Goal: Communication & Community: Answer question/provide support

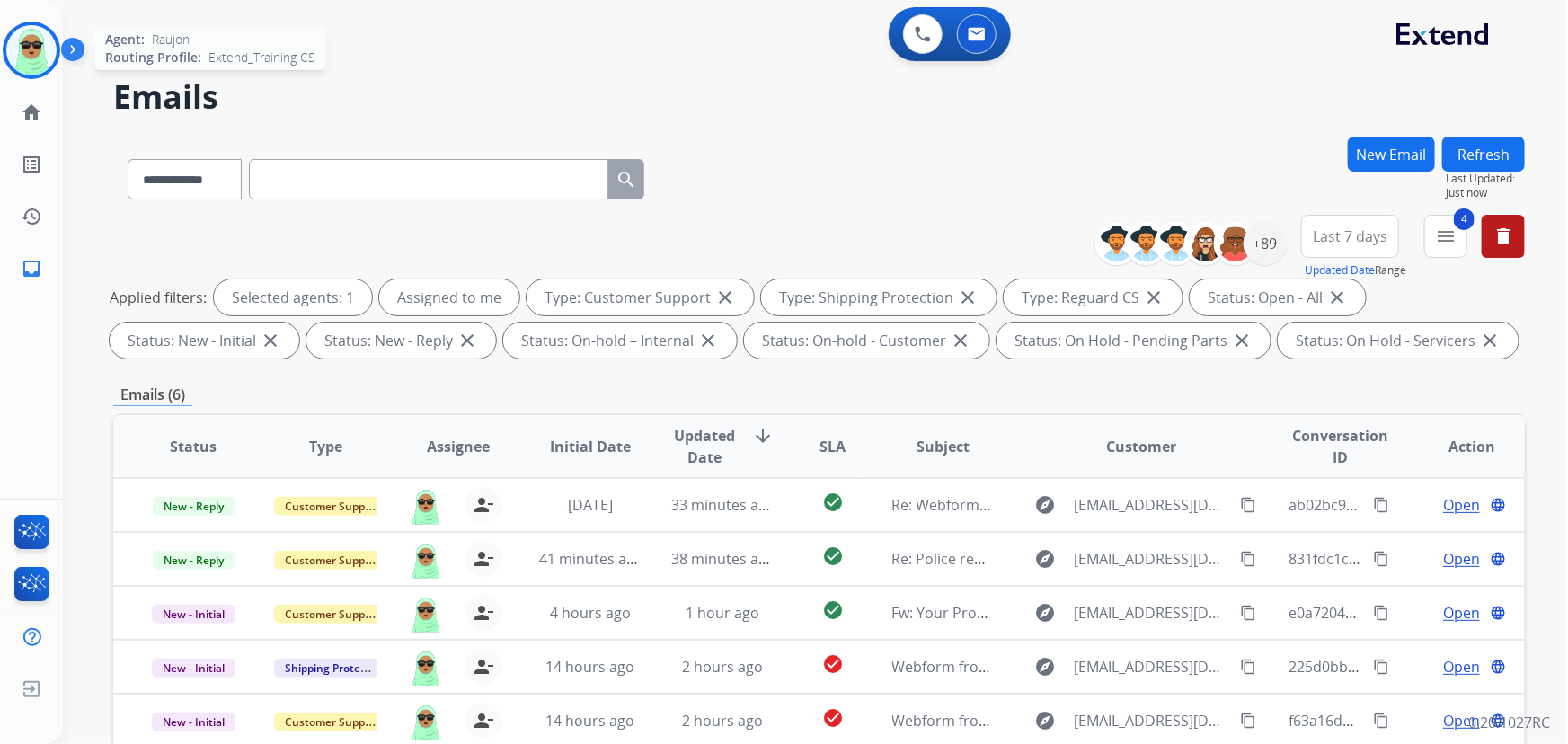
click at [43, 67] on img at bounding box center [31, 50] width 50 height 50
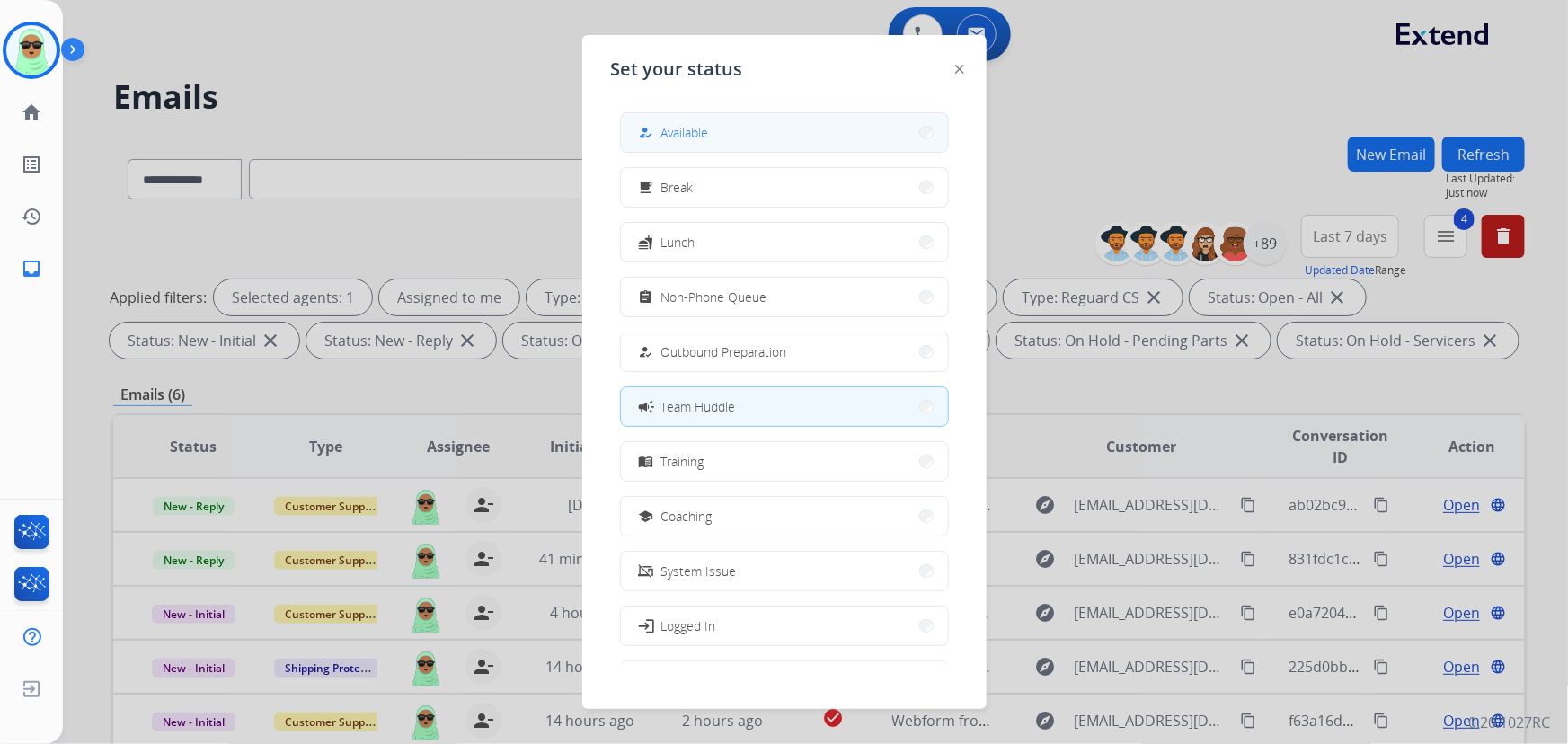
click at [720, 140] on button "how_to_reg Available" at bounding box center [784, 132] width 327 height 39
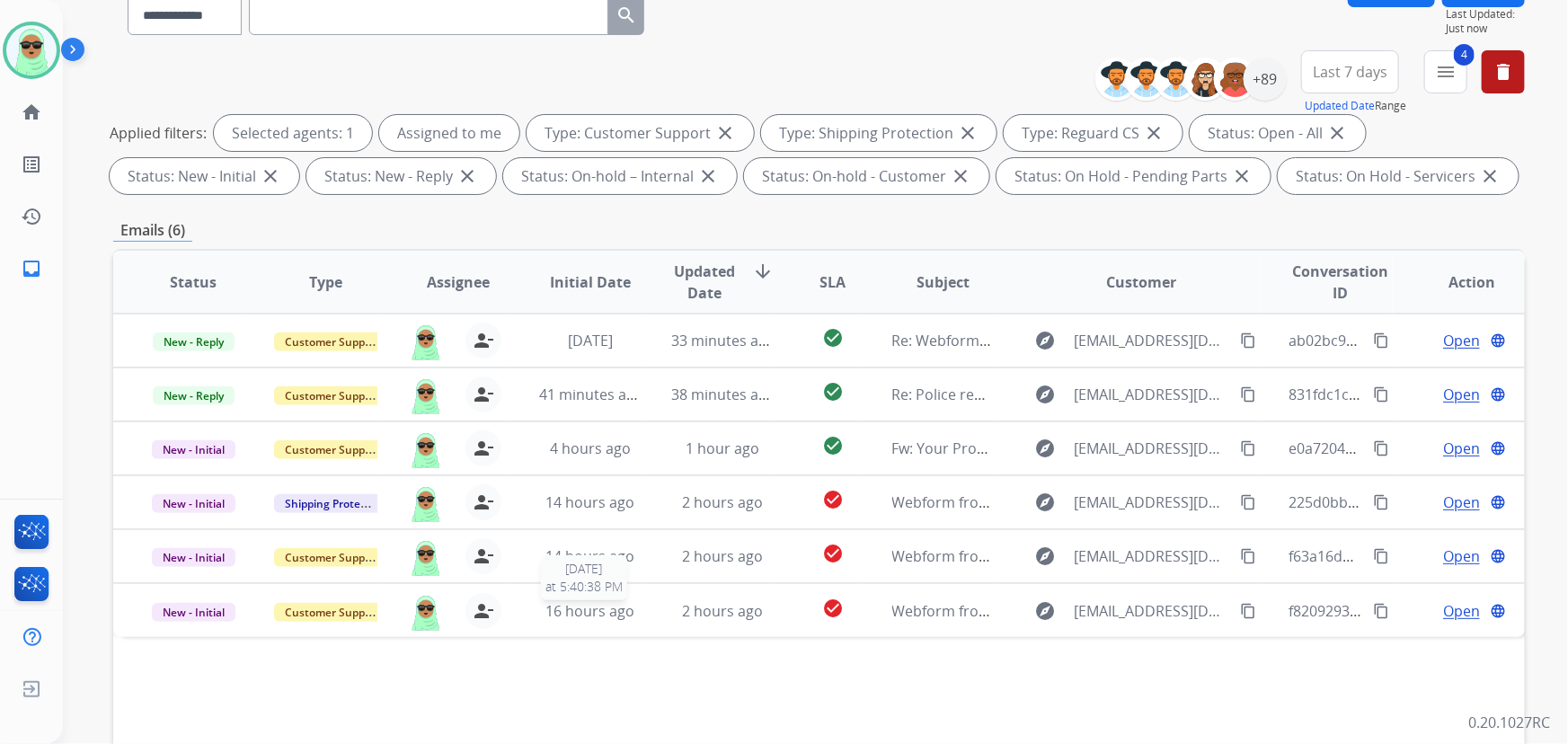
scroll to position [364, 0]
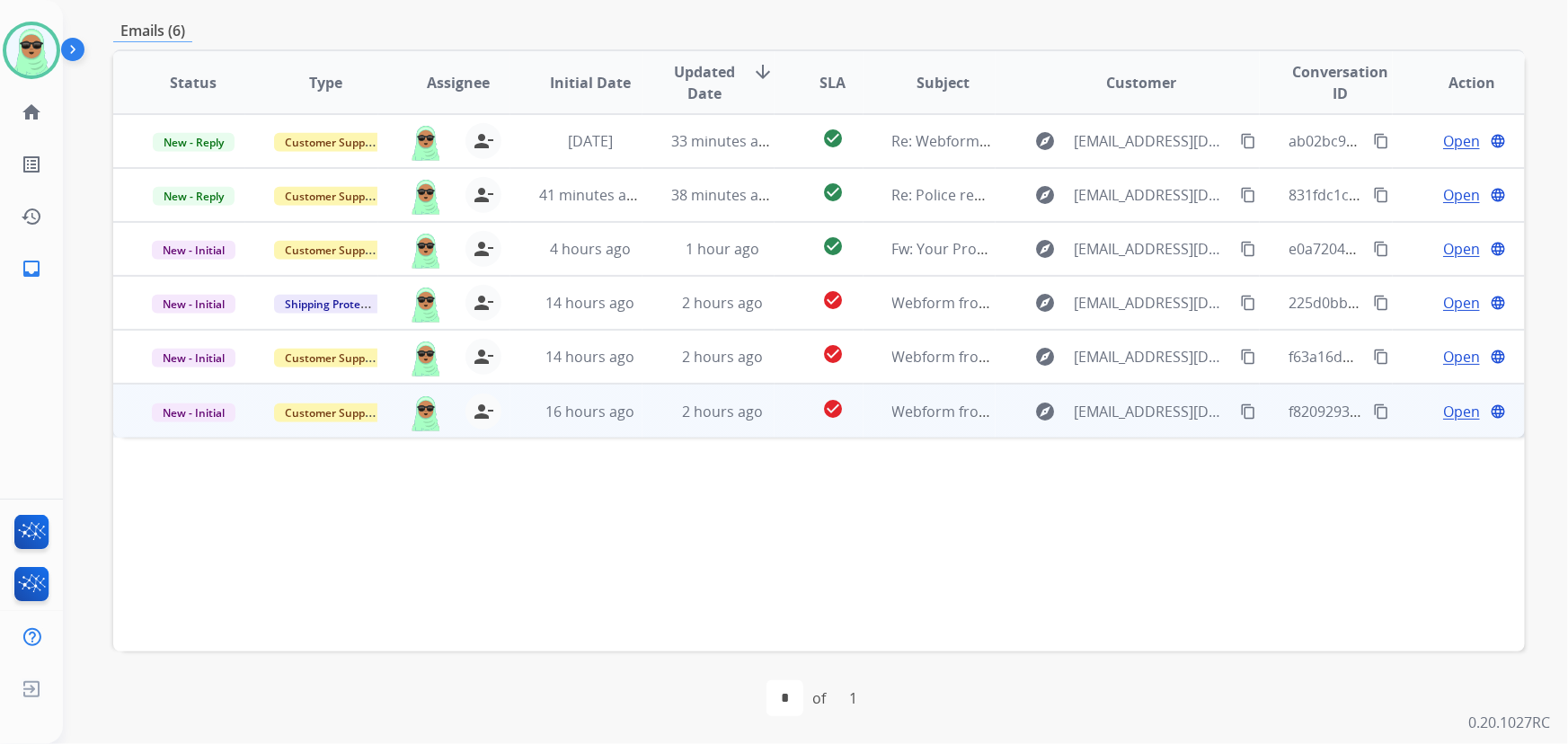
click at [1242, 403] on mat-icon "content_copy" at bounding box center [1247, 410] width 16 height 16
click at [1260, 407] on td "f8209293-ce97-4f62-a23c-73be2f33c870 content_copy" at bounding box center [1326, 410] width 132 height 54
click at [1240, 411] on mat-icon "content_copy" at bounding box center [1247, 410] width 16 height 16
click at [1421, 403] on div "Open language" at bounding box center [1472, 410] width 102 height 22
click at [1443, 408] on span "Open" at bounding box center [1461, 411] width 37 height 22
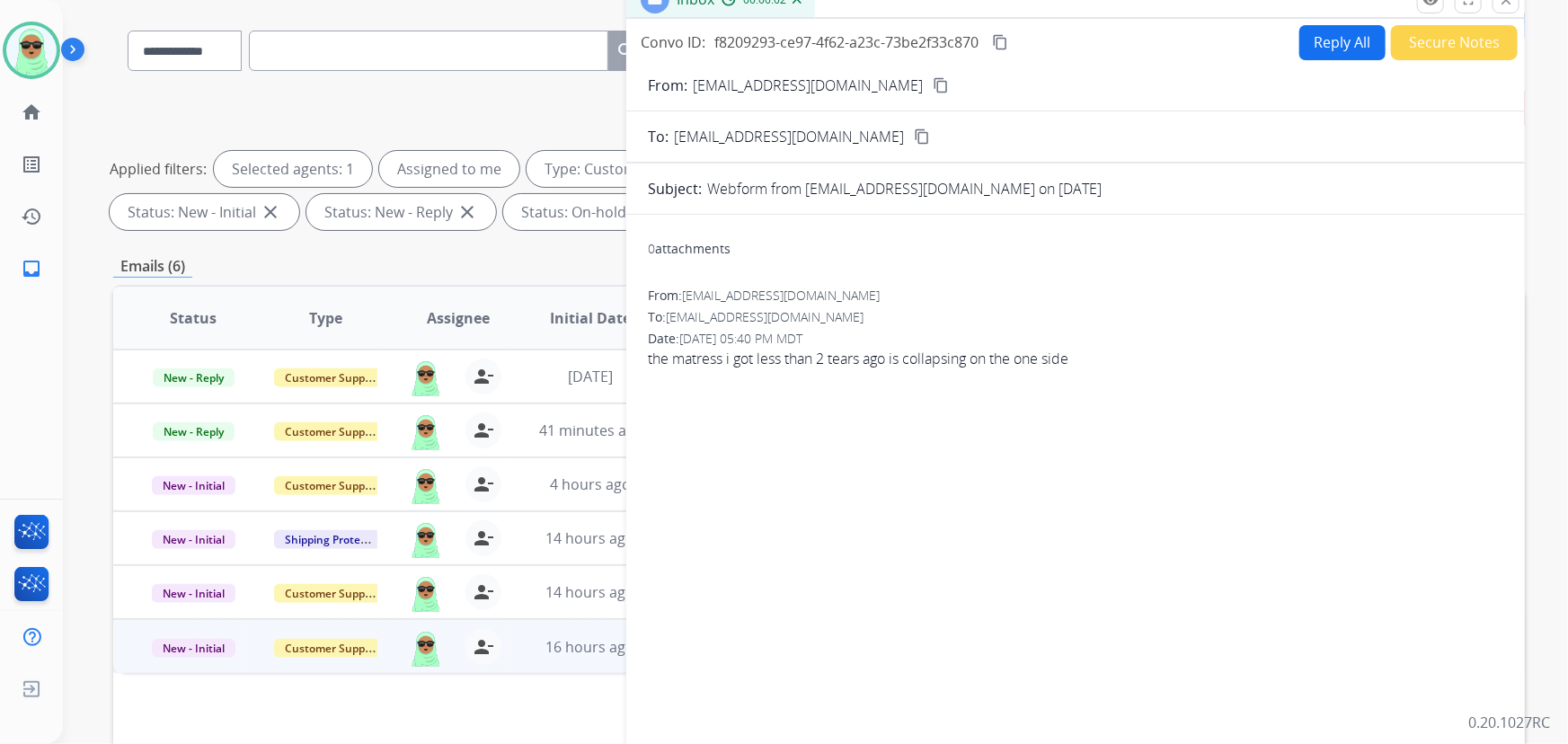
scroll to position [118, 0]
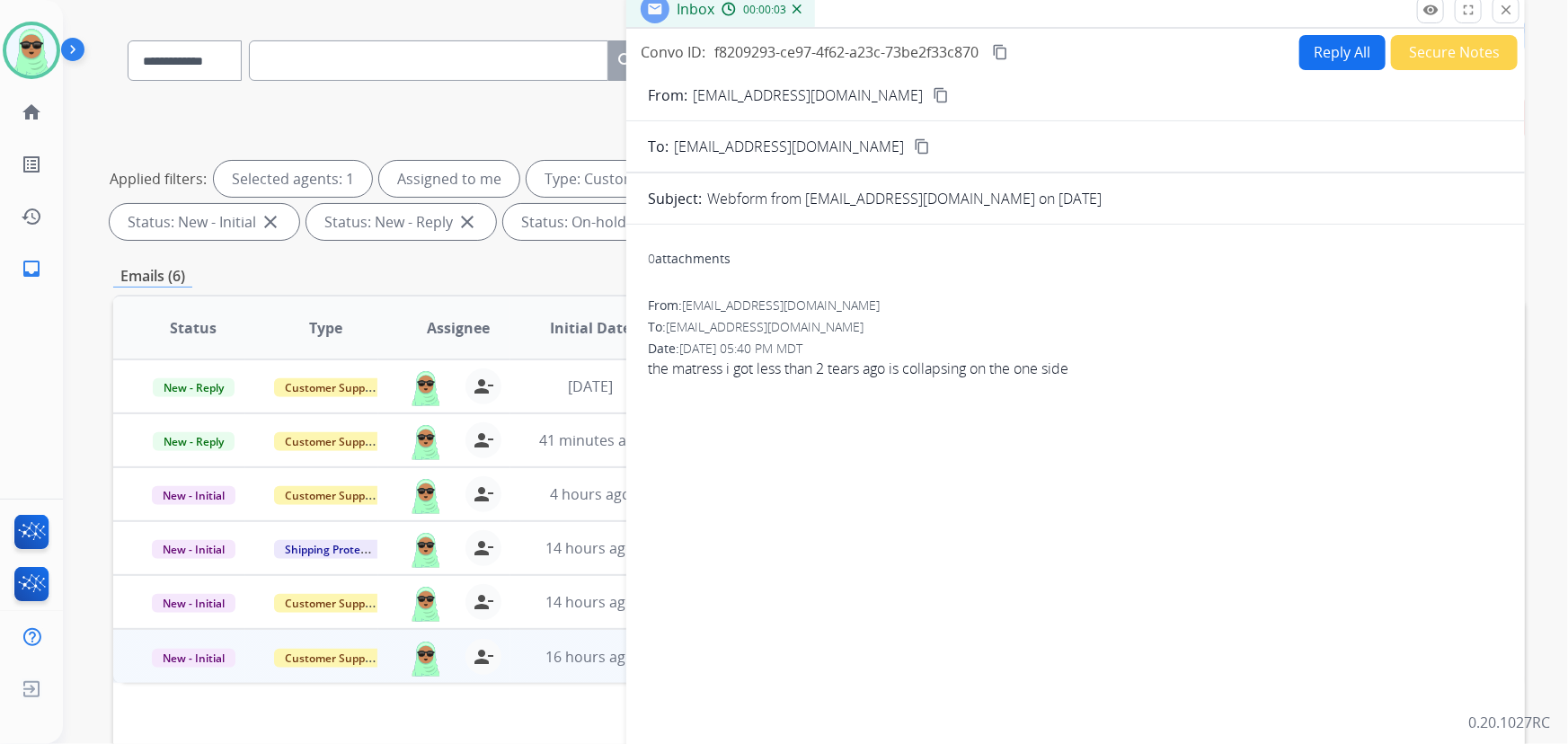
click at [1325, 62] on button "Reply All" at bounding box center [1342, 52] width 86 height 35
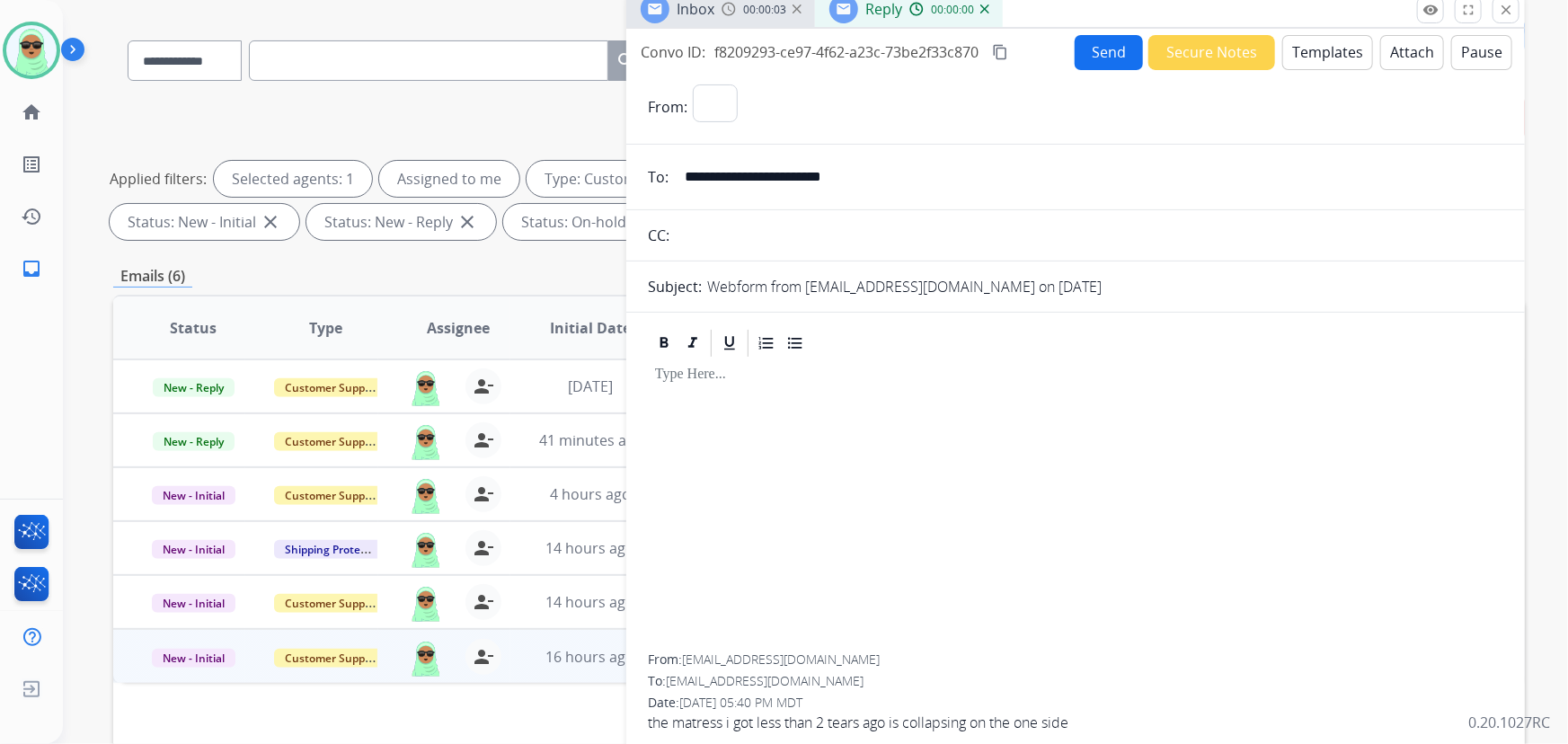
select select "**********"
click at [1321, 62] on button "Templates" at bounding box center [1327, 52] width 91 height 35
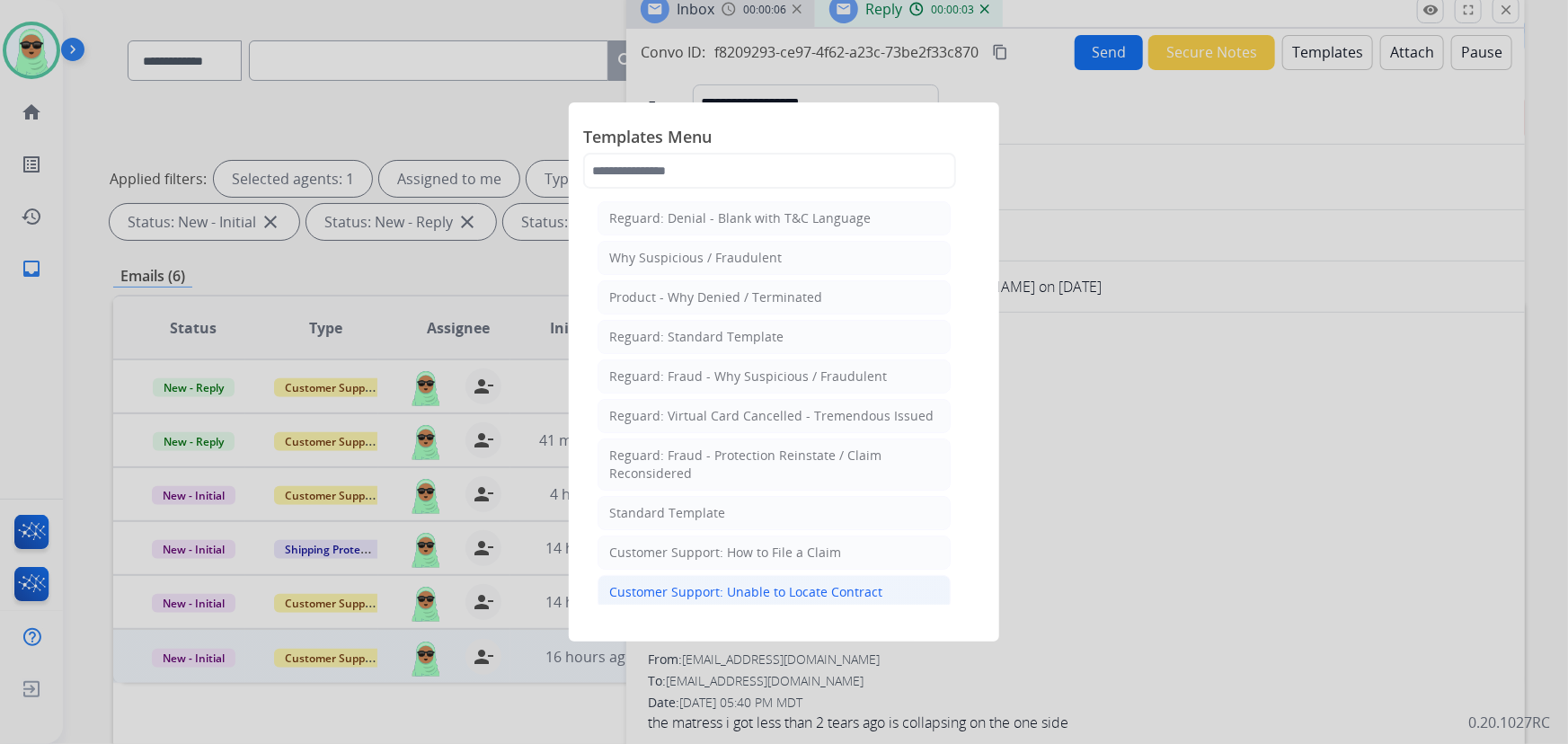
click at [840, 586] on div "Customer Support: Unable to Locate Contract" at bounding box center [745, 591] width 273 height 18
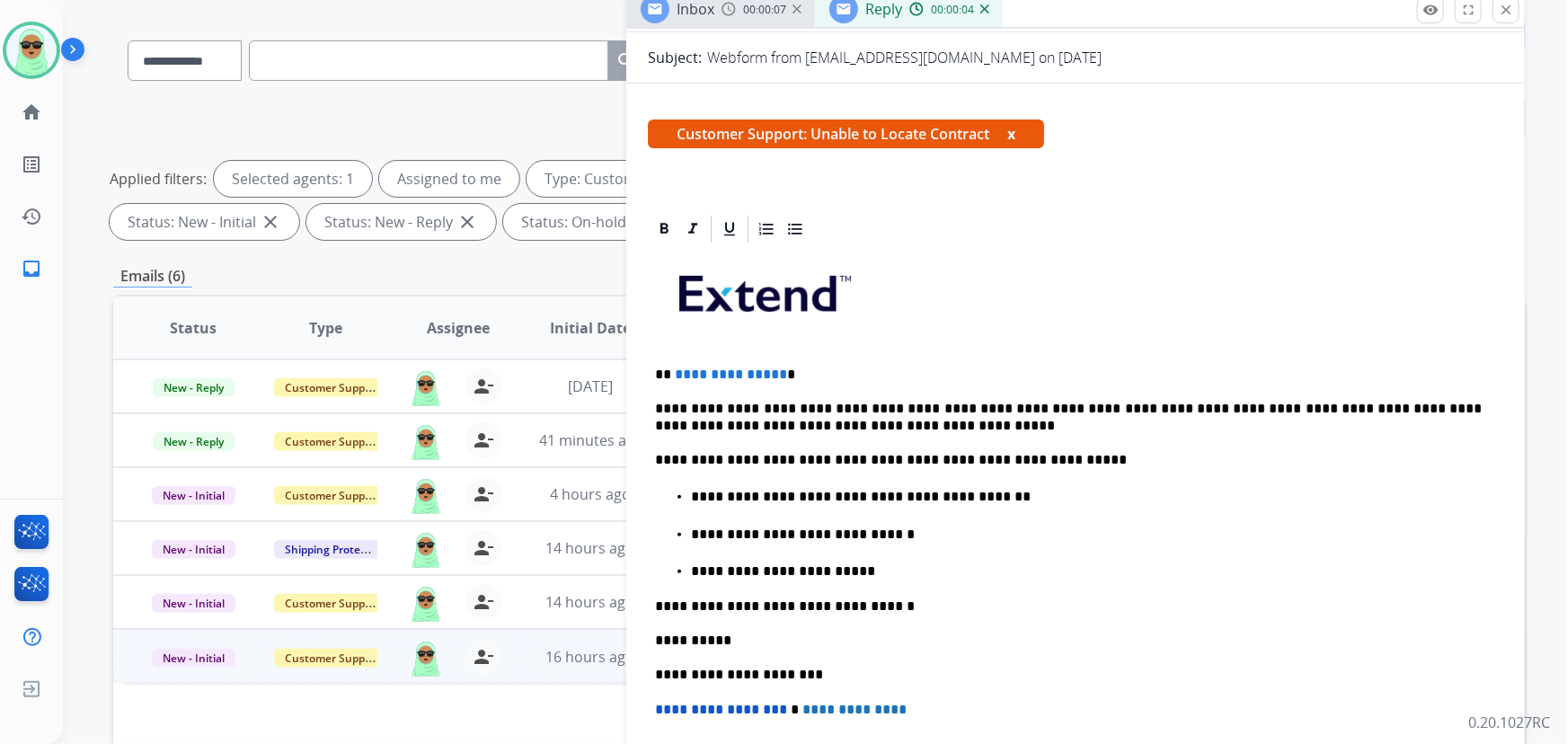
scroll to position [244, 0]
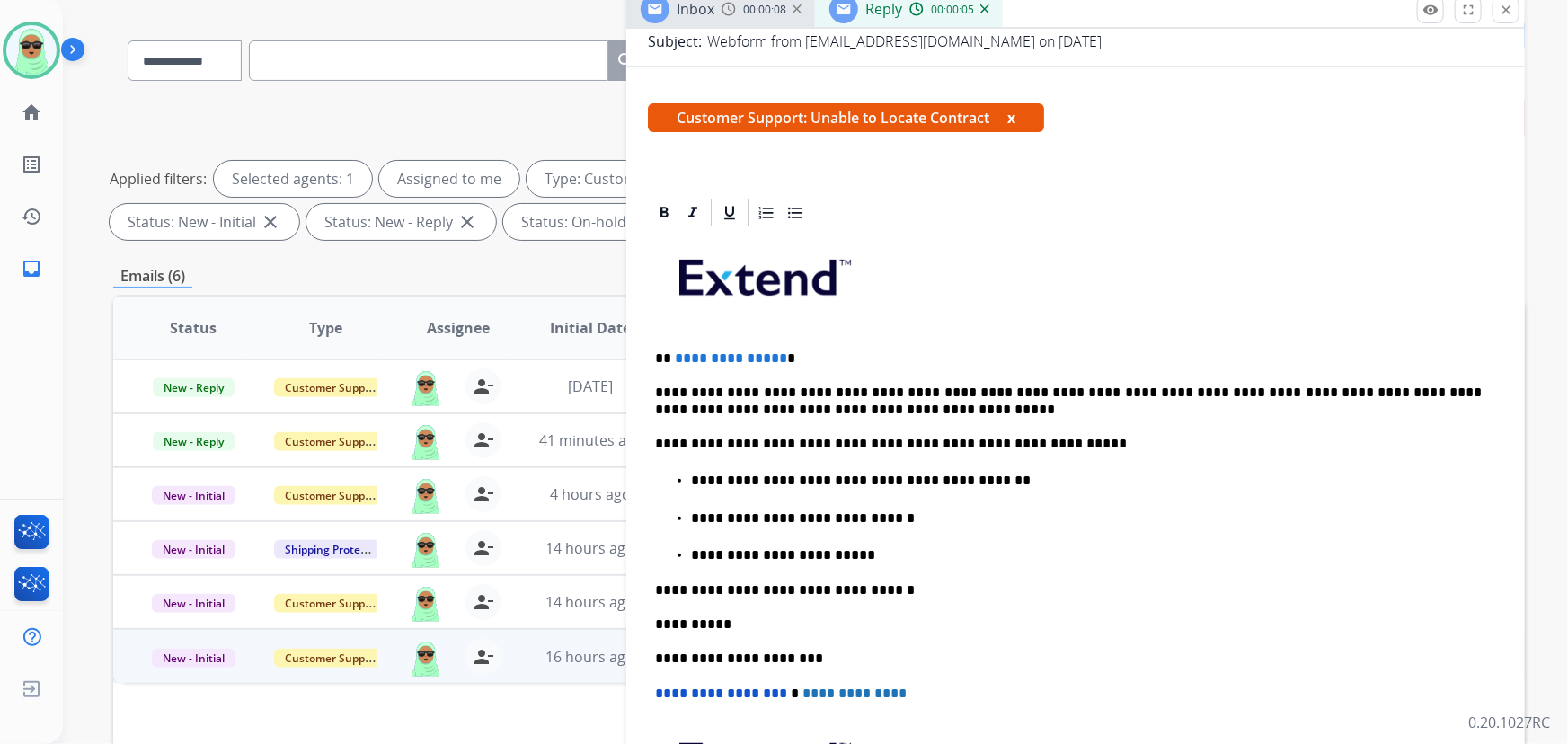
click at [922, 510] on p "**********" at bounding box center [1086, 518] width 792 height 16
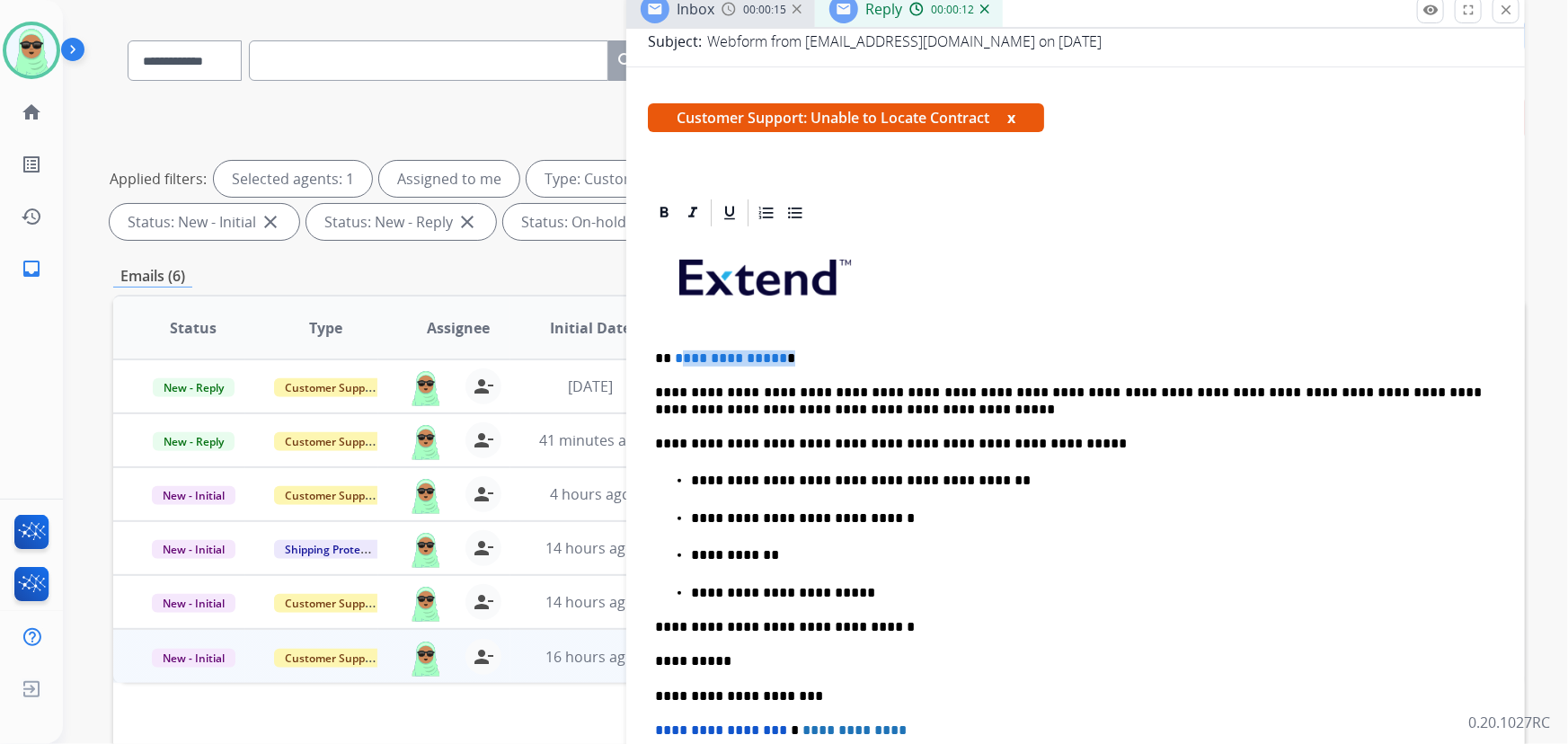
drag, startPoint x: 805, startPoint y: 350, endPoint x: 679, endPoint y: 339, distance: 126.5
click at [679, 339] on div "**********" at bounding box center [1075, 595] width 855 height 732
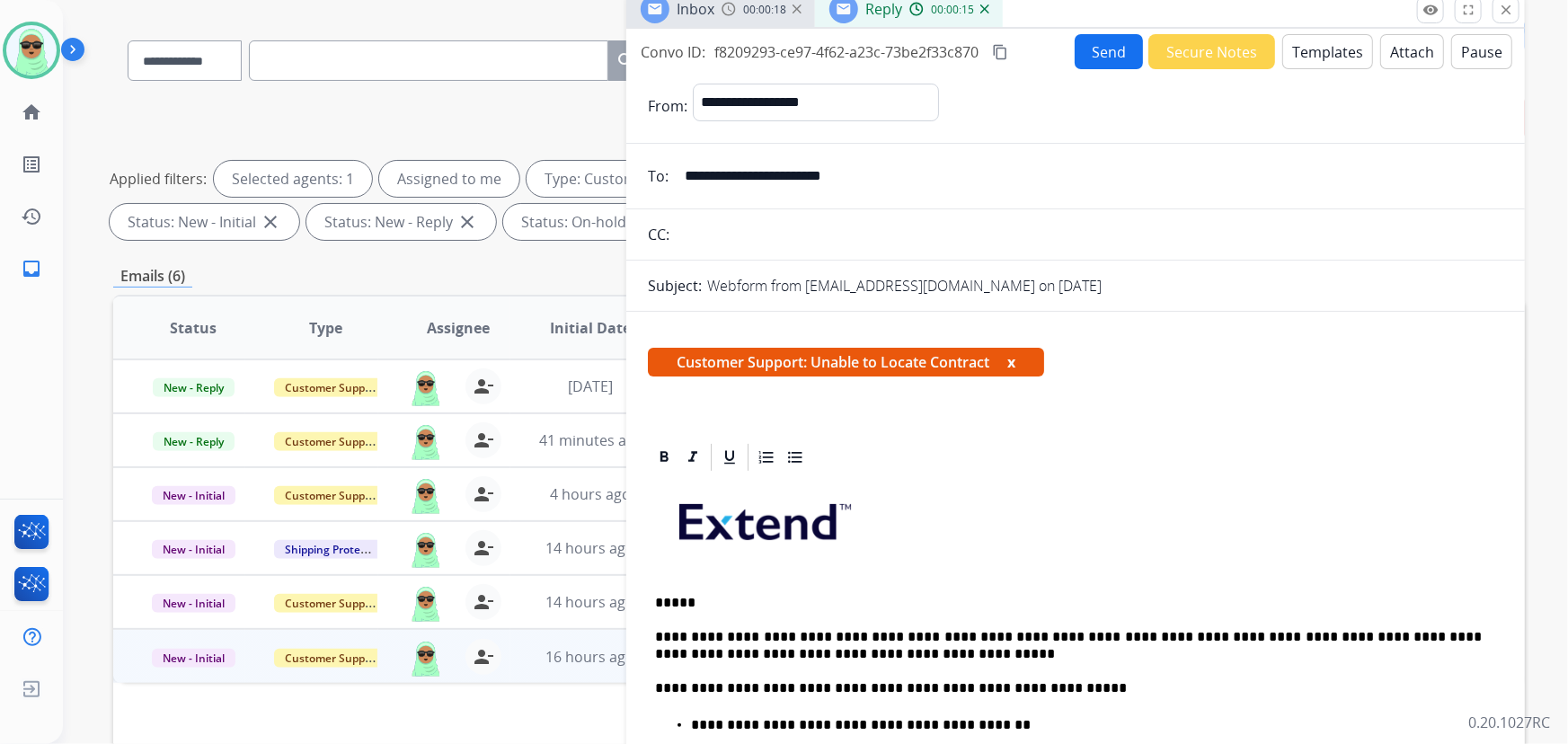
scroll to position [0, 0]
drag, startPoint x: 722, startPoint y: 178, endPoint x: 676, endPoint y: 178, distance: 46.0
click at [676, 178] on input "**********" at bounding box center [1088, 176] width 829 height 36
click at [777, 595] on p "*****" at bounding box center [1068, 602] width 828 height 16
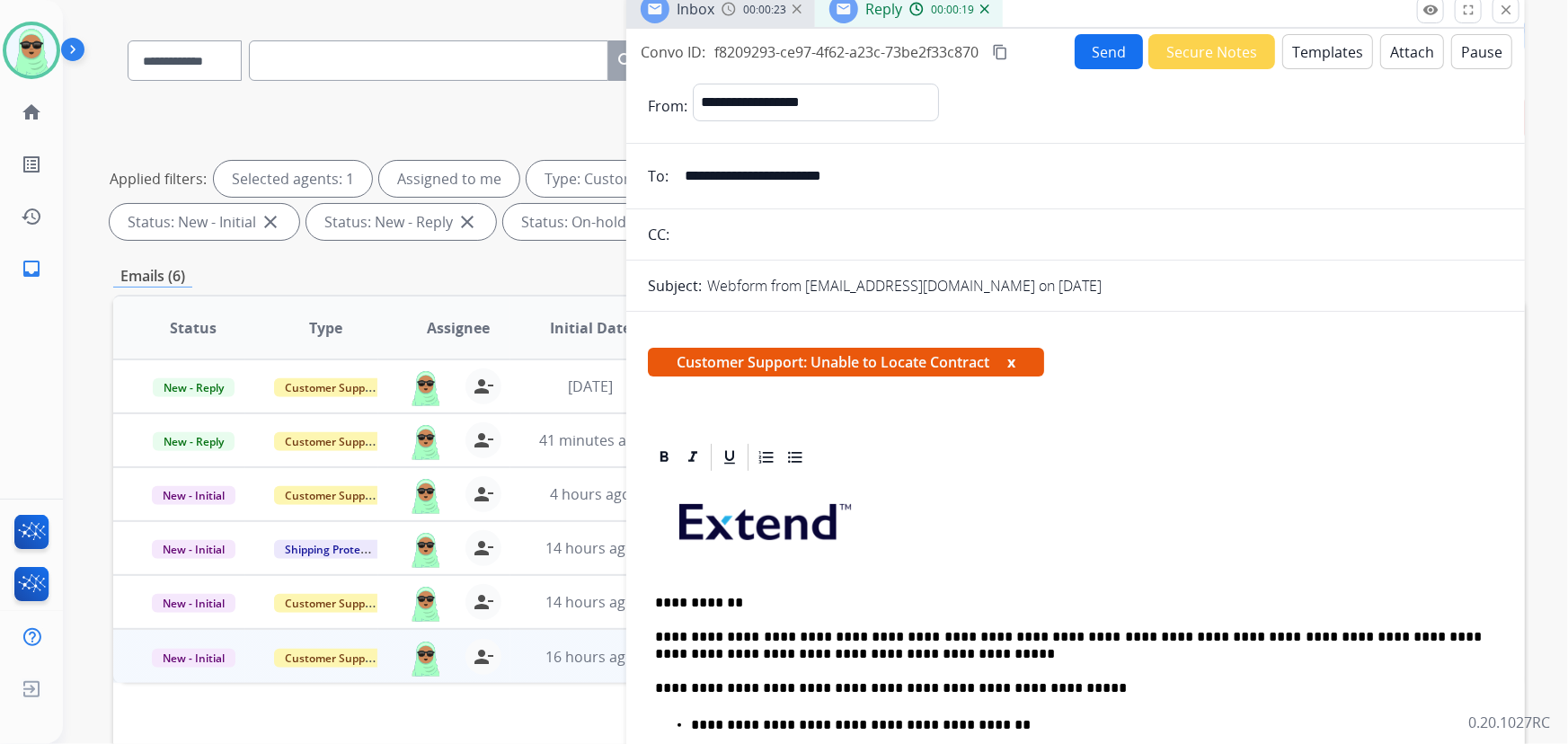
click at [1091, 60] on button "Send" at bounding box center [1108, 51] width 68 height 35
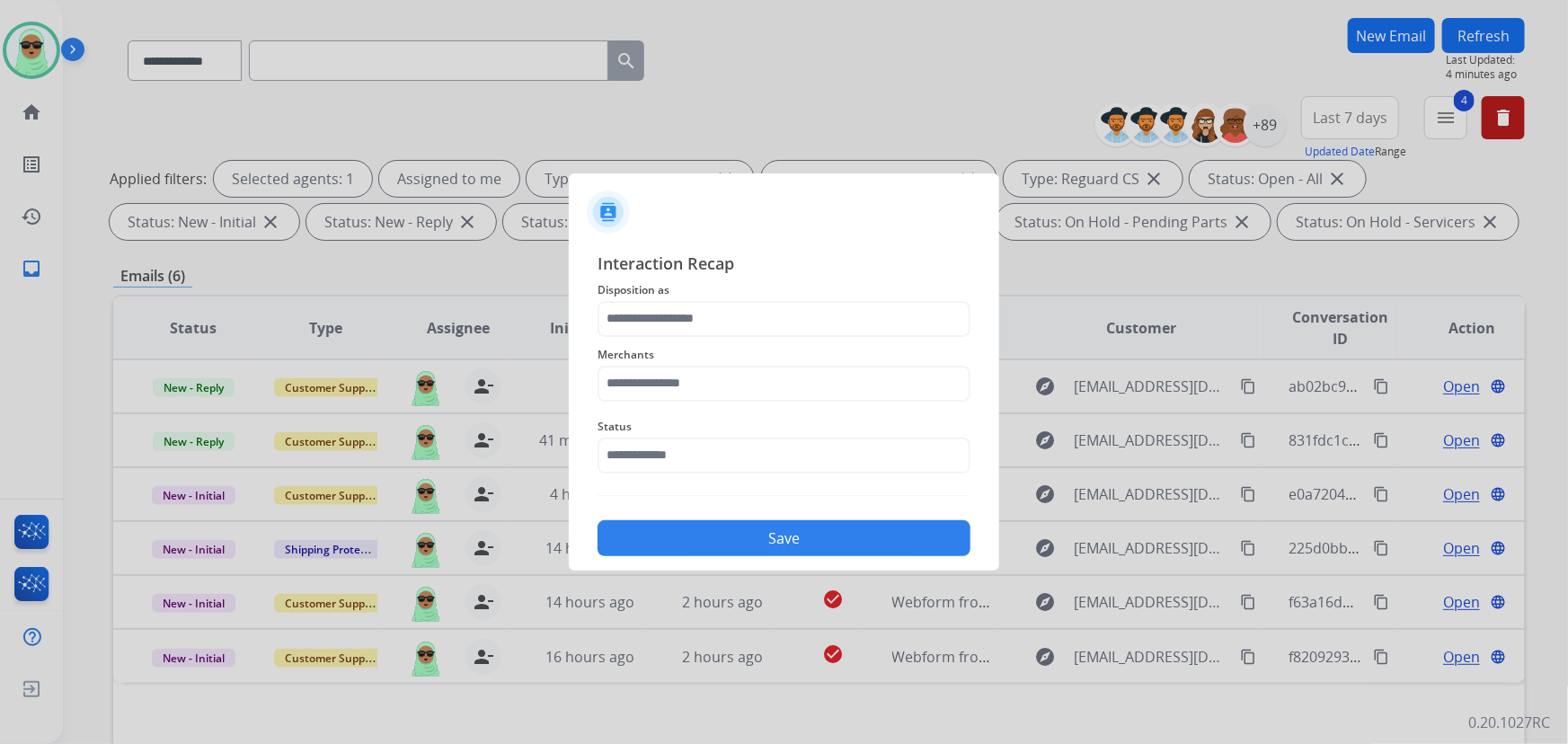
drag, startPoint x: 821, startPoint y: 482, endPoint x: 815, endPoint y: 467, distance: 16.2
click at [815, 473] on div "Interaction Recap Disposition as Merchants Status Save" at bounding box center [784, 404] width 373 height 306
click at [800, 444] on input "text" at bounding box center [784, 456] width 373 height 36
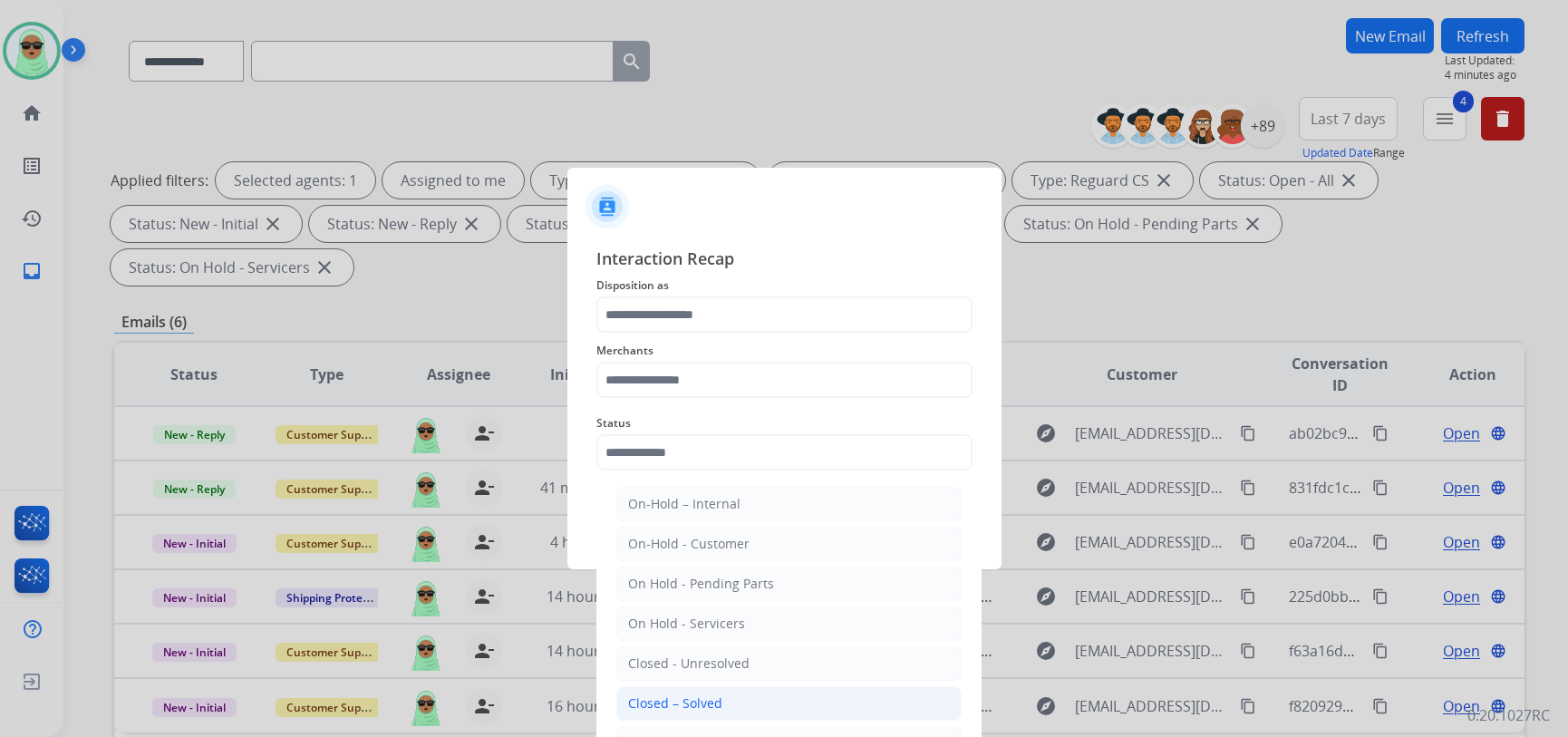
click at [713, 715] on li "Closed – Solved" at bounding box center [789, 704] width 345 height 34
type input "**********"
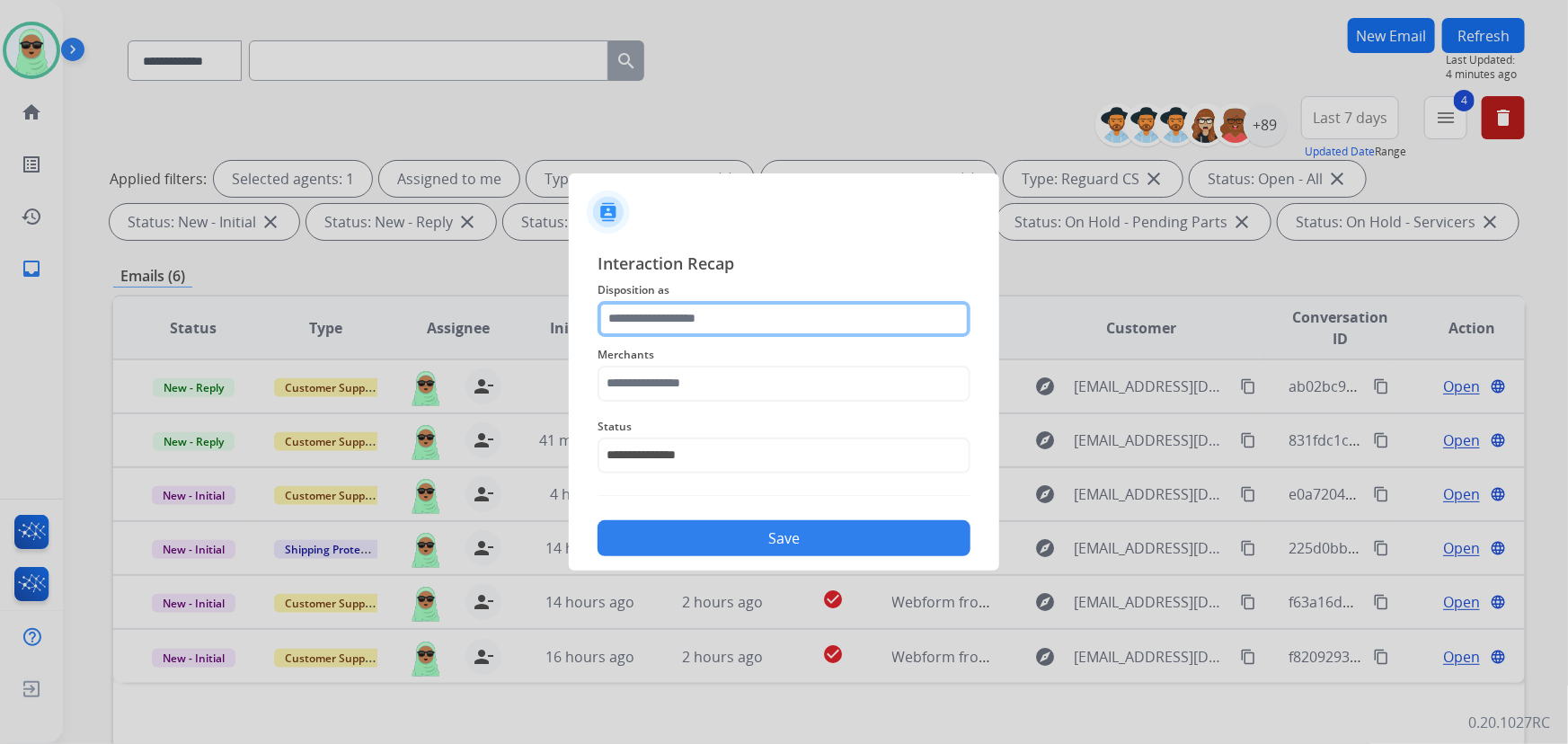
click at [703, 312] on input "text" at bounding box center [784, 319] width 373 height 36
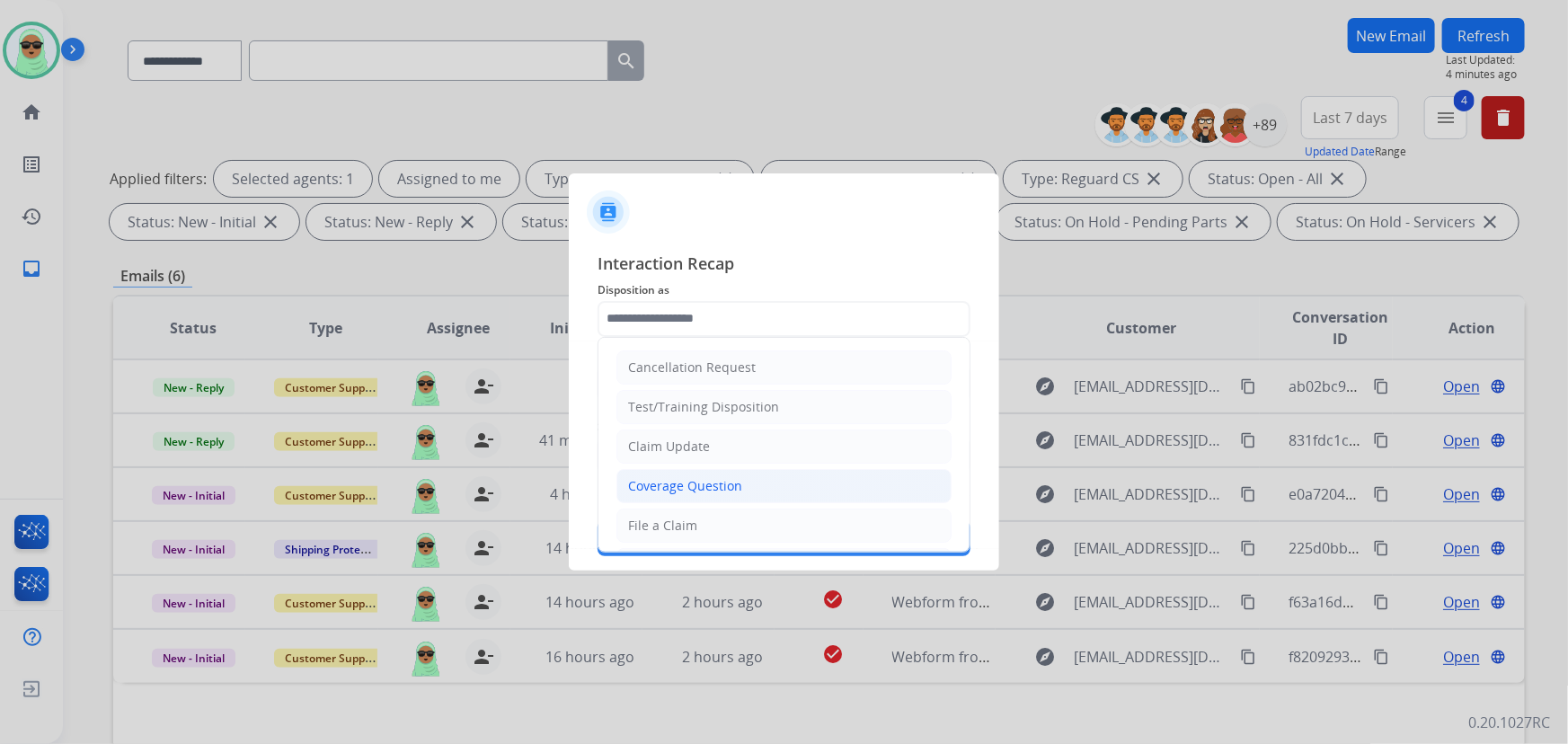
click at [700, 480] on div "Coverage Question" at bounding box center [685, 485] width 114 height 18
type input "**********"
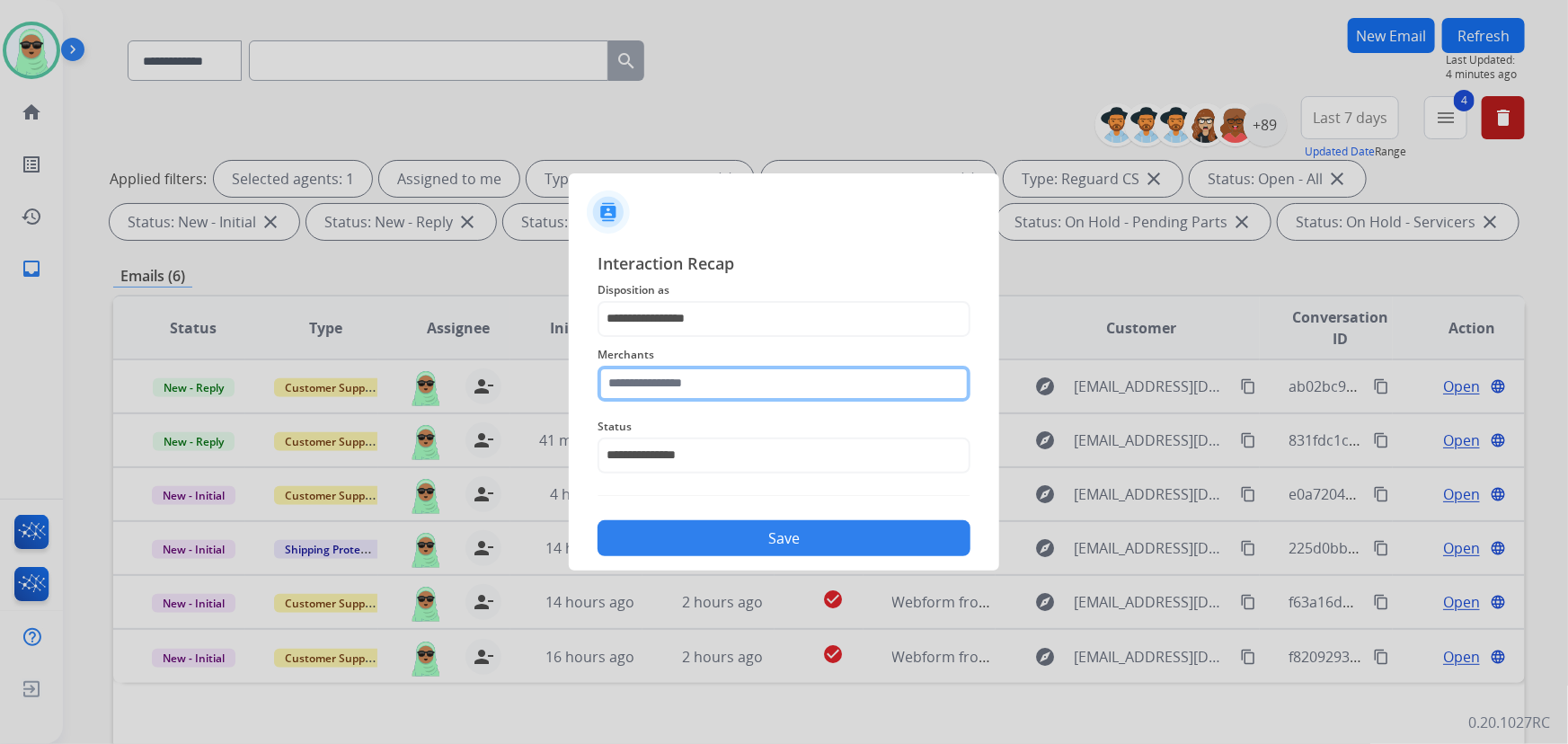
click at [656, 386] on input "text" at bounding box center [784, 384] width 373 height 36
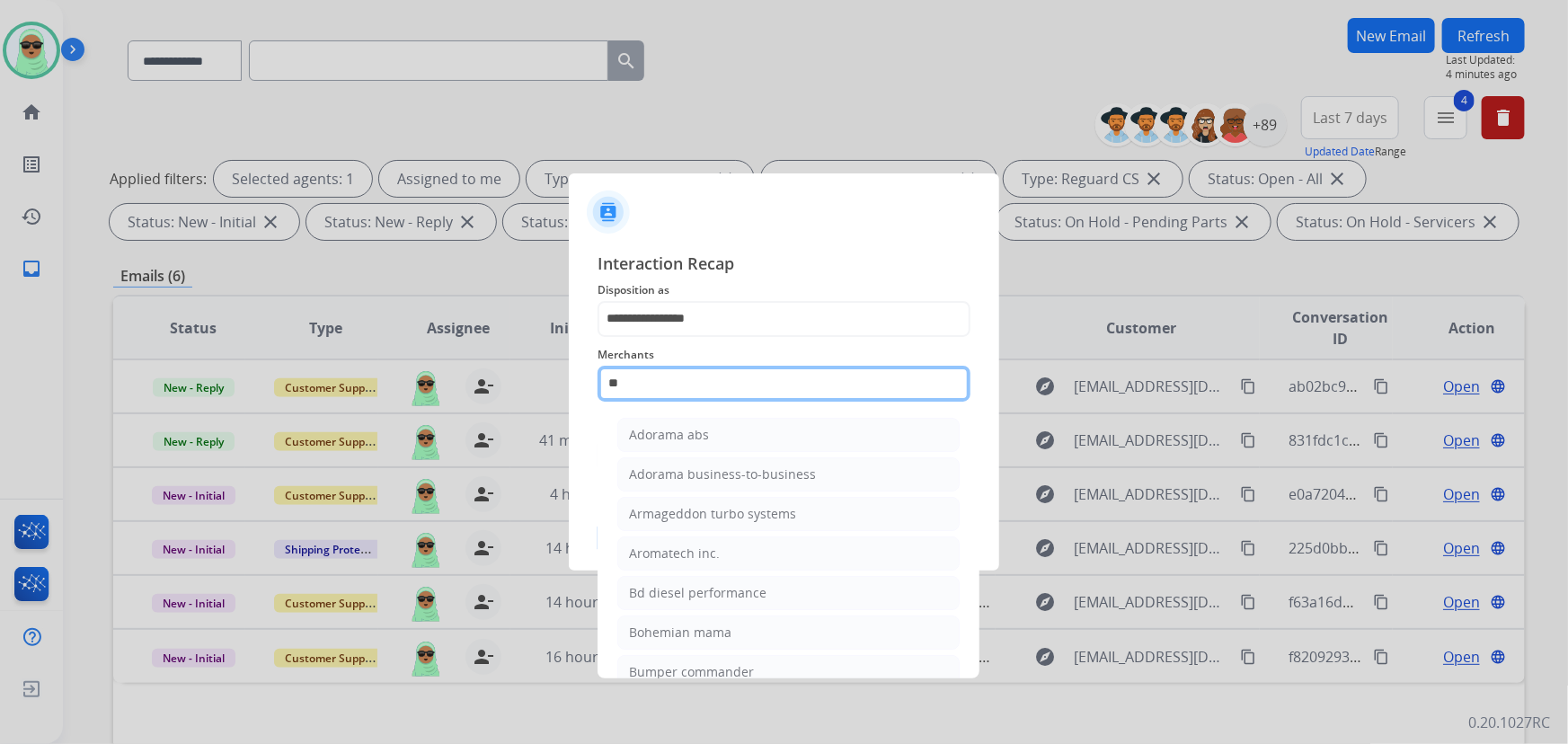
type input "*"
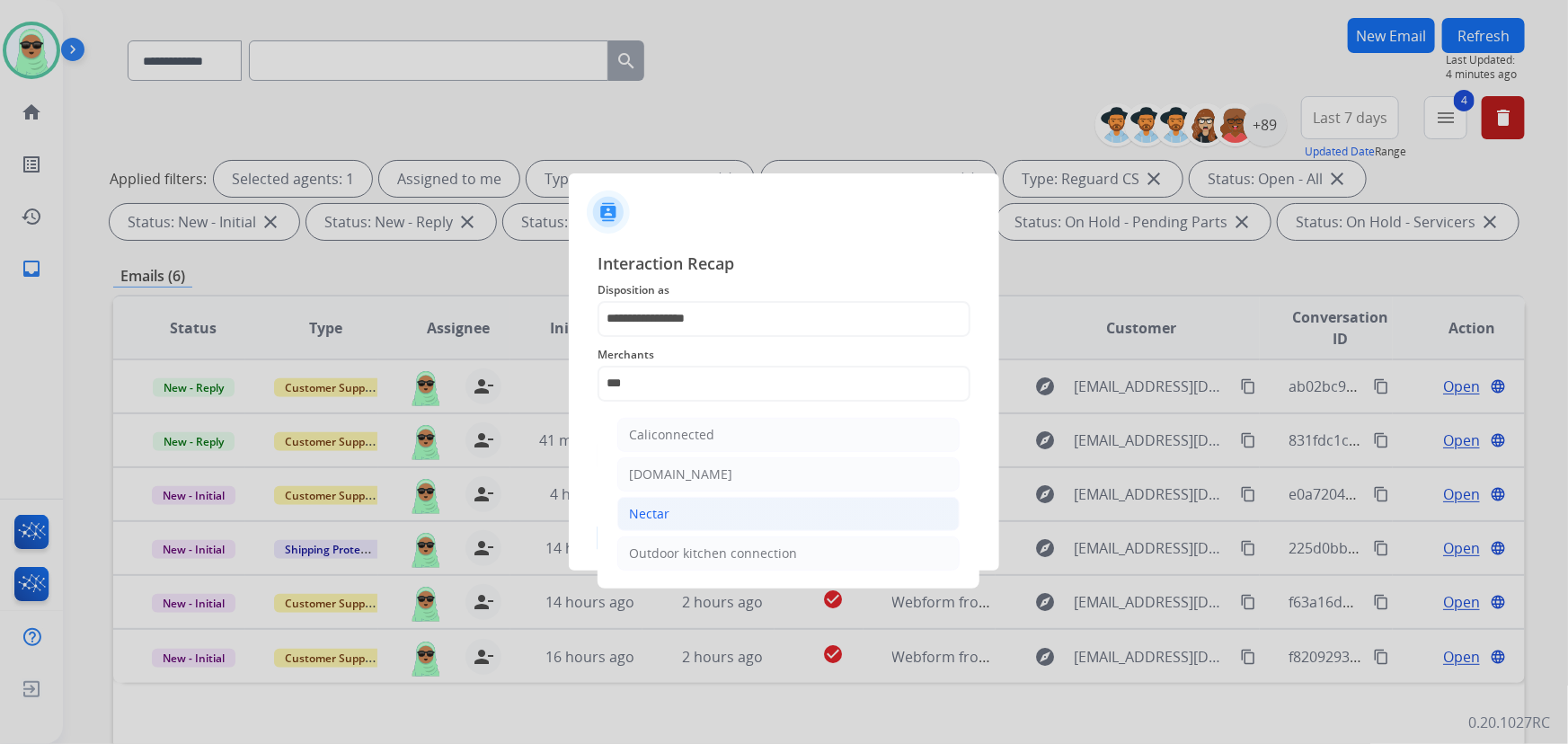
click at [703, 510] on li "Nectar" at bounding box center [789, 513] width 342 height 34
type input "******"
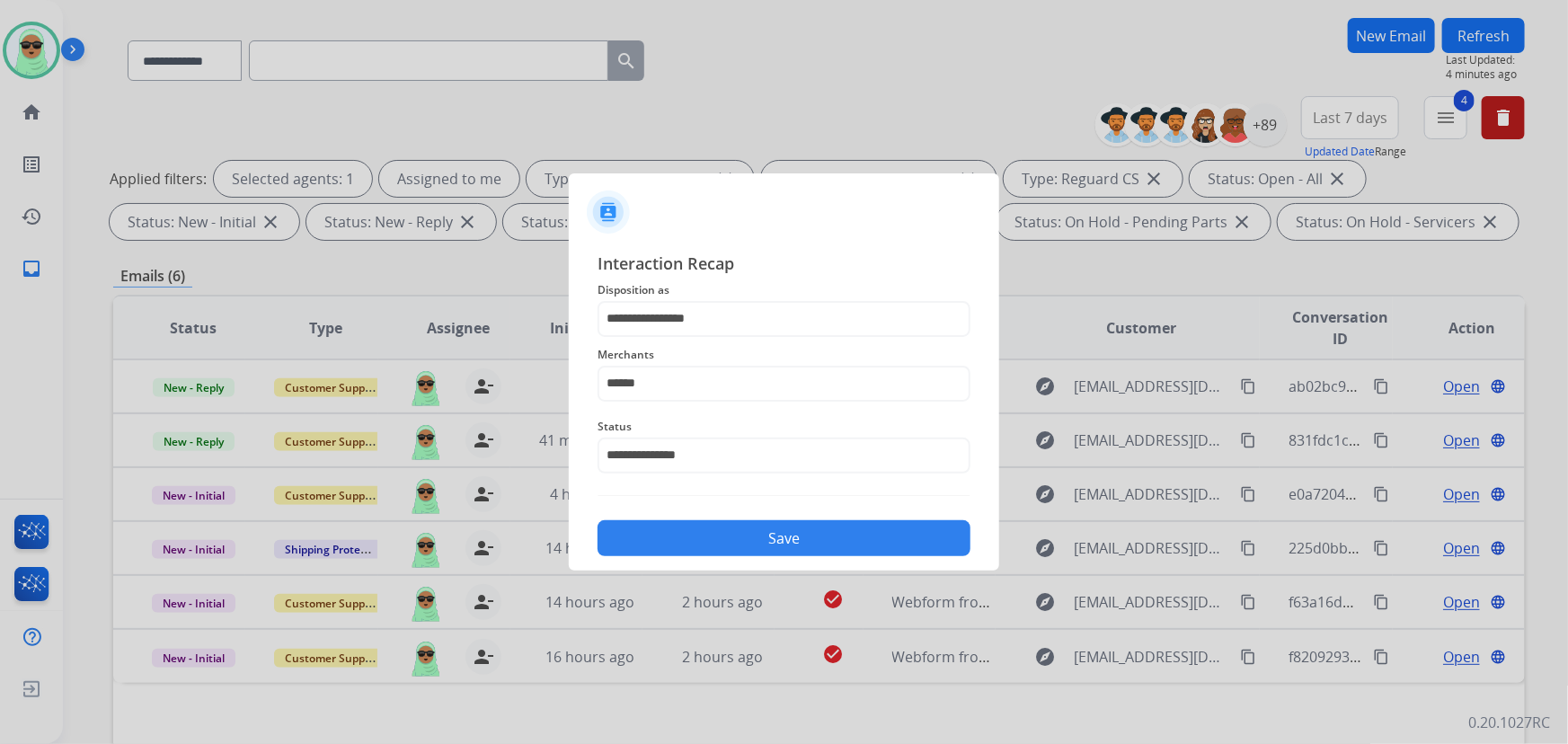
click at [710, 528] on button "Save" at bounding box center [784, 538] width 373 height 36
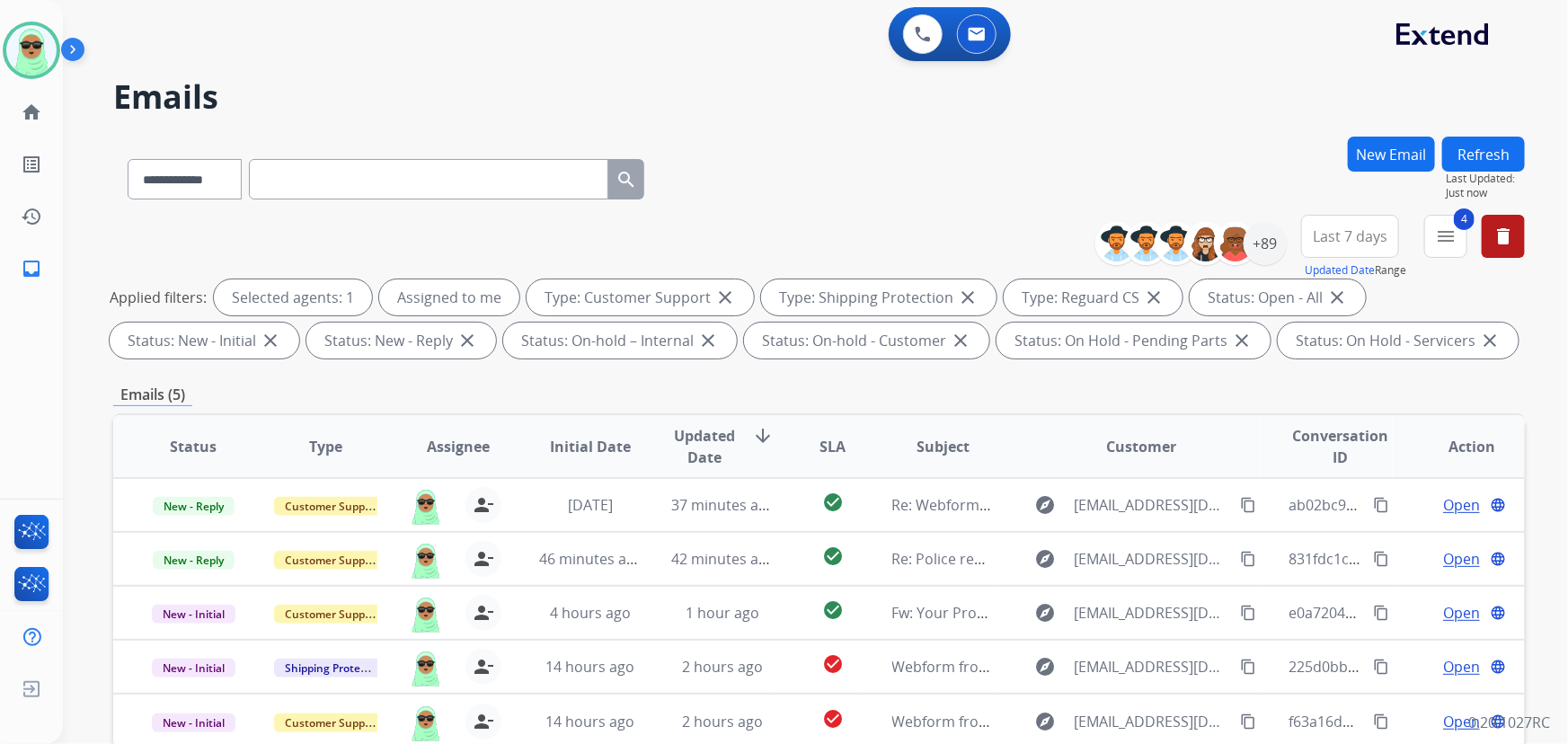
scroll to position [326, 0]
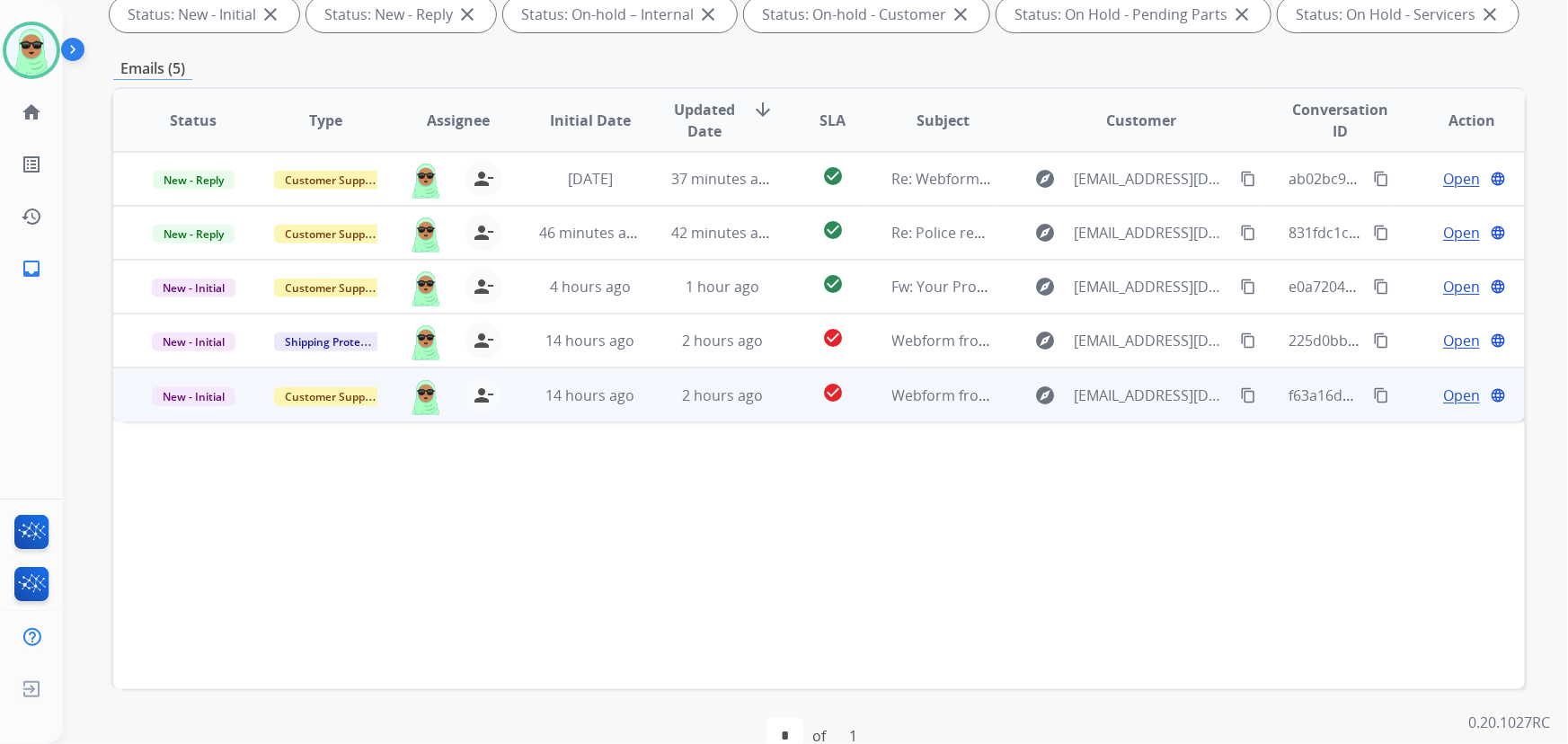
click at [1240, 400] on mat-icon "content_copy" at bounding box center [1247, 394] width 16 height 16
click at [1453, 390] on span "Open" at bounding box center [1461, 395] width 37 height 22
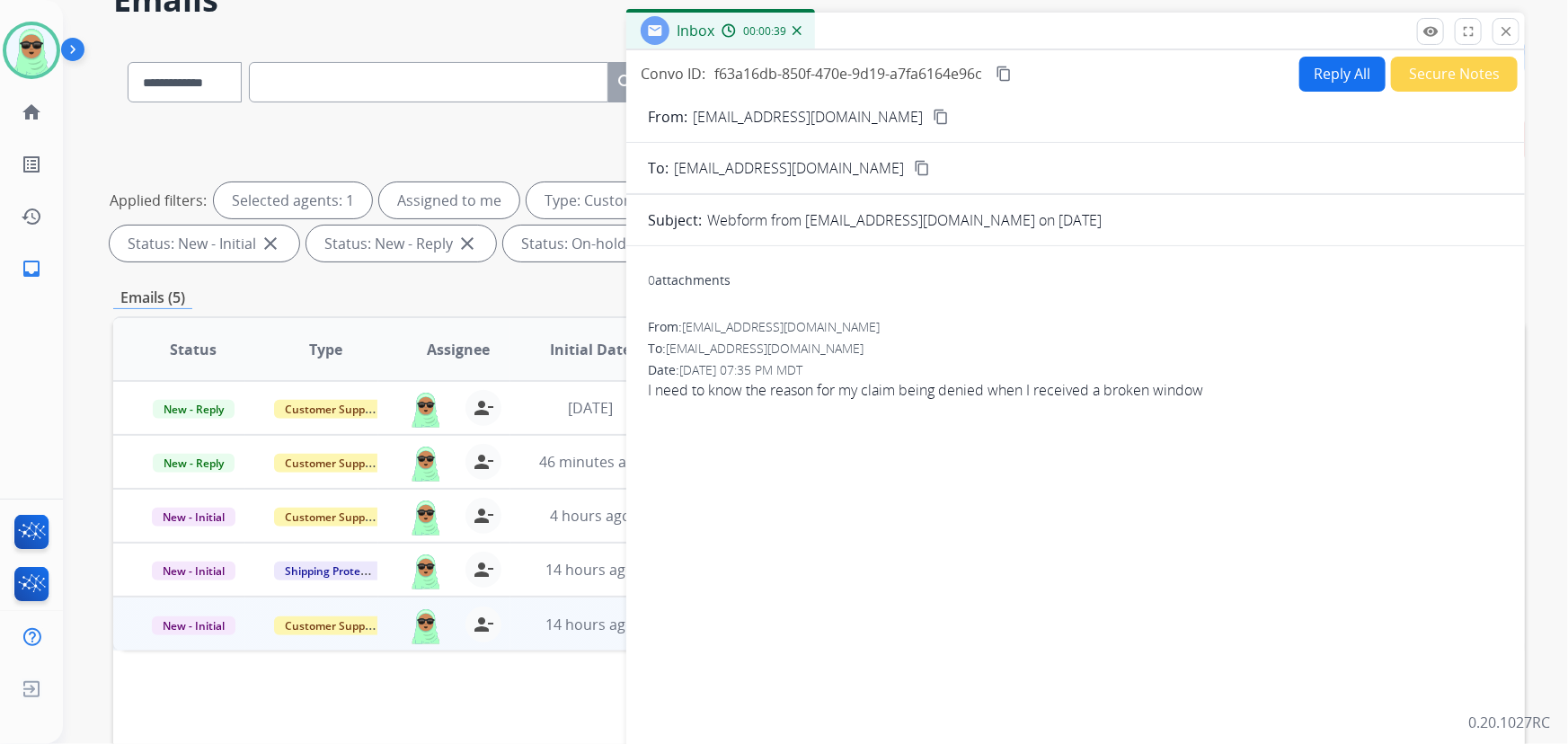
scroll to position [80, 0]
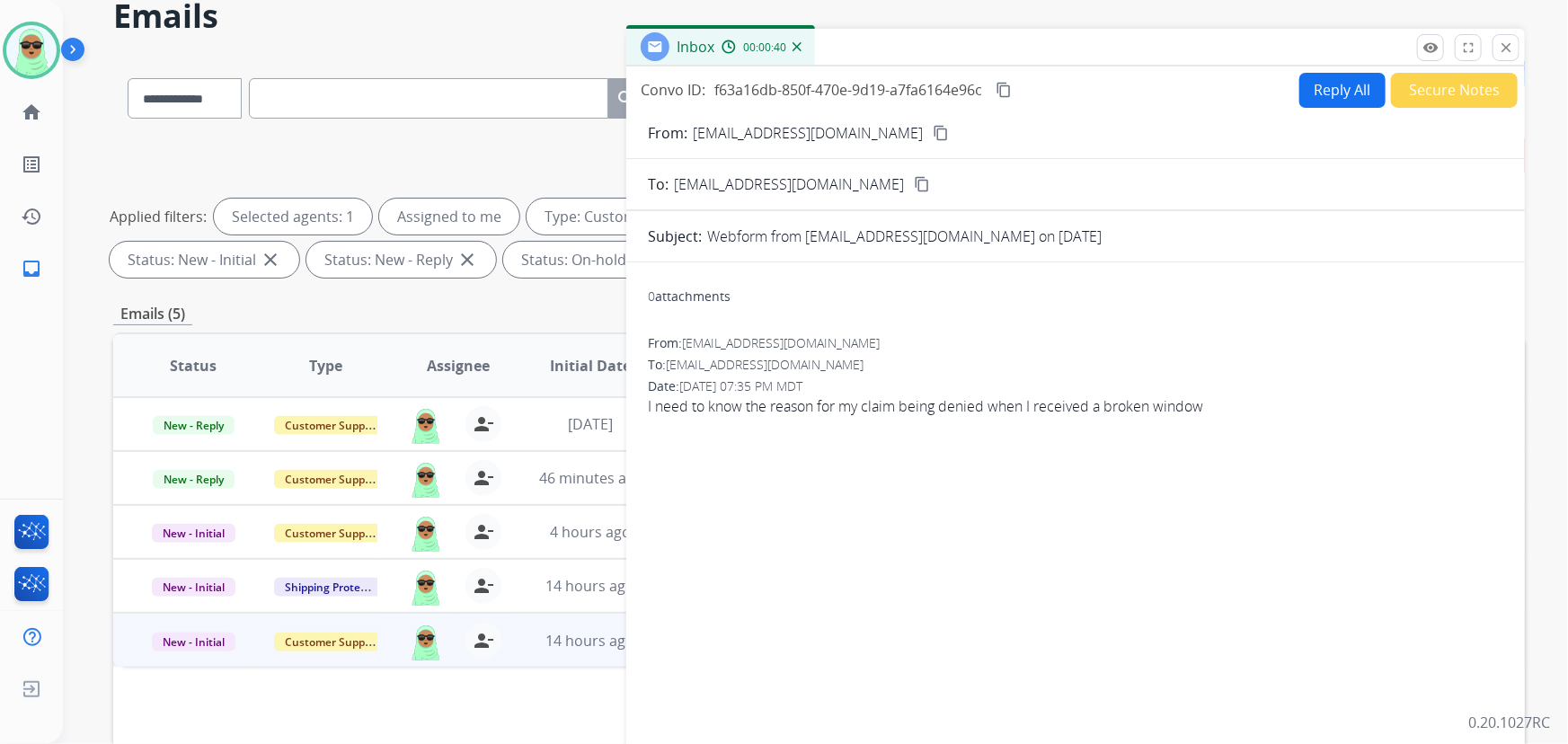
click at [1303, 89] on button "Reply All" at bounding box center [1342, 90] width 86 height 35
select select "**********"
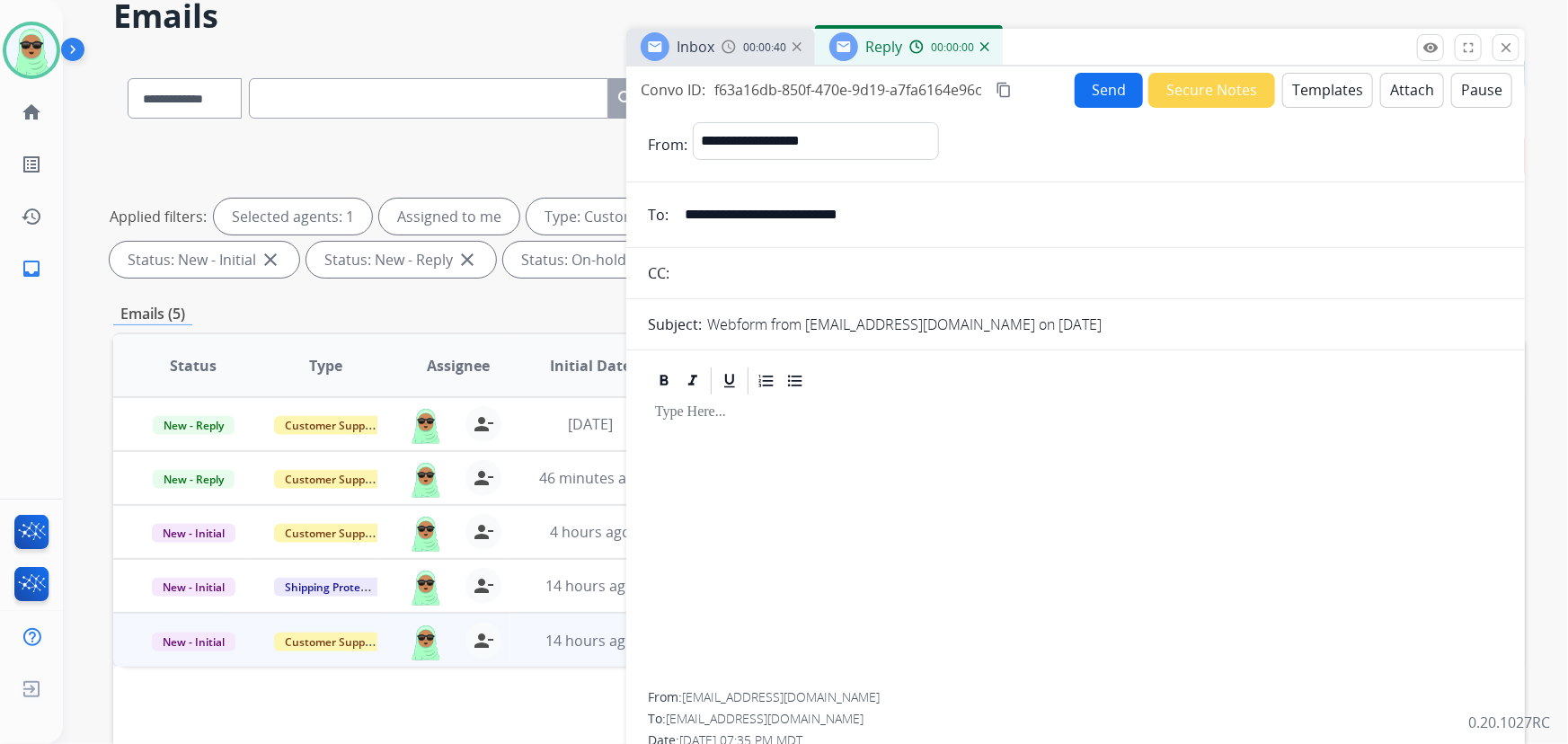
click at [1304, 90] on button "Templates" at bounding box center [1327, 90] width 91 height 35
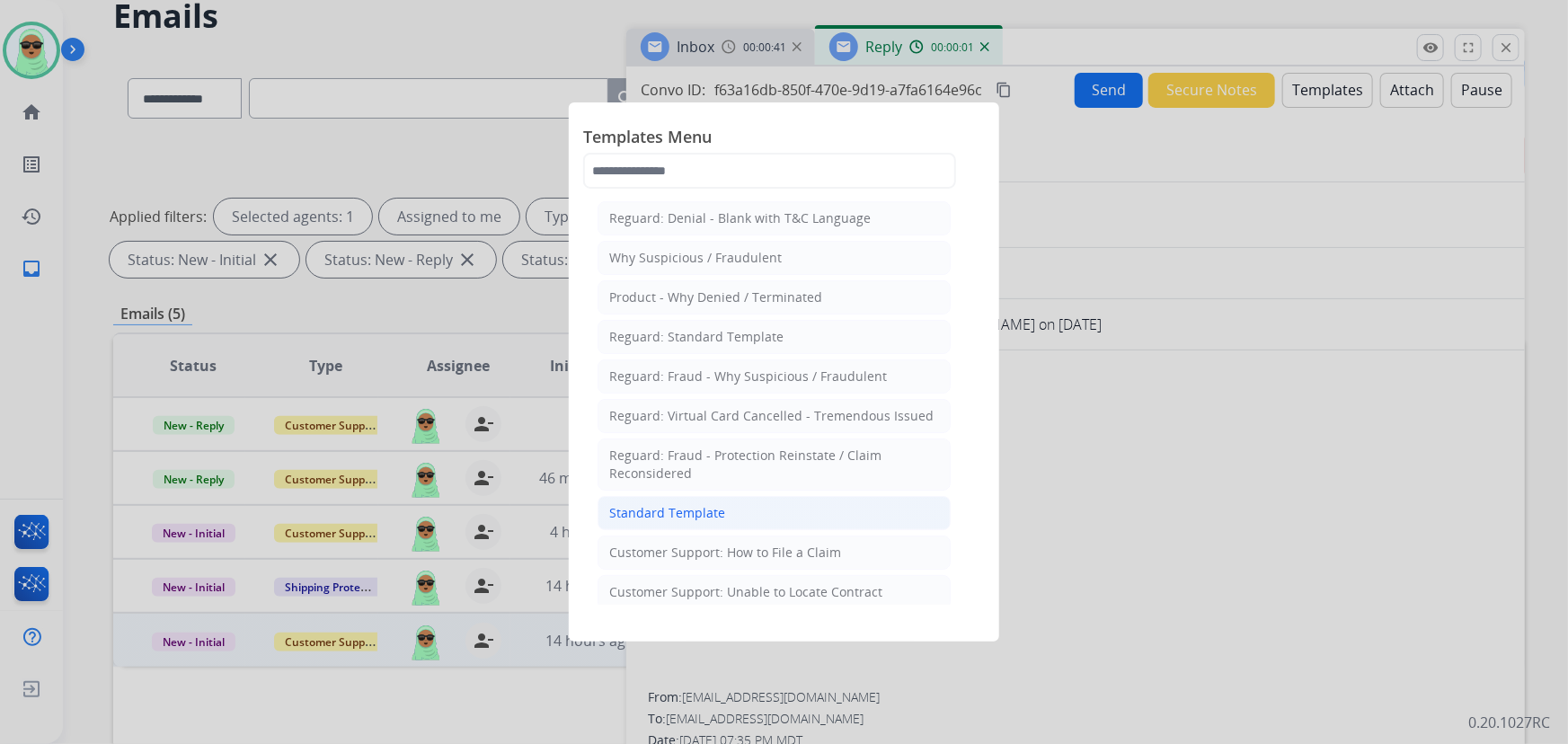
click at [770, 521] on li "Standard Template" at bounding box center [774, 512] width 353 height 34
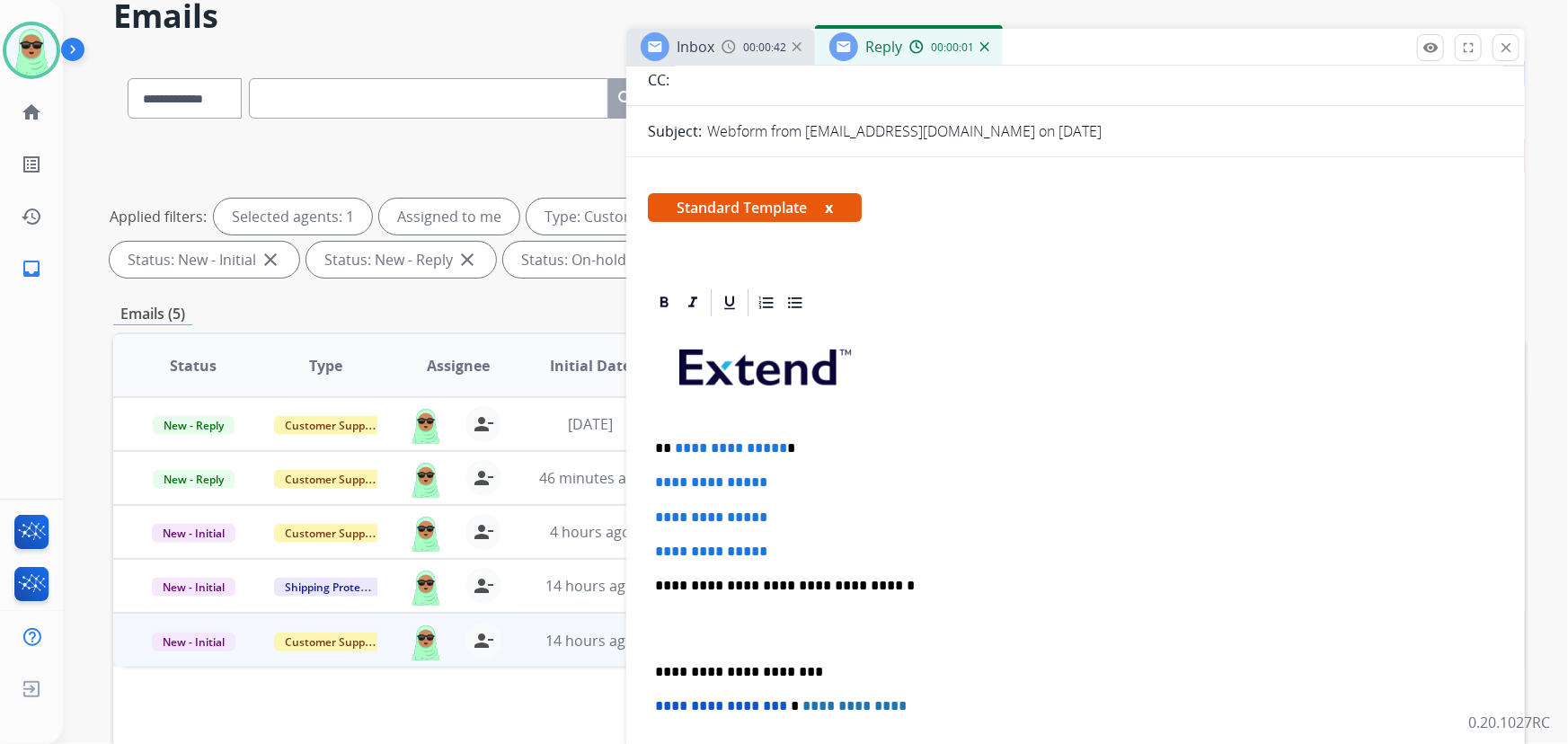
scroll to position [244, 0]
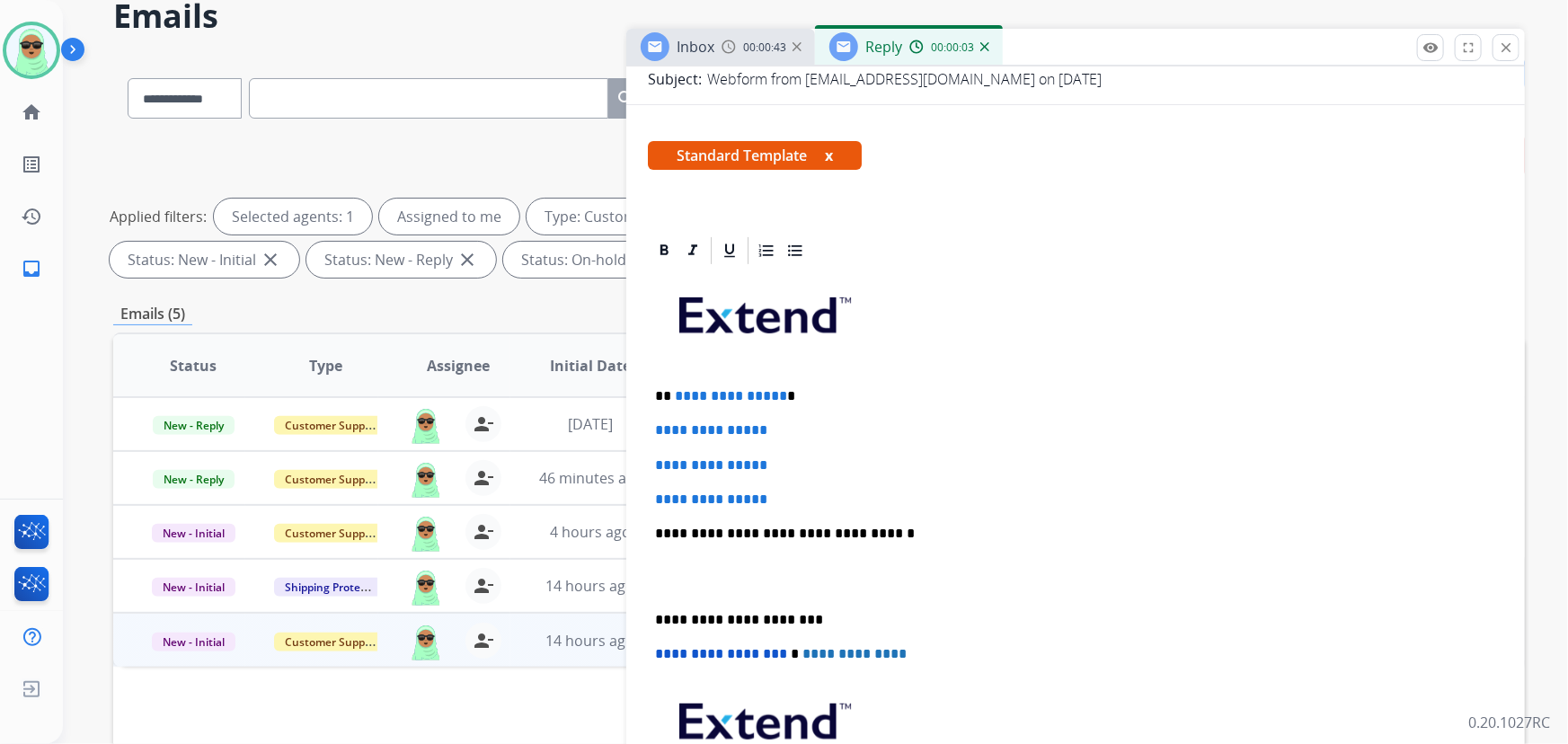
drag, startPoint x: 798, startPoint y: 496, endPoint x: 672, endPoint y: 386, distance: 167.3
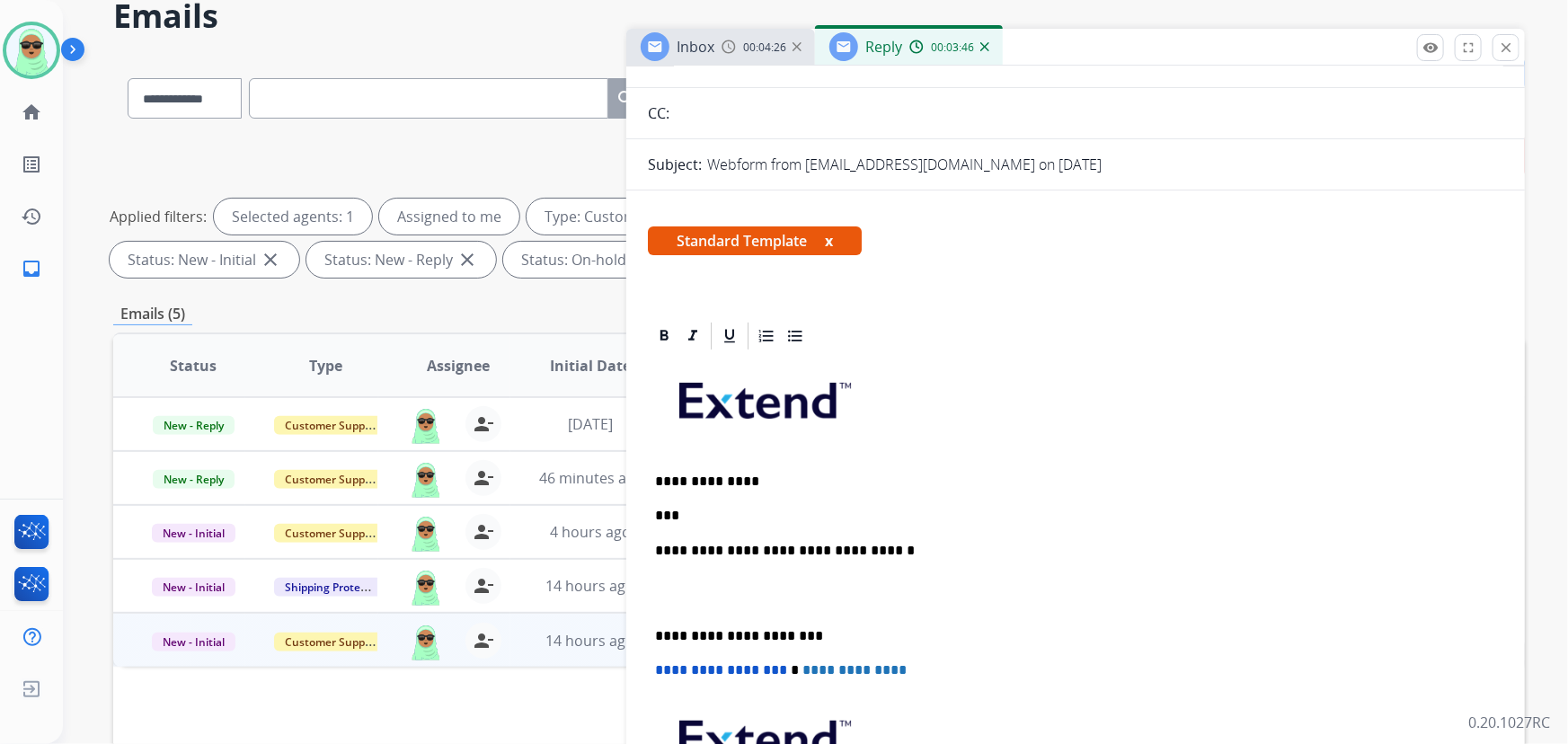
scroll to position [0, 0]
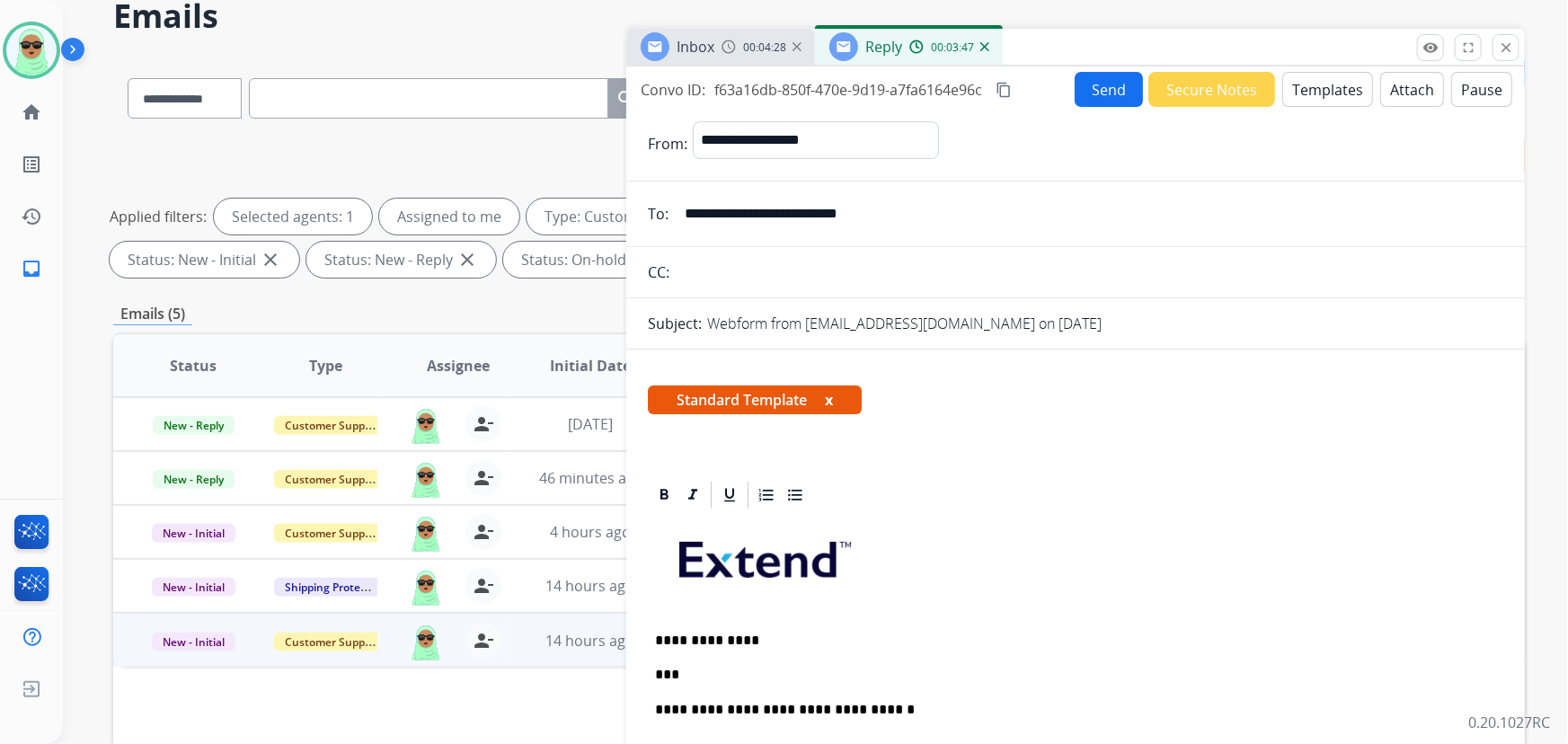
click at [980, 43] on img at bounding box center [984, 46] width 9 height 9
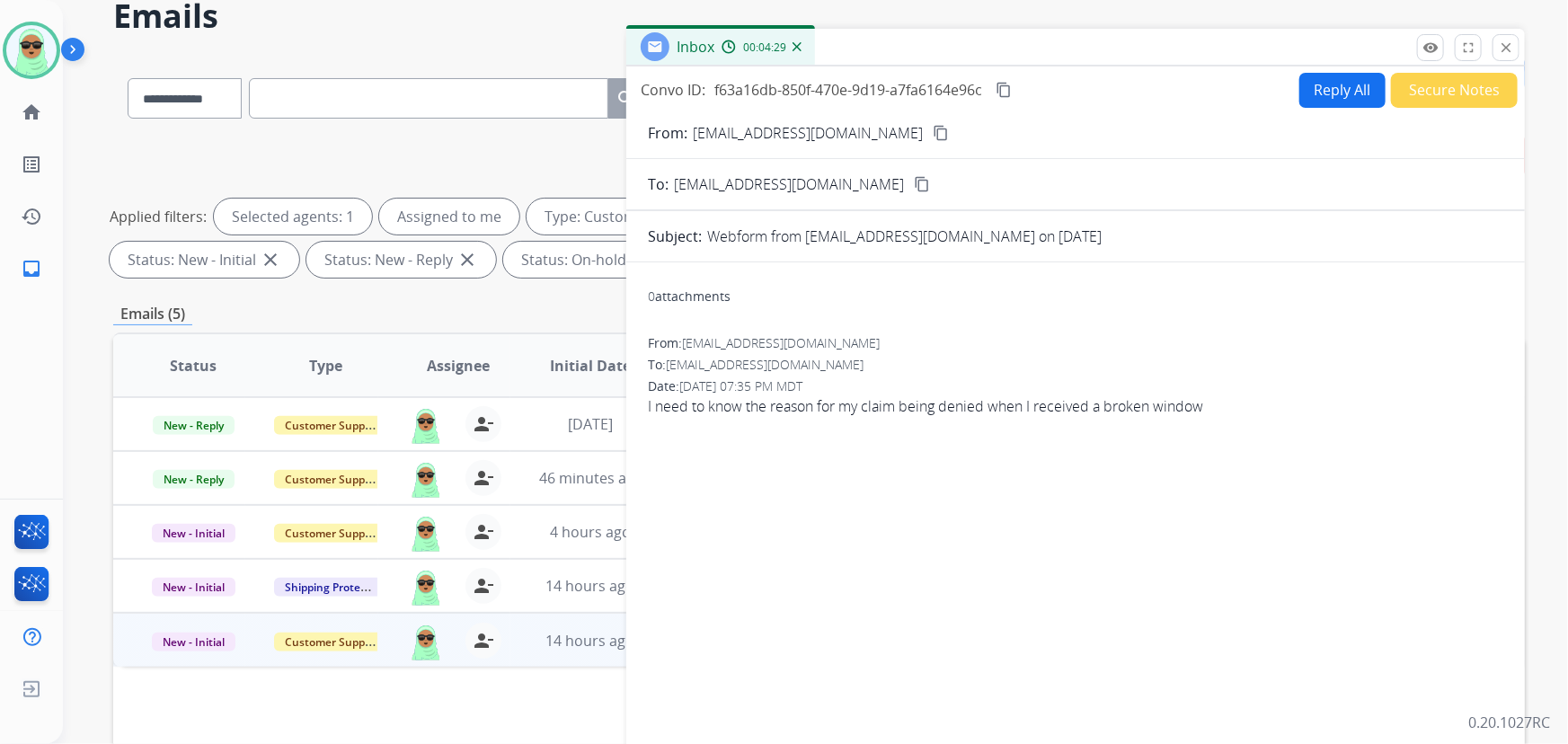
click at [1334, 88] on button "Reply All" at bounding box center [1342, 90] width 86 height 35
select select "**********"
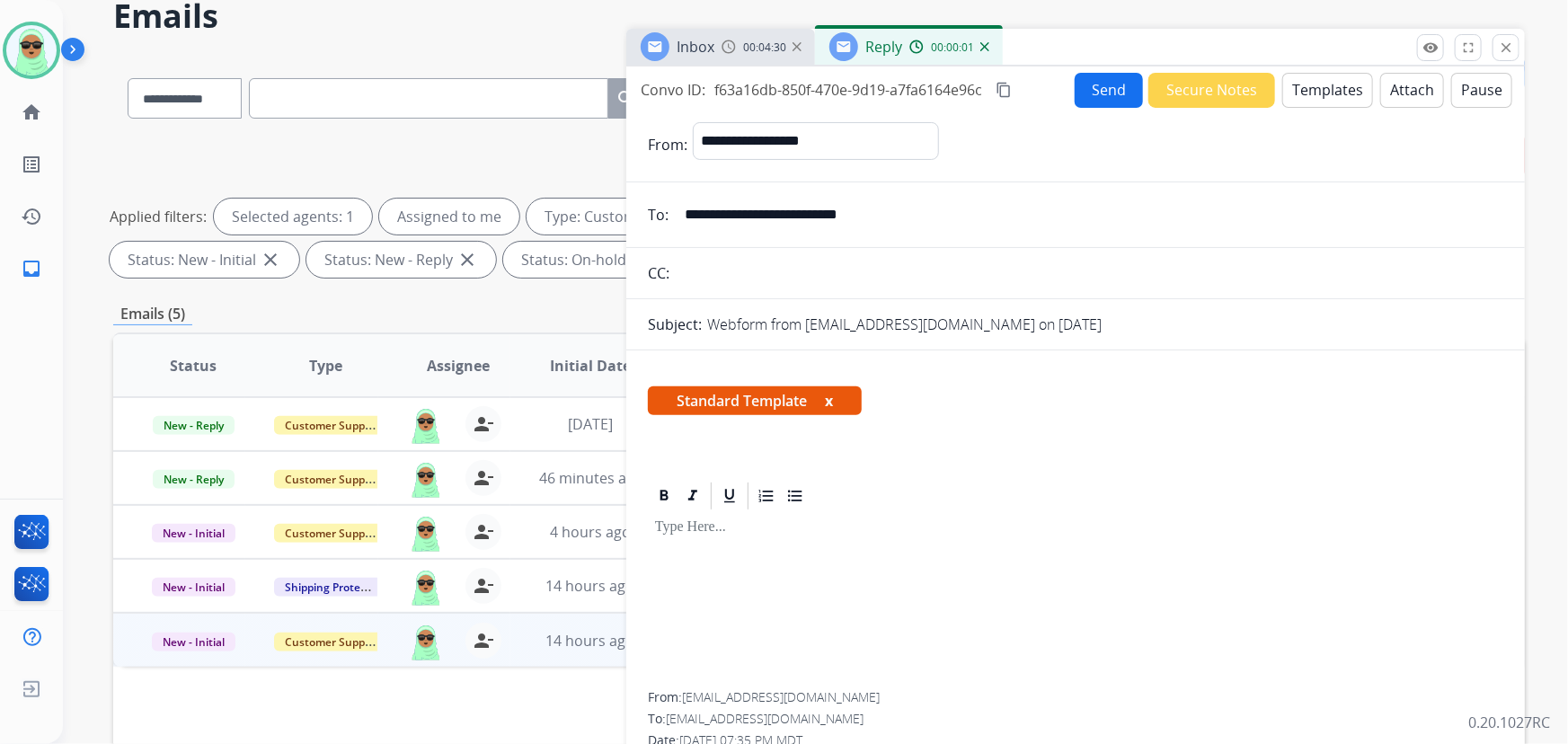
click at [1316, 86] on button "Templates" at bounding box center [1327, 90] width 91 height 35
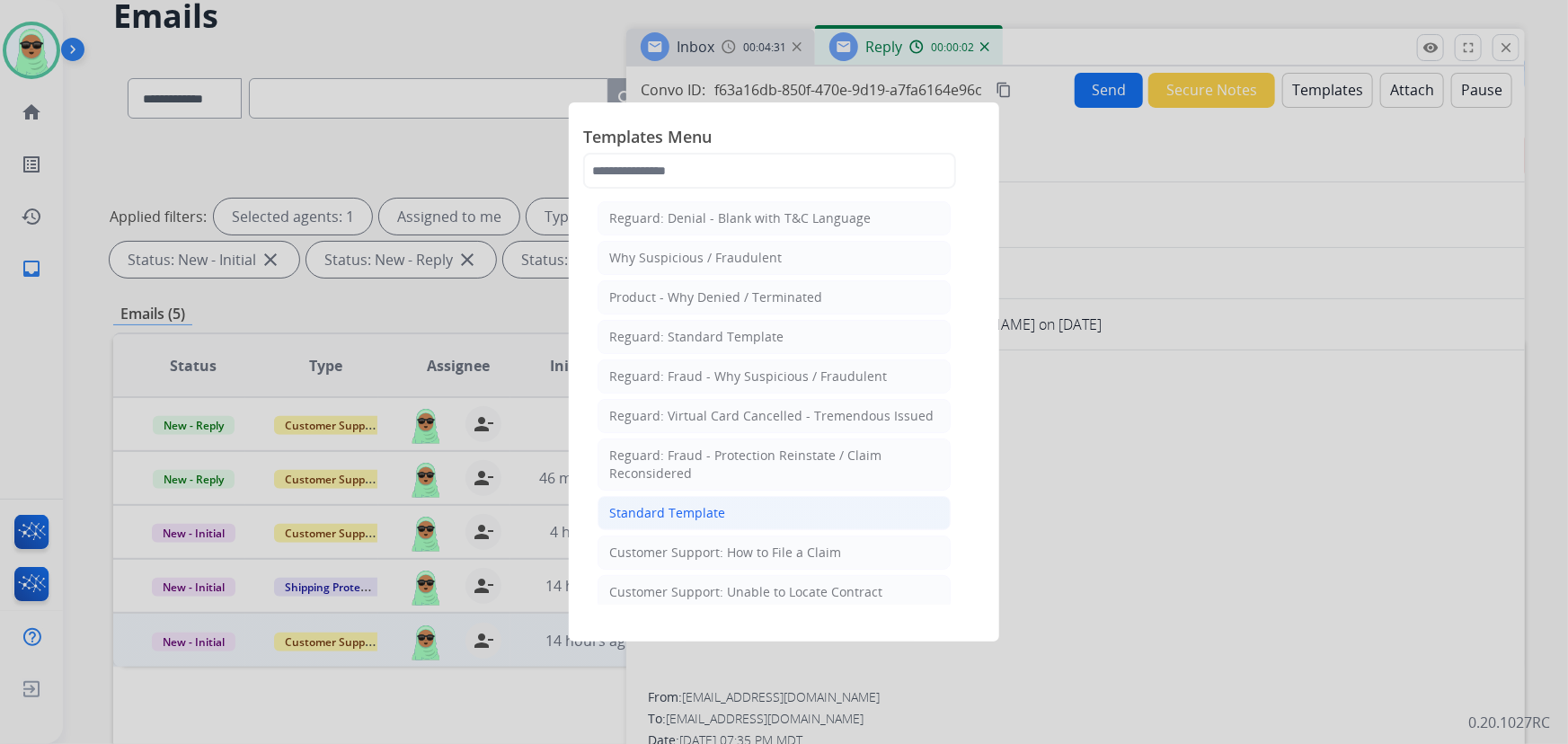
click at [773, 507] on li "Standard Template" at bounding box center [774, 512] width 353 height 34
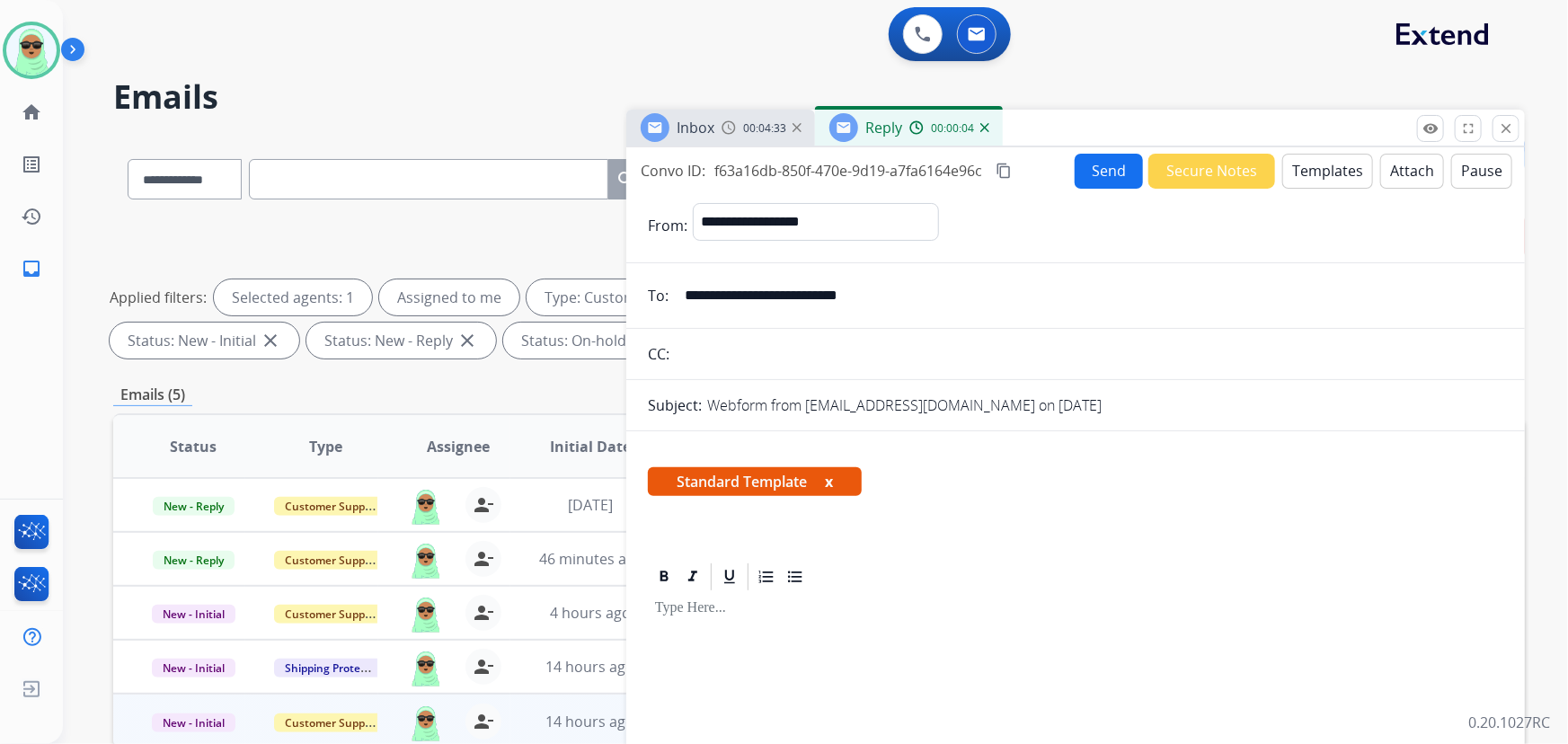
drag, startPoint x: 1323, startPoint y: 205, endPoint x: 1326, endPoint y: 171, distance: 34.1
click at [1324, 205] on div "**********" at bounding box center [1097, 225] width 810 height 44
click at [1326, 171] on button "Templates" at bounding box center [1327, 170] width 91 height 35
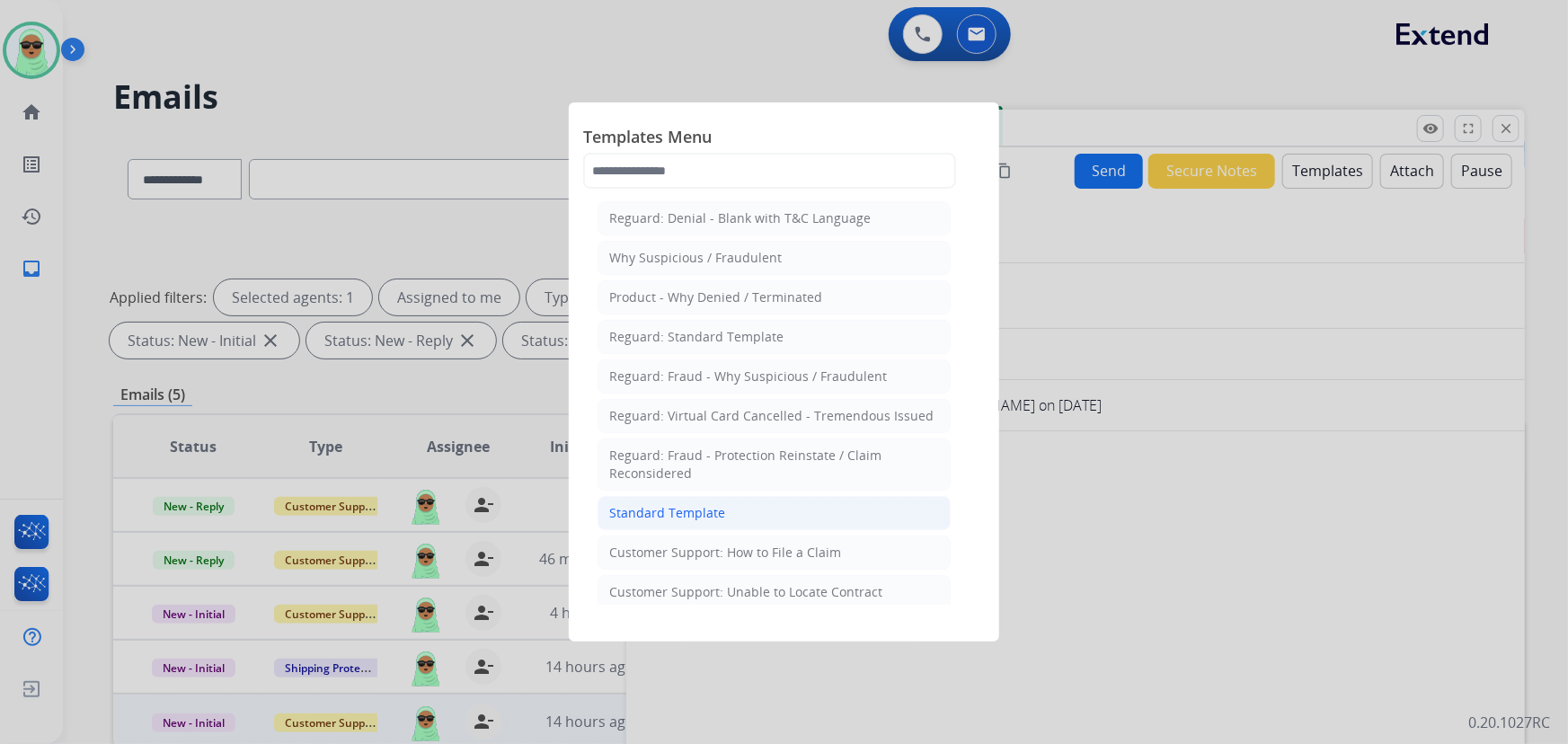
click at [822, 518] on li "Standard Template" at bounding box center [774, 512] width 353 height 34
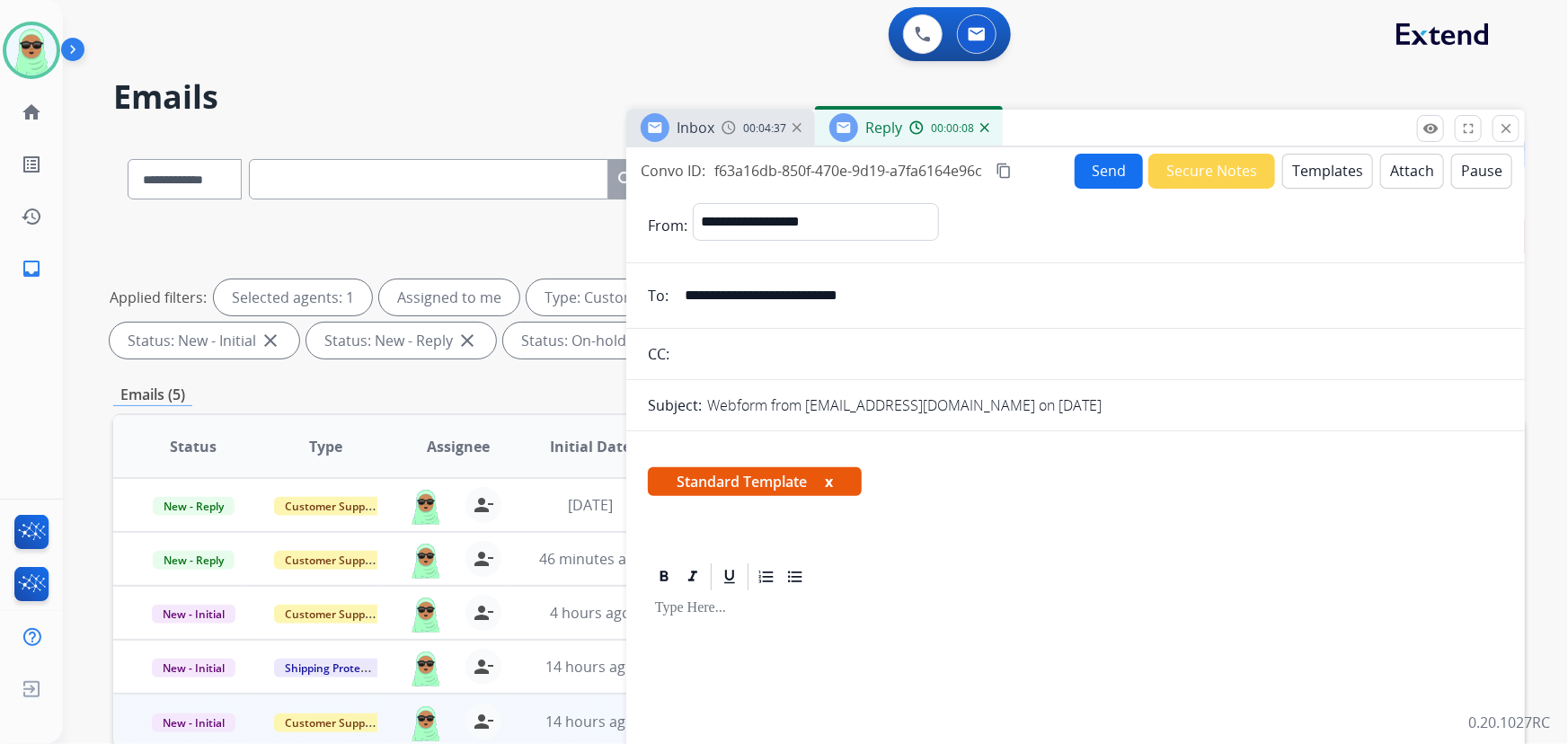
drag, startPoint x: 1528, startPoint y: 135, endPoint x: 1518, endPoint y: 134, distance: 10.0
click at [1527, 135] on div "**********" at bounding box center [814, 372] width 1505 height 744
click at [1518, 134] on div "remove_red_eye Logs fullscreen Expand close Close" at bounding box center [1468, 129] width 102 height 26
click at [1513, 133] on mat-icon "close" at bounding box center [1505, 128] width 16 height 16
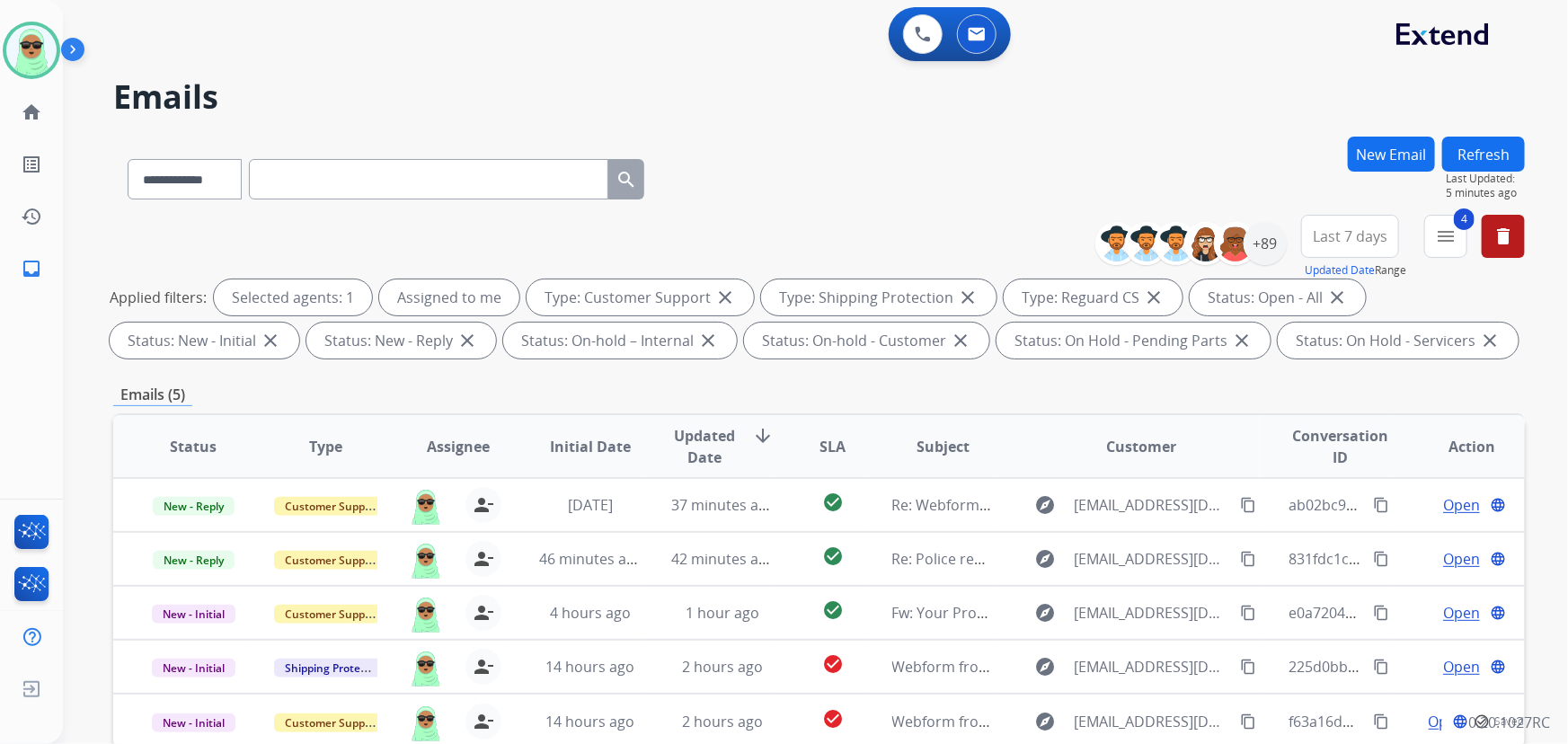
click at [1513, 133] on div "**********" at bounding box center [793, 436] width 1461 height 744
click at [1487, 154] on button "Refresh" at bounding box center [1483, 153] width 82 height 35
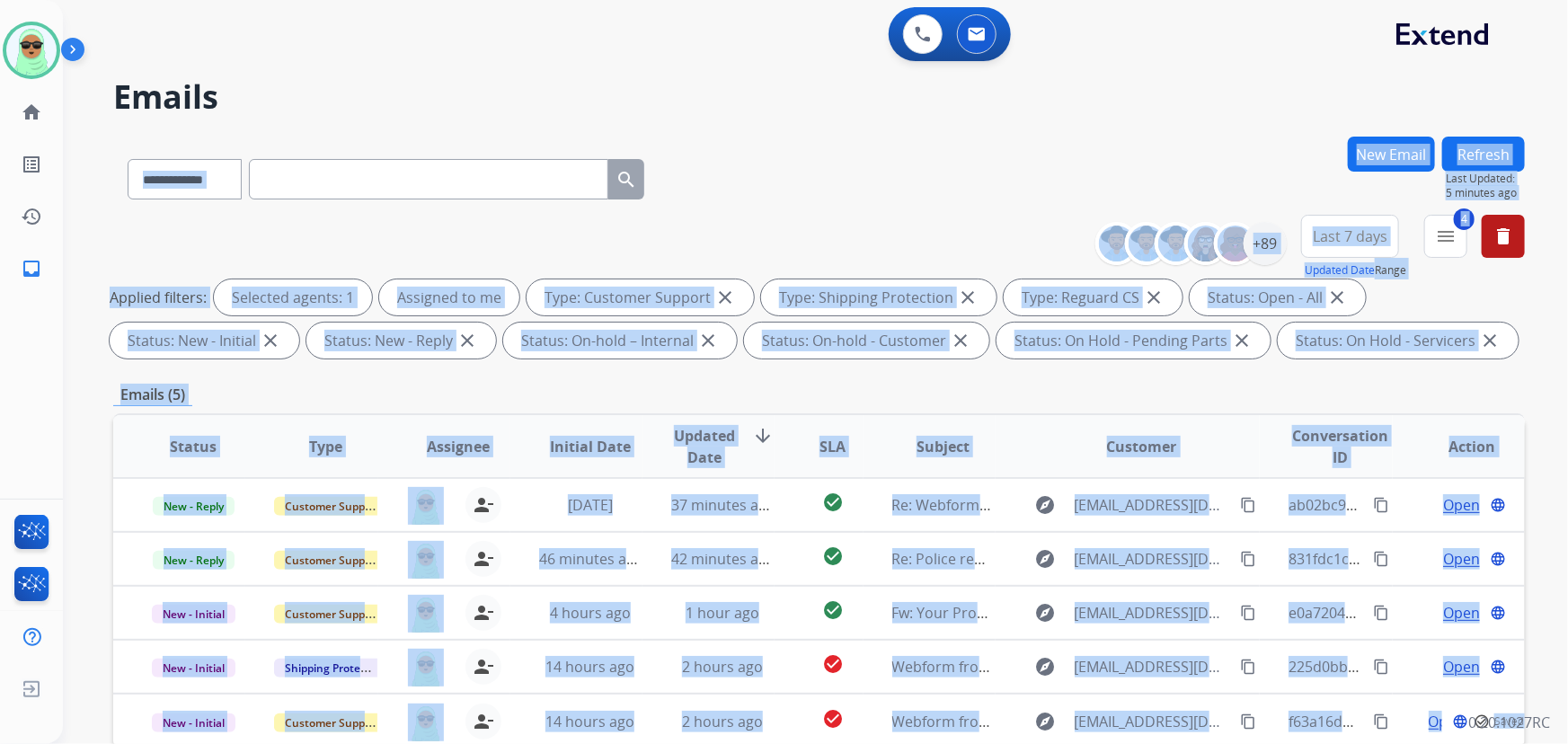
click at [1487, 154] on div "**********" at bounding box center [793, 436] width 1461 height 744
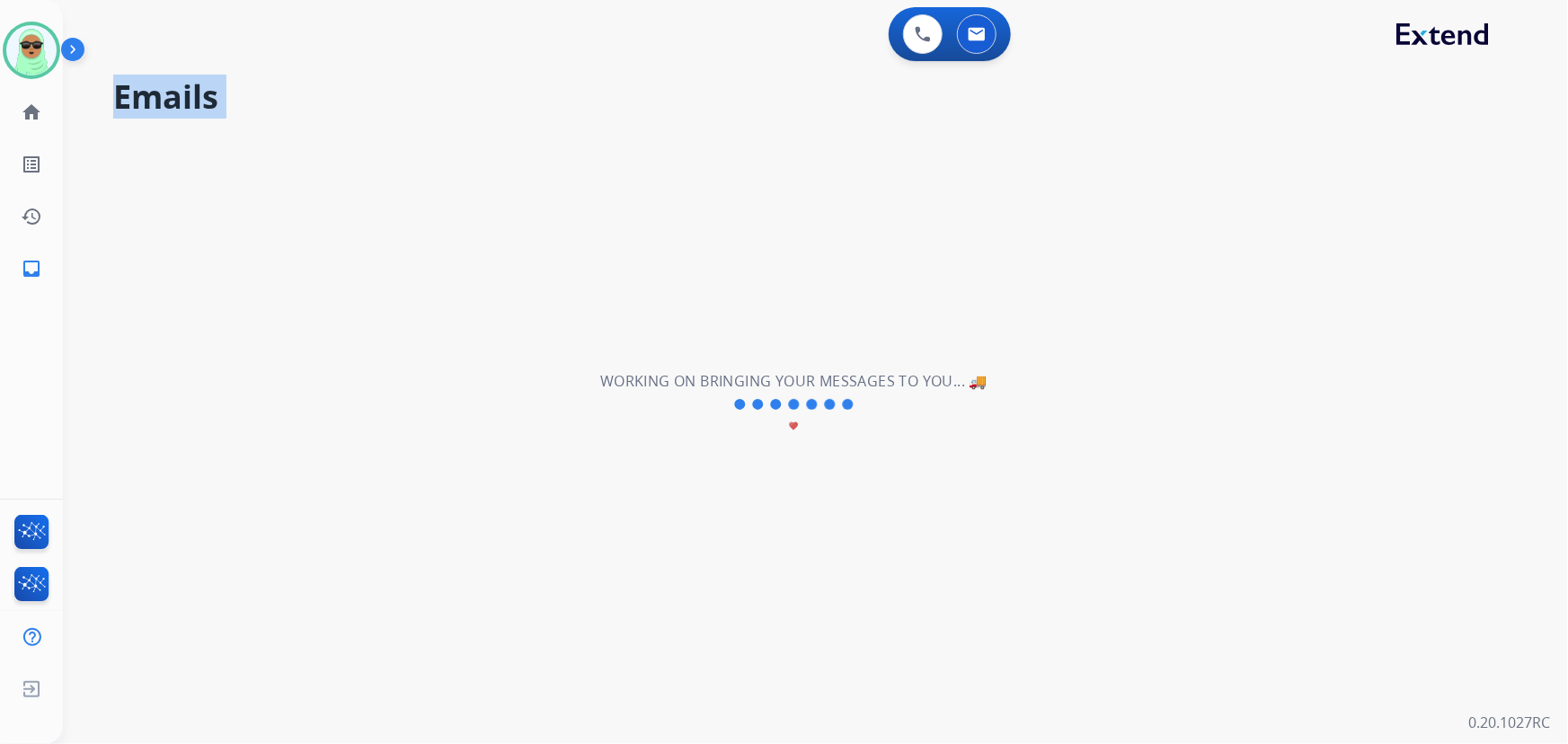
click at [1487, 154] on div "**********" at bounding box center [793, 404] width 1461 height 679
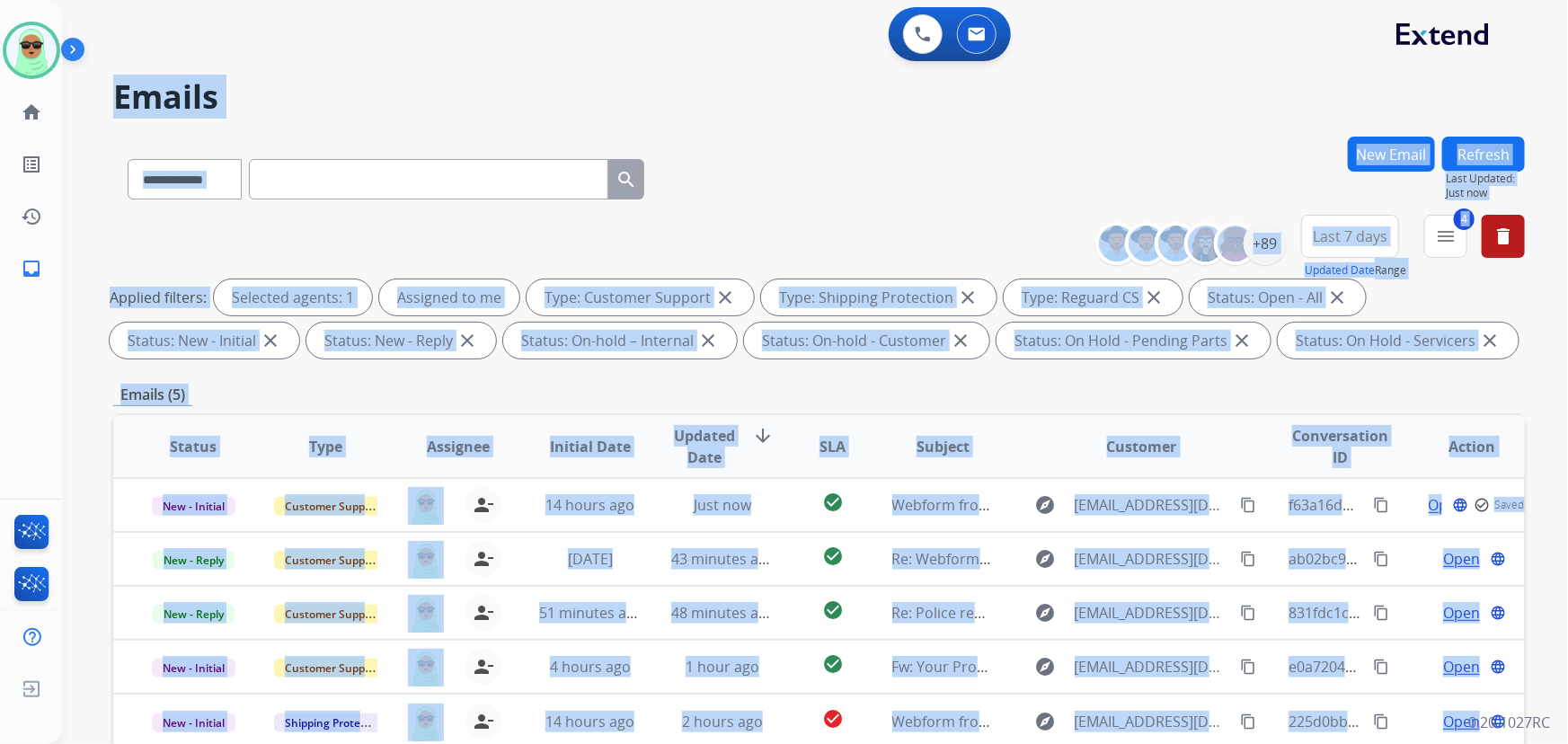
click at [1000, 212] on div "**********" at bounding box center [819, 175] width 1411 height 78
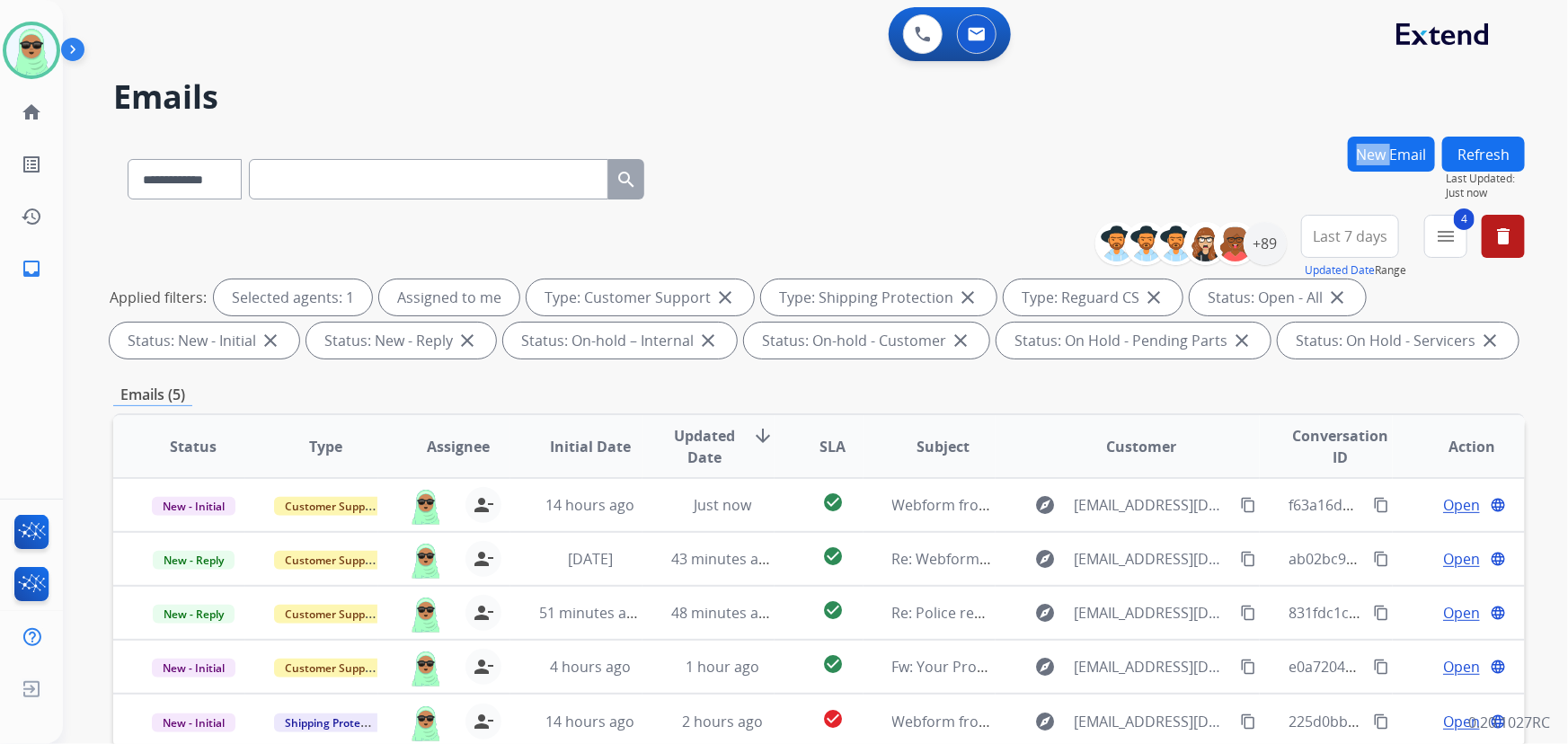
click at [1000, 212] on div "**********" at bounding box center [819, 175] width 1411 height 78
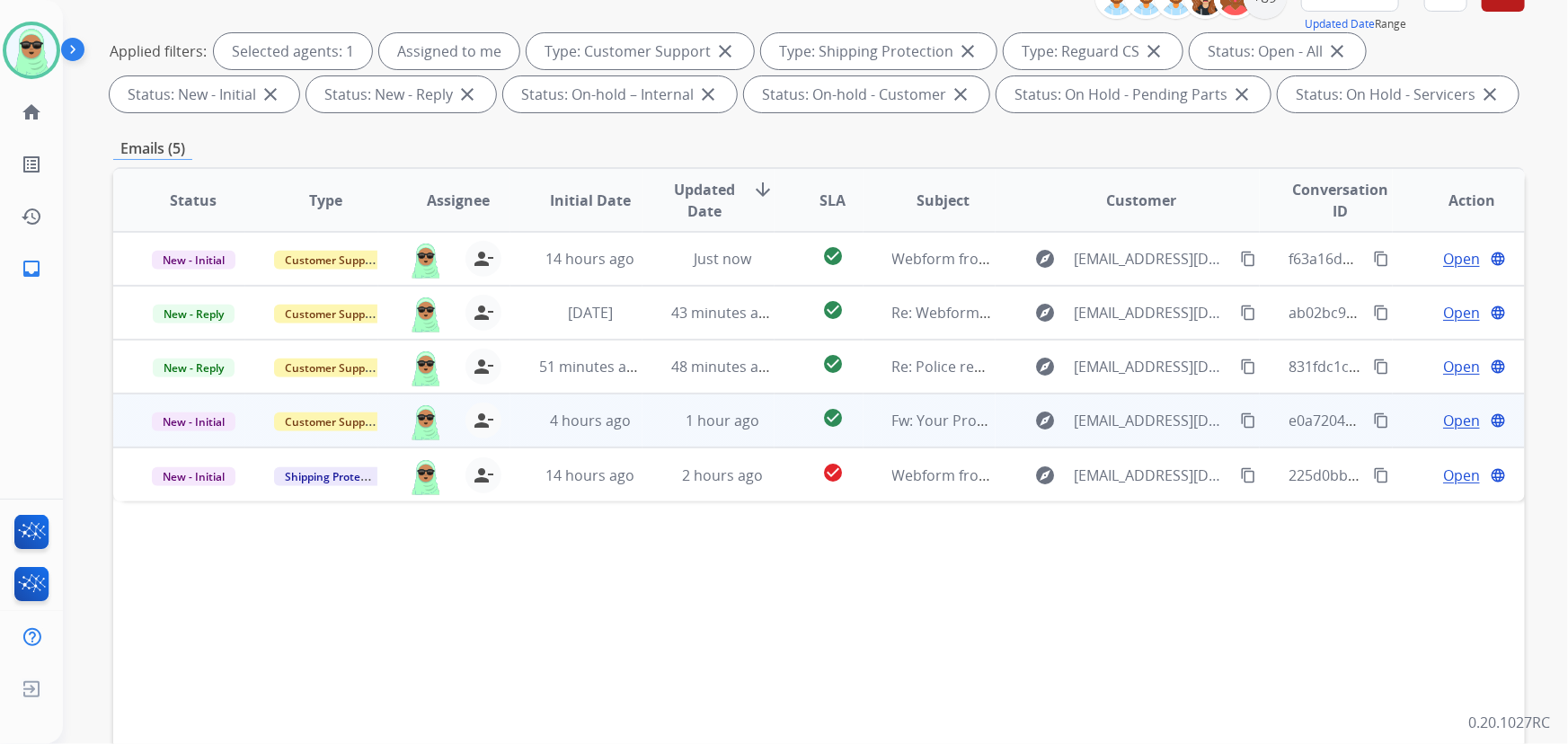
scroll to position [326, 0]
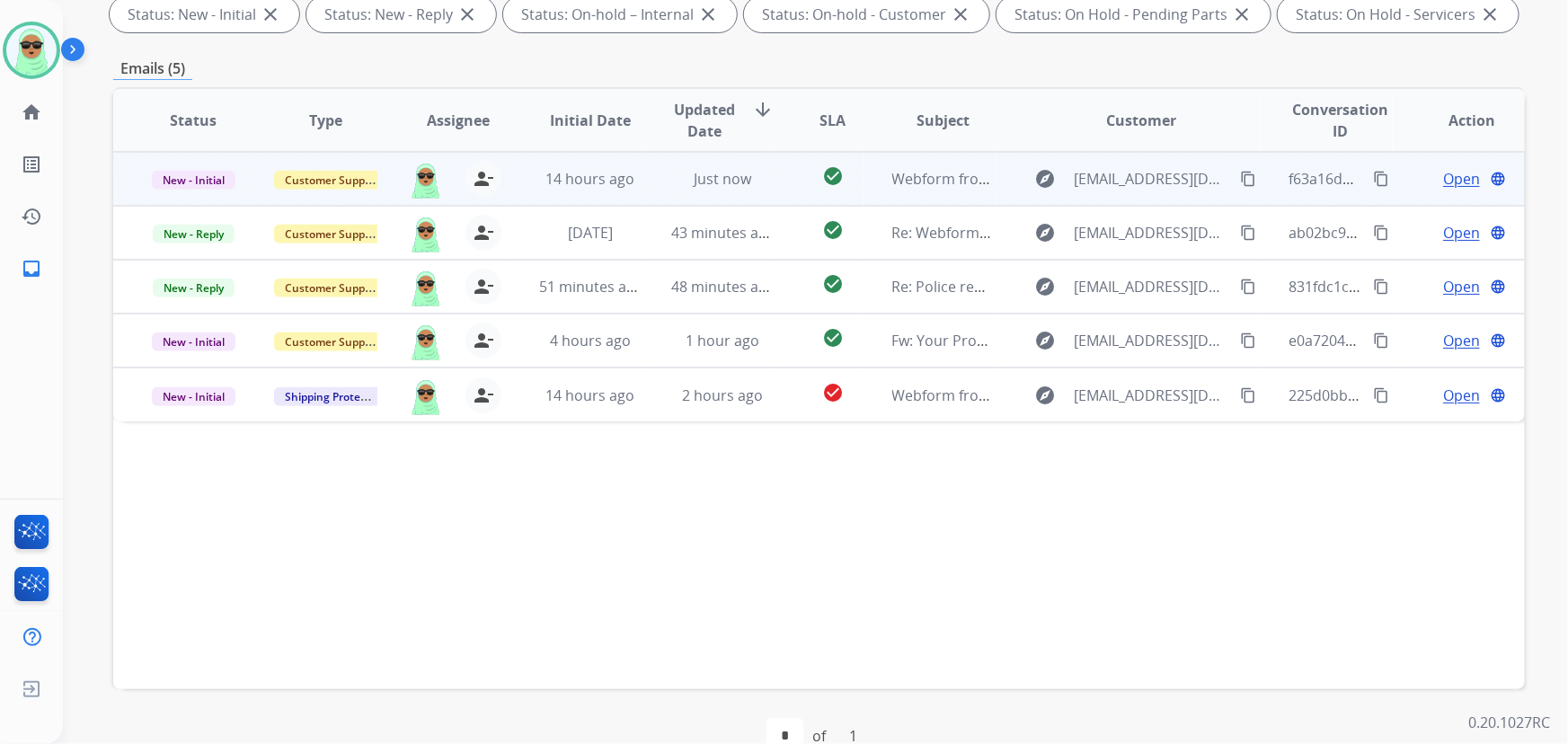
click at [1450, 180] on span "Open" at bounding box center [1461, 179] width 37 height 22
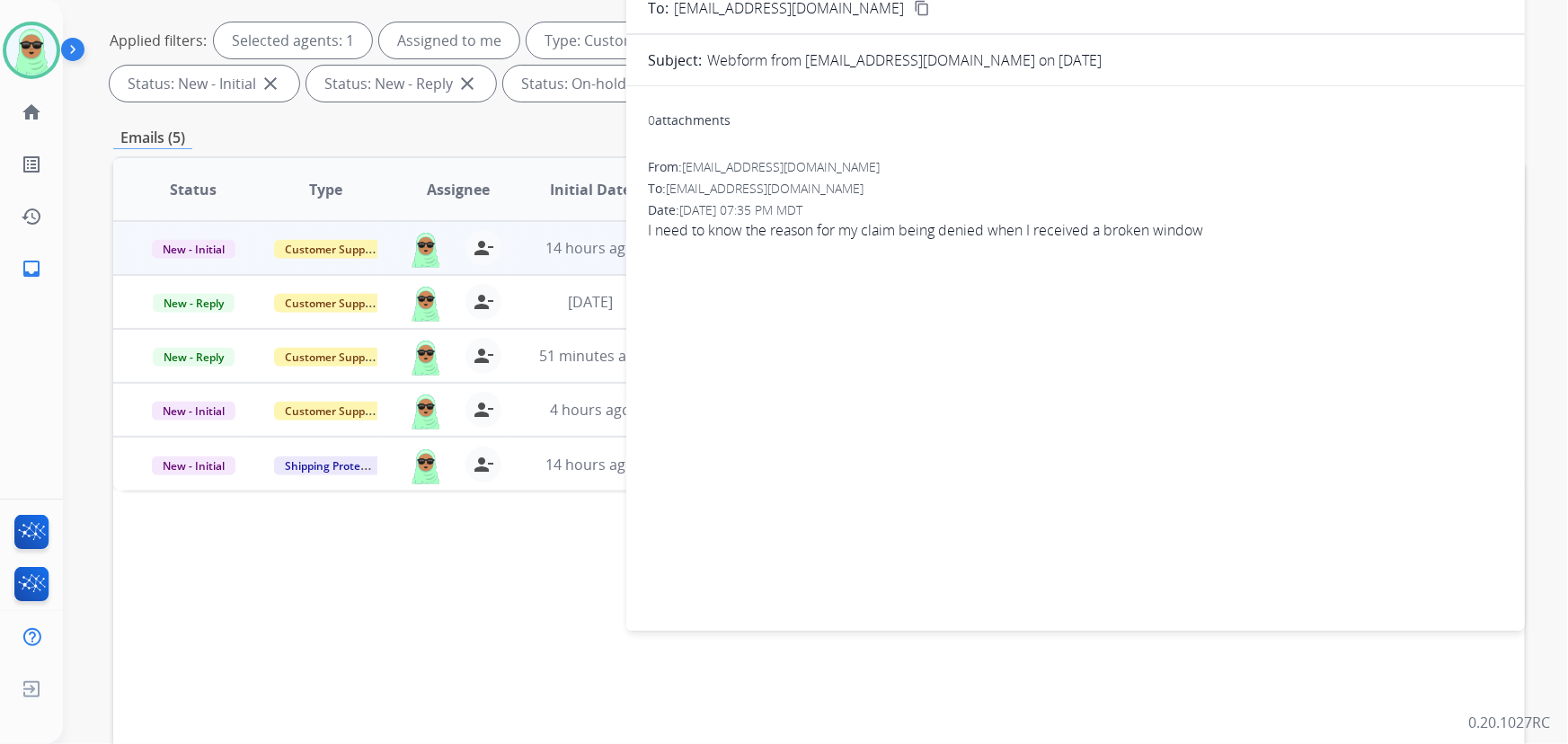
scroll to position [80, 0]
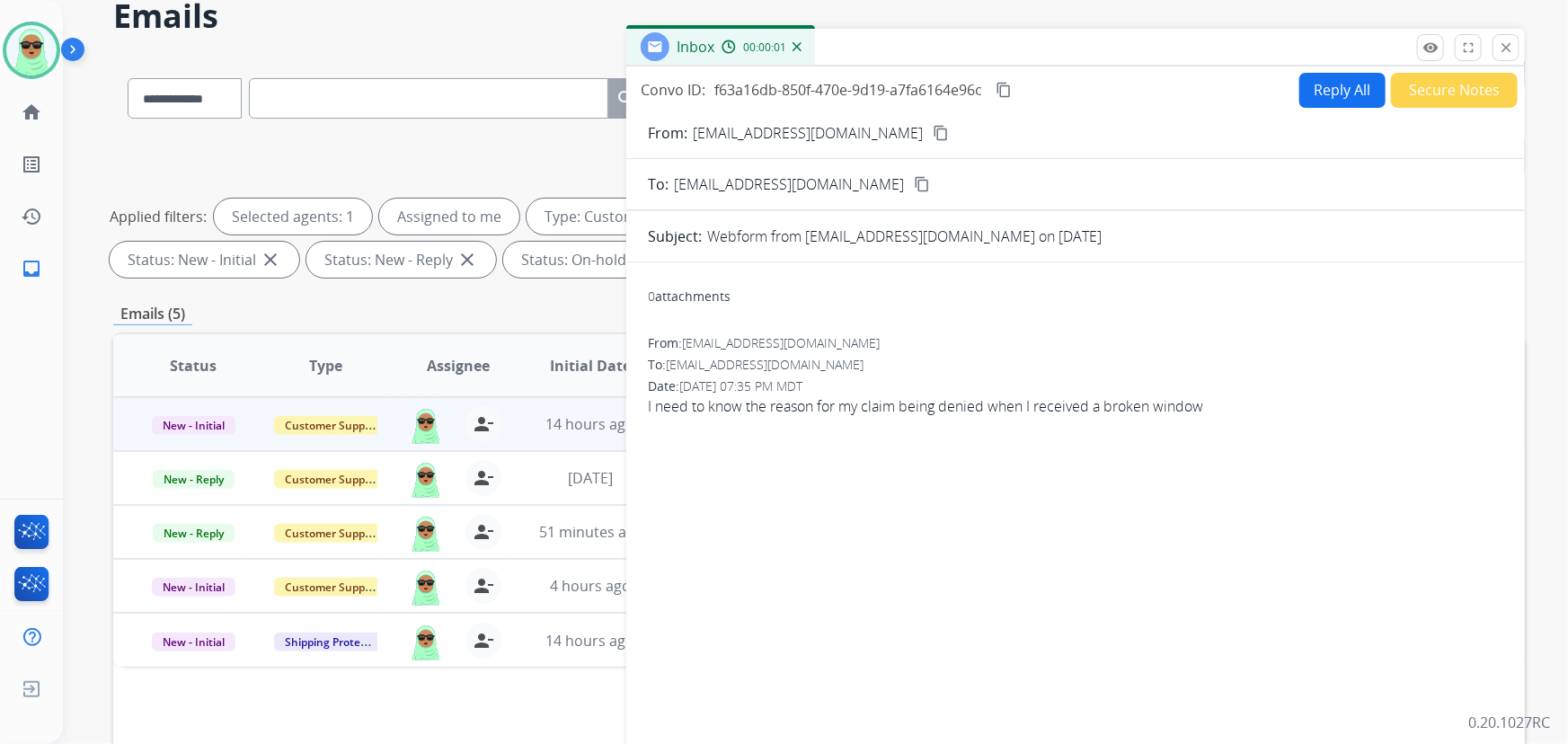
click at [1337, 86] on button "Reply All" at bounding box center [1342, 90] width 86 height 35
select select "**********"
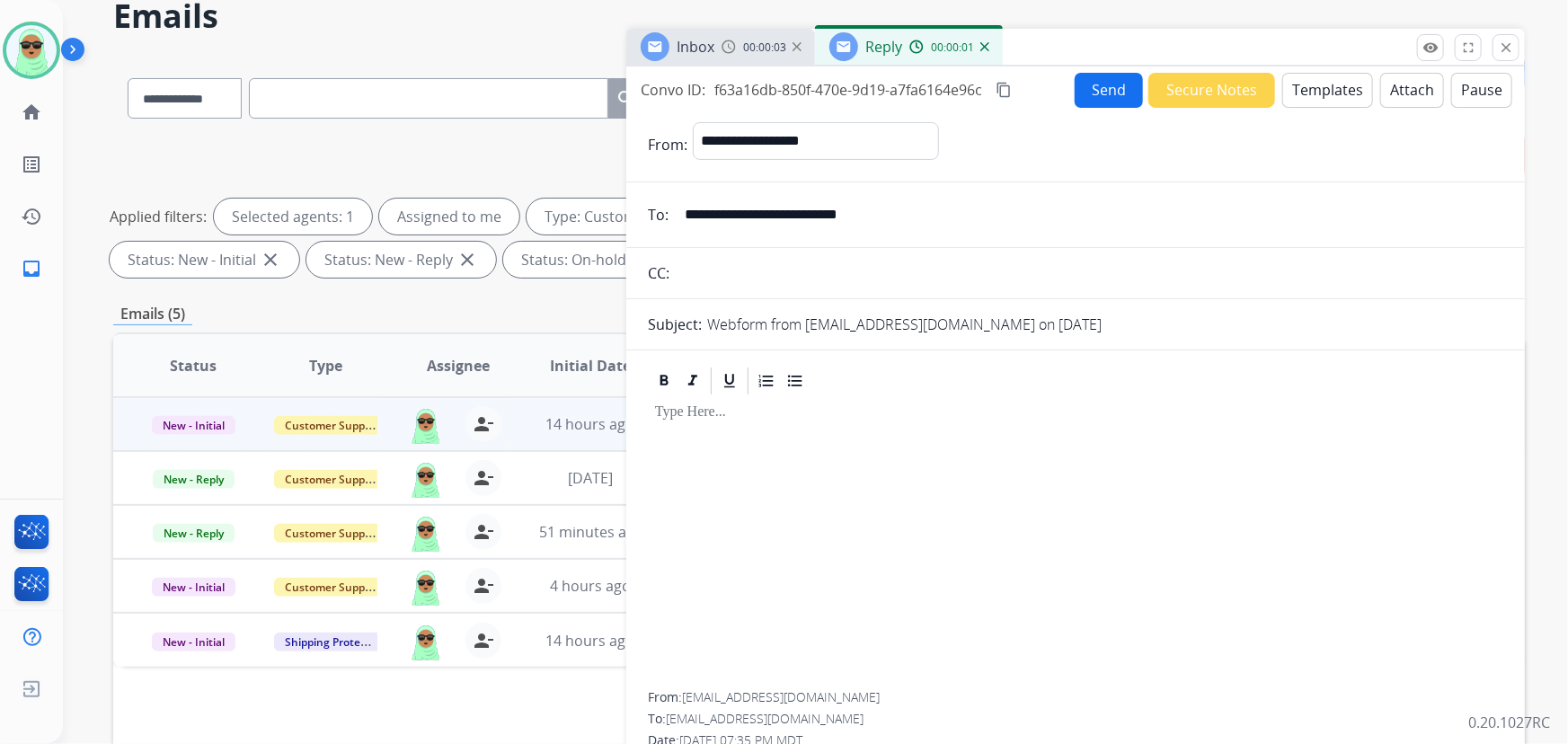
click at [1332, 87] on button "Templates" at bounding box center [1327, 90] width 91 height 35
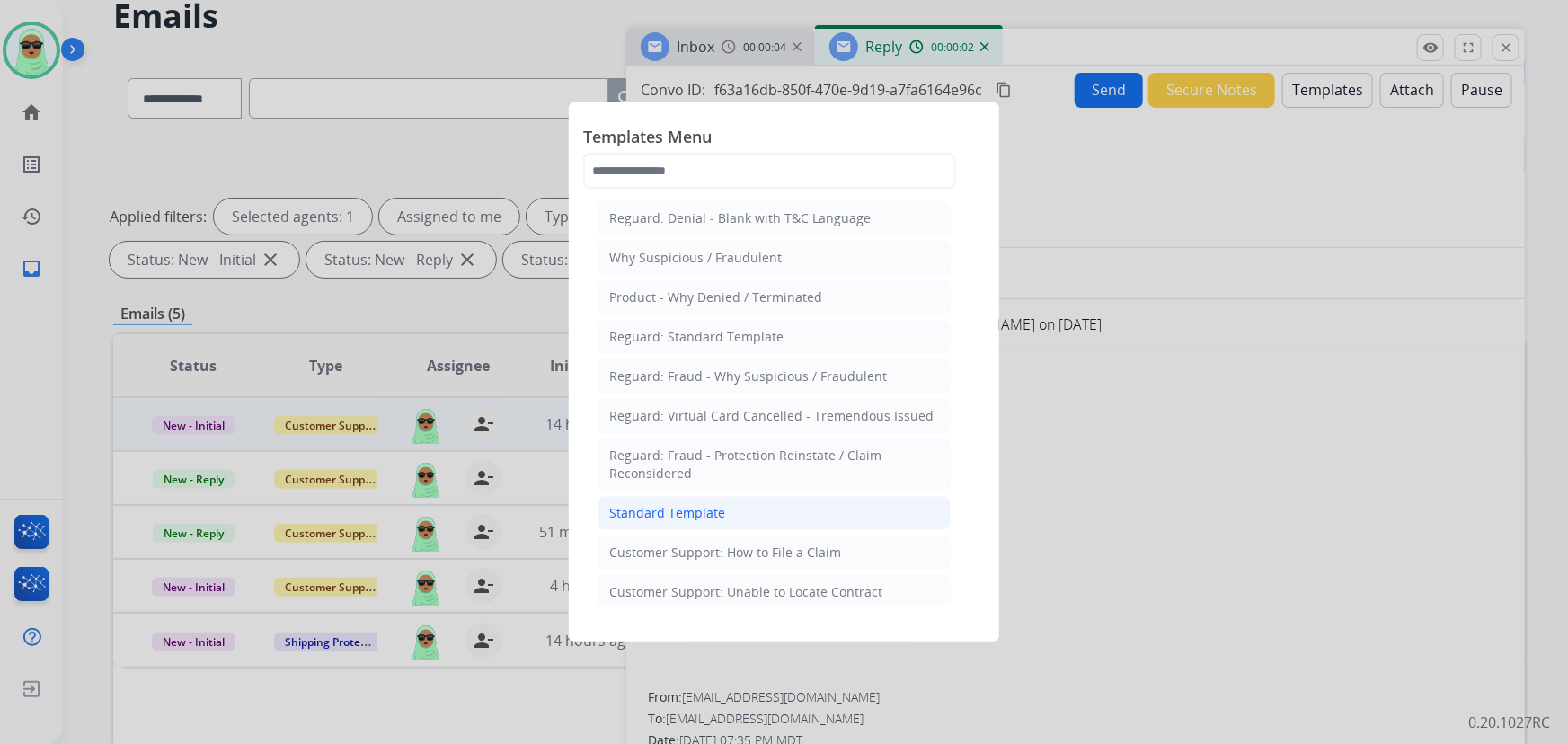
click at [719, 504] on div "Standard Template" at bounding box center [667, 512] width 116 height 18
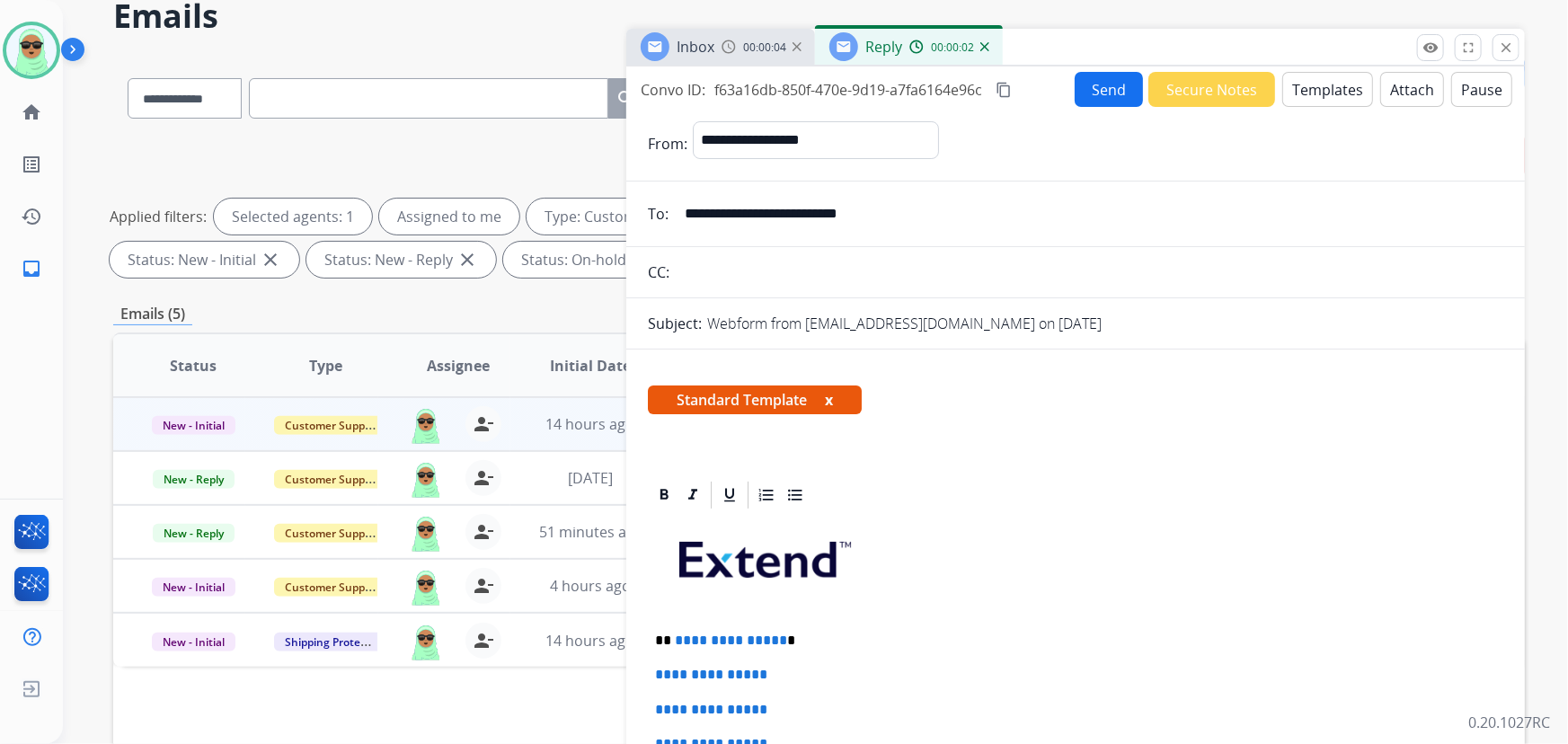
scroll to position [163, 0]
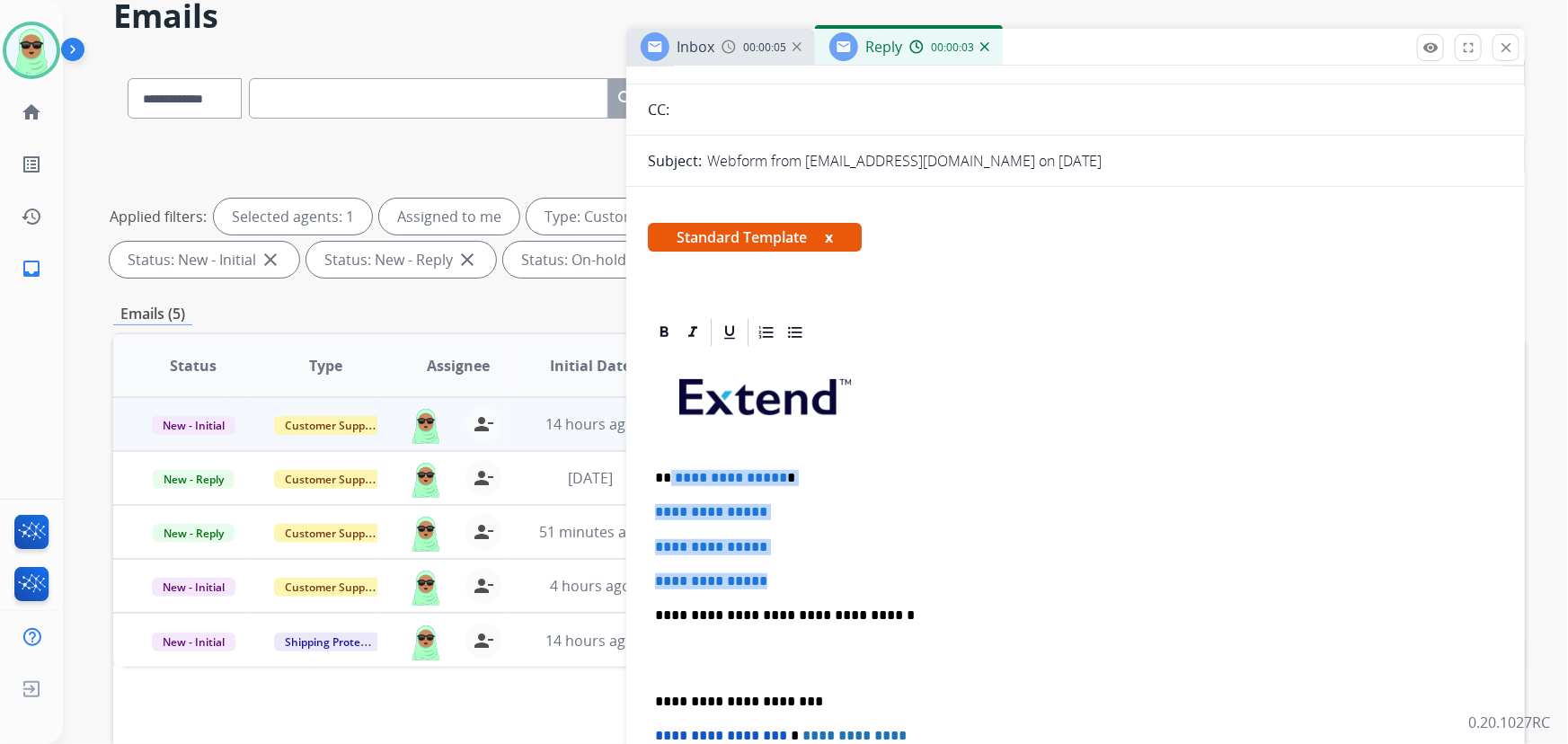
drag, startPoint x: 789, startPoint y: 575, endPoint x: 683, endPoint y: 460, distance: 156.4
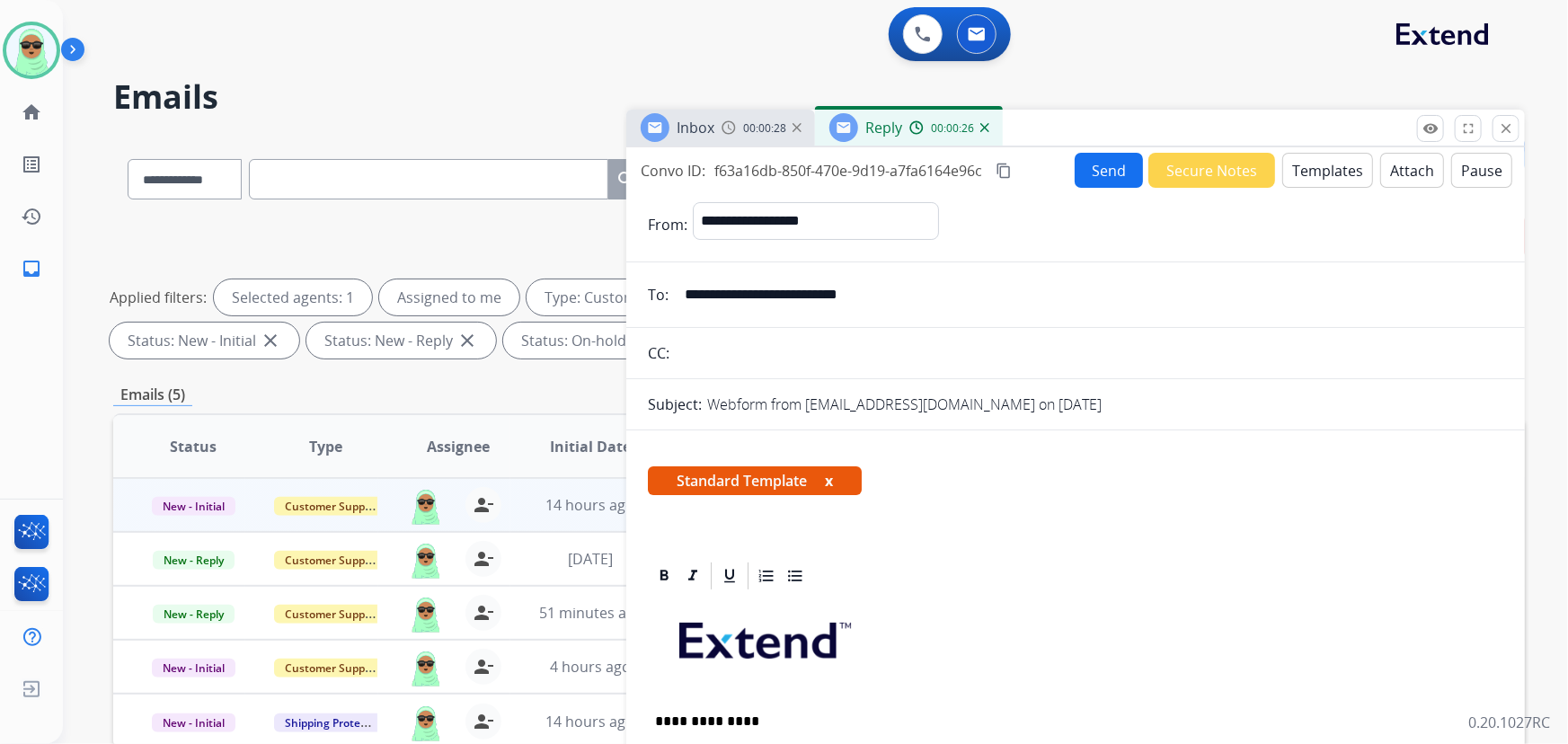
scroll to position [0, 0]
click at [1096, 162] on button "Send" at bounding box center [1108, 169] width 68 height 35
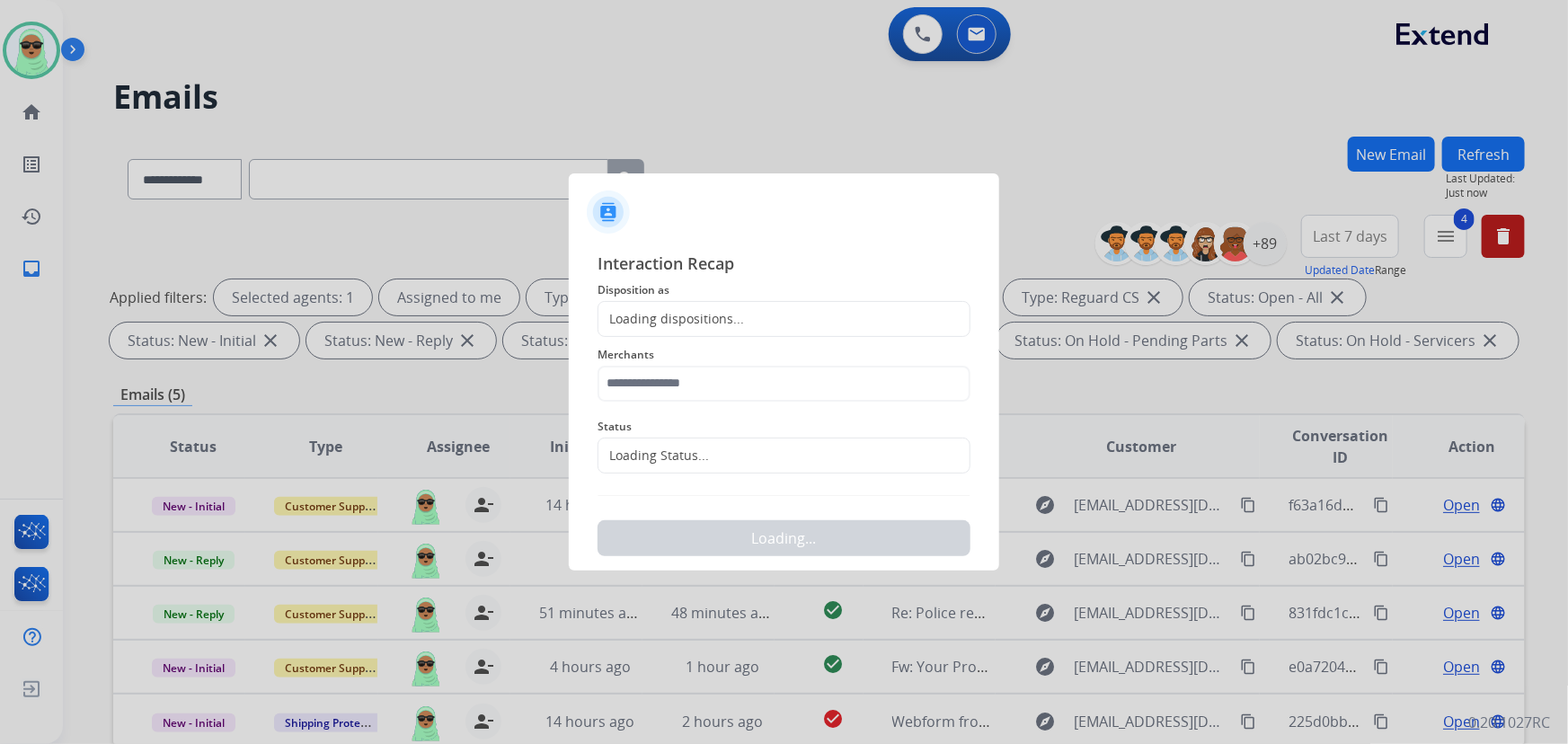
click at [668, 435] on span "Status" at bounding box center [784, 426] width 373 height 22
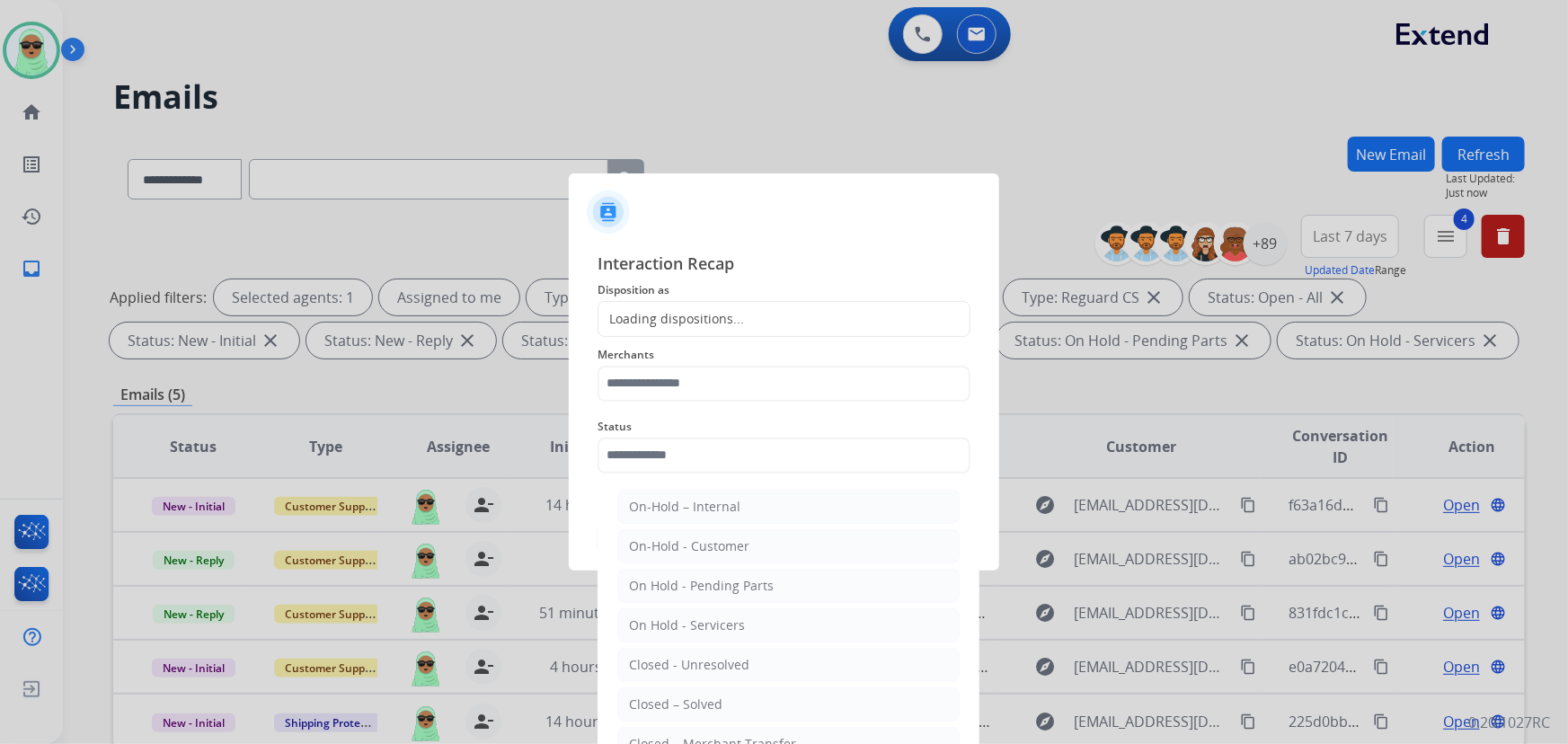
click at [668, 439] on input "text" at bounding box center [784, 456] width 373 height 36
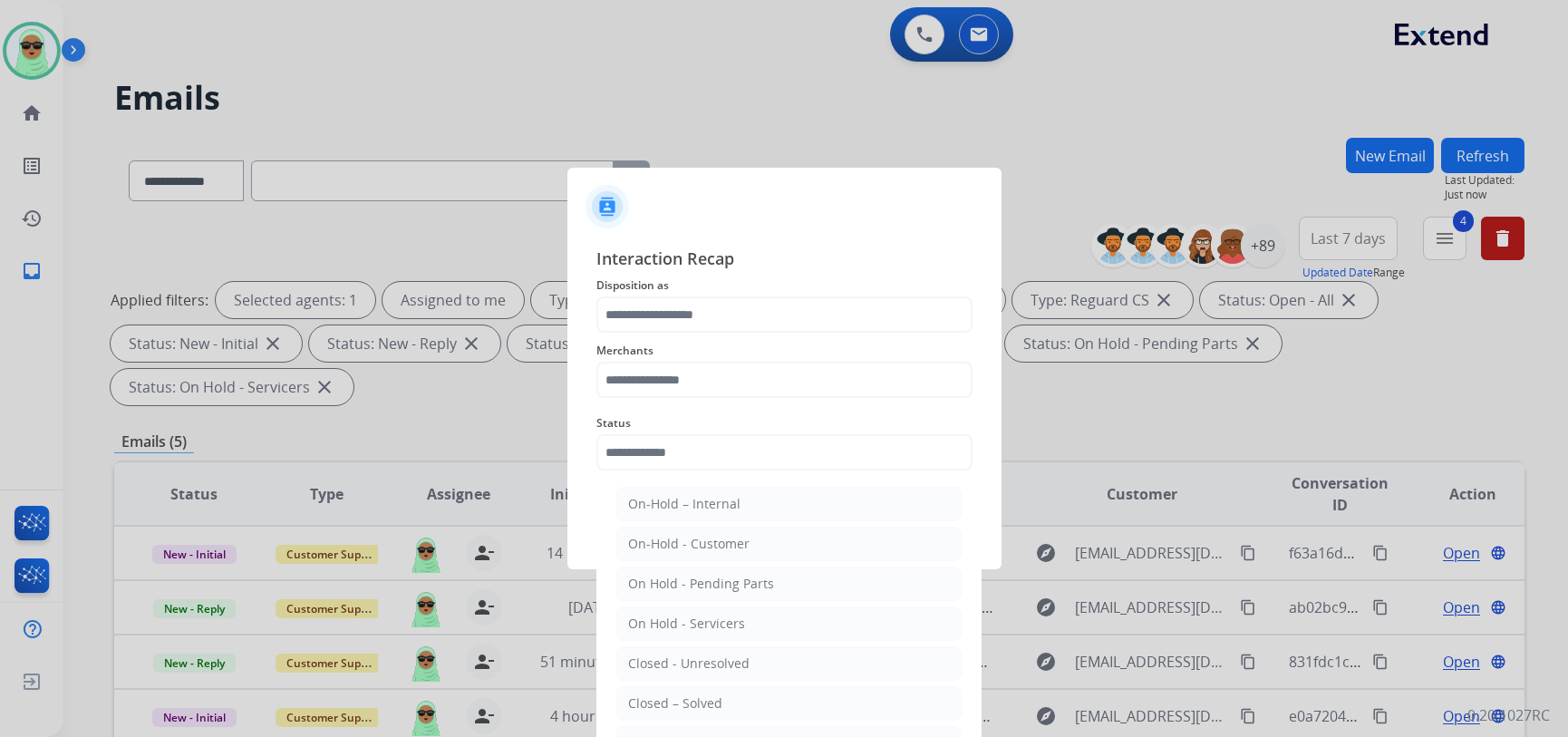
drag, startPoint x: 689, startPoint y: 694, endPoint x: 694, endPoint y: 406, distance: 288.0
click at [689, 682] on ul "On-Hold – Internal On-Hold - Customer On Hold - Pending Parts On Hold - Service…" at bounding box center [788, 668] width 356 height 381
drag, startPoint x: 694, startPoint y: 401, endPoint x: 695, endPoint y: 383, distance: 18.0
click at [694, 395] on div "Merchants" at bounding box center [784, 369] width 376 height 73
click at [695, 383] on input "text" at bounding box center [784, 380] width 376 height 36
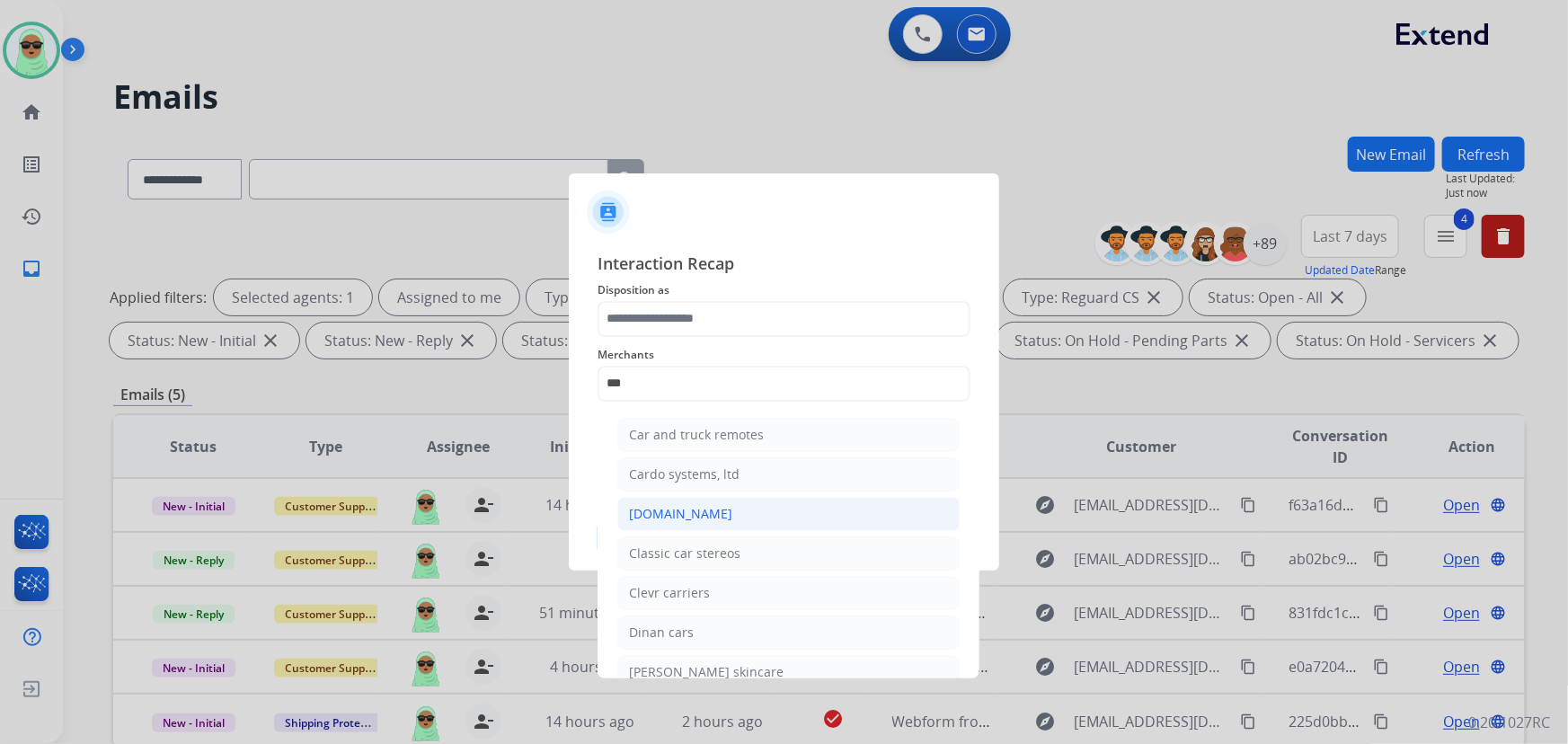
click at [697, 500] on li "[DOMAIN_NAME]" at bounding box center [789, 513] width 342 height 34
type input "**********"
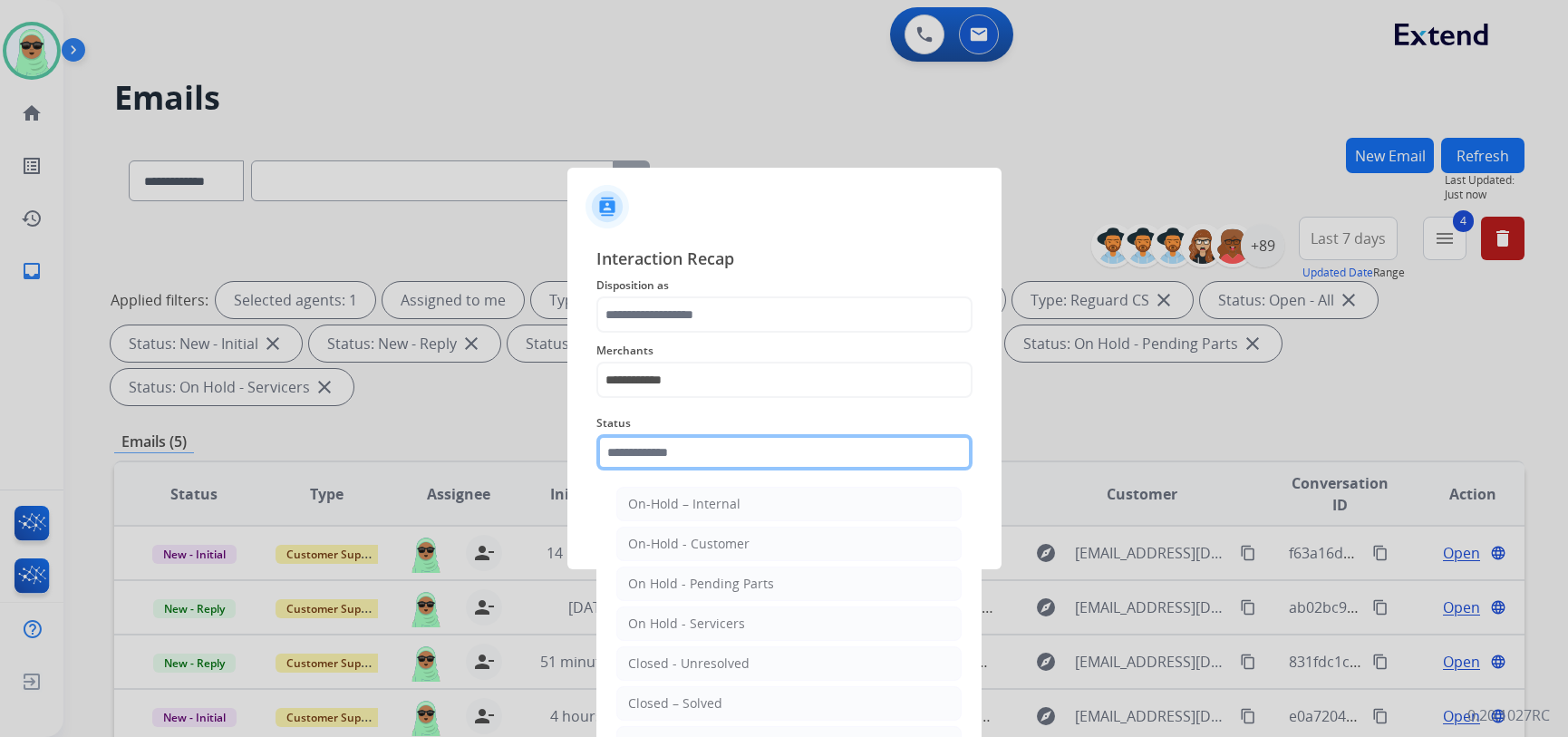
click at [693, 475] on div "Status On-Hold – Internal On-Hold - Customer On Hold - Pending Parts On Hold - …" at bounding box center [784, 442] width 376 height 73
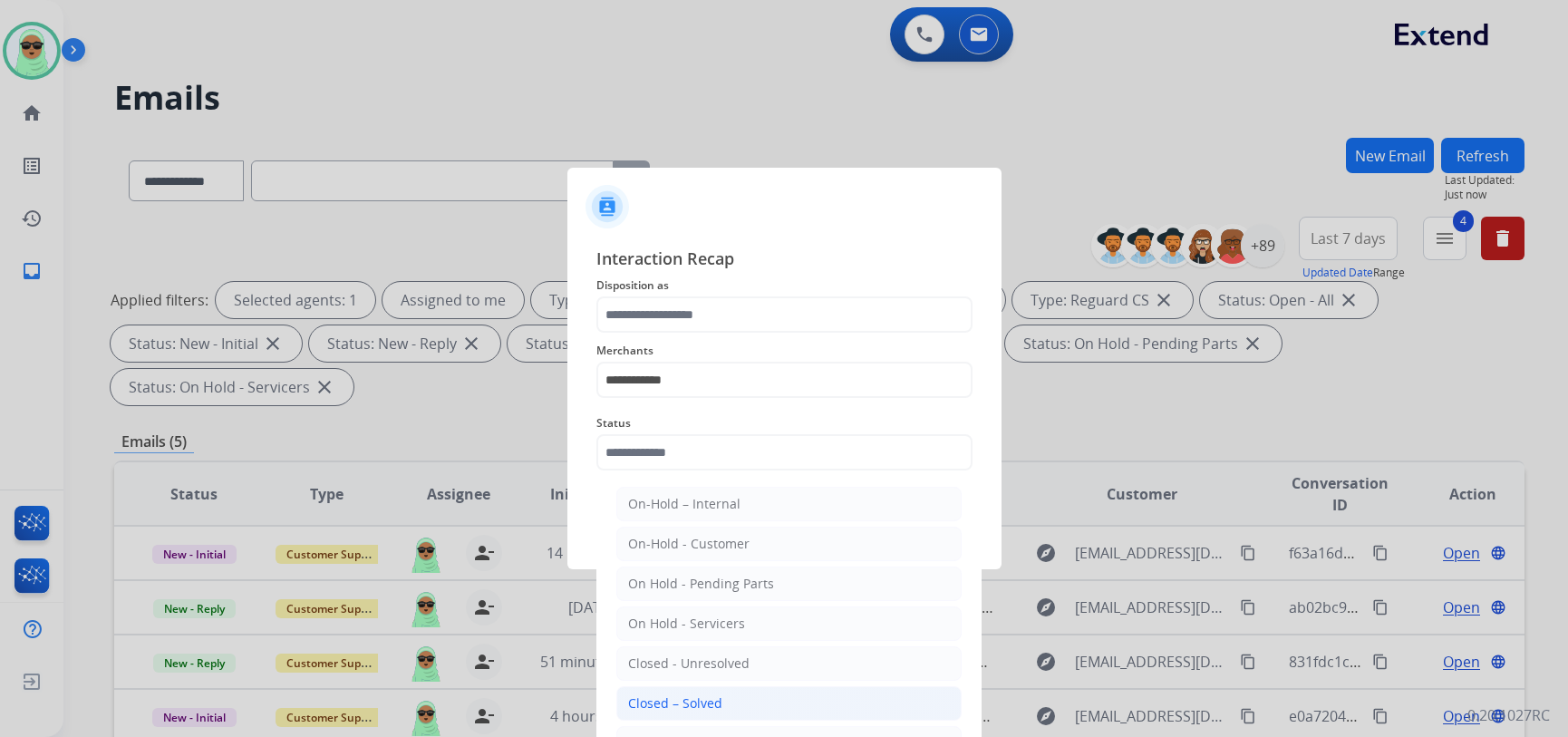
click at [688, 708] on div "Closed – Solved" at bounding box center [675, 704] width 94 height 18
type input "**********"
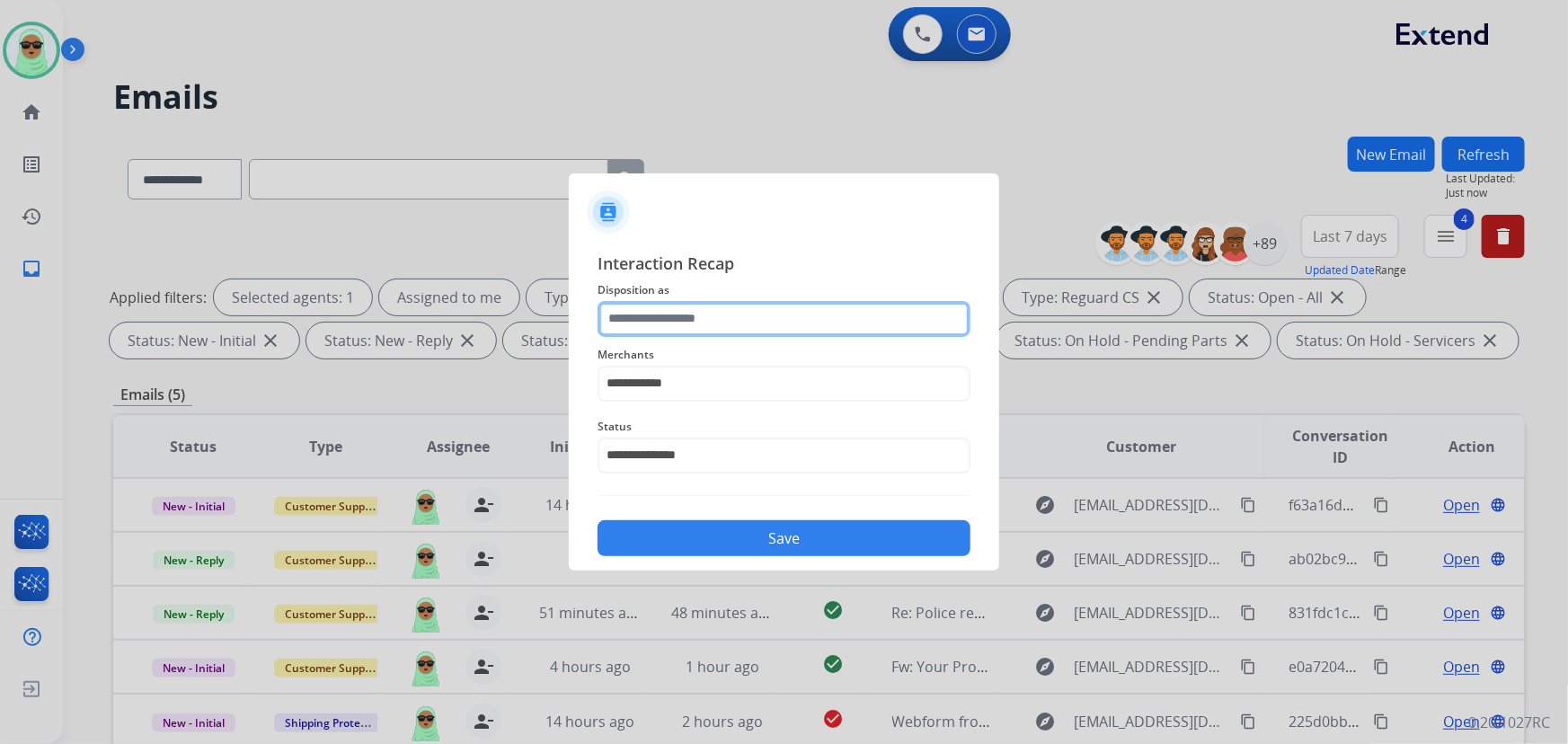
click at [727, 305] on input "text" at bounding box center [784, 319] width 373 height 36
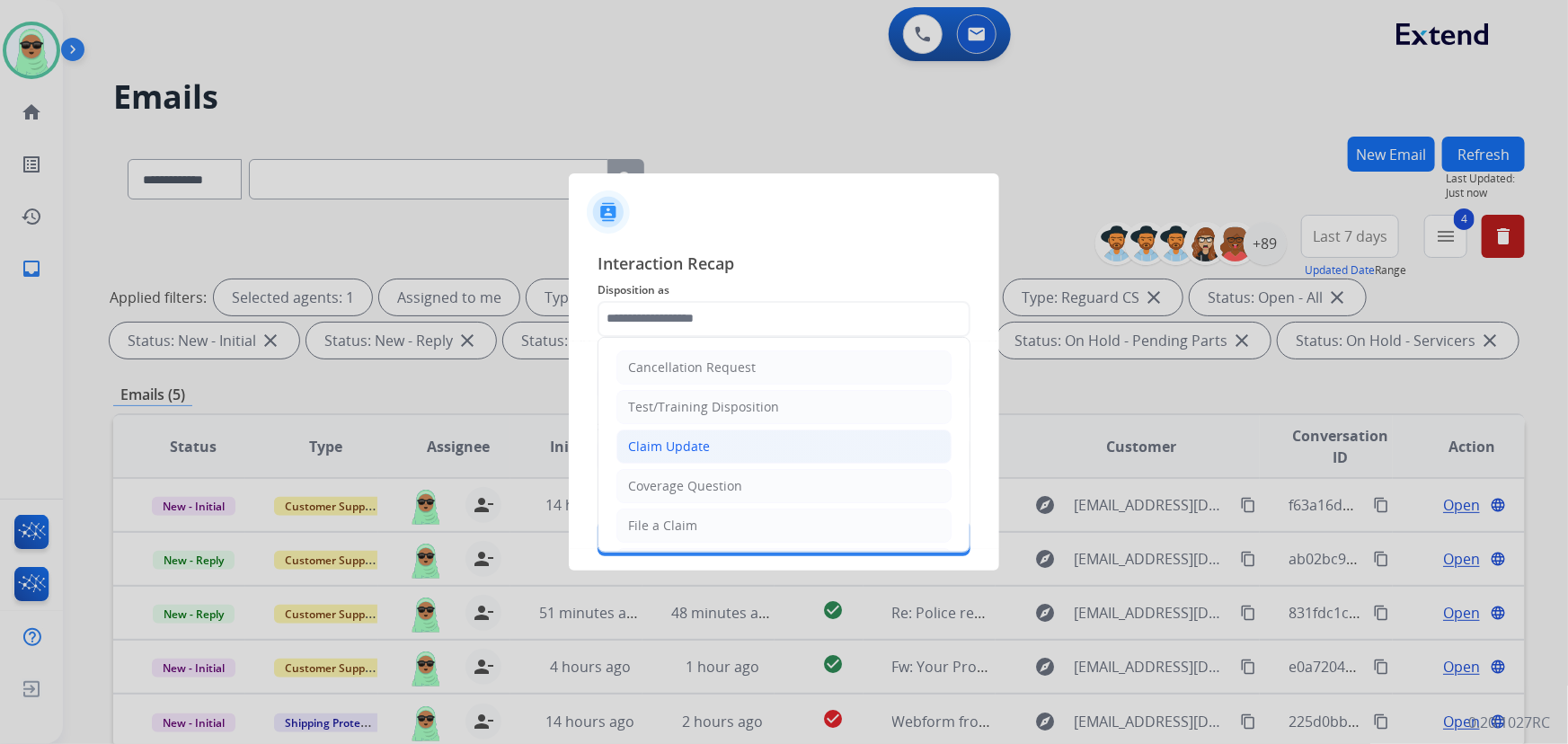
click at [714, 442] on li "Claim Update" at bounding box center [784, 446] width 335 height 34
type input "**********"
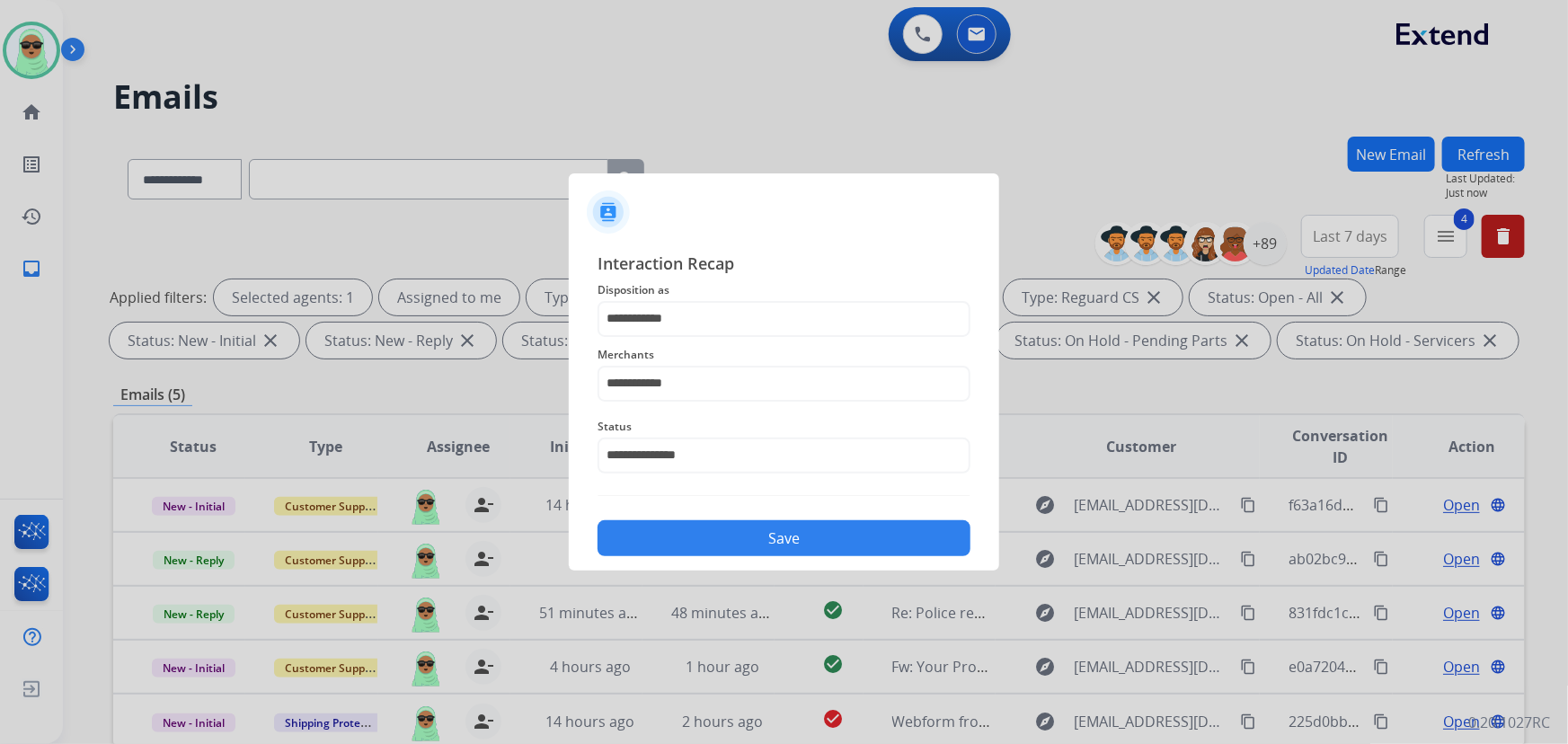
click at [787, 546] on button "Save" at bounding box center [784, 538] width 373 height 36
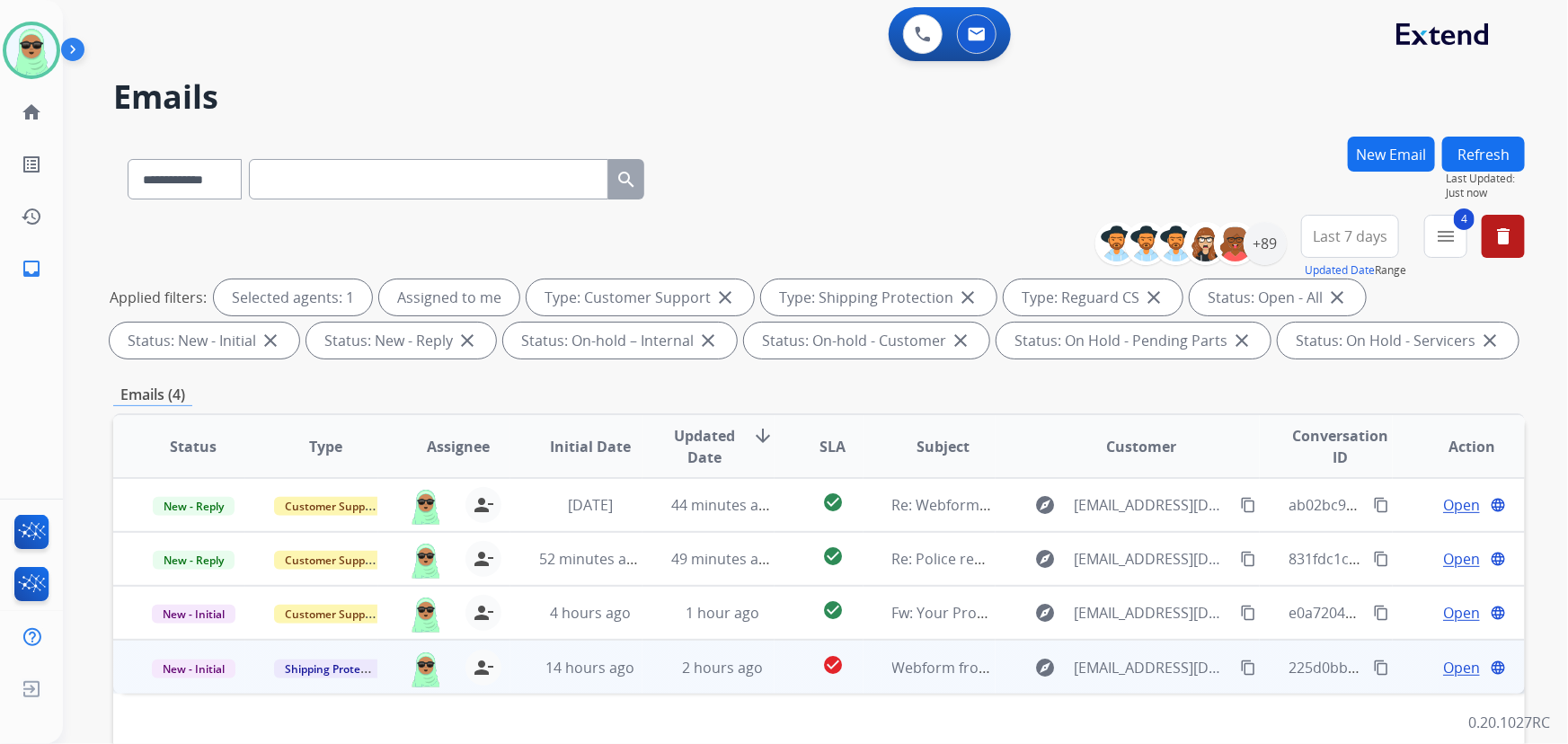
click at [1443, 664] on span "Open" at bounding box center [1461, 666] width 37 height 22
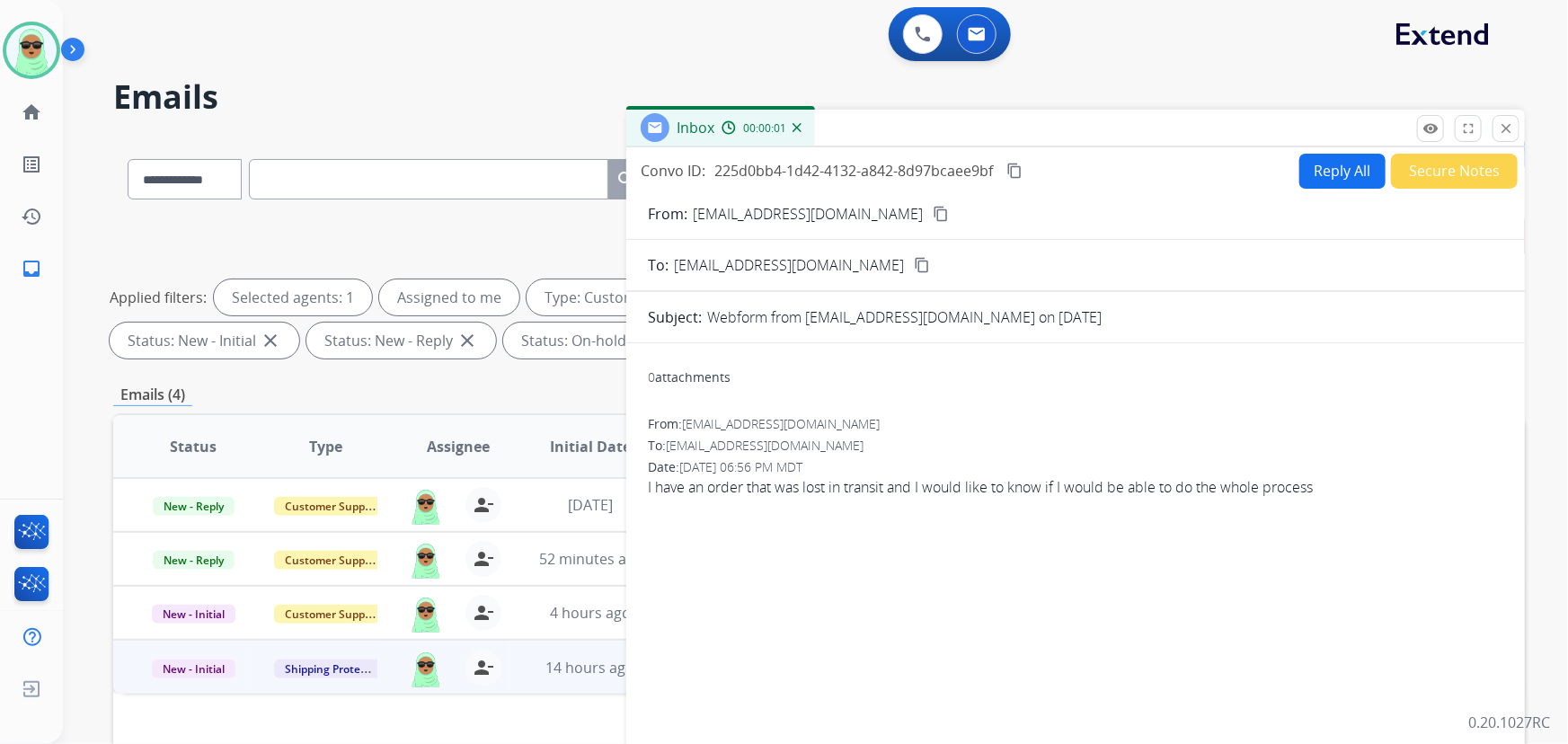
click at [930, 204] on button "content_copy" at bounding box center [940, 214] width 22 height 22
click at [1319, 171] on button "Reply All" at bounding box center [1342, 170] width 86 height 35
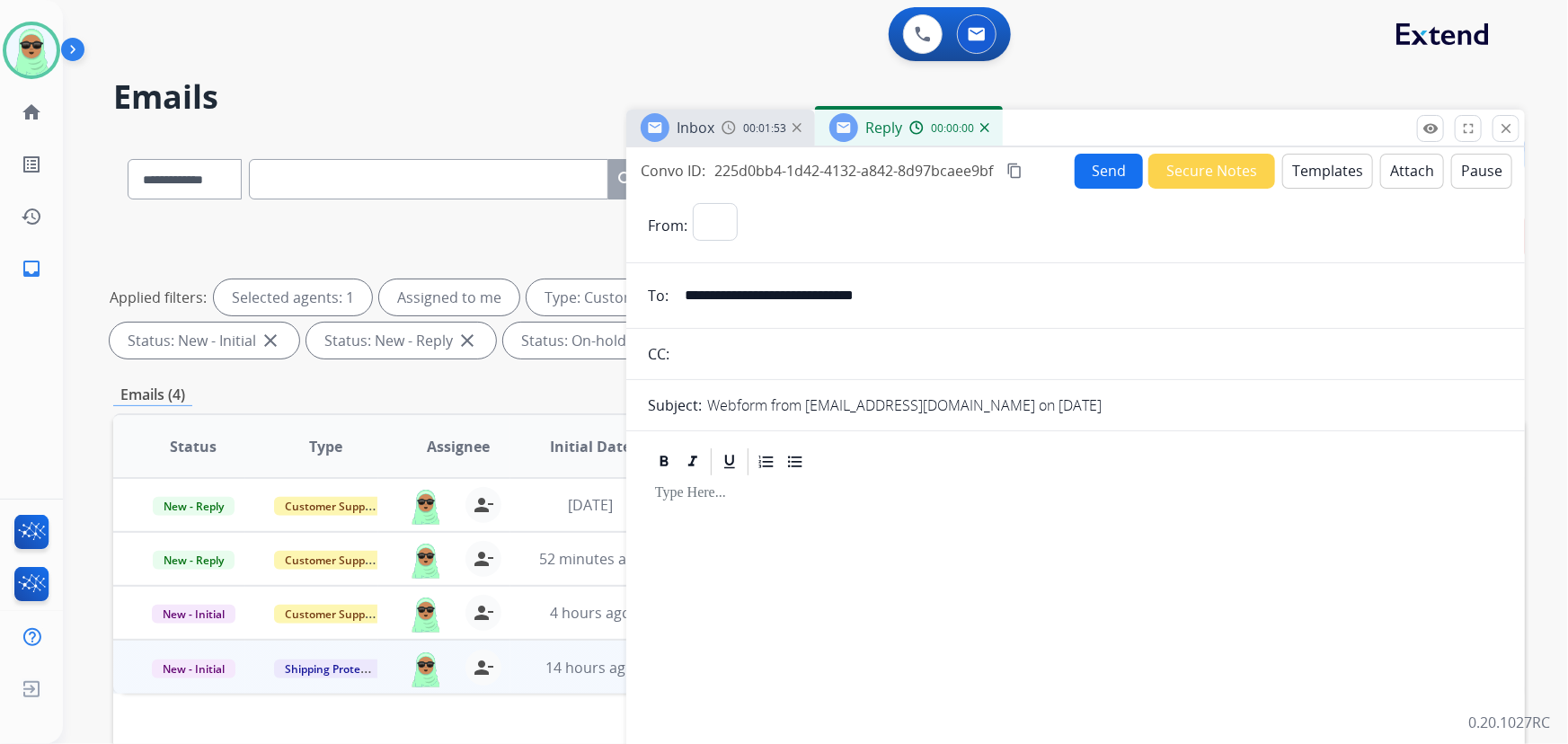
select select "**********"
click at [1263, 167] on div "Send Secure Notes Templates Attach Pause" at bounding box center [1293, 170] width 438 height 35
click at [1286, 169] on button "Templates" at bounding box center [1327, 170] width 91 height 35
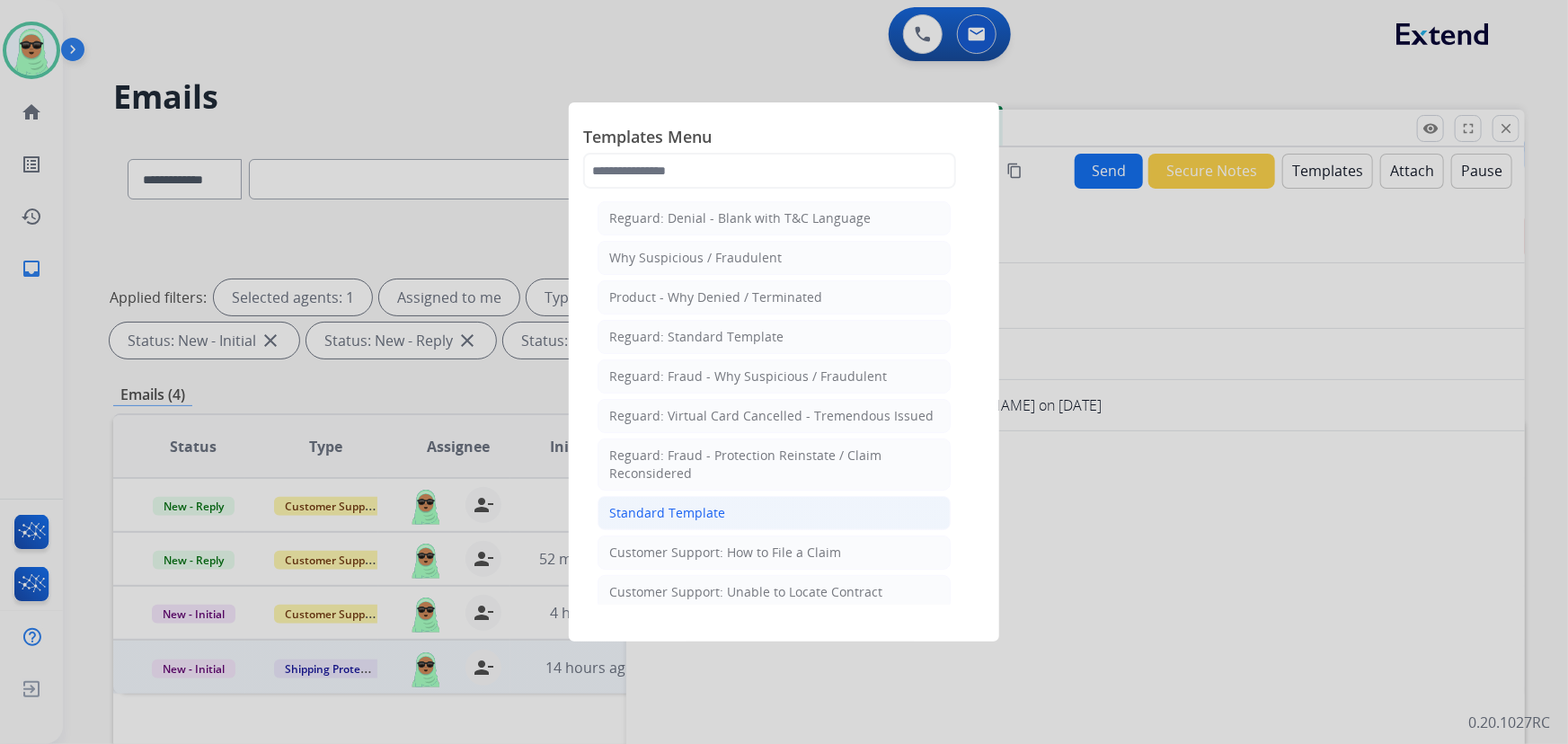
click at [755, 498] on li "Standard Template" at bounding box center [774, 512] width 353 height 34
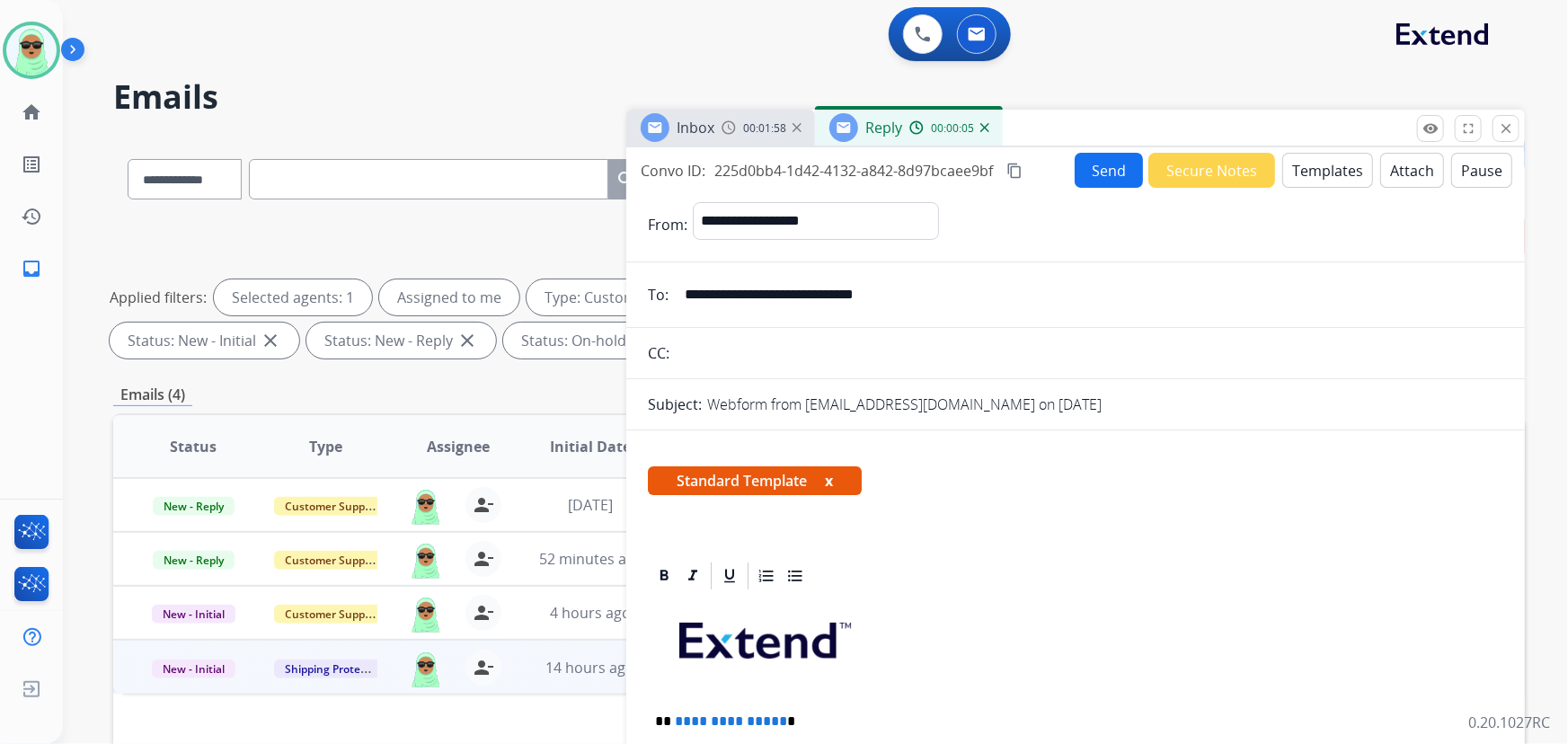
scroll to position [244, 0]
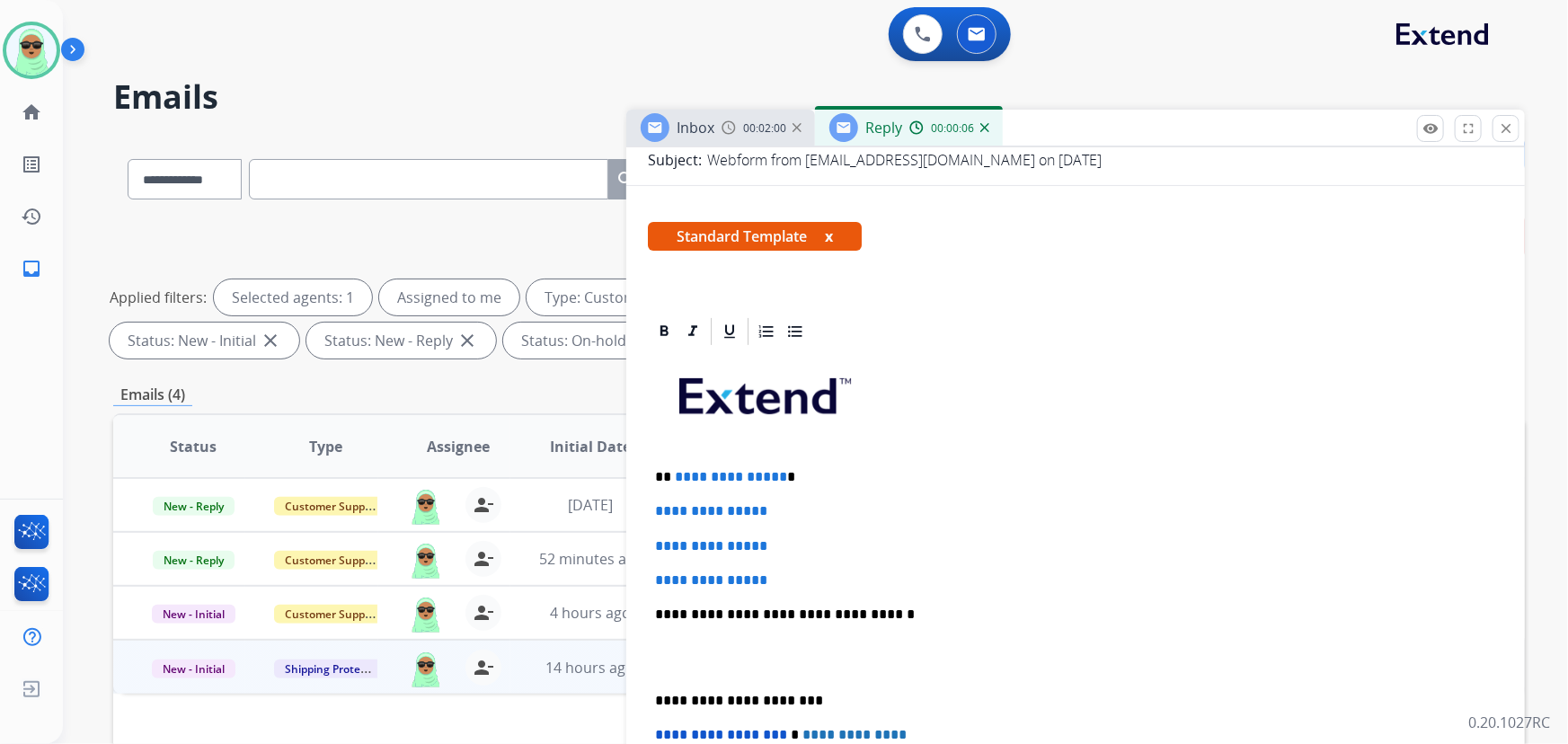
drag, startPoint x: 828, startPoint y: 554, endPoint x: 673, endPoint y: 461, distance: 180.8
click at [673, 461] on div "**********" at bounding box center [1075, 657] width 855 height 618
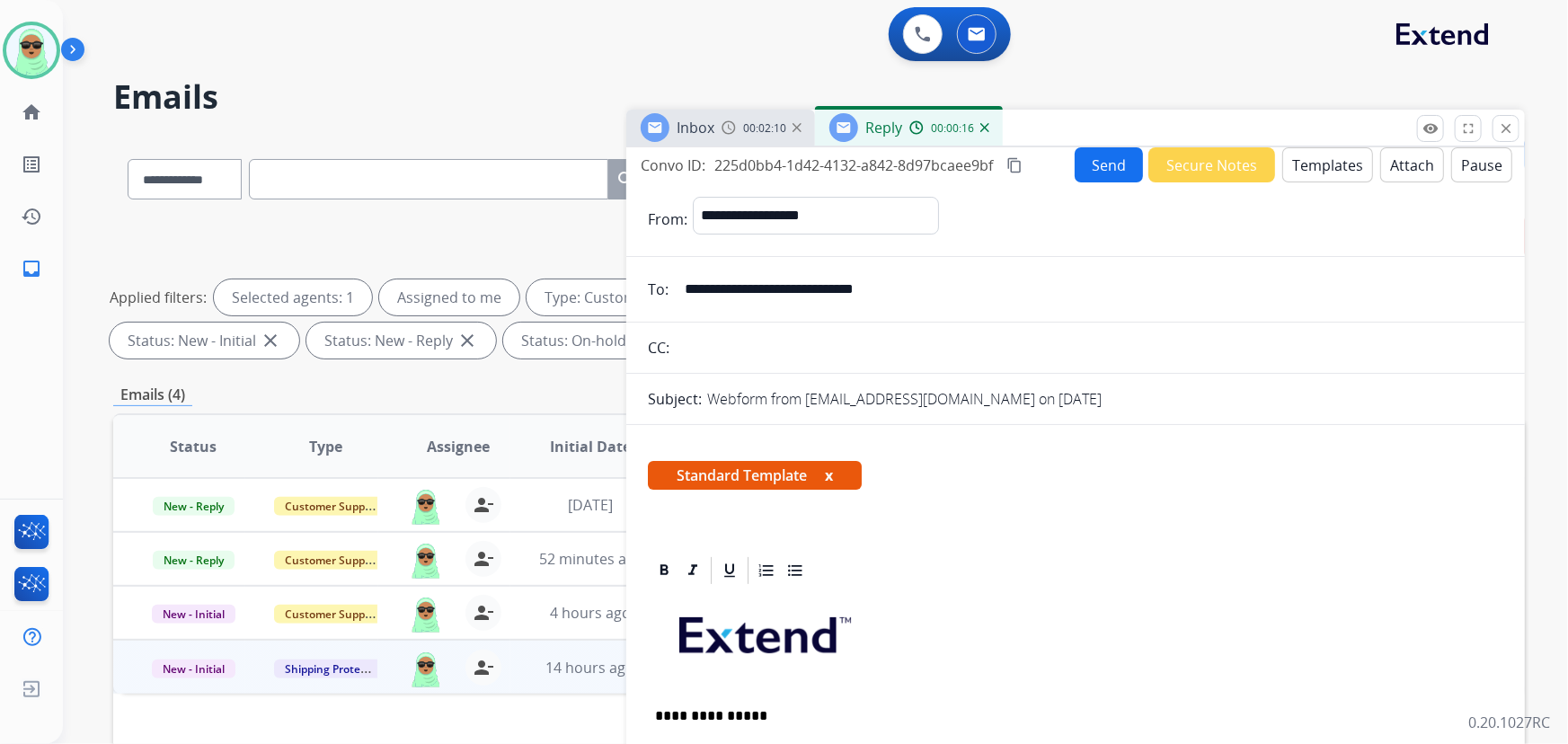
scroll to position [0, 0]
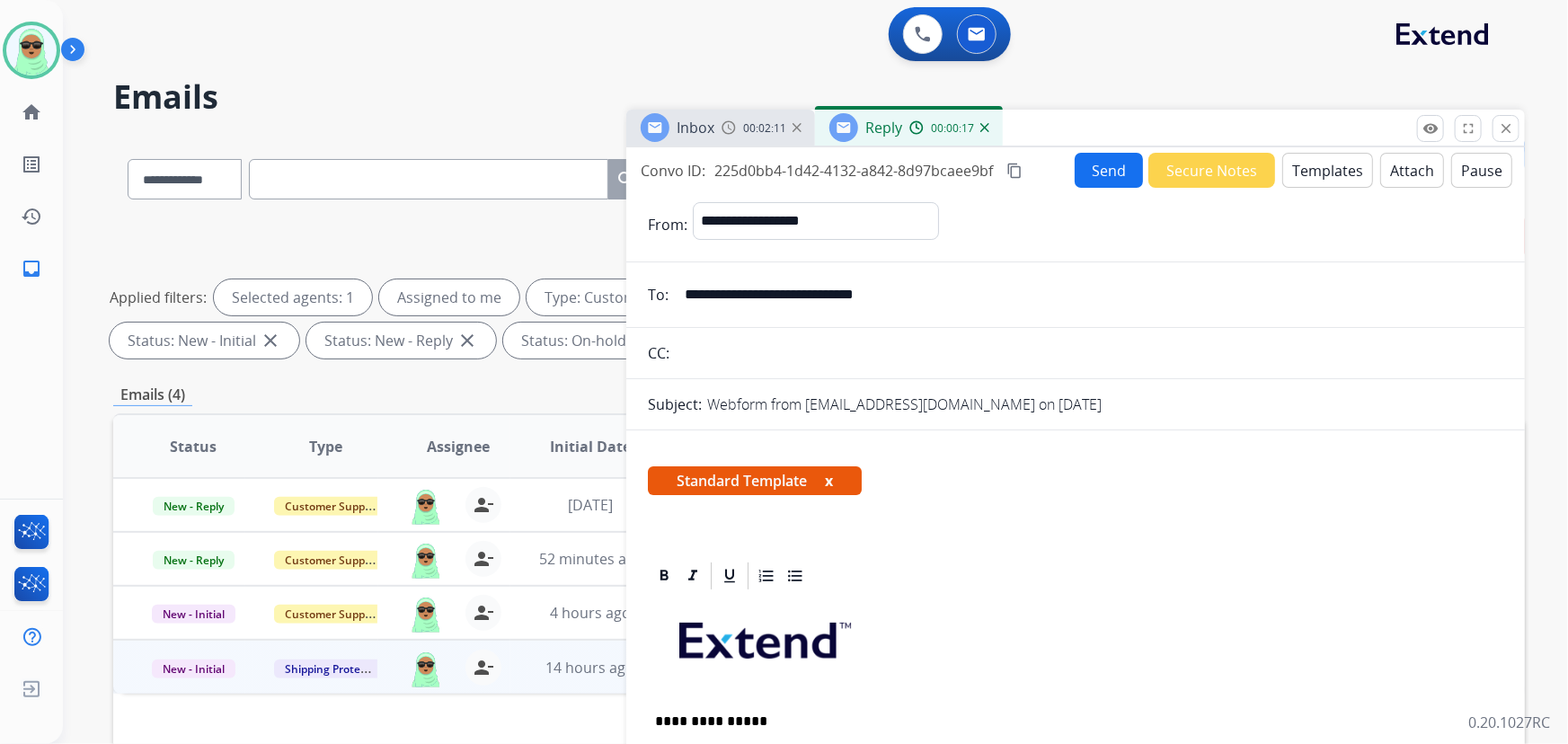
click at [1315, 184] on button "Templates" at bounding box center [1327, 169] width 91 height 35
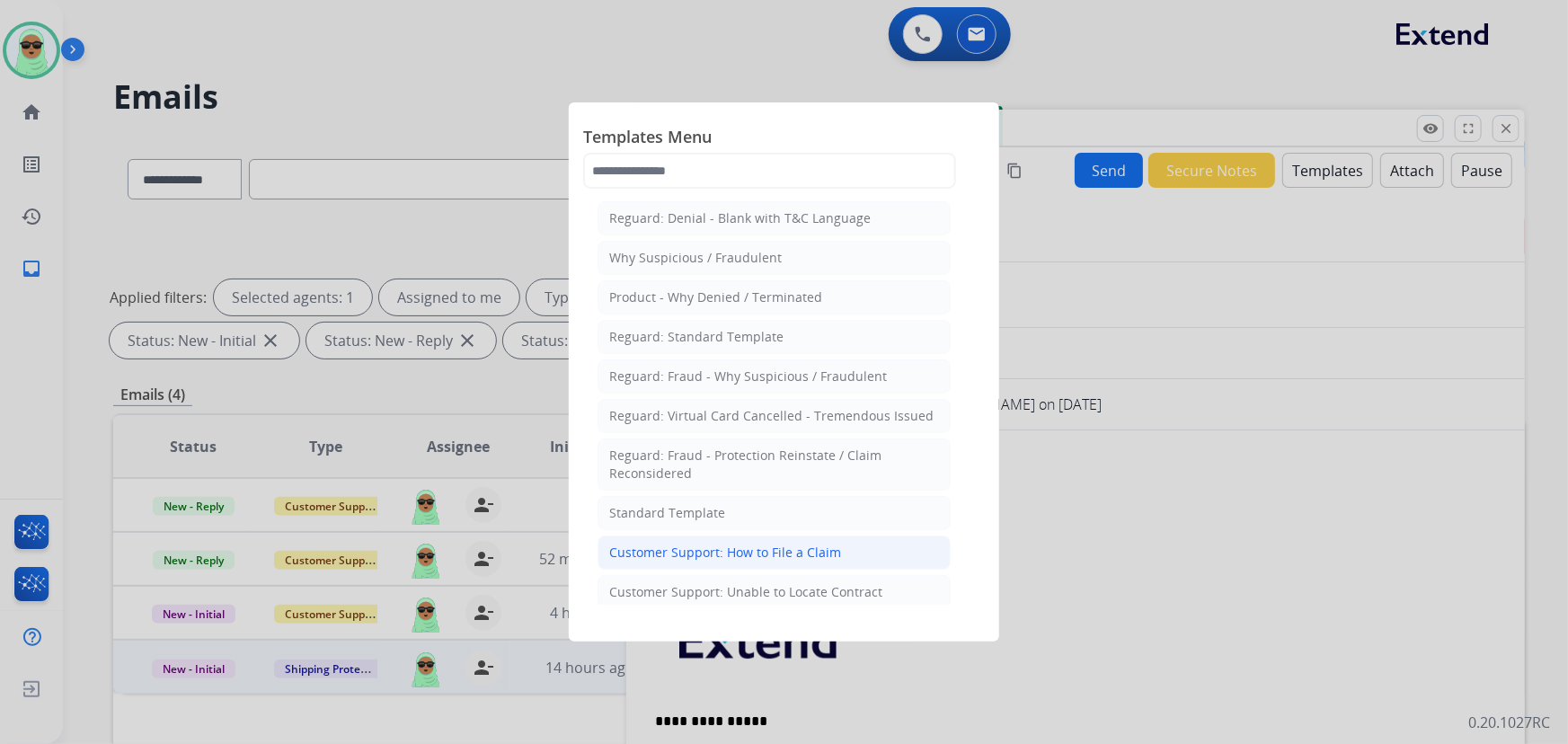
click at [778, 557] on div "Customer Support: How to File a Claim" at bounding box center [724, 552] width 232 height 18
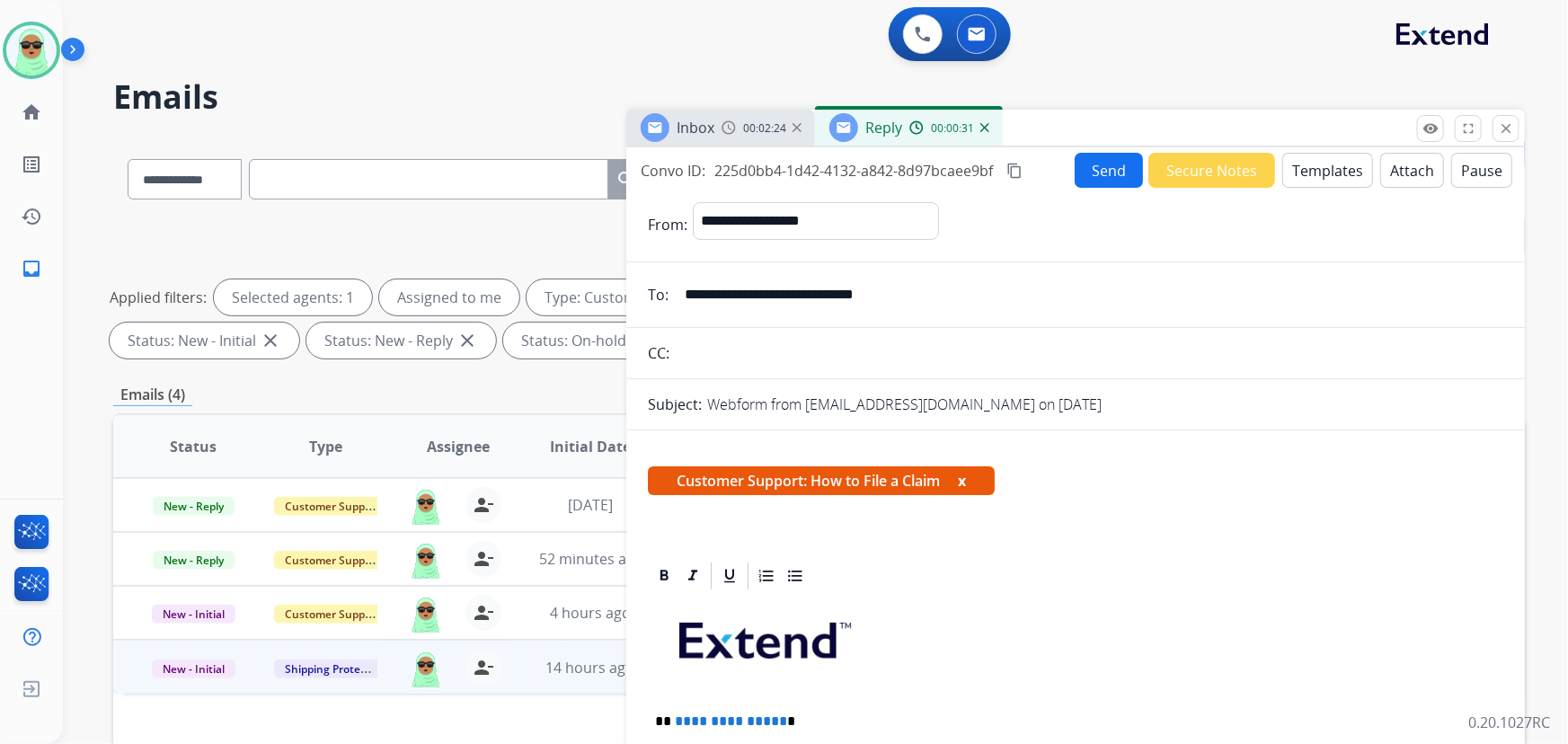
scroll to position [326, 0]
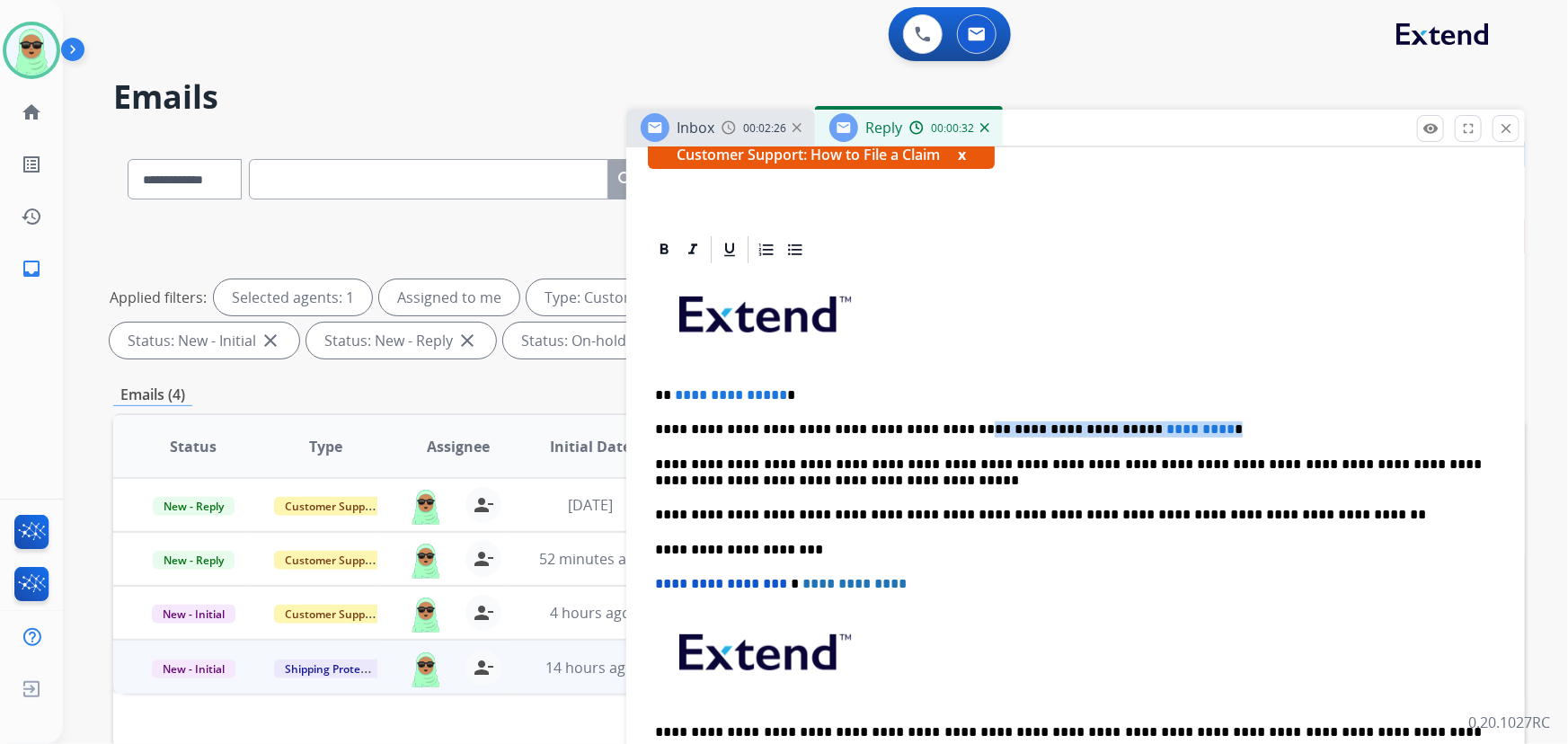
drag, startPoint x: 1187, startPoint y: 417, endPoint x: 930, endPoint y: 416, distance: 257.0
click at [930, 416] on div "**********" at bounding box center [1075, 540] width 855 height 548
drag, startPoint x: 831, startPoint y: 378, endPoint x: 673, endPoint y: 378, distance: 158.0
click at [673, 378] on div "**********" at bounding box center [1075, 540] width 855 height 548
click at [715, 383] on div "**********" at bounding box center [1075, 540] width 855 height 548
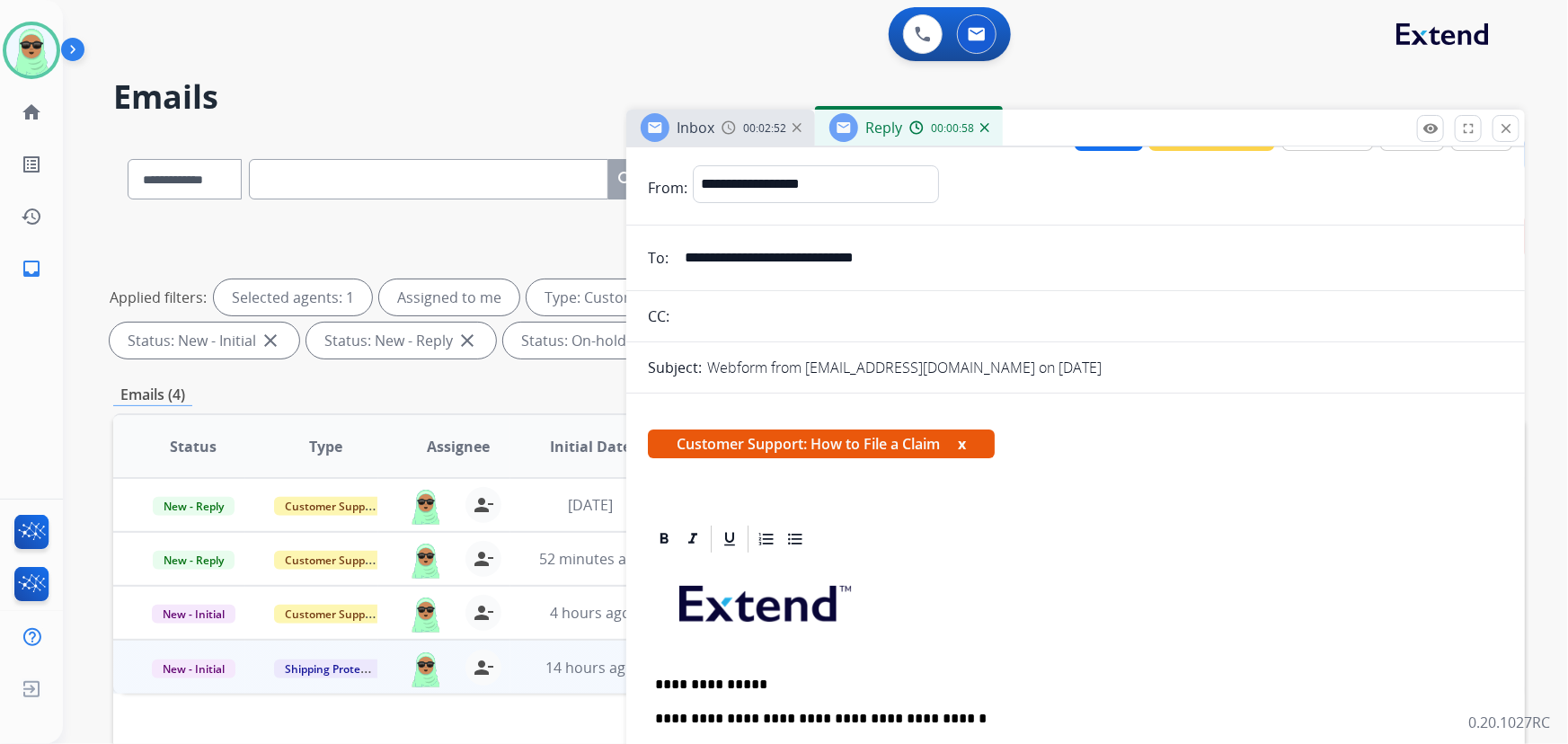
scroll to position [0, 0]
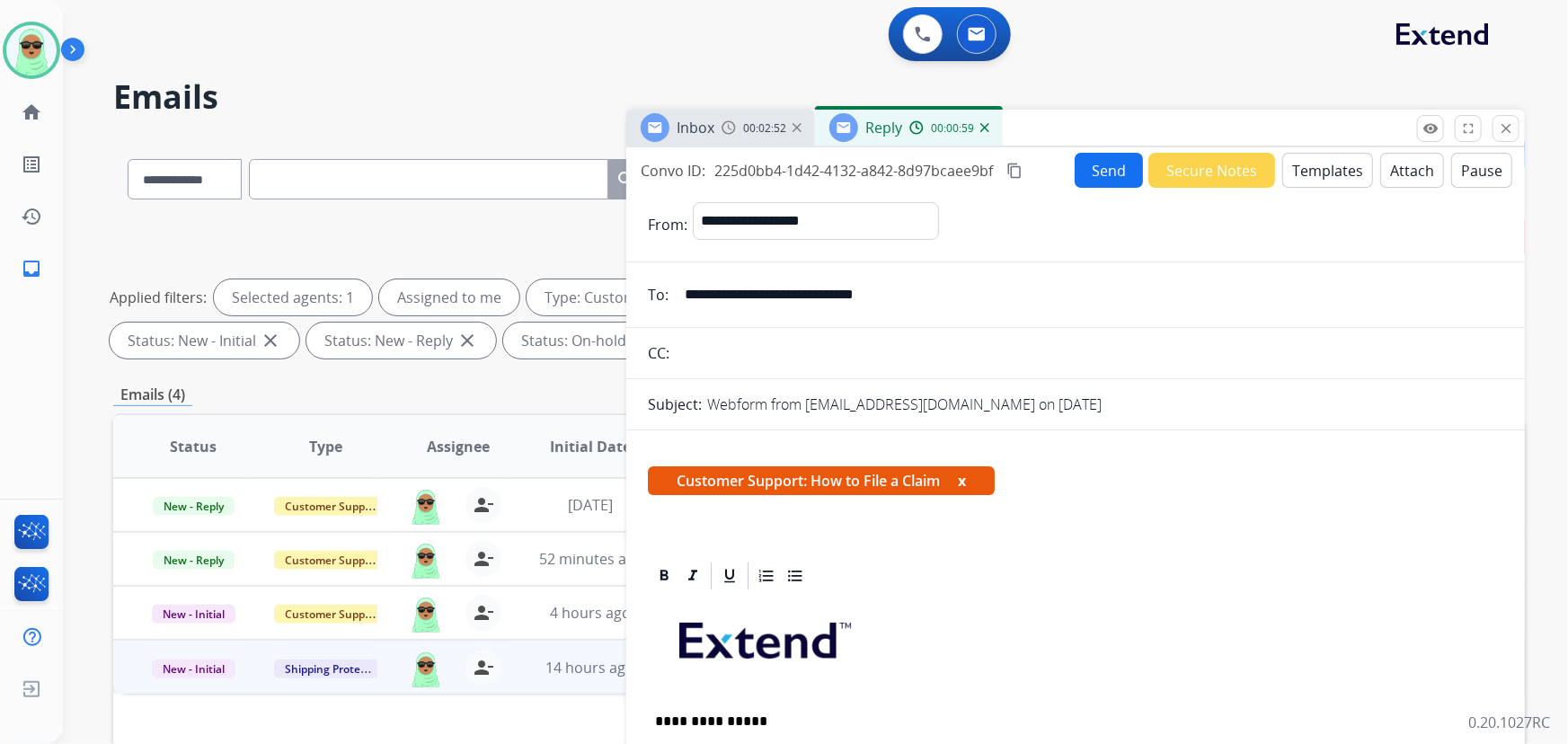
click at [1095, 166] on button "Send" at bounding box center [1108, 169] width 68 height 35
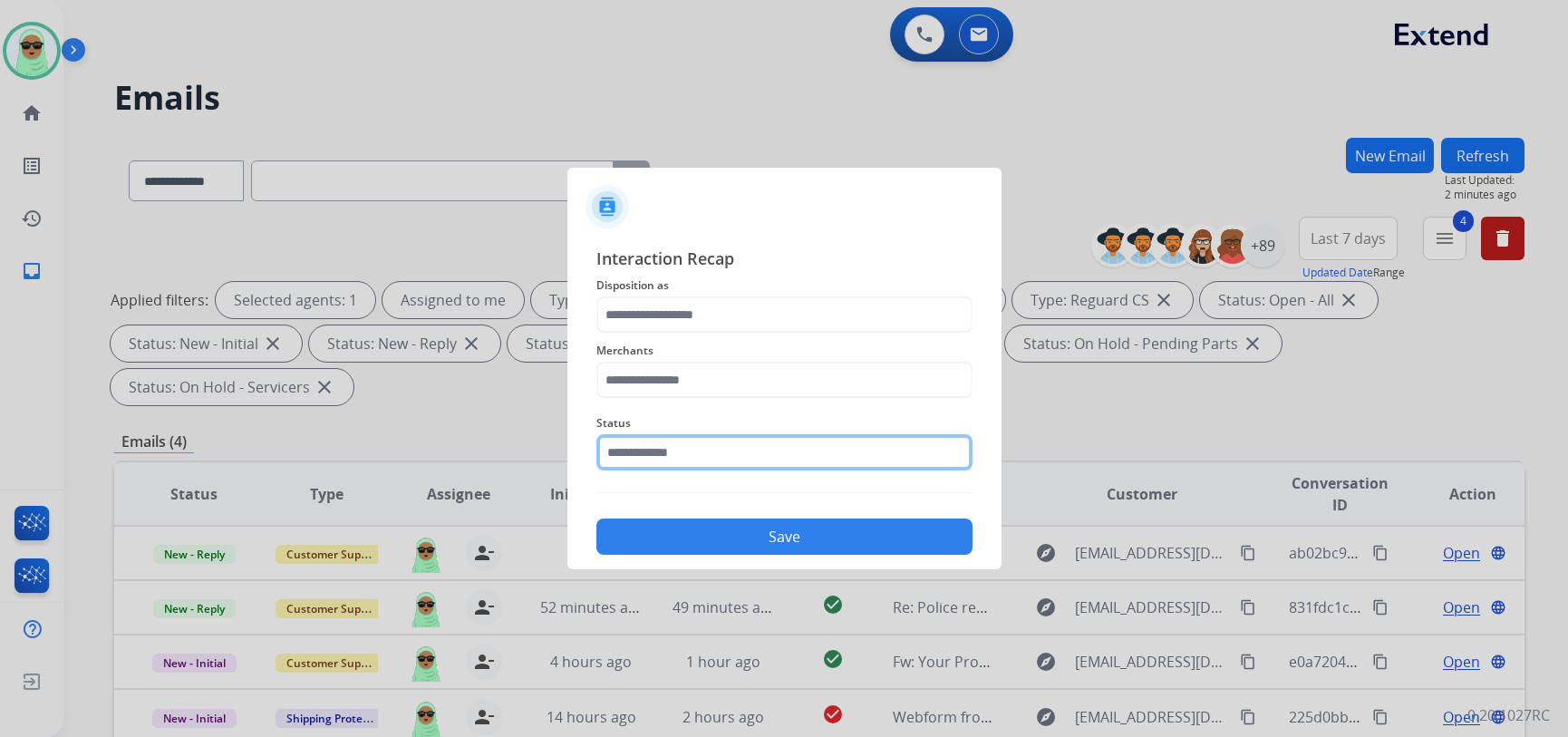
click at [676, 458] on input "text" at bounding box center [784, 453] width 376 height 36
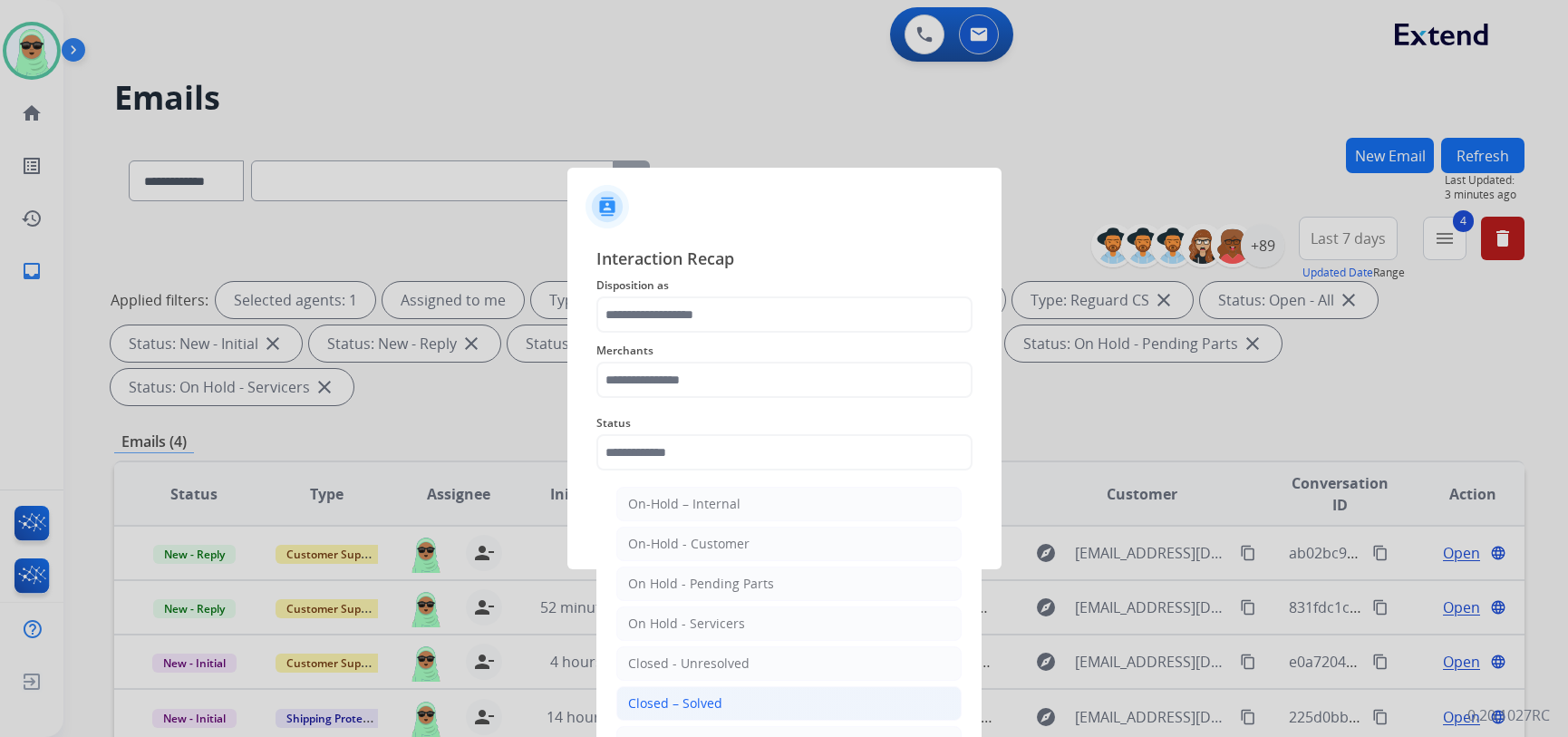
click at [717, 698] on div "Closed – Solved" at bounding box center [675, 704] width 94 height 18
type input "**********"
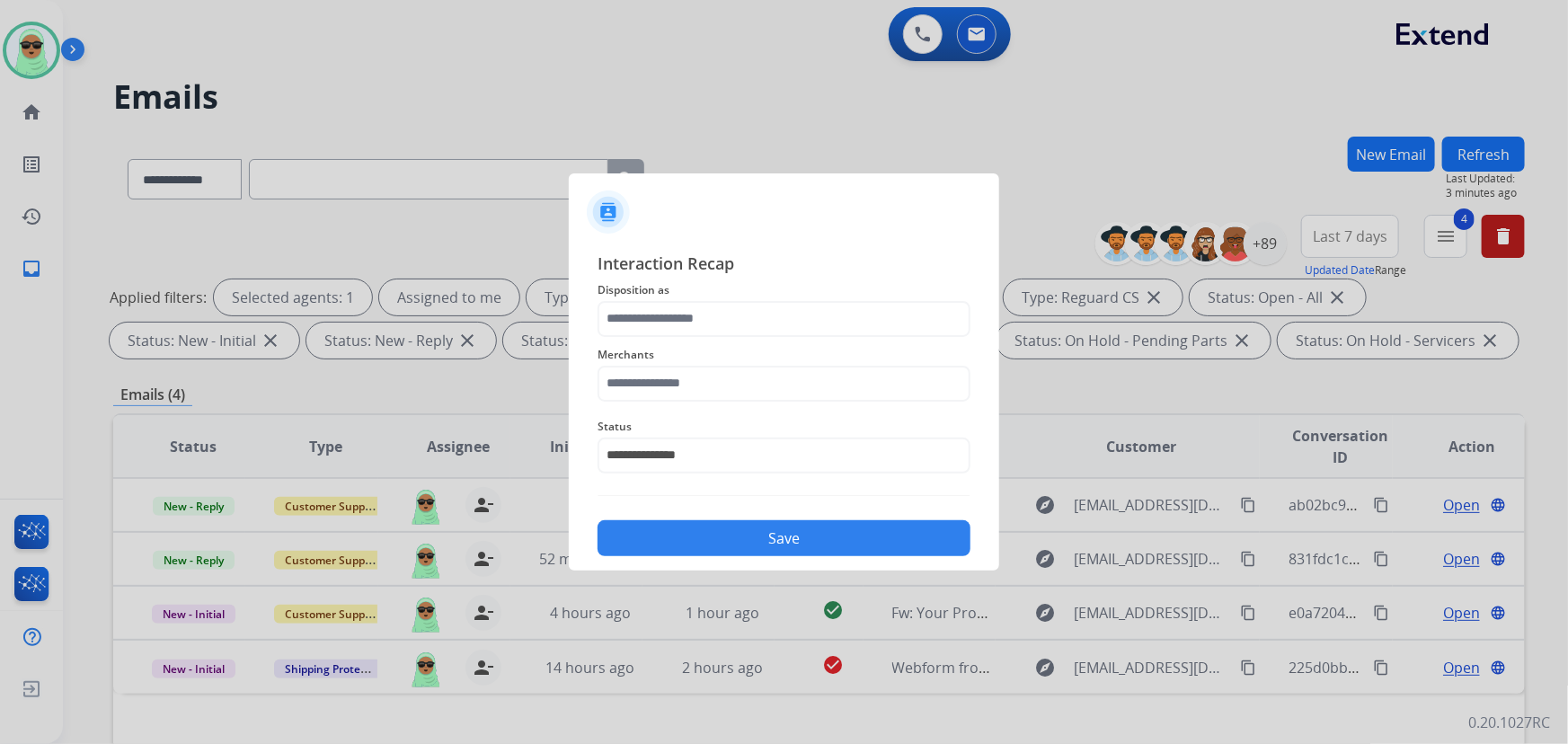
click at [690, 291] on span "Disposition as" at bounding box center [784, 289] width 373 height 22
click at [688, 296] on span "Disposition as" at bounding box center [784, 289] width 373 height 22
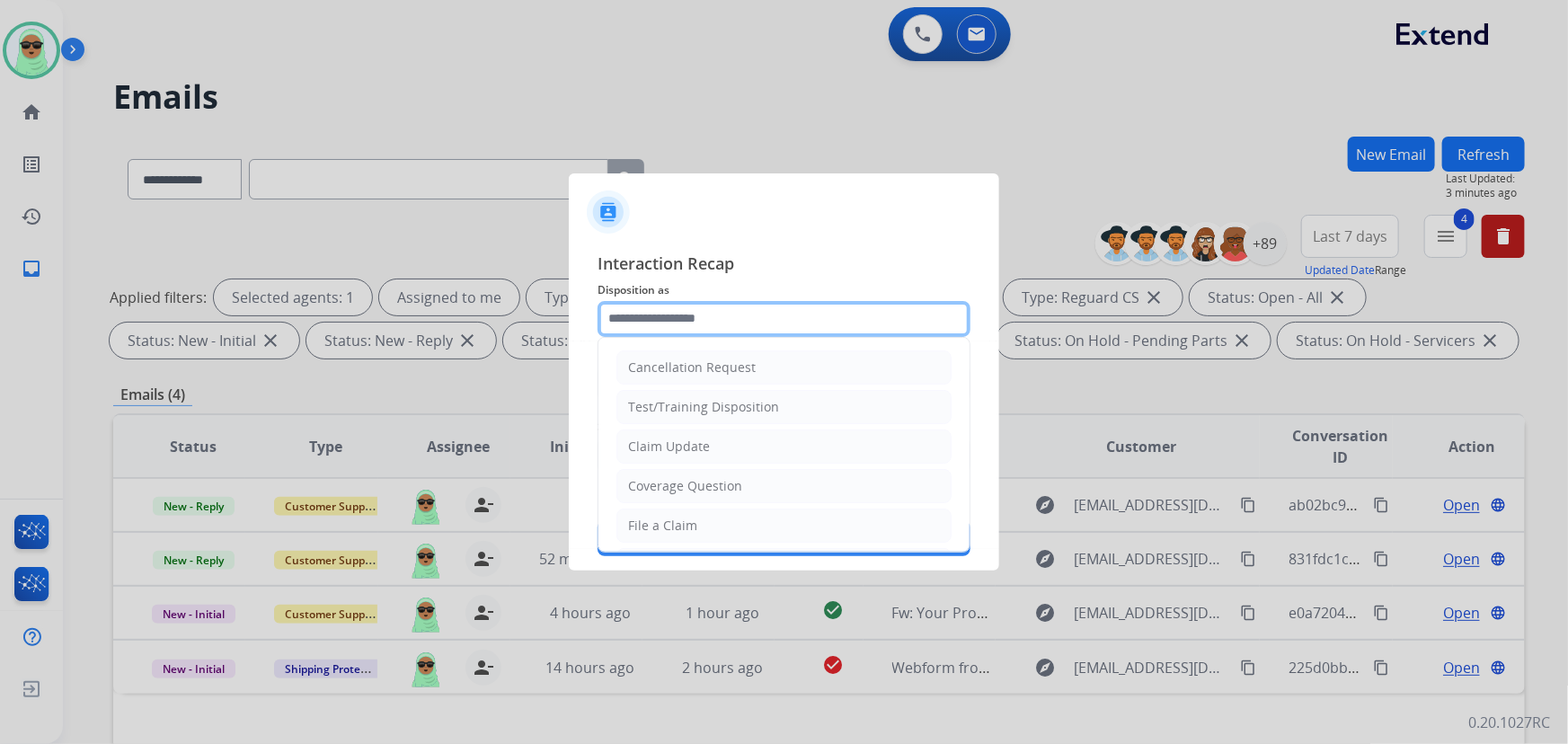
click at [688, 314] on input "text" at bounding box center [784, 319] width 373 height 36
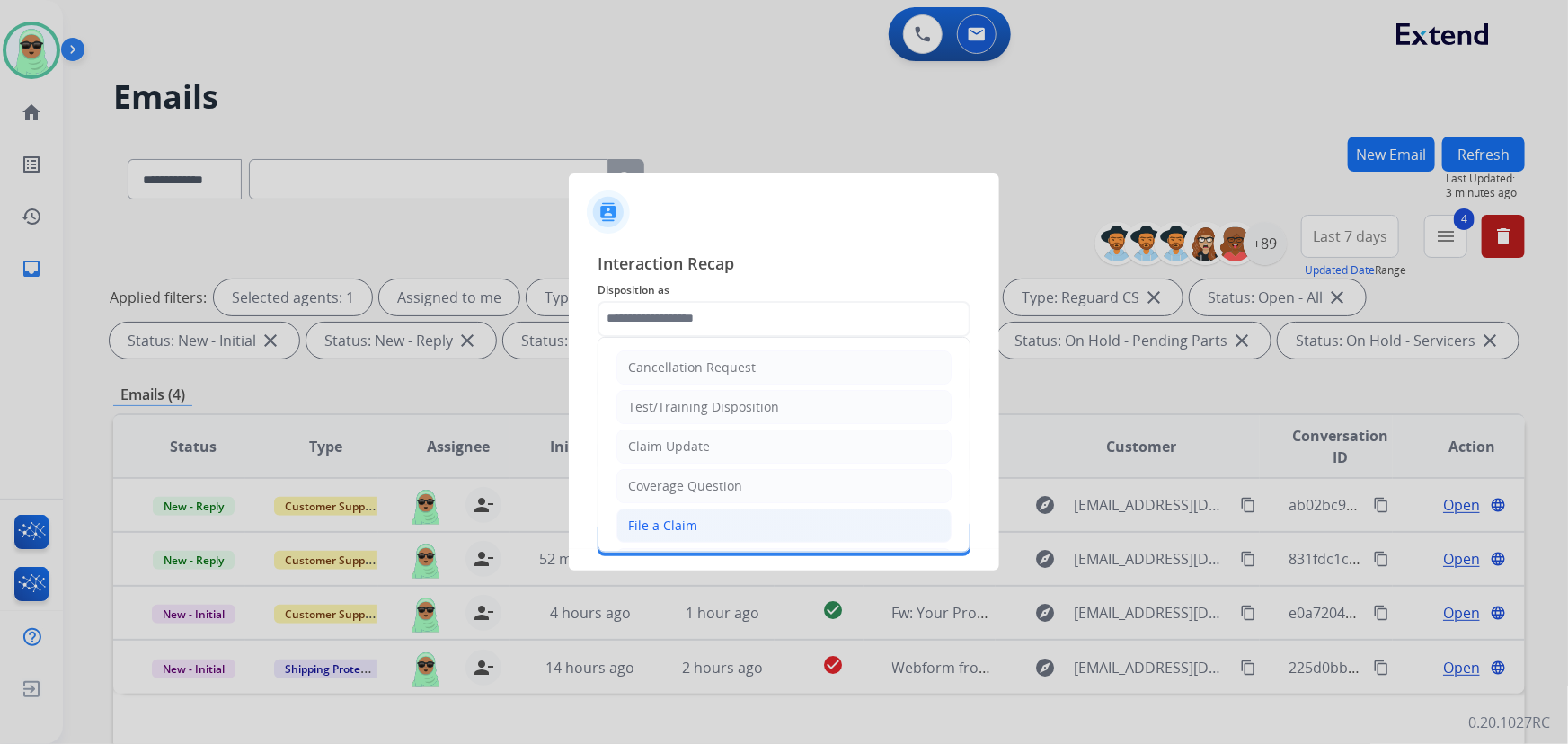
click at [702, 510] on li "File a Claim" at bounding box center [784, 526] width 335 height 34
type input "**********"
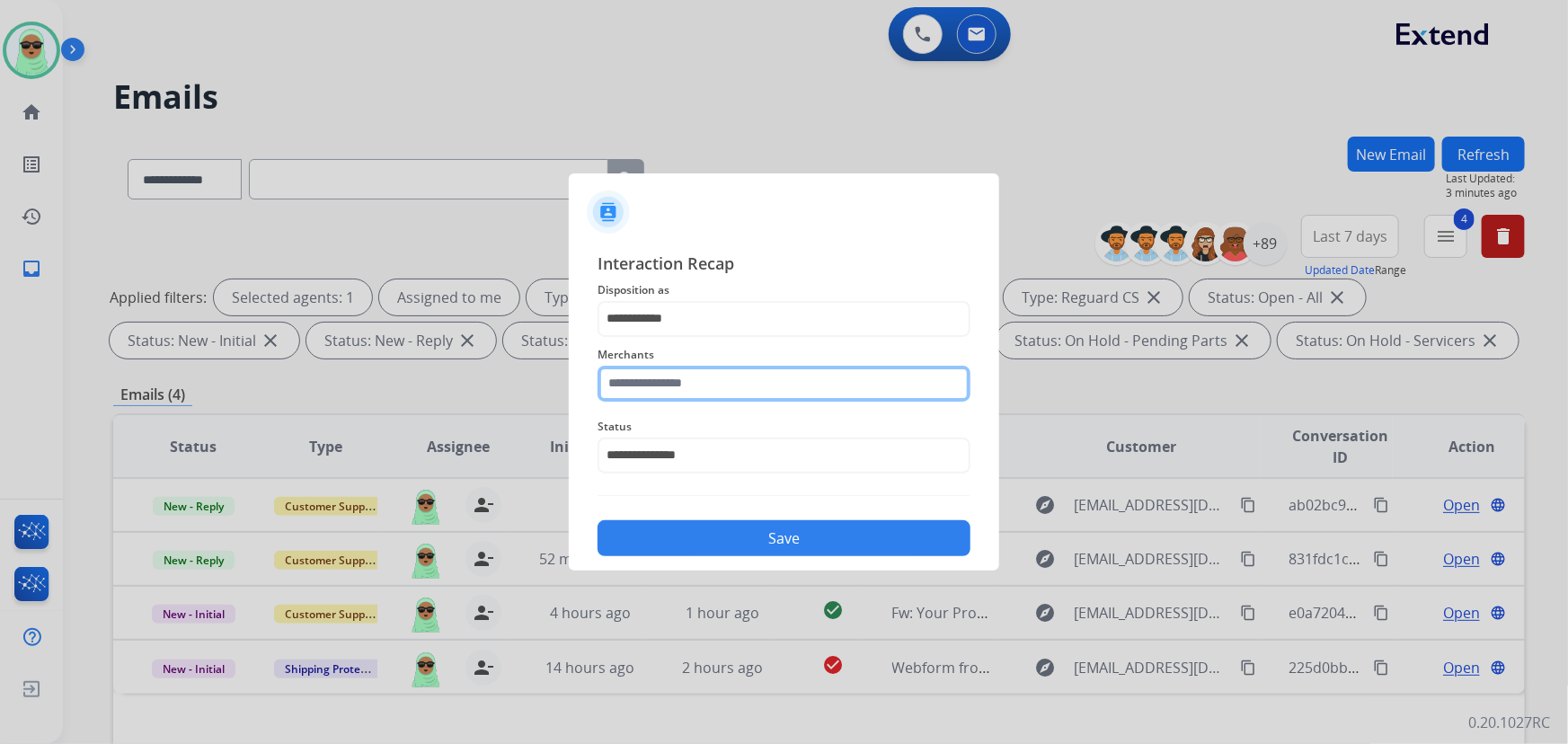
click at [696, 383] on input "text" at bounding box center [784, 384] width 373 height 36
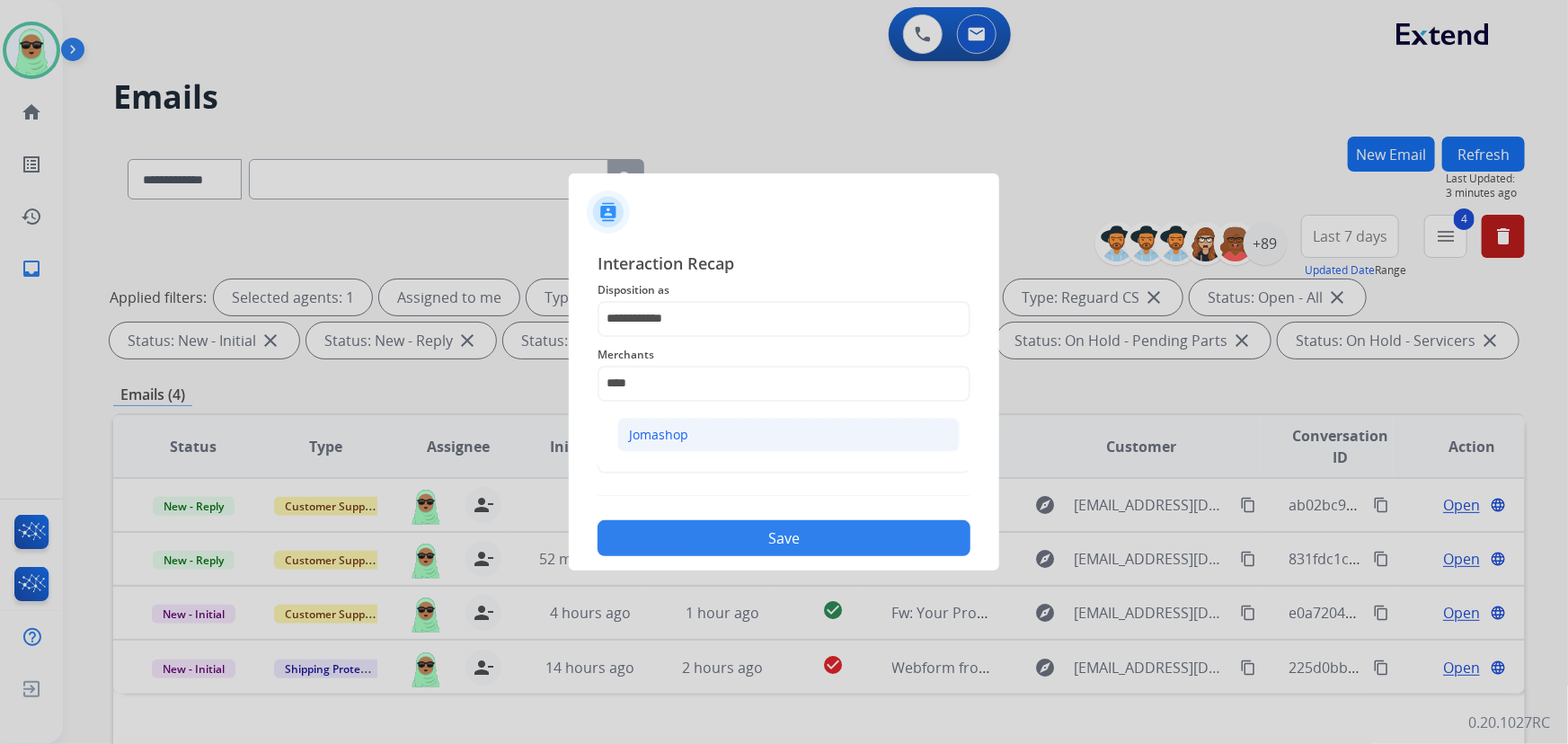
click at [685, 441] on div "Jomashop" at bounding box center [658, 434] width 60 height 18
type input "********"
click at [700, 549] on button "Save" at bounding box center [784, 538] width 373 height 36
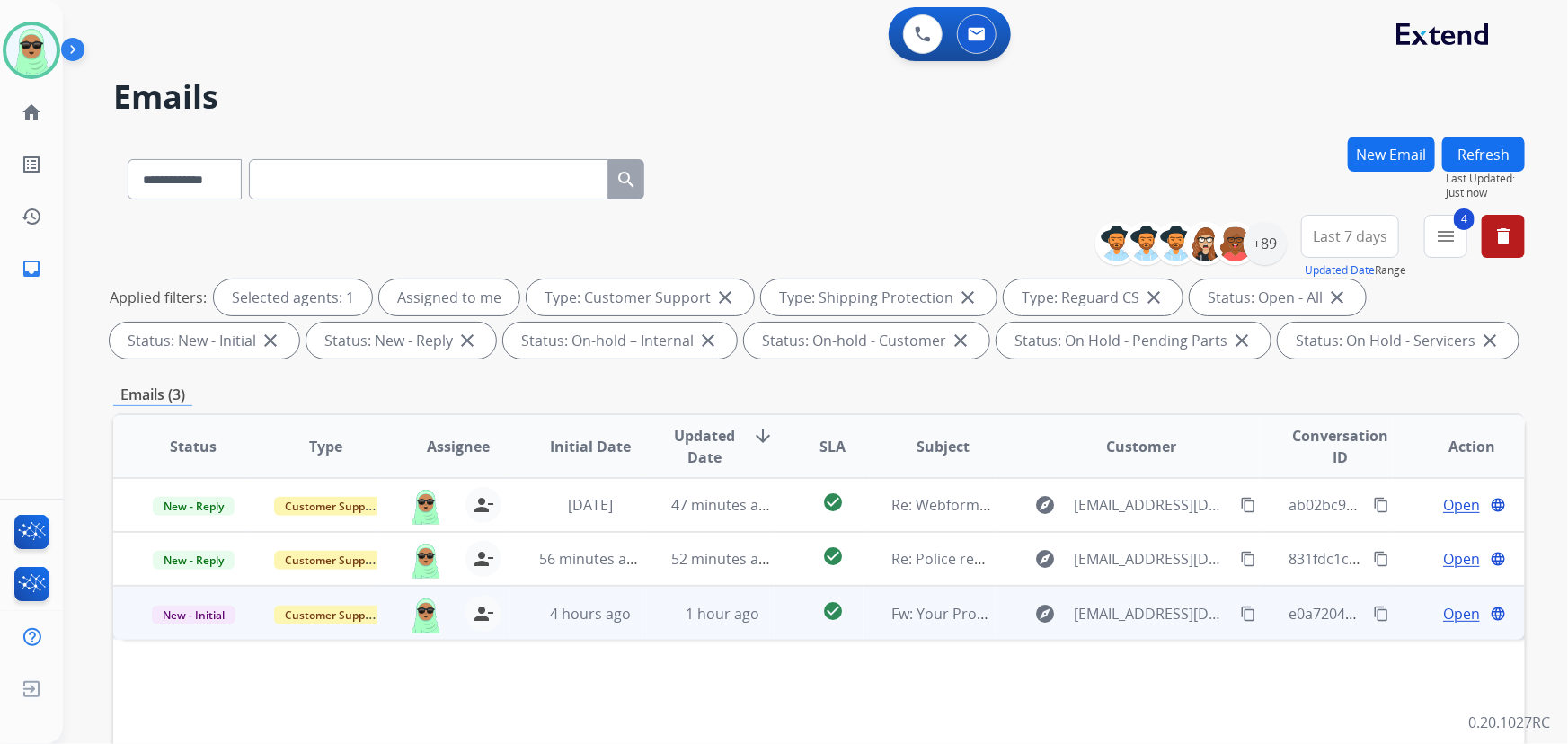
click at [1445, 618] on span "Open" at bounding box center [1461, 613] width 37 height 22
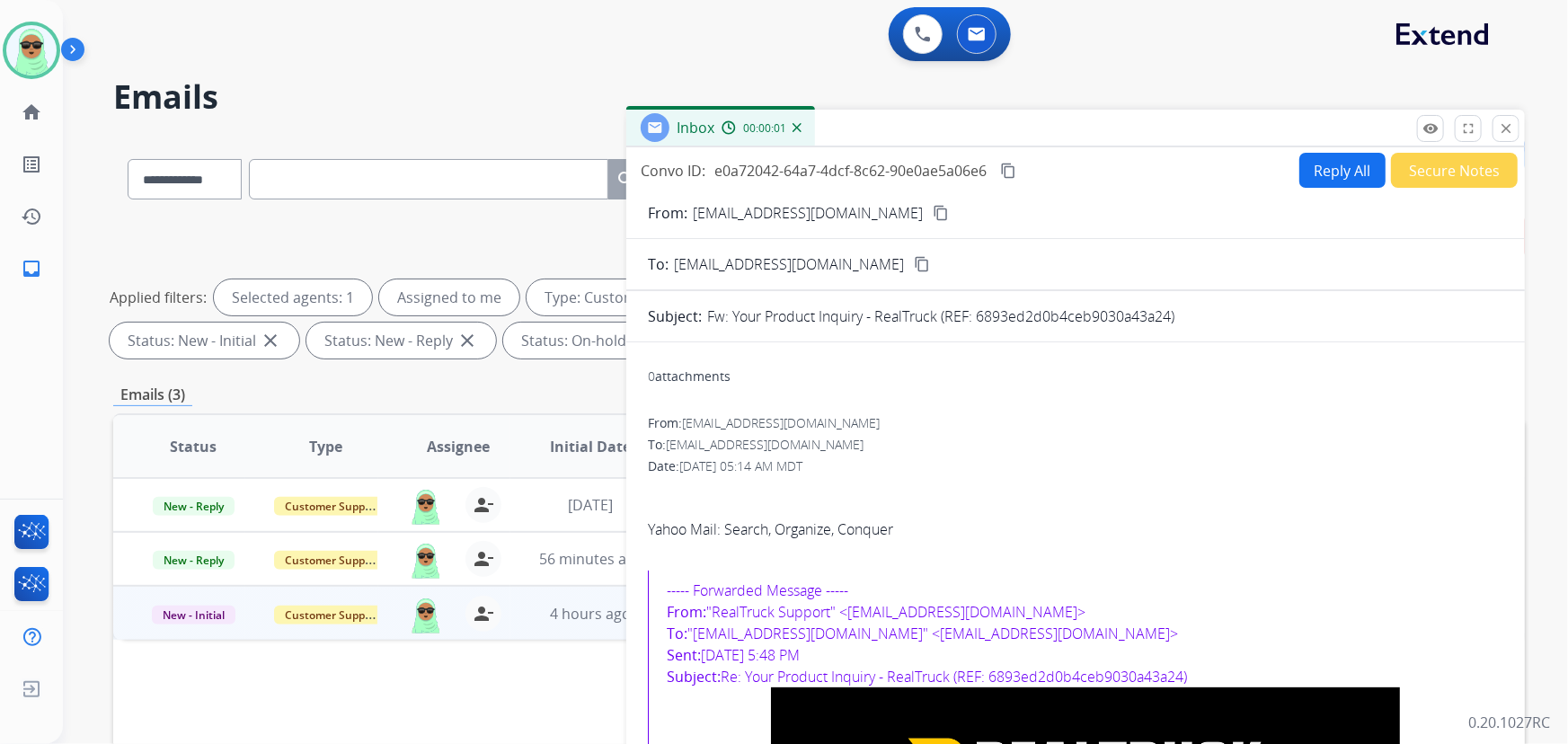
click at [932, 209] on mat-icon "content_copy" at bounding box center [940, 213] width 16 height 16
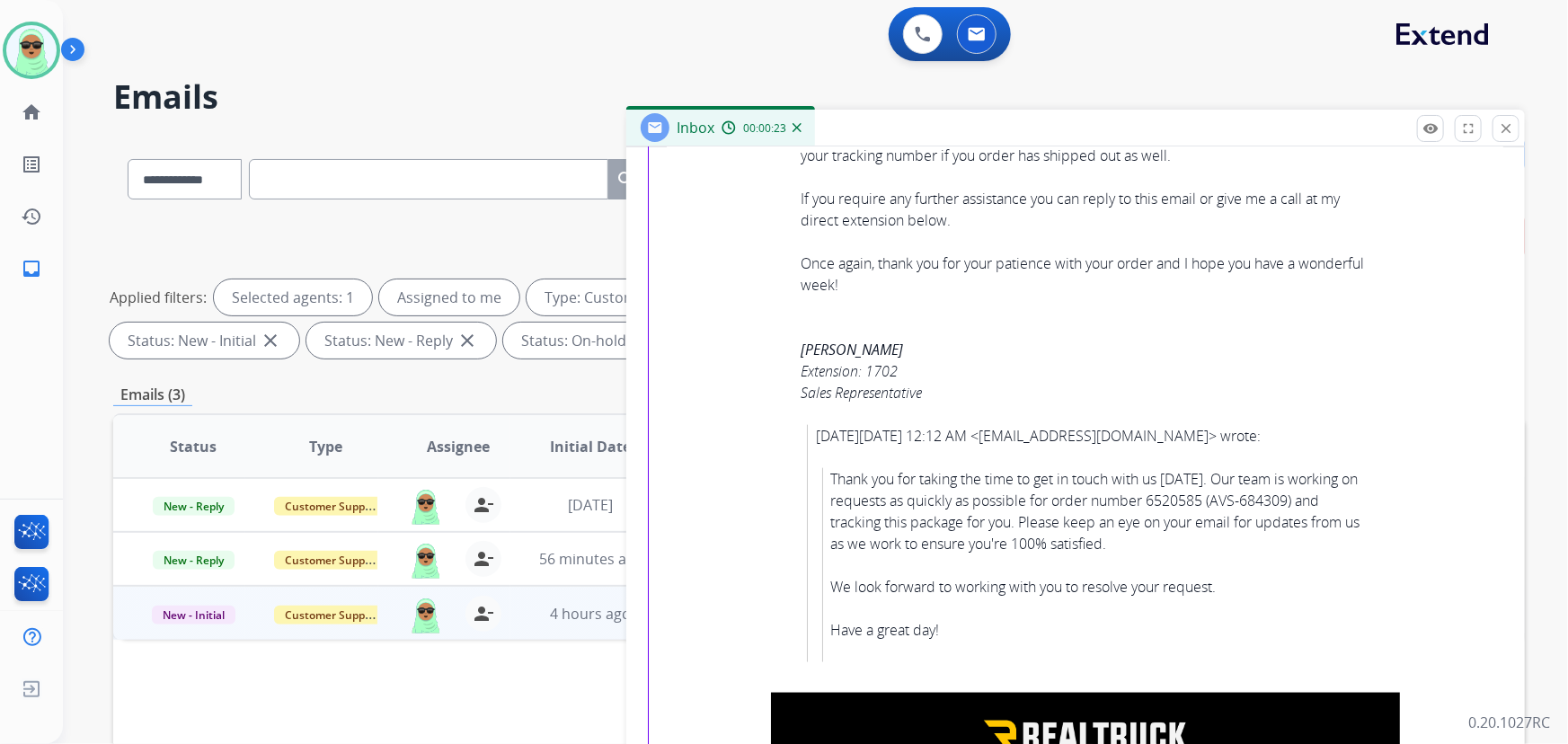
scroll to position [997, 0]
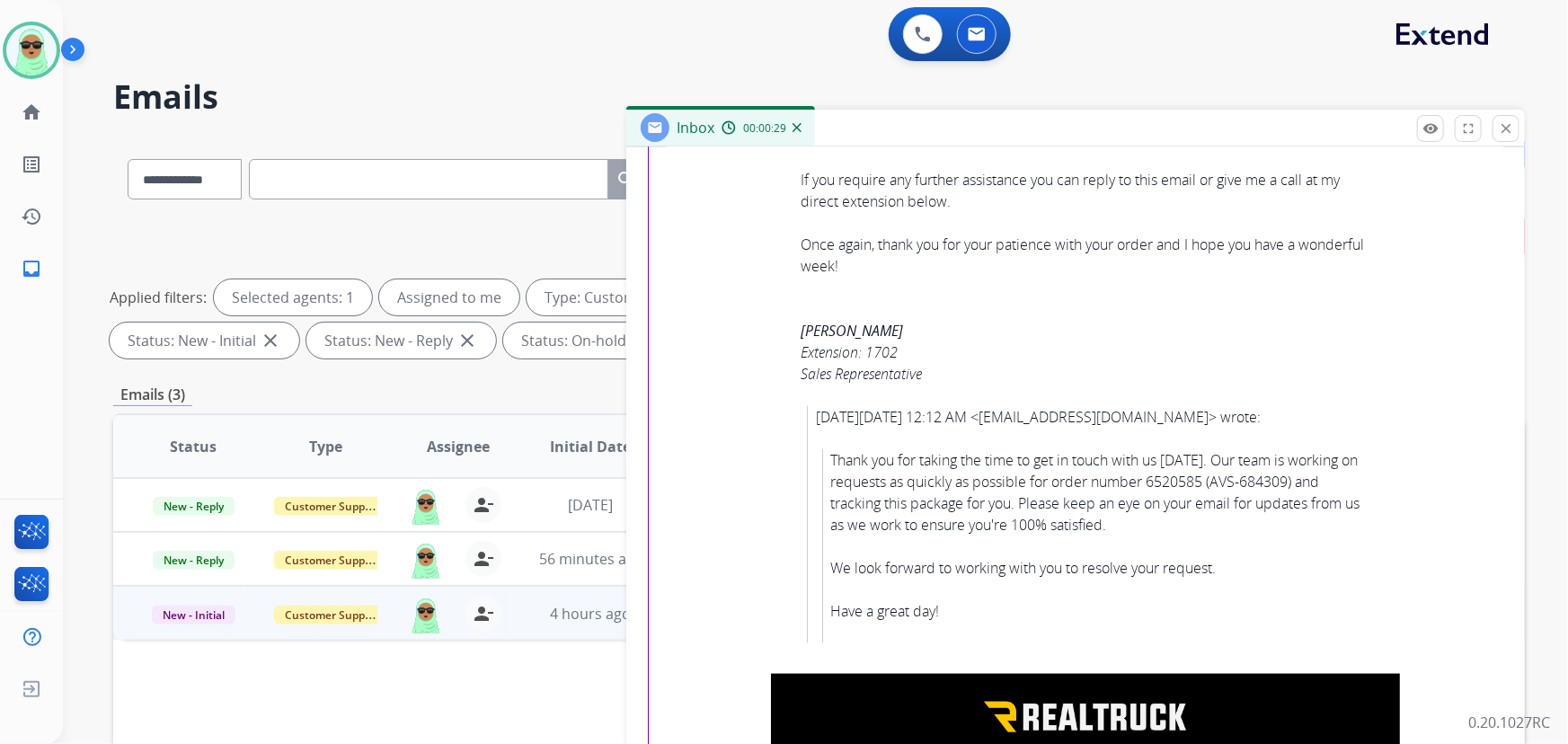
click at [1182, 462] on div "Thank you for taking the time to get in touch with us today. Our team is workin…" at bounding box center [1099, 545] width 538 height 194
copy div "6520585"
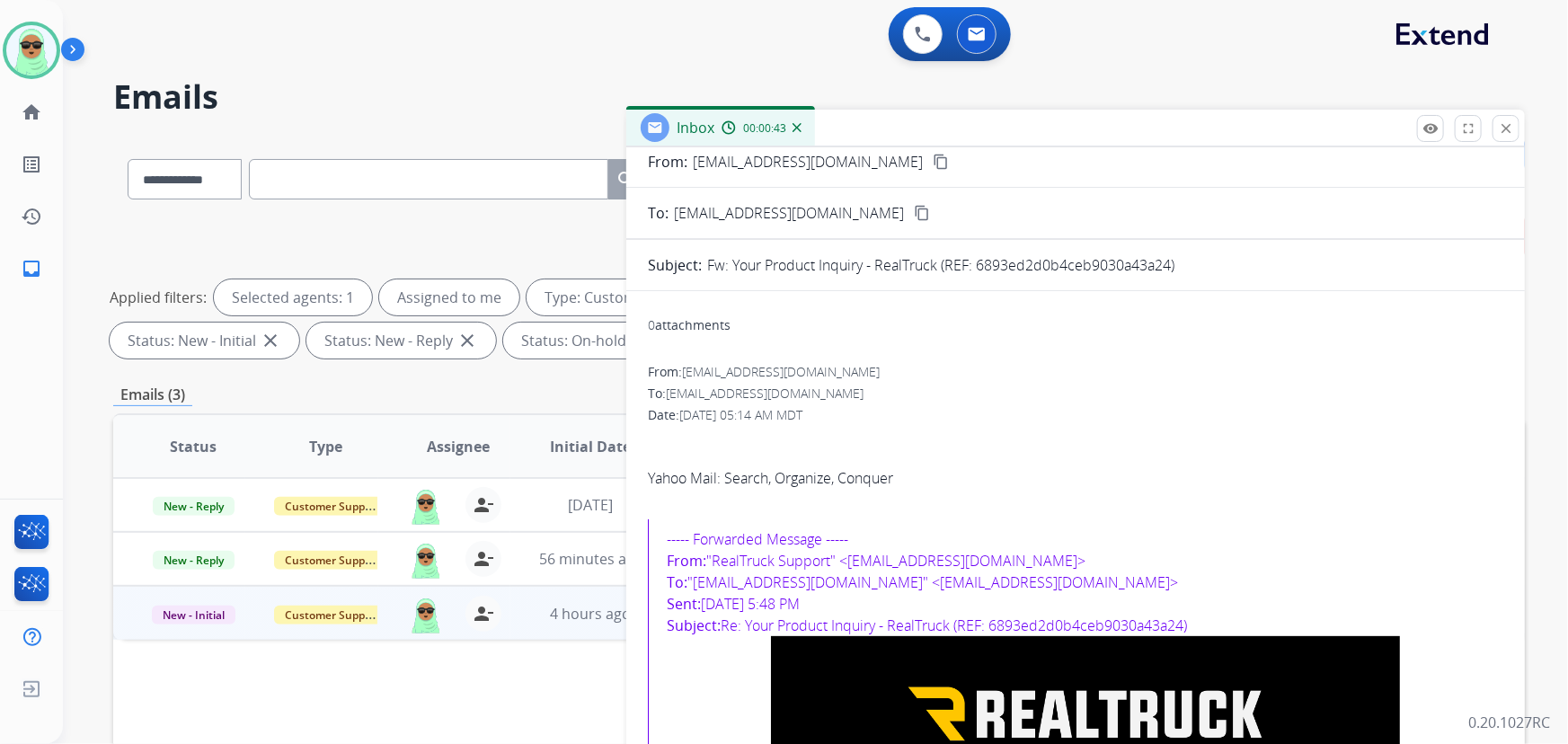
scroll to position [0, 0]
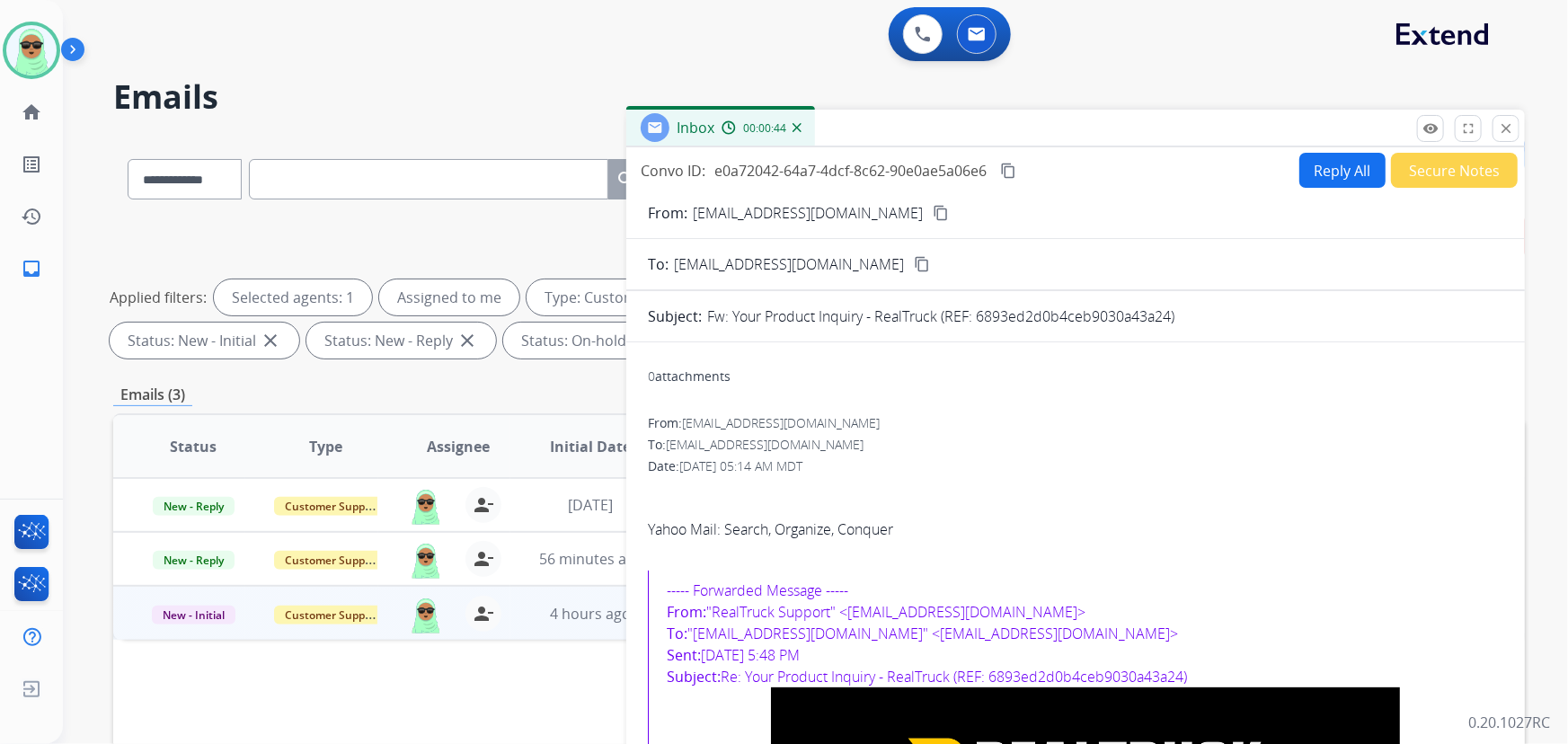
click at [932, 216] on mat-icon "content_copy" at bounding box center [940, 213] width 16 height 16
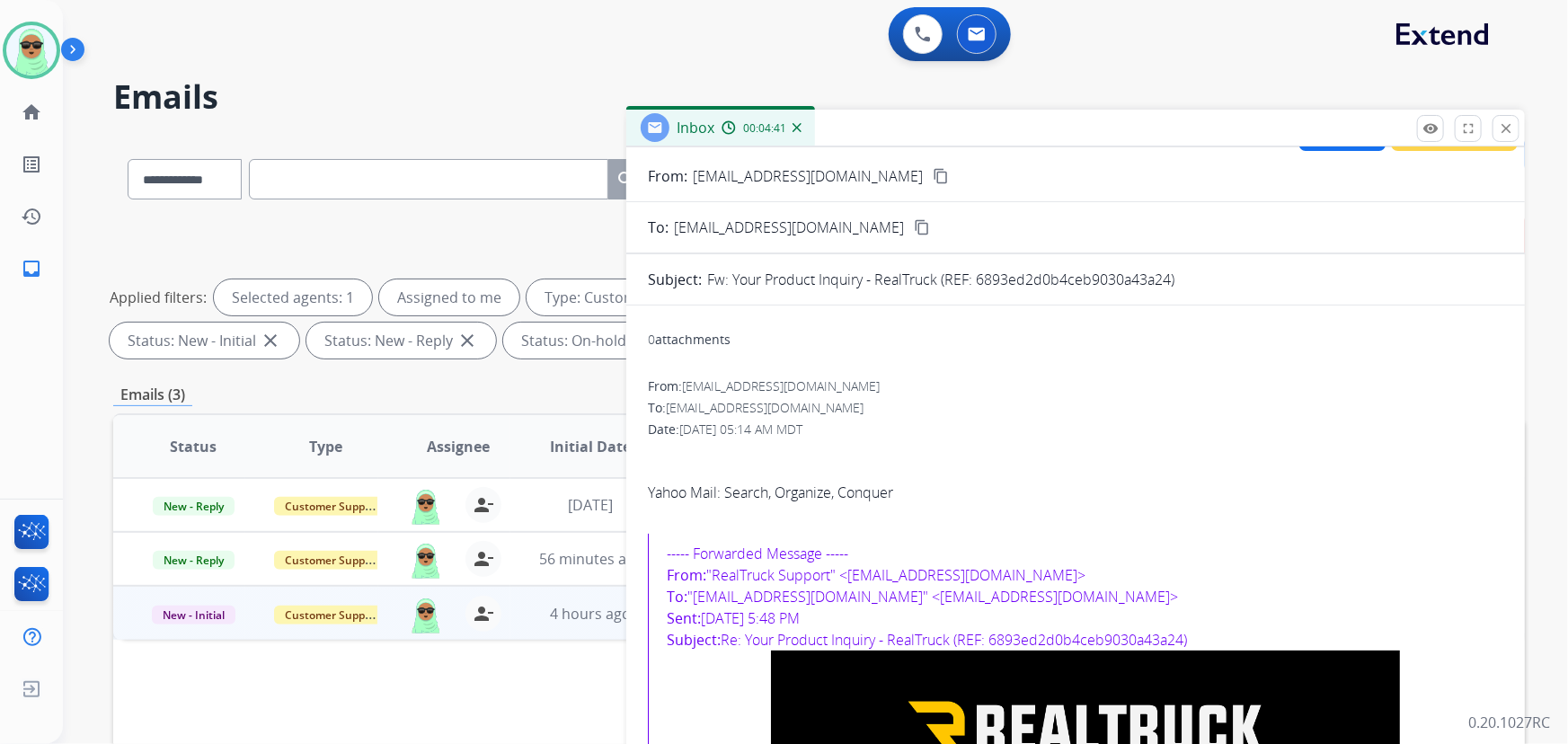
scroll to position [18, 0]
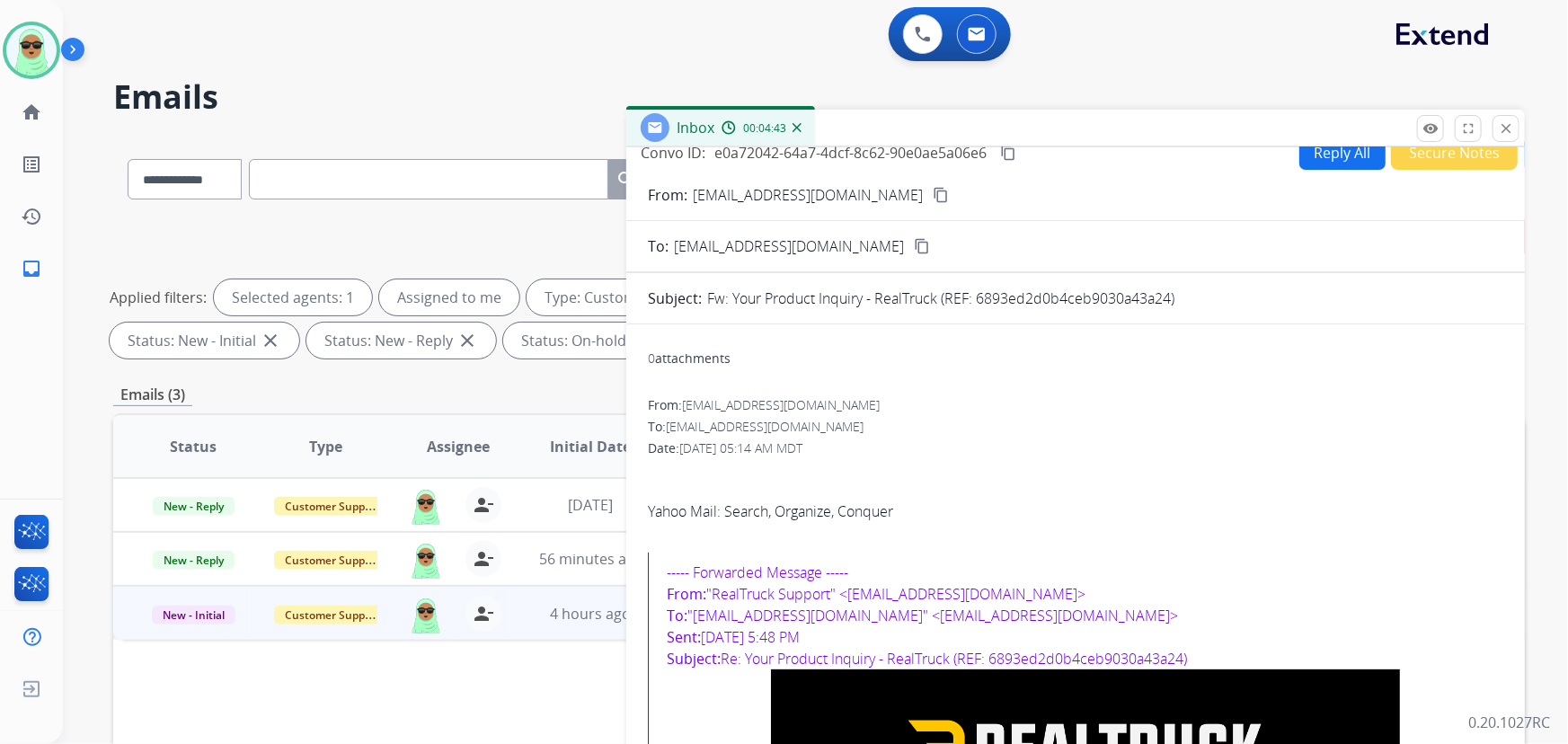
click at [1299, 156] on button "Reply All" at bounding box center [1342, 151] width 86 height 35
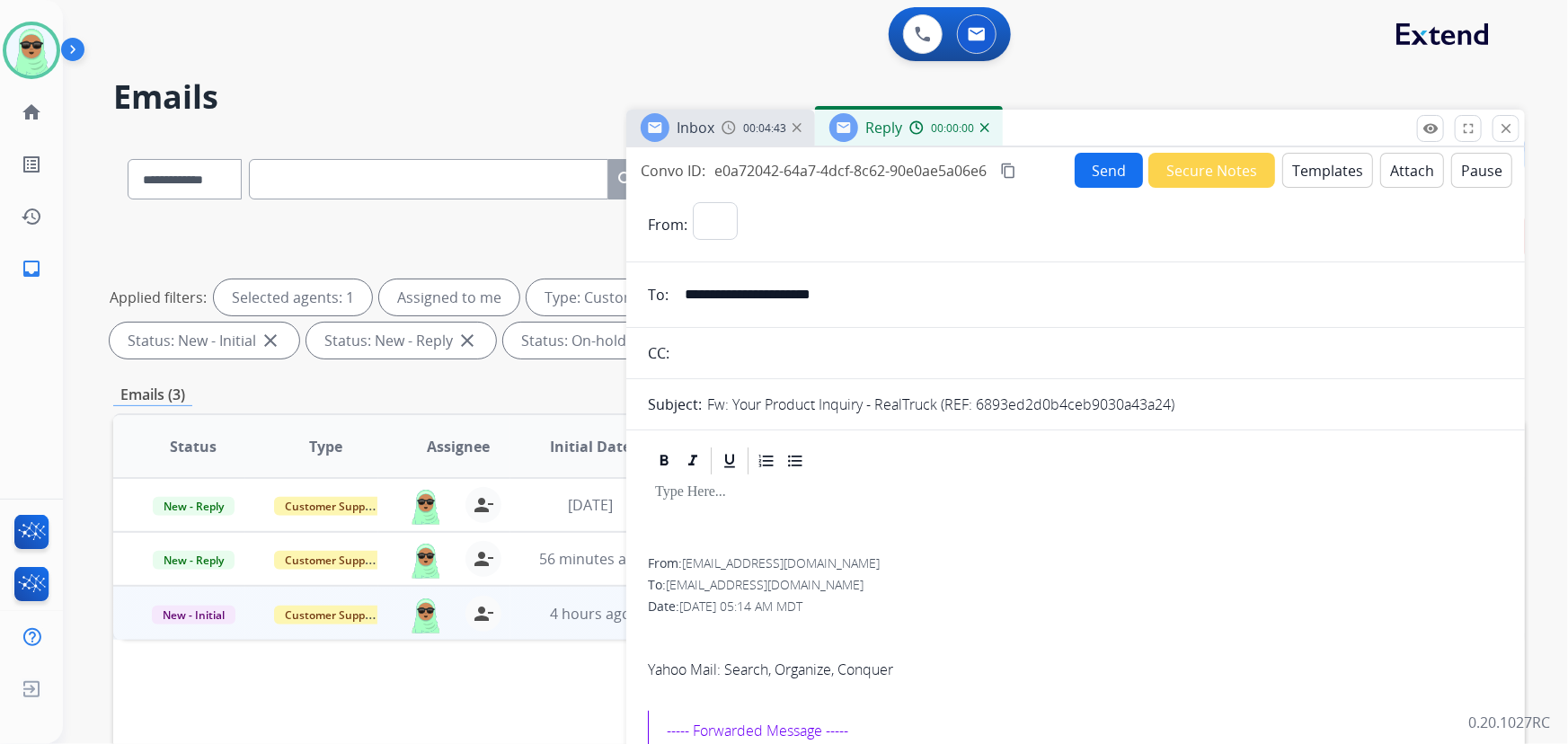
select select "**********"
click at [1284, 164] on button "Templates" at bounding box center [1327, 169] width 91 height 35
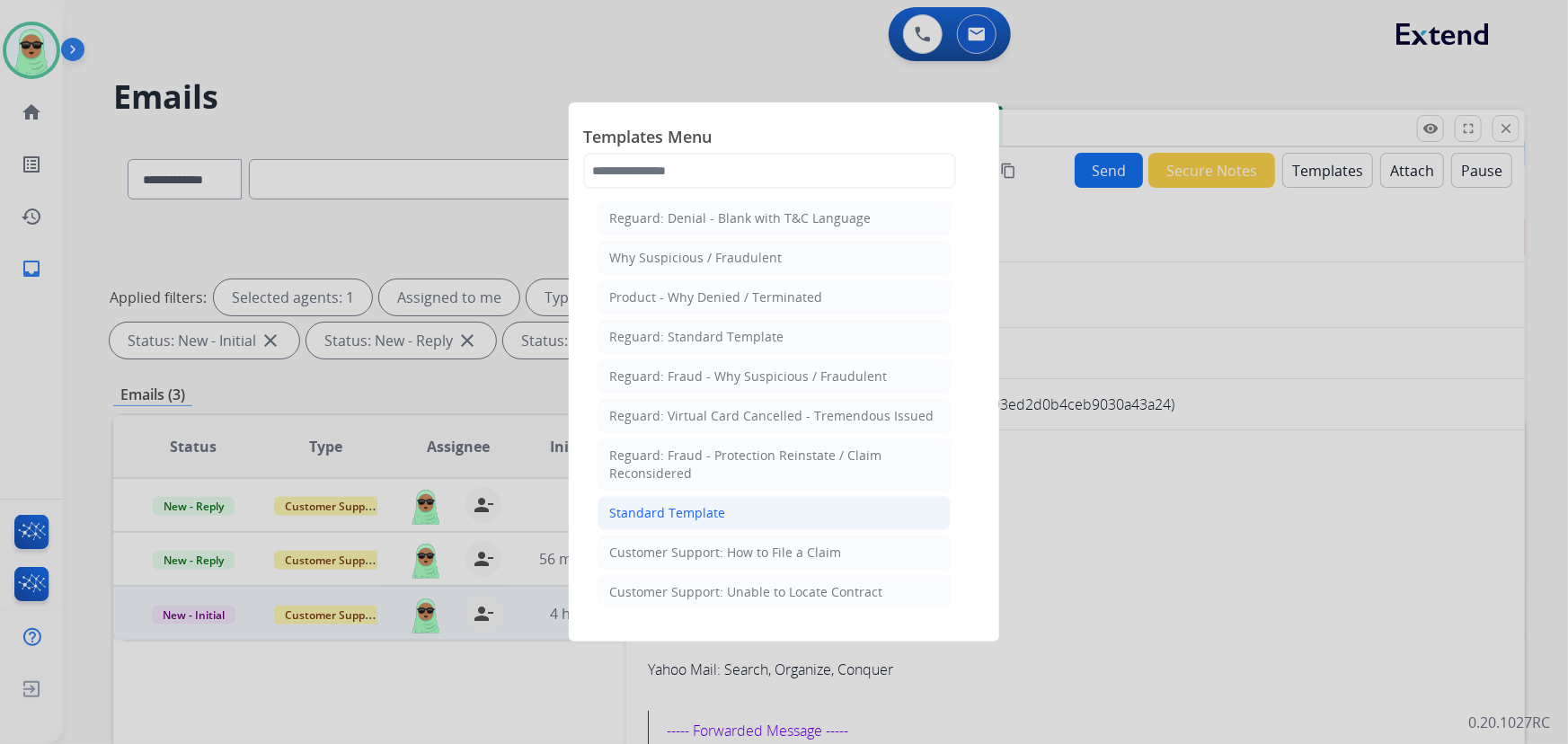
click at [725, 505] on li "Standard Template" at bounding box center [774, 512] width 353 height 34
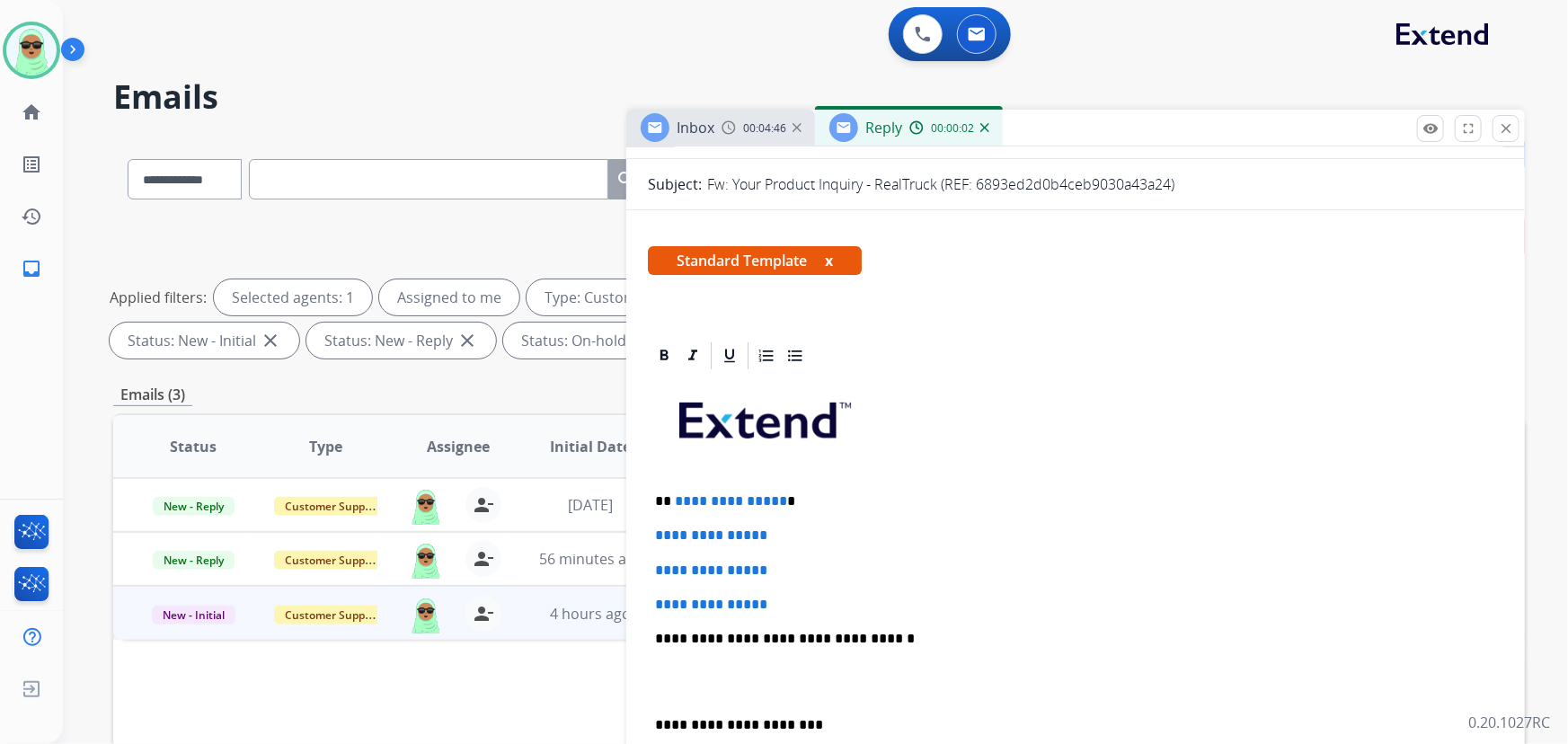
scroll to position [244, 0]
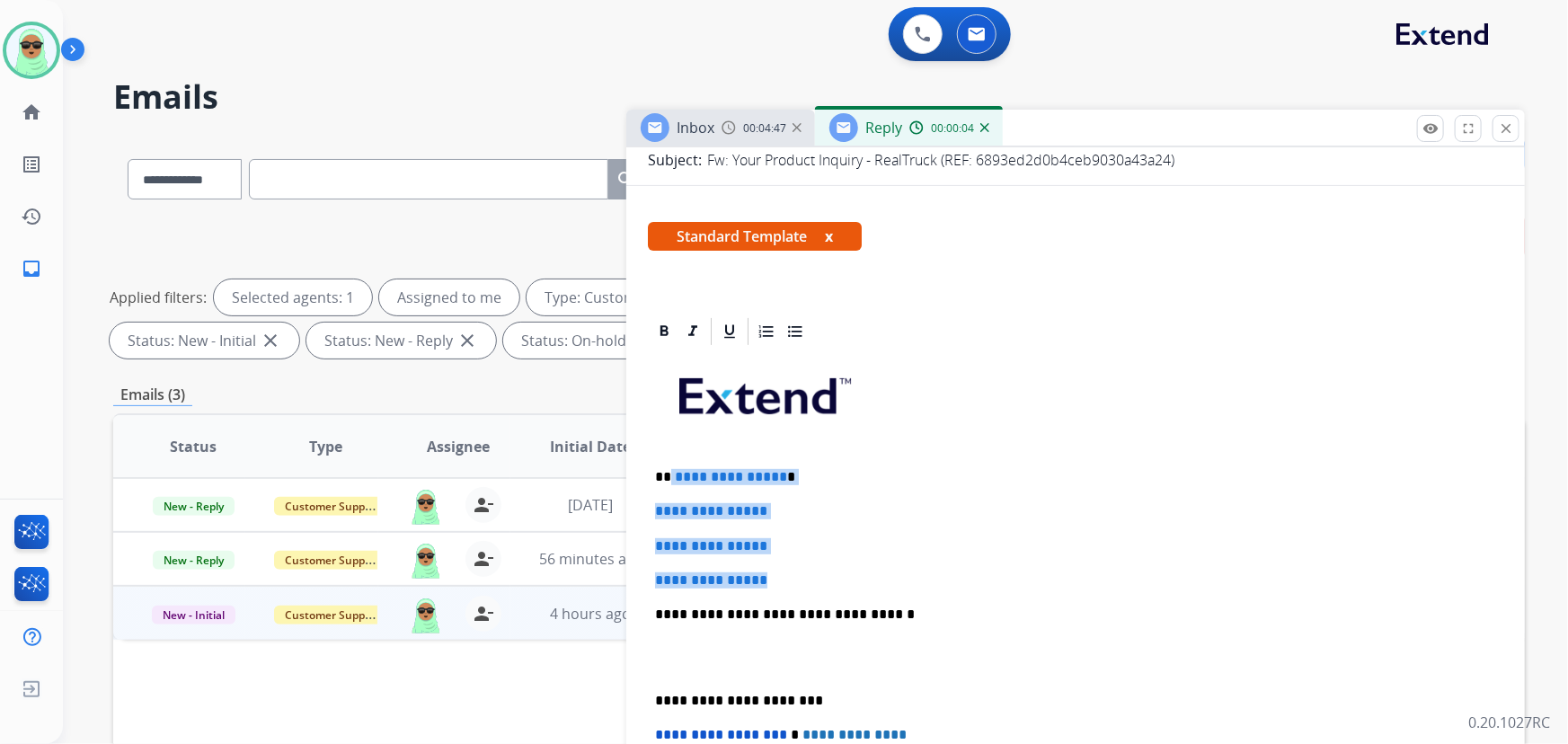
drag, startPoint x: 791, startPoint y: 565, endPoint x: 670, endPoint y: 466, distance: 156.3
click at [670, 466] on div "**********" at bounding box center [1075, 657] width 855 height 618
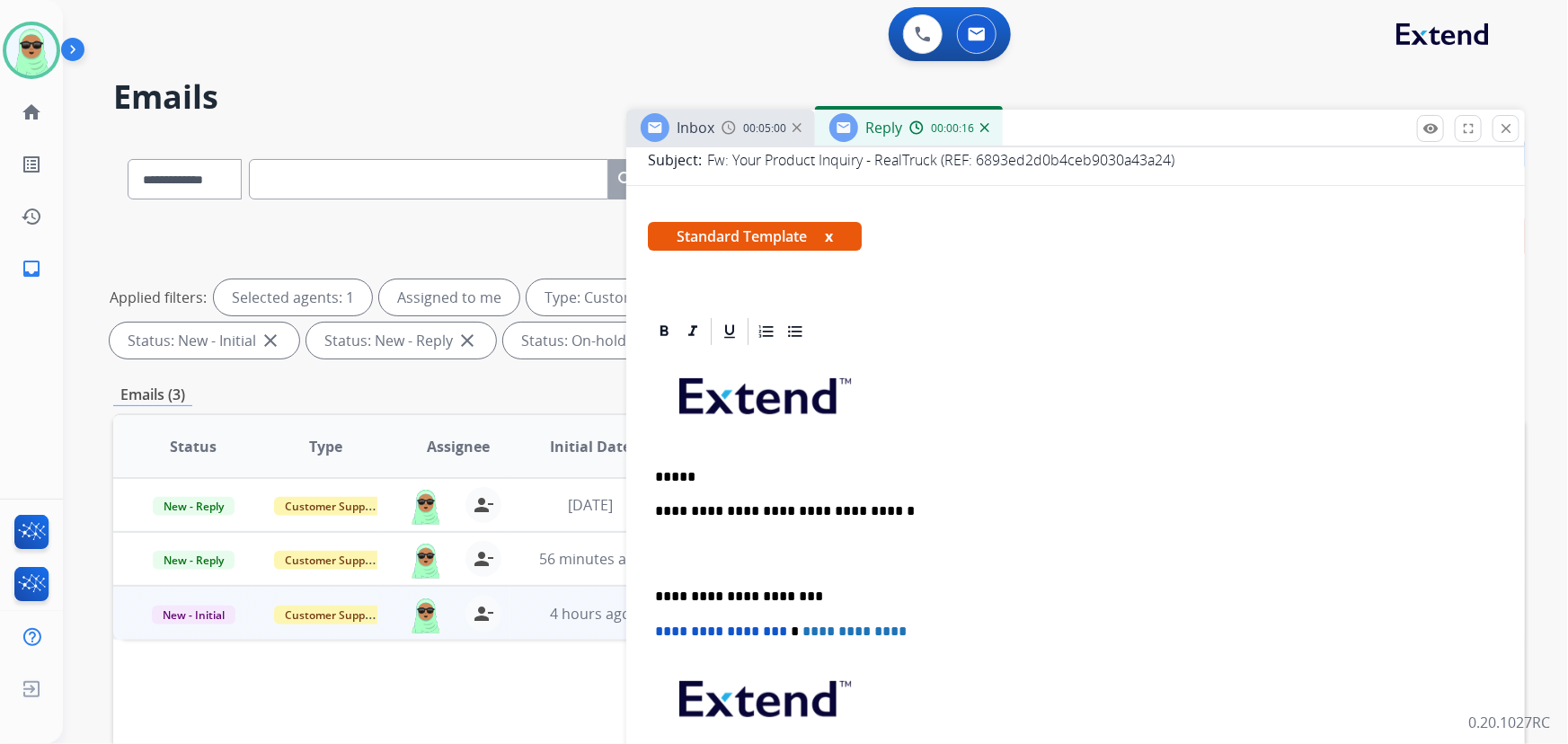
click at [728, 469] on p "*****" at bounding box center [1068, 476] width 828 height 16
click at [713, 482] on div "**********" at bounding box center [1075, 605] width 855 height 514
click at [710, 472] on strong "****" at bounding box center [715, 476] width 32 height 13
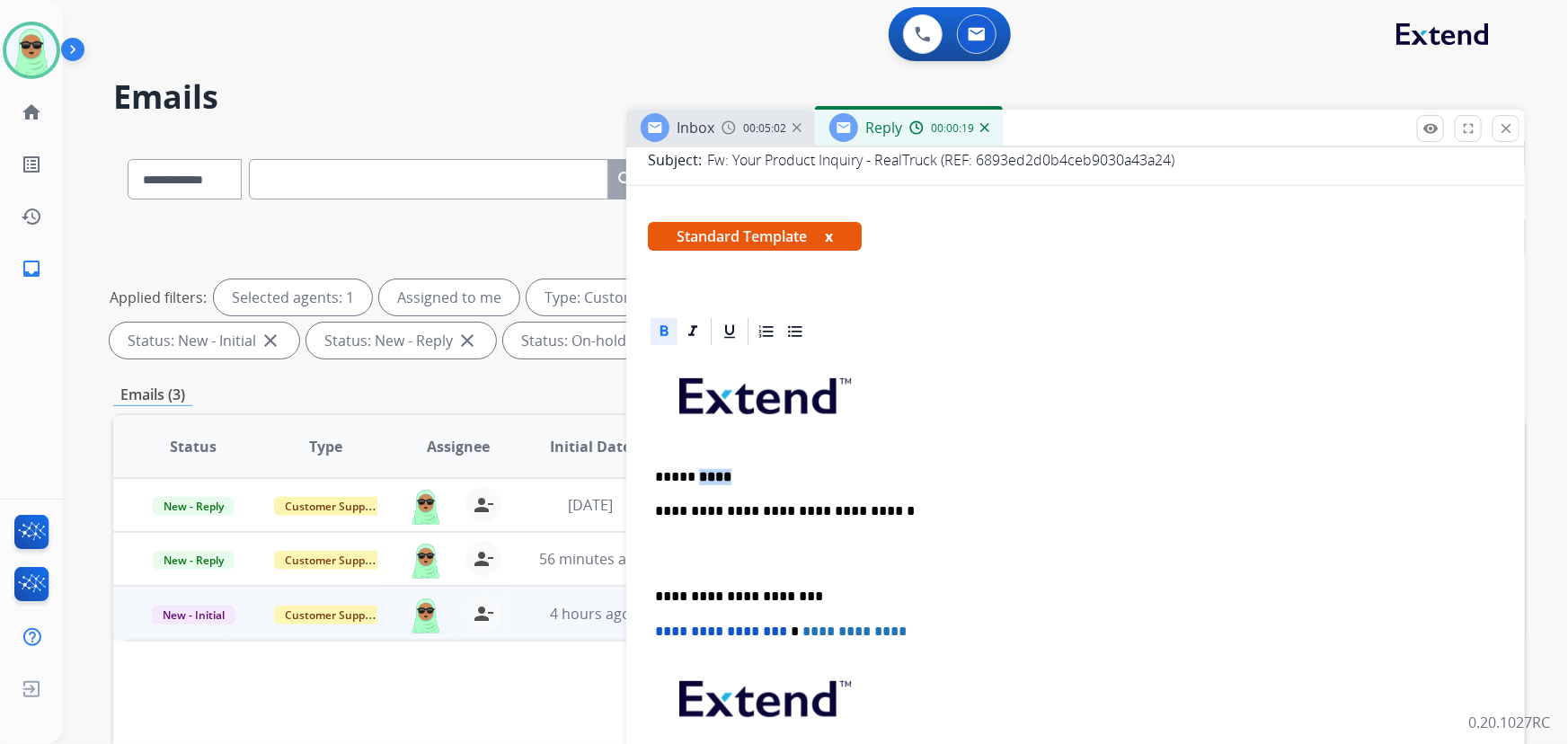
click at [658, 328] on icon at bounding box center [663, 331] width 18 height 18
click at [807, 458] on div "**********" at bounding box center [1075, 605] width 855 height 514
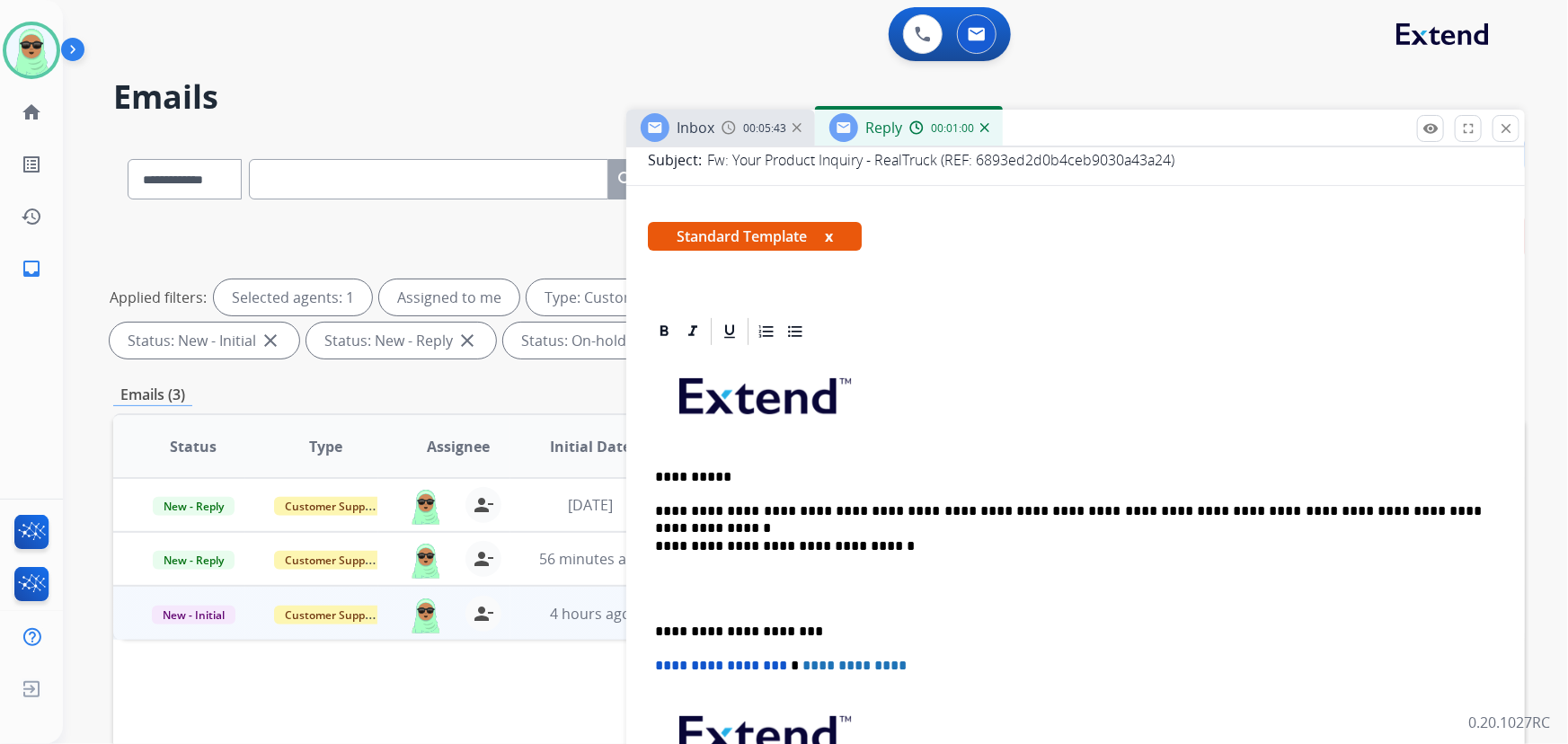
click at [1204, 511] on p "**********" at bounding box center [1068, 510] width 828 height 16
click at [1199, 518] on div "**********" at bounding box center [1075, 622] width 855 height 548
click at [1202, 504] on p "**********" at bounding box center [1068, 510] width 828 height 16
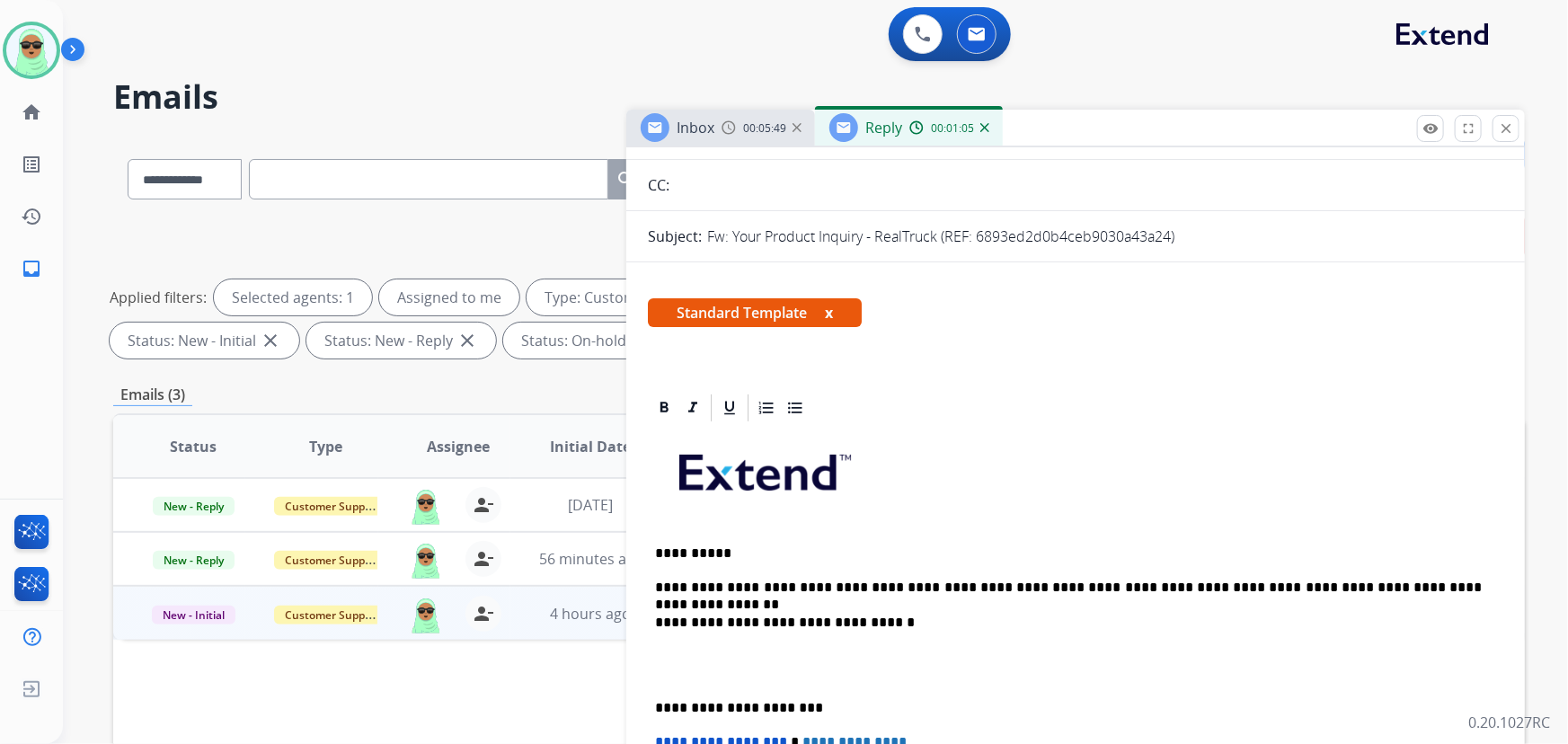
scroll to position [0, 0]
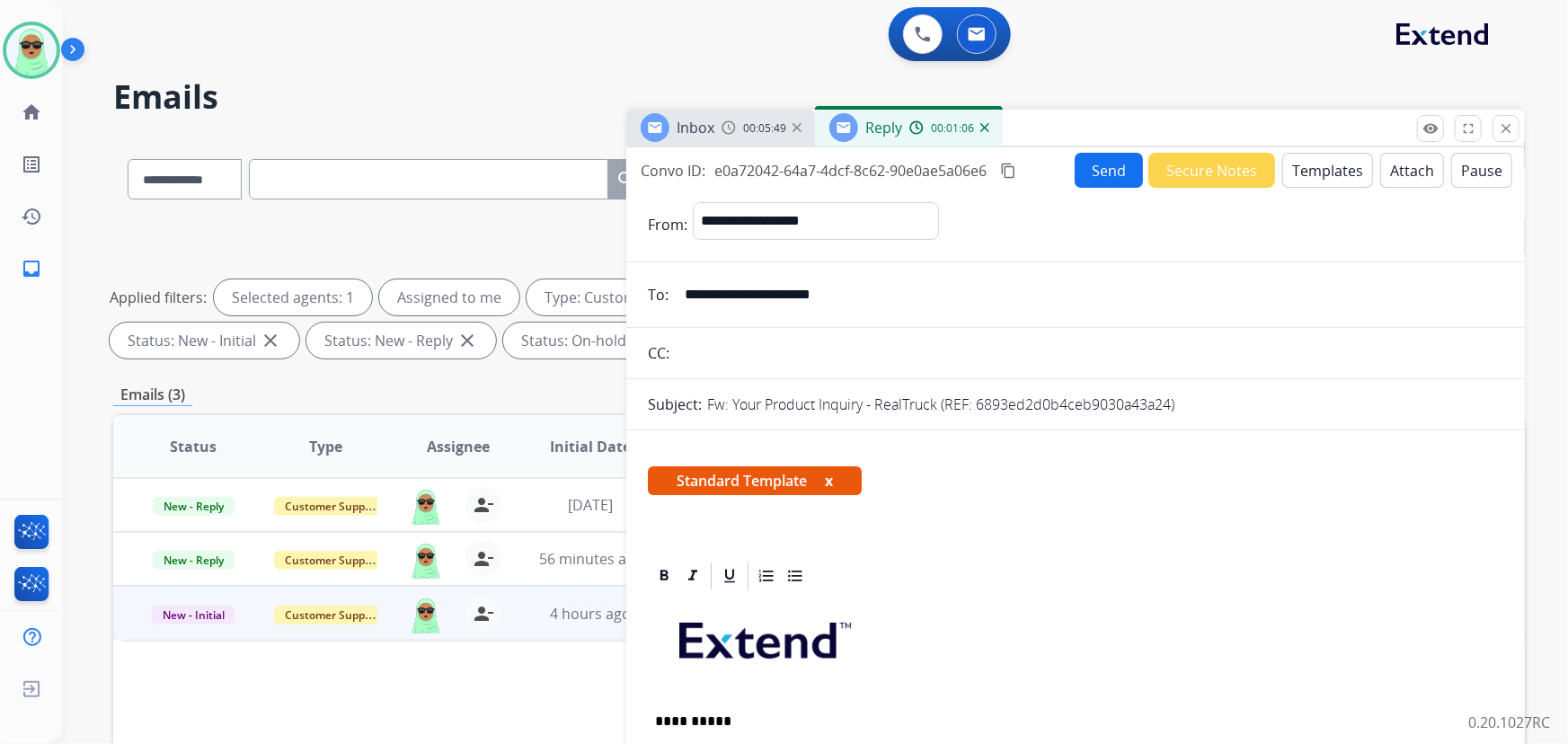
click at [1097, 166] on button "Send" at bounding box center [1108, 169] width 68 height 35
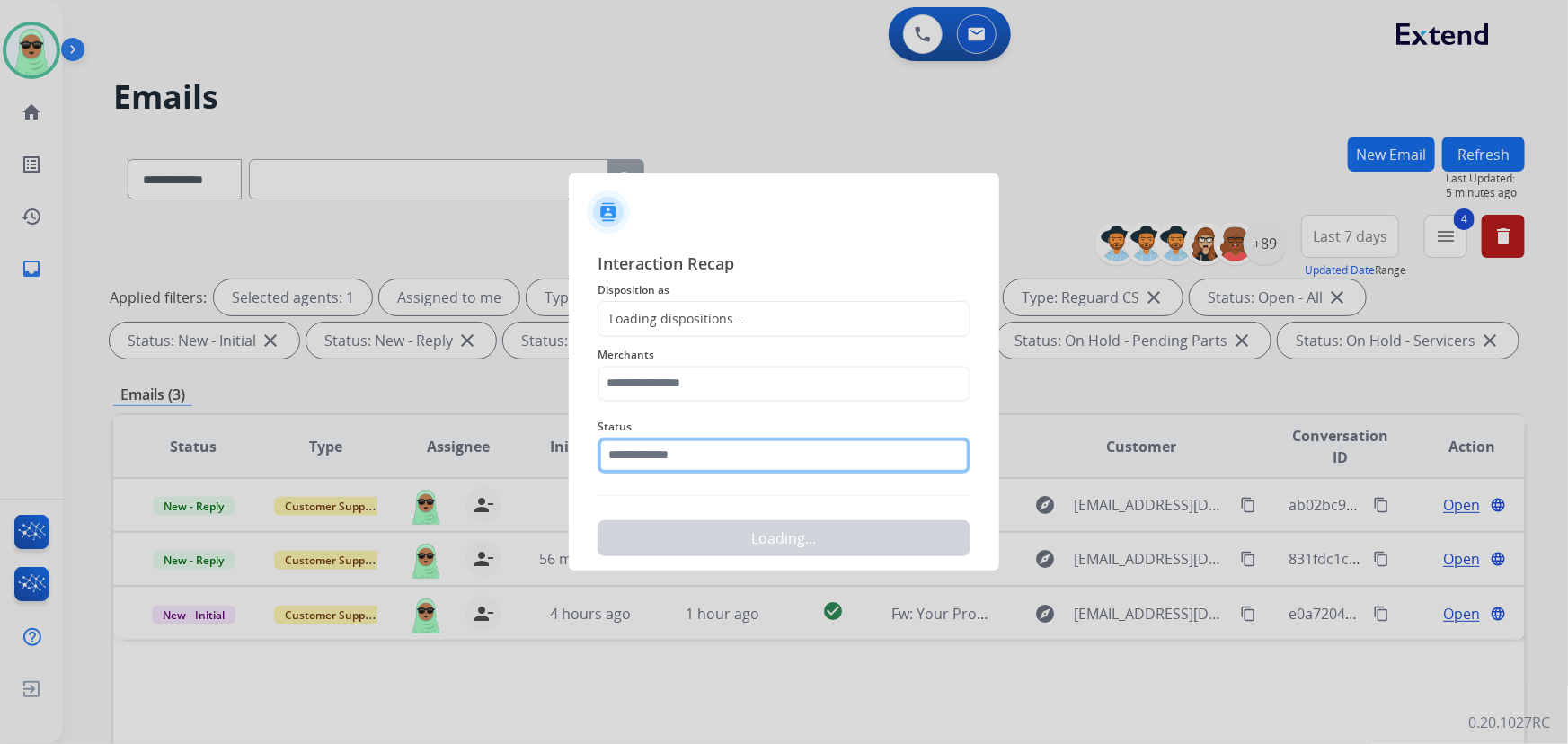
click at [710, 446] on input "text" at bounding box center [784, 456] width 373 height 36
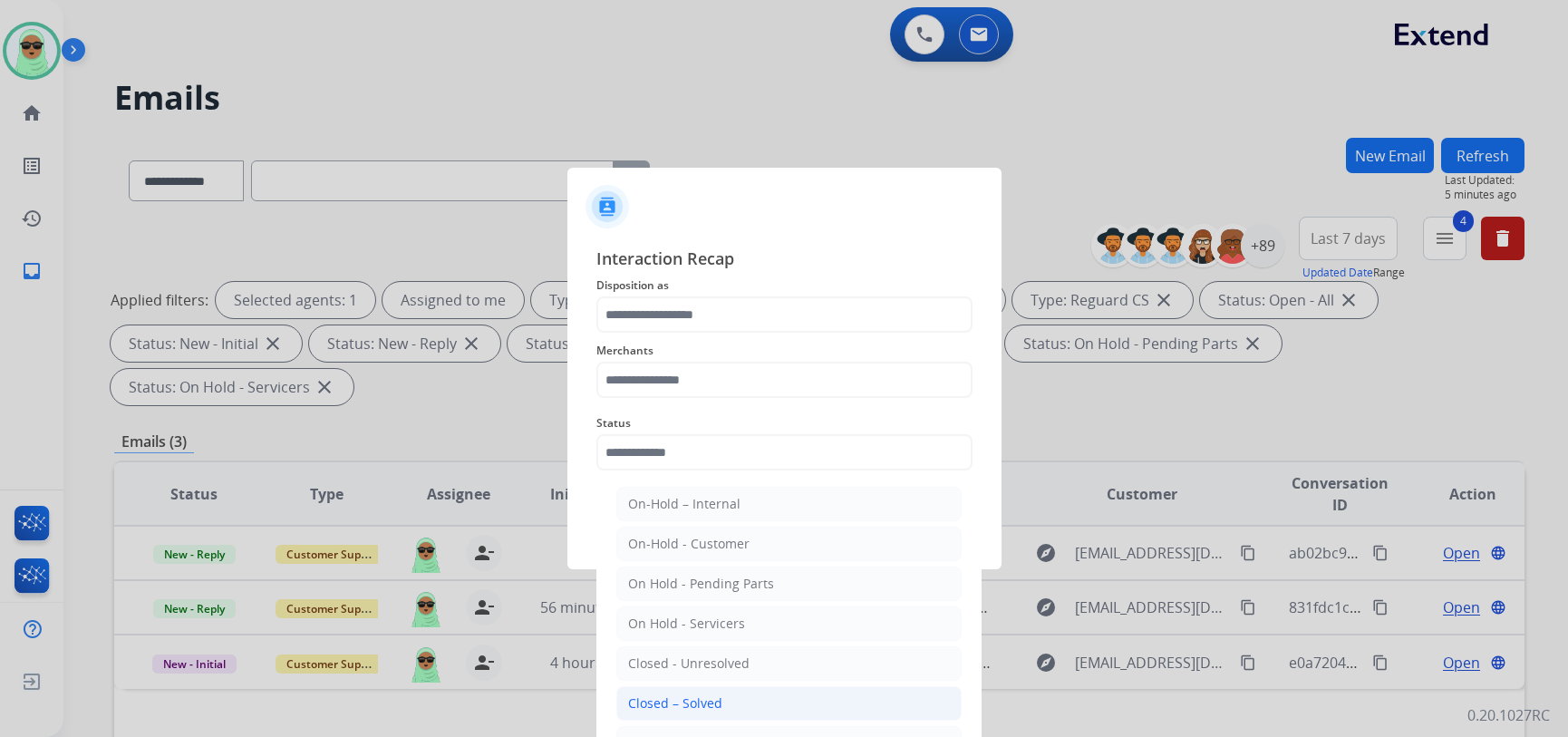
click at [716, 705] on div "Closed – Solved" at bounding box center [675, 704] width 94 height 18
type input "**********"
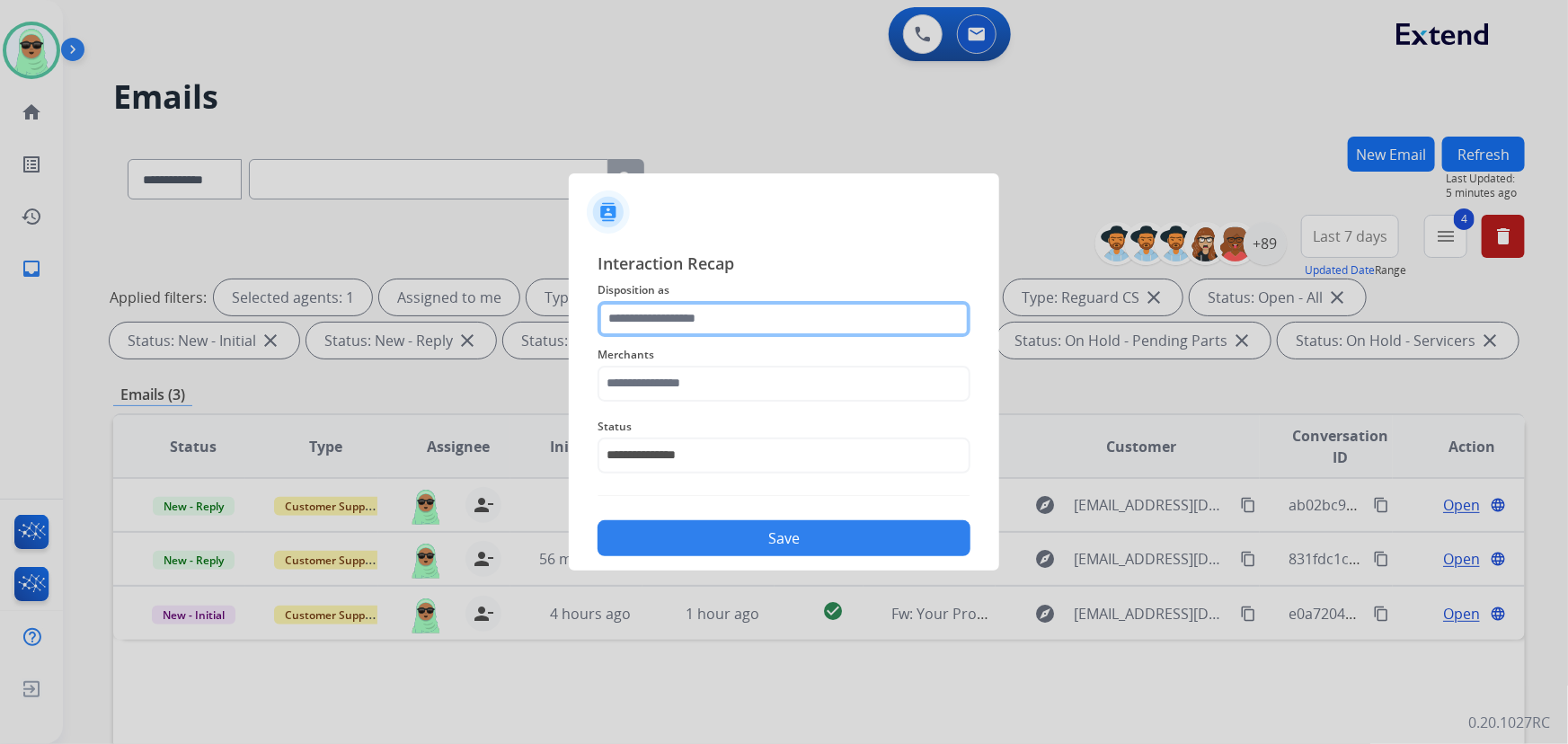
click at [701, 333] on input "text" at bounding box center [784, 319] width 373 height 36
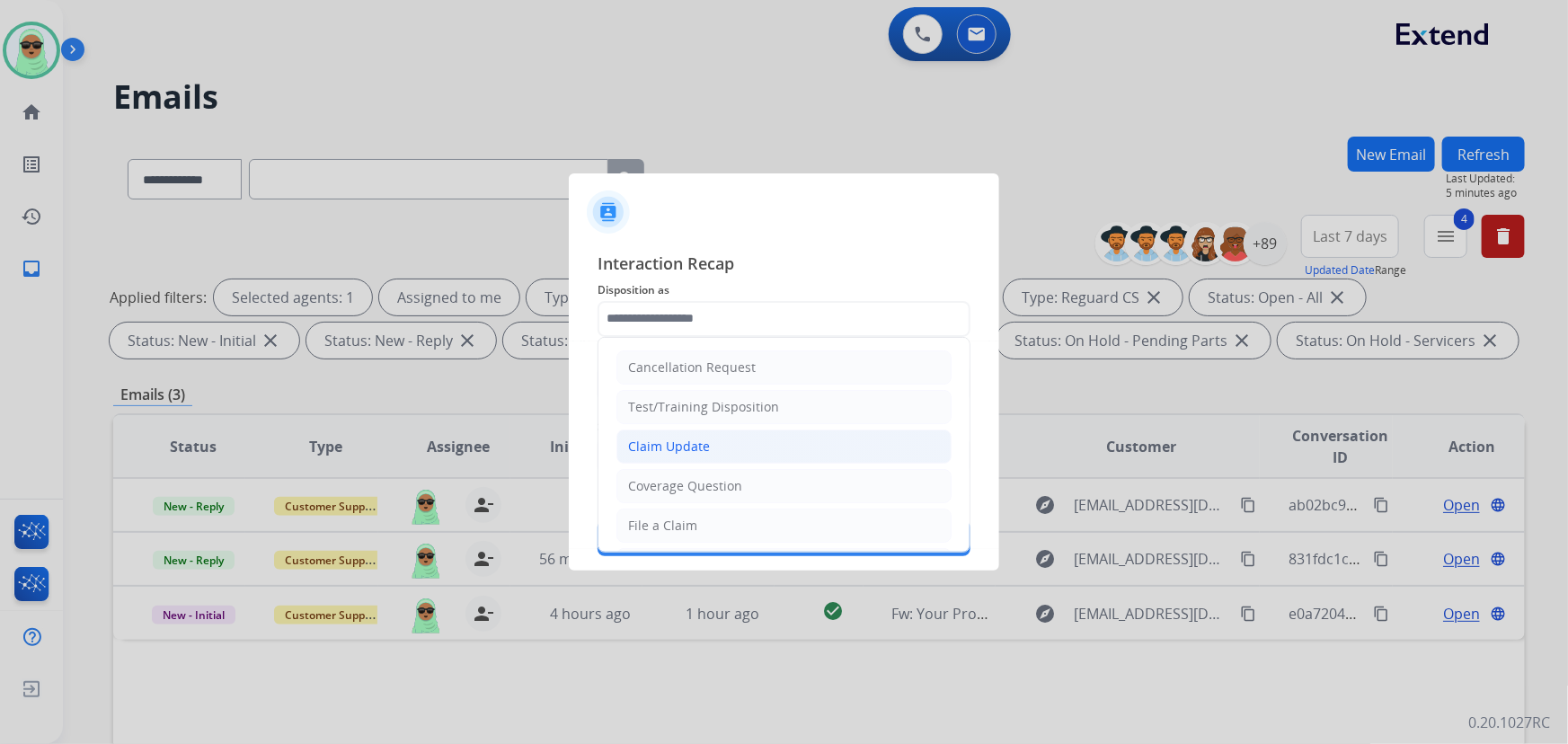
click at [693, 445] on div "Claim Update" at bounding box center [669, 446] width 81 height 18
type input "**********"
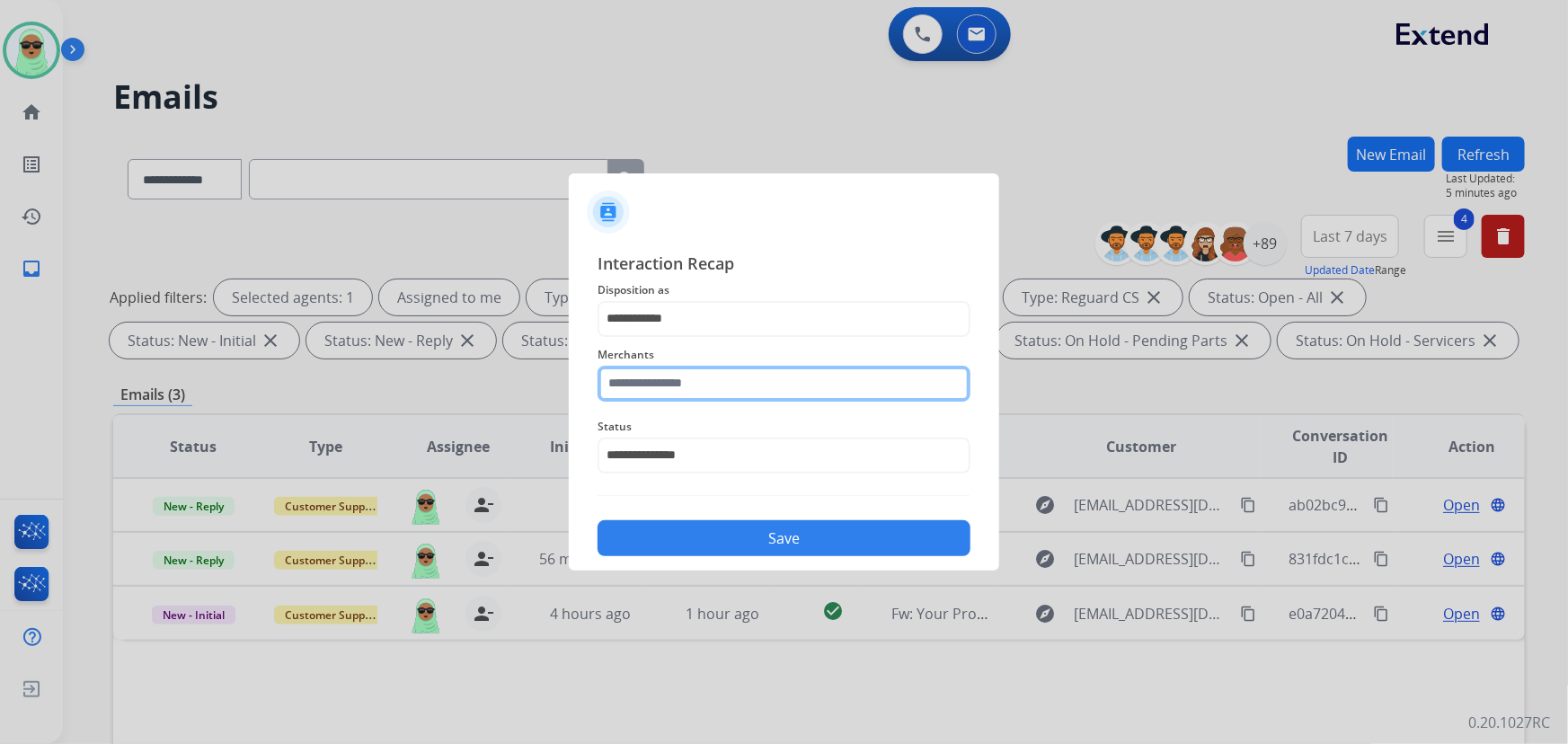
click at [718, 377] on input "text" at bounding box center [784, 384] width 373 height 36
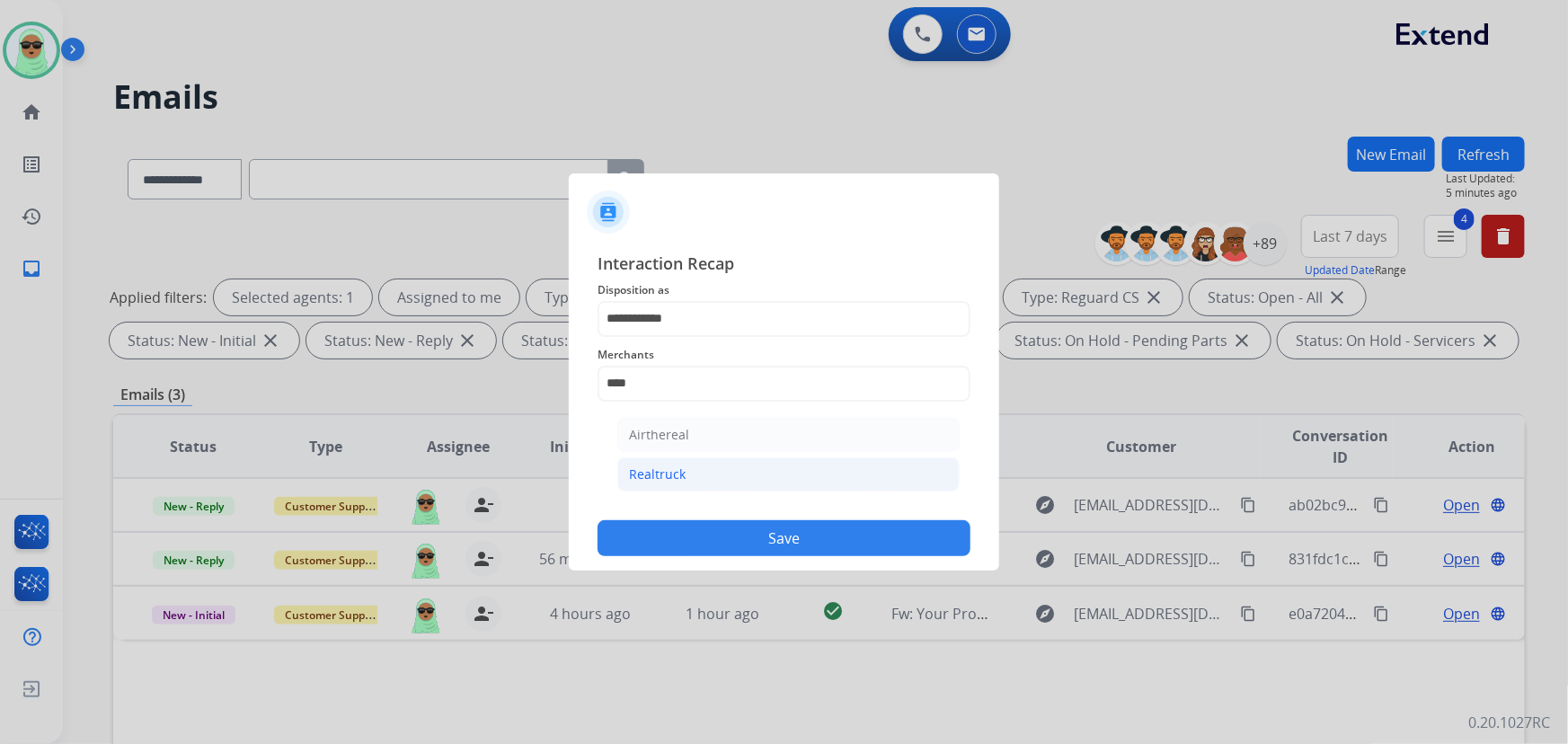
click at [701, 471] on li "Realtruck" at bounding box center [789, 474] width 342 height 34
type input "*********"
click at [759, 561] on div "**********" at bounding box center [783, 404] width 430 height 335
click at [763, 549] on button "Save" at bounding box center [784, 538] width 373 height 36
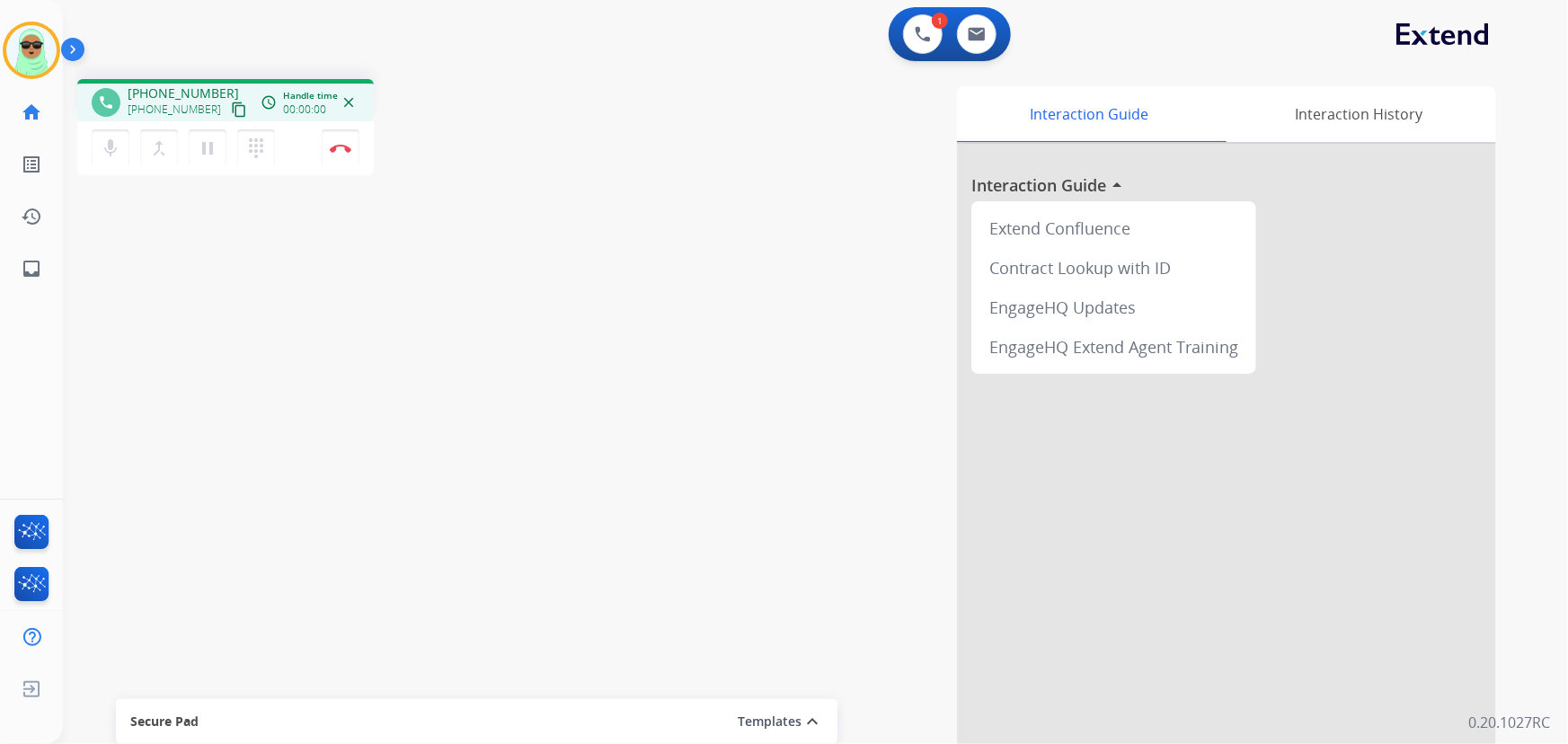
click at [231, 103] on mat-icon "content_copy" at bounding box center [238, 109] width 16 height 16
click at [918, 29] on img at bounding box center [922, 34] width 16 height 16
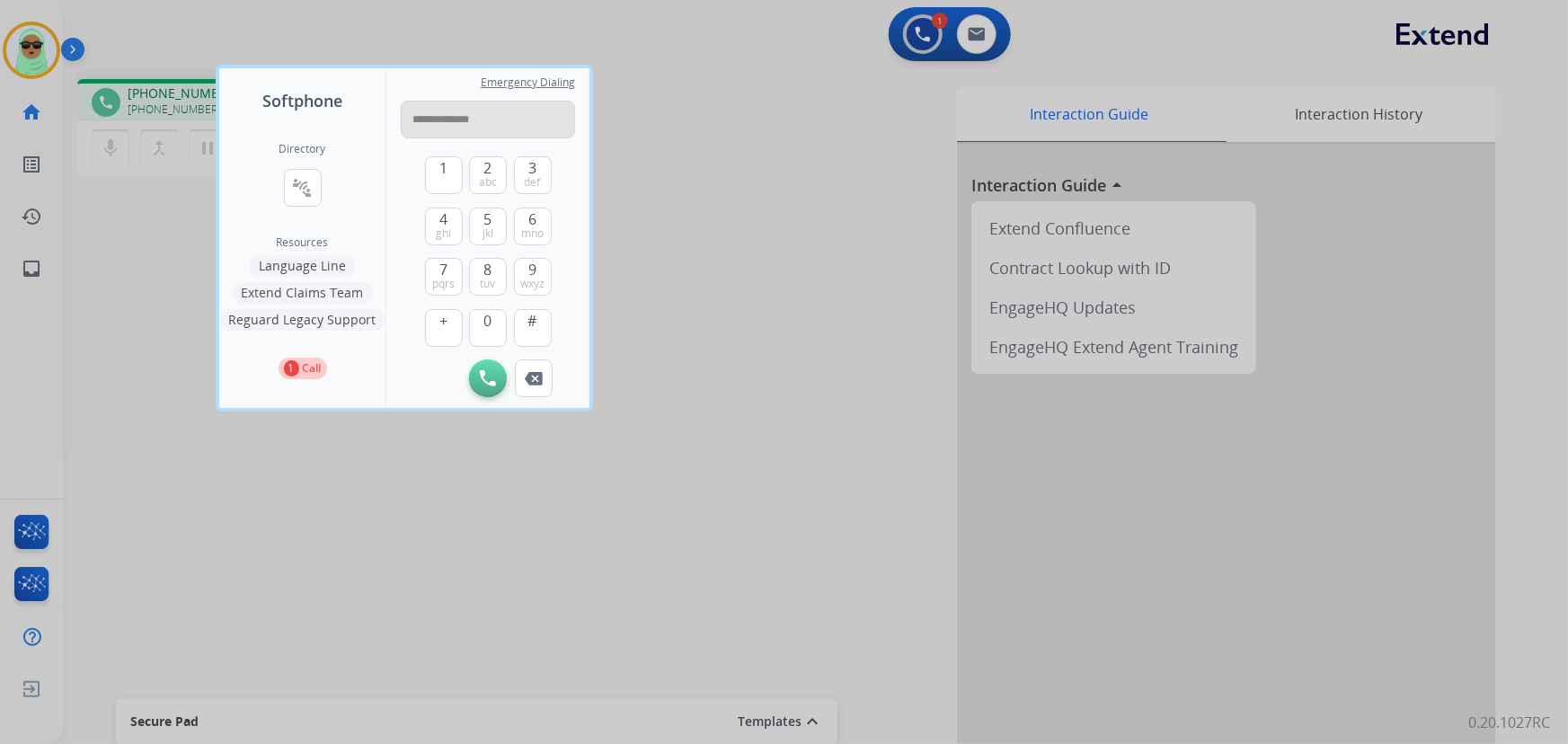
click at [461, 116] on input "**********" at bounding box center [488, 119] width 174 height 38
type input "**********"
click at [488, 375] on img at bounding box center [487, 377] width 16 height 16
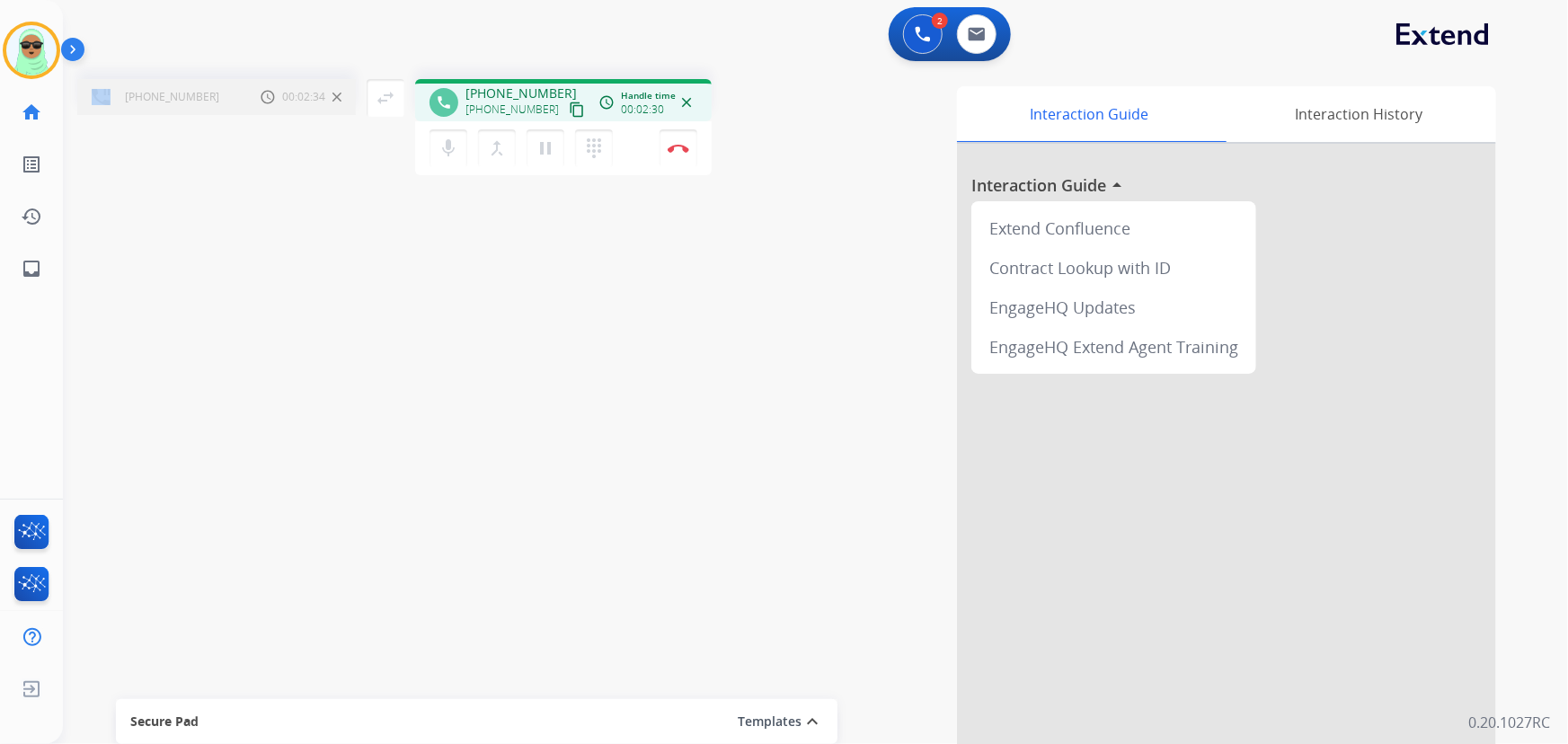
drag, startPoint x: 126, startPoint y: 238, endPoint x: 268, endPoint y: 165, distance: 159.7
click at [133, 234] on div "+19153310778 Call metrics Hold 00:02:34 00:02:34 swap_horiz Break voice bridge …" at bounding box center [793, 439] width 1461 height 749
click at [604, 142] on button "dialpad Dialpad" at bounding box center [594, 148] width 38 height 38
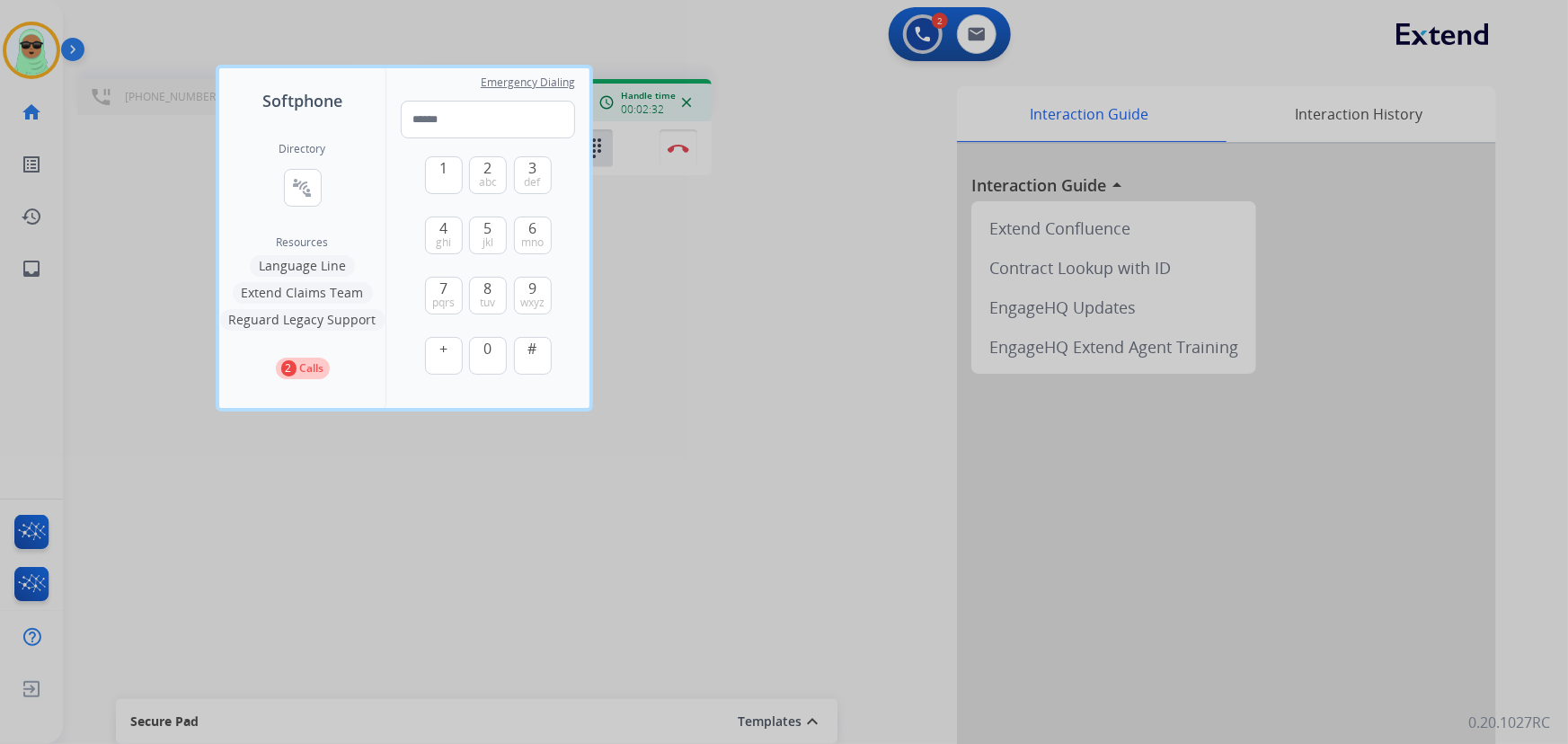
click at [507, 177] on div "1 2 abc 3 def 4 ghi 5 jkl 6 mno 7 pqrs 8 tuv 9 wxyz + 0 #" at bounding box center [488, 268] width 127 height 259
click at [494, 175] on span "abc" at bounding box center [487, 182] width 18 height 14
type input "*"
click at [766, 424] on div at bounding box center [784, 372] width 1568 height 744
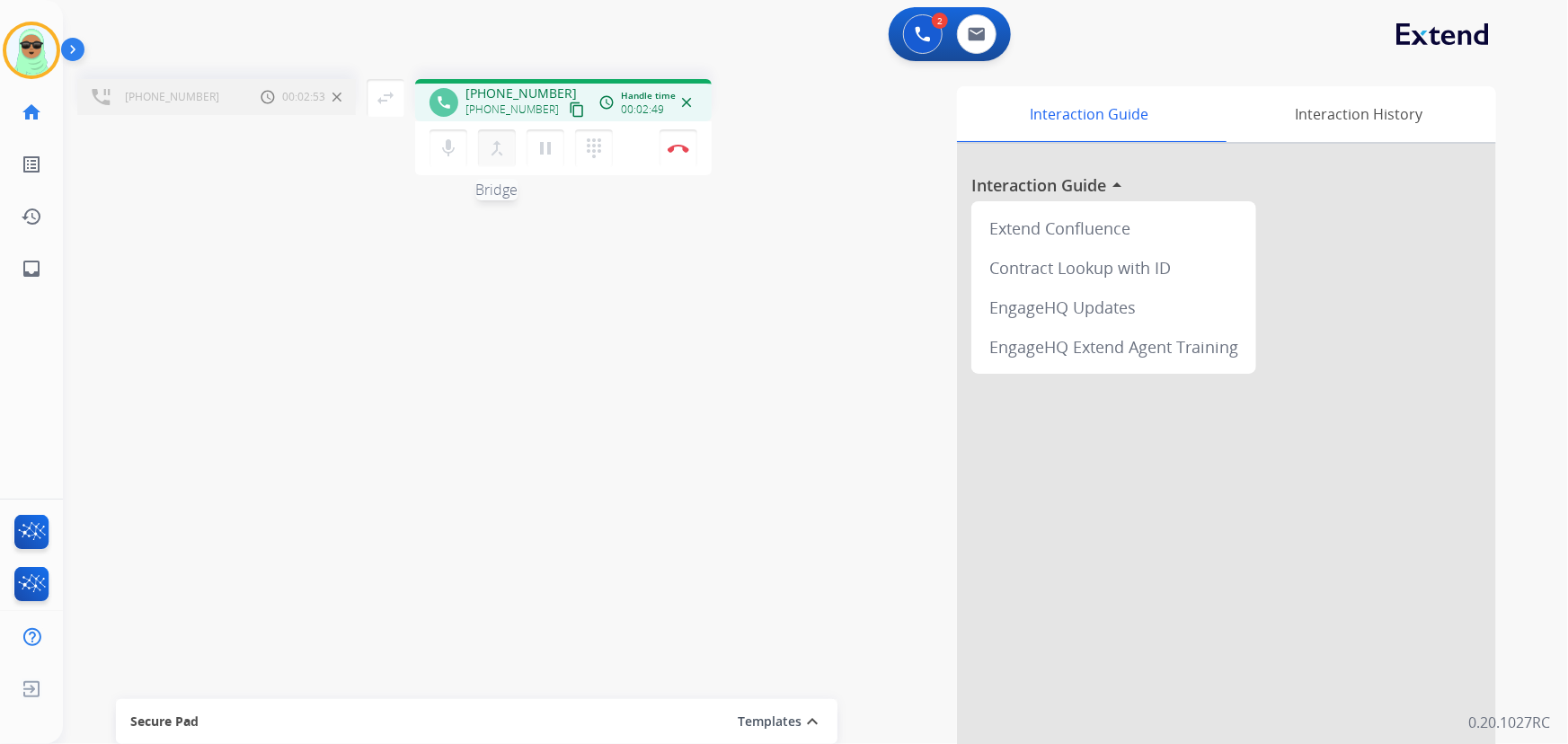
click at [497, 161] on button "merge_type Bridge" at bounding box center [497, 148] width 38 height 38
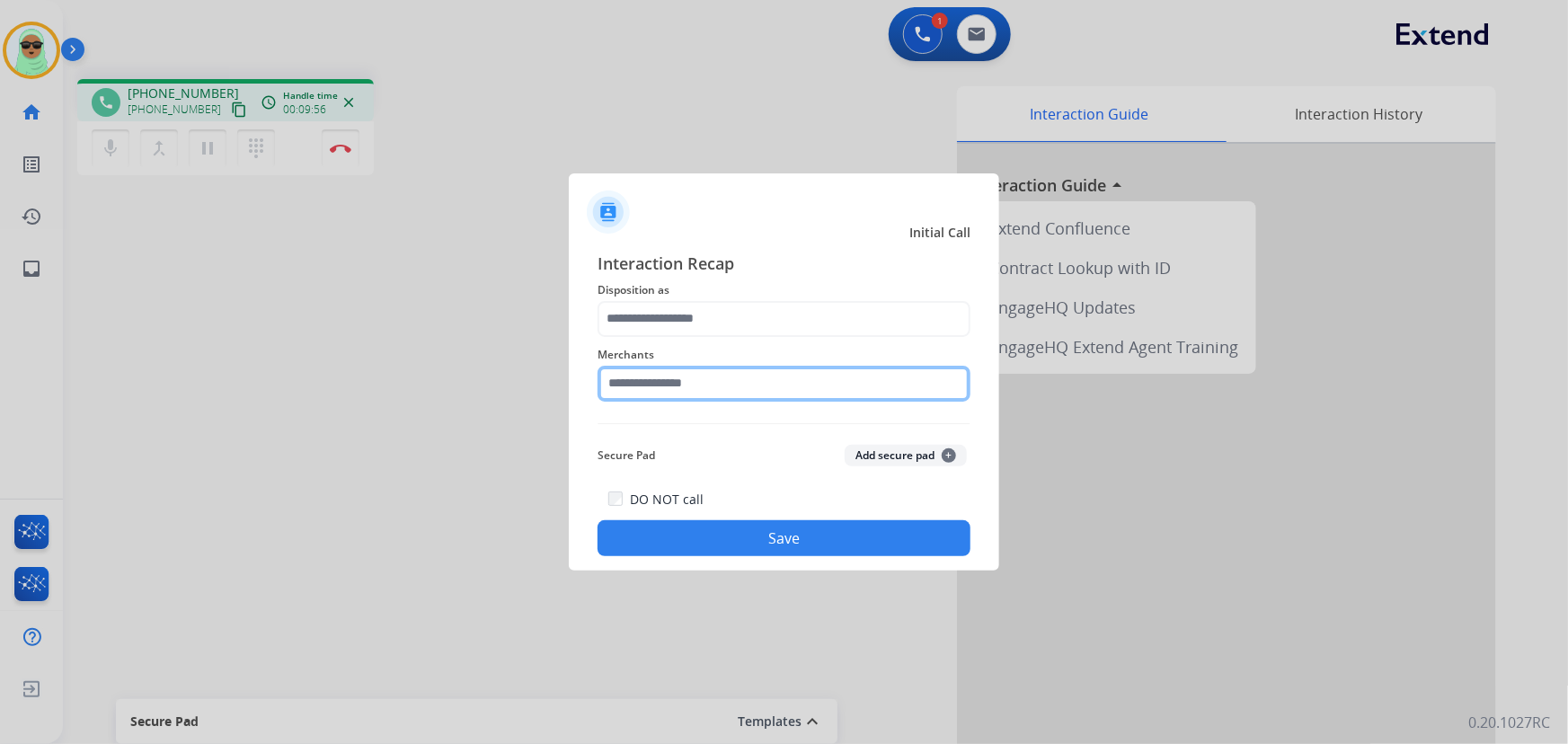
click at [760, 384] on input "text" at bounding box center [784, 384] width 373 height 36
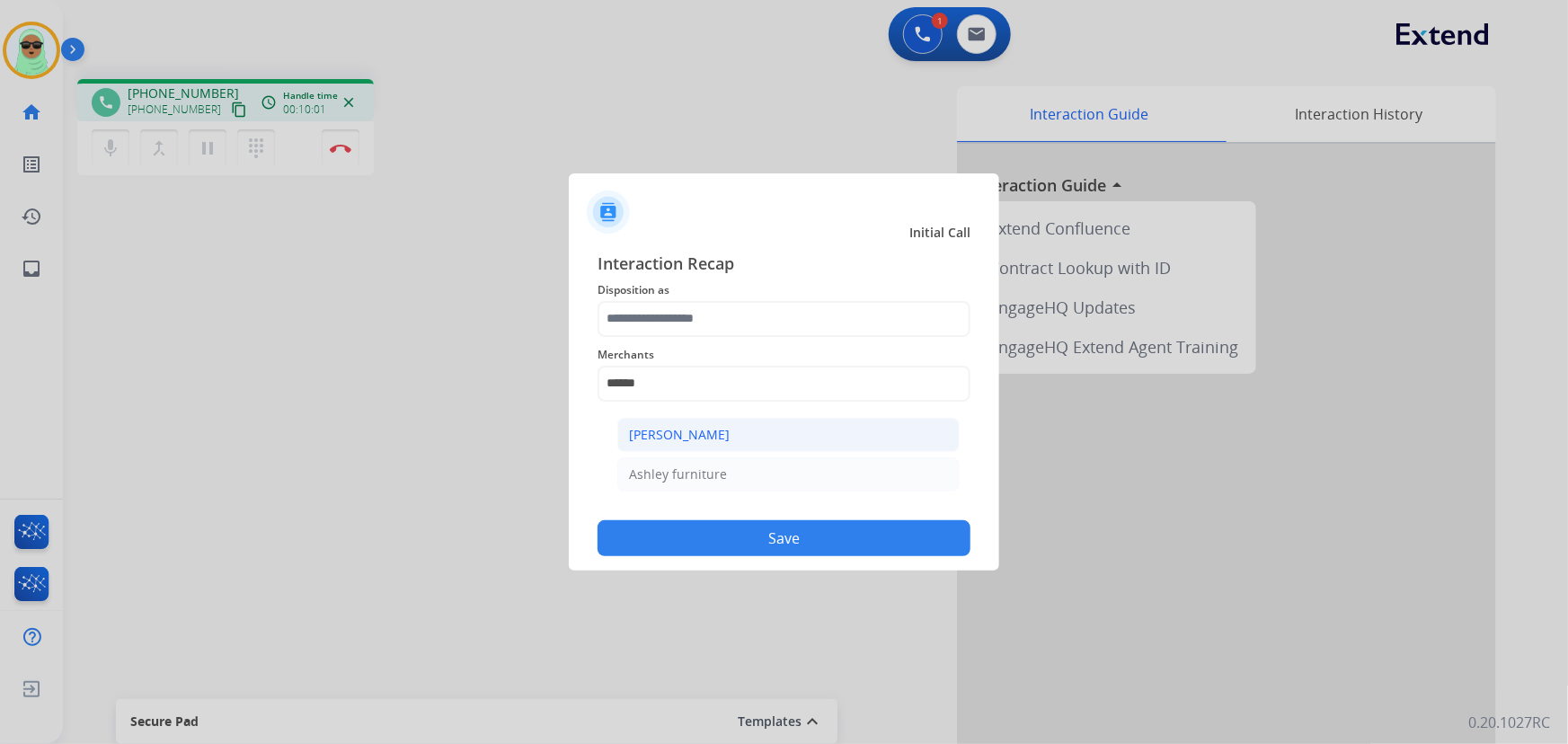
click at [687, 435] on div "[PERSON_NAME]" at bounding box center [679, 434] width 100 height 18
type input "**********"
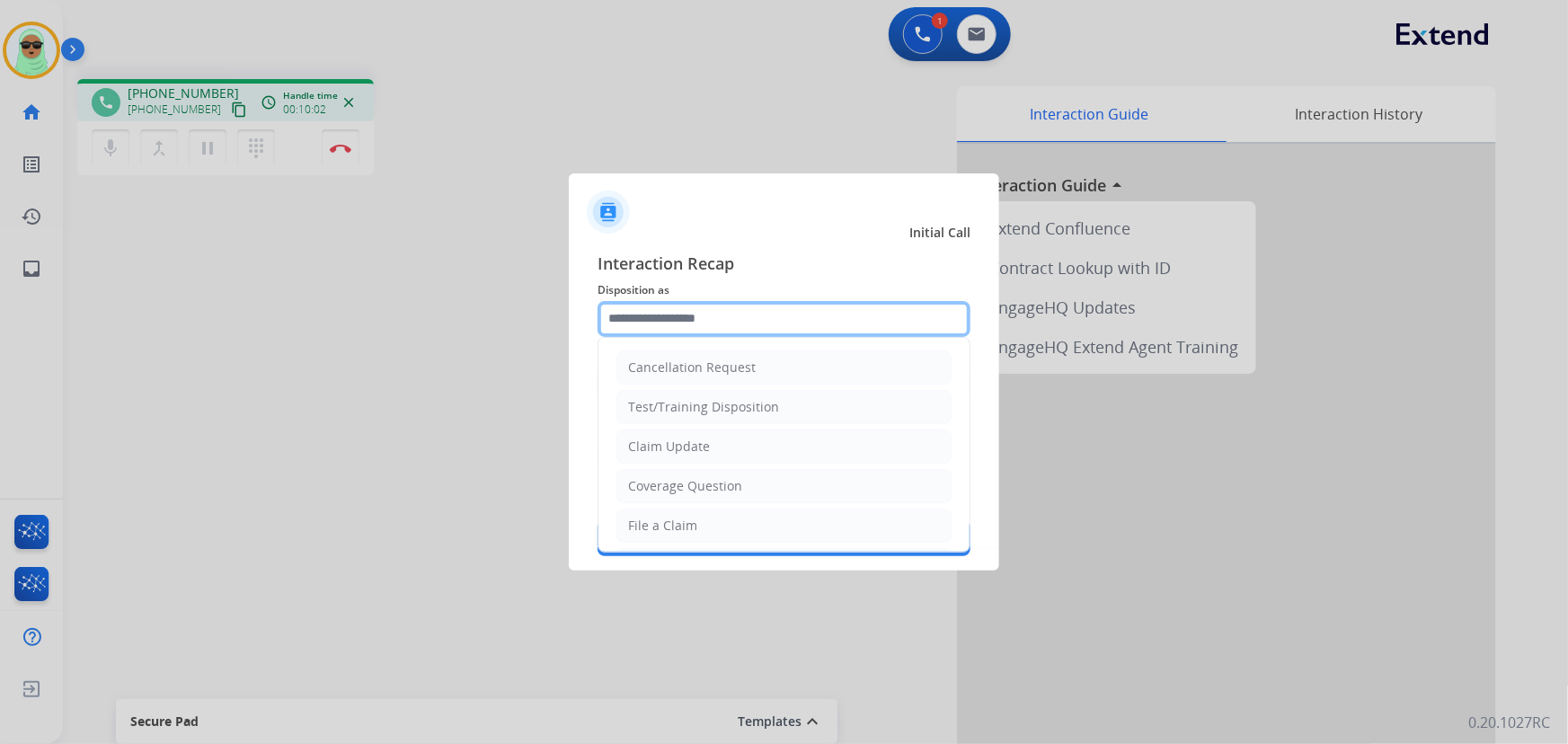
click at [702, 326] on input "text" at bounding box center [784, 319] width 373 height 36
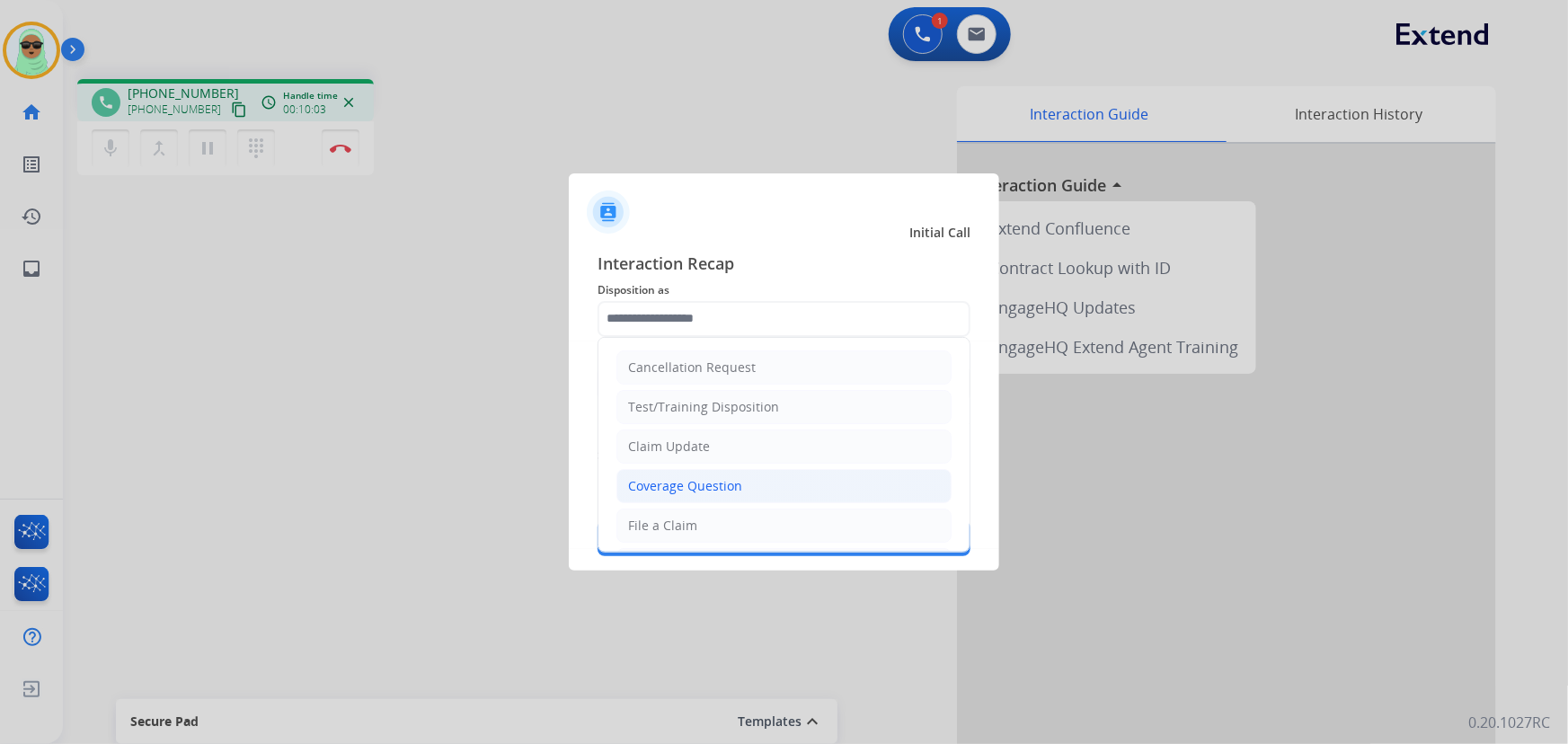
click at [717, 485] on div "Coverage Question" at bounding box center [685, 485] width 114 height 18
type input "**********"
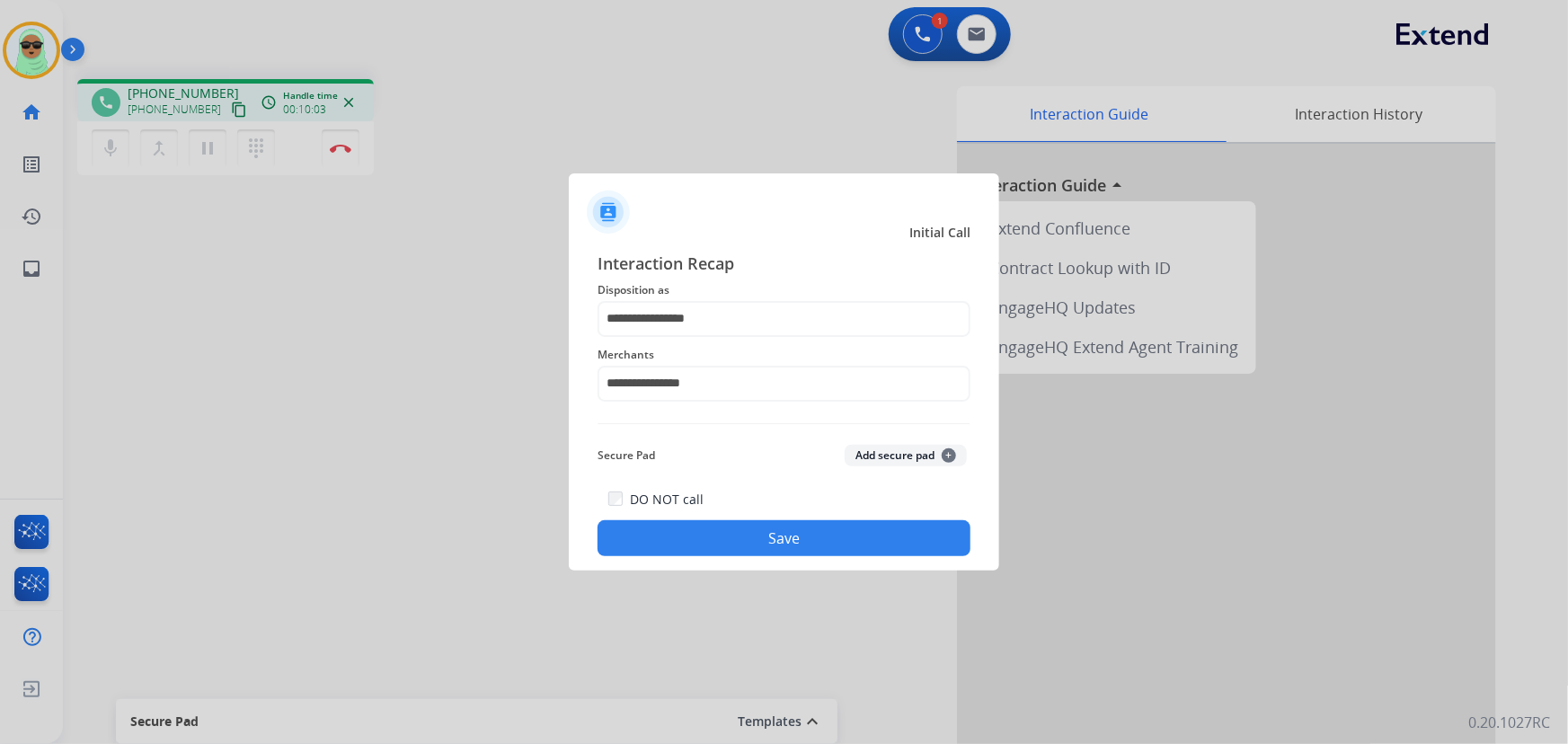
click at [744, 528] on button "Save" at bounding box center [784, 538] width 373 height 36
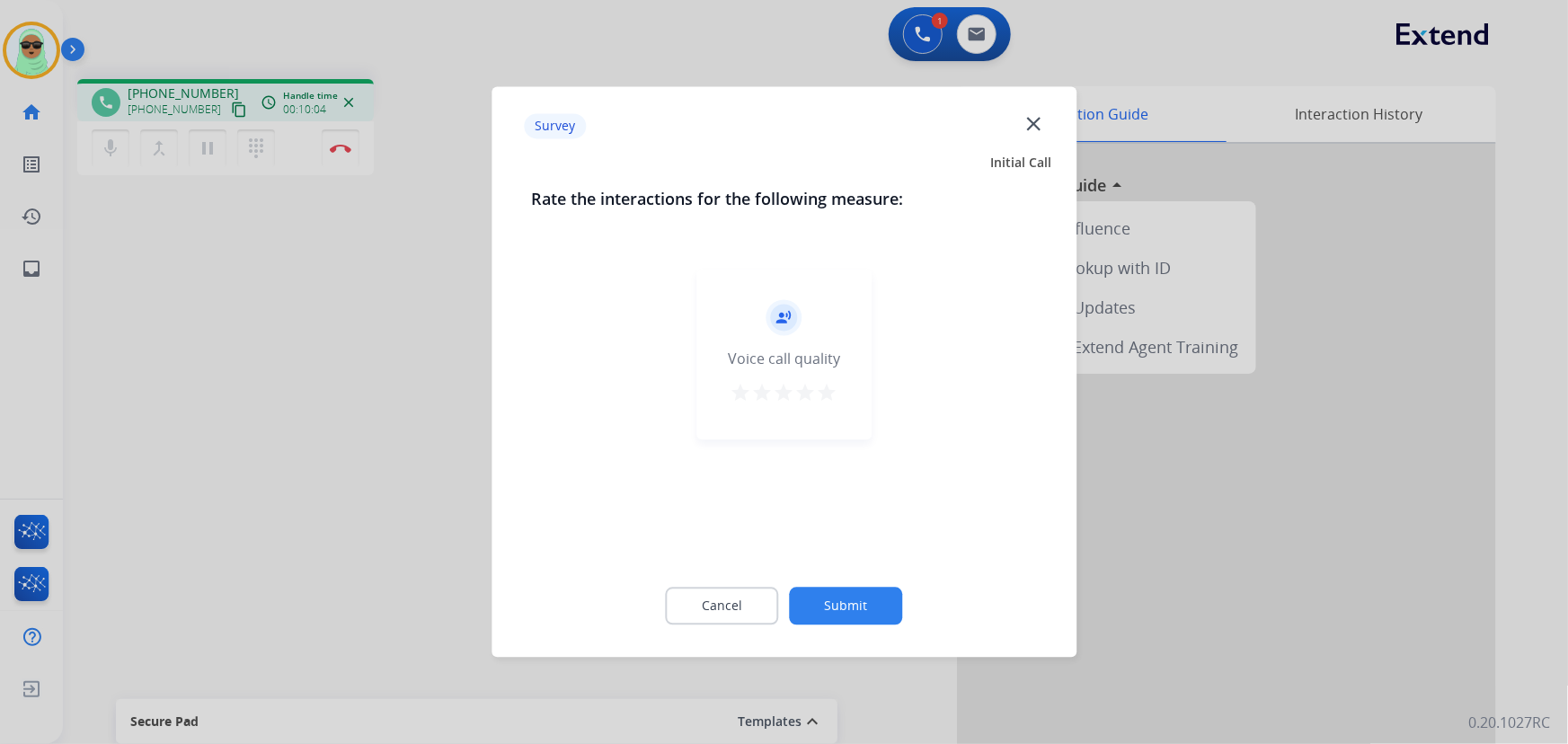
drag, startPoint x: 828, startPoint y: 581, endPoint x: 833, endPoint y: 593, distance: 13.0
click at [829, 583] on div "Cancel Submit" at bounding box center [783, 605] width 506 height 80
click at [833, 593] on button "Submit" at bounding box center [846, 606] width 113 height 38
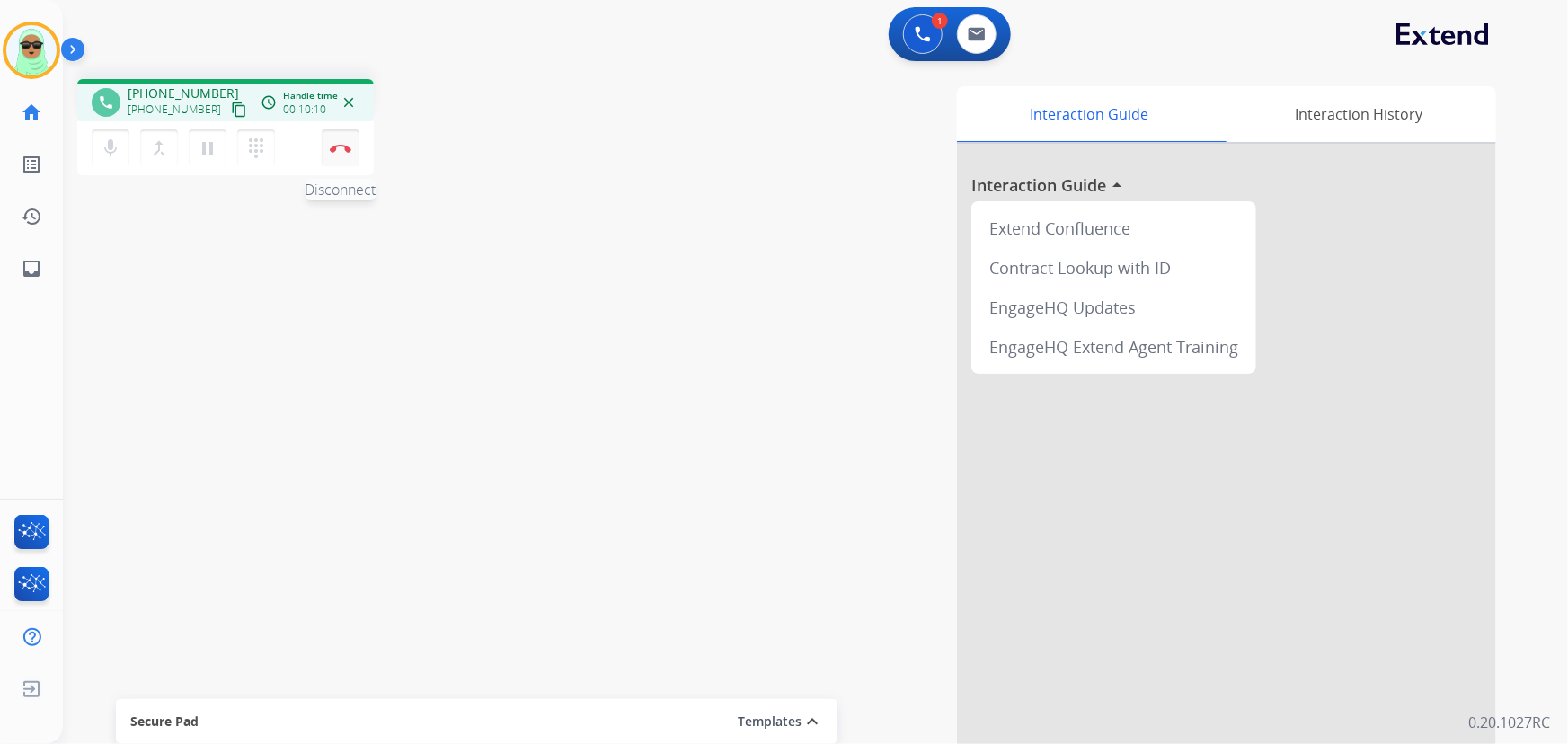
click at [339, 146] on img at bounding box center [340, 147] width 22 height 9
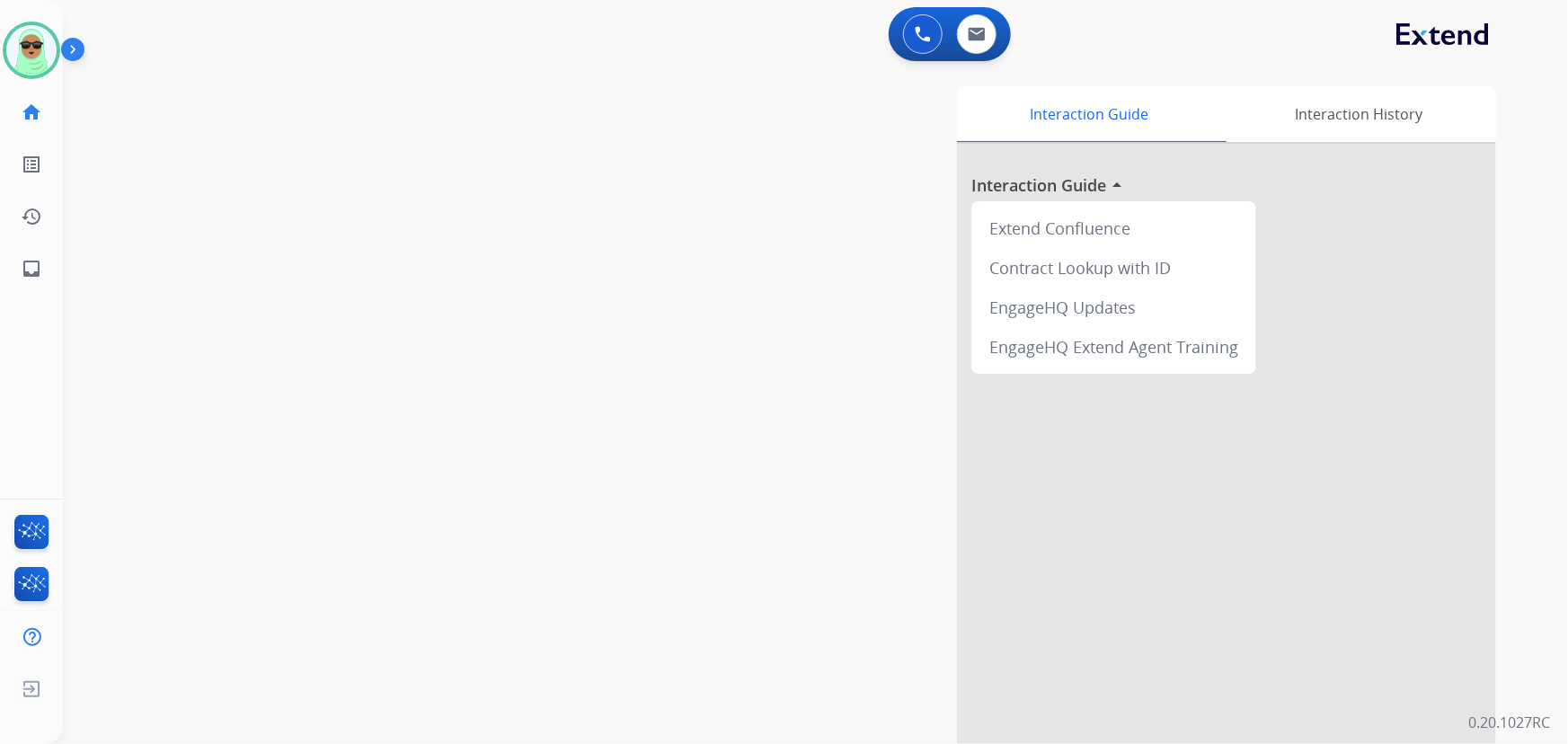
click at [356, 634] on div "swap_horiz Break voice bridge close_fullscreen Connect 3-Way Call merge_type Se…" at bounding box center [793, 439] width 1461 height 749
click at [283, 323] on div "swap_horiz Break voice bridge close_fullscreen Connect 3-Way Call merge_type Se…" at bounding box center [793, 439] width 1461 height 749
drag, startPoint x: 331, startPoint y: 161, endPoint x: 94, endPoint y: 95, distance: 246.0
click at [313, 160] on div "swap_horiz Break voice bridge close_fullscreen Connect 3-Way Call merge_type Se…" at bounding box center [793, 439] width 1461 height 749
click at [48, 39] on img at bounding box center [31, 50] width 50 height 50
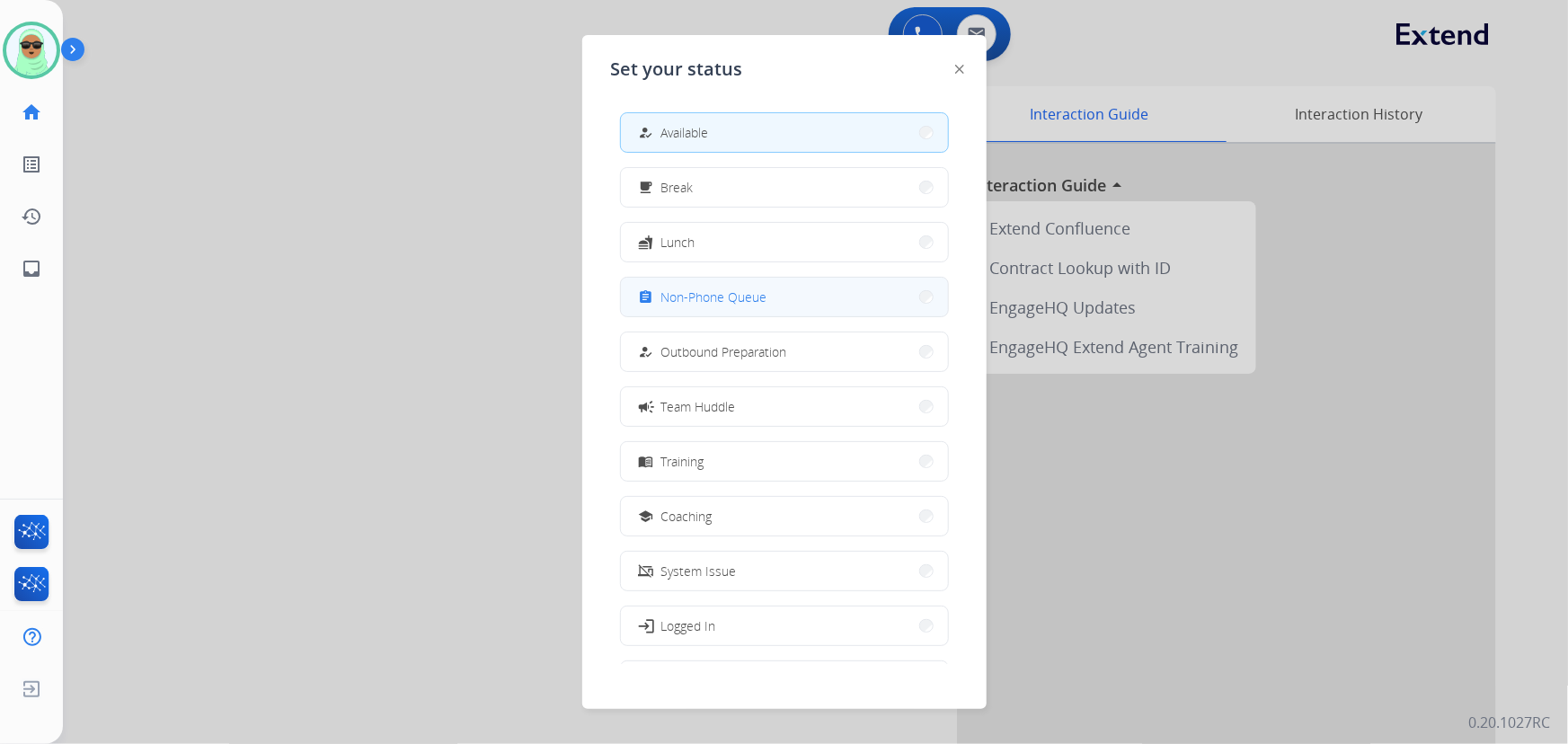
click at [668, 292] on span "Non-Phone Queue" at bounding box center [714, 297] width 106 height 19
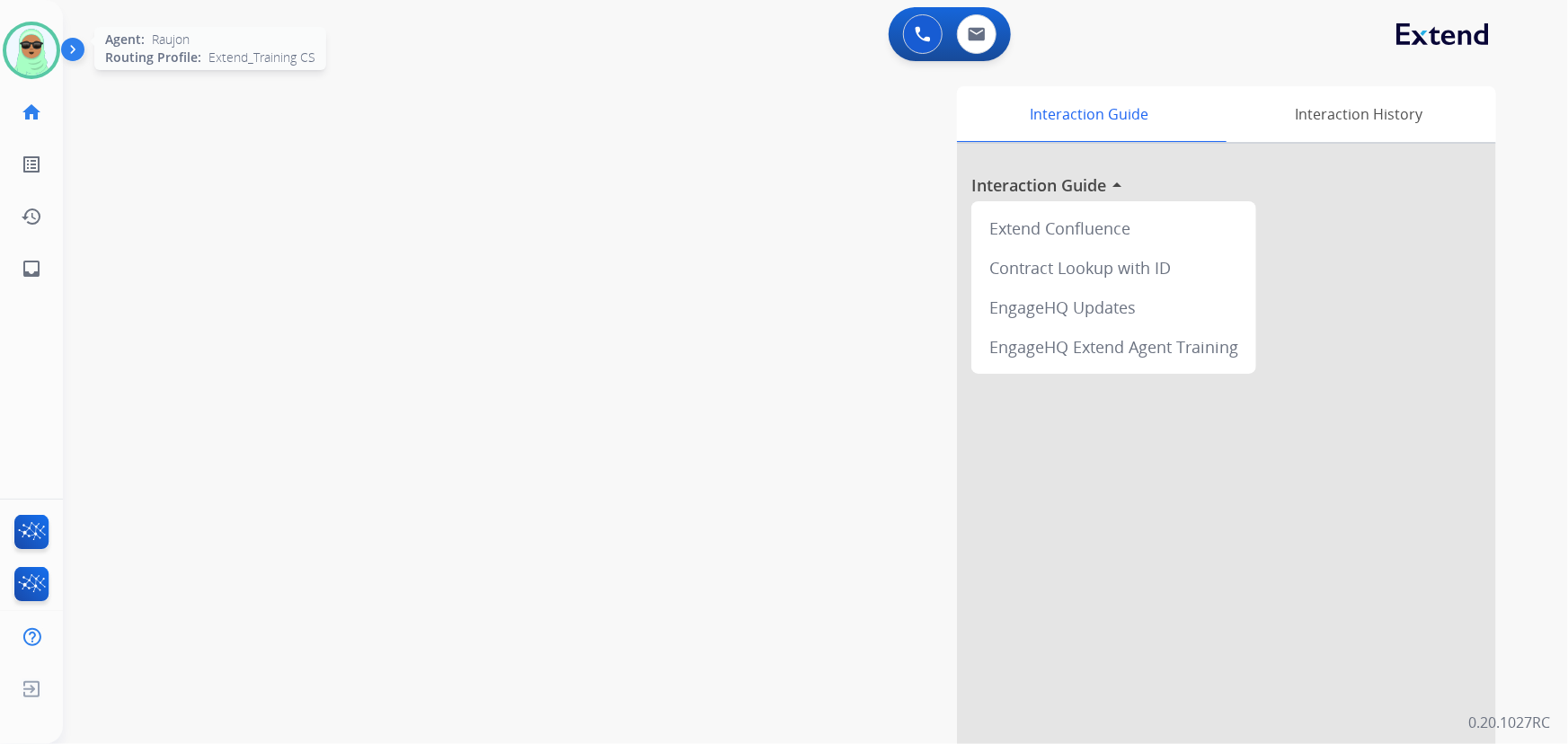
click at [42, 61] on img at bounding box center [31, 50] width 50 height 50
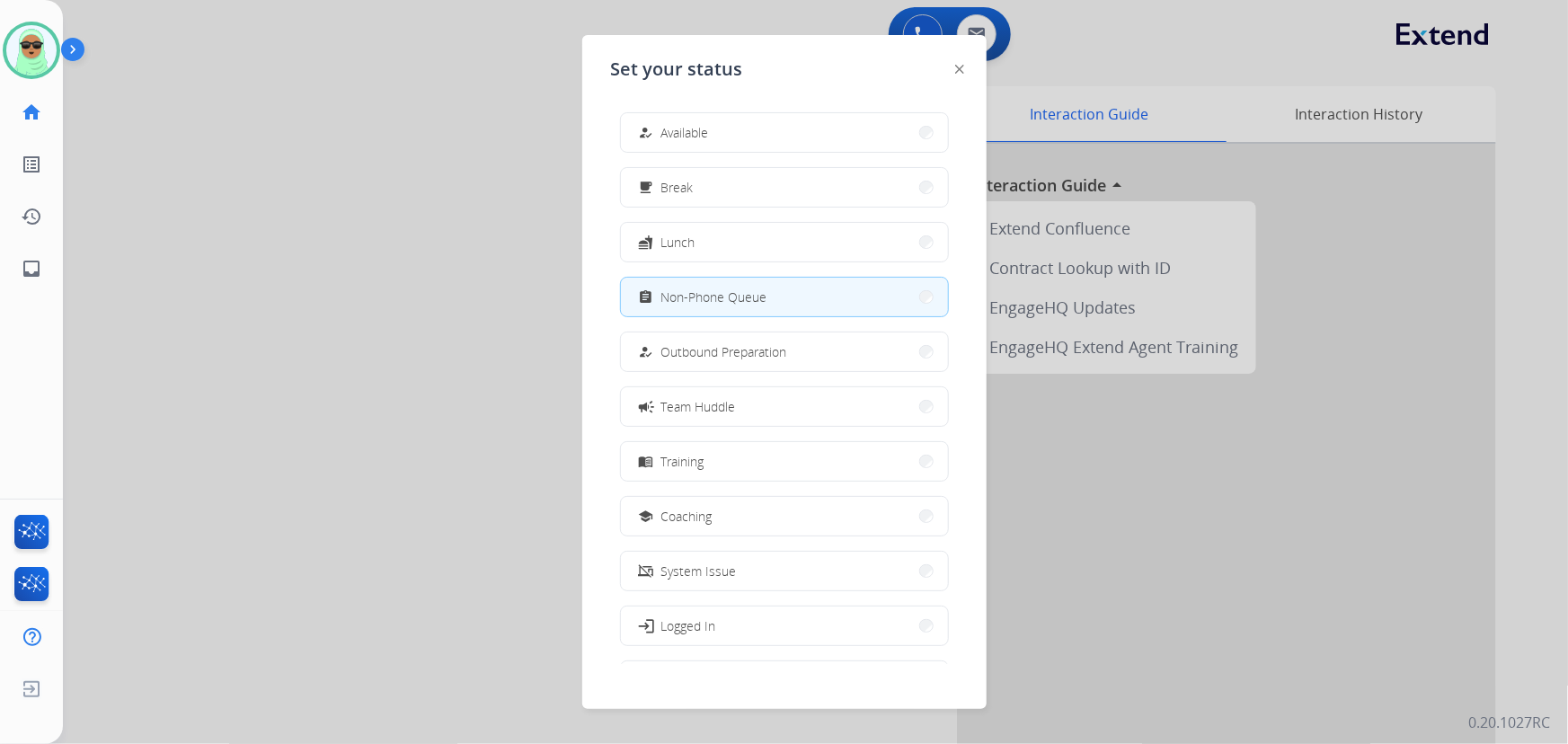
click at [727, 152] on div "how_to_reg Available free_breakfast Break fastfood Lunch assignment Non-Phone Q…" at bounding box center [784, 381] width 347 height 565
click at [724, 129] on button "how_to_reg Available" at bounding box center [784, 132] width 327 height 39
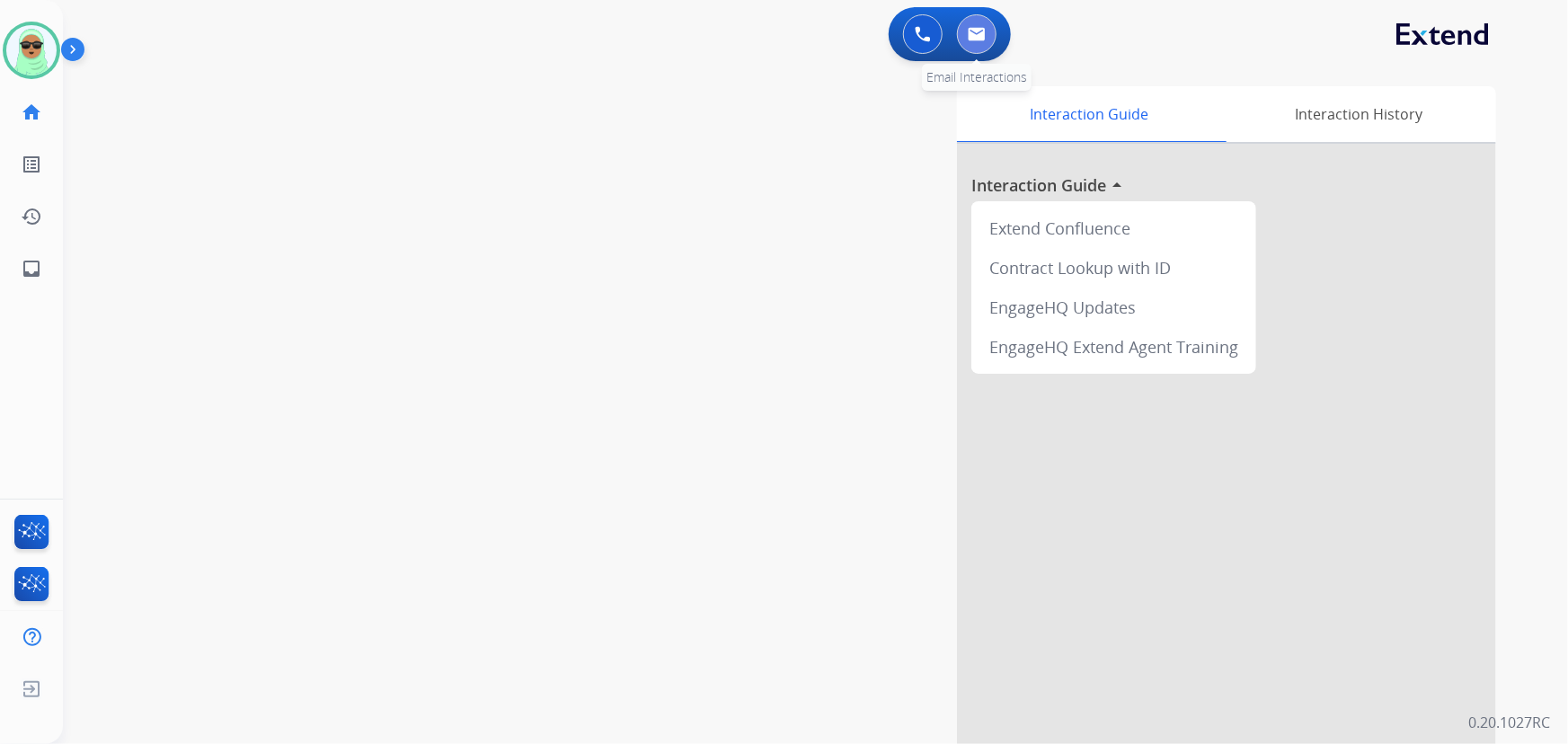
click at [973, 34] on img at bounding box center [976, 33] width 18 height 14
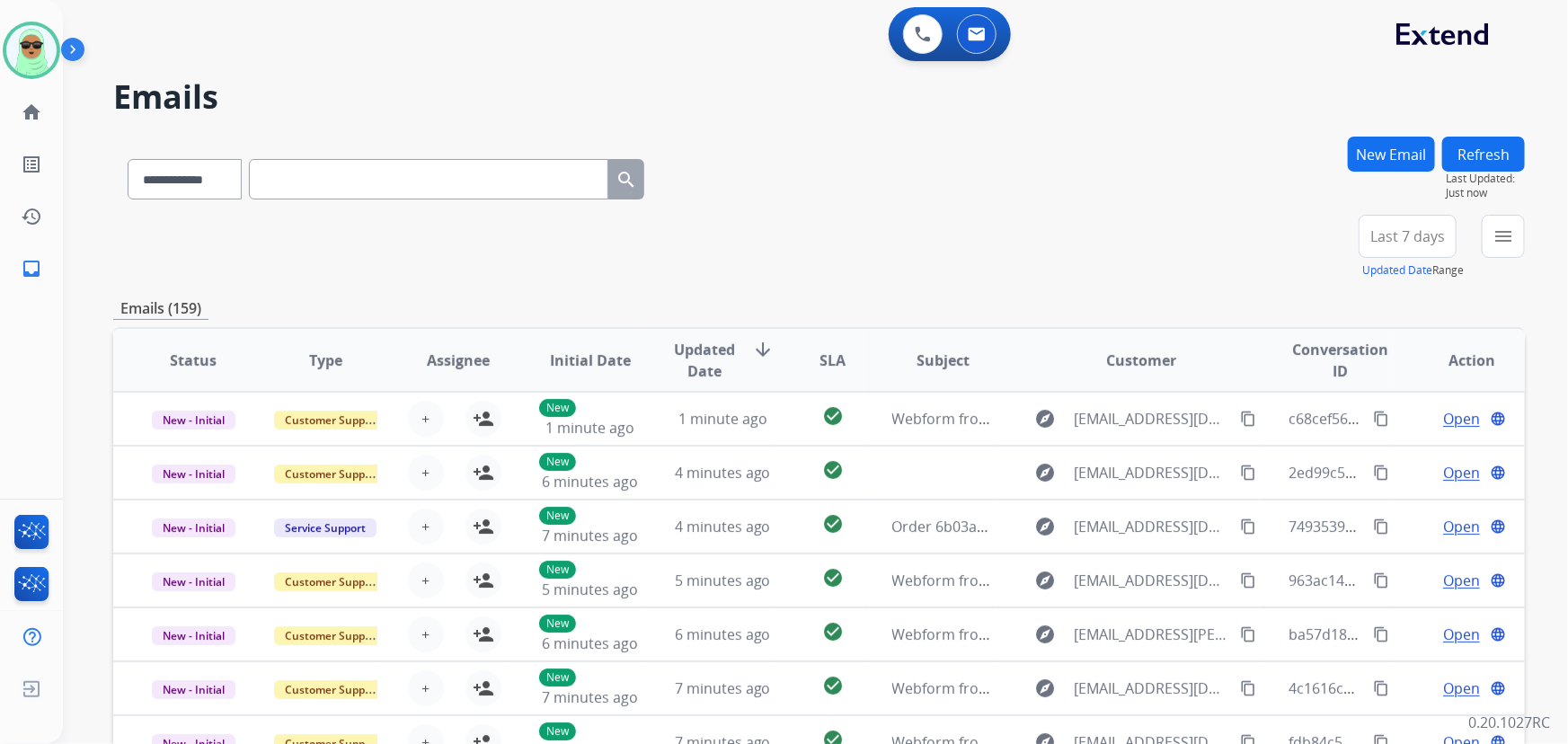
click at [366, 198] on input "text" at bounding box center [428, 179] width 359 height 41
click at [1490, 226] on button "menu Filters" at bounding box center [1503, 236] width 44 height 43
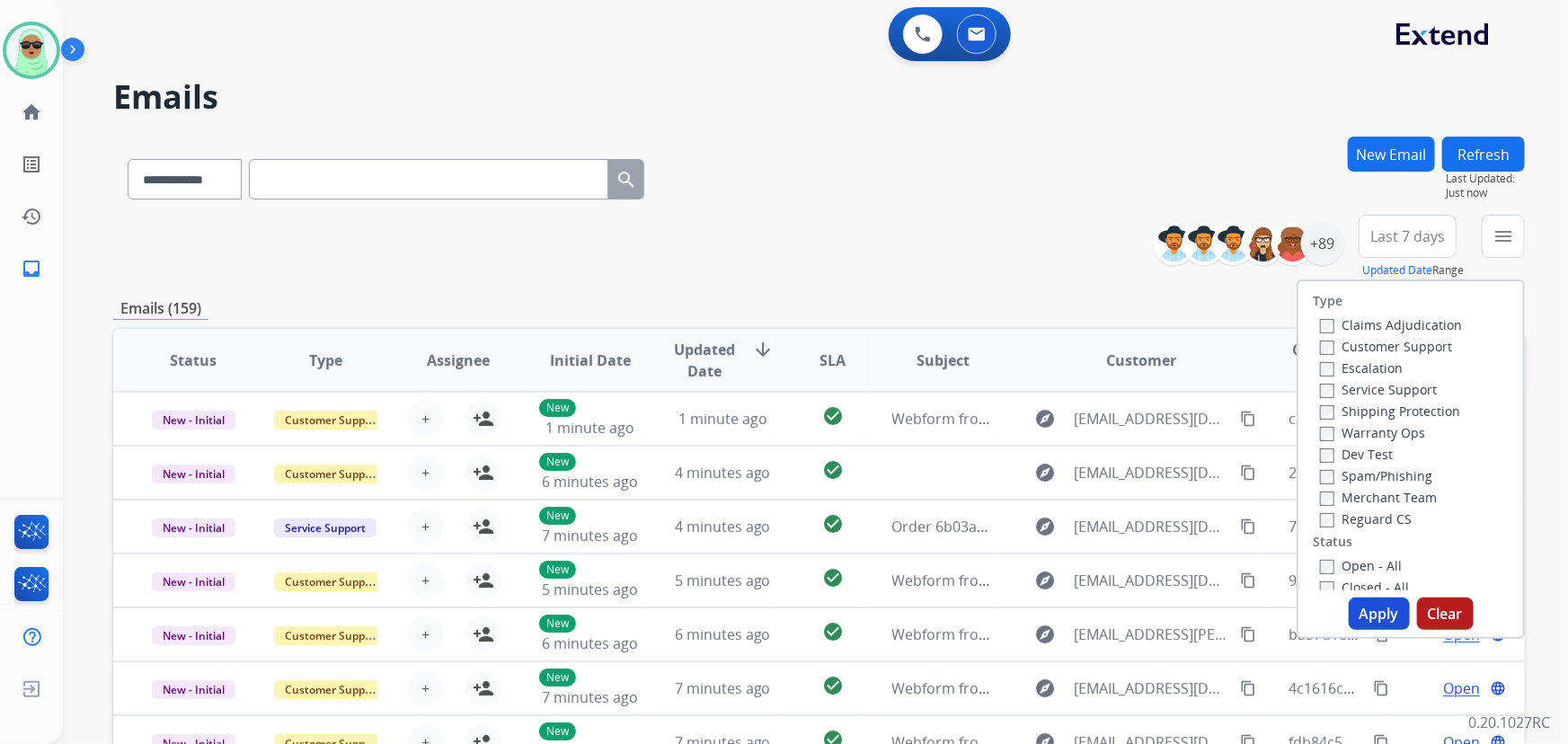
click at [1428, 349] on label "Customer Support" at bounding box center [1385, 346] width 132 height 17
click at [1412, 407] on label "Shipping Protection" at bounding box center [1389, 411] width 140 height 17
click at [1395, 513] on label "Reguard CS" at bounding box center [1365, 519] width 92 height 17
click at [1350, 566] on label "Open - All" at bounding box center [1360, 565] width 81 height 17
click at [1366, 614] on button "Apply" at bounding box center [1379, 614] width 61 height 32
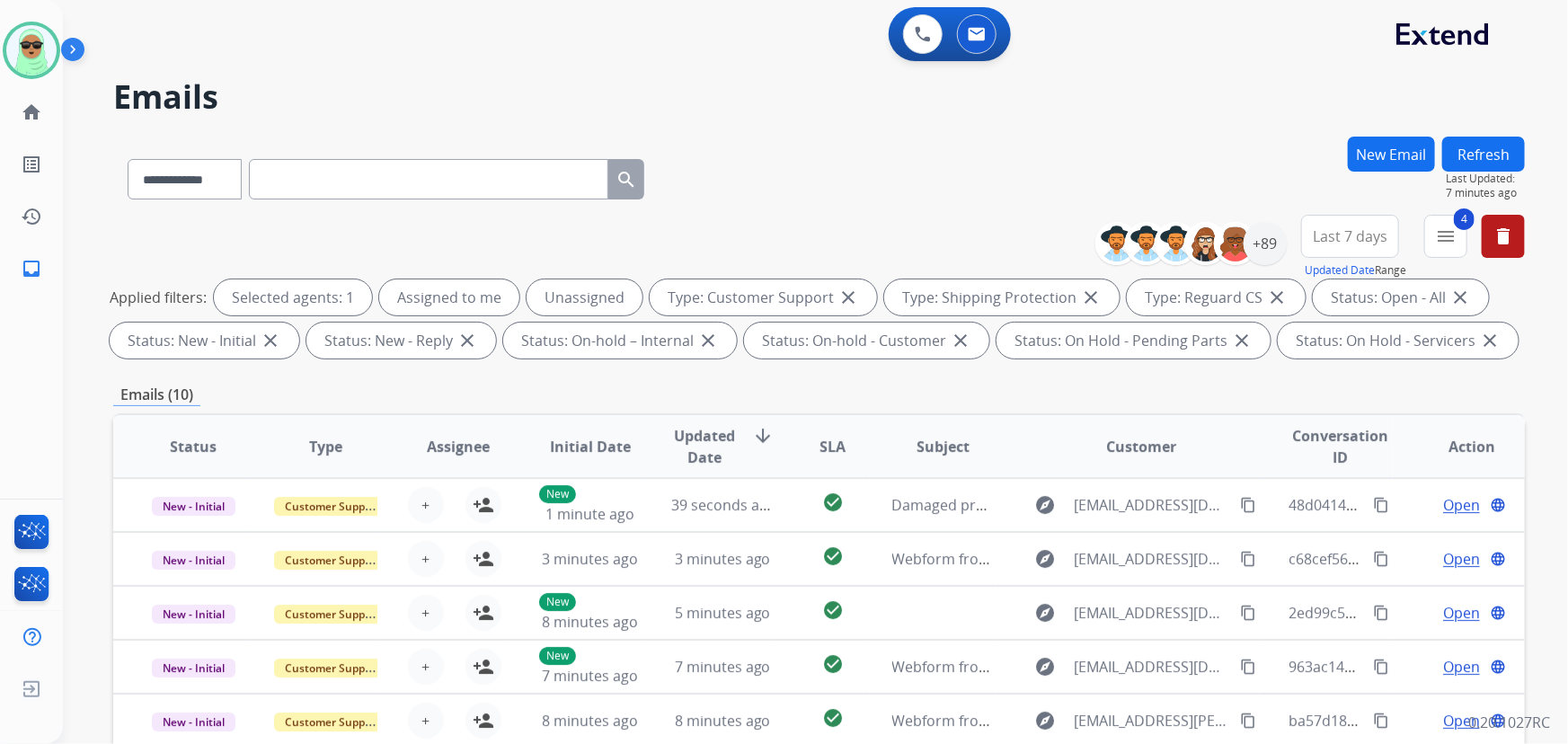
scroll to position [1, 0]
click at [1266, 244] on div "+89" at bounding box center [1265, 244] width 44 height 43
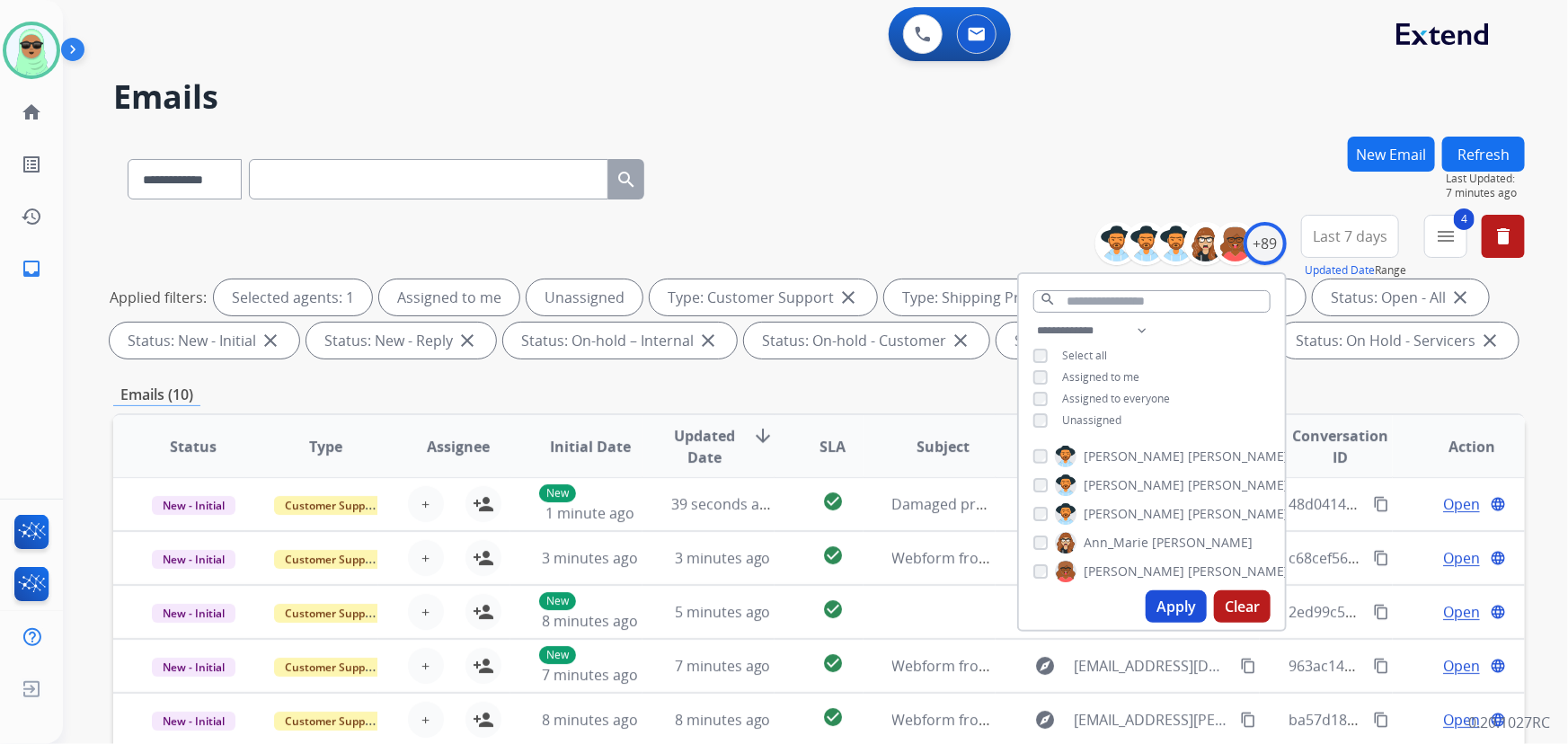
click at [1066, 419] on span "Unassigned" at bounding box center [1091, 420] width 60 height 15
click at [1159, 606] on button "Apply" at bounding box center [1176, 606] width 61 height 32
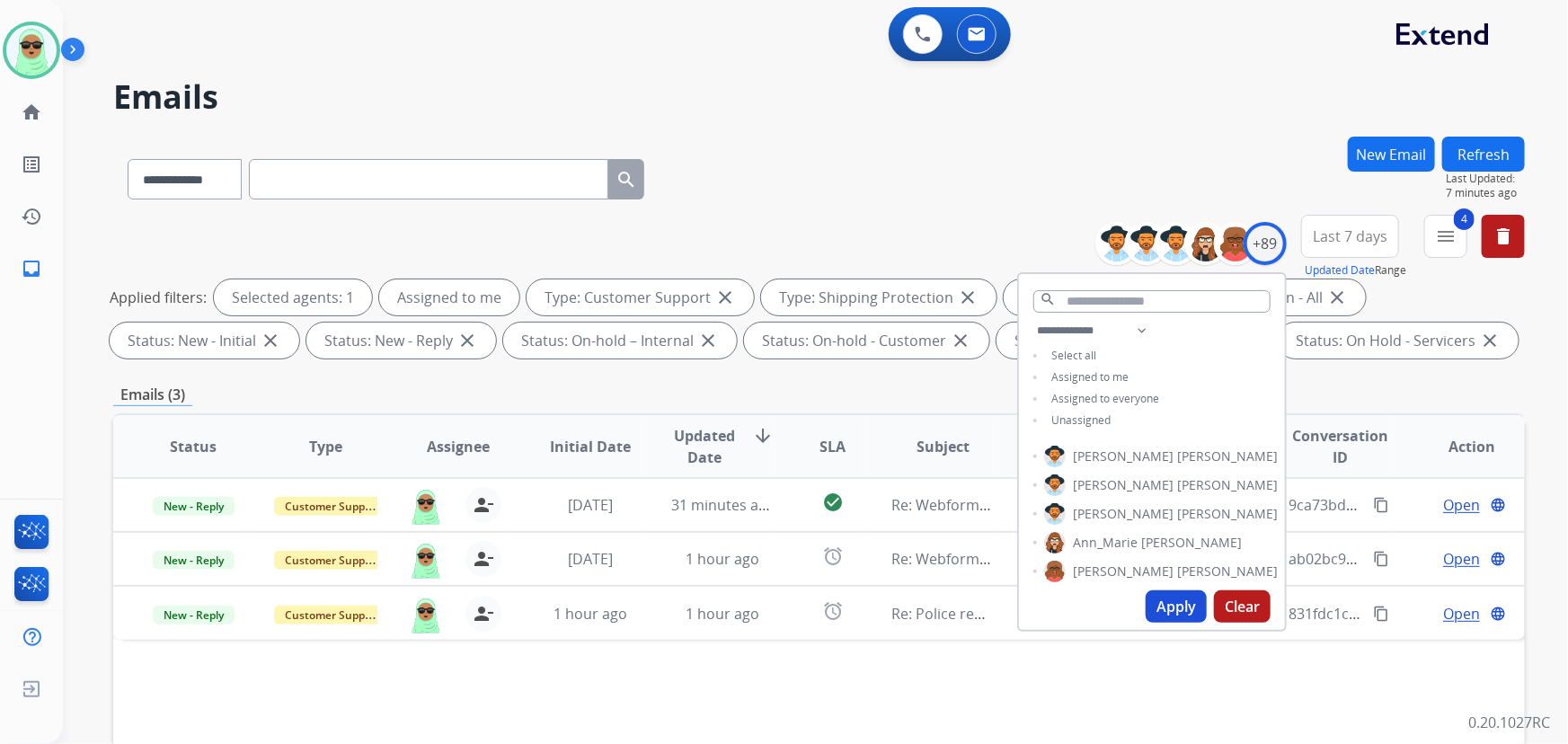
scroll to position [0, 0]
click at [1261, 248] on div "+89" at bounding box center [1265, 244] width 44 height 43
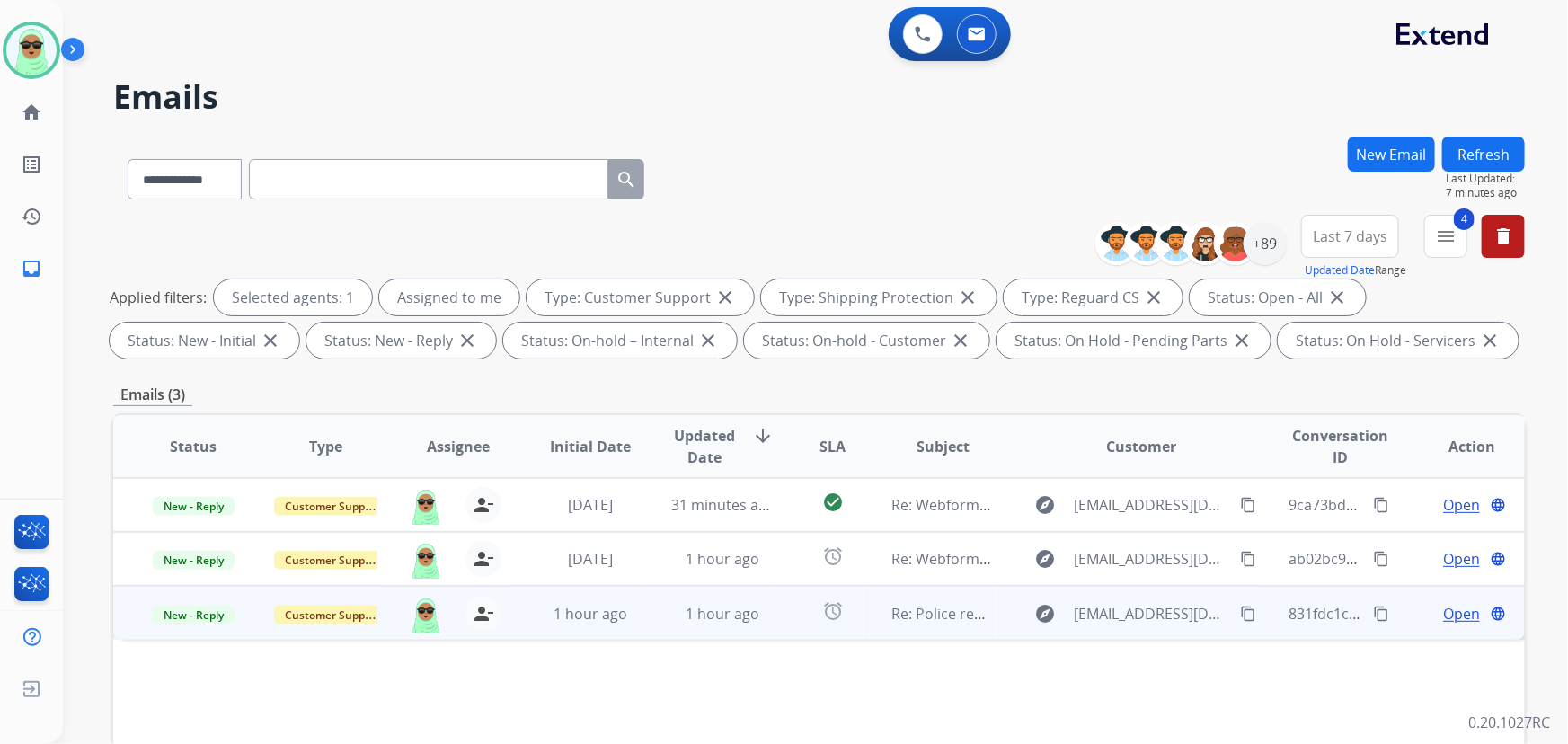
click at [1455, 610] on span "Open" at bounding box center [1461, 613] width 37 height 22
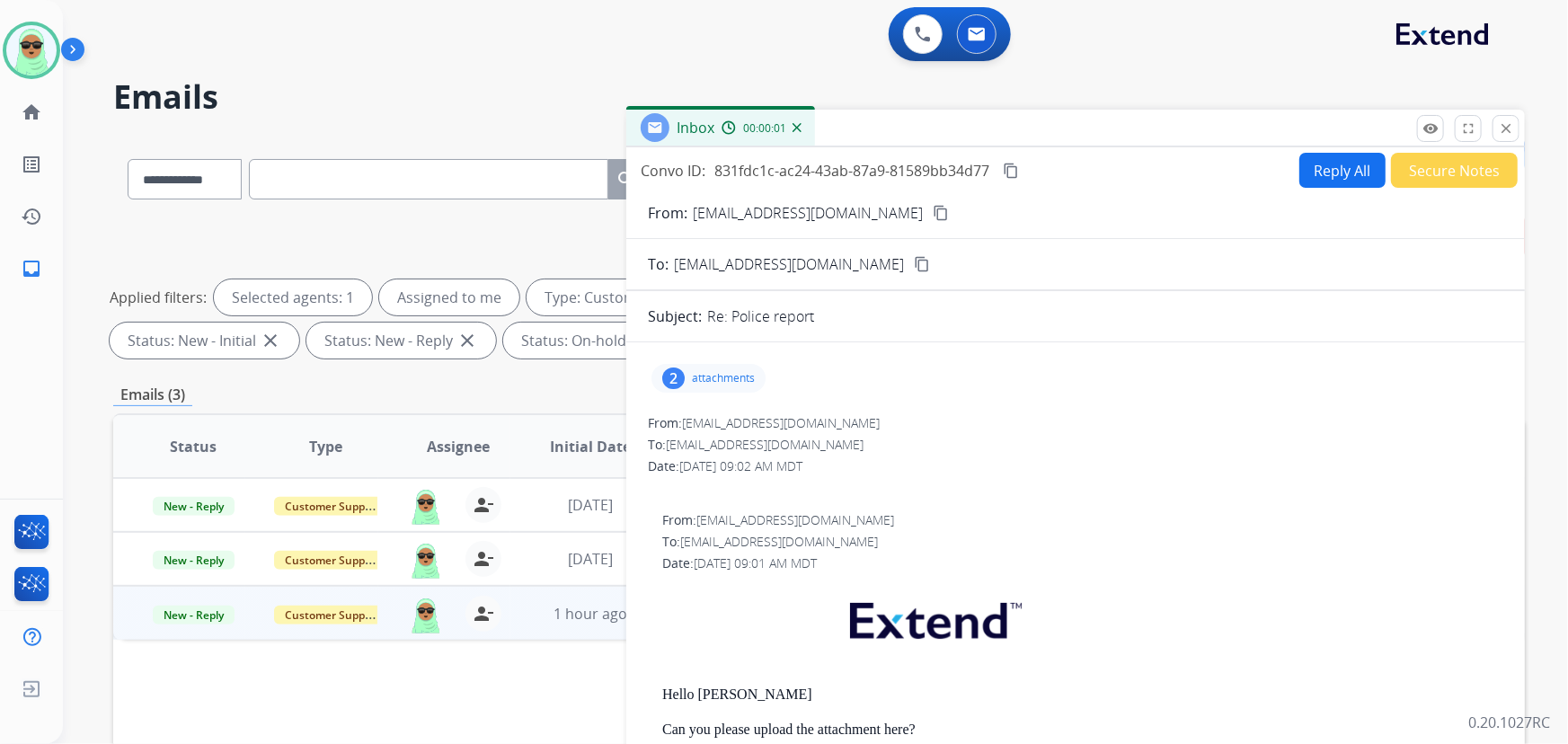
click at [706, 377] on p "attachments" at bounding box center [723, 377] width 62 height 14
click at [729, 477] on div at bounding box center [710, 487] width 90 height 62
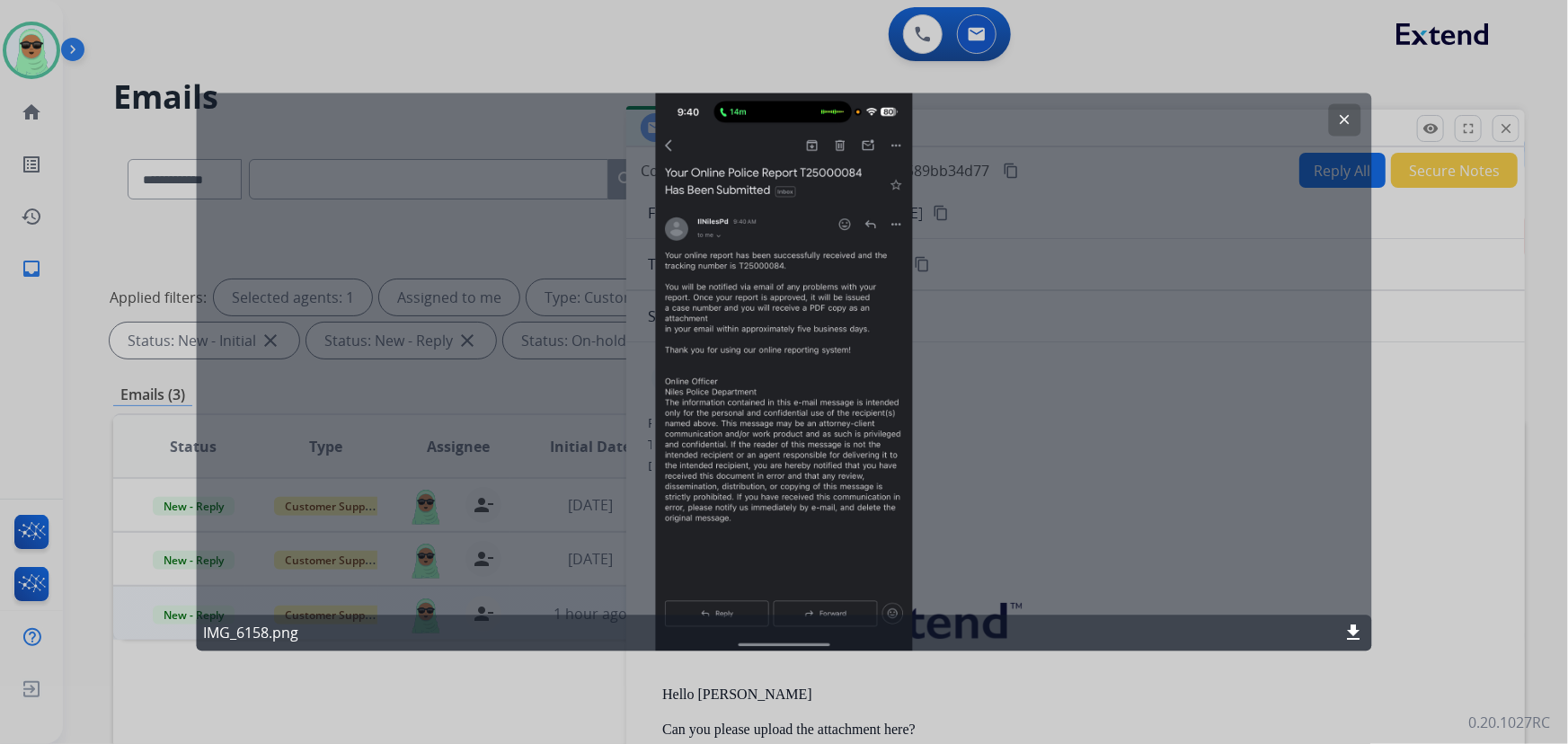
click at [1350, 122] on mat-icon "clear" at bounding box center [1344, 120] width 16 height 16
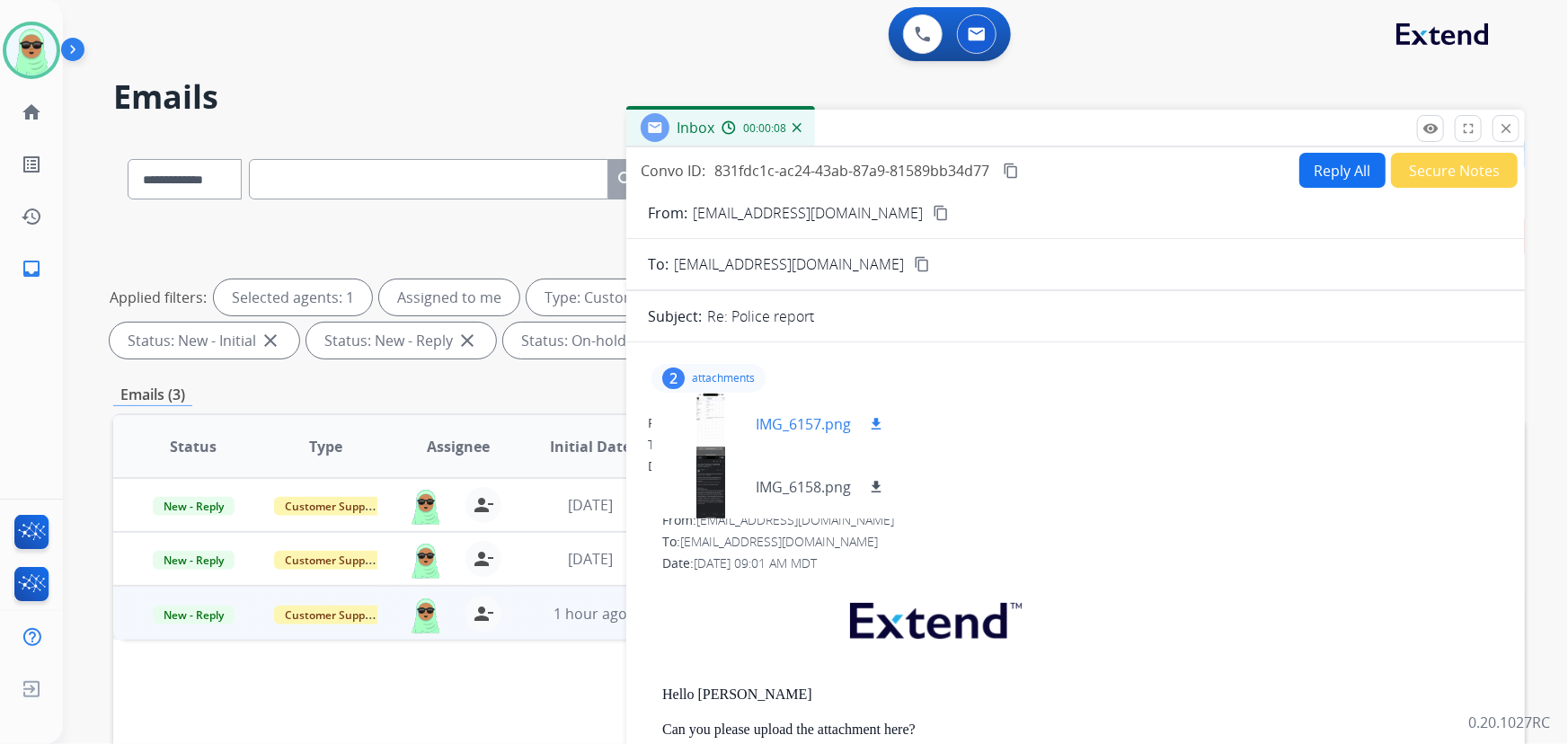
click at [722, 421] on div at bounding box center [710, 424] width 90 height 62
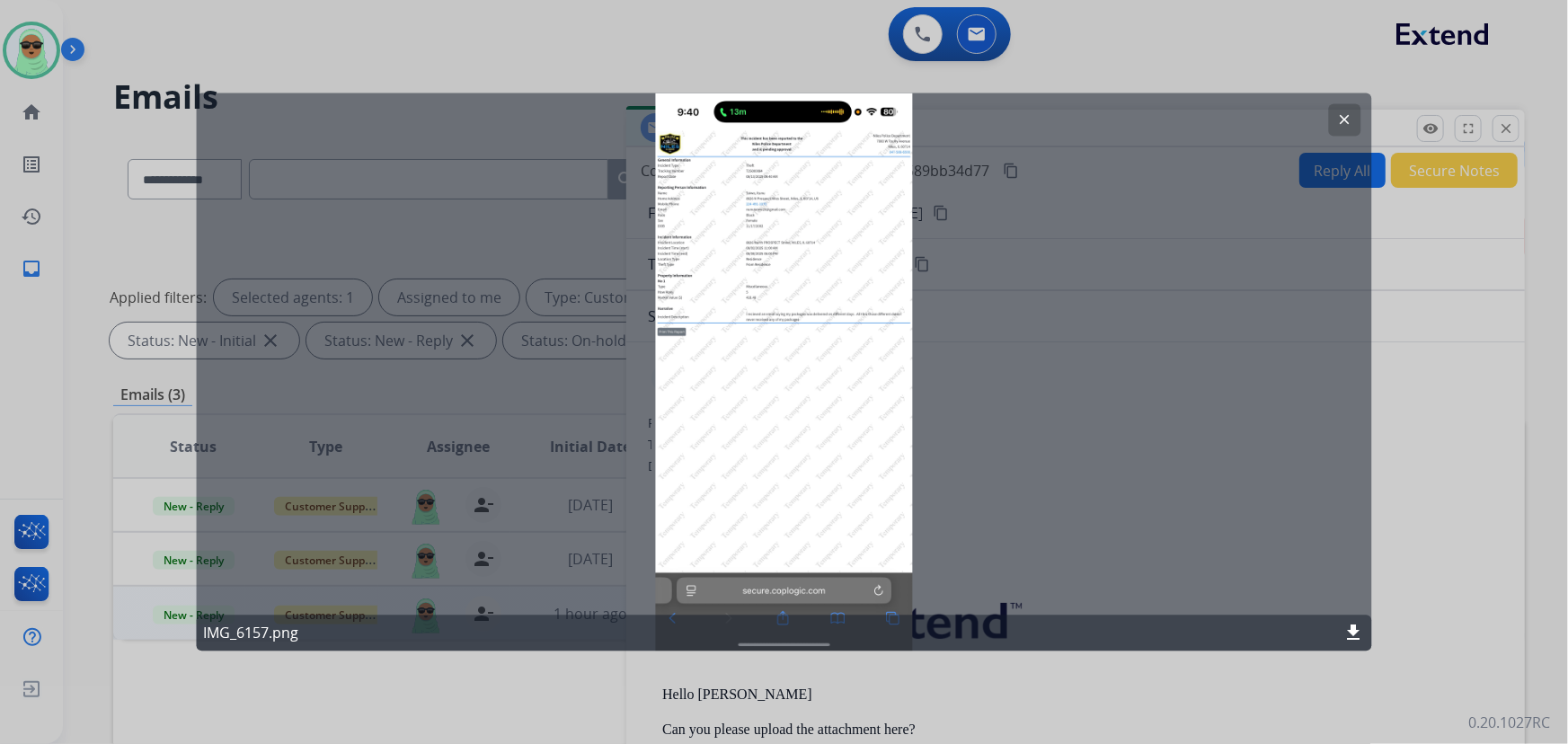
drag, startPoint x: 494, startPoint y: 166, endPoint x: 787, endPoint y: 265, distance: 309.3
click at [773, 228] on div "clear IMG_6157.png download" at bounding box center [783, 372] width 1176 height 558
click at [1338, 120] on mat-icon "clear" at bounding box center [1344, 120] width 16 height 16
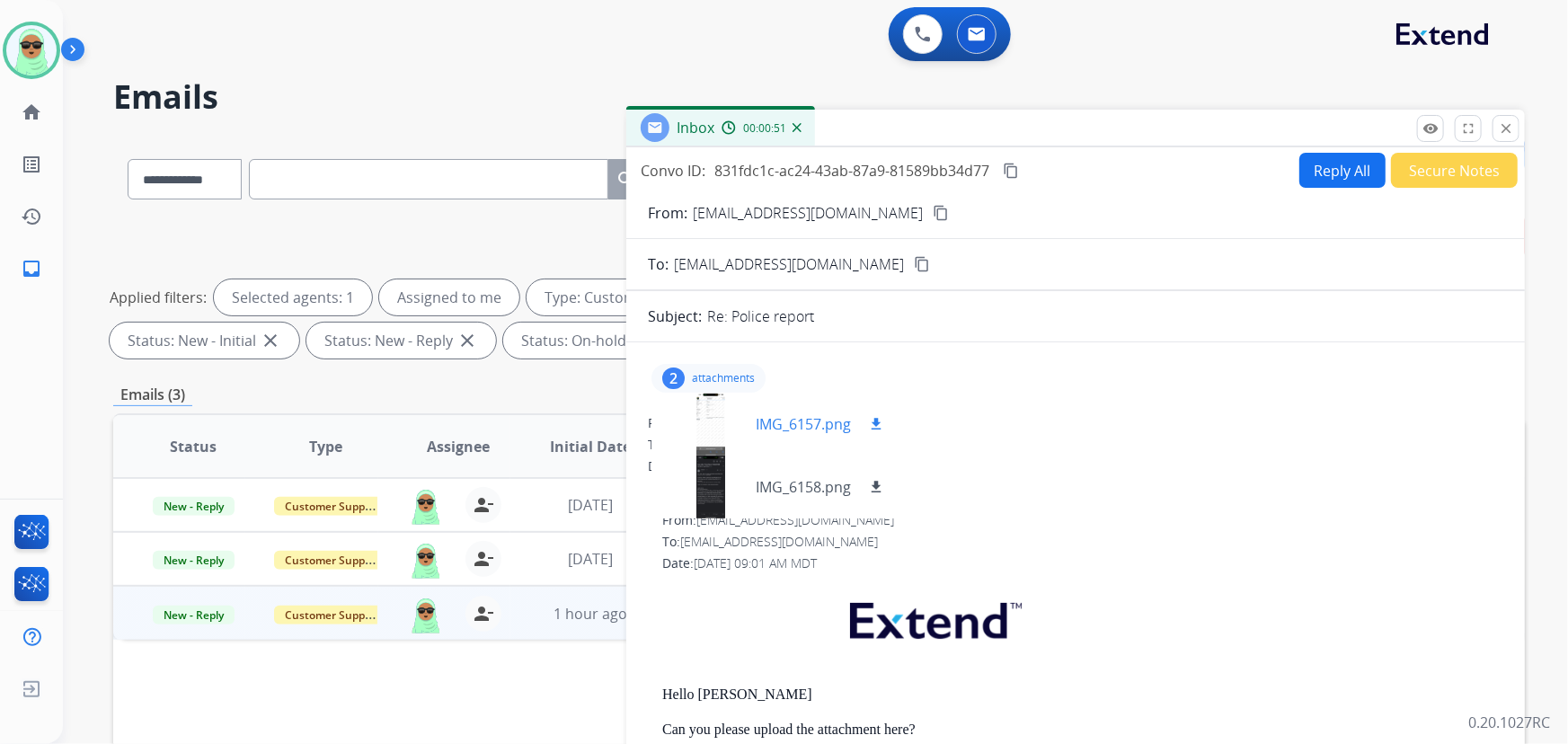
click at [722, 430] on div at bounding box center [710, 424] width 90 height 62
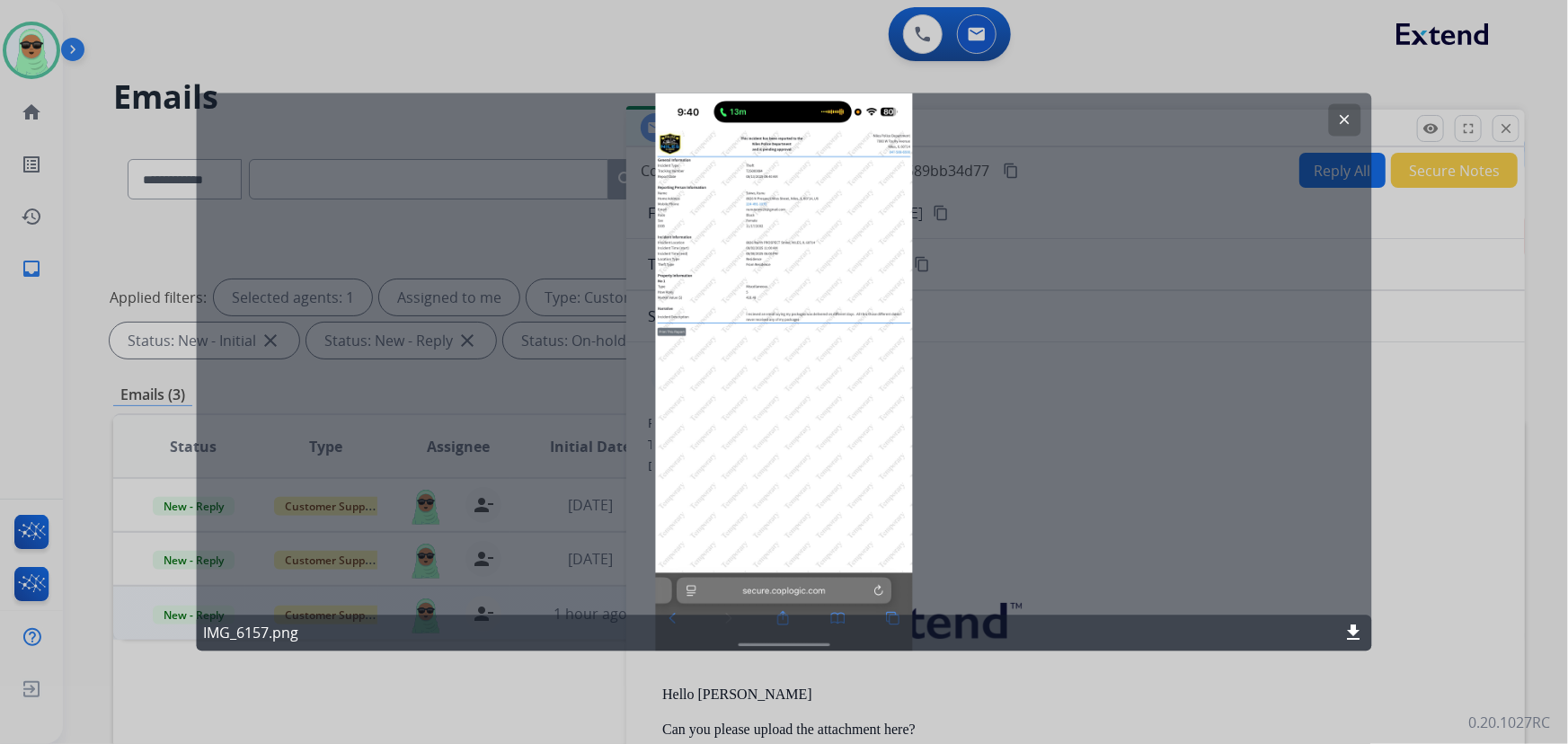
click at [1335, 118] on button "clear" at bounding box center [1345, 120] width 32 height 32
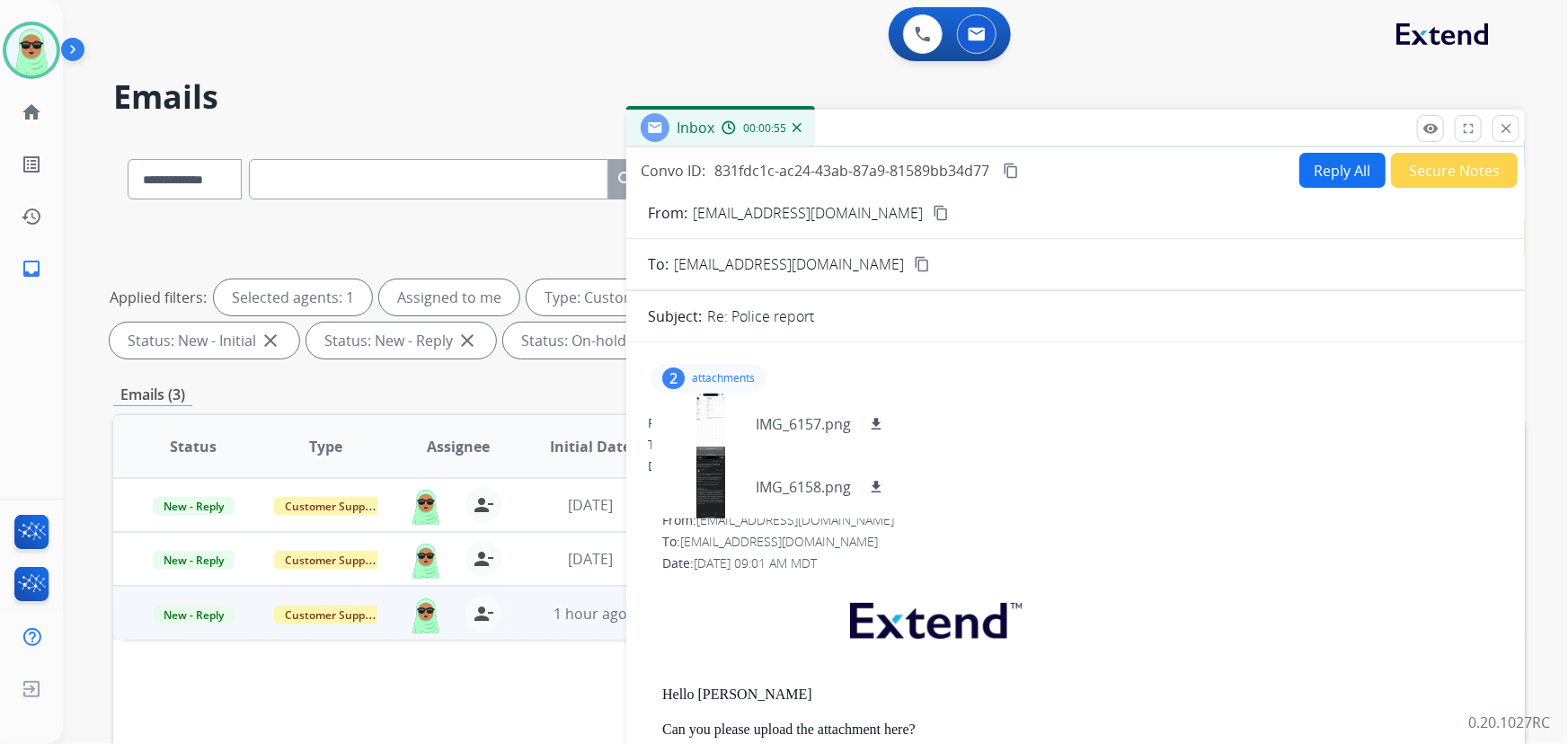
click at [1344, 160] on button "Reply All" at bounding box center [1342, 169] width 86 height 35
select select "**********"
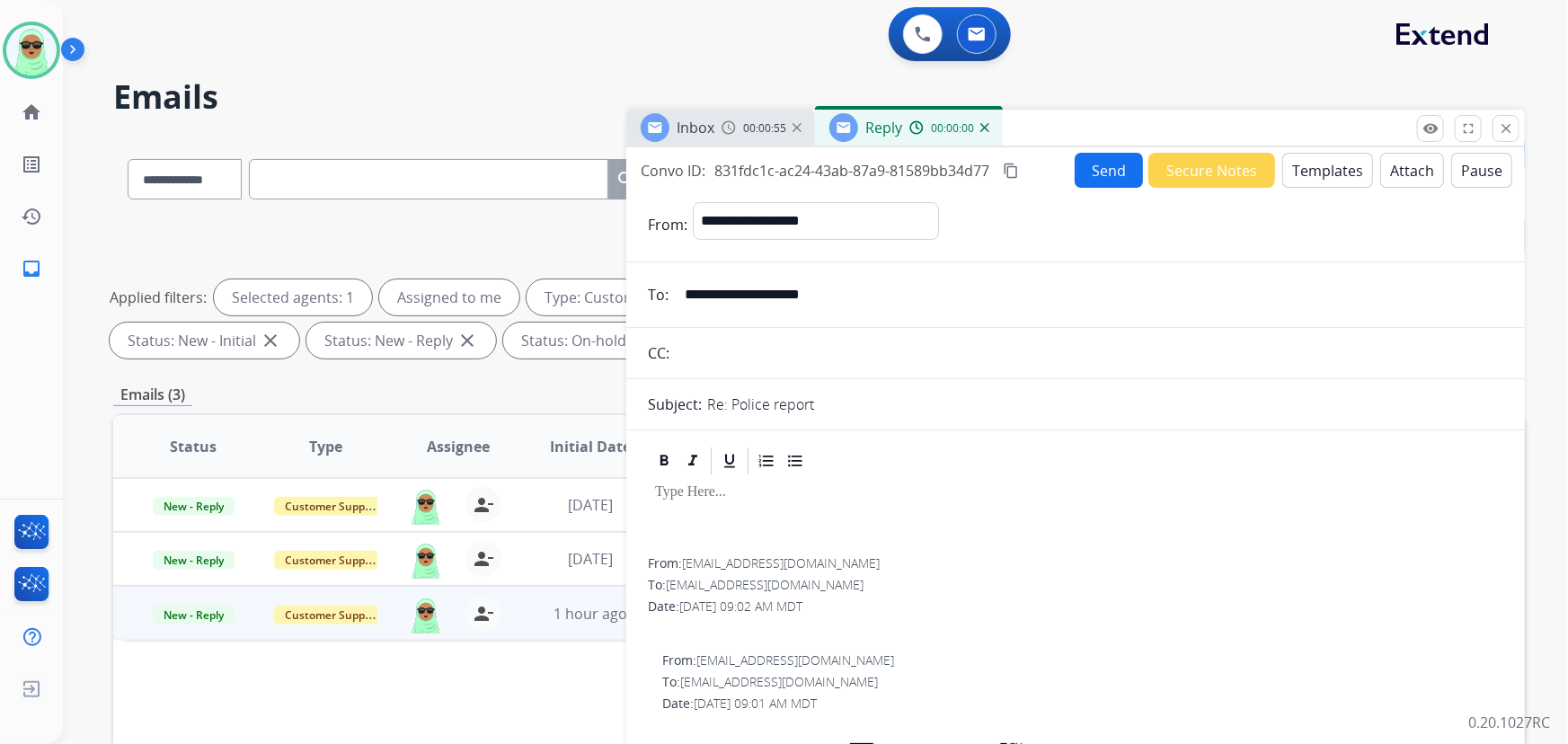
click at [1311, 170] on button "Templates" at bounding box center [1327, 169] width 91 height 35
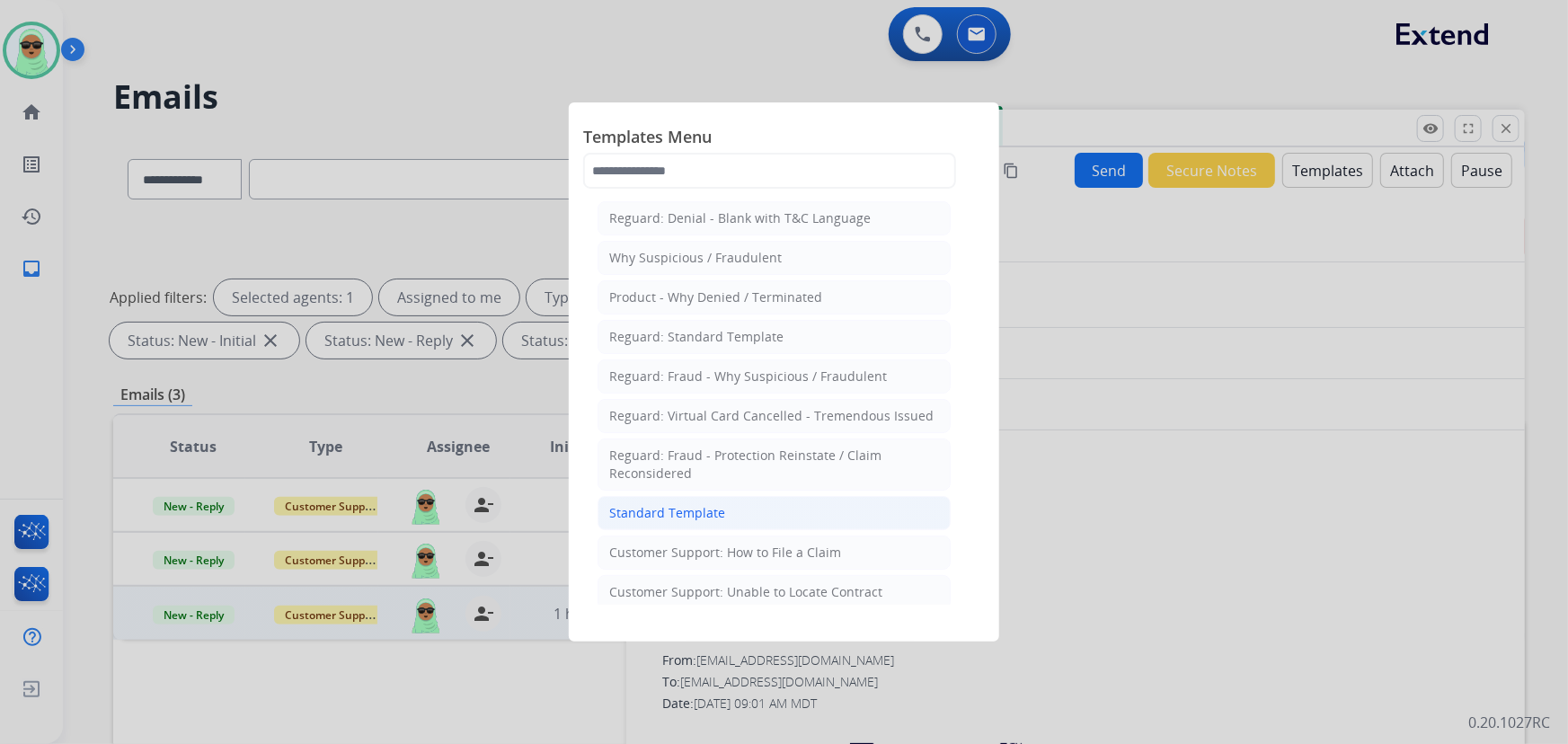
click at [655, 516] on div "Standard Template" at bounding box center [667, 512] width 116 height 18
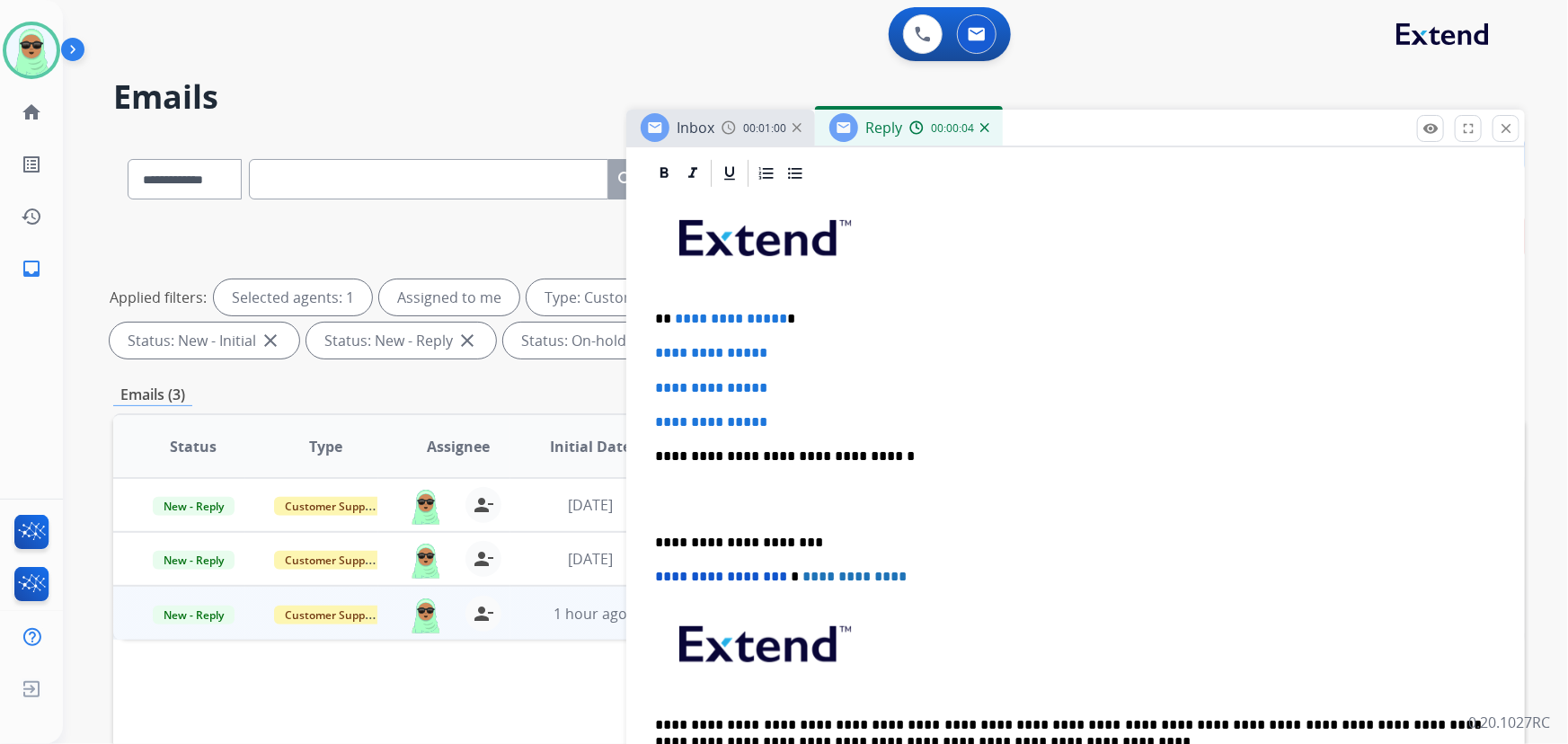
scroll to position [407, 0]
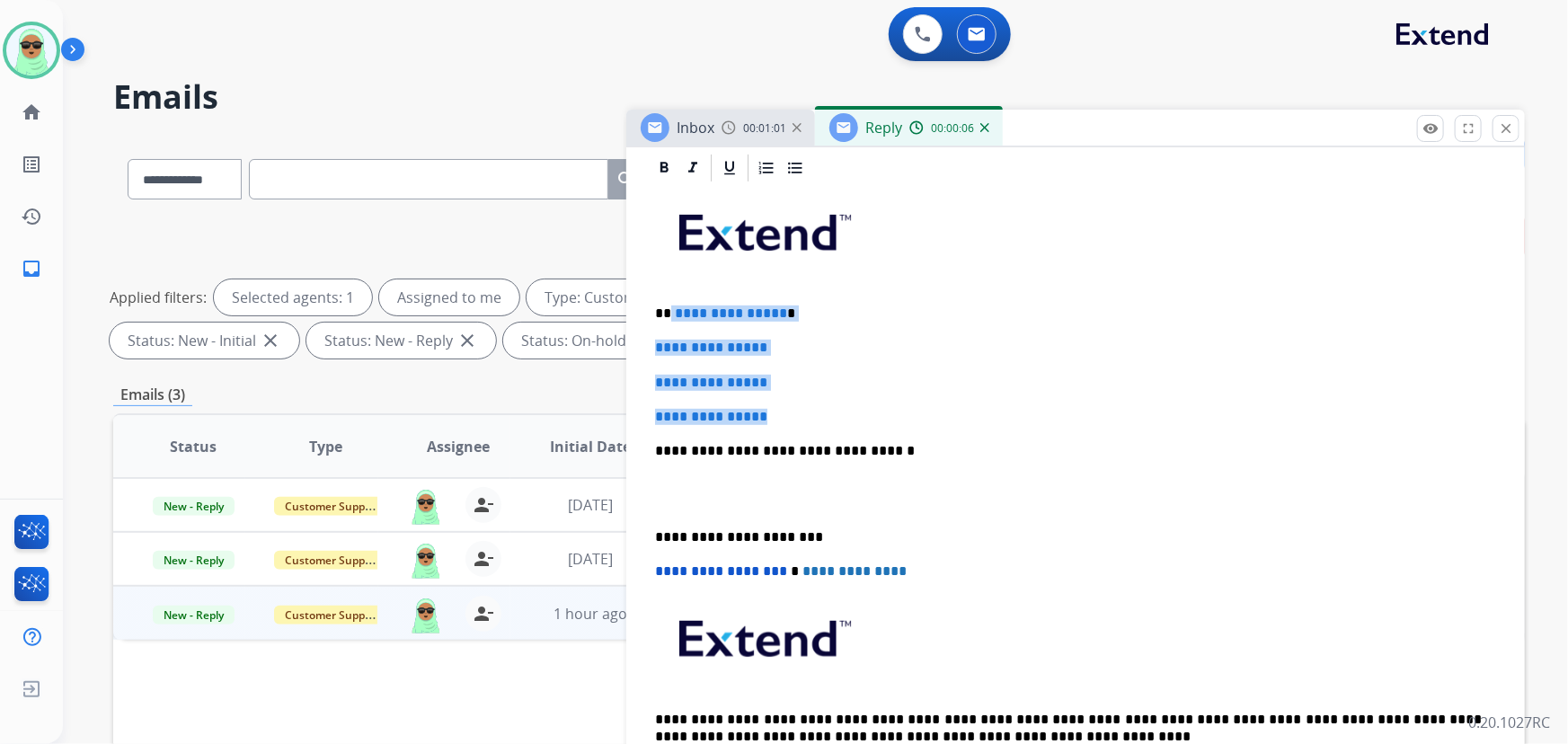
drag, startPoint x: 781, startPoint y: 396, endPoint x: 670, endPoint y: 312, distance: 139.2
click at [670, 312] on div "**********" at bounding box center [1075, 493] width 855 height 618
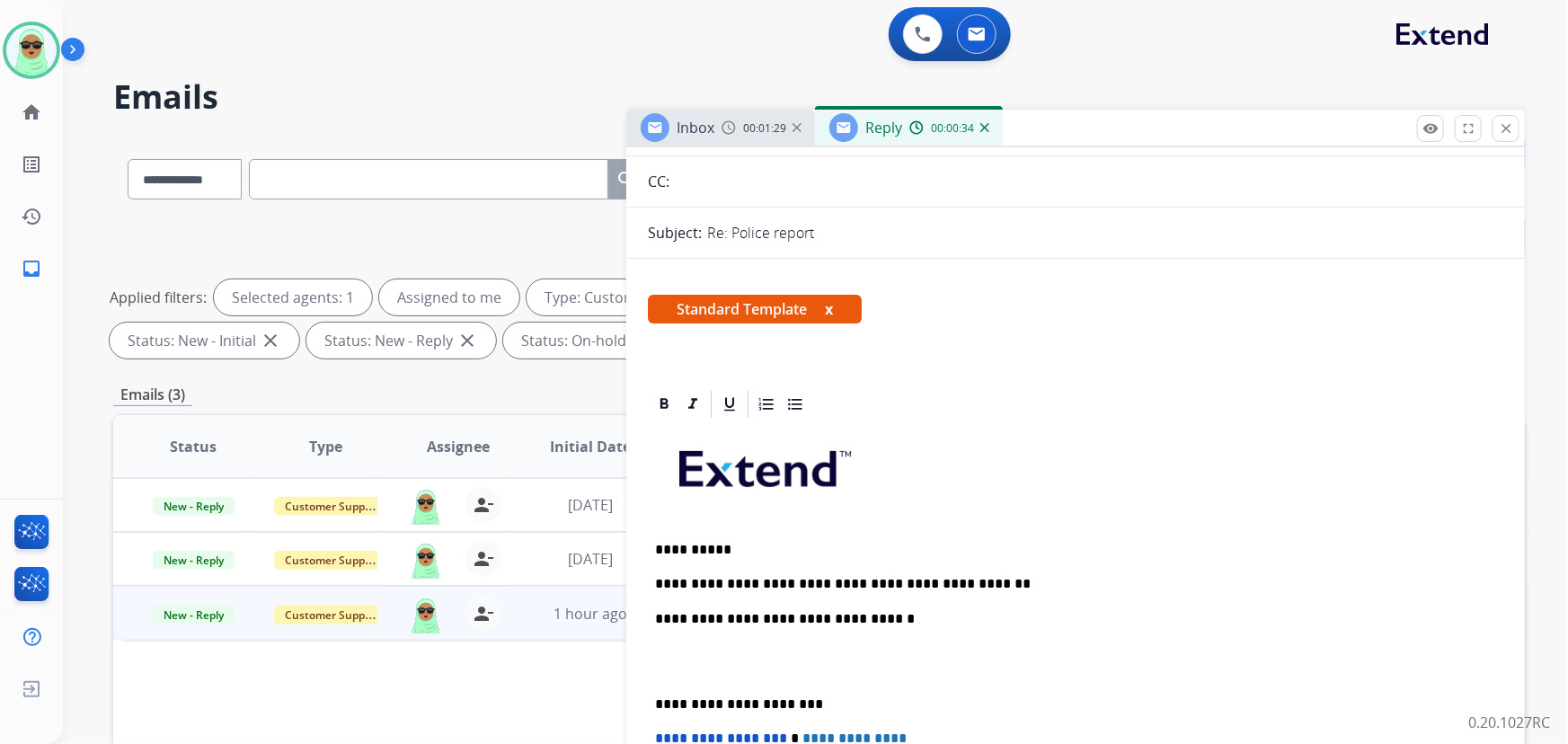
scroll to position [0, 0]
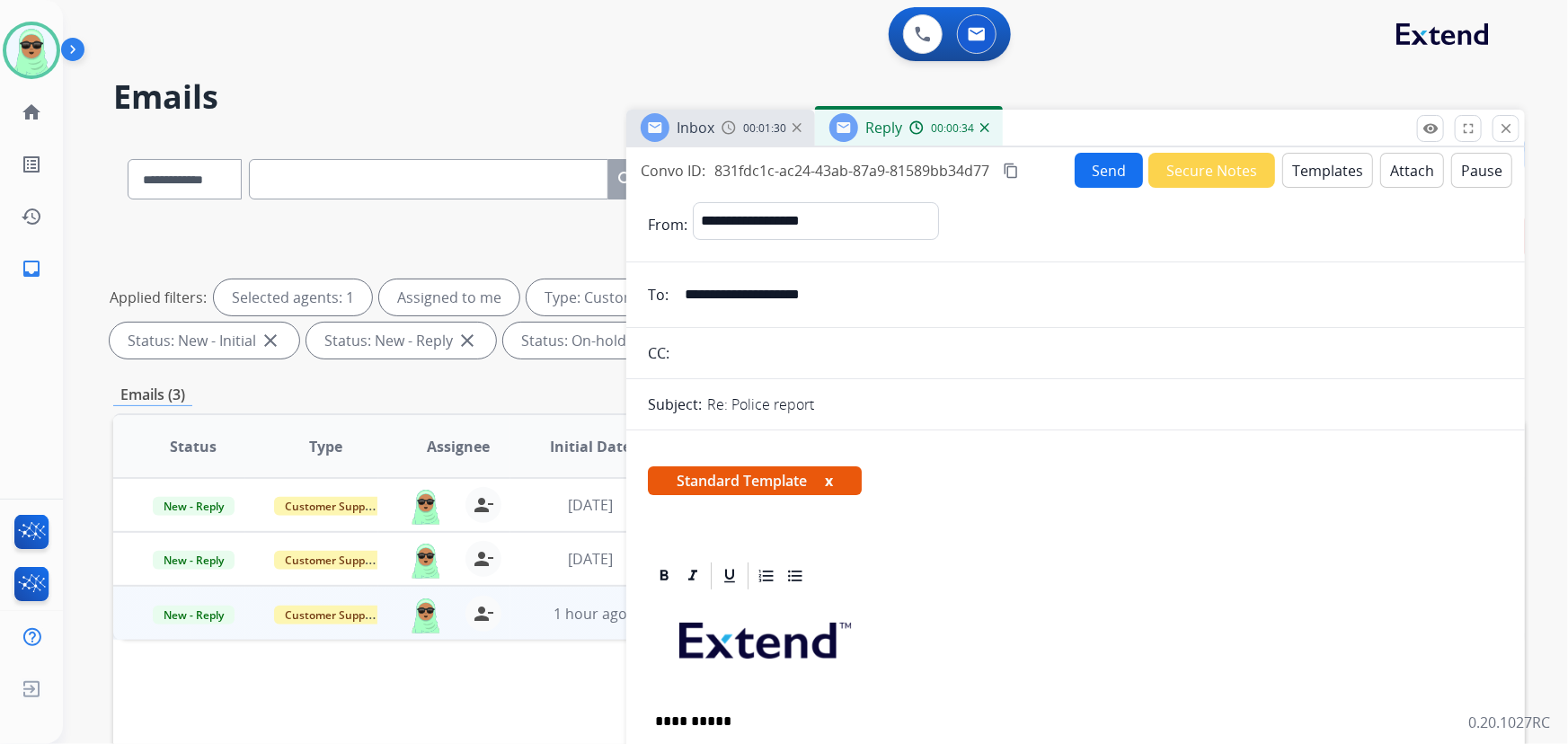
click at [1101, 175] on button "Send" at bounding box center [1108, 169] width 68 height 35
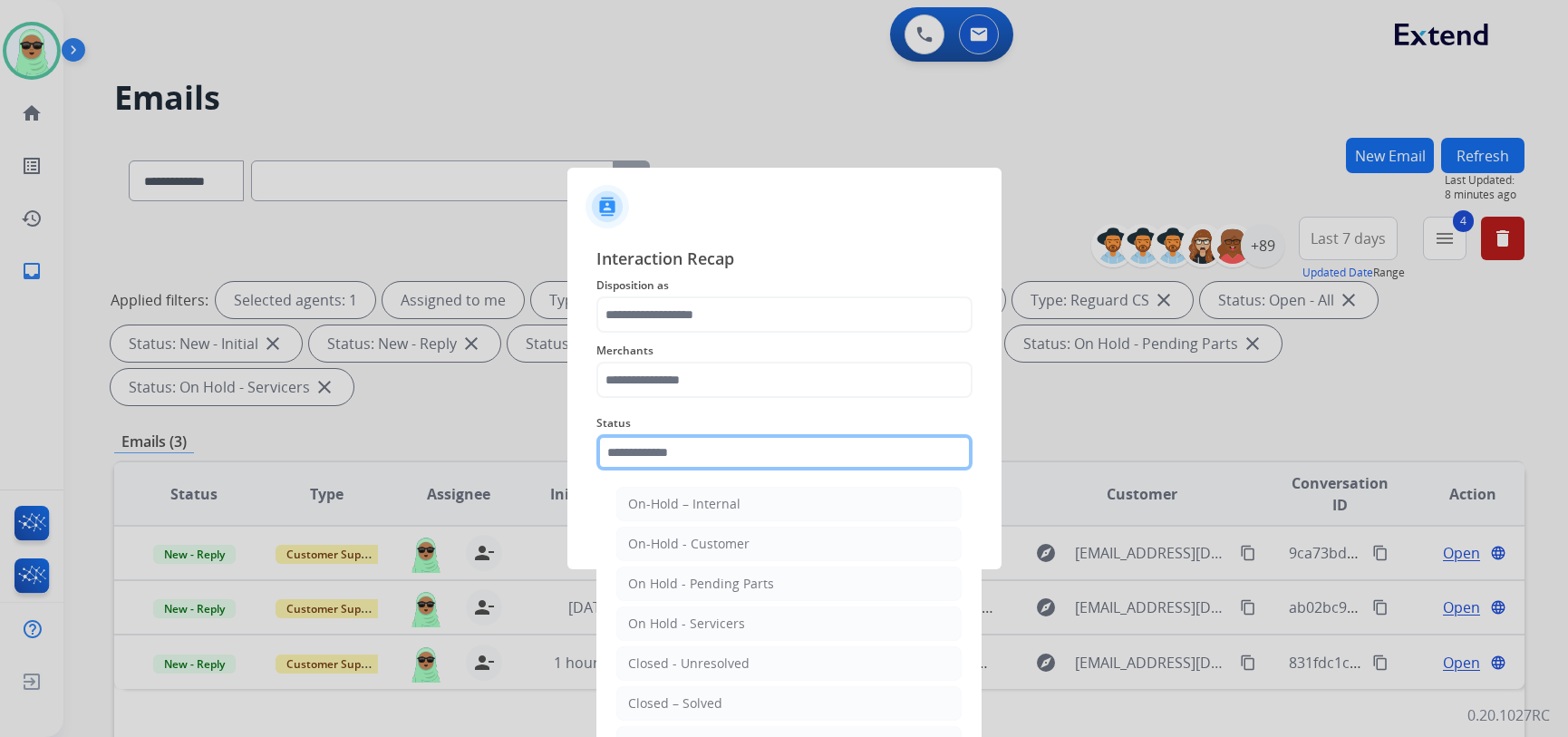
click at [676, 451] on input "text" at bounding box center [784, 453] width 376 height 36
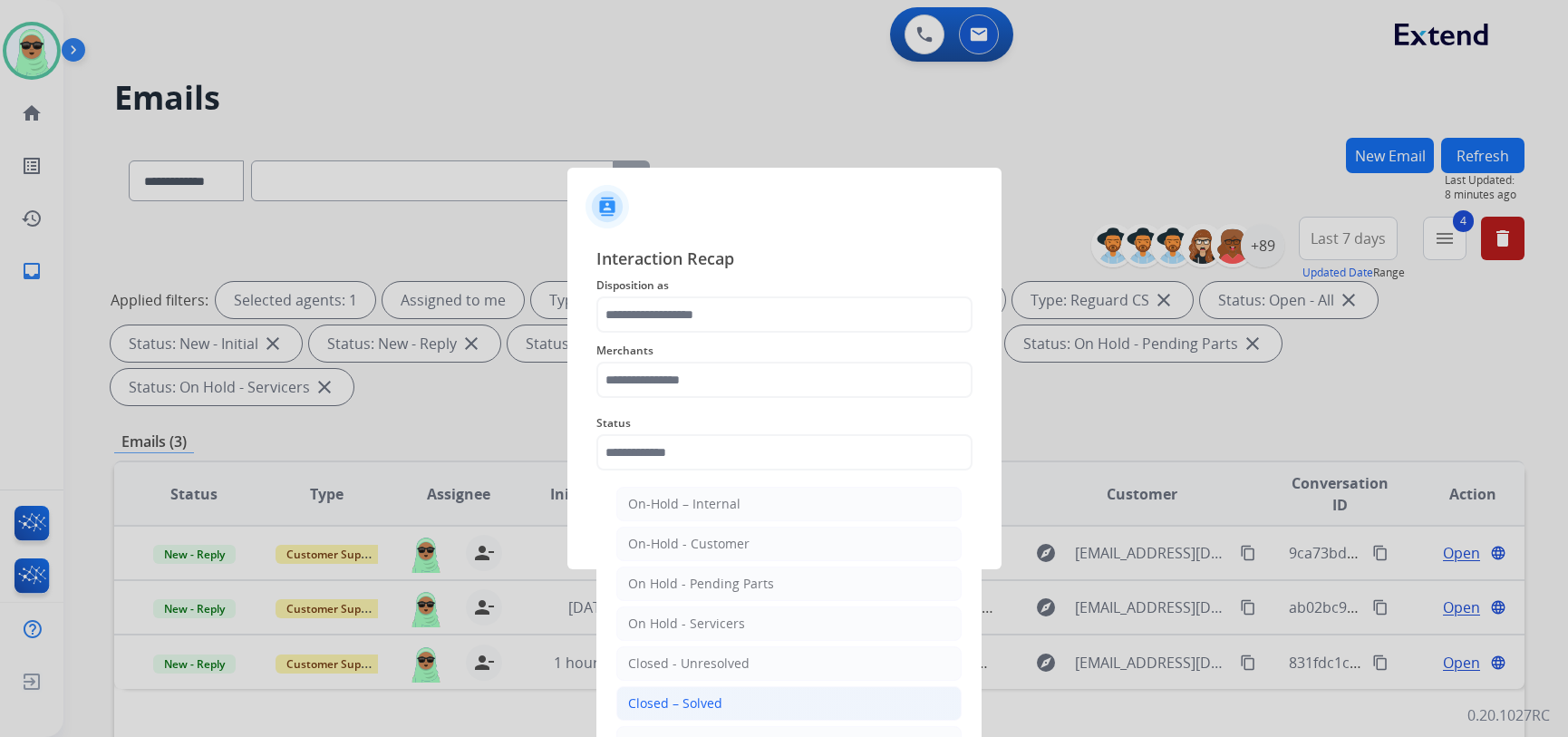
click at [725, 697] on li "Closed – Solved" at bounding box center [789, 704] width 345 height 34
type input "**********"
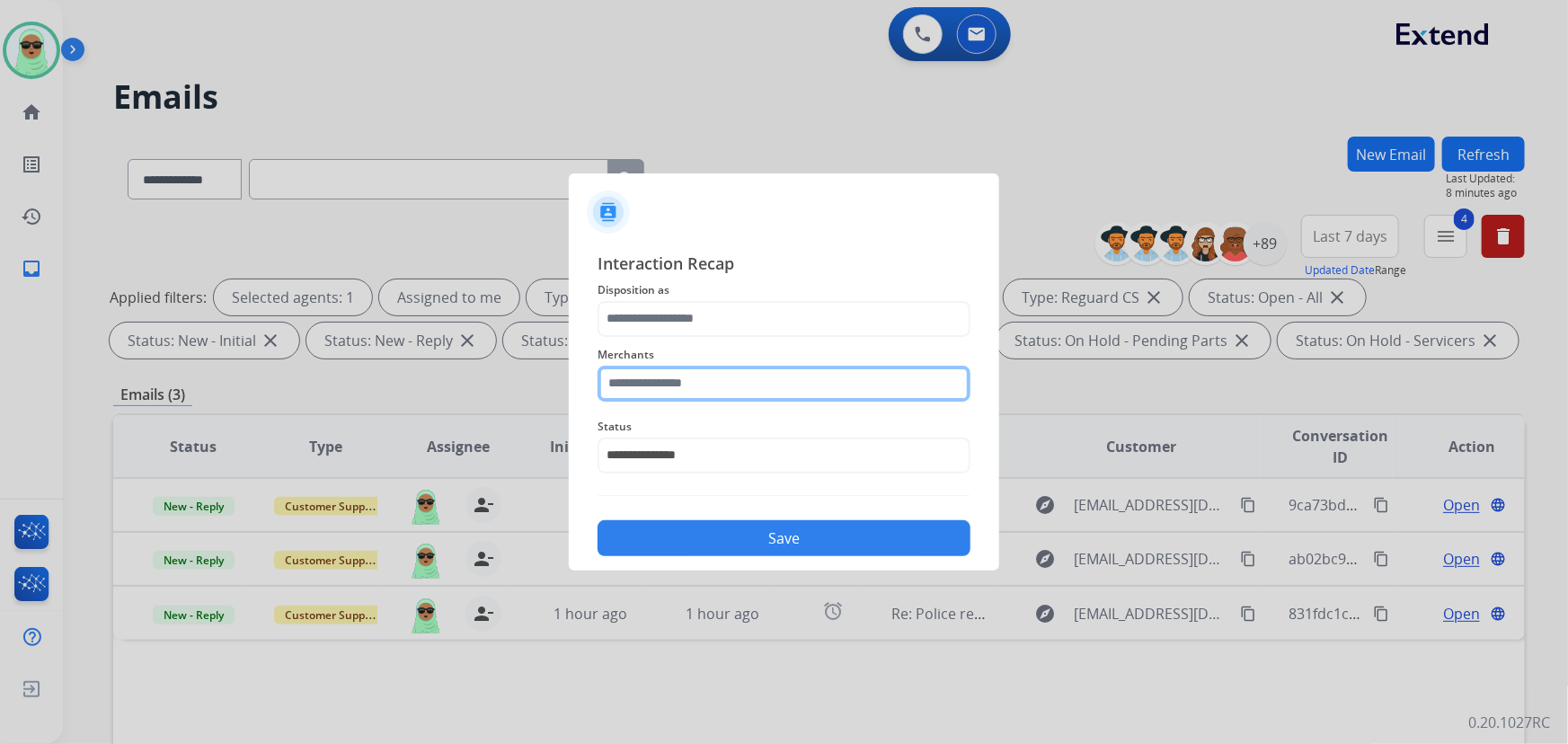
click at [698, 394] on input "text" at bounding box center [784, 384] width 373 height 36
drag, startPoint x: 744, startPoint y: 405, endPoint x: 743, endPoint y: 384, distance: 21.0
click at [744, 405] on div "Merchants" at bounding box center [784, 372] width 373 height 72
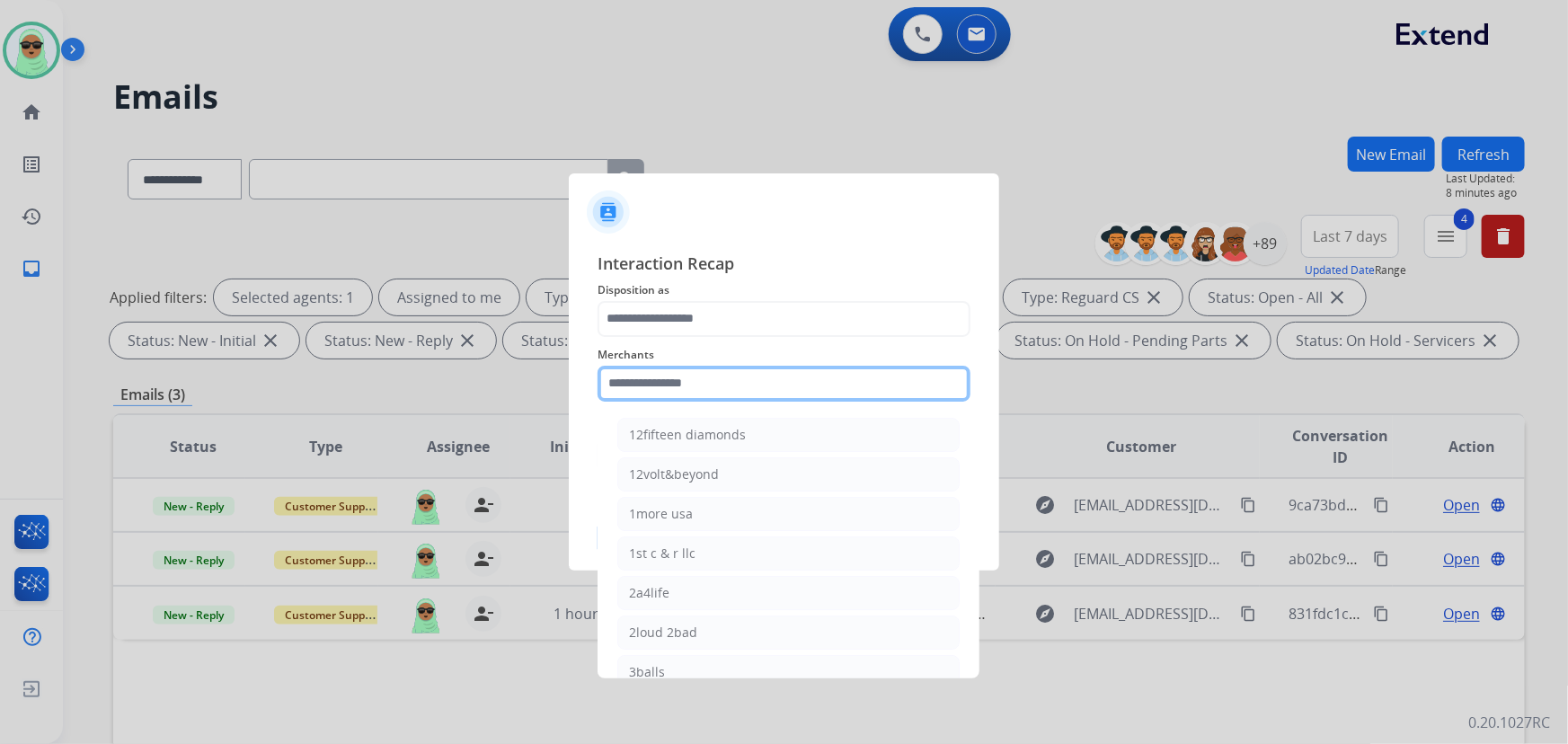
click at [743, 384] on input "text" at bounding box center [784, 384] width 373 height 36
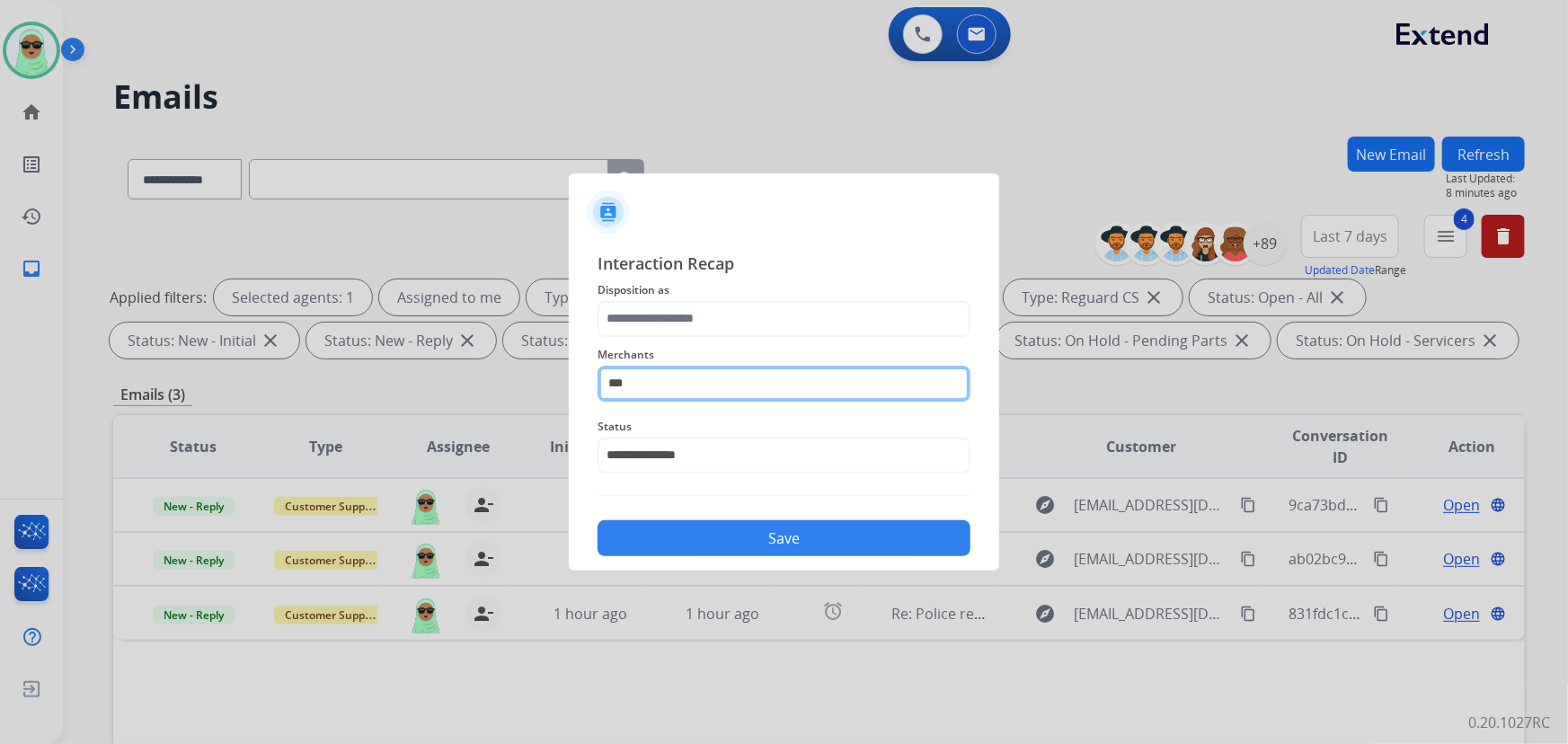
click at [711, 387] on input "***" at bounding box center [784, 384] width 373 height 36
type input "*"
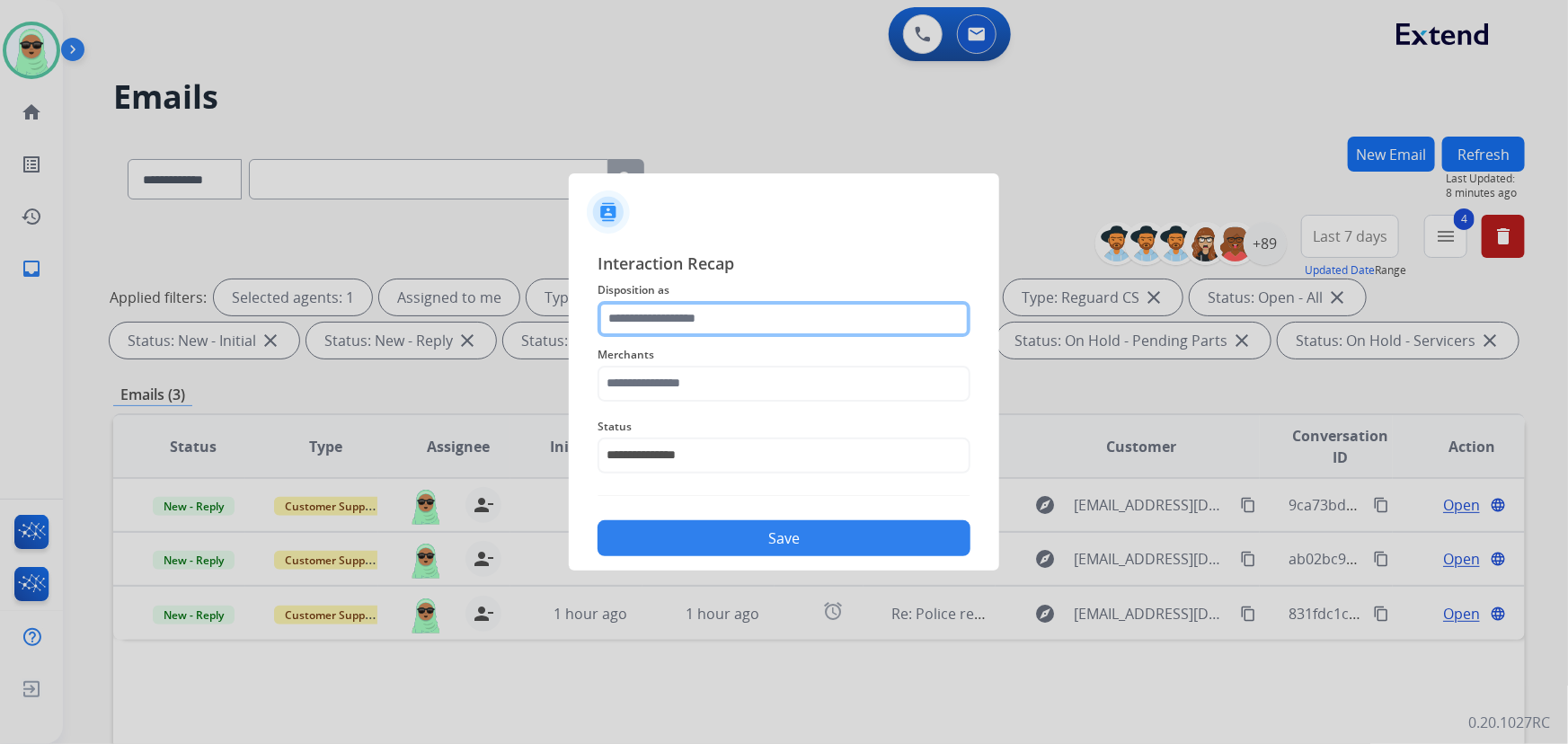
click at [724, 323] on input "text" at bounding box center [784, 319] width 373 height 36
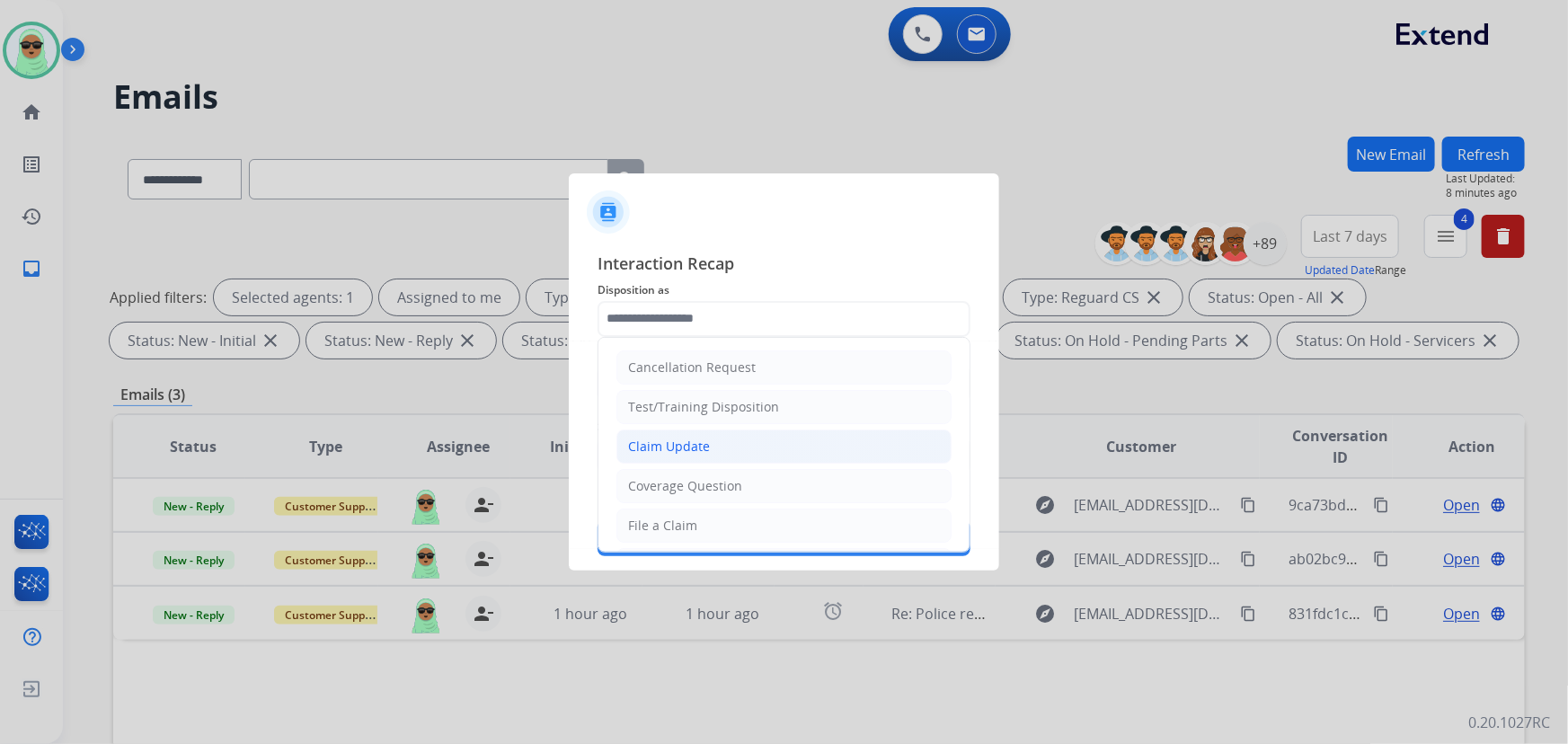
click at [735, 433] on li "Claim Update" at bounding box center [784, 446] width 335 height 34
type input "**********"
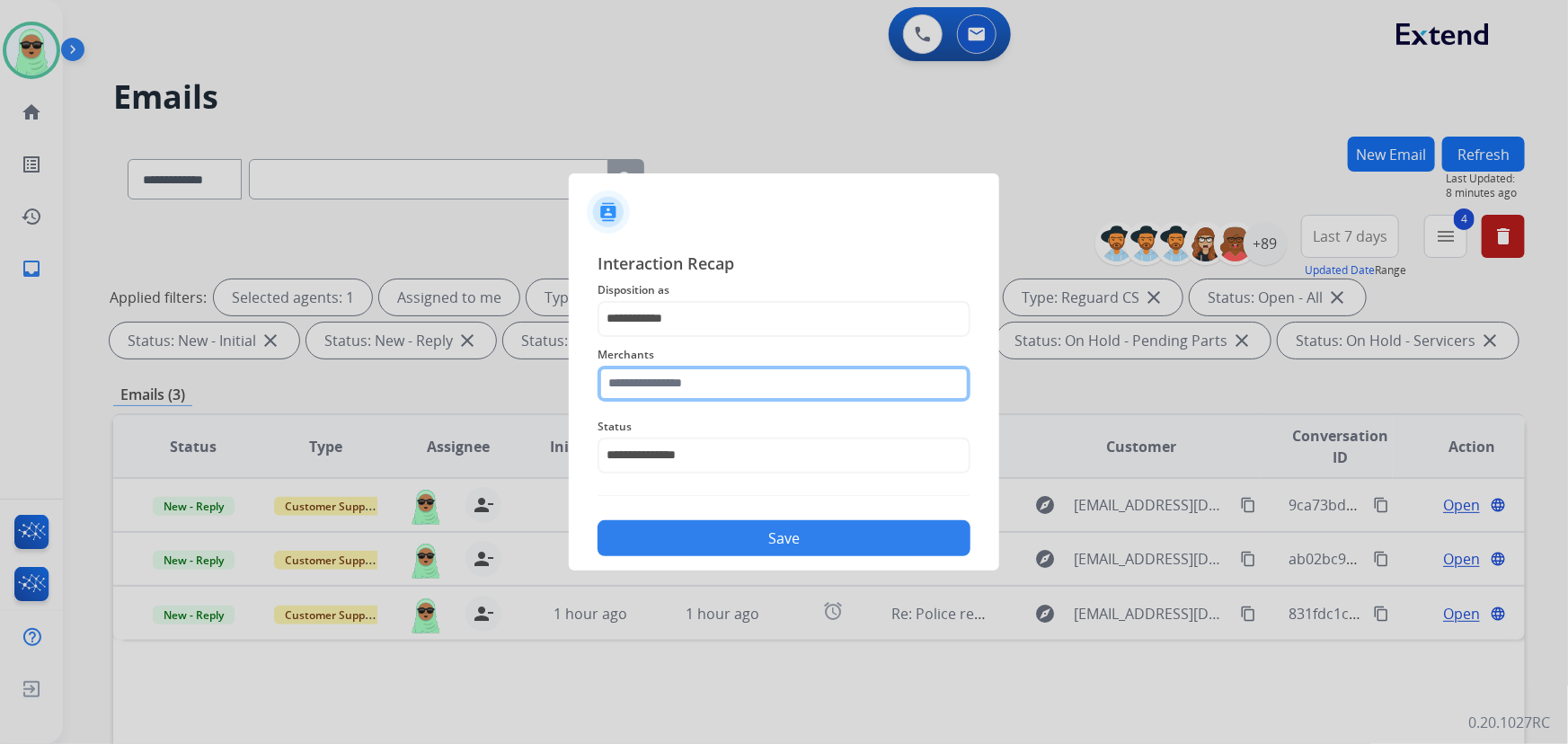
click at [736, 374] on input "text" at bounding box center [784, 384] width 373 height 36
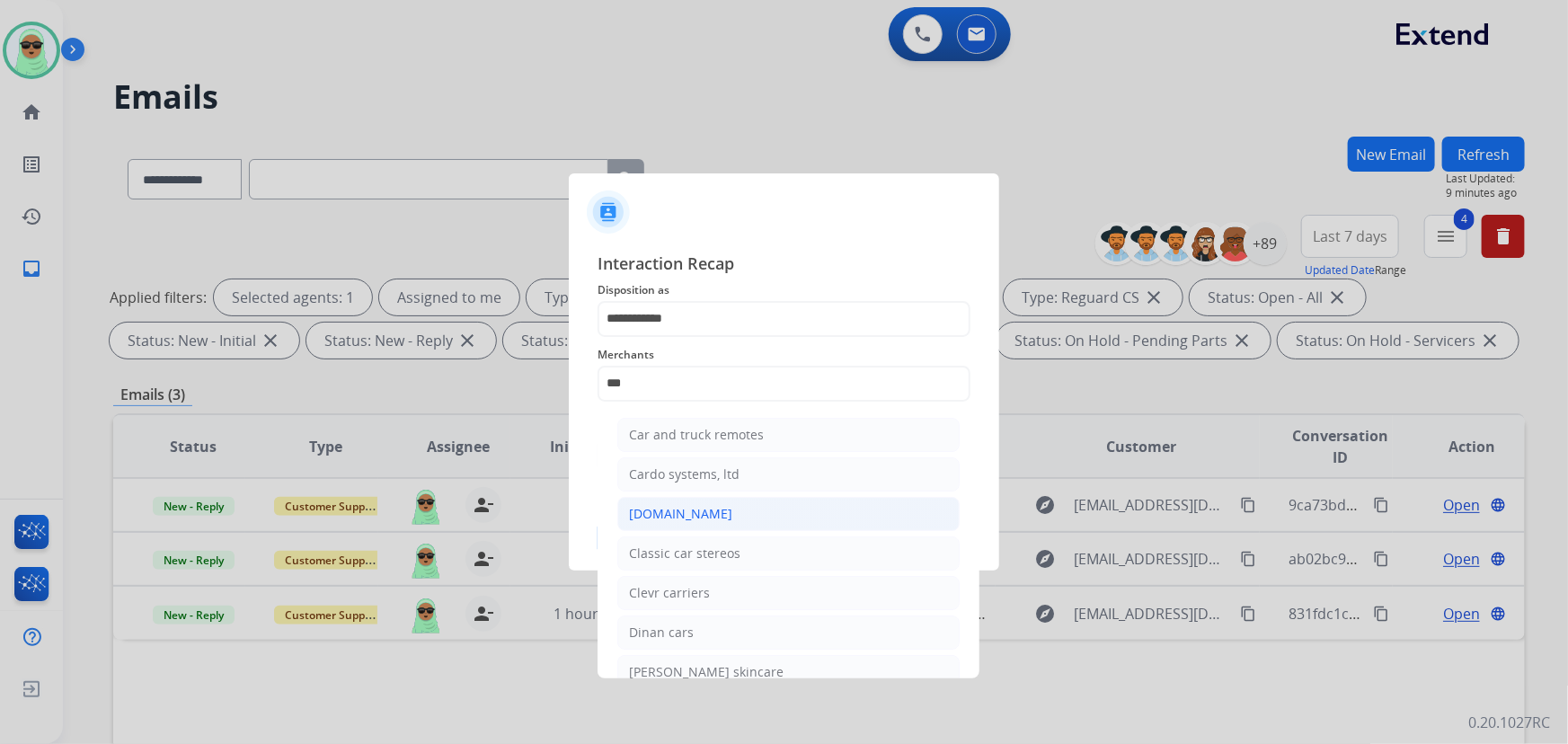
click at [690, 500] on li "[DOMAIN_NAME]" at bounding box center [789, 513] width 342 height 34
type input "**********"
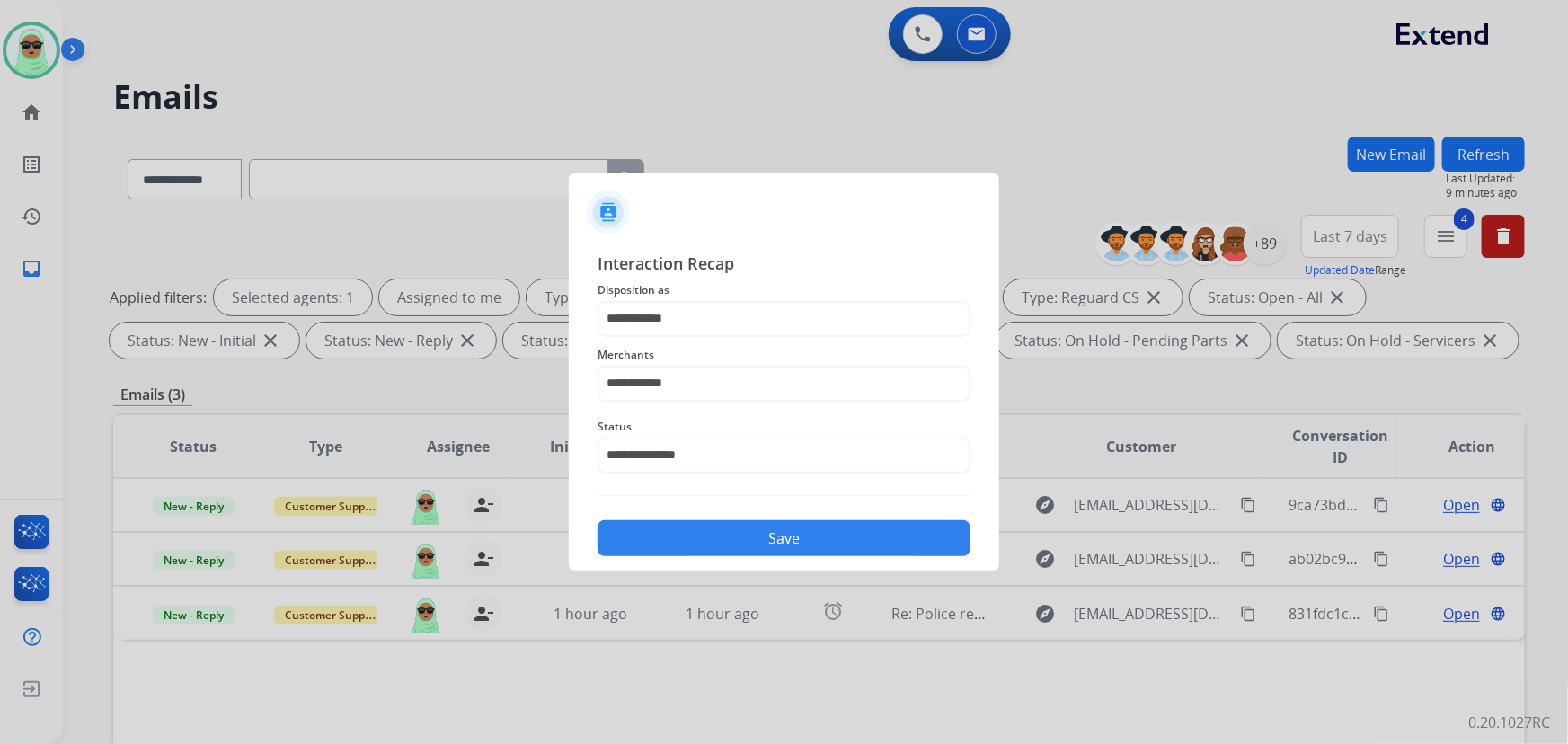
click at [787, 528] on button "Save" at bounding box center [784, 538] width 373 height 36
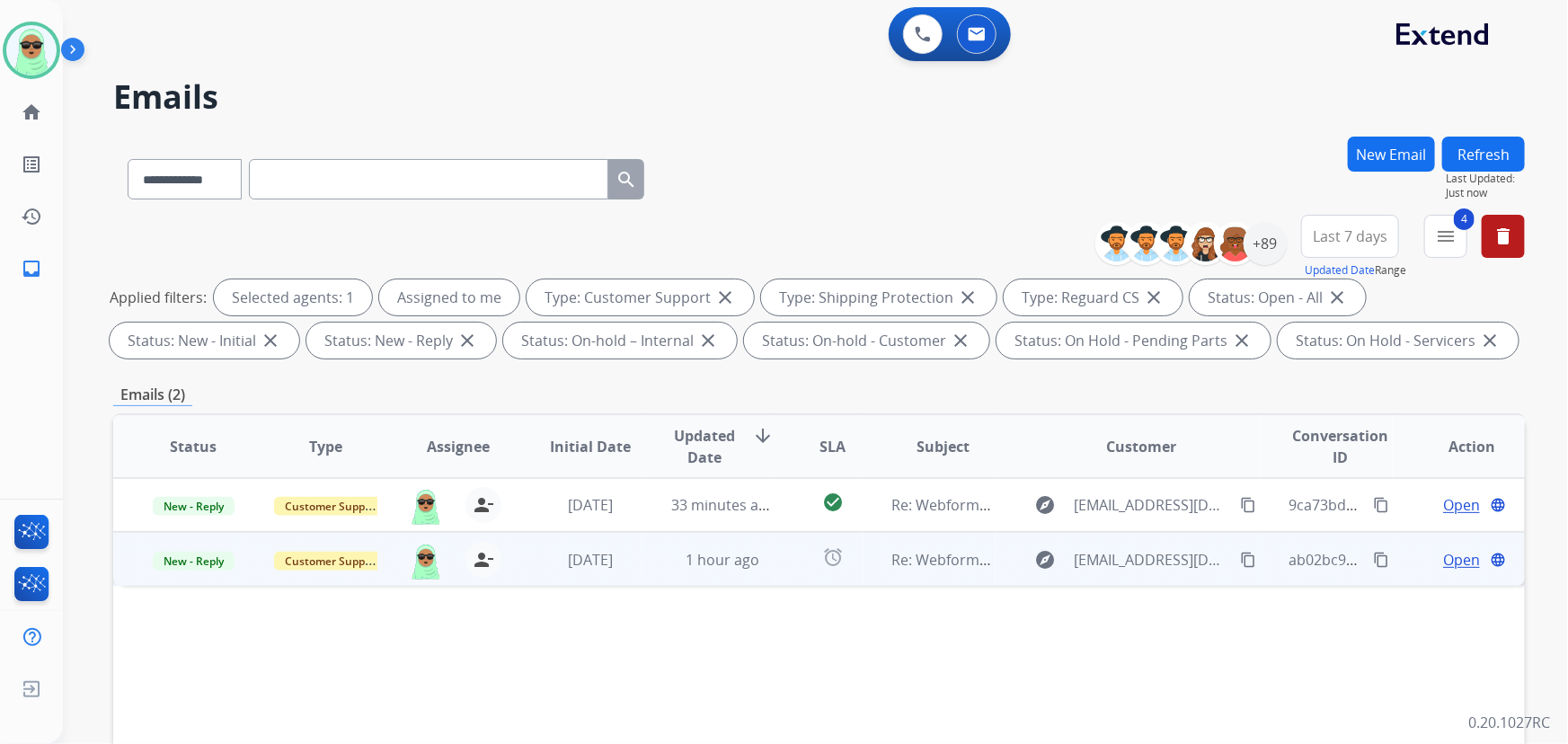
click at [1446, 562] on span "Open" at bounding box center [1461, 559] width 37 height 22
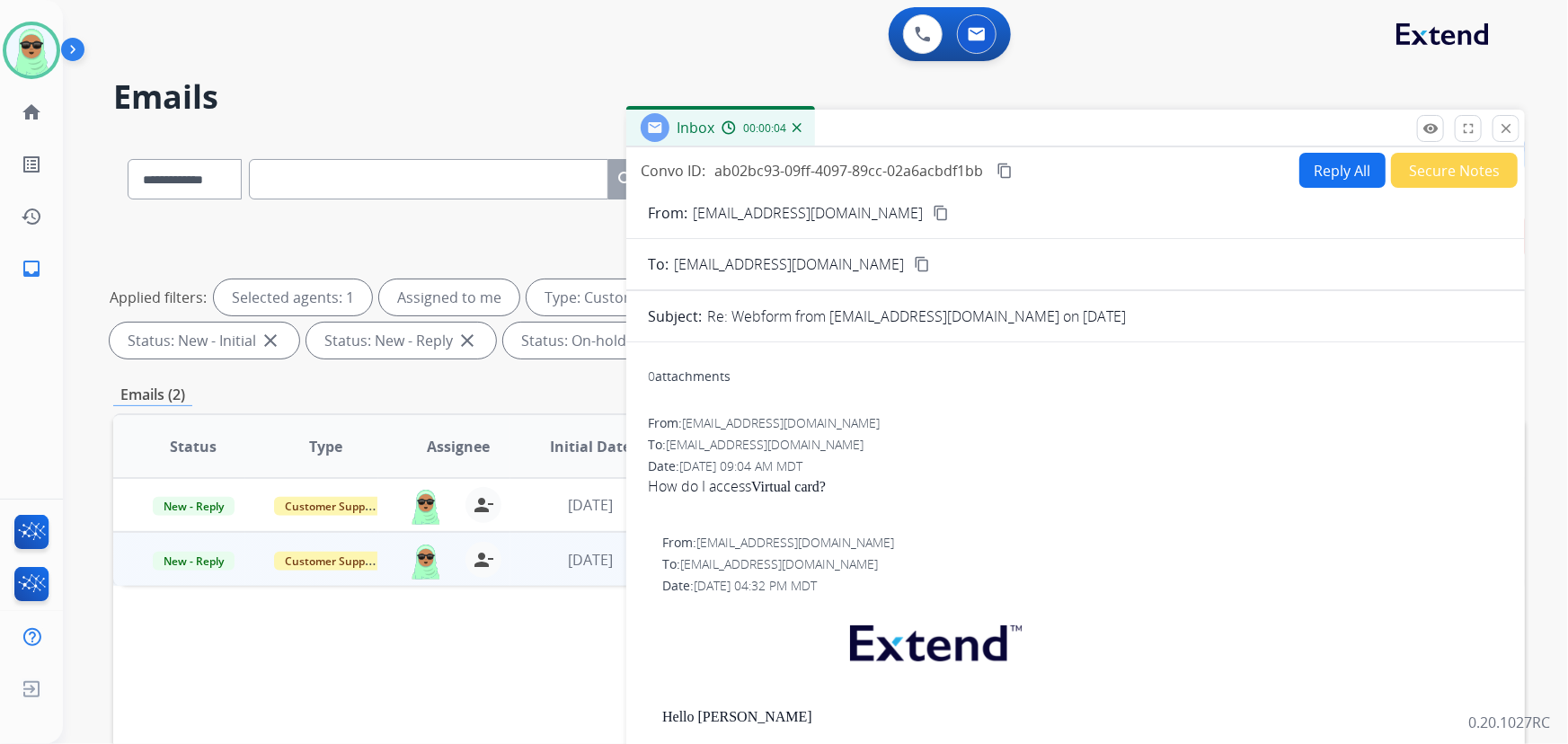
click at [1299, 184] on button "Reply All" at bounding box center [1342, 169] width 86 height 35
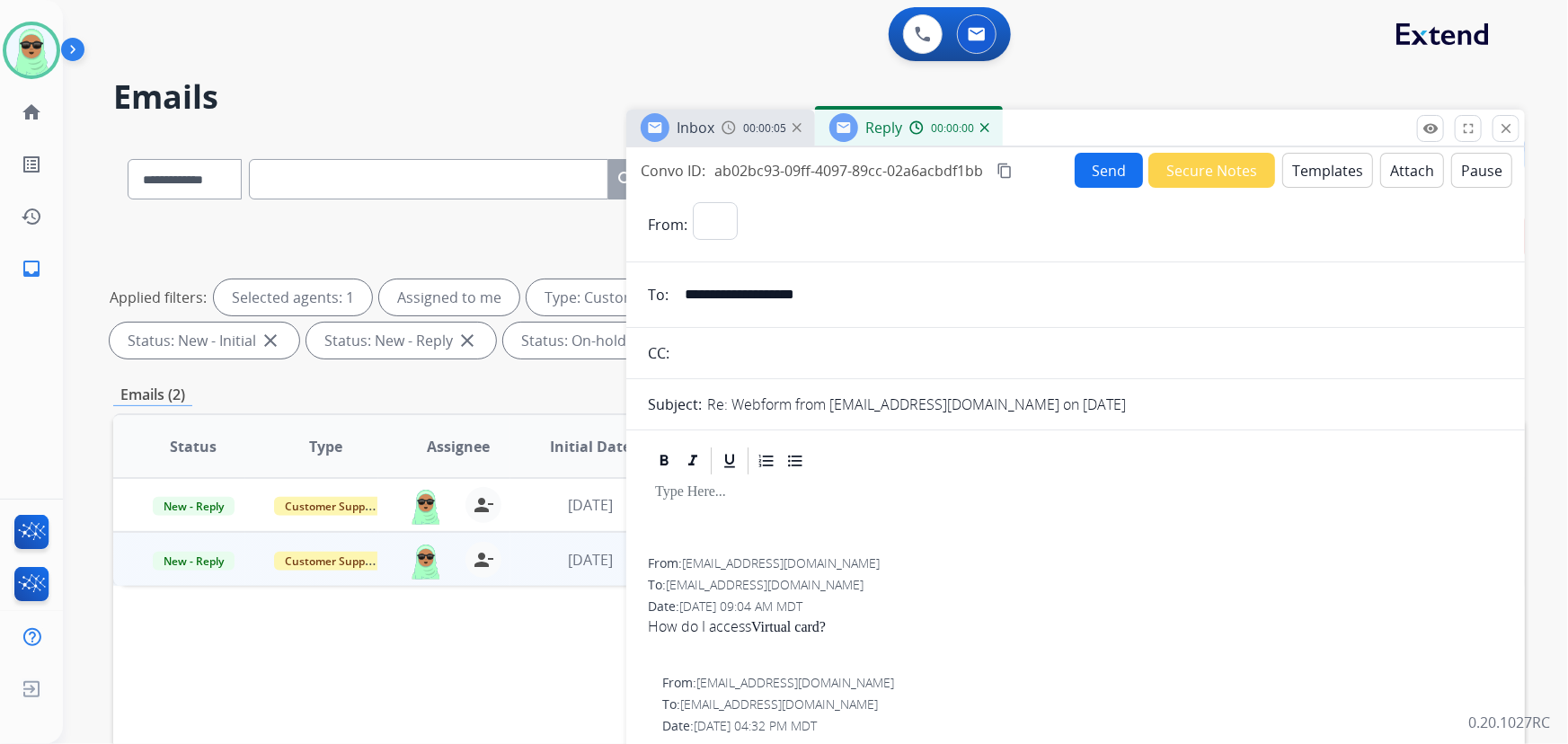
select select "**********"
click at [1310, 175] on button "Templates" at bounding box center [1327, 169] width 91 height 35
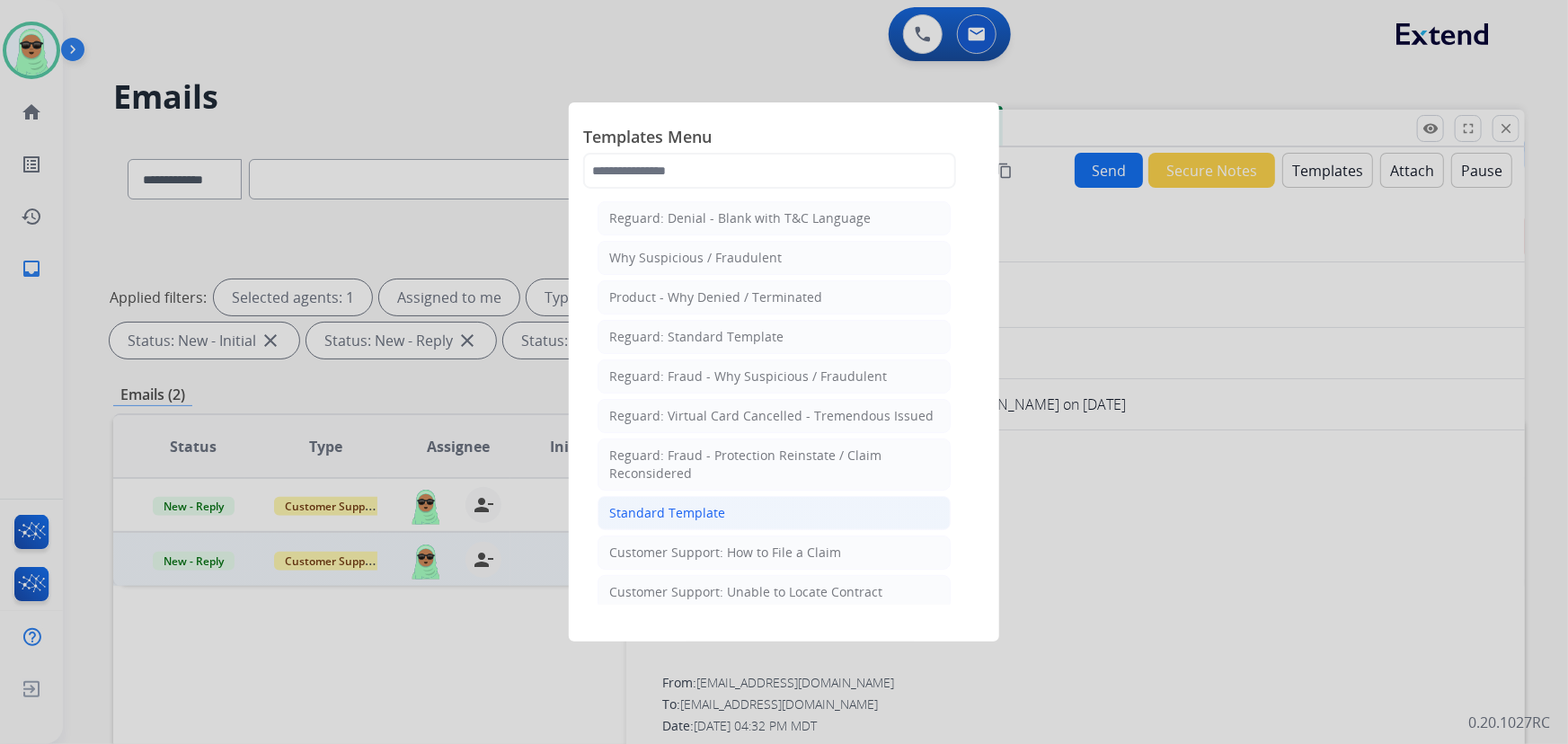
click at [712, 507] on div "Standard Template" at bounding box center [667, 512] width 116 height 18
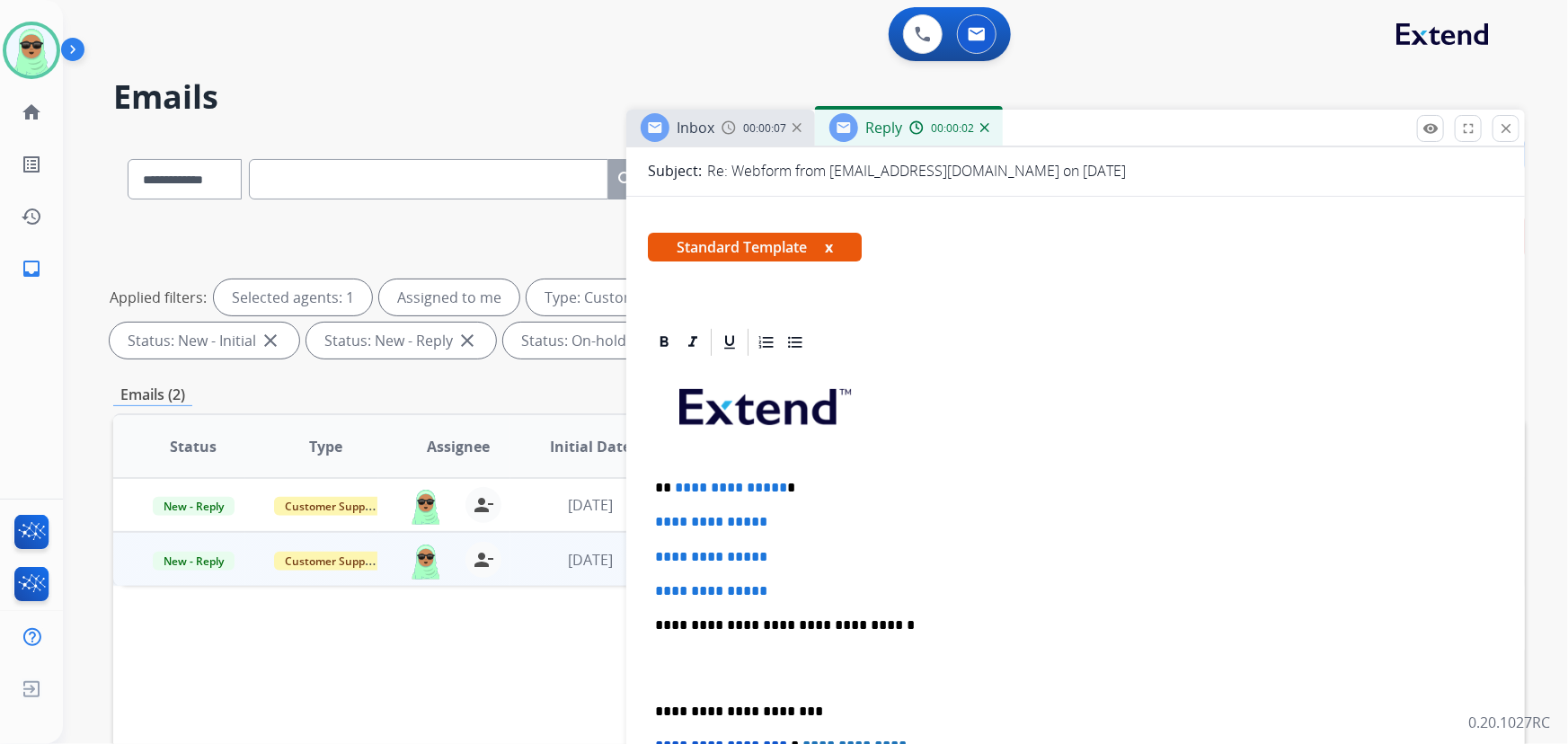
scroll to position [326, 0]
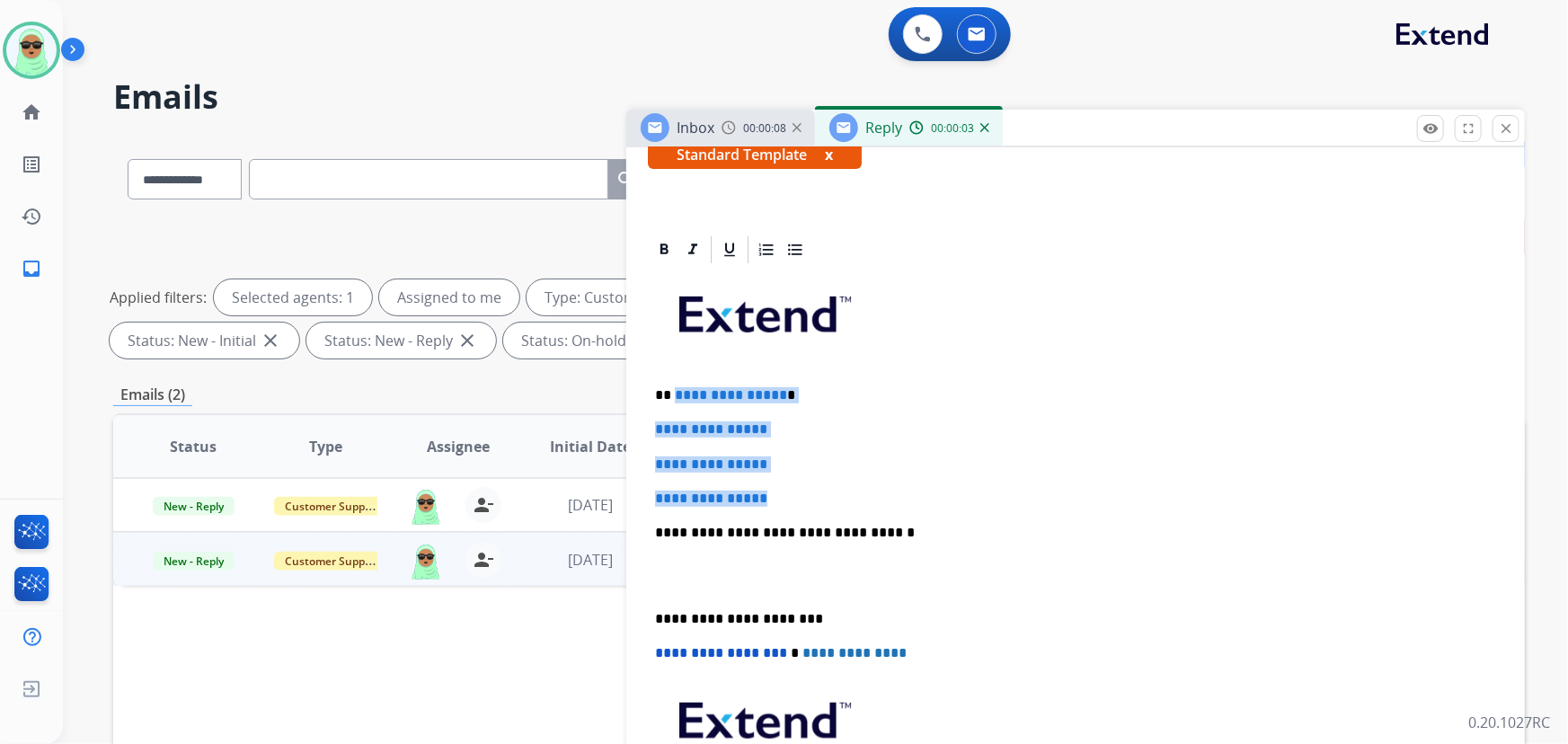
drag, startPoint x: 779, startPoint y: 486, endPoint x: 673, endPoint y: 387, distance: 145.0
click at [673, 387] on div "**********" at bounding box center [1075, 575] width 855 height 618
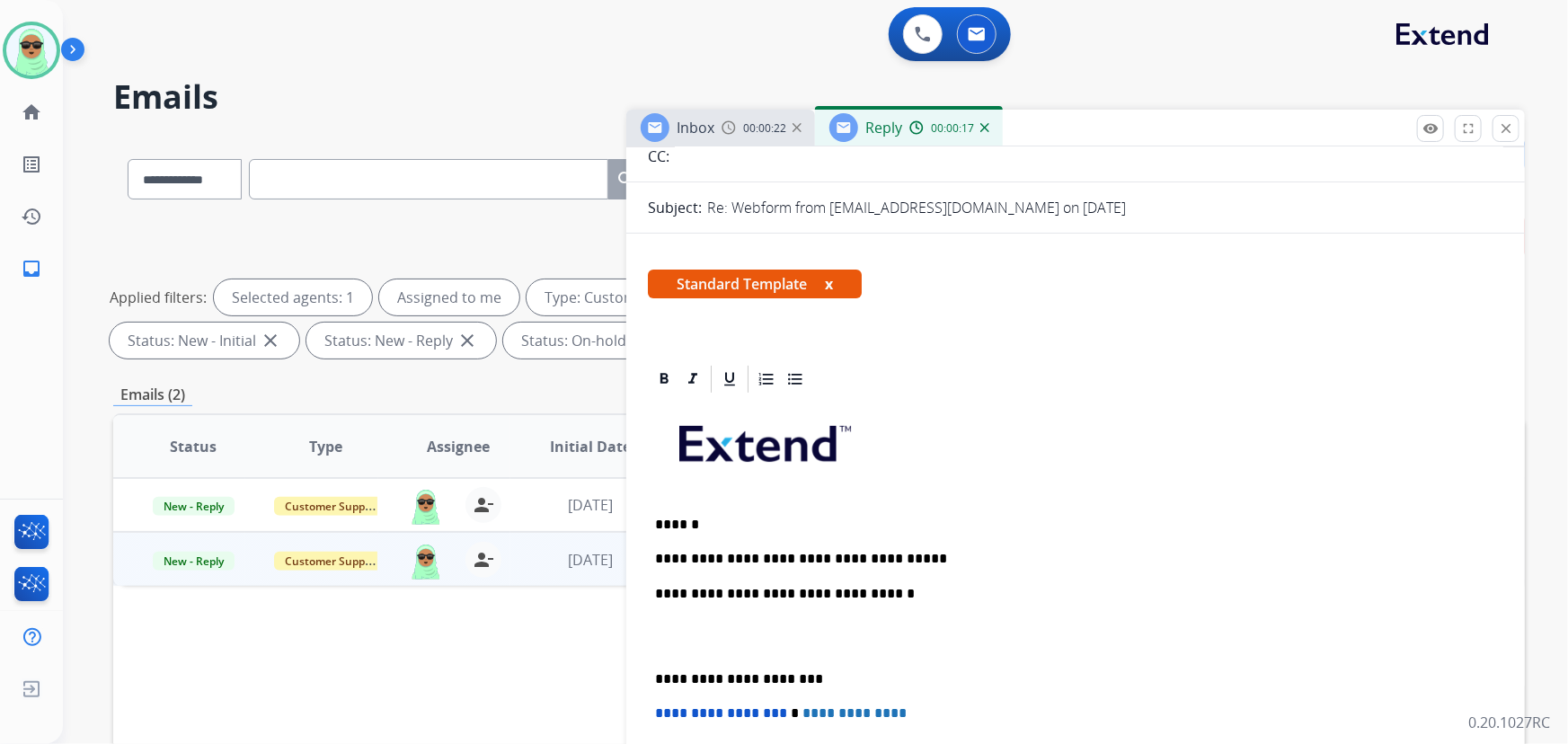
scroll to position [0, 0]
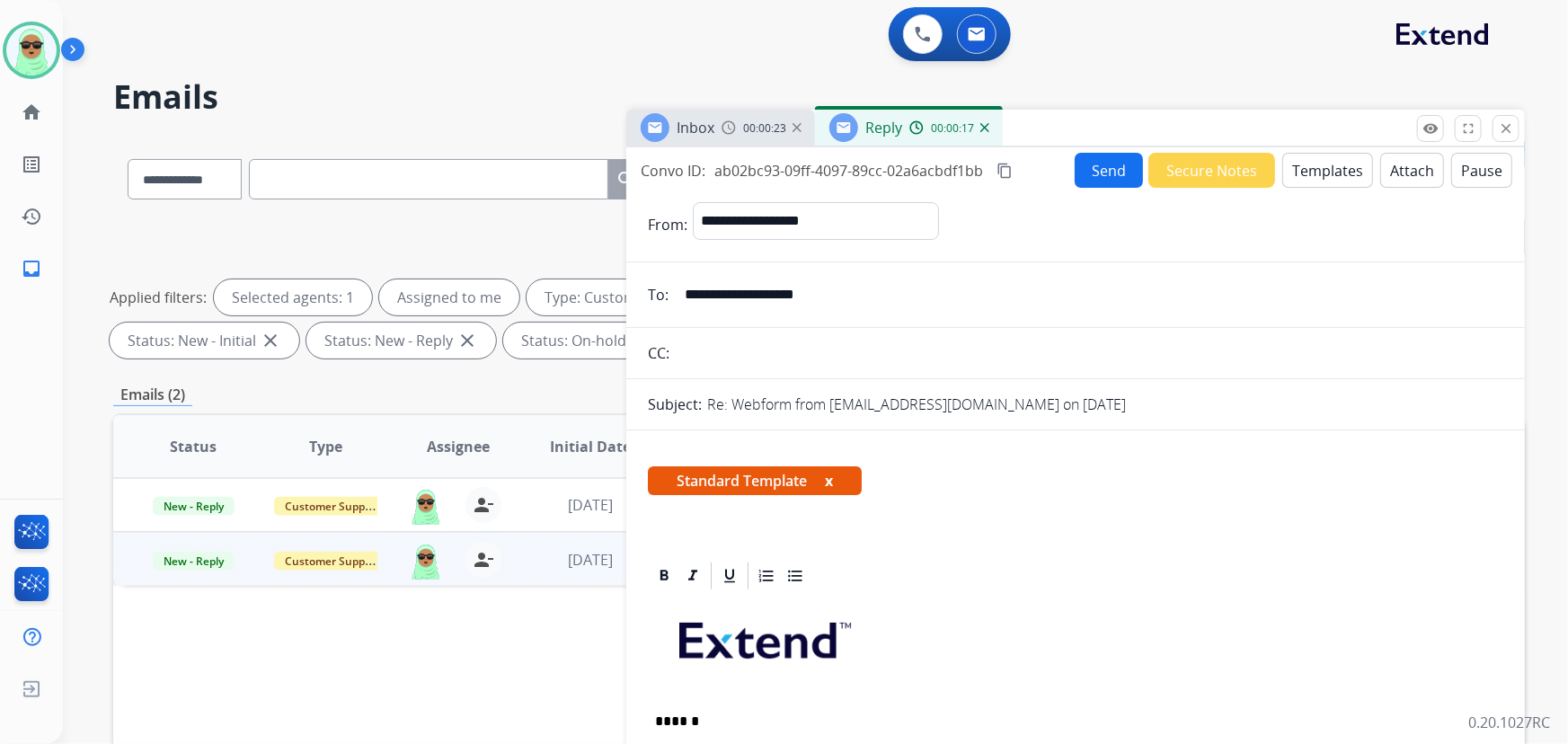
click at [1090, 174] on button "Send" at bounding box center [1108, 169] width 68 height 35
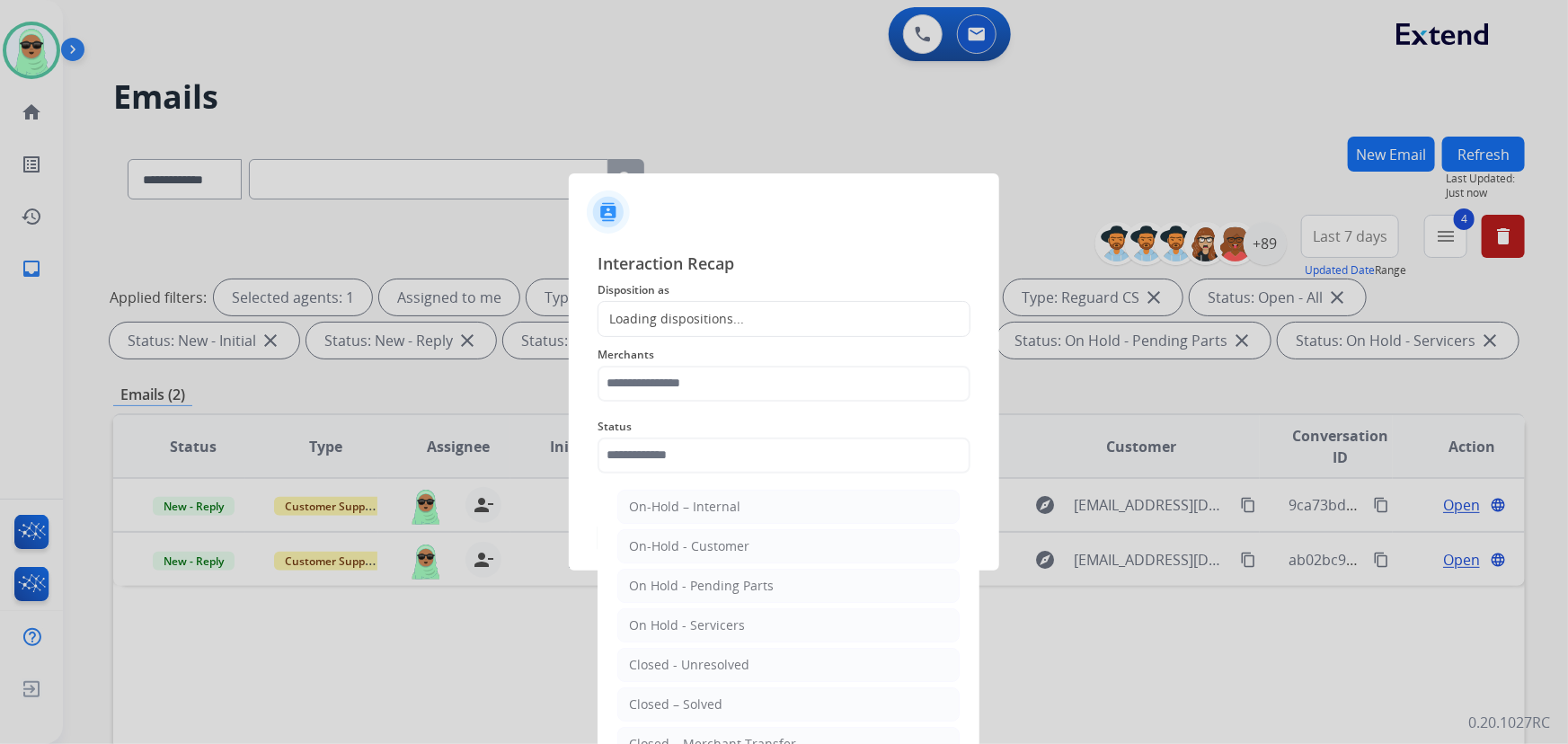
click at [777, 460] on input "text" at bounding box center [784, 456] width 373 height 36
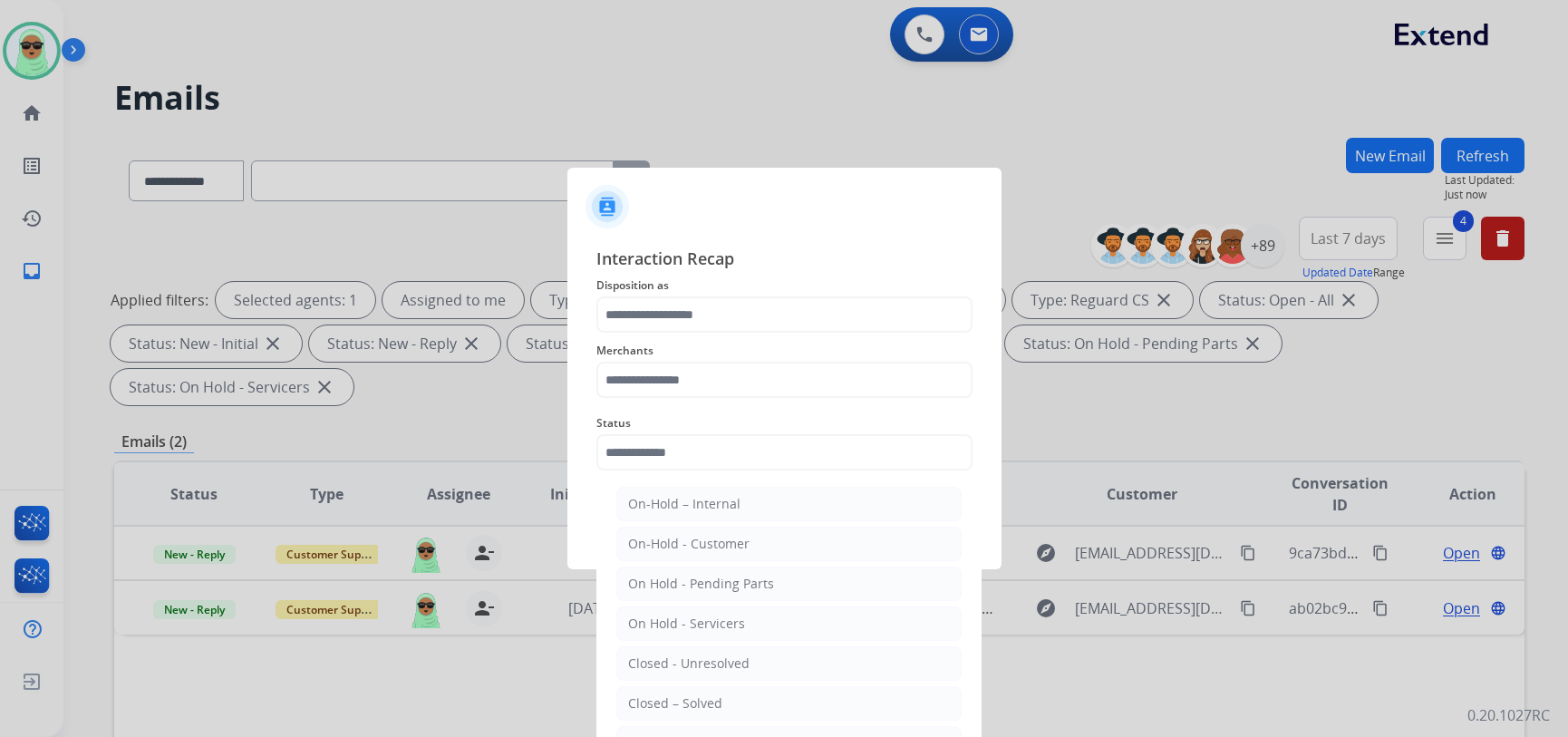
drag, startPoint x: 724, startPoint y: 707, endPoint x: 719, endPoint y: 605, distance: 102.1
click at [724, 707] on li "Closed – Solved" at bounding box center [789, 704] width 345 height 34
type input "**********"
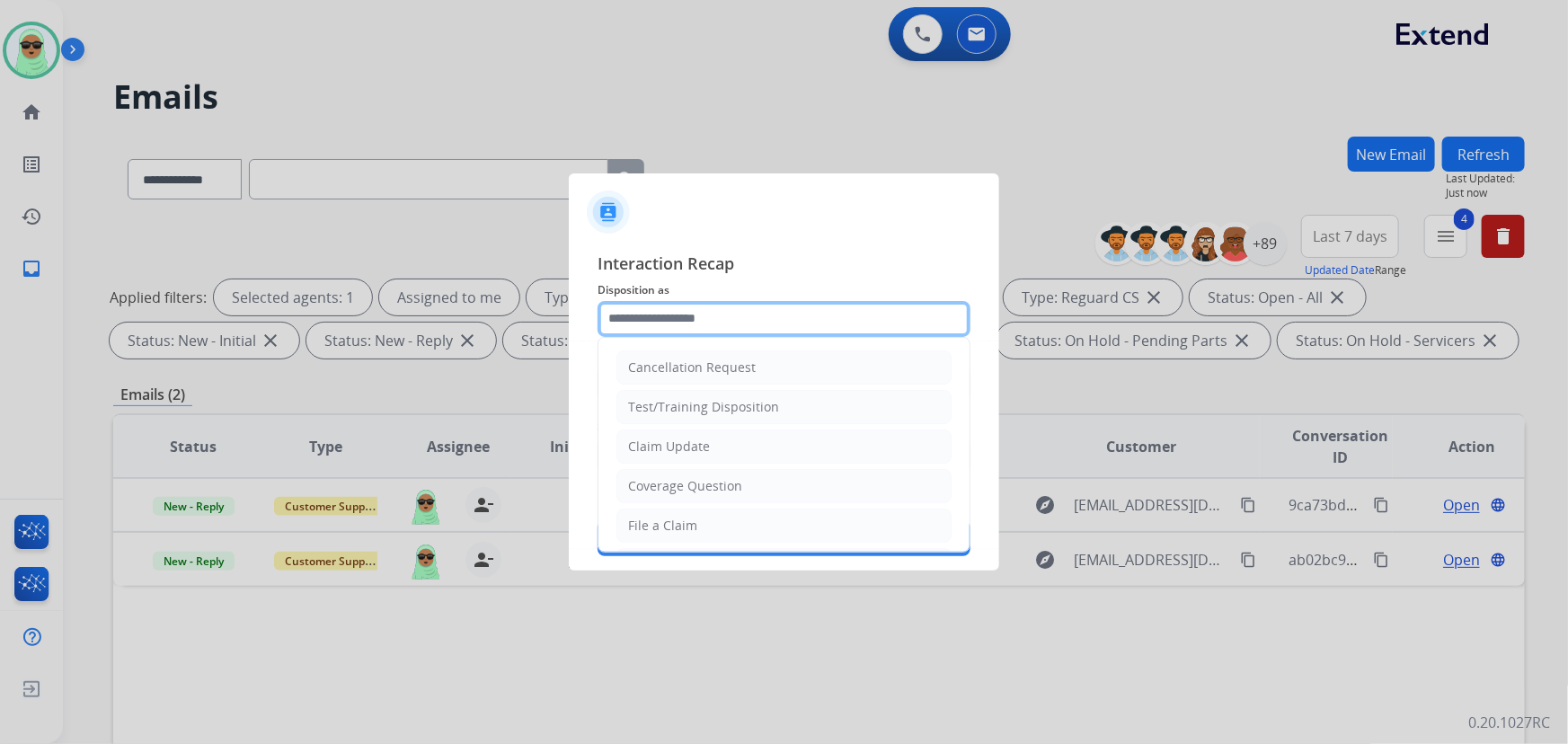
click at [679, 303] on input "text" at bounding box center [784, 319] width 373 height 36
click at [679, 313] on input "text" at bounding box center [784, 319] width 373 height 36
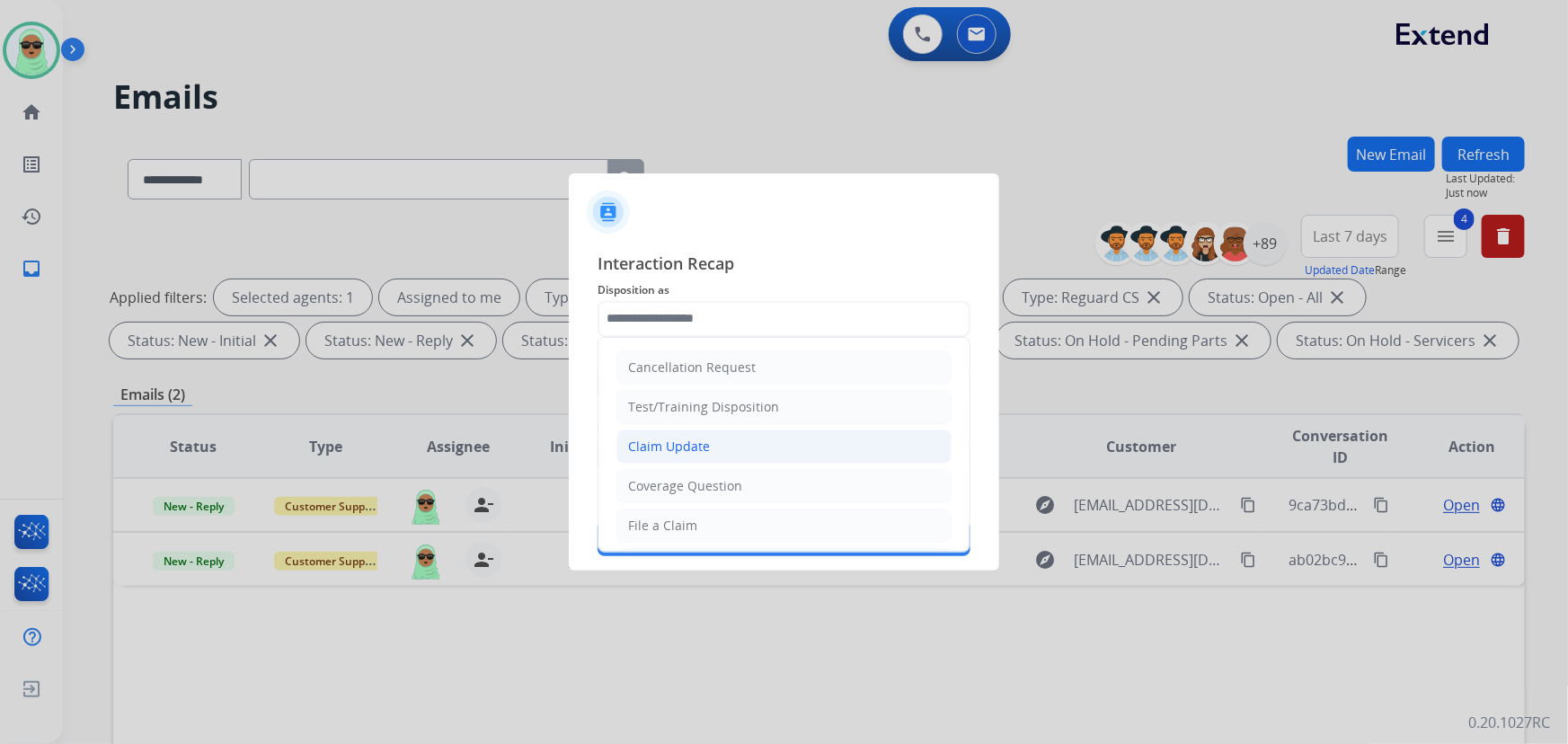
click at [693, 435] on li "Claim Update" at bounding box center [784, 446] width 335 height 34
type input "**********"
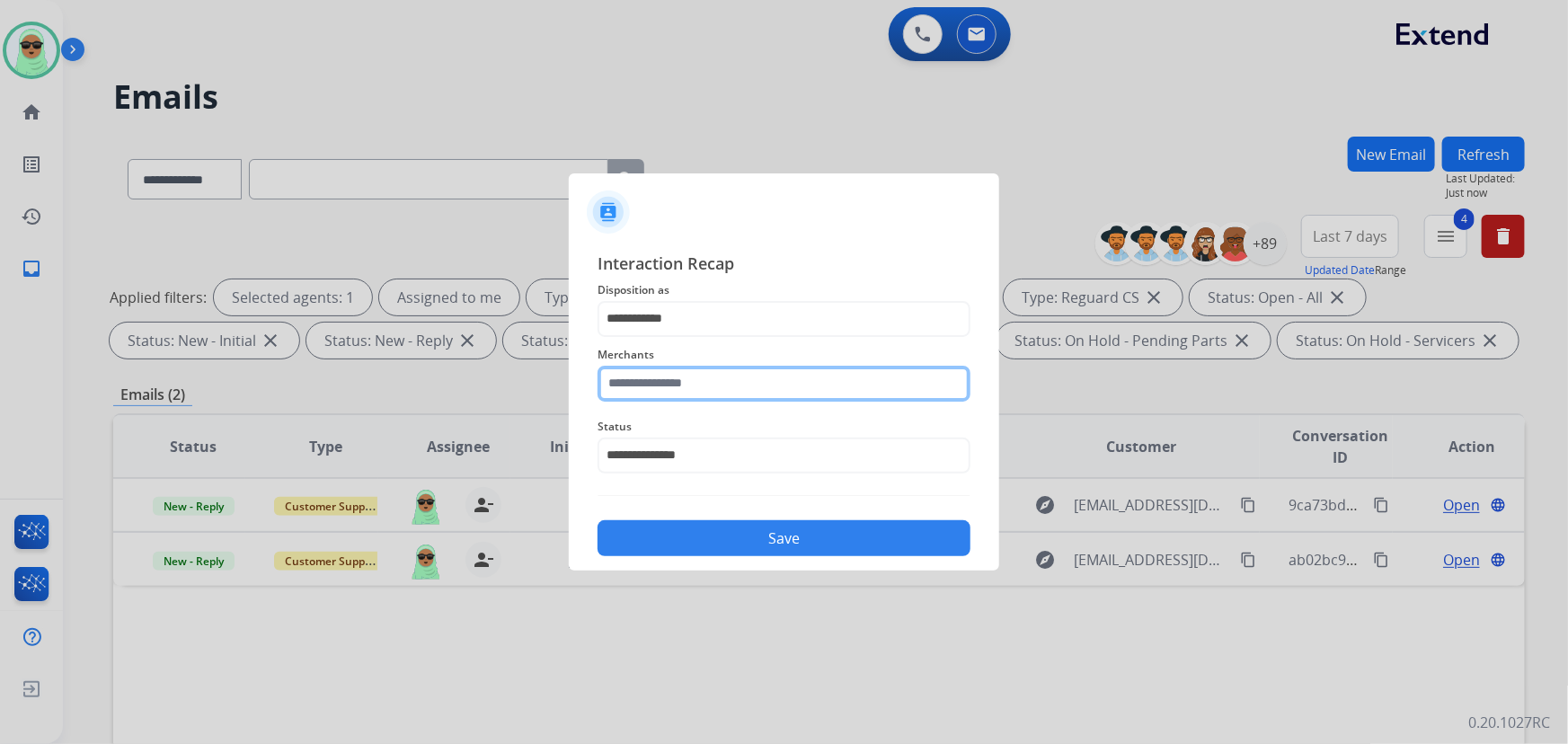
click at [697, 386] on input "text" at bounding box center [784, 384] width 373 height 36
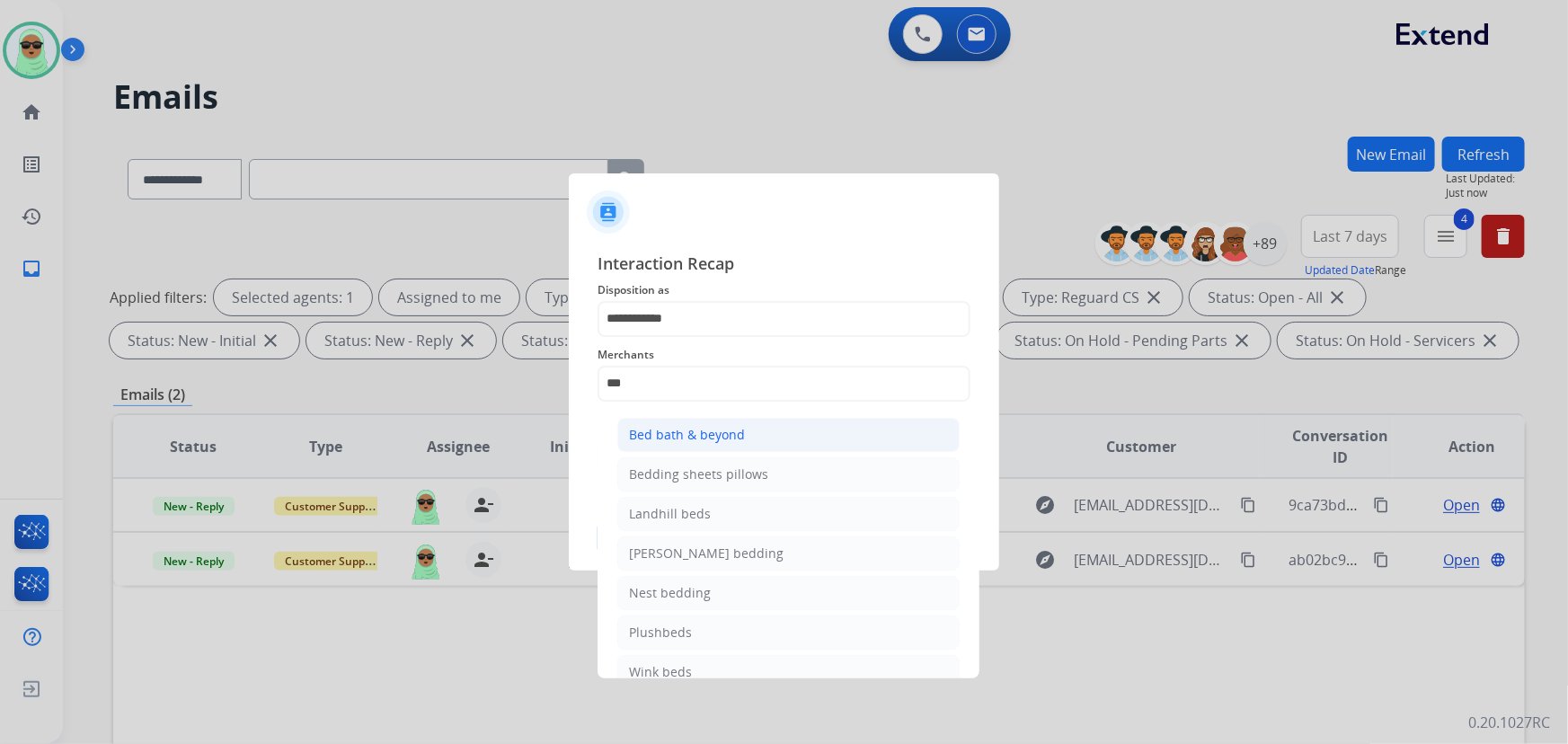
click at [724, 436] on div "Bed bath & beyond" at bounding box center [687, 434] width 116 height 18
type input "**********"
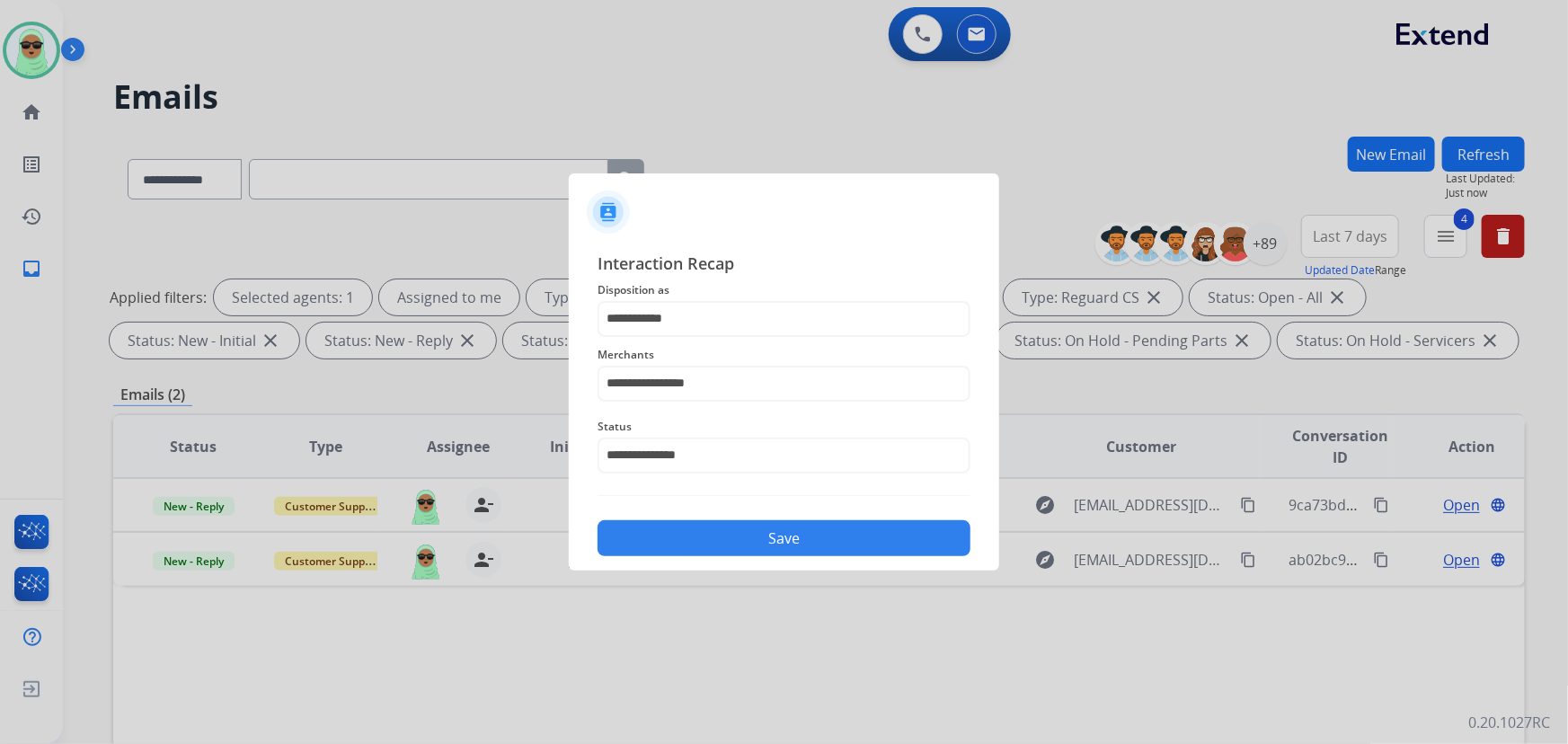
click at [743, 528] on button "Save" at bounding box center [784, 538] width 373 height 36
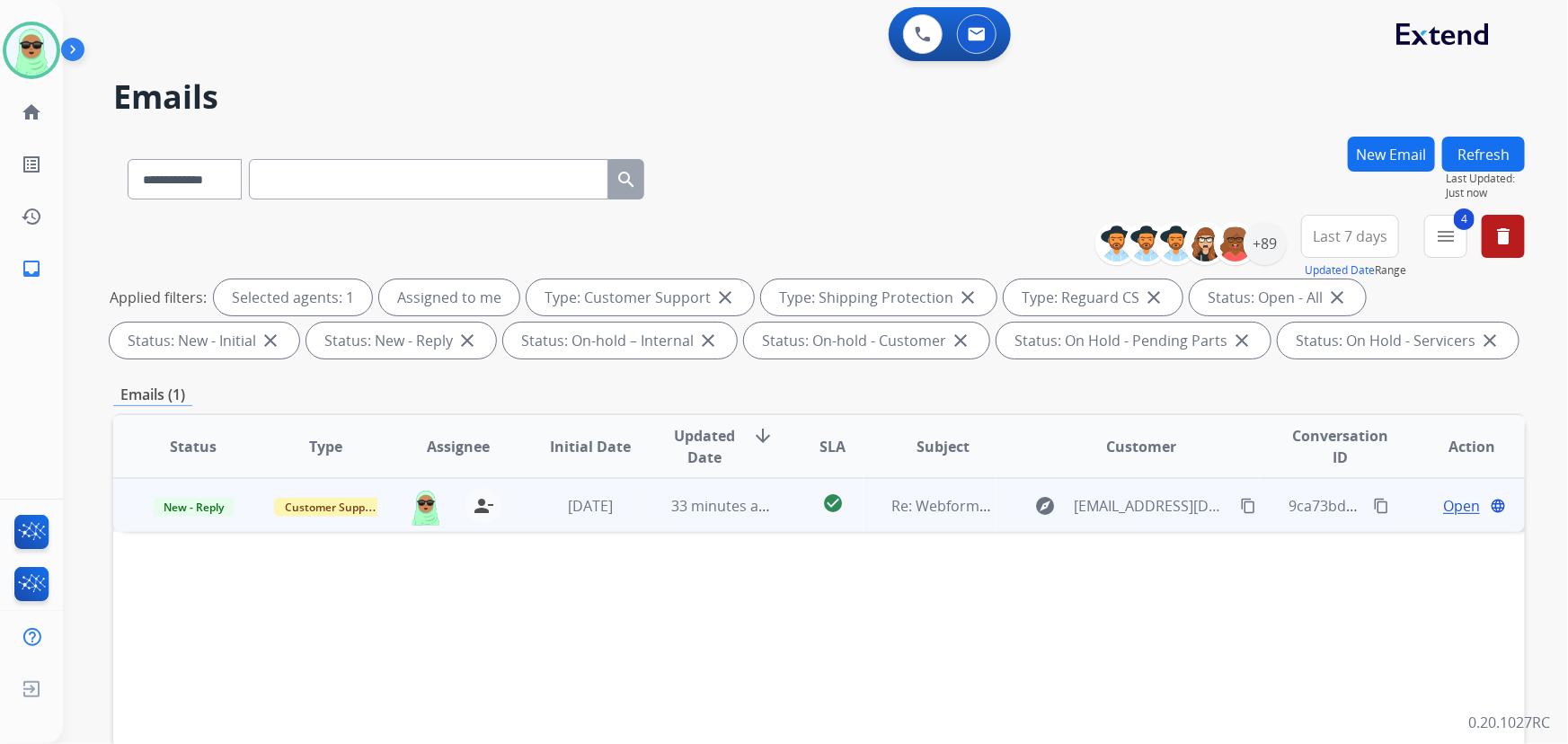
click at [1443, 510] on span "Open" at bounding box center [1461, 505] width 37 height 22
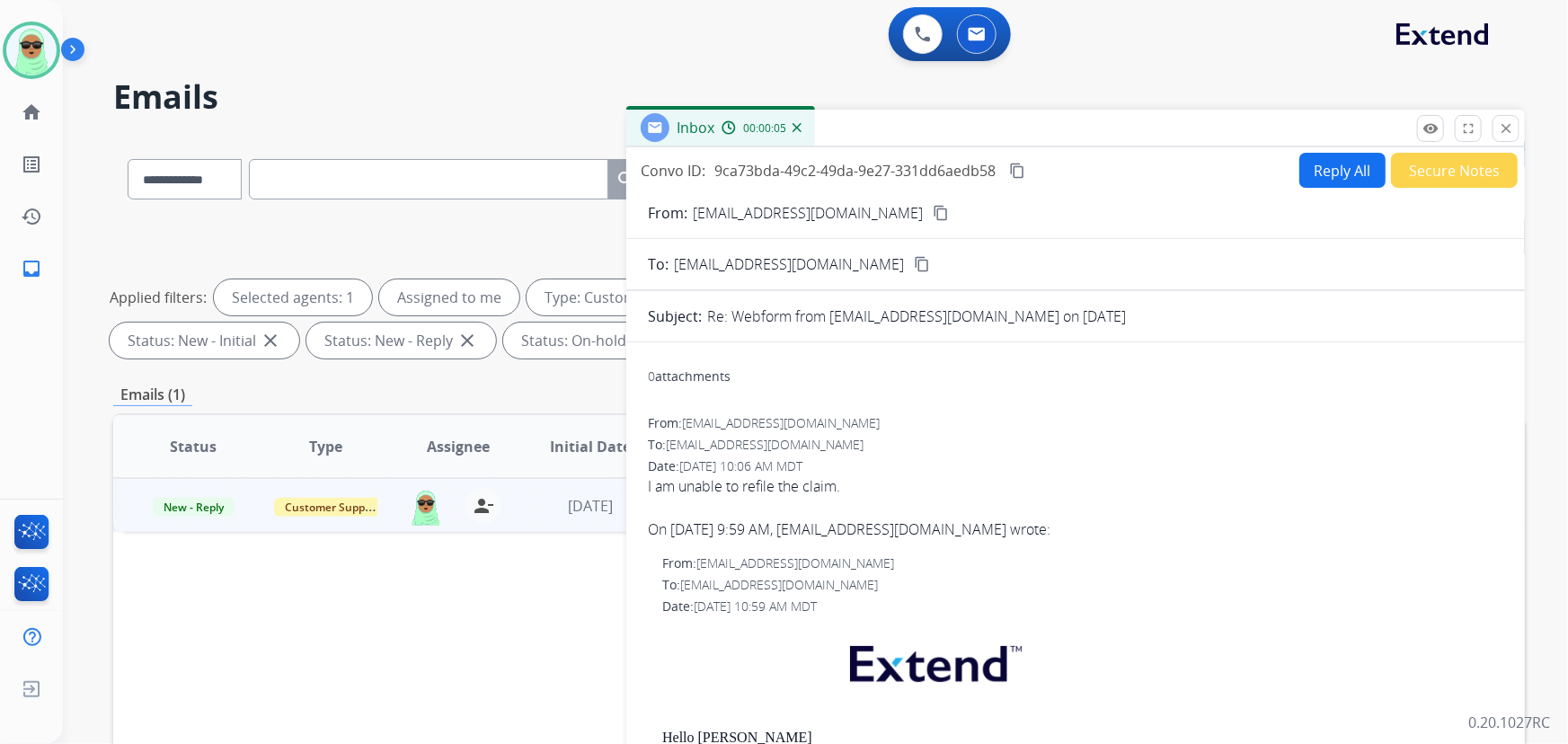
click at [1299, 167] on button "Reply All" at bounding box center [1342, 169] width 86 height 35
select select "**********"
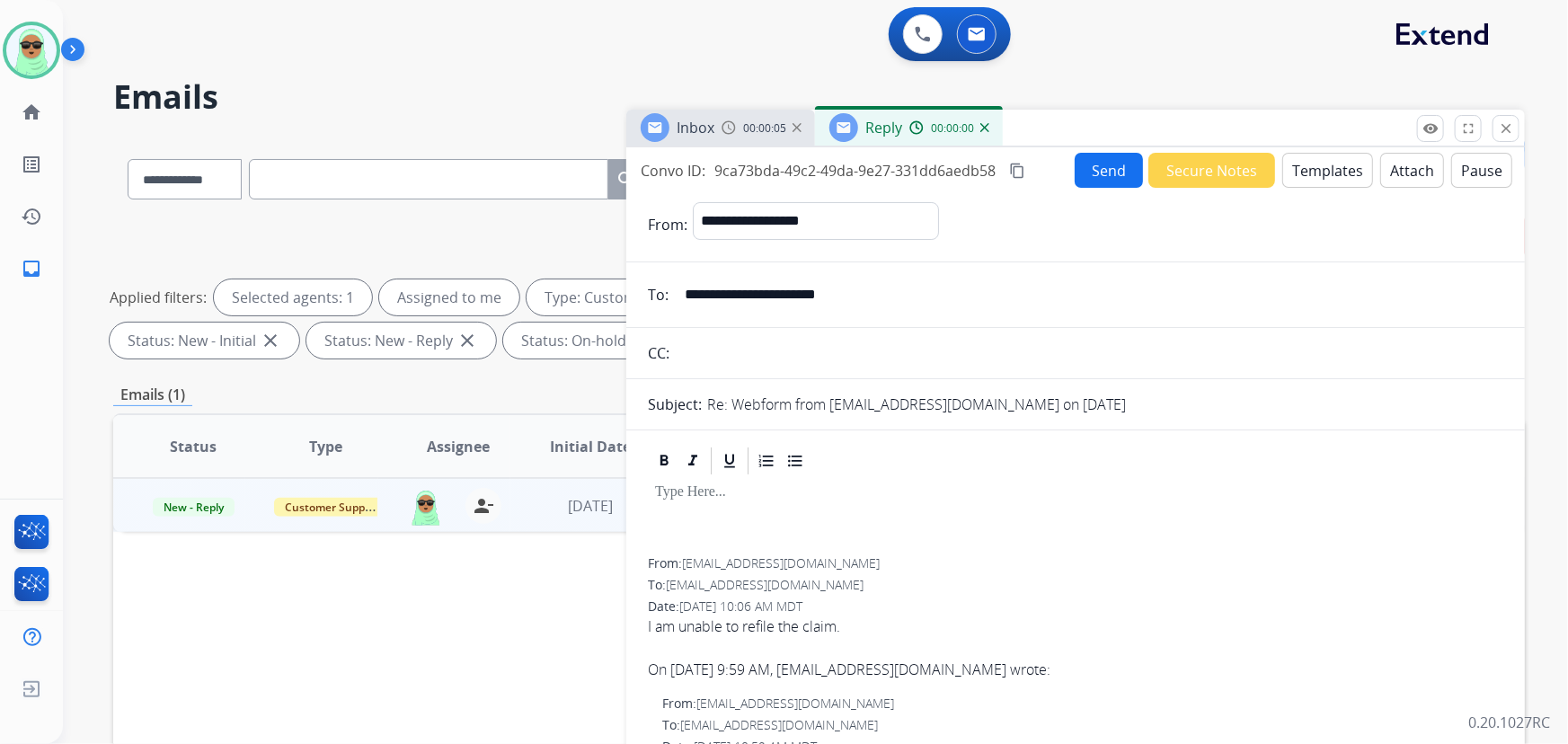
click at [1298, 166] on button "Templates" at bounding box center [1327, 169] width 91 height 35
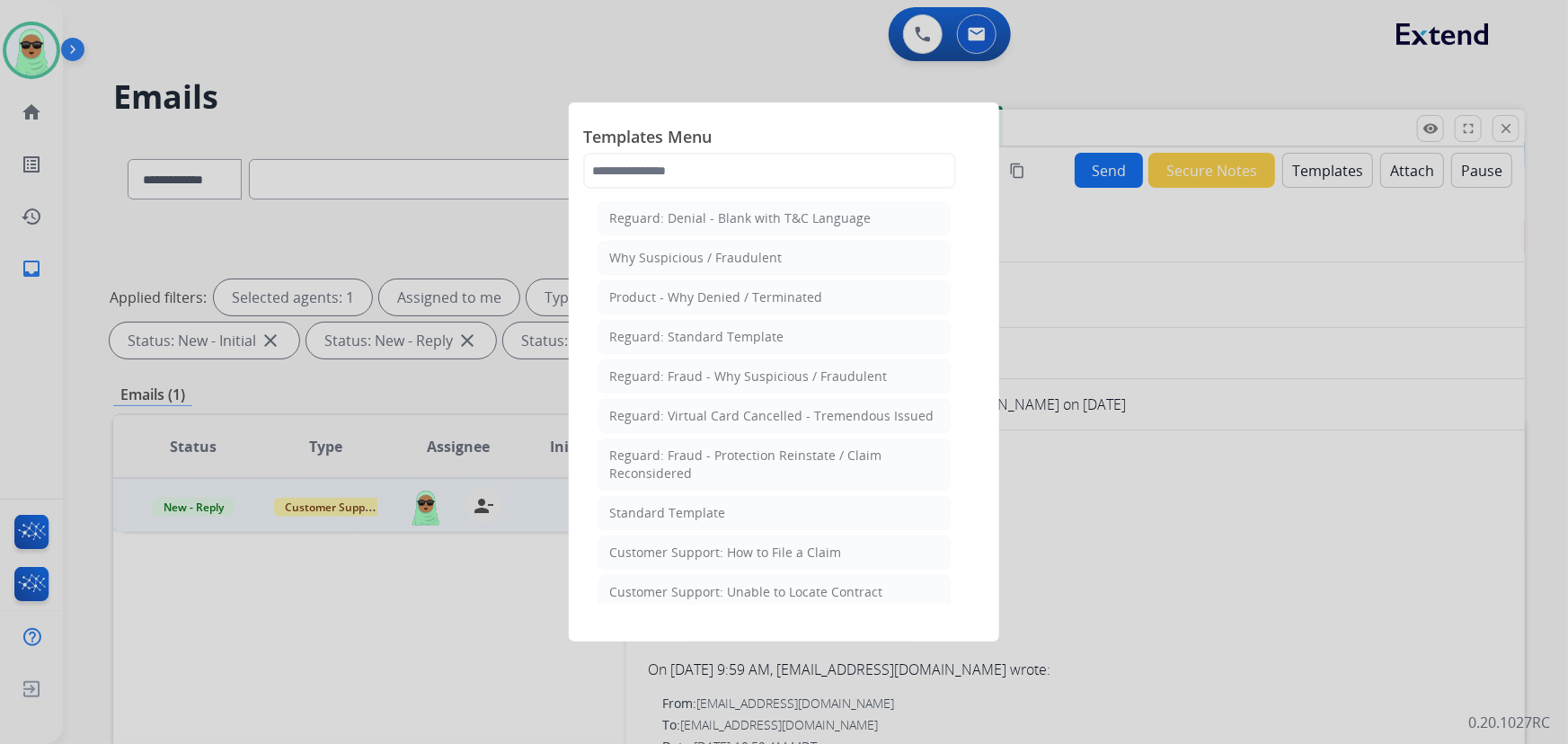
click at [690, 499] on li "Standard Template" at bounding box center [774, 512] width 353 height 34
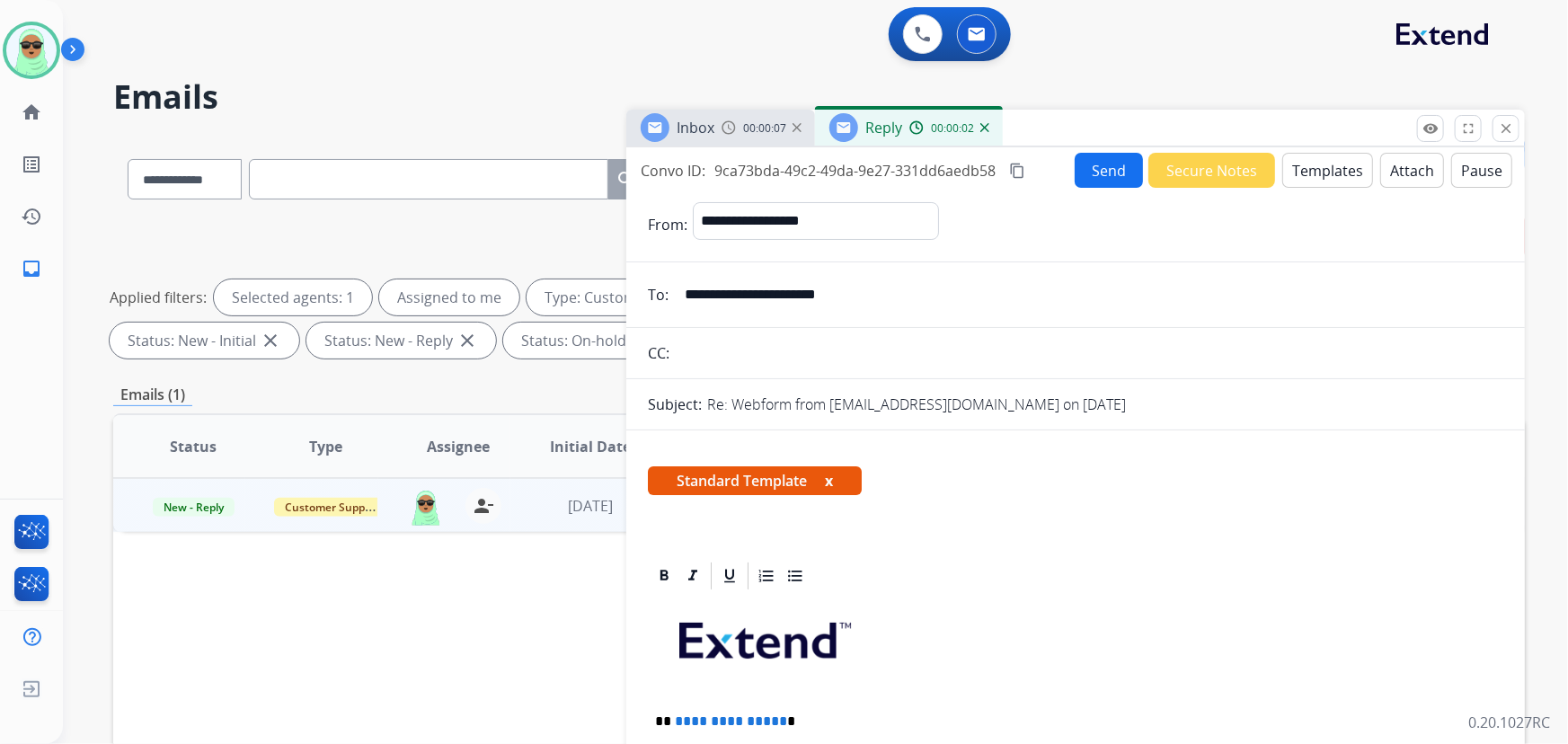
scroll to position [326, 0]
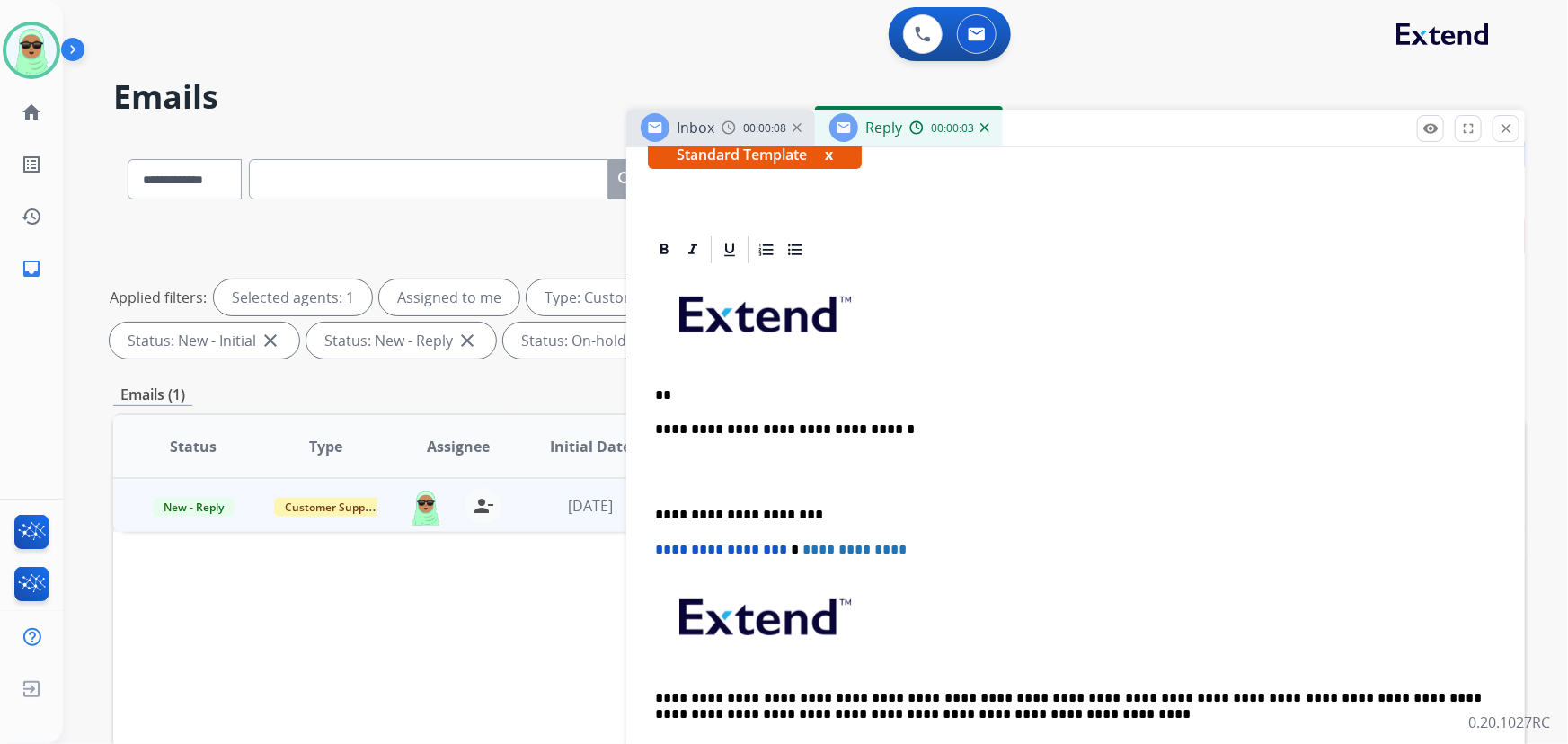
drag, startPoint x: 800, startPoint y: 493, endPoint x: 669, endPoint y: 374, distance: 177.0
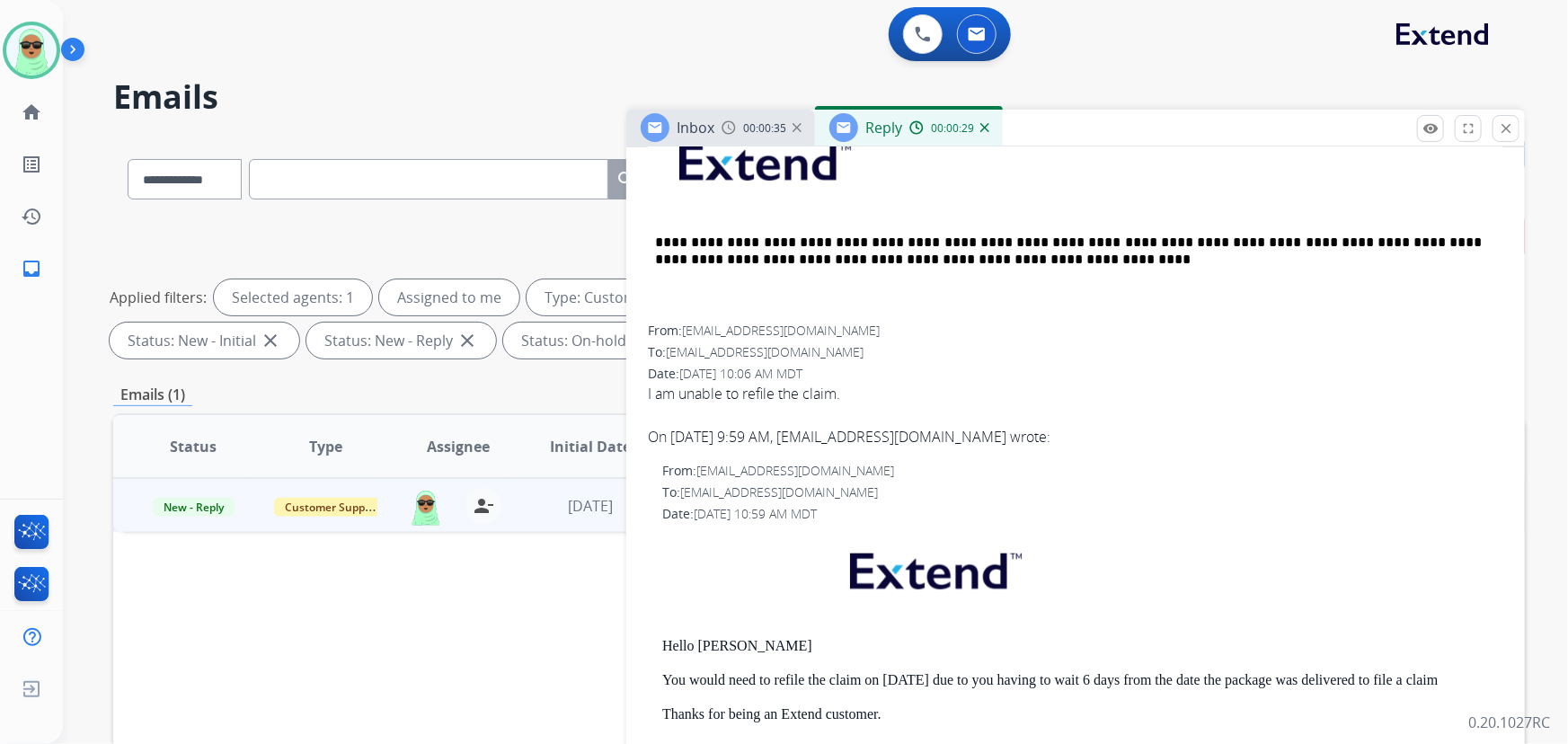
scroll to position [816, 0]
click at [719, 638] on p "Hello Saroj" at bounding box center [1082, 644] width 841 height 16
copy p "Saroj"
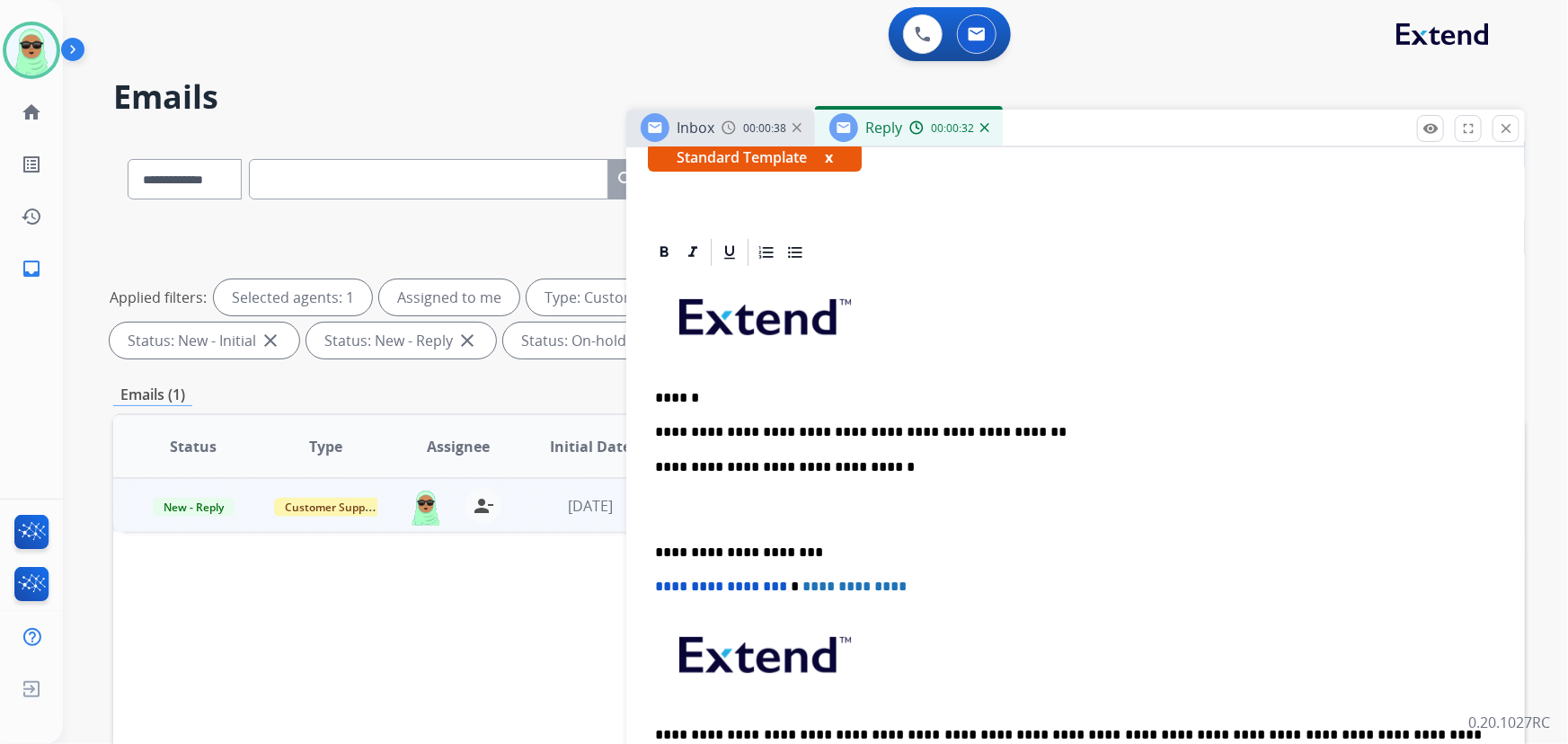
scroll to position [244, 0]
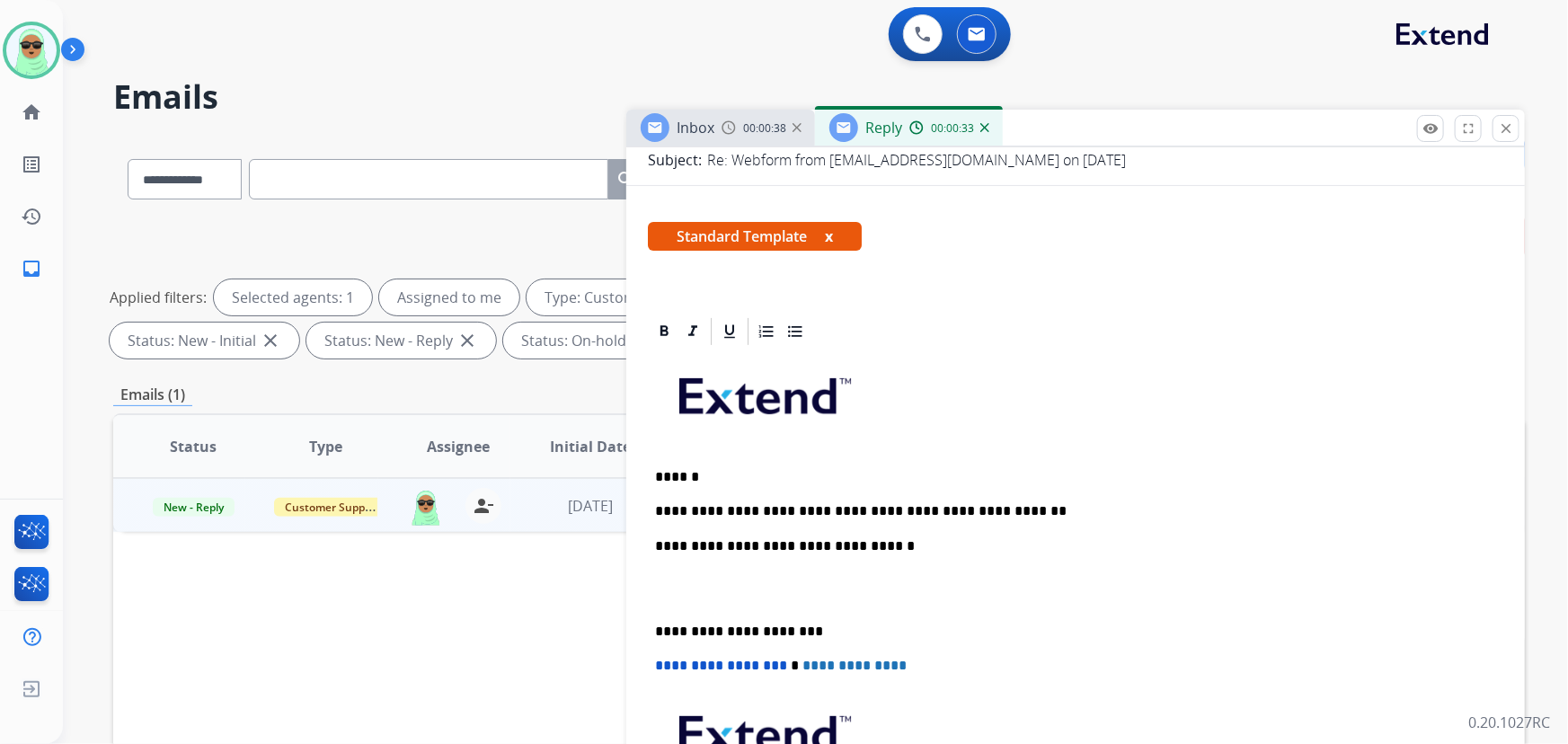
click at [731, 462] on div "**********" at bounding box center [1075, 622] width 855 height 548
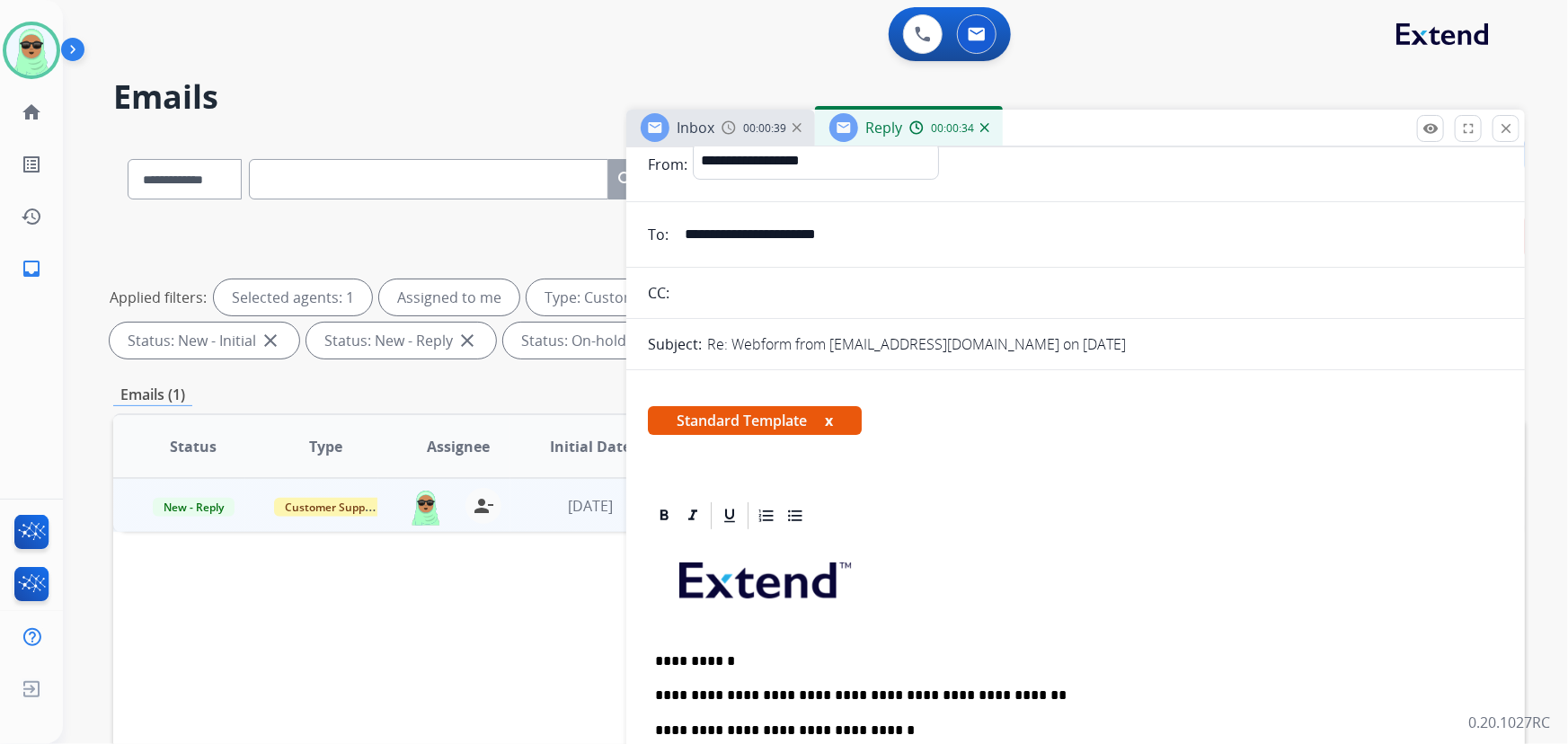
scroll to position [0, 0]
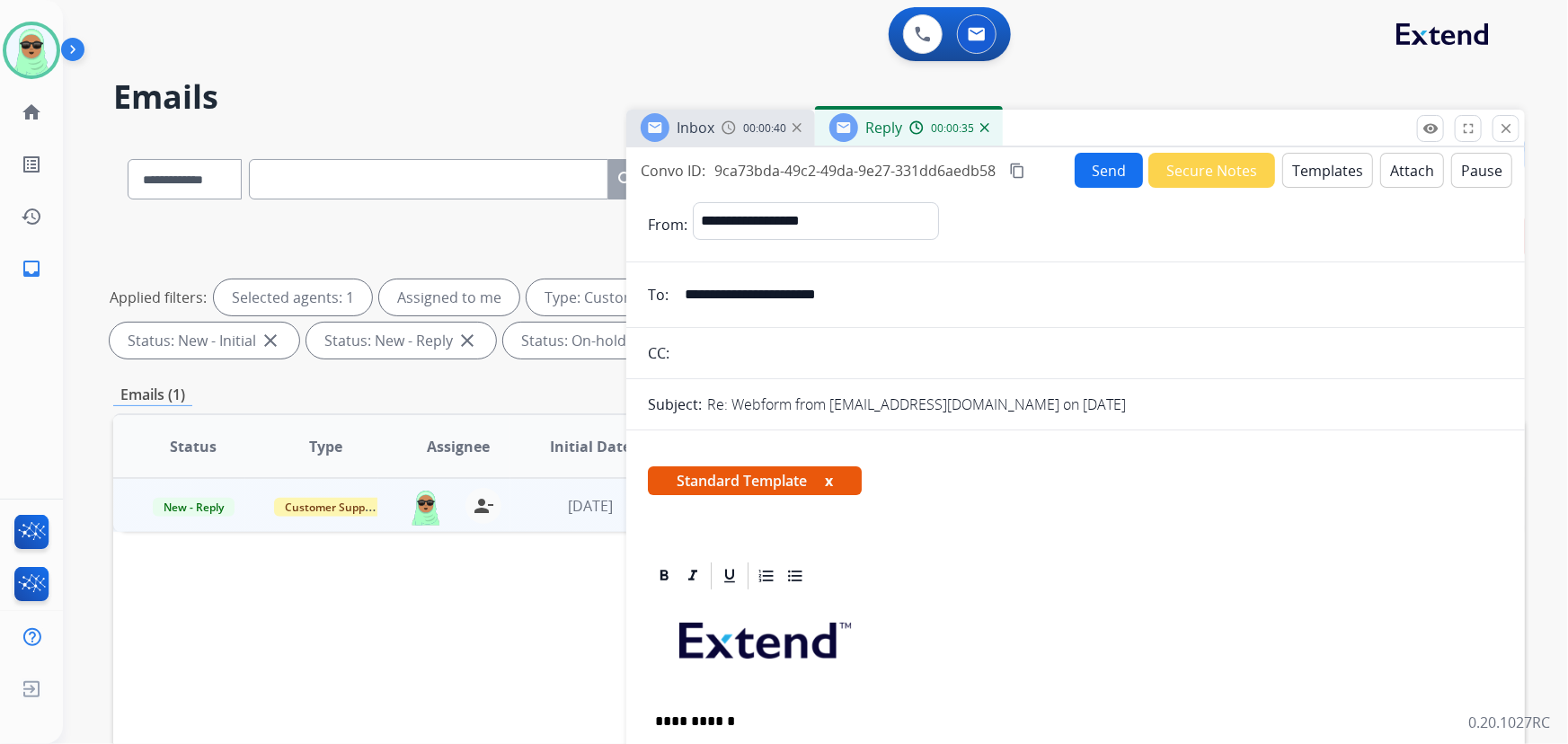
click at [1099, 176] on button "Send" at bounding box center [1108, 169] width 68 height 35
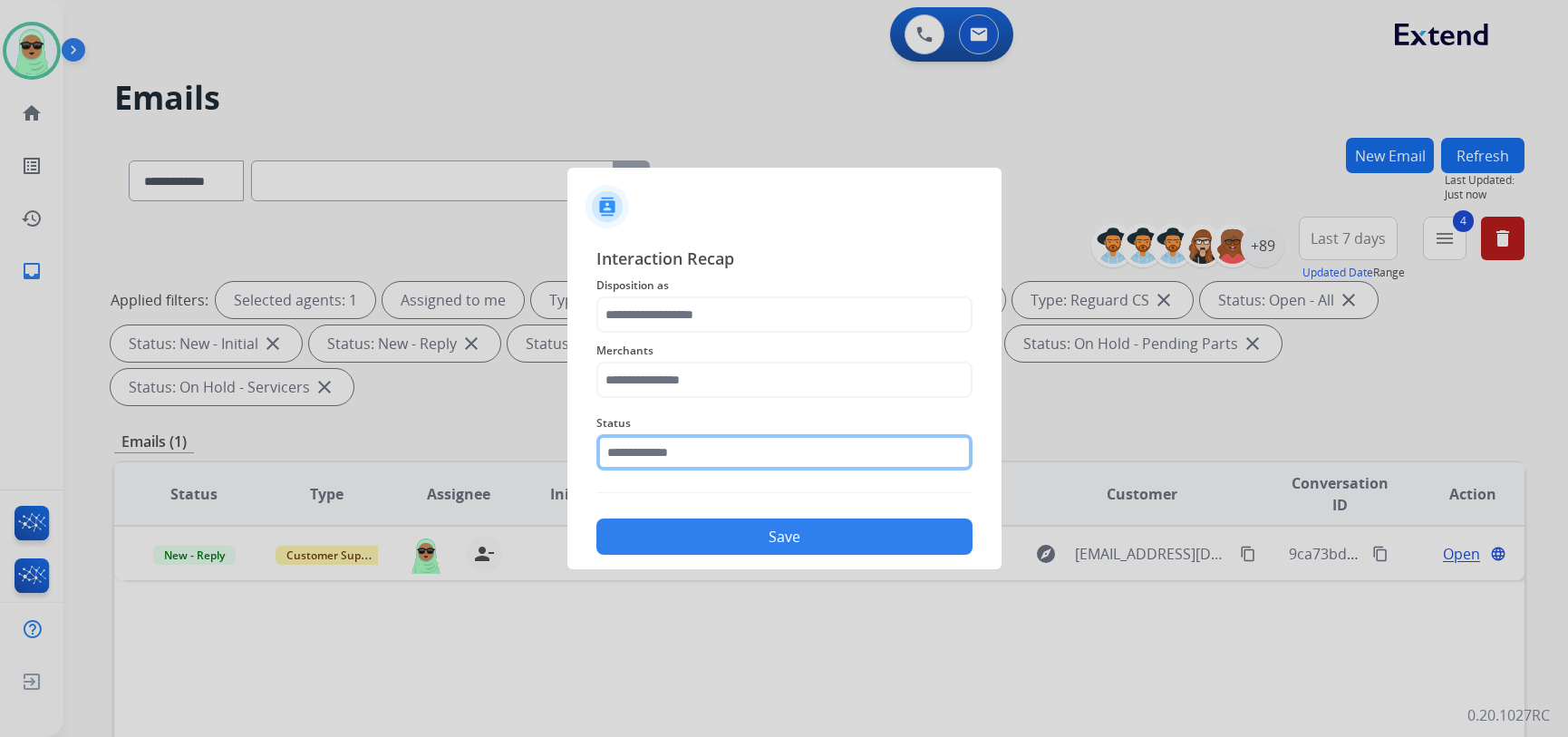
click at [748, 457] on input "text" at bounding box center [784, 453] width 376 height 36
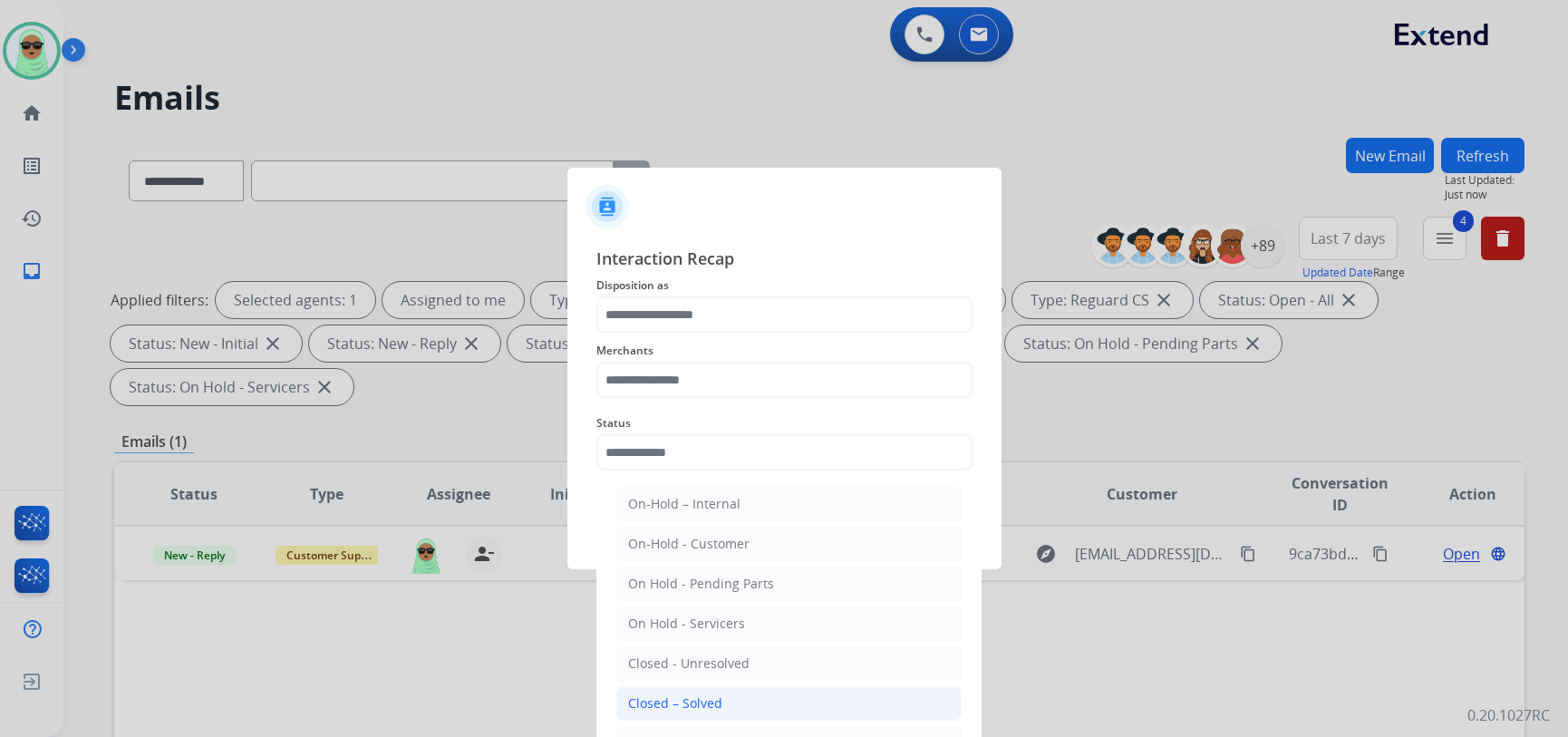
click at [706, 690] on li "Closed – Solved" at bounding box center [789, 704] width 345 height 34
type input "**********"
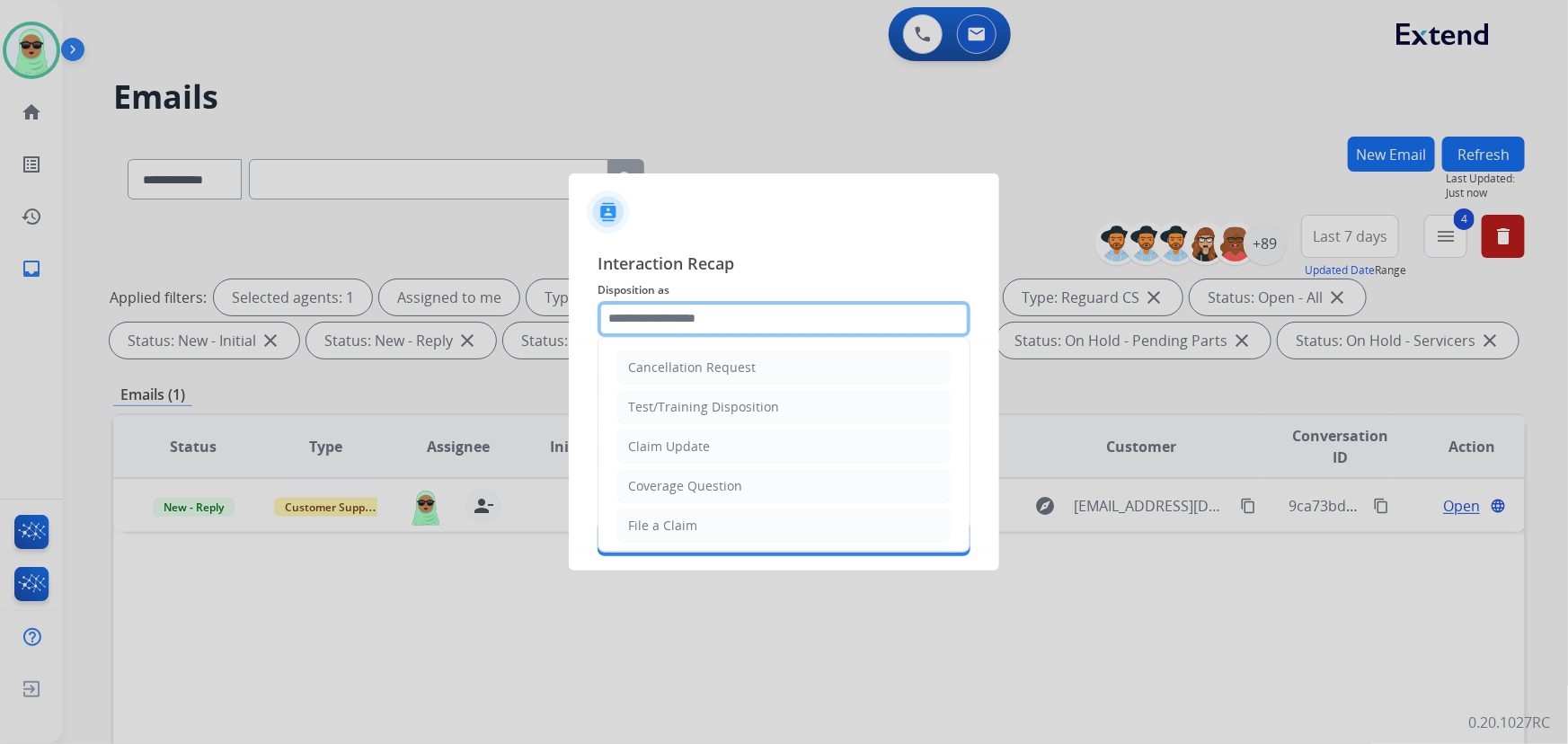
click at [726, 317] on input "text" at bounding box center [784, 319] width 373 height 36
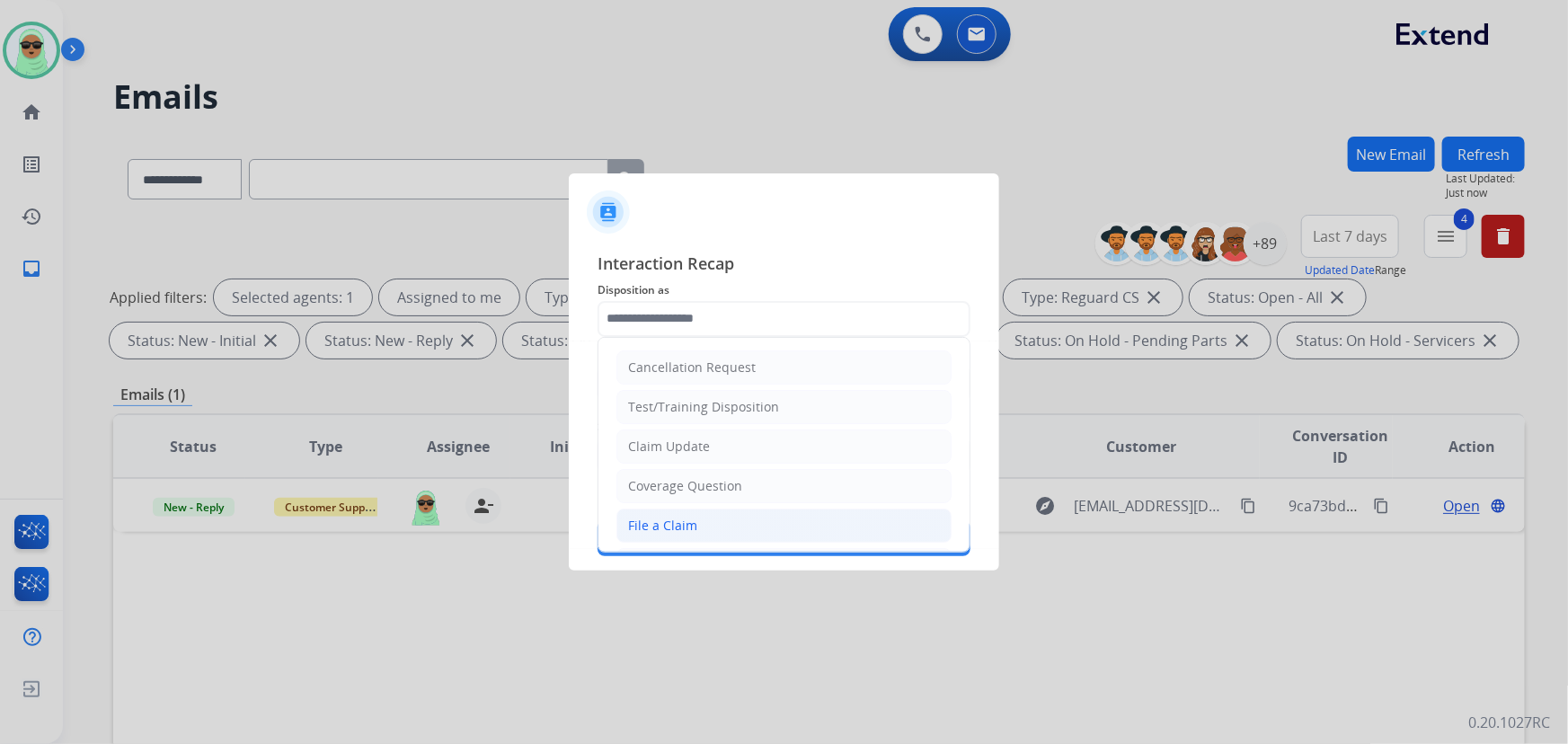
click at [682, 517] on div "File a Claim" at bounding box center [662, 525] width 69 height 18
type input "**********"
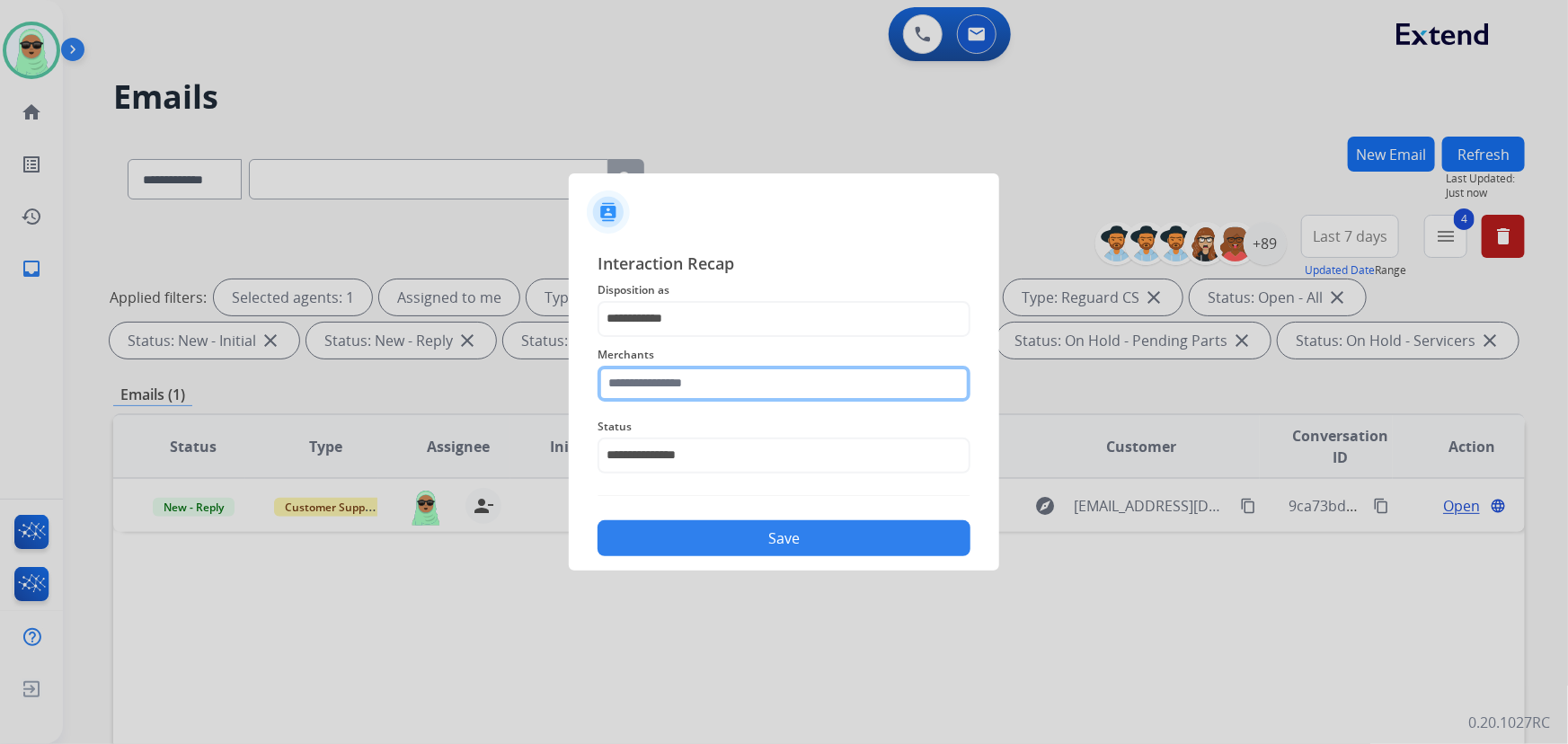
click at [645, 398] on input "text" at bounding box center [784, 384] width 373 height 36
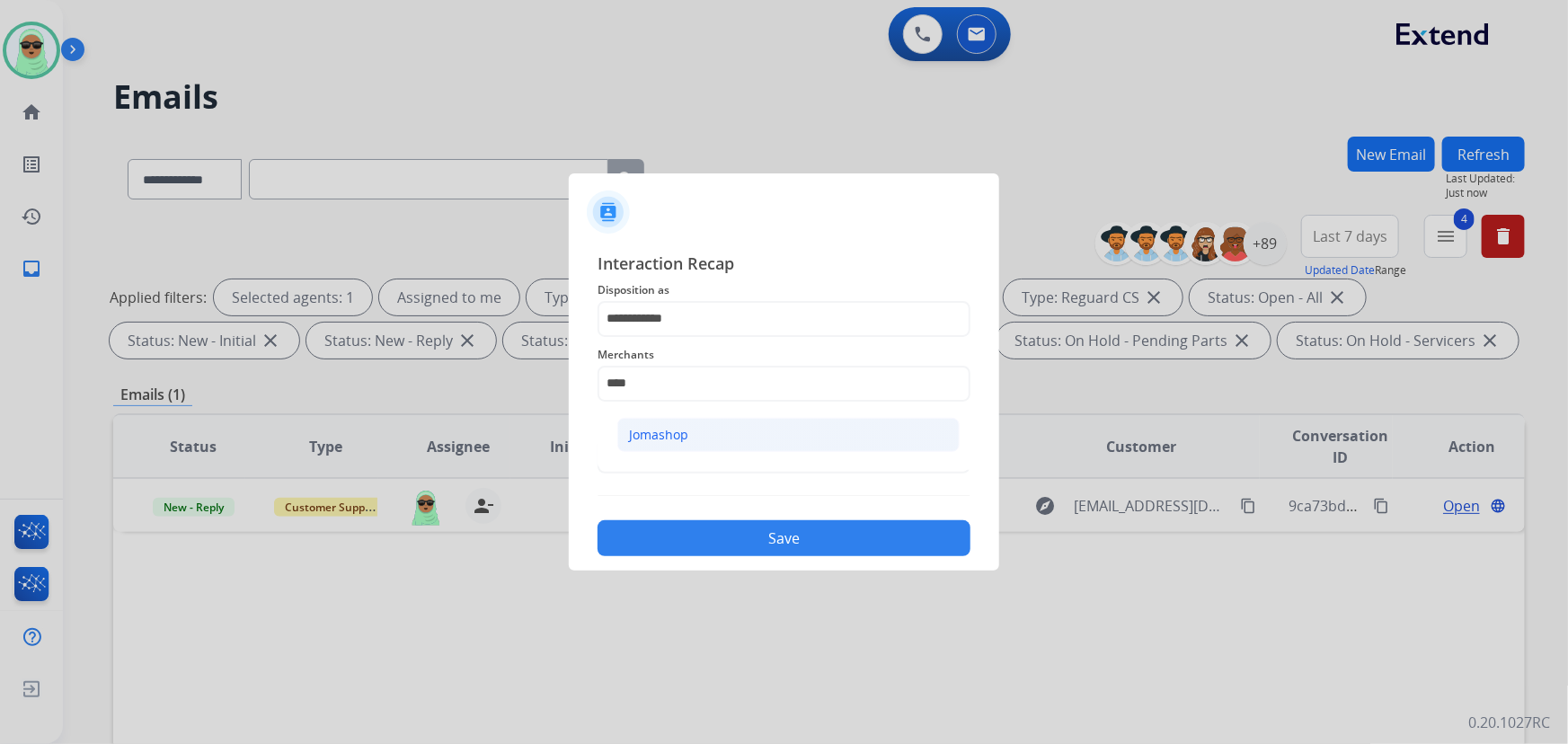
click at [709, 430] on li "Jomashop" at bounding box center [789, 435] width 342 height 34
type input "********"
click at [779, 533] on button "Save" at bounding box center [784, 538] width 373 height 36
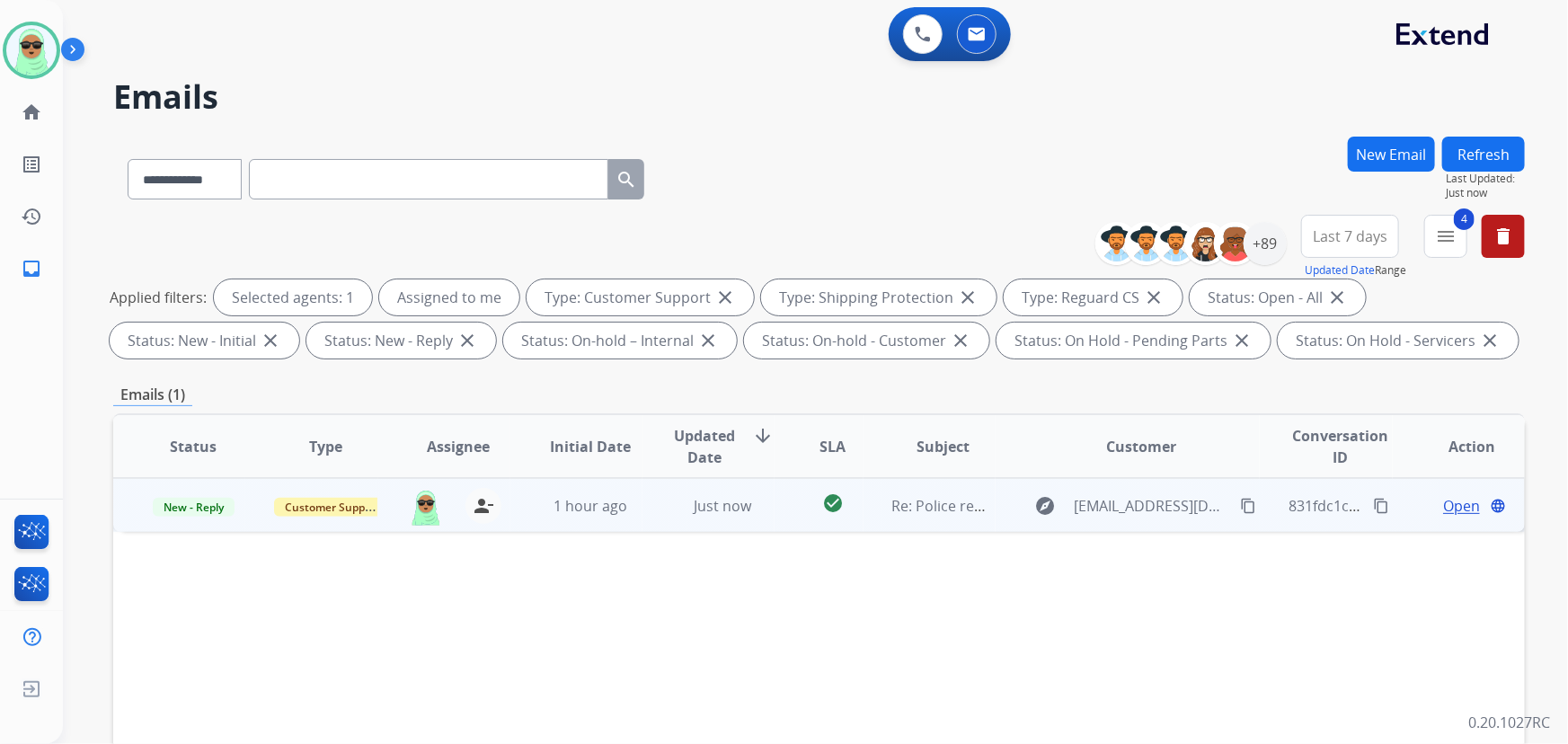
click at [1443, 501] on span "Open" at bounding box center [1461, 505] width 37 height 22
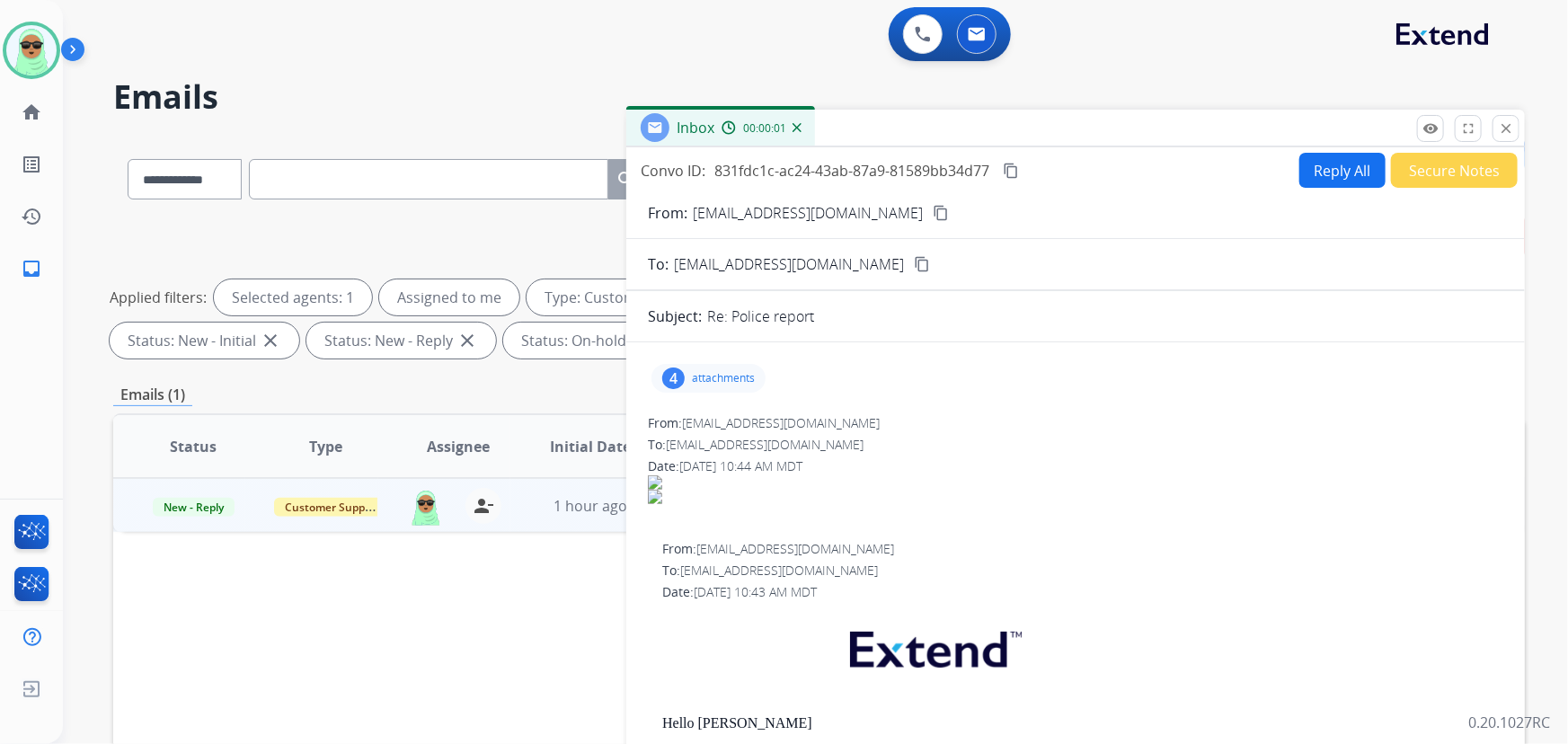
click at [737, 374] on p "attachments" at bounding box center [723, 377] width 62 height 14
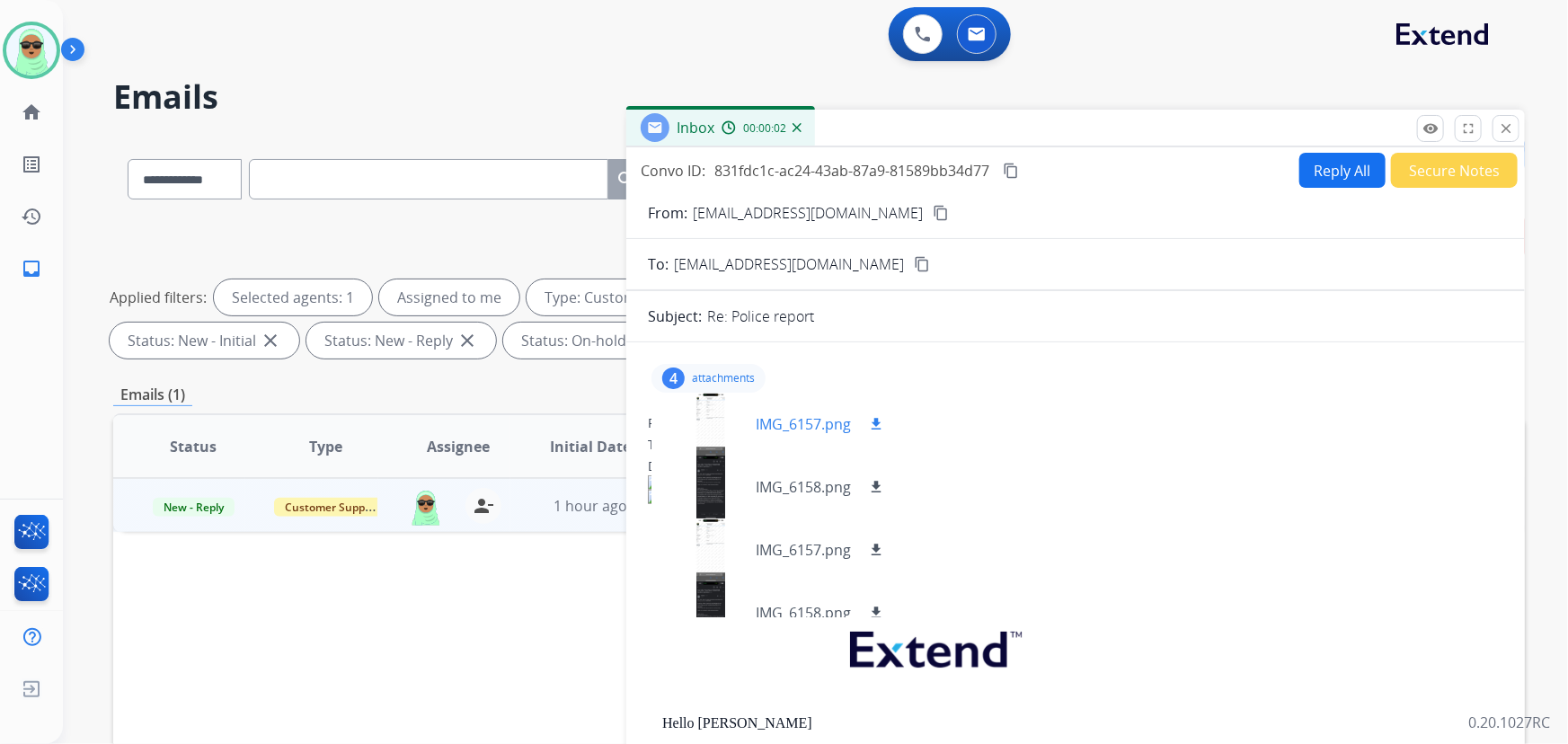
click at [724, 432] on div at bounding box center [710, 424] width 90 height 62
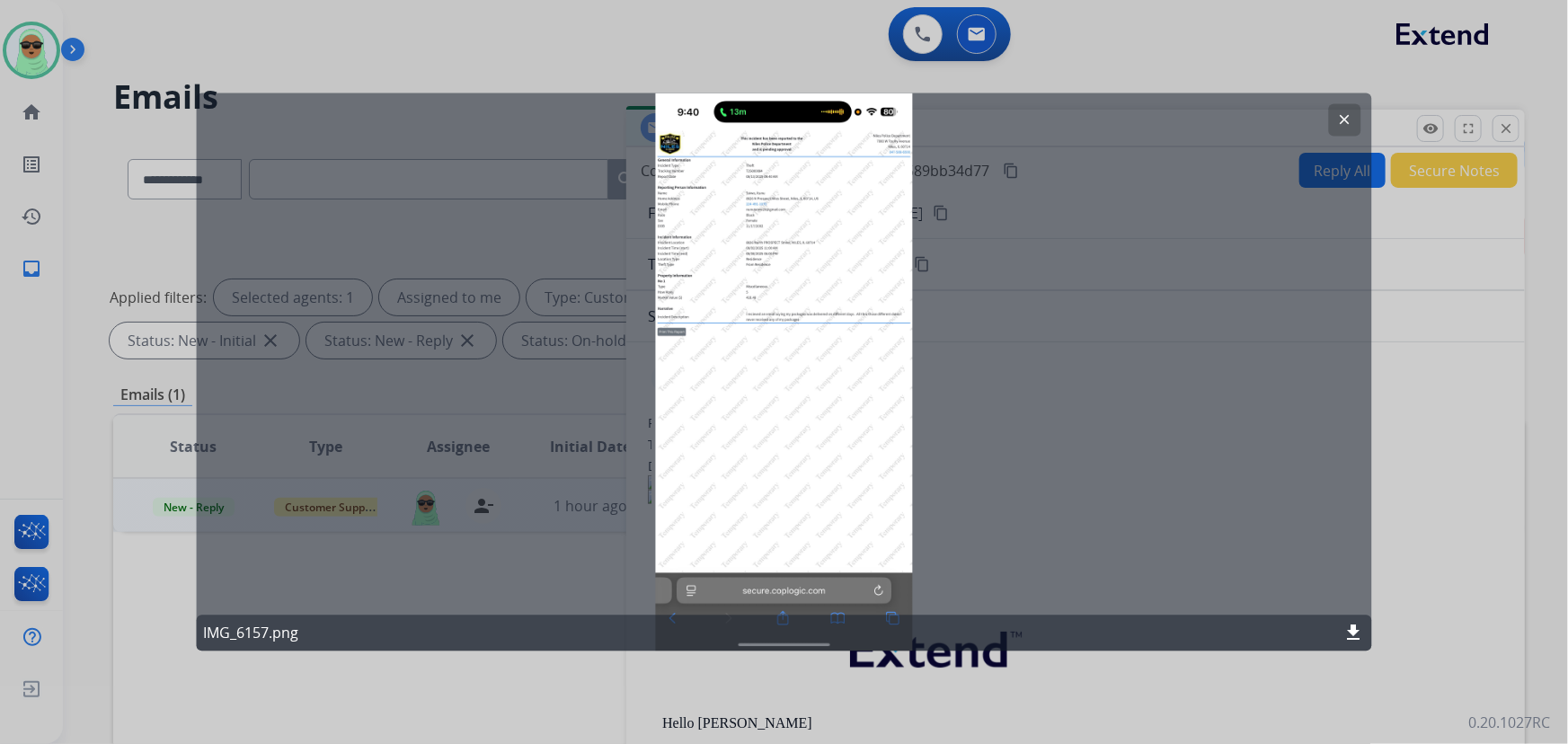
click at [1338, 118] on mat-icon "clear" at bounding box center [1344, 120] width 16 height 16
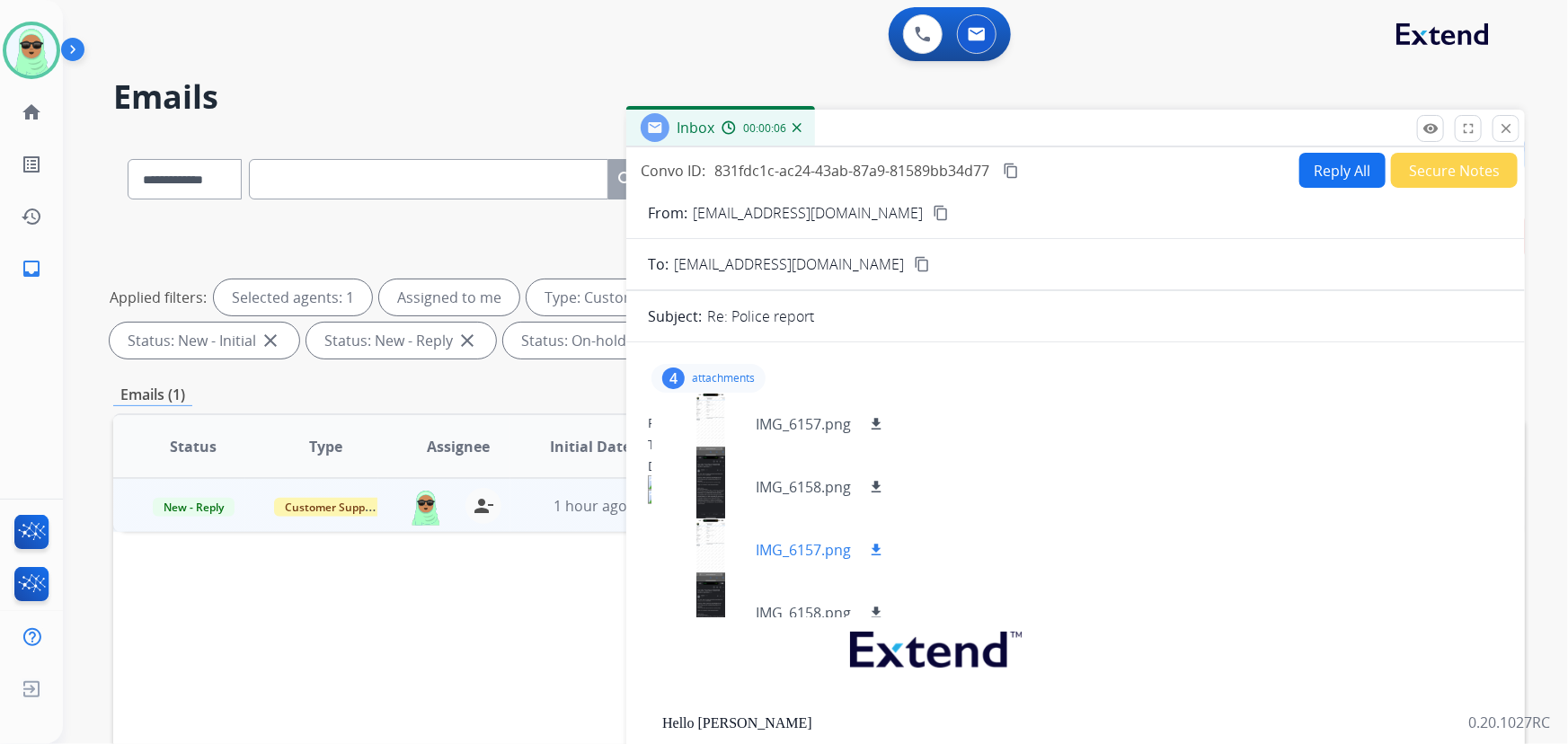
click at [718, 530] on div at bounding box center [710, 549] width 90 height 62
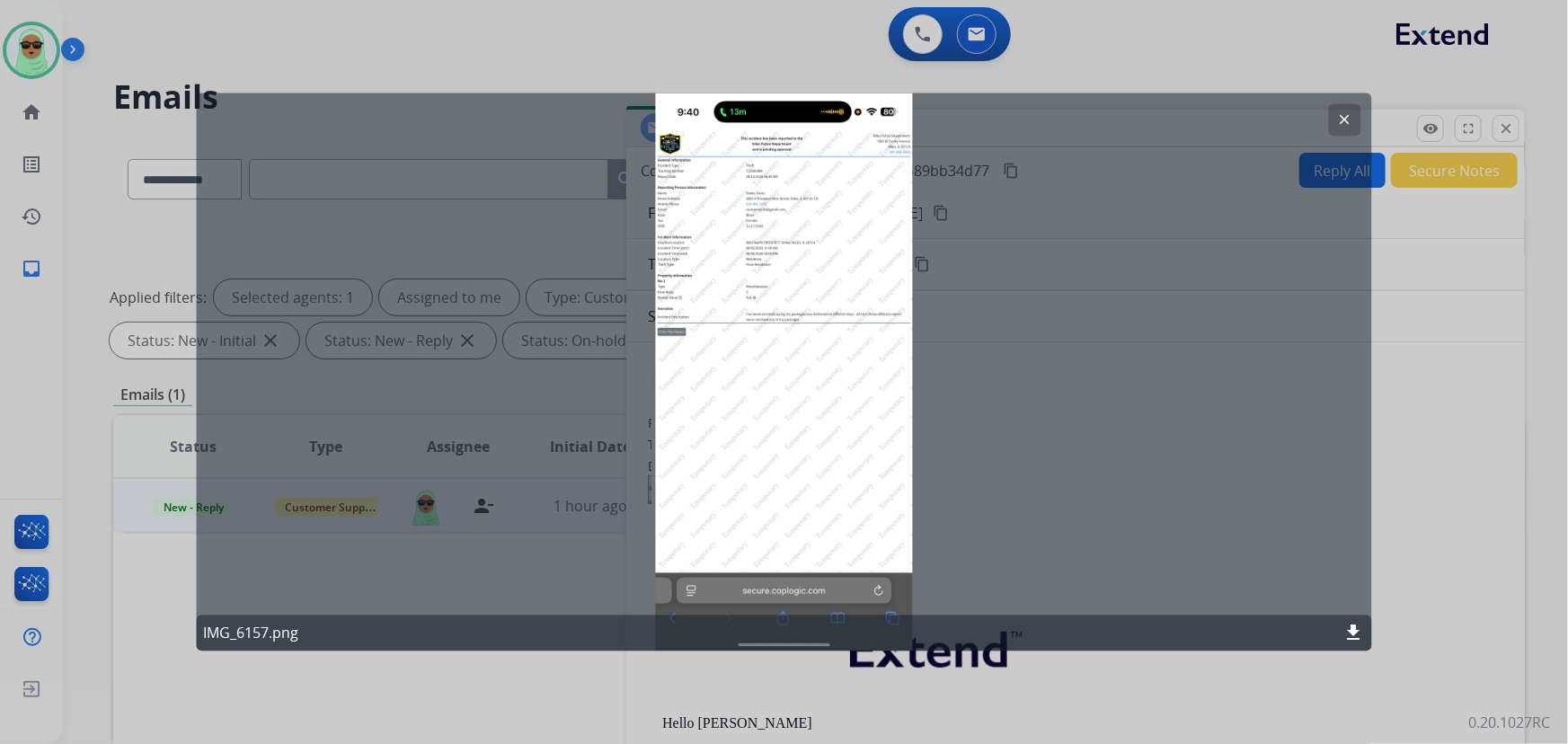
click at [1351, 126] on mat-icon "clear" at bounding box center [1344, 120] width 16 height 16
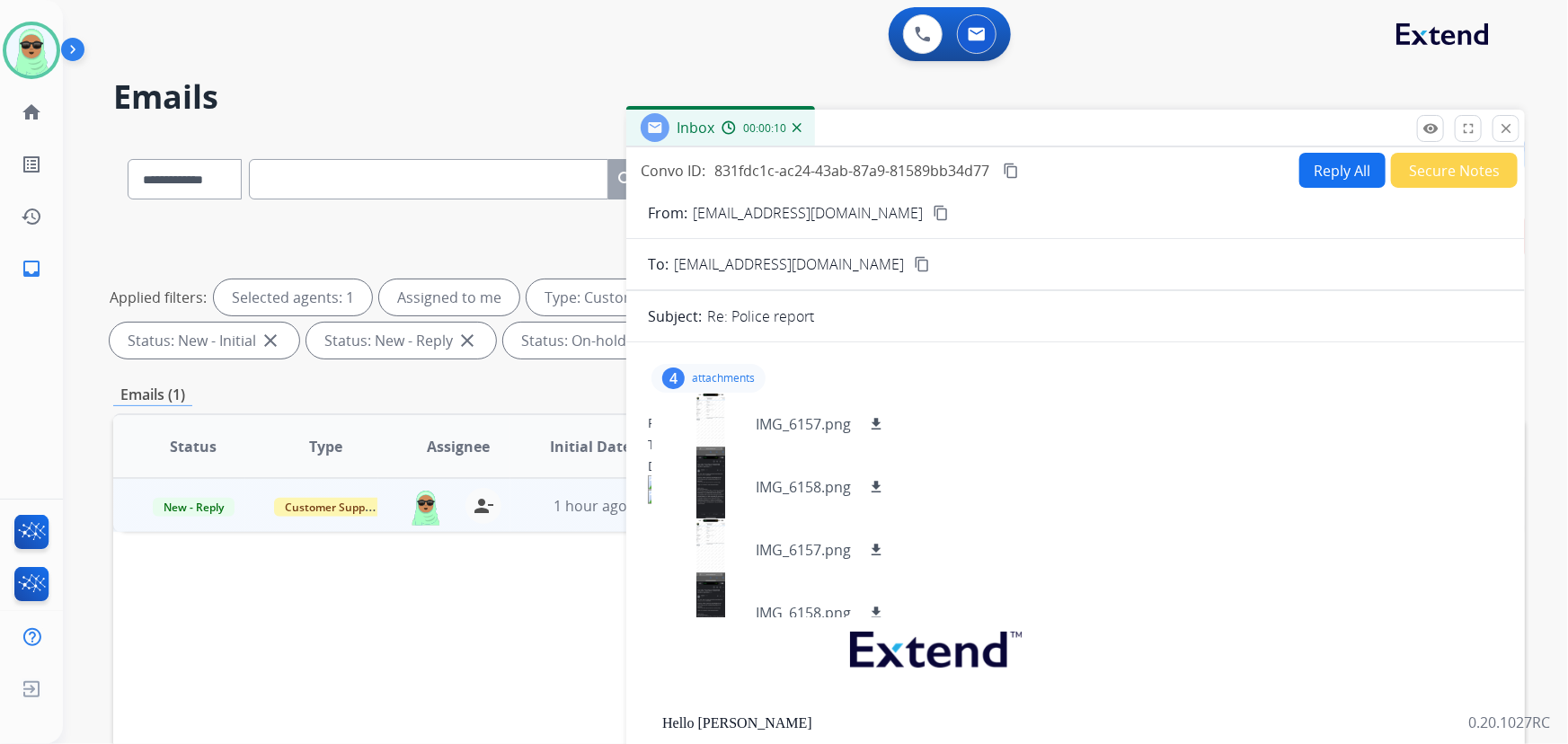
click at [1308, 185] on button "Reply All" at bounding box center [1342, 169] width 86 height 35
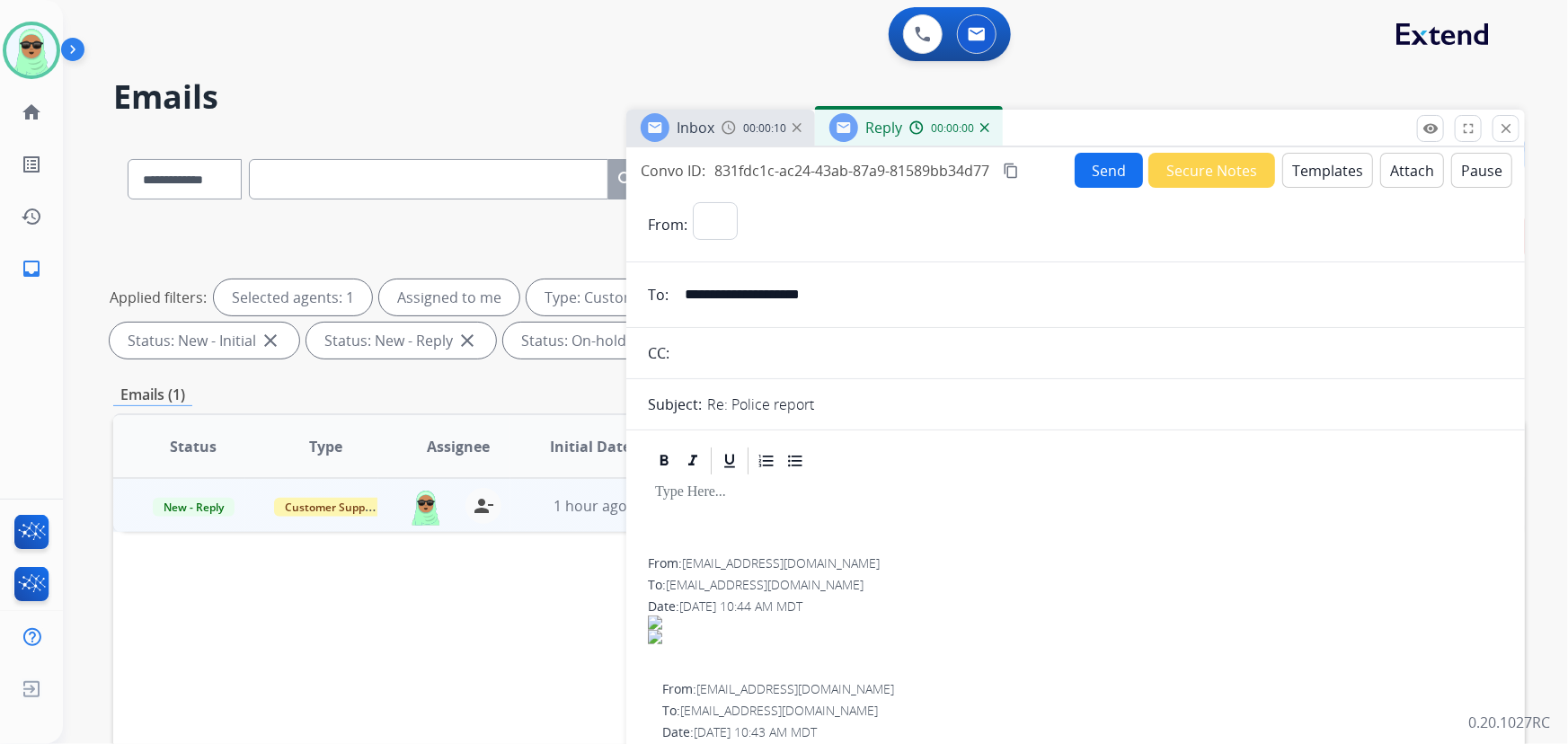
select select "**********"
click at [1329, 156] on button "Templates" at bounding box center [1327, 169] width 91 height 35
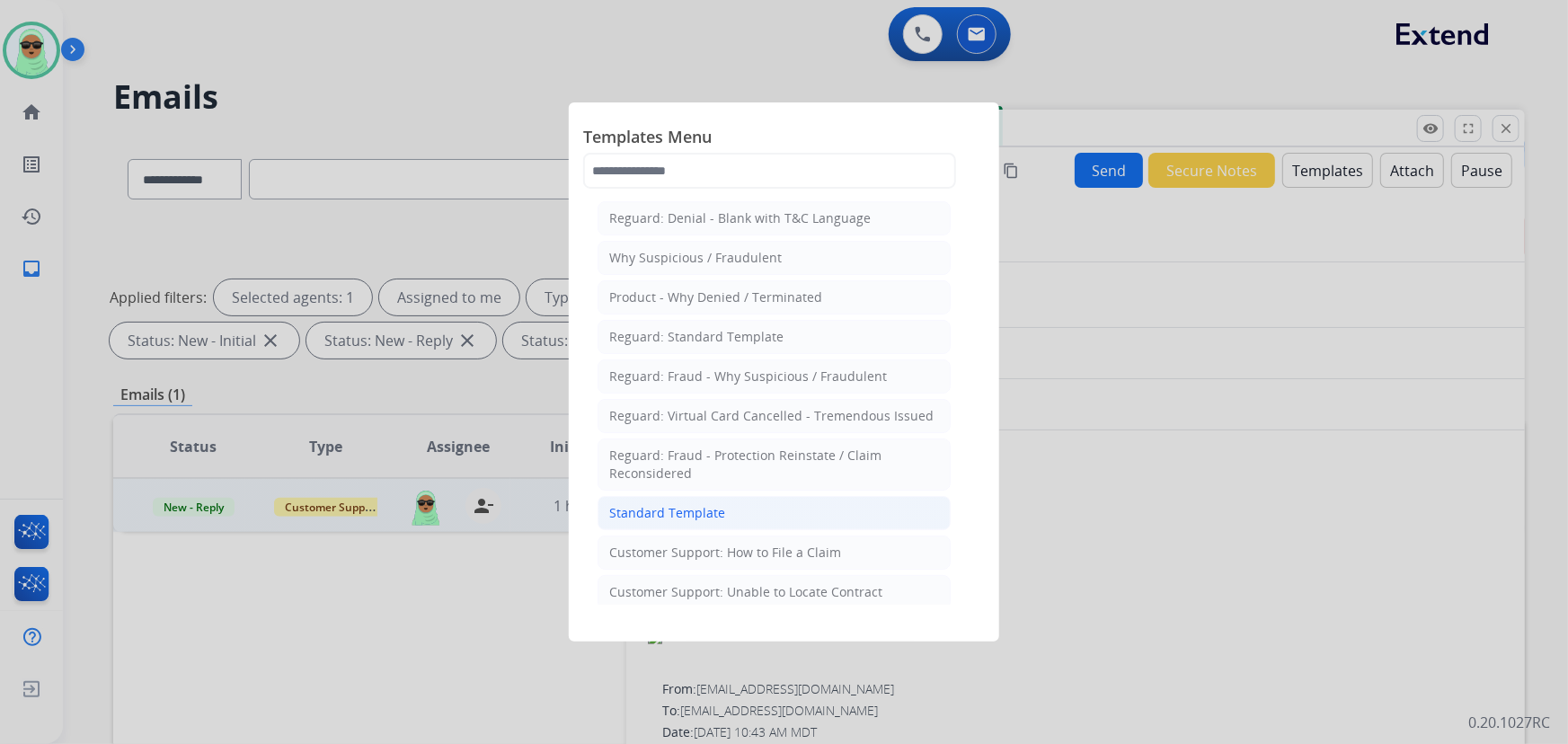
click at [715, 522] on li "Standard Template" at bounding box center [774, 512] width 353 height 34
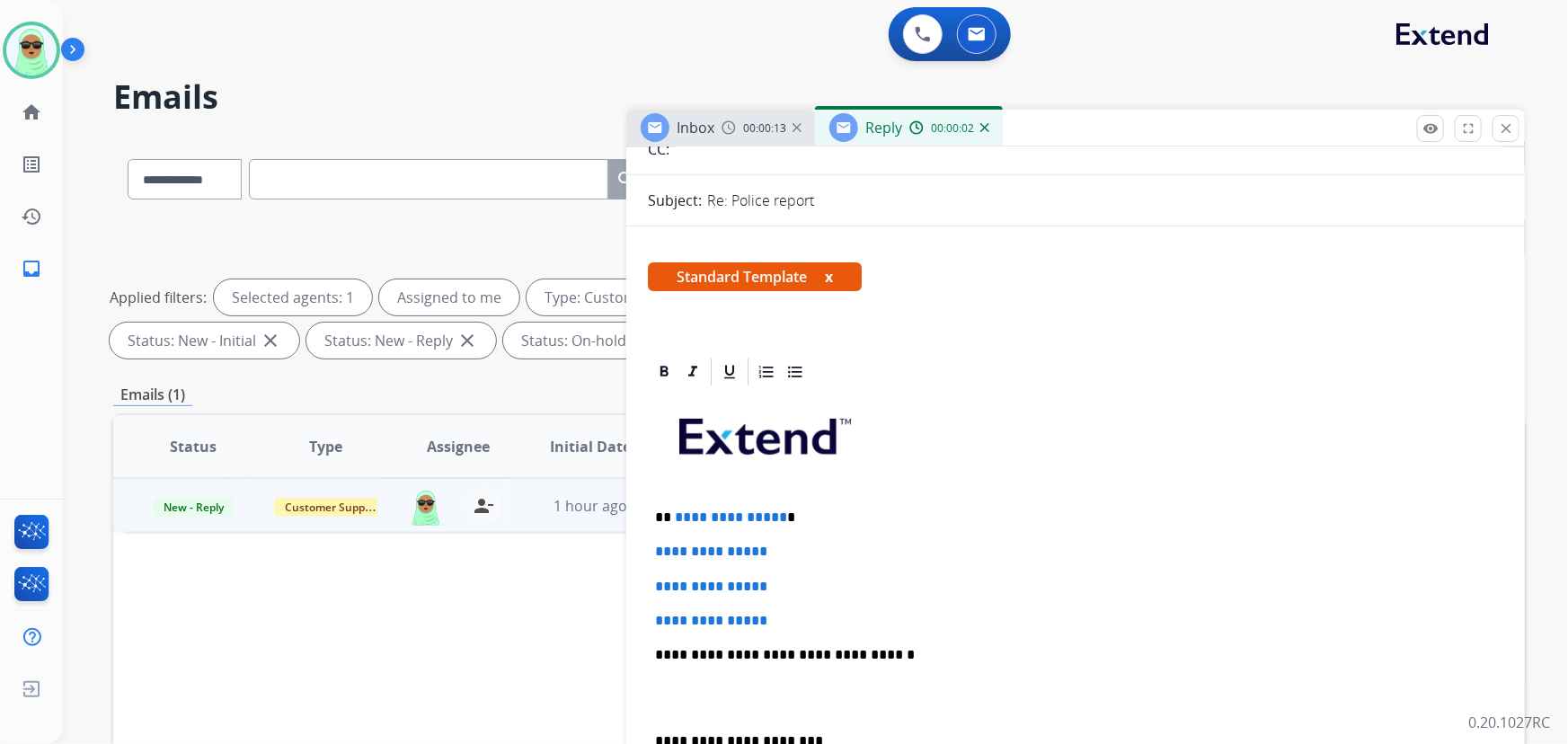
scroll to position [407, 0]
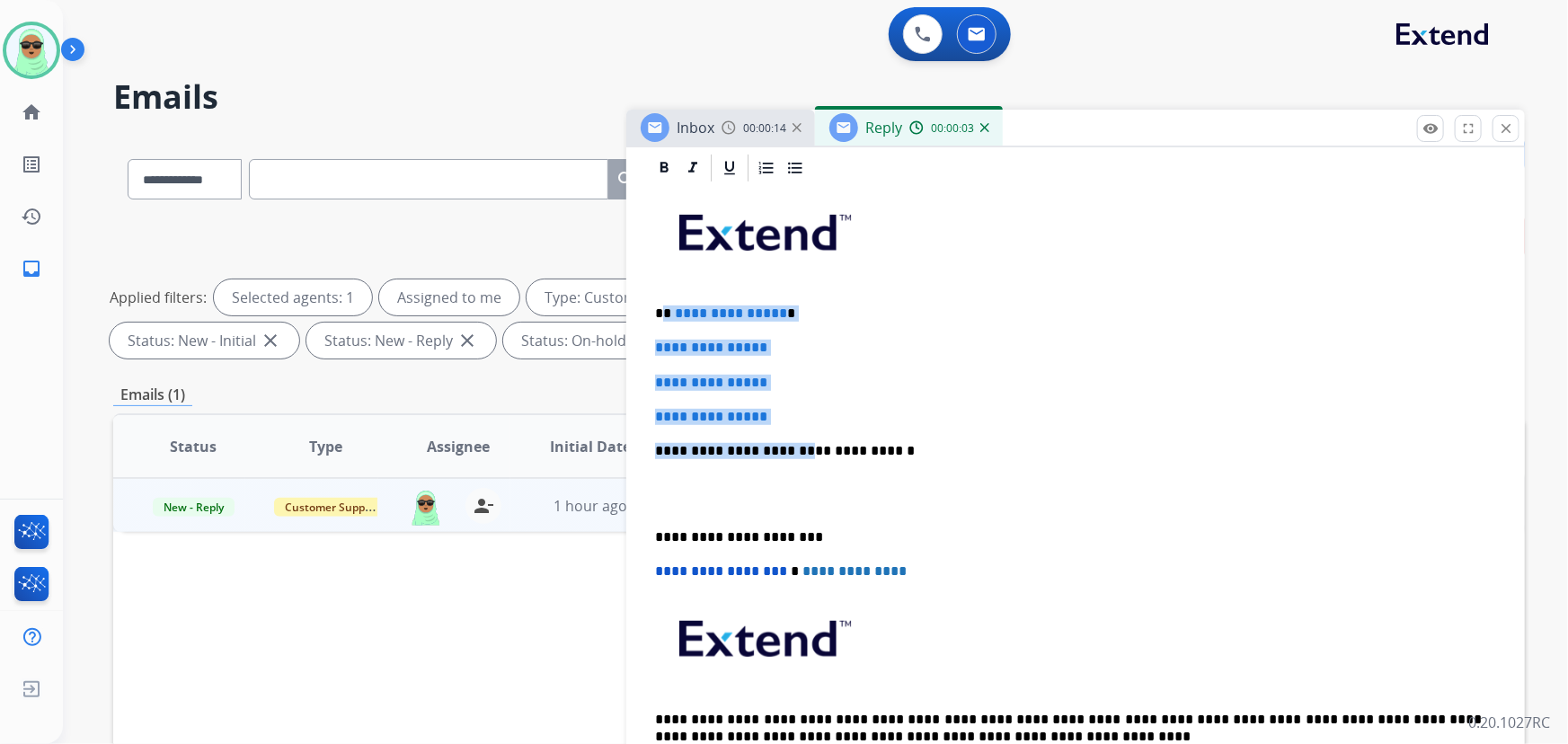
drag, startPoint x: 789, startPoint y: 426, endPoint x: 672, endPoint y: 301, distance: 171.2
click at [665, 303] on div "**********" at bounding box center [1075, 493] width 855 height 618
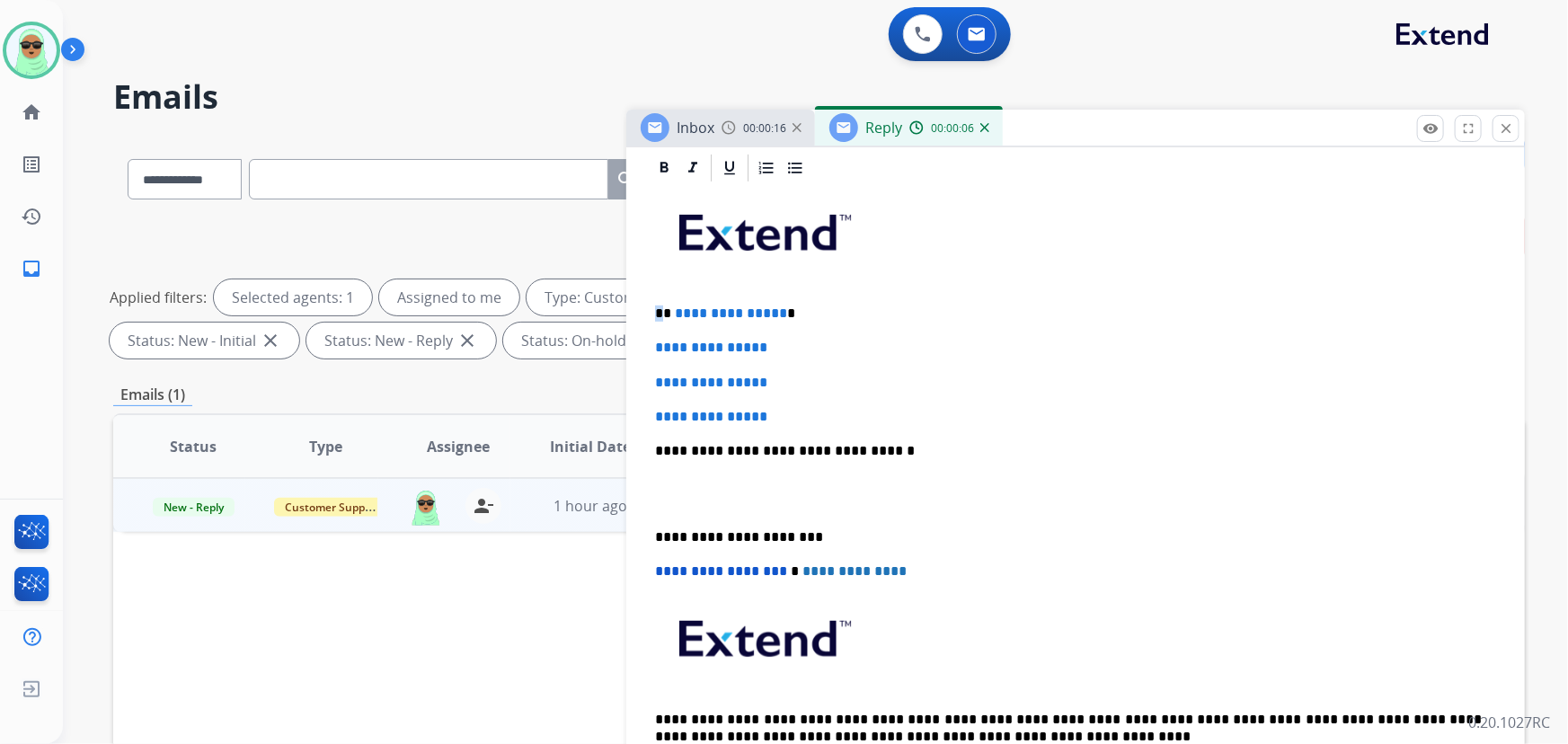
click at [790, 395] on div "**********" at bounding box center [1075, 493] width 855 height 618
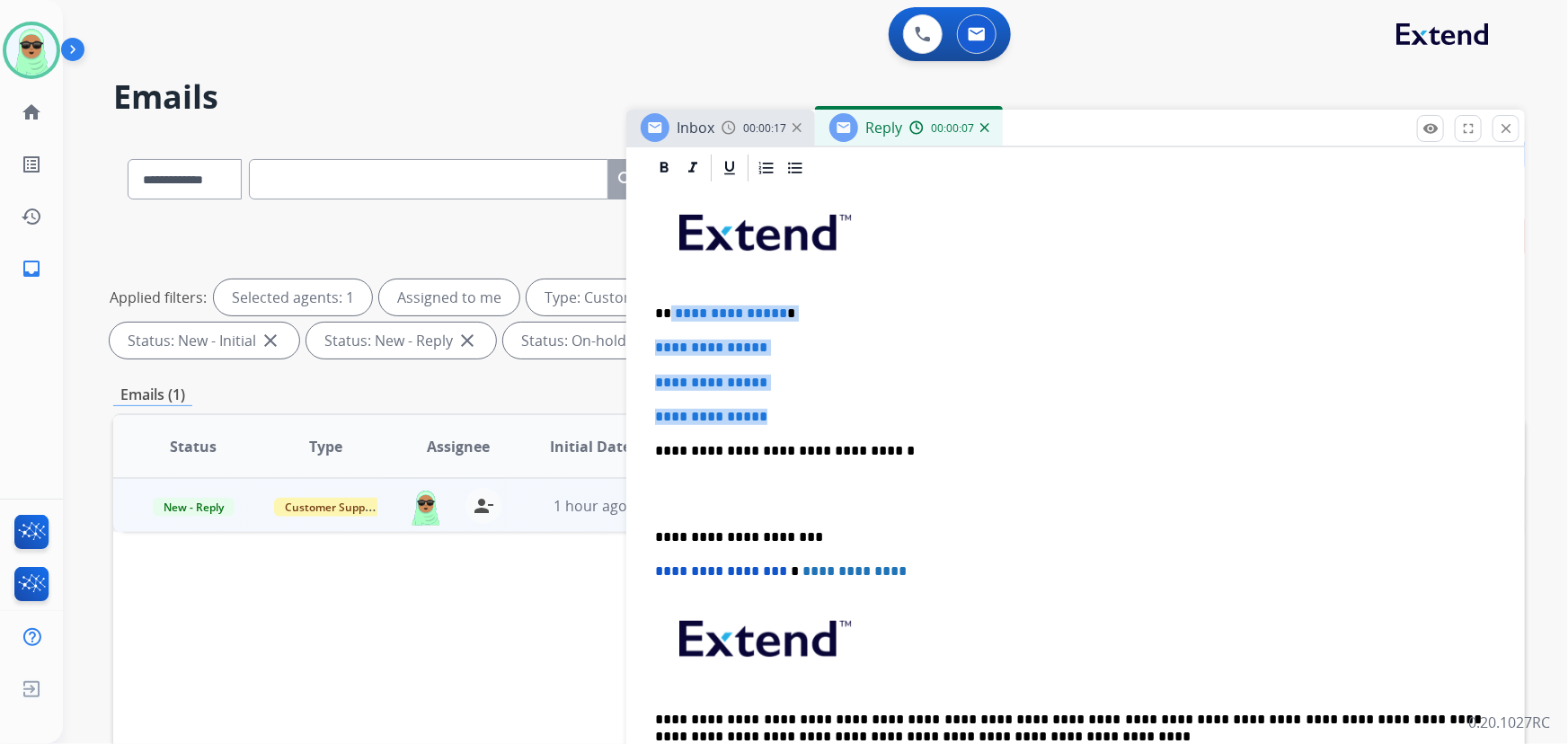
drag, startPoint x: 719, startPoint y: 394, endPoint x: 671, endPoint y: 310, distance: 96.7
click at [671, 310] on div "**********" at bounding box center [1075, 493] width 855 height 618
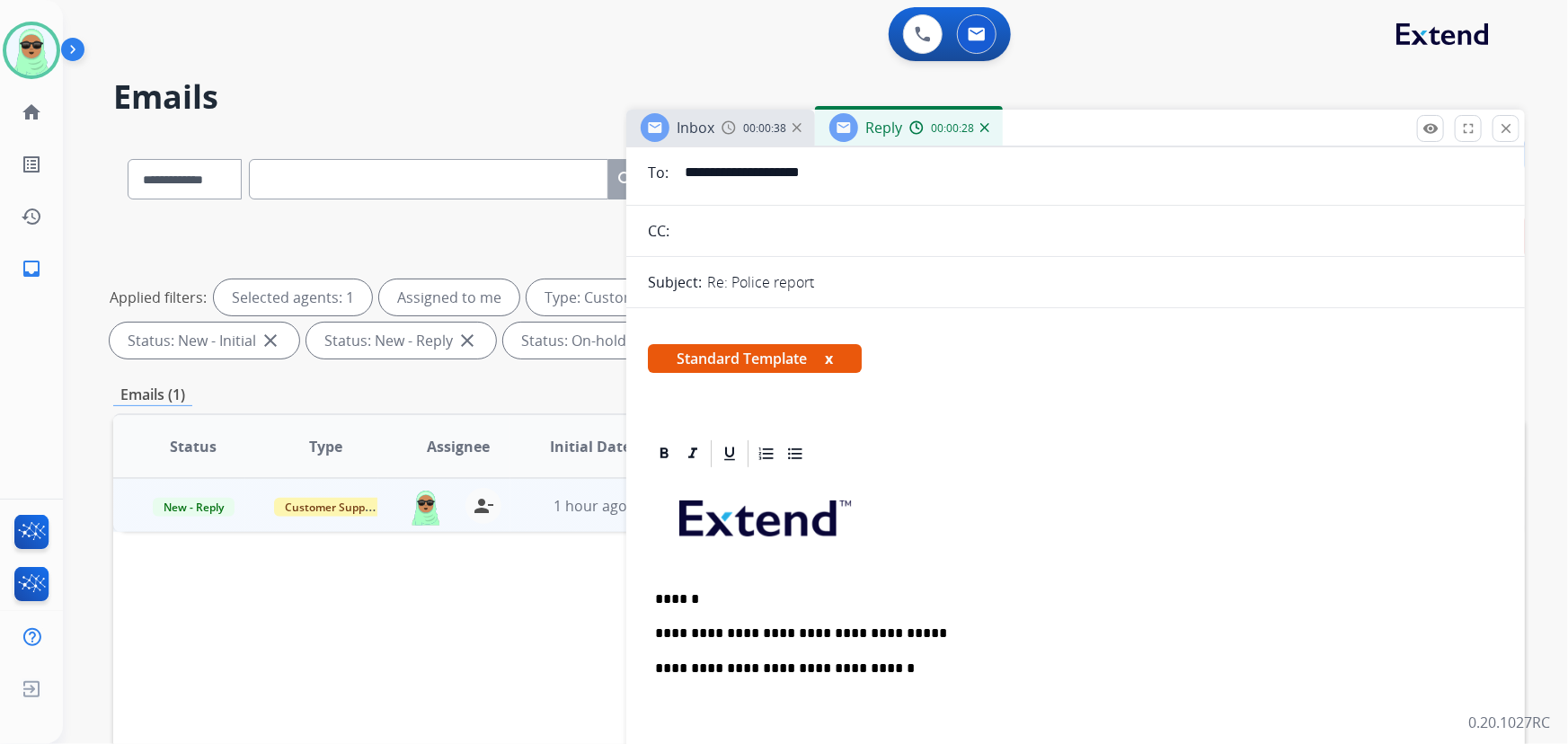
scroll to position [0, 0]
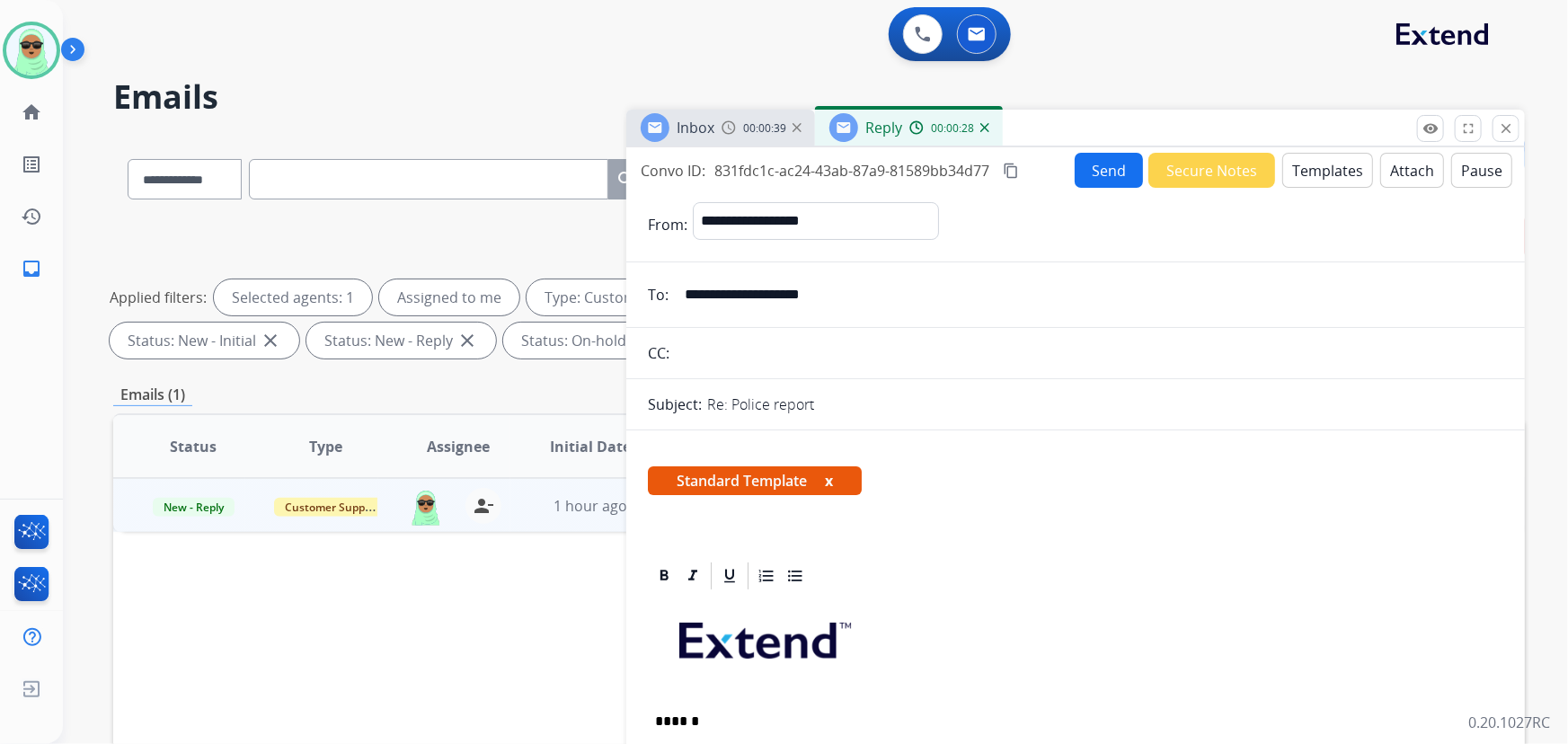
click at [1090, 170] on button "Send" at bounding box center [1108, 169] width 68 height 35
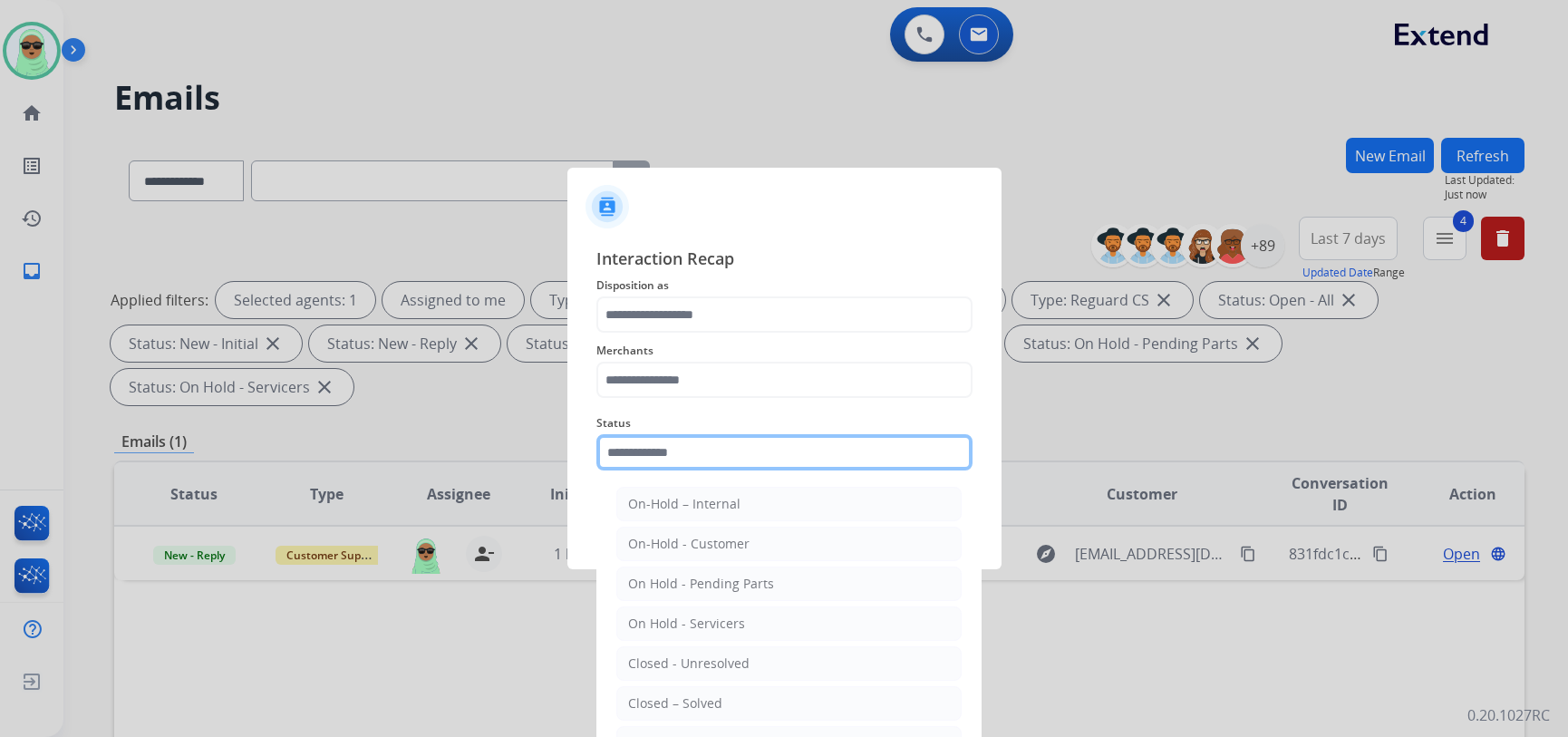
click at [801, 468] on input "text" at bounding box center [784, 453] width 376 height 36
click at [763, 352] on span "Merchants" at bounding box center [784, 350] width 376 height 22
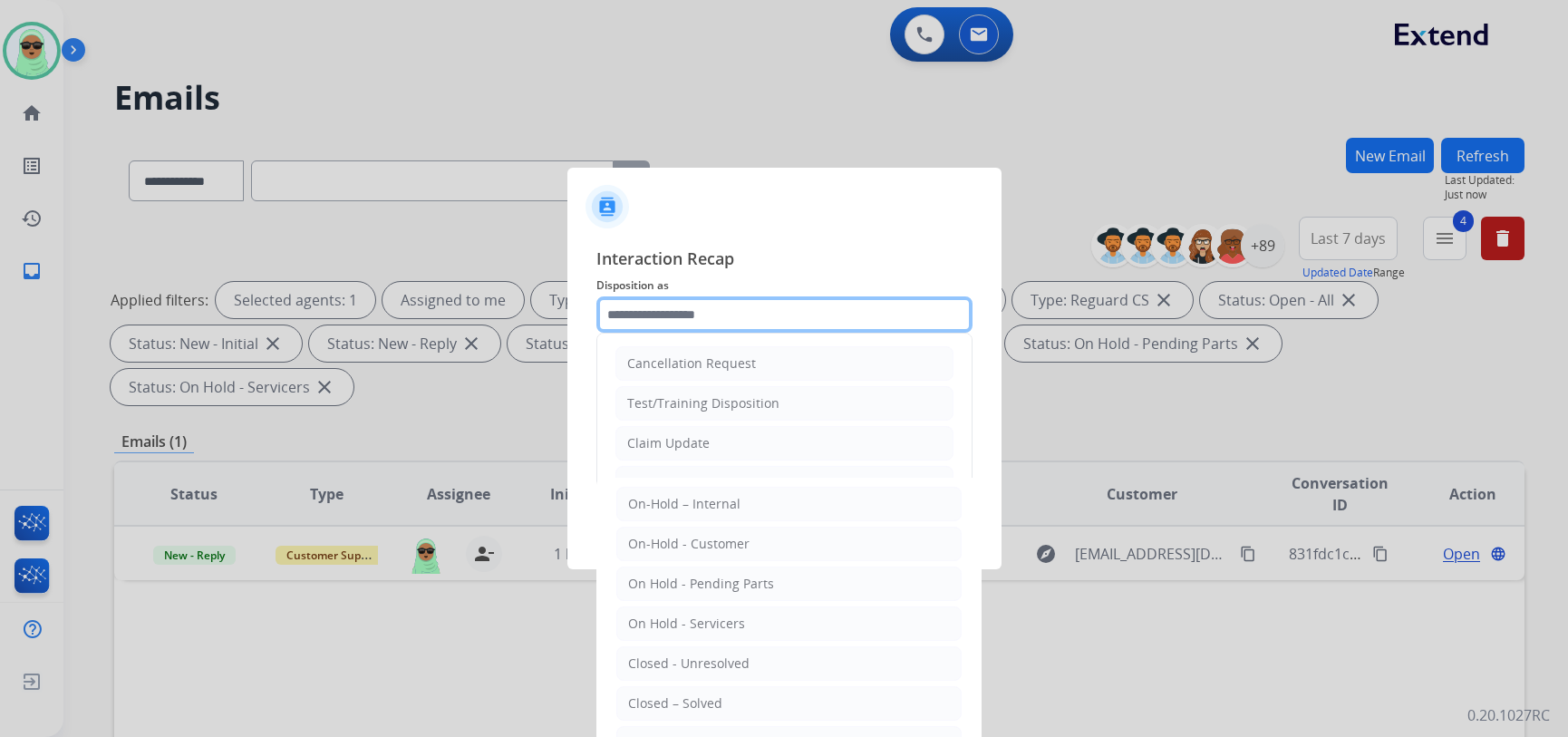
click at [742, 317] on input "text" at bounding box center [784, 315] width 376 height 36
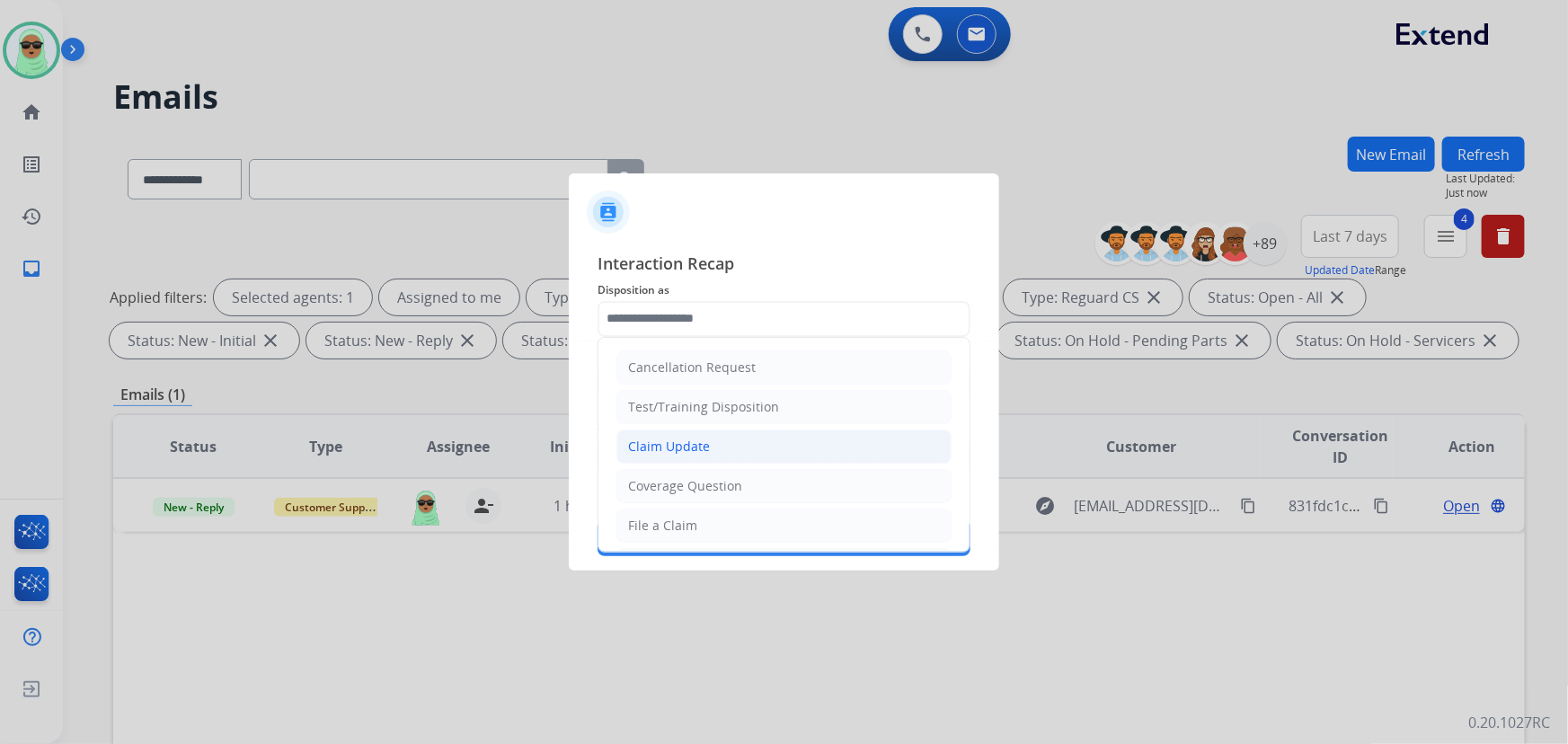
click at [687, 444] on div "Claim Update" at bounding box center [669, 446] width 81 height 18
type input "**********"
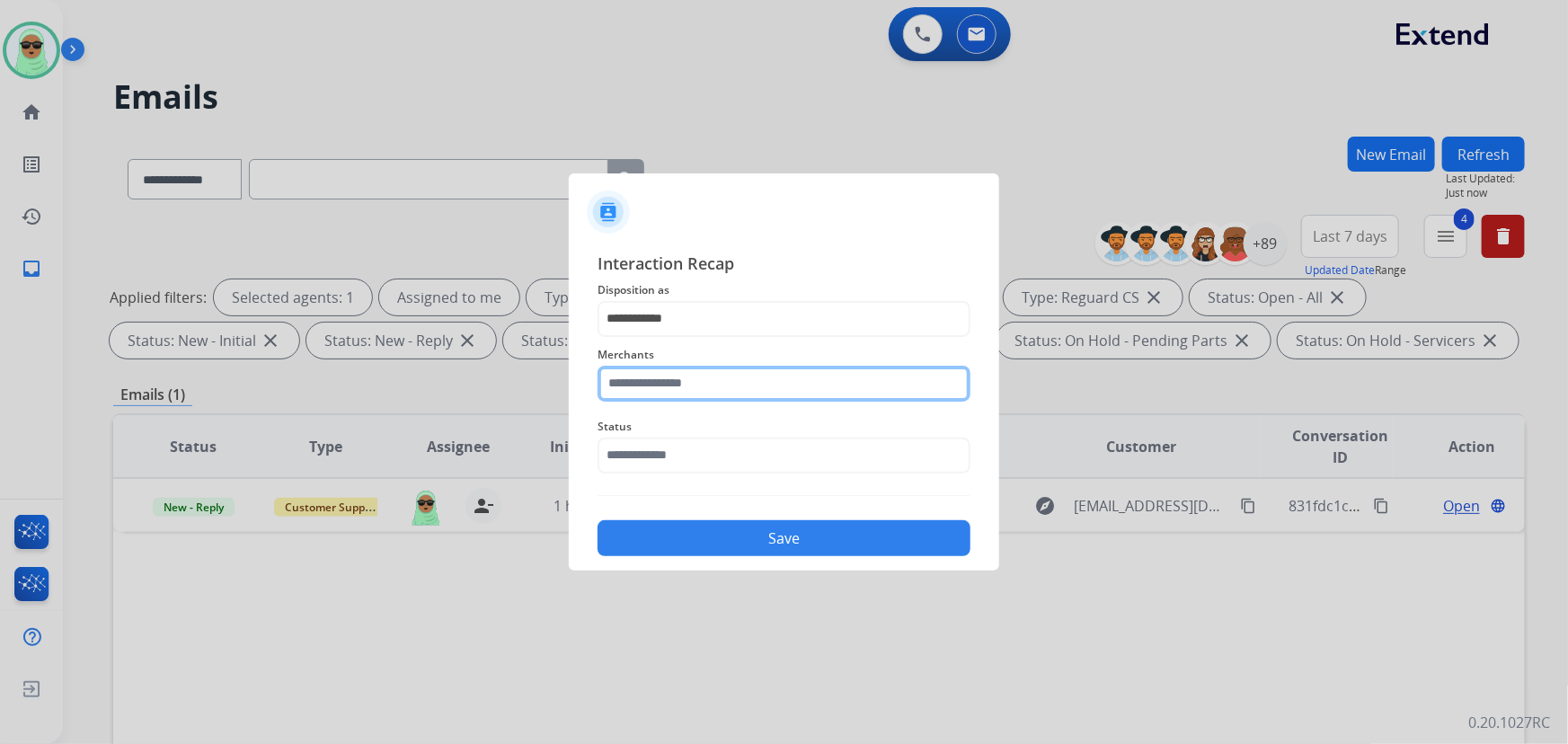
click at [685, 390] on input "text" at bounding box center [784, 384] width 373 height 36
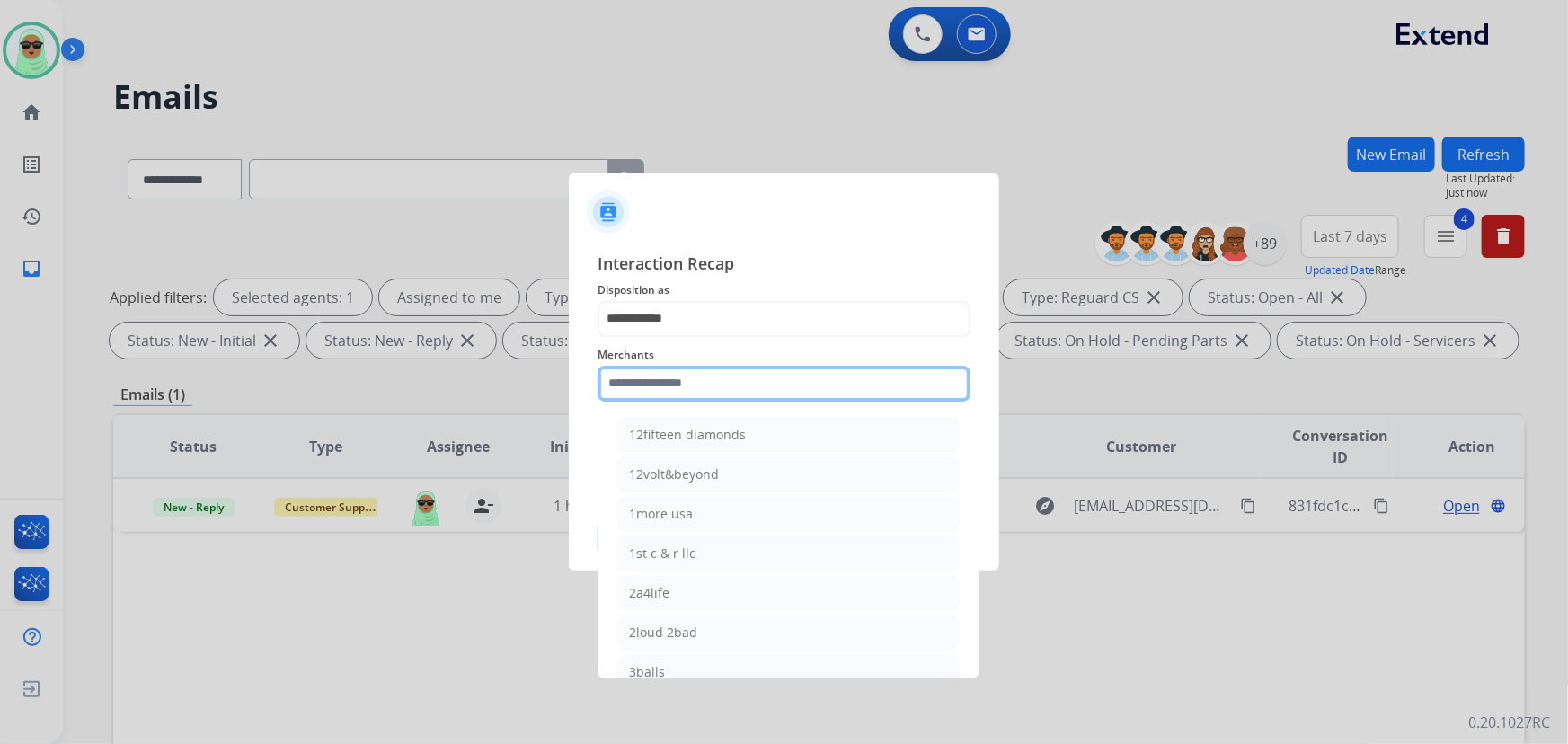
type input "*"
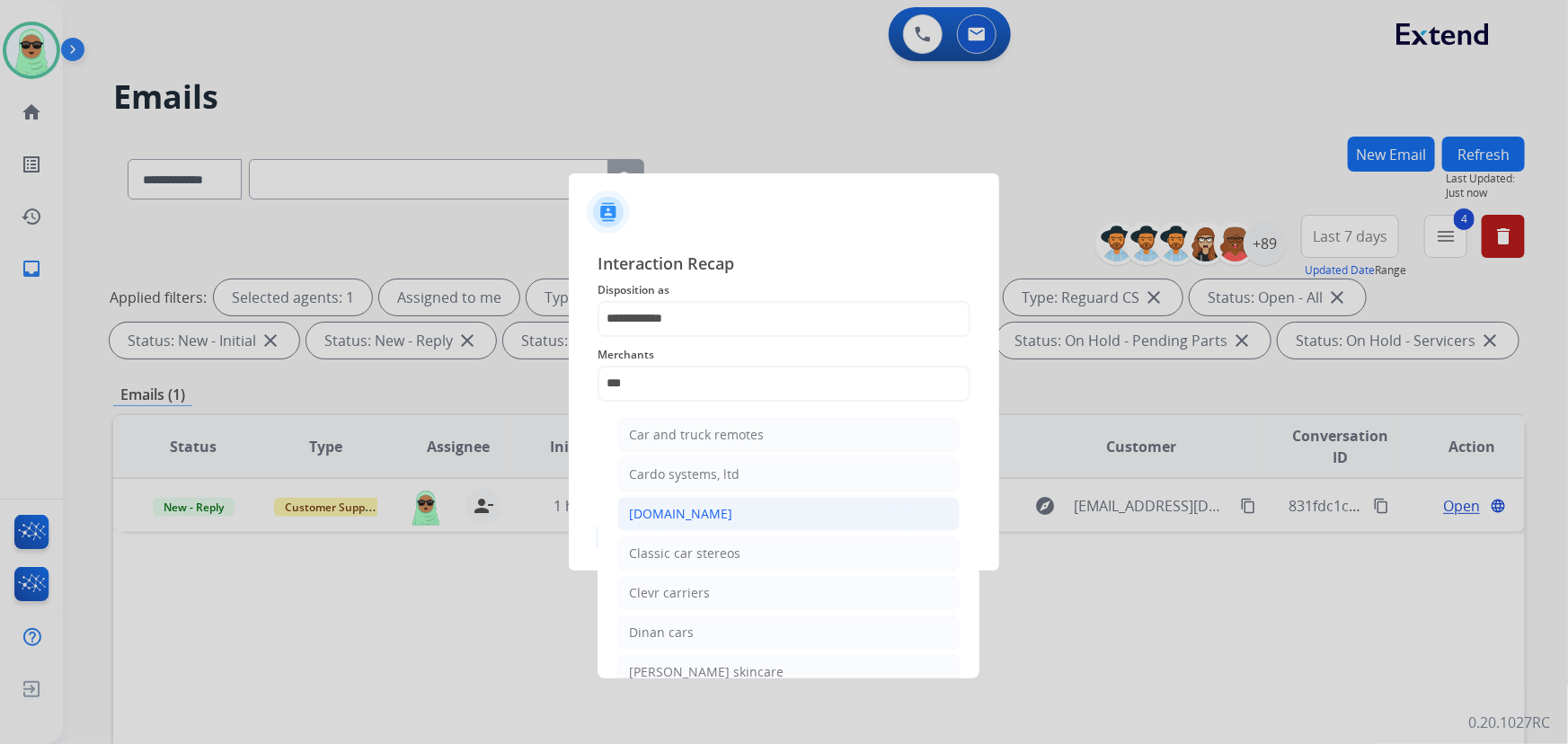
click at [708, 510] on li "[DOMAIN_NAME]" at bounding box center [789, 513] width 342 height 34
type input "**********"
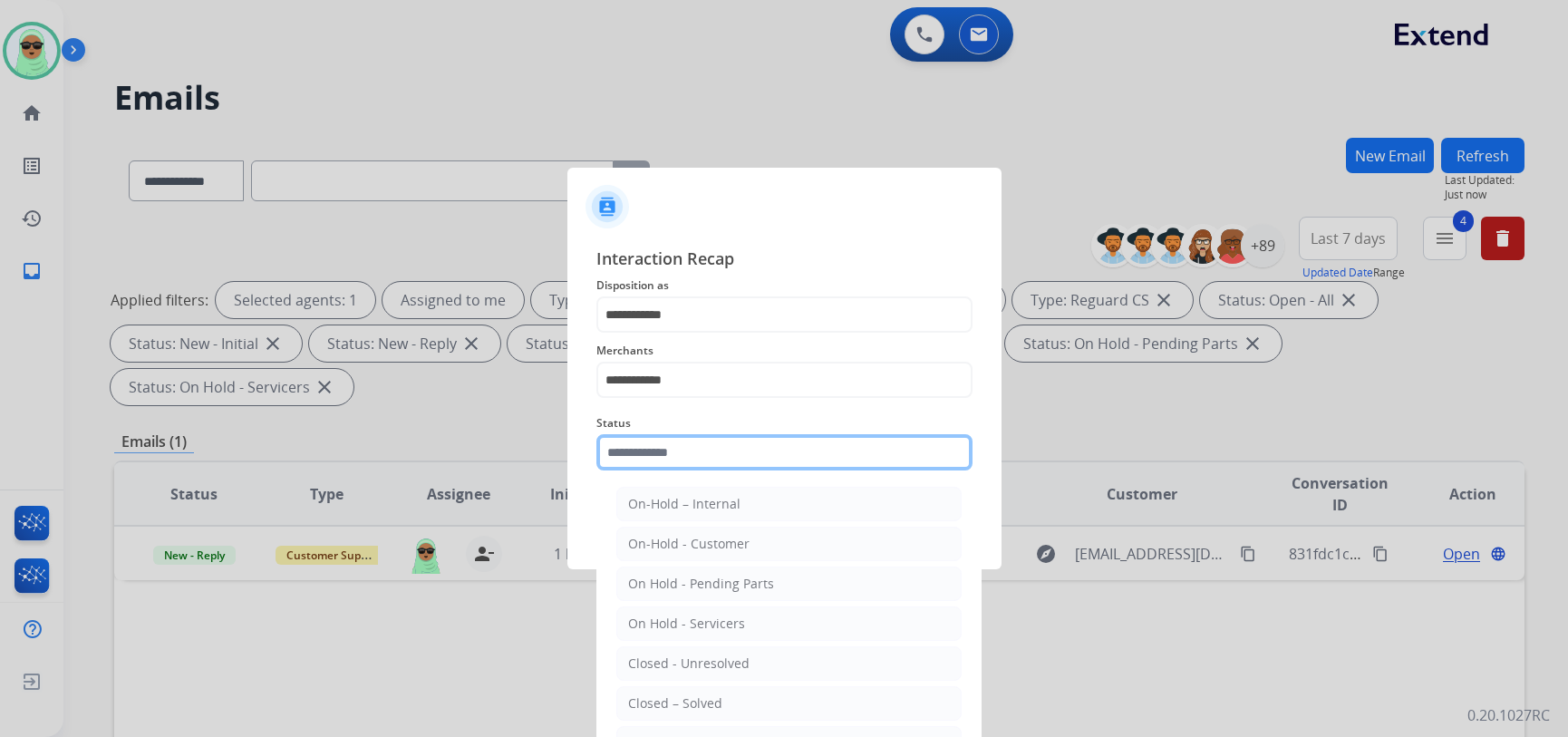
click at [715, 447] on input "text" at bounding box center [784, 453] width 376 height 36
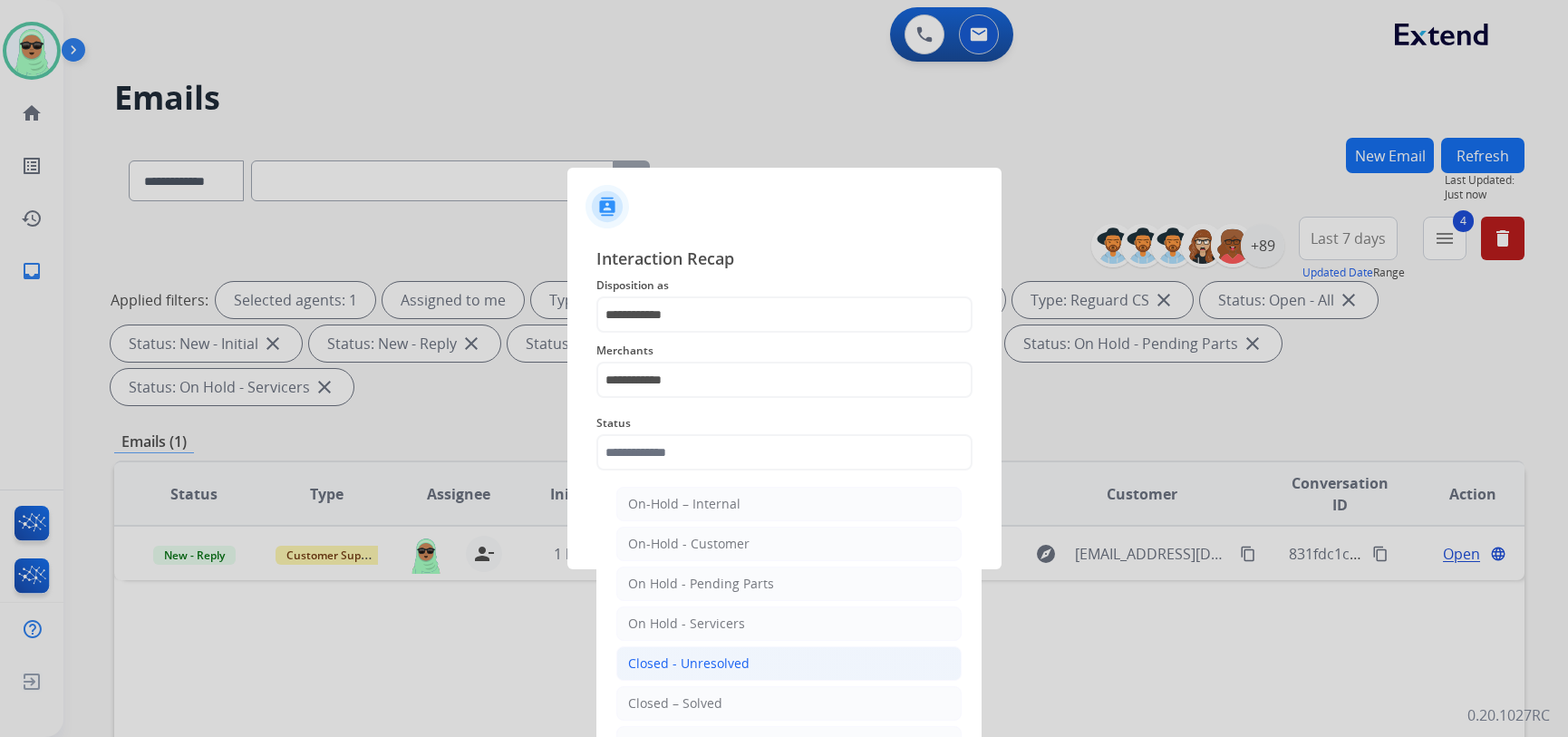
click at [701, 679] on li "Closed - Unresolved" at bounding box center [789, 663] width 345 height 34
type input "**********"
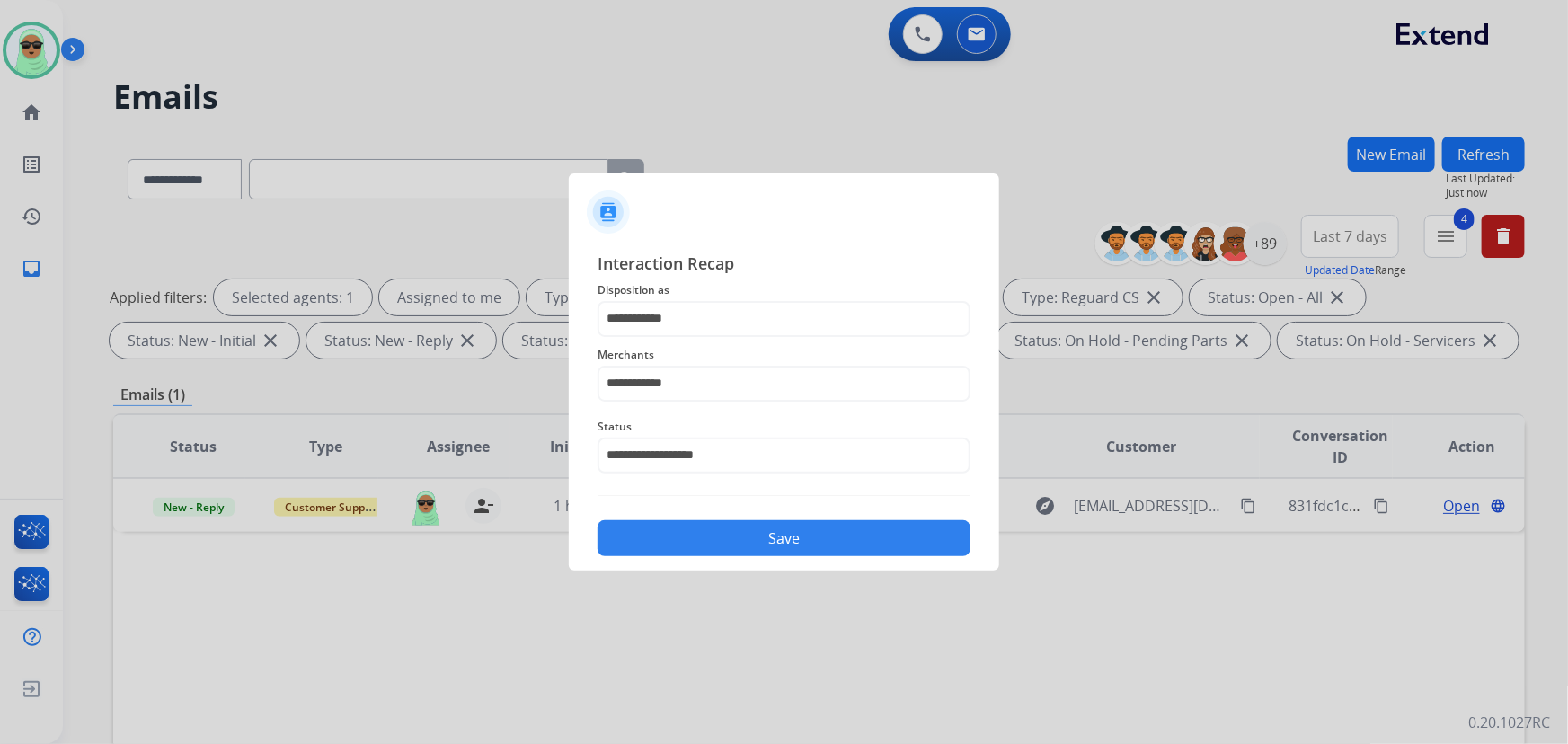
click at [723, 542] on button "Save" at bounding box center [784, 538] width 373 height 36
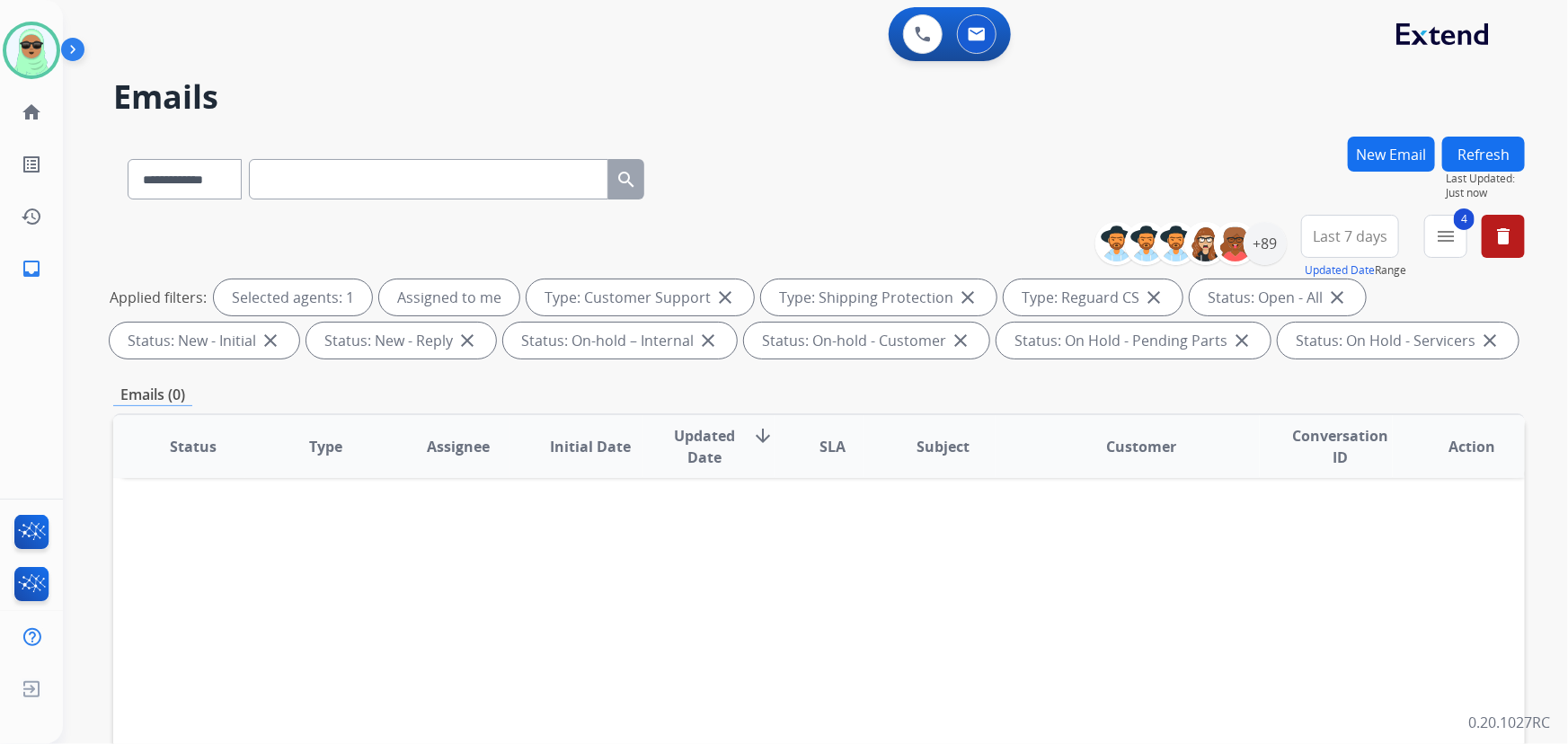
click at [1443, 156] on button "Refresh" at bounding box center [1483, 153] width 82 height 35
click at [1446, 154] on div "**********" at bounding box center [793, 436] width 1461 height 744
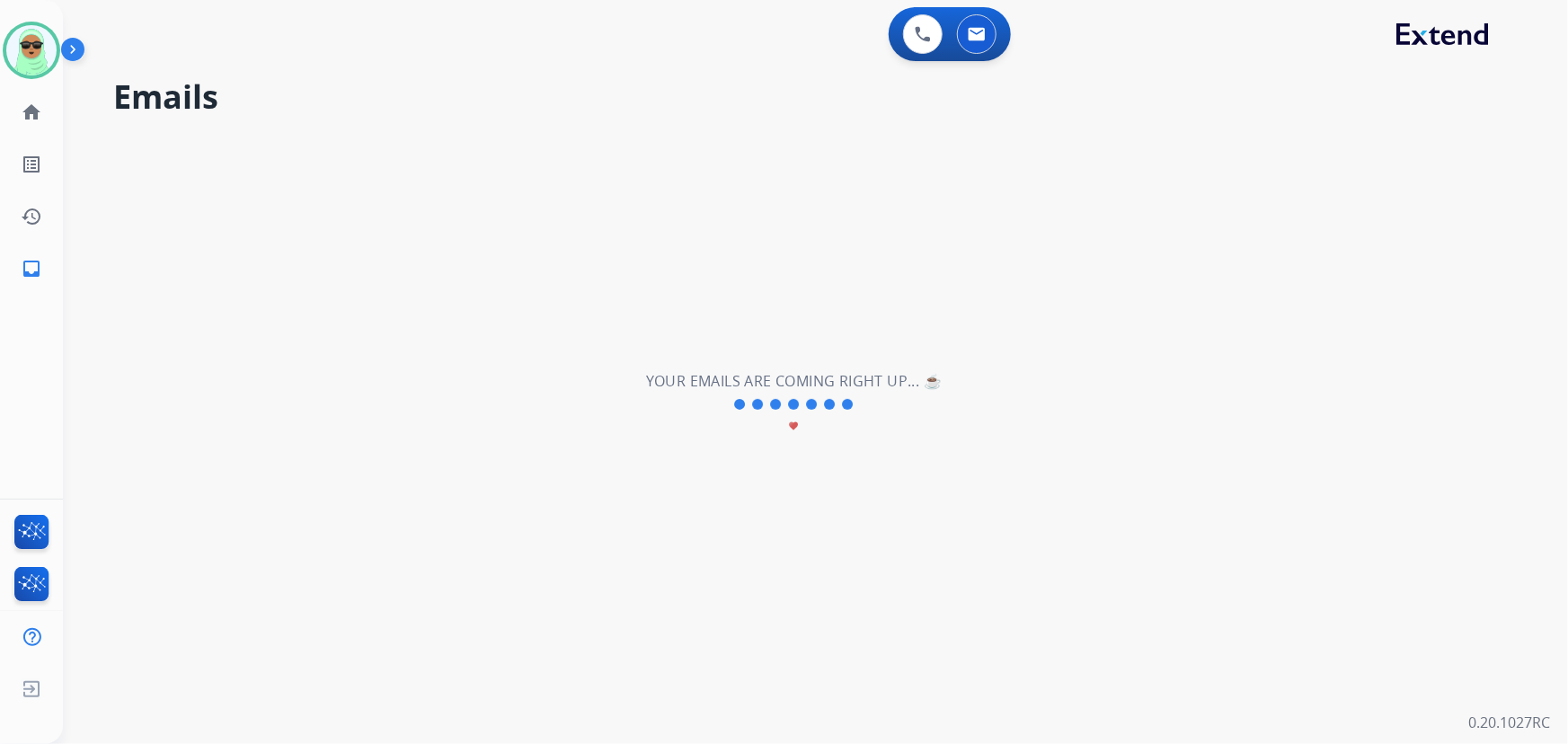
click at [1446, 154] on div "**********" at bounding box center [793, 404] width 1461 height 679
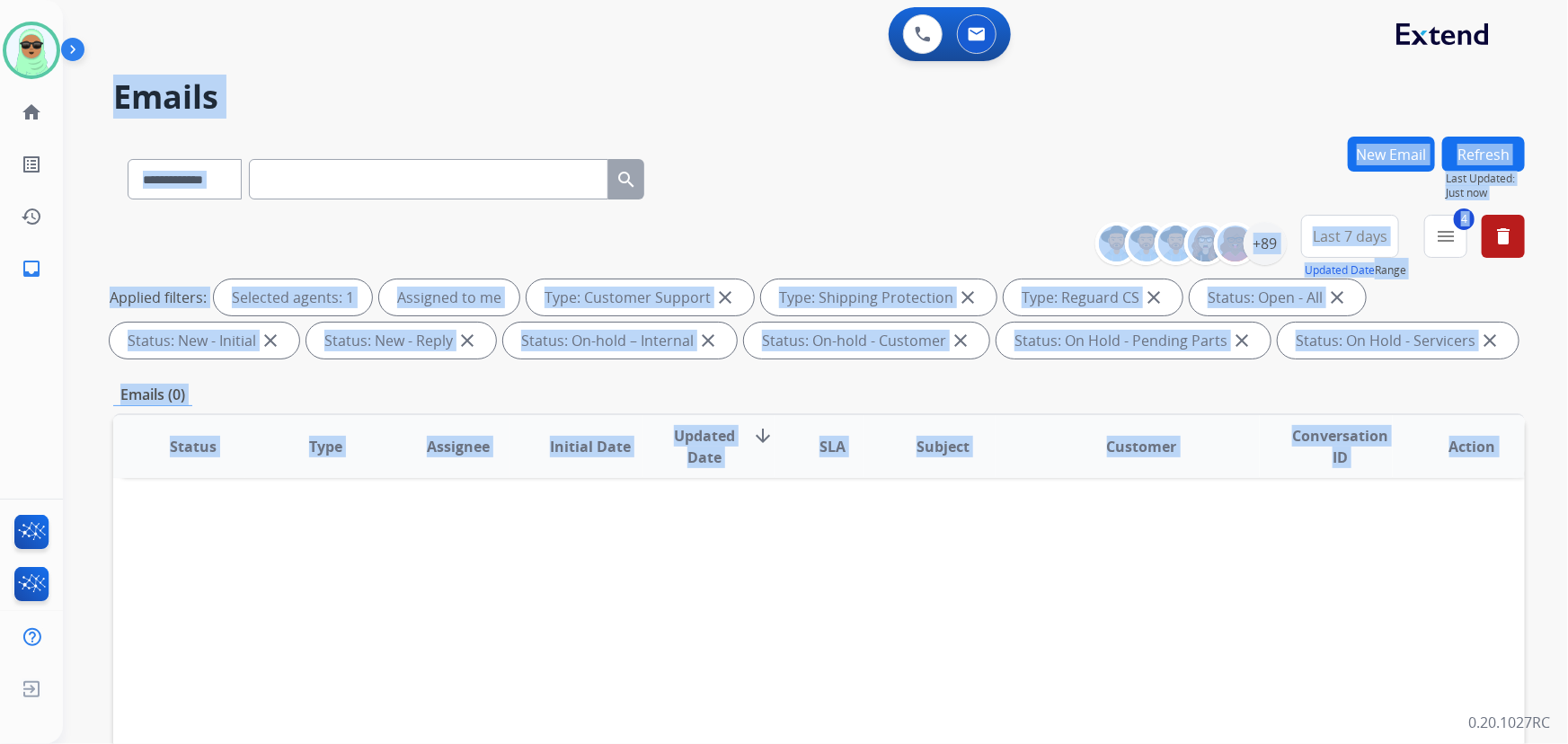
click at [1026, 645] on div "Status Type Assignee Initial Date Updated Date arrow_downward SLA Subject Custo…" at bounding box center [819, 714] width 1411 height 601
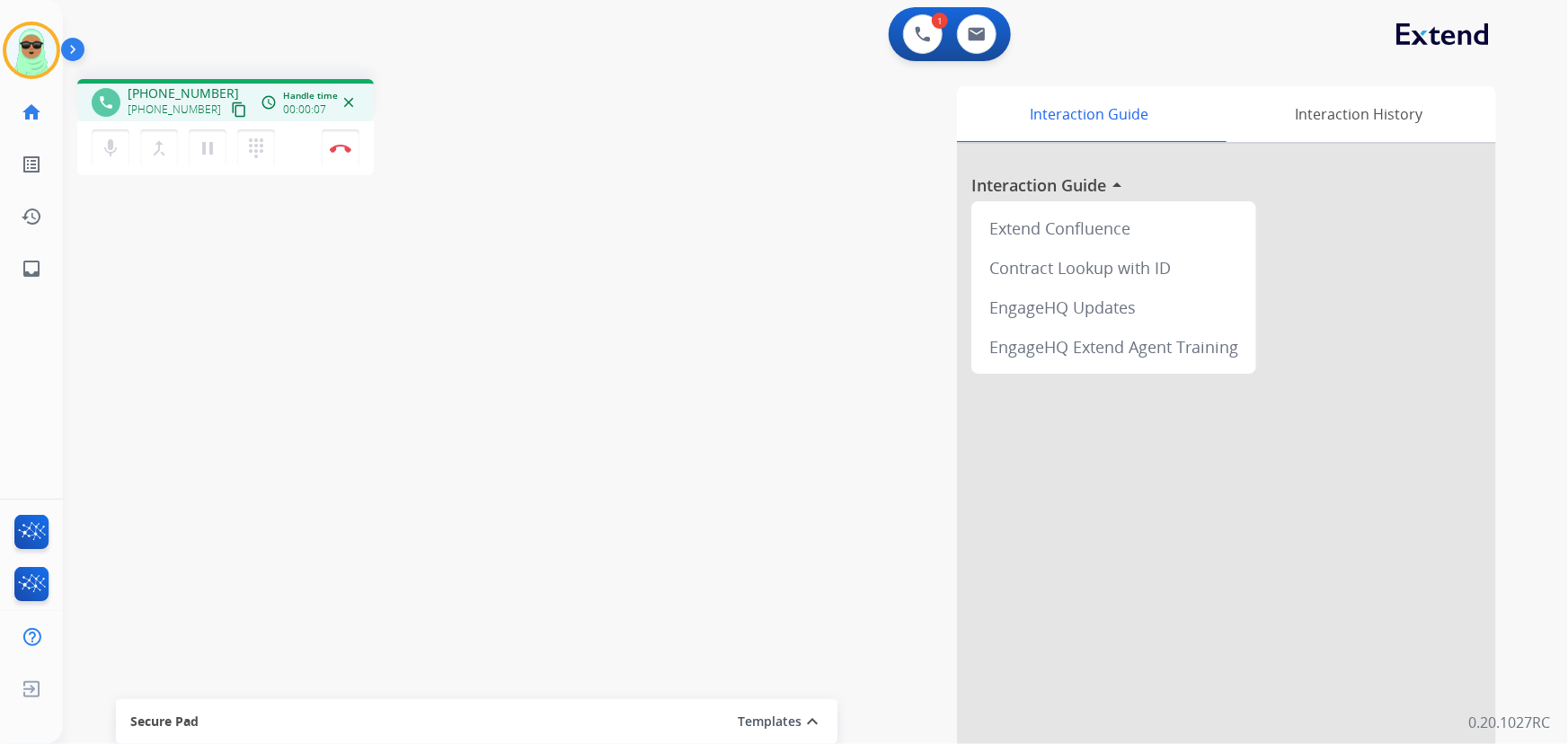
click at [230, 116] on div "phone +19367078198 +19367078198 content_copy access_time Call metrics Queue 00:…" at bounding box center [225, 100] width 296 height 43
click at [231, 107] on mat-icon "content_copy" at bounding box center [238, 109] width 16 height 16
click at [231, 111] on mat-icon "content_copy" at bounding box center [238, 109] width 16 height 16
click at [926, 33] on img at bounding box center [922, 34] width 16 height 16
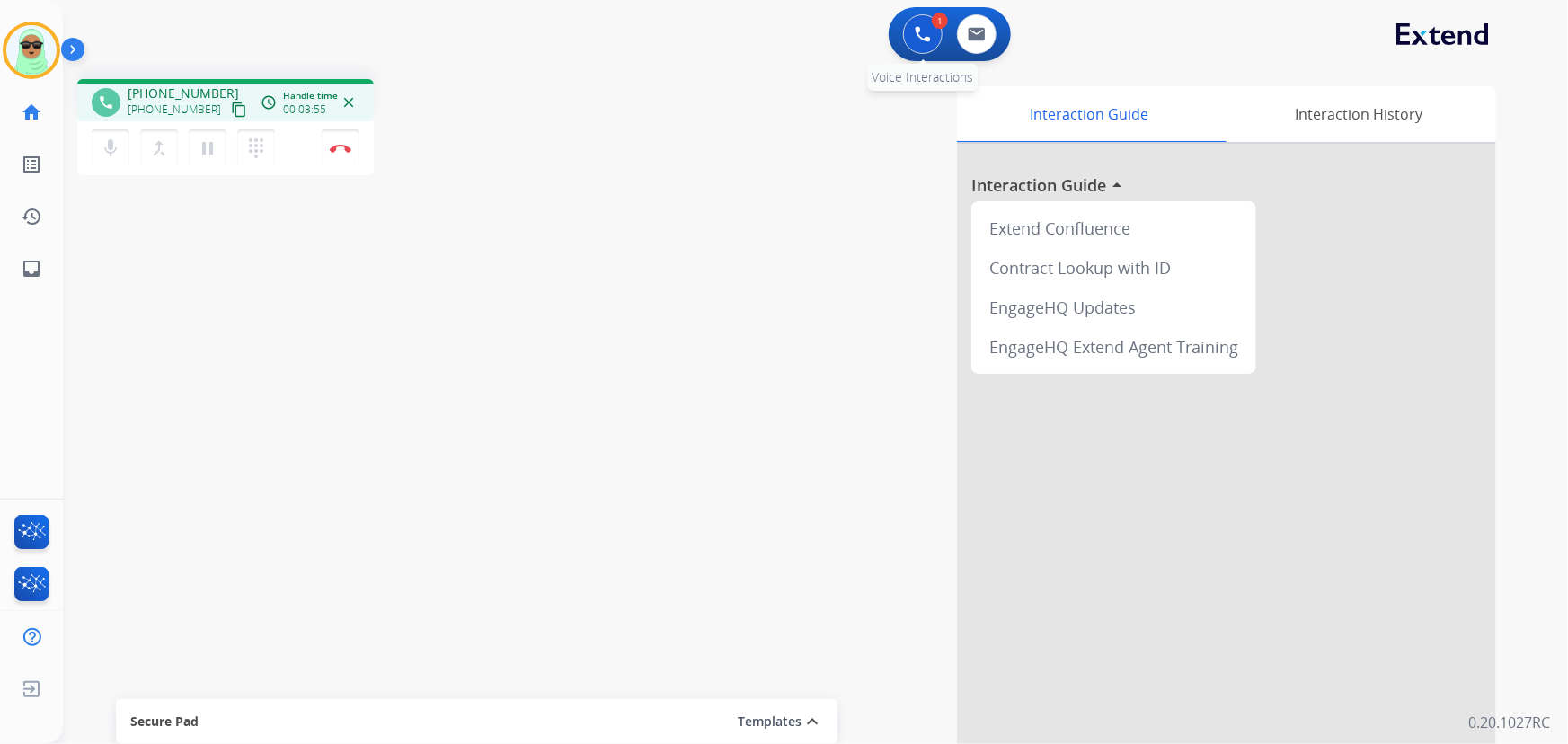
click at [915, 33] on img at bounding box center [922, 34] width 16 height 16
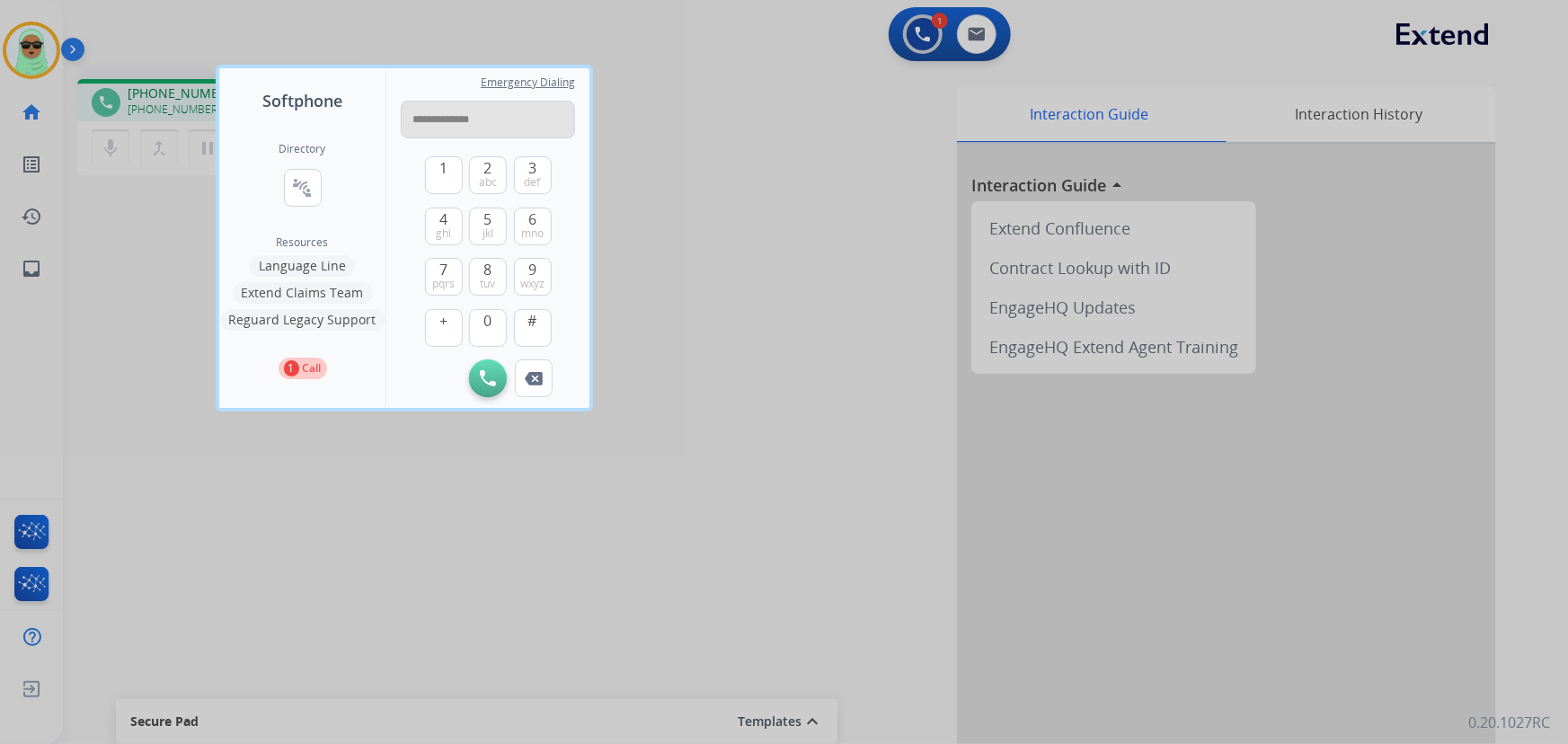
click at [440, 126] on input "**********" at bounding box center [488, 119] width 174 height 38
type input "**********"
click at [495, 386] on button "Initiate Call" at bounding box center [488, 378] width 38 height 38
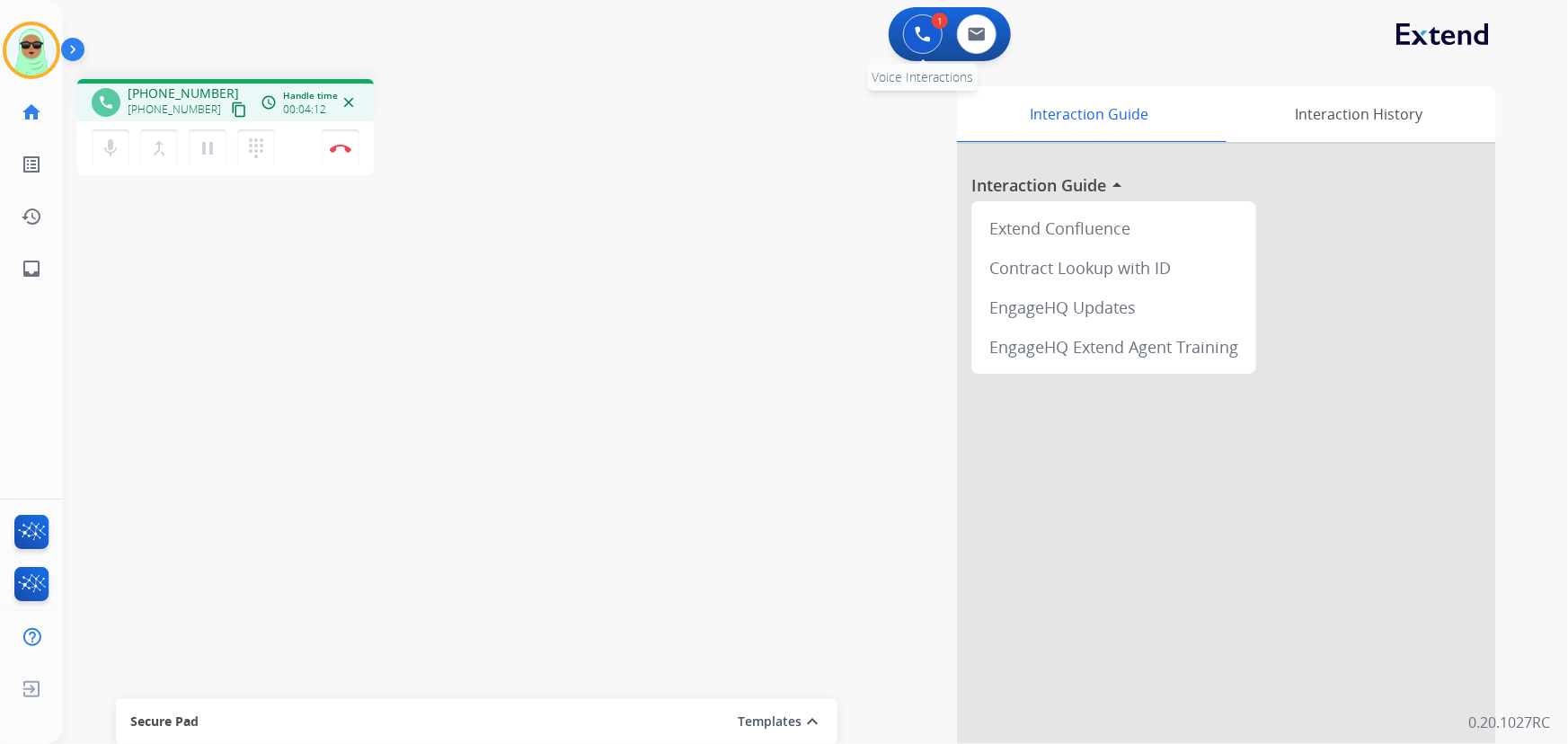
click at [916, 32] on img at bounding box center [922, 34] width 16 height 16
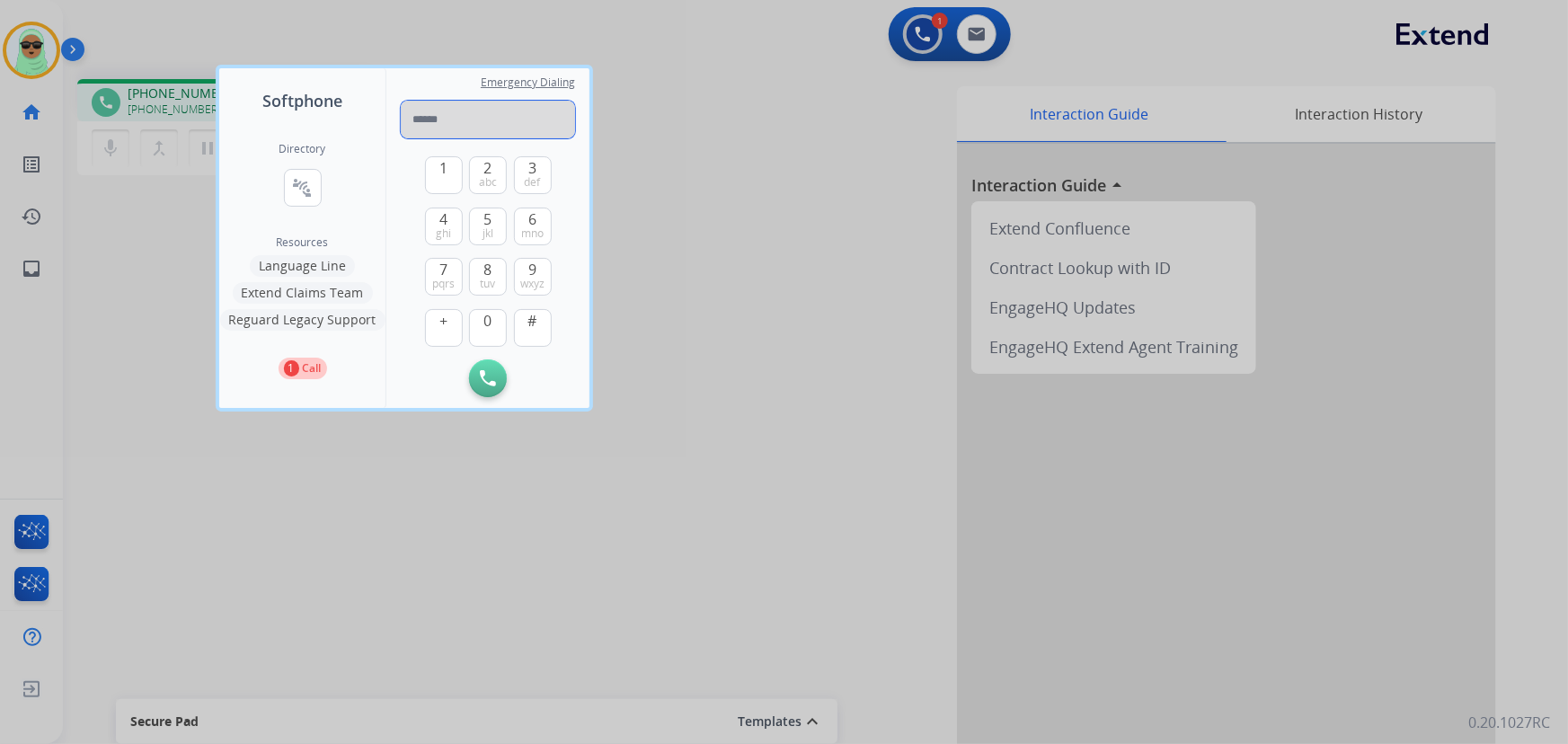
paste input "**********"
click at [439, 128] on input "**********" at bounding box center [488, 119] width 174 height 38
type input "**********"
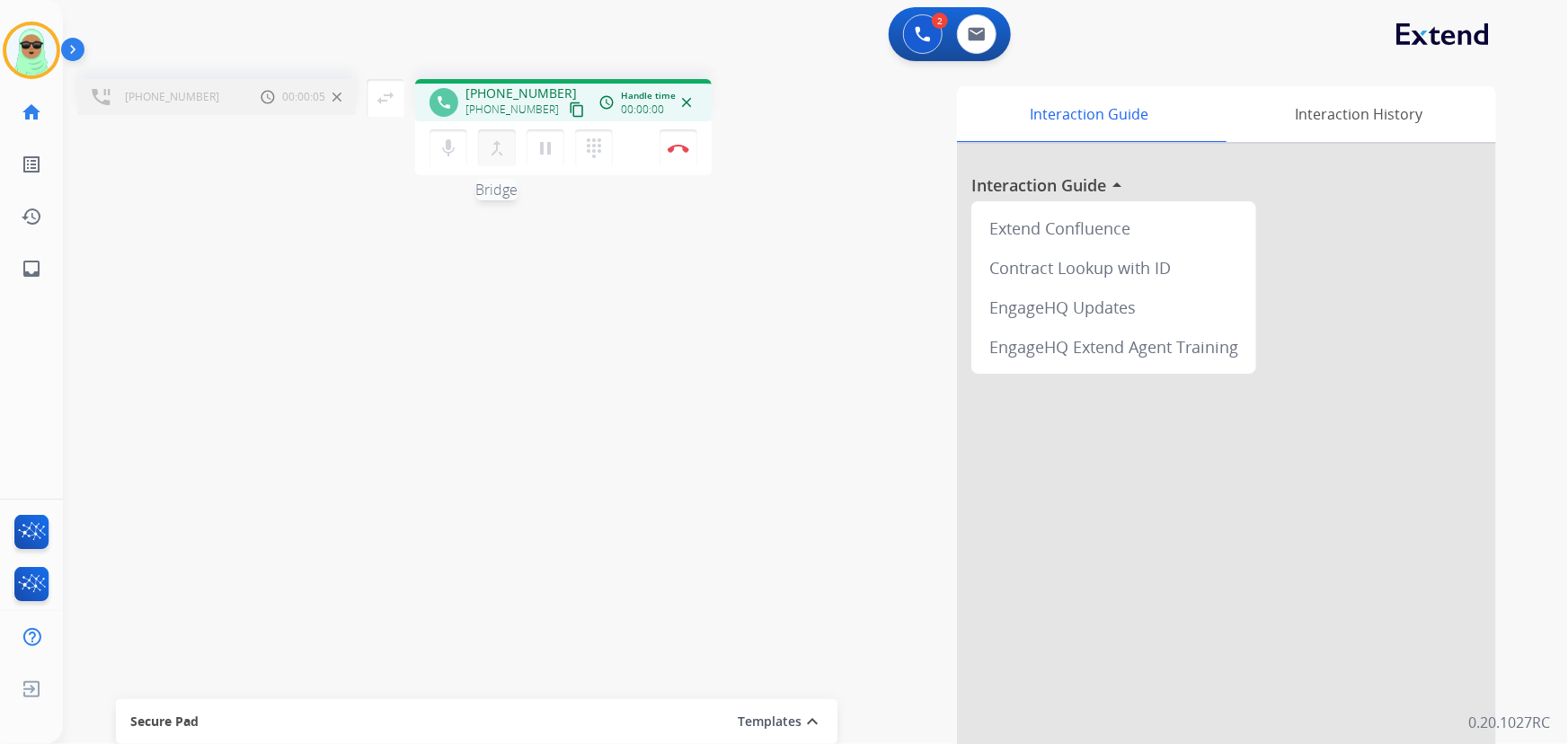
click at [499, 154] on mat-icon "merge_type" at bounding box center [497, 147] width 22 height 22
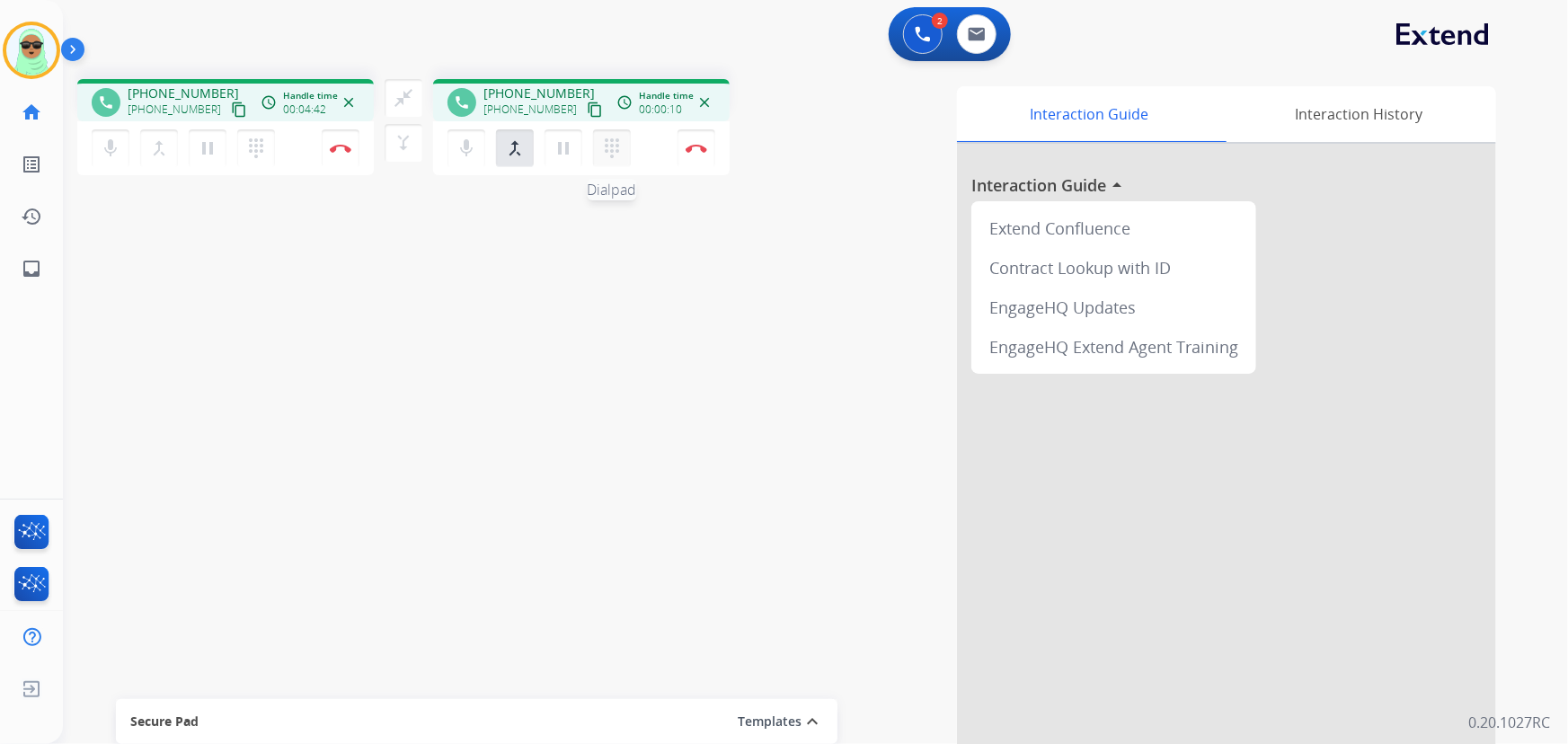
click at [267, 143] on mat-icon "dialpad" at bounding box center [255, 147] width 22 height 22
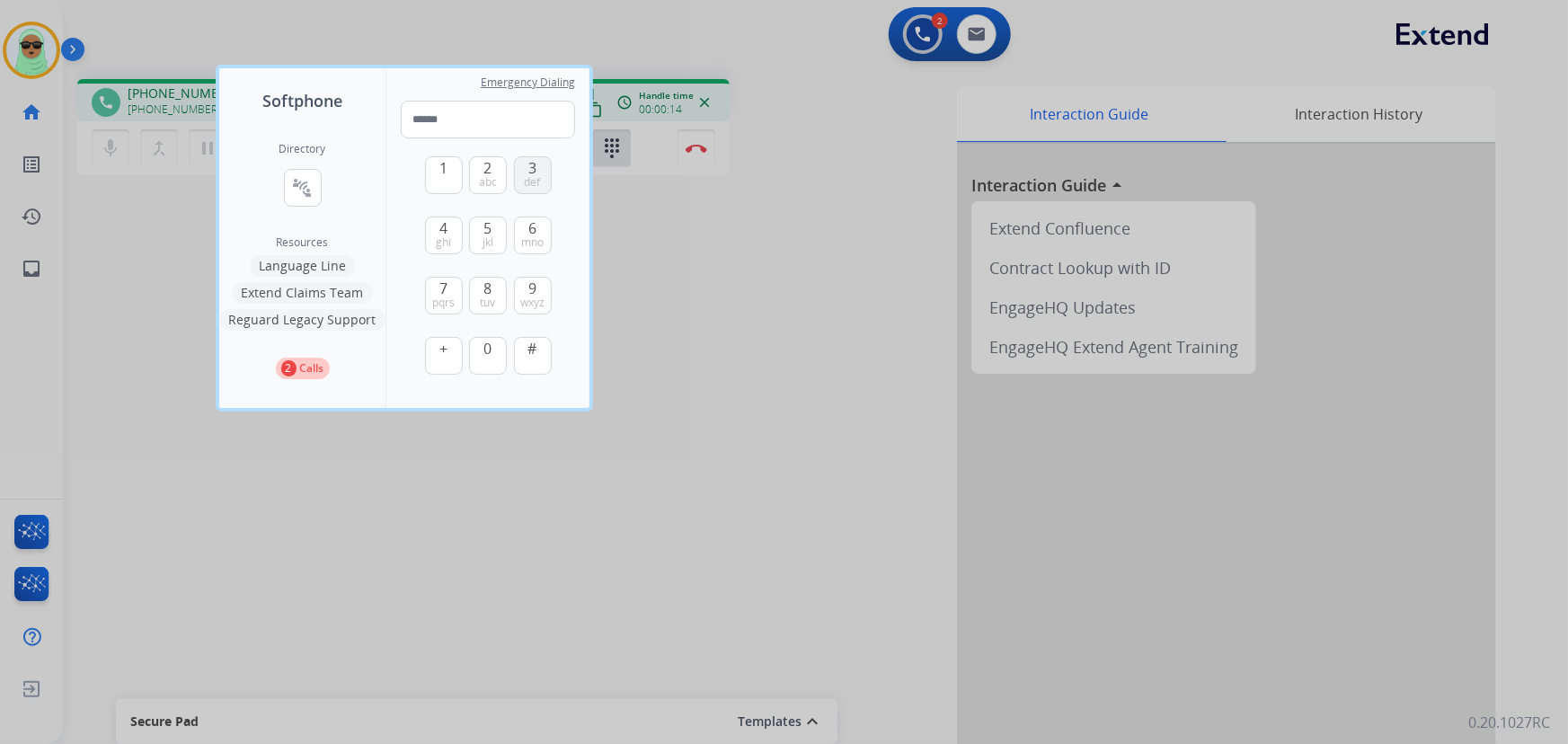
click at [520, 173] on button "3 def" at bounding box center [532, 175] width 38 height 38
click at [439, 177] on span "1" at bounding box center [443, 167] width 9 height 22
click at [444, 189] on button "1" at bounding box center [444, 175] width 38 height 38
type input "***"
click at [547, 419] on button "Remove Number" at bounding box center [533, 416] width 38 height 38
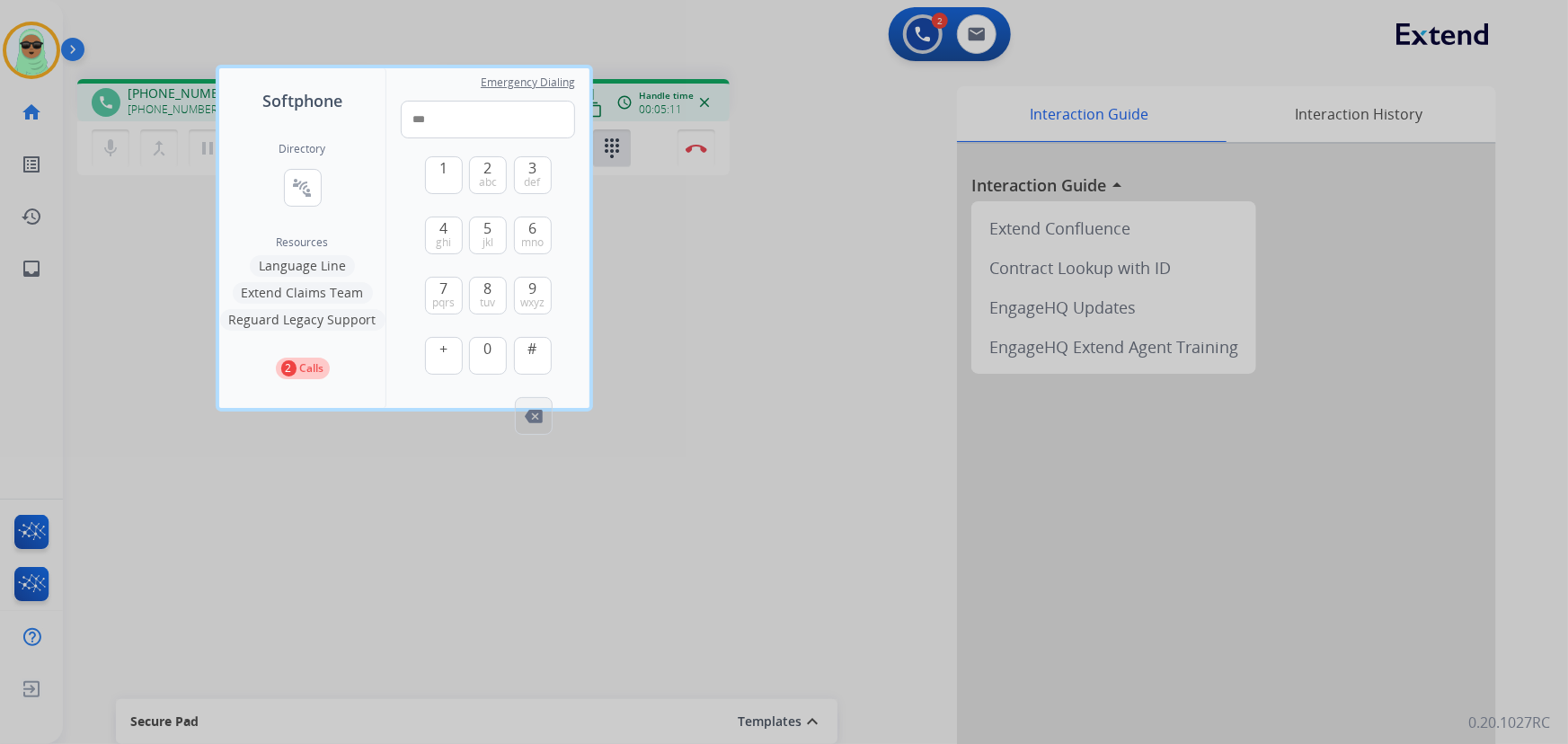
type input "**"
click at [742, 360] on div at bounding box center [784, 372] width 1568 height 744
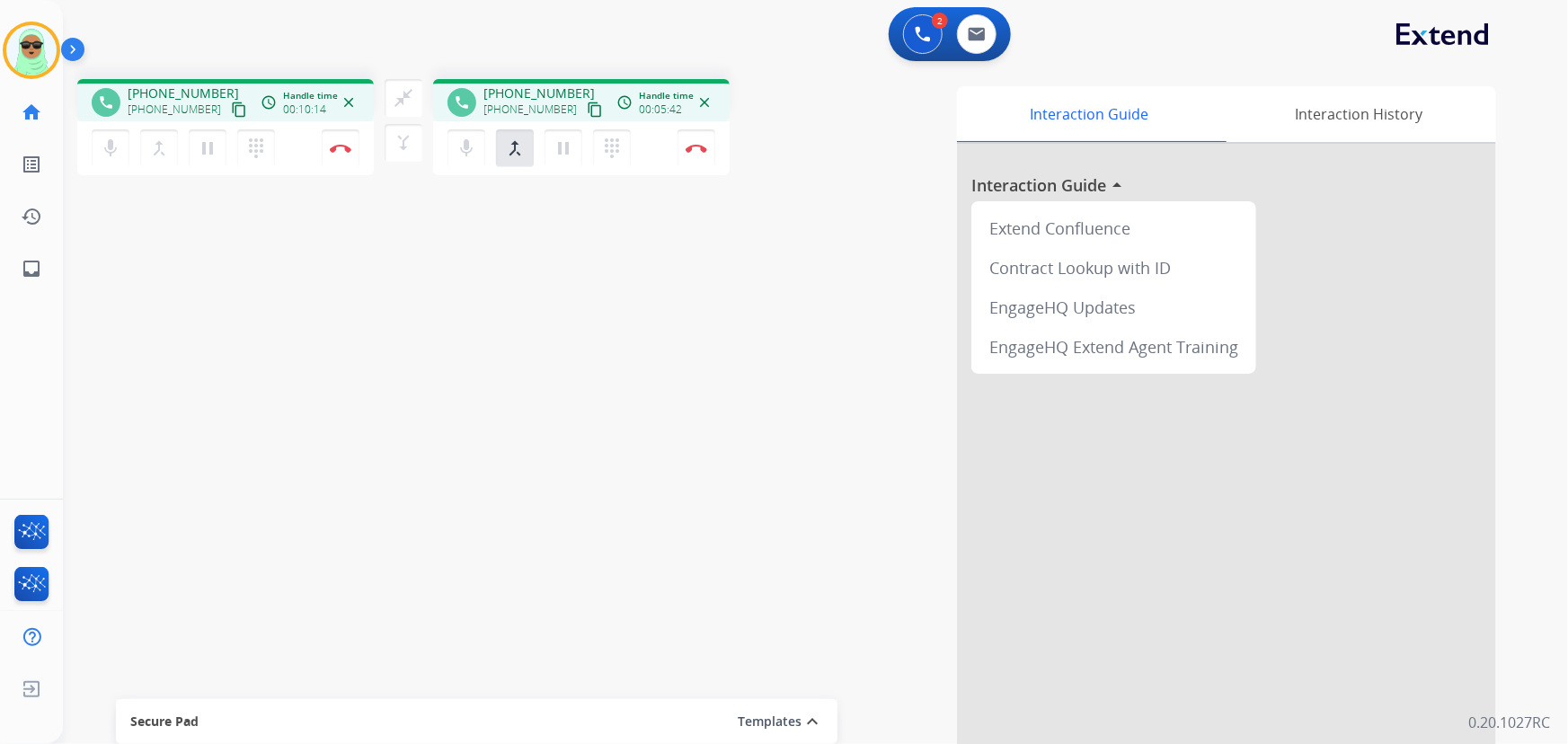
scroll to position [70, 0]
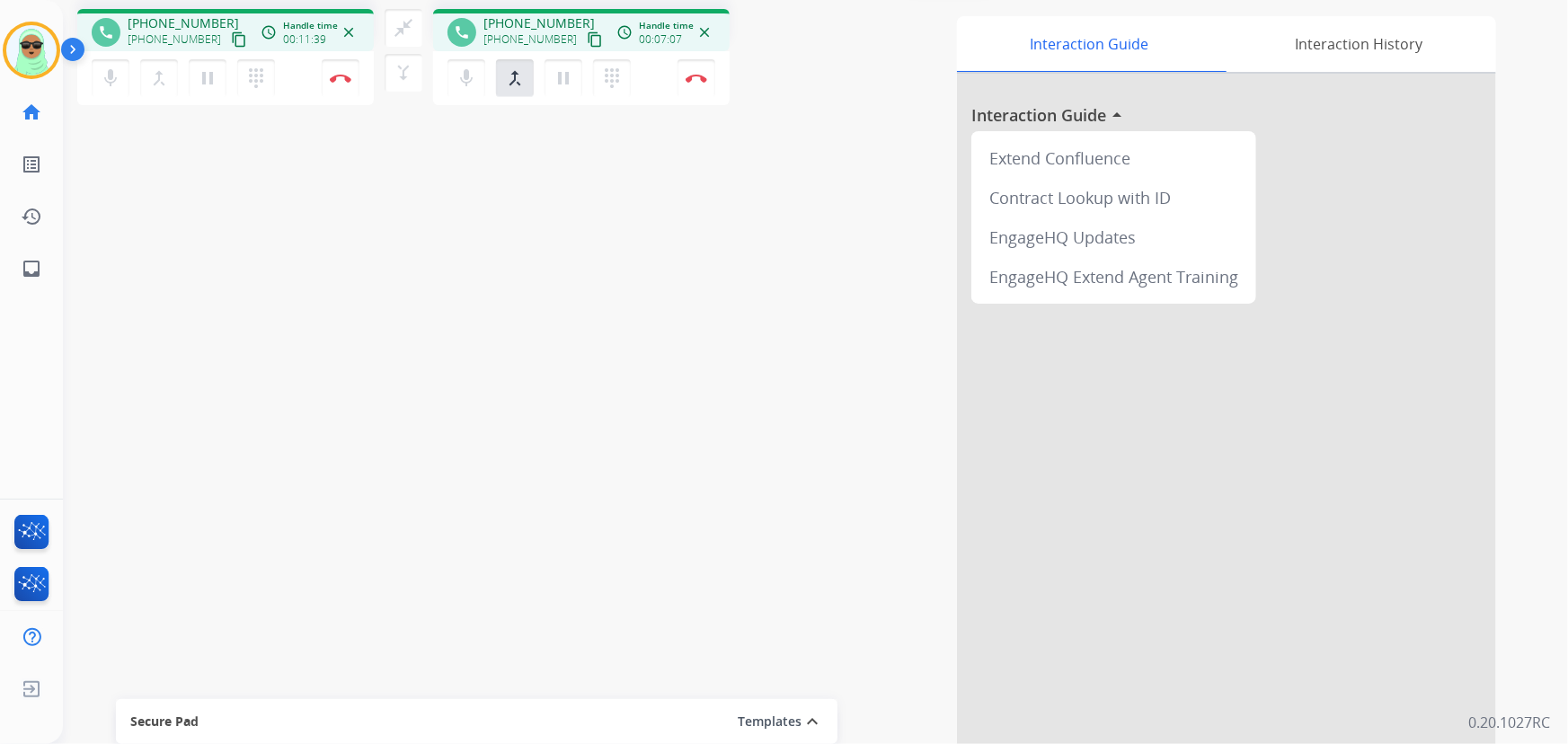
click at [243, 332] on div "phone +19367078198 +19367078198 content_copy access_time Call metrics Queue 00:…" at bounding box center [793, 369] width 1461 height 749
click at [399, 26] on mat-icon "close_fullscreen" at bounding box center [403, 27] width 22 height 22
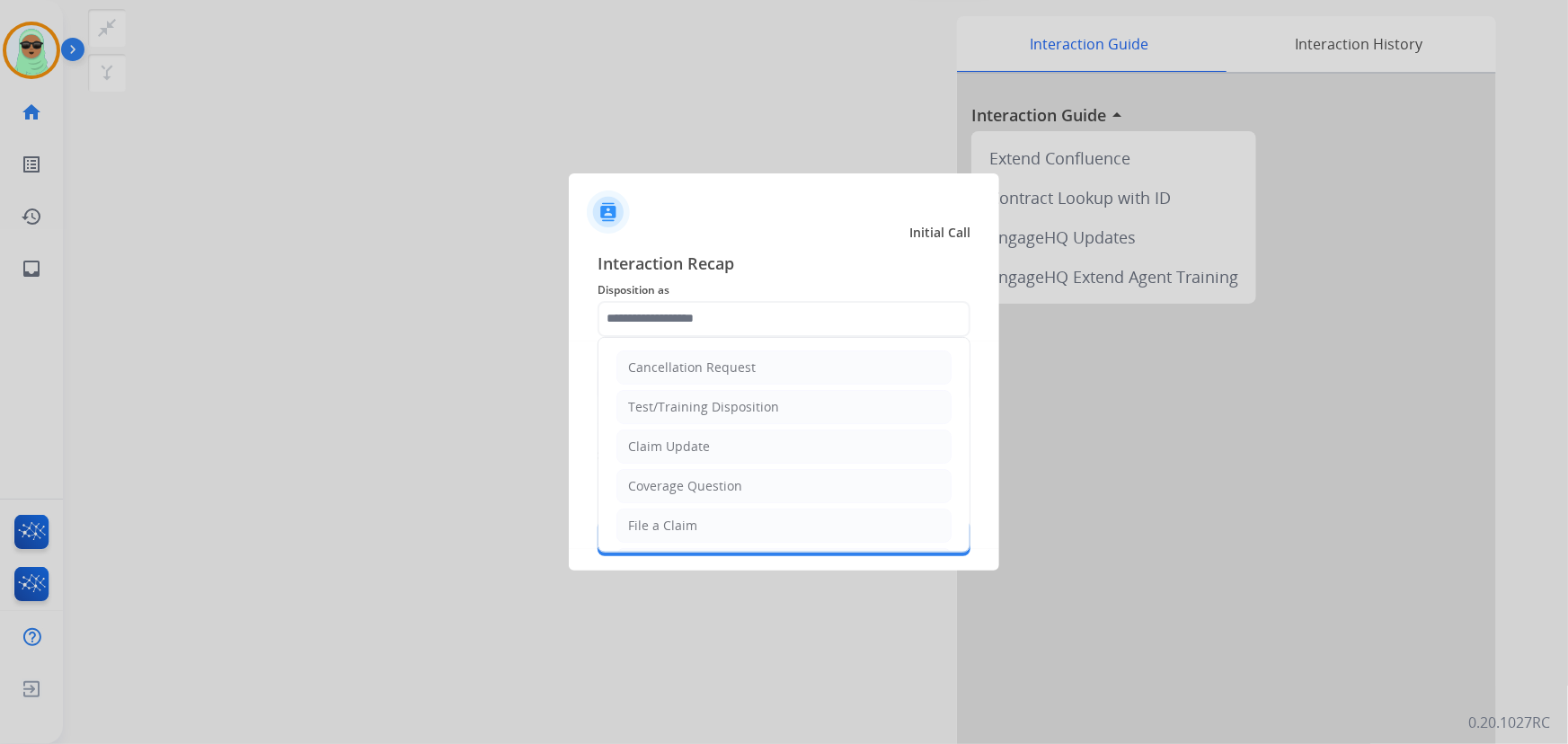
click at [706, 483] on div "Coverage Question" at bounding box center [685, 485] width 114 height 18
type input "**********"
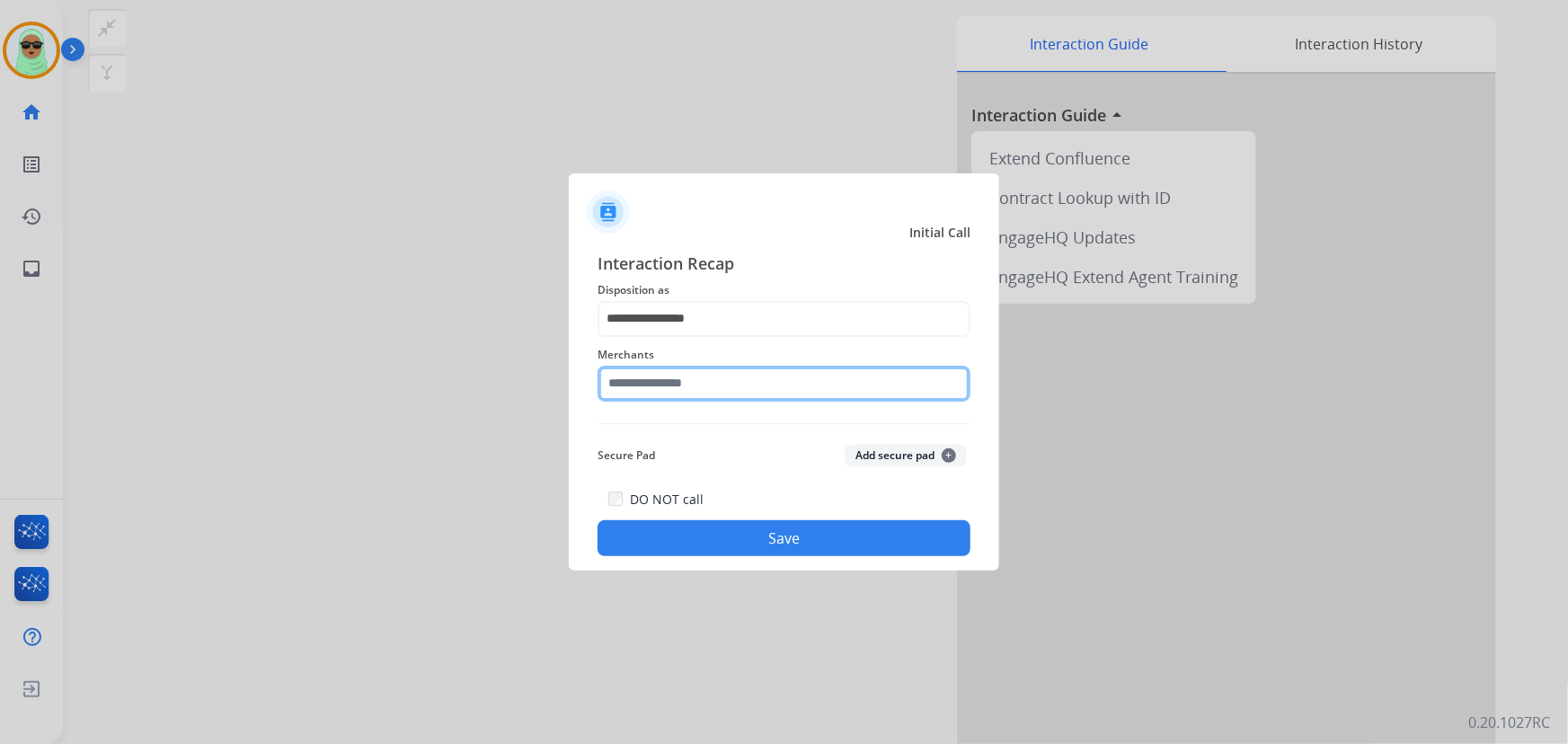
click at [718, 377] on input "text" at bounding box center [784, 384] width 373 height 36
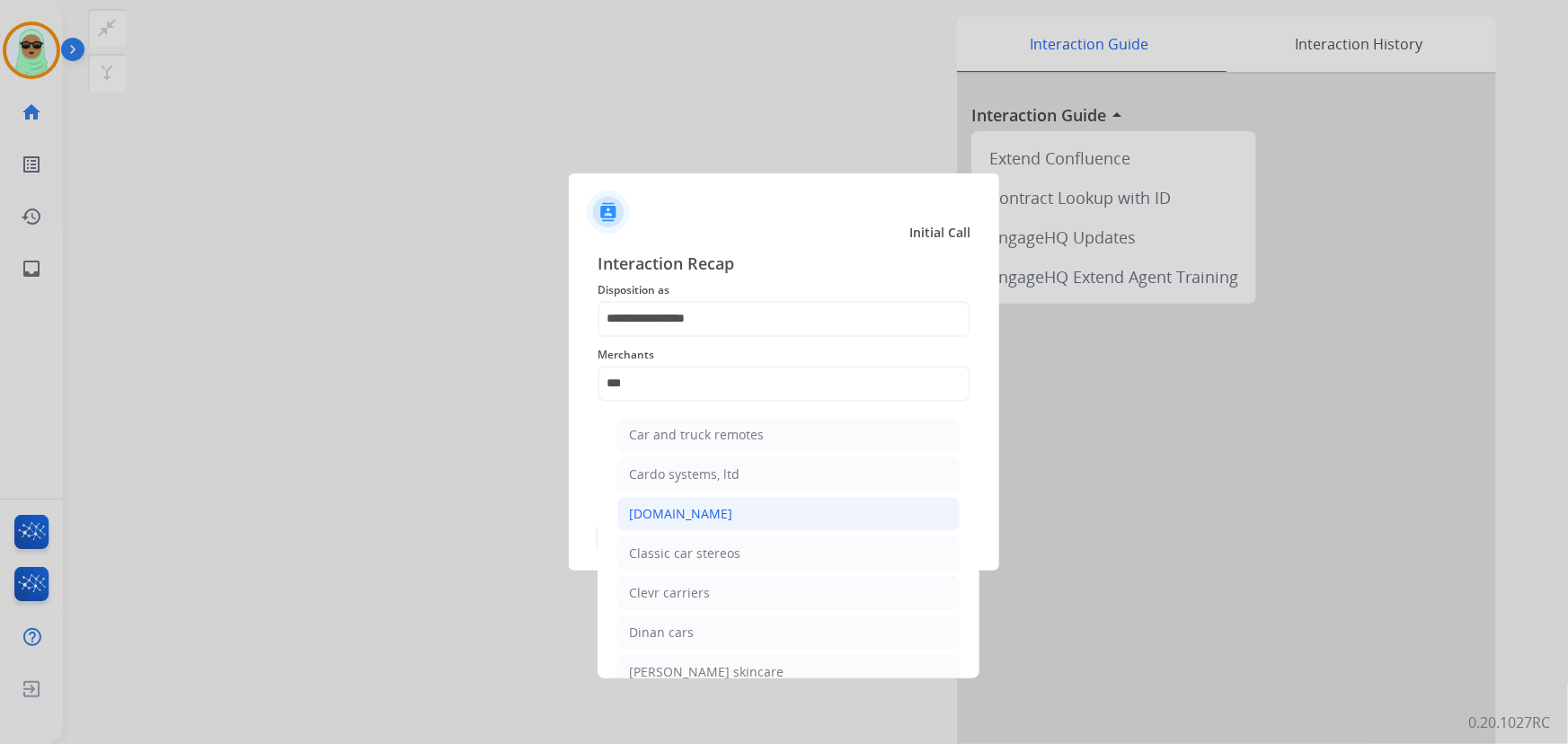
click at [712, 517] on li "[DOMAIN_NAME]" at bounding box center [789, 513] width 342 height 34
type input "**********"
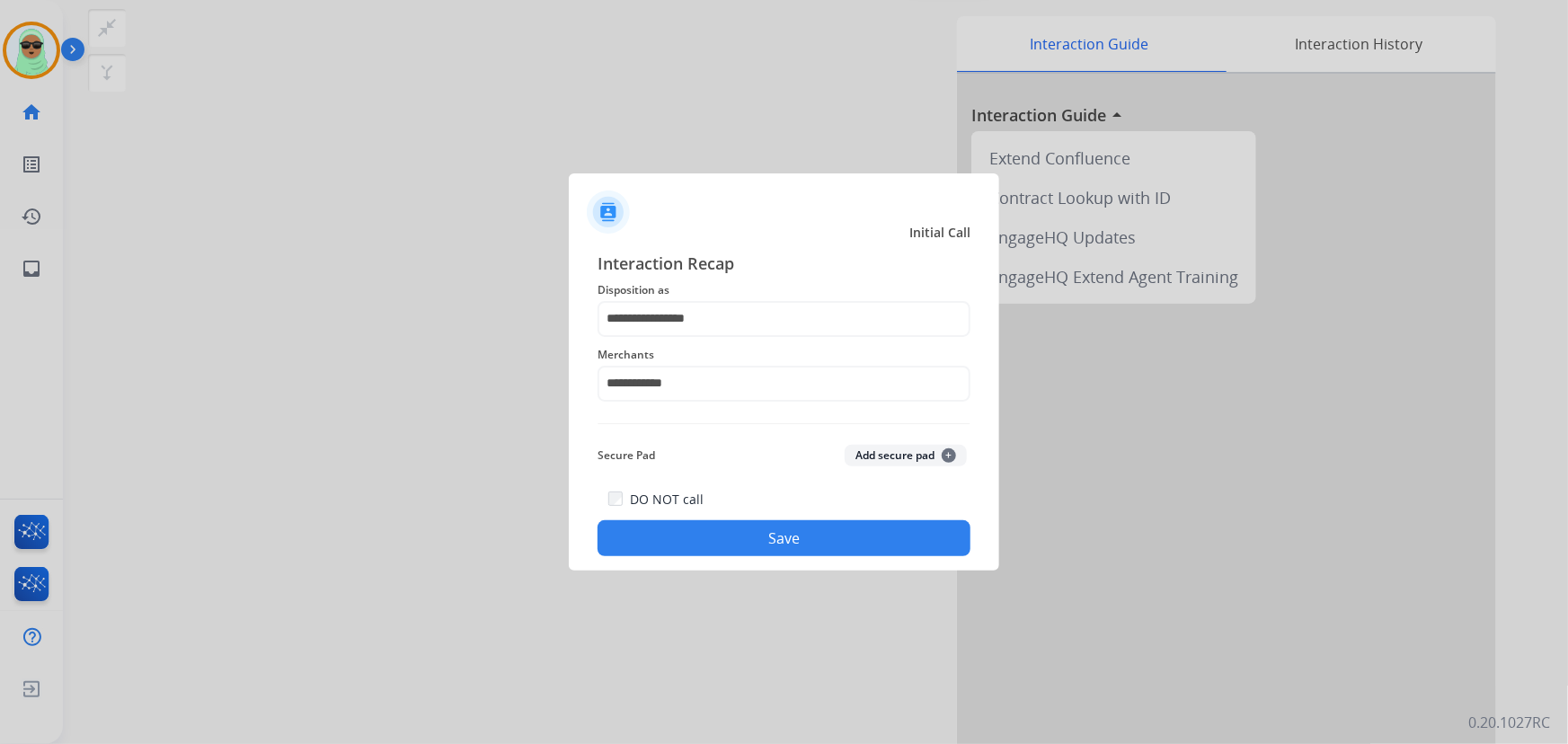
click at [743, 553] on button "Save" at bounding box center [784, 538] width 373 height 36
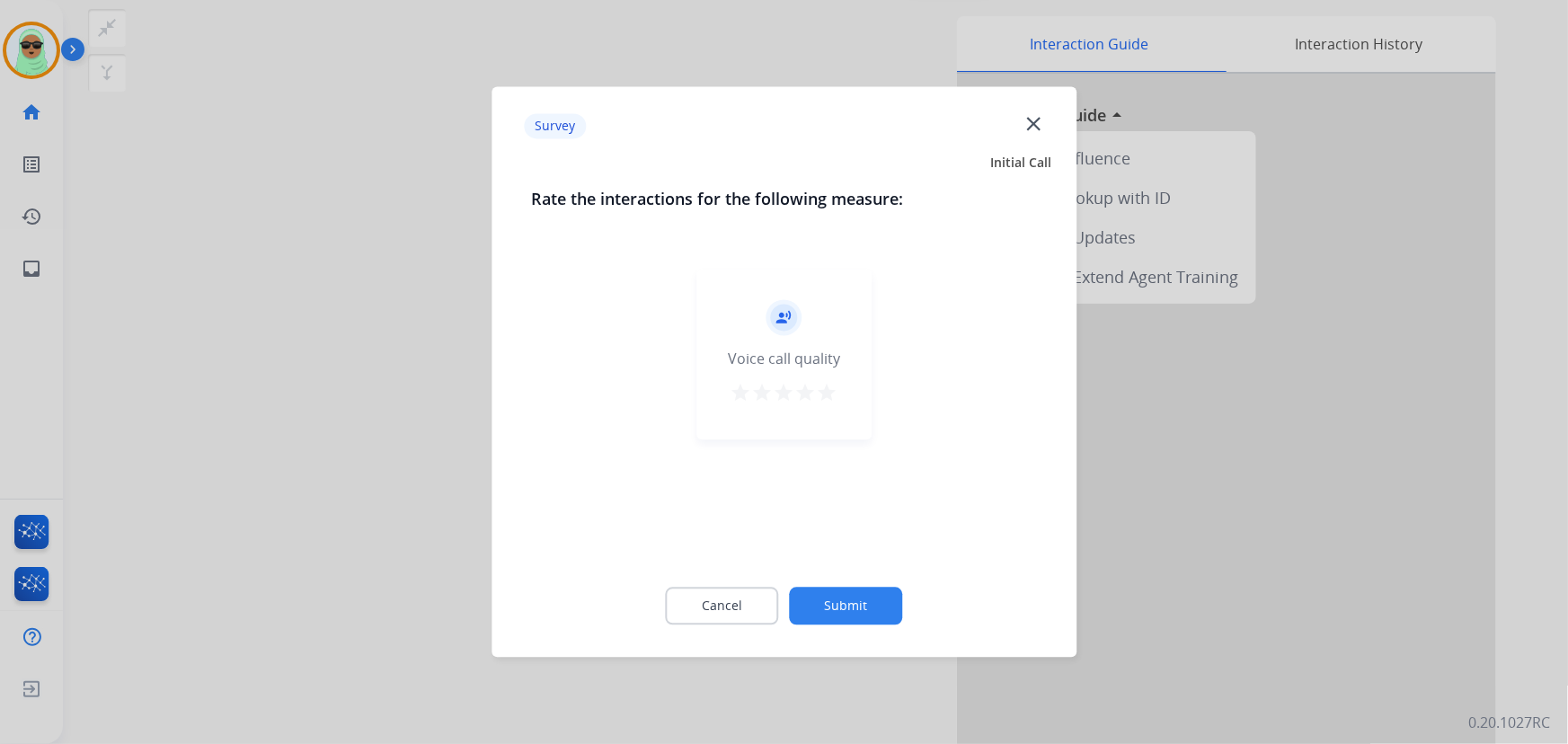
click at [832, 615] on button "Submit" at bounding box center [846, 606] width 113 height 38
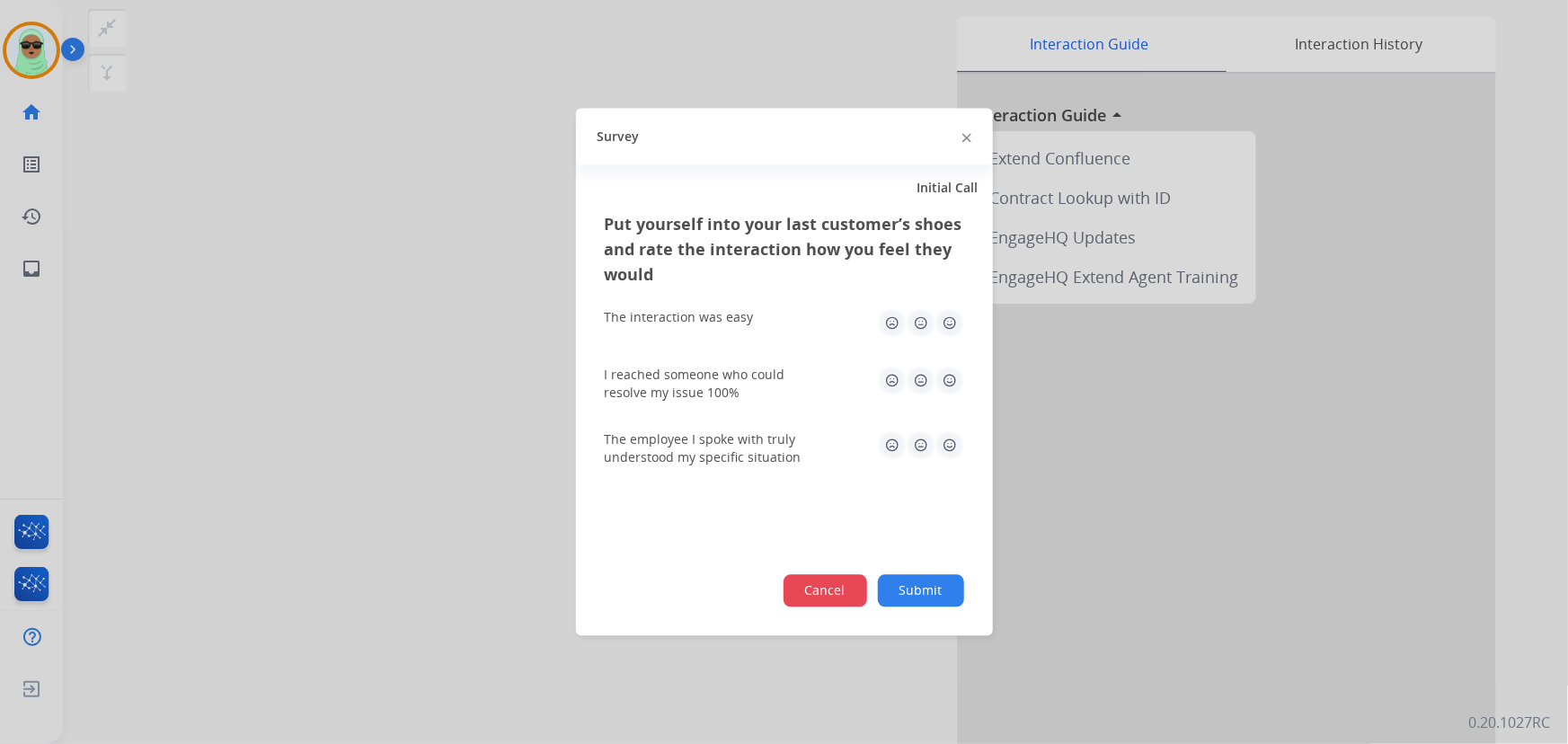
click at [844, 591] on button "Cancel" at bounding box center [825, 591] width 83 height 32
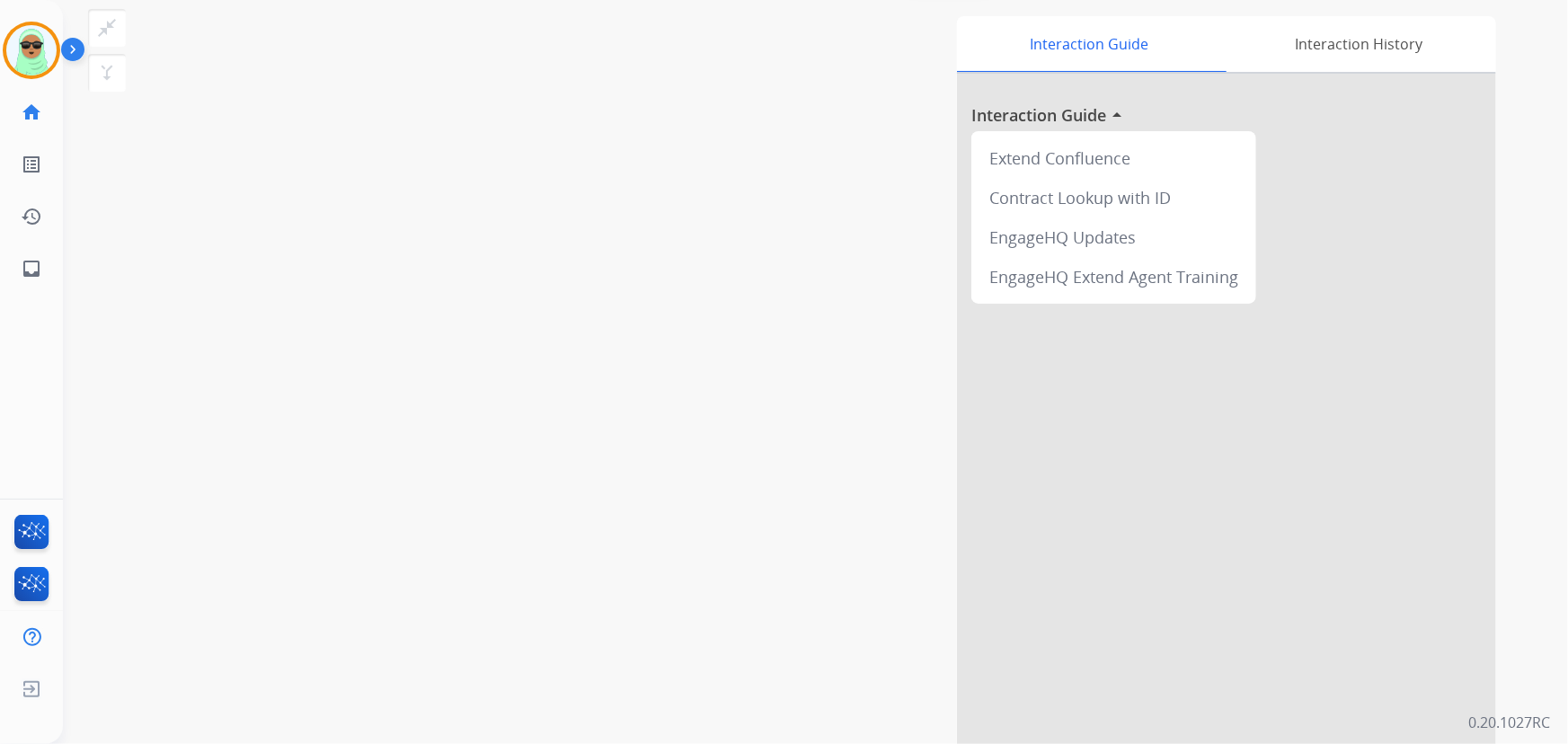
click at [607, 107] on div "Interaction Guide Interaction History Interaction Guide arrow_drop_up Extend Co…" at bounding box center [1037, 379] width 919 height 727
click at [44, 45] on img at bounding box center [31, 50] width 50 height 50
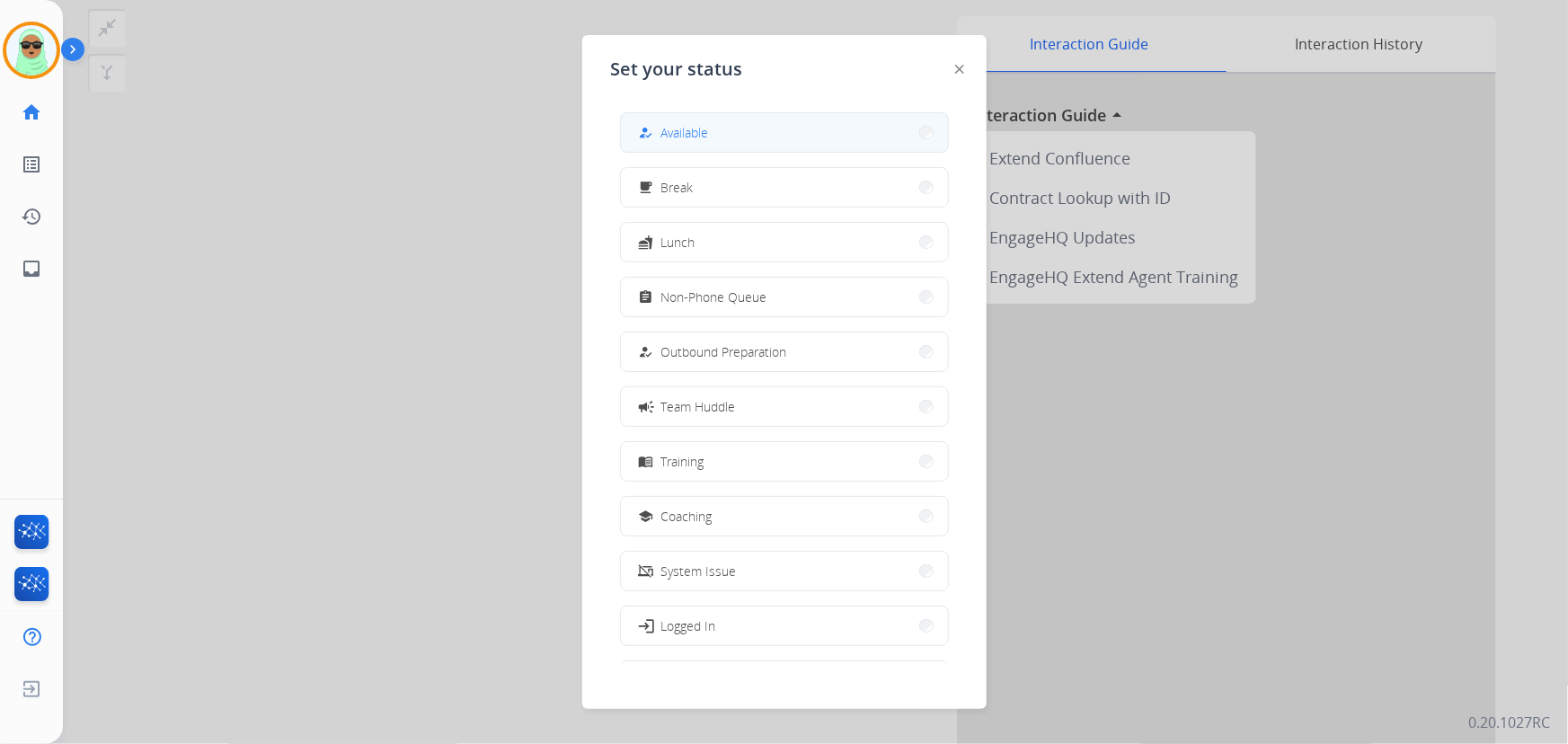
click at [732, 138] on button "how_to_reg Available" at bounding box center [784, 132] width 327 height 39
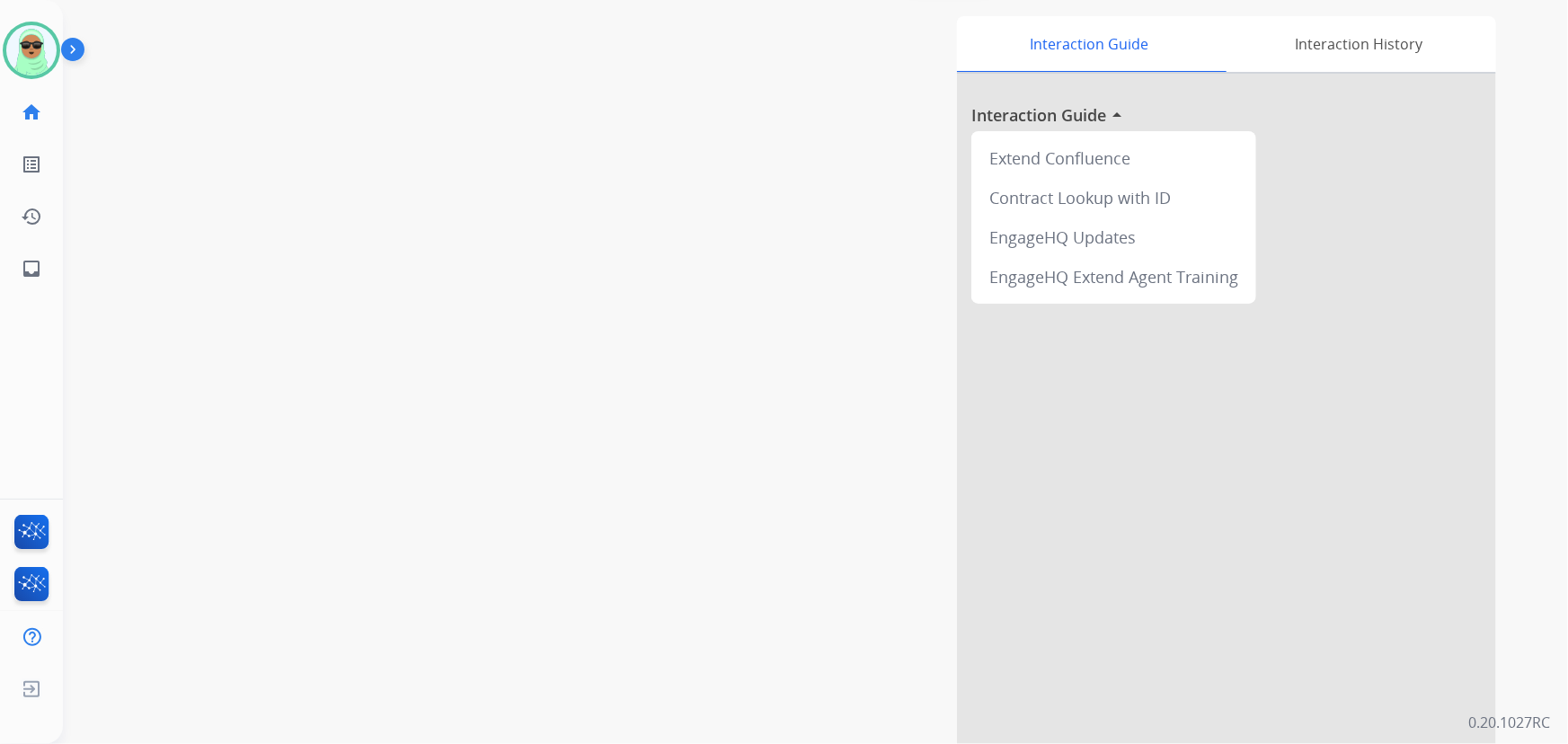
scroll to position [0, 0]
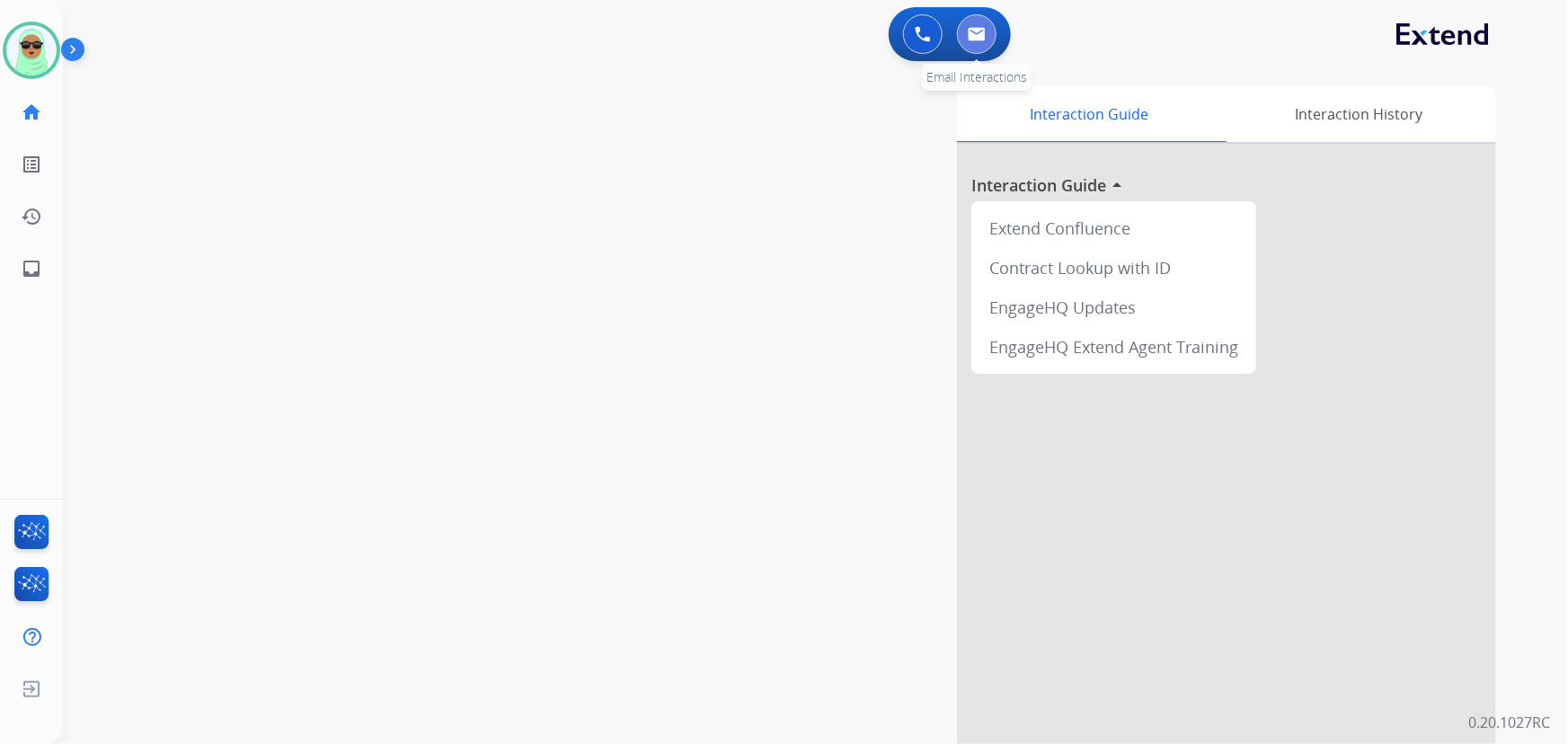
click at [971, 31] on img at bounding box center [976, 33] width 18 height 14
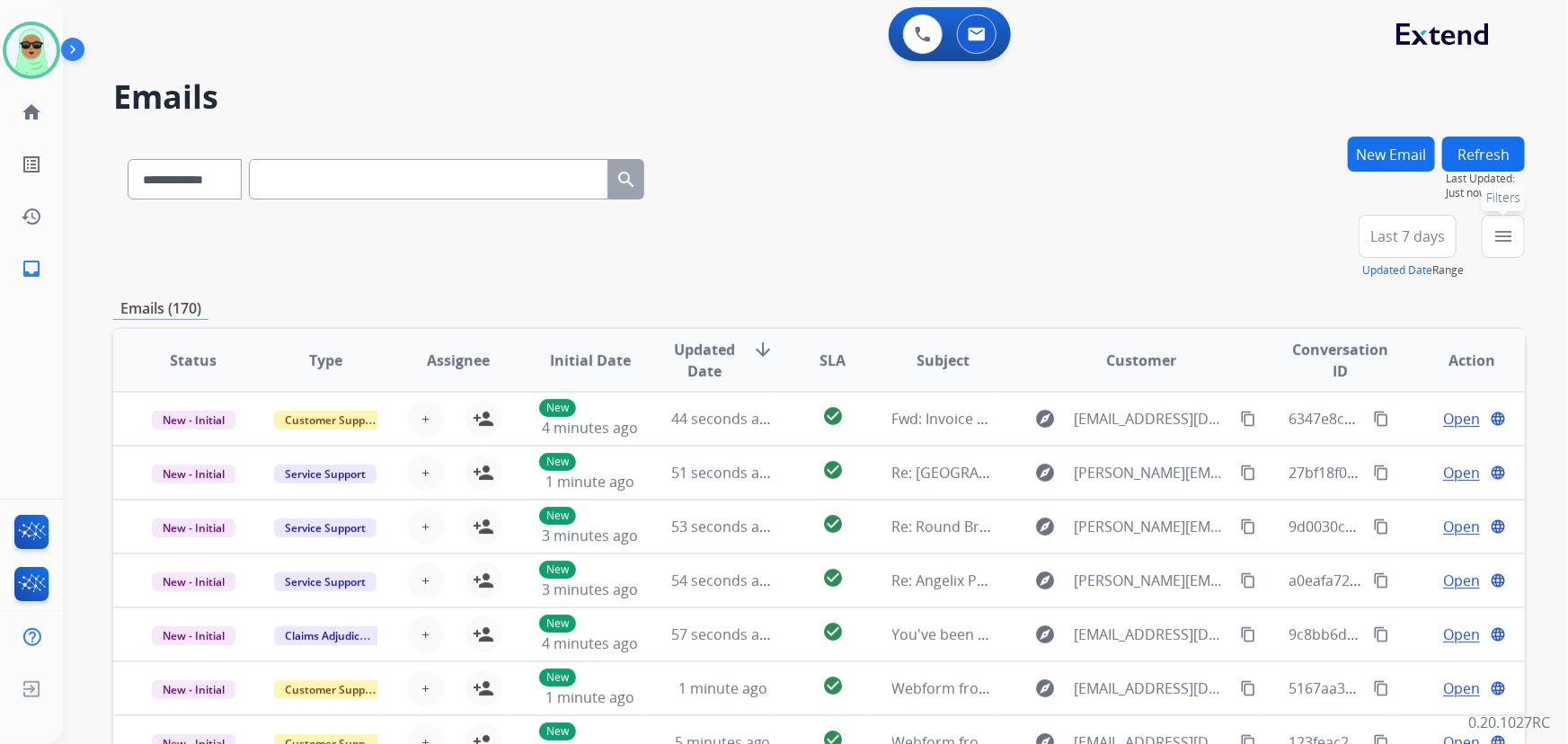
click at [1490, 244] on button "menu Filters" at bounding box center [1503, 236] width 44 height 43
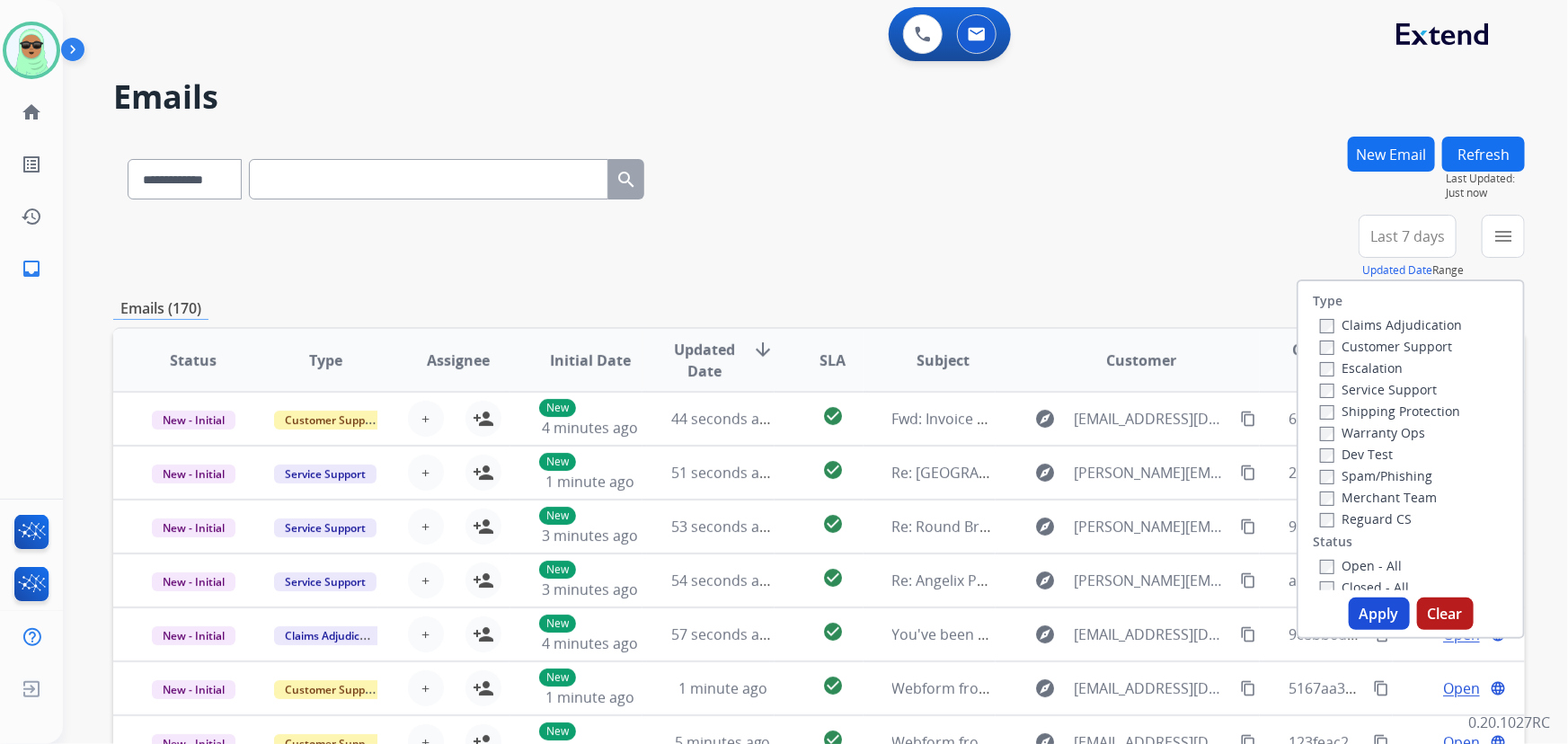
click at [1402, 341] on label "Customer Support" at bounding box center [1385, 346] width 132 height 17
click at [1380, 406] on label "Shipping Protection" at bounding box center [1389, 411] width 140 height 17
click at [1373, 526] on label "Reguard CS" at bounding box center [1365, 519] width 92 height 17
click at [1368, 566] on label "Open - All" at bounding box center [1360, 565] width 81 height 17
click at [1364, 601] on button "Apply" at bounding box center [1379, 614] width 61 height 32
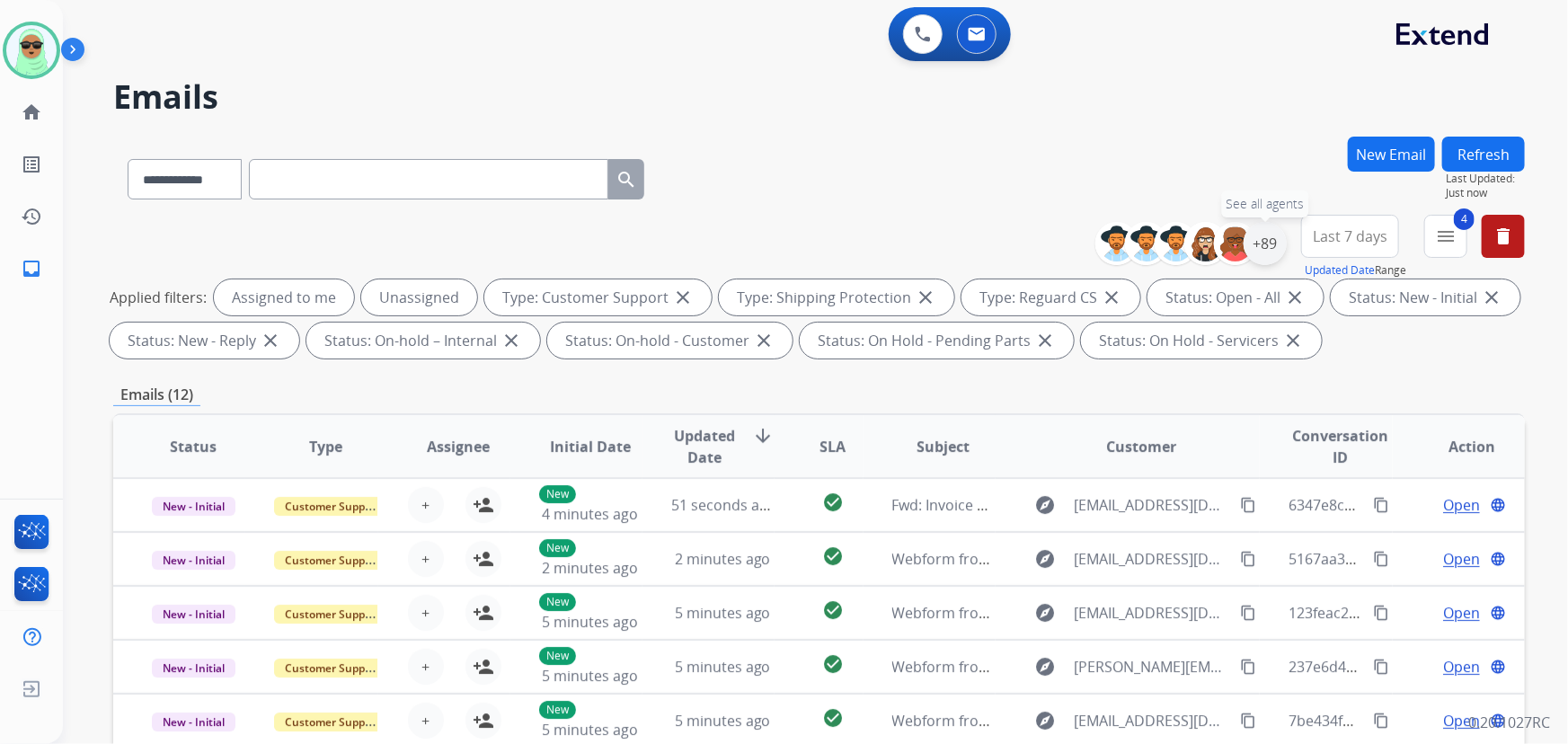
click at [1275, 233] on div "+89" at bounding box center [1265, 244] width 44 height 43
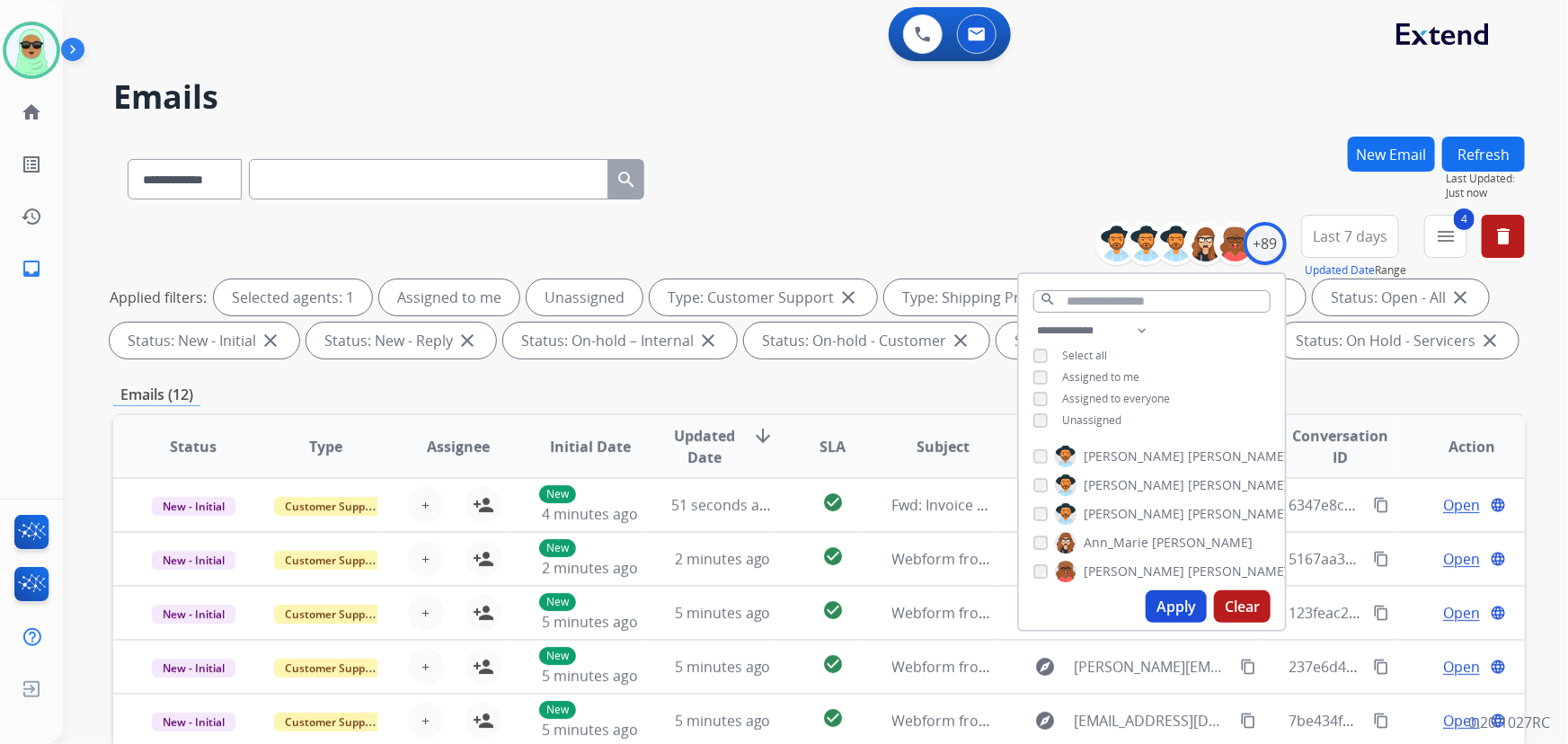
click at [1063, 419] on span "Unassigned" at bounding box center [1091, 420] width 60 height 15
click at [1164, 624] on div "Apply Clear" at bounding box center [1151, 605] width 266 height 46
click at [1168, 608] on button "Apply" at bounding box center [1176, 606] width 61 height 32
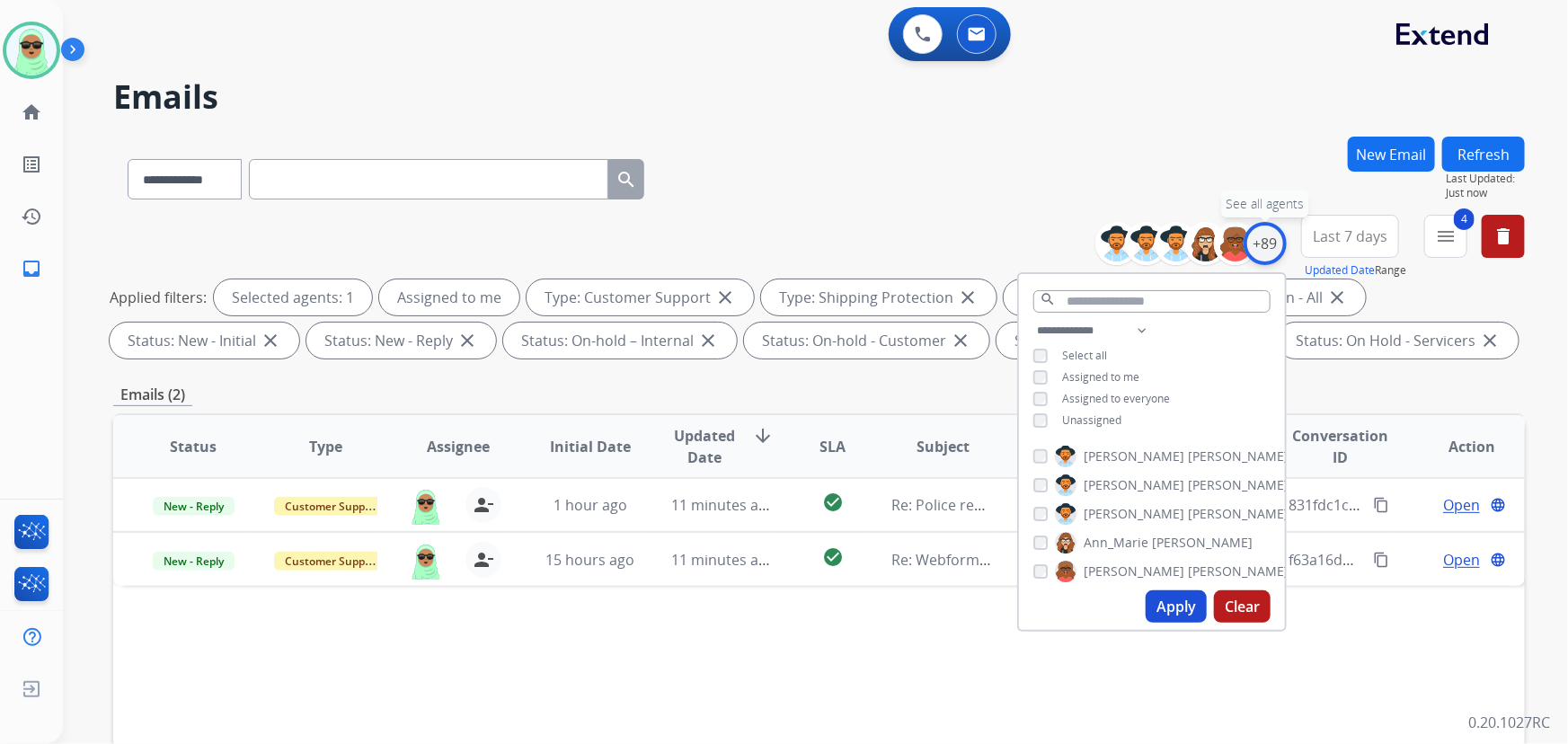
click at [1263, 242] on div "+89" at bounding box center [1265, 244] width 44 height 43
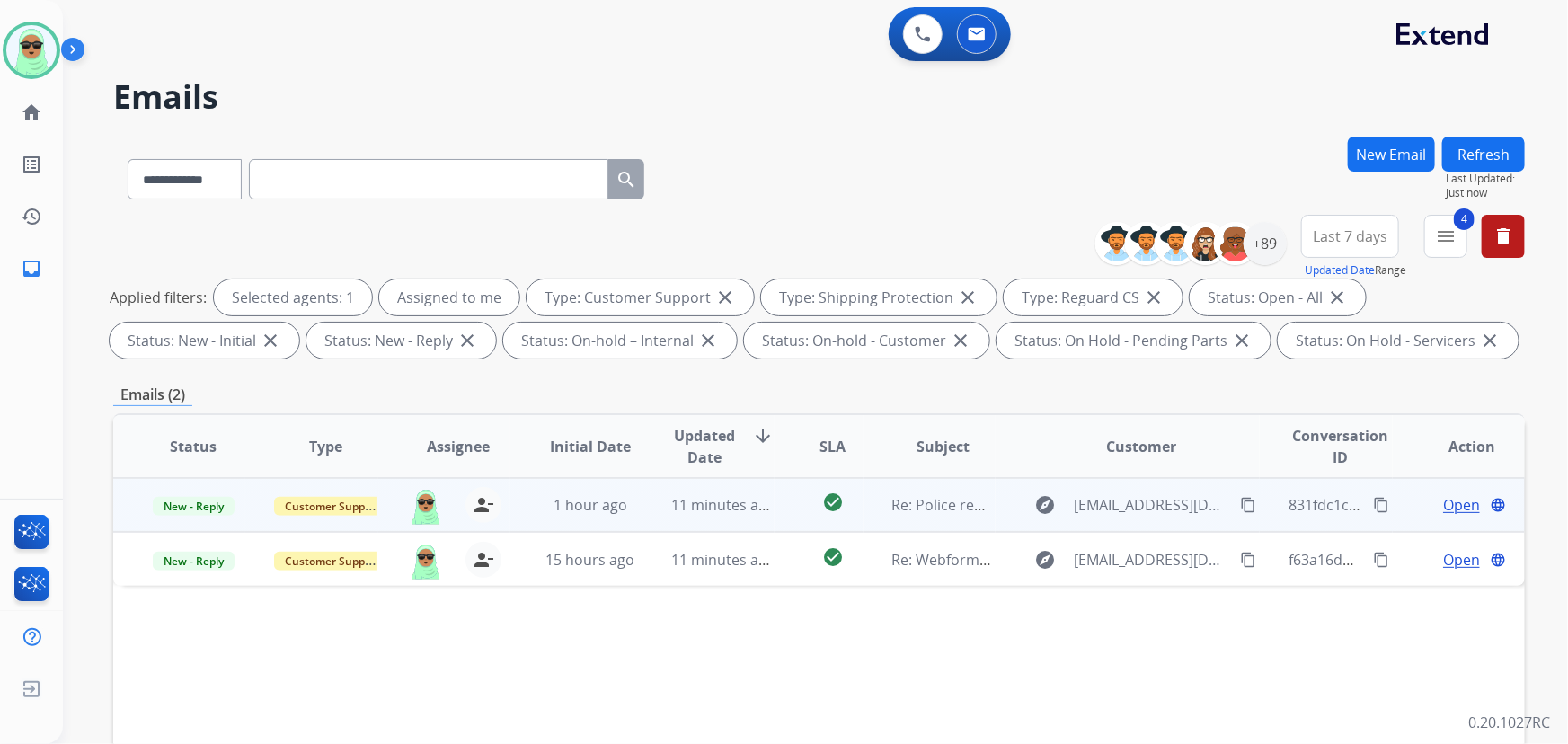
click at [1445, 508] on span "Open" at bounding box center [1461, 504] width 37 height 22
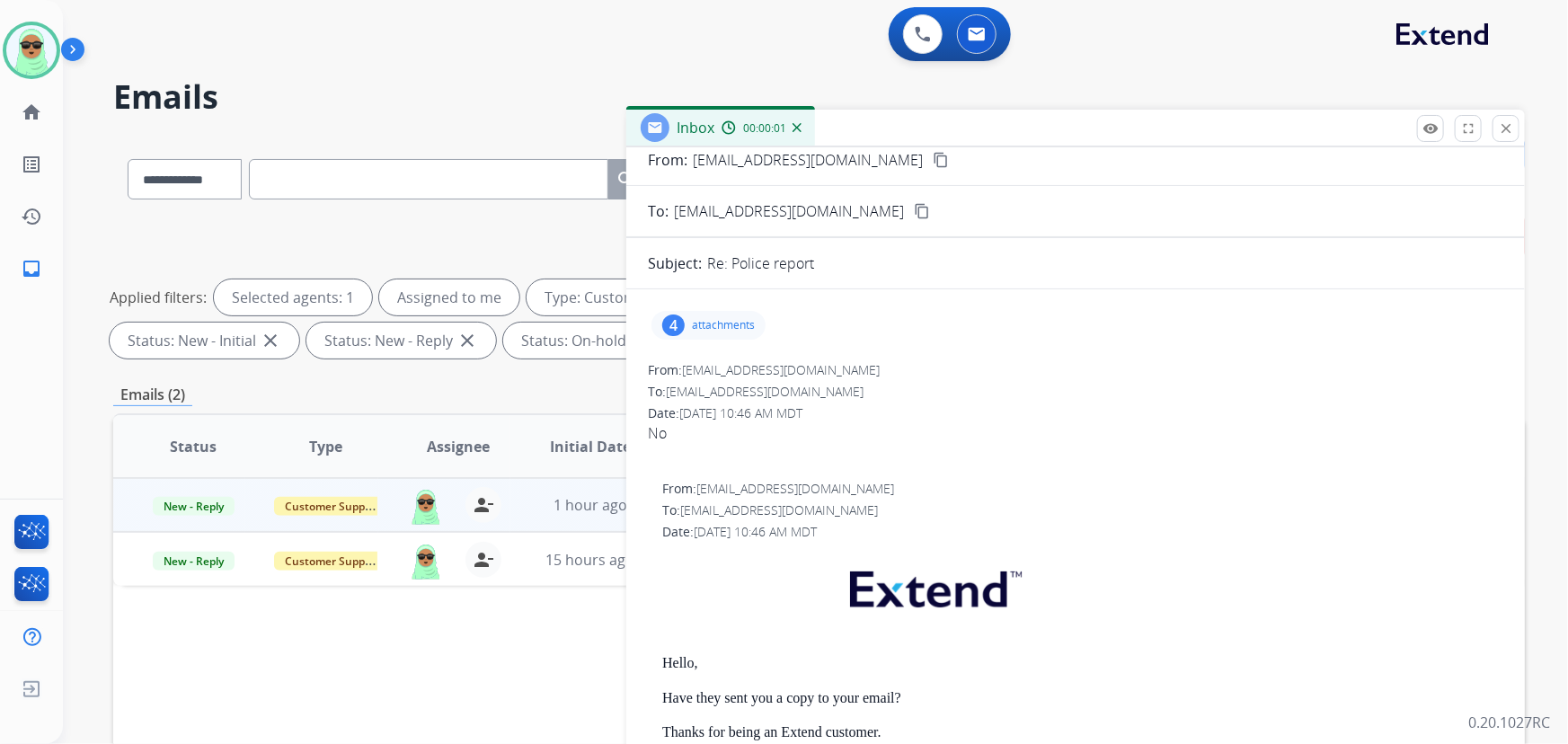
scroll to position [80, 0]
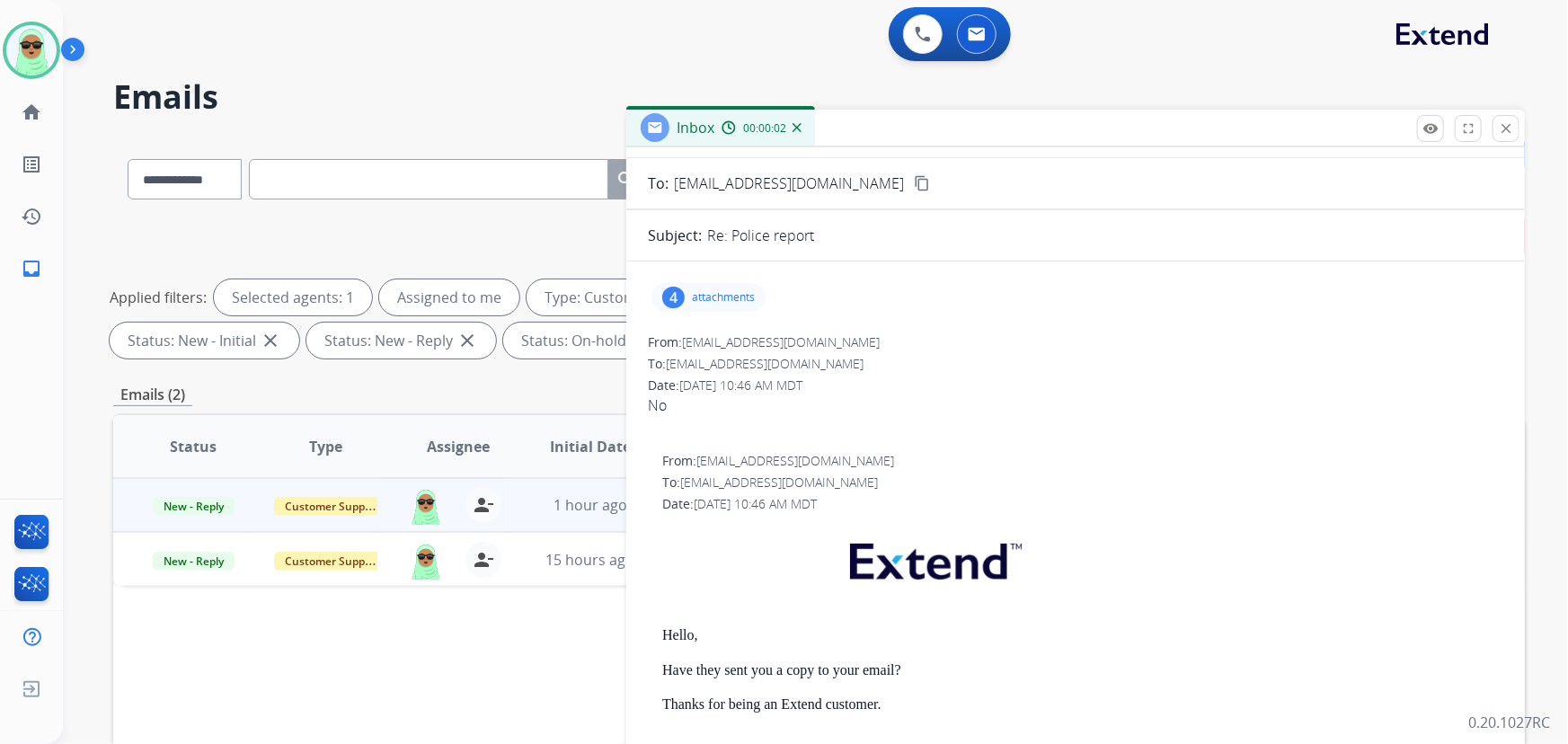
click at [695, 303] on p "attachments" at bounding box center [723, 297] width 62 height 14
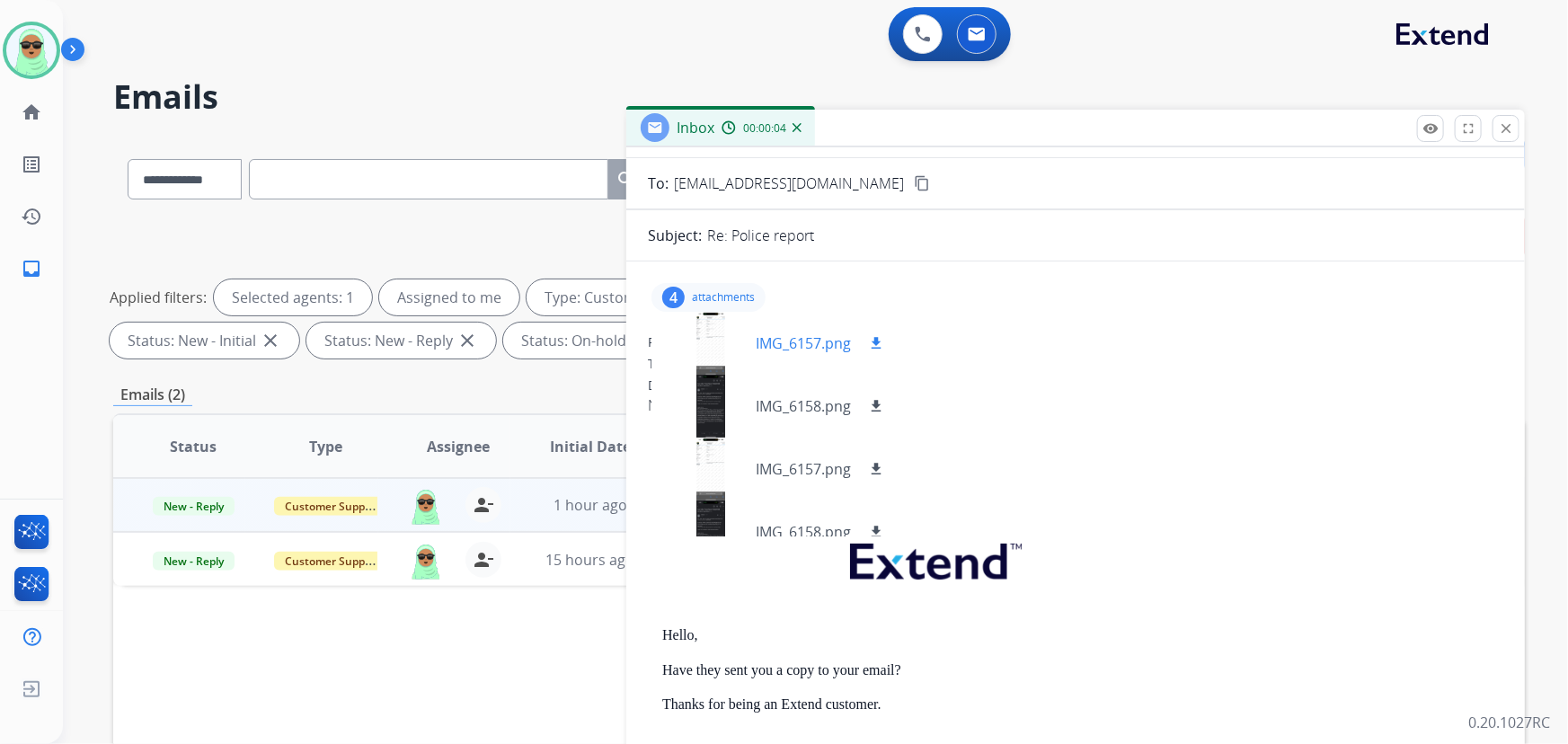
click at [725, 335] on div at bounding box center [710, 343] width 90 height 62
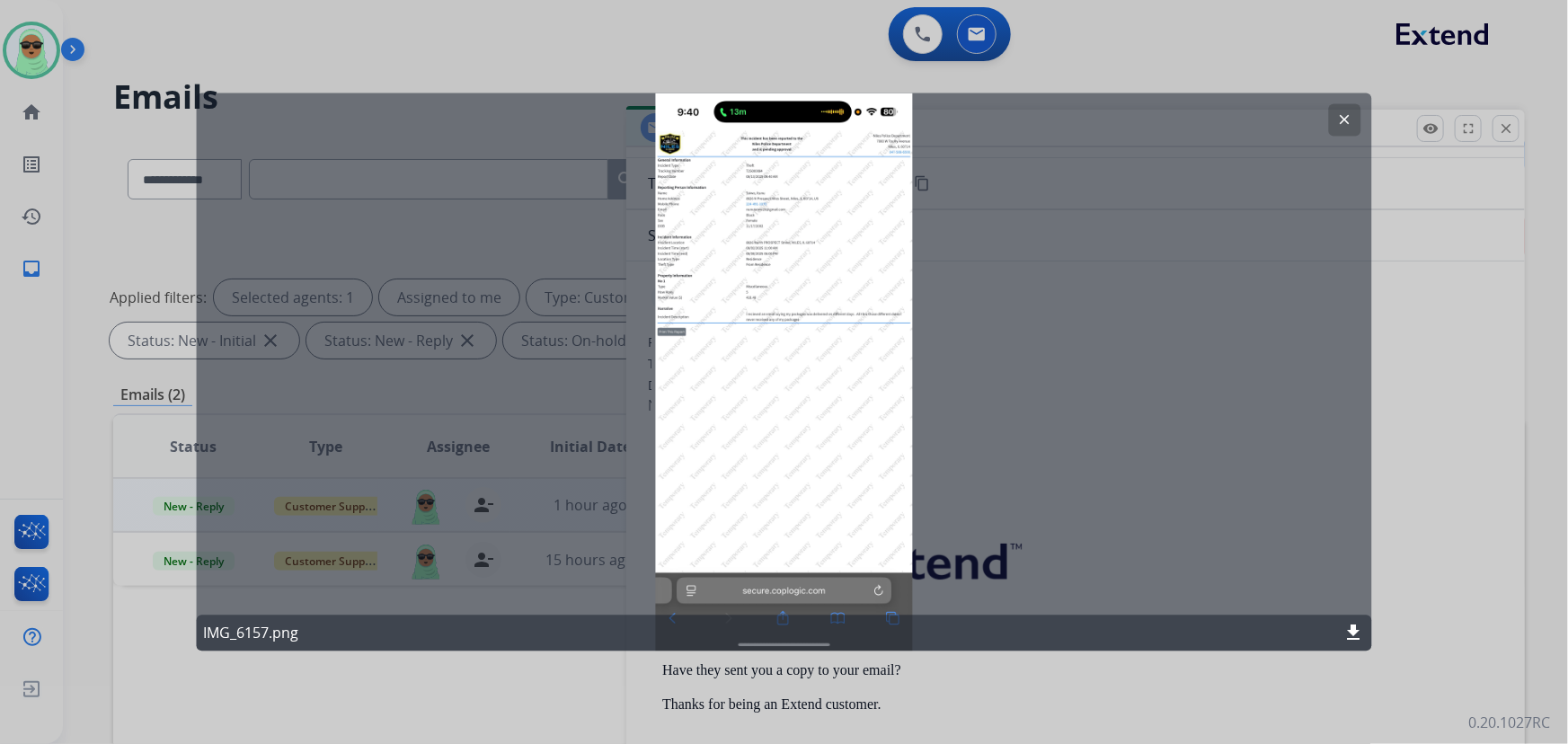
click at [1344, 120] on mat-icon "clear" at bounding box center [1344, 120] width 16 height 16
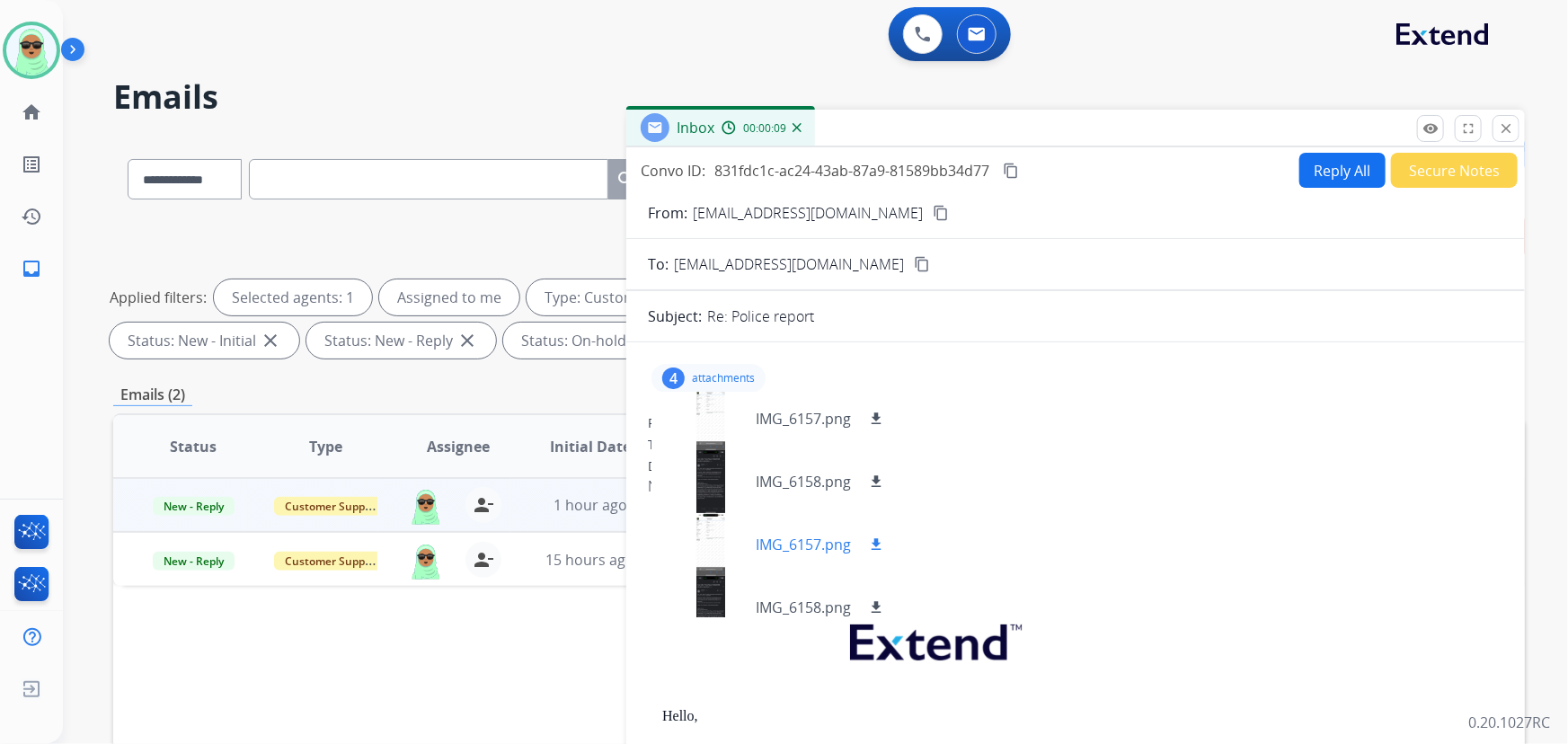
scroll to position [0, 0]
click at [732, 384] on p "attachments" at bounding box center [723, 377] width 62 height 14
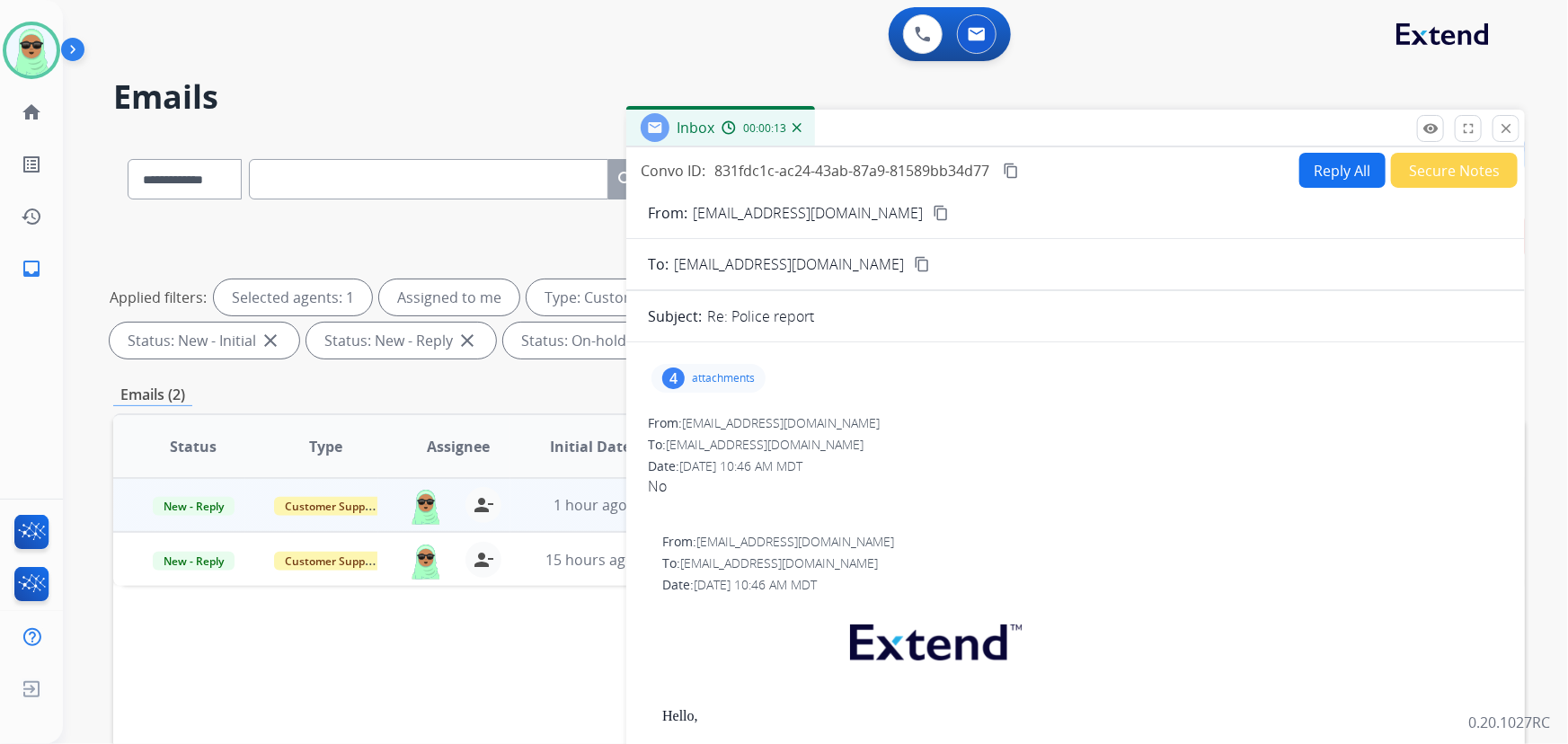
click at [1334, 165] on button "Reply All" at bounding box center [1342, 169] width 86 height 35
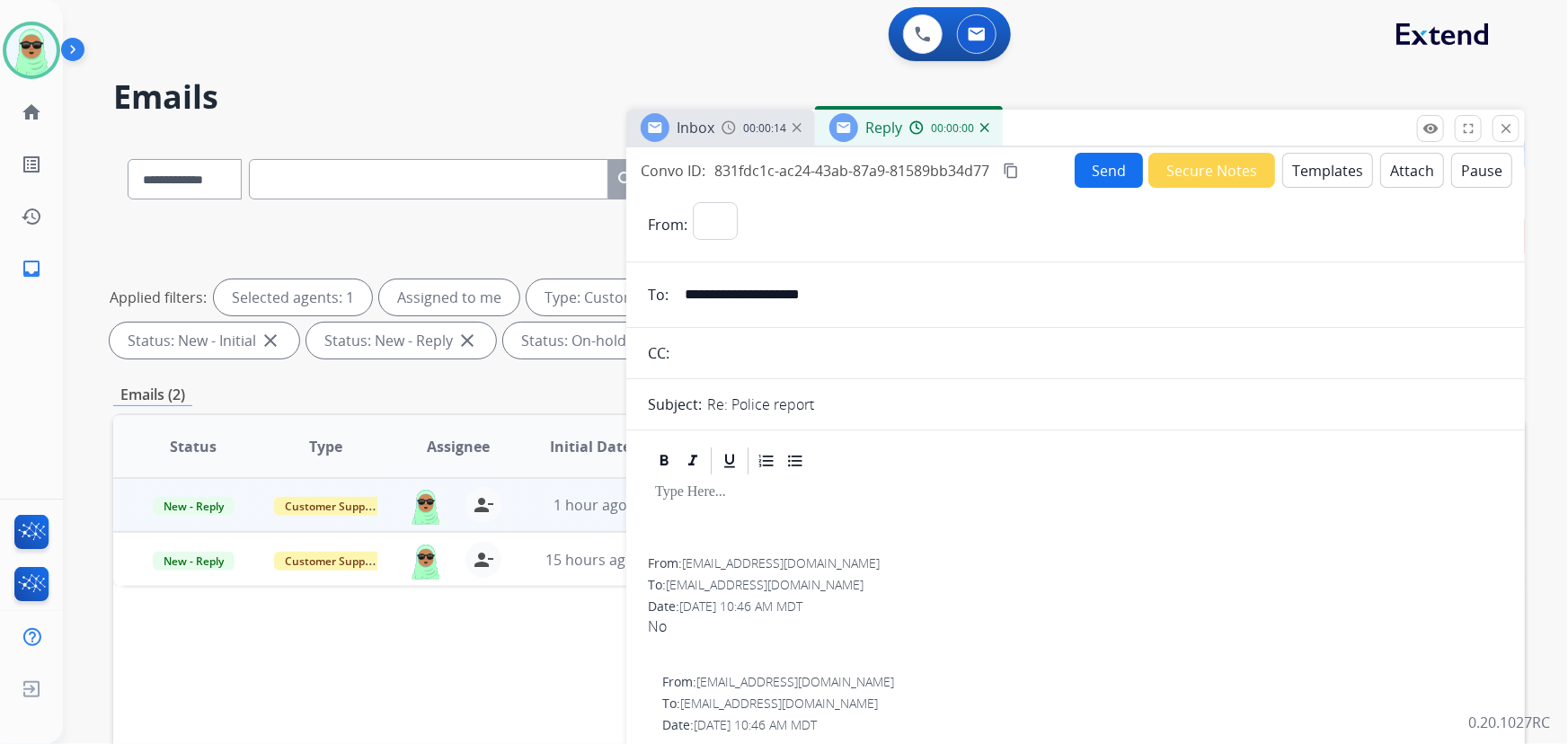
select select "**********"
click at [1348, 164] on button "Templates" at bounding box center [1327, 169] width 91 height 35
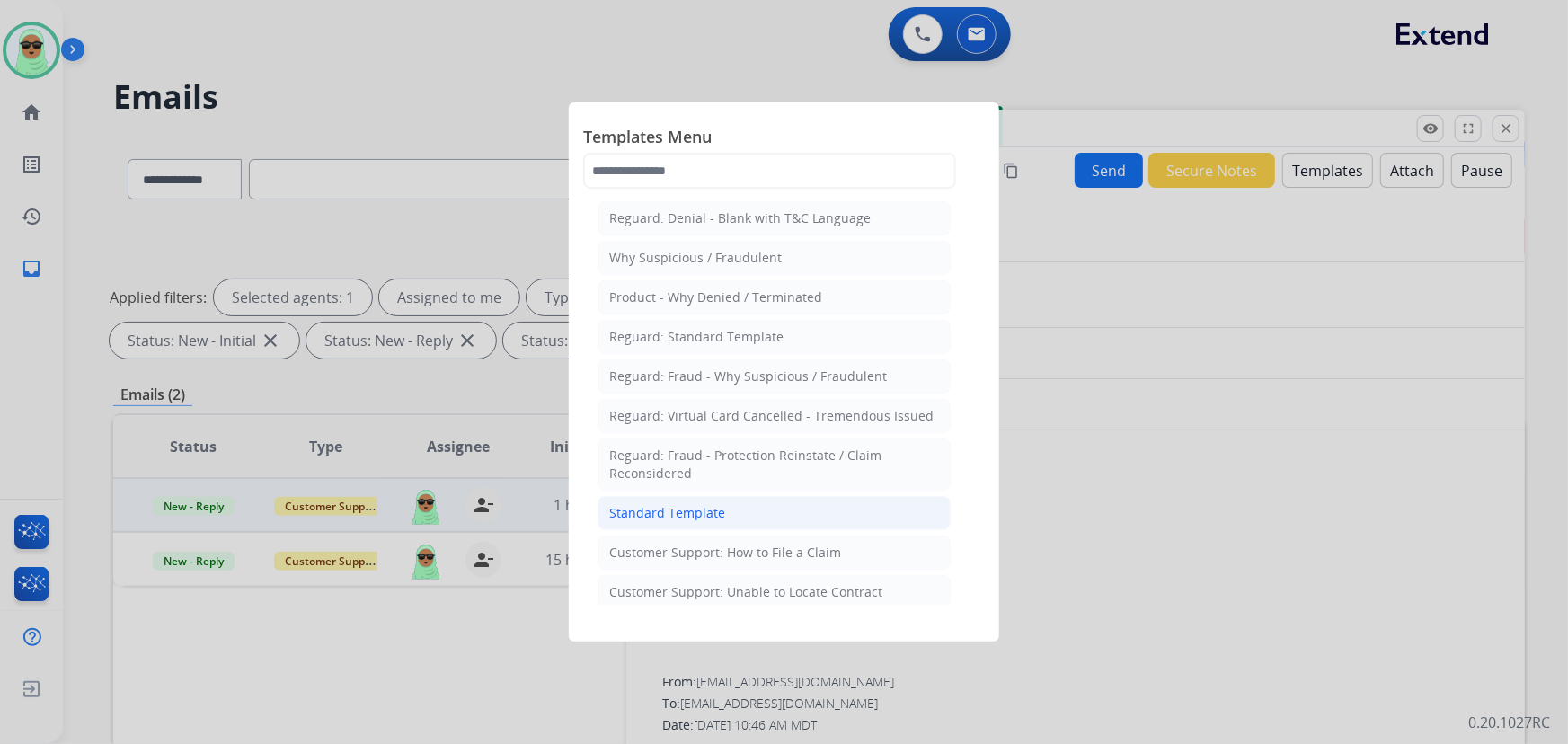
click at [652, 504] on div "Standard Template" at bounding box center [667, 512] width 116 height 18
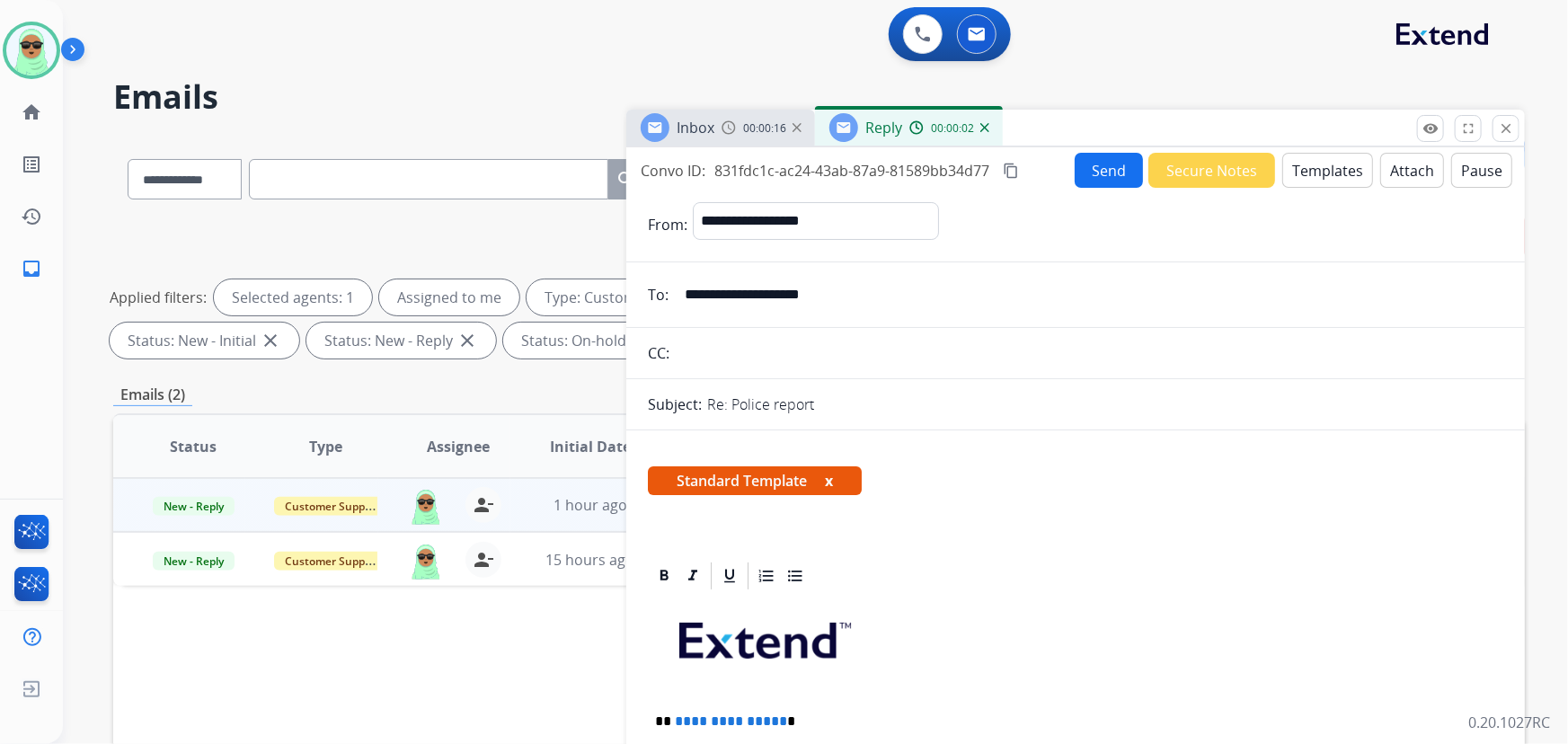
scroll to position [407, 0]
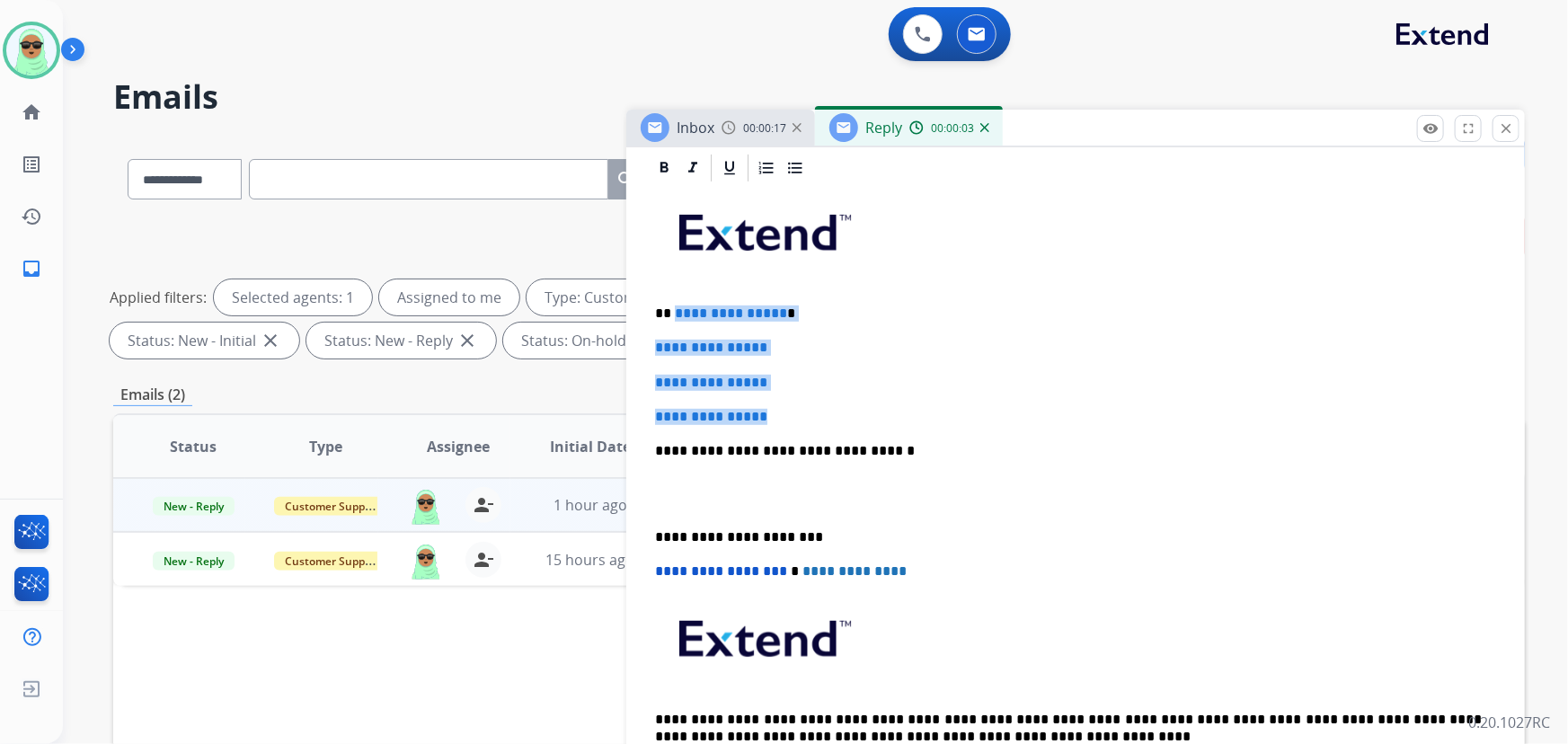
drag, startPoint x: 808, startPoint y: 407, endPoint x: 674, endPoint y: 291, distance: 177.2
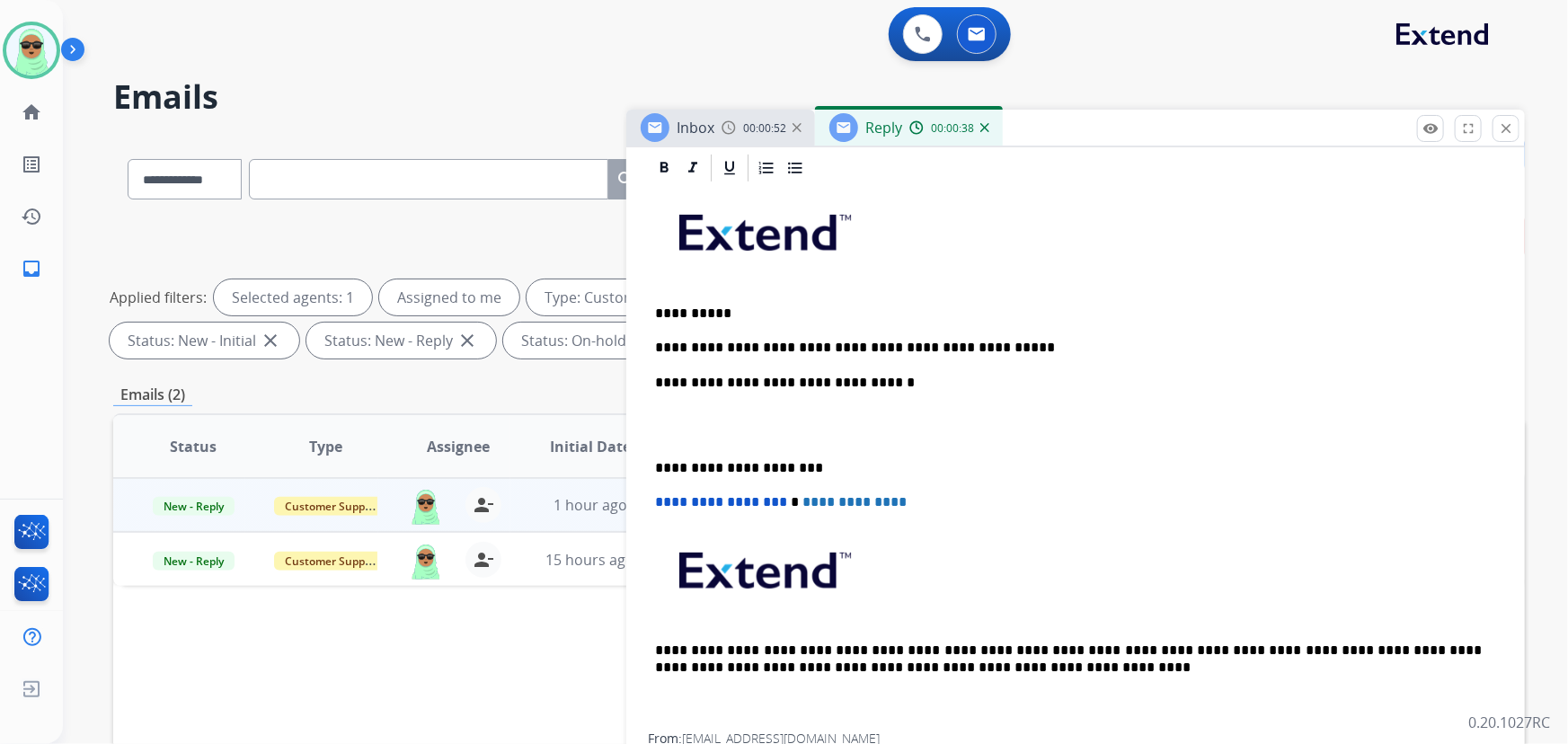
click at [751, 386] on p "**********" at bounding box center [1068, 382] width 828 height 16
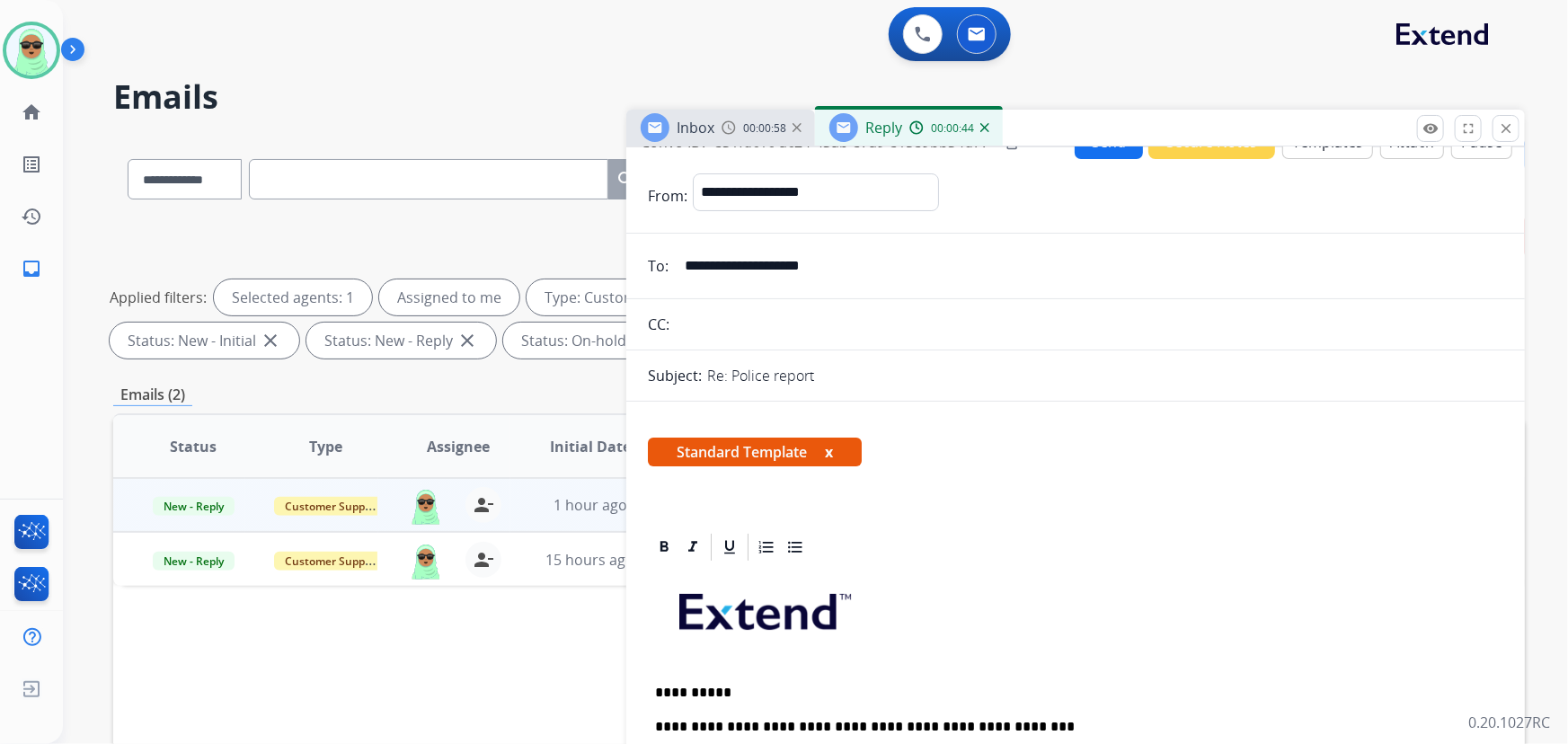
scroll to position [0, 0]
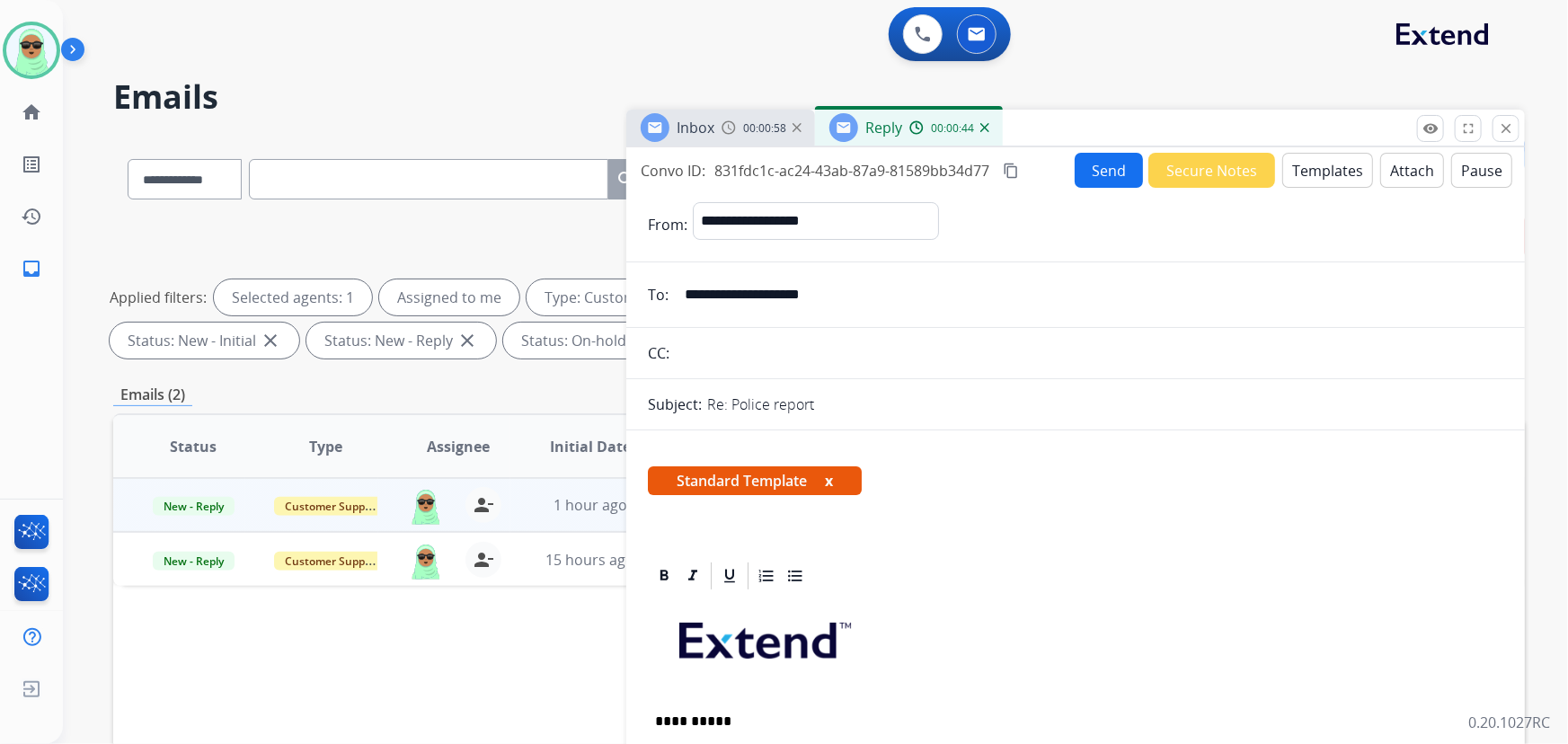
click at [1106, 173] on button "Send" at bounding box center [1108, 169] width 68 height 35
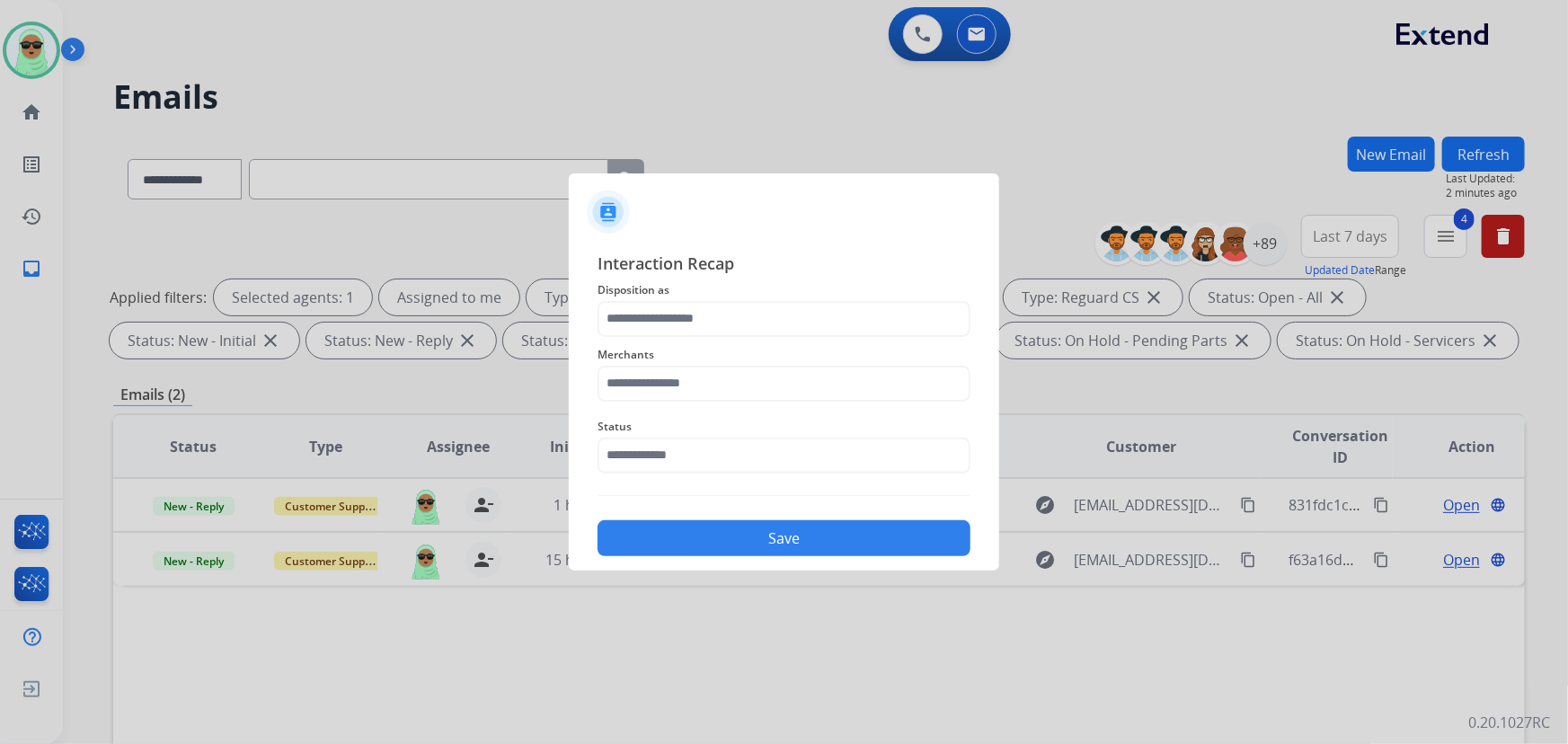
click at [723, 476] on div "Status" at bounding box center [784, 444] width 373 height 72
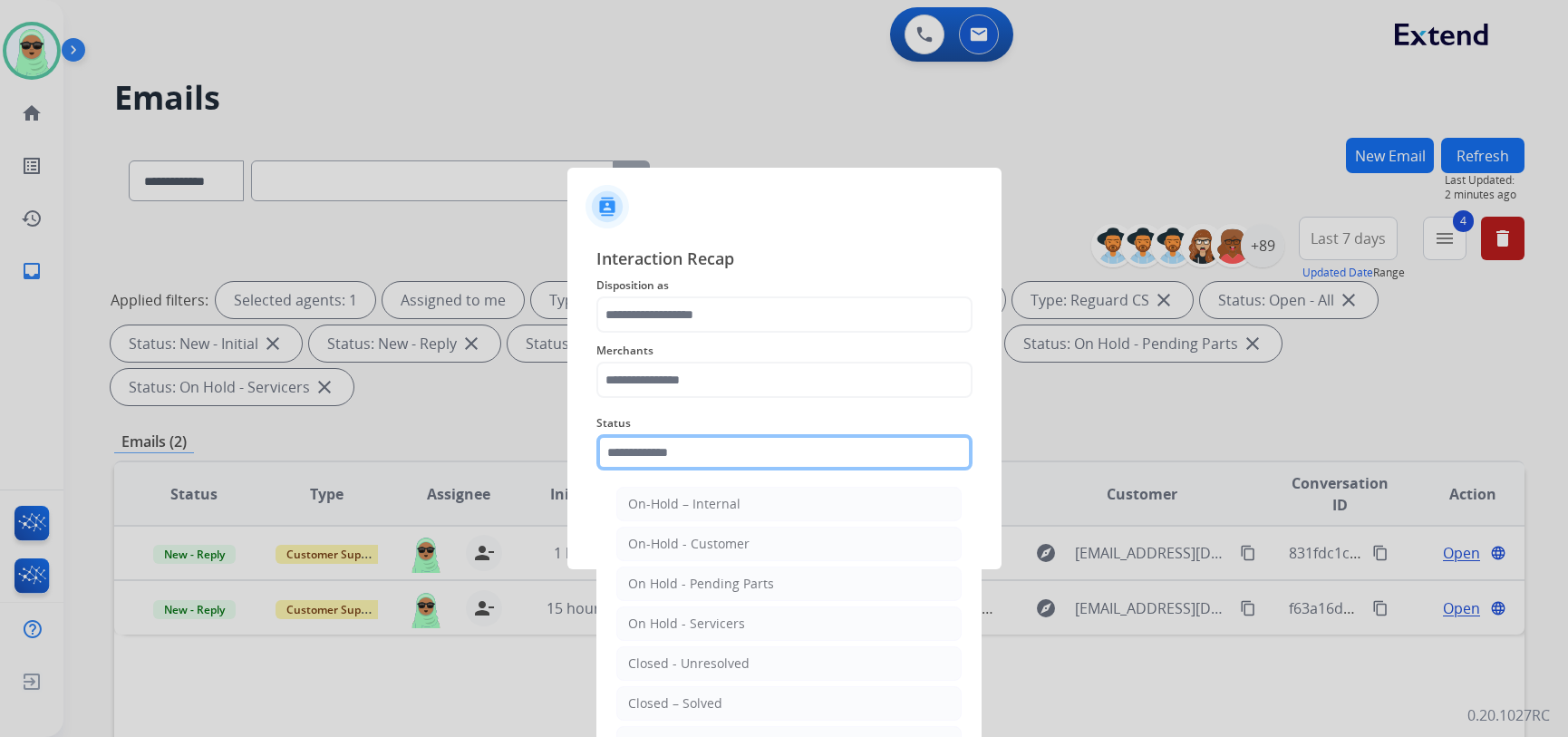
click at [733, 461] on input "text" at bounding box center [784, 453] width 376 height 36
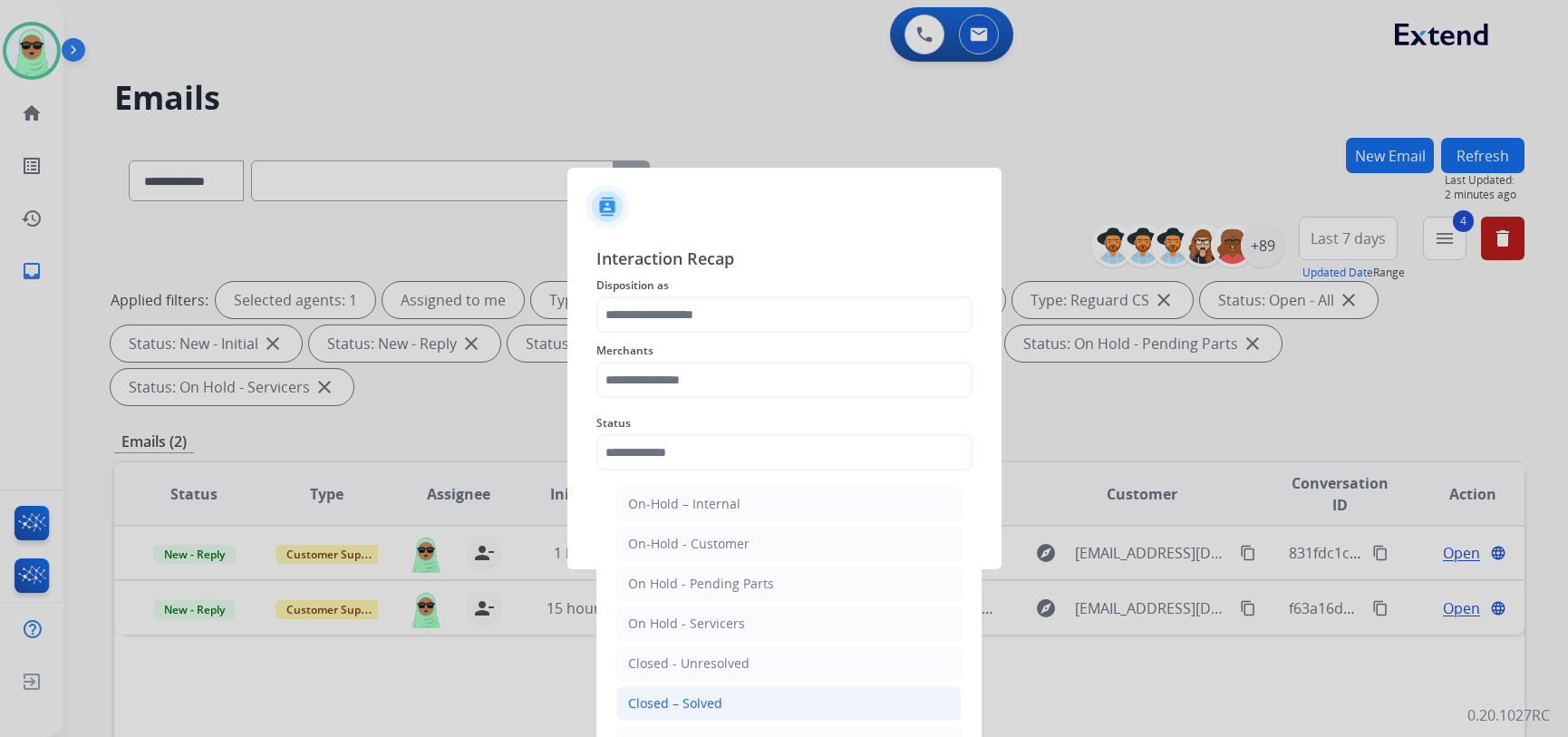
click at [700, 690] on li "Closed – Solved" at bounding box center [789, 704] width 345 height 34
type input "**********"
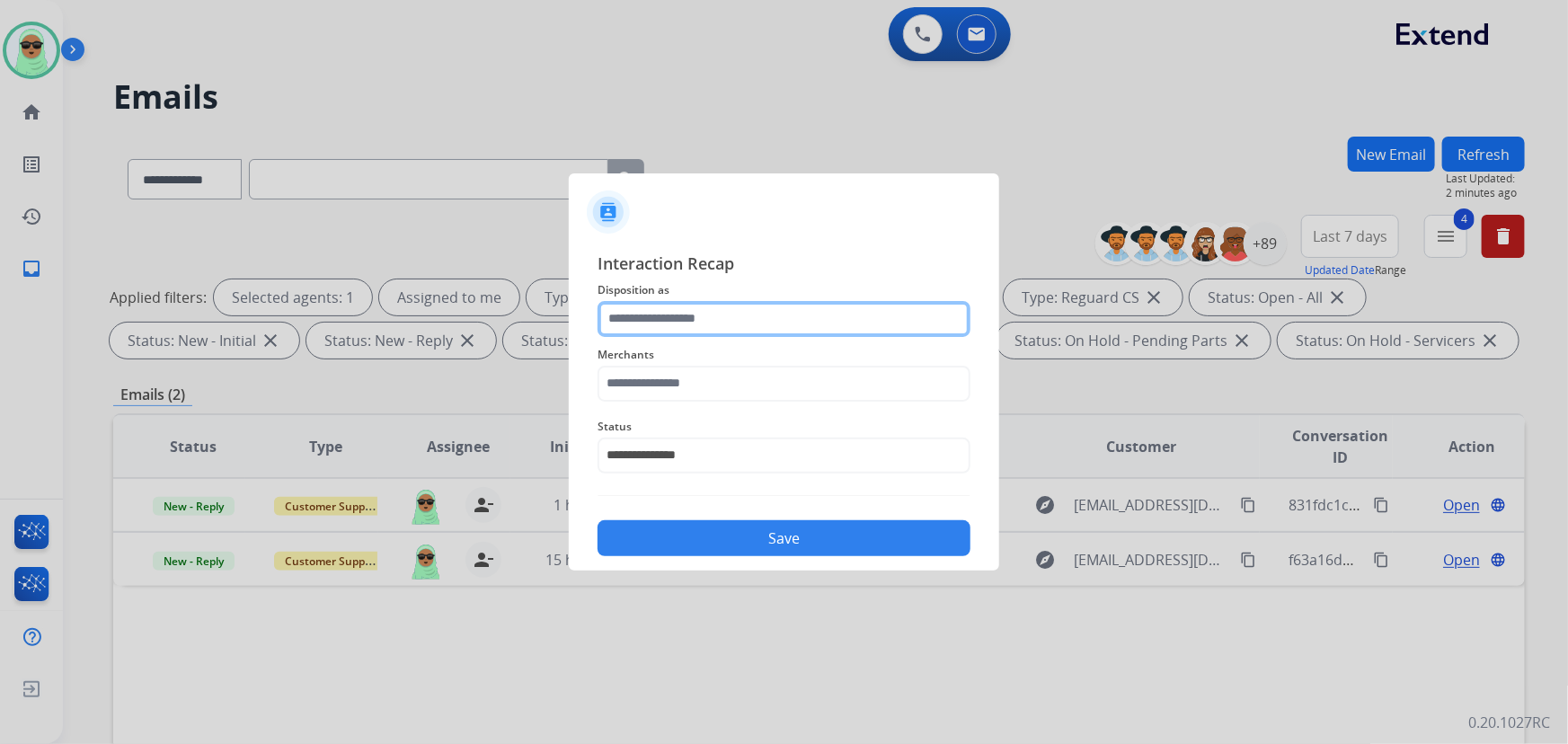
click at [724, 314] on input "text" at bounding box center [784, 319] width 373 height 36
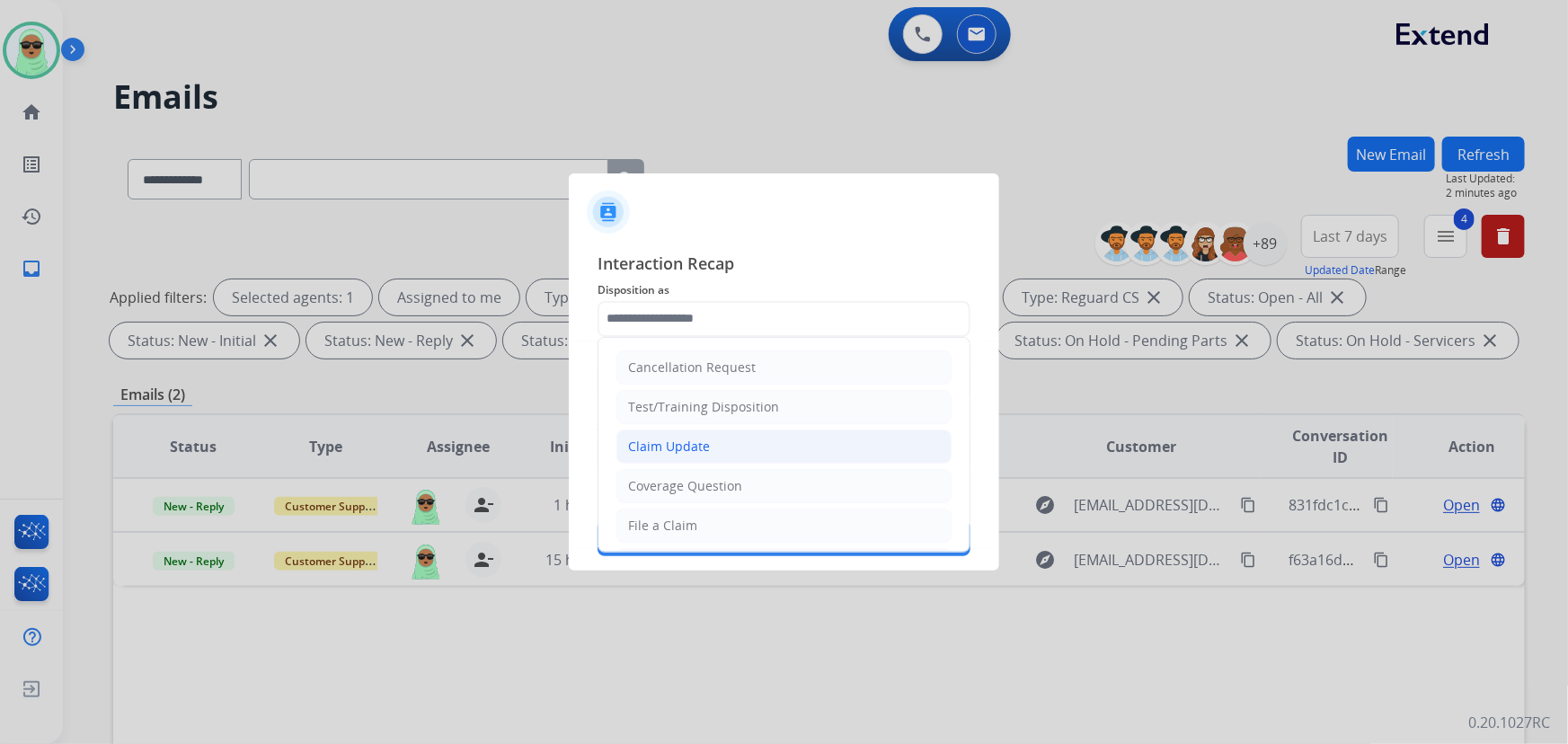
click at [686, 441] on div "Claim Update" at bounding box center [669, 446] width 81 height 18
type input "**********"
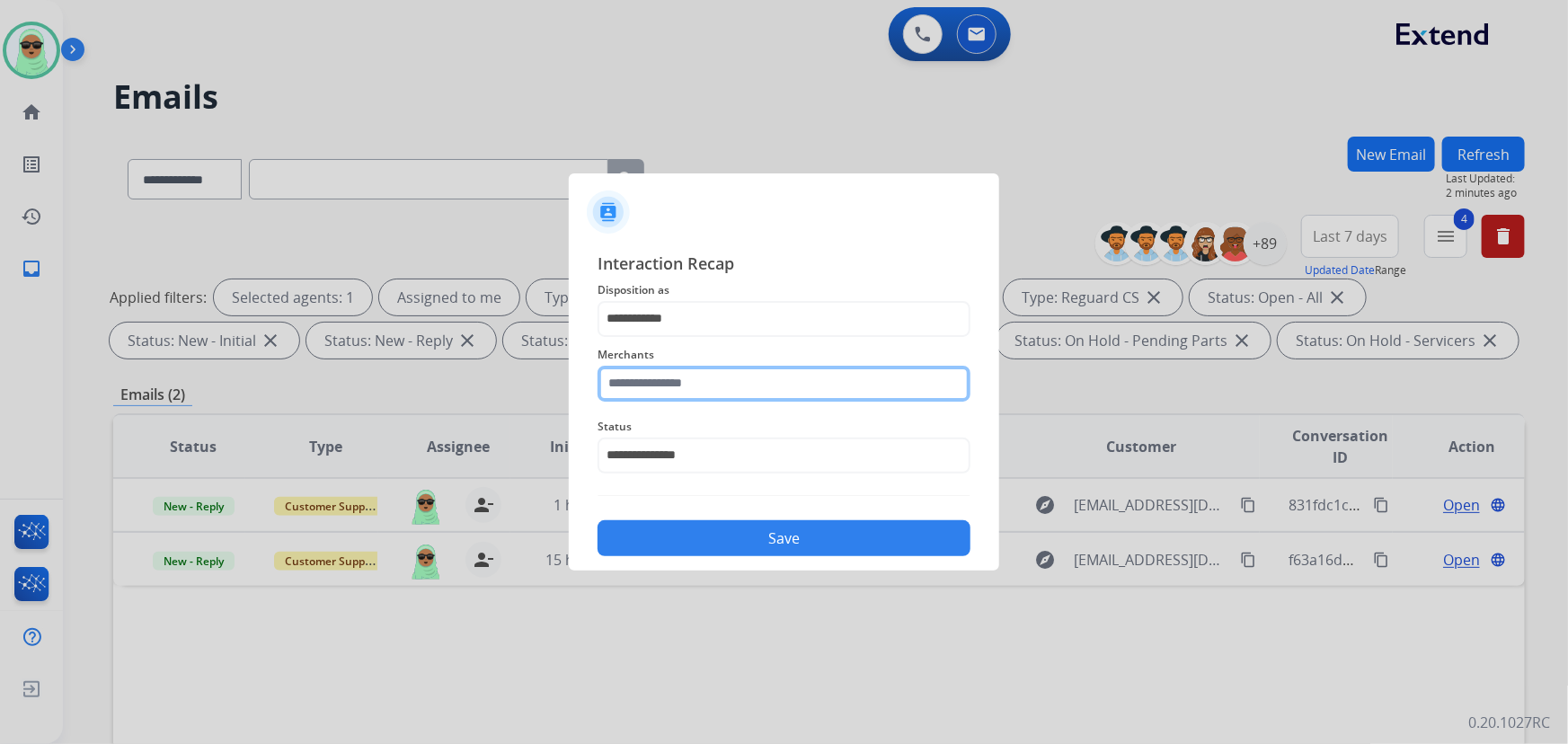
click at [689, 369] on input "text" at bounding box center [784, 384] width 373 height 36
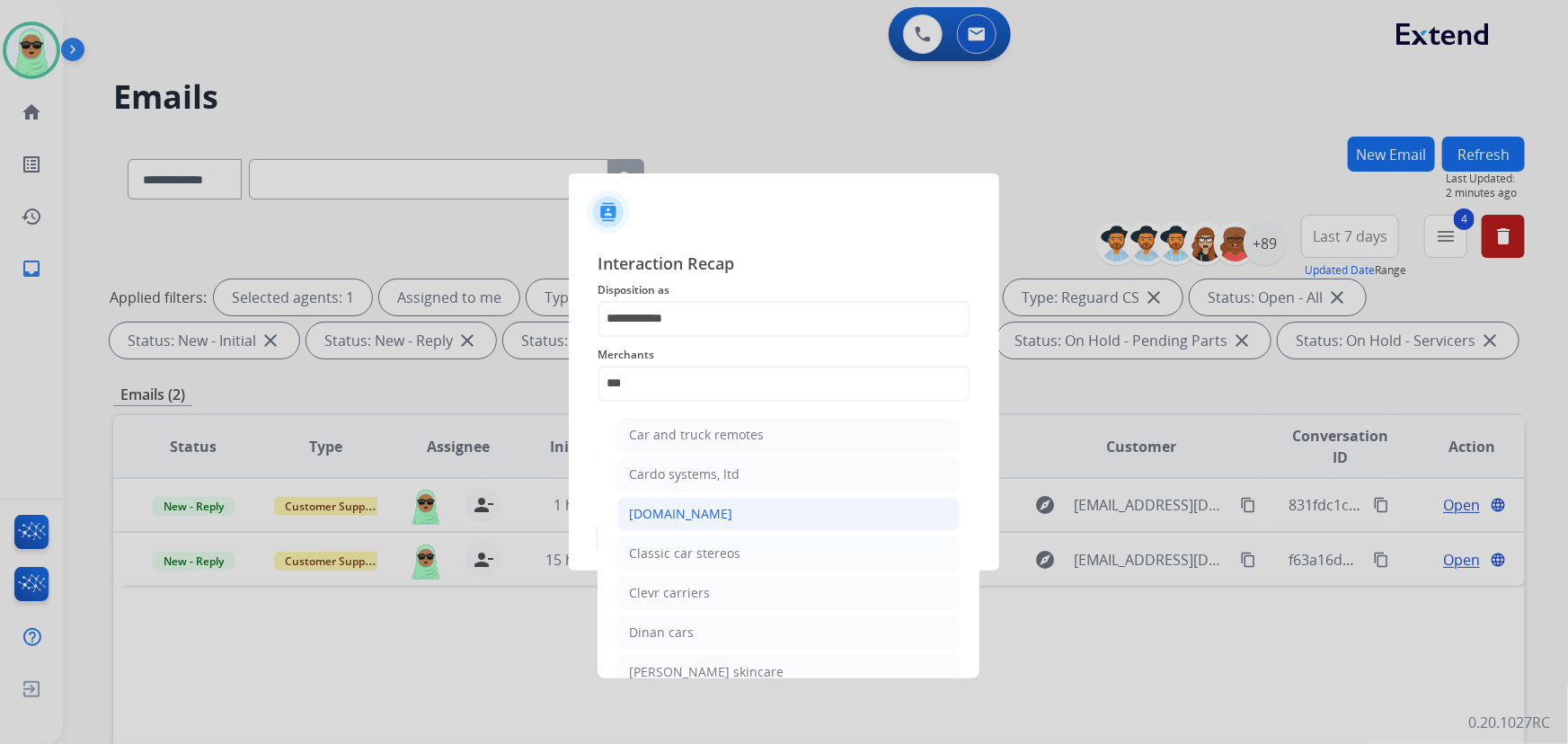
click at [744, 521] on li "[DOMAIN_NAME]" at bounding box center [789, 513] width 342 height 34
type input "**********"
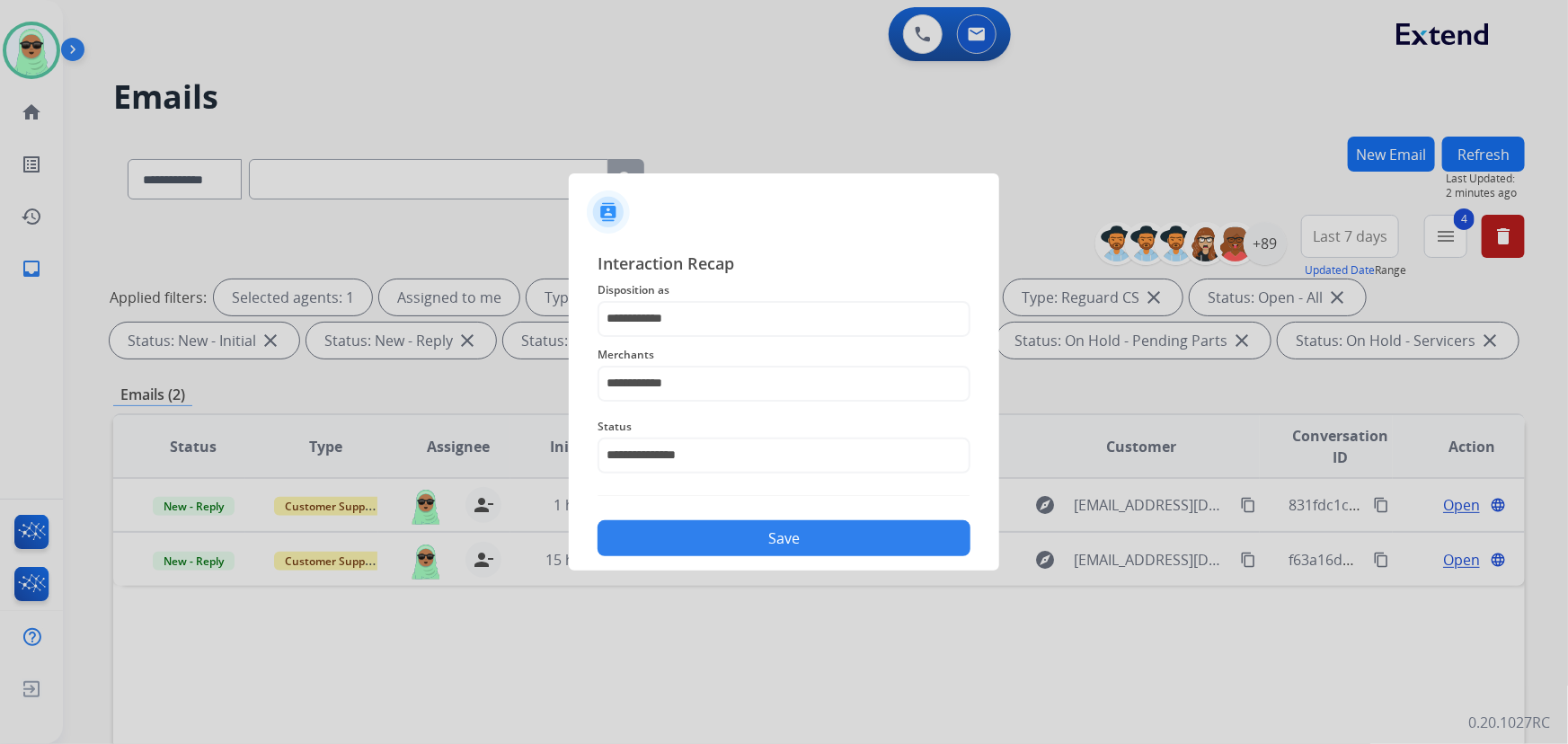
click at [770, 539] on button "Save" at bounding box center [784, 538] width 373 height 36
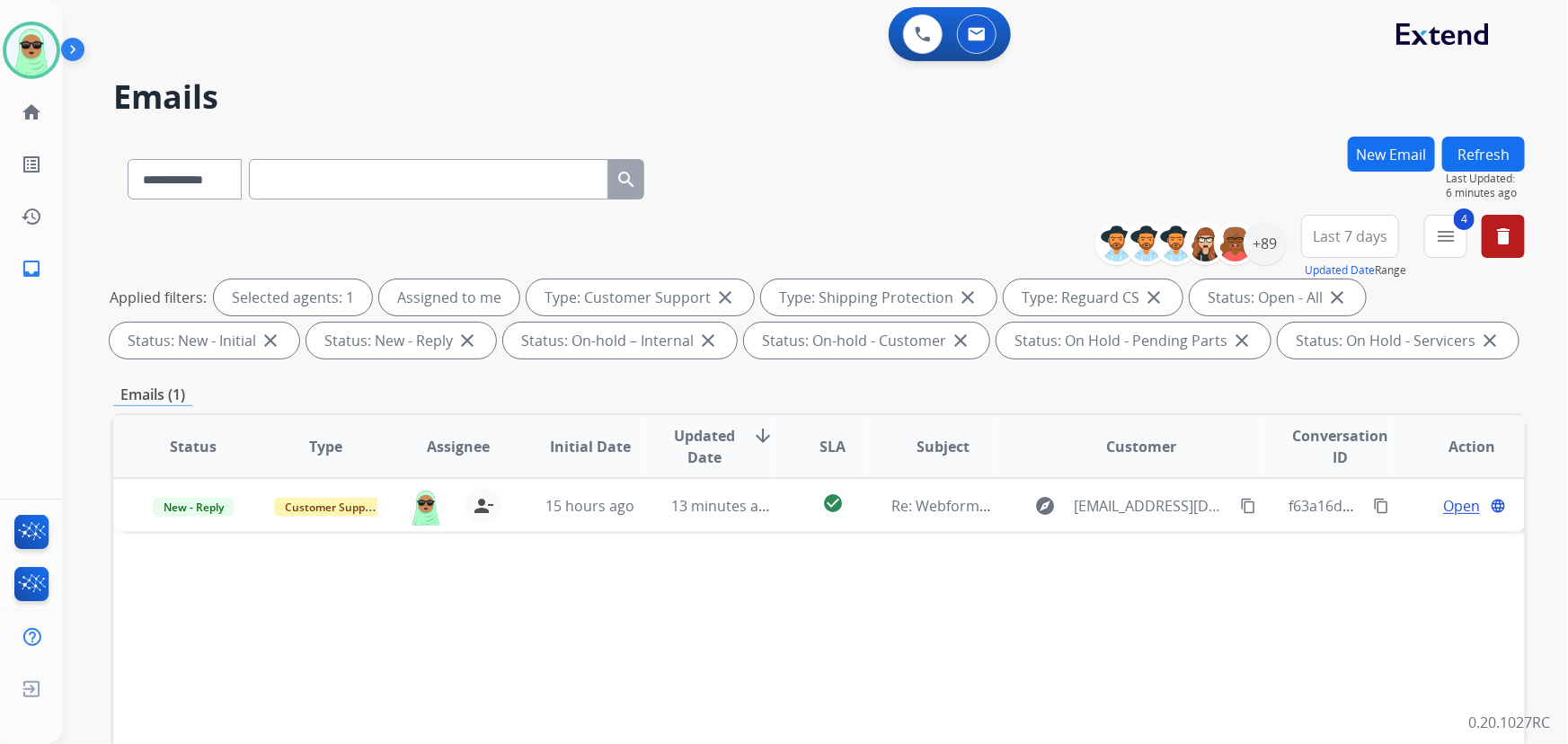
drag, startPoint x: 78, startPoint y: 49, endPoint x: 1053, endPoint y: 228, distance: 991.3
click at [993, 204] on div "**********" at bounding box center [819, 175] width 1411 height 78
click at [1498, 147] on button "Refresh" at bounding box center [1483, 153] width 82 height 35
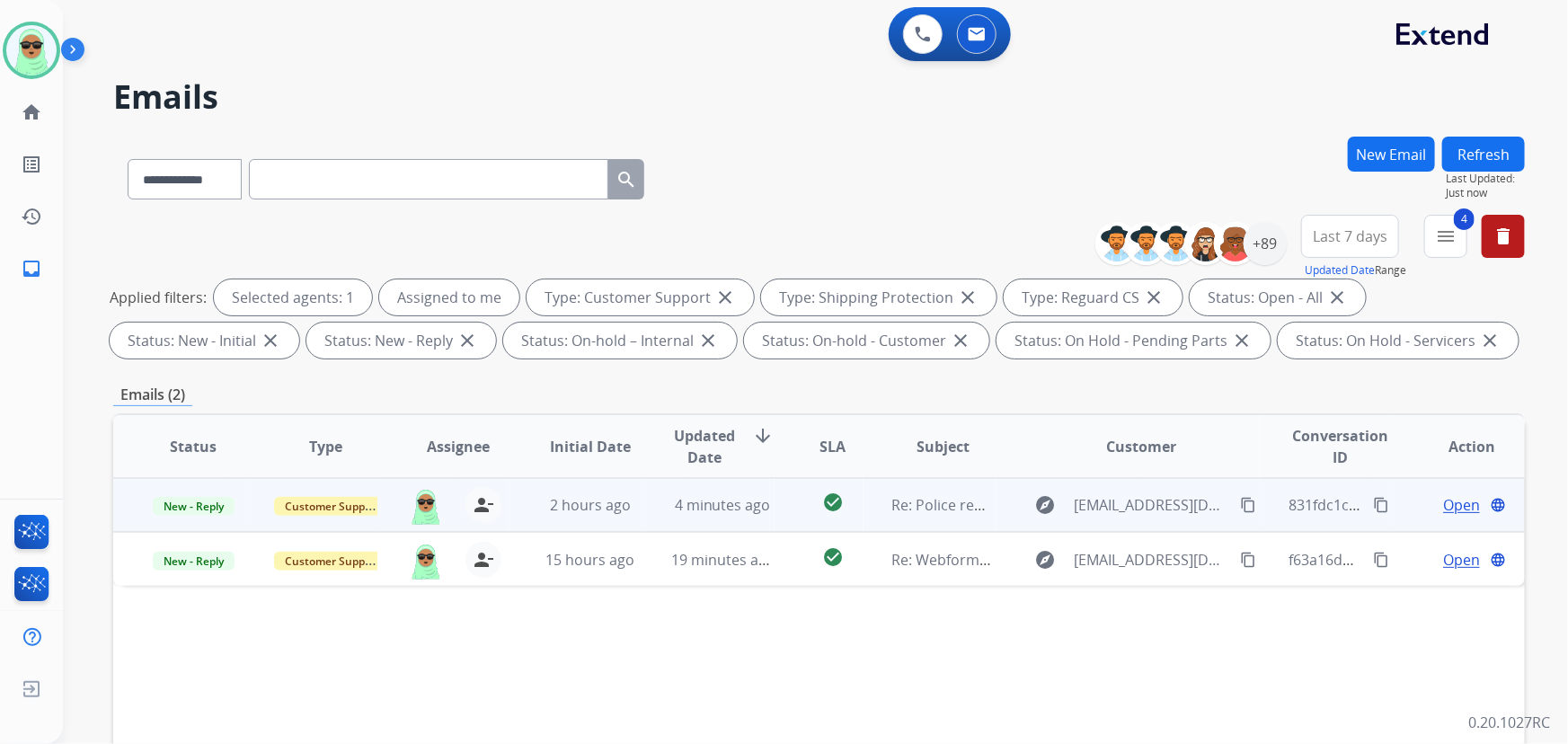
click at [1455, 495] on span "Open" at bounding box center [1461, 504] width 37 height 22
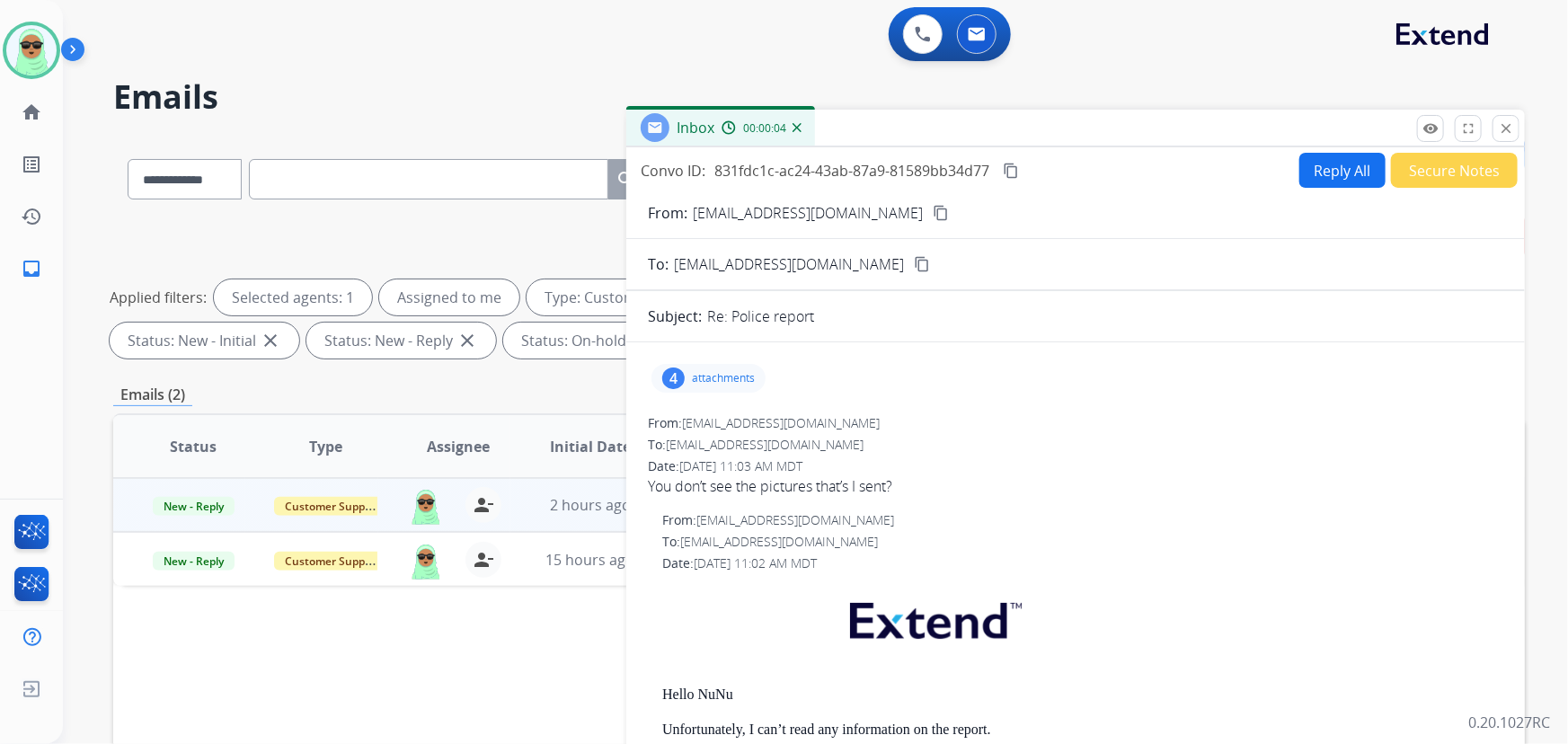
click at [1321, 181] on button "Reply All" at bounding box center [1342, 169] width 86 height 35
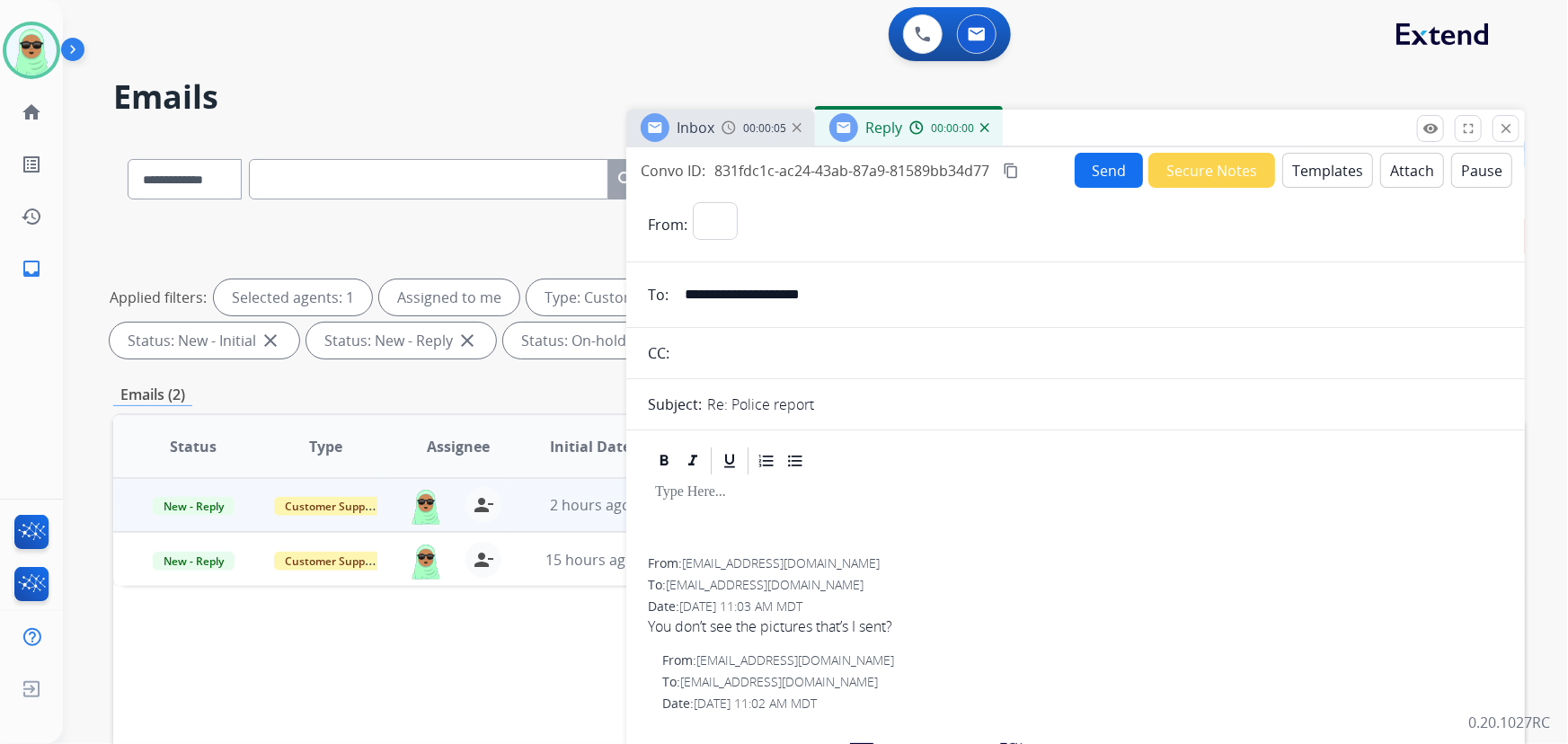
select select "**********"
click at [1335, 166] on button "Templates" at bounding box center [1327, 169] width 91 height 35
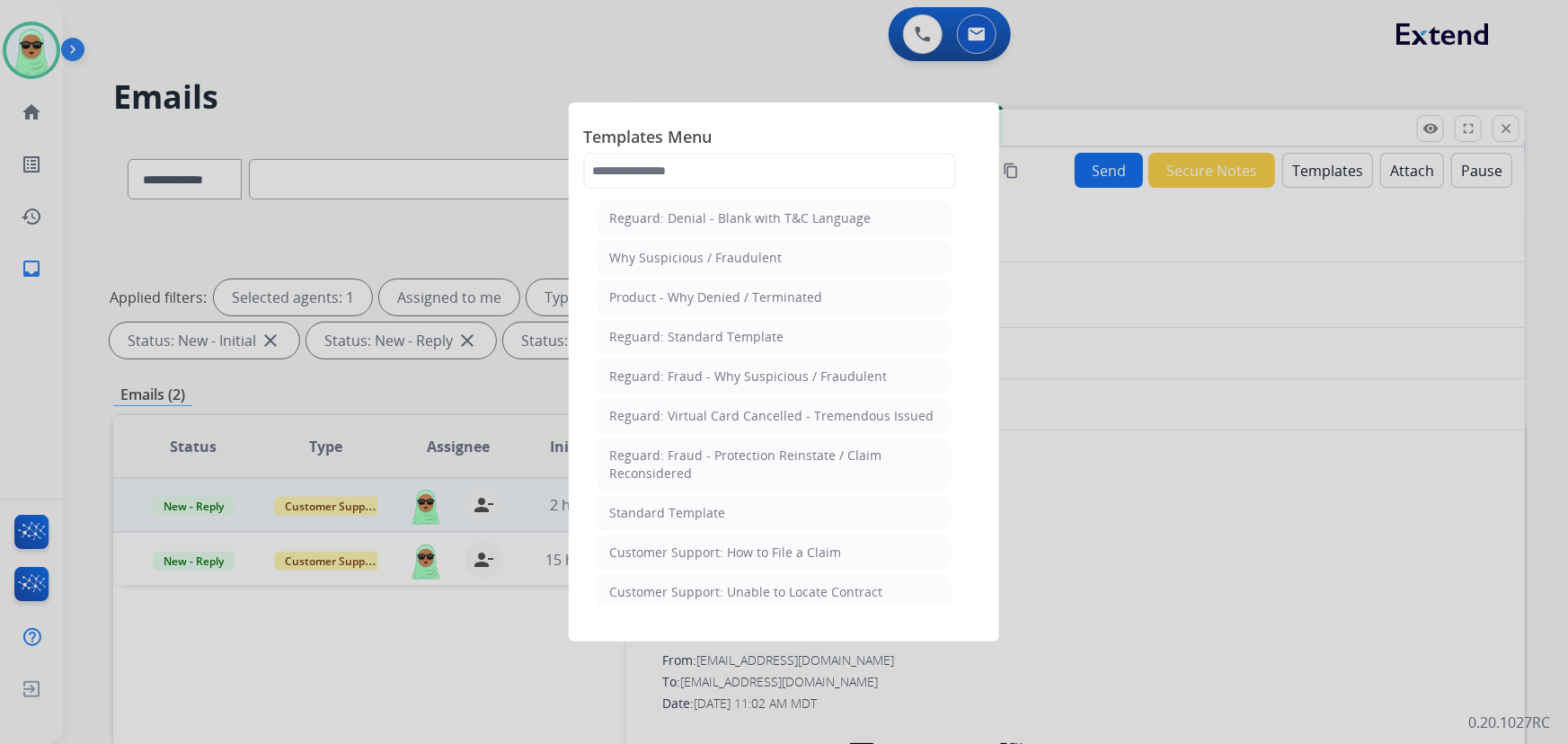
click at [786, 524] on li "Standard Template" at bounding box center [774, 512] width 353 height 34
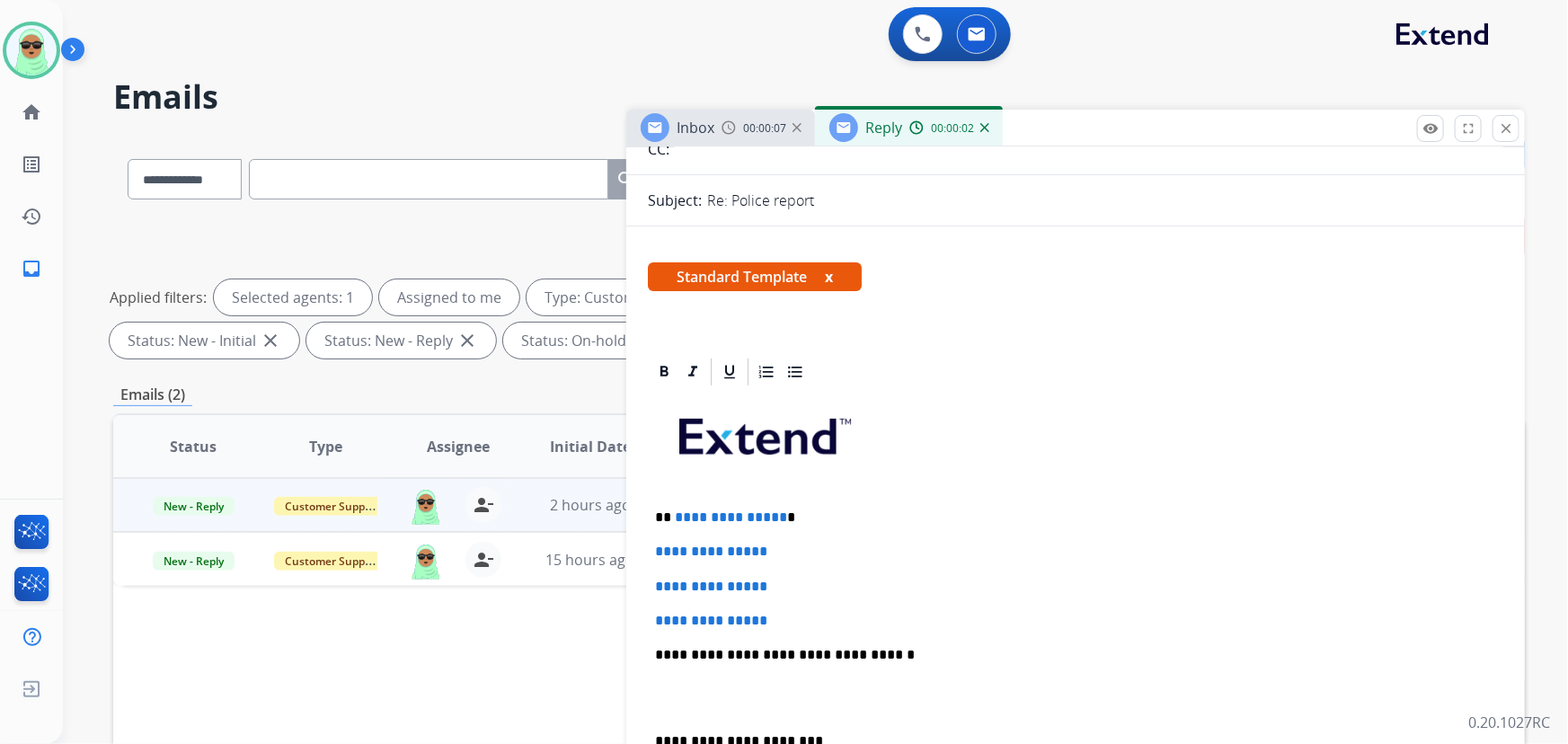
scroll to position [326, 0]
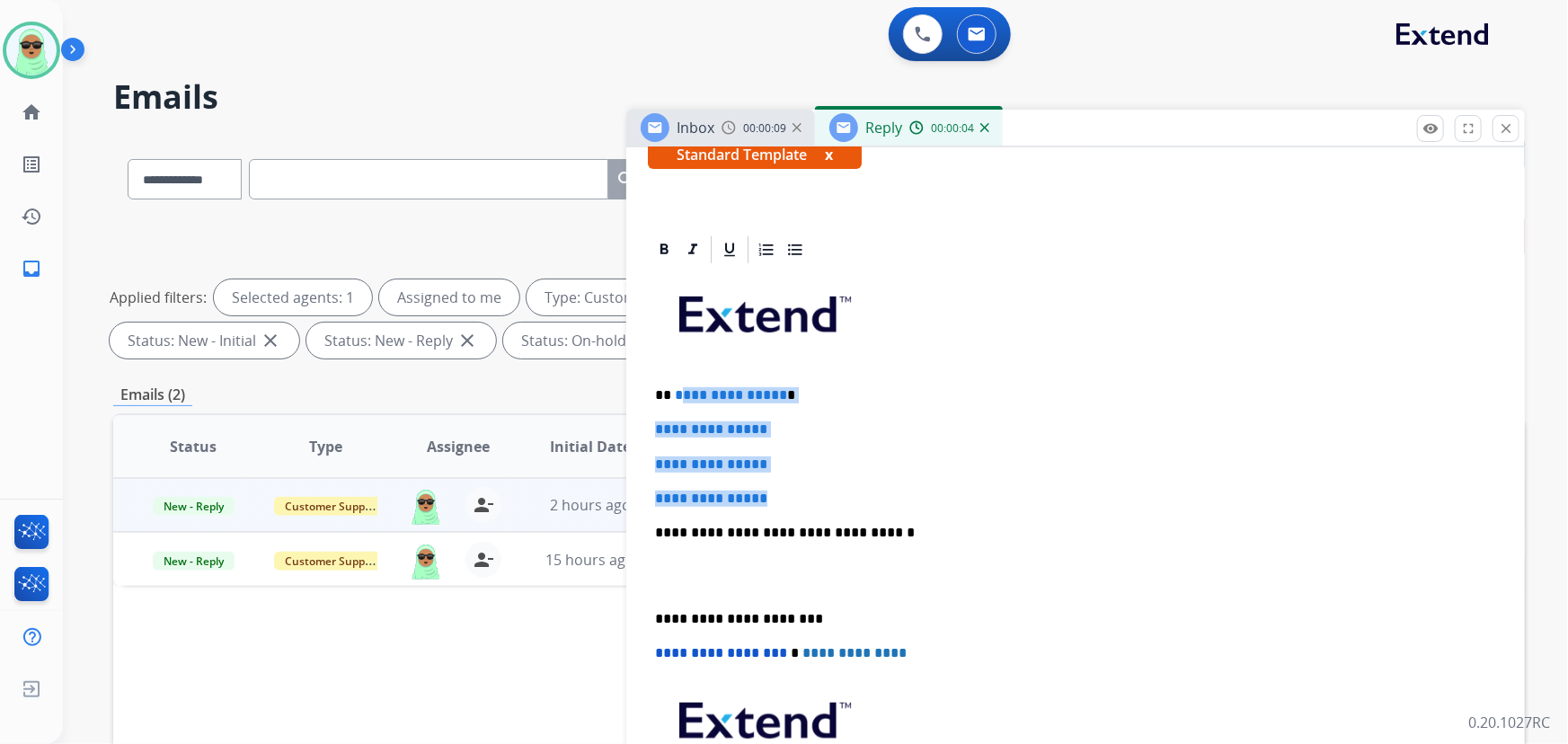
drag, startPoint x: 785, startPoint y: 493, endPoint x: 681, endPoint y: 377, distance: 155.8
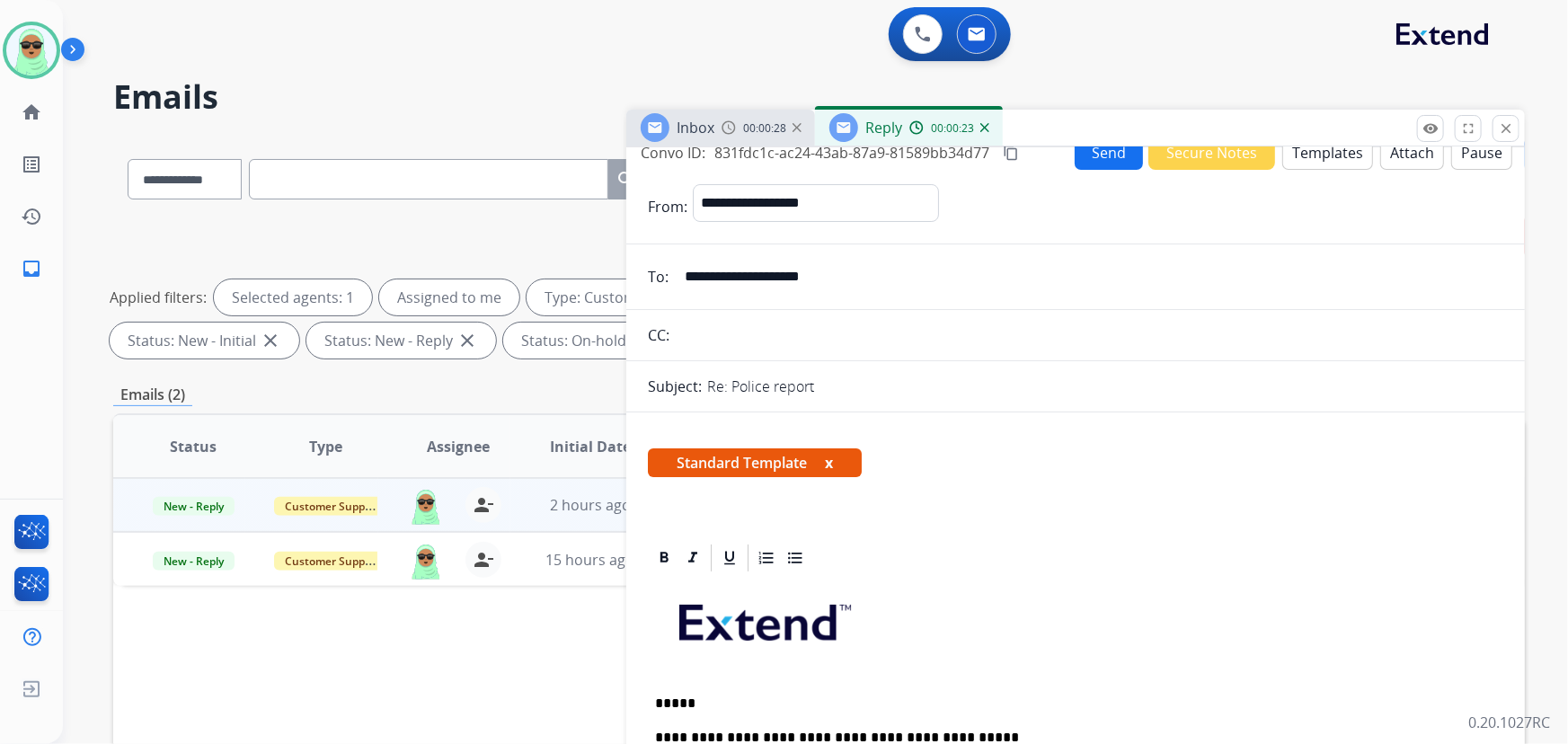
scroll to position [0, 0]
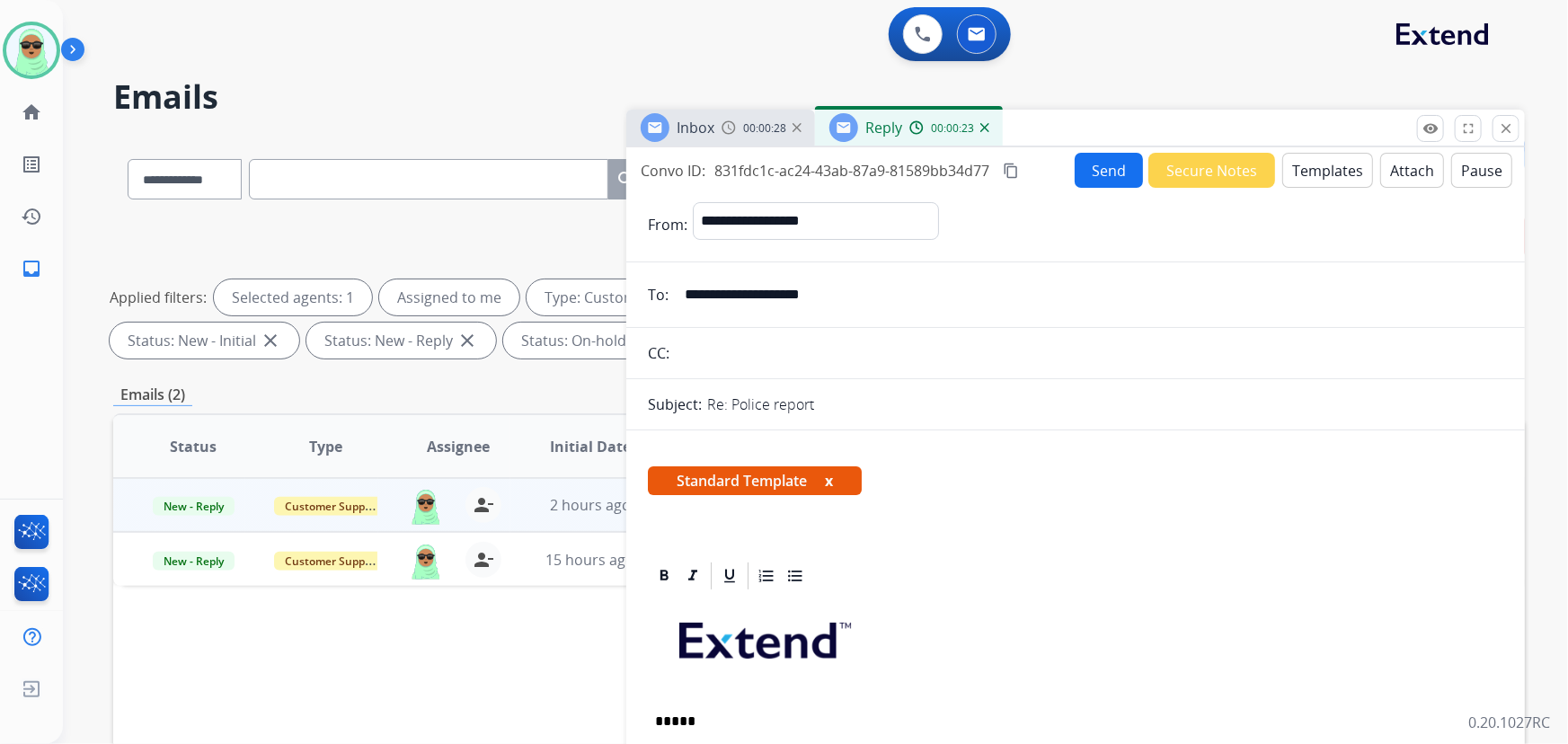
click at [1380, 166] on button "Attach" at bounding box center [1411, 169] width 63 height 35
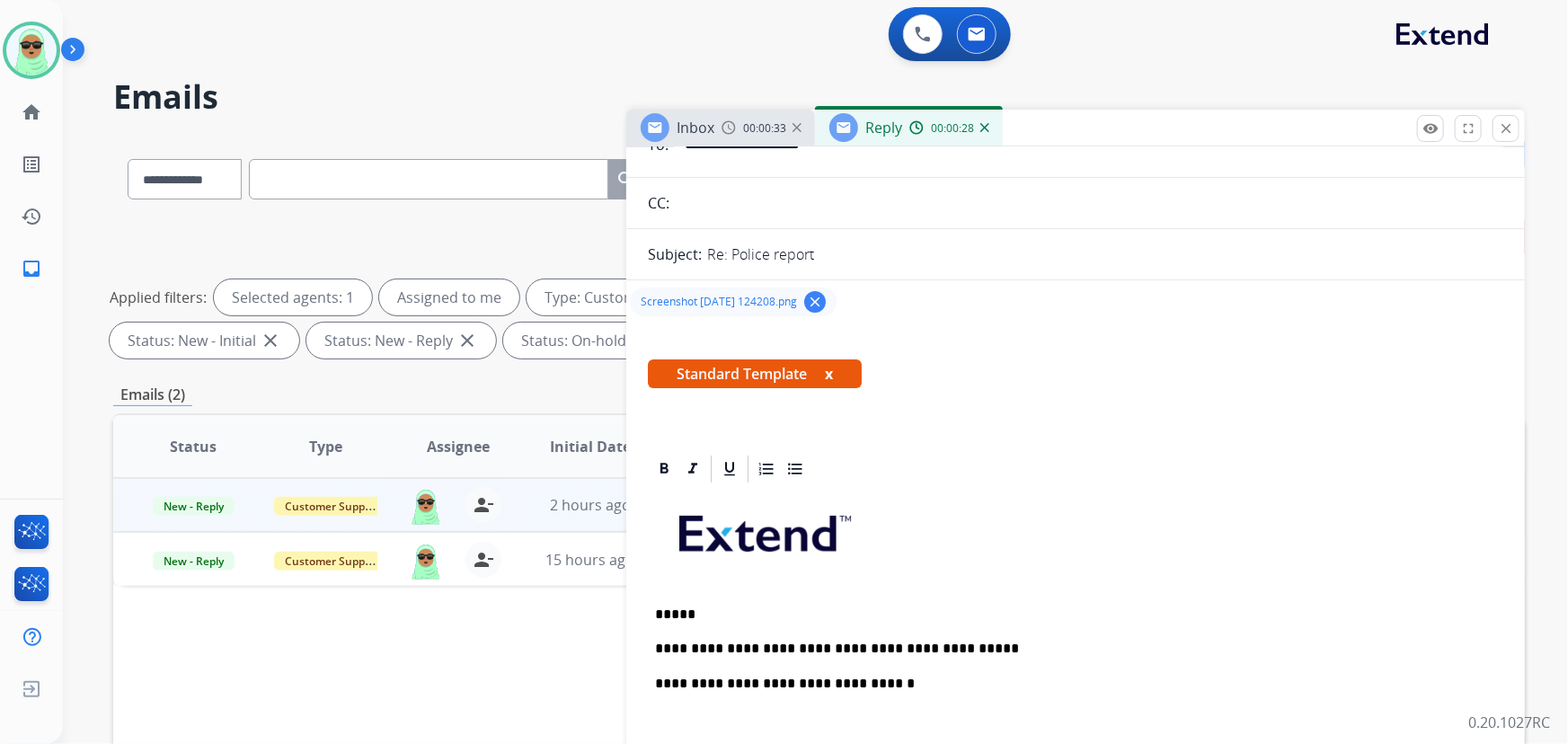
scroll to position [326, 0]
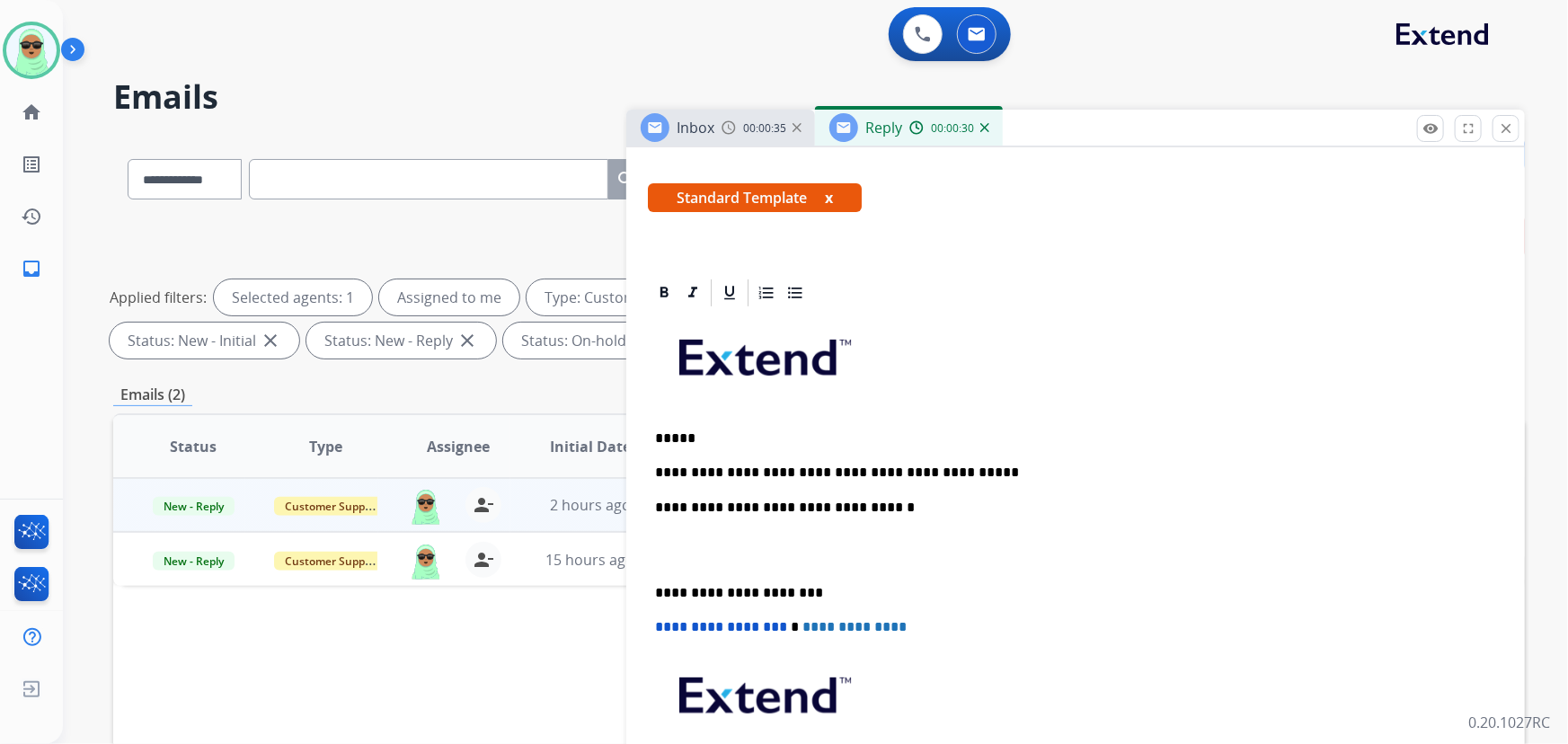
click at [895, 451] on div "**********" at bounding box center [1075, 583] width 855 height 548
click at [887, 438] on p "*****" at bounding box center [1068, 438] width 828 height 16
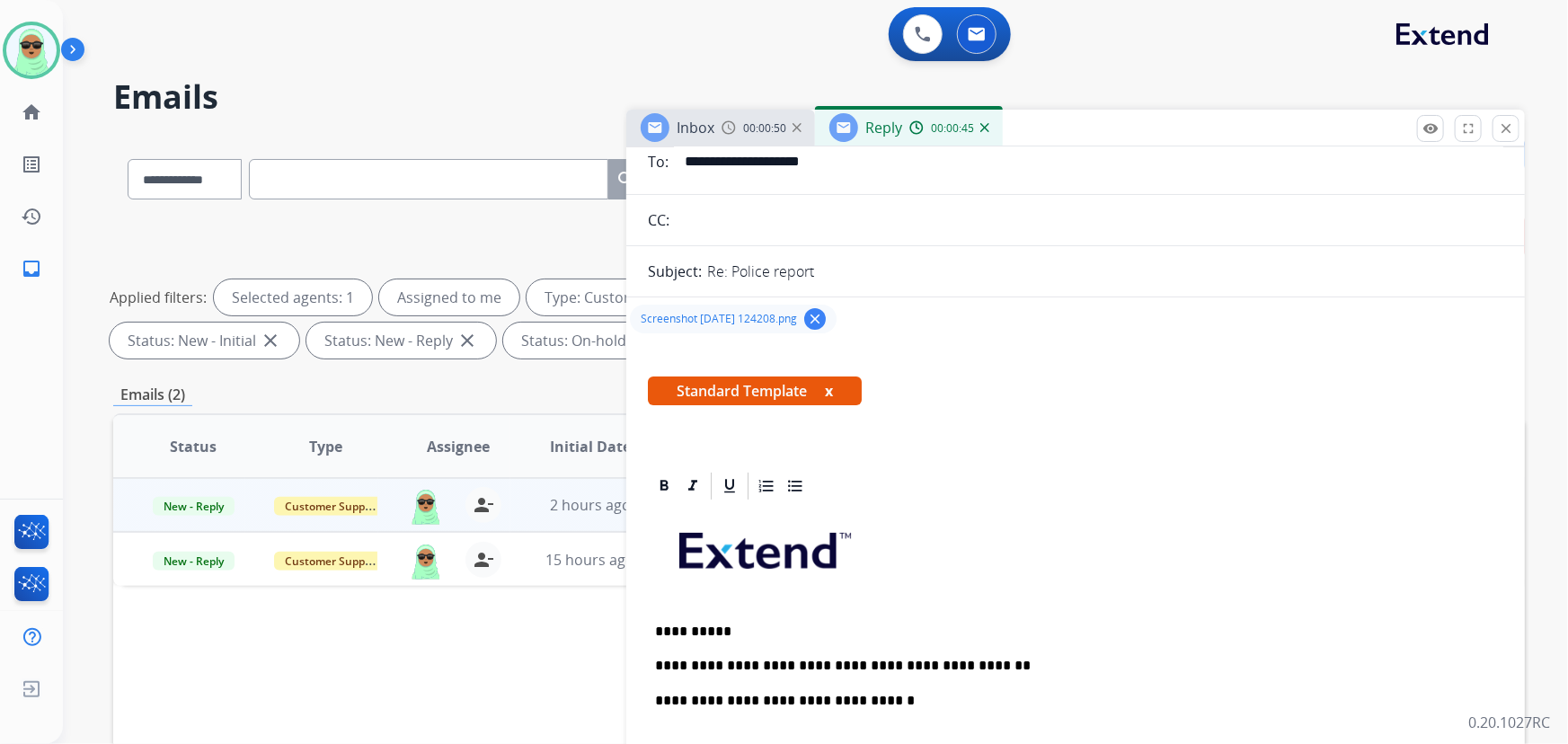
scroll to position [0, 0]
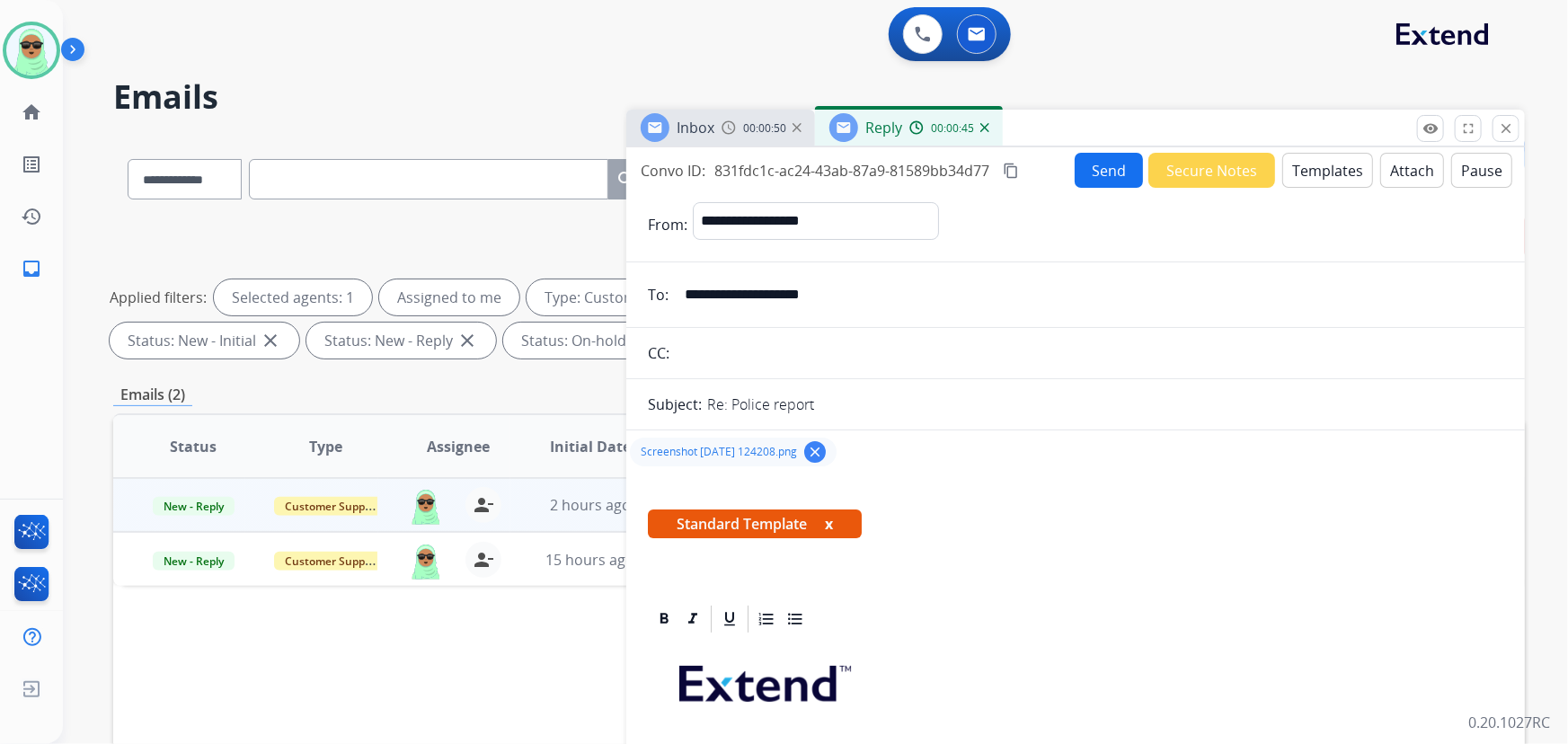
click at [1105, 155] on button "Send" at bounding box center [1108, 169] width 68 height 35
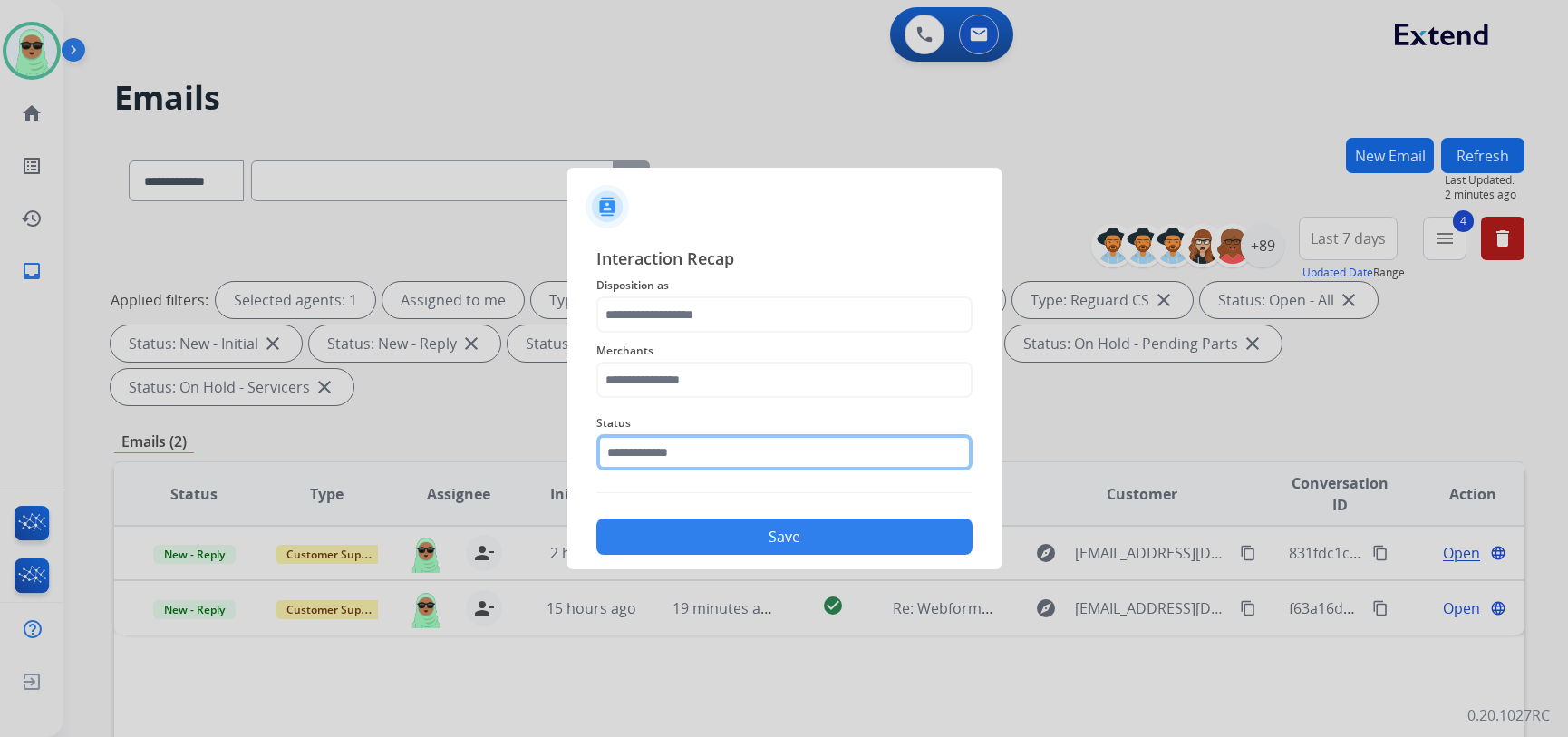
click at [789, 443] on input "text" at bounding box center [784, 453] width 376 height 36
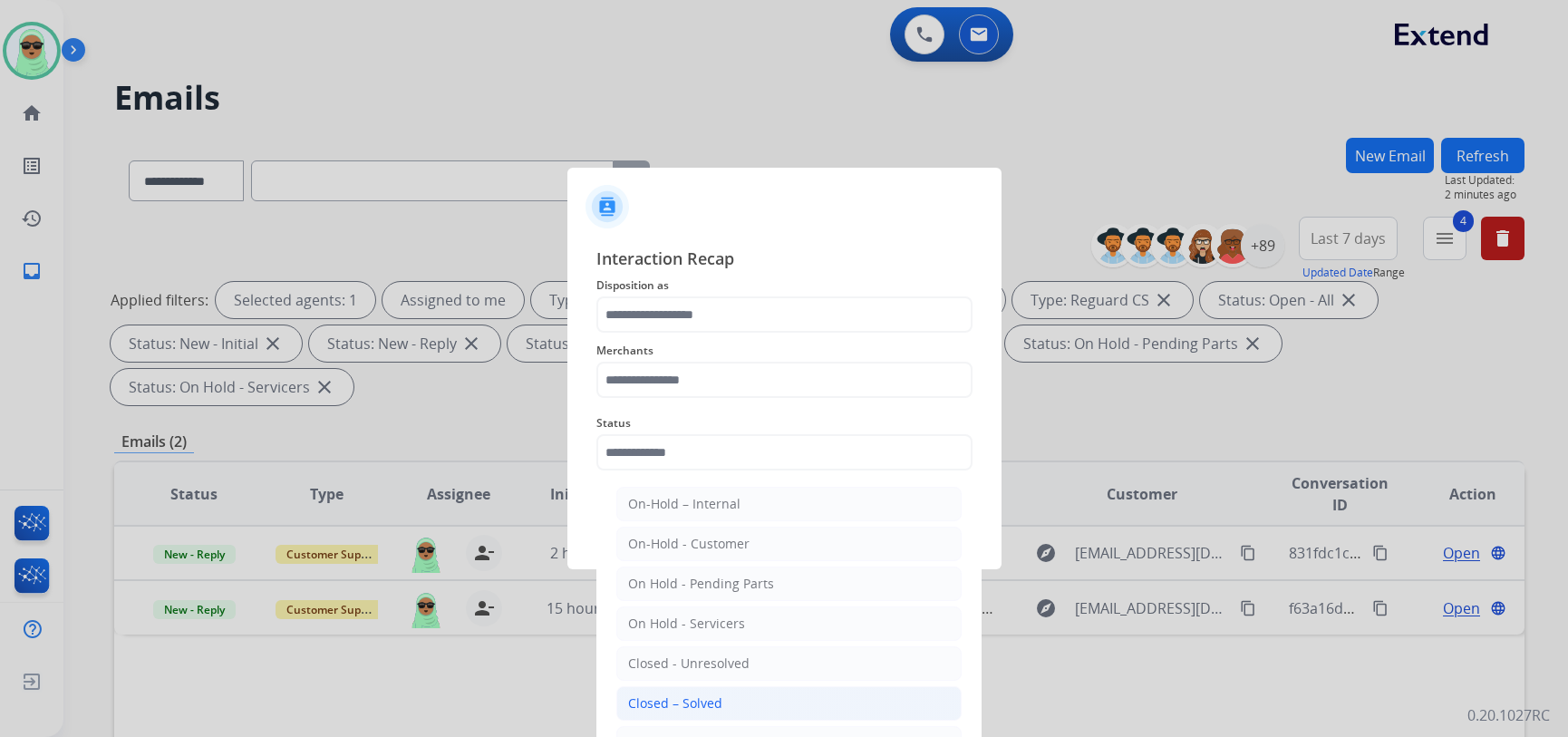
click at [710, 687] on li "Closed – Solved" at bounding box center [789, 704] width 345 height 34
type input "**********"
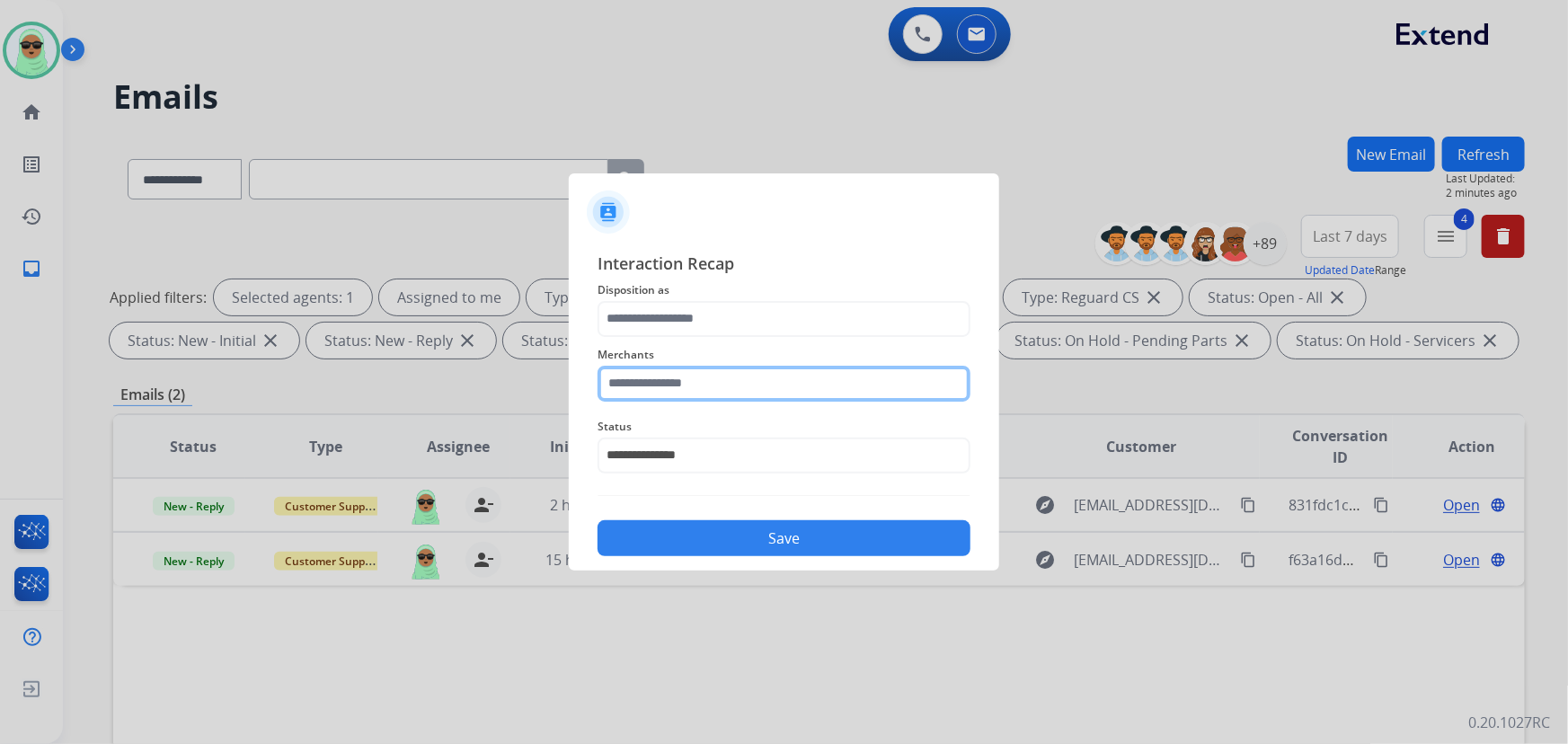
click at [708, 369] on input "text" at bounding box center [784, 384] width 373 height 36
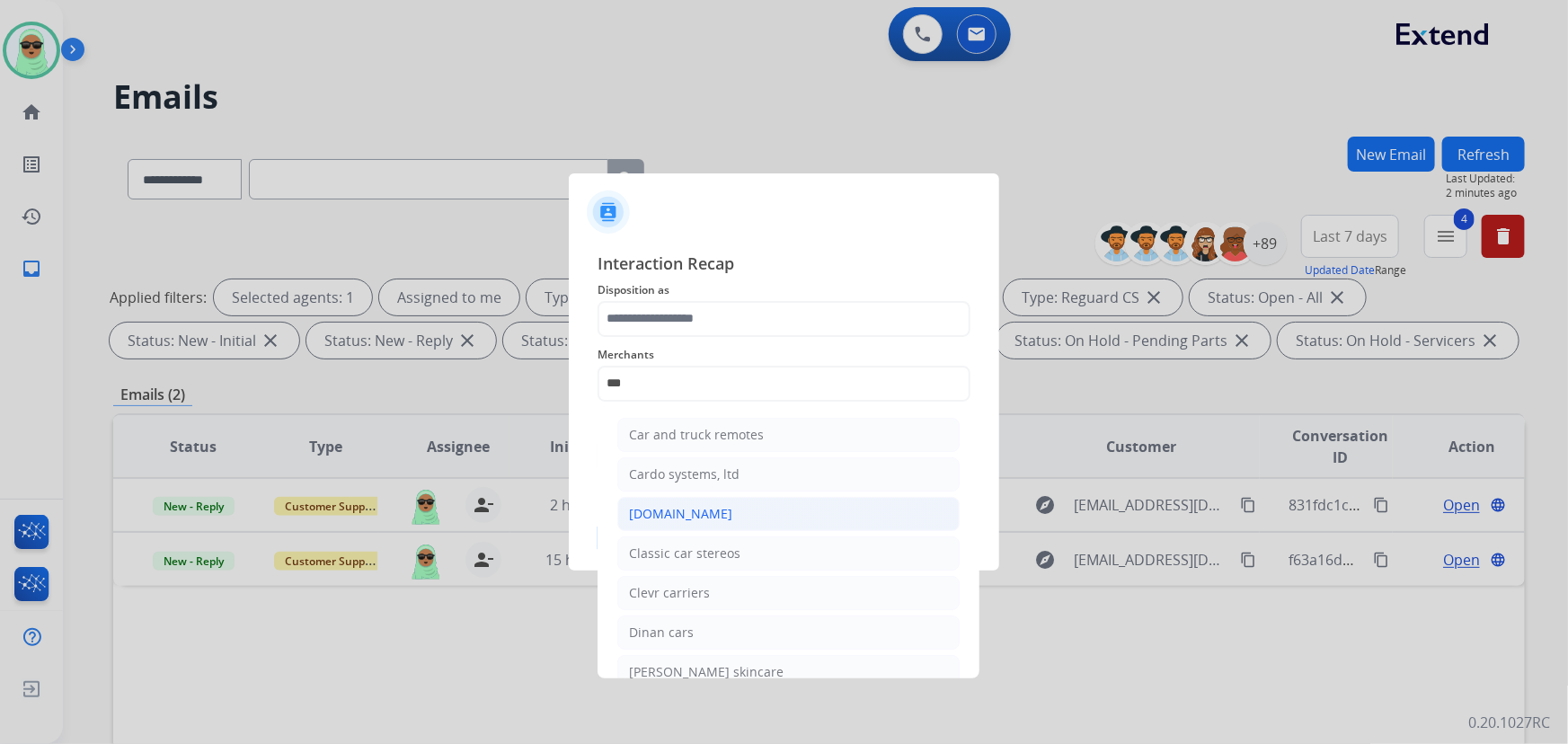
click at [705, 505] on div "[DOMAIN_NAME]" at bounding box center [680, 513] width 103 height 18
type input "**********"
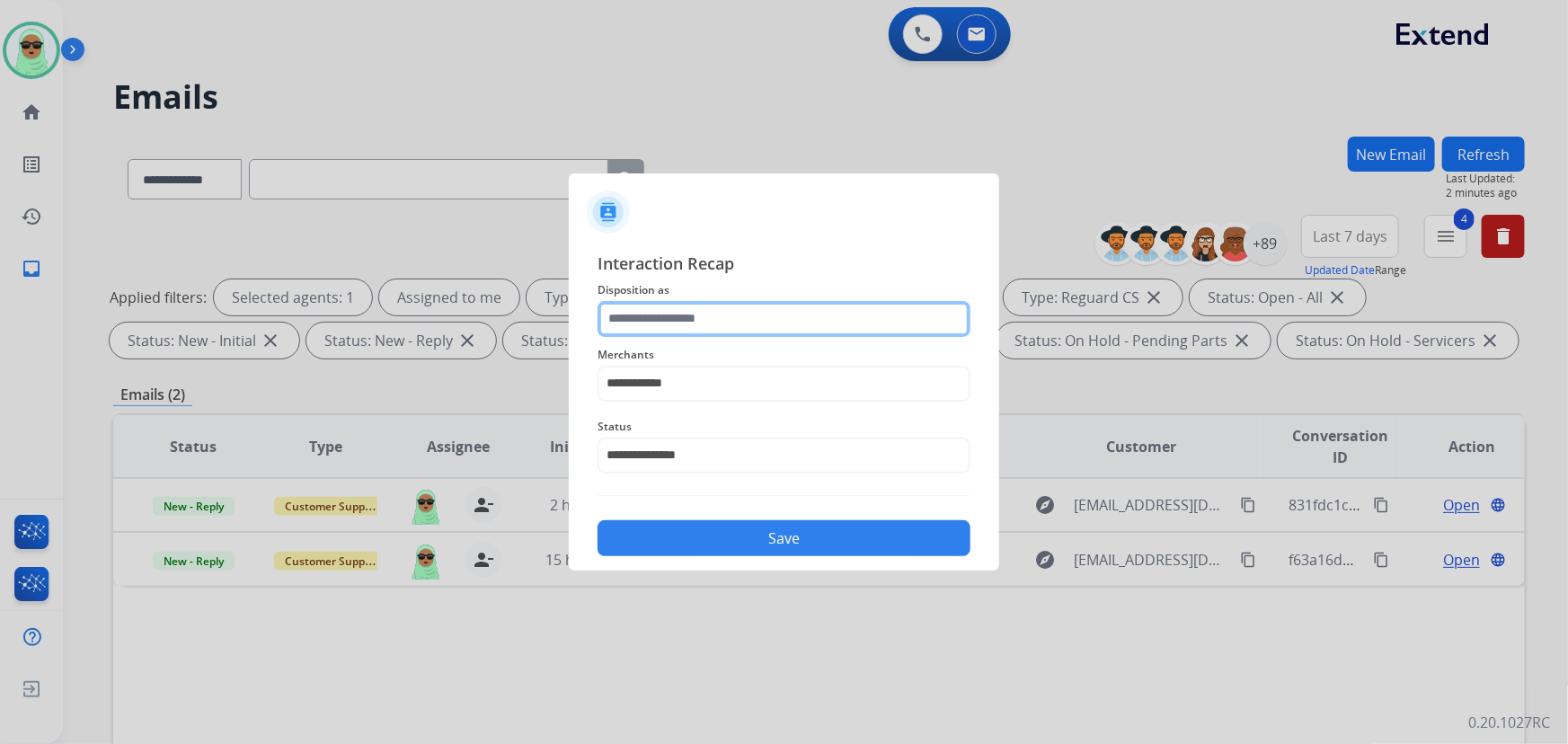
click at [752, 303] on input "text" at bounding box center [784, 319] width 373 height 36
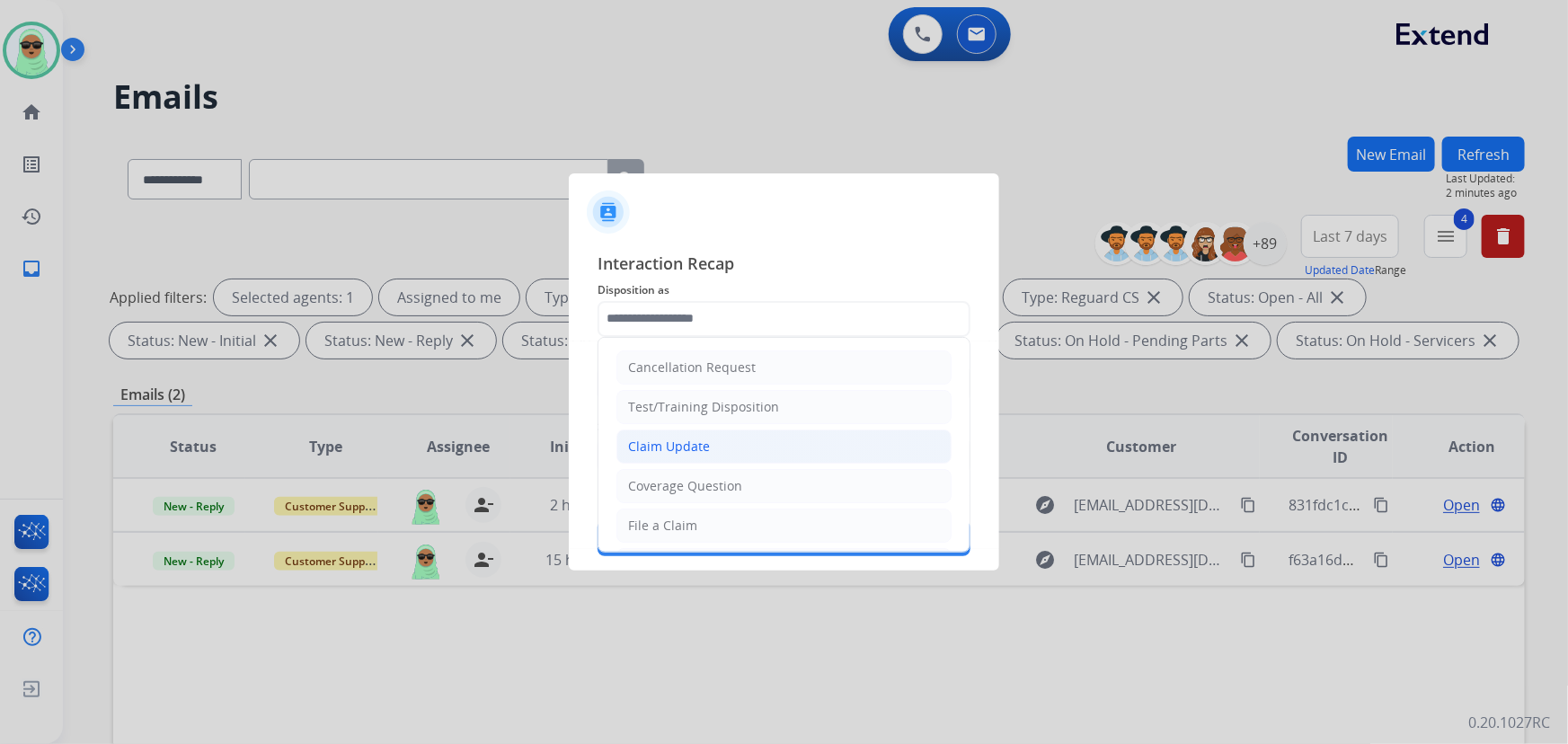
click at [770, 456] on li "Claim Update" at bounding box center [784, 446] width 335 height 34
type input "**********"
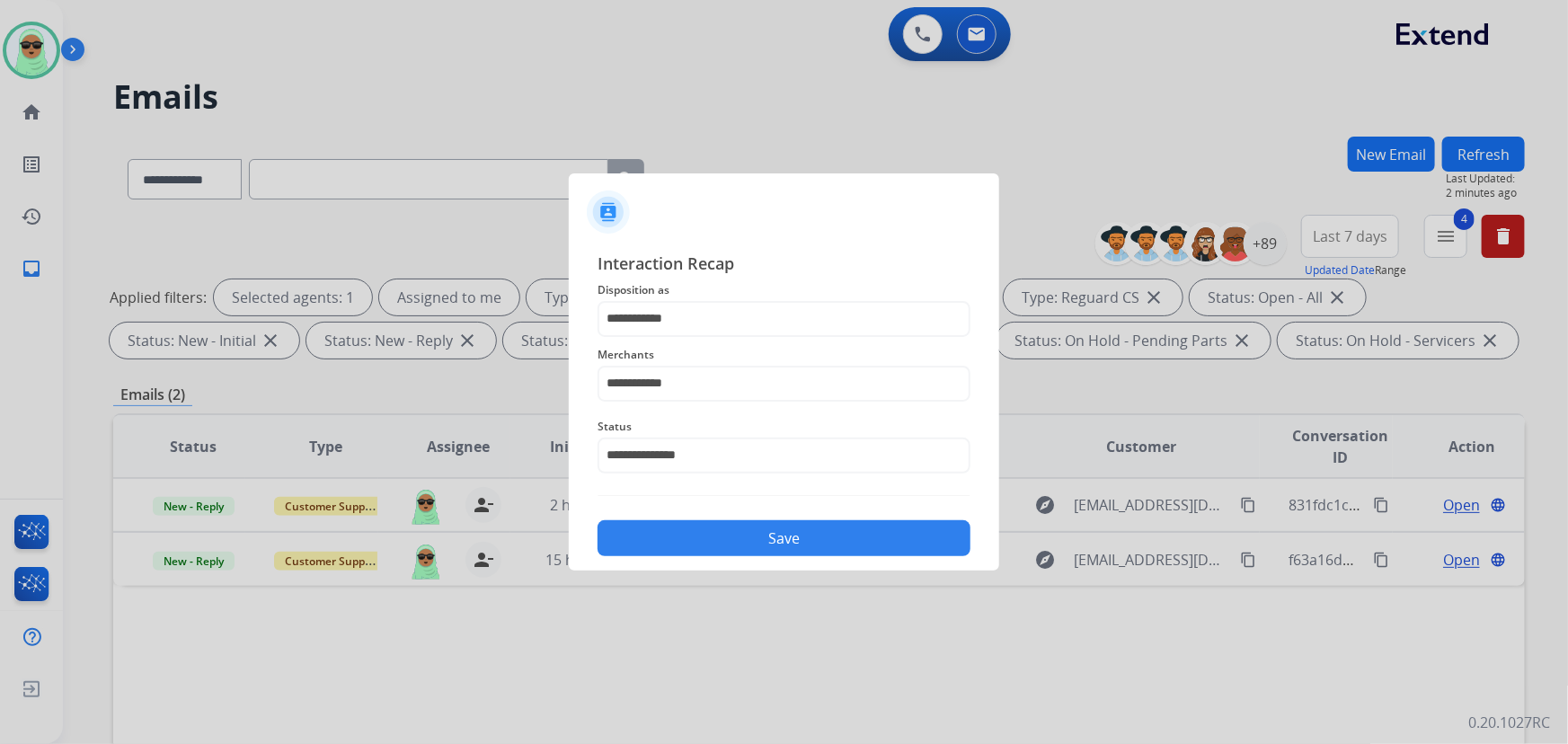
click at [788, 531] on button "Save" at bounding box center [784, 538] width 373 height 36
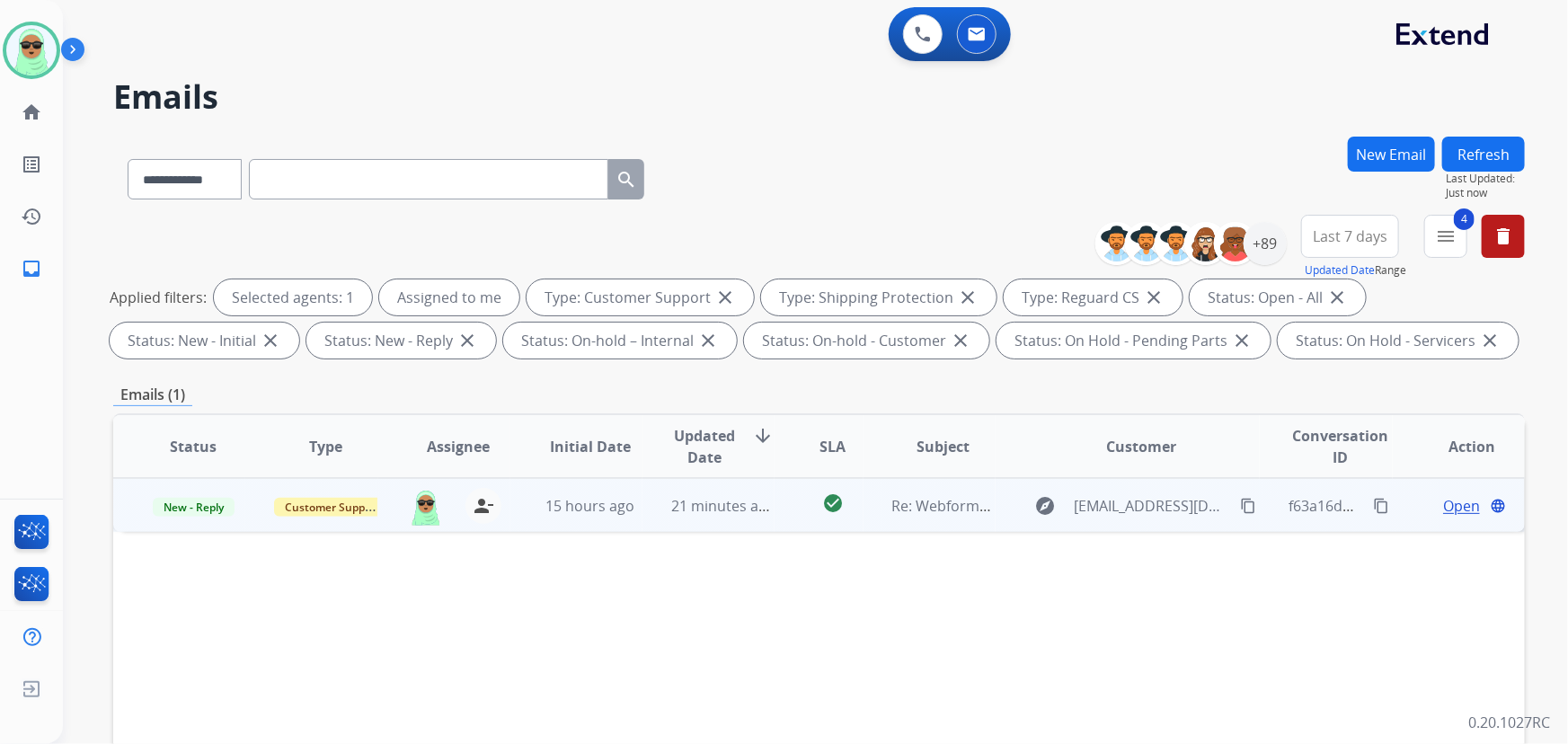
click at [1445, 507] on span "Open" at bounding box center [1461, 505] width 37 height 22
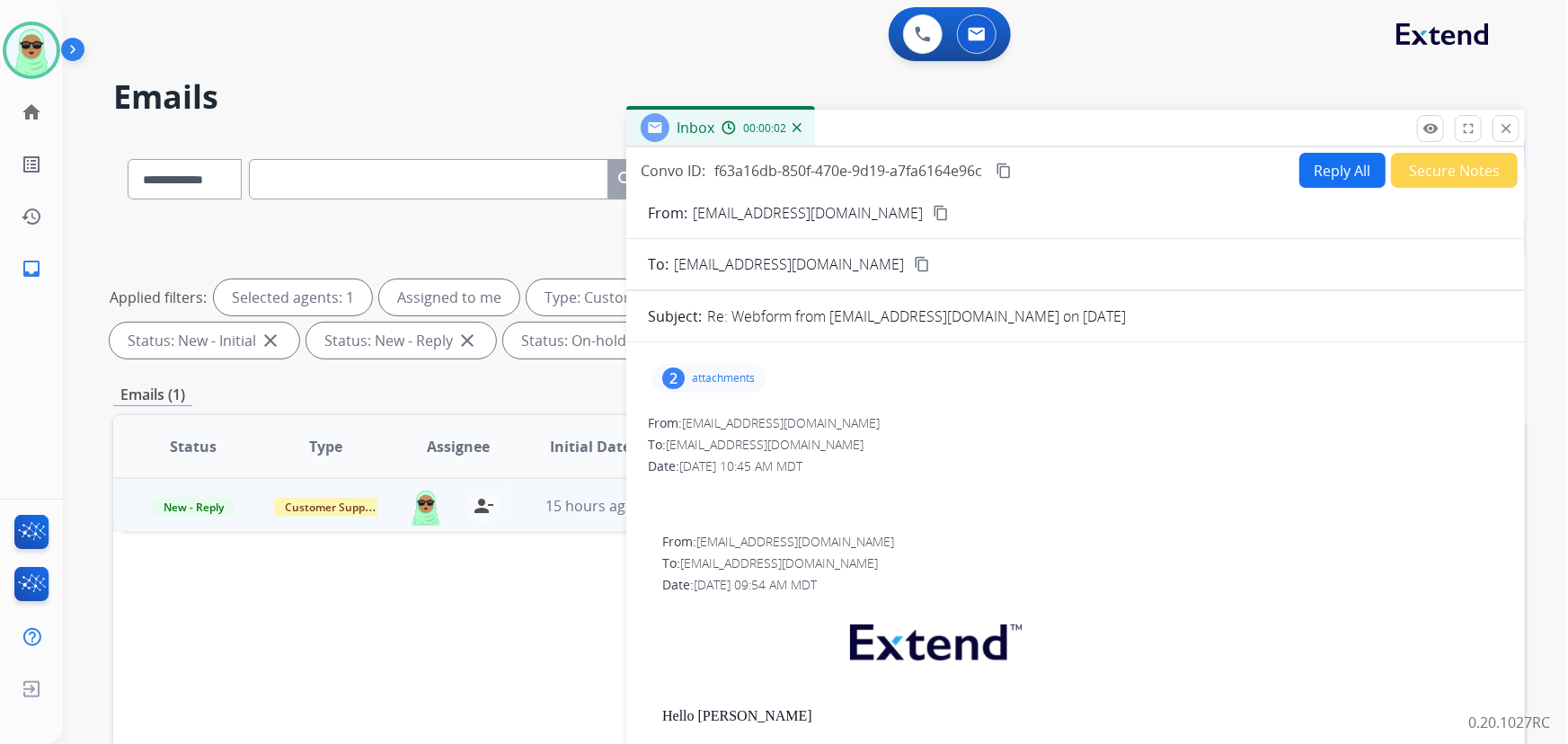
click at [744, 371] on p "attachments" at bounding box center [723, 377] width 62 height 14
click at [714, 485] on div at bounding box center [710, 487] width 90 height 62
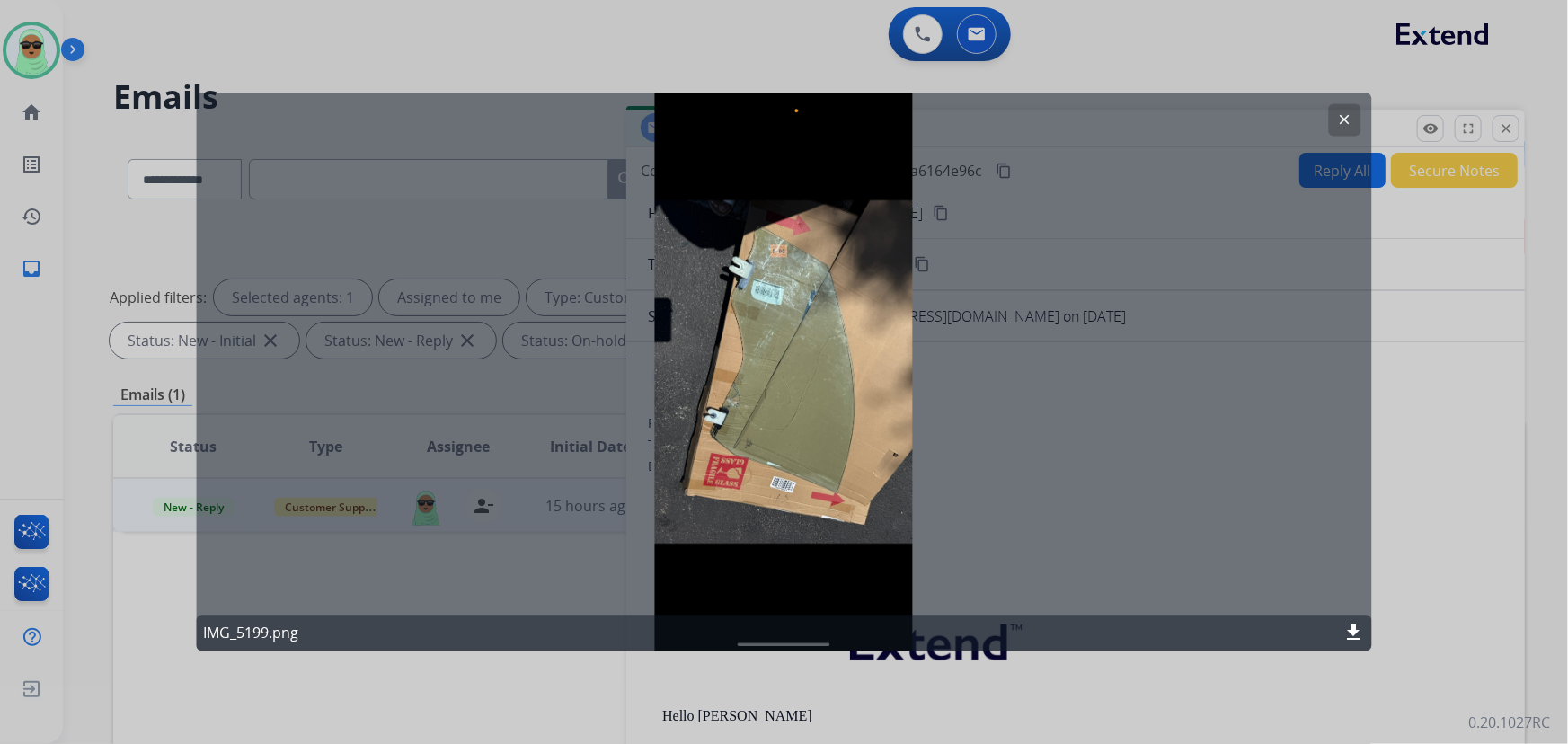
click at [1350, 126] on mat-icon "clear" at bounding box center [1344, 120] width 16 height 16
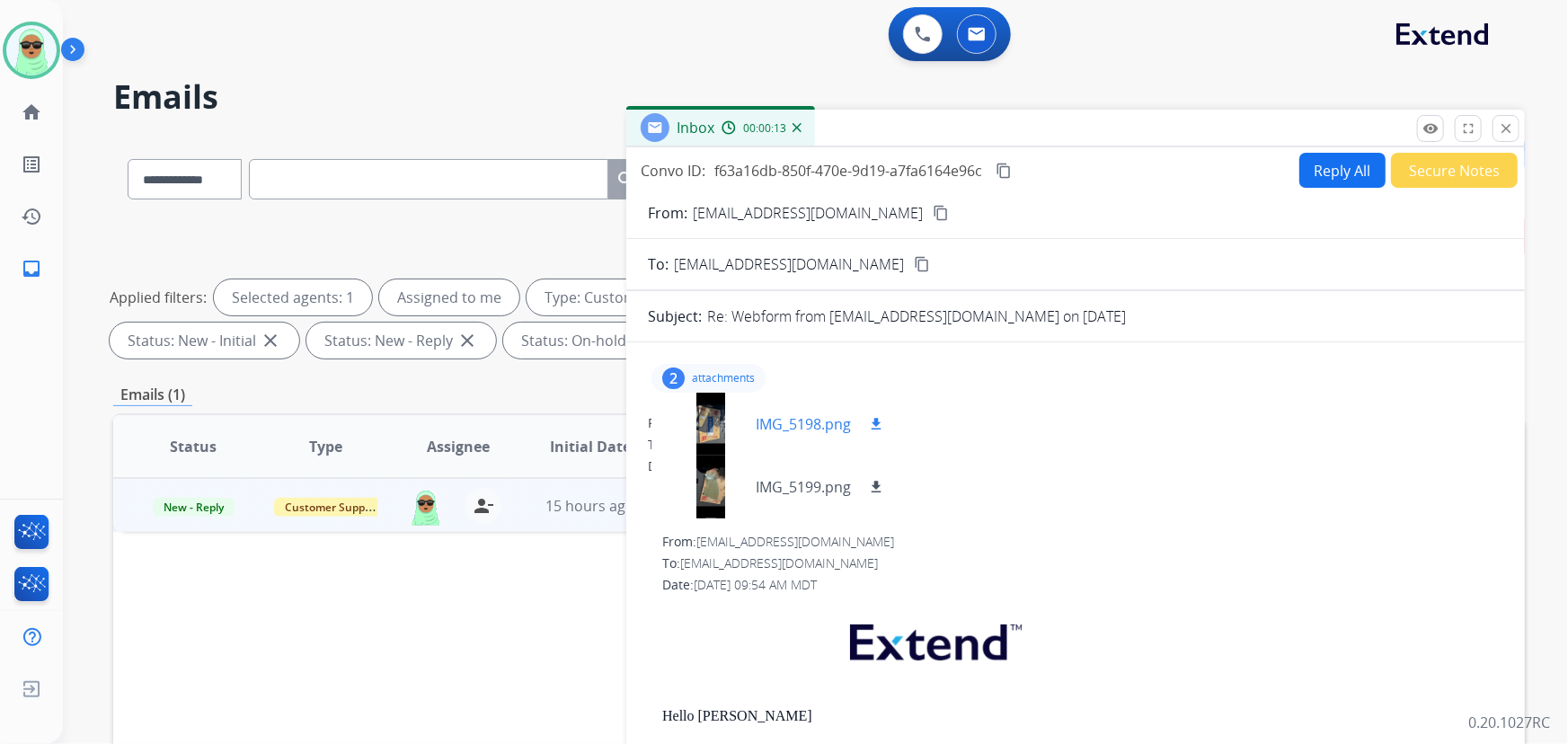
click at [709, 430] on div at bounding box center [710, 424] width 90 height 62
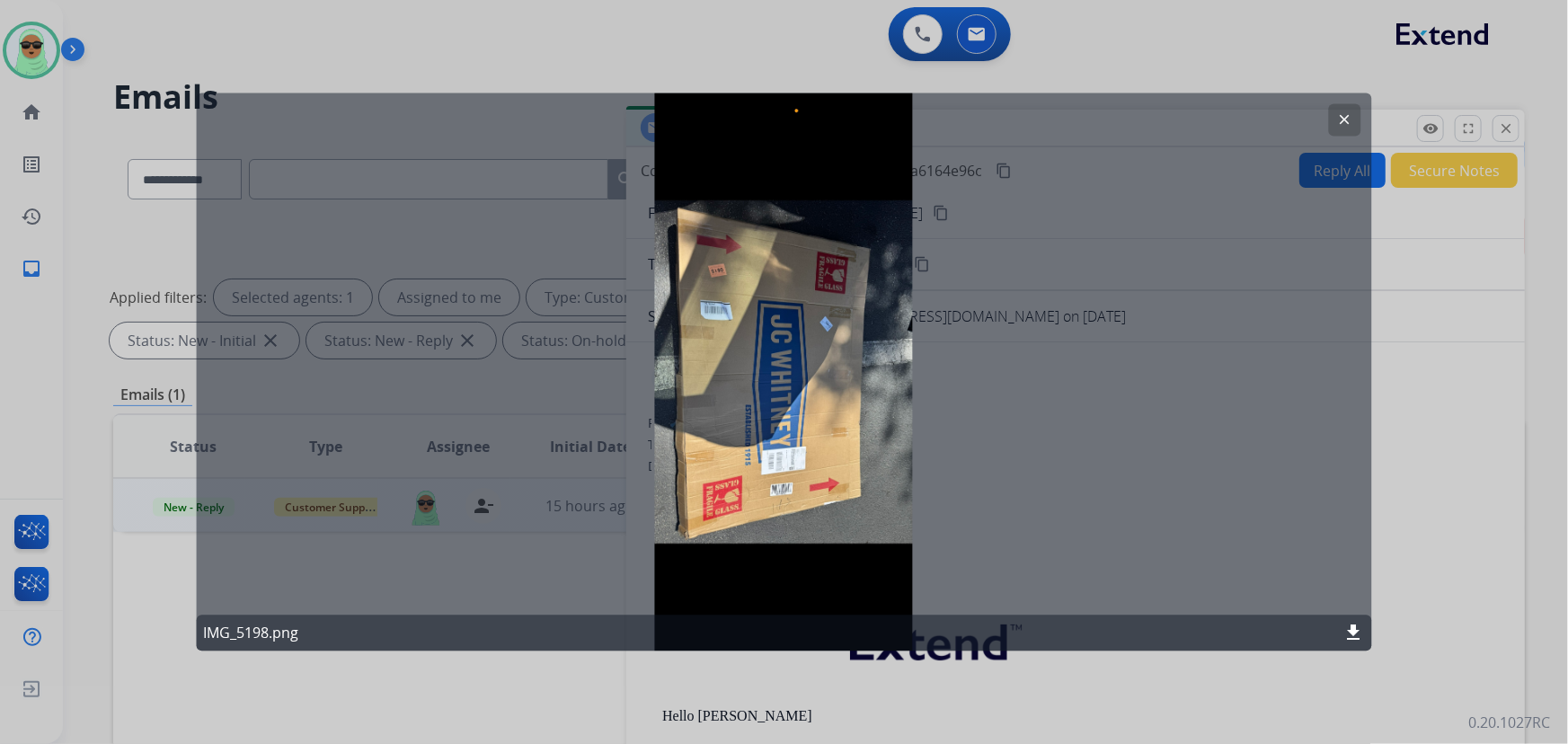
click at [1345, 118] on mat-icon "clear" at bounding box center [1344, 120] width 16 height 16
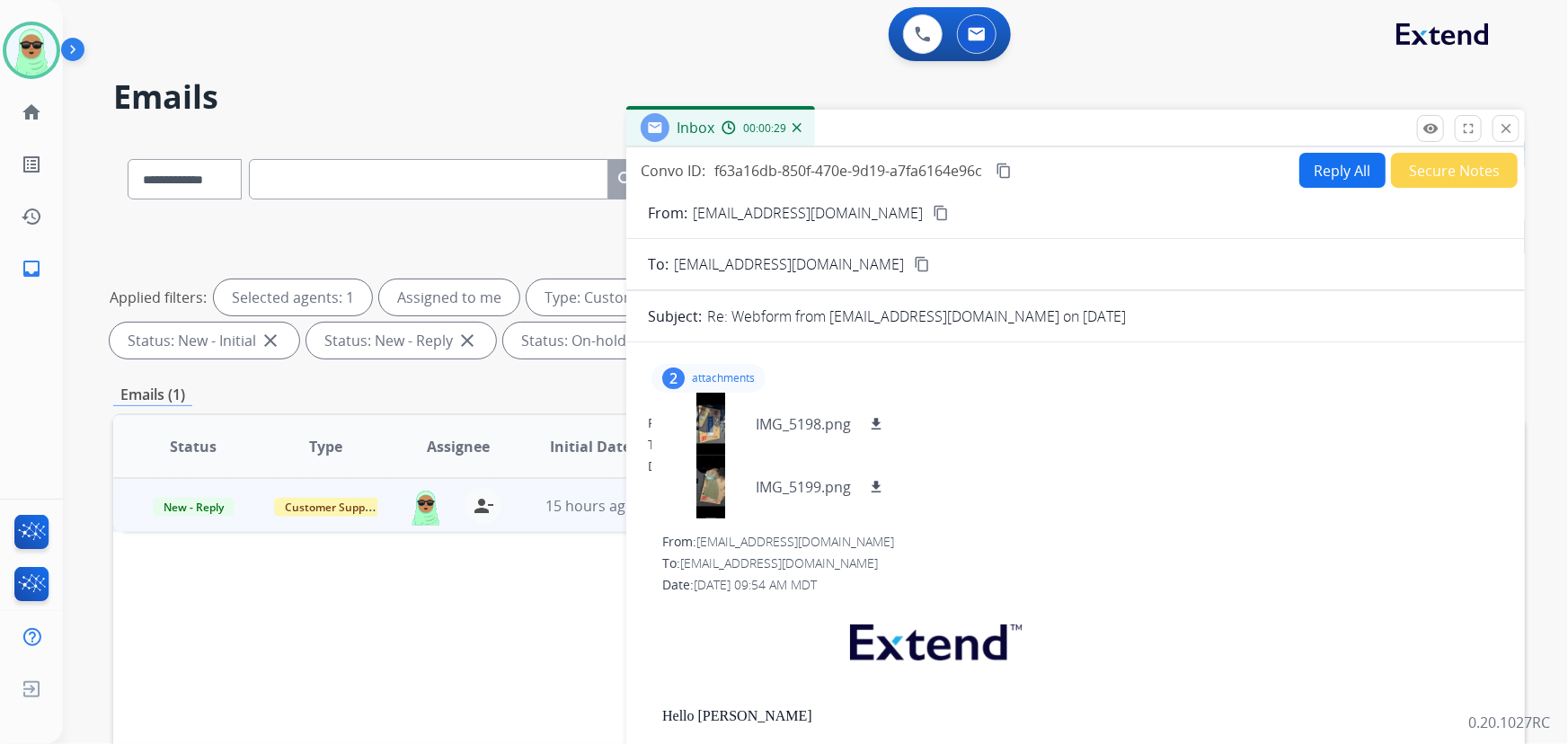
drag, startPoint x: 1281, startPoint y: 175, endPoint x: 1289, endPoint y: 172, distance: 8.5
click at [1281, 175] on div "Convo ID: f63a16db-850f-470e-9d19-a7fa6164e96c content_copy Reply All Secure No…" at bounding box center [1075, 169] width 898 height 35
click at [1299, 172] on button "Reply All" at bounding box center [1342, 169] width 86 height 35
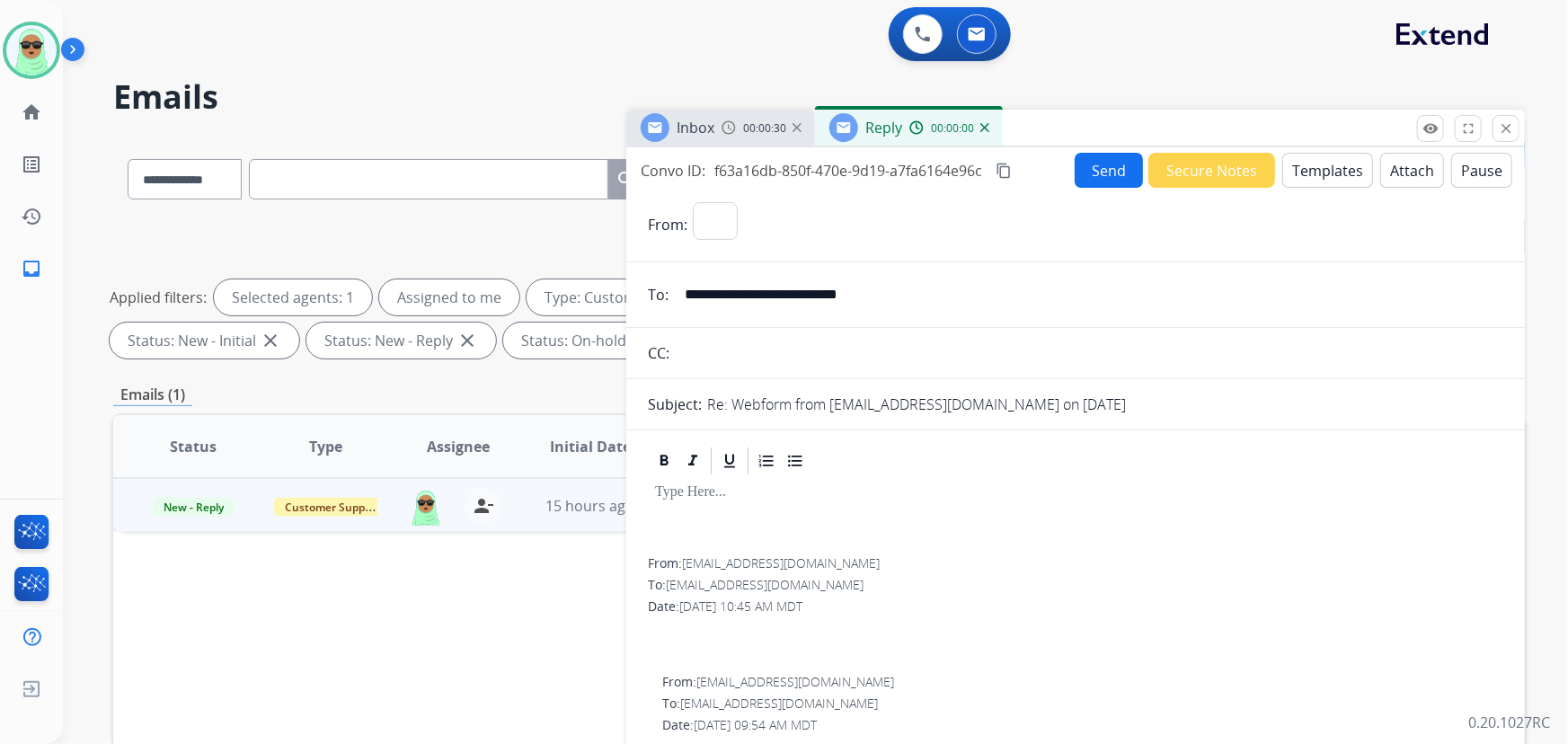
select select "**********"
click at [1335, 185] on button "Templates" at bounding box center [1327, 169] width 91 height 35
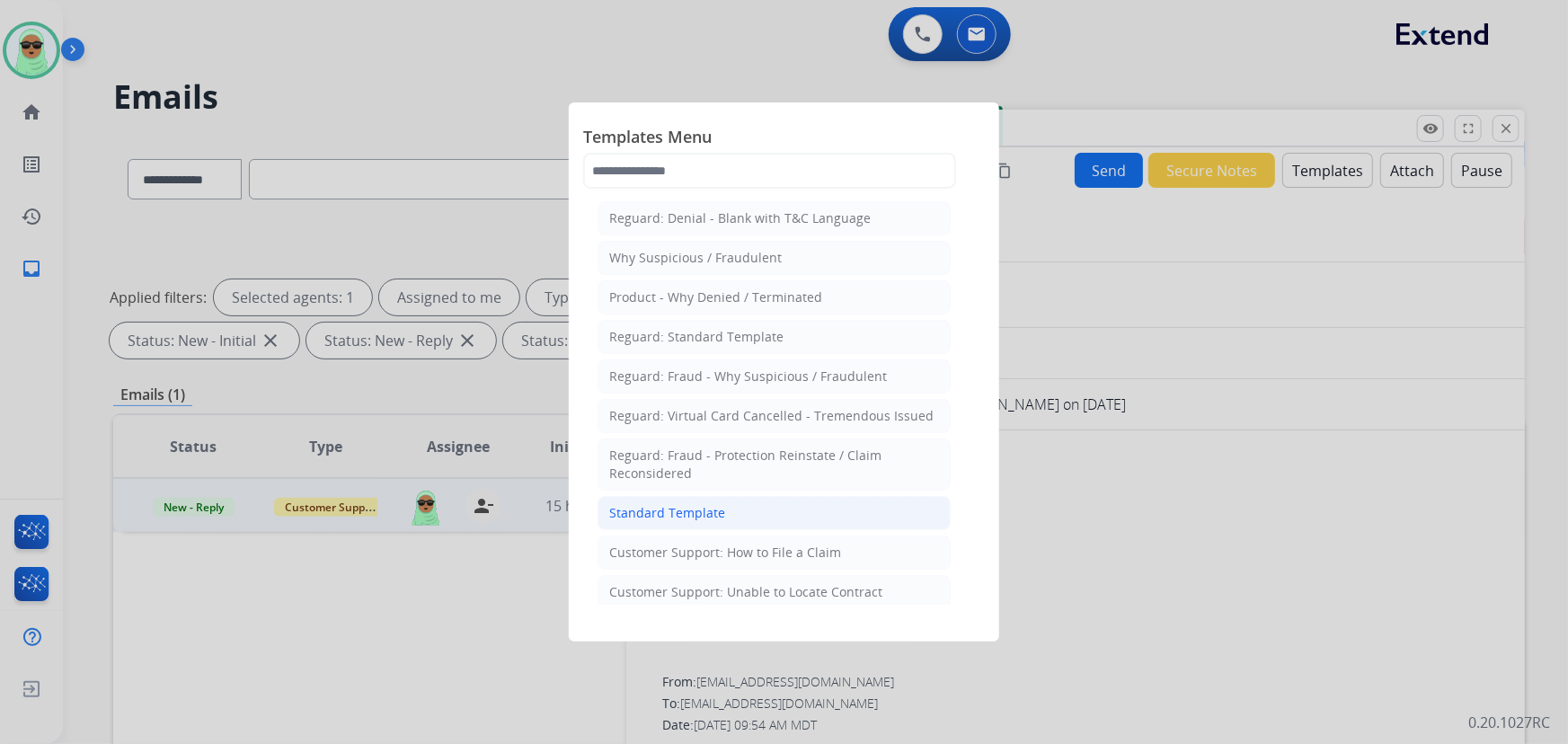
click at [810, 505] on li "Standard Template" at bounding box center [774, 512] width 353 height 34
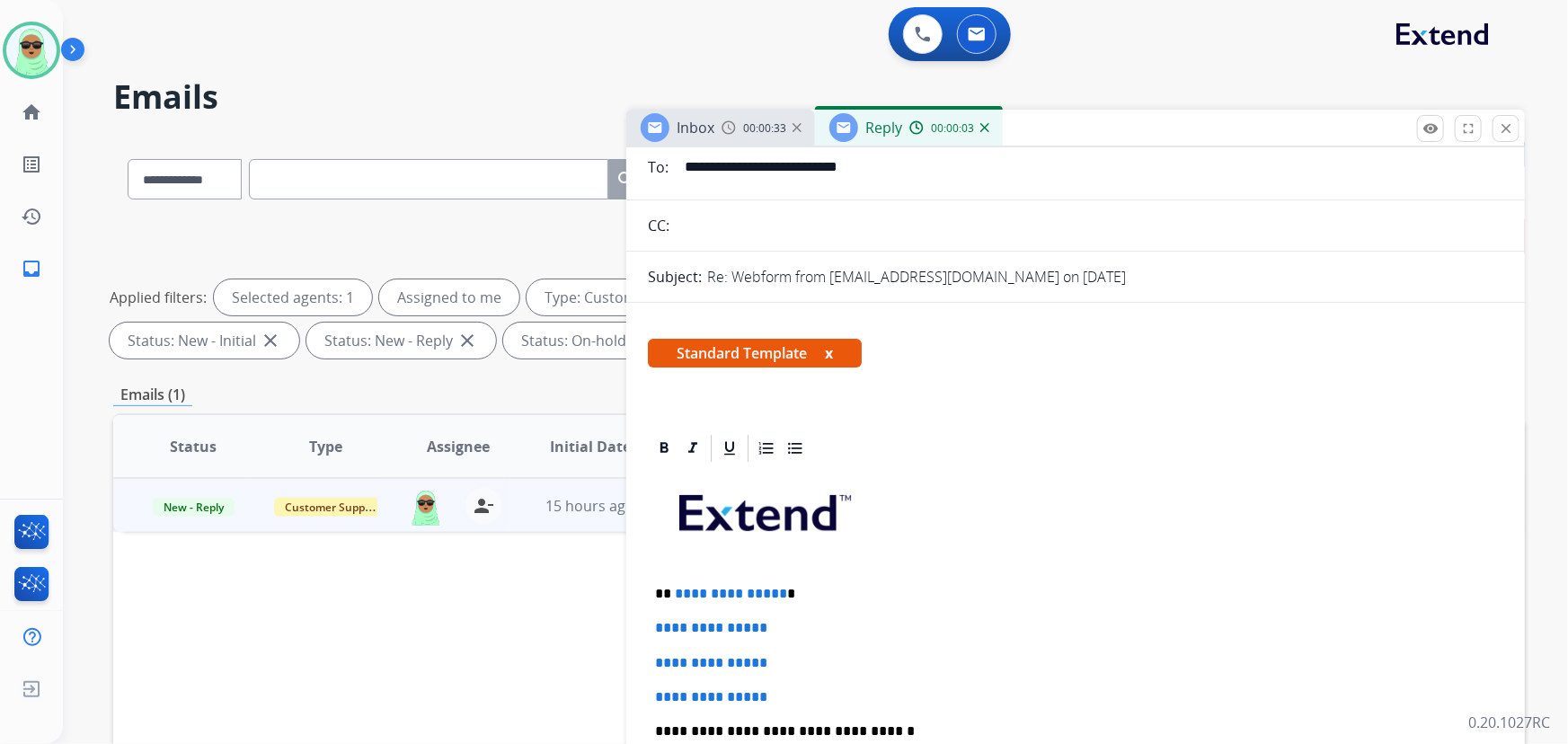
scroll to position [326, 0]
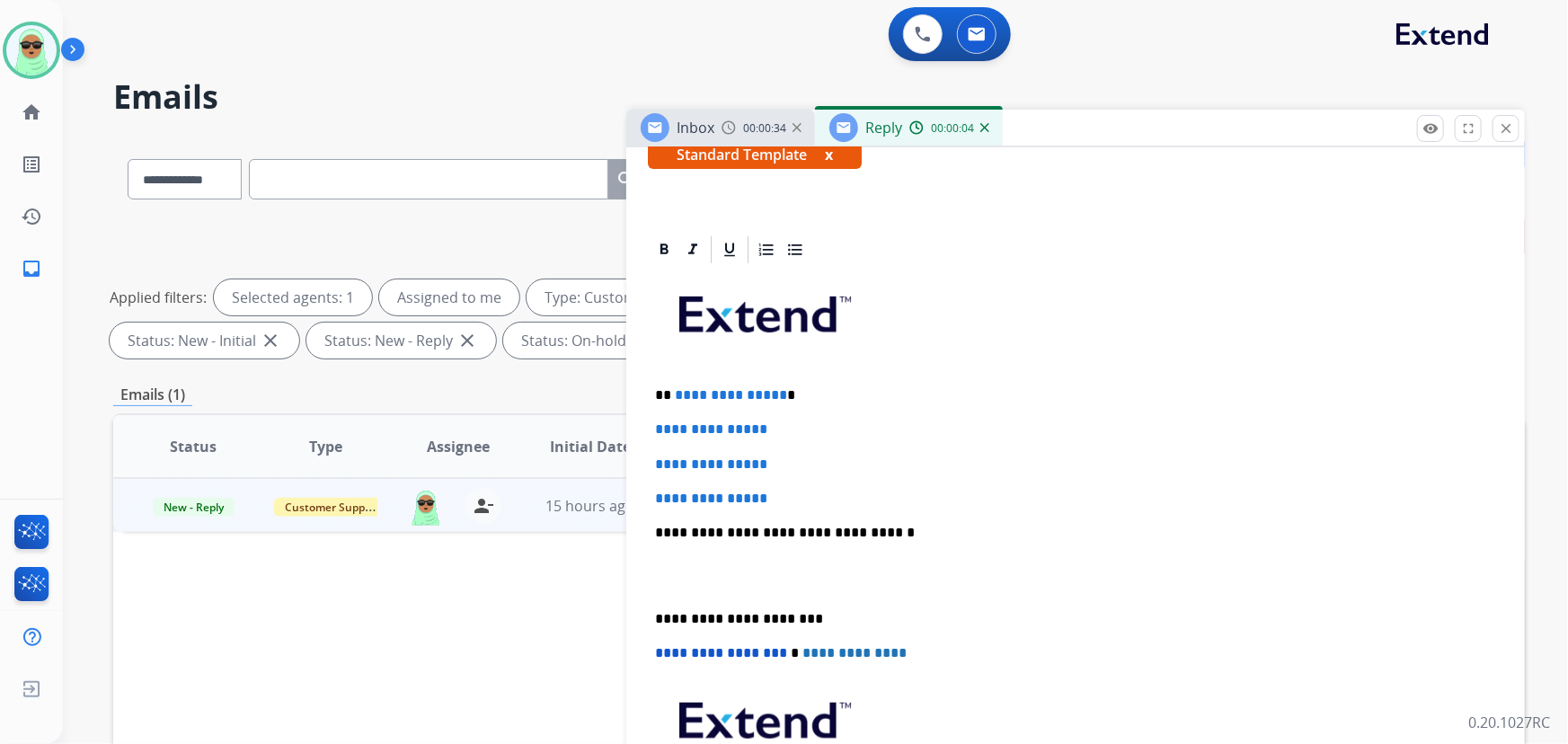
drag, startPoint x: 784, startPoint y: 502, endPoint x: 672, endPoint y: 378, distance: 167.1
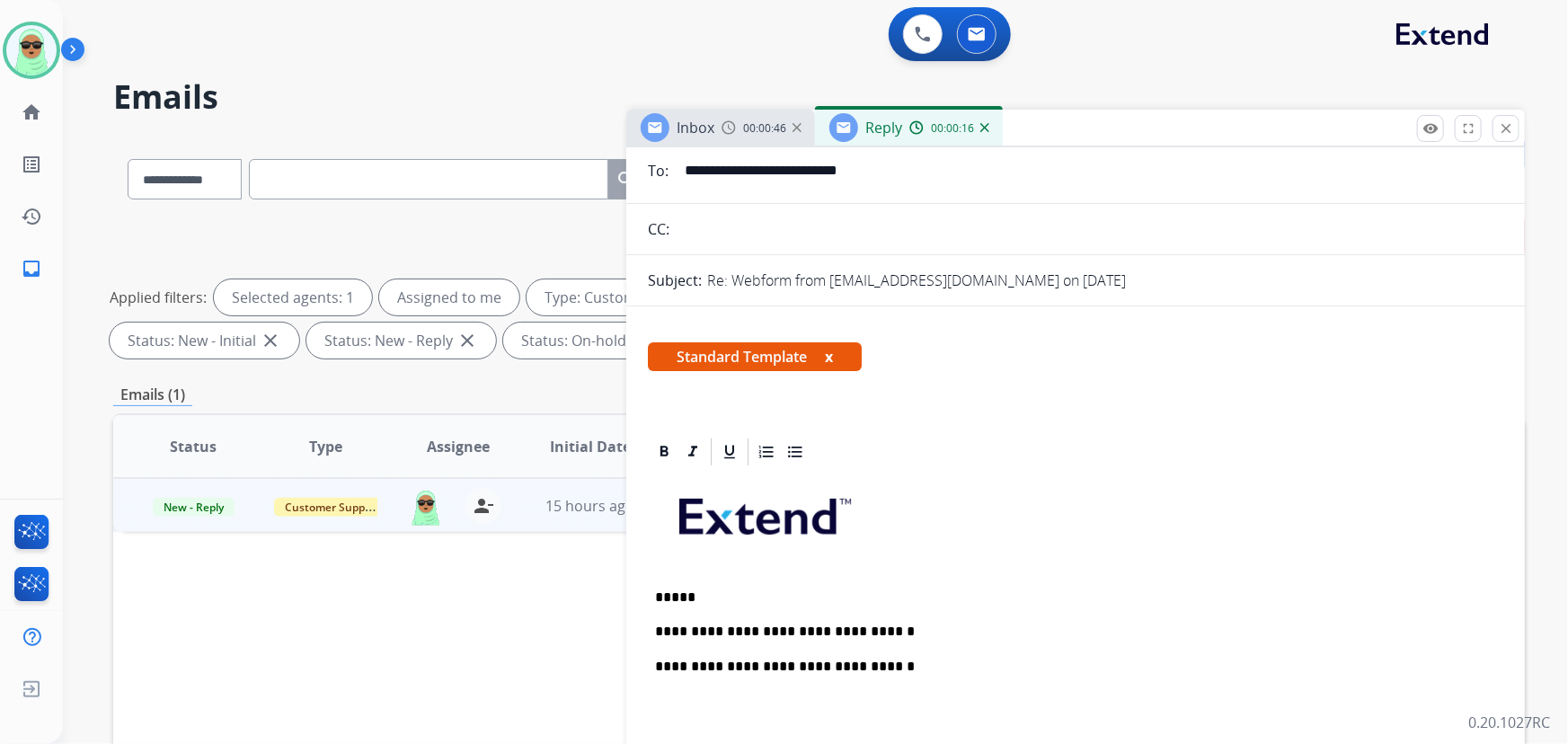
scroll to position [0, 0]
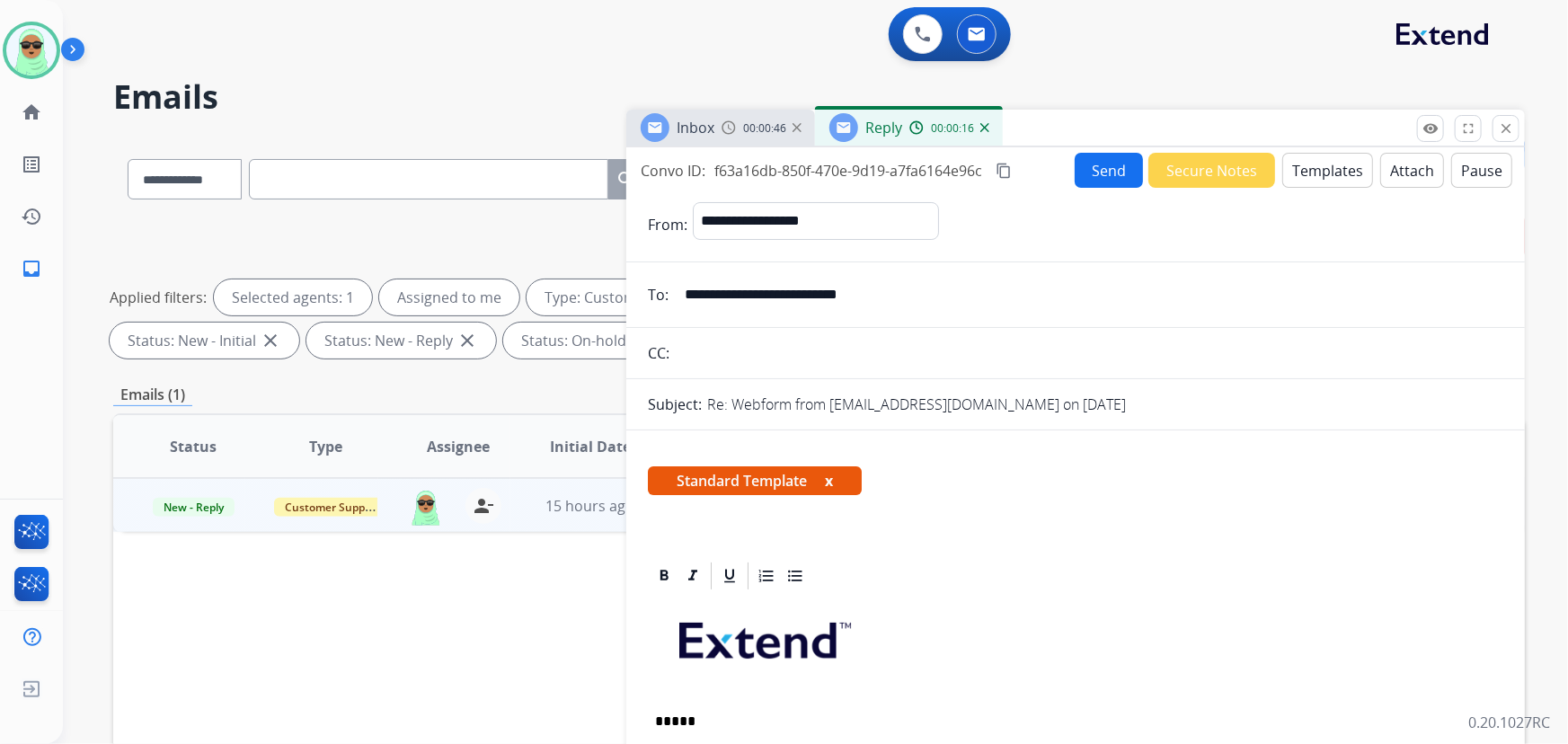
click at [1075, 167] on button "Send" at bounding box center [1108, 169] width 68 height 35
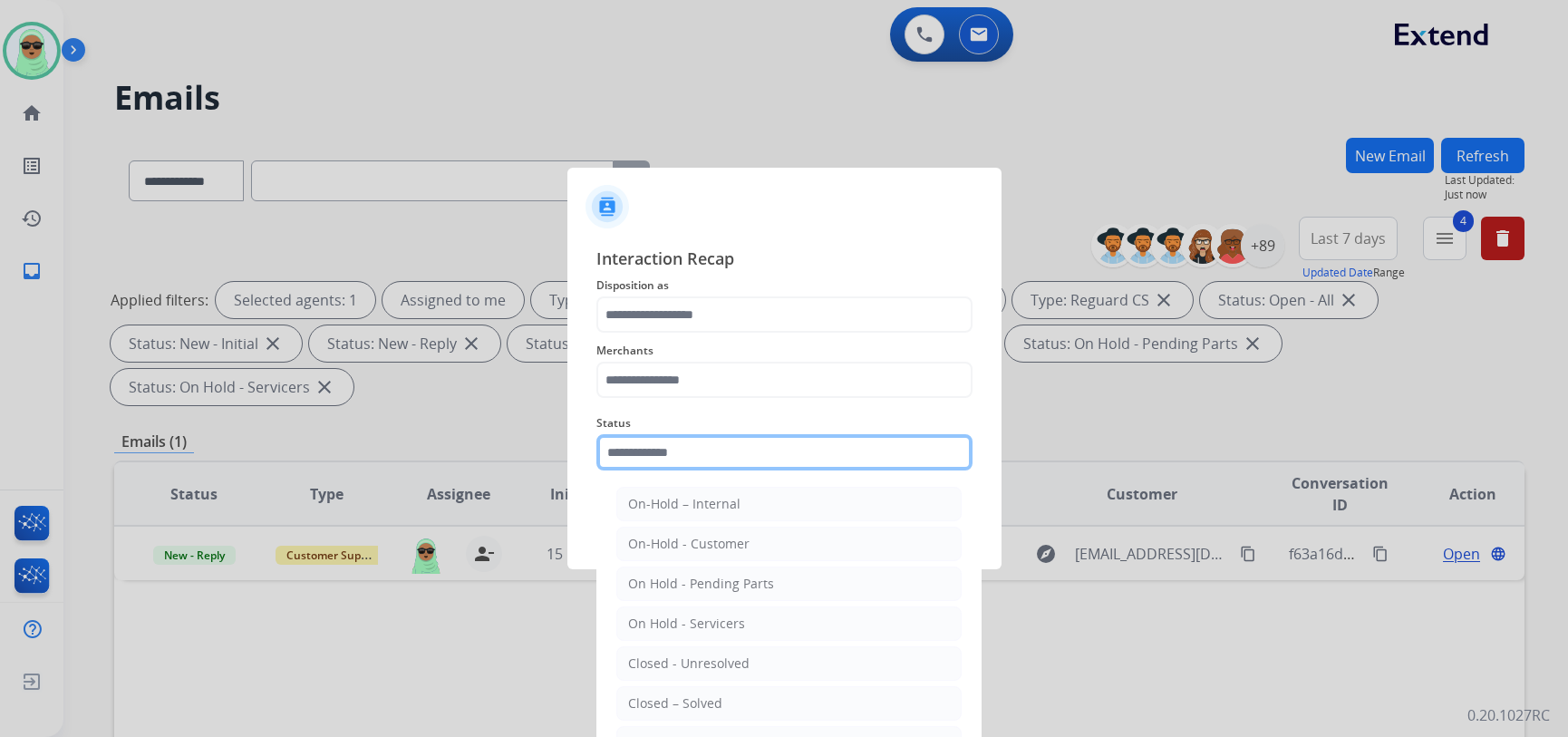
click at [812, 454] on input "text" at bounding box center [784, 453] width 376 height 36
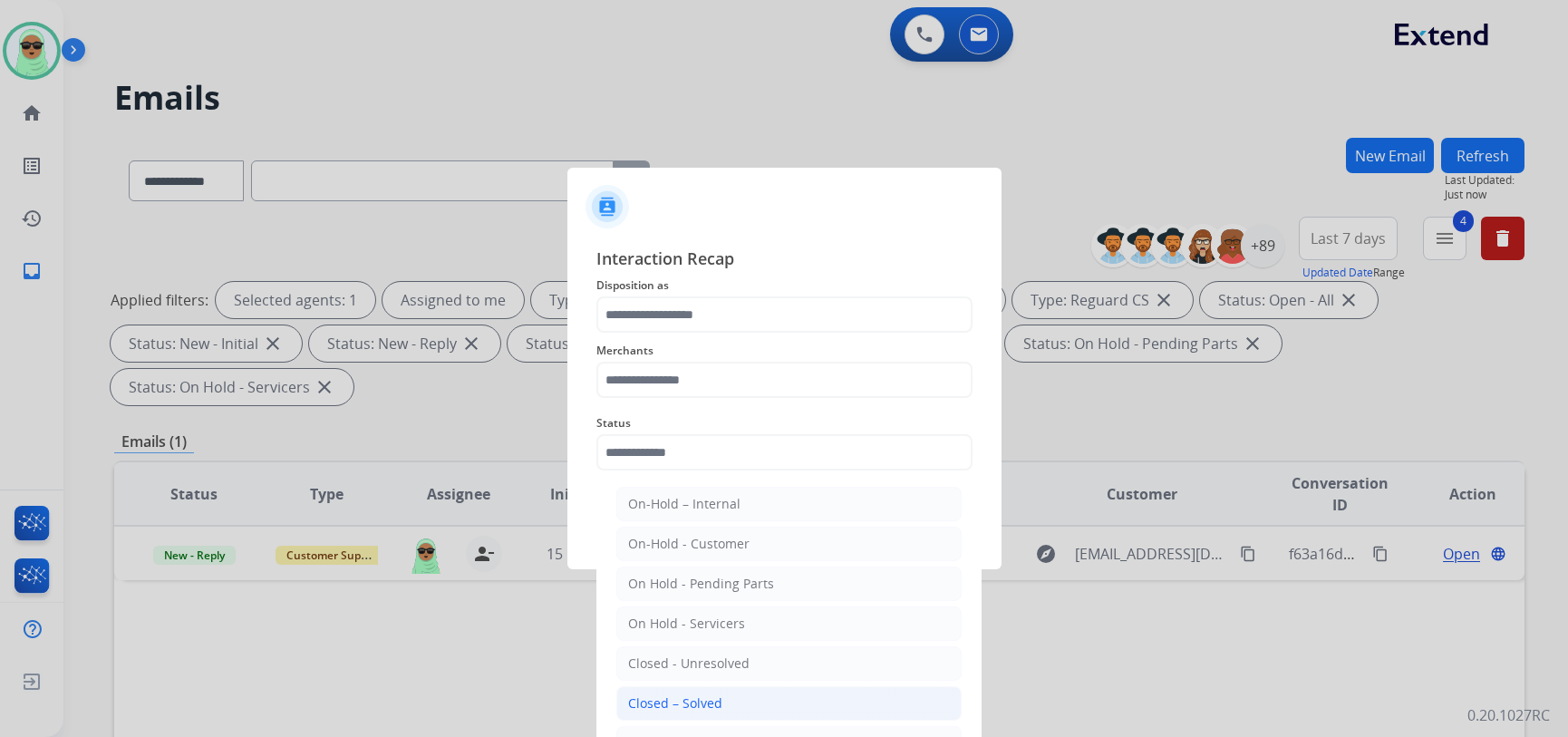
click at [751, 711] on li "Closed – Solved" at bounding box center [789, 704] width 345 height 34
type input "**********"
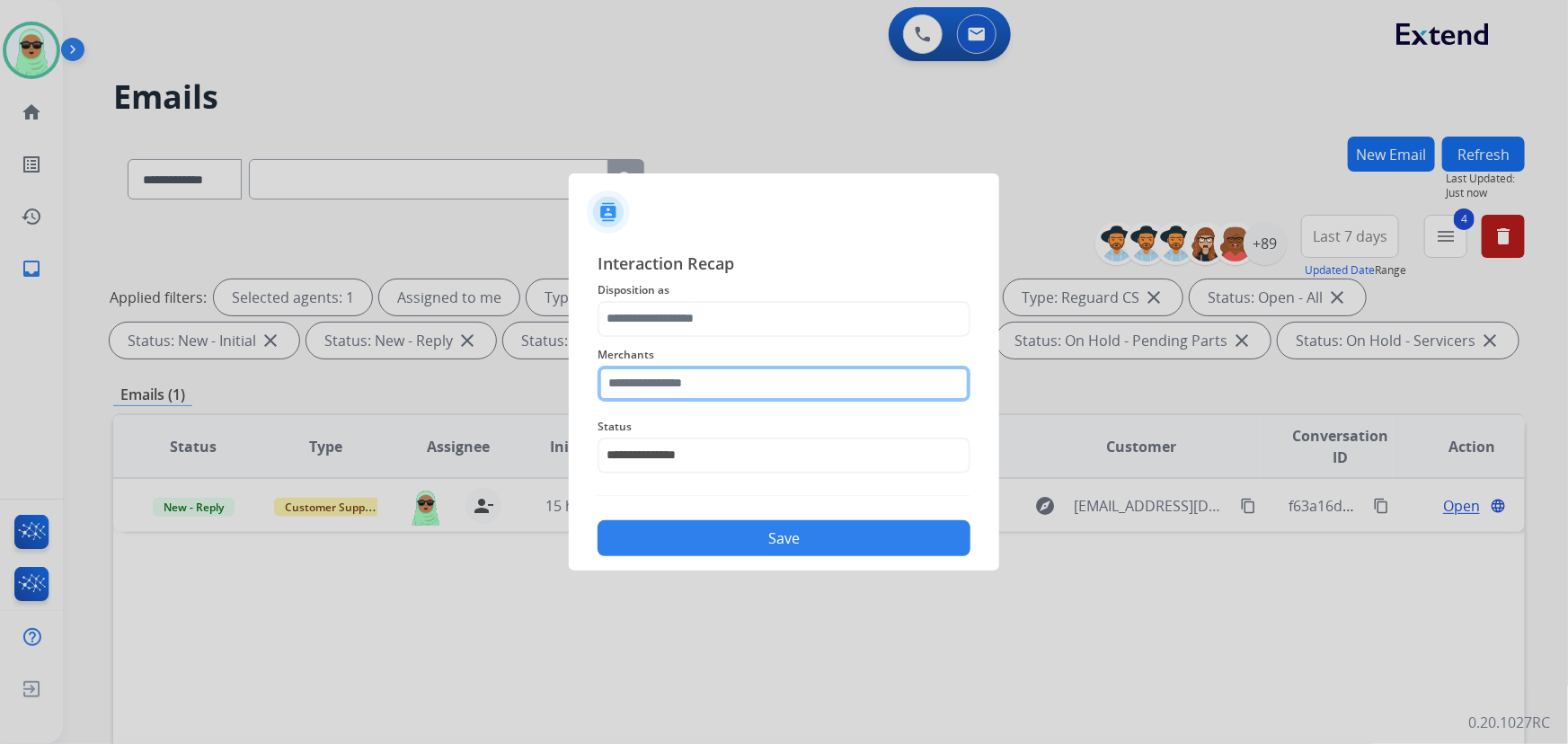
click at [692, 389] on input "text" at bounding box center [784, 384] width 373 height 36
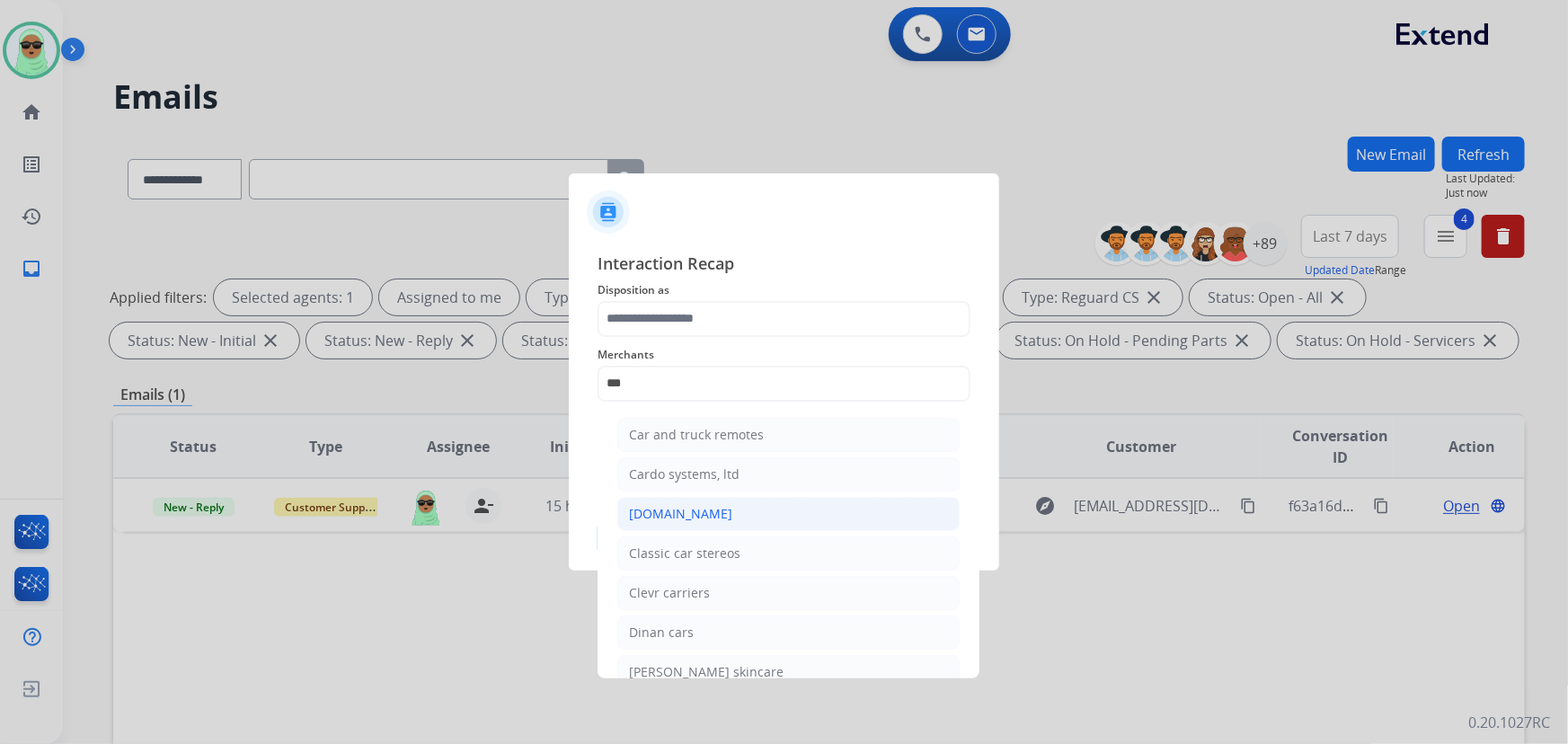
click at [677, 515] on div "[DOMAIN_NAME]" at bounding box center [680, 513] width 103 height 18
type input "**********"
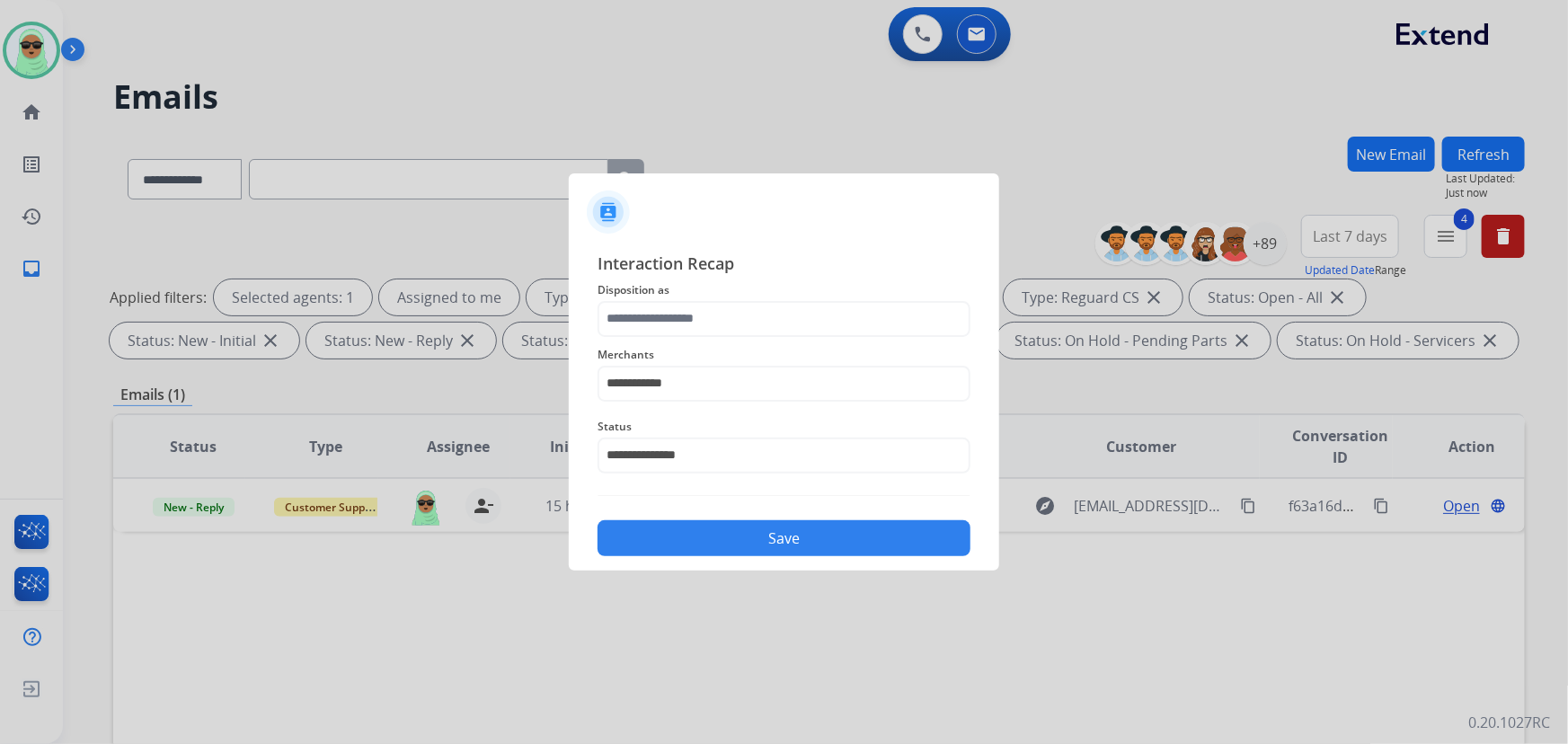
click at [708, 354] on span "Merchants" at bounding box center [784, 355] width 373 height 22
click at [713, 331] on input "text" at bounding box center [784, 319] width 373 height 36
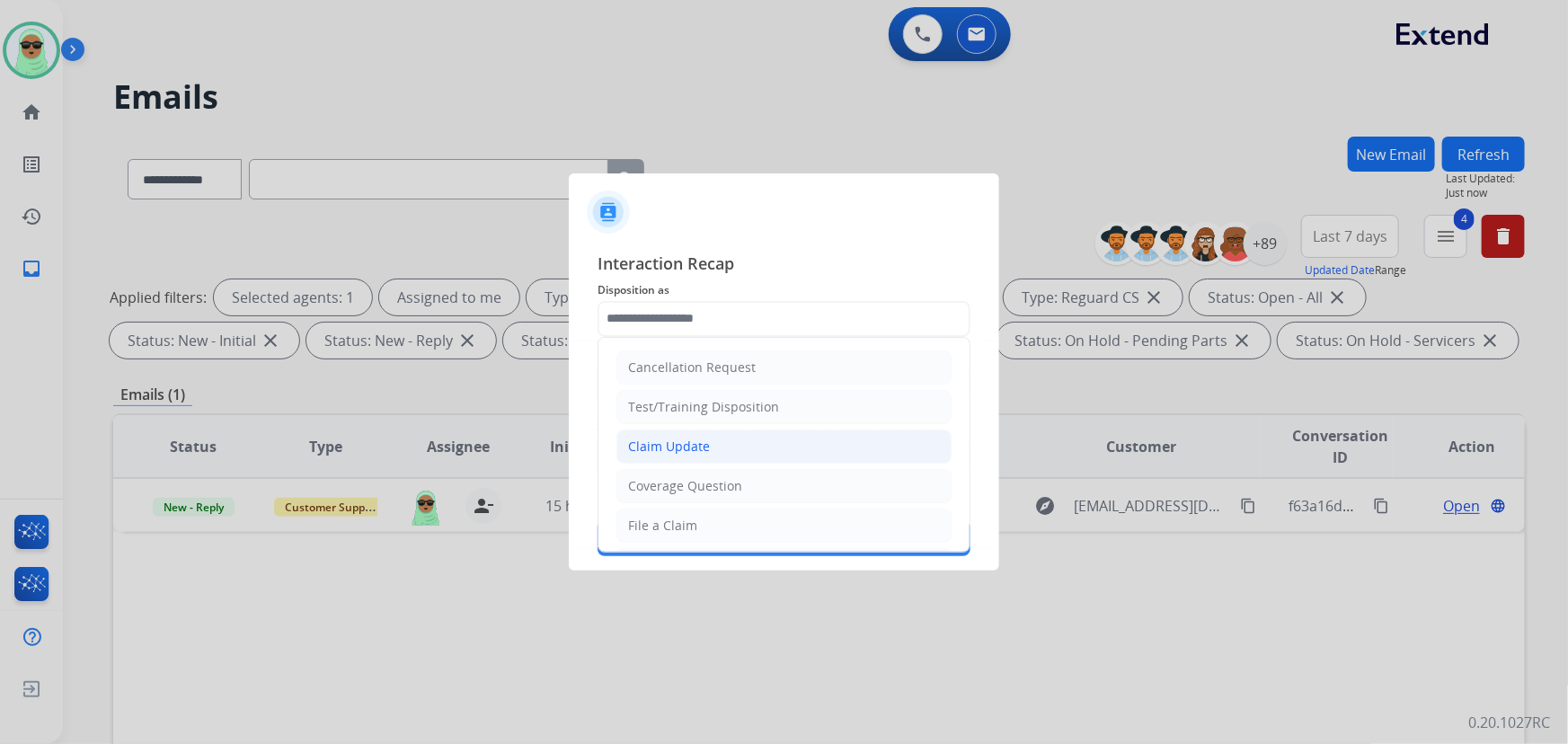
click at [725, 444] on li "Claim Update" at bounding box center [784, 446] width 335 height 34
type input "**********"
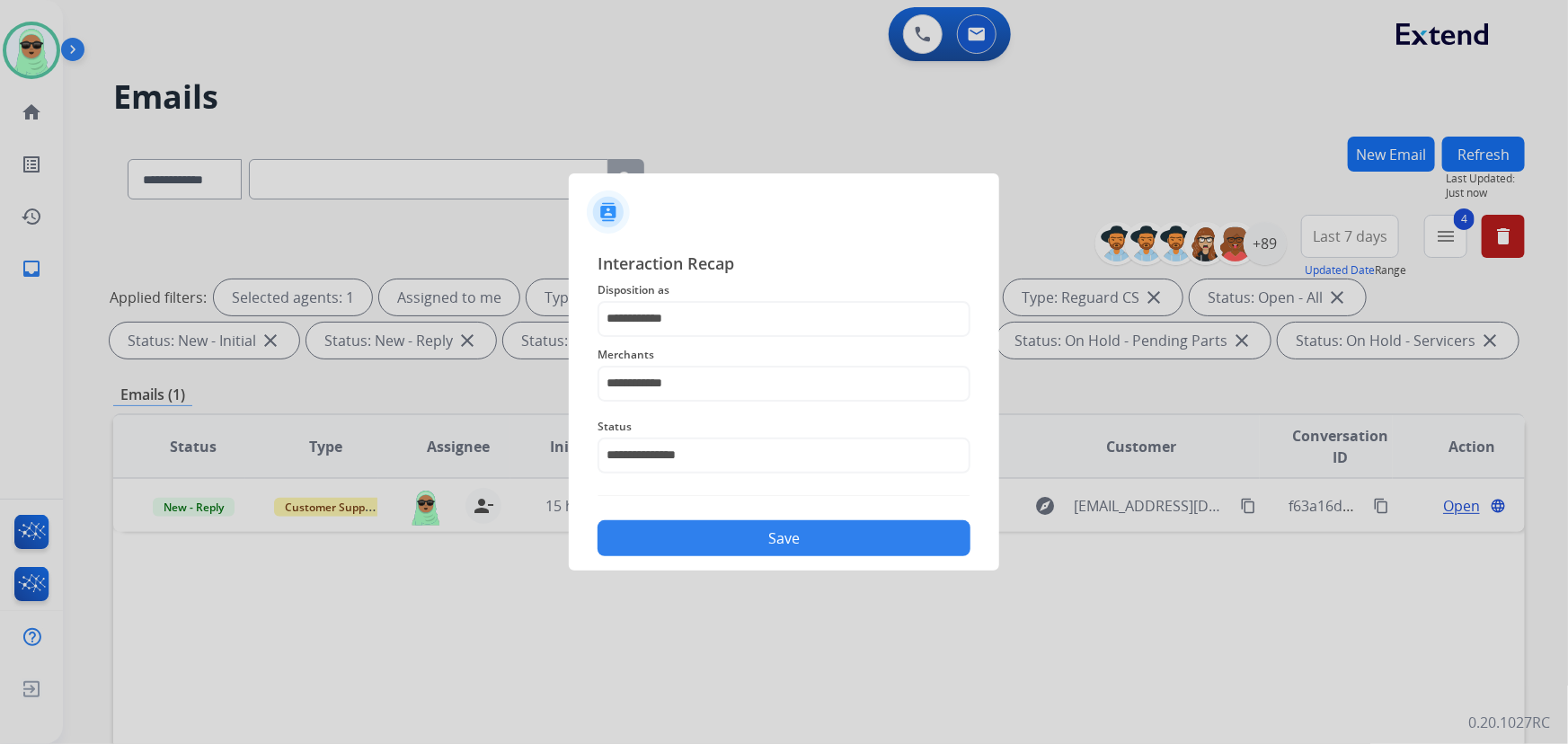
click at [799, 532] on button "Save" at bounding box center [784, 538] width 373 height 36
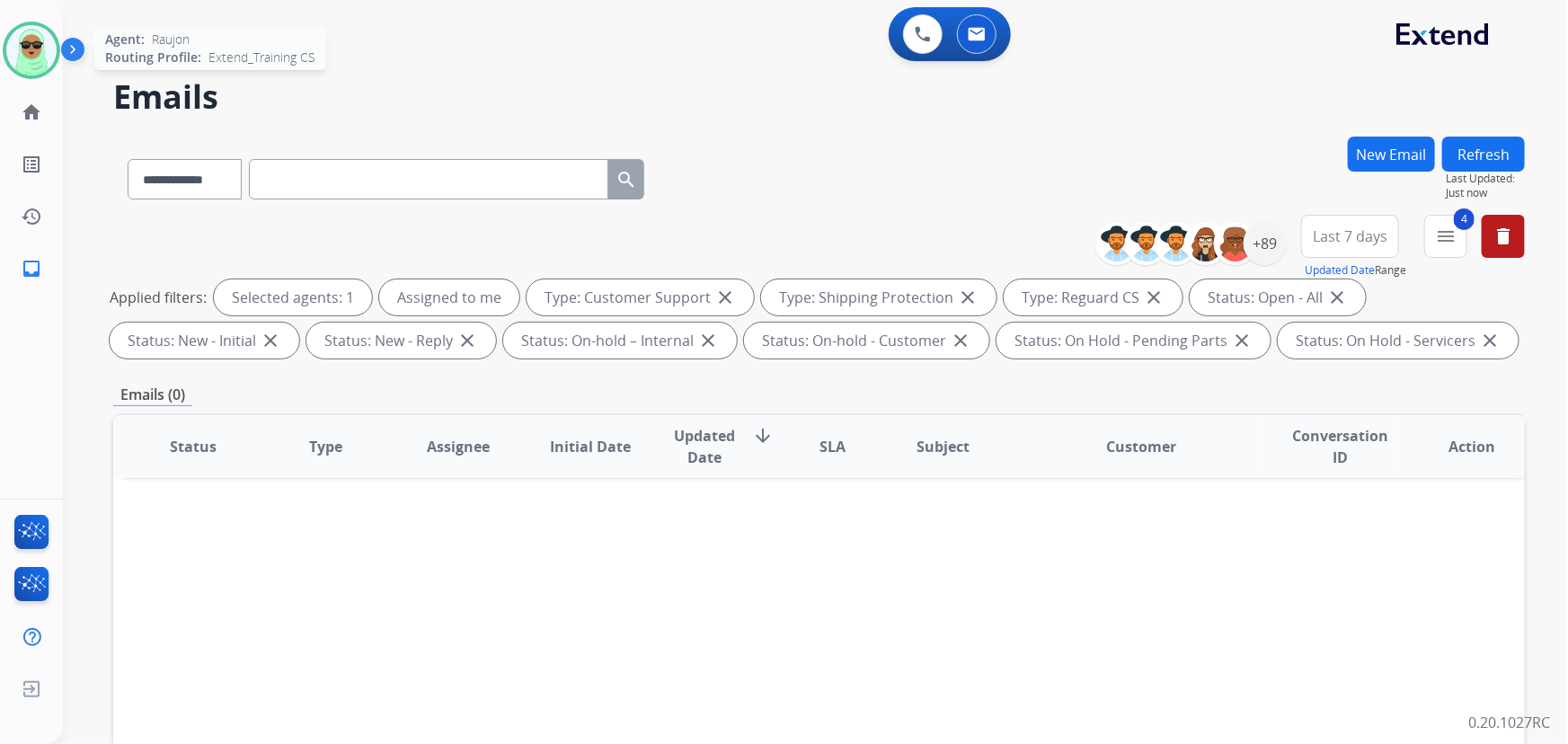
click at [20, 50] on img at bounding box center [31, 50] width 50 height 50
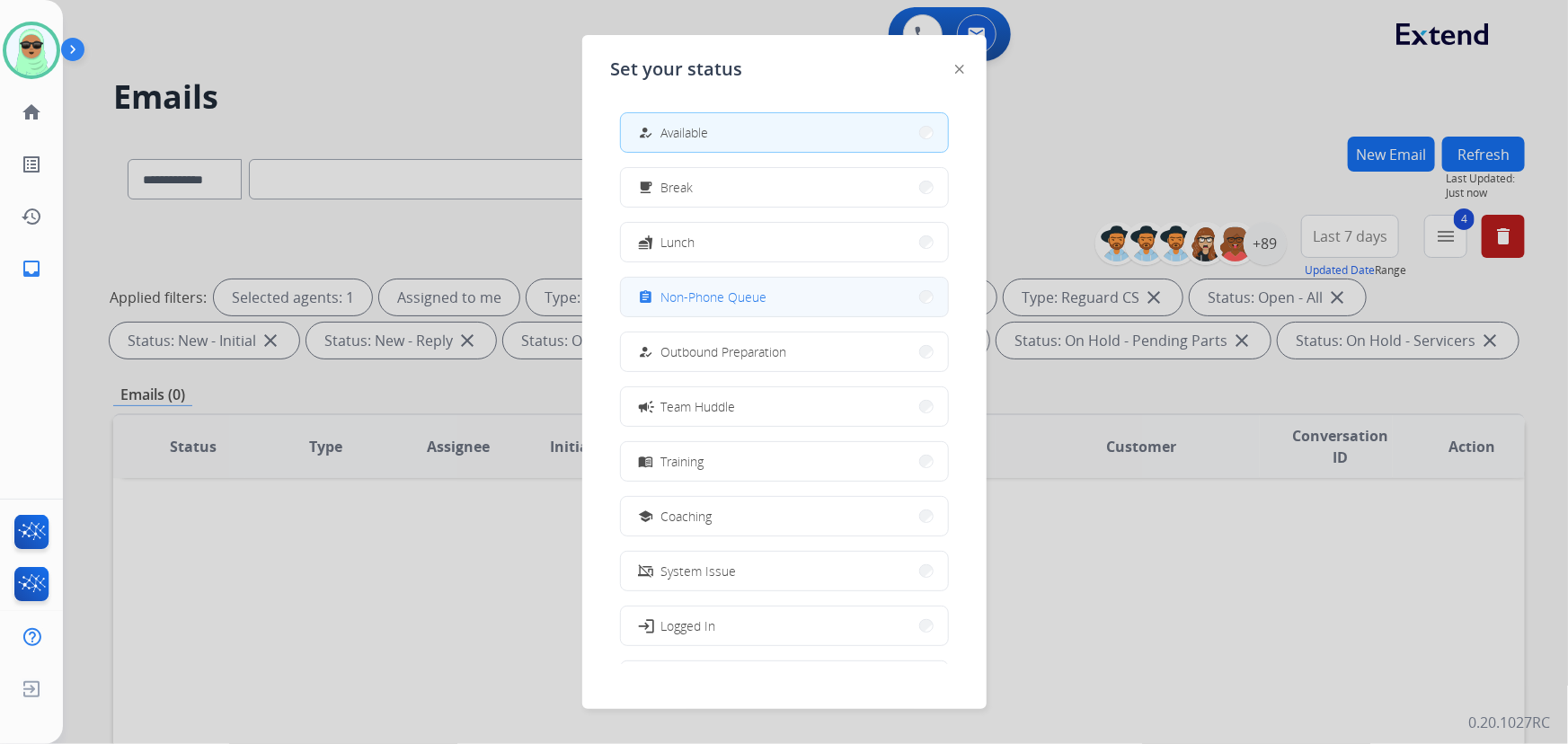
click at [739, 285] on button "assignment Non-Phone Queue" at bounding box center [784, 297] width 327 height 39
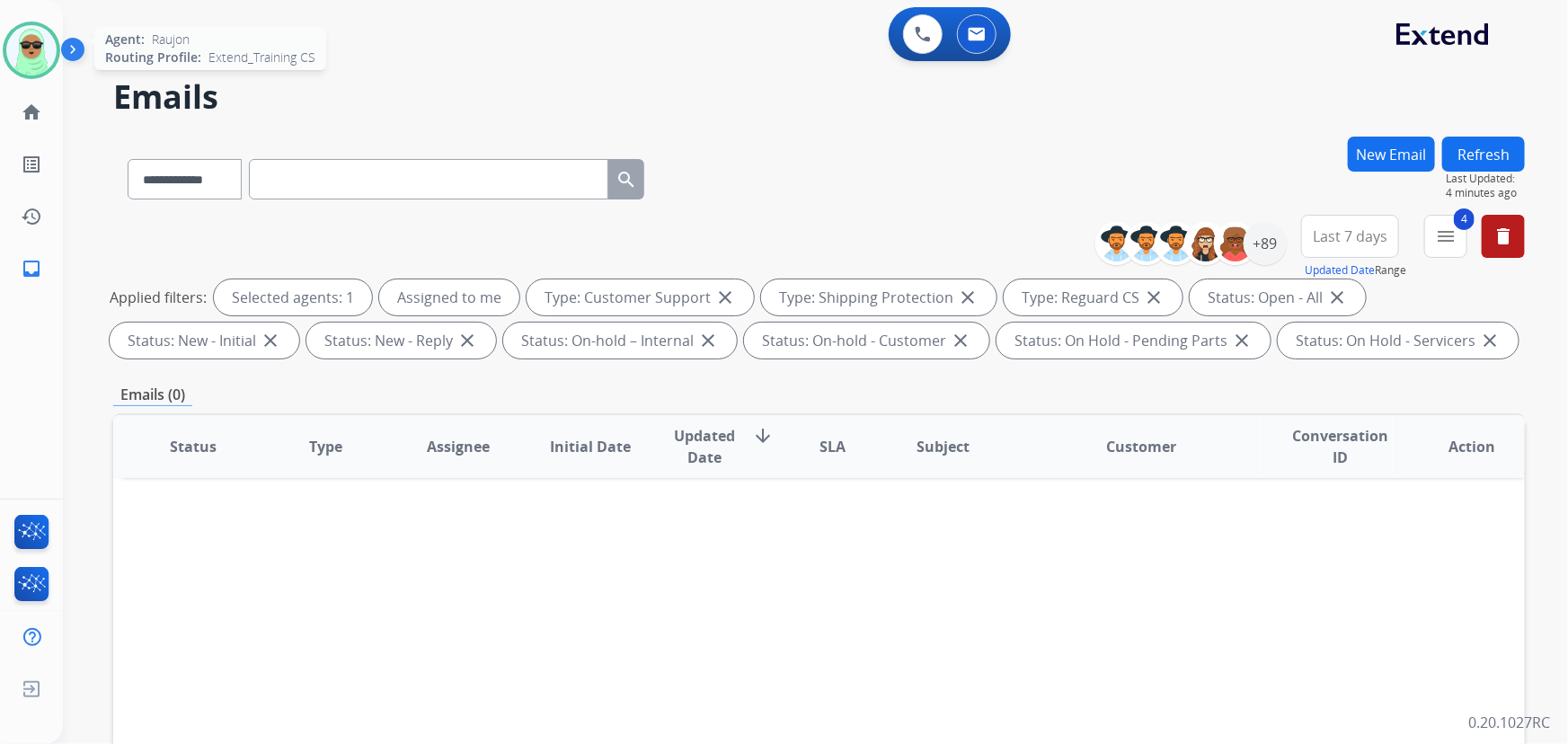
click at [27, 55] on img at bounding box center [31, 50] width 50 height 50
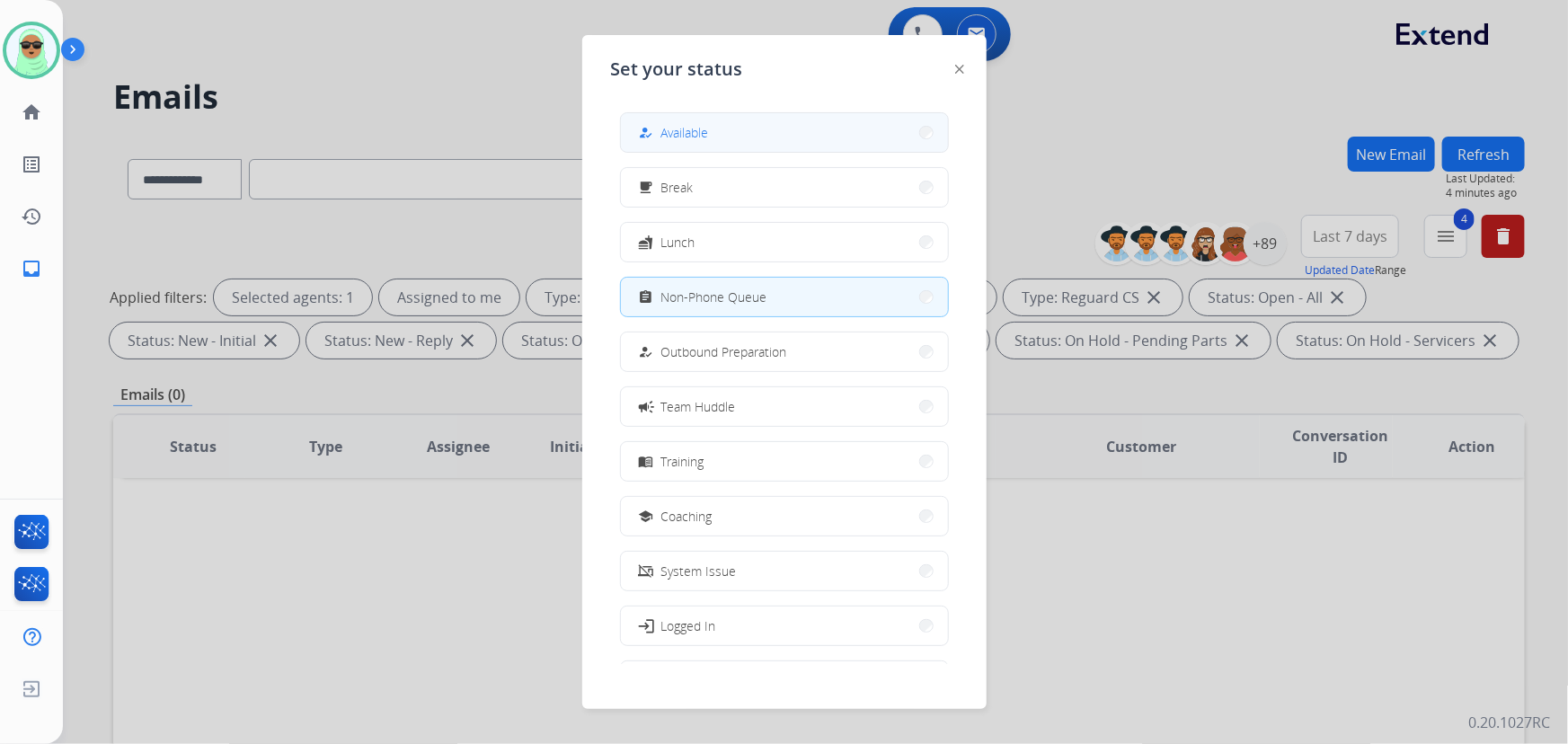
click at [784, 116] on button "how_to_reg Available" at bounding box center [784, 132] width 327 height 39
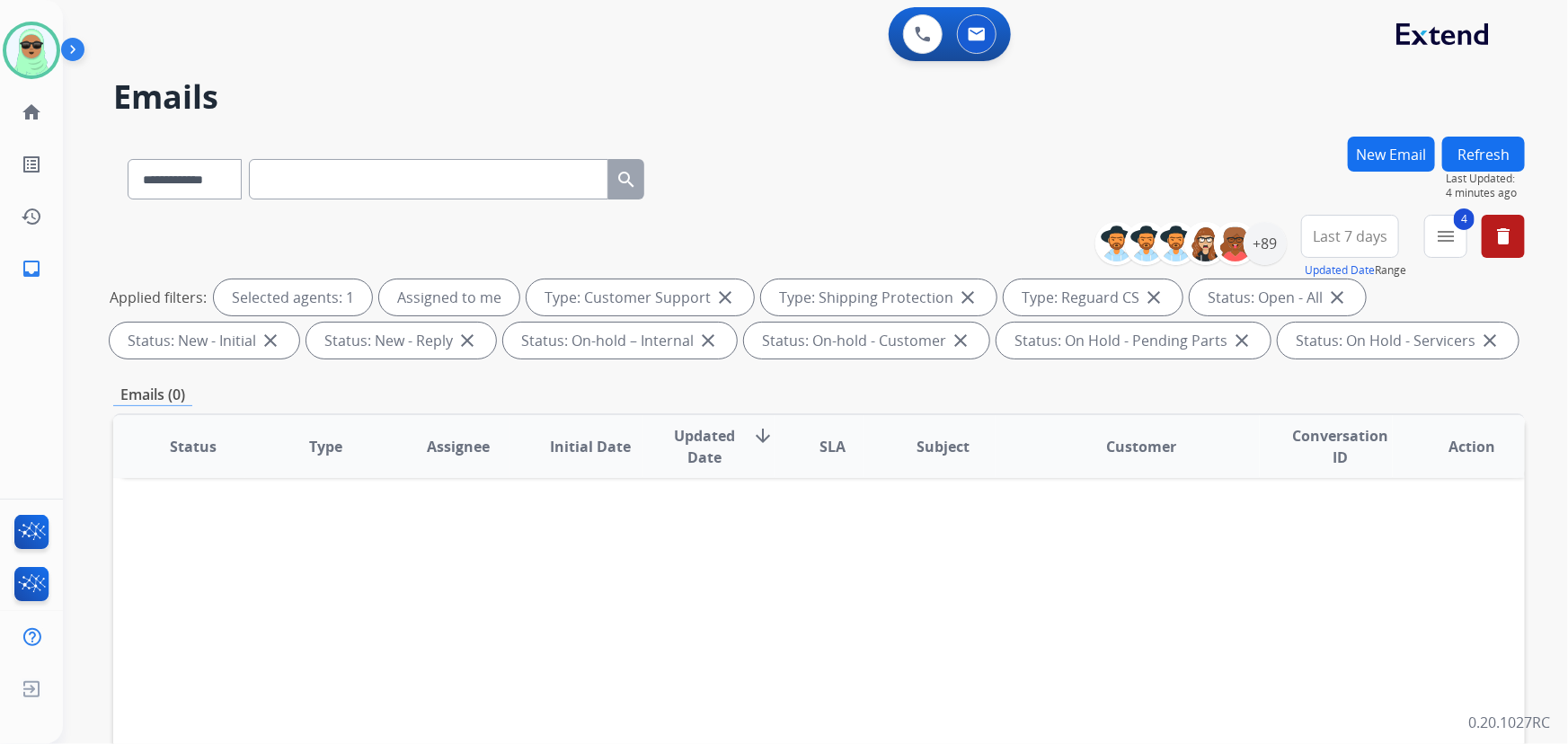
click at [1471, 147] on button "Refresh" at bounding box center [1483, 153] width 82 height 35
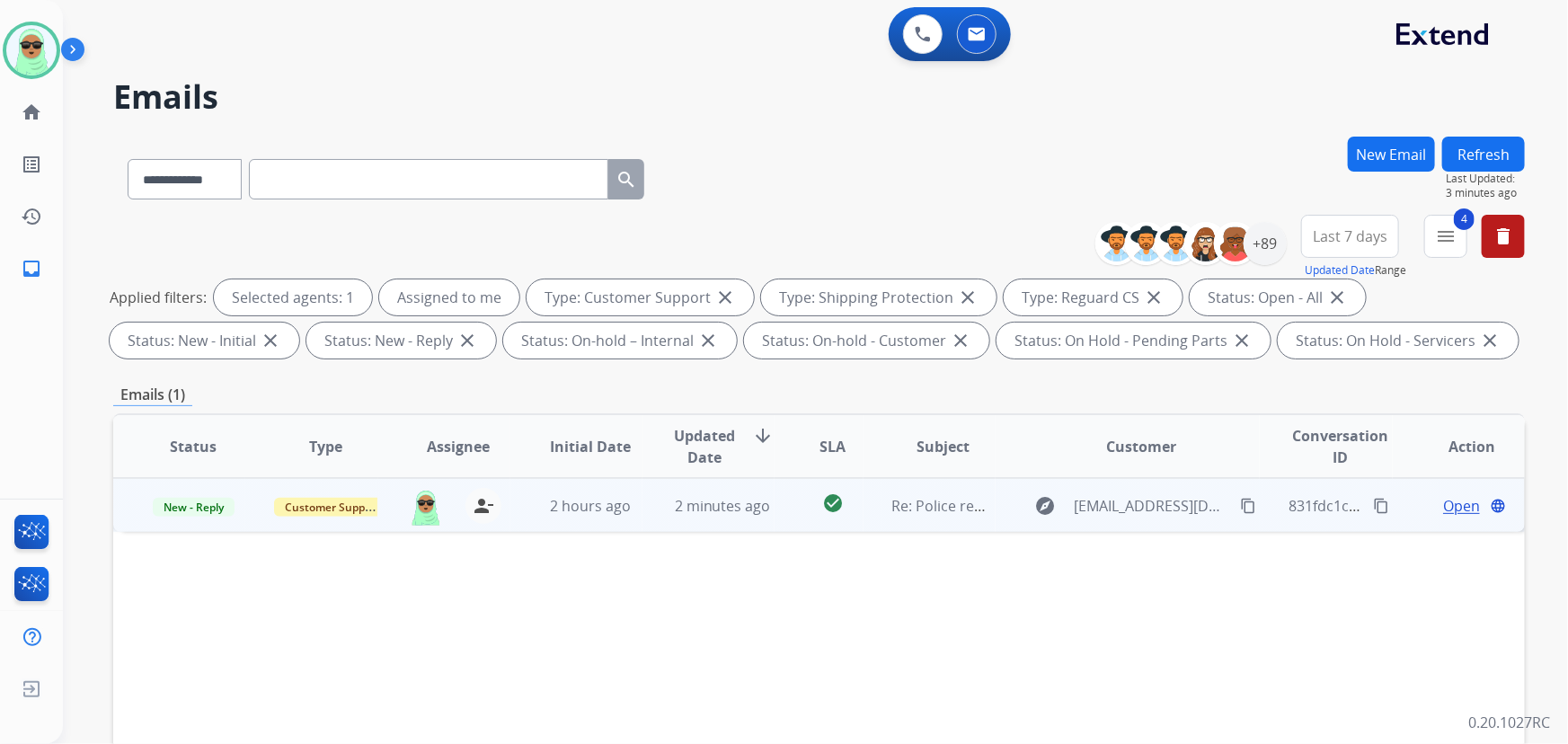
click at [1461, 503] on span "Open" at bounding box center [1461, 505] width 37 height 22
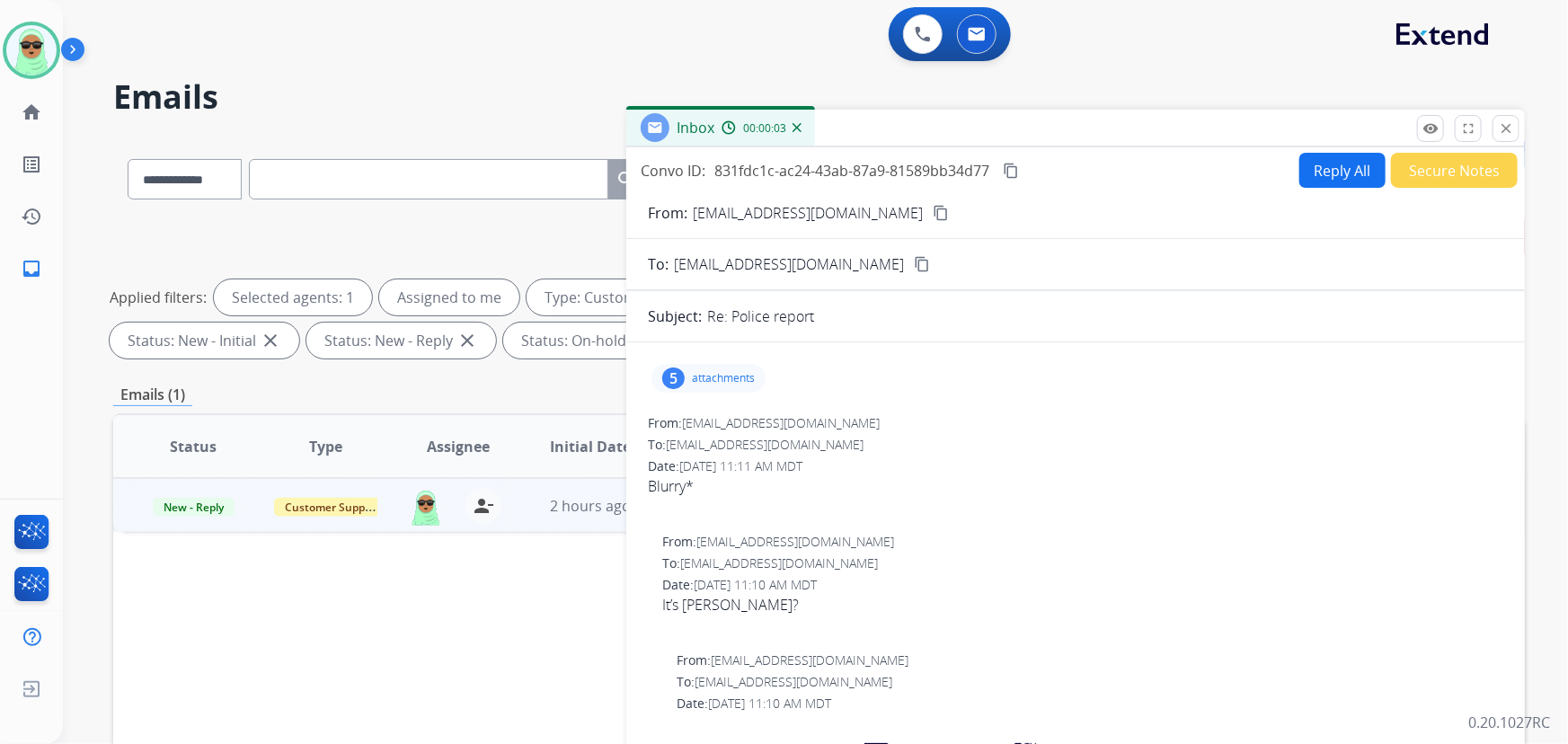
click at [688, 367] on div "5 attachments" at bounding box center [708, 378] width 114 height 28
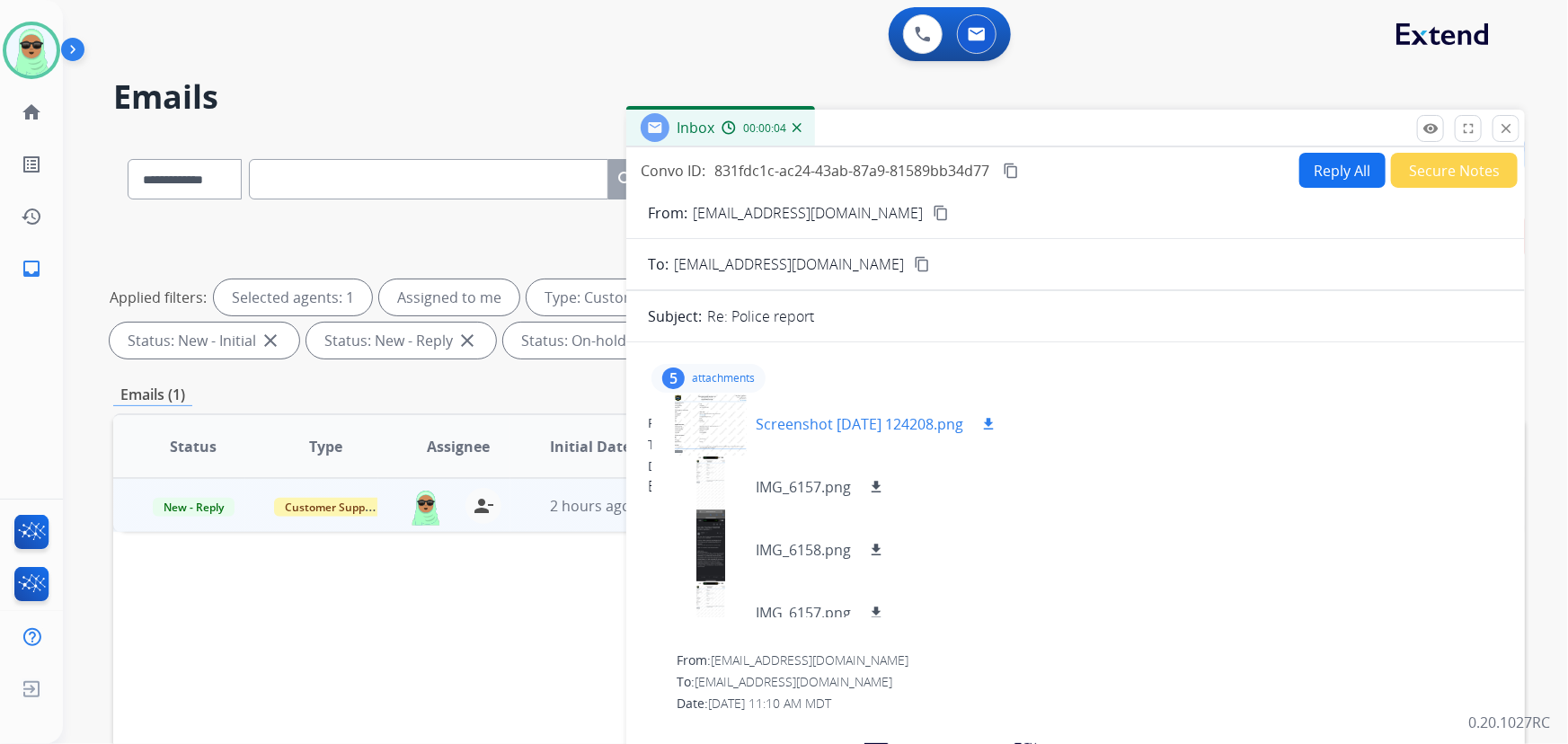
click at [735, 421] on div at bounding box center [710, 424] width 90 height 62
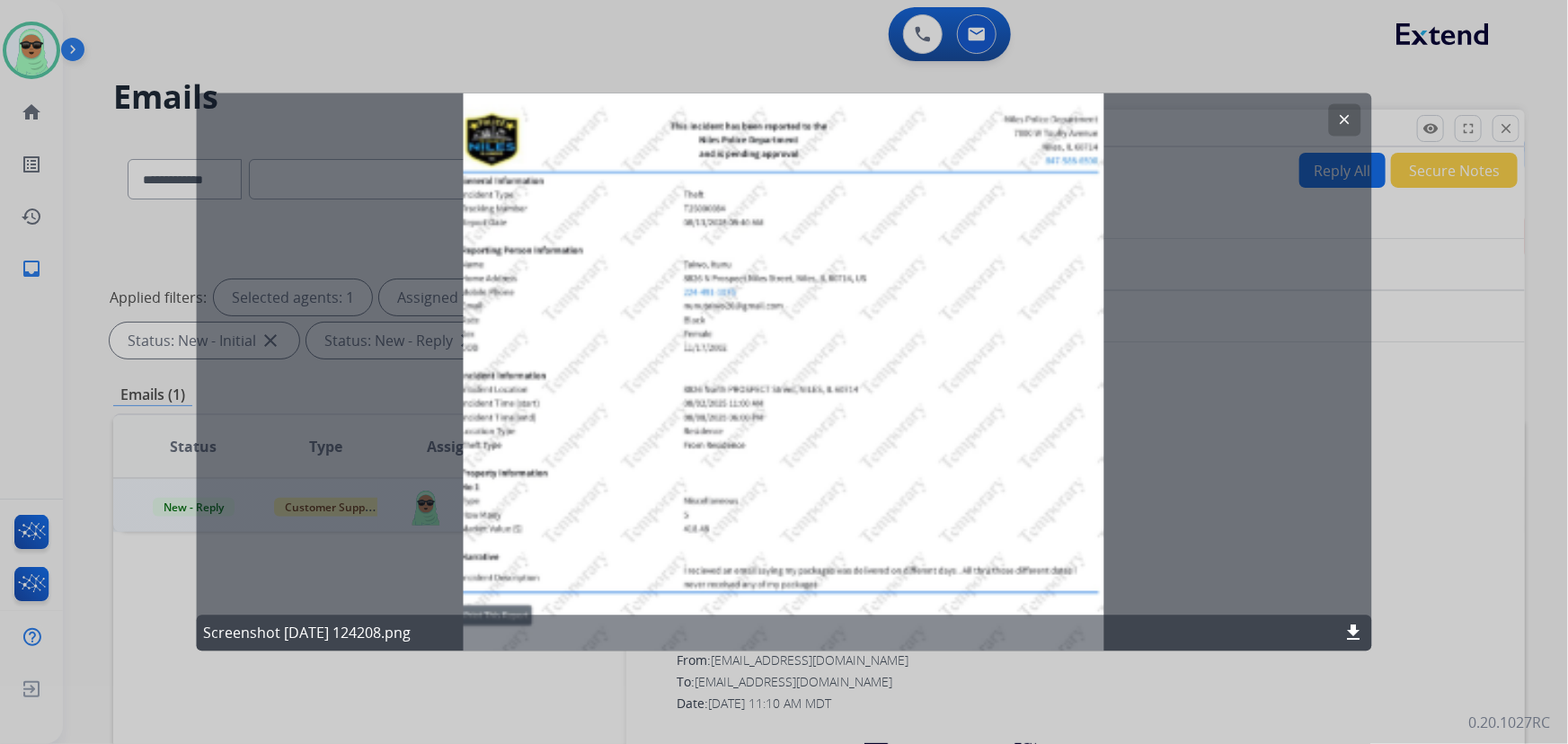
click at [1328, 118] on div "clear Screenshot 2025-08-13 124208.png download" at bounding box center [783, 372] width 1176 height 558
click at [1349, 126] on mat-icon "clear" at bounding box center [1344, 120] width 16 height 16
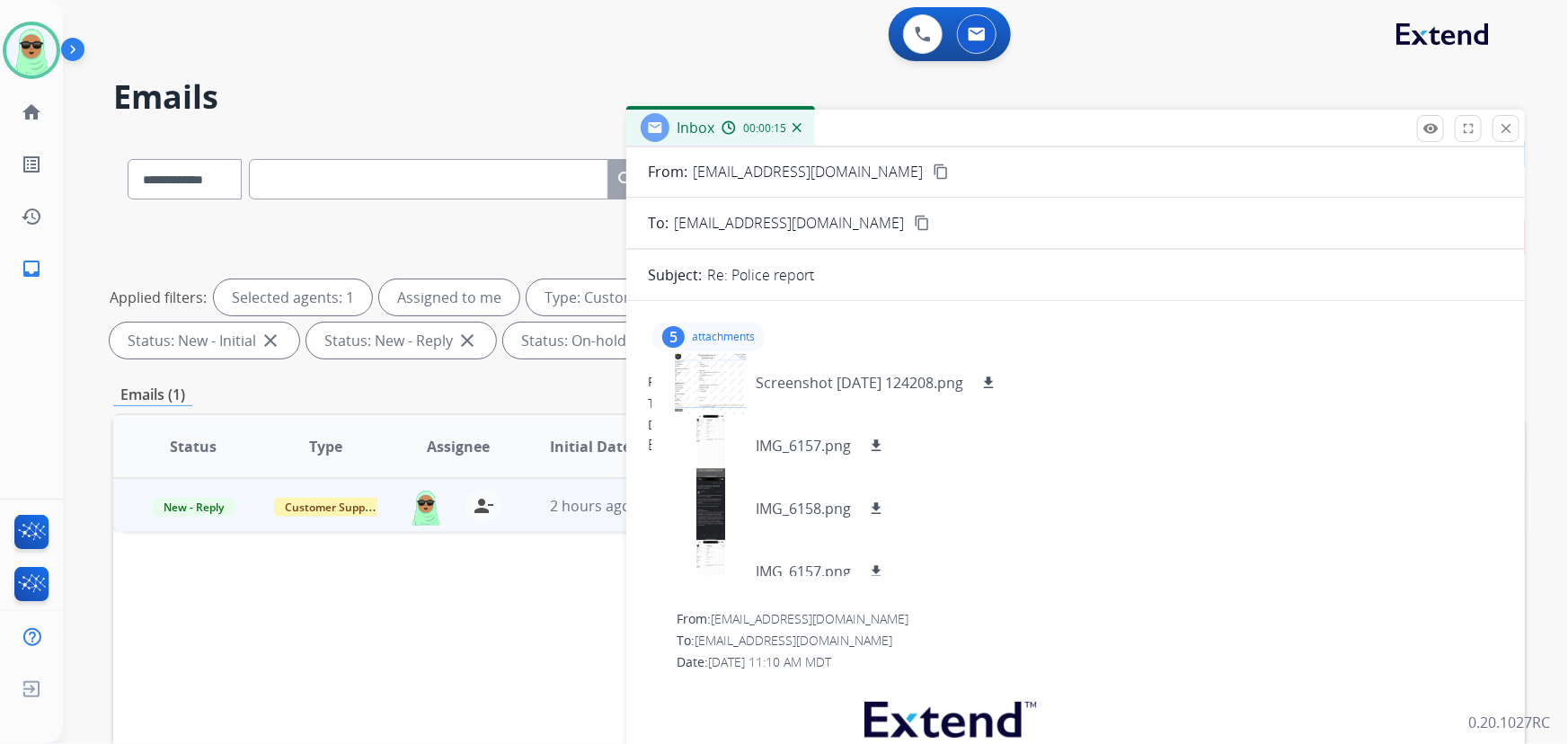
scroll to position [80, 0]
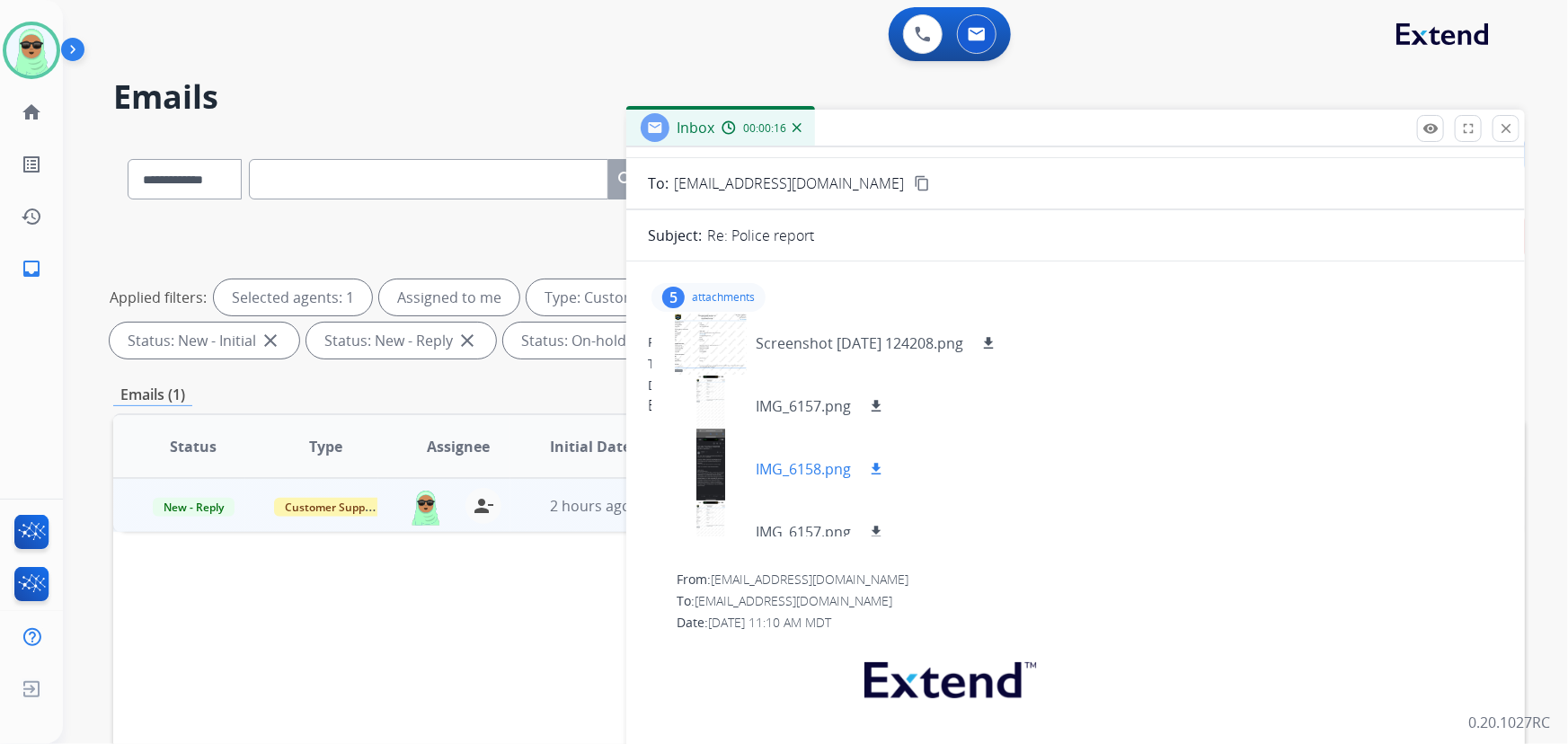
click at [728, 466] on div at bounding box center [710, 469] width 90 height 62
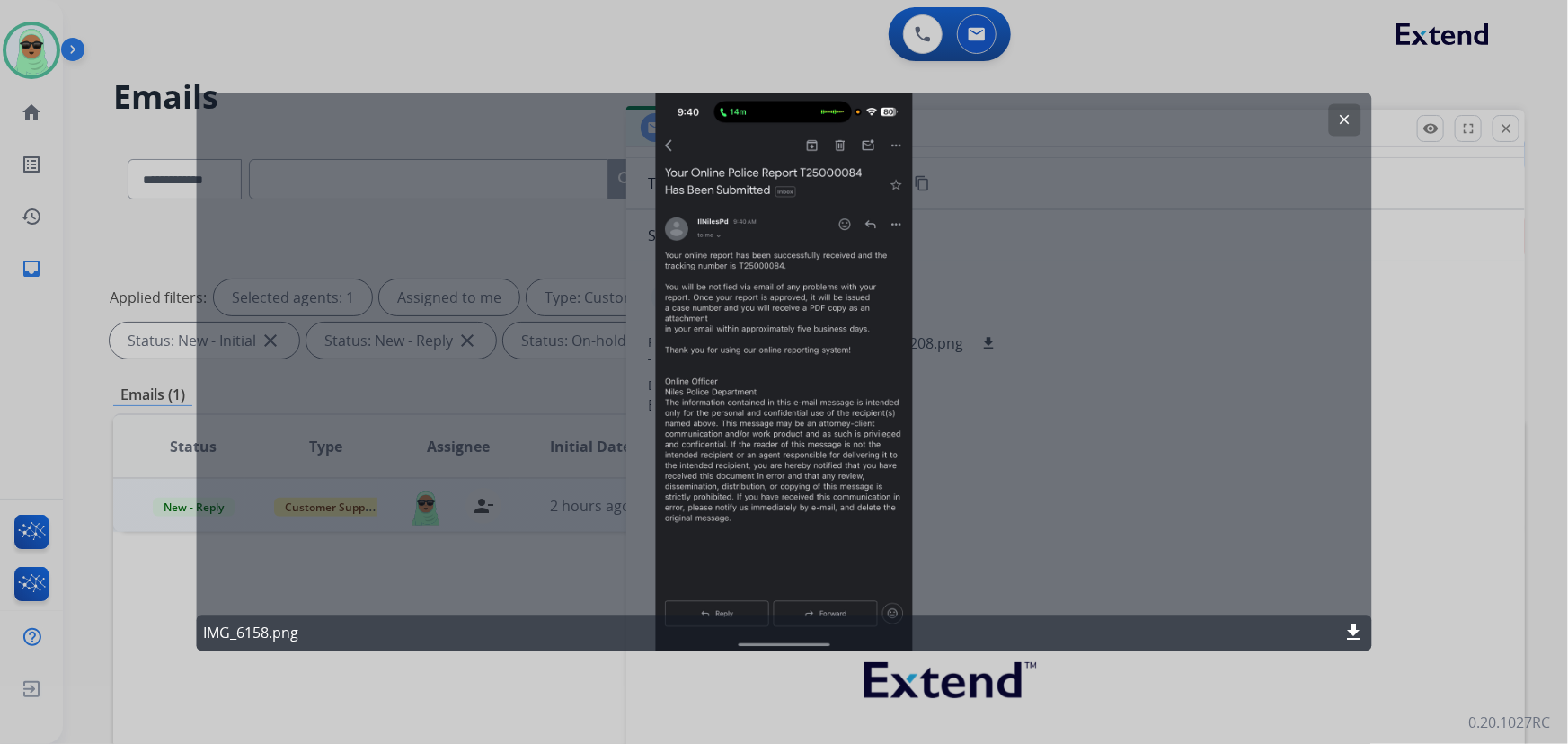
click at [645, 23] on div at bounding box center [784, 372] width 1568 height 744
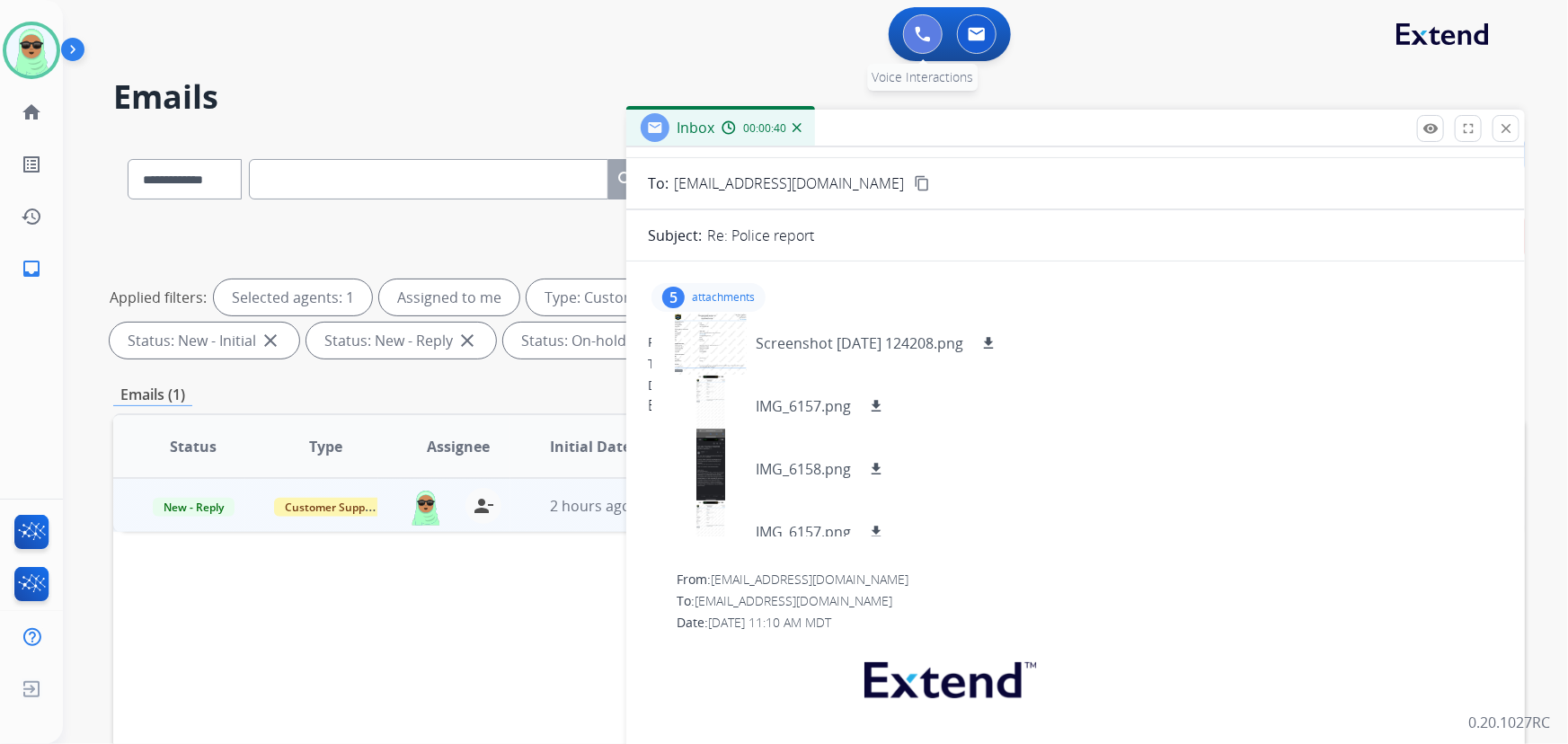
click at [908, 31] on button at bounding box center [923, 34] width 40 height 40
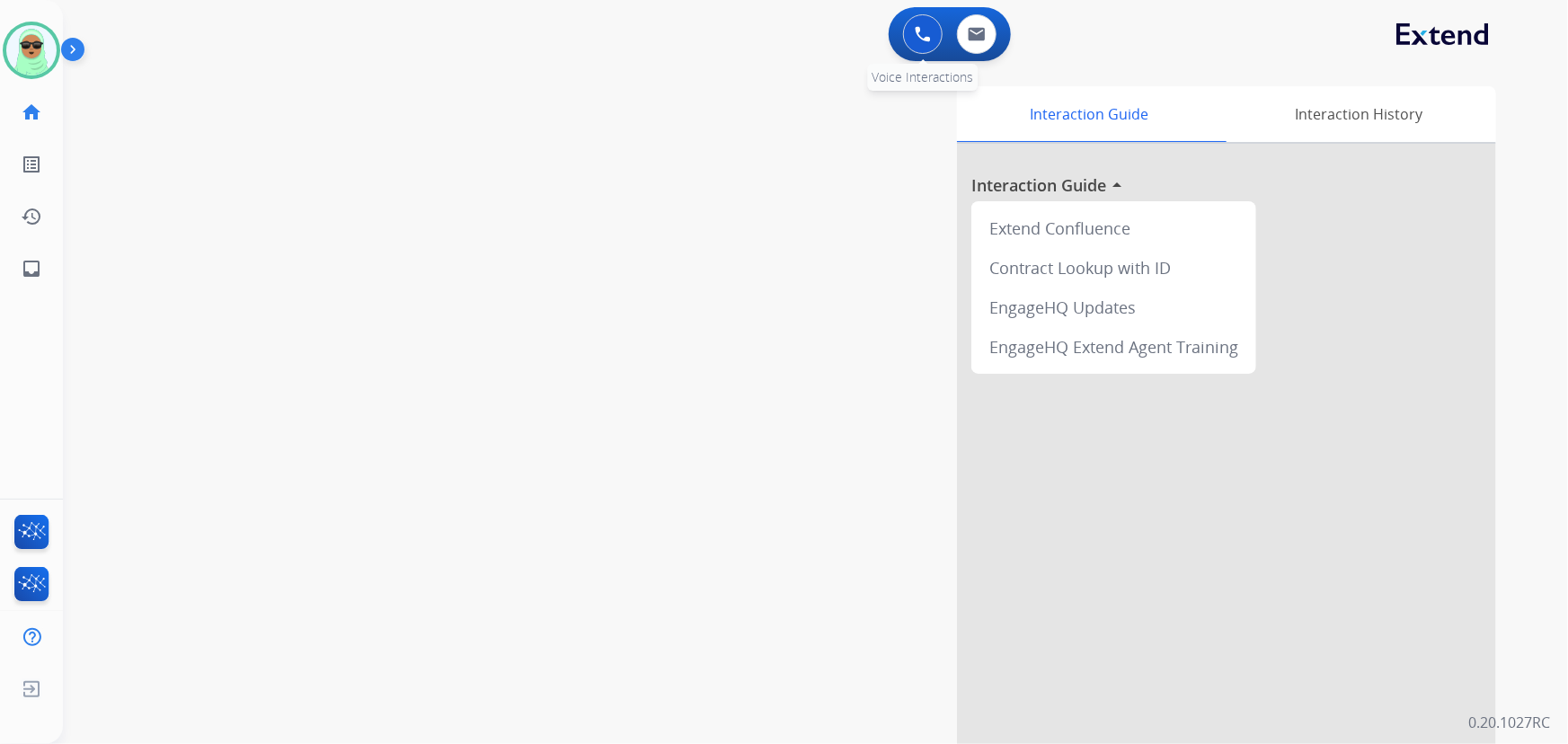
click at [937, 30] on button at bounding box center [923, 34] width 40 height 40
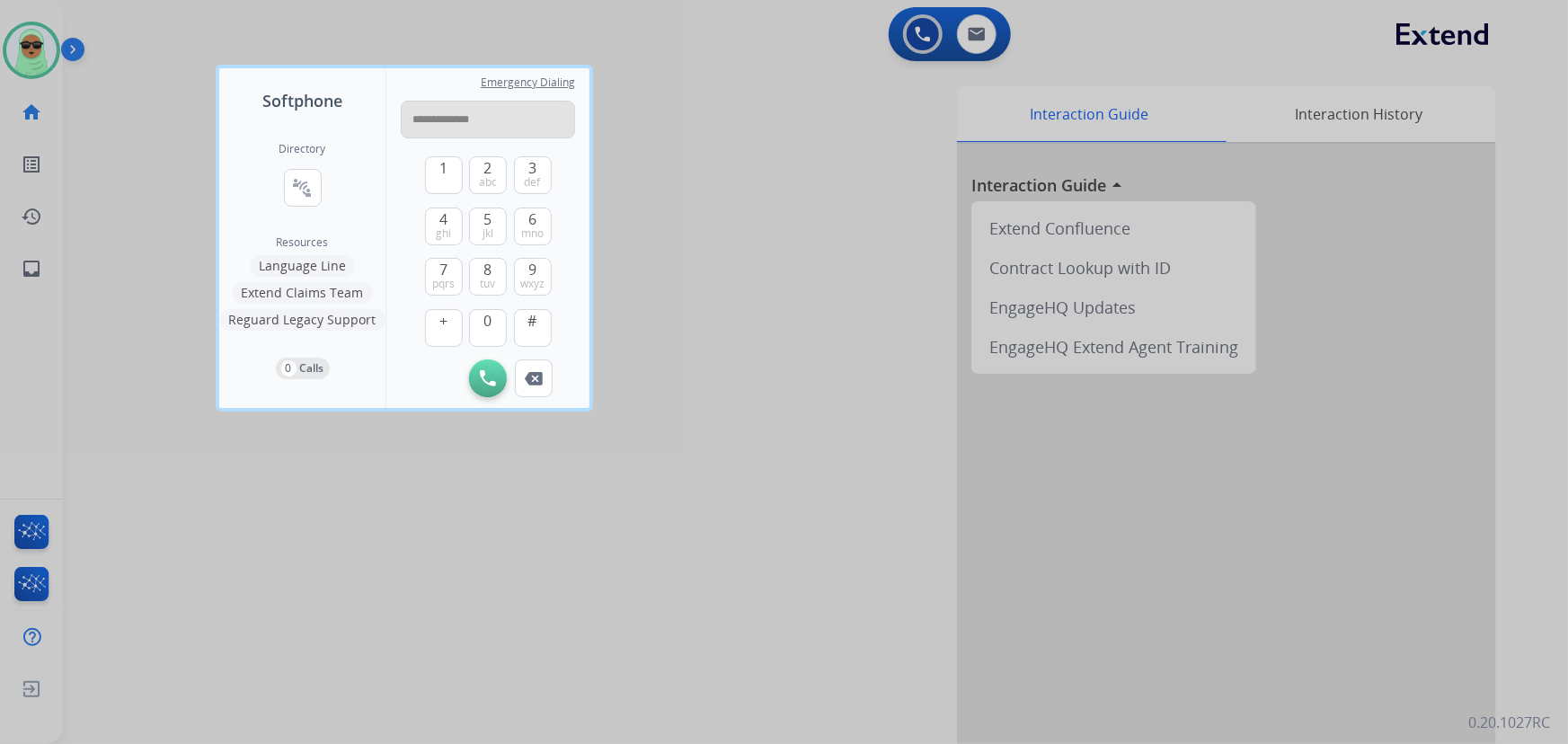
click at [461, 124] on input "**********" at bounding box center [488, 119] width 174 height 38
type input "**********"
click at [480, 393] on button "Initiate Call" at bounding box center [488, 378] width 38 height 38
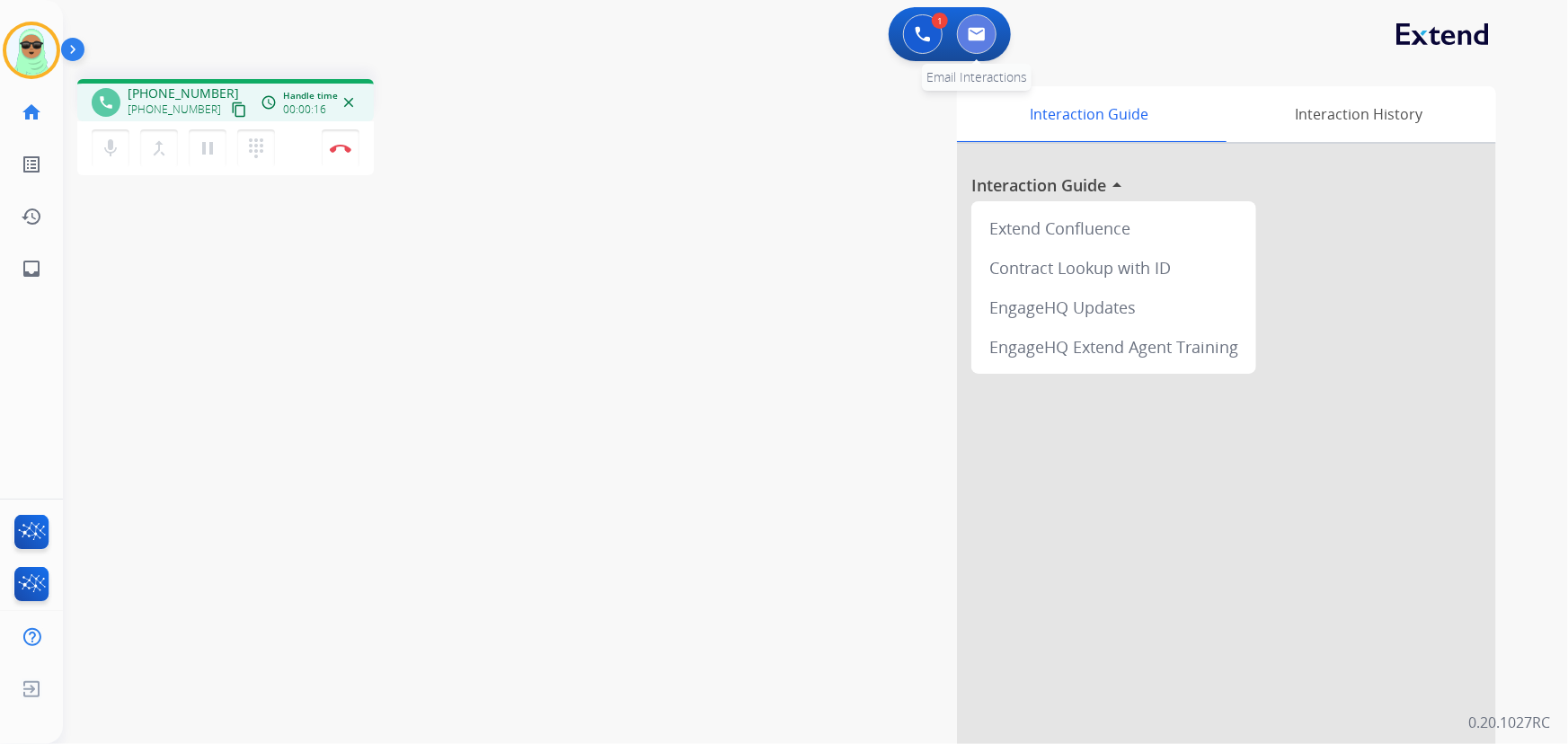
click at [967, 30] on img at bounding box center [976, 33] width 18 height 14
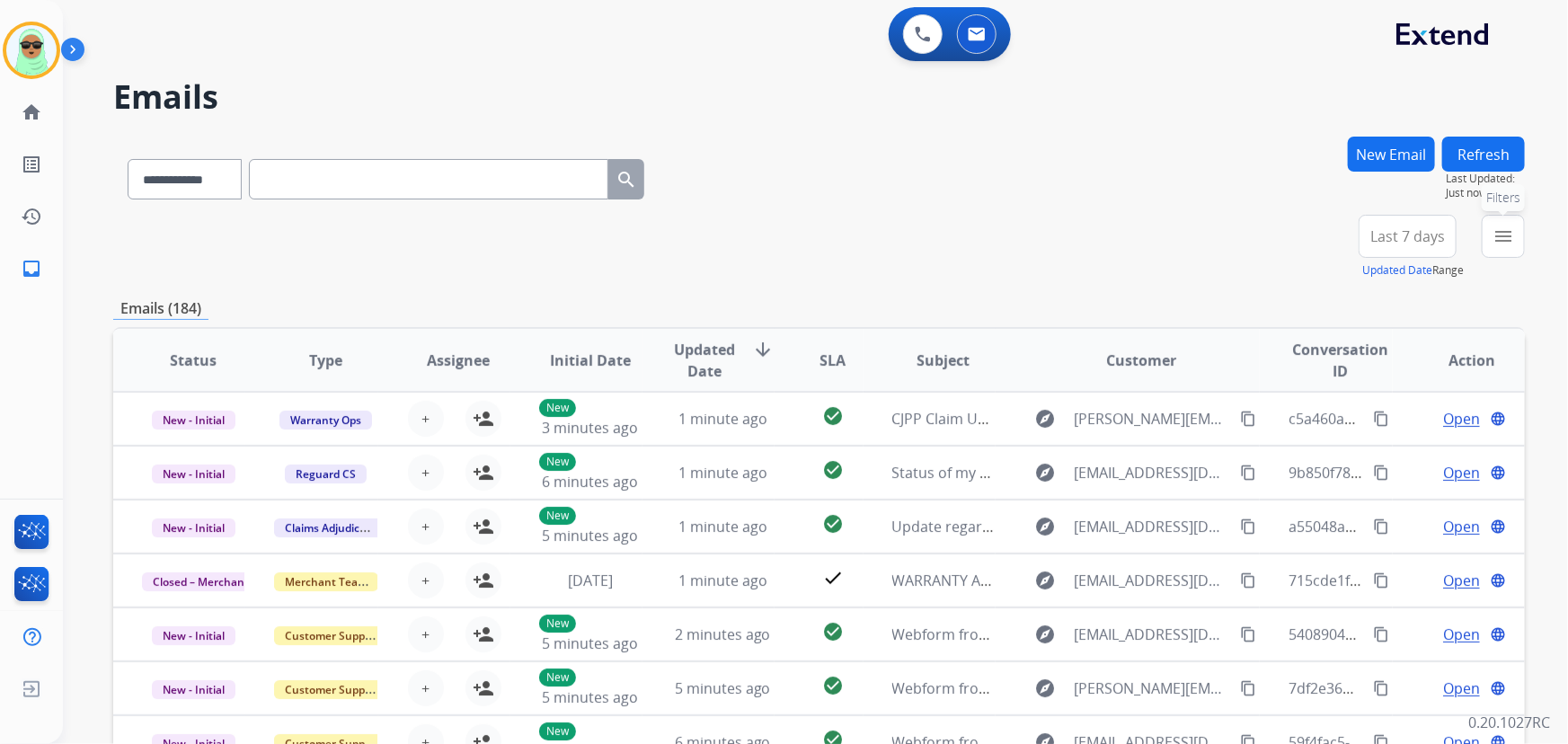
click at [1508, 226] on mat-icon "menu" at bounding box center [1503, 235] width 22 height 22
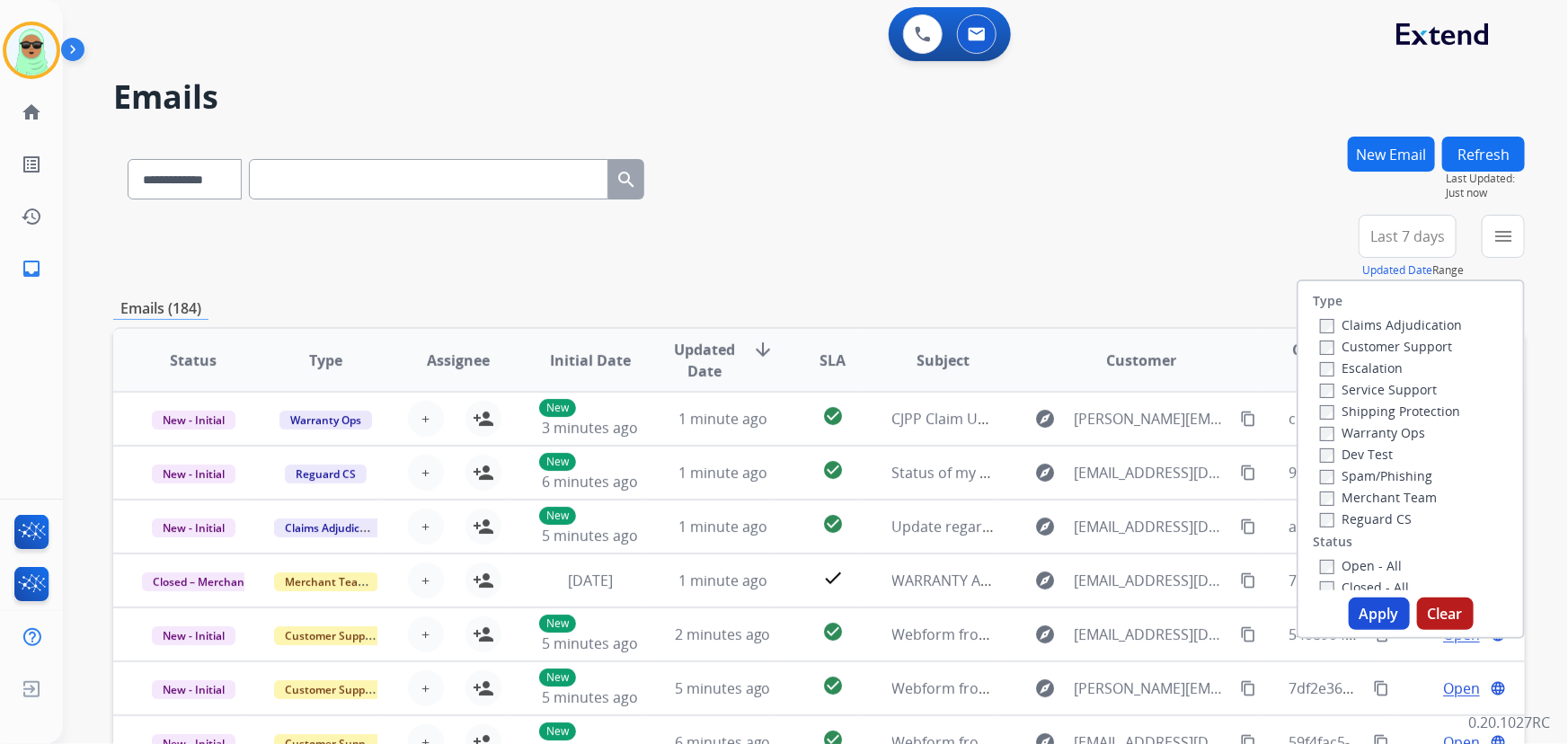
click at [1366, 346] on label "Customer Support" at bounding box center [1385, 346] width 132 height 17
click at [1386, 412] on label "Shipping Protection" at bounding box center [1389, 411] width 140 height 17
click at [1360, 510] on label "Reguard CS" at bounding box center [1365, 519] width 92 height 17
click at [1352, 574] on div "Open - All" at bounding box center [1413, 564] width 188 height 22
click at [1352, 568] on label "Open - All" at bounding box center [1360, 565] width 81 height 17
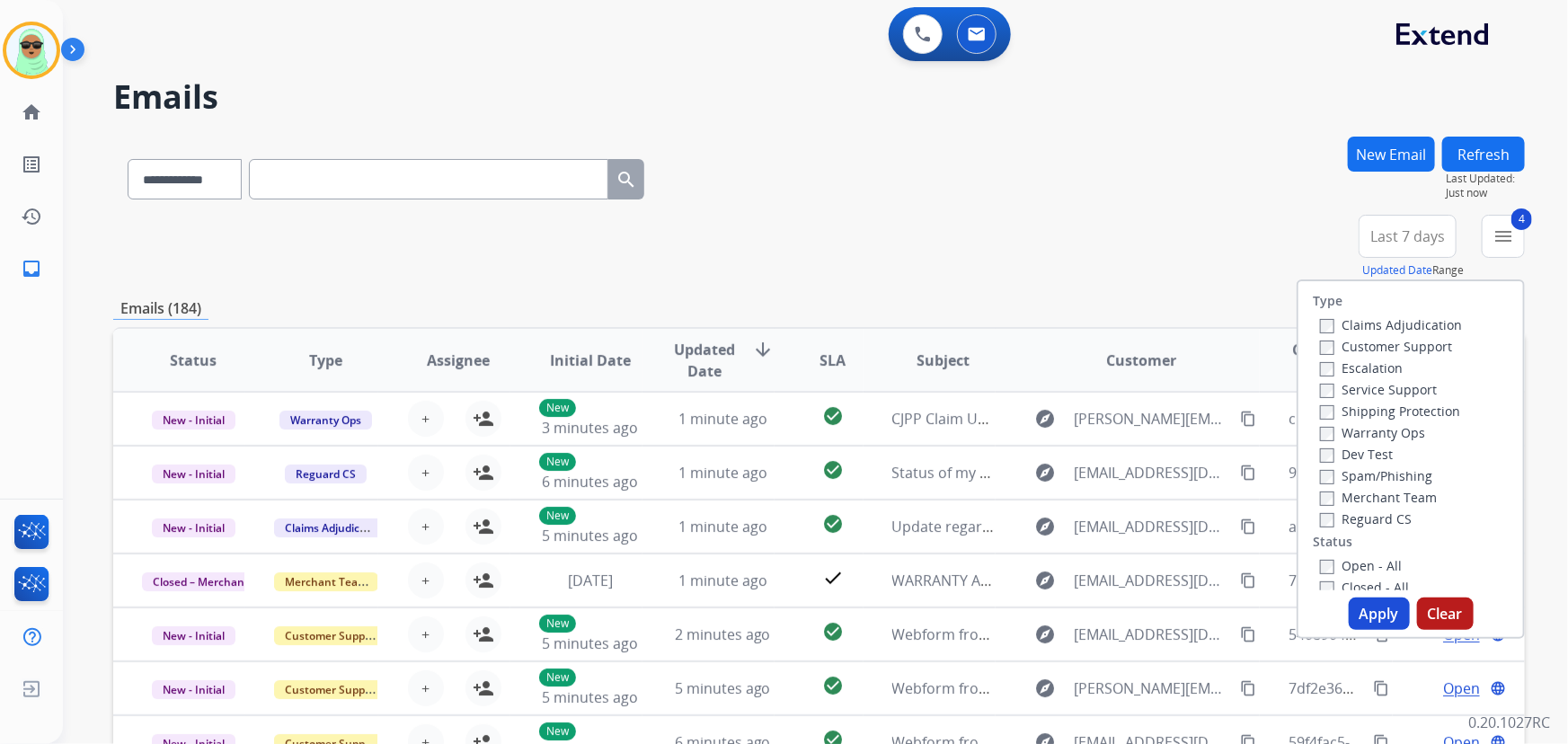
click at [1364, 607] on button "Apply" at bounding box center [1379, 614] width 61 height 32
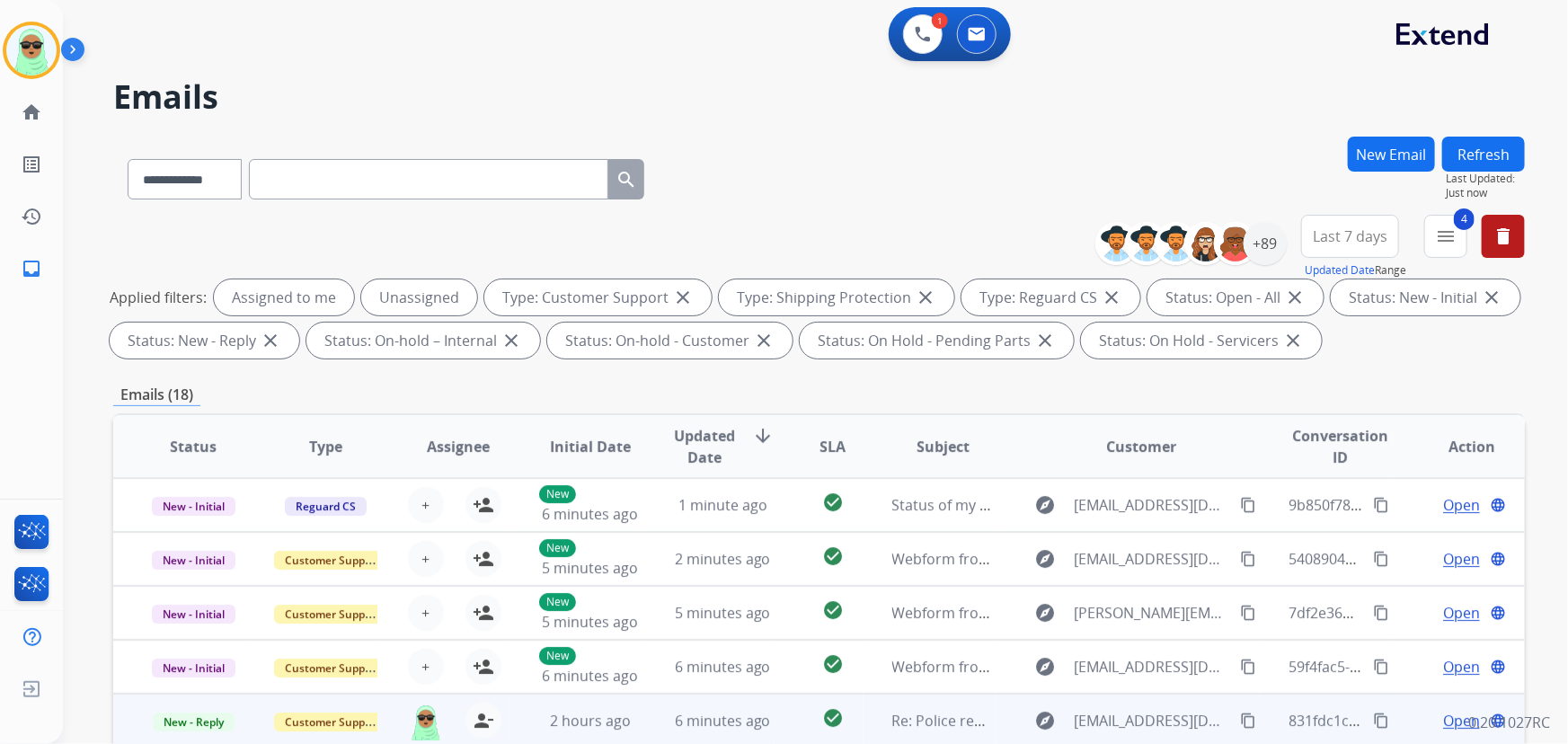
click at [1443, 719] on span "Open" at bounding box center [1461, 719] width 37 height 22
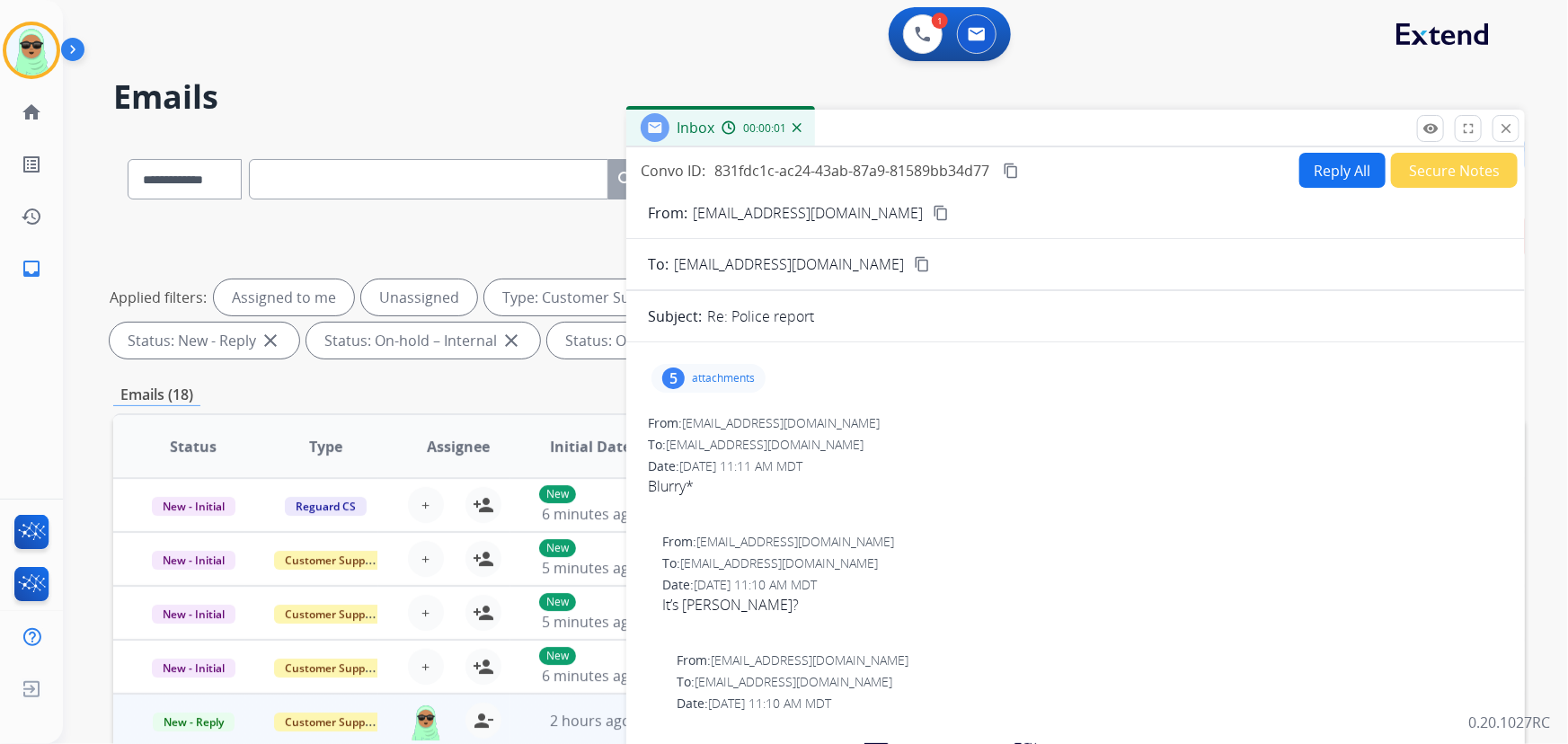
click at [712, 368] on div "5 attachments" at bounding box center [708, 378] width 114 height 28
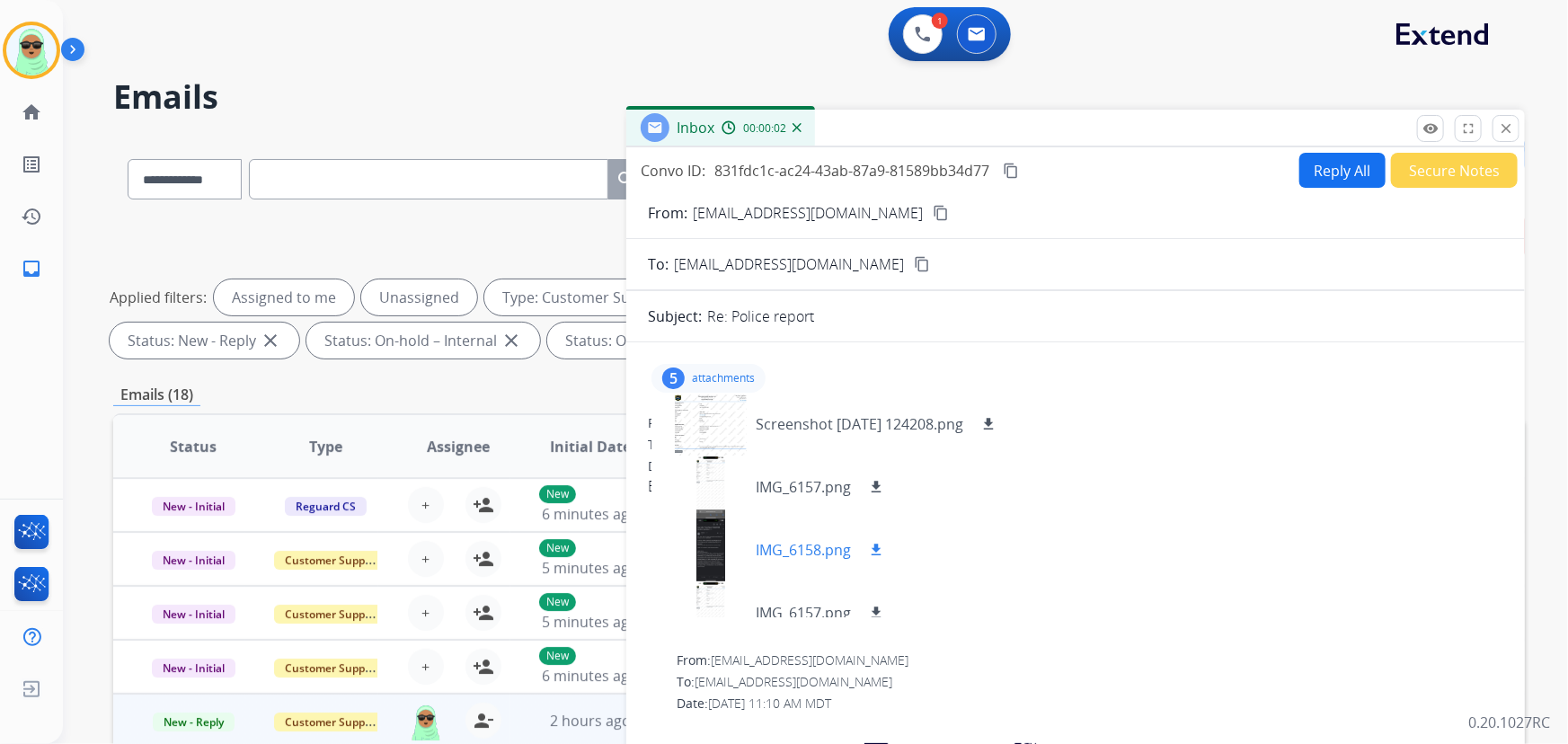
click at [711, 546] on div at bounding box center [710, 549] width 90 height 62
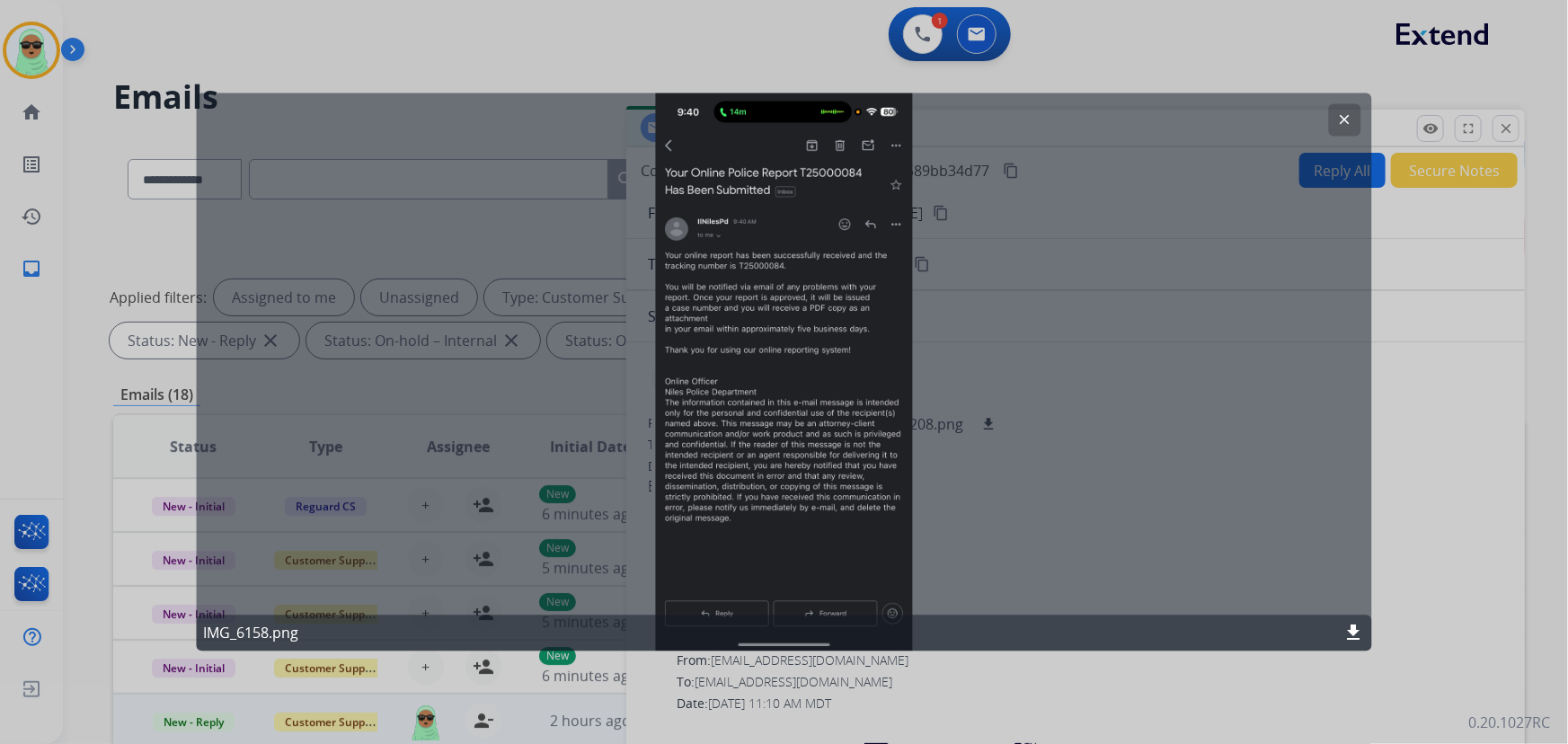
click at [1047, 26] on div at bounding box center [784, 372] width 1568 height 744
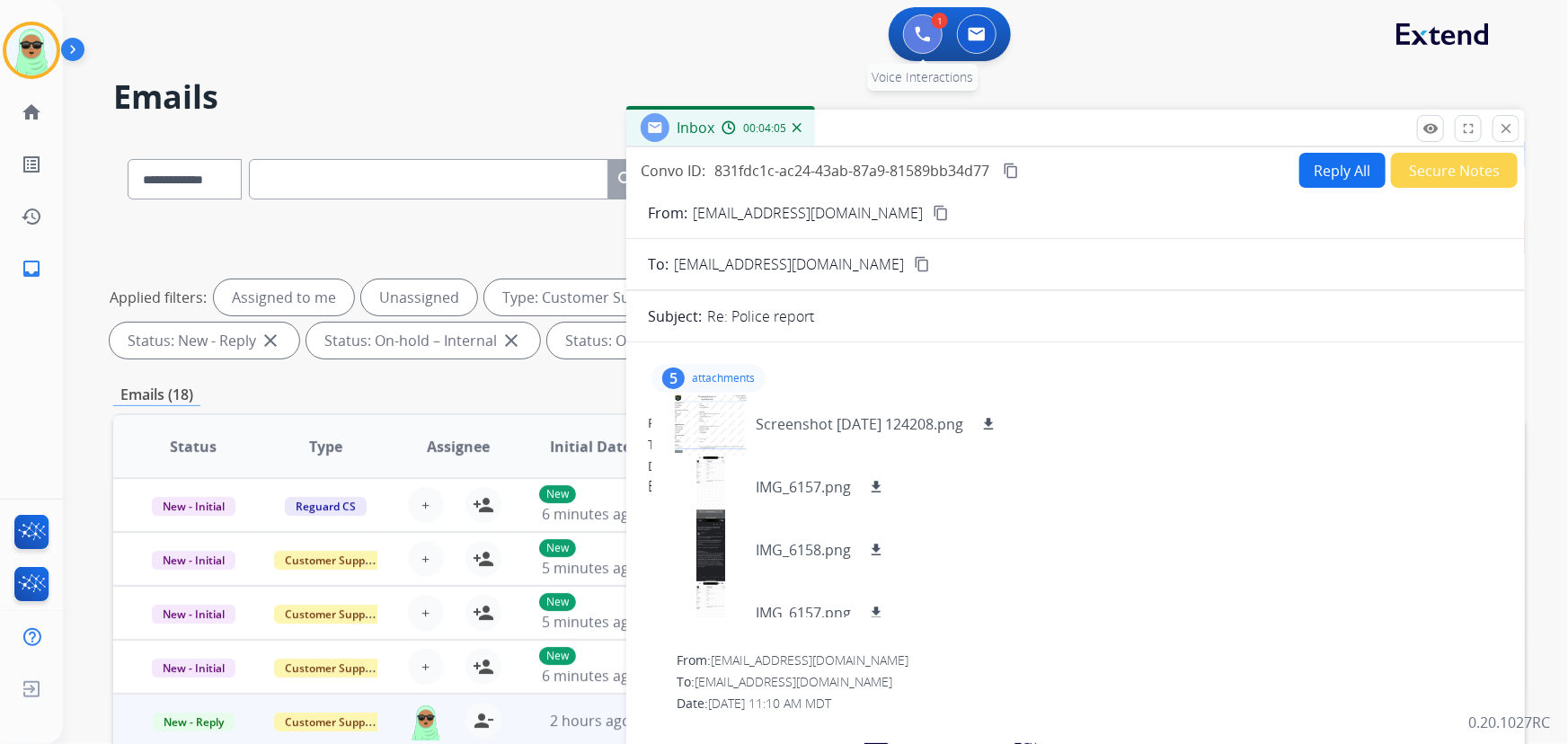
click at [910, 26] on button at bounding box center [923, 34] width 40 height 40
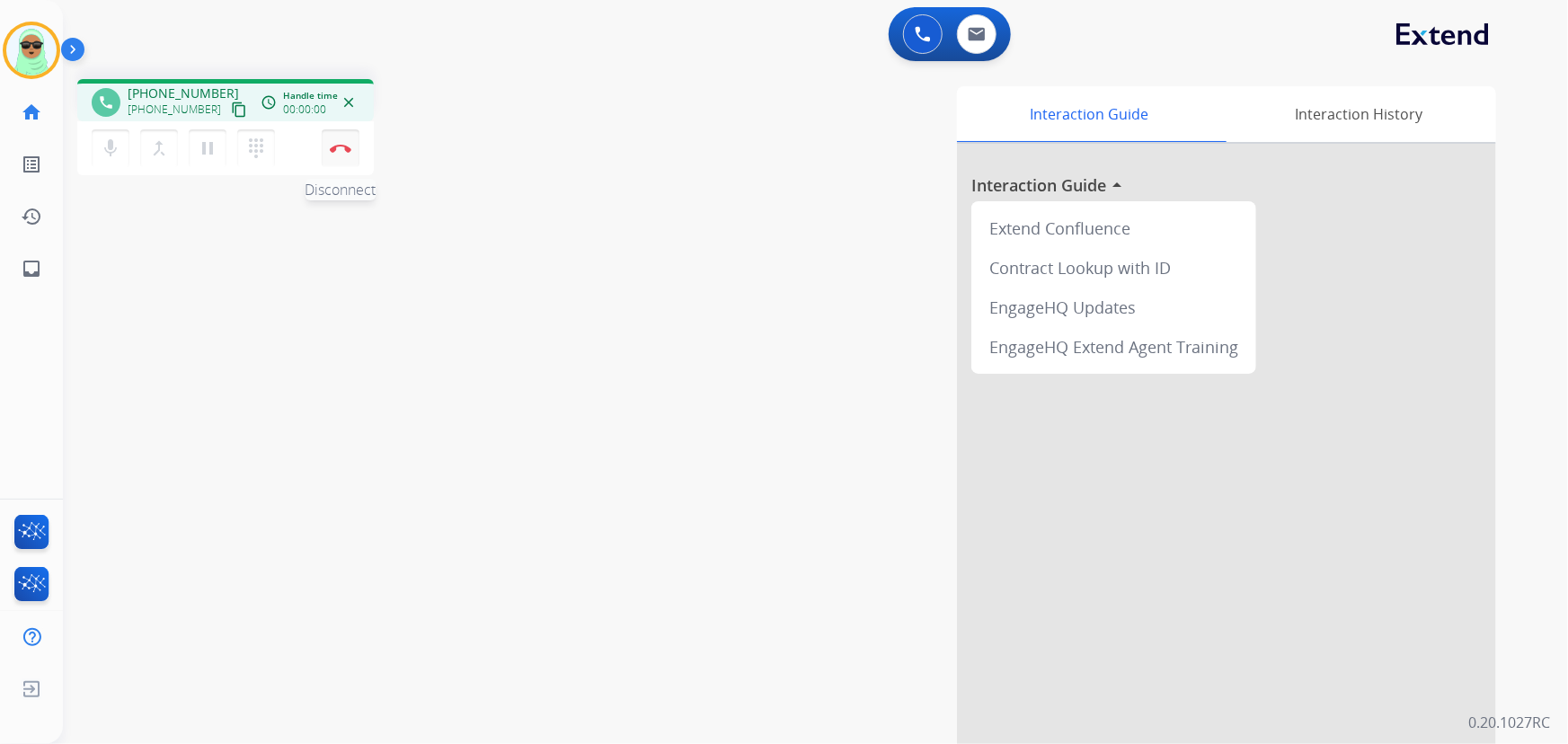
click at [325, 145] on button "Disconnect" at bounding box center [340, 148] width 38 height 38
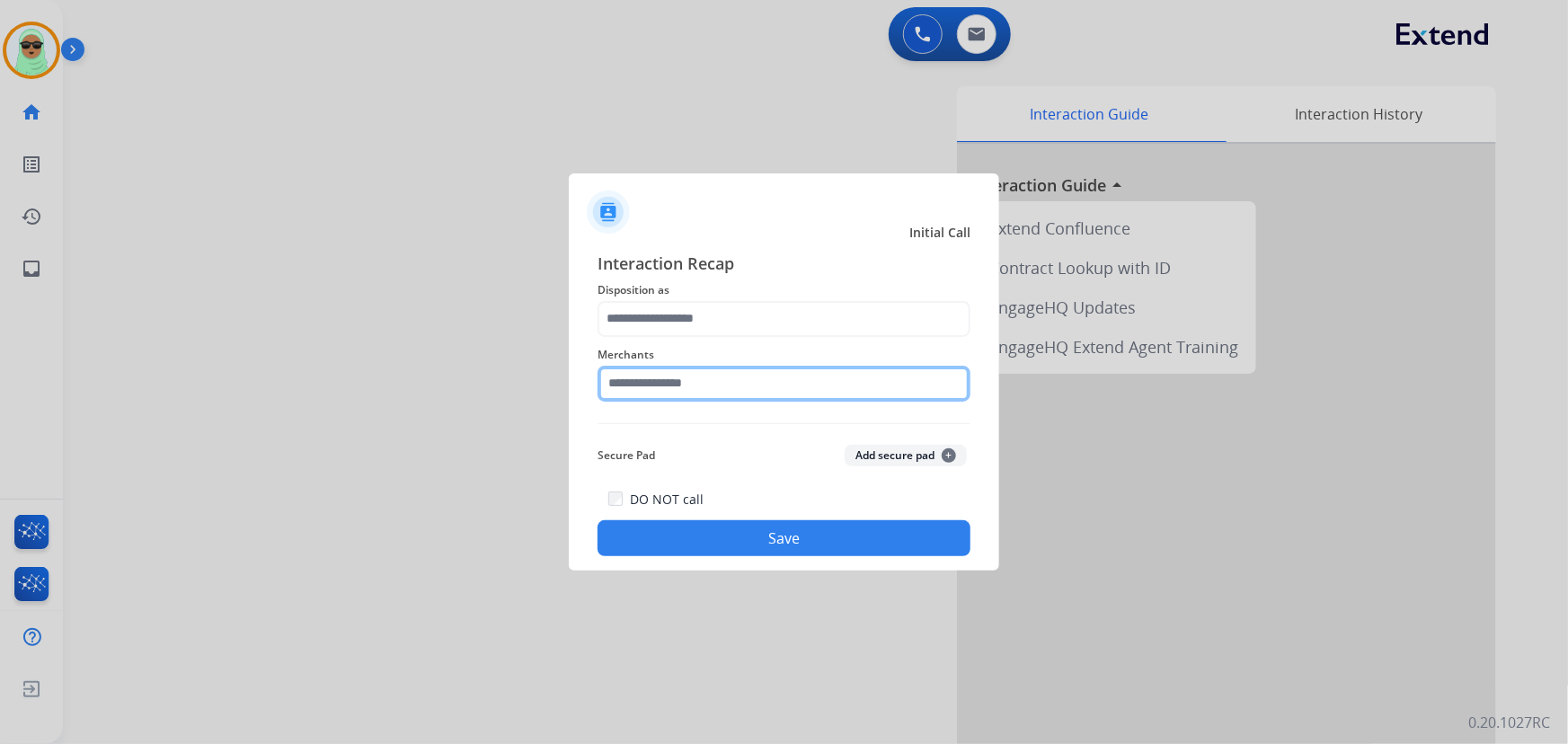
click at [773, 380] on input "text" at bounding box center [784, 384] width 373 height 36
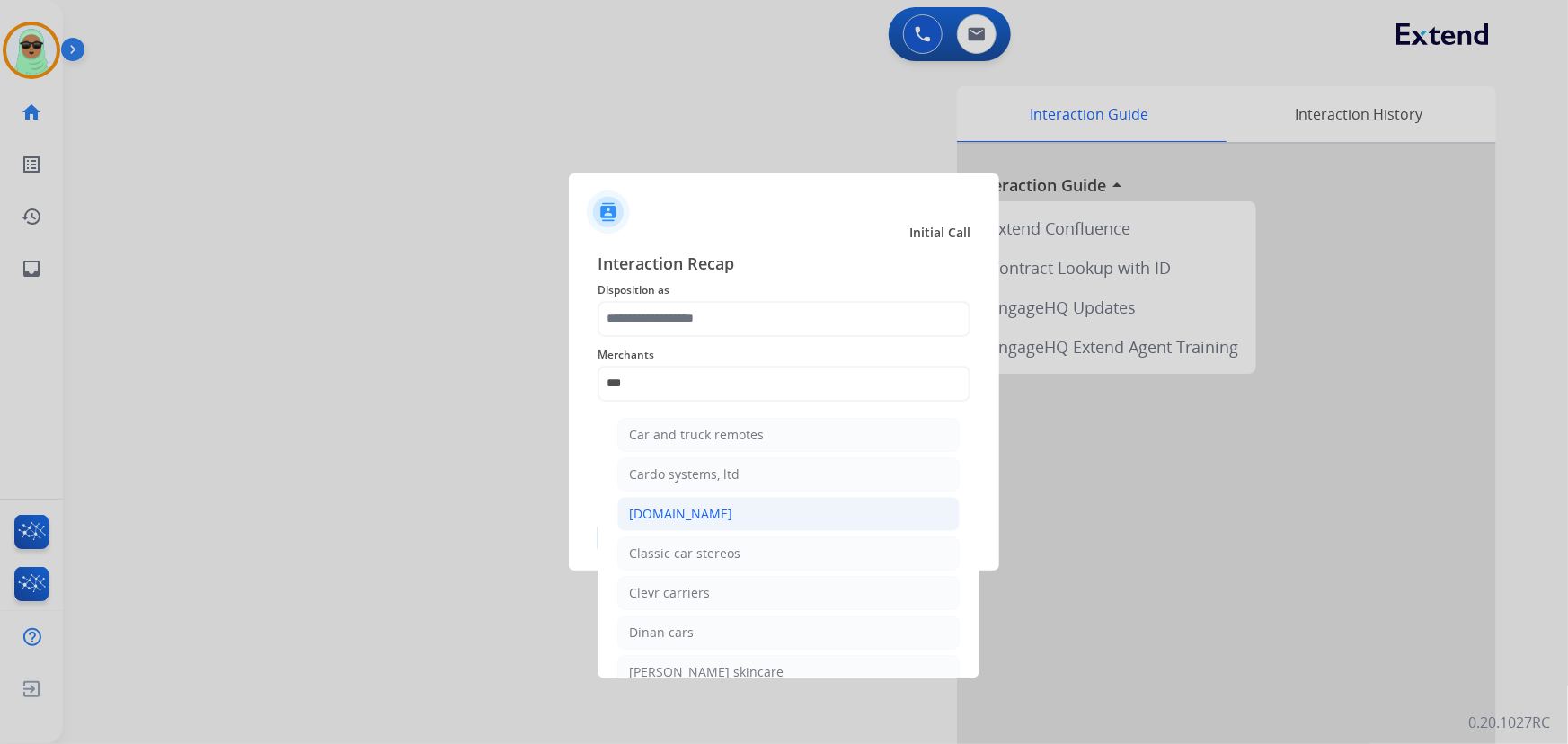
click at [760, 528] on li "[DOMAIN_NAME]" at bounding box center [789, 513] width 342 height 34
type input "**********"
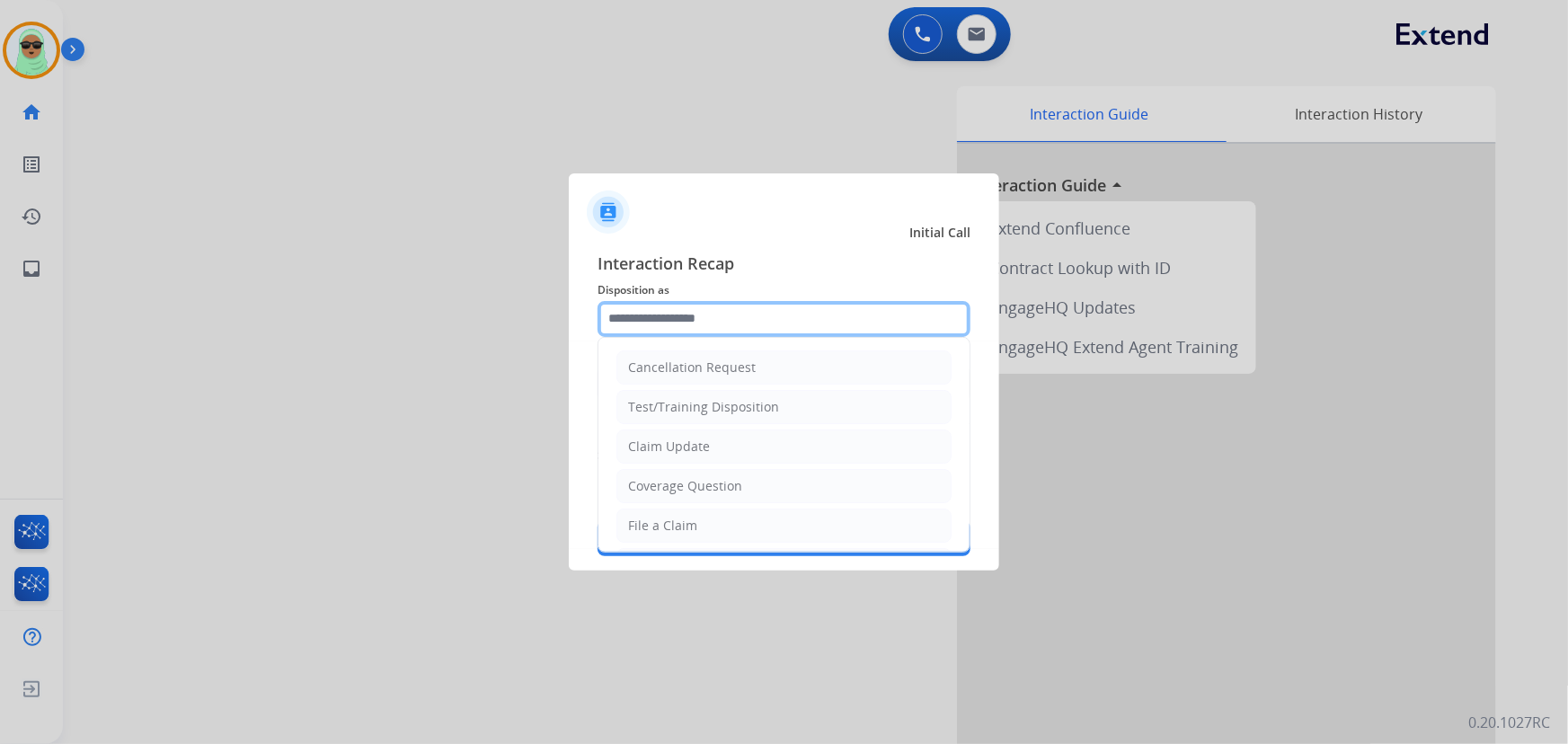
click at [706, 321] on input "text" at bounding box center [784, 319] width 373 height 36
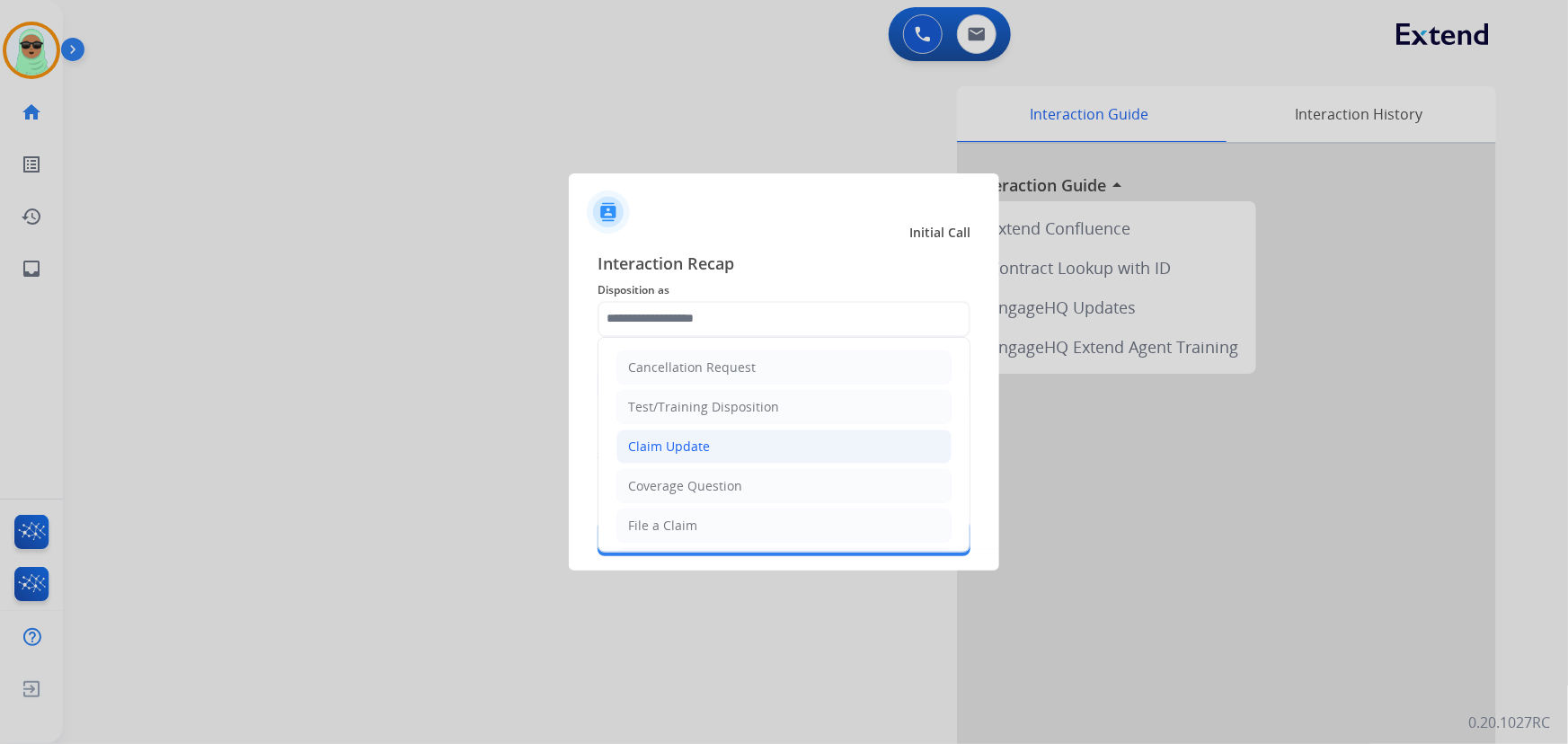
click at [705, 451] on div "Claim Update" at bounding box center [669, 446] width 81 height 18
type input "**********"
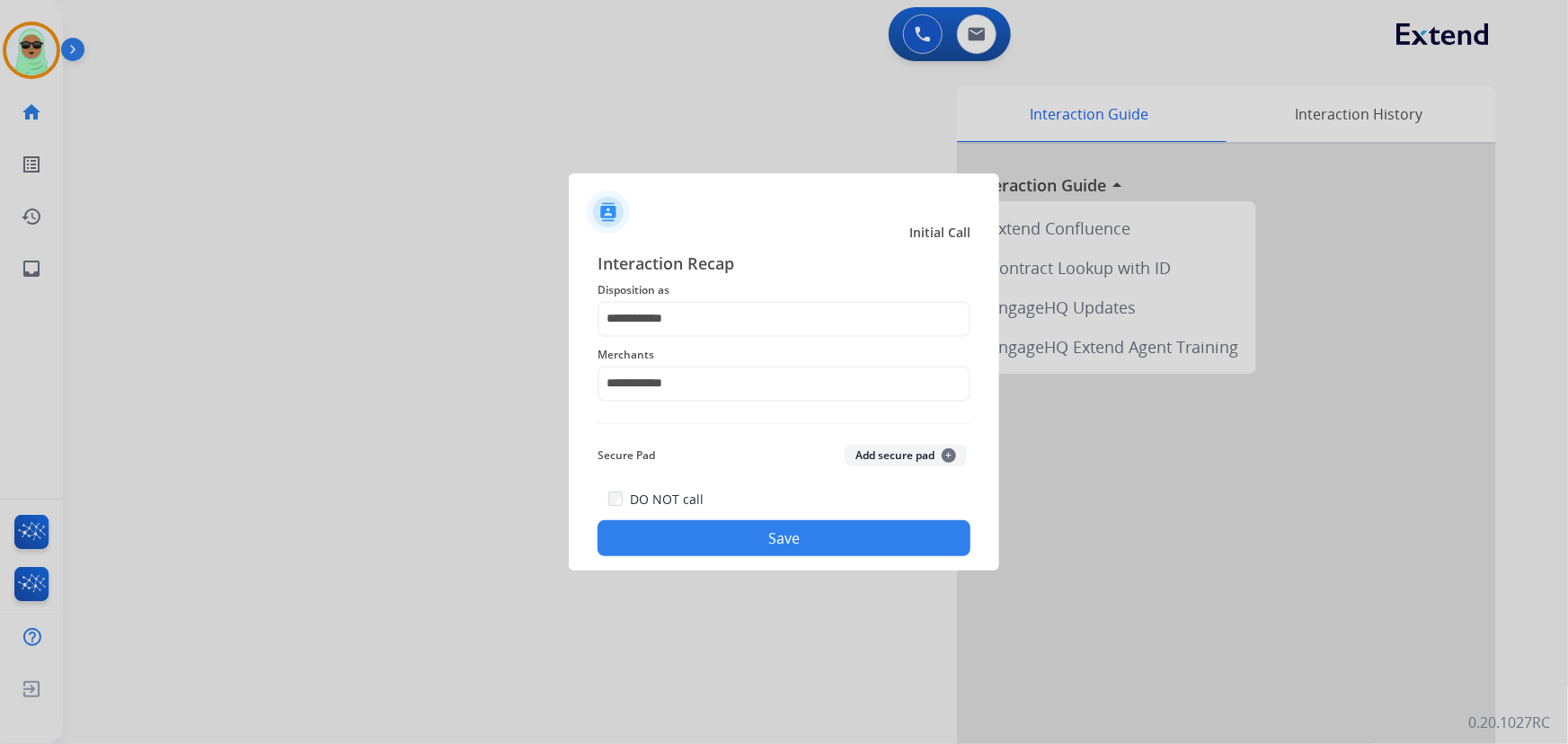
click at [830, 526] on button "Save" at bounding box center [784, 538] width 373 height 36
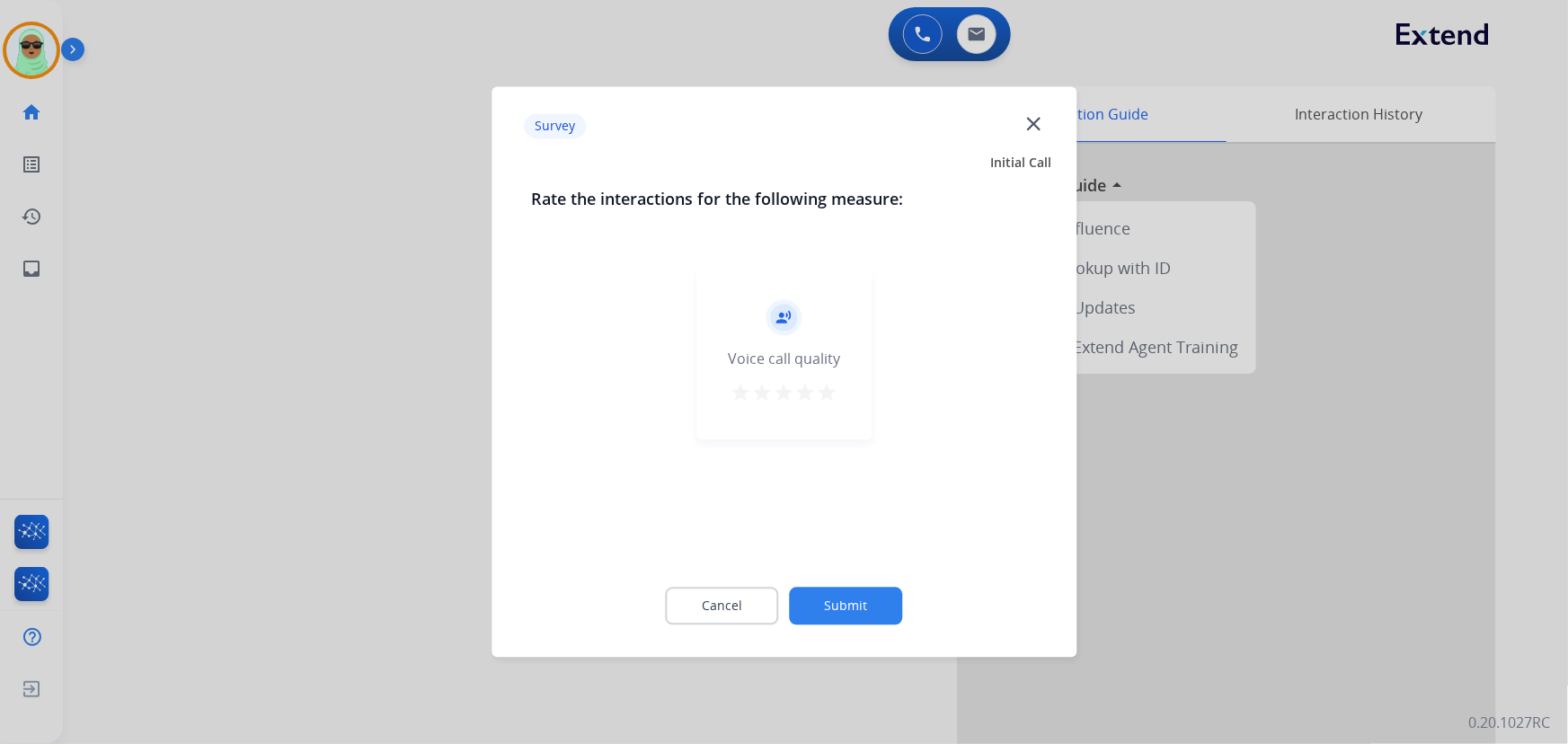
click at [921, 629] on div "Cancel Submit" at bounding box center [783, 605] width 506 height 80
click at [900, 611] on div "Cancel Submit" at bounding box center [783, 605] width 506 height 80
click at [898, 608] on button "Submit" at bounding box center [846, 606] width 113 height 38
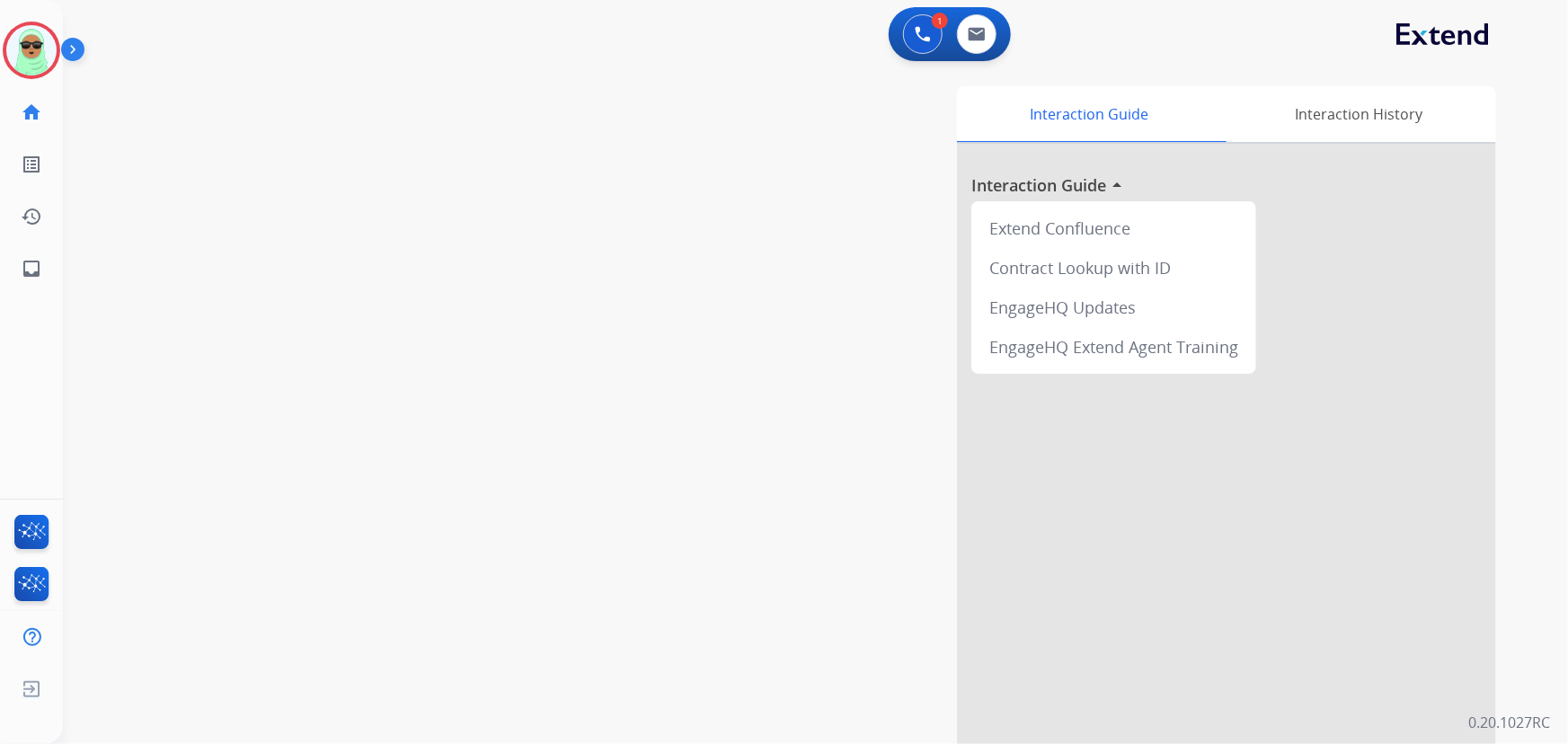
click at [453, 203] on div at bounding box center [784, 372] width 1568 height 744
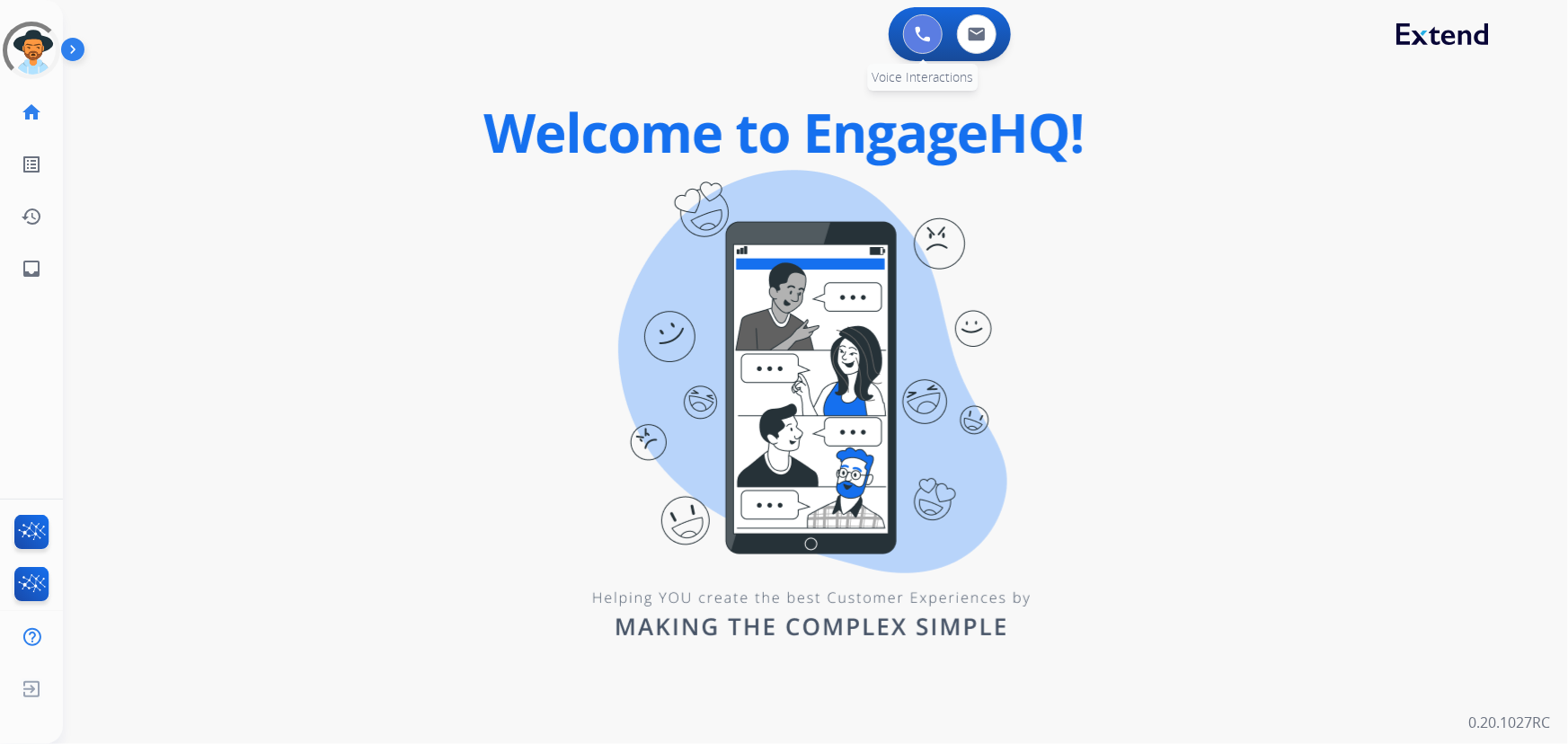
click at [910, 35] on button at bounding box center [923, 34] width 40 height 40
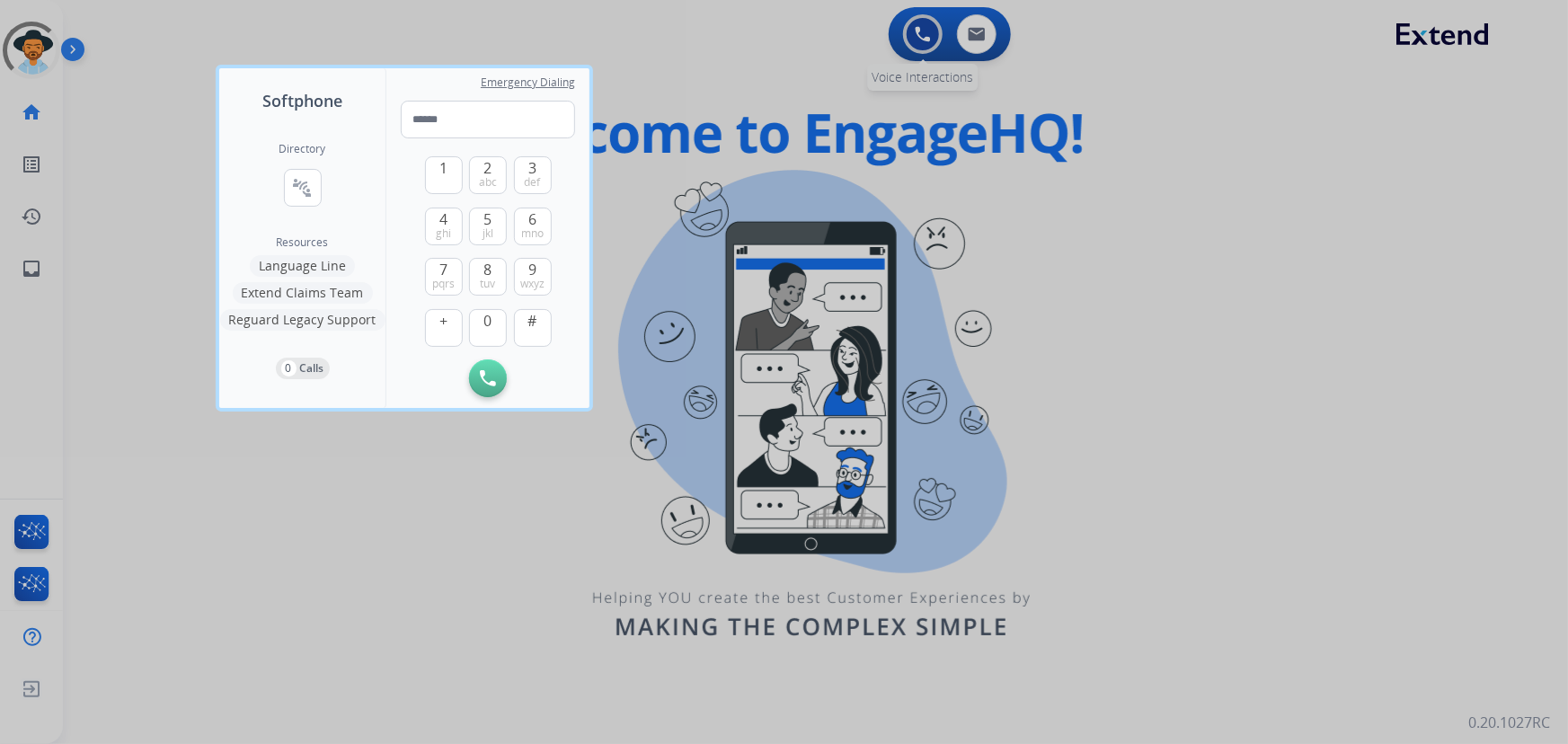
click at [910, 35] on div at bounding box center [784, 372] width 1568 height 744
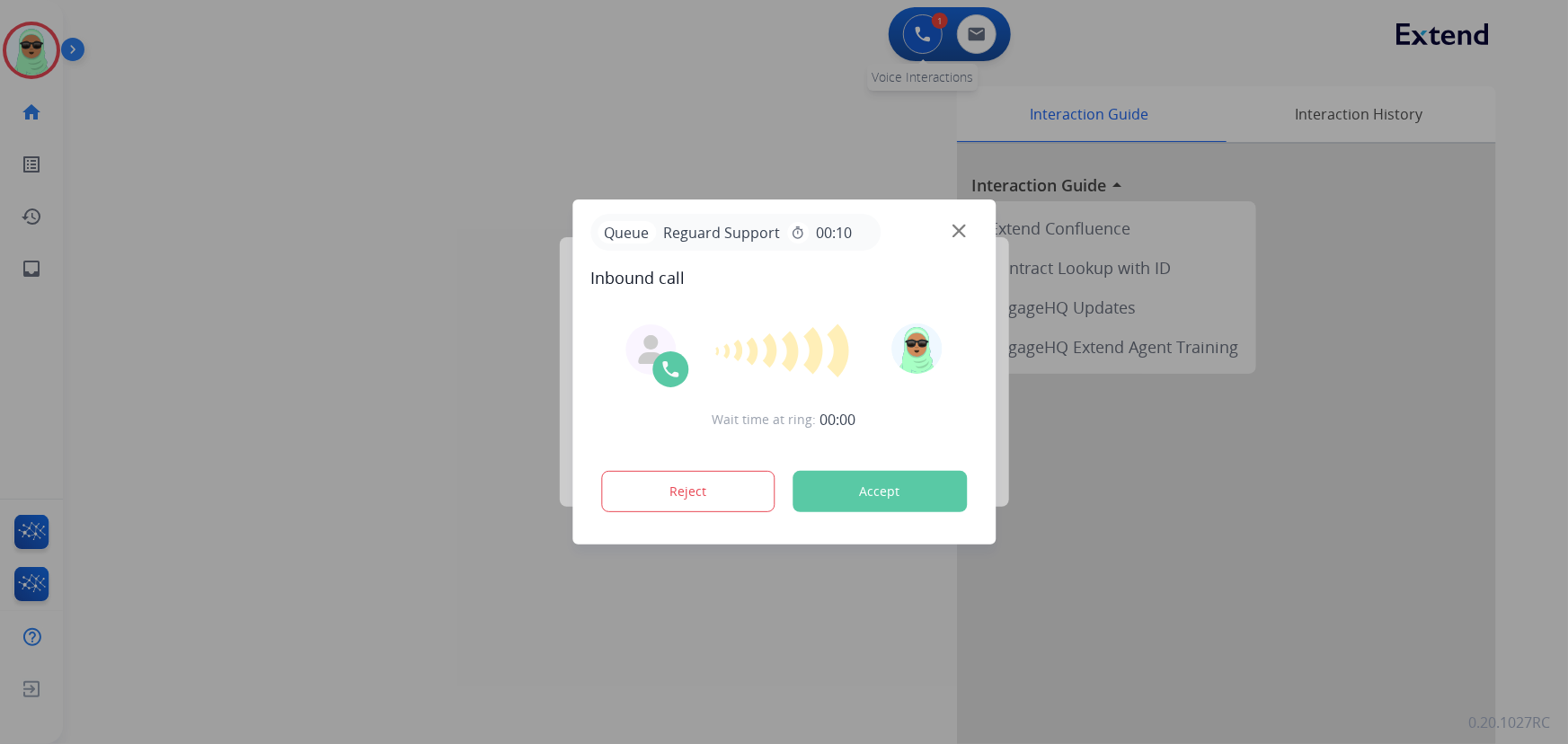
click at [910, 35] on div at bounding box center [784, 372] width 1568 height 744
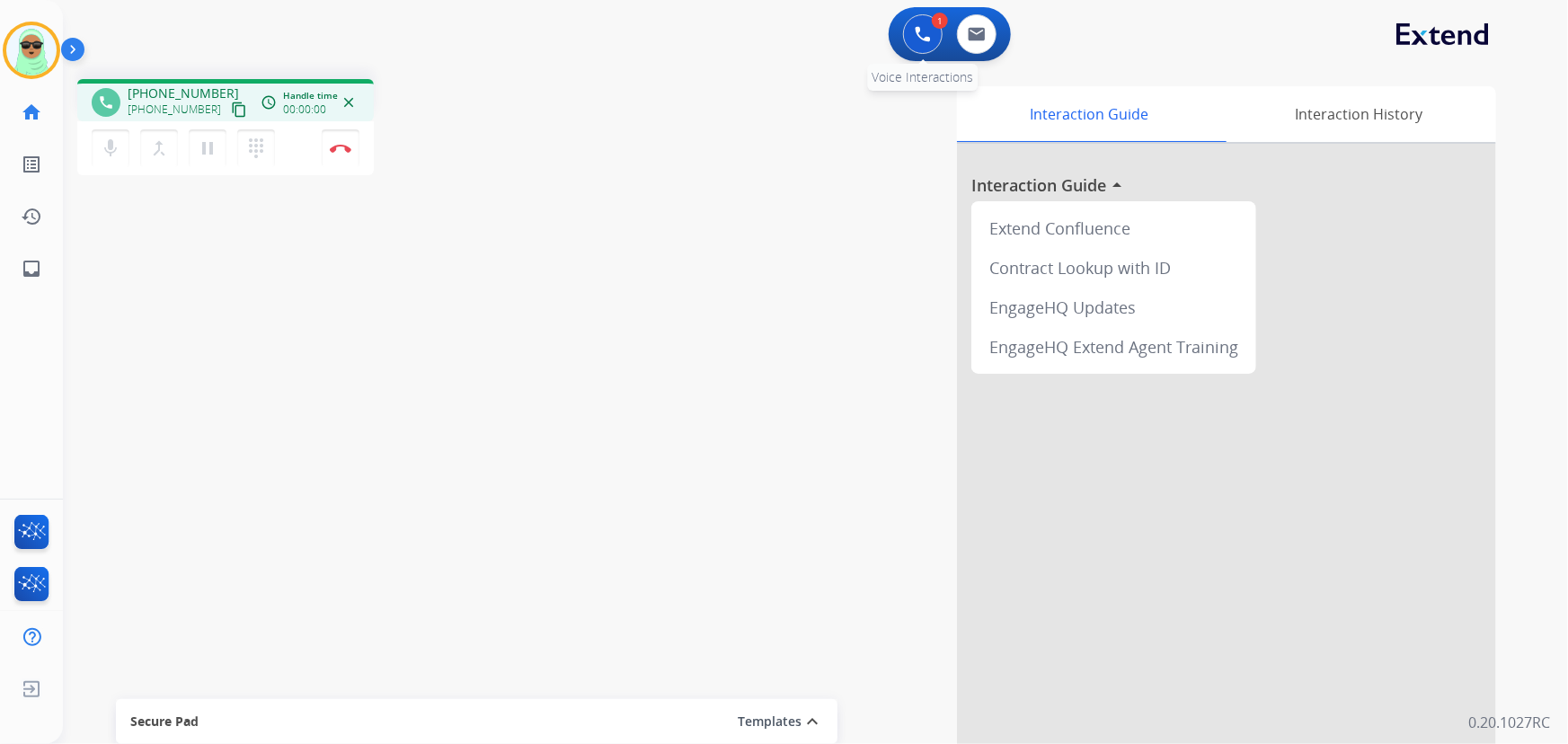
click at [926, 30] on img at bounding box center [922, 34] width 16 height 16
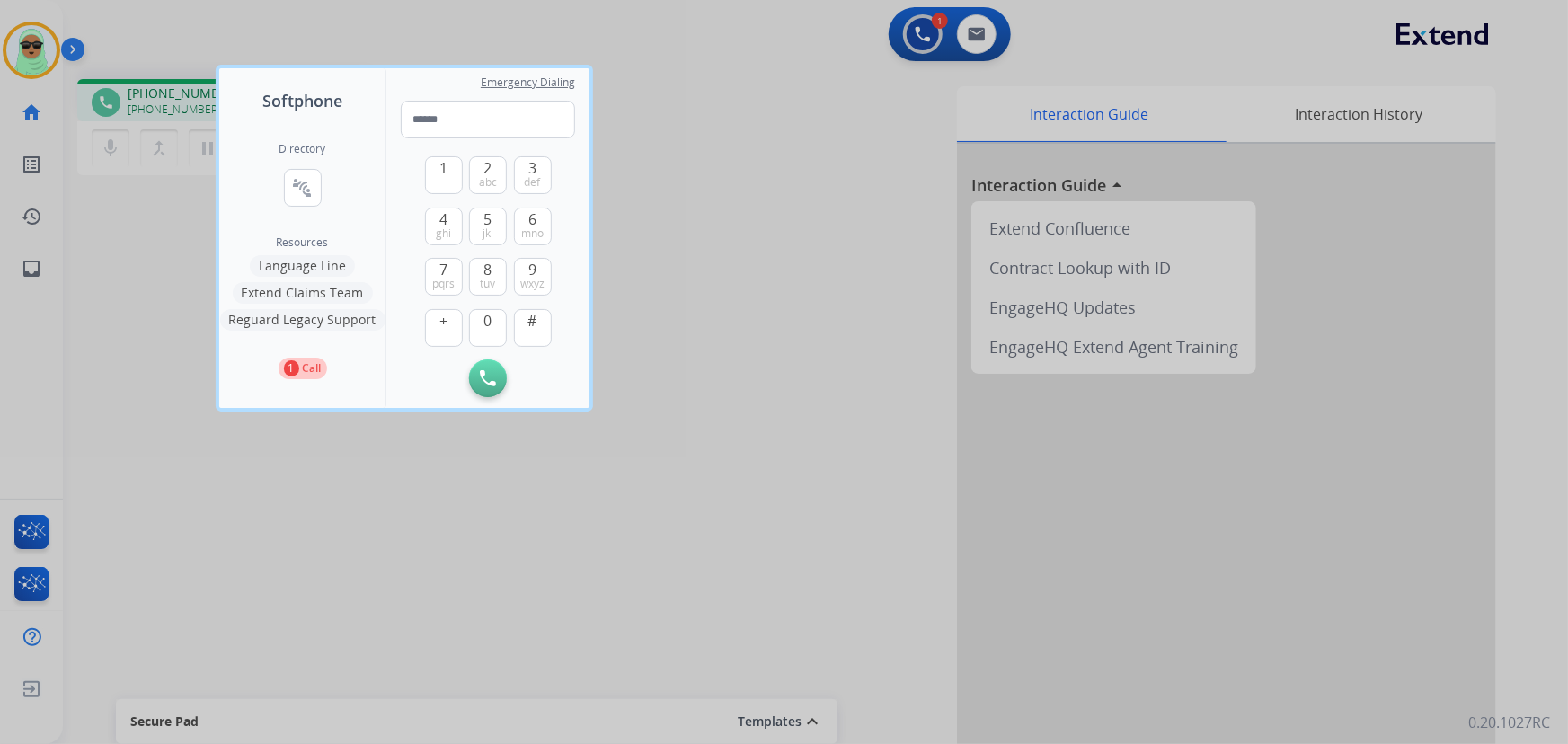
click at [314, 322] on button "Reguard Legacy Support" at bounding box center [303, 320] width 166 height 22
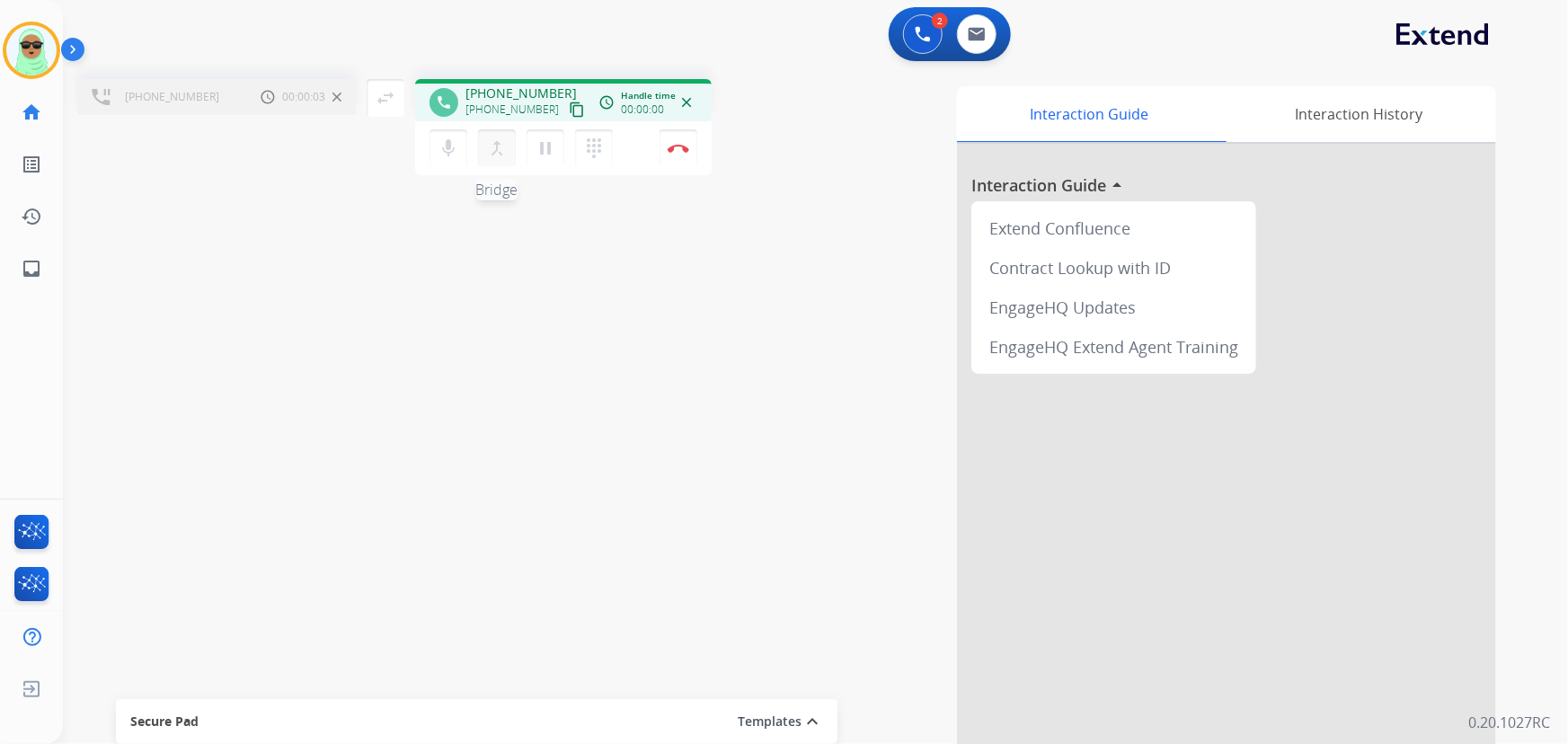
click at [496, 151] on mat-icon "merge_type" at bounding box center [497, 147] width 22 height 22
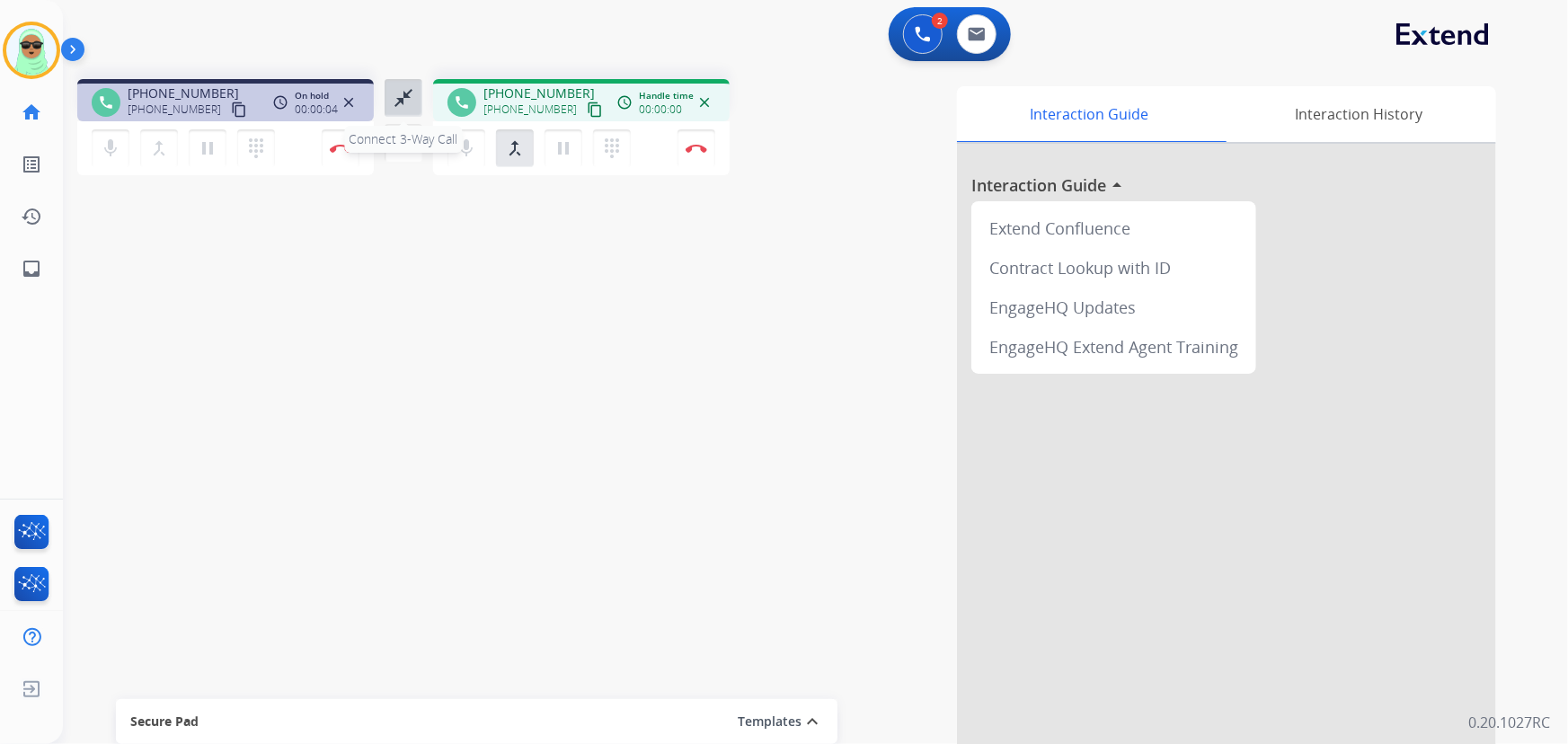
click at [408, 107] on mat-icon "close_fullscreen" at bounding box center [403, 97] width 22 height 22
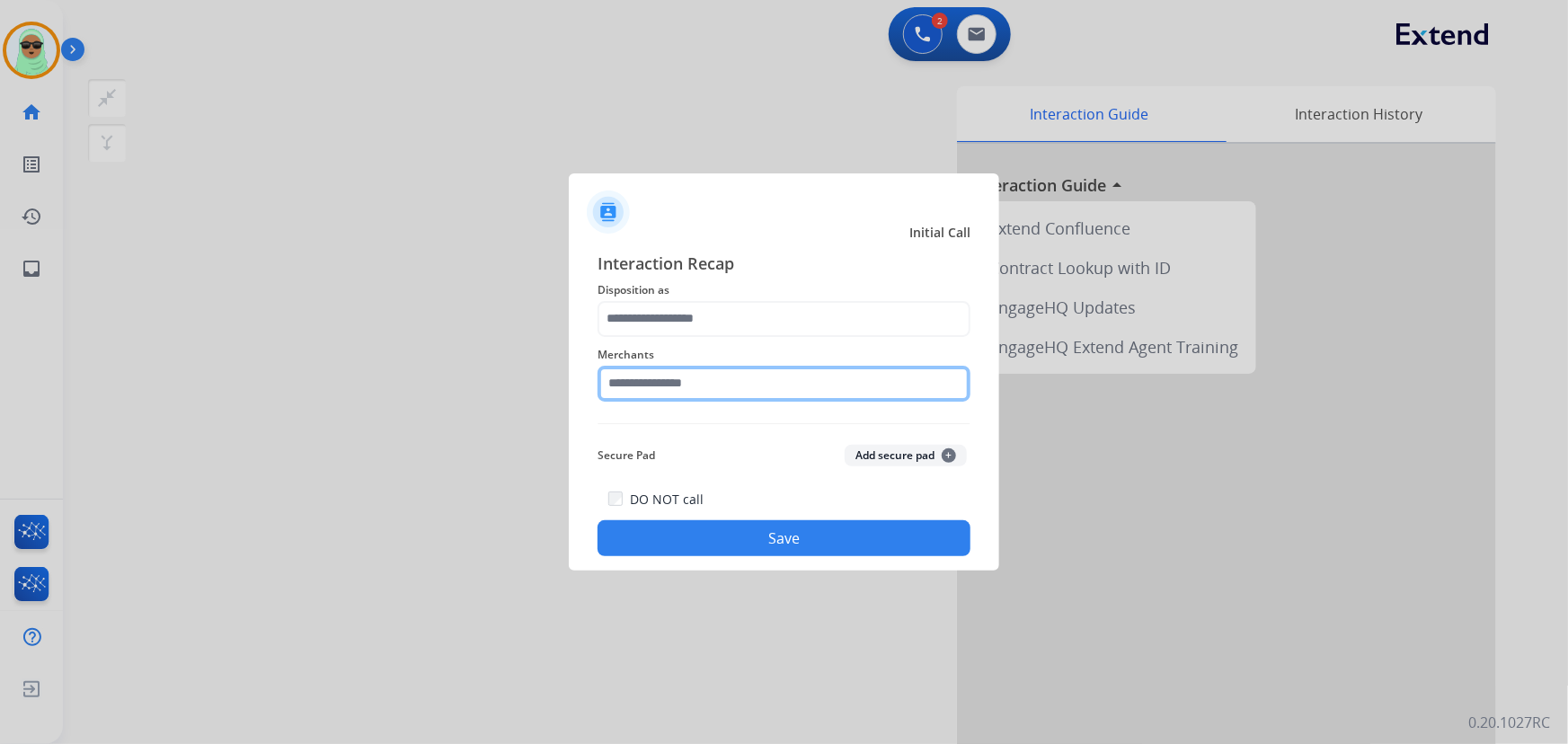
click at [751, 367] on input "text" at bounding box center [784, 384] width 373 height 36
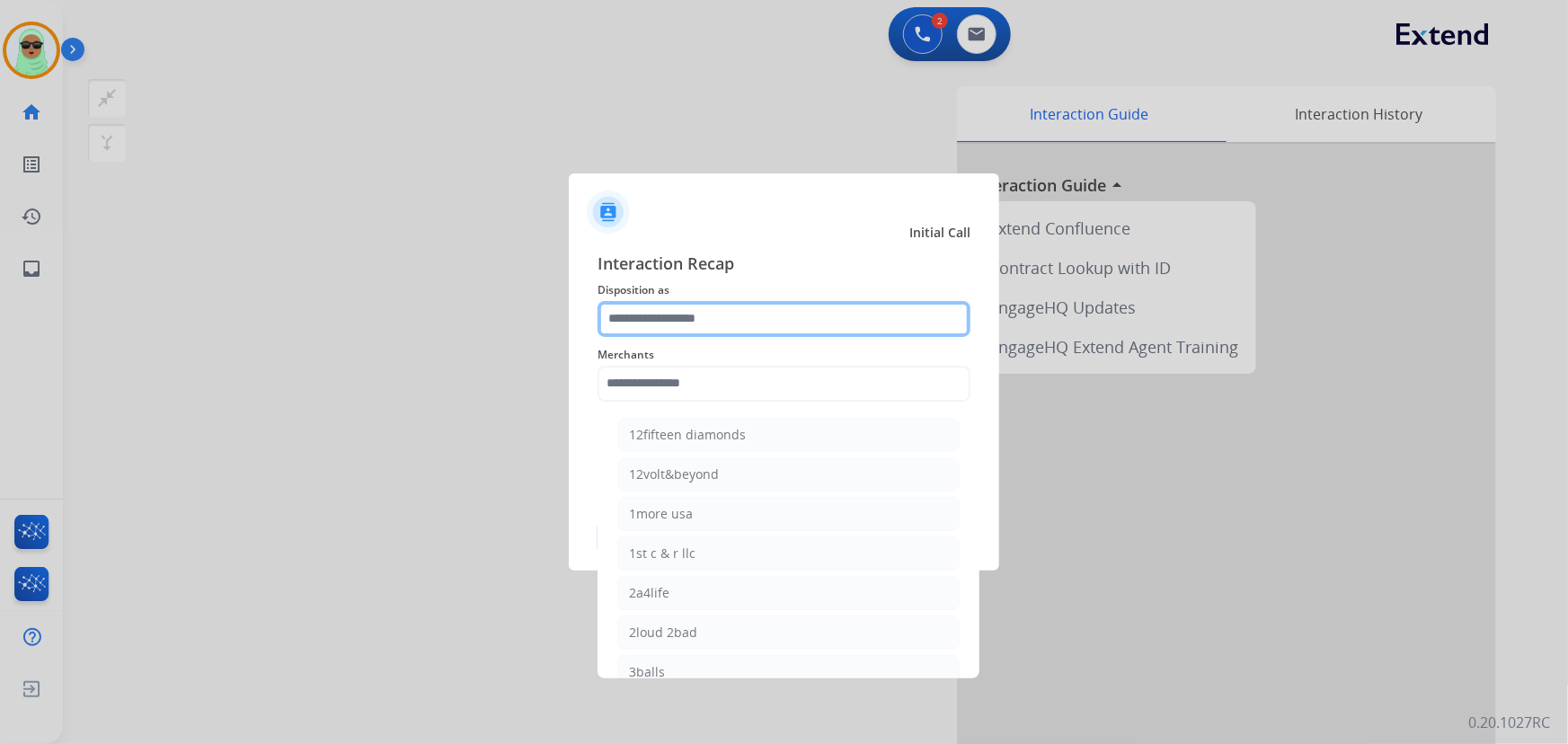
click at [741, 314] on input "text" at bounding box center [784, 319] width 373 height 36
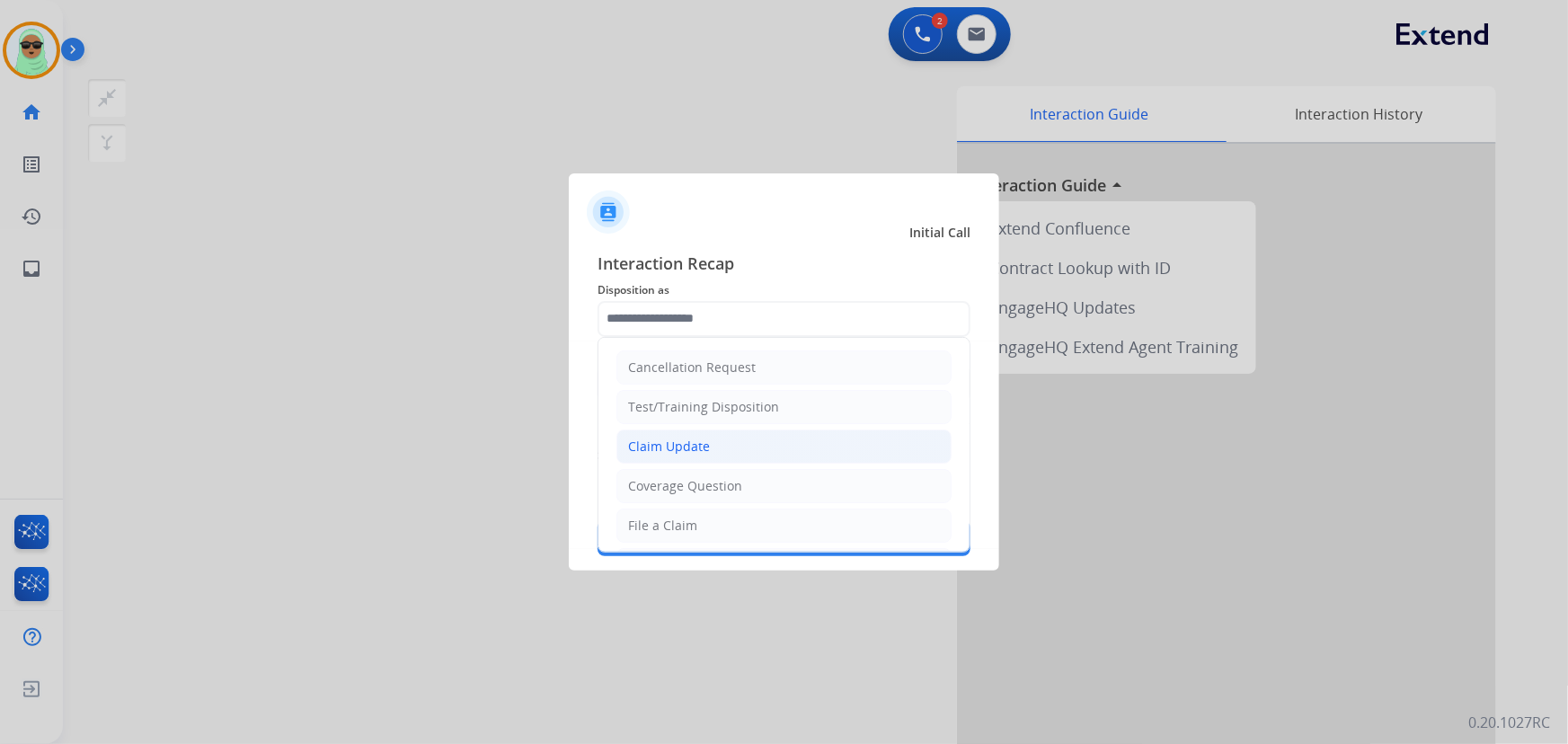
click at [741, 452] on li "Claim Update" at bounding box center [784, 446] width 335 height 34
type input "**********"
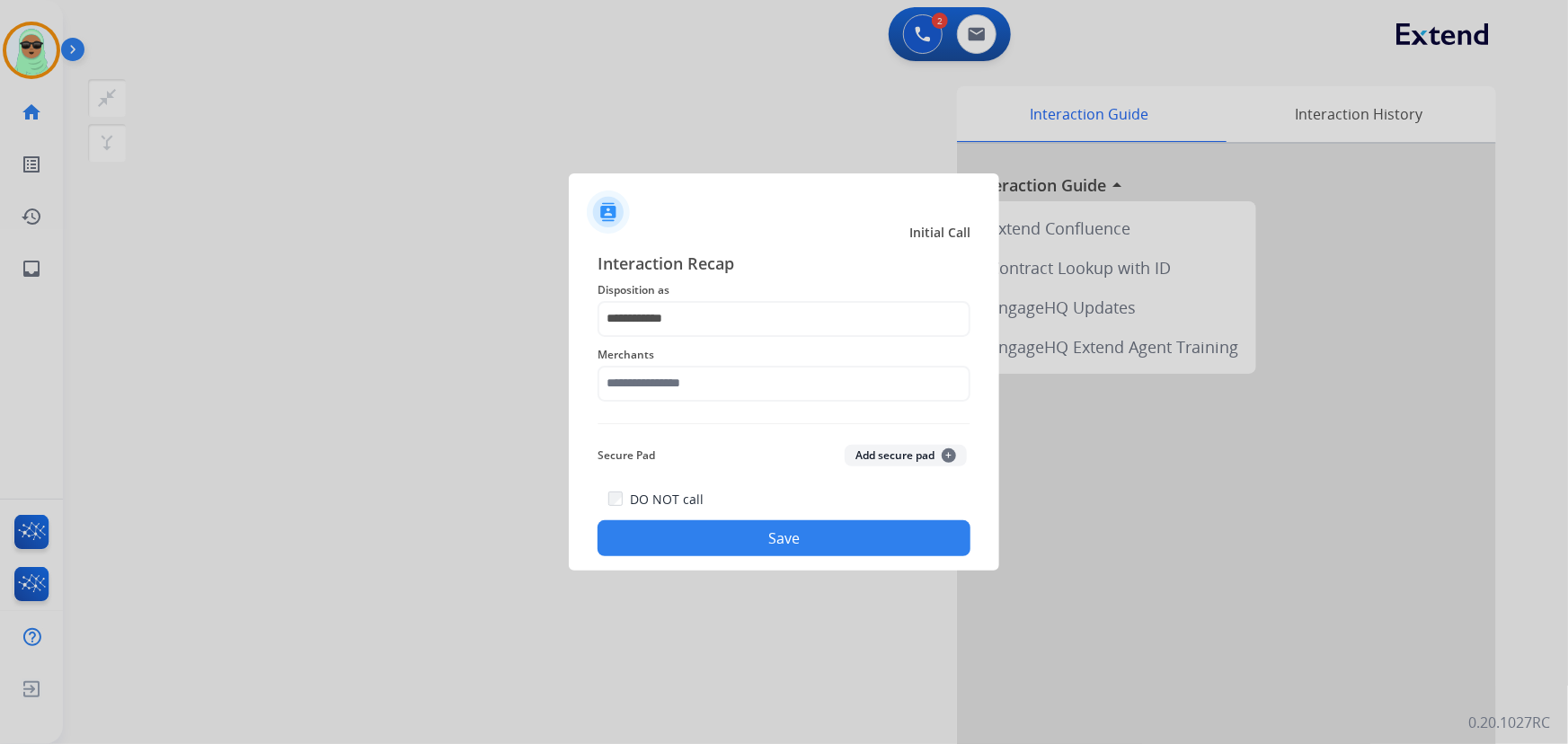
click at [732, 406] on div "**********" at bounding box center [784, 404] width 373 height 306
click at [728, 389] on input "text" at bounding box center [784, 384] width 373 height 36
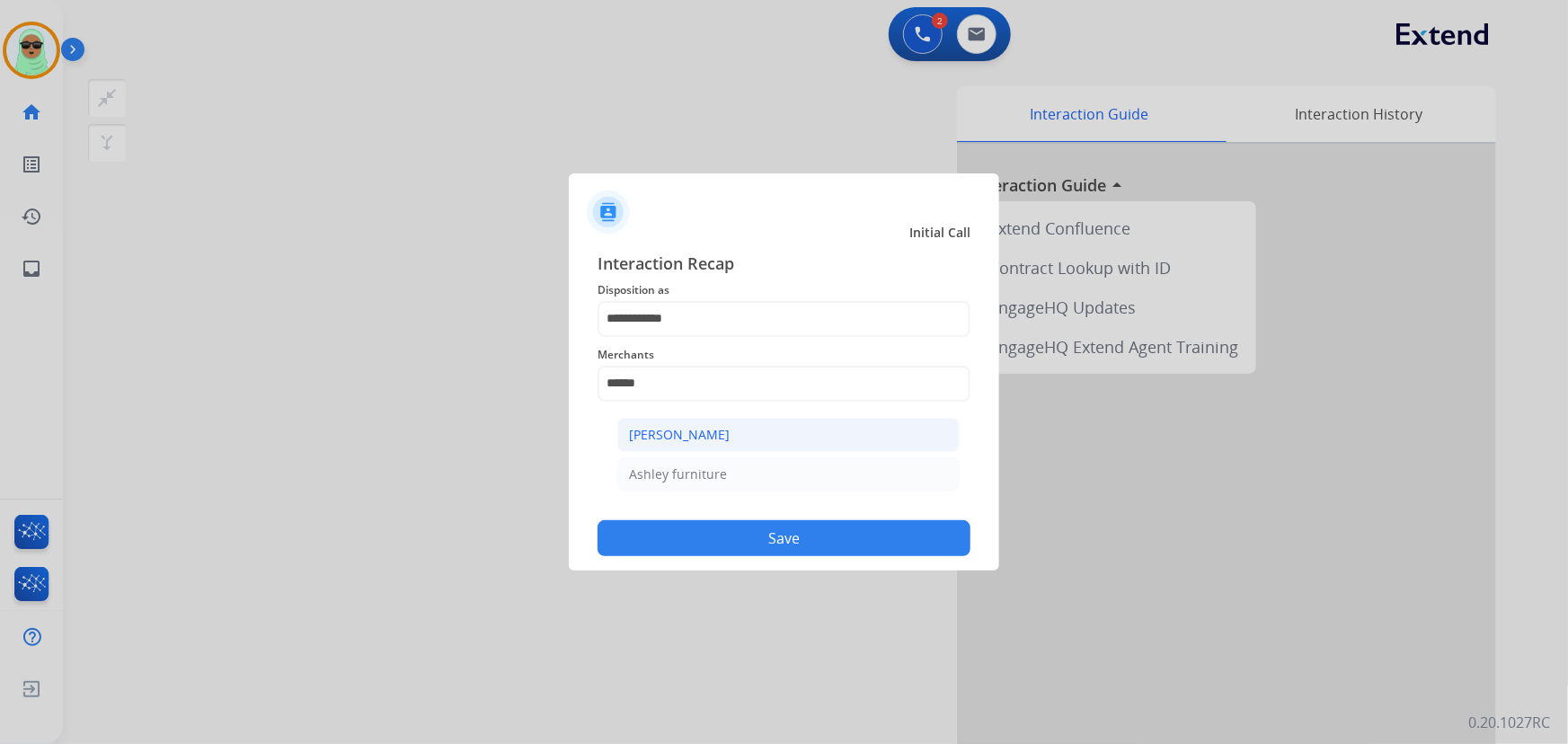
click at [729, 432] on li "[PERSON_NAME]" at bounding box center [789, 435] width 342 height 34
type input "**********"
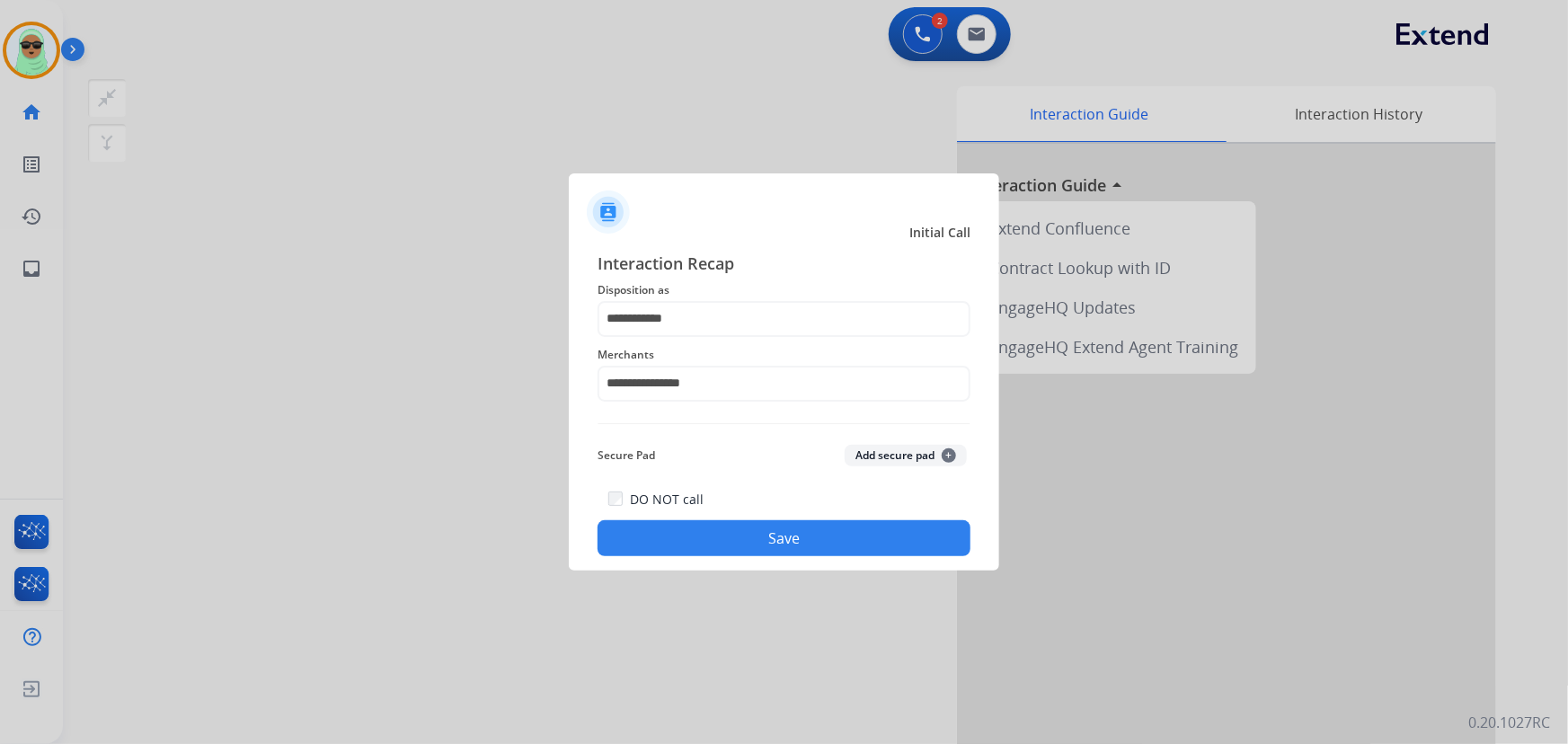
click at [774, 528] on button "Save" at bounding box center [784, 538] width 373 height 36
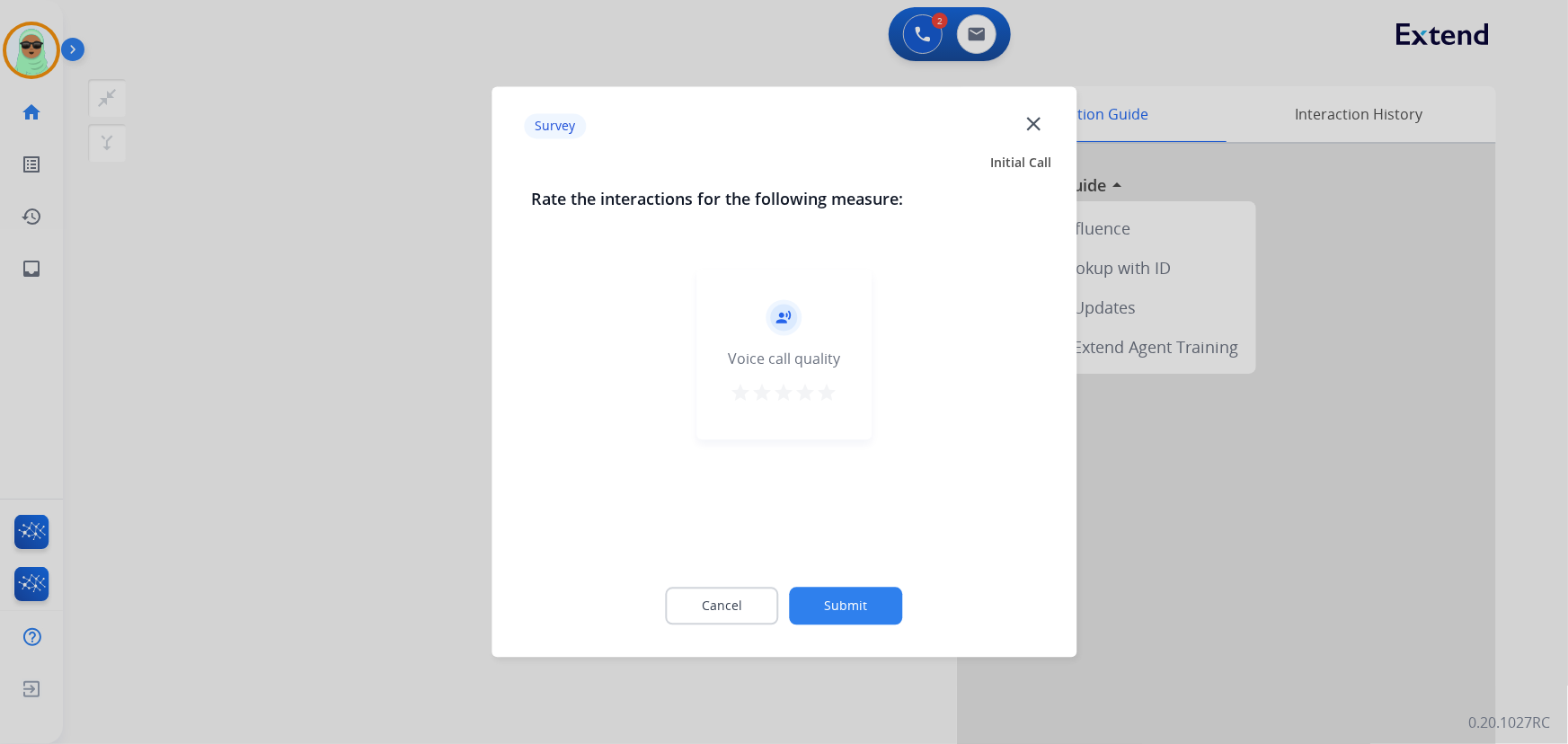
click at [804, 569] on div "Cancel Submit" at bounding box center [783, 605] width 506 height 80
click at [830, 595] on button "Submit" at bounding box center [846, 606] width 113 height 38
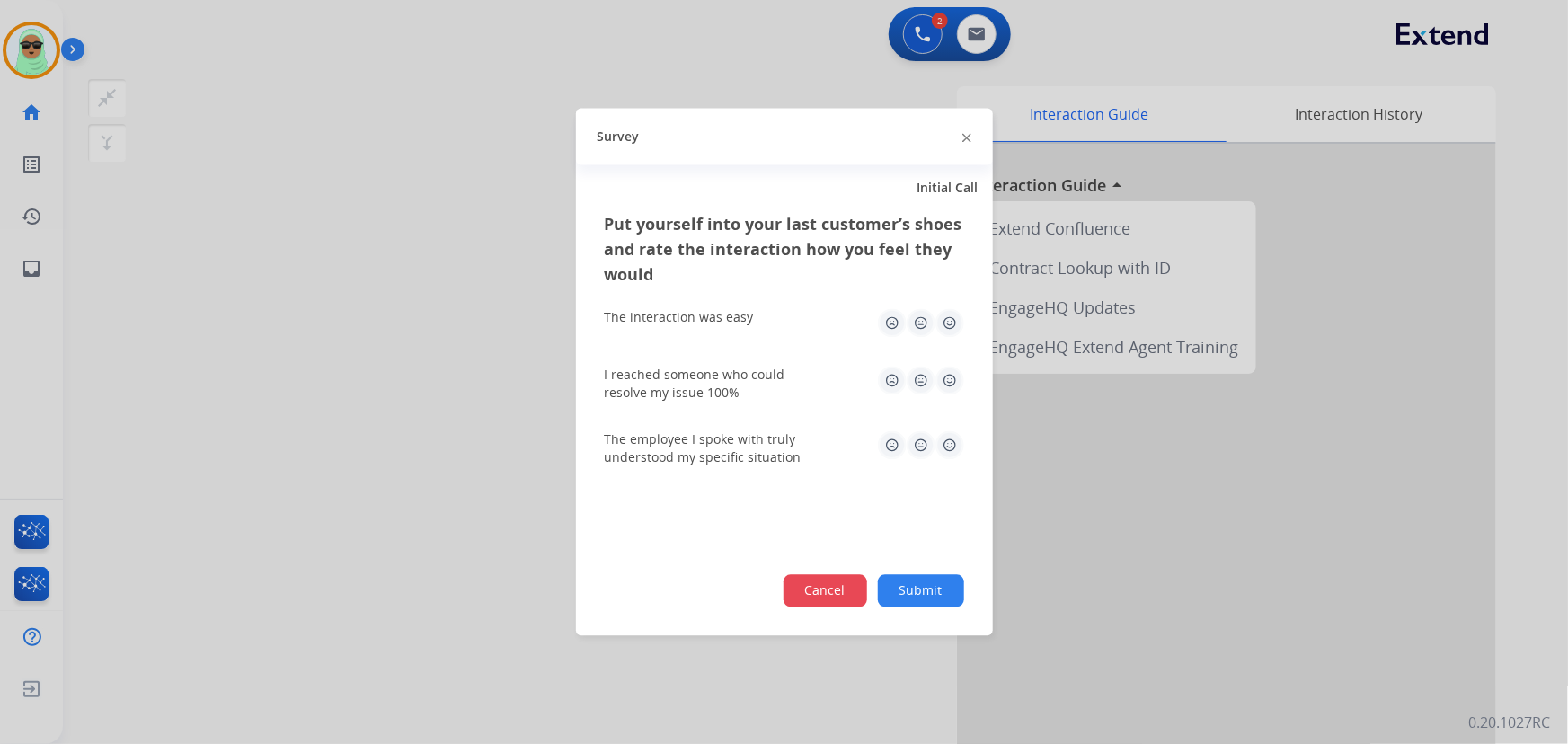
click at [831, 595] on button "Cancel" at bounding box center [825, 591] width 83 height 32
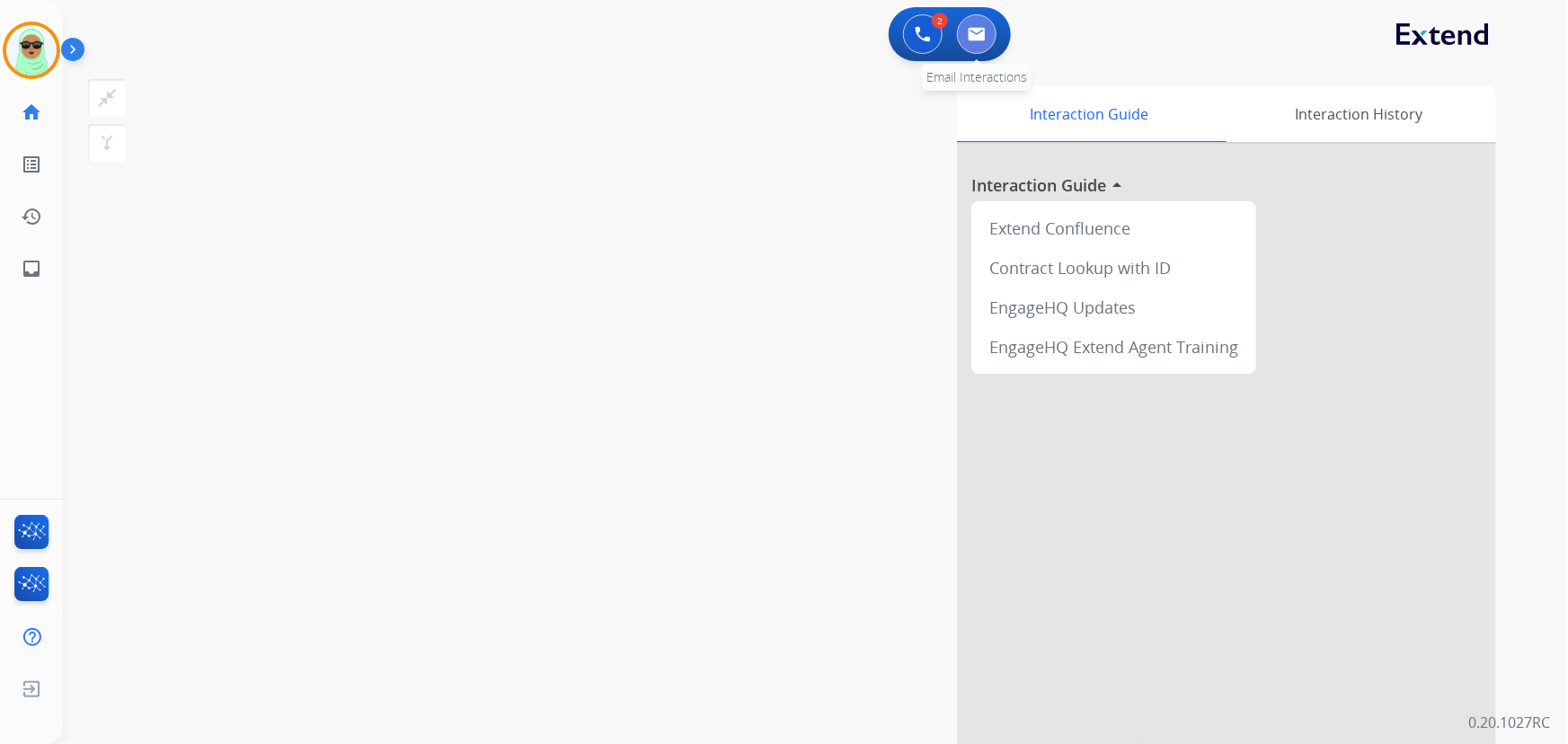
click at [987, 26] on button at bounding box center [977, 34] width 40 height 40
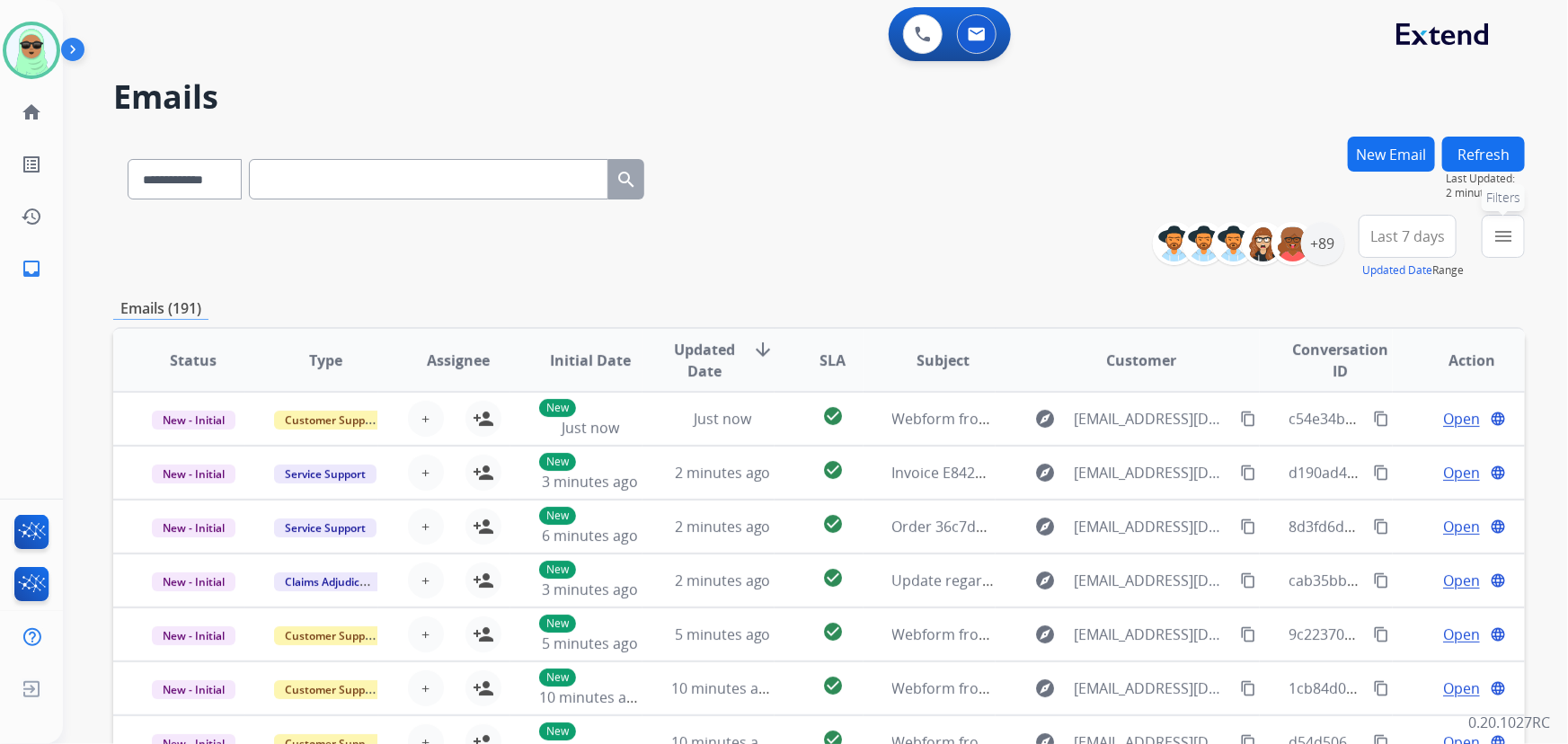
click at [1524, 230] on div "menu Filters Type Claims Adjudication Customer Support Escalation Service Suppo…" at bounding box center [1503, 247] width 44 height 64
click at [1312, 61] on div "0 Voice Interactions 0 Email Interactions" at bounding box center [804, 36] width 1440 height 58
click at [1524, 236] on div "menu Filters Type Claims Adjudication Customer Support Escalation Service Suppo…" at bounding box center [1503, 247] width 44 height 64
click at [1509, 223] on button "menu Filters" at bounding box center [1503, 236] width 44 height 43
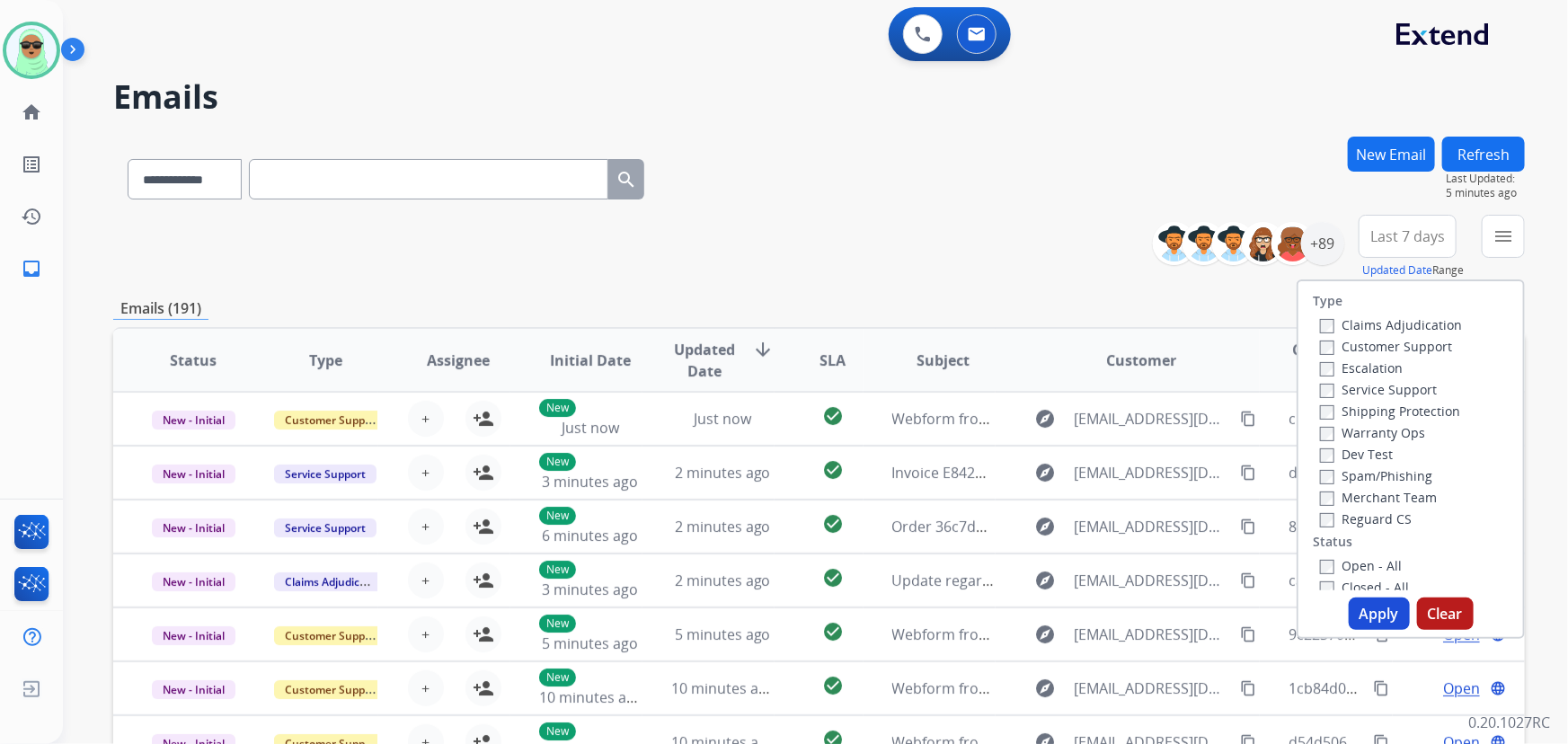
click at [1395, 339] on label "Customer Support" at bounding box center [1385, 346] width 132 height 17
click at [1364, 409] on label "Shipping Protection" at bounding box center [1389, 411] width 140 height 17
click at [1356, 514] on label "Reguard CS" at bounding box center [1365, 519] width 92 height 17
click at [1366, 574] on div "Open - All" at bounding box center [1413, 564] width 188 height 22
click at [1366, 567] on label "Open - All" at bounding box center [1360, 565] width 81 height 17
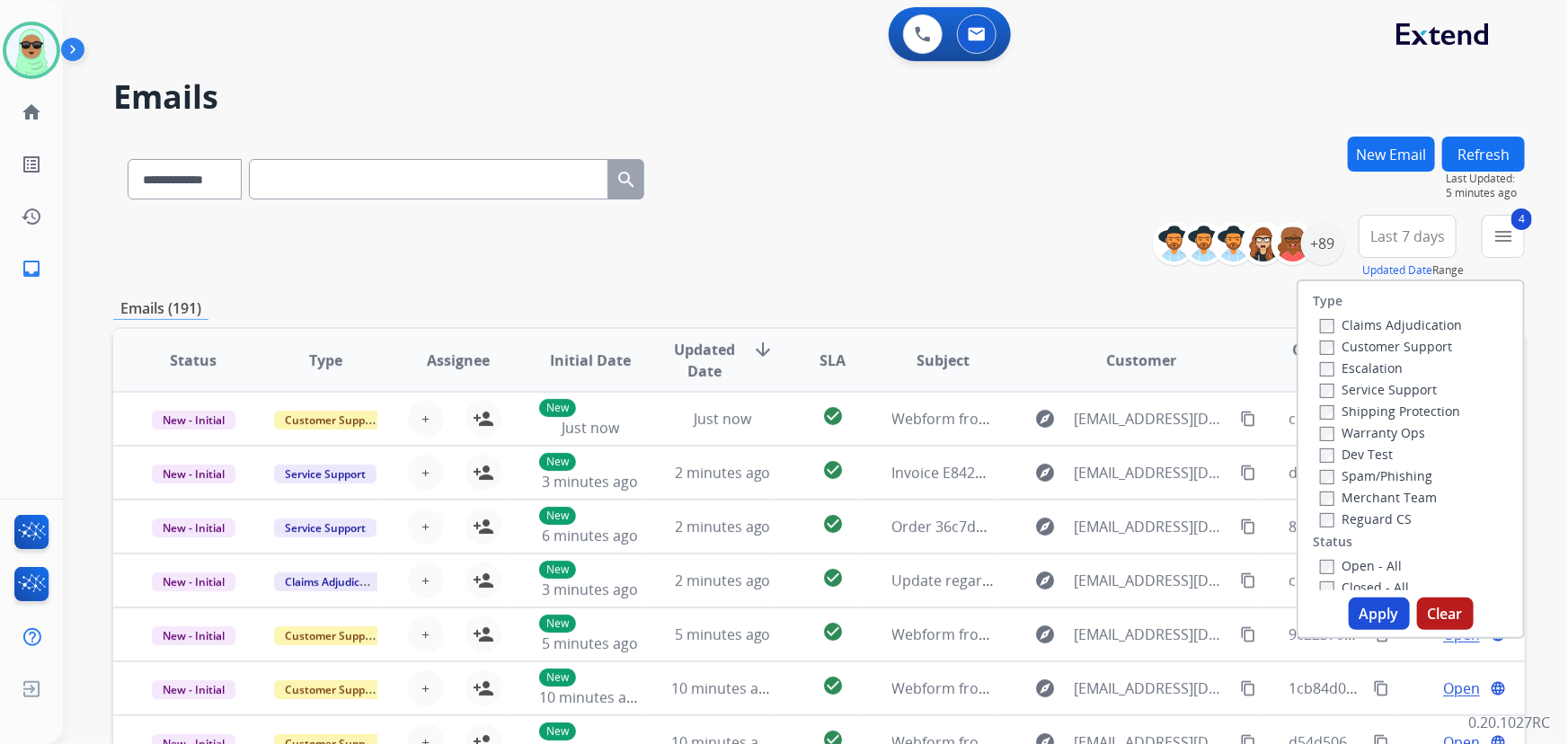
click at [1366, 619] on button "Apply" at bounding box center [1379, 614] width 61 height 32
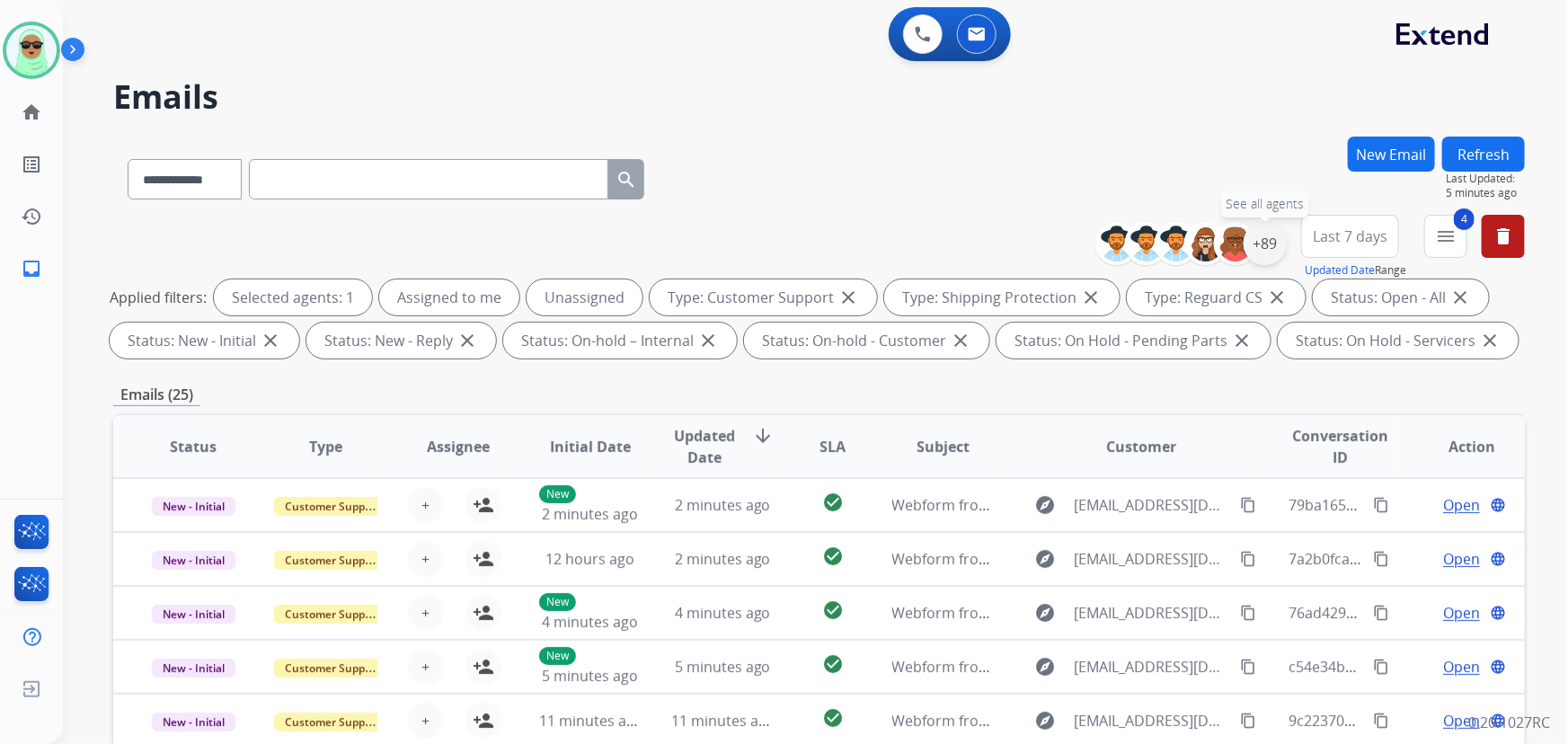
click at [1267, 242] on div "+89" at bounding box center [1265, 244] width 44 height 43
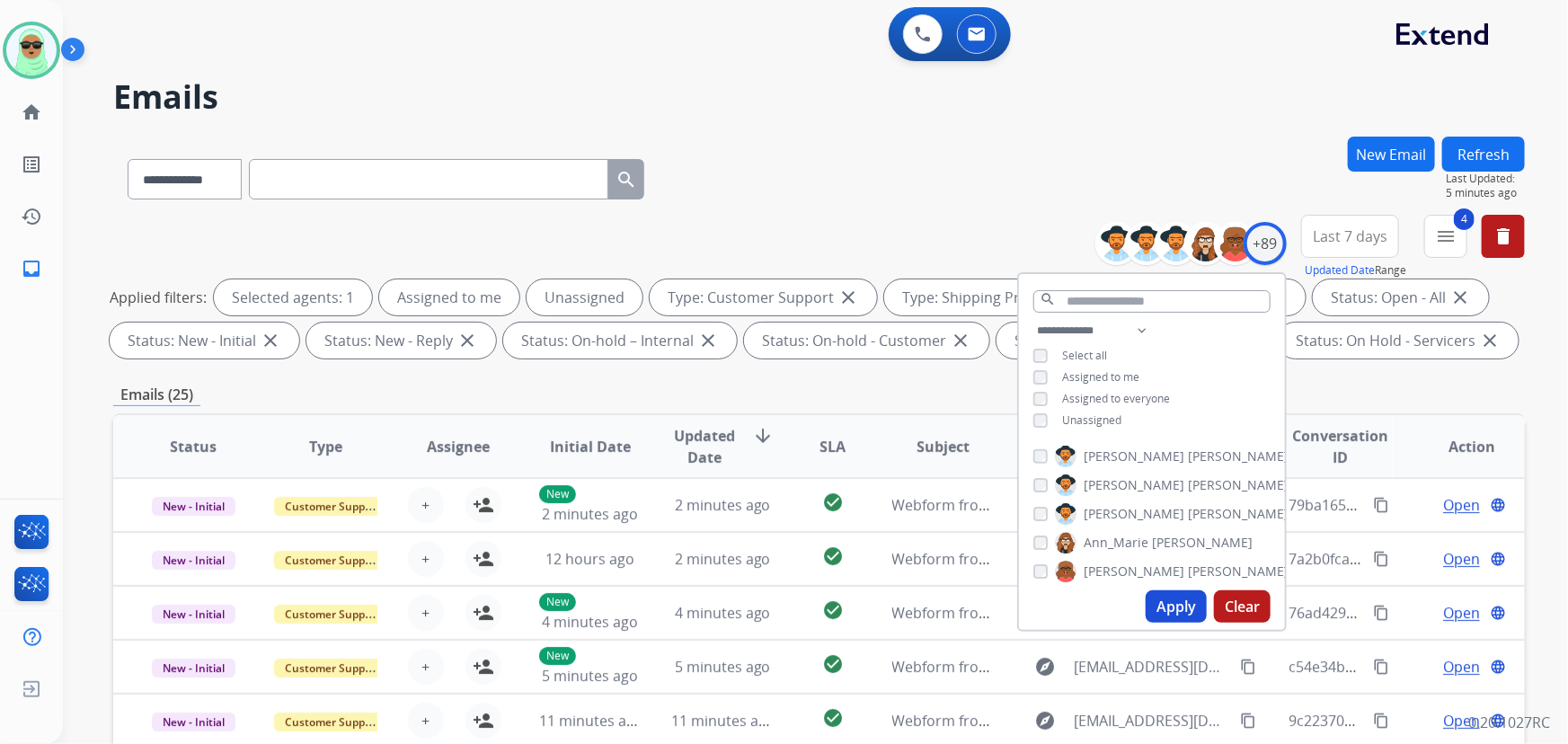
click at [1105, 417] on span "Unassigned" at bounding box center [1091, 420] width 60 height 15
click at [1164, 593] on button "Apply" at bounding box center [1176, 606] width 61 height 32
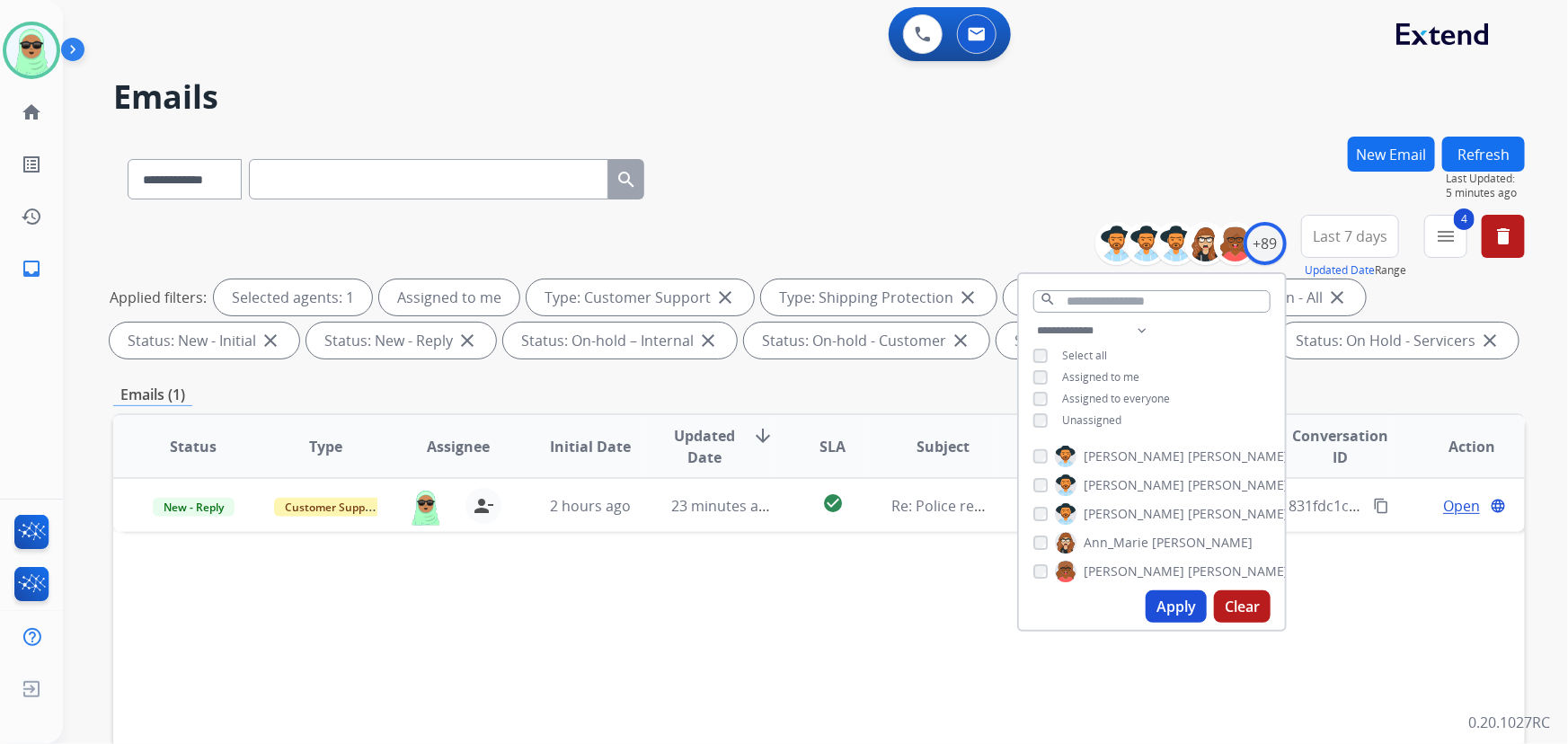
drag, startPoint x: 851, startPoint y: 665, endPoint x: 1026, endPoint y: 617, distance: 181.5
click at [852, 665] on div "Status Type Assignee Initial Date Updated Date arrow_downward SLA Subject Custo…" at bounding box center [819, 714] width 1411 height 601
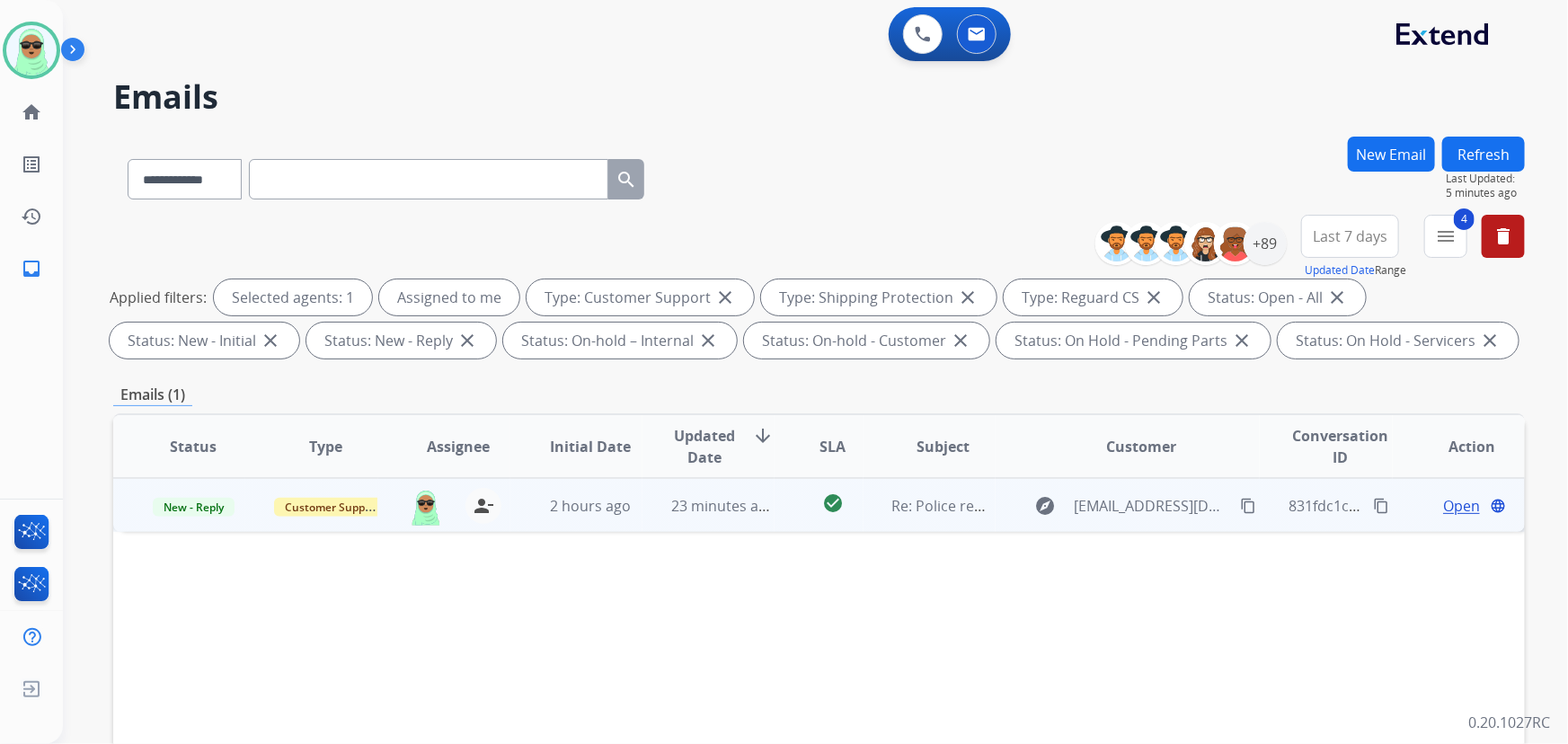
click at [1443, 503] on span "Open" at bounding box center [1461, 505] width 37 height 22
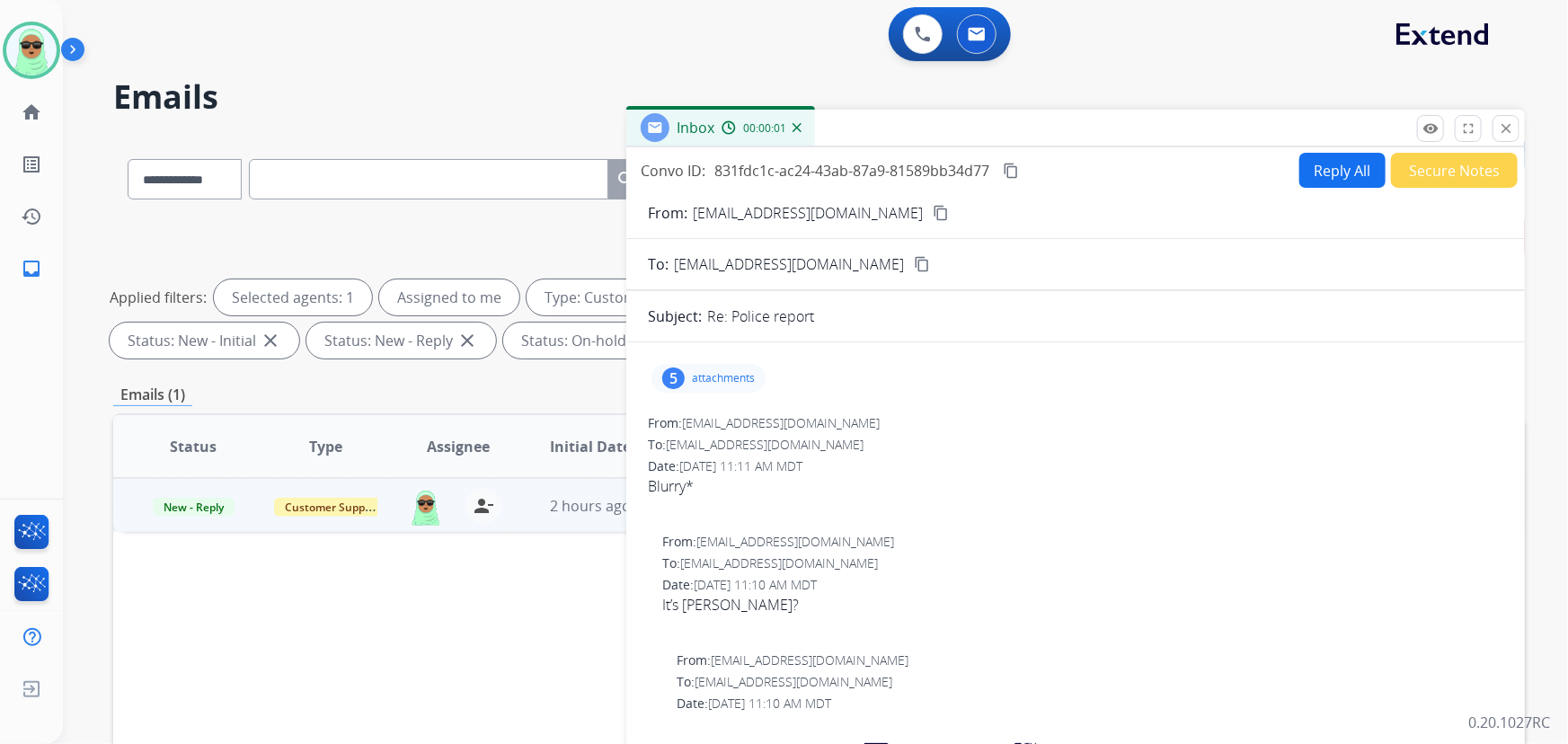
click at [1335, 174] on button "Reply All" at bounding box center [1342, 169] width 86 height 35
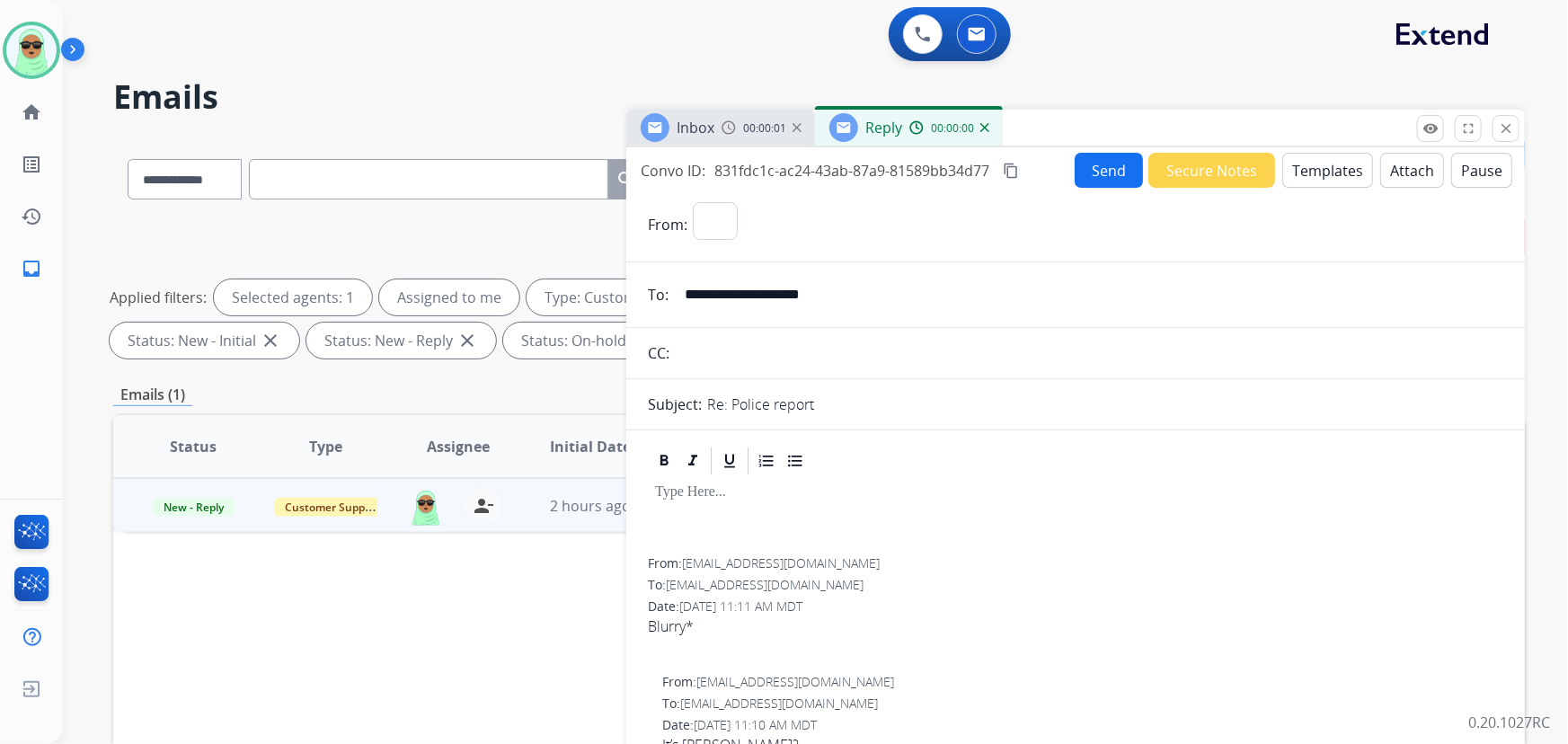
select select "**********"
click at [1342, 170] on button "Templates" at bounding box center [1327, 169] width 91 height 35
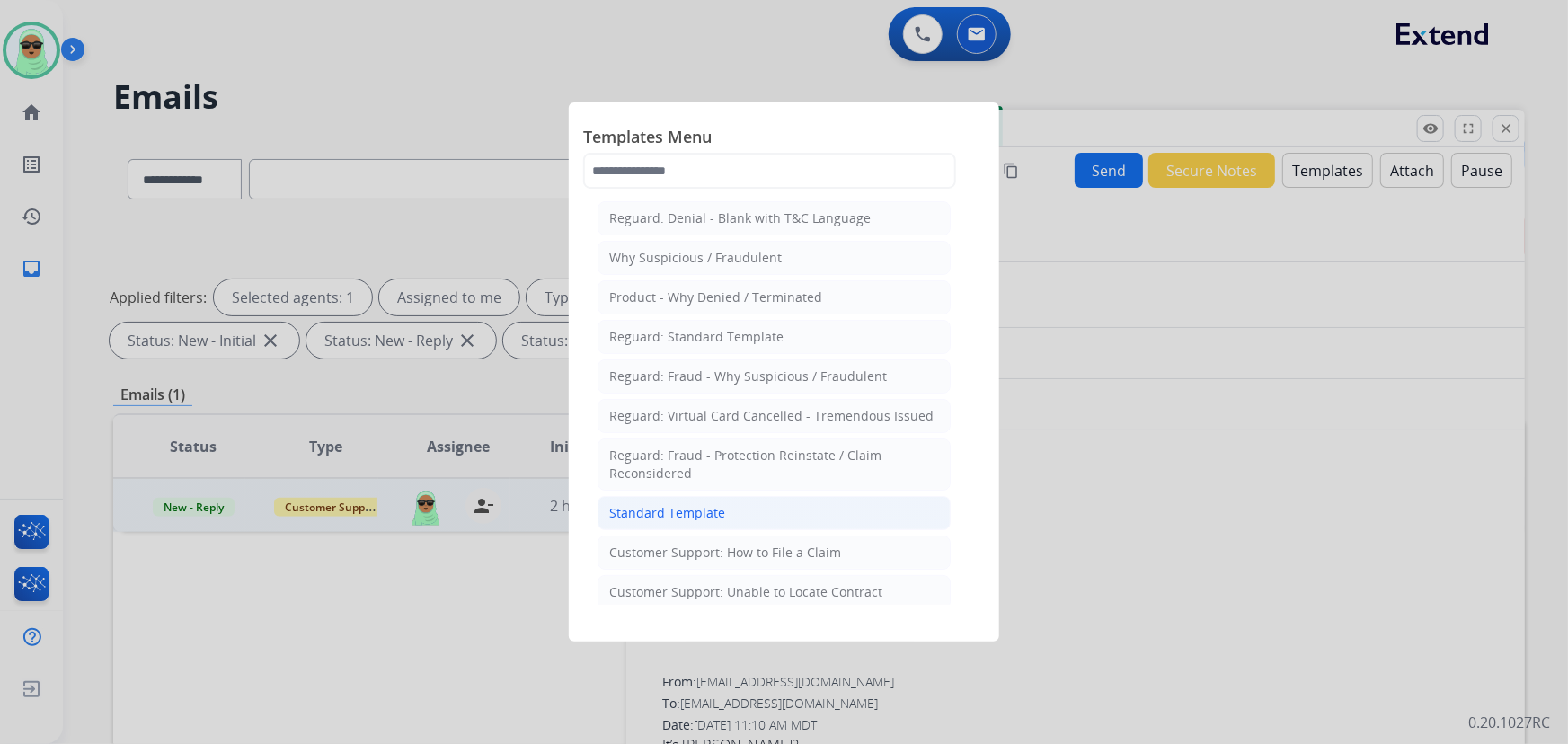
click at [717, 528] on li "Standard Template" at bounding box center [774, 512] width 353 height 34
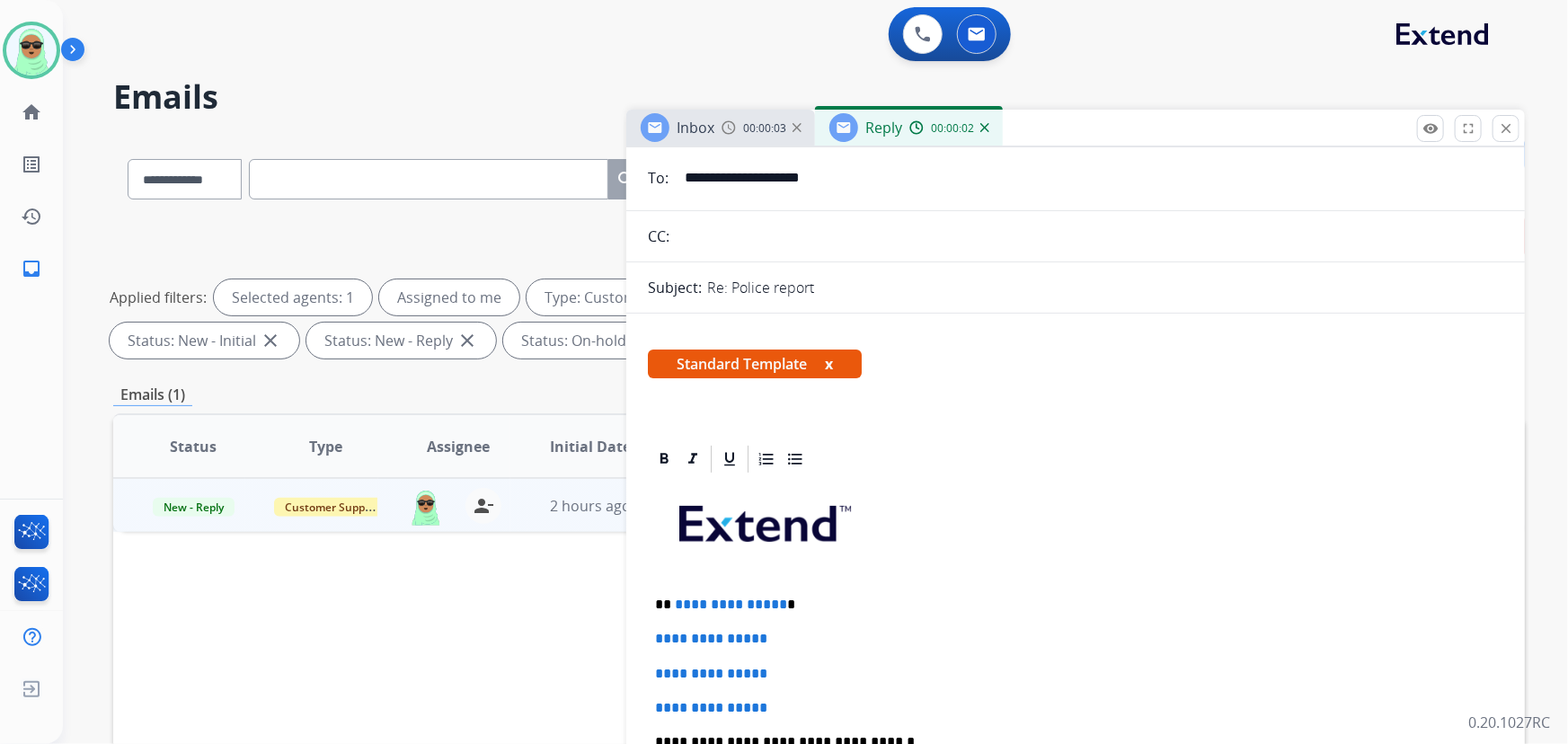
scroll to position [326, 0]
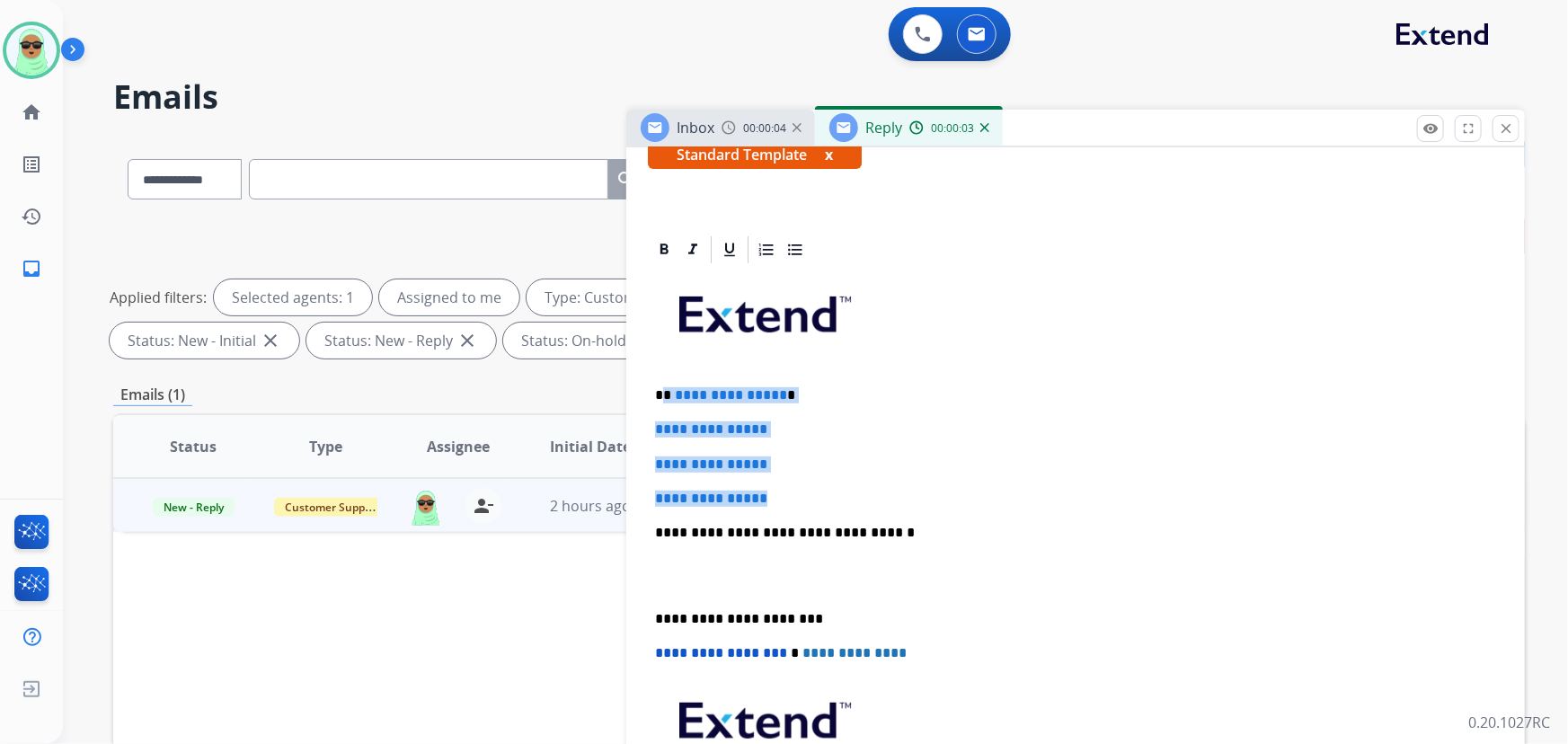
drag, startPoint x: 808, startPoint y: 493, endPoint x: 666, endPoint y: 380, distance: 181.5
click at [666, 380] on div "**********" at bounding box center [1075, 575] width 855 height 618
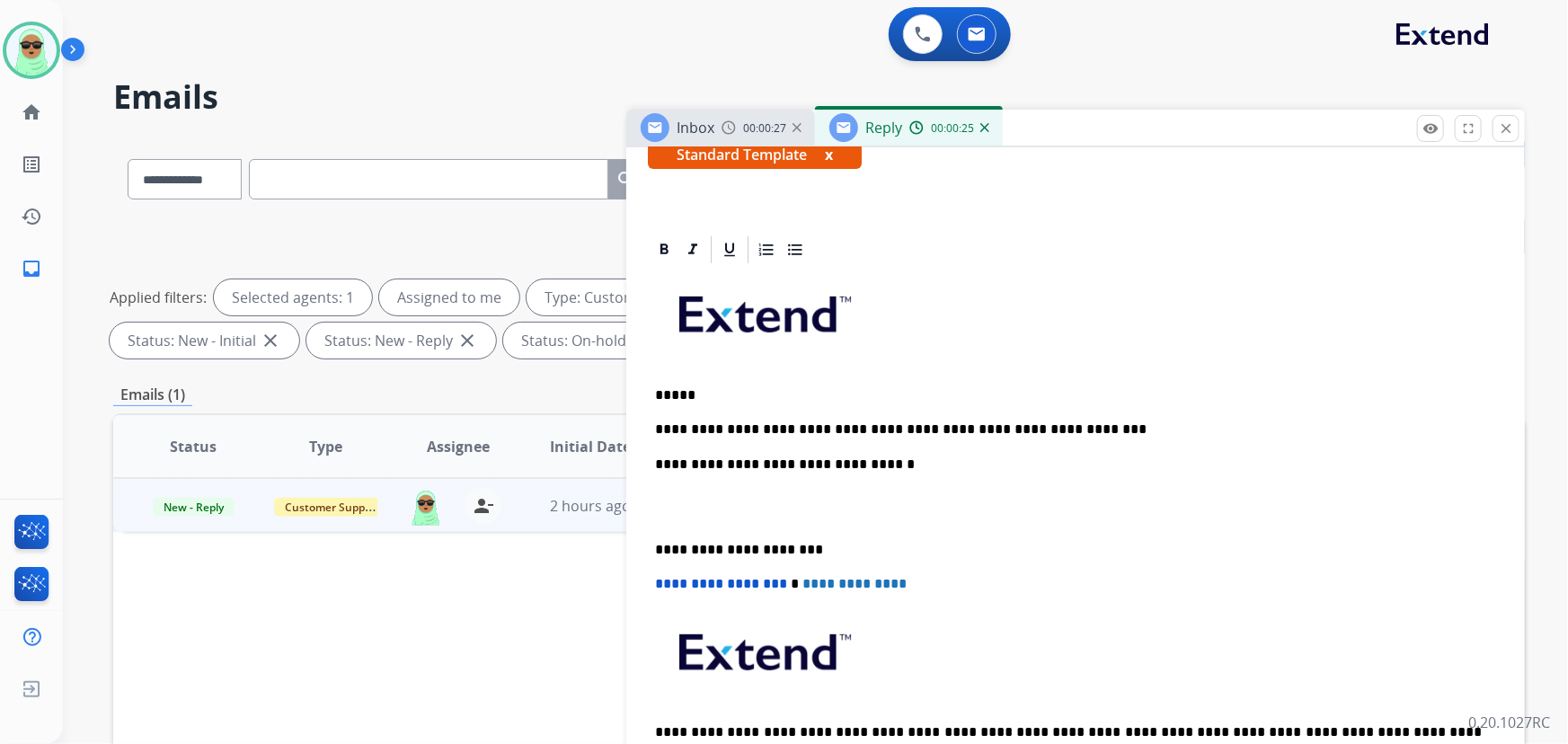
click at [713, 389] on p "*****" at bounding box center [1068, 394] width 828 height 16
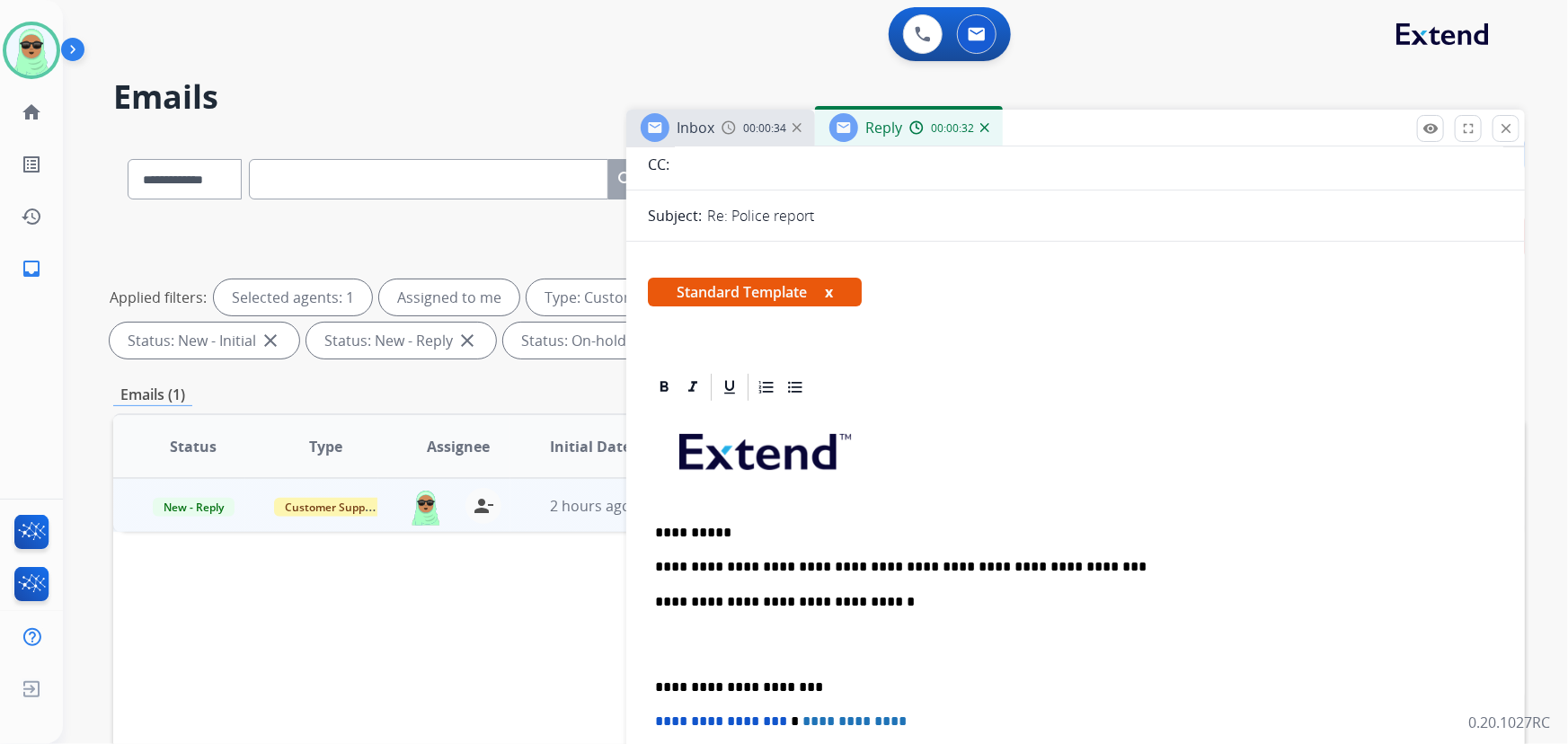
scroll to position [0, 0]
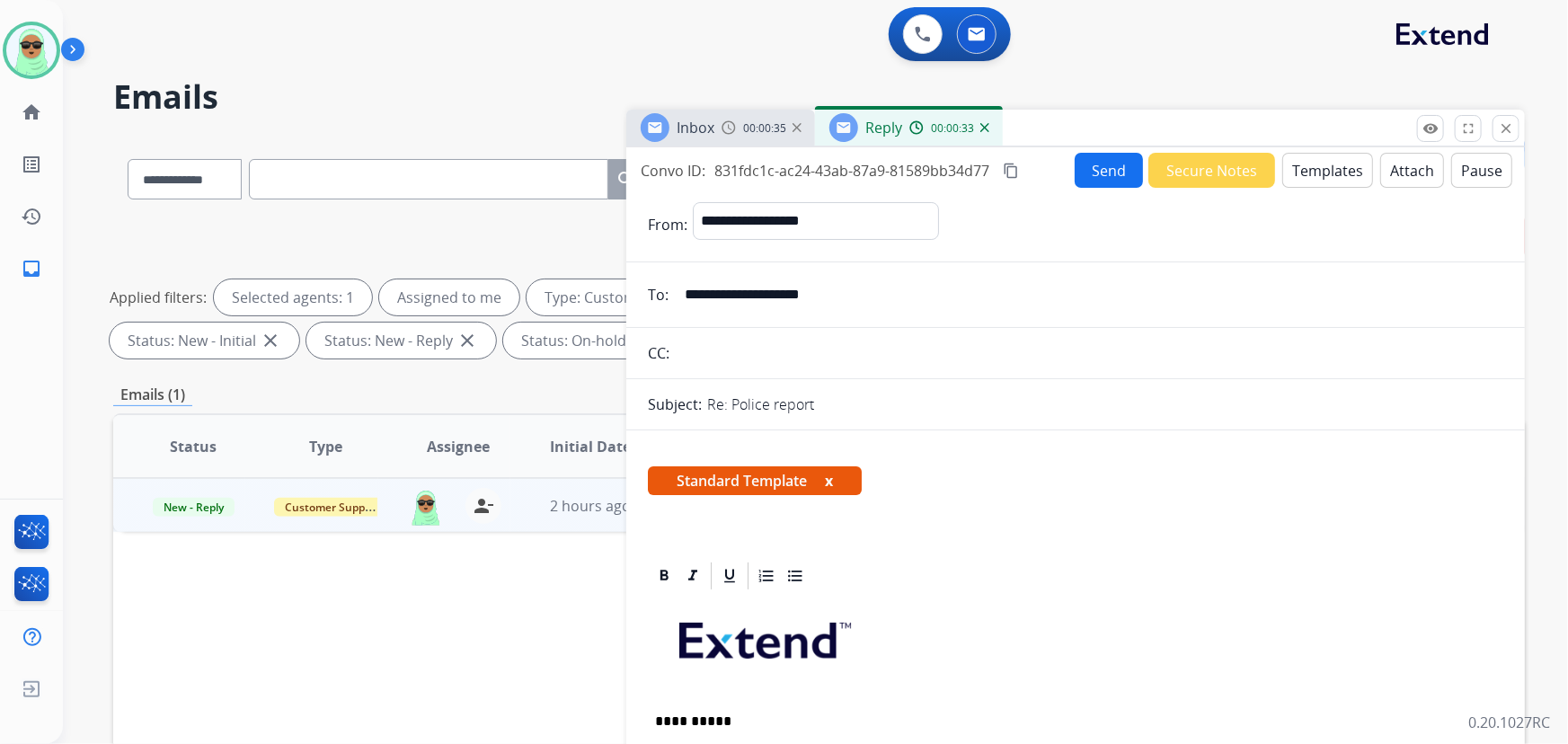
click at [1085, 164] on button "Send" at bounding box center [1108, 169] width 68 height 35
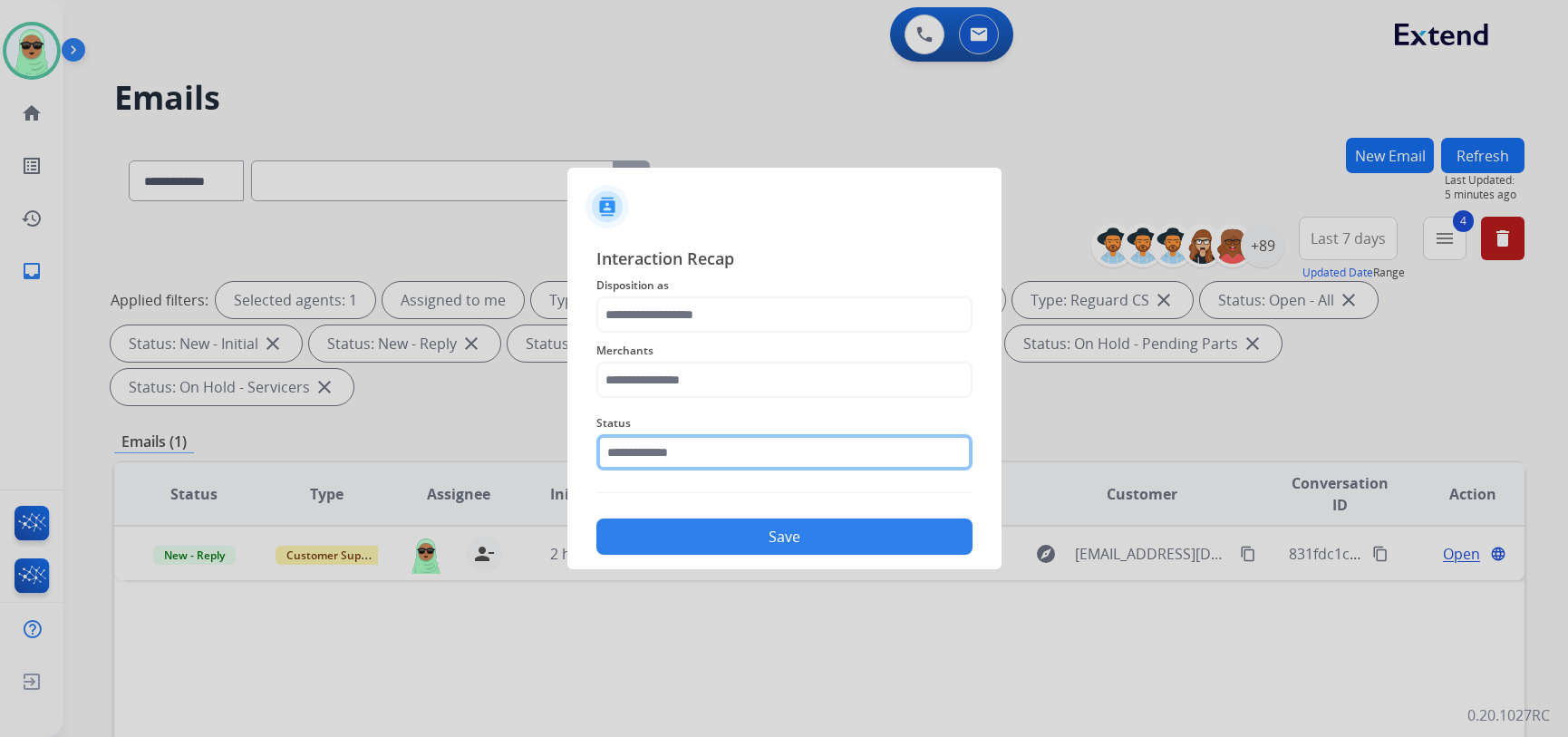
click at [786, 456] on input "text" at bounding box center [784, 453] width 376 height 36
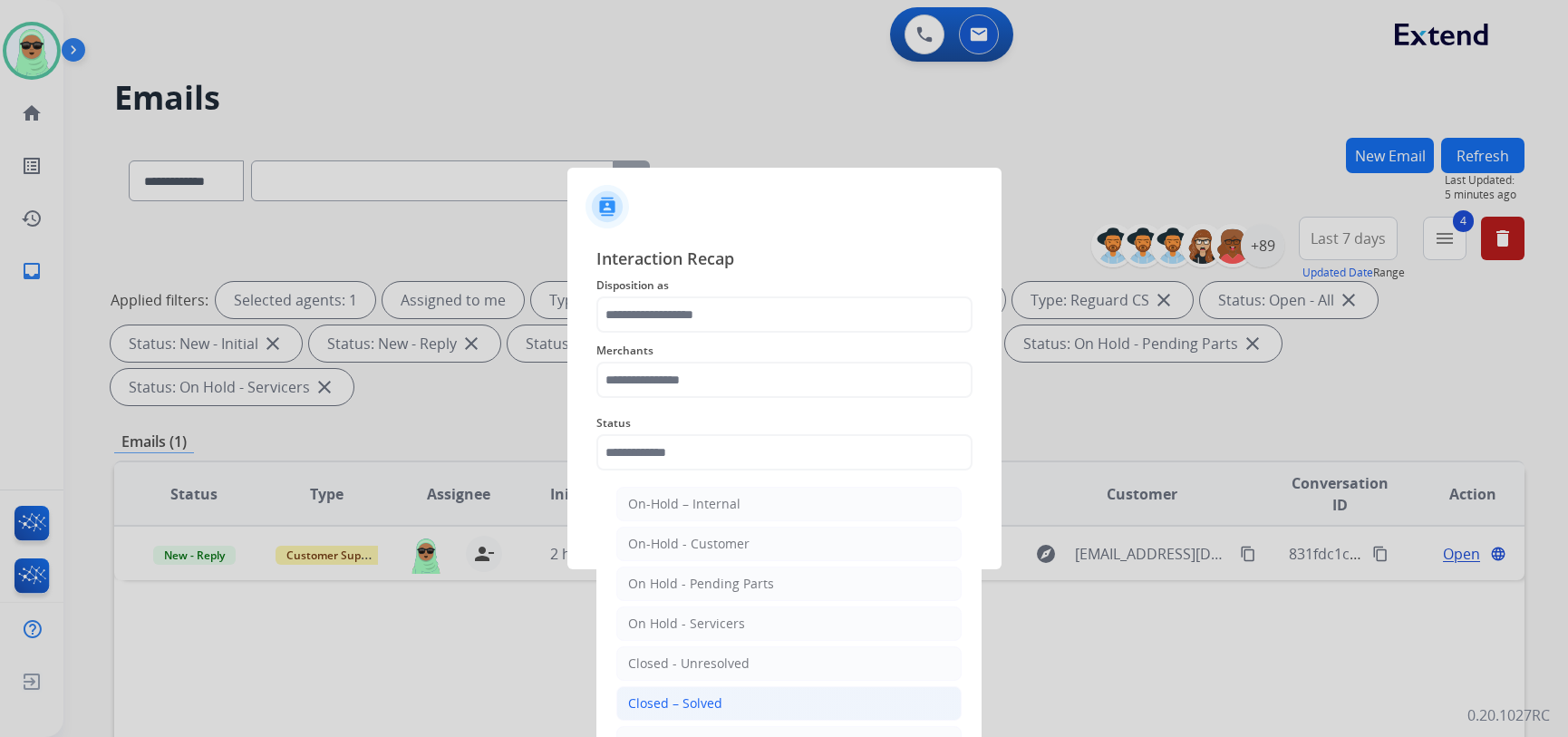
click at [748, 705] on li "Closed – Solved" at bounding box center [789, 704] width 345 height 34
type input "**********"
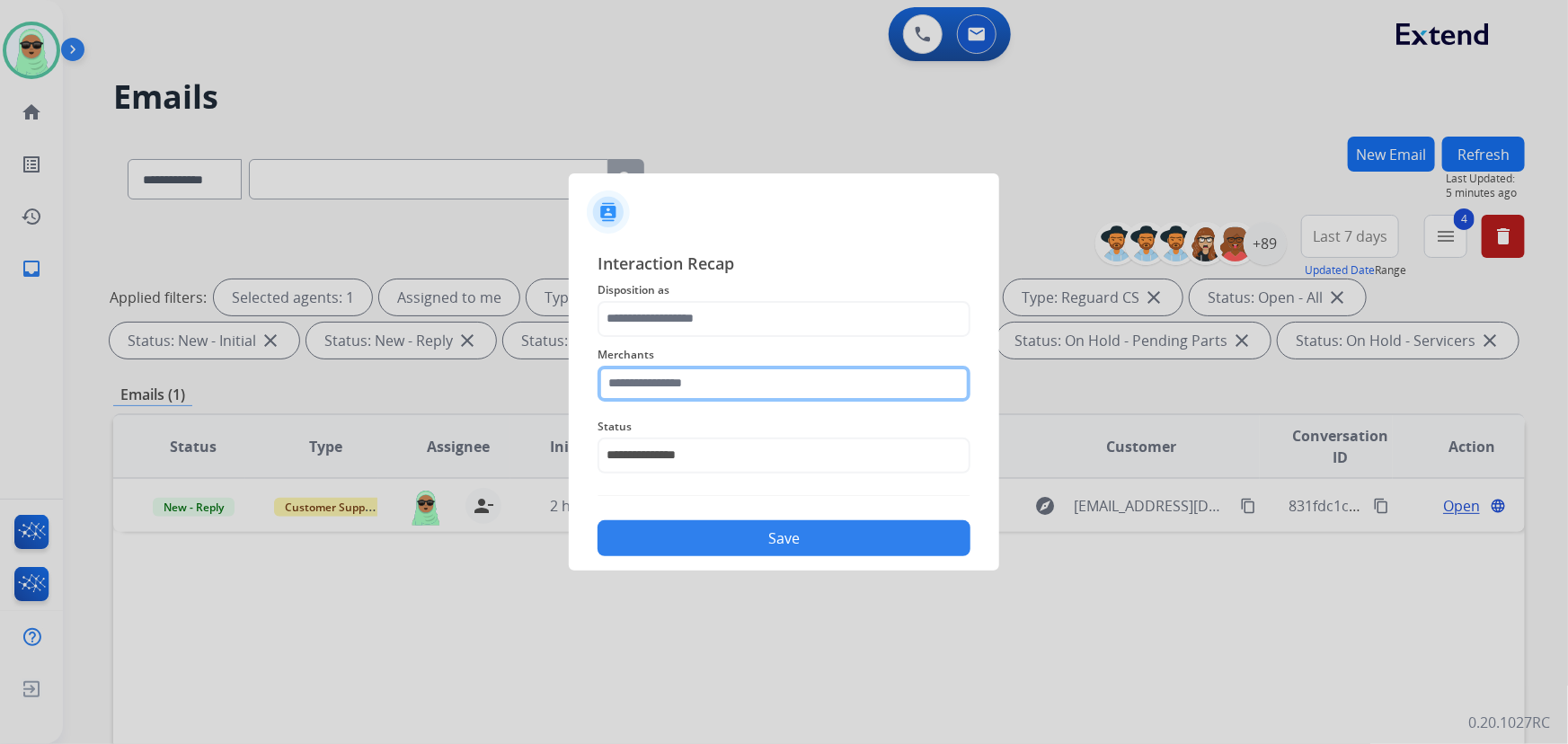
click at [701, 385] on input "text" at bounding box center [784, 384] width 373 height 36
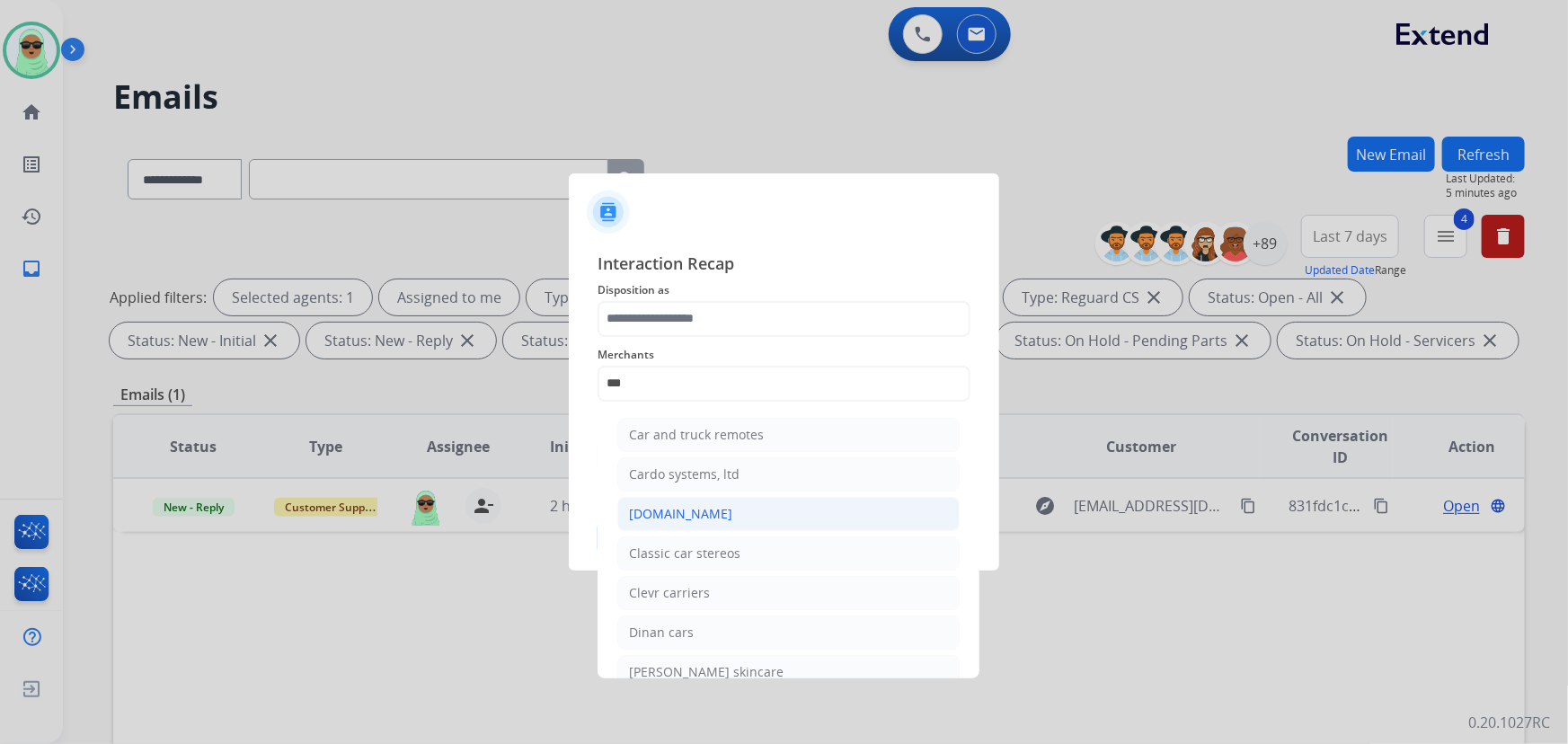
drag, startPoint x: 705, startPoint y: 502, endPoint x: 720, endPoint y: 357, distance: 145.8
click at [706, 500] on li "[DOMAIN_NAME]" at bounding box center [789, 513] width 342 height 34
type input "**********"
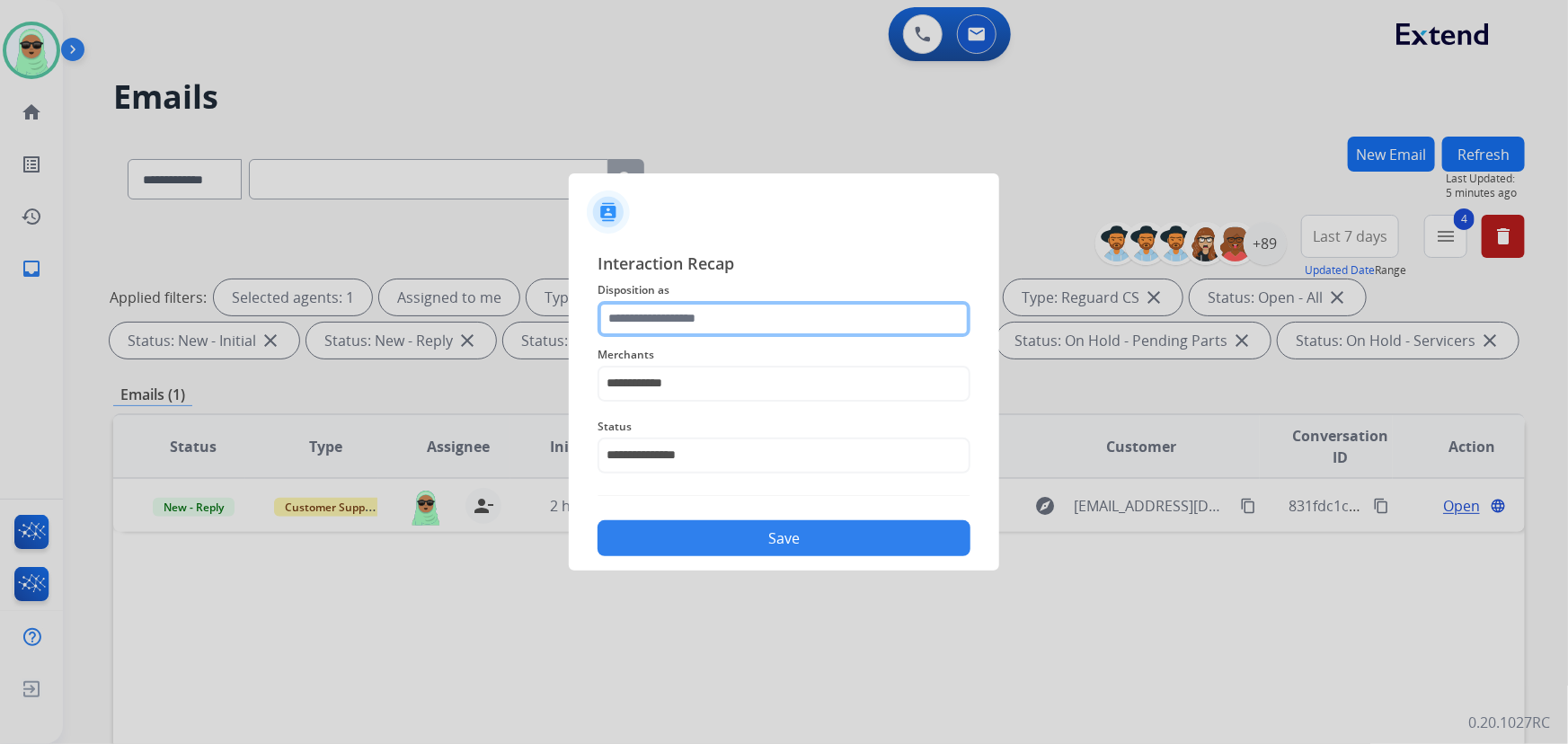
click at [720, 303] on input "text" at bounding box center [784, 319] width 373 height 36
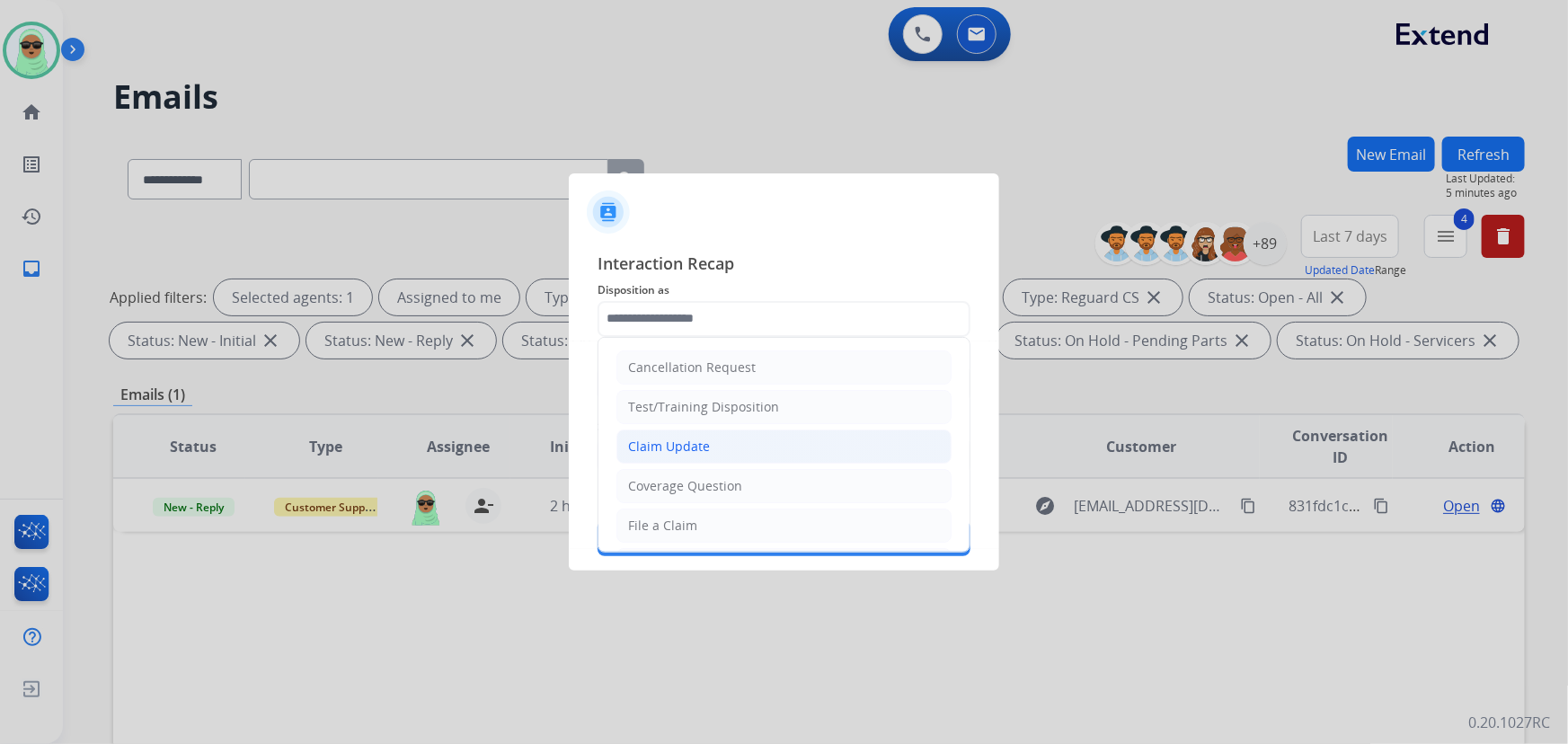
click at [699, 442] on div "Claim Update" at bounding box center [669, 446] width 81 height 18
type input "**********"
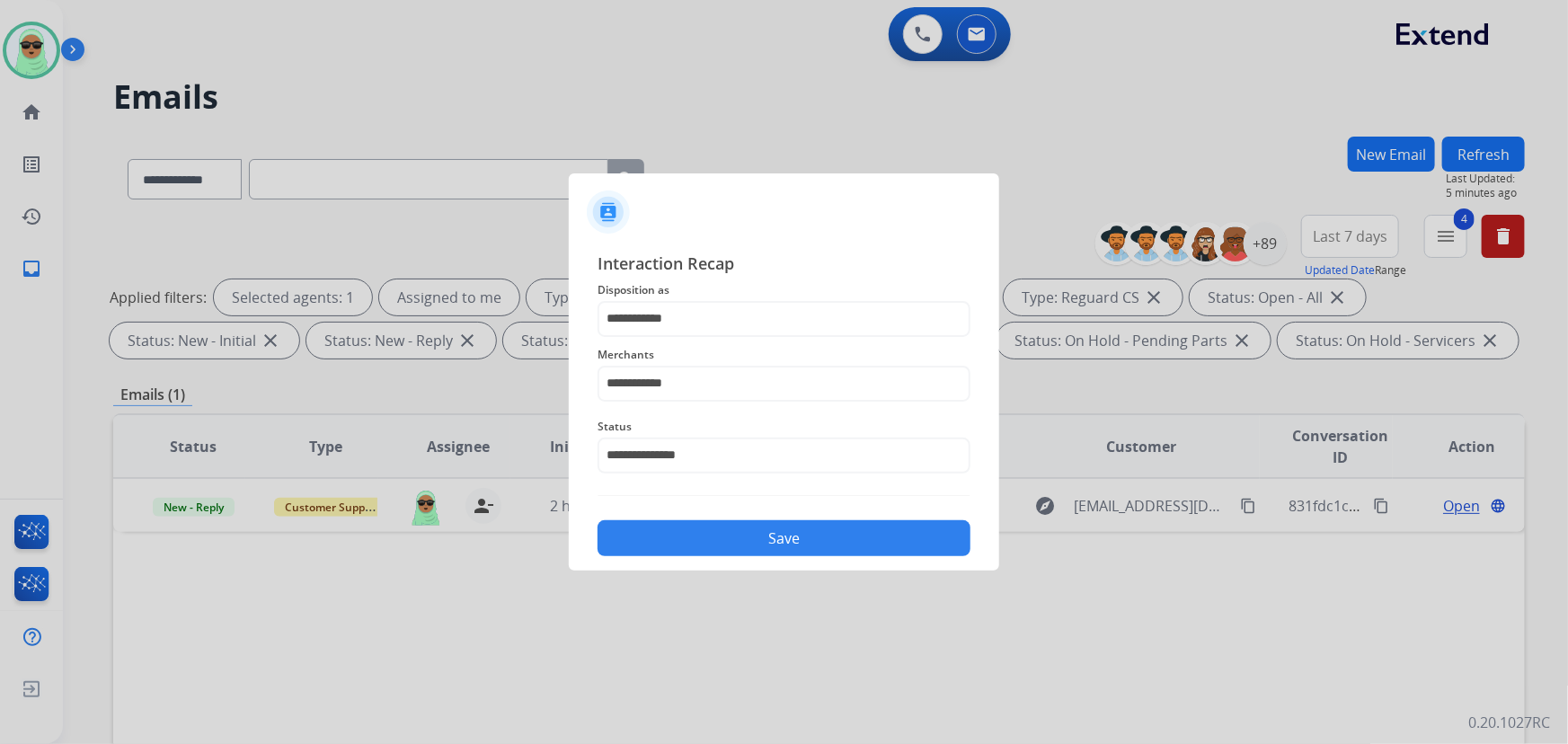
click at [771, 515] on div "Save" at bounding box center [784, 532] width 373 height 46
click at [773, 533] on button "Save" at bounding box center [784, 538] width 373 height 36
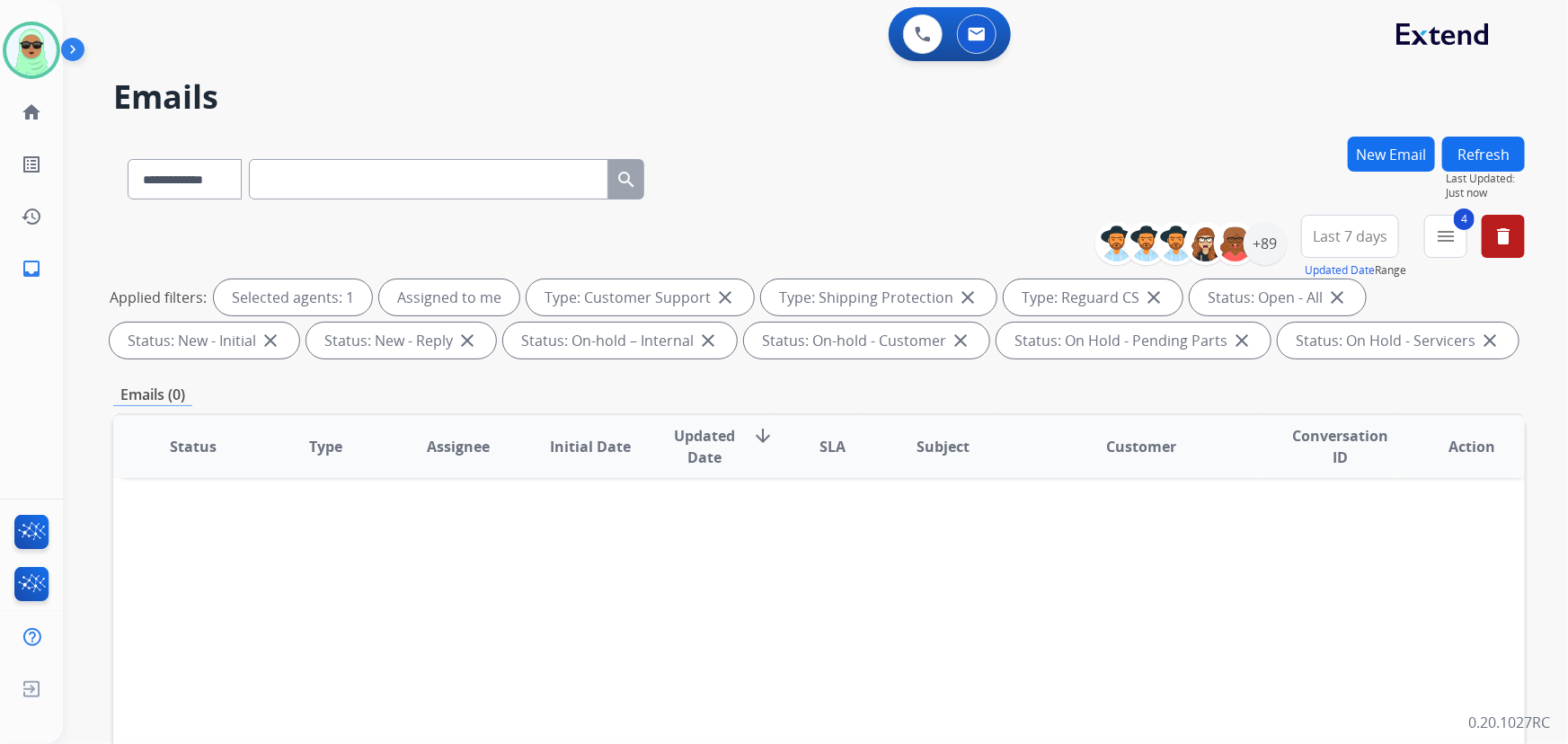
drag, startPoint x: 878, startPoint y: 633, endPoint x: 549, endPoint y: 547, distance: 340.1
click at [877, 634] on div "Status Type Assignee Initial Date Updated Date arrow_downward SLA Subject Custo…" at bounding box center [819, 714] width 1411 height 601
click at [733, 557] on div "Status Type Assignee Initial Date Updated Date arrow_downward SLA Subject Custo…" at bounding box center [819, 714] width 1411 height 601
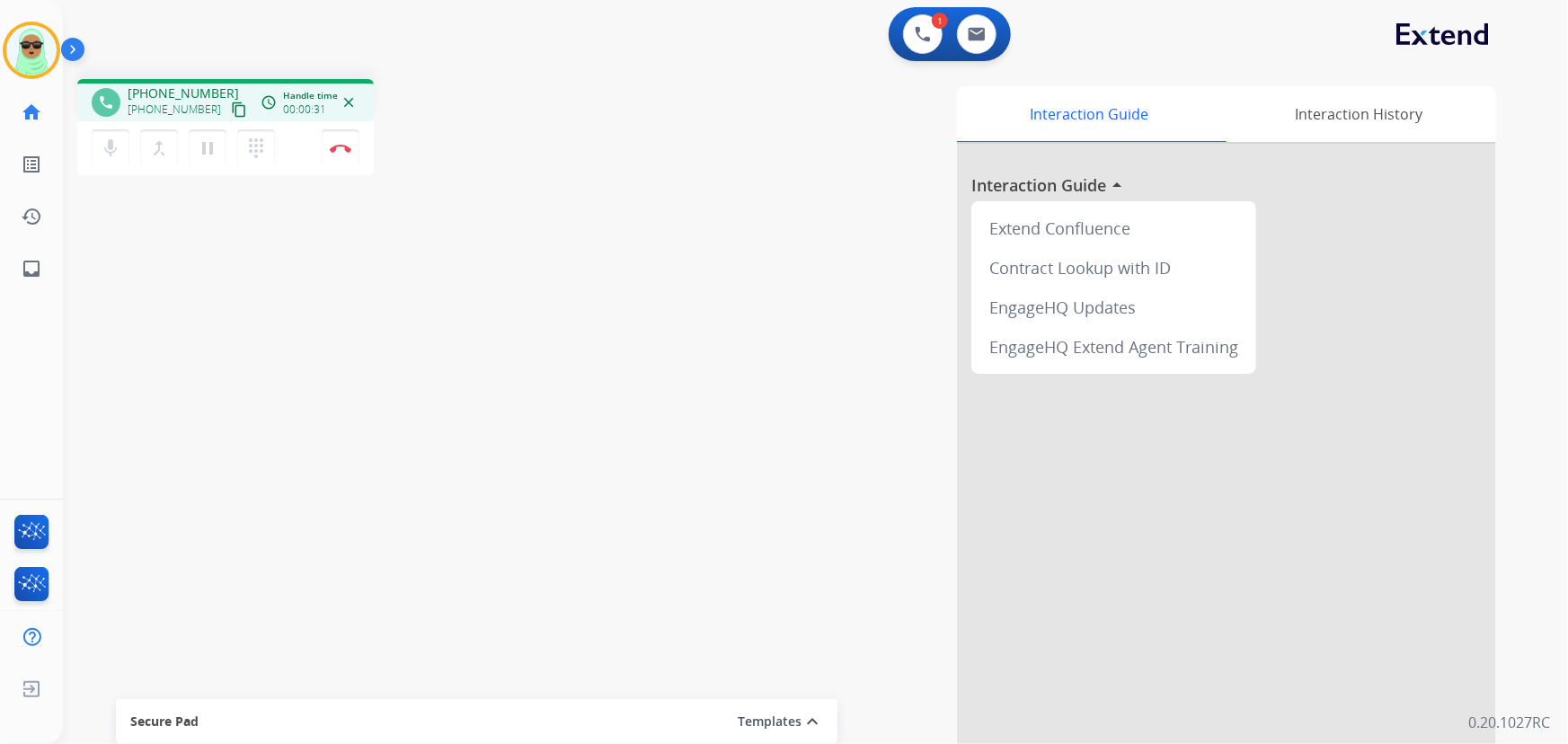
click at [231, 107] on mat-icon "content_copy" at bounding box center [238, 109] width 16 height 16
click at [345, 154] on button "Disconnect" at bounding box center [340, 148] width 38 height 38
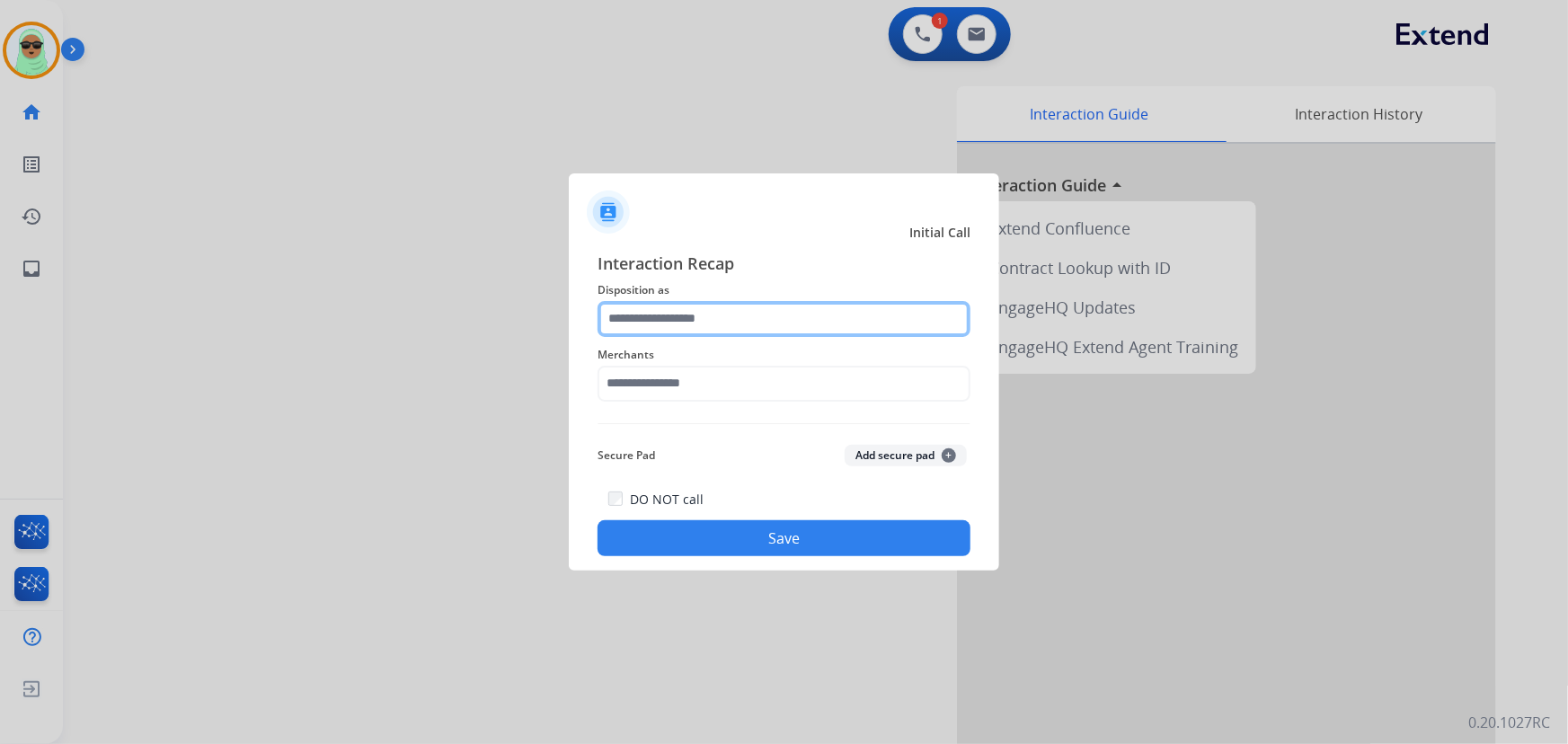
click at [722, 328] on input "text" at bounding box center [784, 319] width 373 height 36
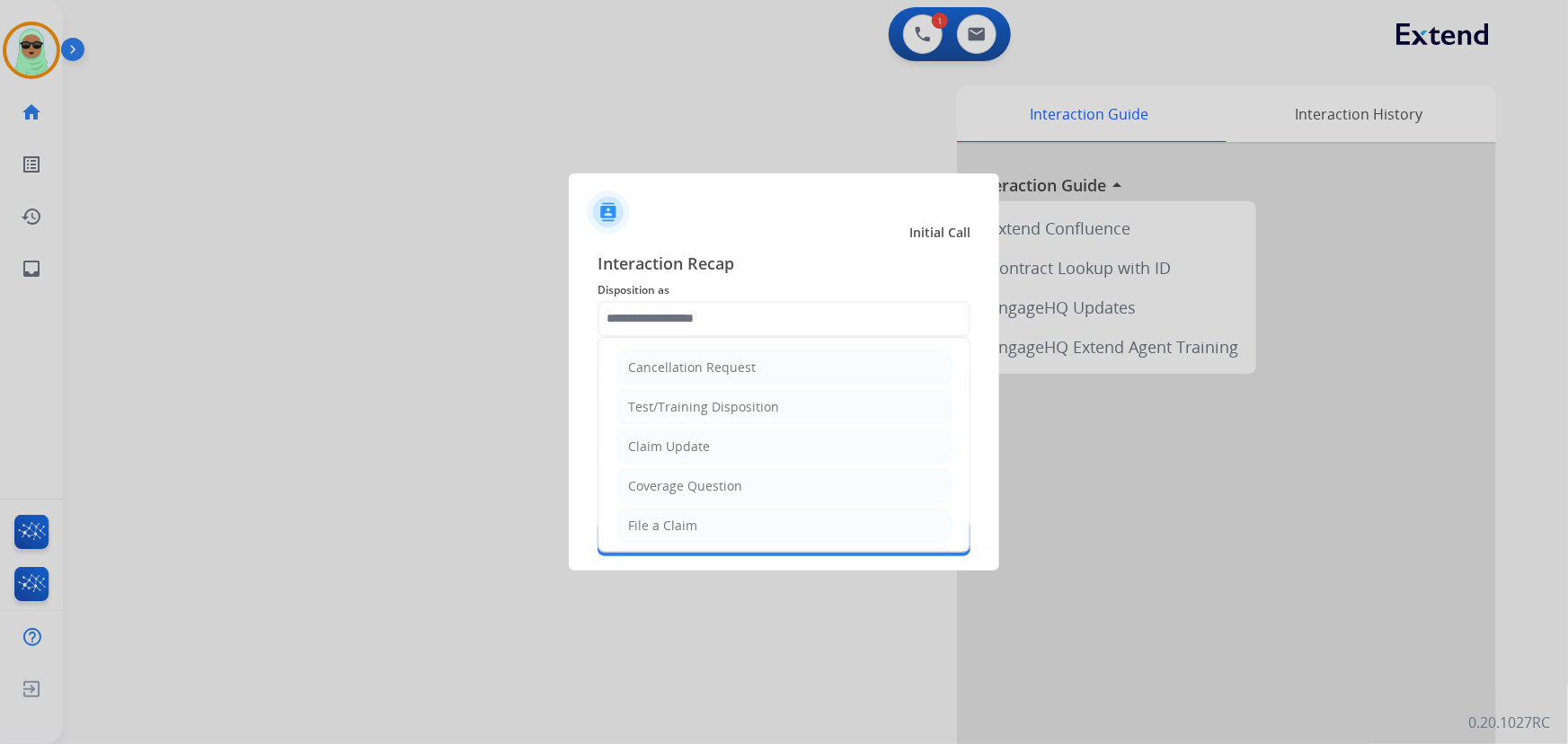
click at [785, 426] on ul "Cancellation Request Test/Training Disposition Claim Update Coverage Question F…" at bounding box center [784, 584] width 371 height 493
click at [773, 441] on li "Claim Update" at bounding box center [784, 446] width 335 height 34
type input "**********"
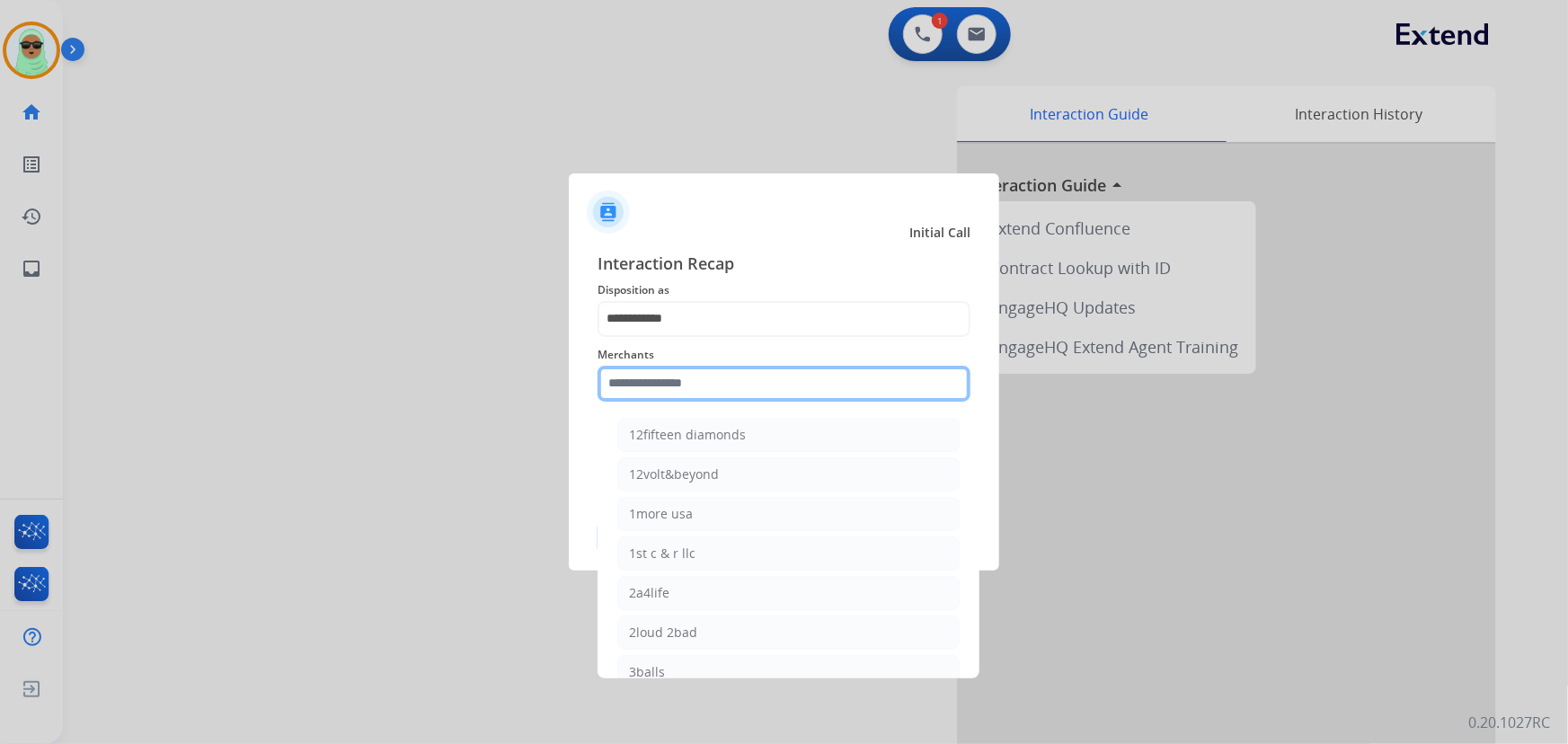
click at [744, 366] on input "text" at bounding box center [784, 384] width 373 height 36
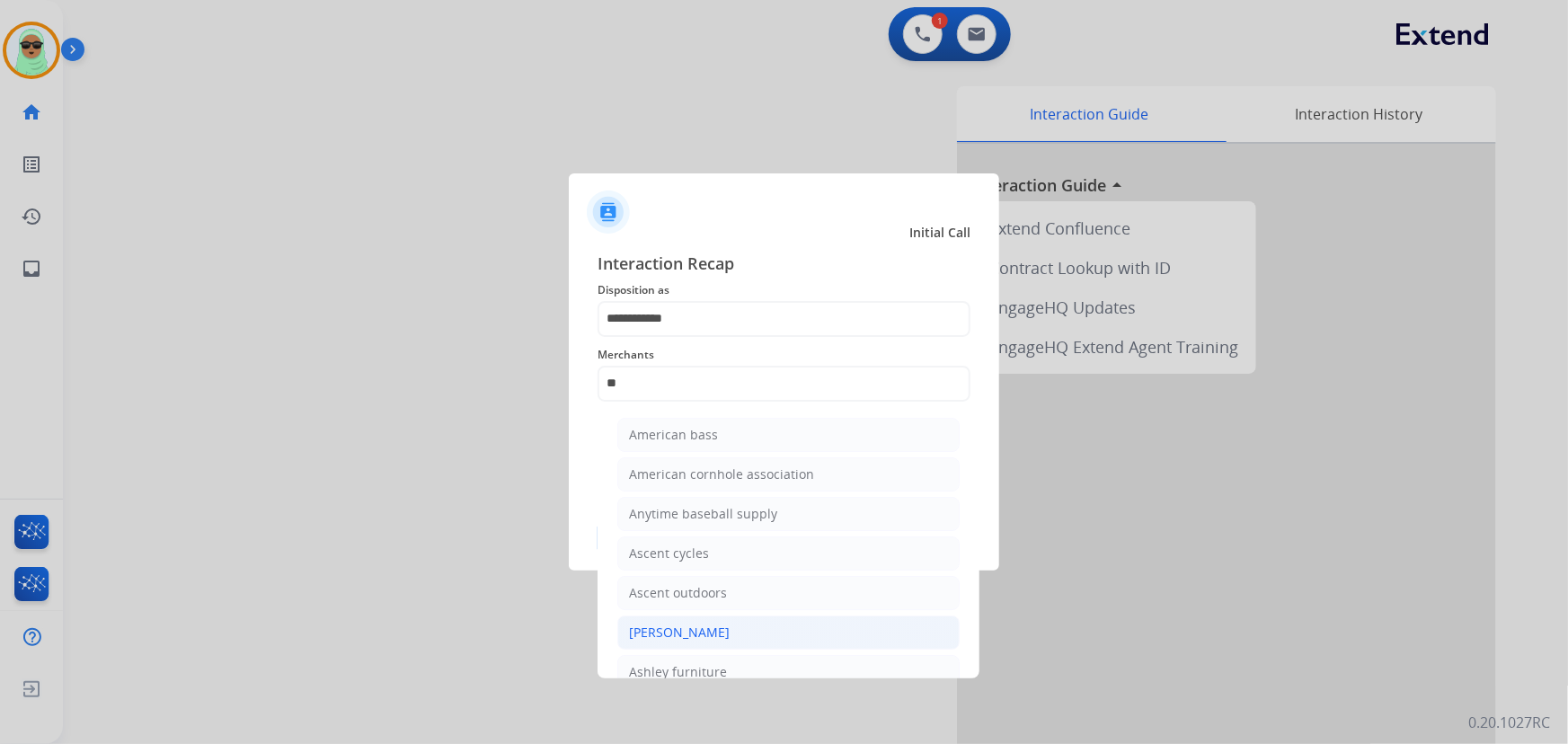
click at [695, 623] on div "[PERSON_NAME]" at bounding box center [679, 632] width 100 height 18
type input "**********"
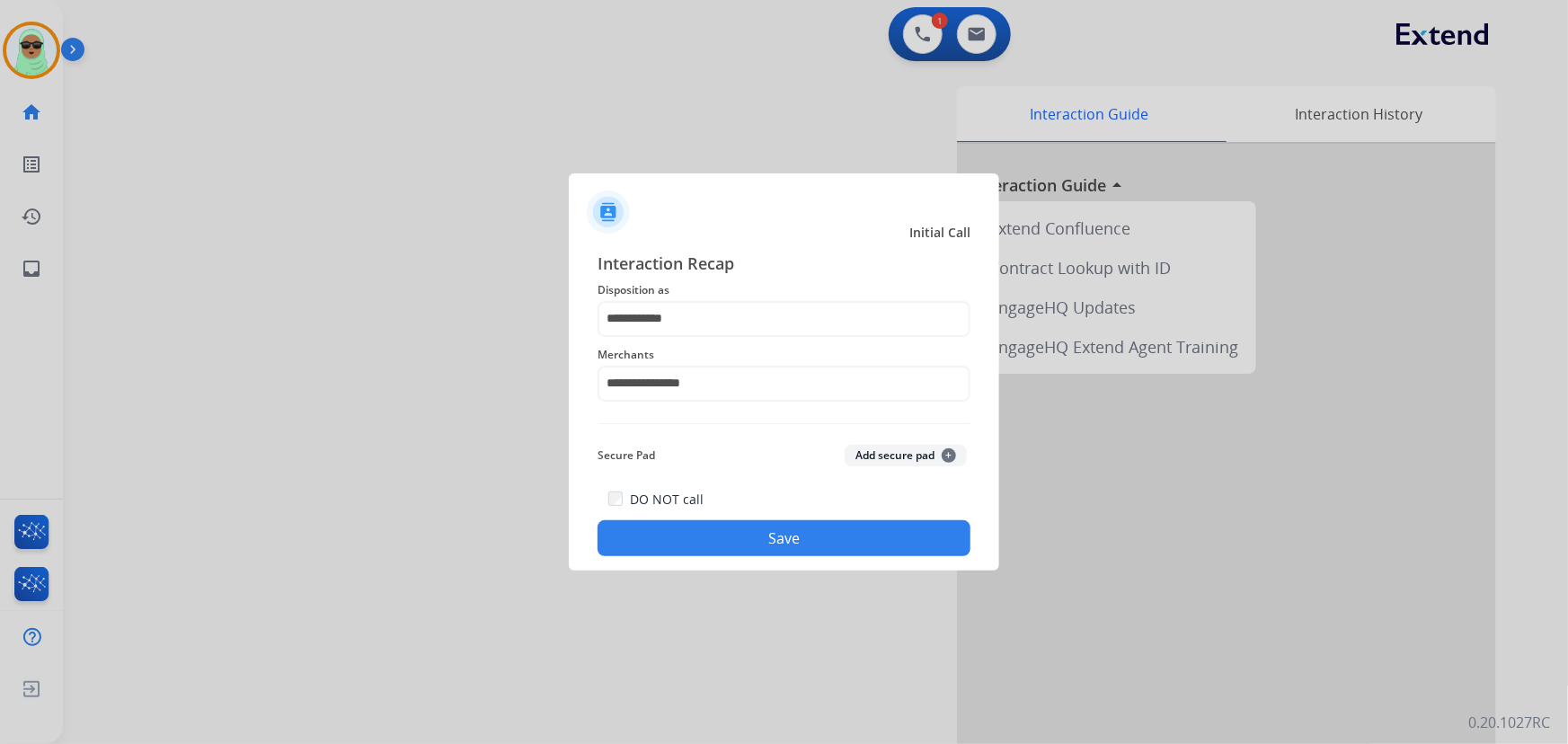
click at [708, 556] on div "DO NOT call Save" at bounding box center [784, 522] width 373 height 68
click at [722, 546] on button "Save" at bounding box center [784, 538] width 373 height 36
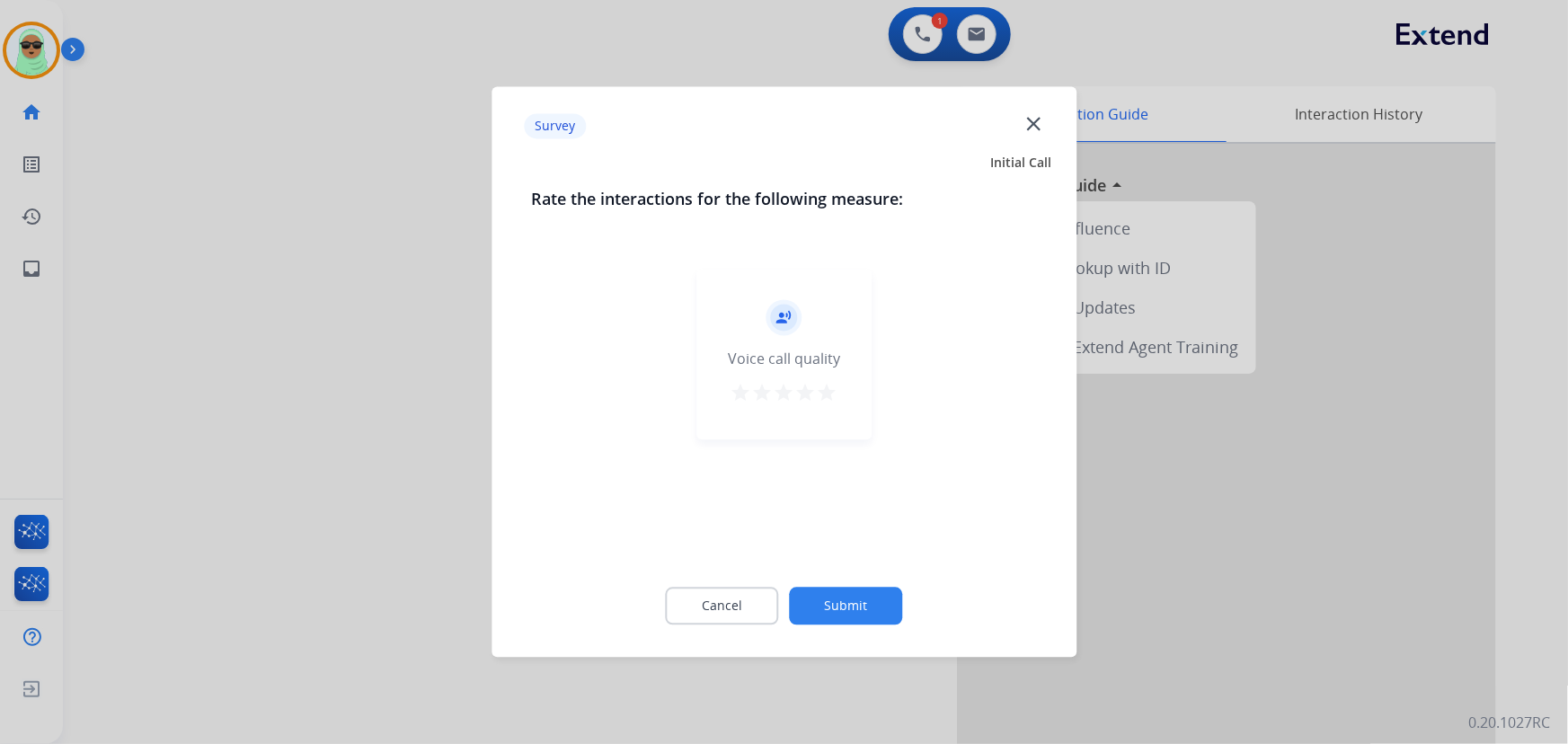
click at [836, 619] on button "Submit" at bounding box center [846, 606] width 113 height 38
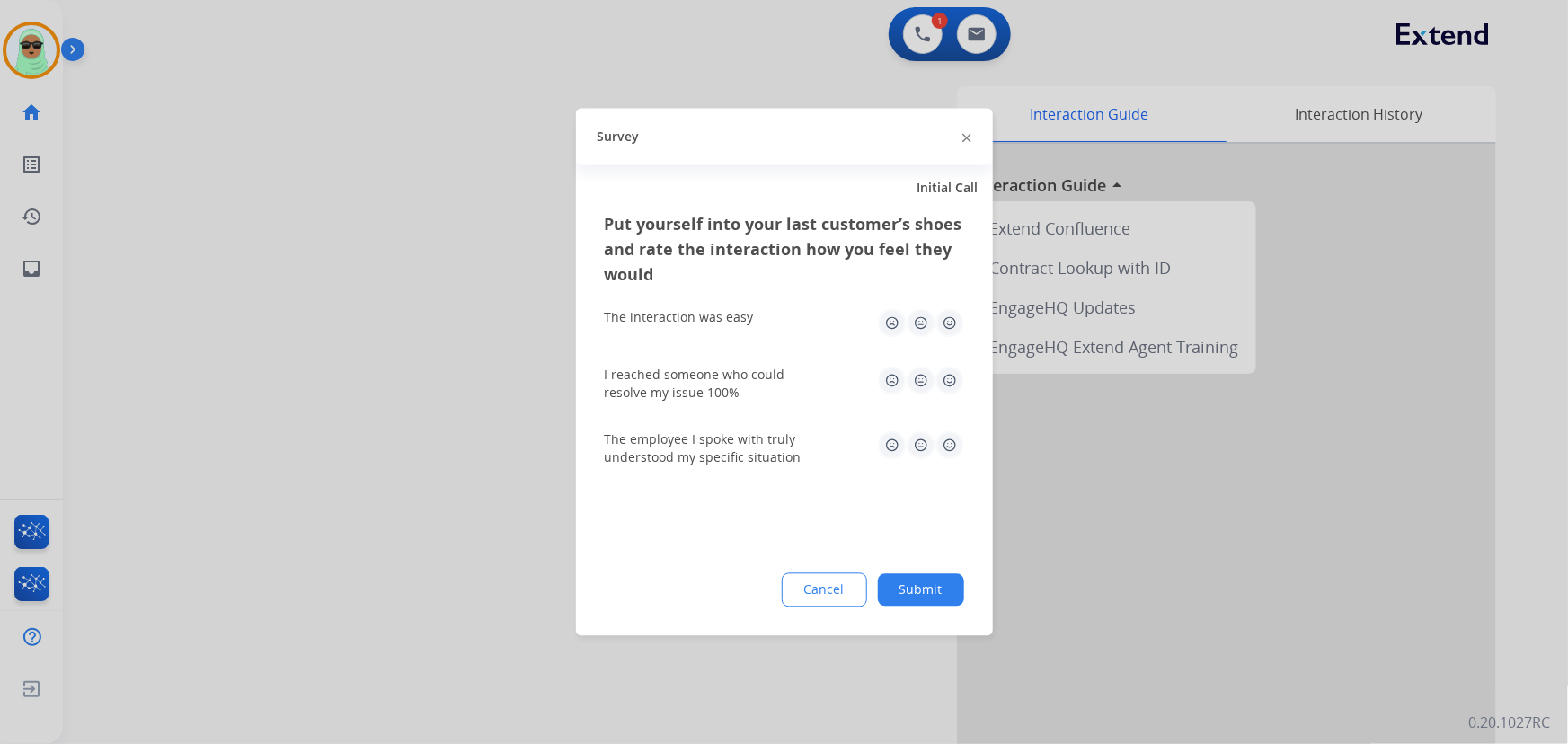
click at [856, 577] on button "Cancel" at bounding box center [824, 590] width 85 height 34
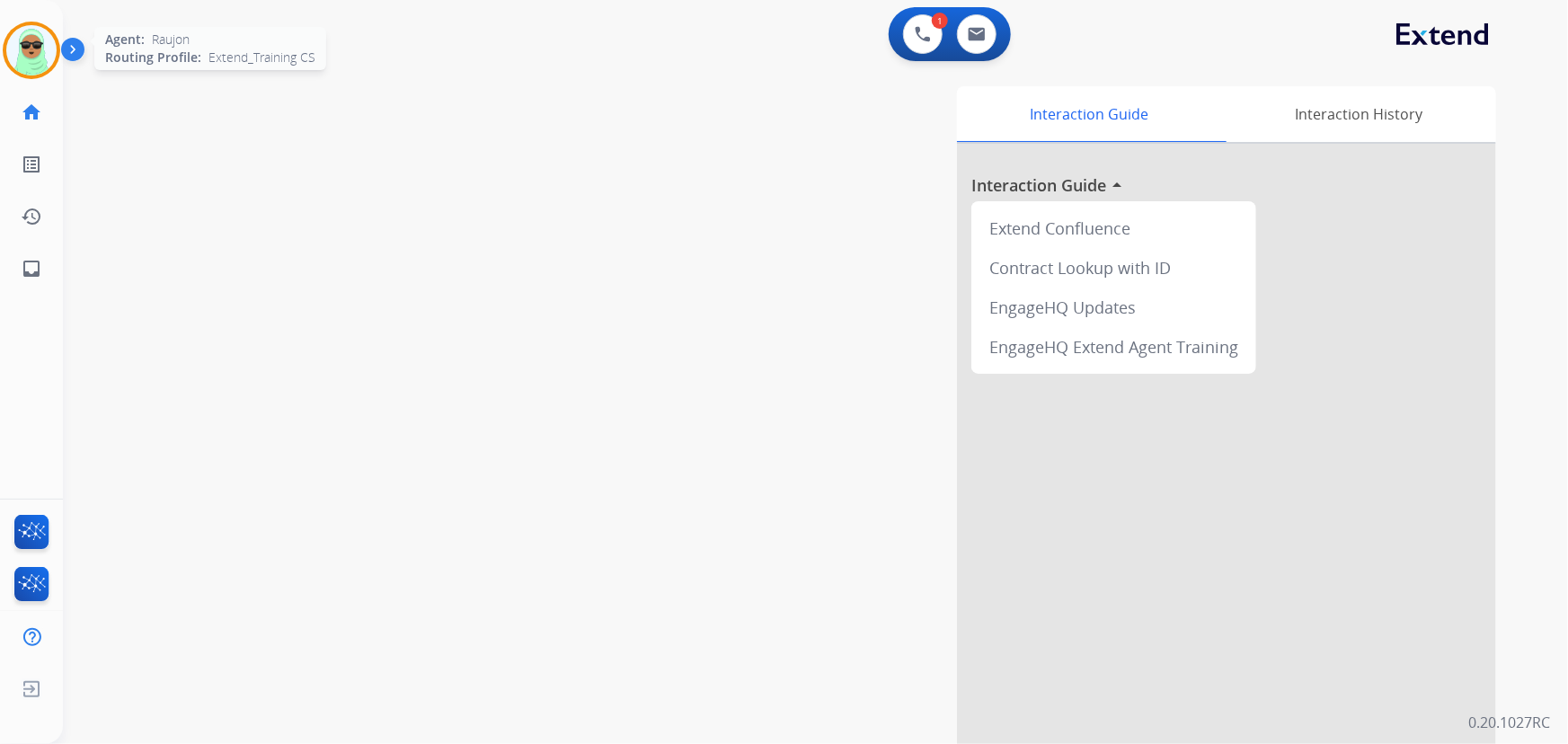
click at [48, 72] on div at bounding box center [31, 50] width 58 height 58
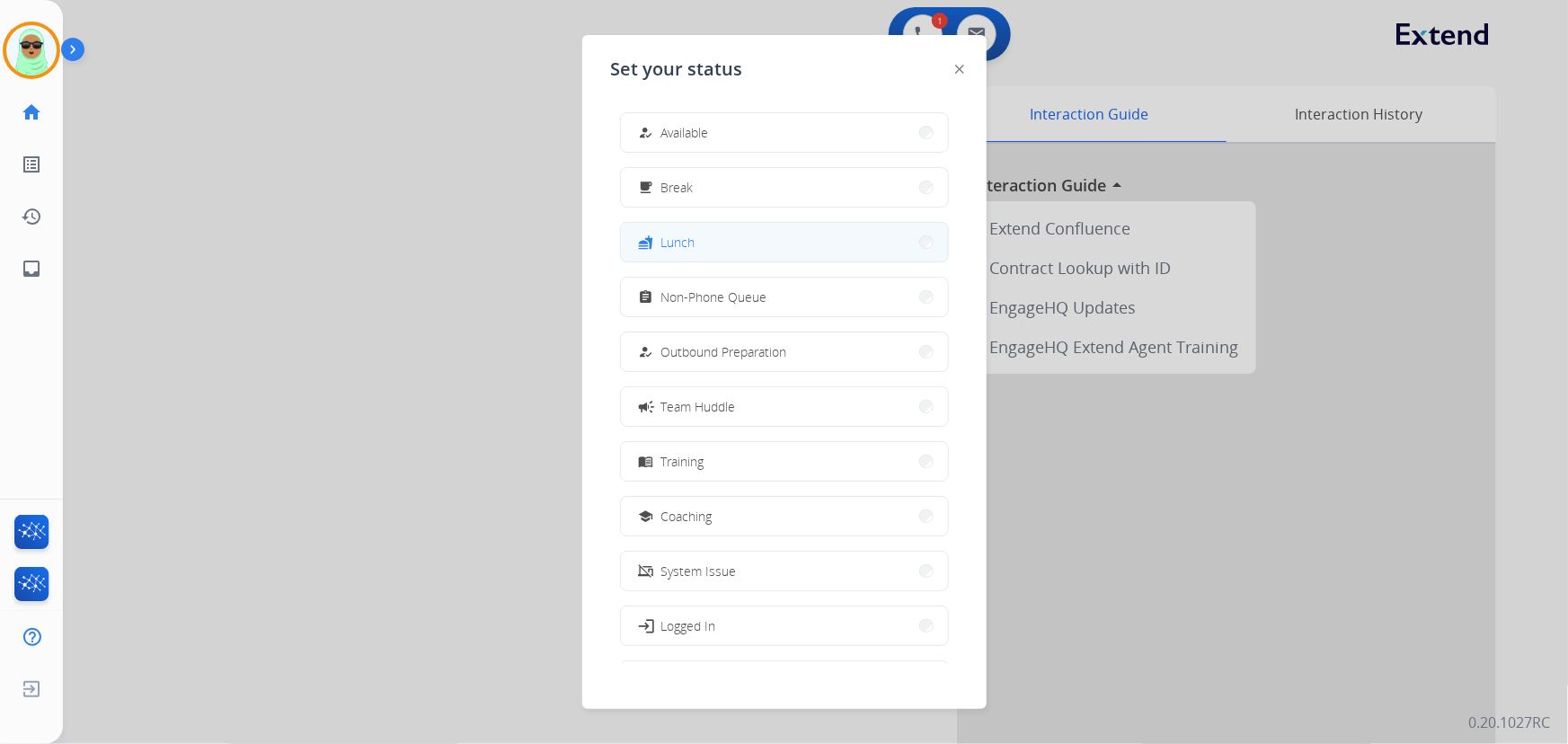
click at [692, 225] on button "fastfood Lunch" at bounding box center [784, 242] width 327 height 39
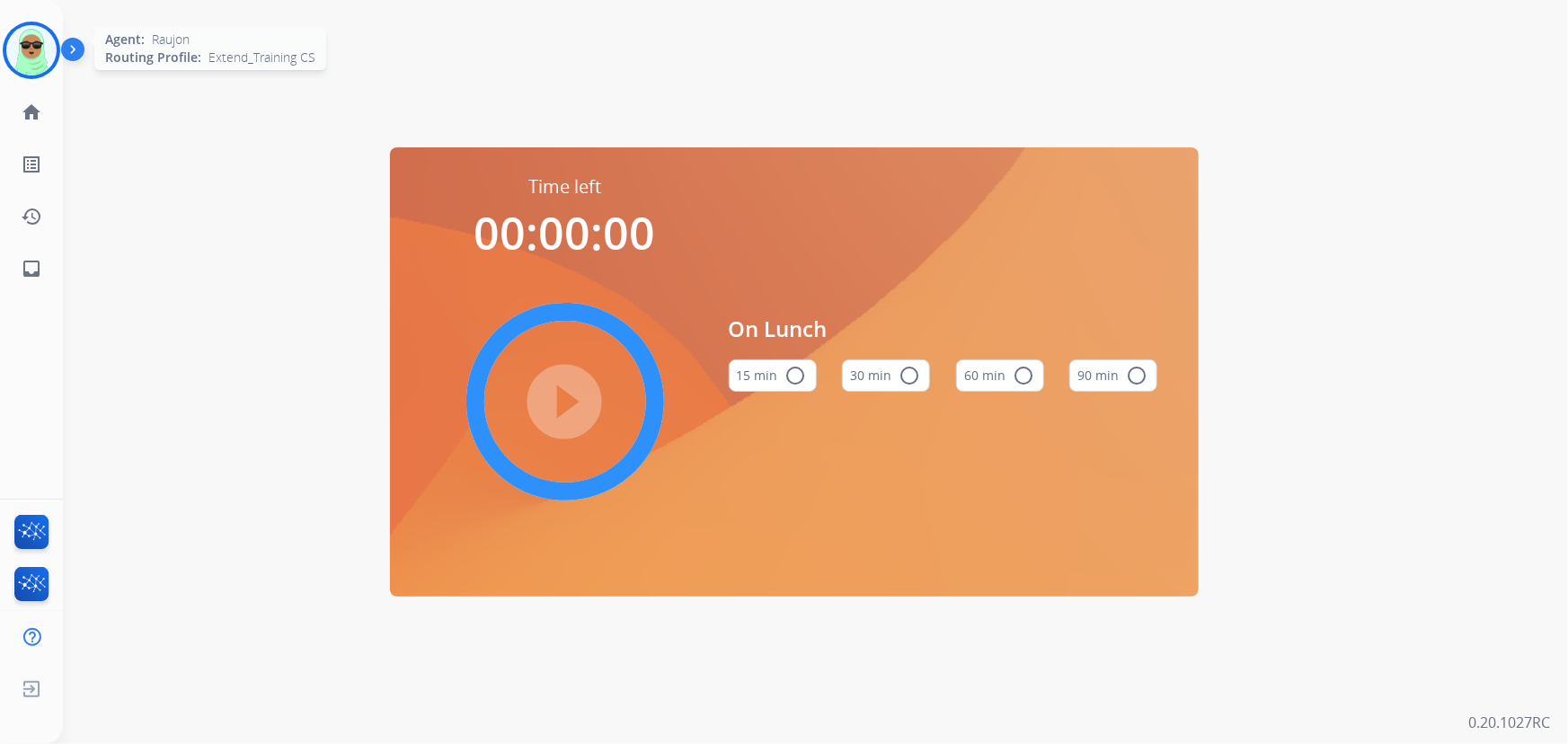
click at [39, 76] on div at bounding box center [31, 50] width 58 height 58
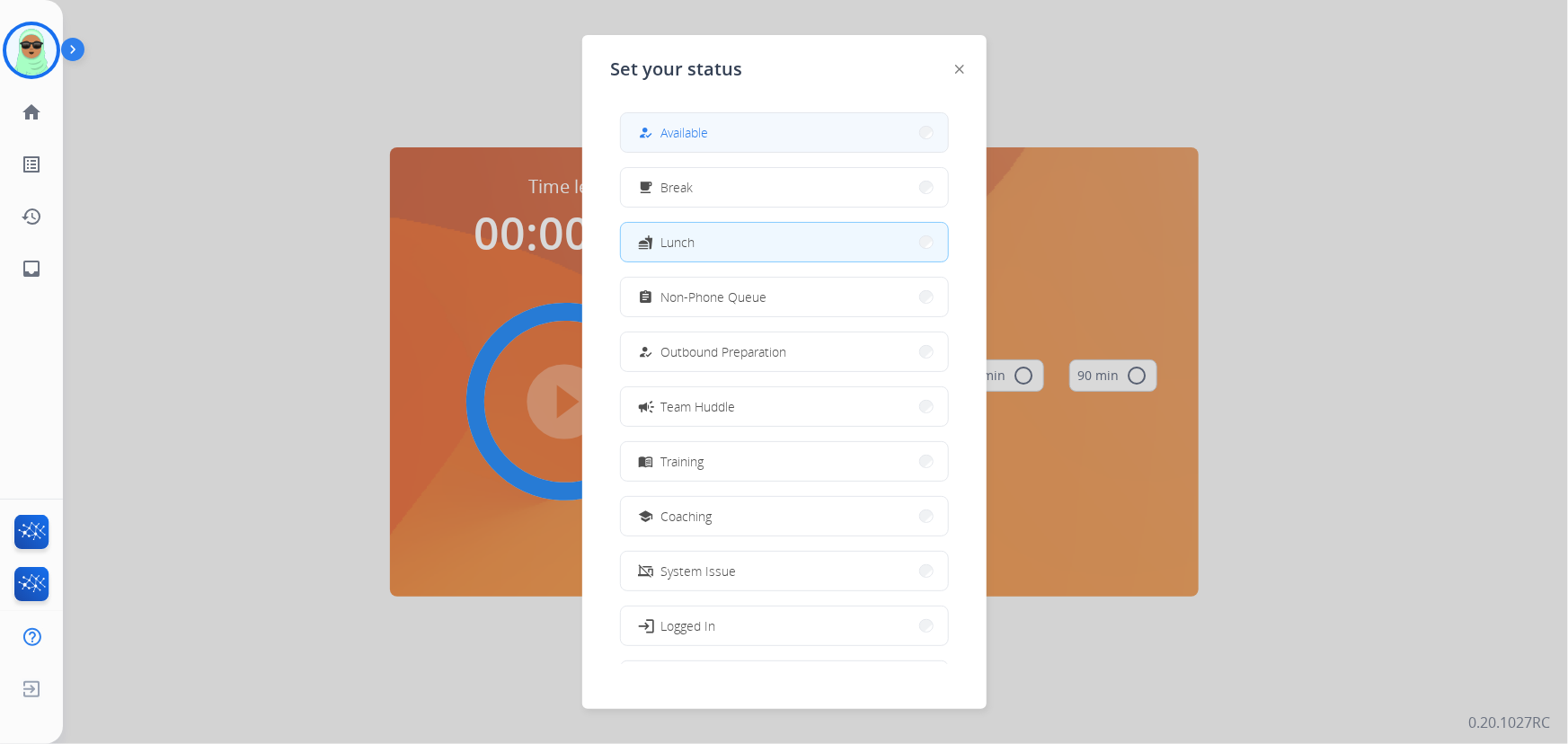
click at [710, 149] on button "how_to_reg Available" at bounding box center [784, 132] width 327 height 39
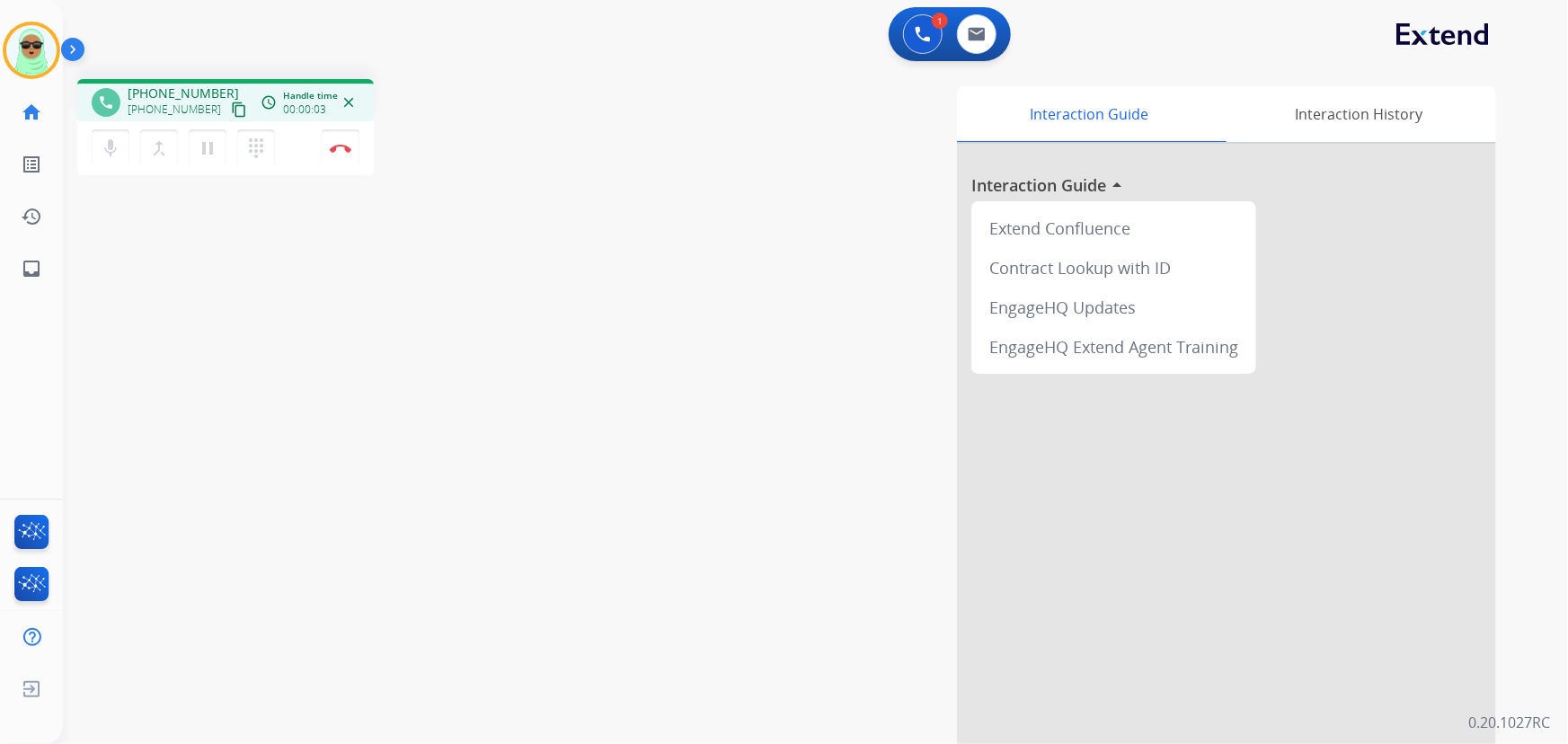
click at [231, 107] on mat-icon "content_copy" at bounding box center [238, 109] width 16 height 16
click at [904, 40] on button at bounding box center [923, 34] width 40 height 40
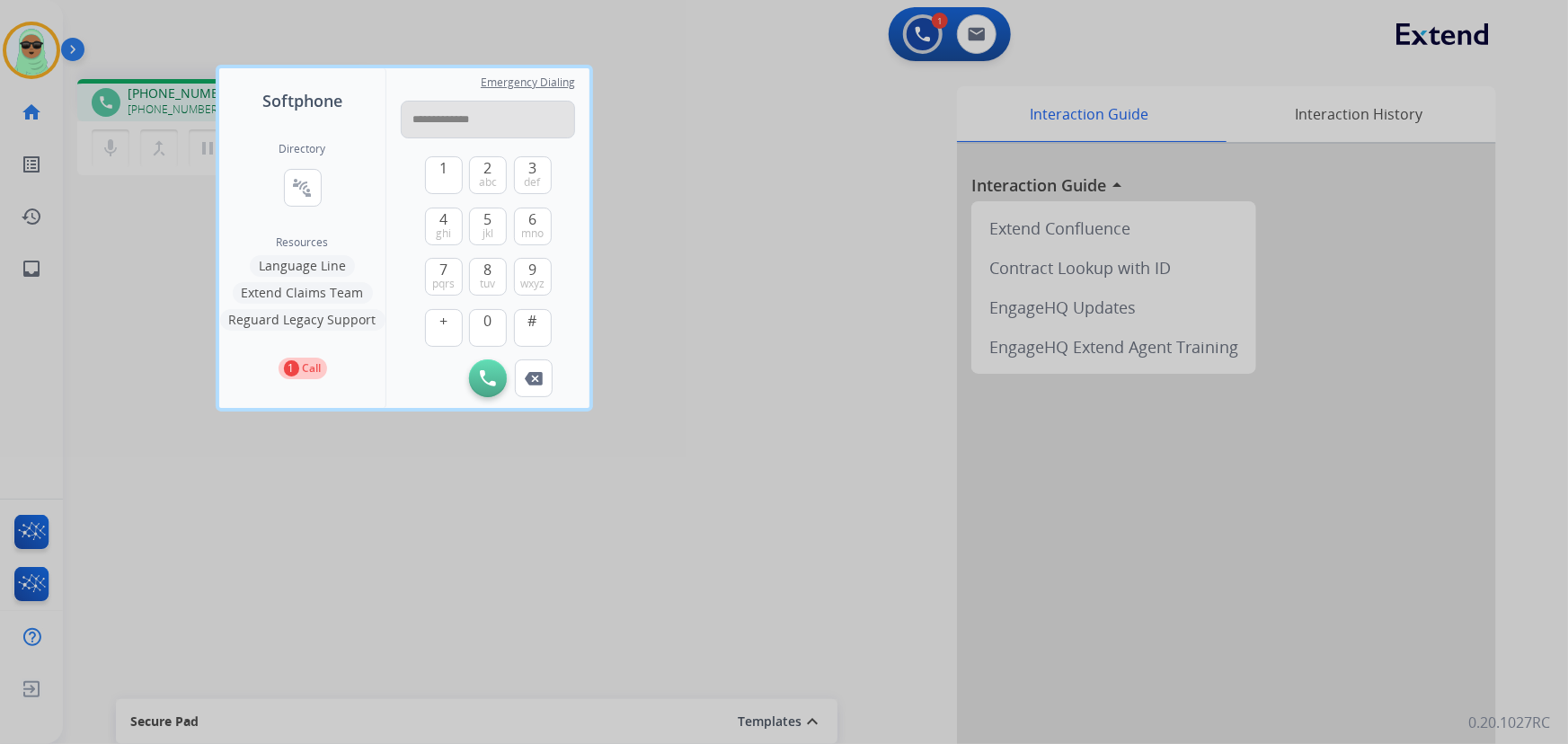
click at [508, 114] on input "**********" at bounding box center [488, 119] width 174 height 38
type input "**********"
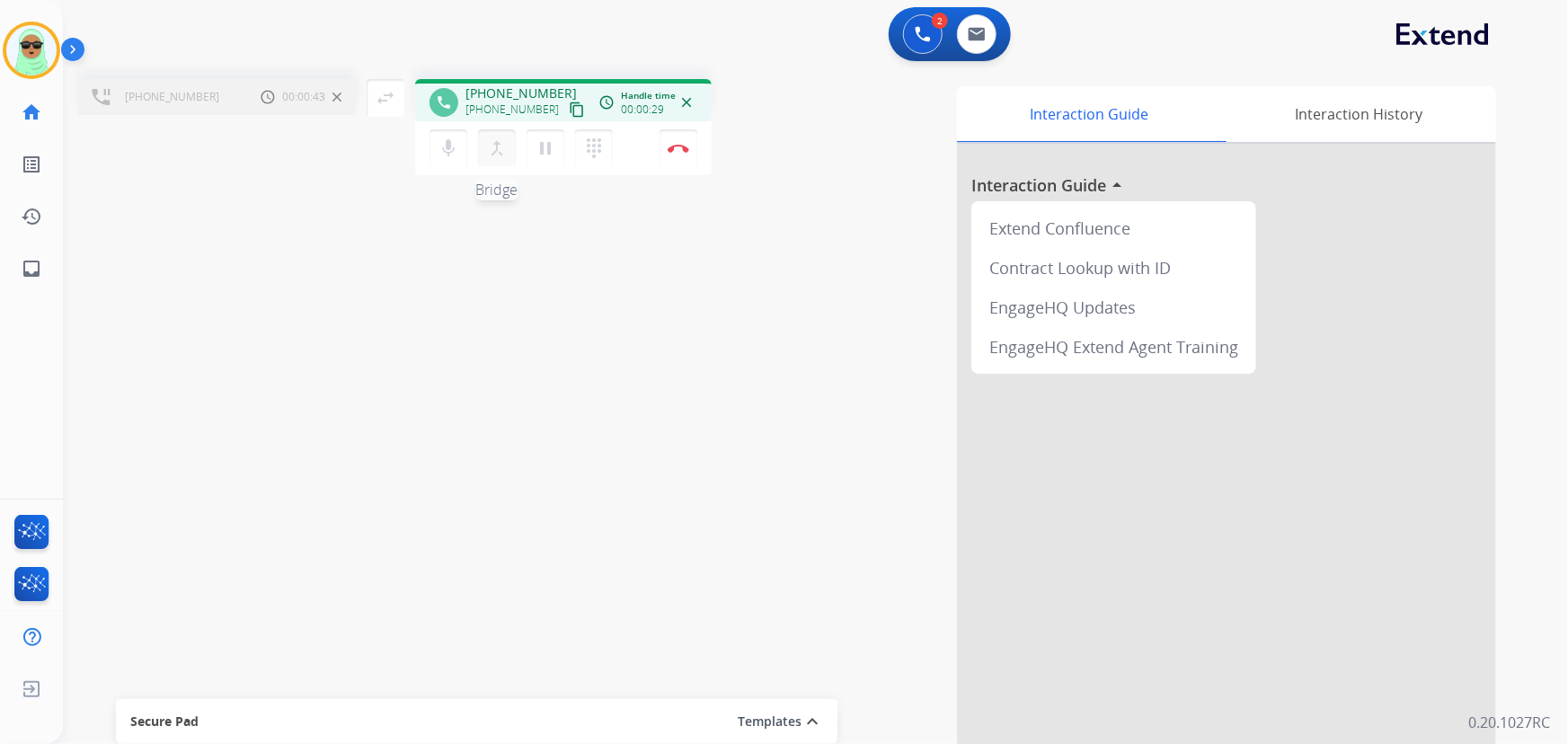
click at [491, 141] on mat-icon "merge_type" at bounding box center [497, 147] width 22 height 22
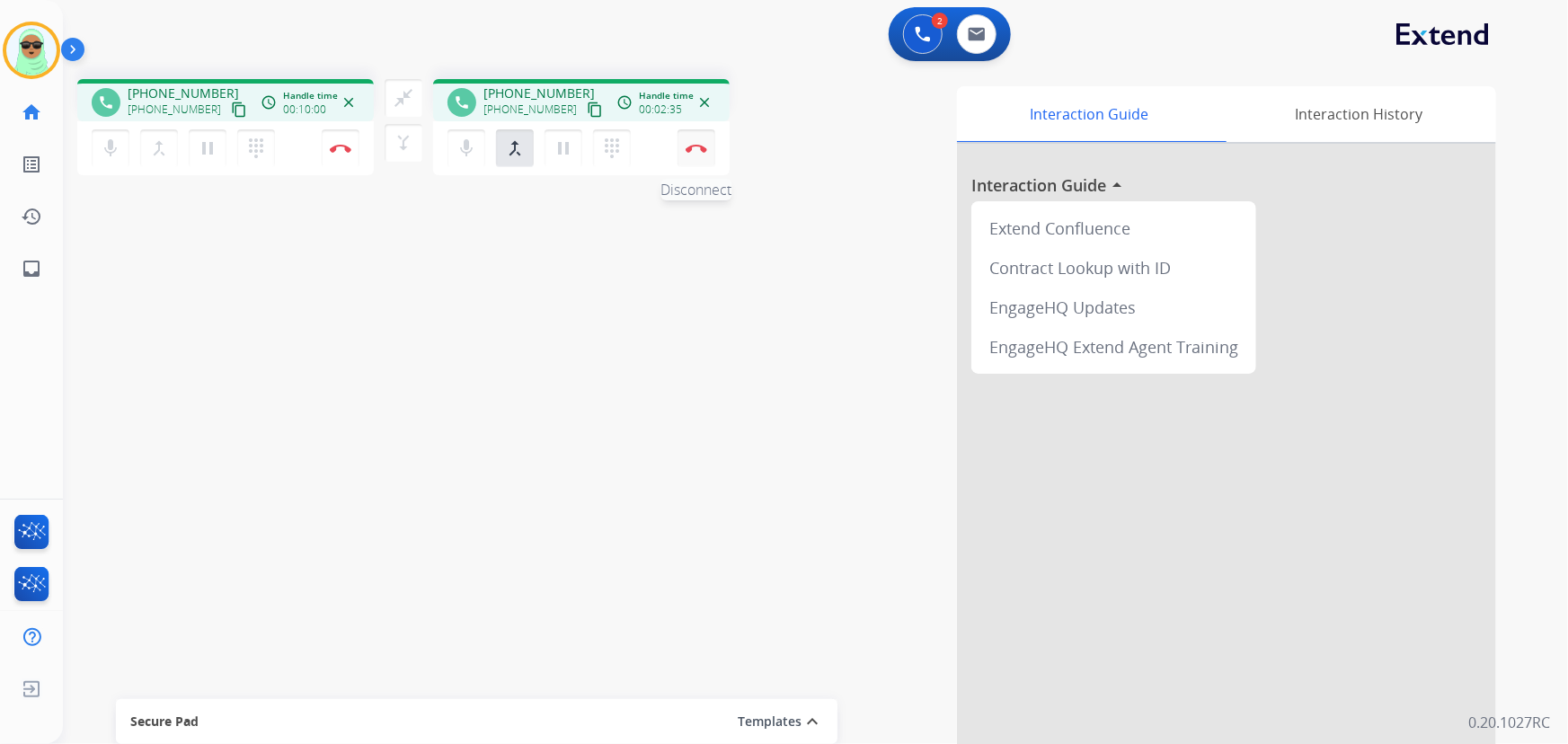
click at [359, 162] on button "Disconnect" at bounding box center [340, 148] width 38 height 38
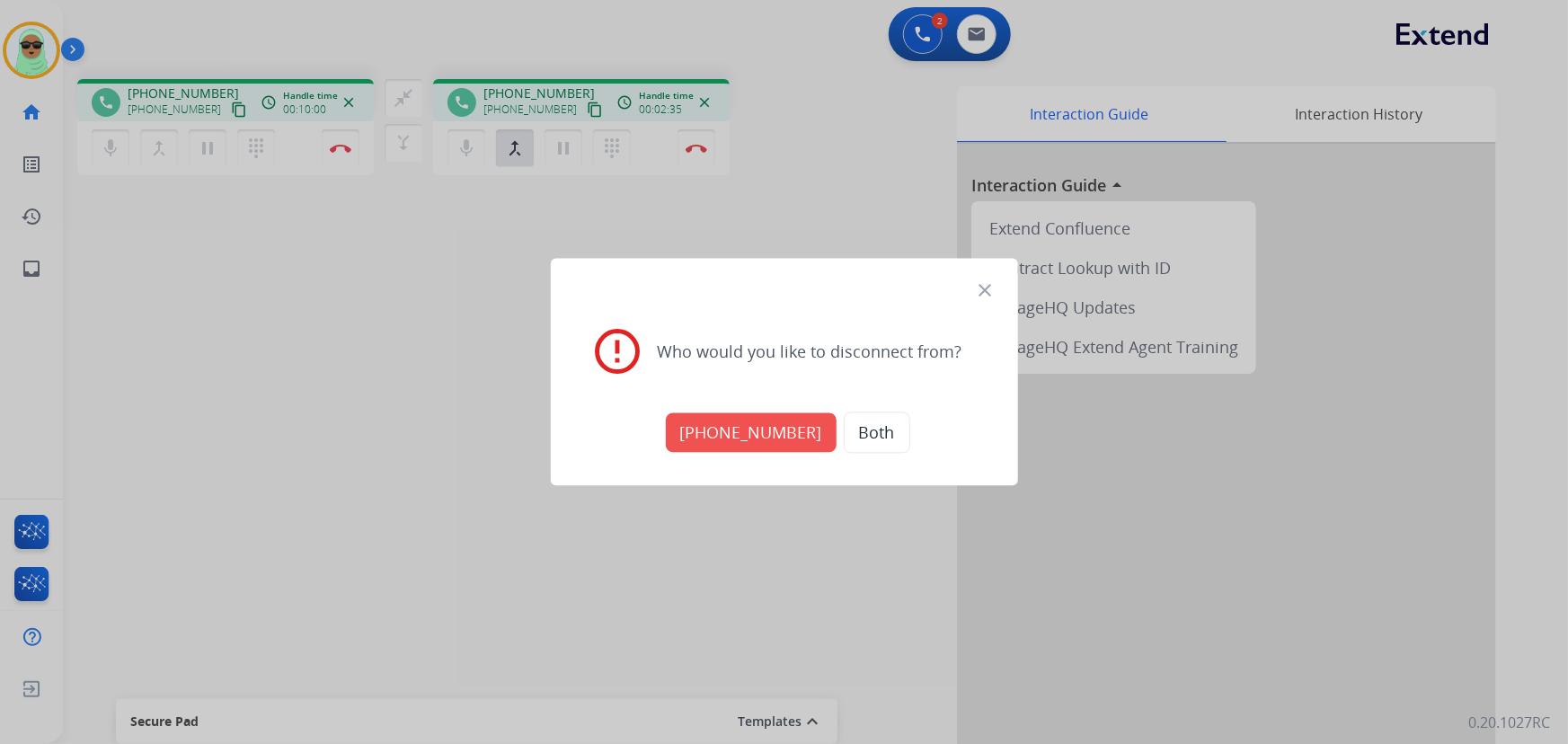
click at [812, 437] on button "[PHONE_NUMBER]" at bounding box center [751, 433] width 170 height 40
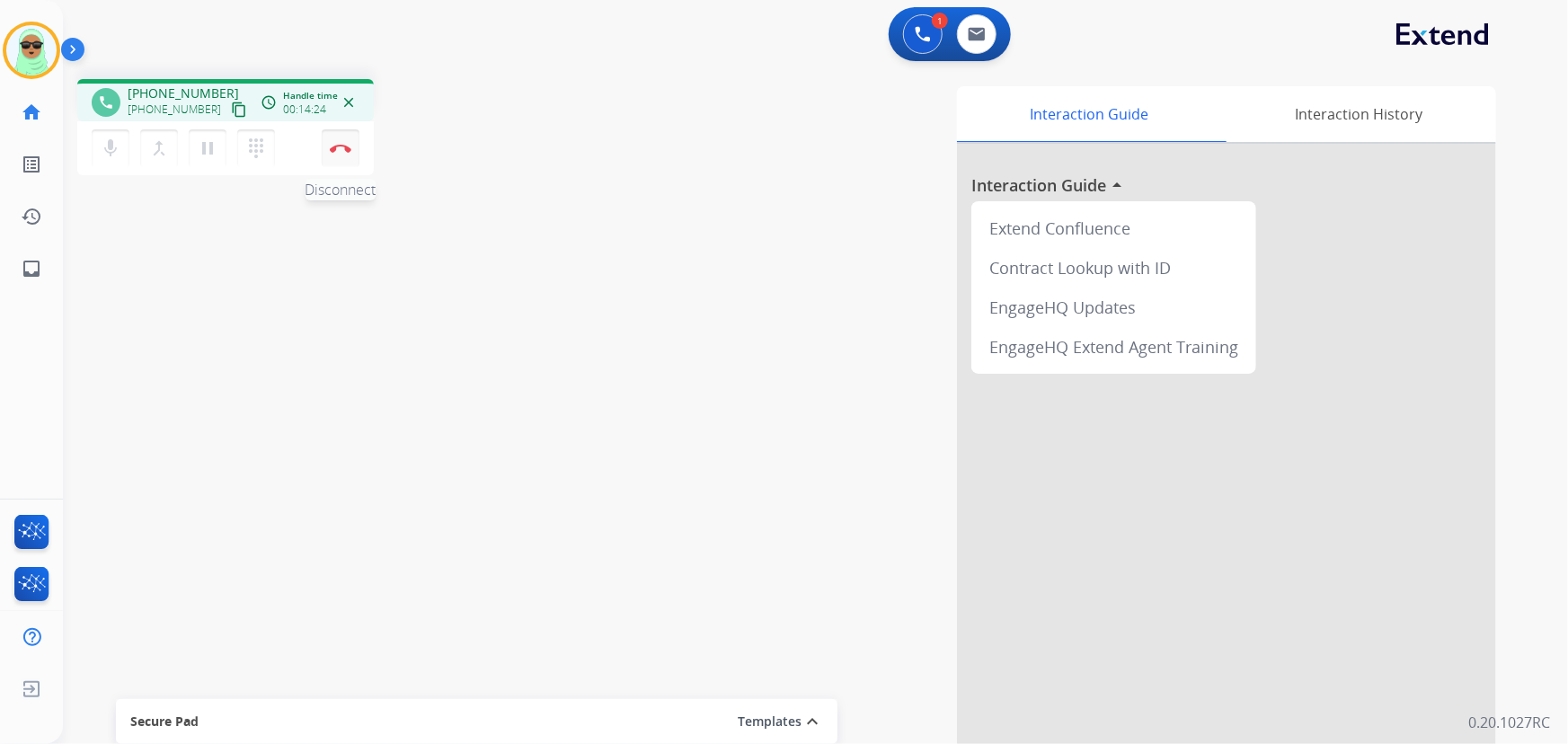
click at [349, 159] on button "Disconnect" at bounding box center [340, 148] width 38 height 38
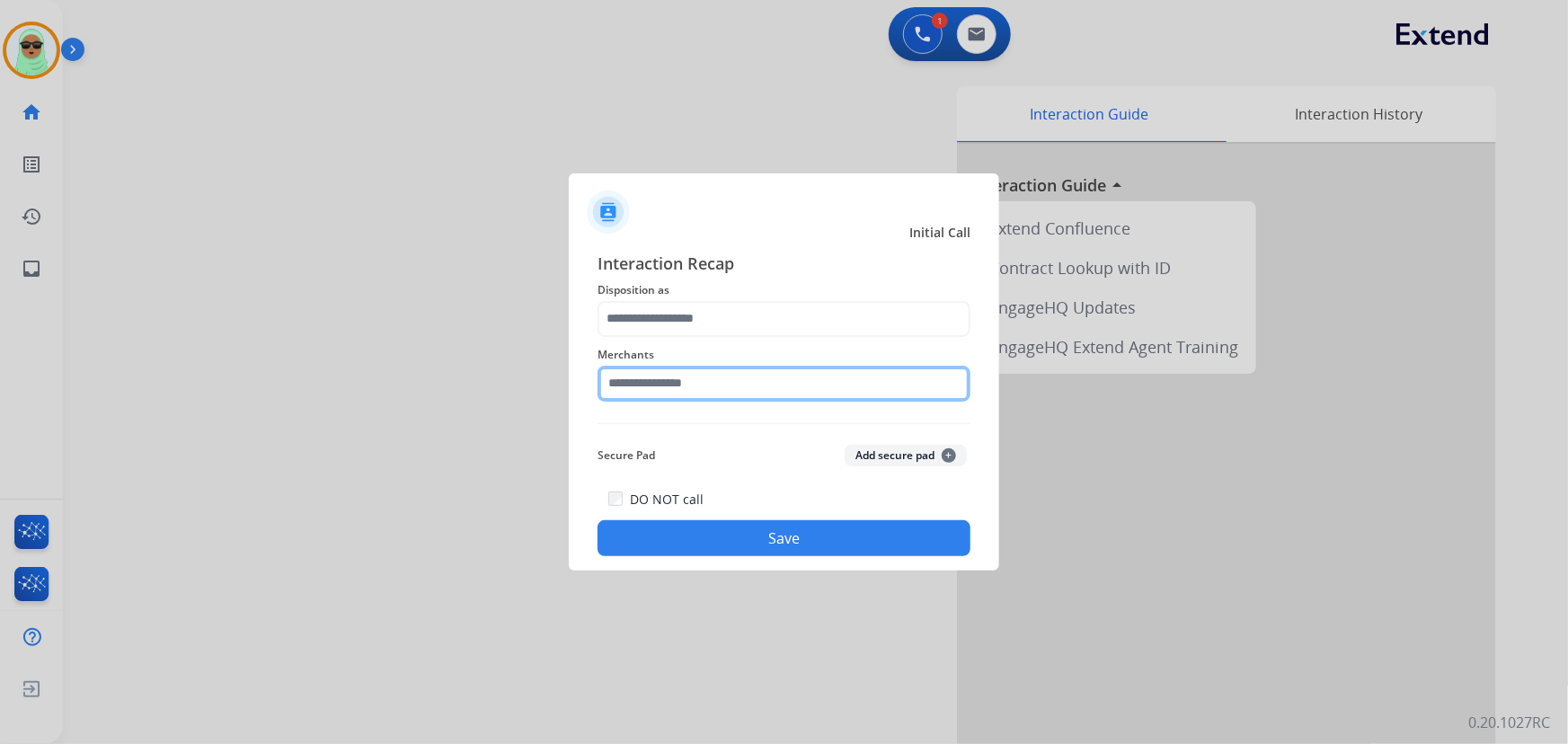
click at [665, 370] on input "text" at bounding box center [784, 384] width 373 height 36
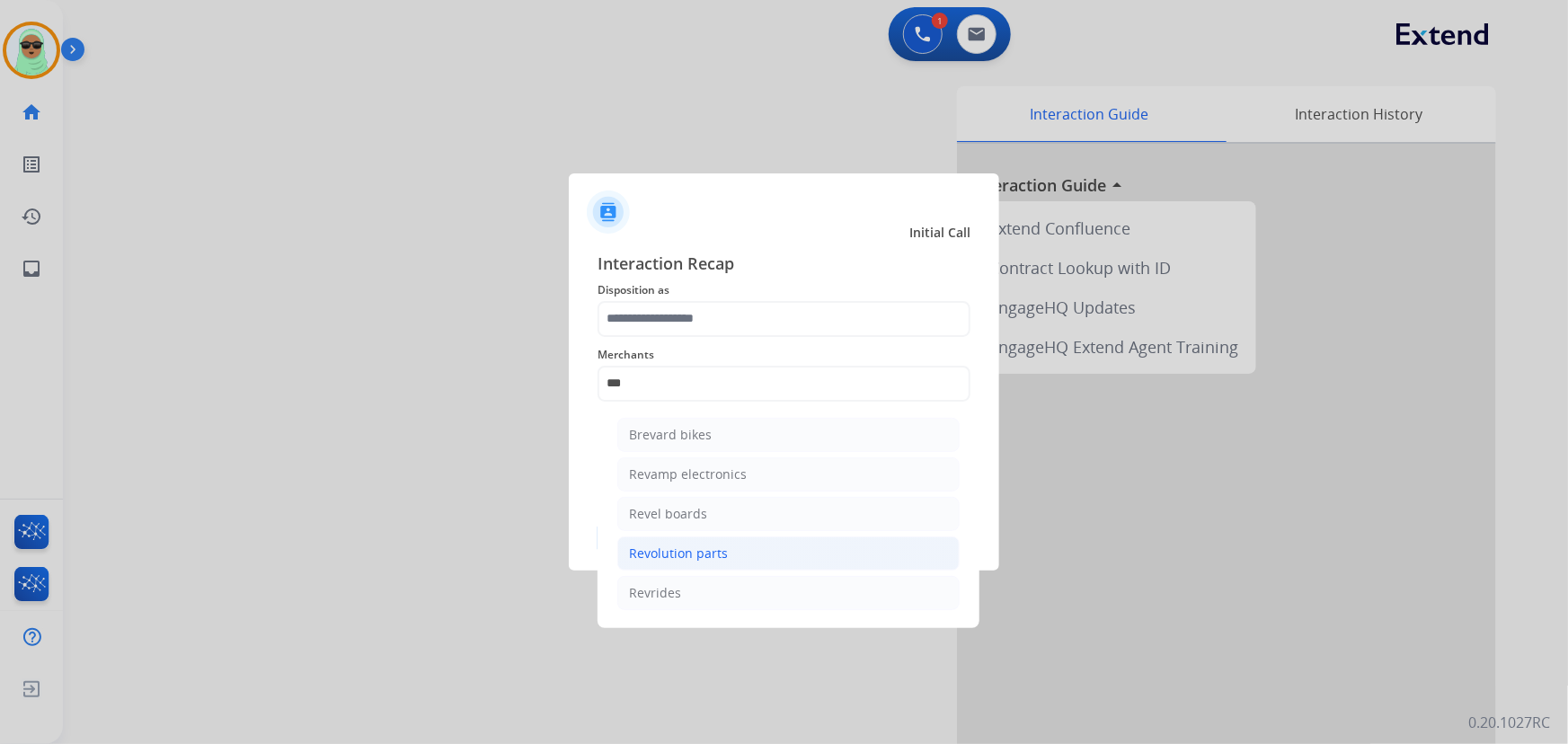
click at [783, 557] on li "Revolution parts" at bounding box center [789, 553] width 342 height 34
type input "**********"
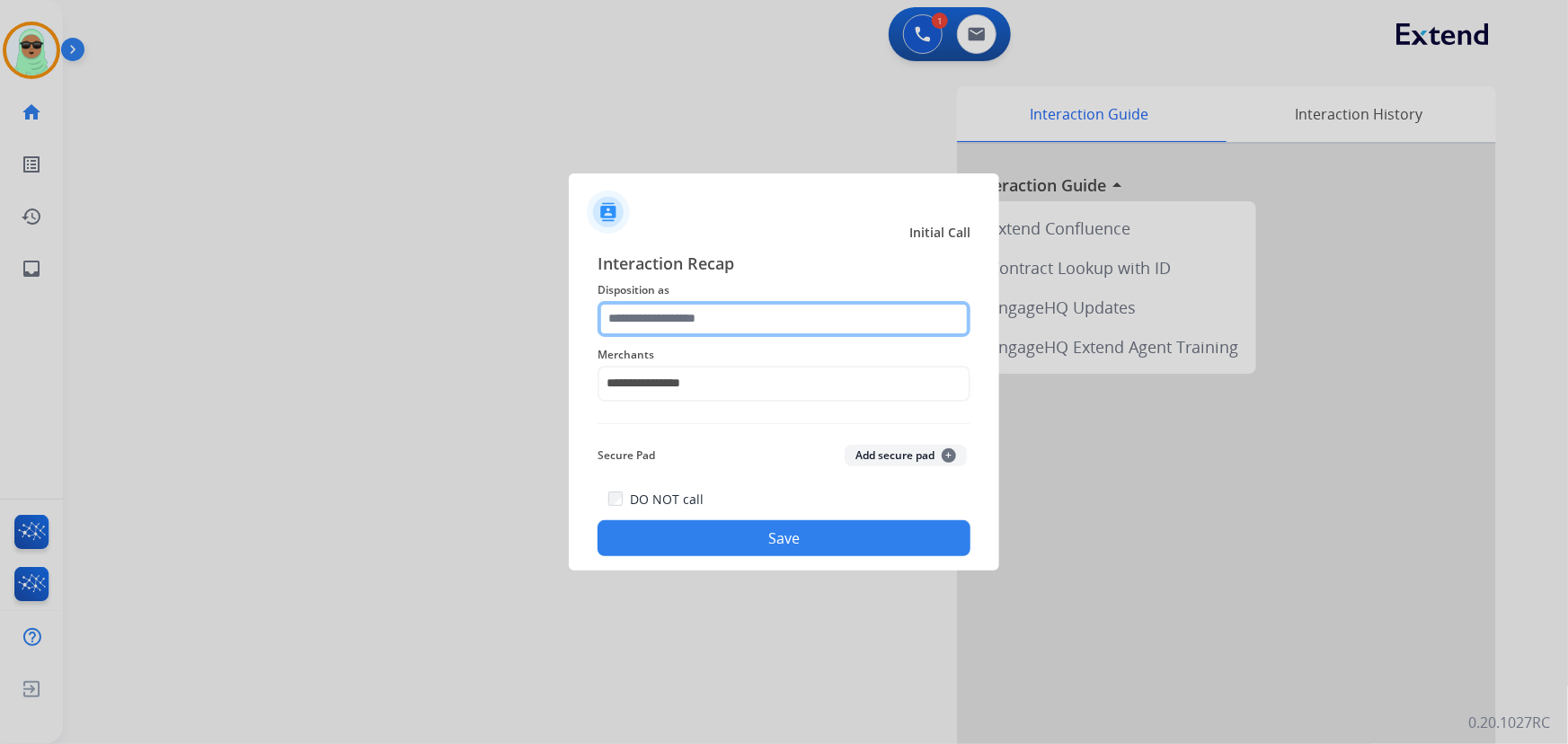
click at [767, 332] on input "text" at bounding box center [784, 319] width 373 height 36
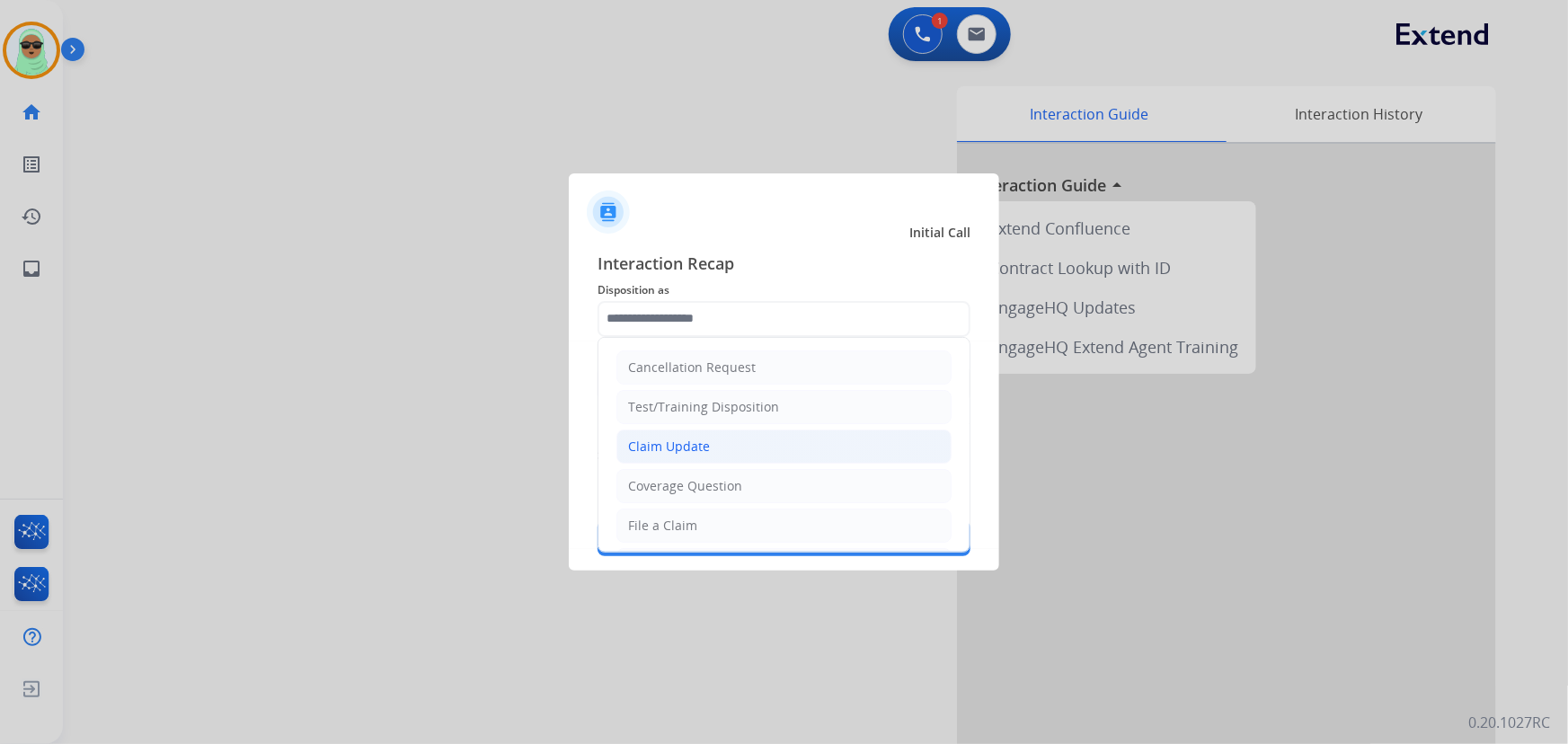
click at [725, 447] on li "Claim Update" at bounding box center [784, 446] width 335 height 34
type input "**********"
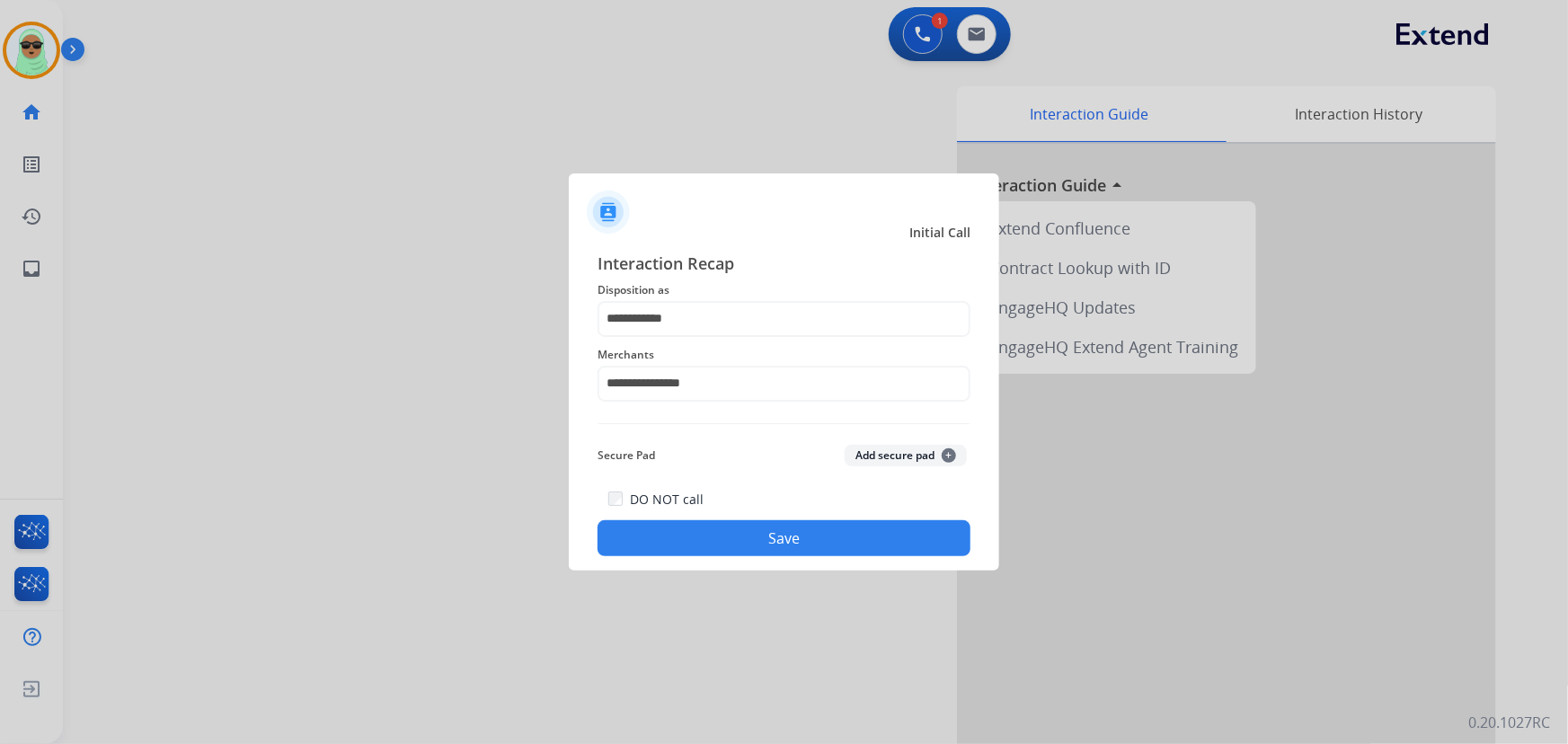
click at [783, 533] on button "Save" at bounding box center [784, 538] width 373 height 36
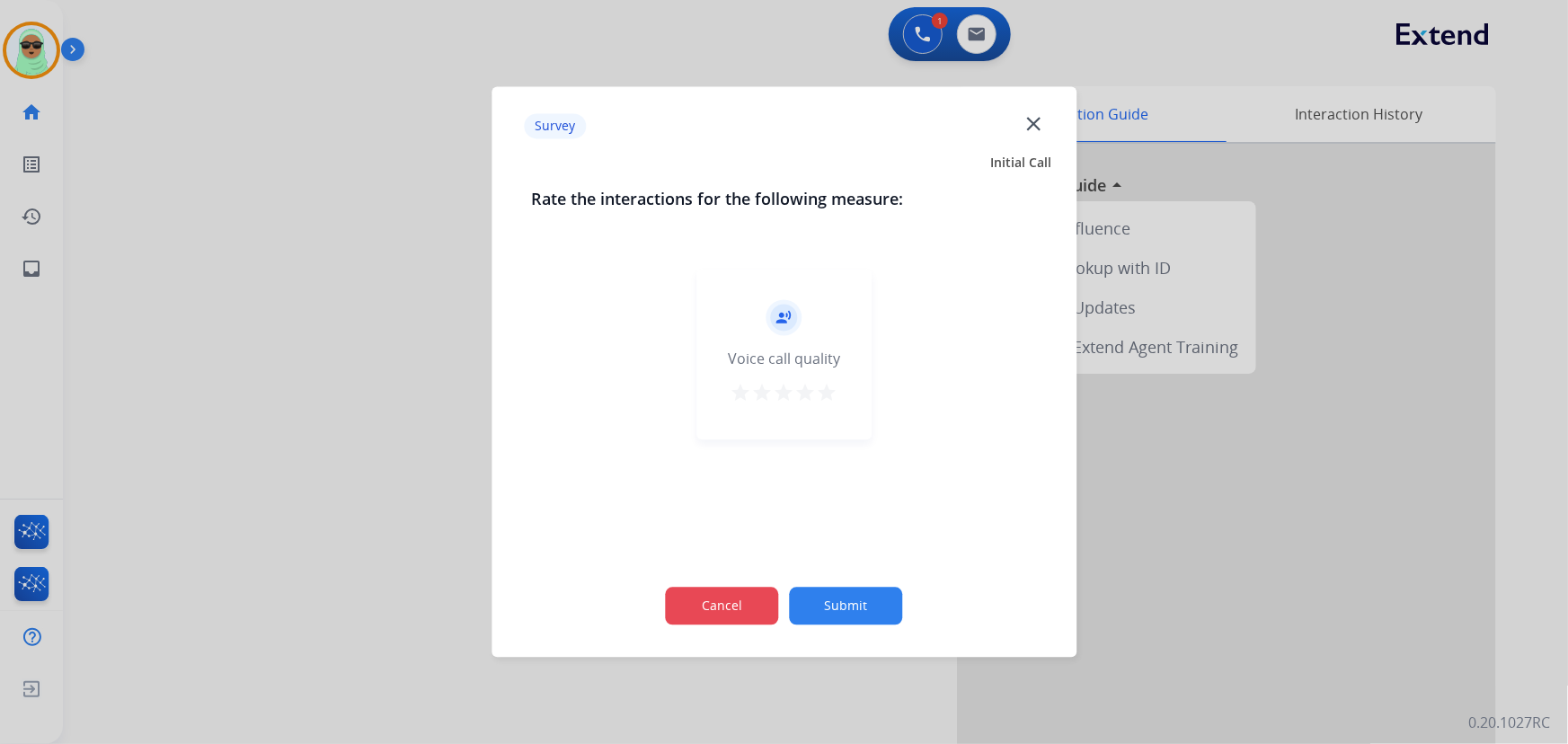
click at [728, 614] on button "Cancel" at bounding box center [723, 606] width 113 height 38
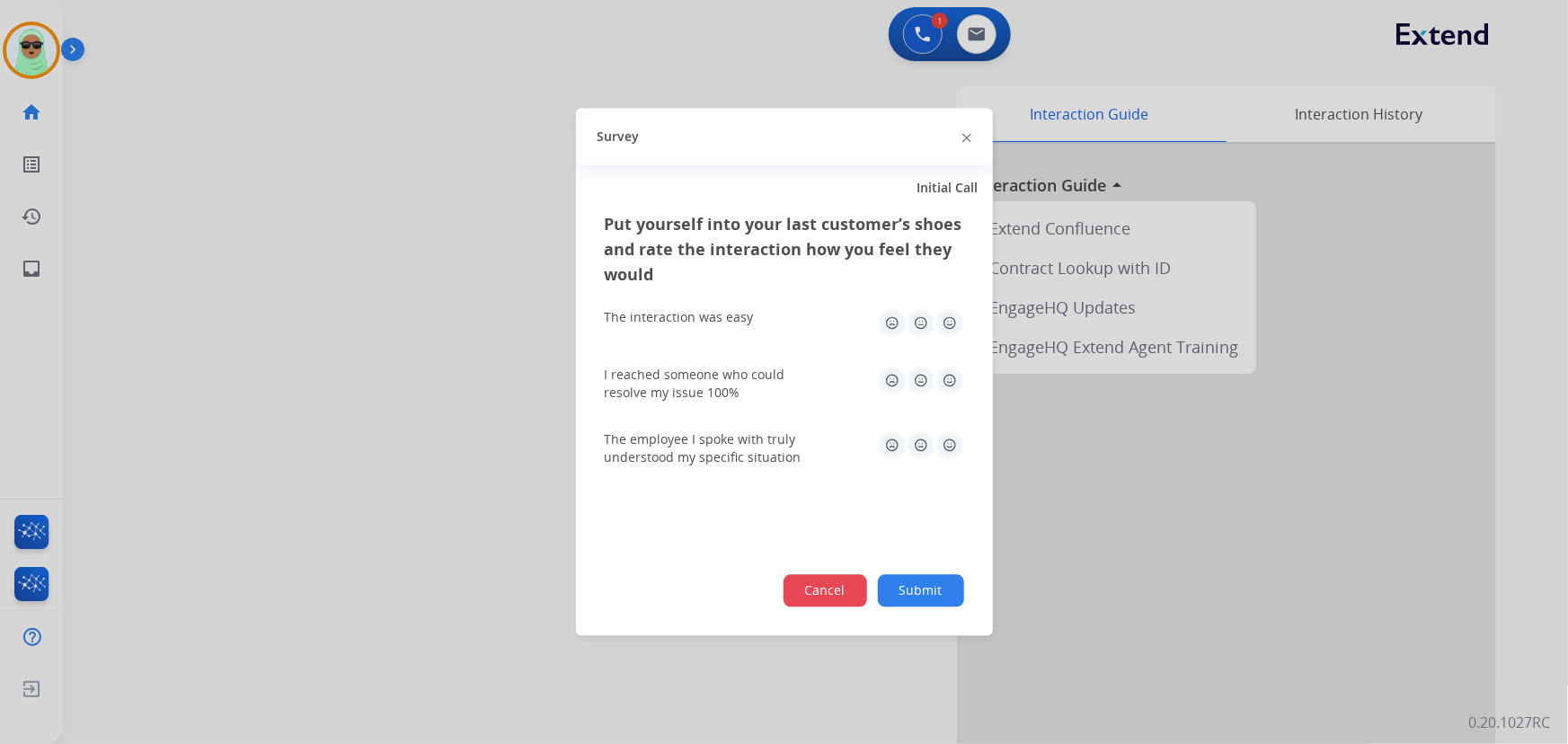
click at [812, 582] on button "Cancel" at bounding box center [825, 591] width 83 height 32
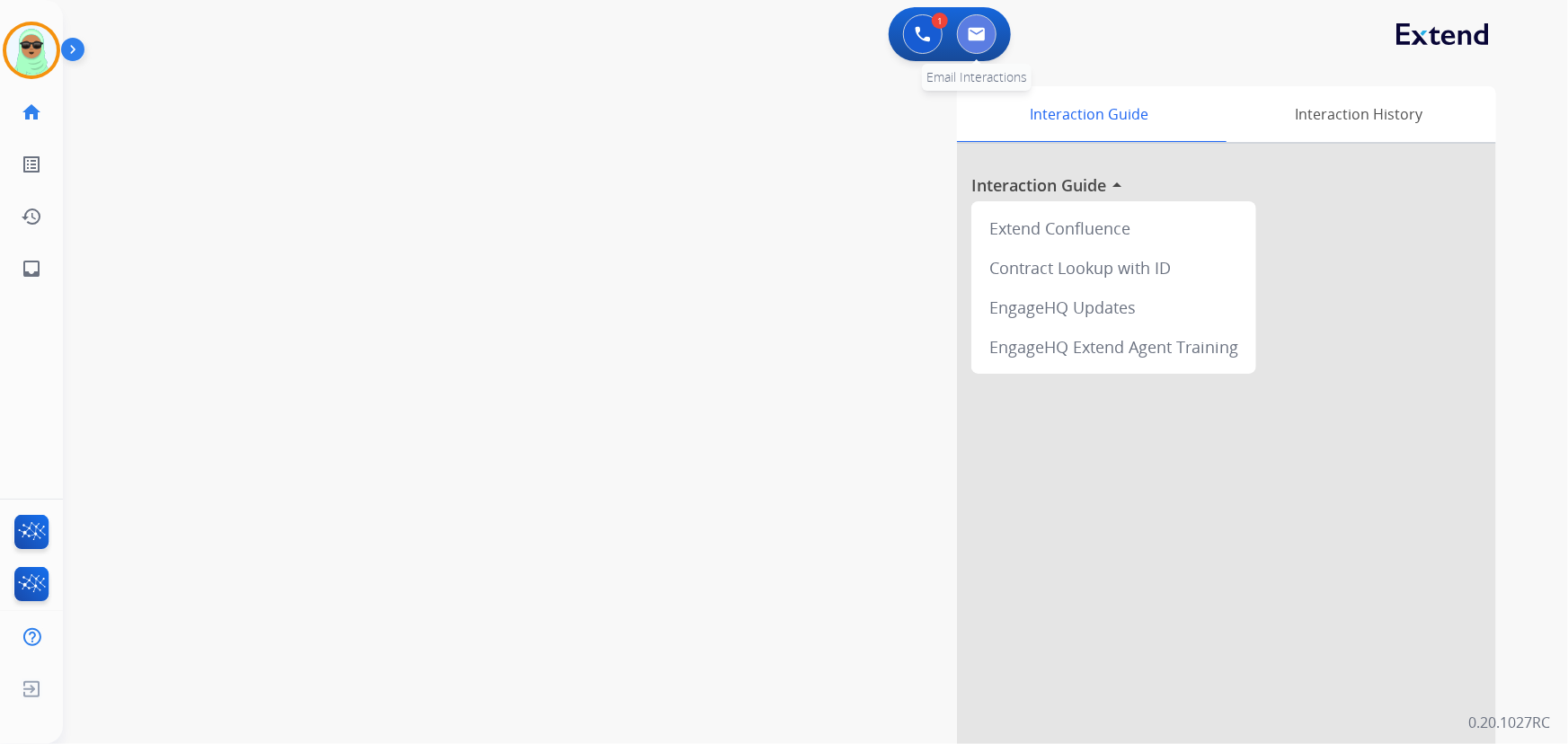
click at [967, 51] on button at bounding box center [977, 34] width 40 height 40
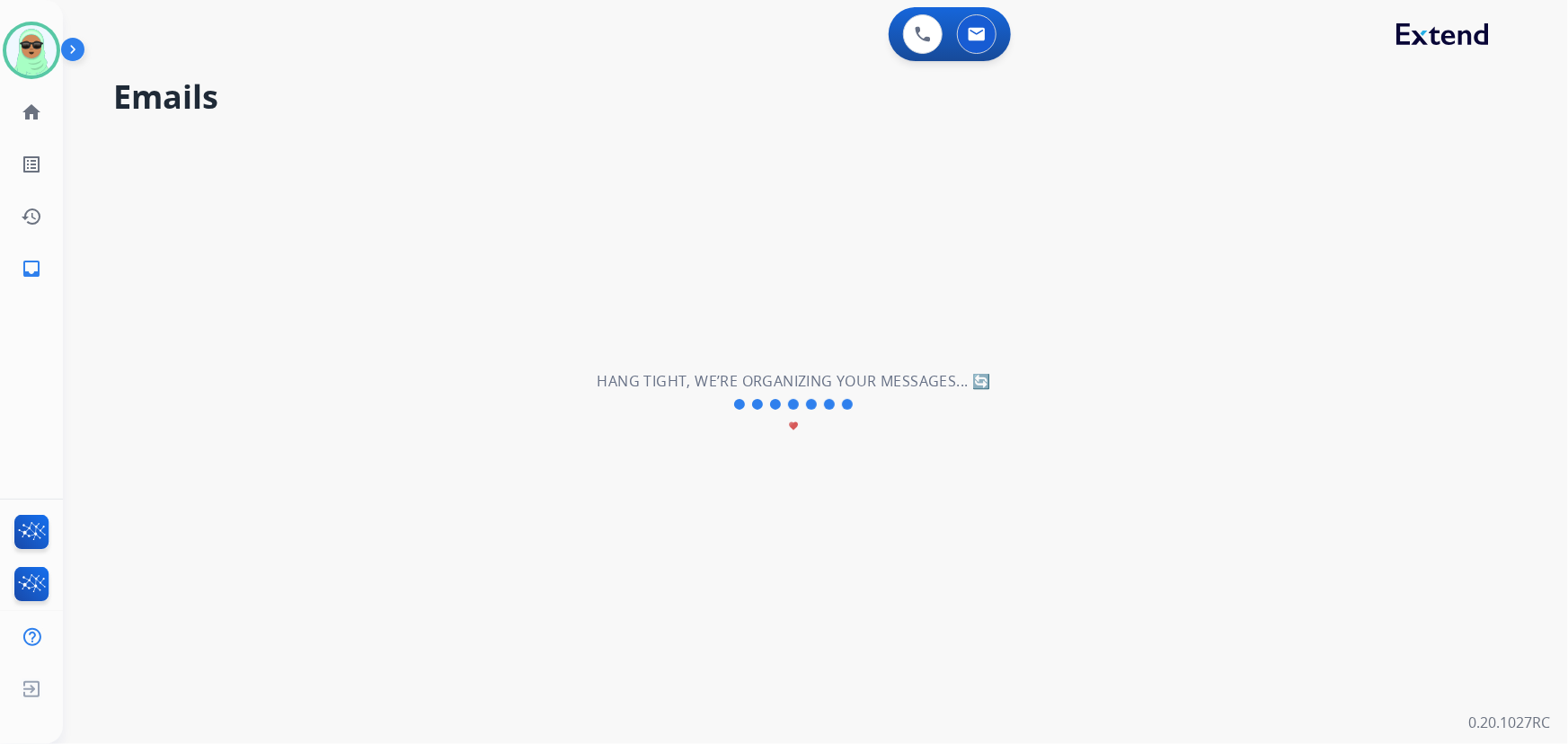
drag, startPoint x: 278, startPoint y: 197, endPoint x: 494, endPoint y: 137, distance: 224.2
click at [287, 190] on div "**********" at bounding box center [793, 404] width 1461 height 679
click at [979, 38] on img at bounding box center [976, 33] width 18 height 14
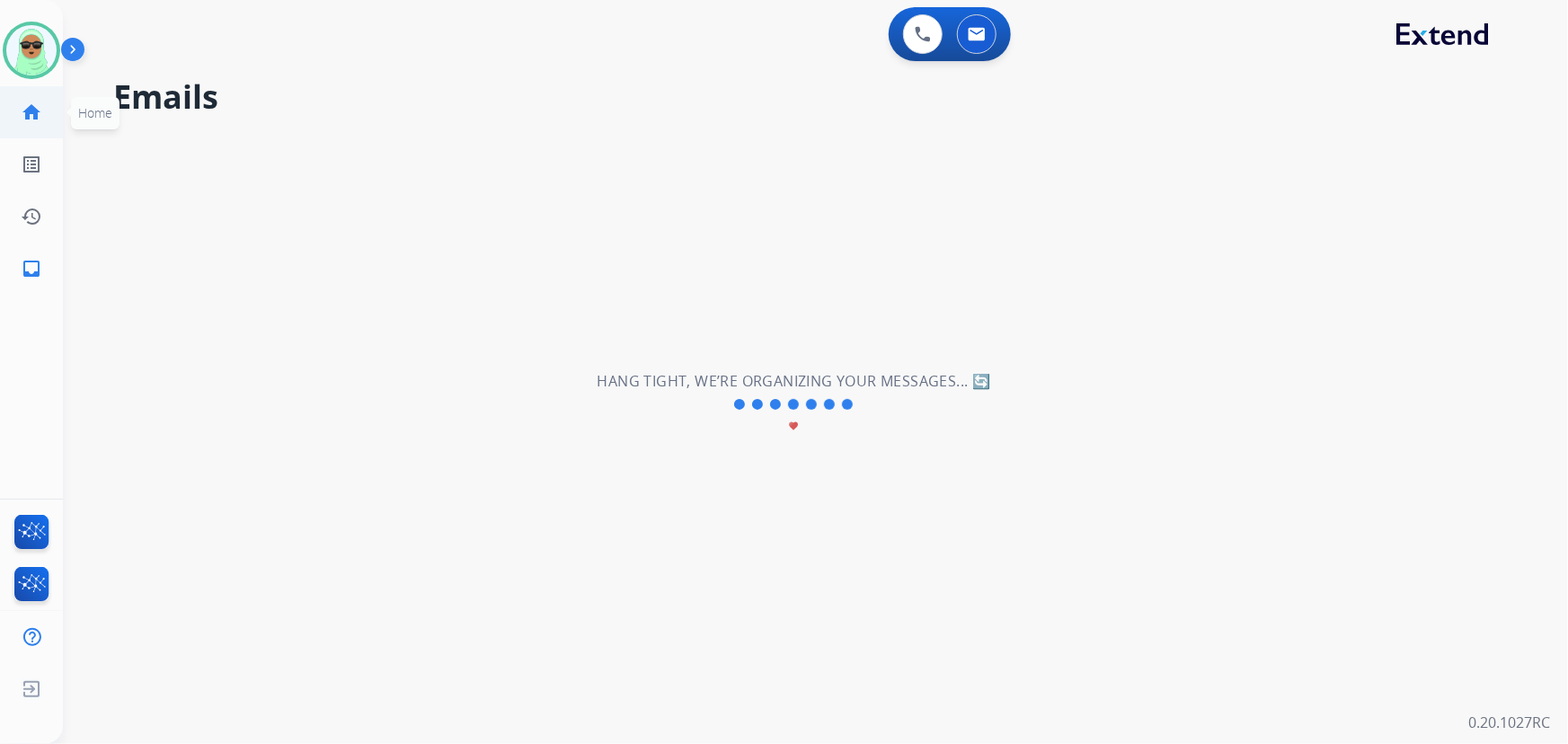
click at [29, 110] on mat-icon "home" at bounding box center [31, 112] width 22 height 22
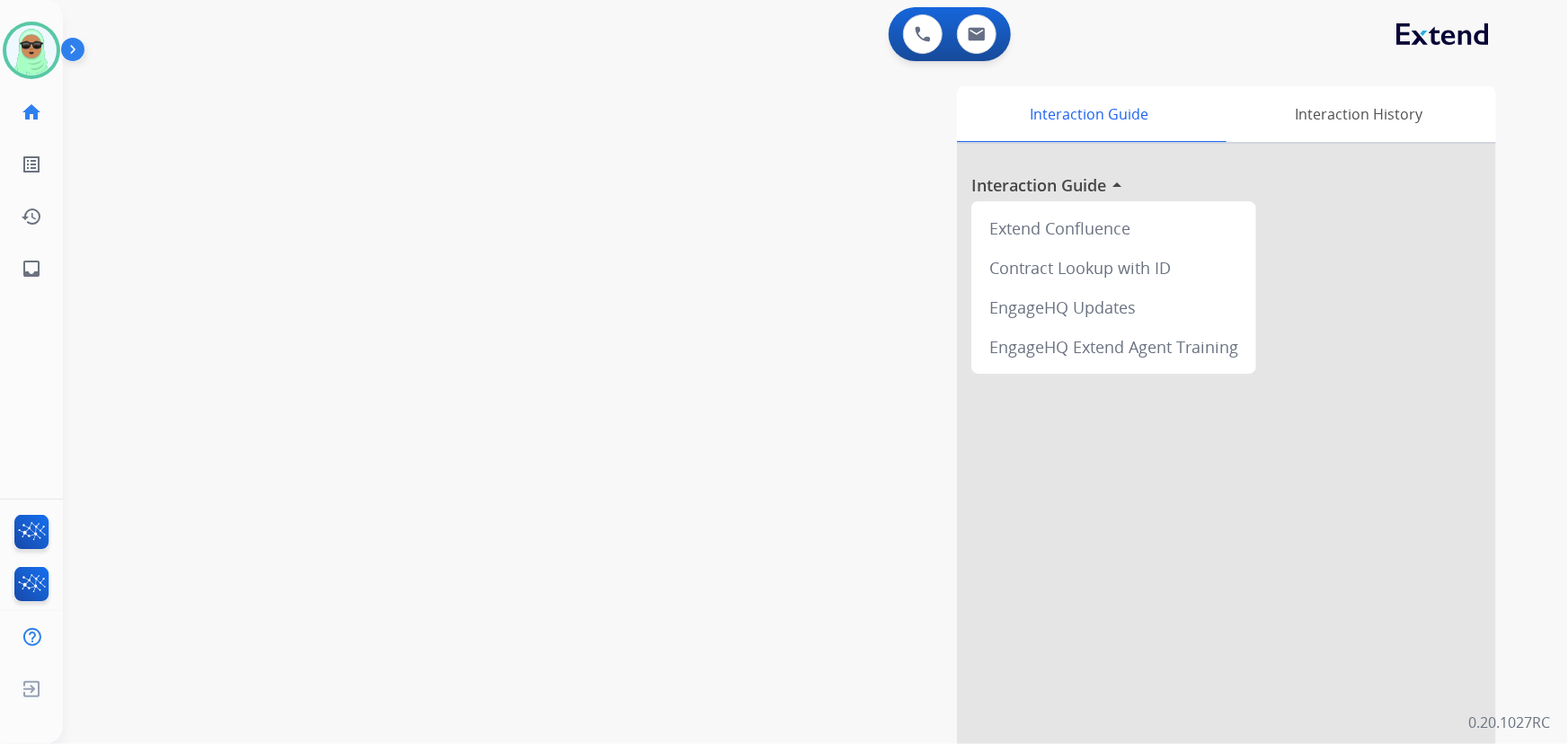
click at [29, 110] on mat-icon "home" at bounding box center [31, 112] width 22 height 22
click at [14, 257] on link "inbox Emails" at bounding box center [31, 268] width 50 height 50
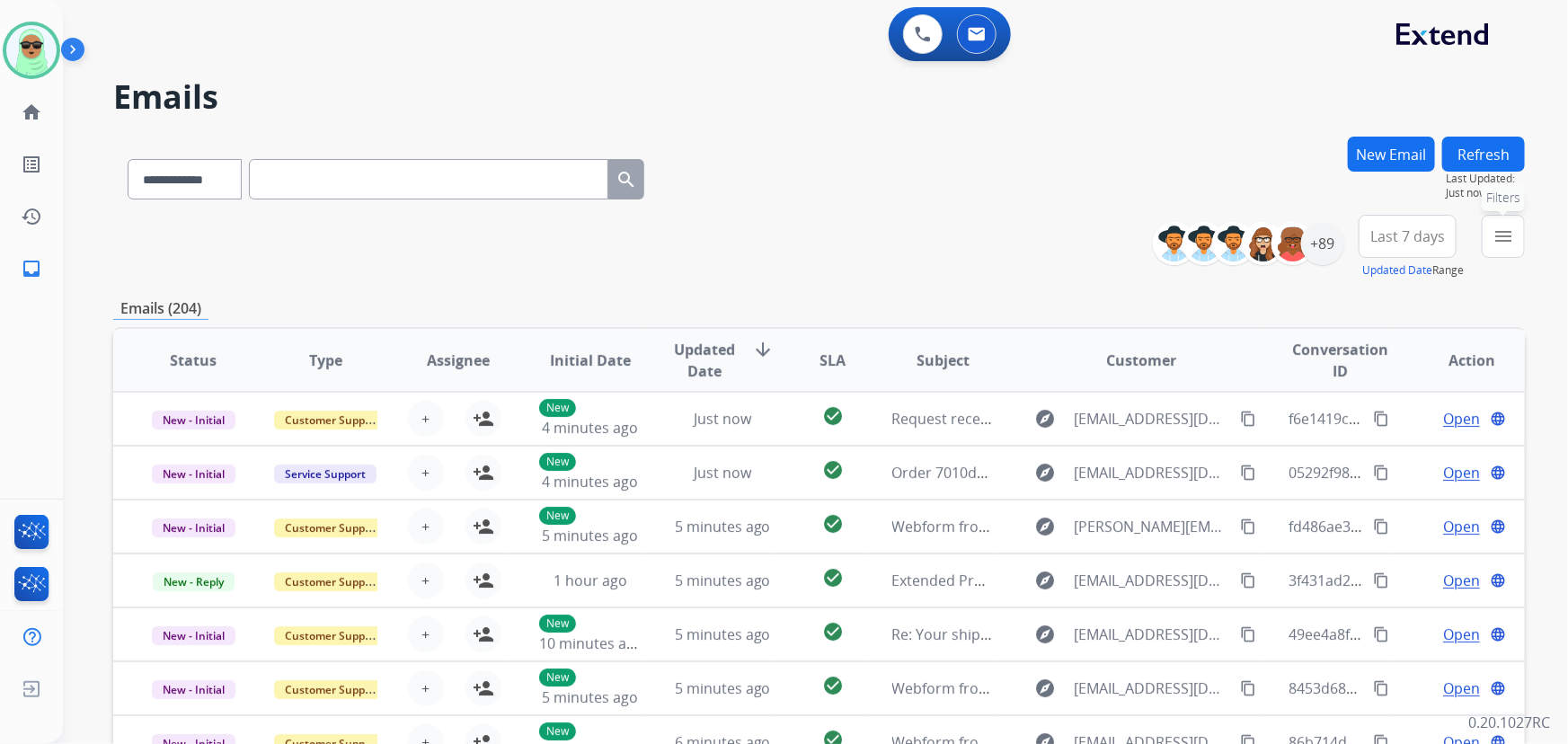
click at [1501, 239] on mat-icon "menu" at bounding box center [1503, 235] width 22 height 22
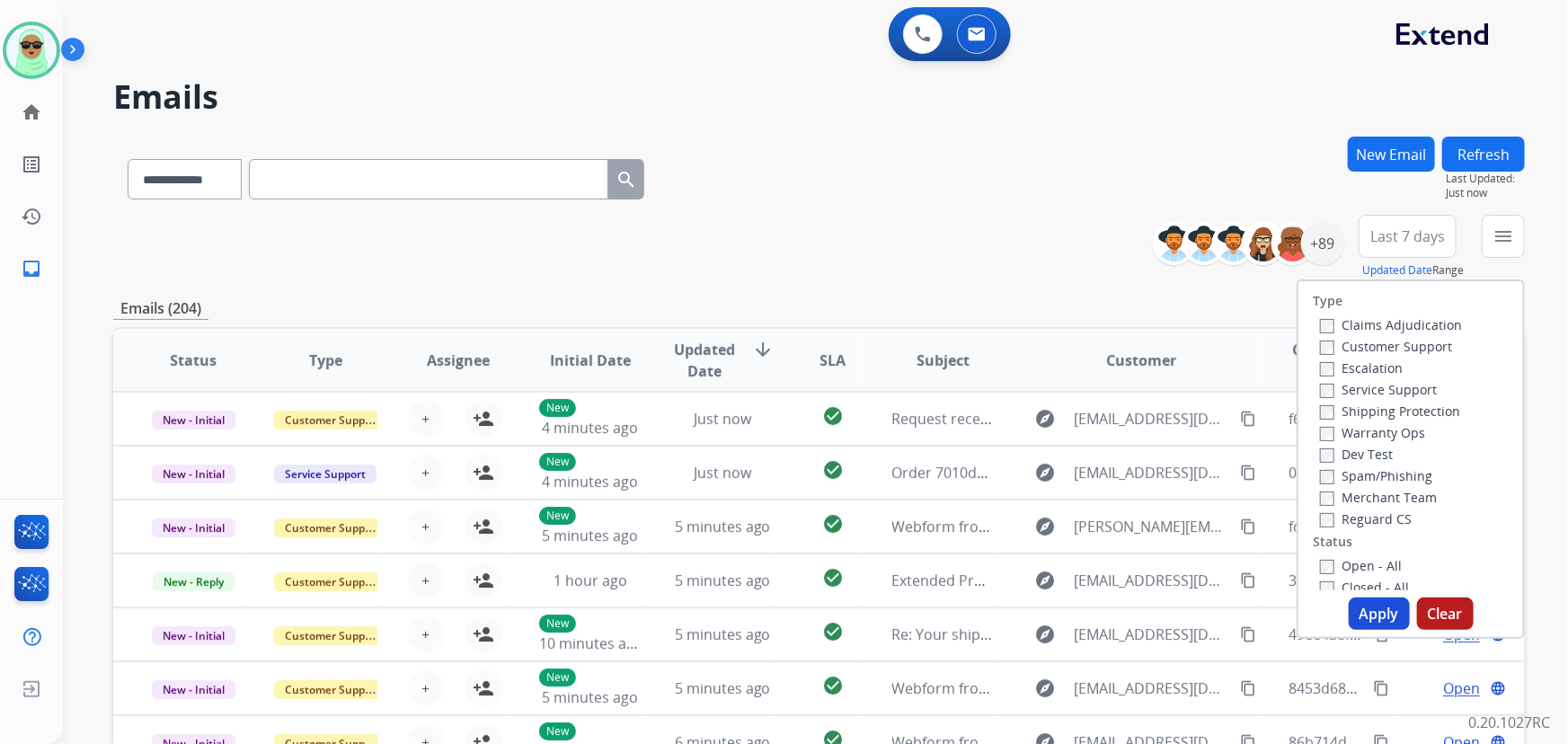
click at [1332, 362] on label "Escalation" at bounding box center [1360, 368] width 82 height 17
click at [1339, 352] on label "Customer Support" at bounding box center [1385, 346] width 132 height 17
click at [1340, 372] on label "Escalation" at bounding box center [1360, 368] width 82 height 17
click at [1349, 407] on label "Shipping Protection" at bounding box center [1389, 411] width 140 height 17
click at [1365, 520] on label "Reguard CS" at bounding box center [1365, 519] width 92 height 17
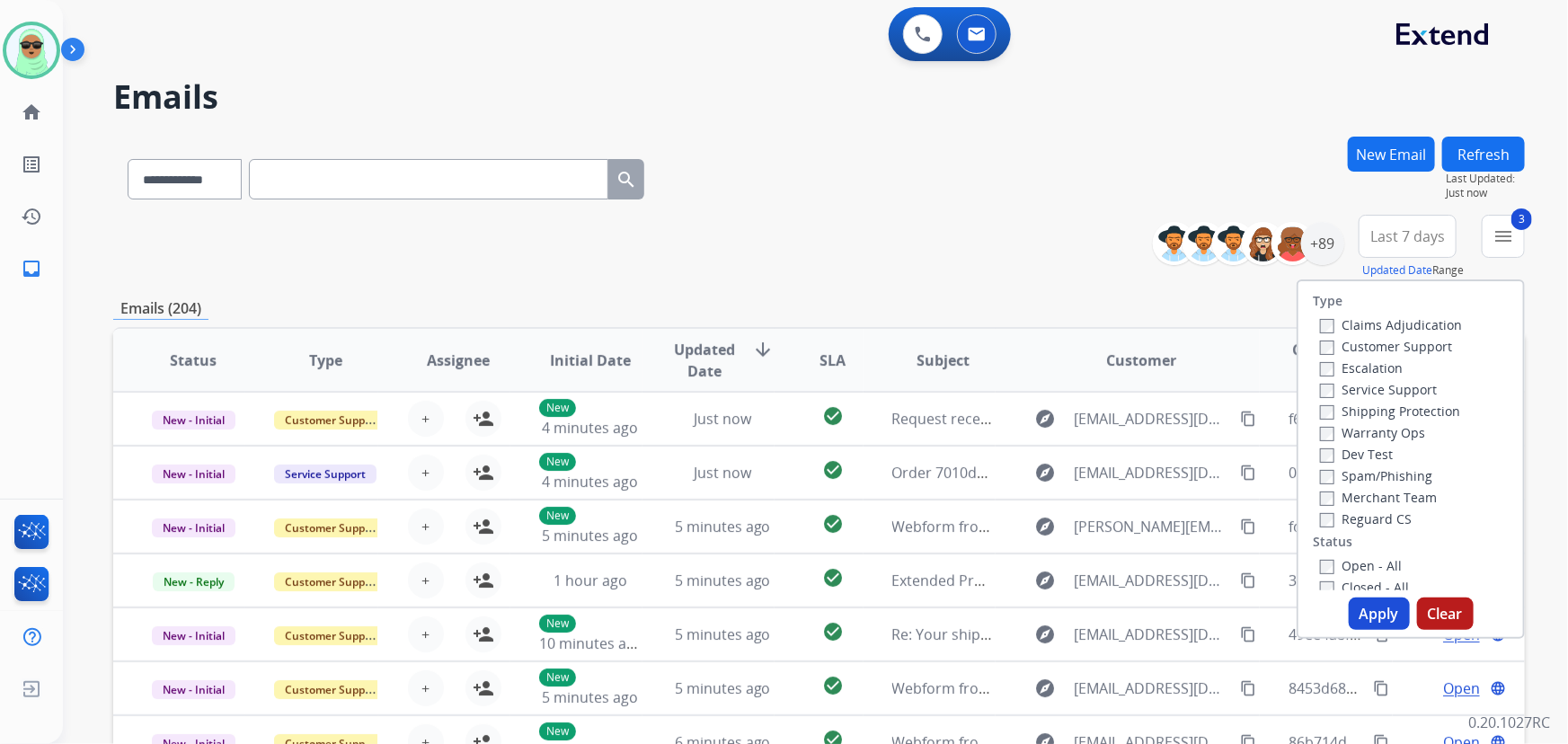
click at [1374, 568] on label "Open - All" at bounding box center [1360, 565] width 81 height 17
click at [1364, 607] on button "Apply" at bounding box center [1379, 614] width 61 height 32
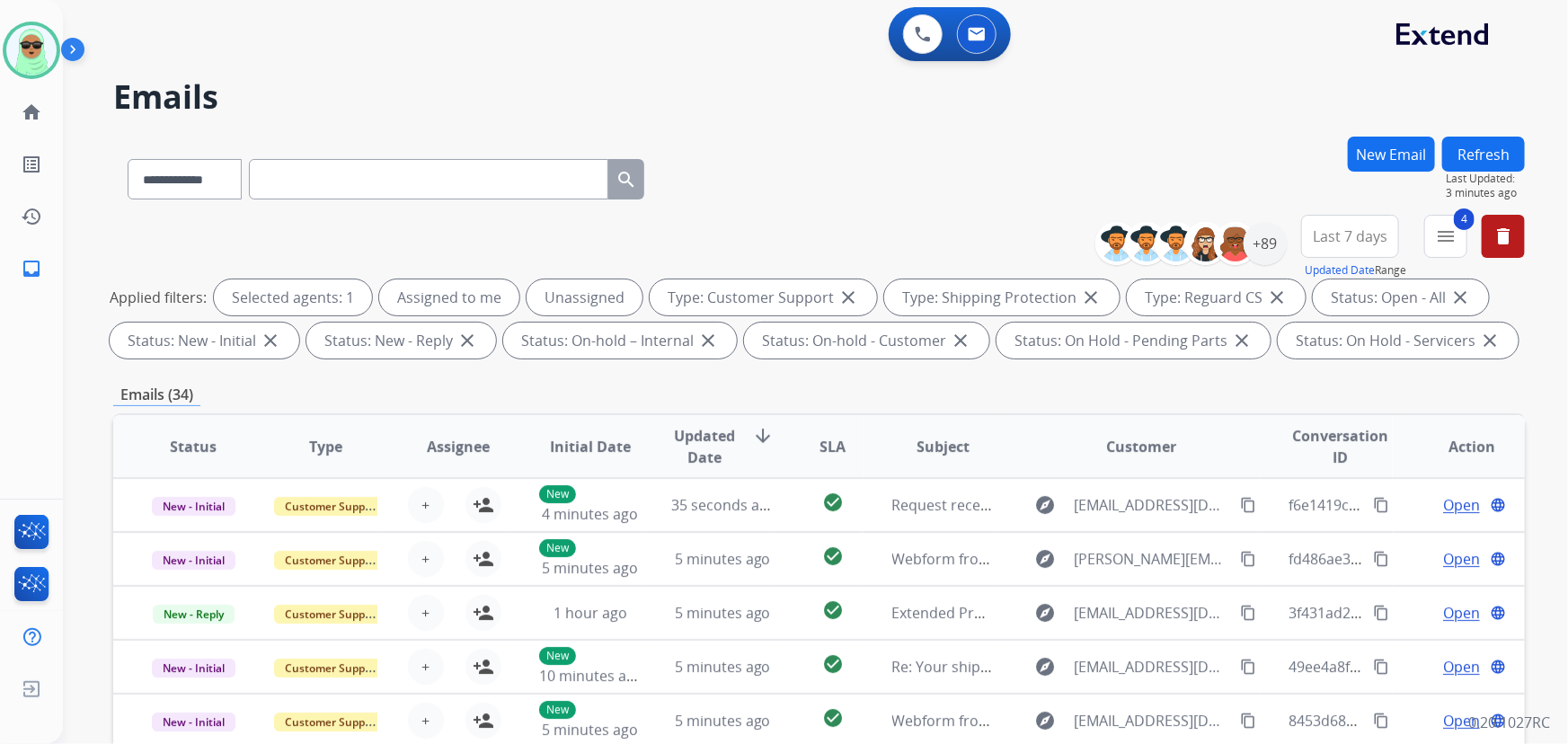
click at [1463, 159] on button "Refresh" at bounding box center [1483, 153] width 82 height 35
click at [1282, 250] on div "+89" at bounding box center [1265, 244] width 44 height 43
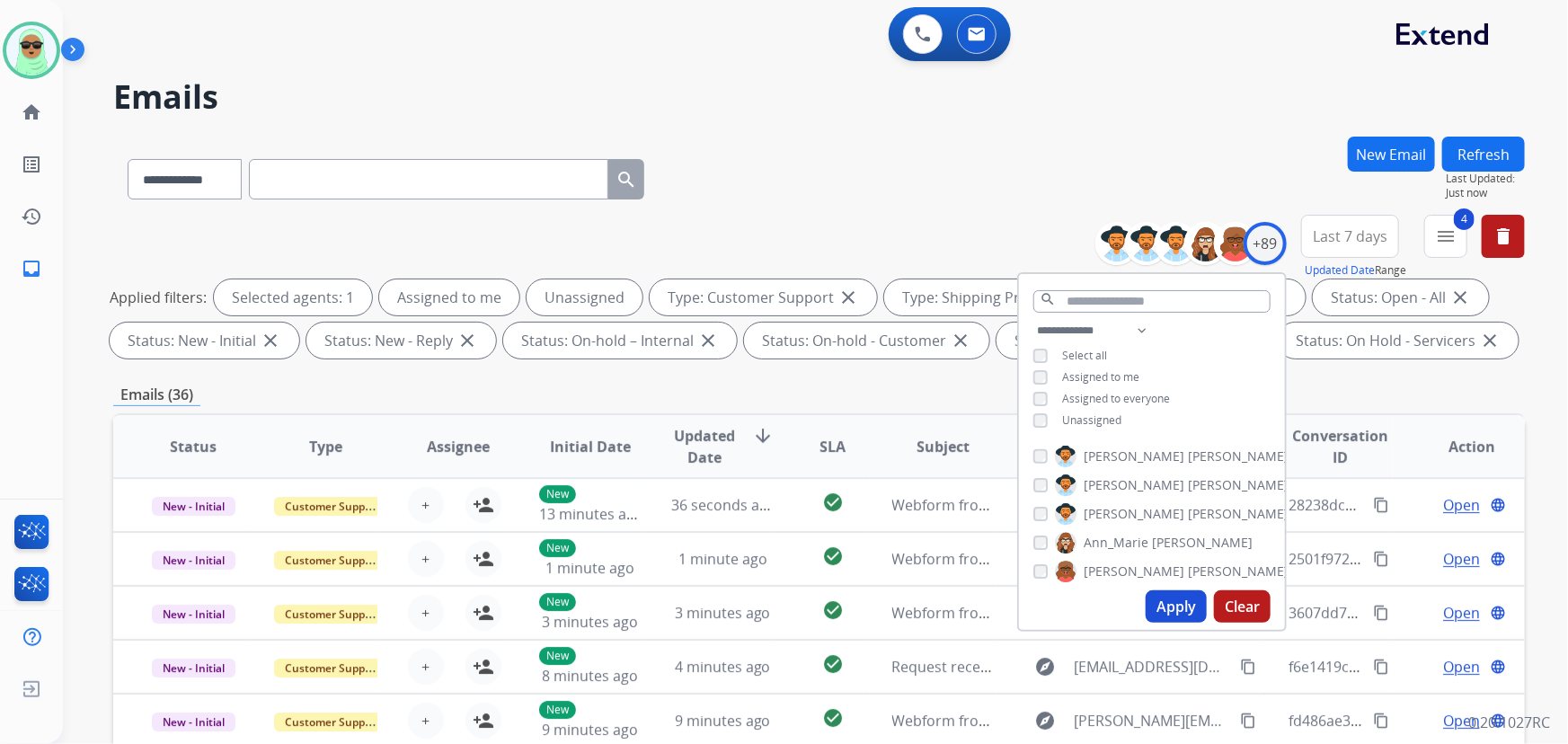
click at [1077, 421] on span "Unassigned" at bounding box center [1091, 420] width 60 height 15
click at [1158, 611] on button "Apply" at bounding box center [1176, 606] width 61 height 32
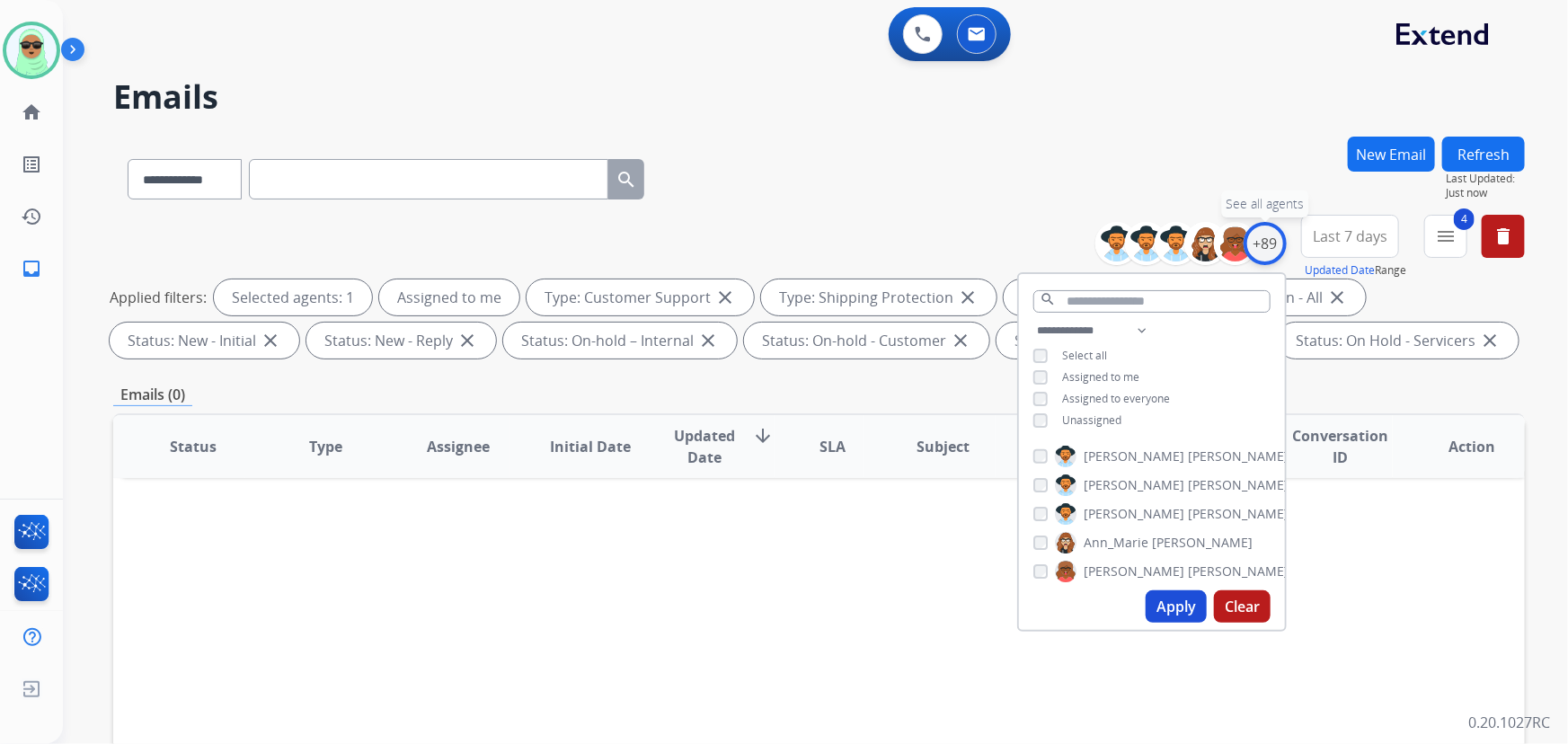
click at [1265, 238] on div "+89" at bounding box center [1265, 244] width 44 height 43
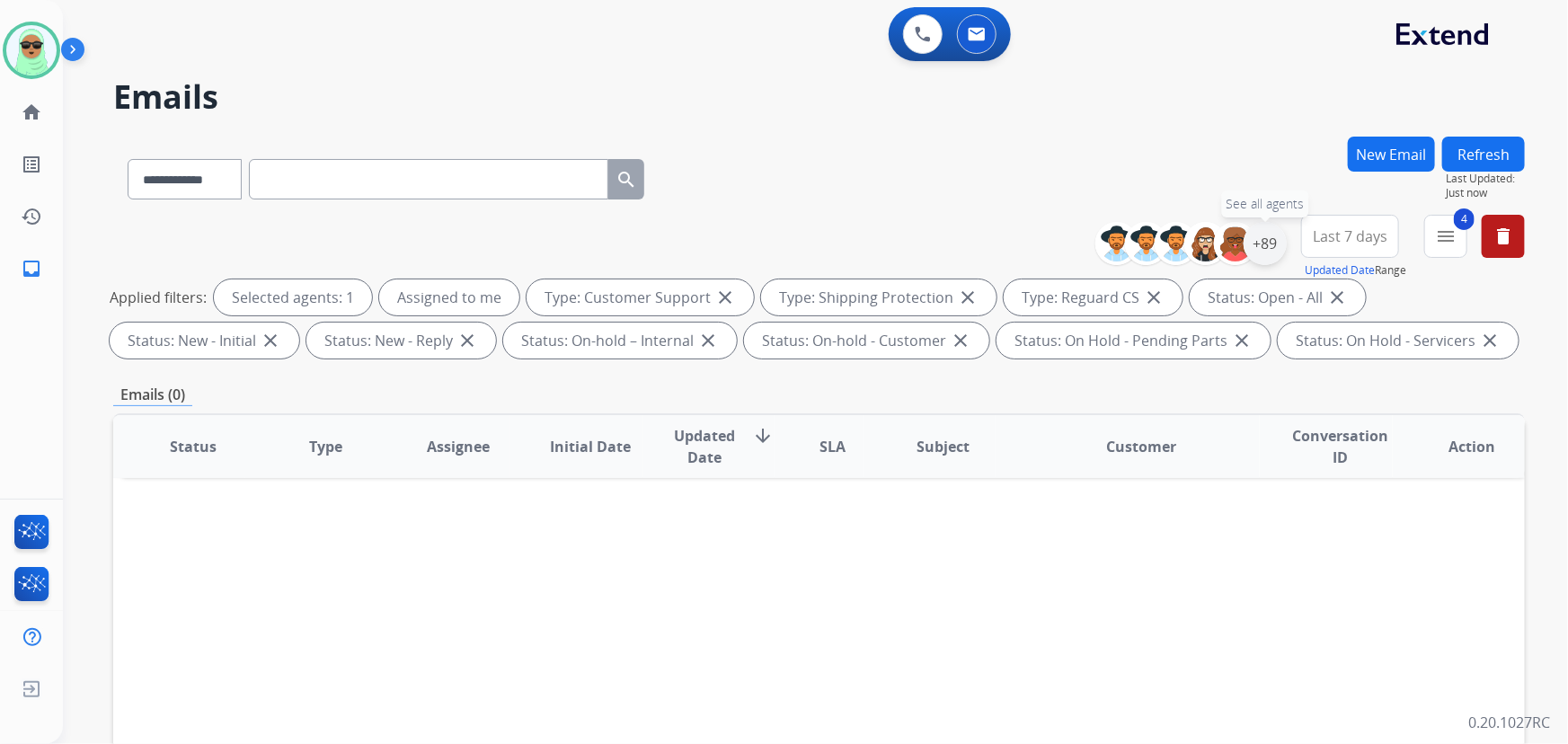
click at [1283, 249] on div "+89" at bounding box center [1265, 244] width 44 height 43
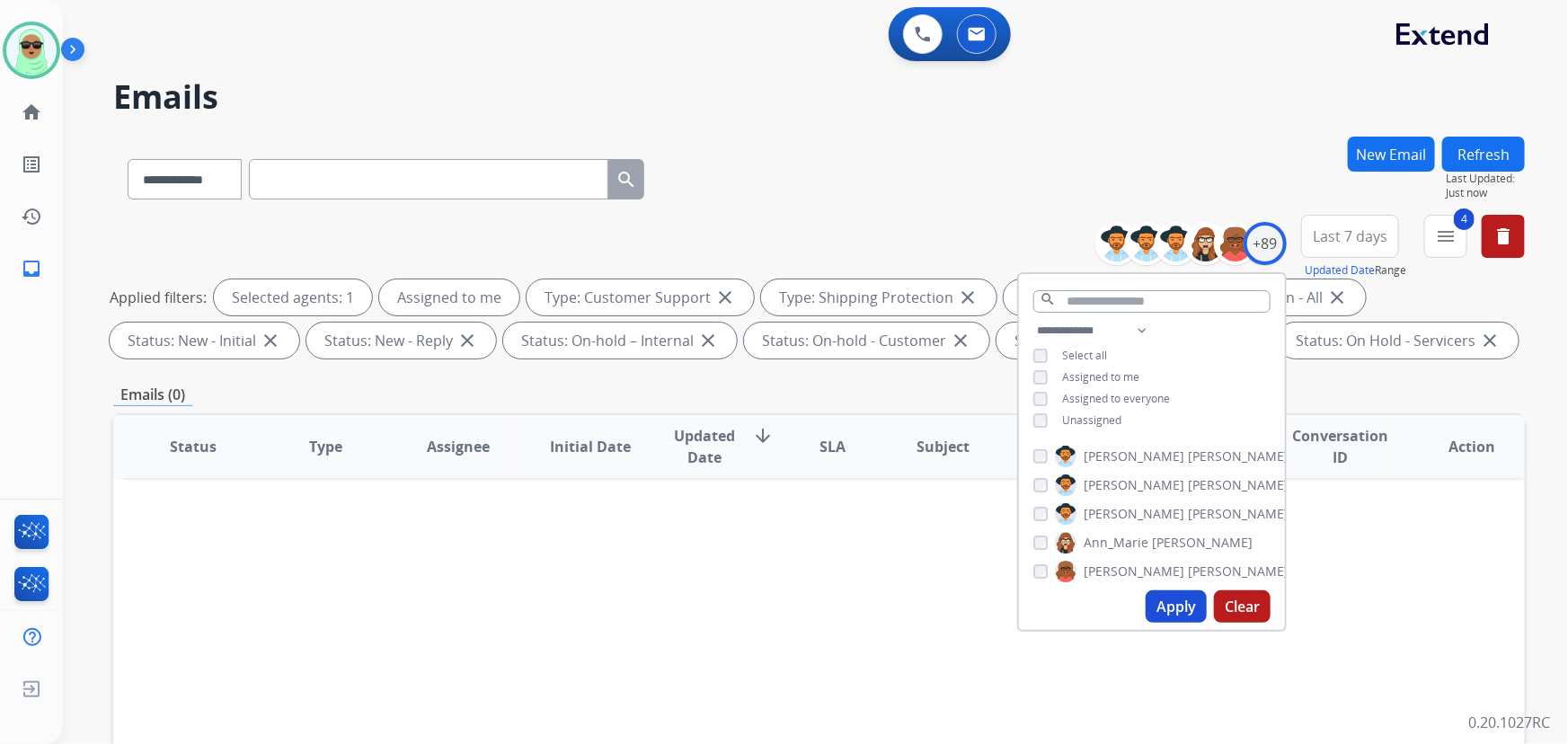
click at [1091, 414] on span "Unassigned" at bounding box center [1091, 420] width 60 height 15
click at [1100, 375] on span "Assigned to me" at bounding box center [1101, 376] width 78 height 15
click at [1192, 612] on button "Apply" at bounding box center [1176, 606] width 61 height 32
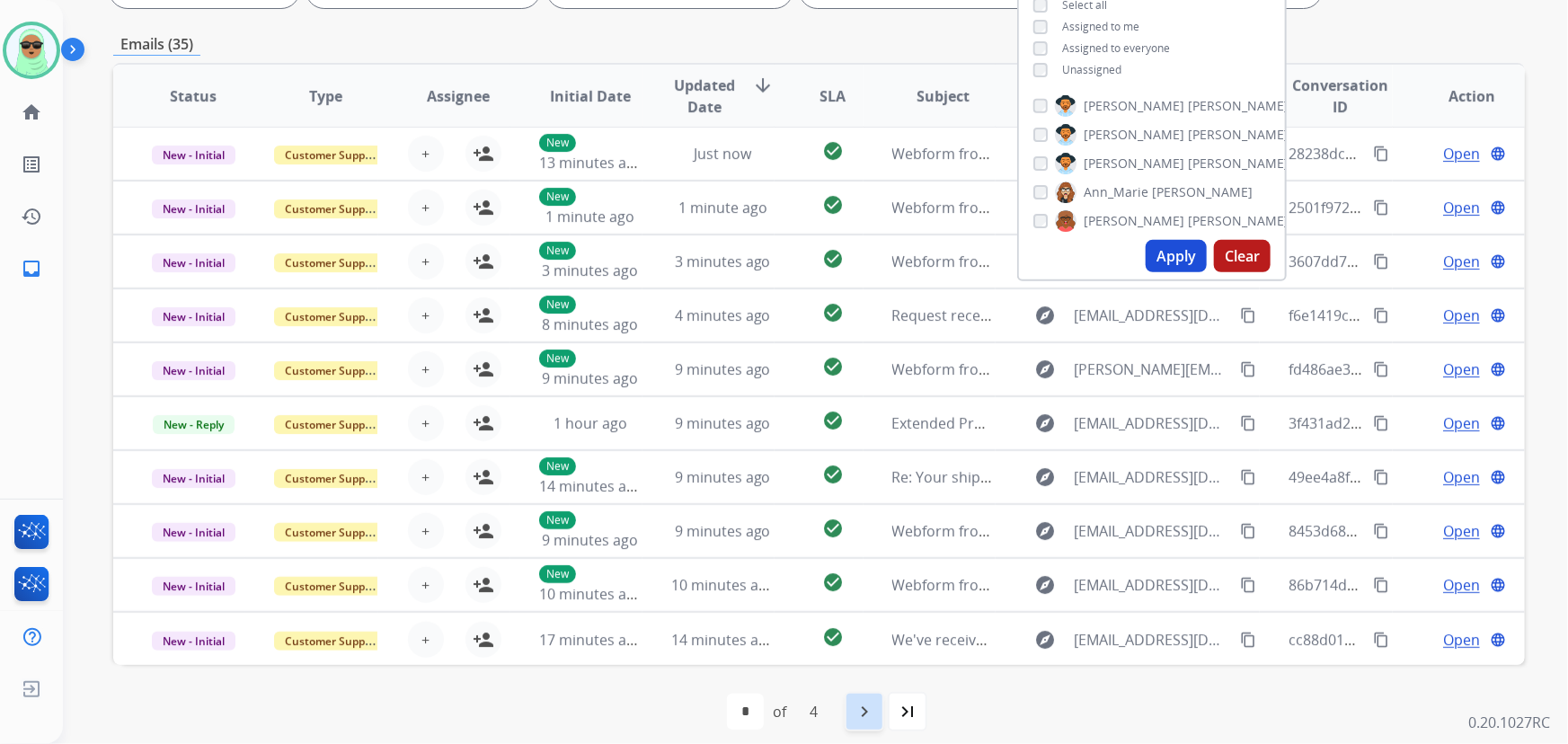
scroll to position [364, 0]
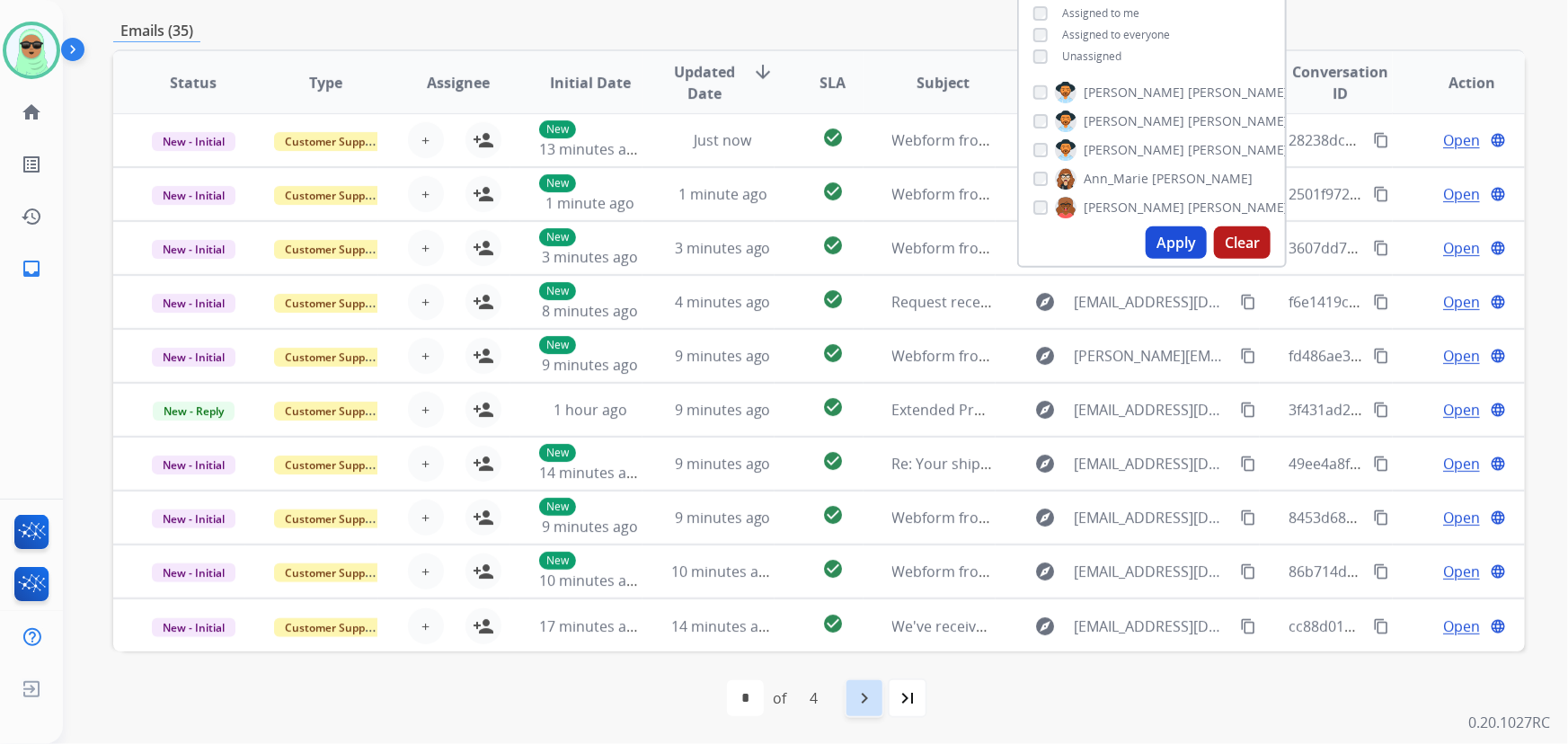
click at [880, 693] on div "navigate_next" at bounding box center [864, 698] width 40 height 40
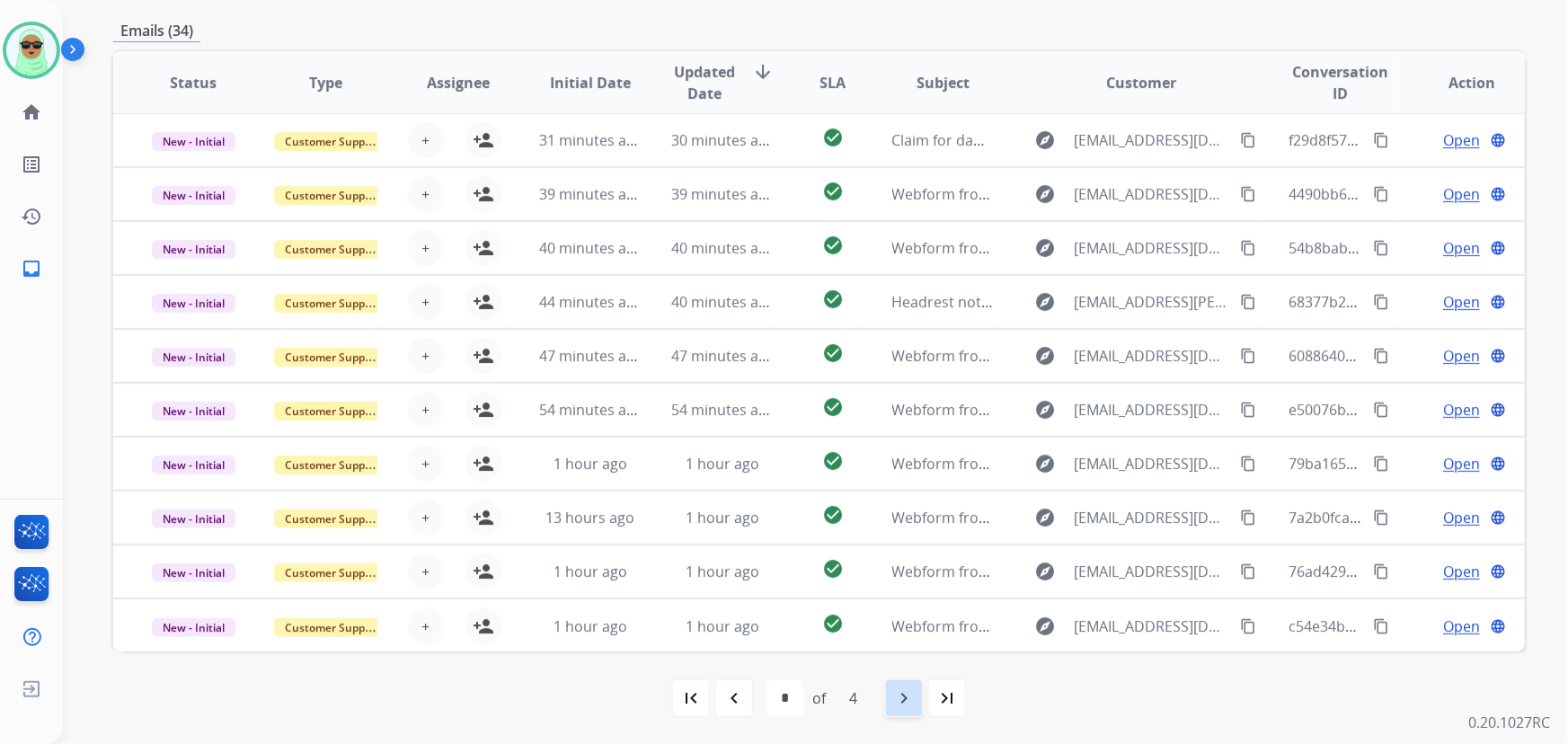
click at [890, 702] on div "navigate_next" at bounding box center [904, 698] width 40 height 40
click at [892, 701] on div "navigate_next" at bounding box center [904, 698] width 40 height 40
select select "*"
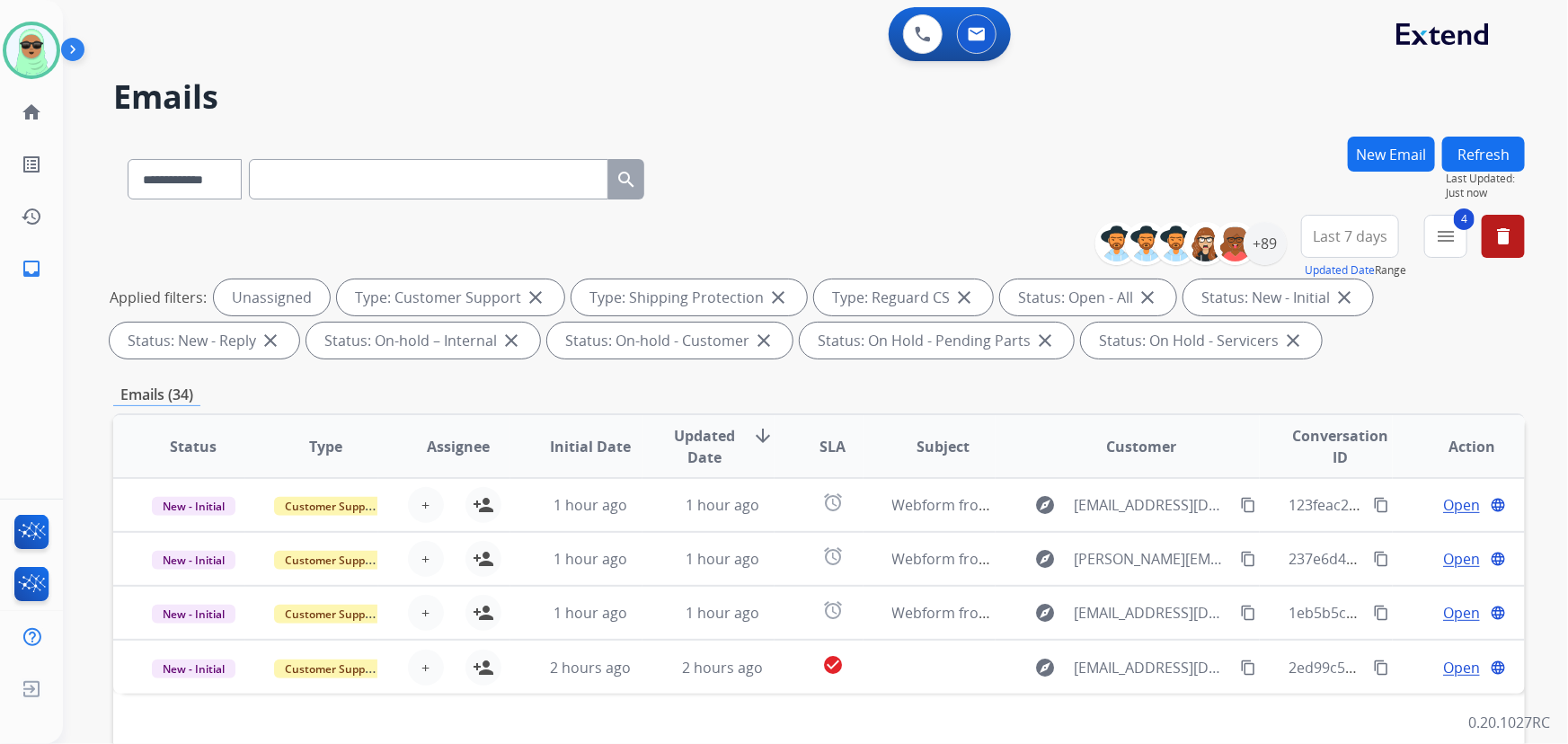
scroll to position [326, 0]
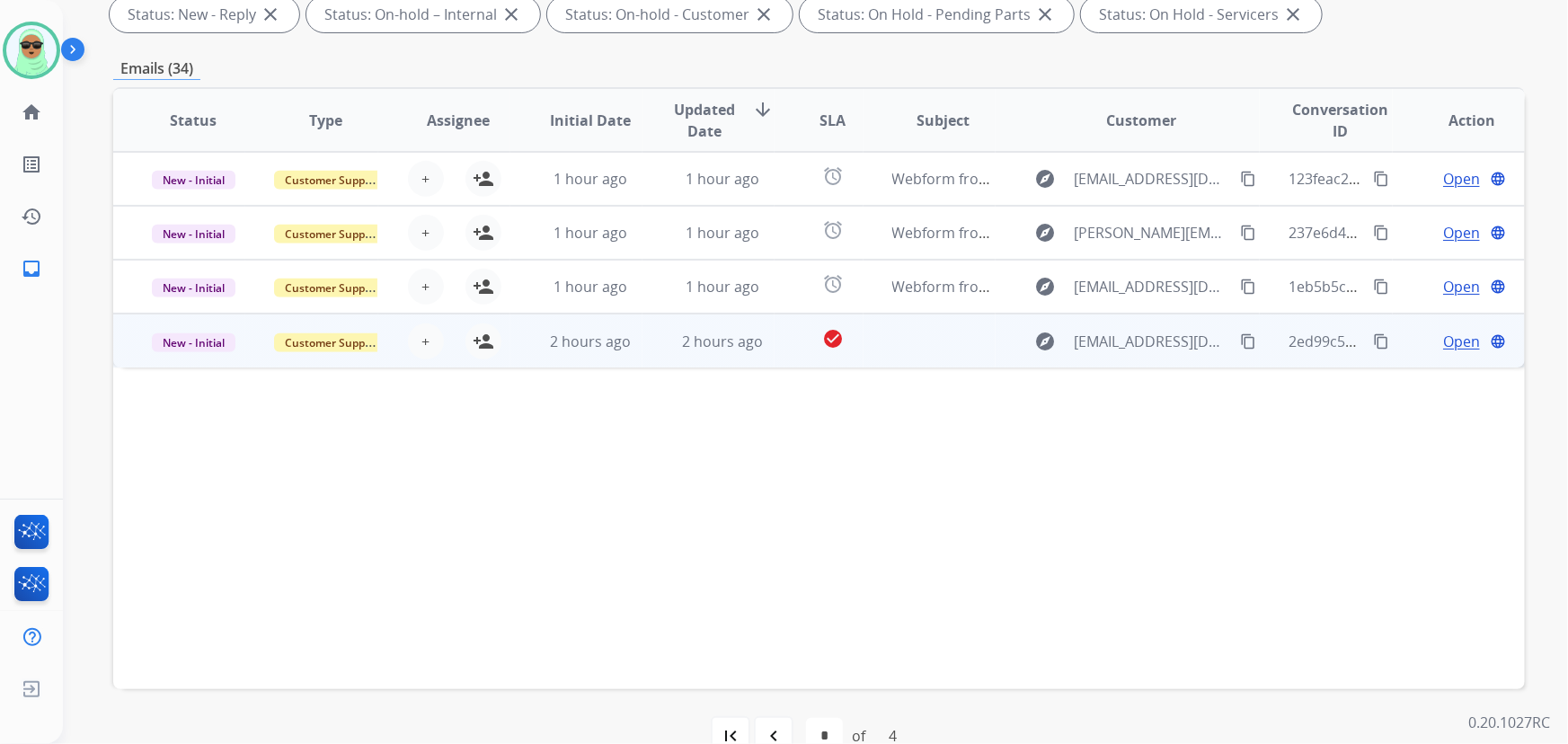
click at [732, 352] on td "2 hours ago" at bounding box center [708, 340] width 132 height 54
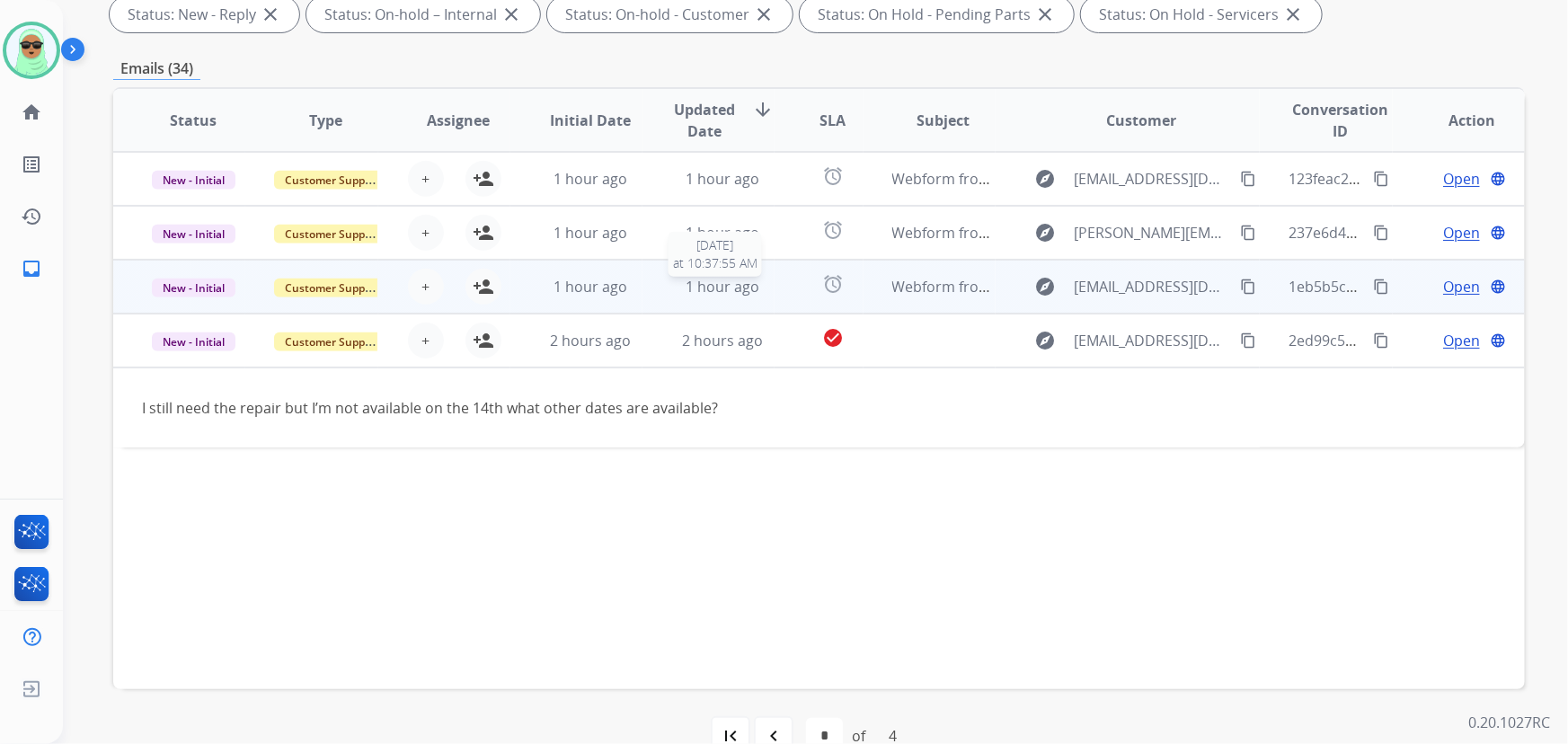
click at [746, 290] on span "1 hour ago" at bounding box center [723, 286] width 74 height 20
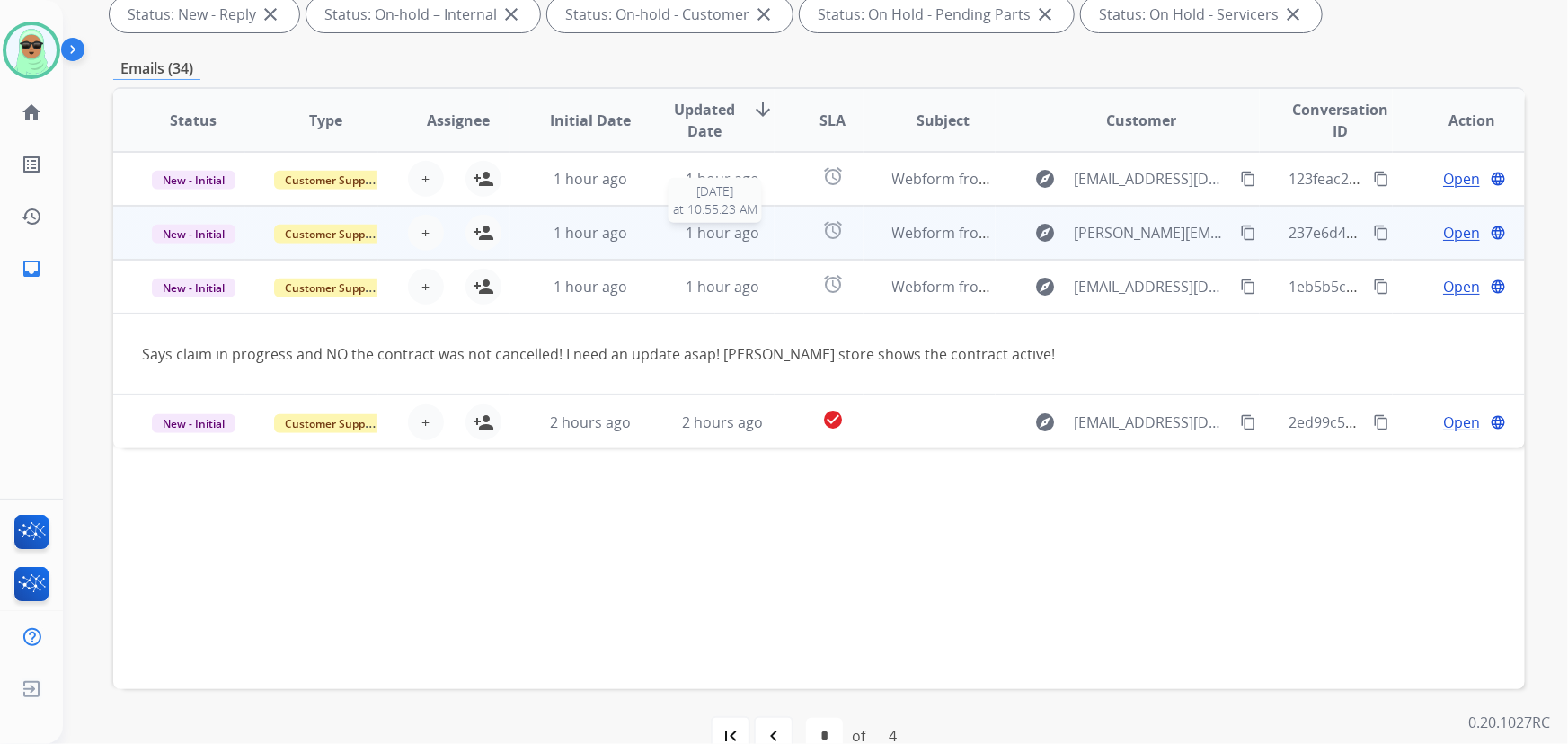
click at [704, 231] on span "1 hour ago" at bounding box center [723, 233] width 74 height 20
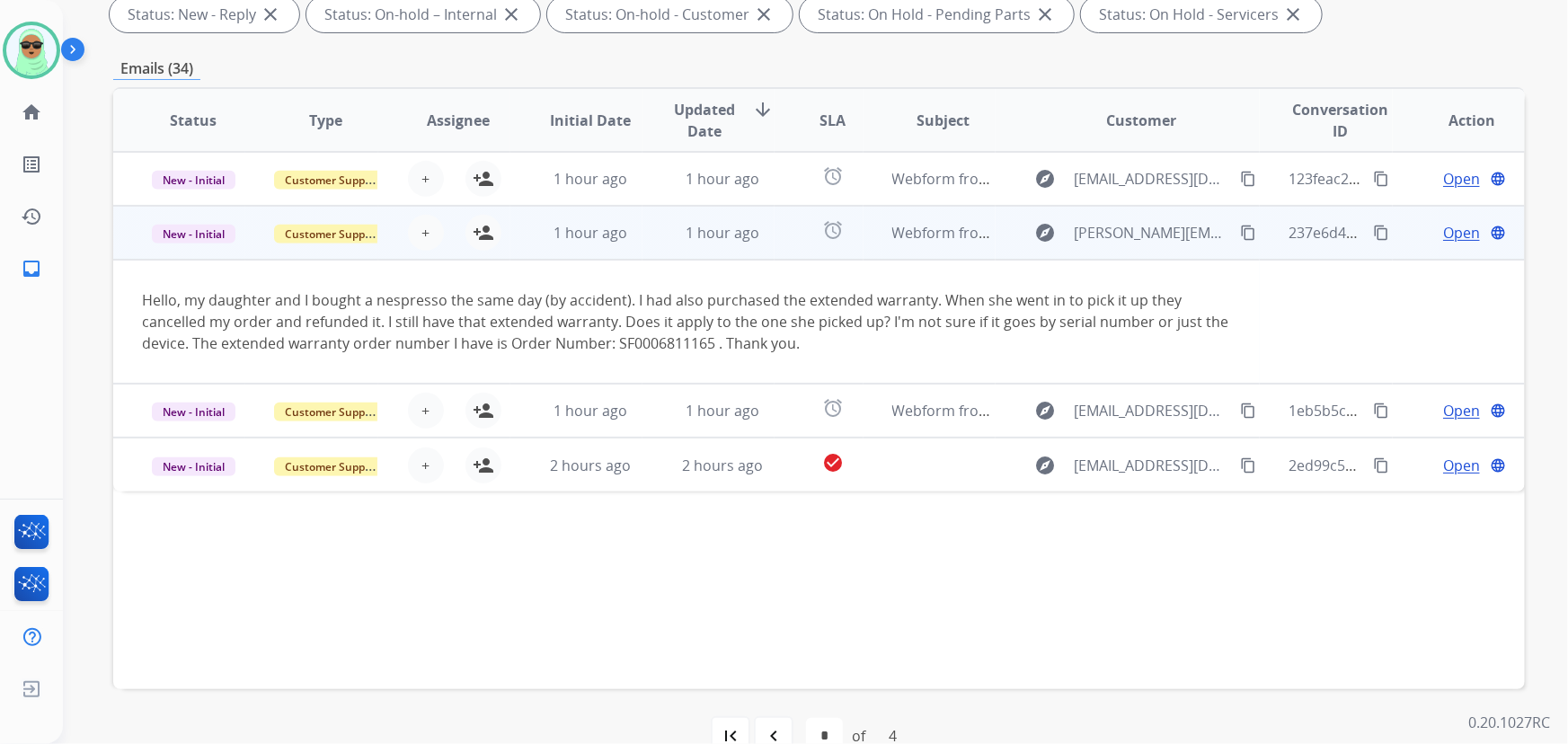
click at [681, 343] on div "Hello, my daughter and I bought a nespresso the same day (by accident). I had a…" at bounding box center [686, 321] width 1089 height 64
drag, startPoint x: 709, startPoint y: 343, endPoint x: 618, endPoint y: 344, distance: 91.0
click at [618, 344] on div "Hello, my daughter and I bought a nespresso the same day (by accident). I had a…" at bounding box center [686, 321] width 1089 height 64
copy div "SF0006811165"
click at [1245, 230] on mat-icon "content_copy" at bounding box center [1247, 232] width 16 height 16
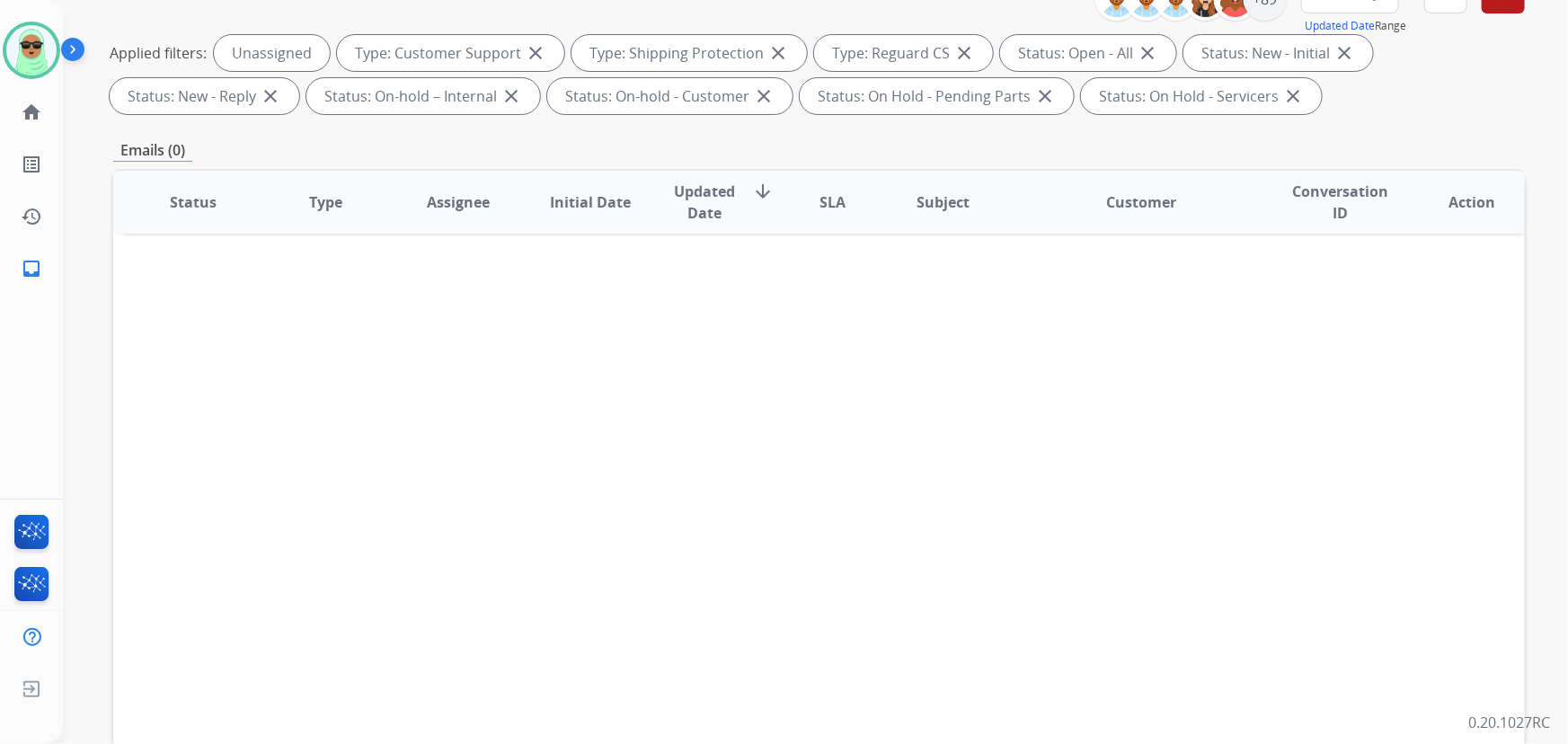
scroll to position [0, 0]
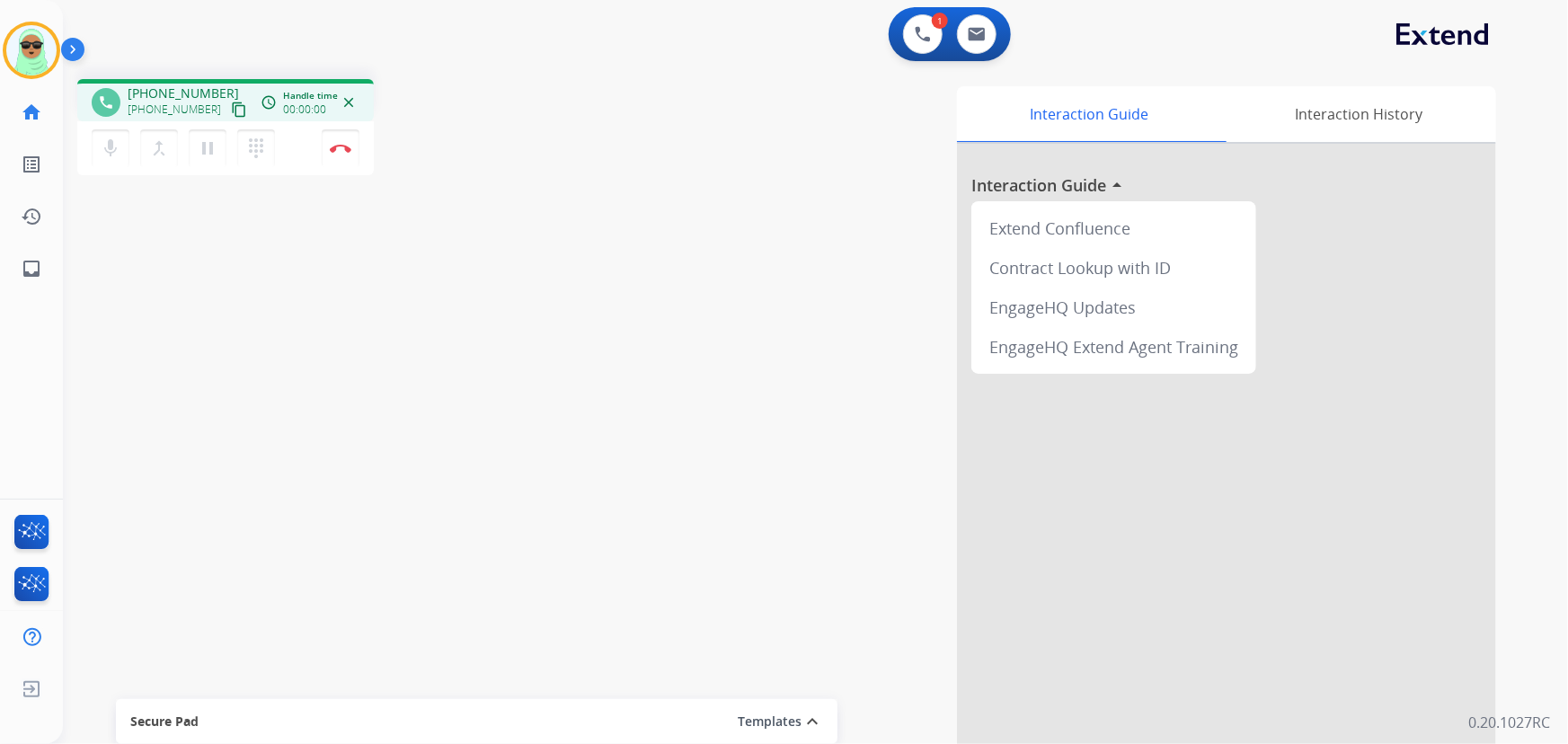
click at [231, 108] on mat-icon "content_copy" at bounding box center [238, 109] width 16 height 16
click at [206, 138] on mat-icon "pause" at bounding box center [207, 147] width 22 height 22
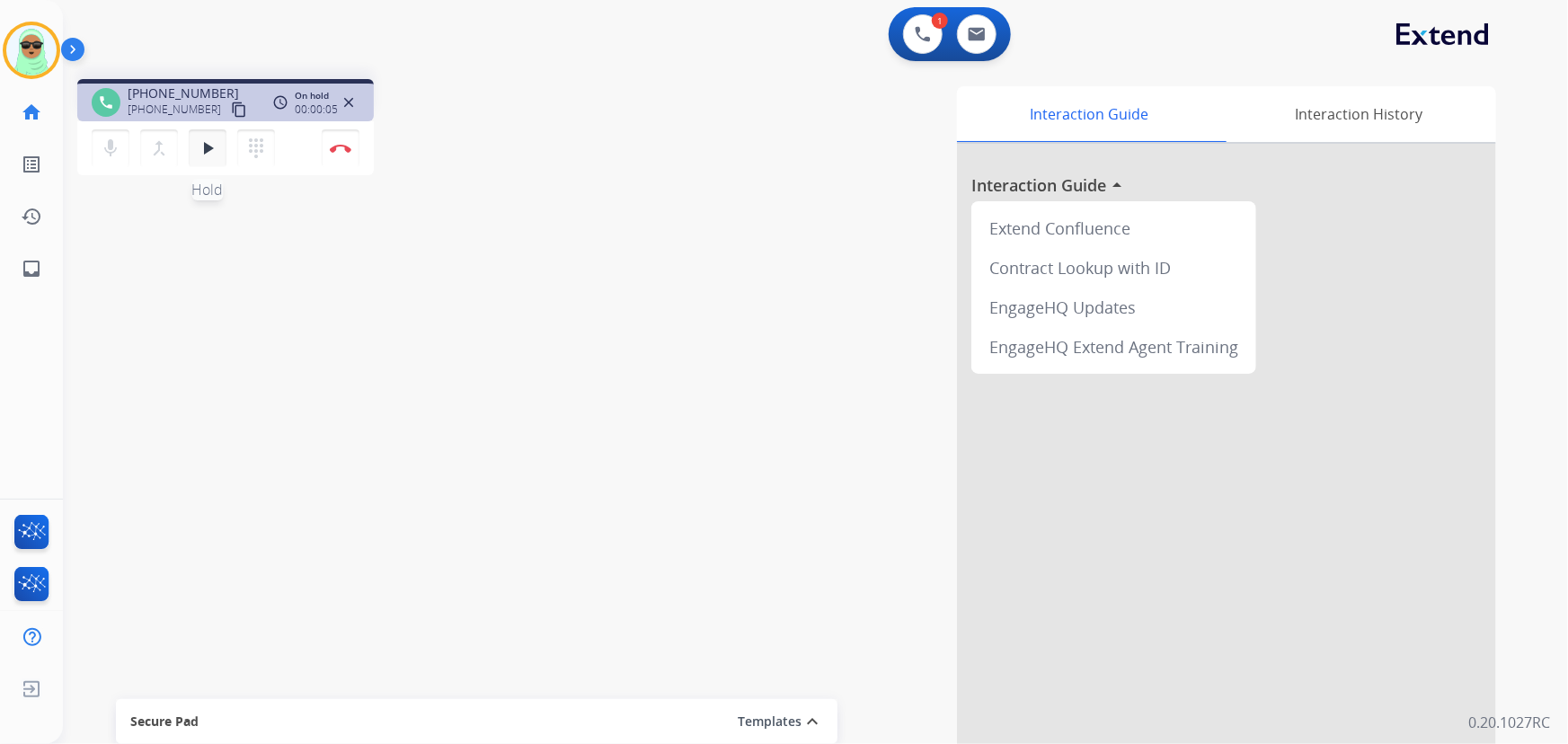
click at [205, 144] on mat-icon "play_arrow" at bounding box center [207, 147] width 22 height 22
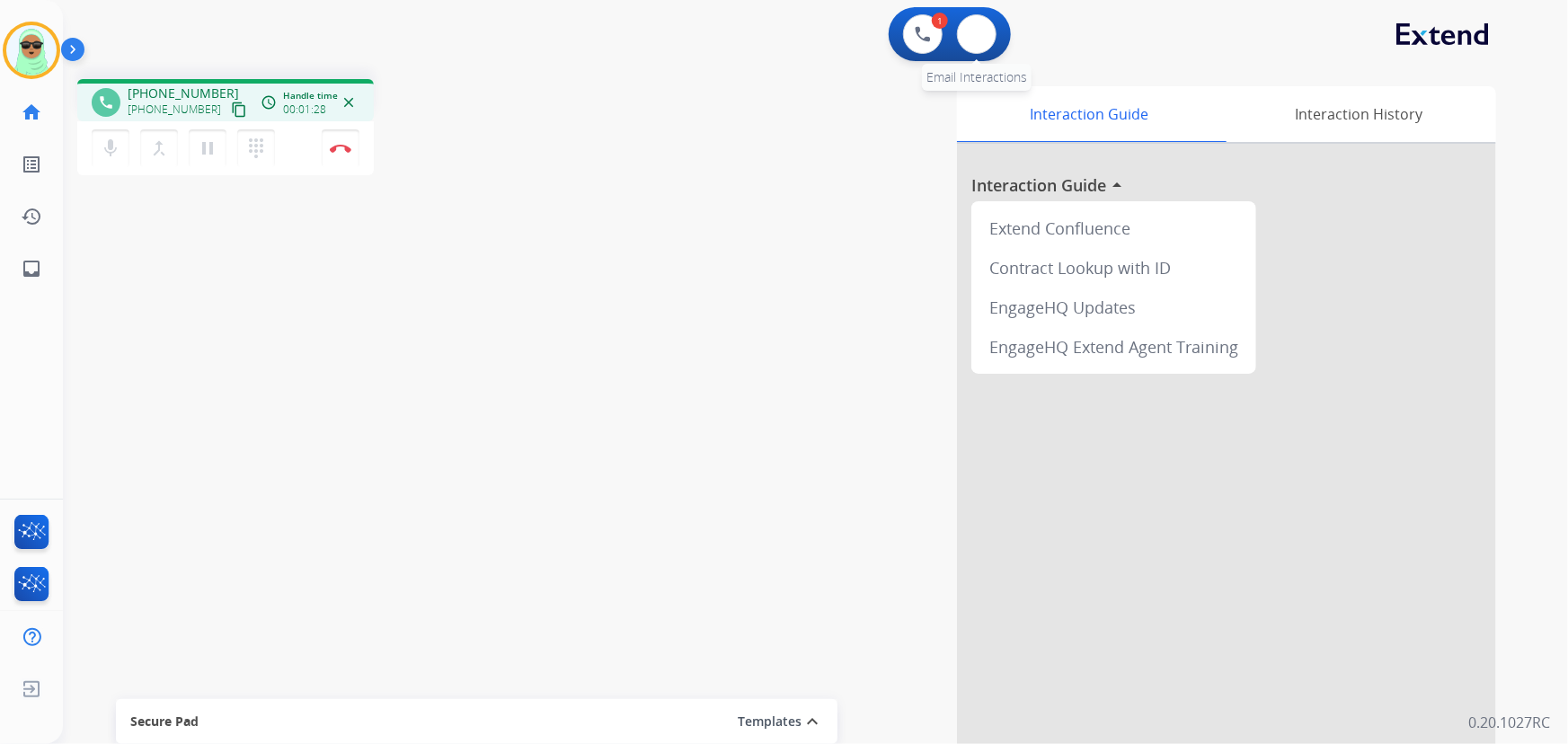
click at [995, 21] on div "0 Email Interactions" at bounding box center [976, 34] width 54 height 40
click at [983, 25] on button at bounding box center [977, 34] width 40 height 40
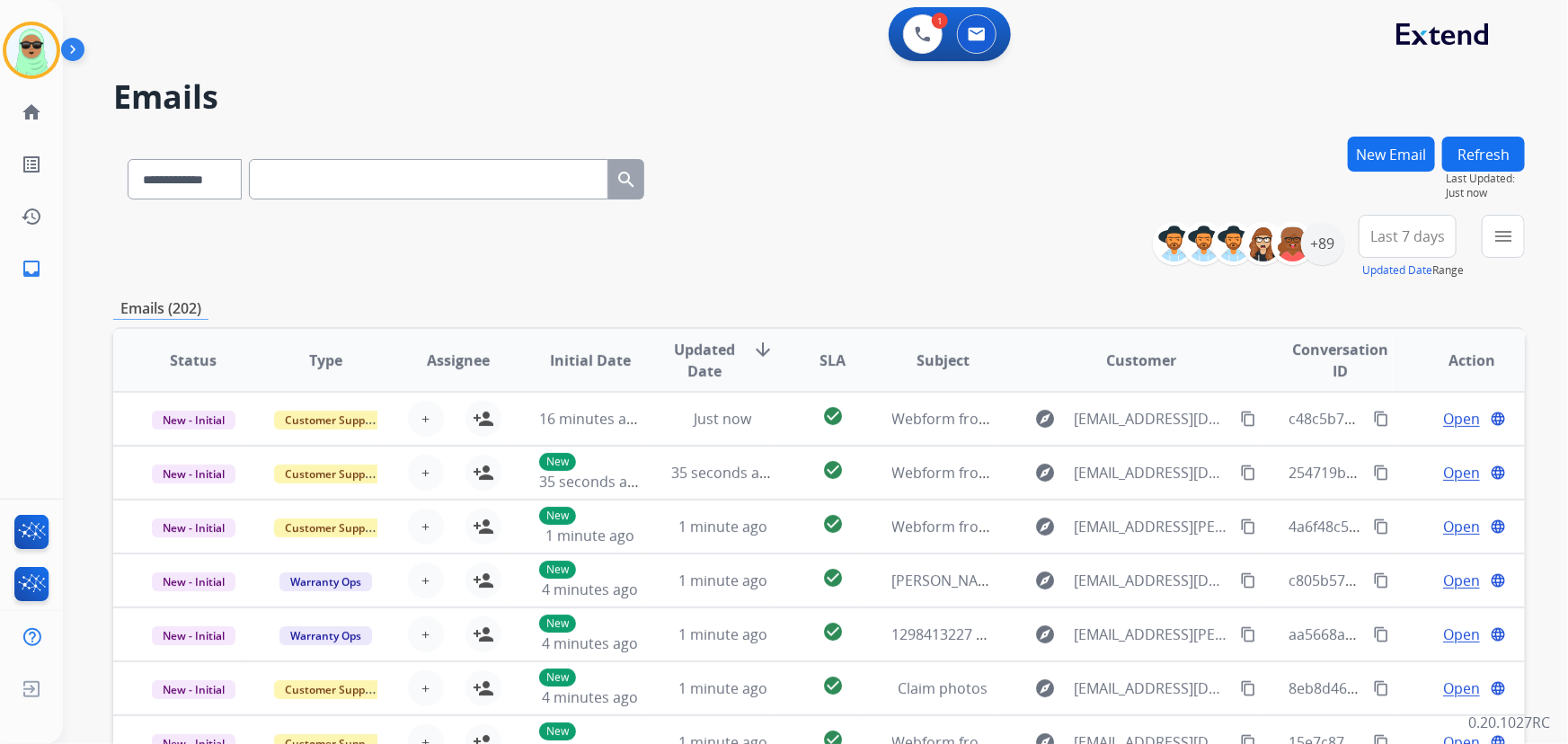
click at [468, 171] on input "text" at bounding box center [428, 179] width 359 height 41
paste input "**********"
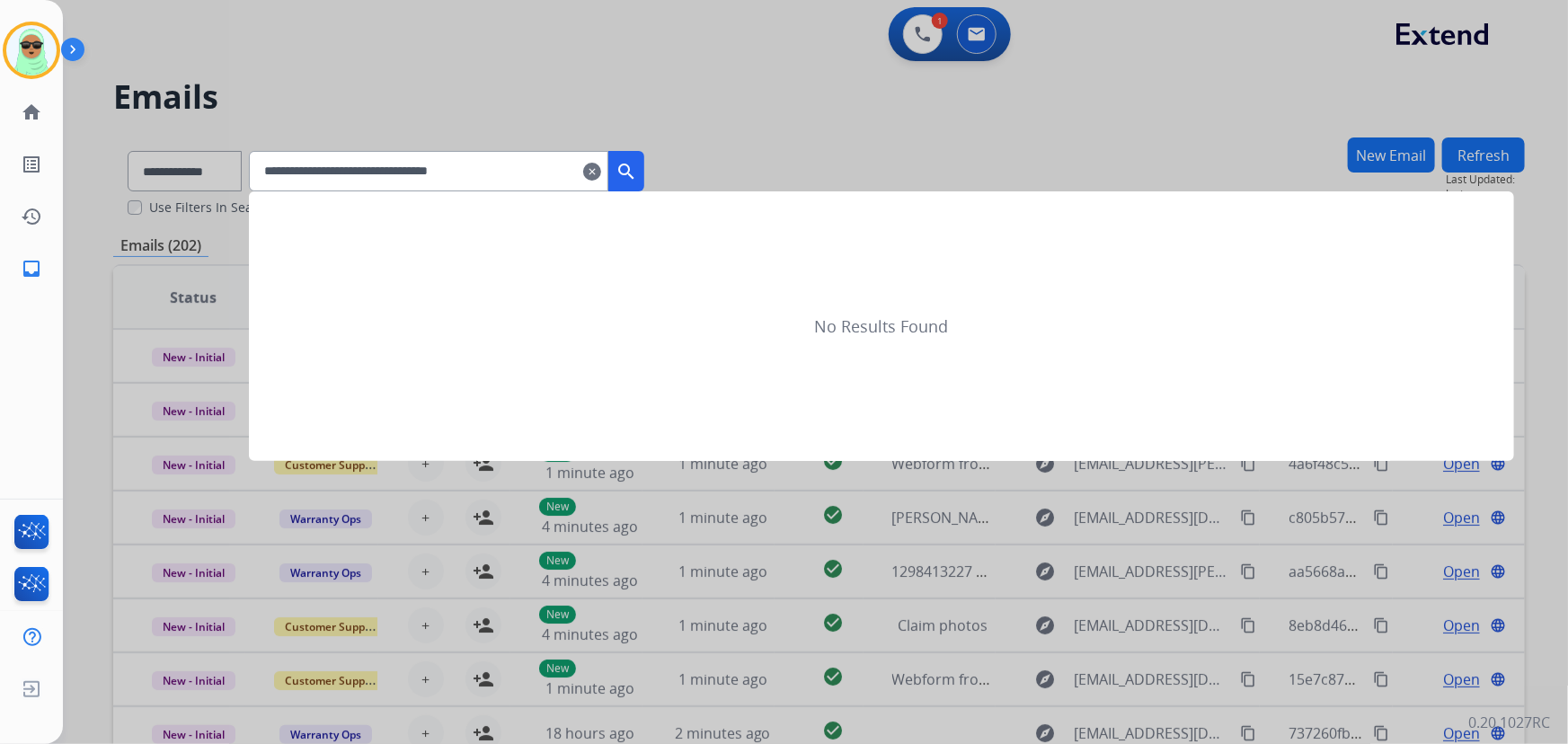
type input "**********"
click at [197, 170] on div at bounding box center [784, 372] width 1568 height 744
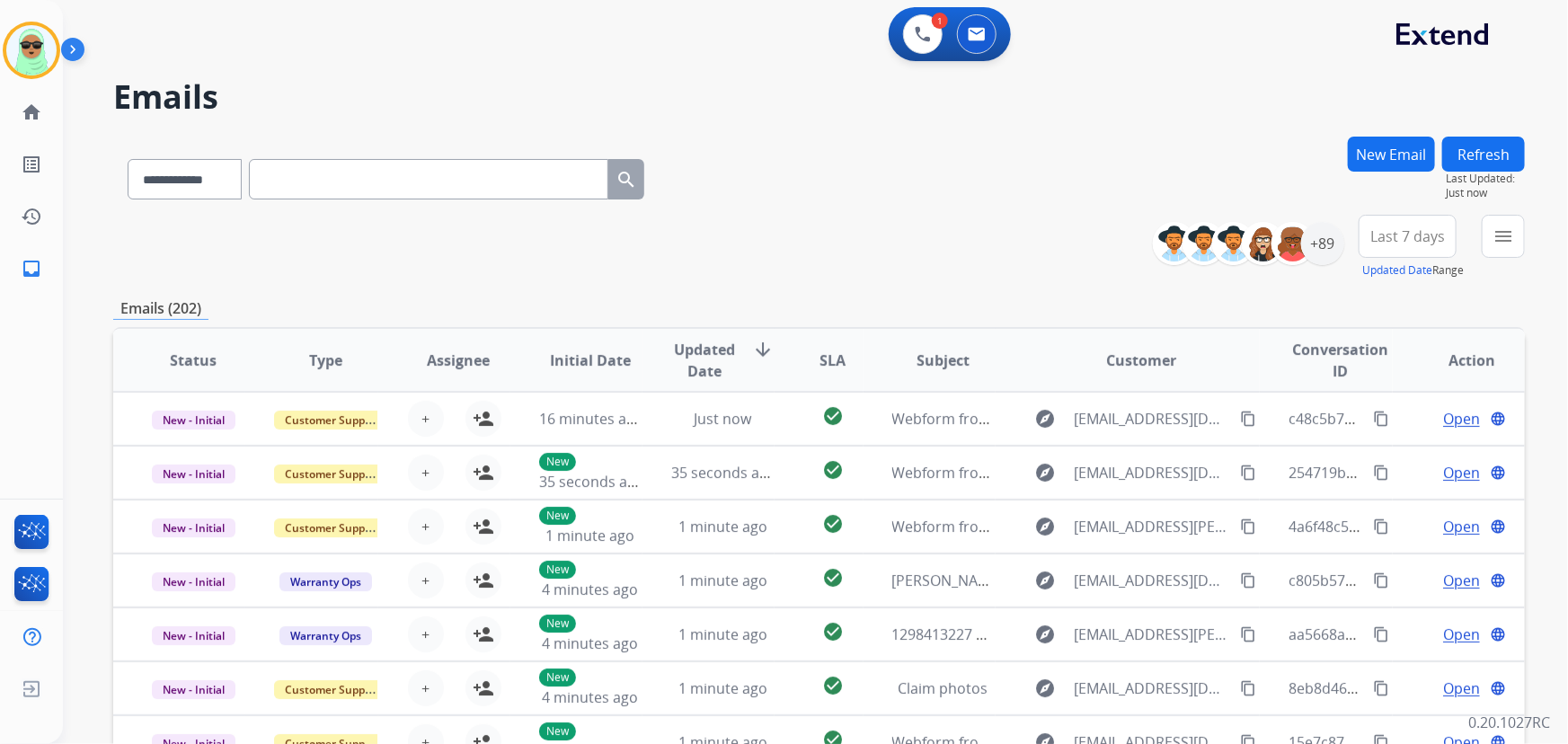
click at [177, 154] on div "**********" at bounding box center [386, 176] width 546 height 62
click at [185, 176] on select "**********" at bounding box center [183, 179] width 113 height 41
select select "**********"
click at [128, 159] on select "**********" at bounding box center [183, 179] width 113 height 41
paste input "**********"
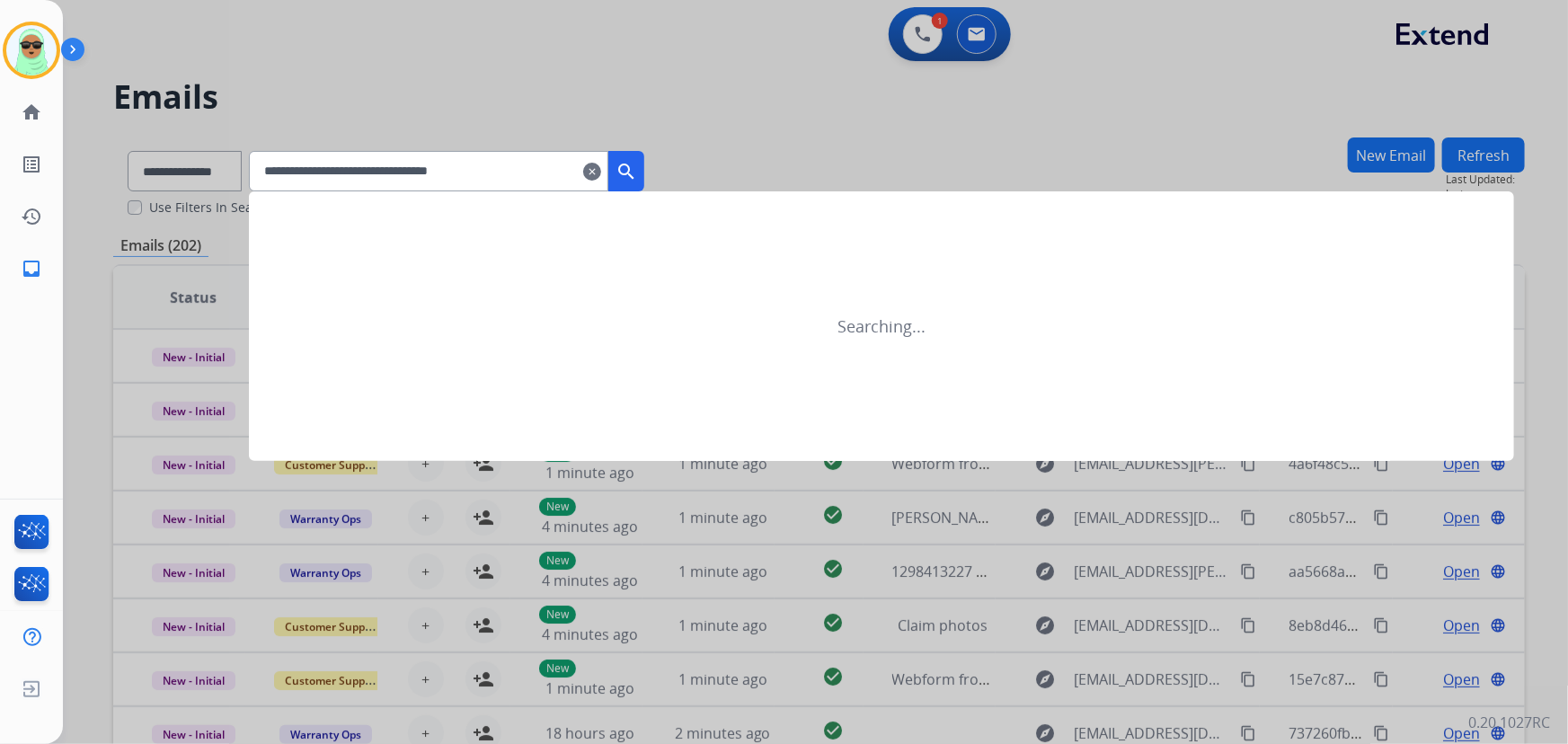
type input "**********"
click at [636, 162] on button "search" at bounding box center [626, 171] width 36 height 41
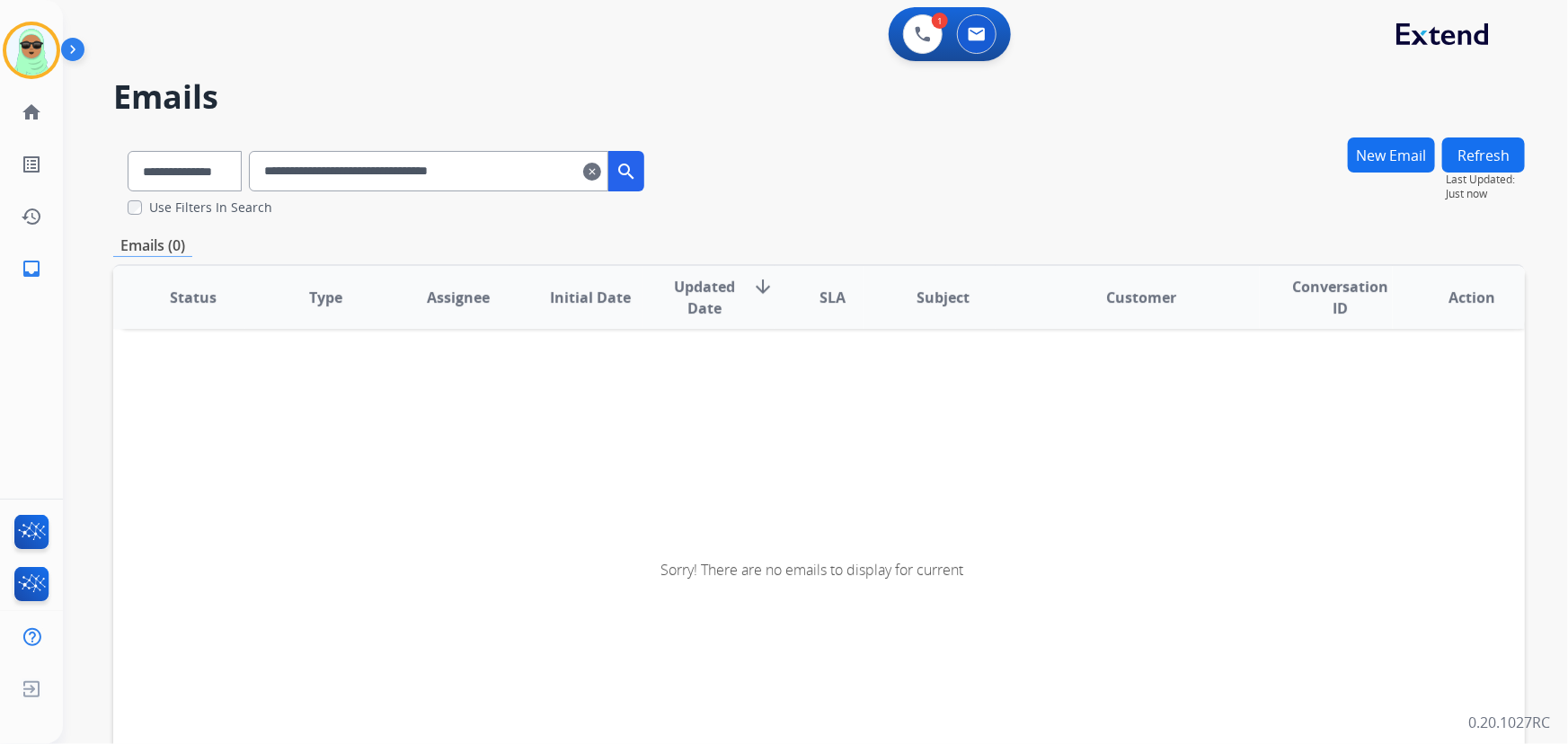
click at [601, 176] on mat-icon "clear" at bounding box center [591, 171] width 18 height 22
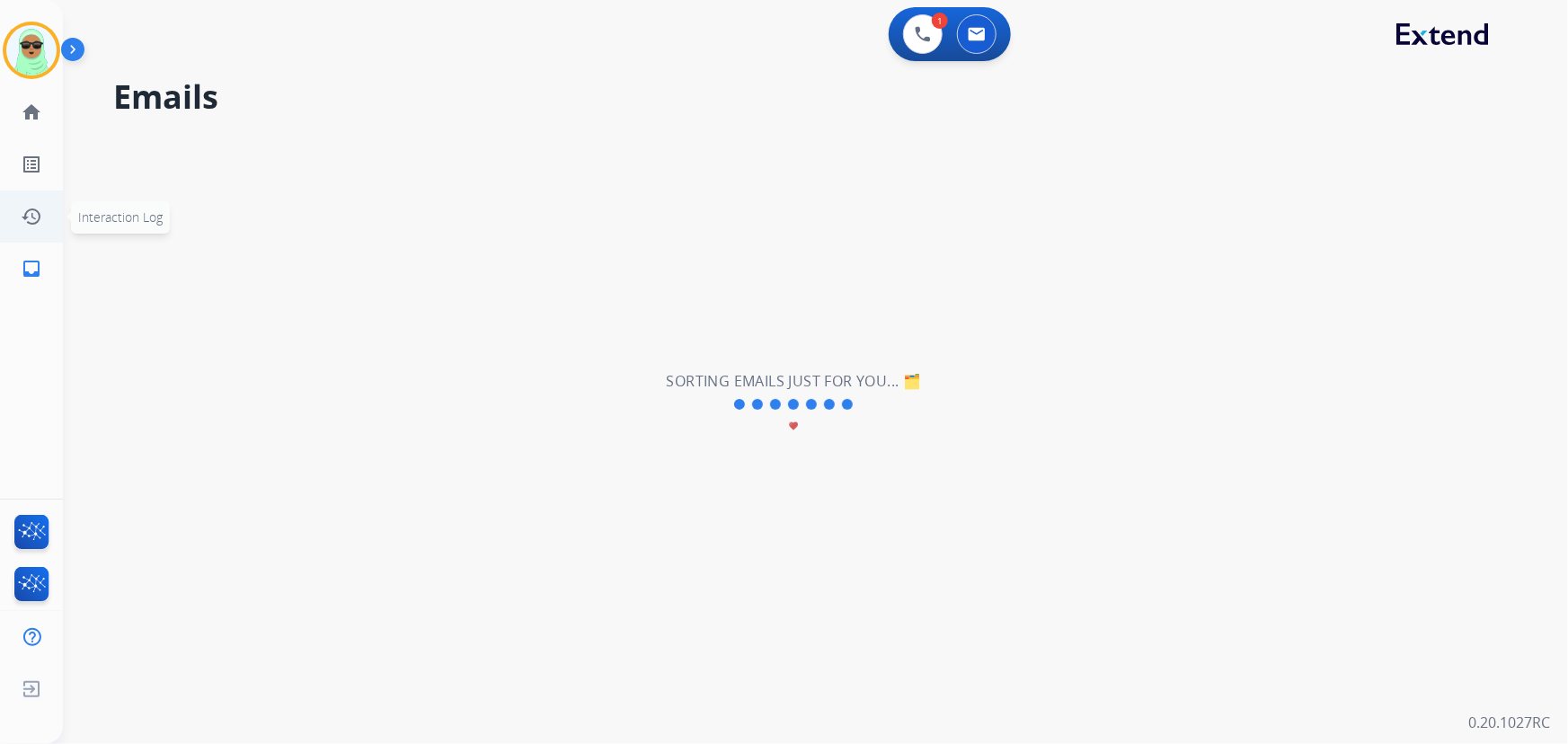
select select "**********"
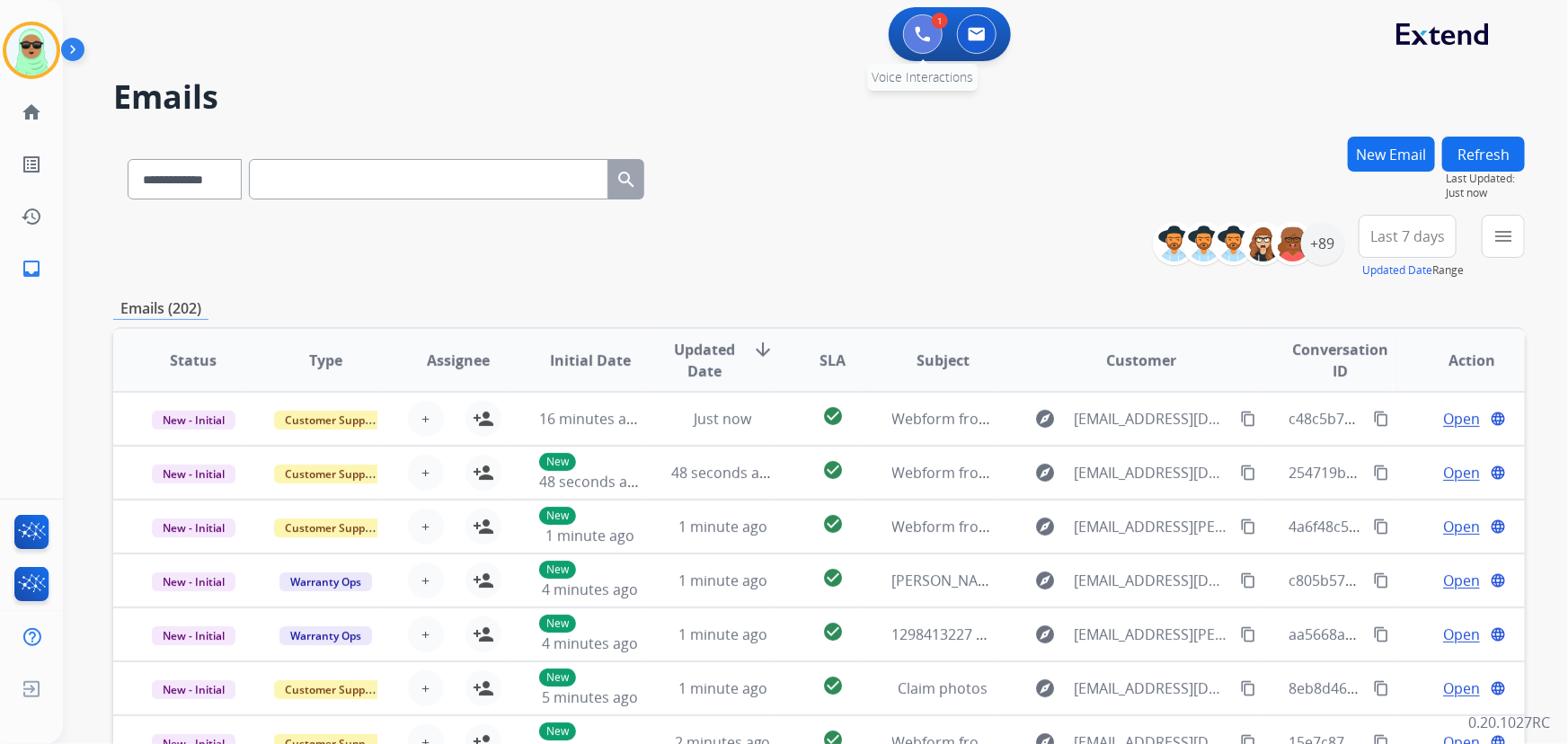
click at [932, 44] on button at bounding box center [923, 34] width 40 height 40
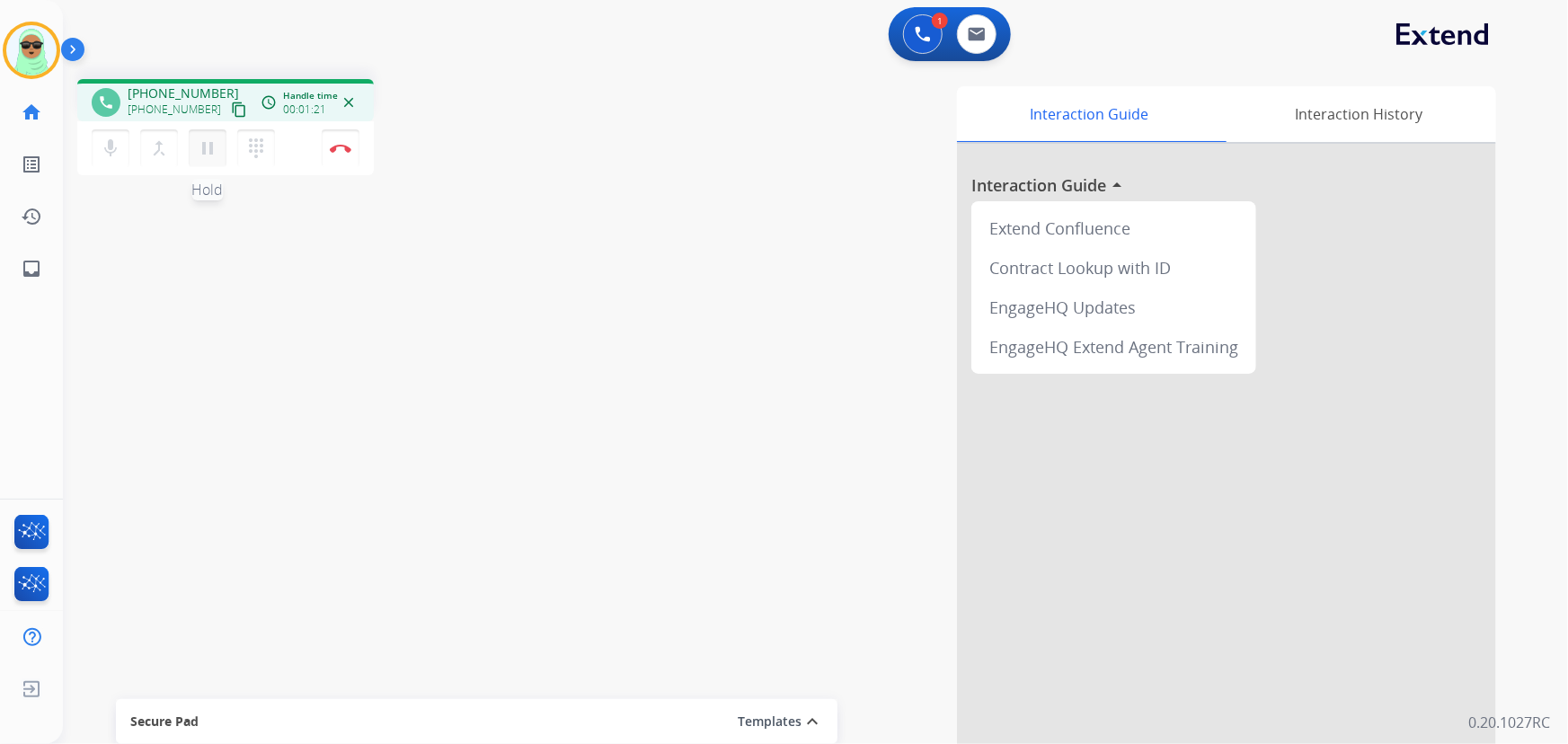
click at [202, 152] on mat-icon "pause" at bounding box center [207, 147] width 22 height 22
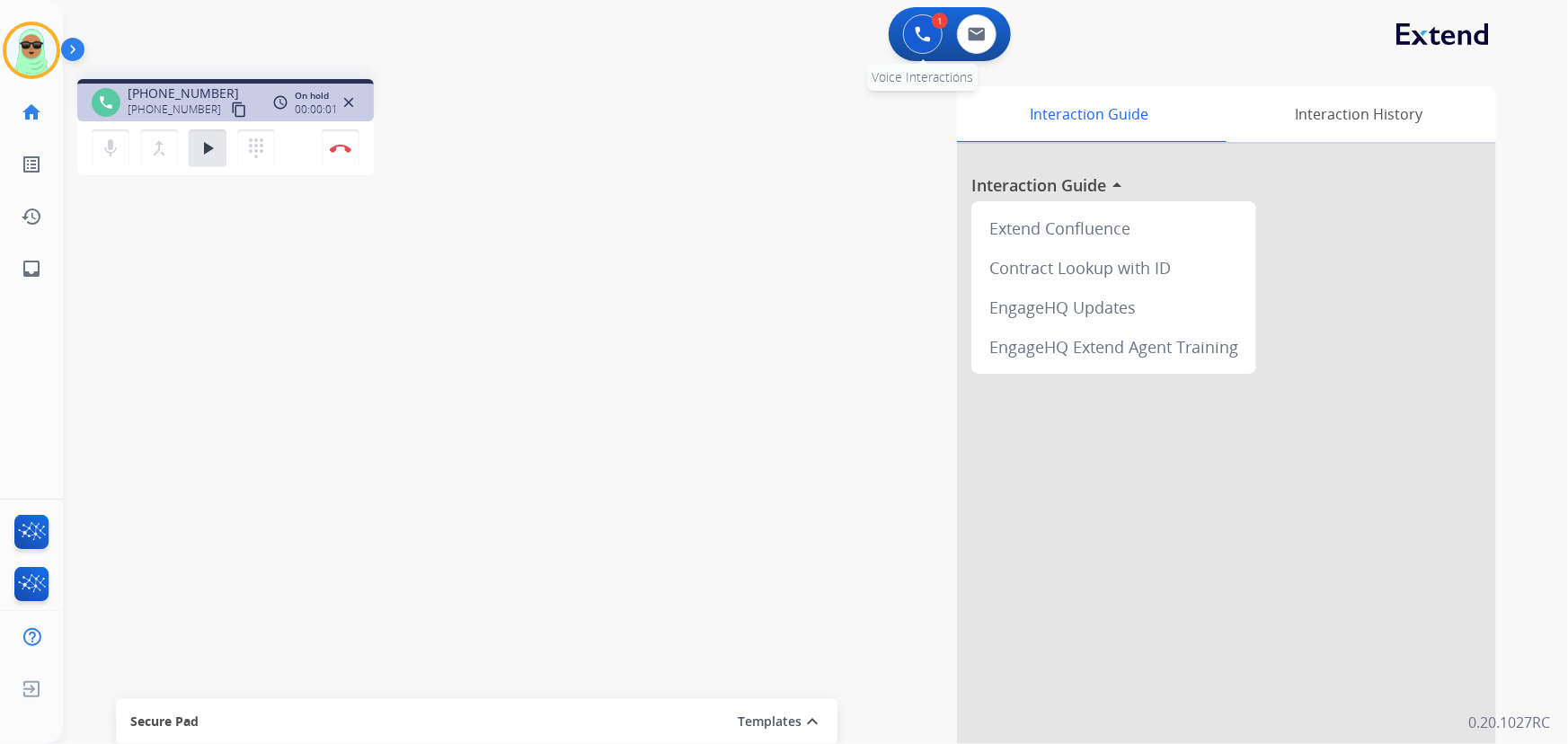
click at [921, 37] on img at bounding box center [922, 34] width 16 height 16
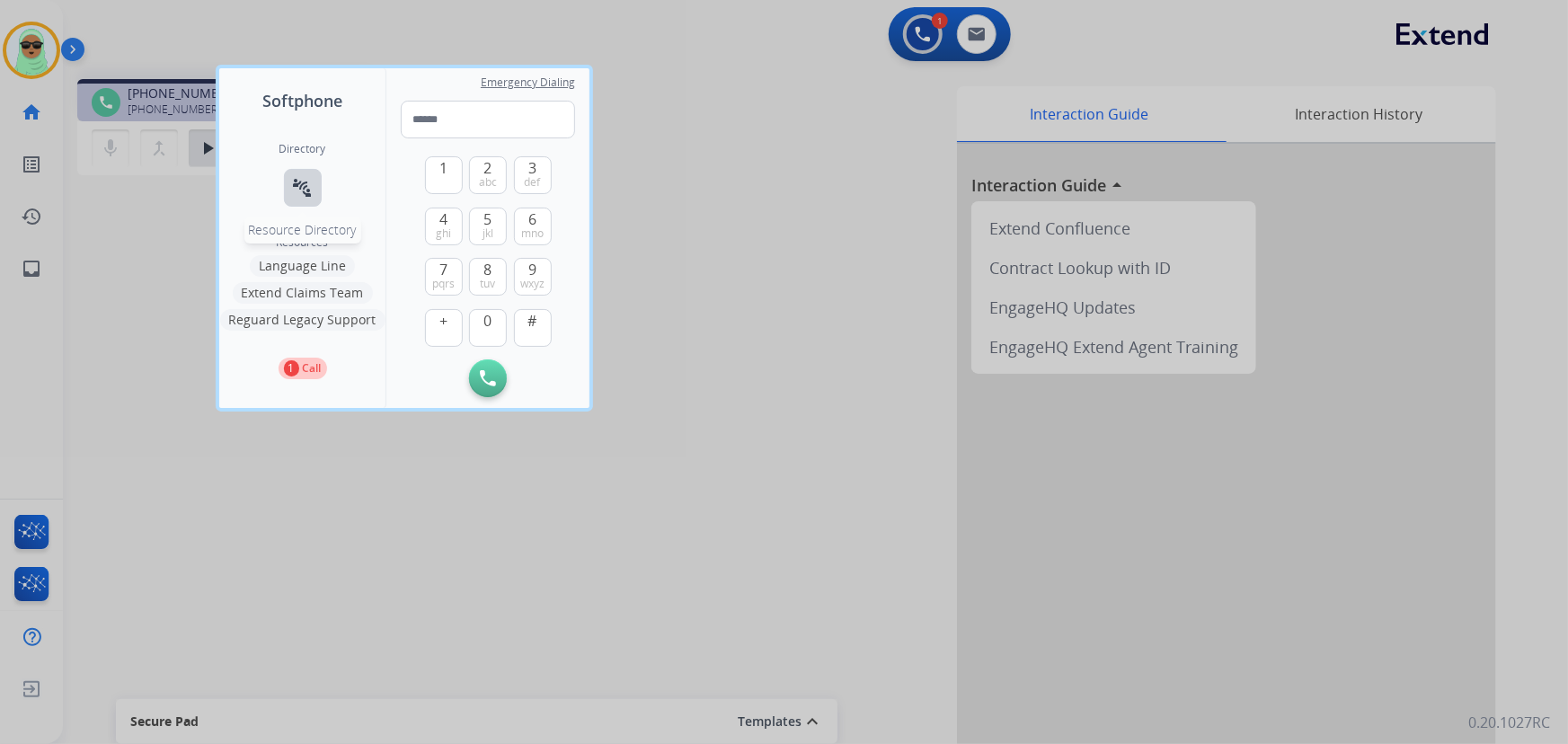
click at [304, 186] on mat-icon "connect_without_contact" at bounding box center [303, 187] width 22 height 22
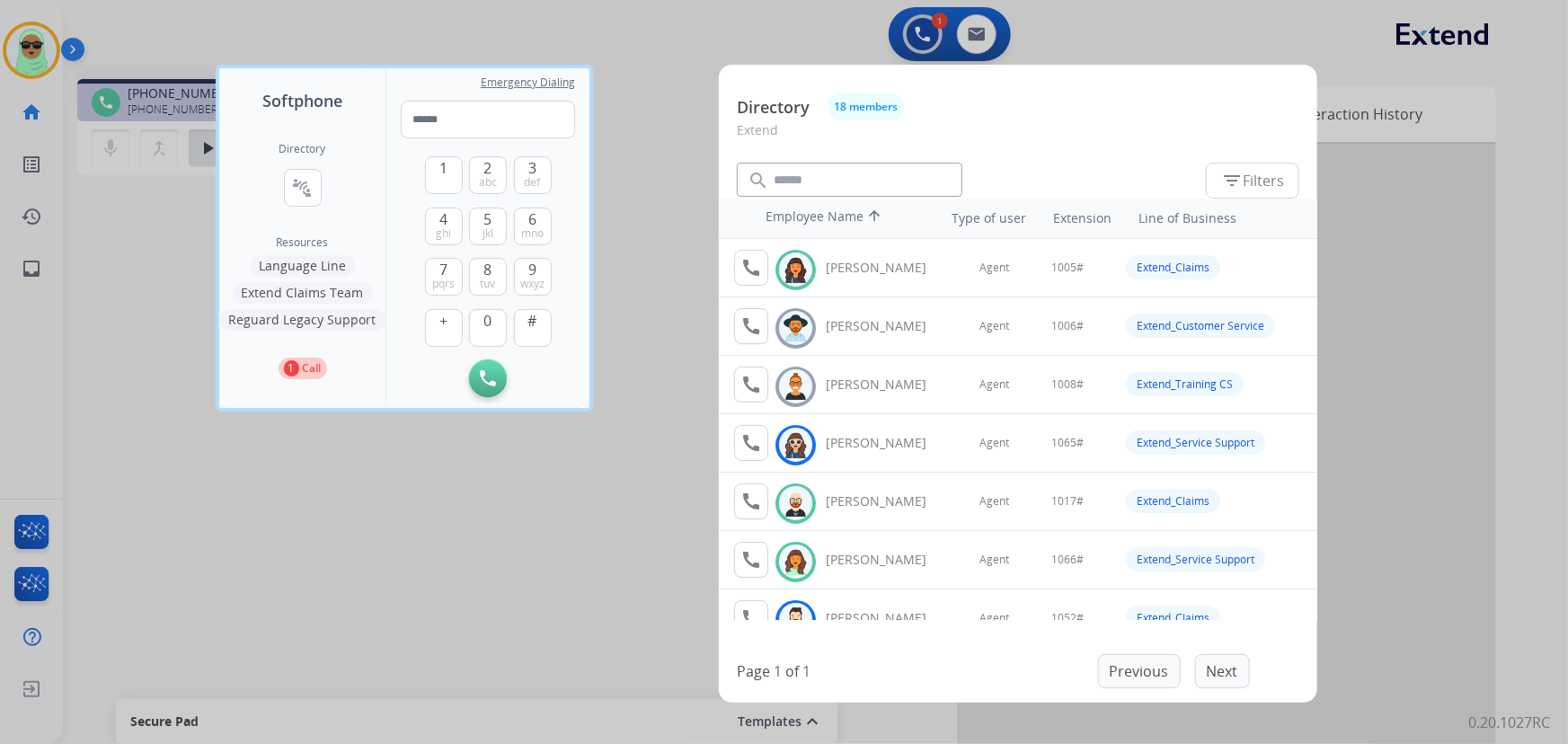
click at [290, 292] on button "Extend Claims Team" at bounding box center [303, 292] width 140 height 22
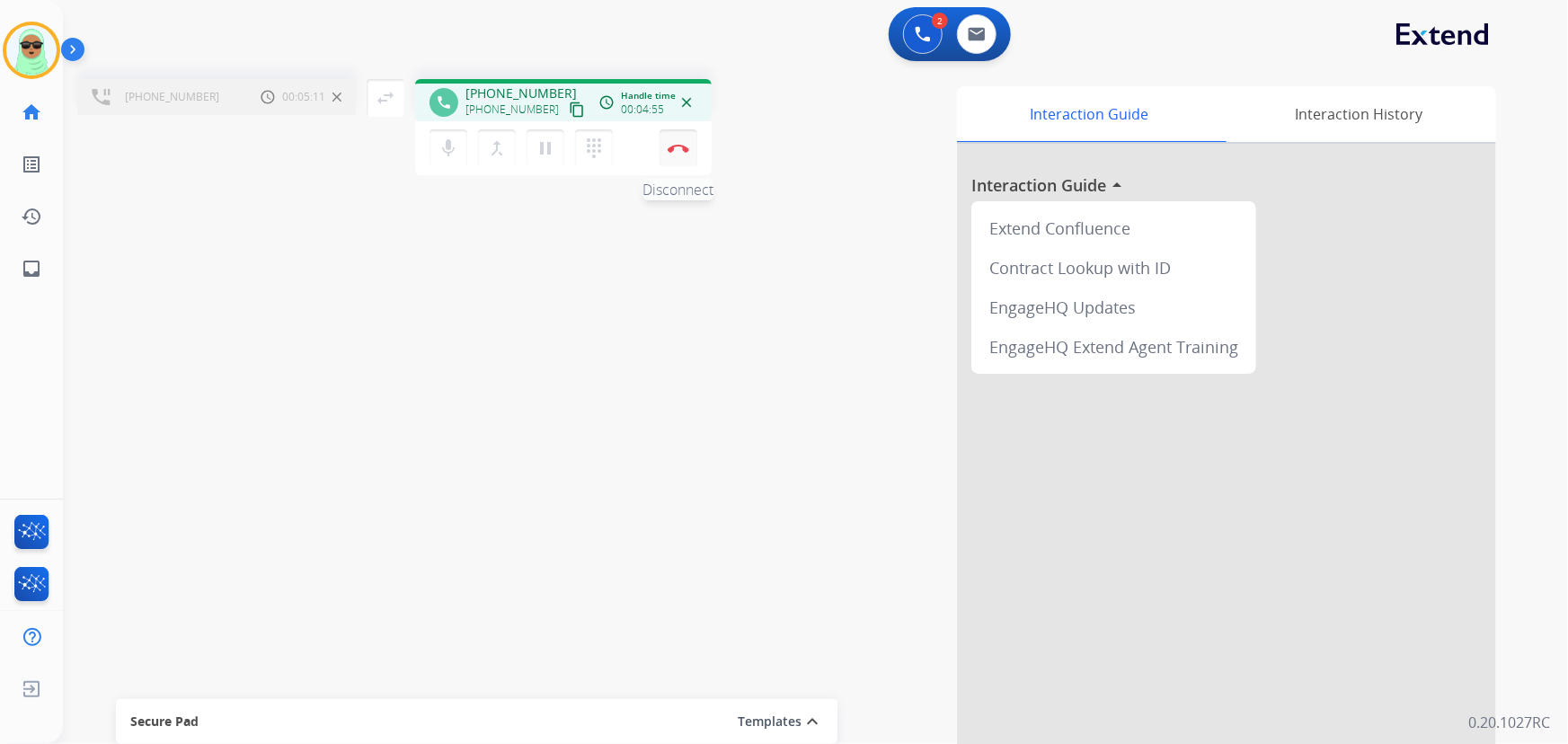
click at [673, 157] on button "Disconnect" at bounding box center [678, 148] width 38 height 38
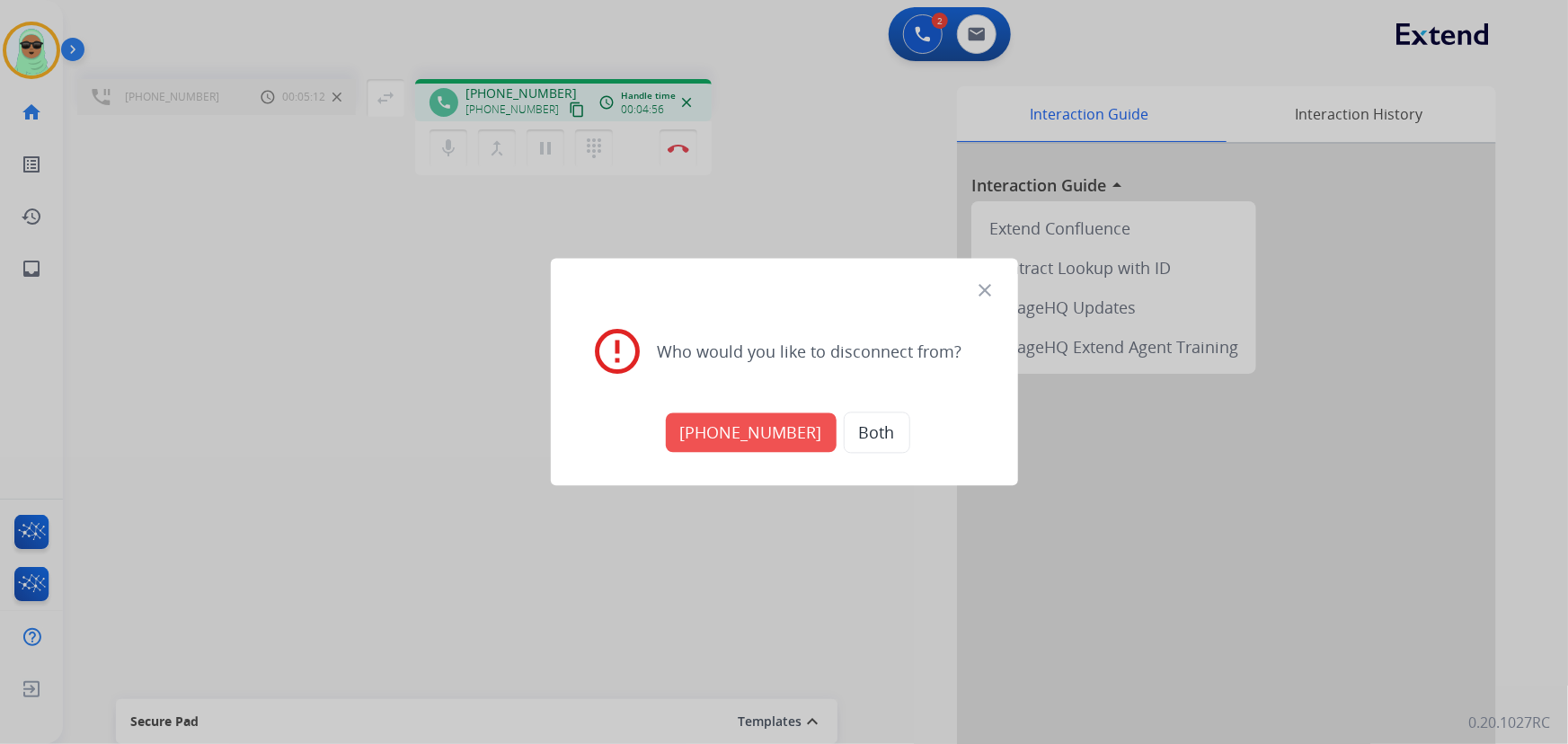
click at [718, 425] on button "[PHONE_NUMBER]" at bounding box center [751, 433] width 170 height 40
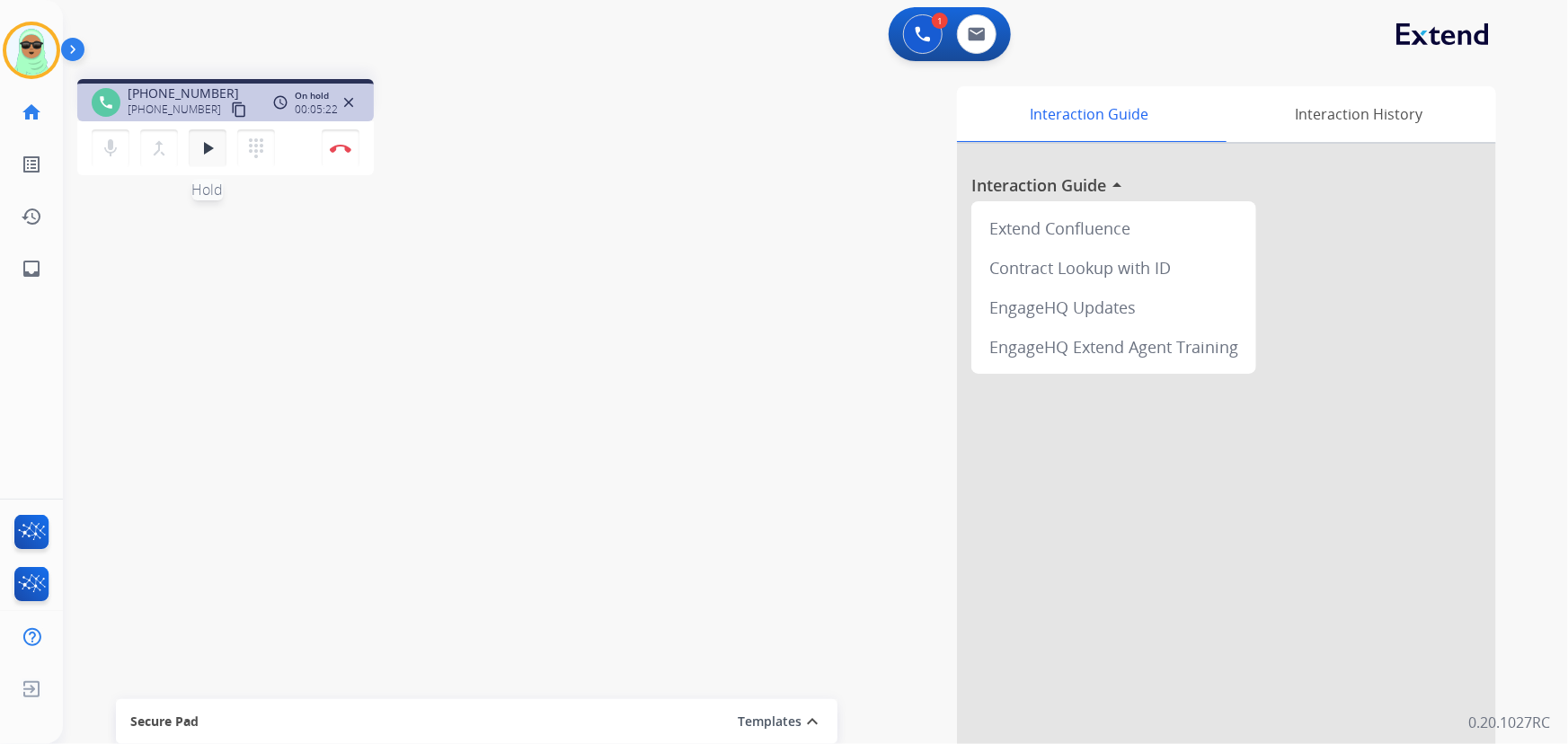
click at [202, 160] on button "play_arrow Hold" at bounding box center [207, 148] width 38 height 38
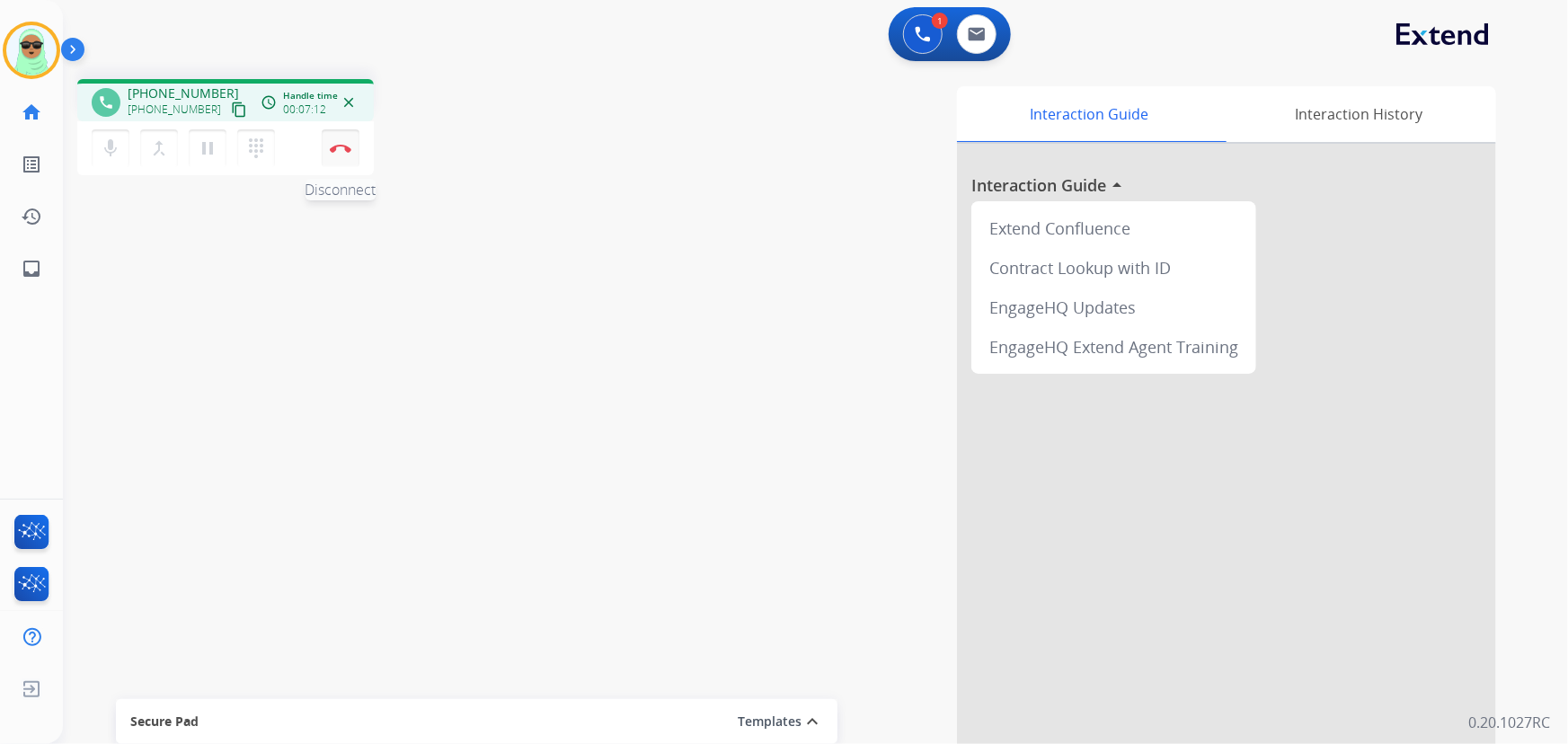
click at [350, 144] on img at bounding box center [340, 147] width 22 height 9
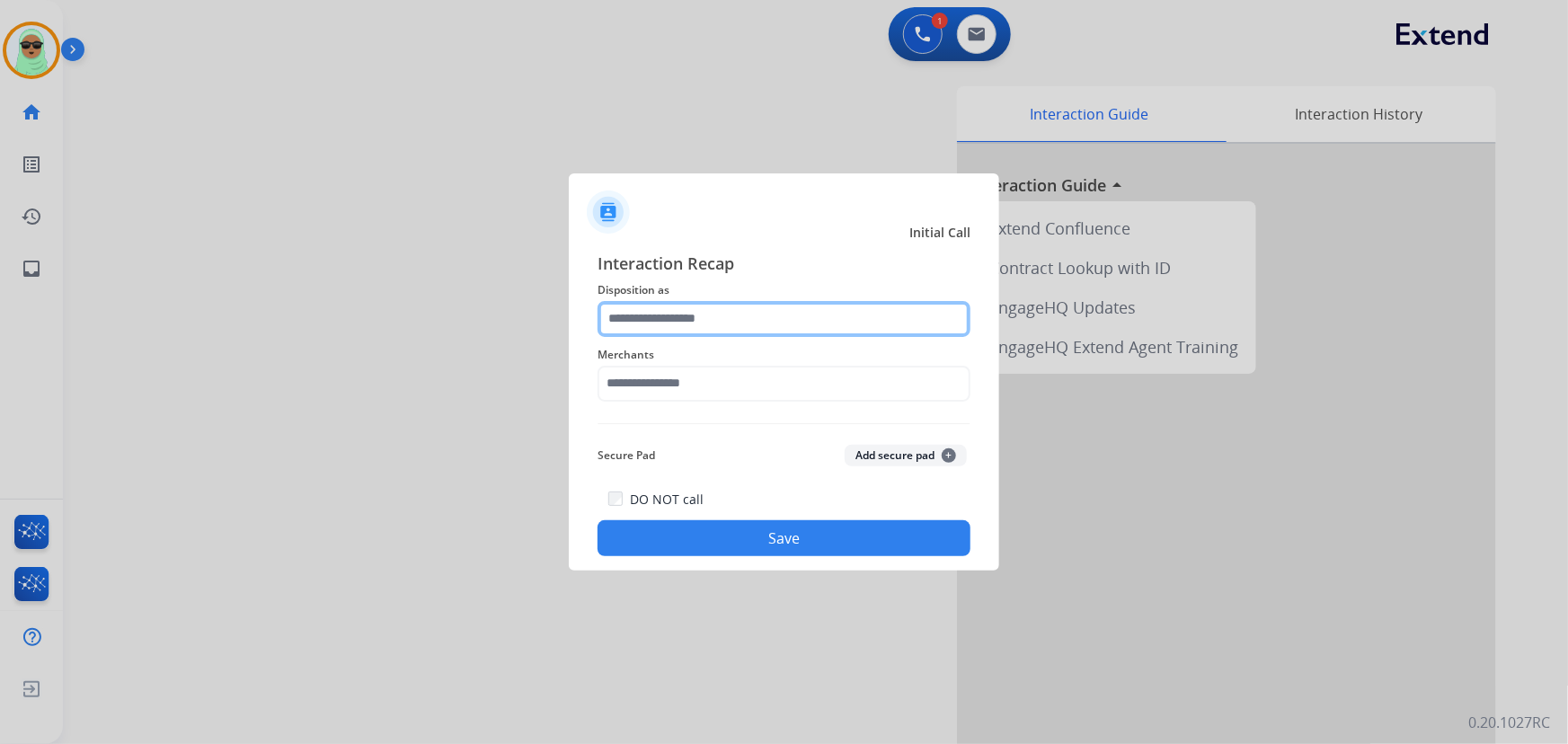
click at [741, 311] on input "text" at bounding box center [784, 319] width 373 height 36
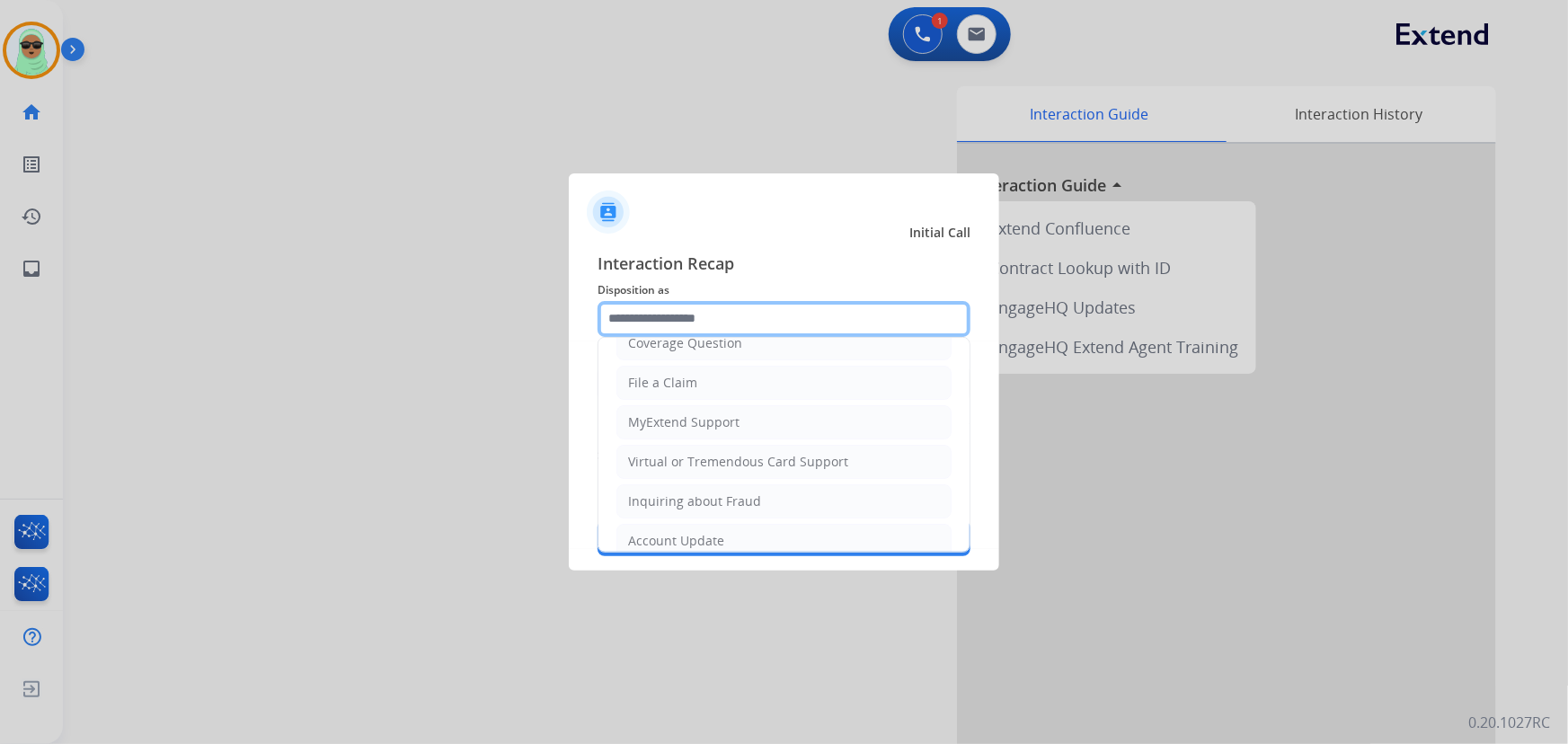
scroll to position [163, 0]
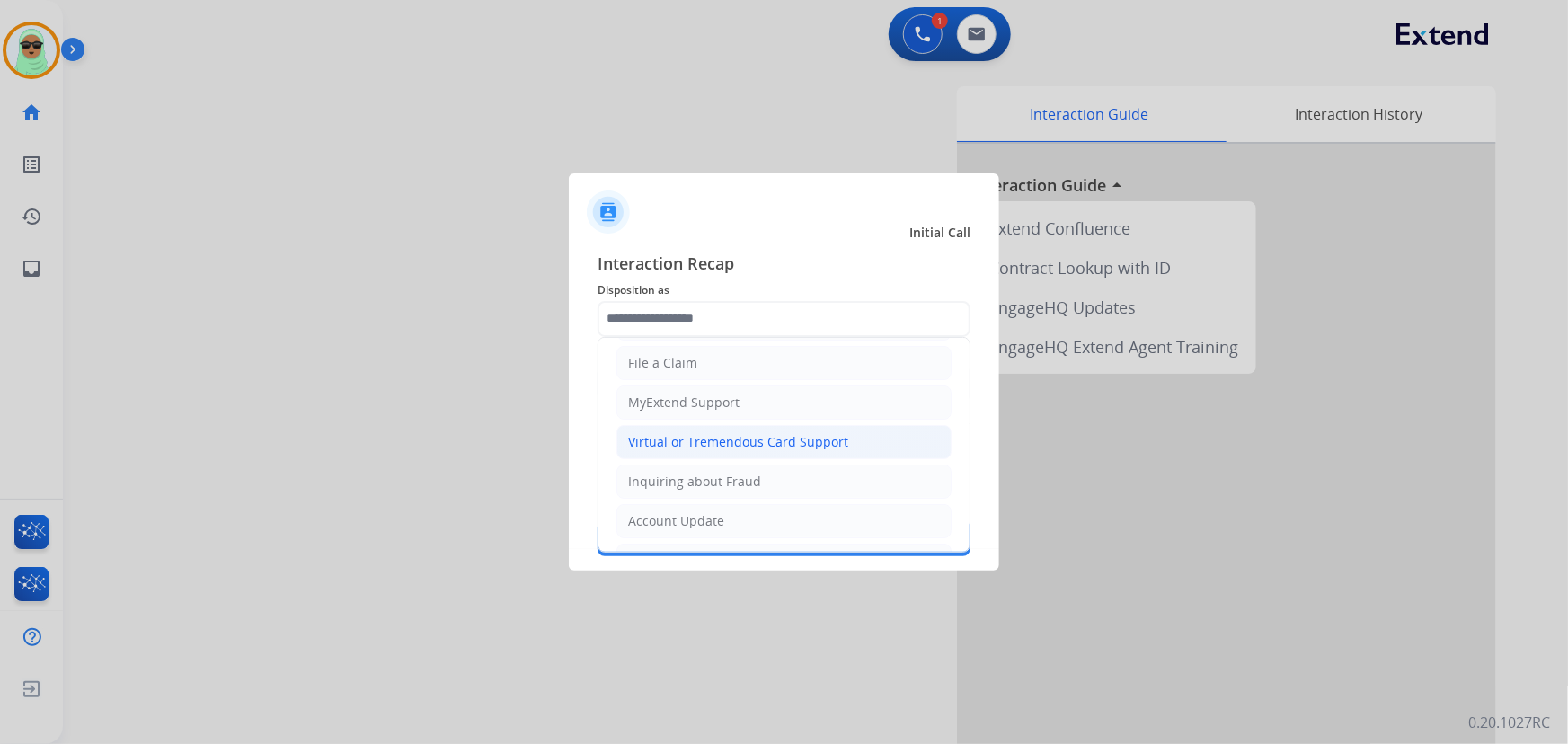
click at [740, 449] on li "Virtual or Tremendous Card Support" at bounding box center [784, 441] width 335 height 34
type input "**********"
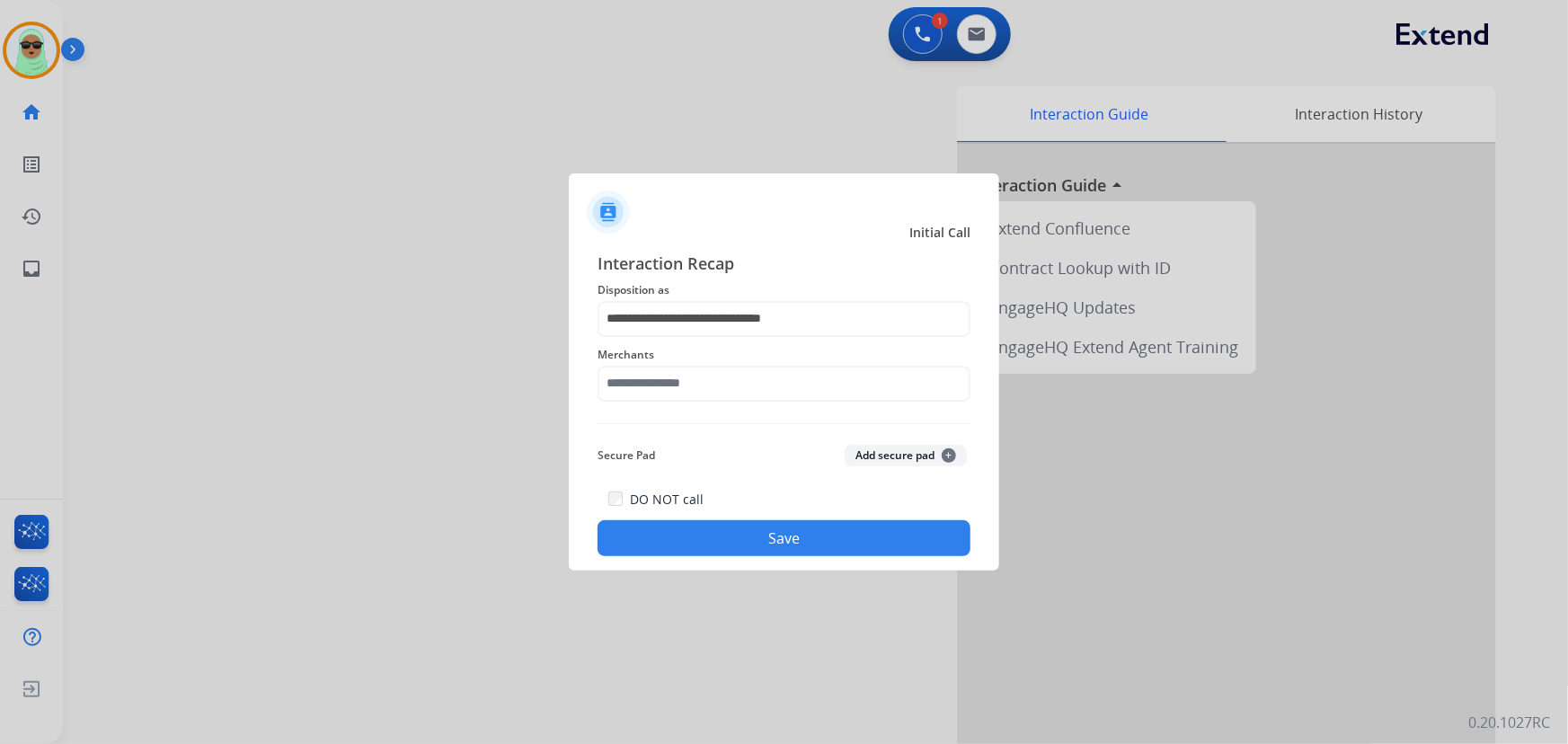
click at [771, 403] on div "Merchants" at bounding box center [784, 372] width 373 height 72
click at [775, 387] on input "text" at bounding box center [784, 384] width 373 height 36
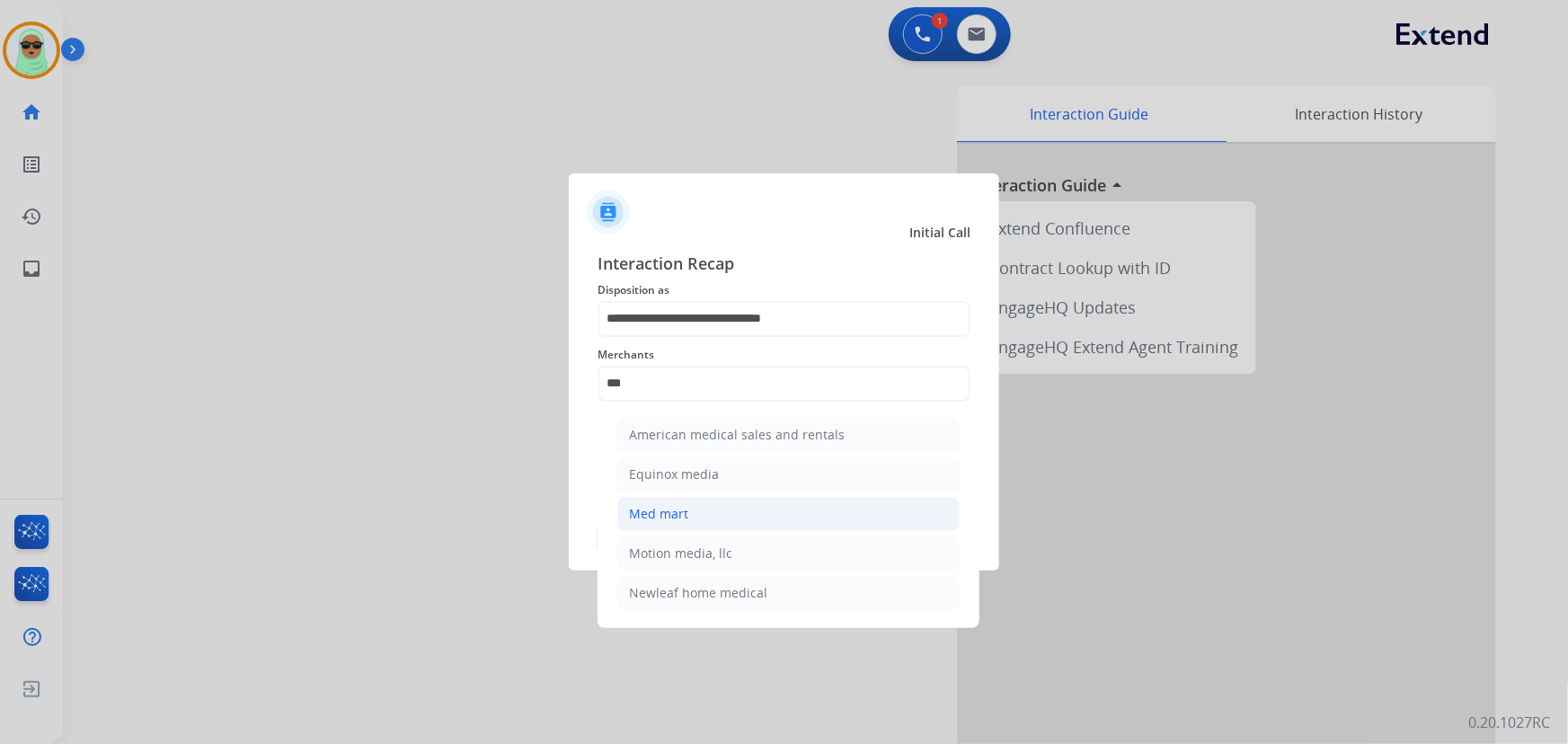
click at [712, 499] on li "Med mart" at bounding box center [789, 513] width 342 height 34
type input "********"
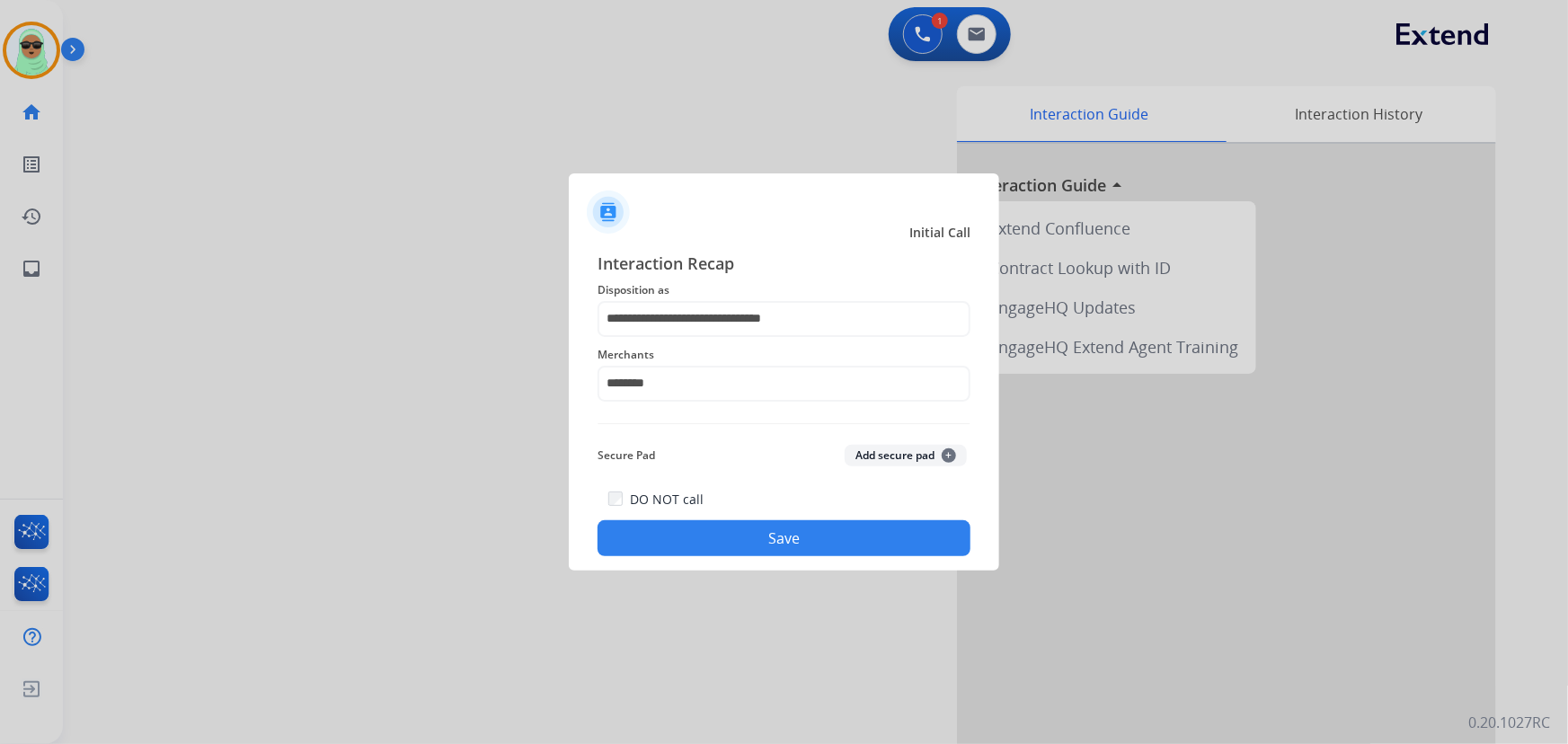
click at [778, 526] on button "Save" at bounding box center [784, 538] width 373 height 36
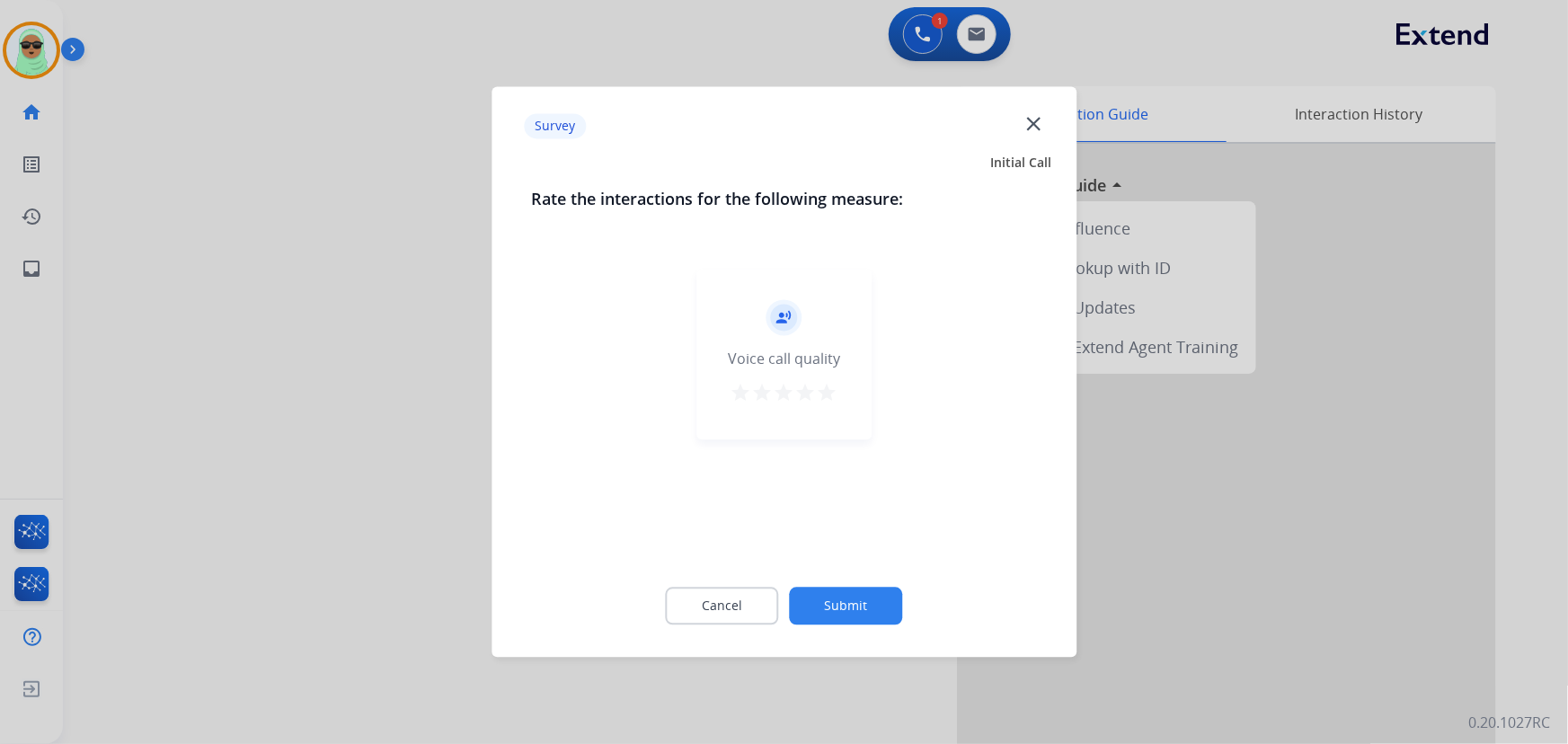
drag, startPoint x: 797, startPoint y: 588, endPoint x: 808, endPoint y: 580, distance: 13.6
click at [803, 583] on div "Cancel Submit" at bounding box center [783, 605] width 506 height 80
click at [815, 582] on div "Cancel Submit" at bounding box center [783, 605] width 506 height 80
click at [816, 588] on button "Submit" at bounding box center [846, 606] width 113 height 38
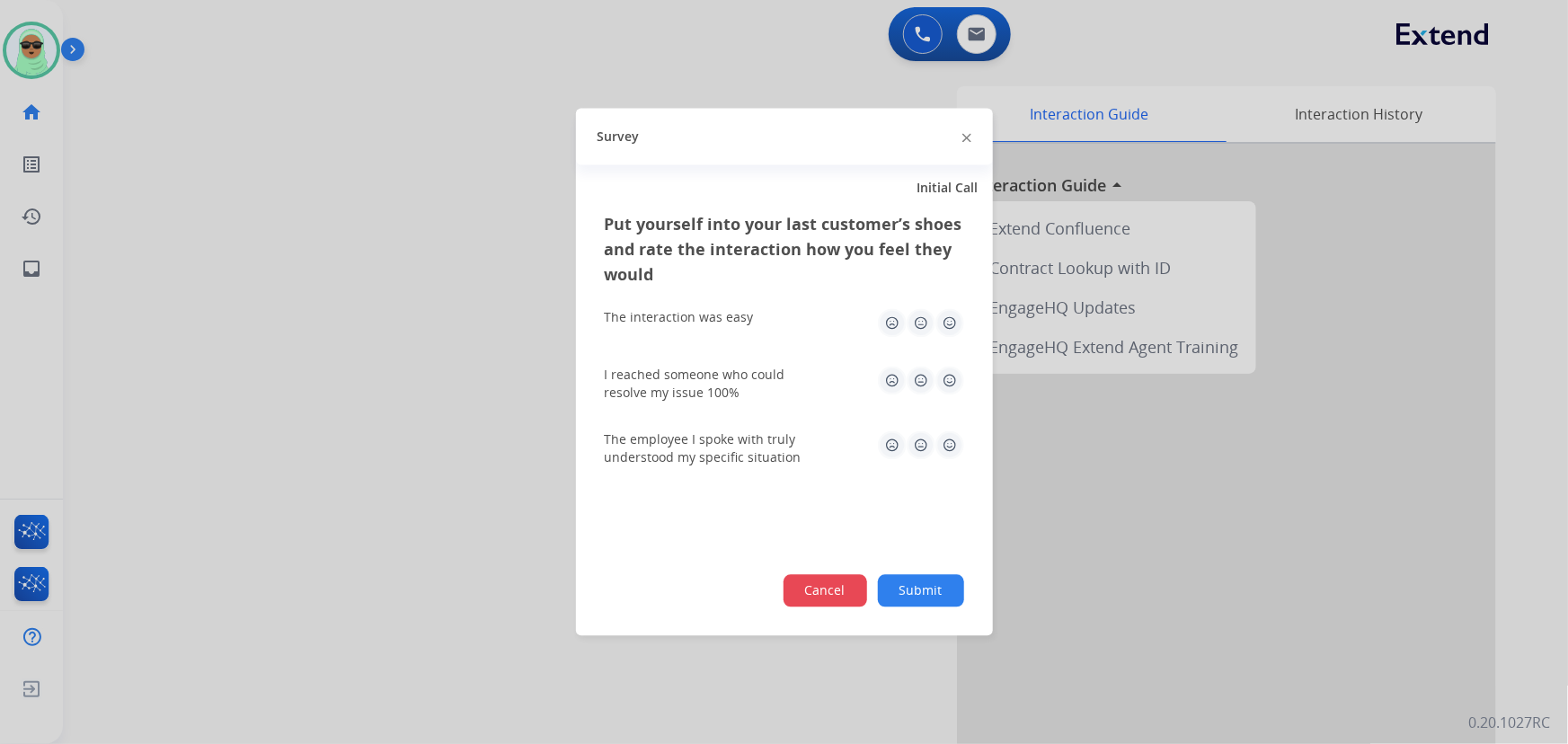
click at [824, 587] on button "Cancel" at bounding box center [825, 591] width 83 height 32
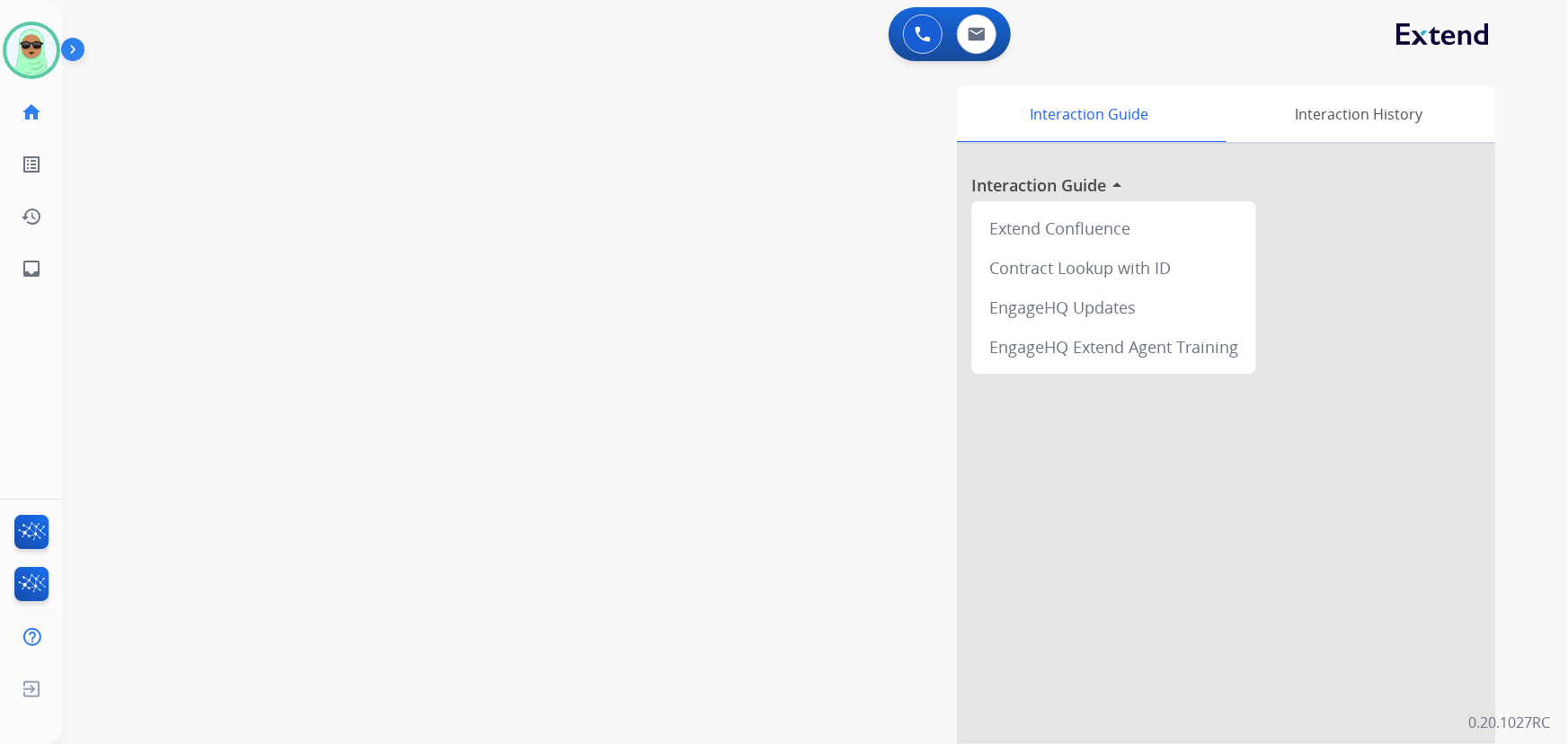
click at [217, 180] on div "swap_horiz Break voice bridge close_fullscreen Connect 3-Way Call merge_type Se…" at bounding box center [793, 439] width 1461 height 749
drag, startPoint x: 199, startPoint y: 179, endPoint x: 260, endPoint y: 164, distance: 62.8
click at [199, 179] on div "swap_horiz Break voice bridge close_fullscreen Connect 3-Way Call merge_type Se…" at bounding box center [793, 439] width 1461 height 749
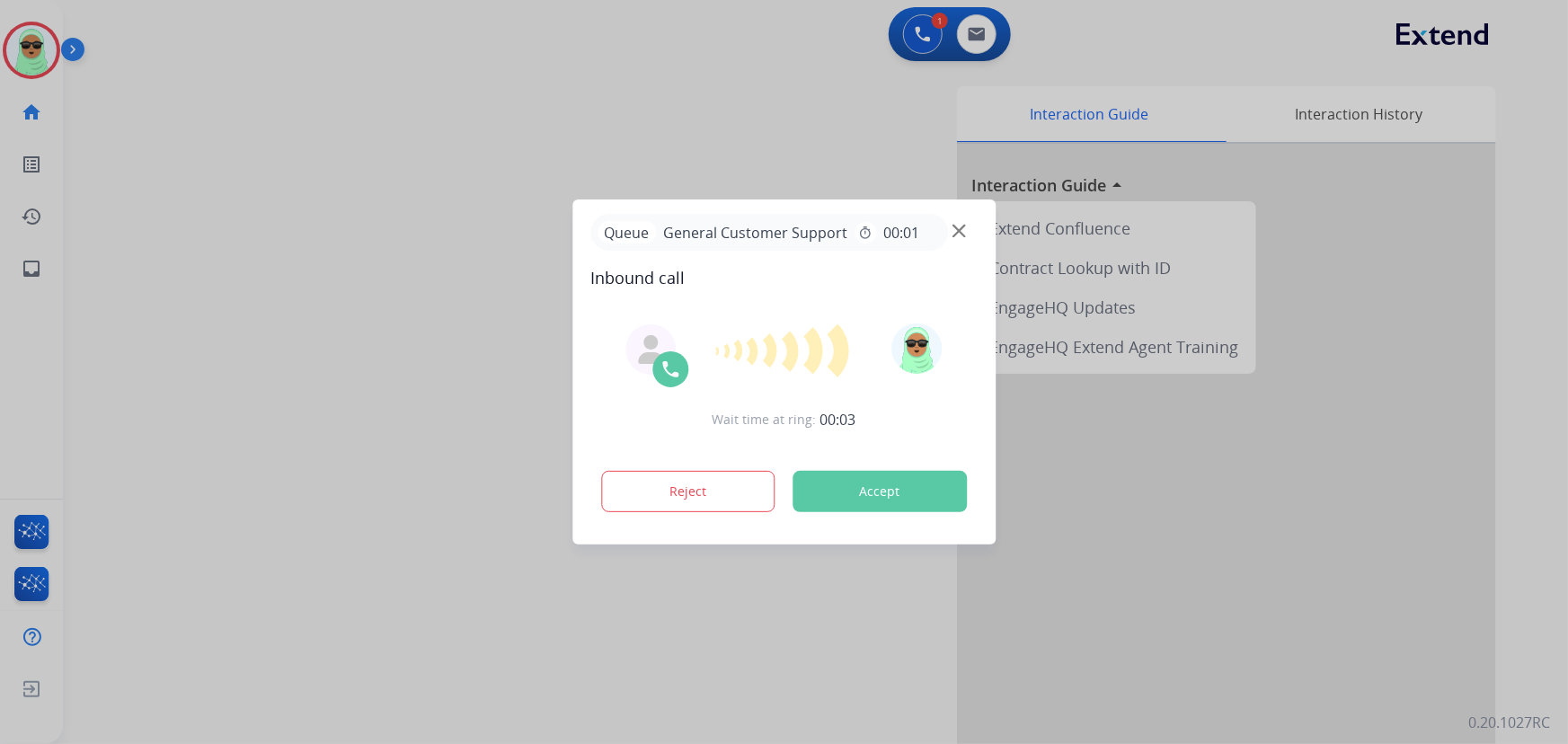
click at [960, 232] on div "Queue General Customer Support timer 00:01" at bounding box center [783, 232] width 387 height 37
click at [960, 232] on img at bounding box center [959, 231] width 13 height 13
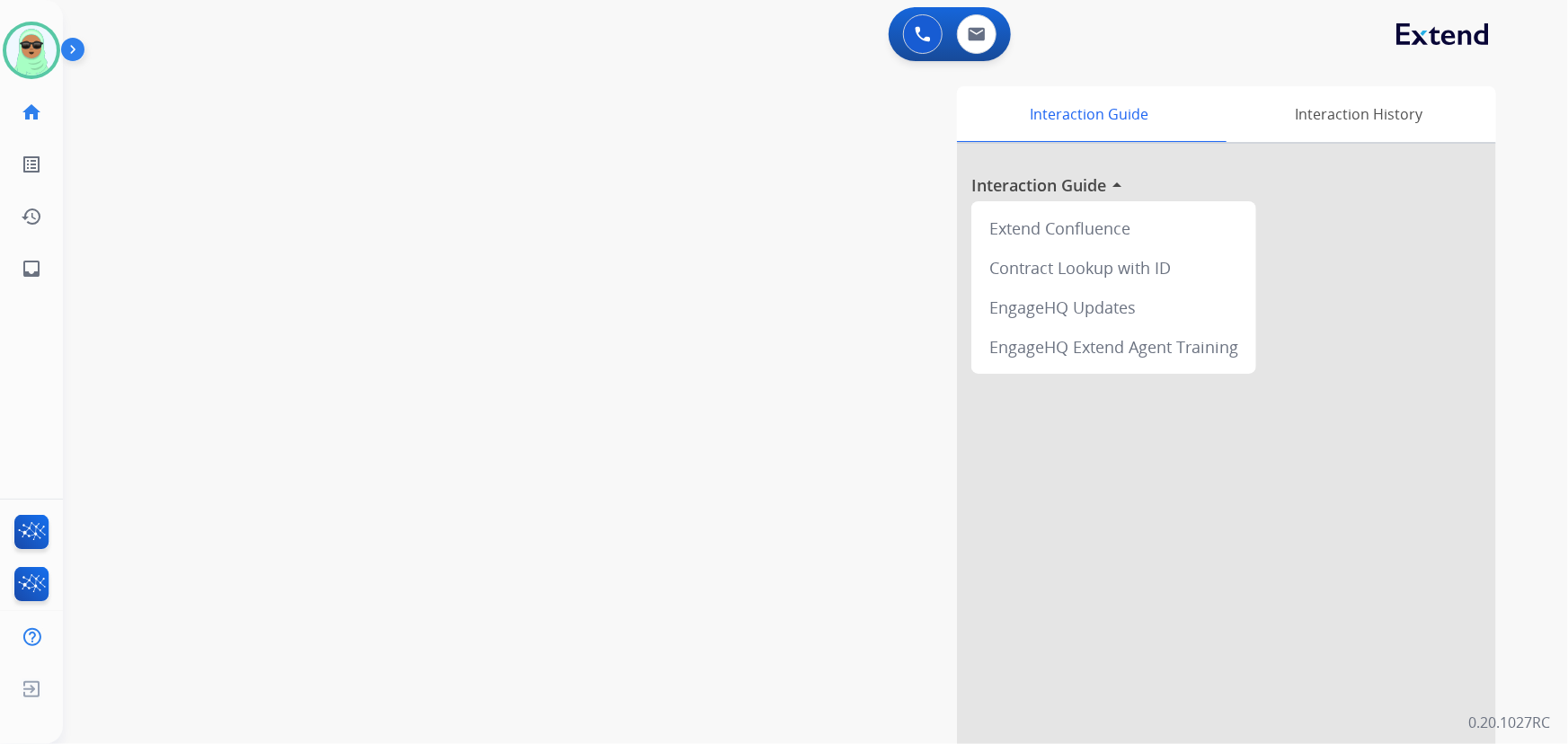
click at [284, 164] on div "swap_horiz Break voice bridge close_fullscreen Connect 3-Way Call merge_type Se…" at bounding box center [793, 439] width 1461 height 749
click at [19, 35] on img at bounding box center [31, 50] width 50 height 50
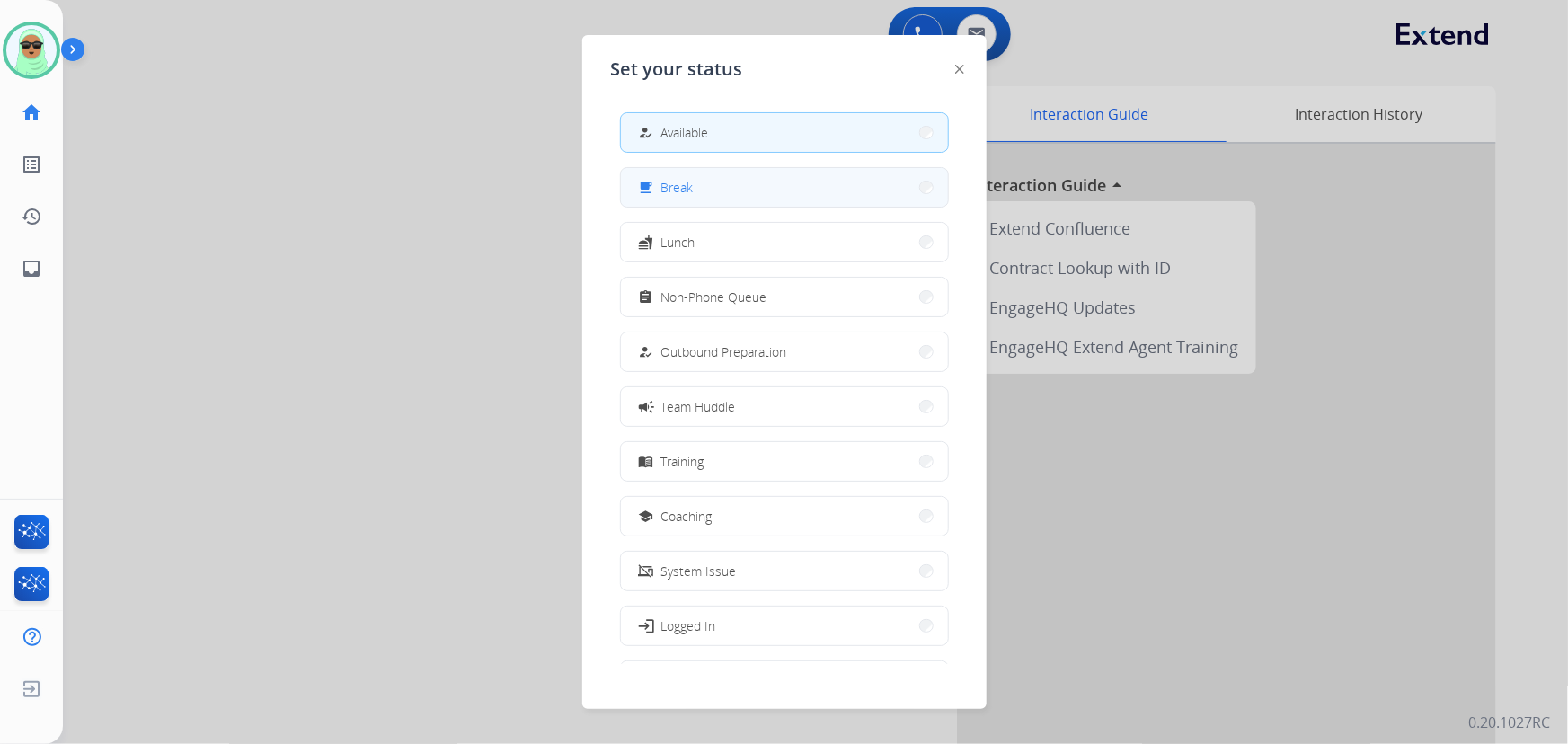
click at [698, 182] on button "free_breakfast Break" at bounding box center [784, 187] width 327 height 39
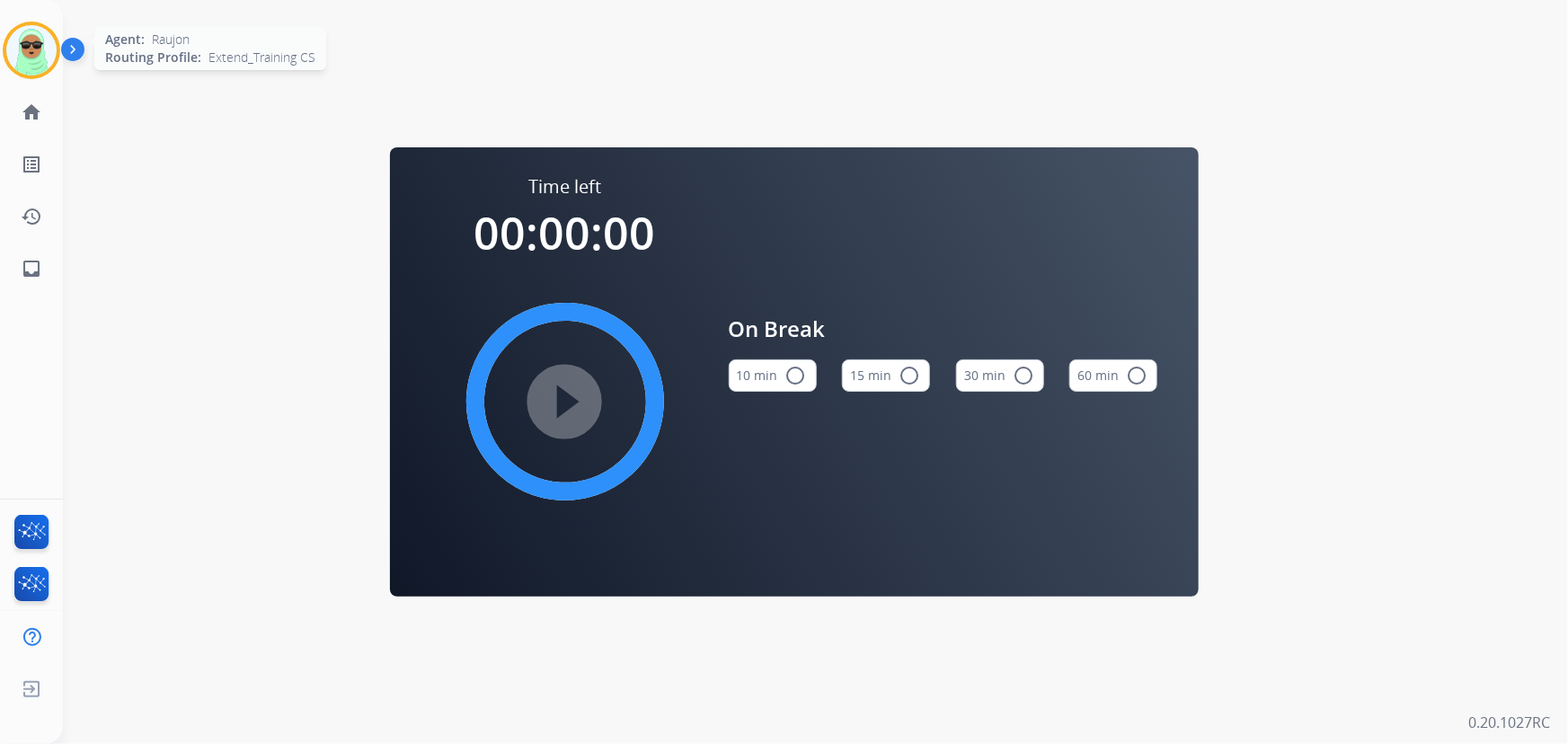
click at [45, 35] on img at bounding box center [31, 50] width 50 height 50
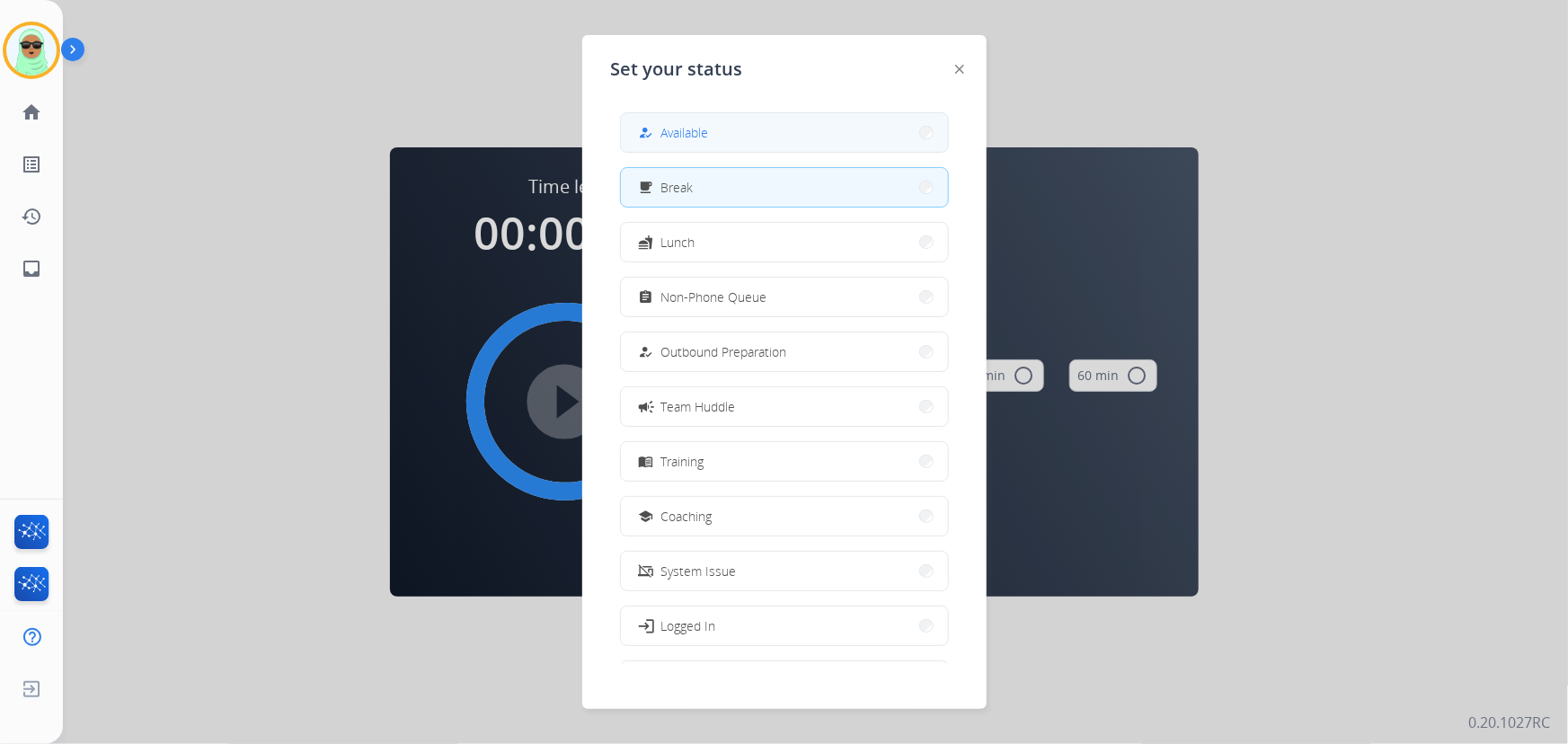
click at [712, 132] on button "how_to_reg Available" at bounding box center [784, 132] width 327 height 39
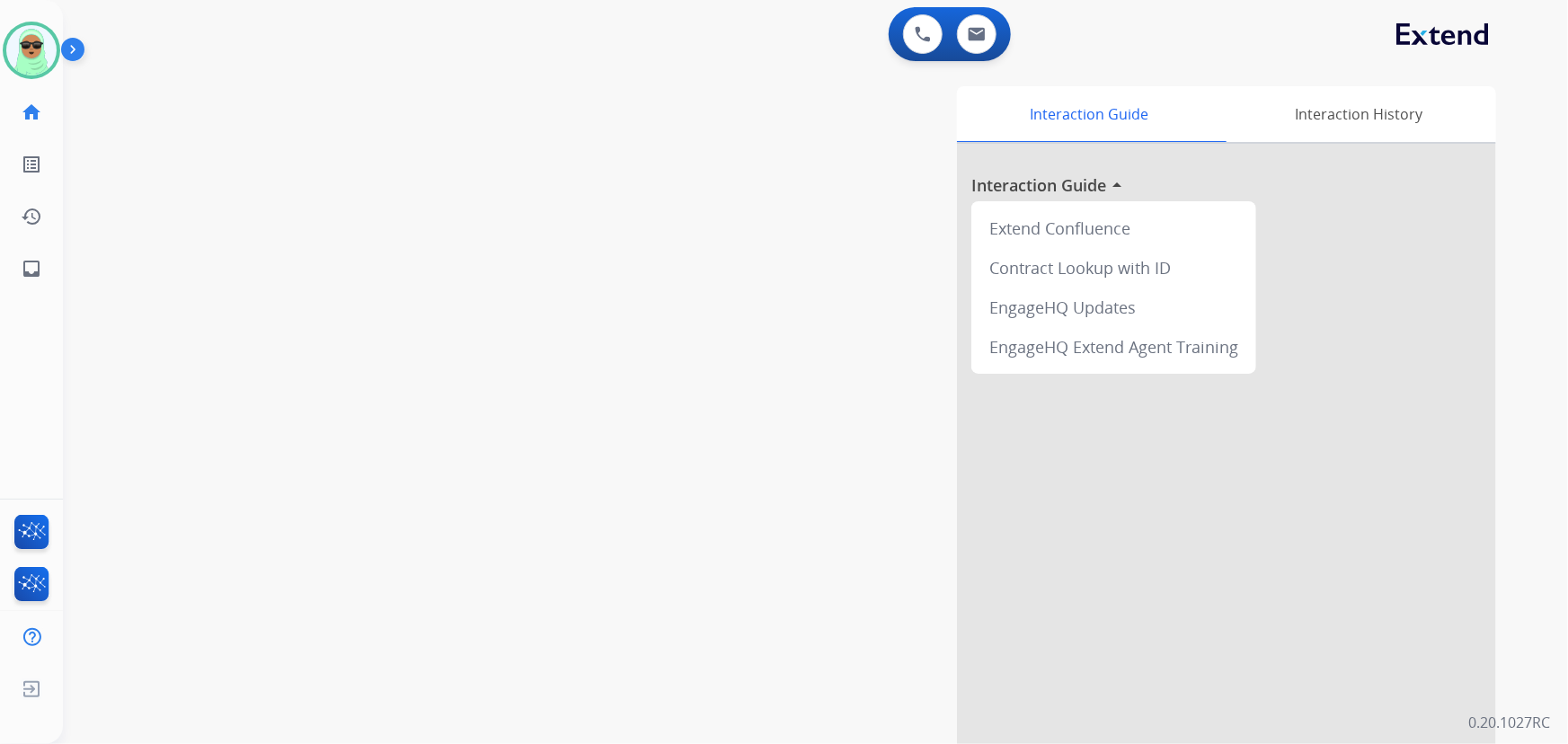
click at [610, 676] on div "Interaction Guide Interaction History Interaction Guide arrow_drop_up Extend Co…" at bounding box center [1037, 449] width 919 height 727
click at [308, 417] on div "swap_horiz Break voice bridge close_fullscreen Connect 3-Way Call merge_type Se…" at bounding box center [793, 439] width 1461 height 749
click at [256, 172] on div "swap_horiz Break voice bridge close_fullscreen Connect 3-Way Call merge_type Se…" at bounding box center [793, 439] width 1461 height 749
click at [991, 34] on button at bounding box center [977, 34] width 40 height 40
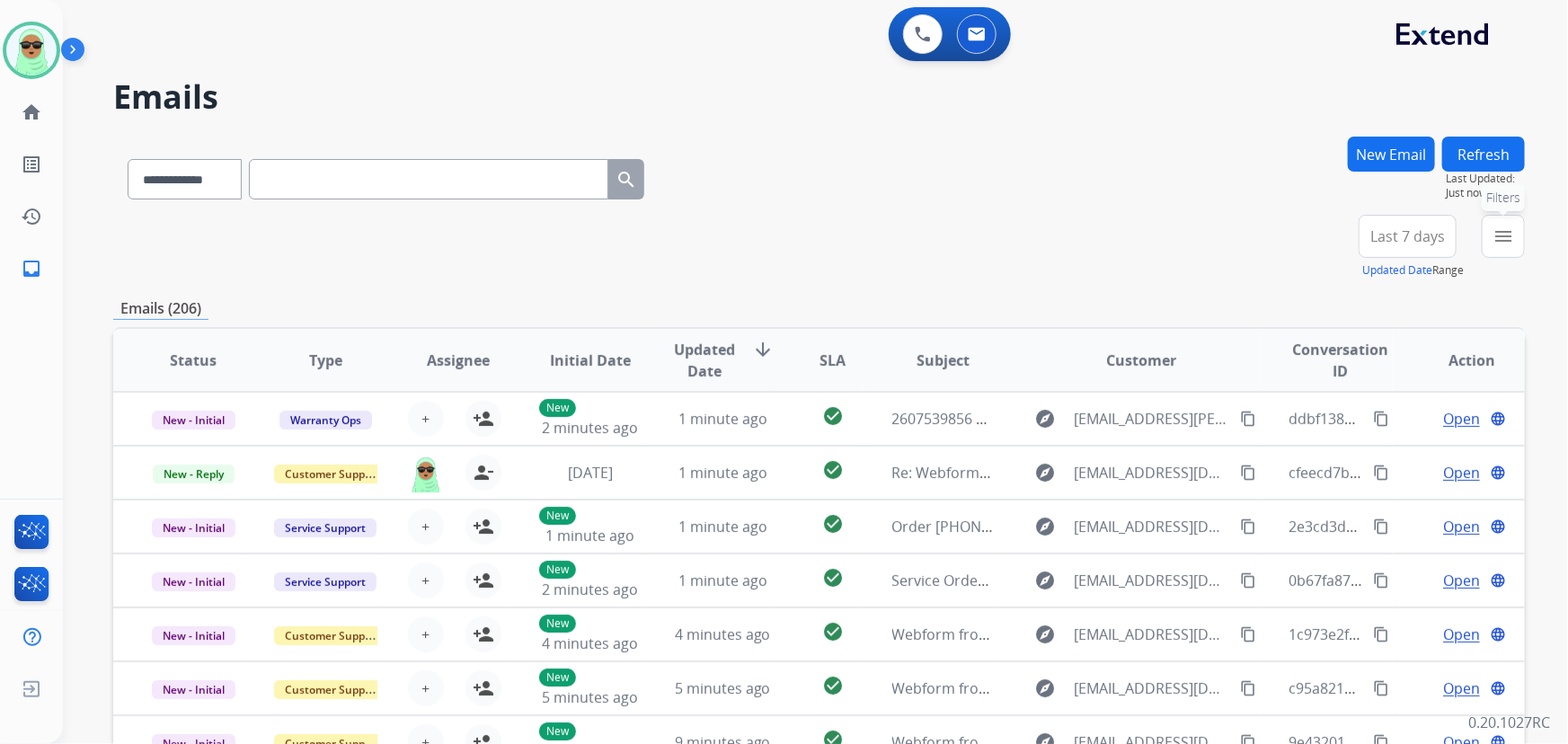
click at [1507, 227] on mat-icon "menu" at bounding box center [1503, 235] width 22 height 22
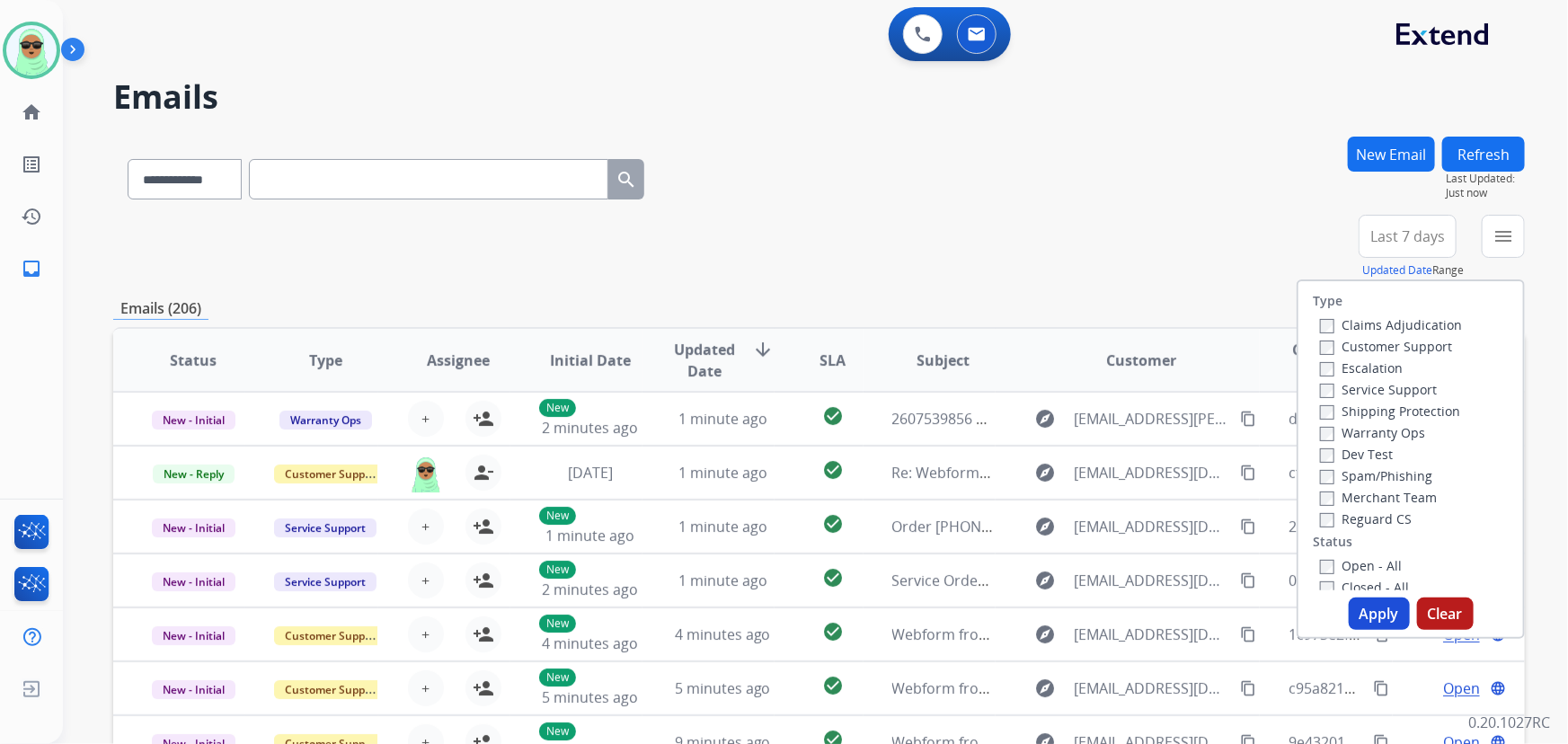
click at [1368, 356] on div "Escalation" at bounding box center [1390, 367] width 142 height 22
click at [1370, 350] on label "Customer Support" at bounding box center [1385, 346] width 132 height 17
click at [1363, 414] on label "Shipping Protection" at bounding box center [1389, 411] width 140 height 17
click at [1389, 526] on label "Reguard CS" at bounding box center [1365, 519] width 92 height 17
click at [1373, 566] on label "Open - All" at bounding box center [1360, 565] width 81 height 17
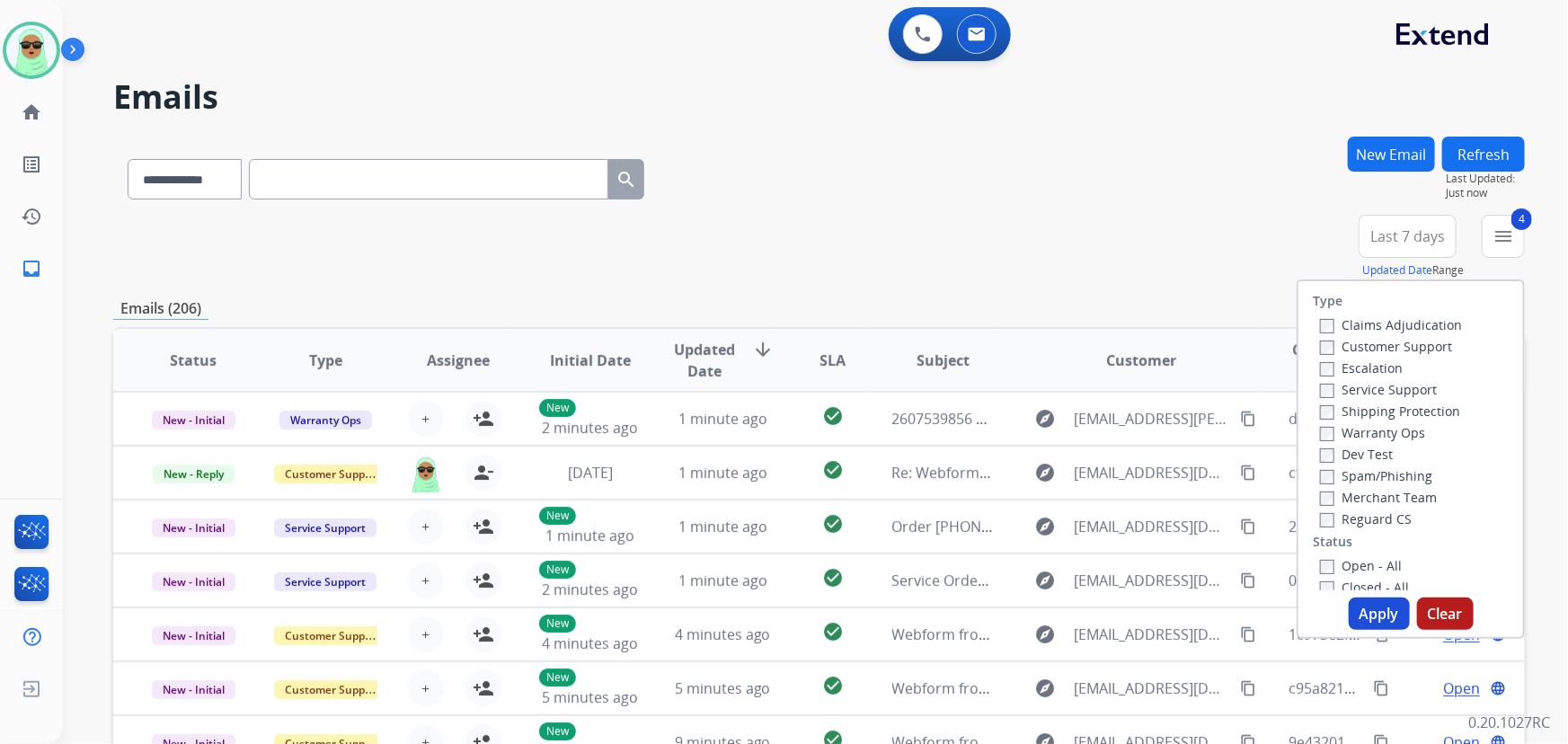
click at [1371, 611] on button "Apply" at bounding box center [1379, 614] width 61 height 32
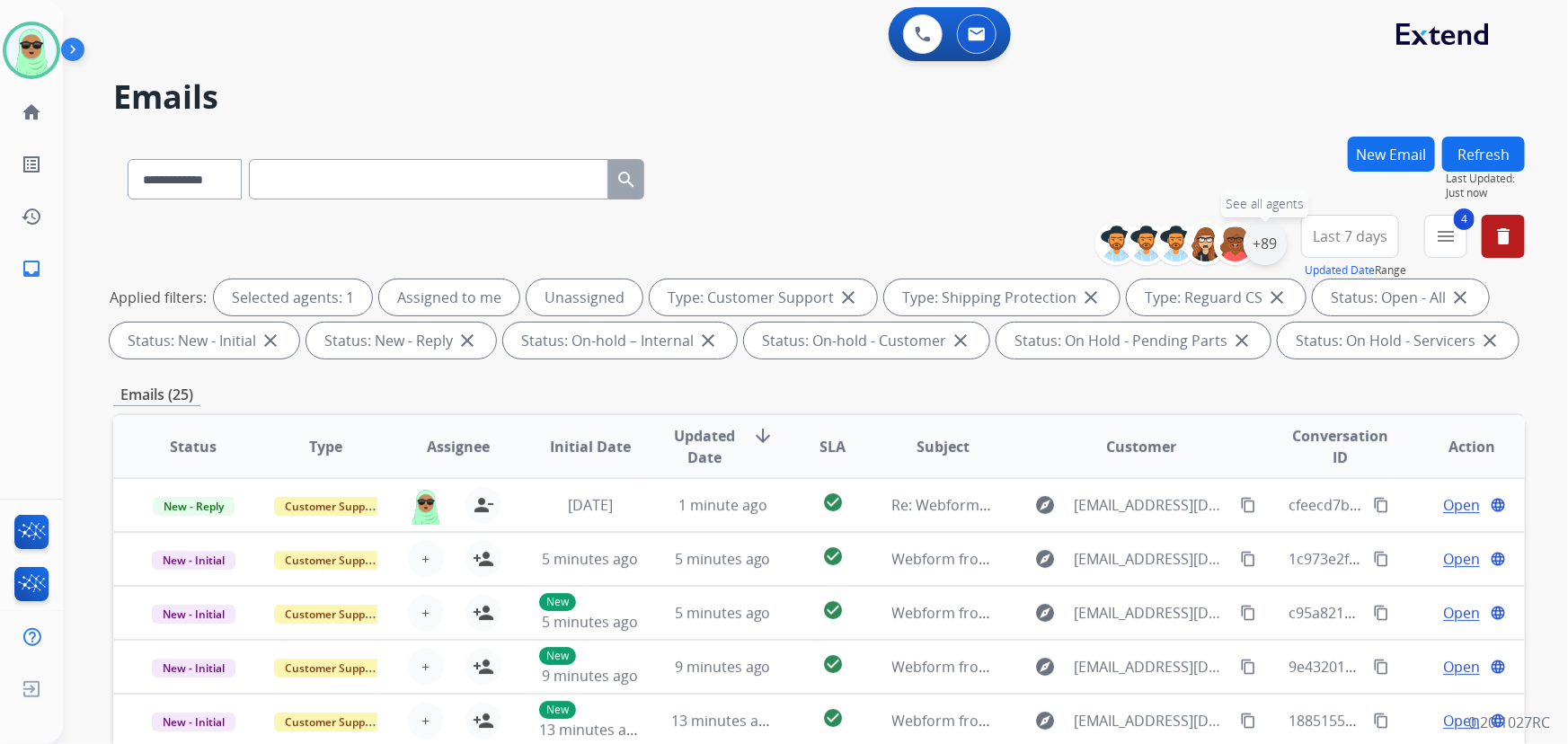
click at [1272, 249] on div "+89" at bounding box center [1265, 244] width 44 height 43
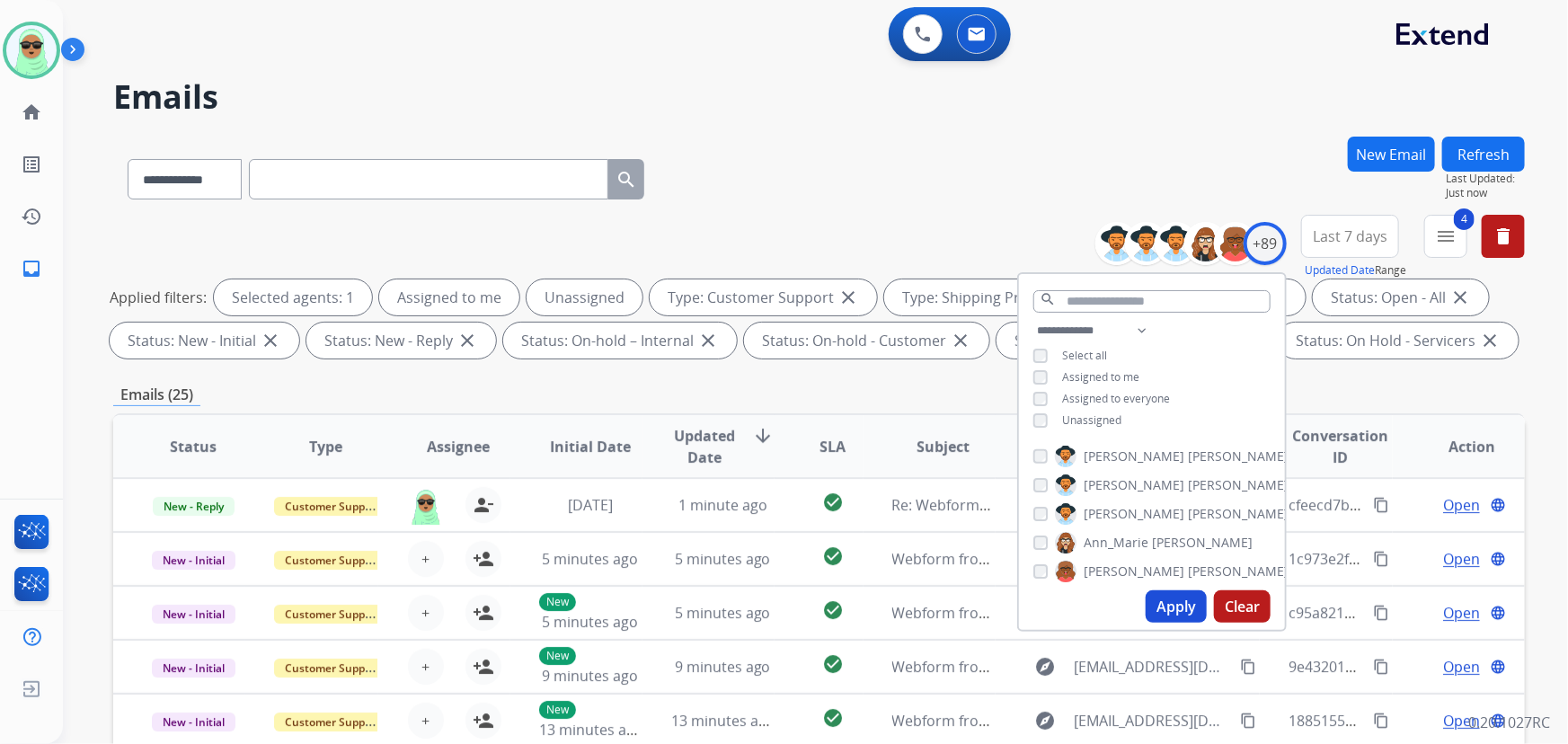
click at [1076, 412] on span "Unassigned" at bounding box center [1091, 420] width 60 height 15
click at [1168, 607] on button "Apply" at bounding box center [1176, 606] width 61 height 32
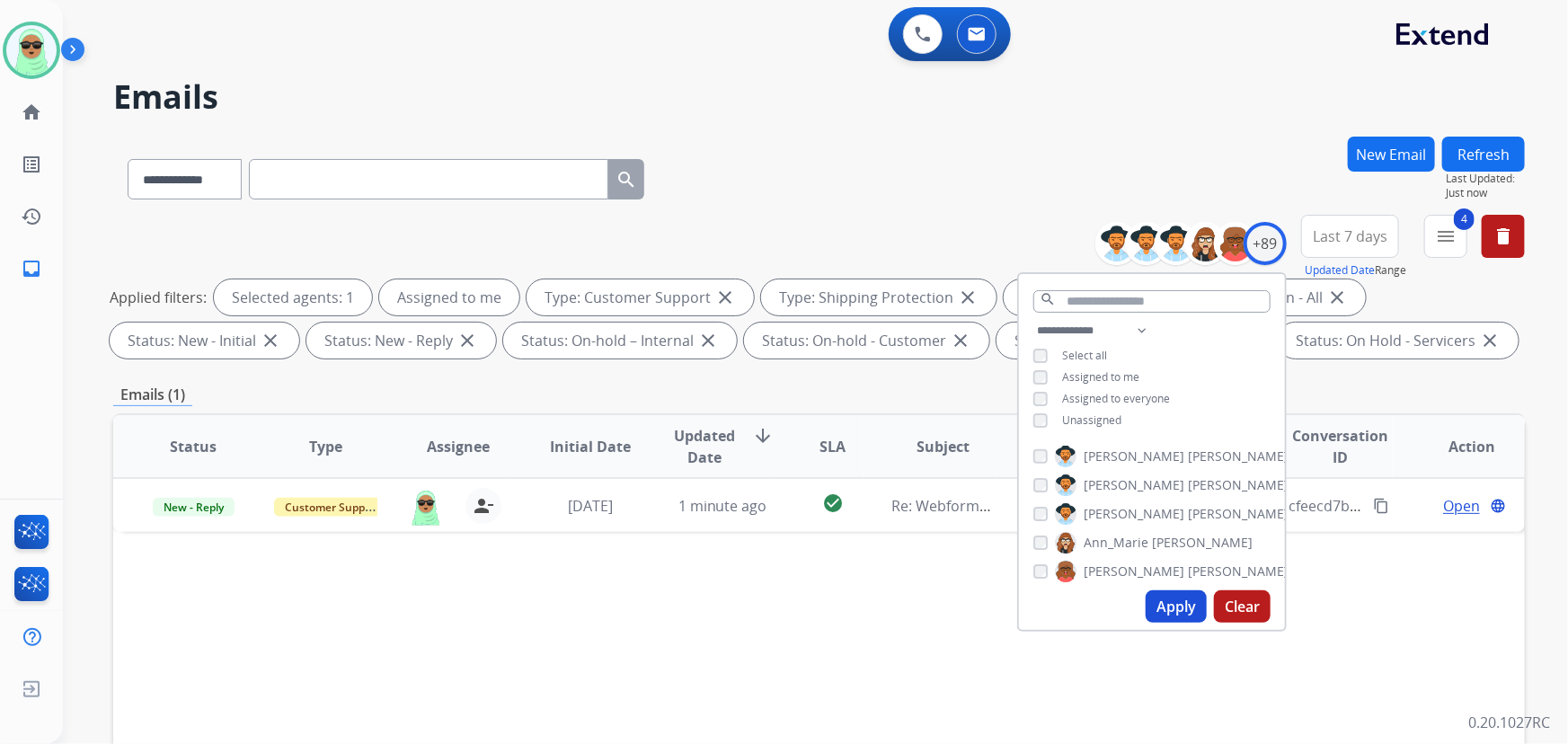
drag, startPoint x: 687, startPoint y: 659, endPoint x: 701, endPoint y: 651, distance: 16.1
click at [688, 660] on div "Status Type Assignee Initial Date Updated Date arrow_downward SLA Subject Custo…" at bounding box center [819, 714] width 1411 height 601
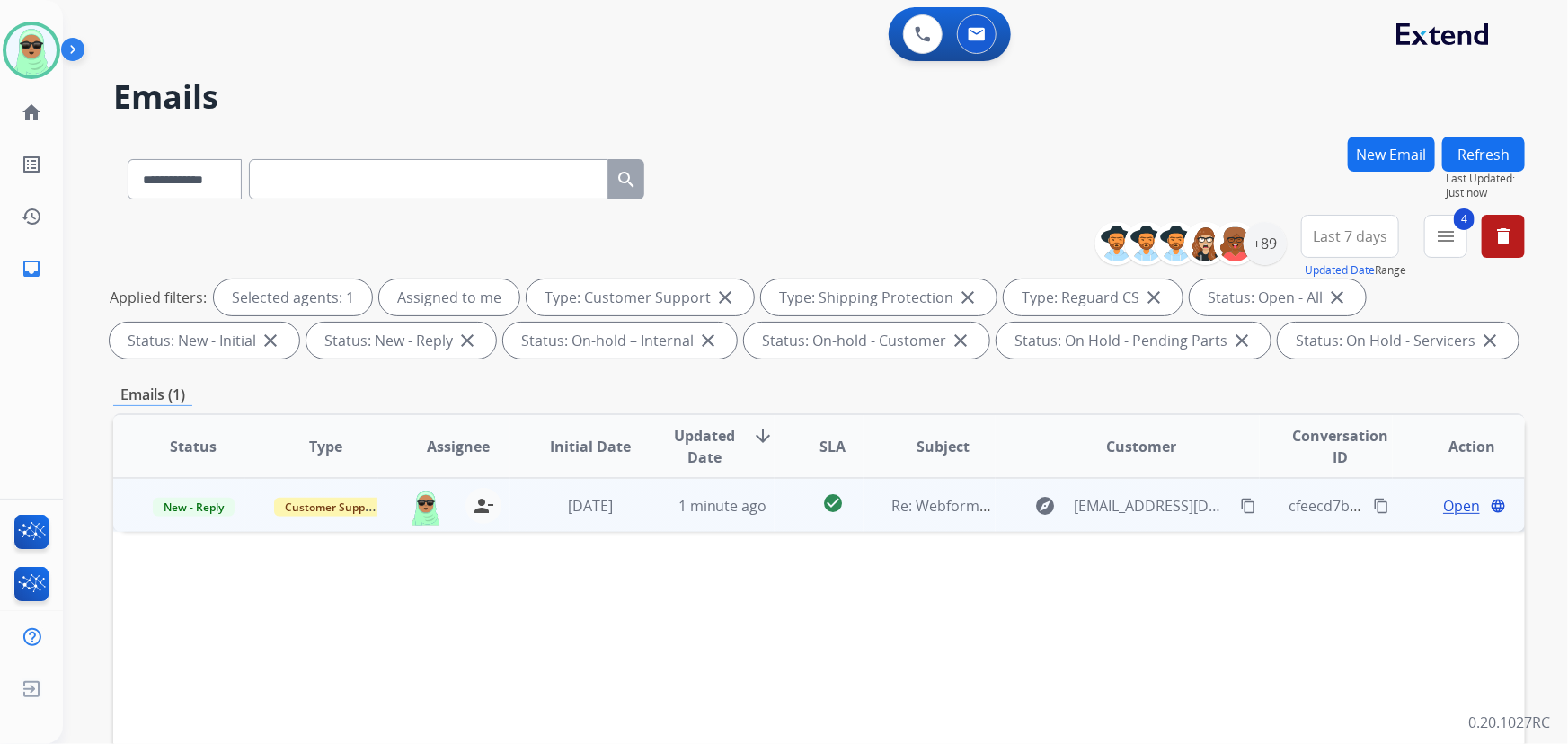
click at [1443, 510] on span "Open" at bounding box center [1461, 505] width 37 height 22
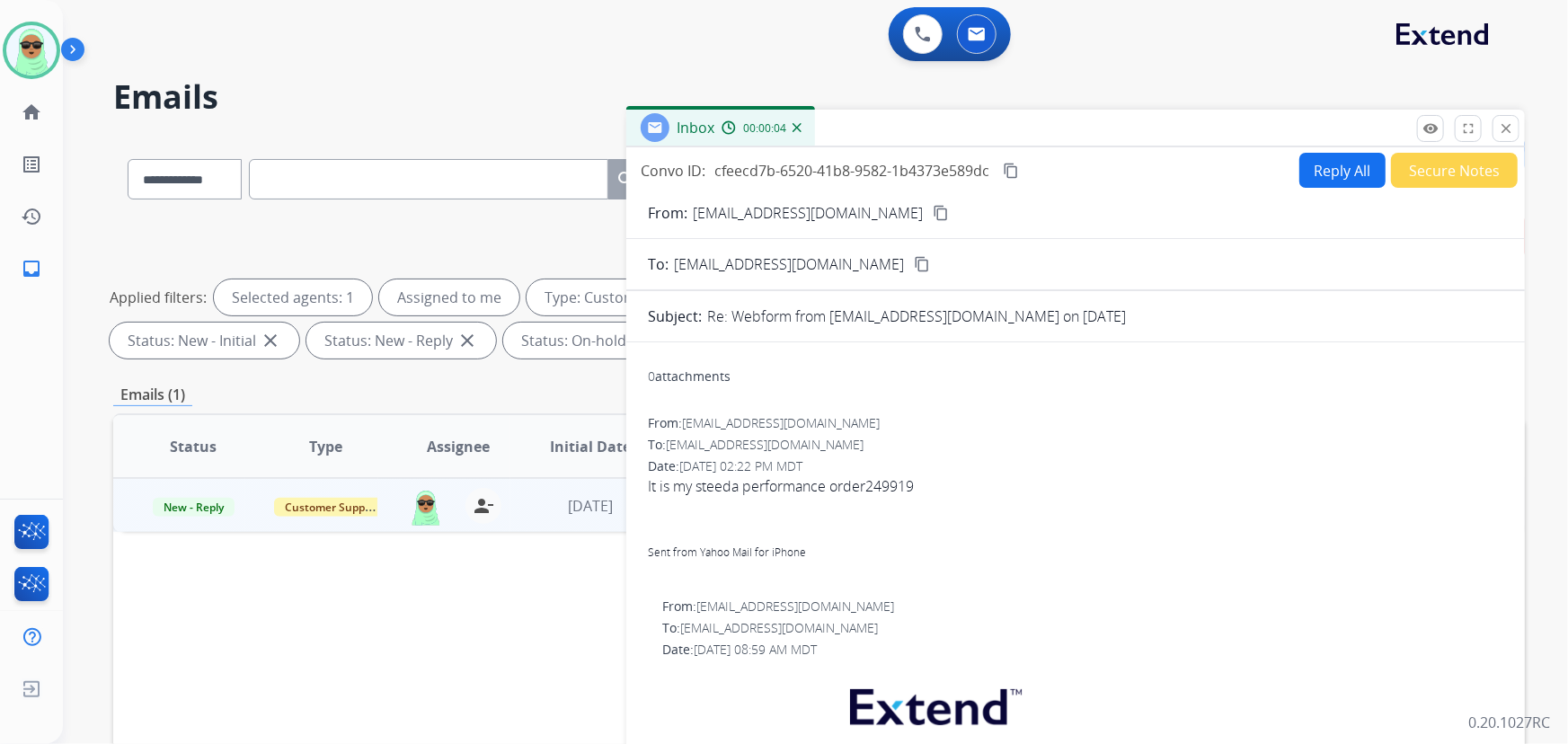
click at [902, 222] on div "From: [EMAIL_ADDRESS][DOMAIN_NAME] content_copy" at bounding box center [1075, 213] width 898 height 22
click at [932, 215] on mat-icon "content_copy" at bounding box center [940, 213] width 16 height 16
click at [1309, 138] on div "Inbox 00:01:01" at bounding box center [1075, 129] width 898 height 38
click at [1320, 171] on button "Reply All" at bounding box center [1342, 169] width 86 height 35
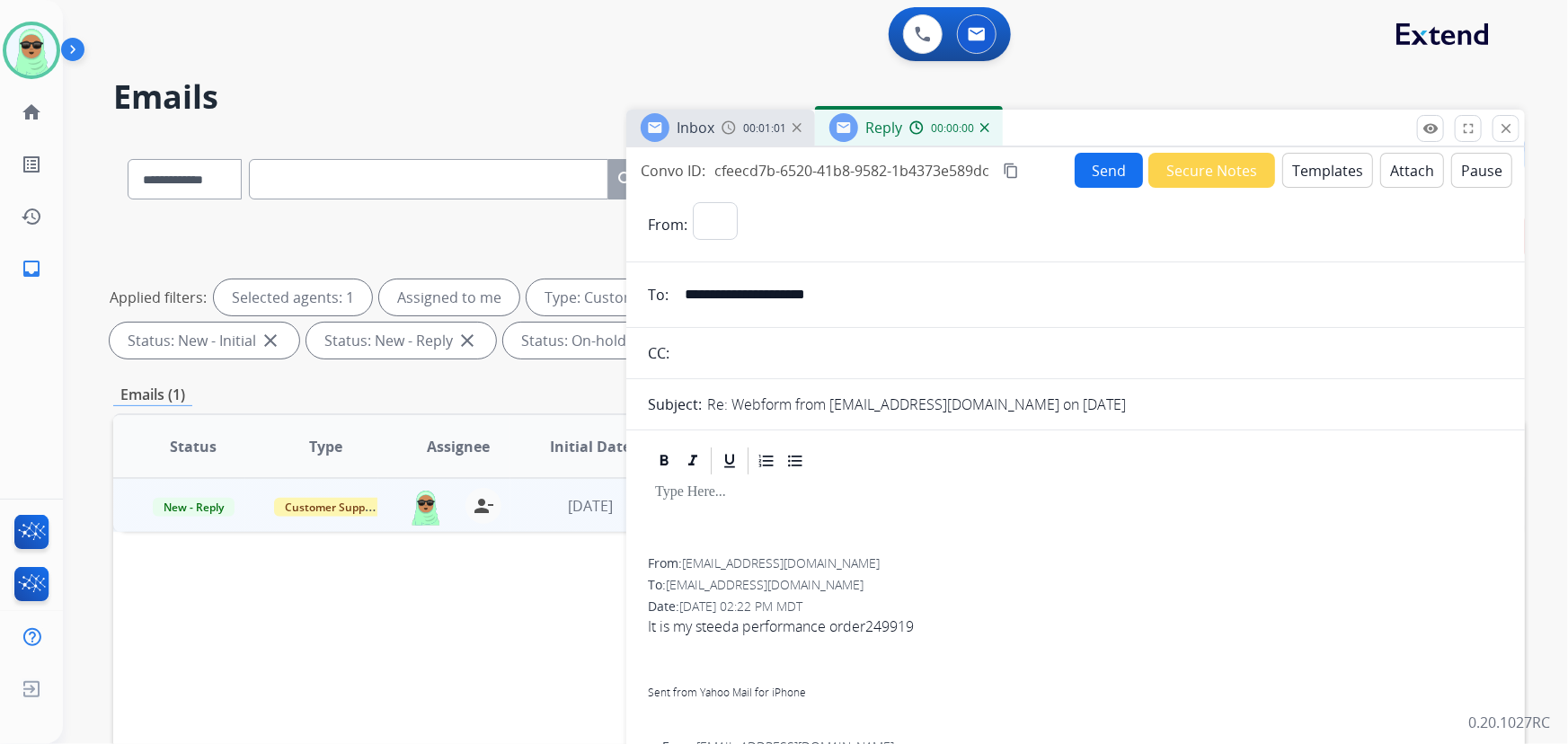
select select "**********"
click at [1320, 171] on button "Templates" at bounding box center [1327, 169] width 91 height 35
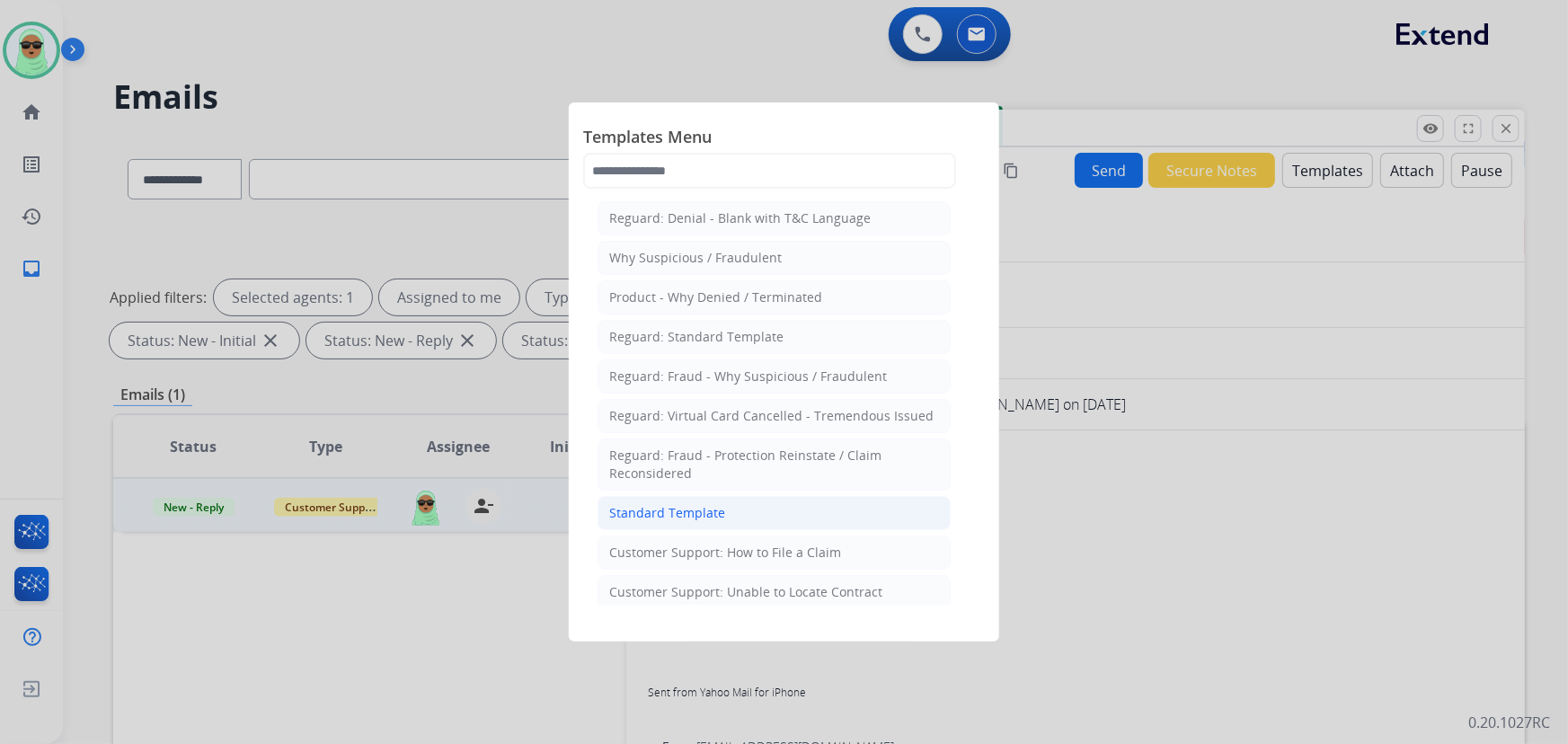
click at [769, 496] on li "Standard Template" at bounding box center [774, 512] width 353 height 34
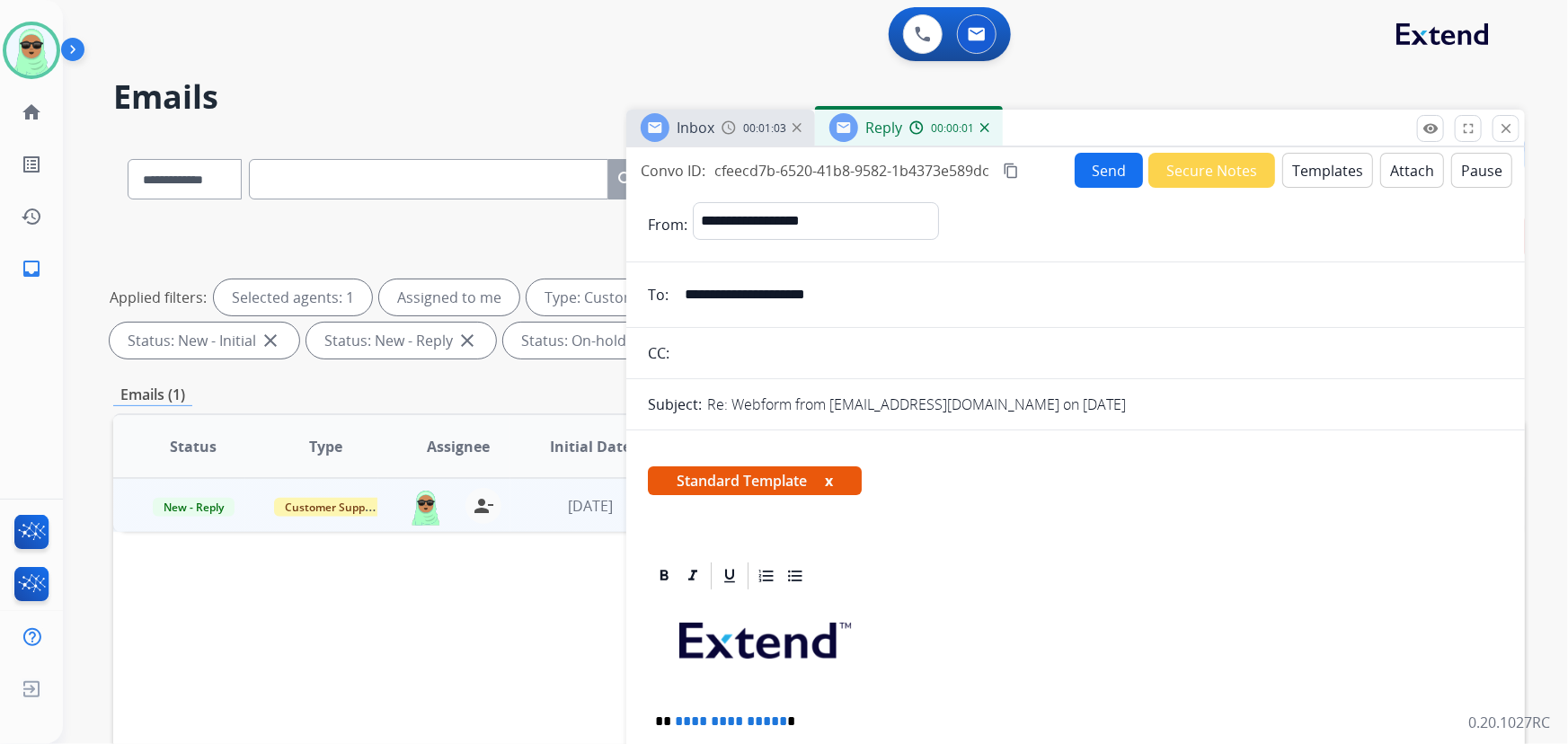
scroll to position [244, 0]
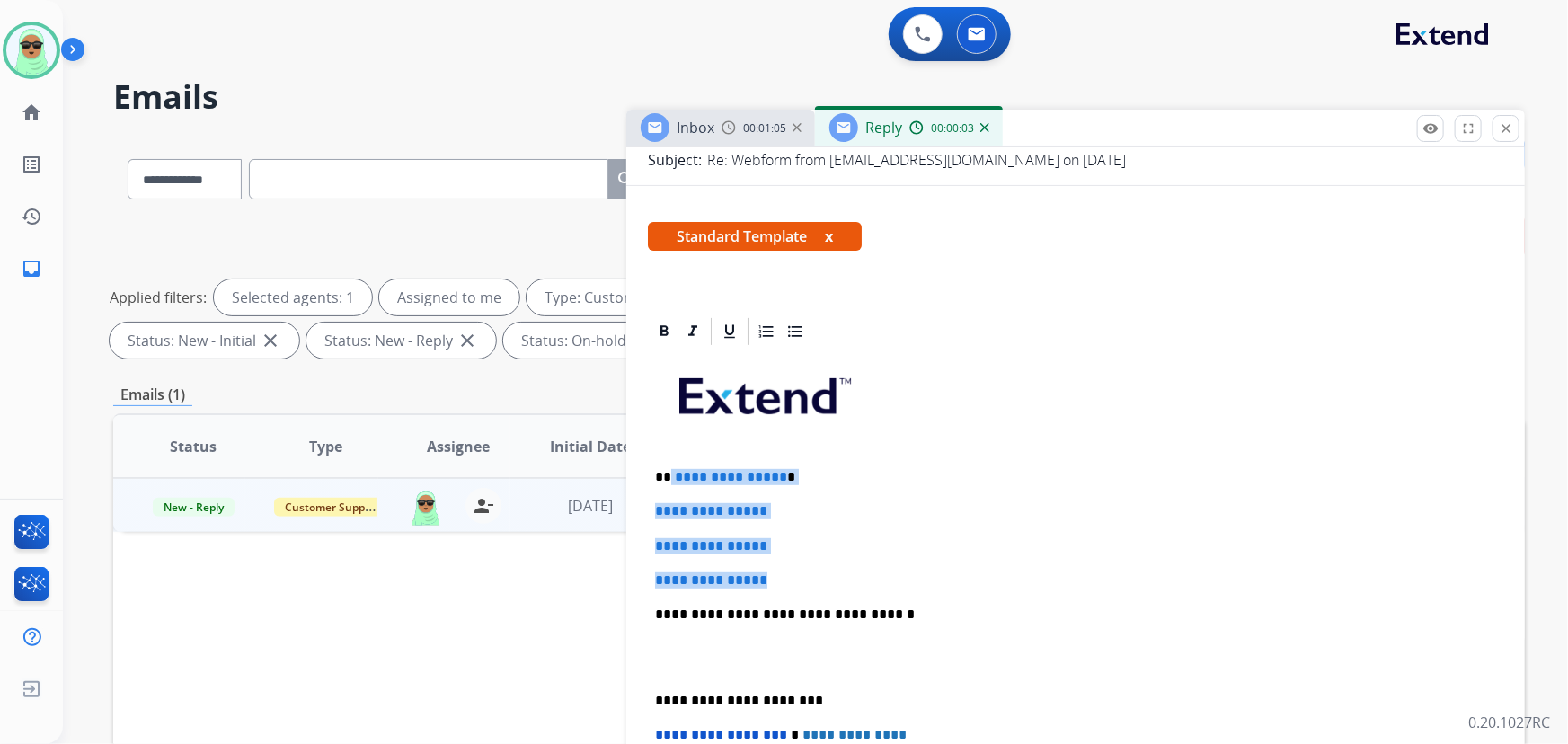
drag, startPoint x: 830, startPoint y: 571, endPoint x: 671, endPoint y: 470, distance: 188.4
click at [671, 470] on div "**********" at bounding box center [1075, 657] width 855 height 618
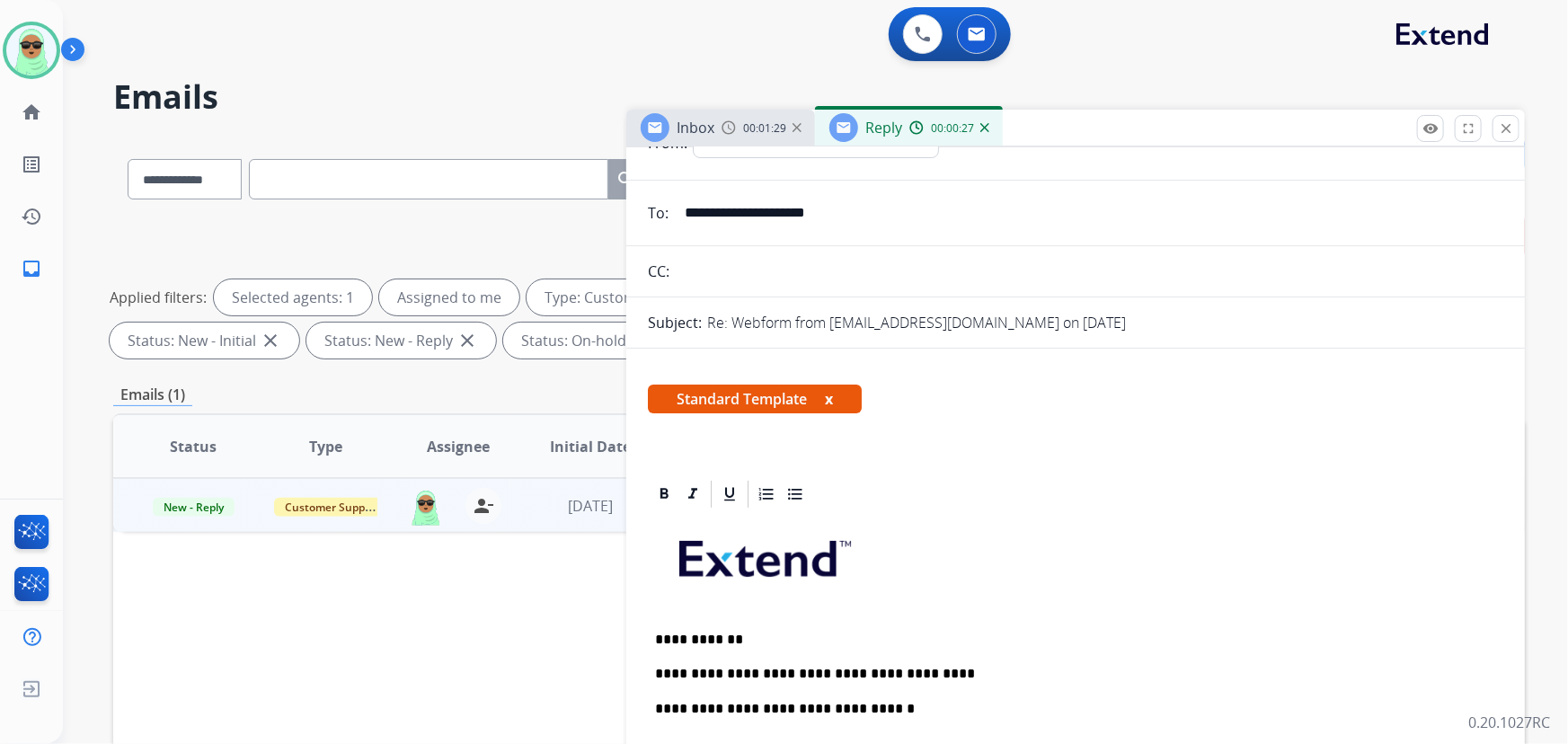
scroll to position [0, 0]
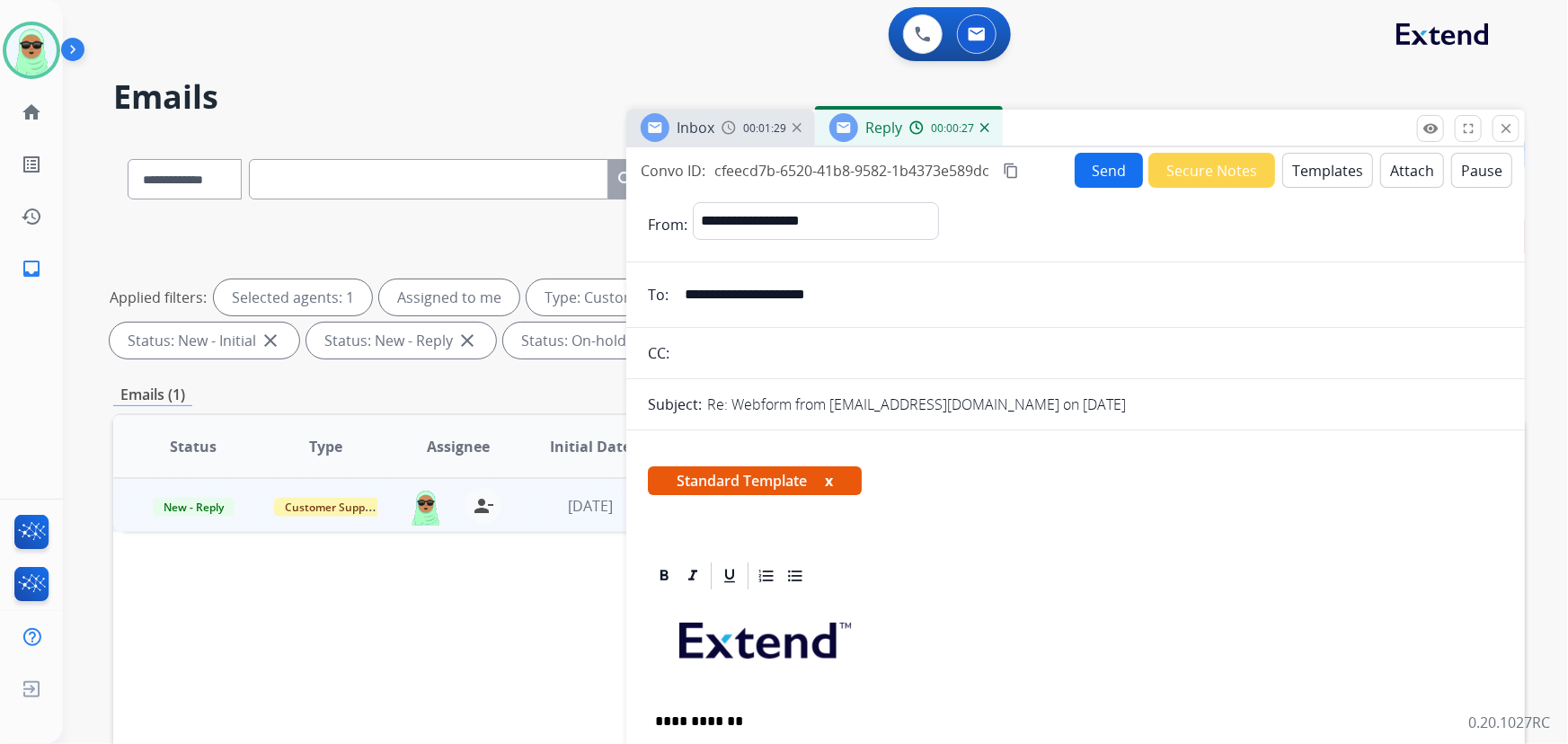
click at [1095, 174] on button "Send" at bounding box center [1108, 169] width 68 height 35
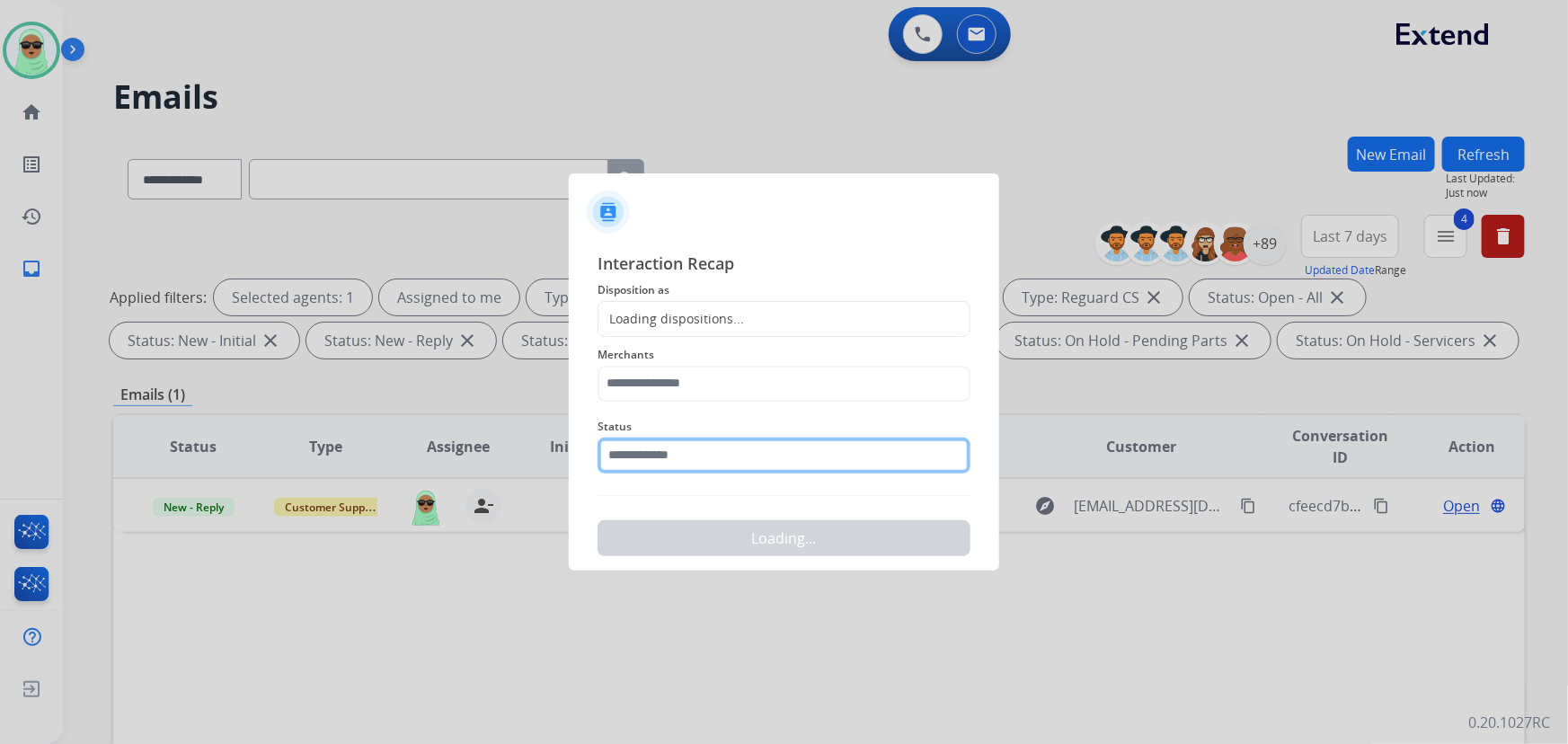
click at [704, 453] on input "text" at bounding box center [784, 456] width 373 height 36
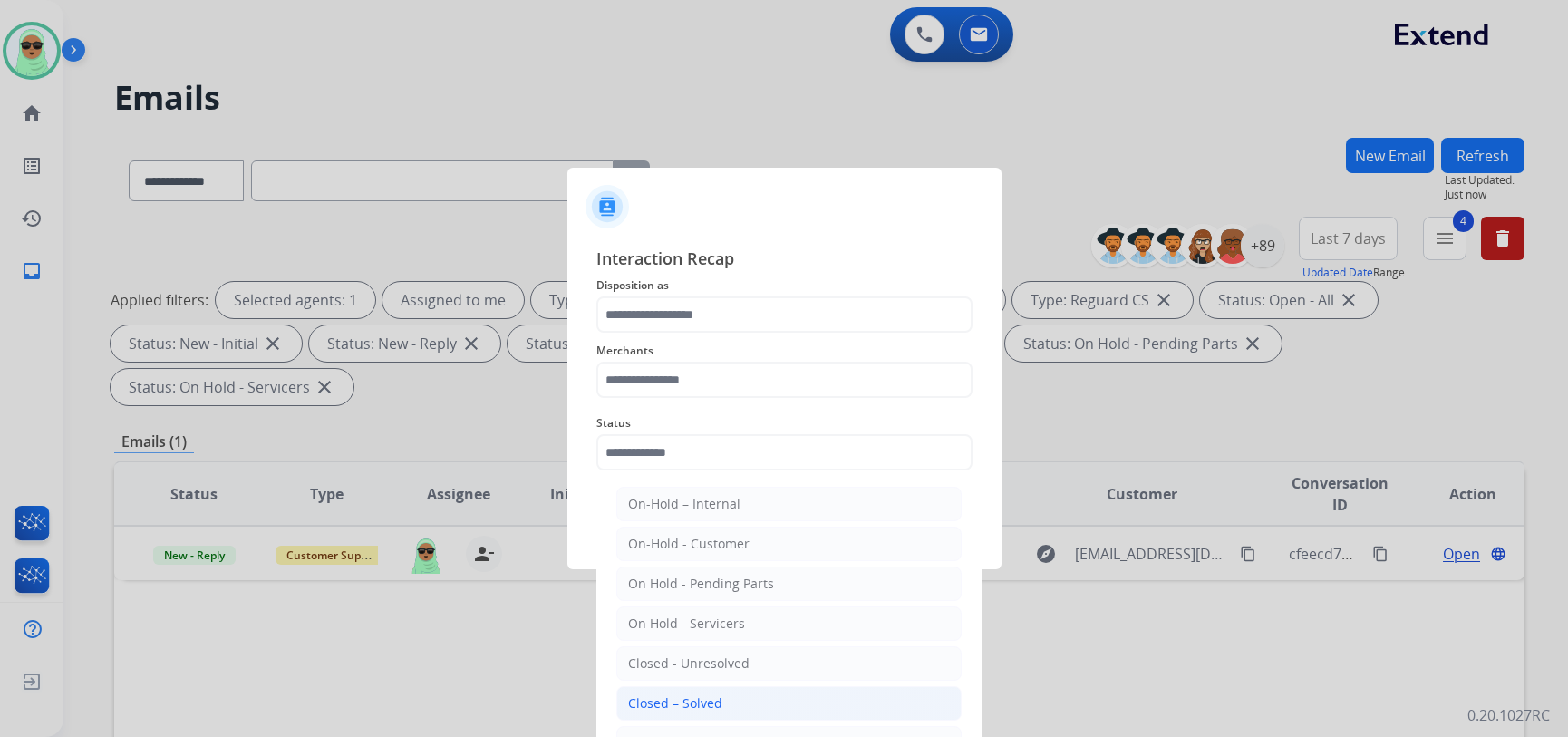
click at [759, 697] on li "Closed – Solved" at bounding box center [789, 704] width 345 height 34
type input "**********"
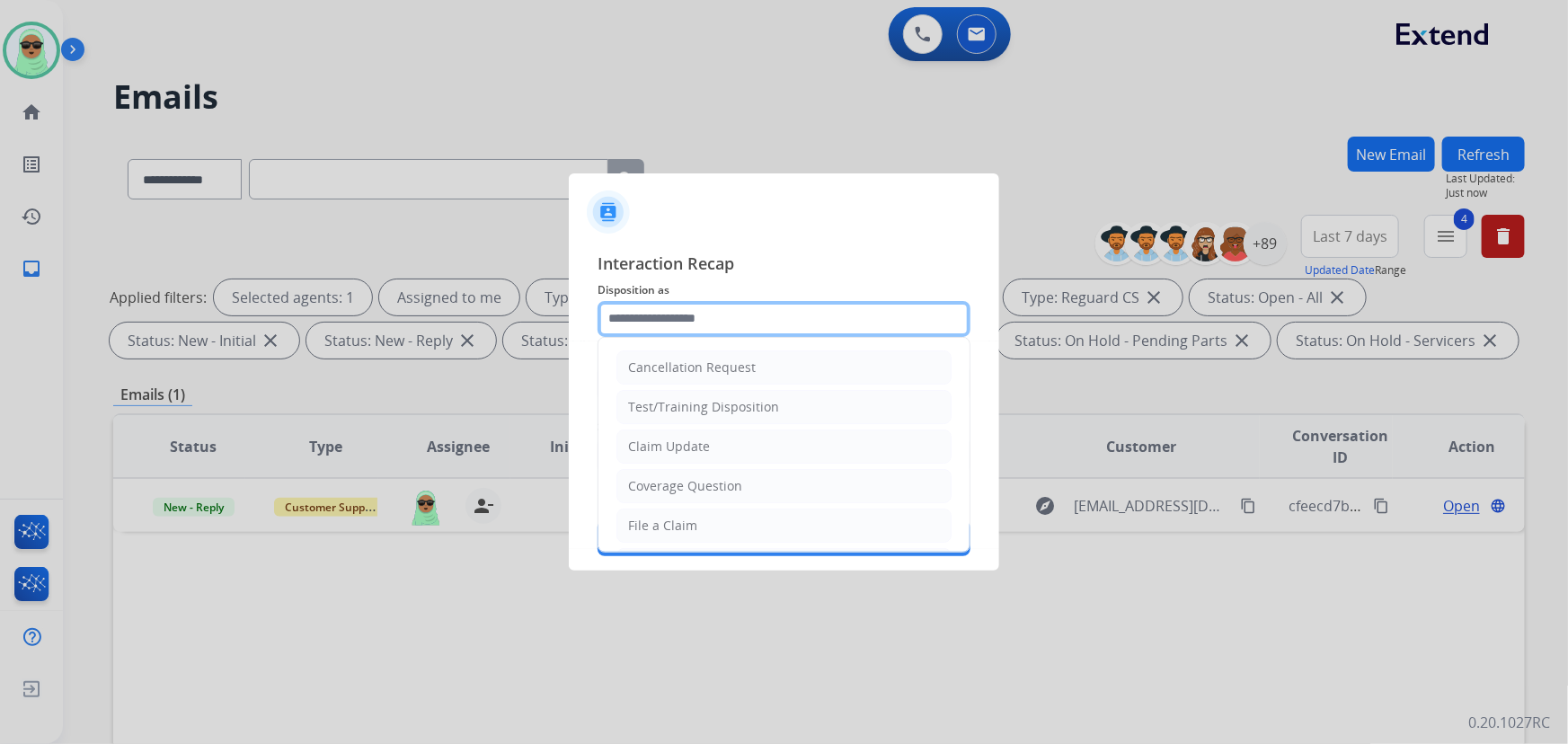
click at [740, 316] on input "text" at bounding box center [784, 319] width 373 height 36
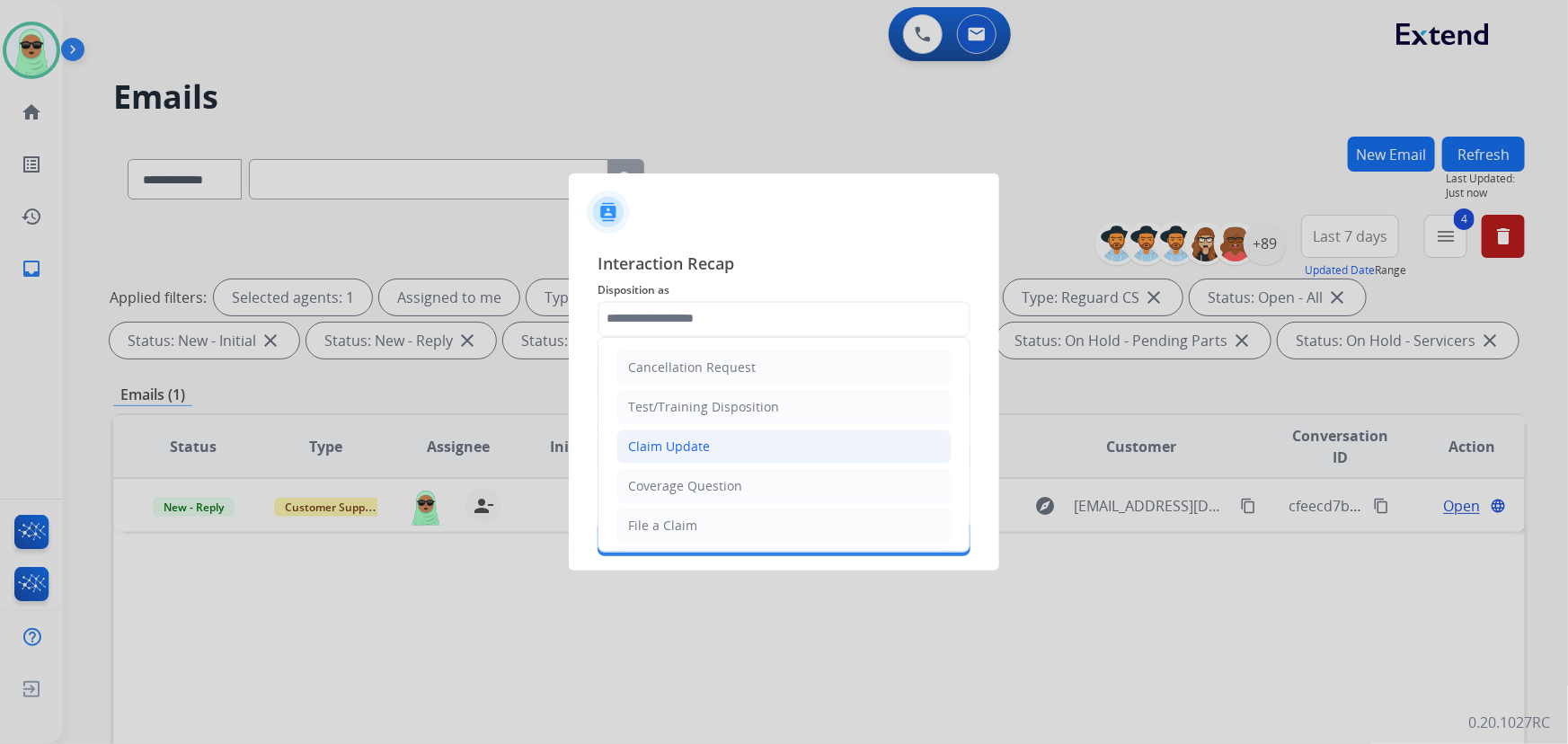
click at [698, 456] on li "Claim Update" at bounding box center [784, 446] width 335 height 34
type input "**********"
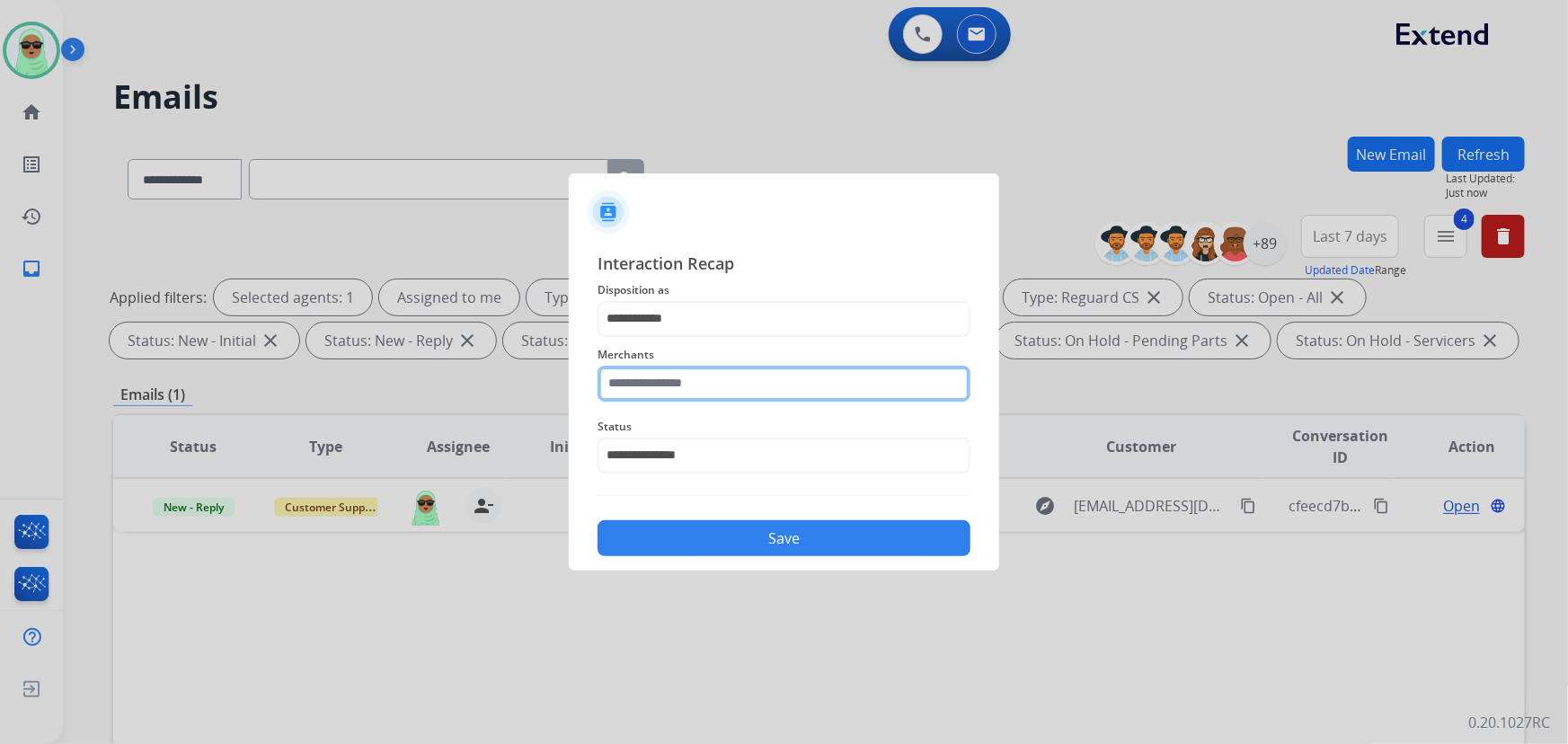
click at [710, 371] on input "text" at bounding box center [784, 384] width 373 height 36
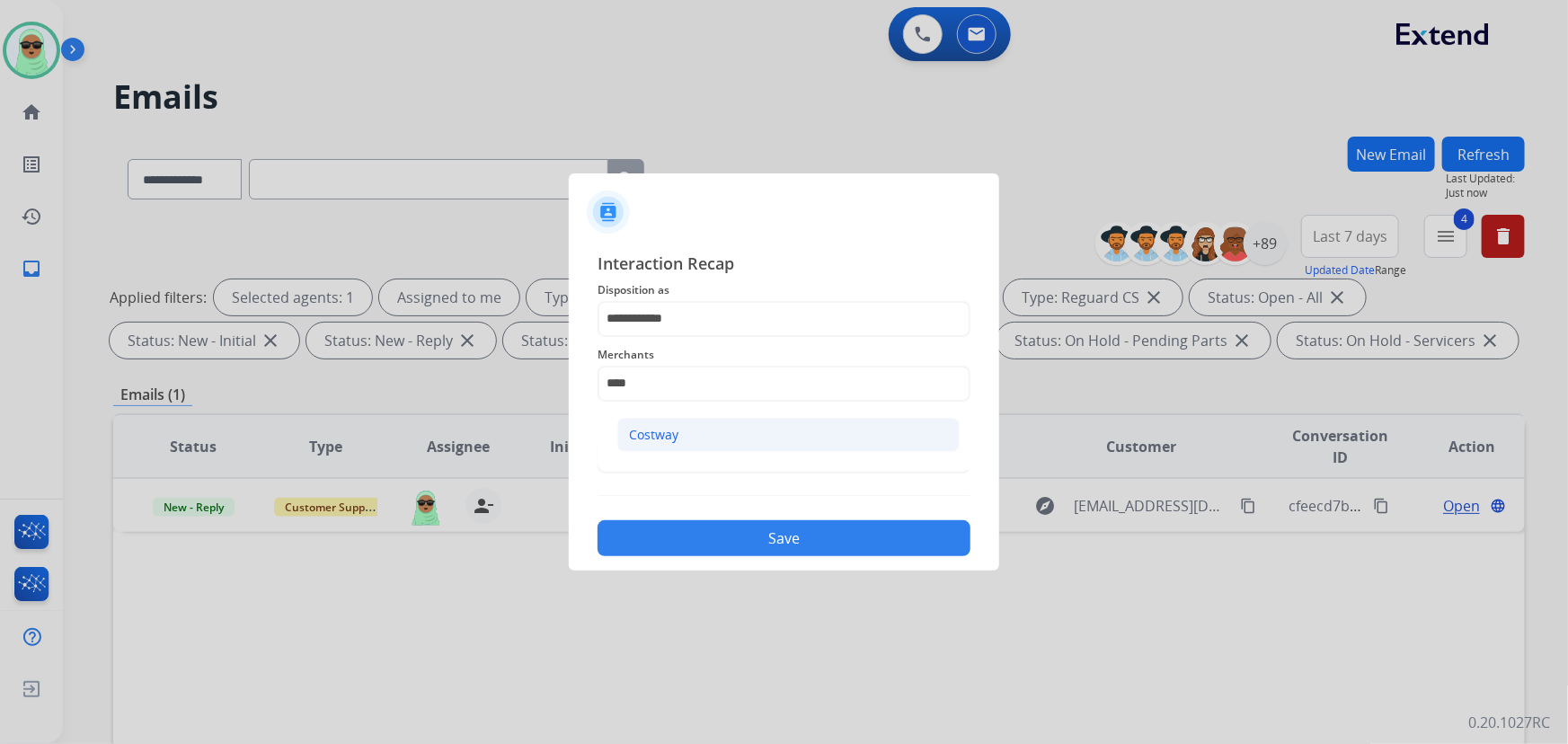
click at [705, 424] on li "Costway" at bounding box center [789, 435] width 342 height 34
type input "*******"
click at [718, 537] on button "Save" at bounding box center [784, 538] width 373 height 36
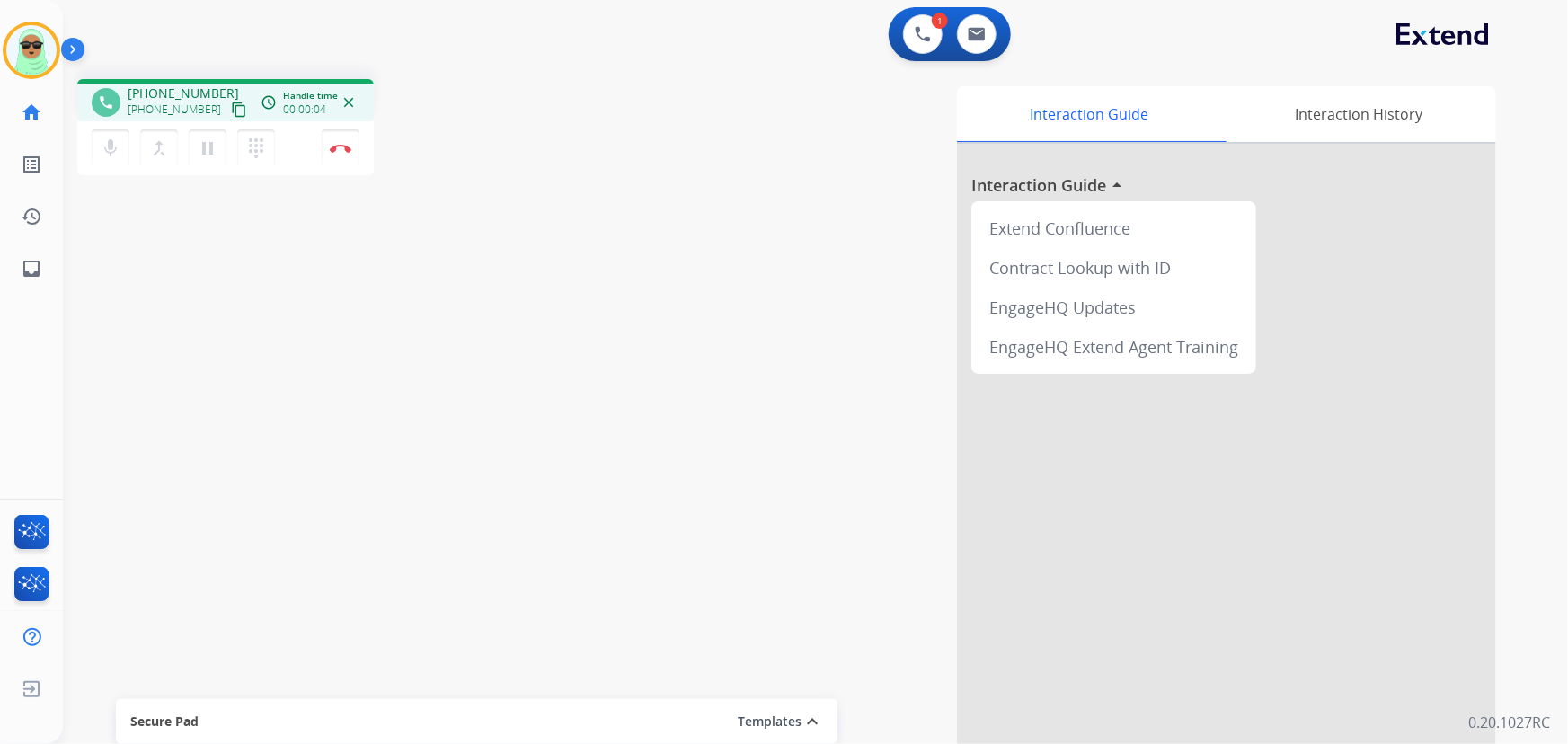
click at [175, 364] on div "phone [PHONE_NUMBER] [PHONE_NUMBER] content_copy access_time Call metrics Queue…" at bounding box center [793, 439] width 1461 height 749
click at [231, 109] on mat-icon "content_copy" at bounding box center [238, 109] width 16 height 16
click at [215, 476] on div "phone [PHONE_NUMBER] [PHONE_NUMBER] content_copy access_time Call metrics Queue…" at bounding box center [793, 439] width 1461 height 749
click at [357, 160] on button "Disconnect" at bounding box center [340, 148] width 38 height 38
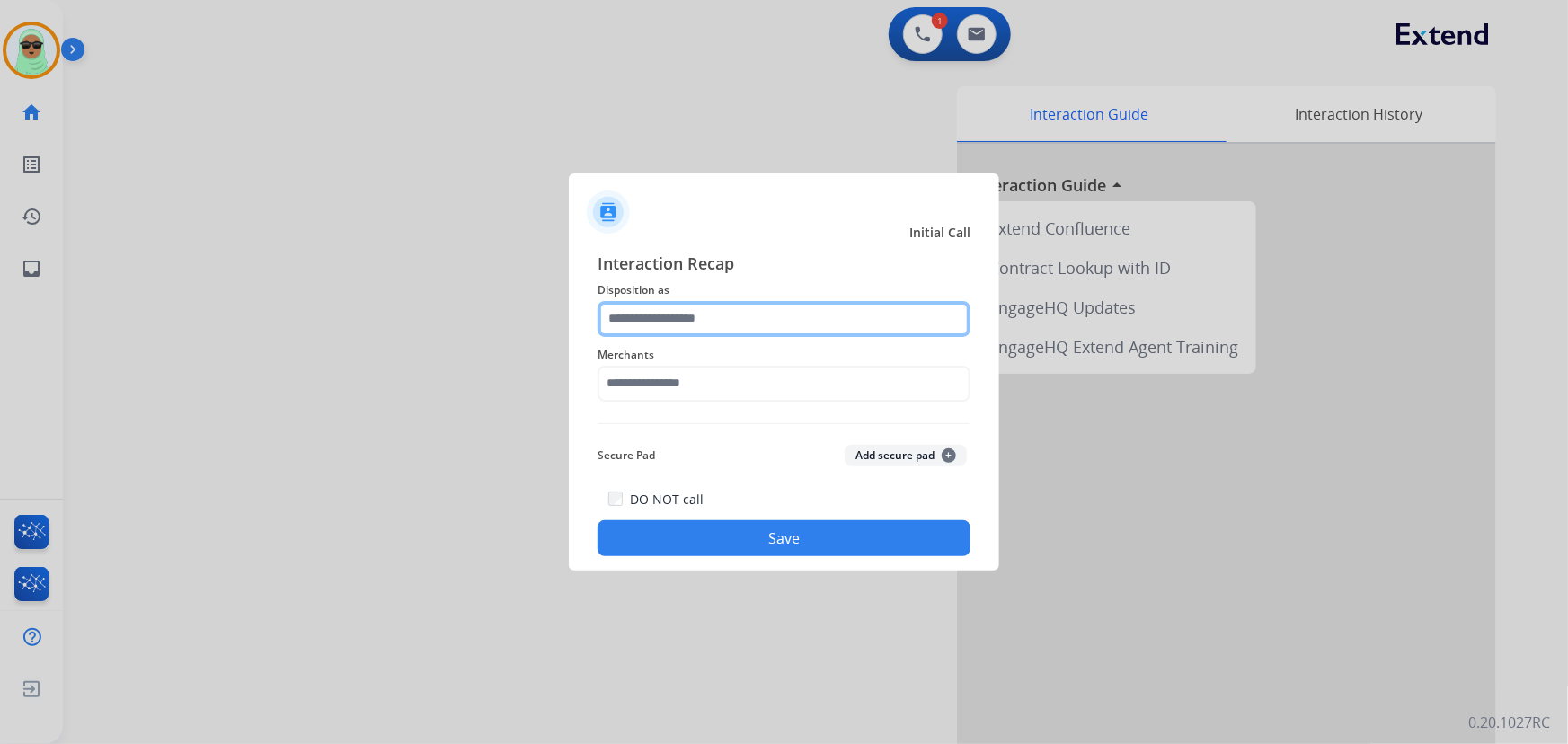
click at [761, 326] on input "text" at bounding box center [784, 319] width 373 height 36
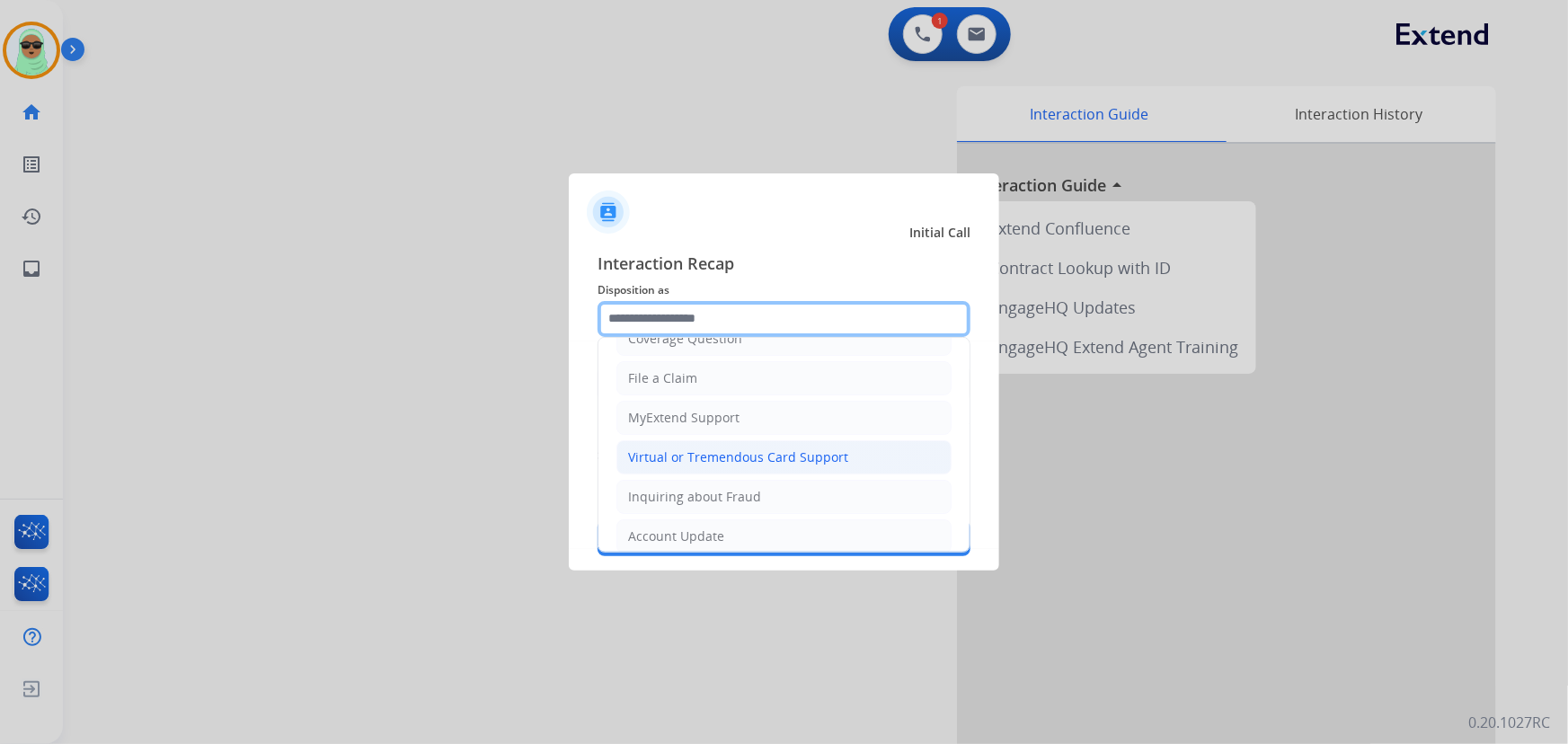
scroll to position [163, 0]
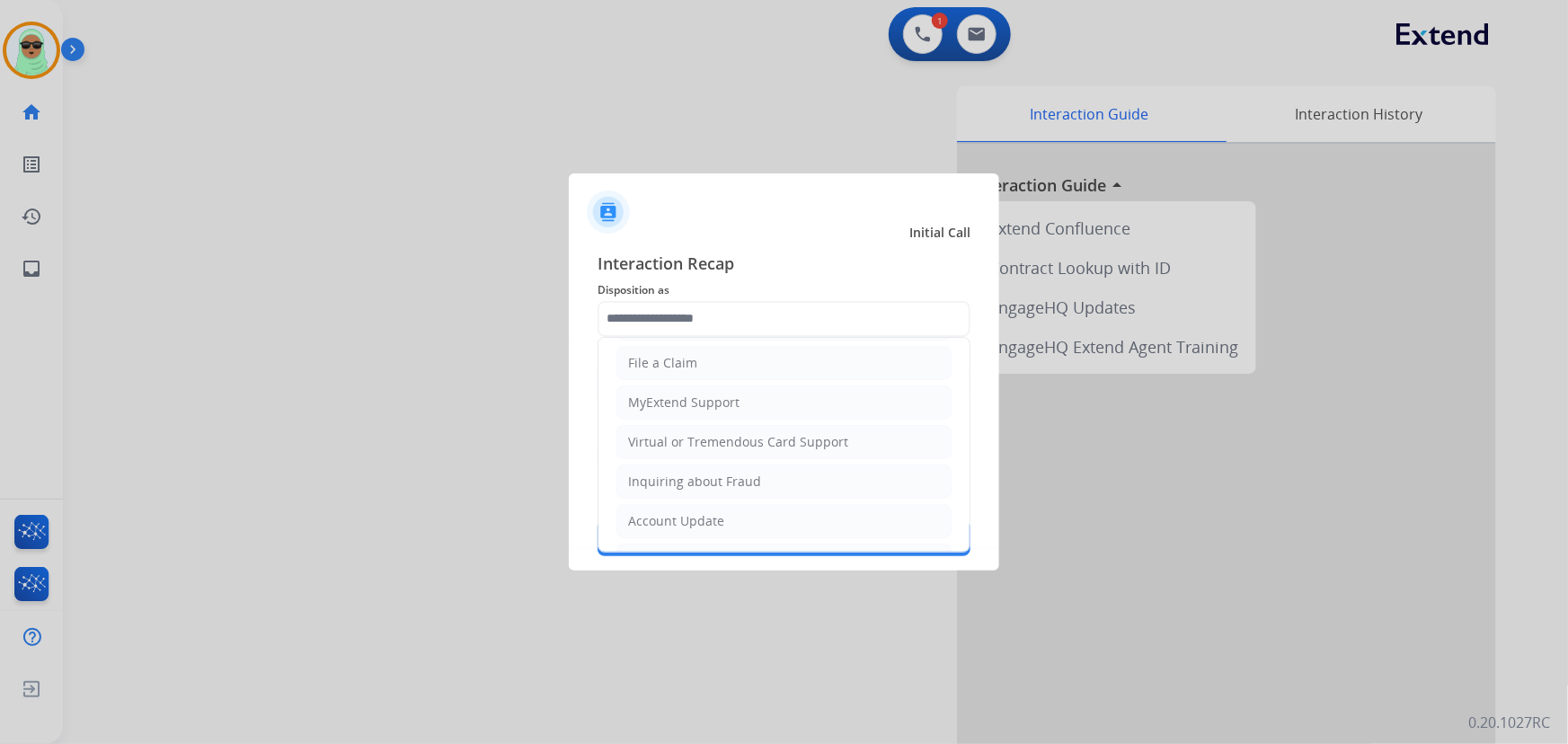
drag, startPoint x: 749, startPoint y: 435, endPoint x: 745, endPoint y: 402, distance: 33.2
click at [749, 434] on div "Virtual or Tremendous Card Support" at bounding box center [738, 441] width 220 height 18
type input "**********"
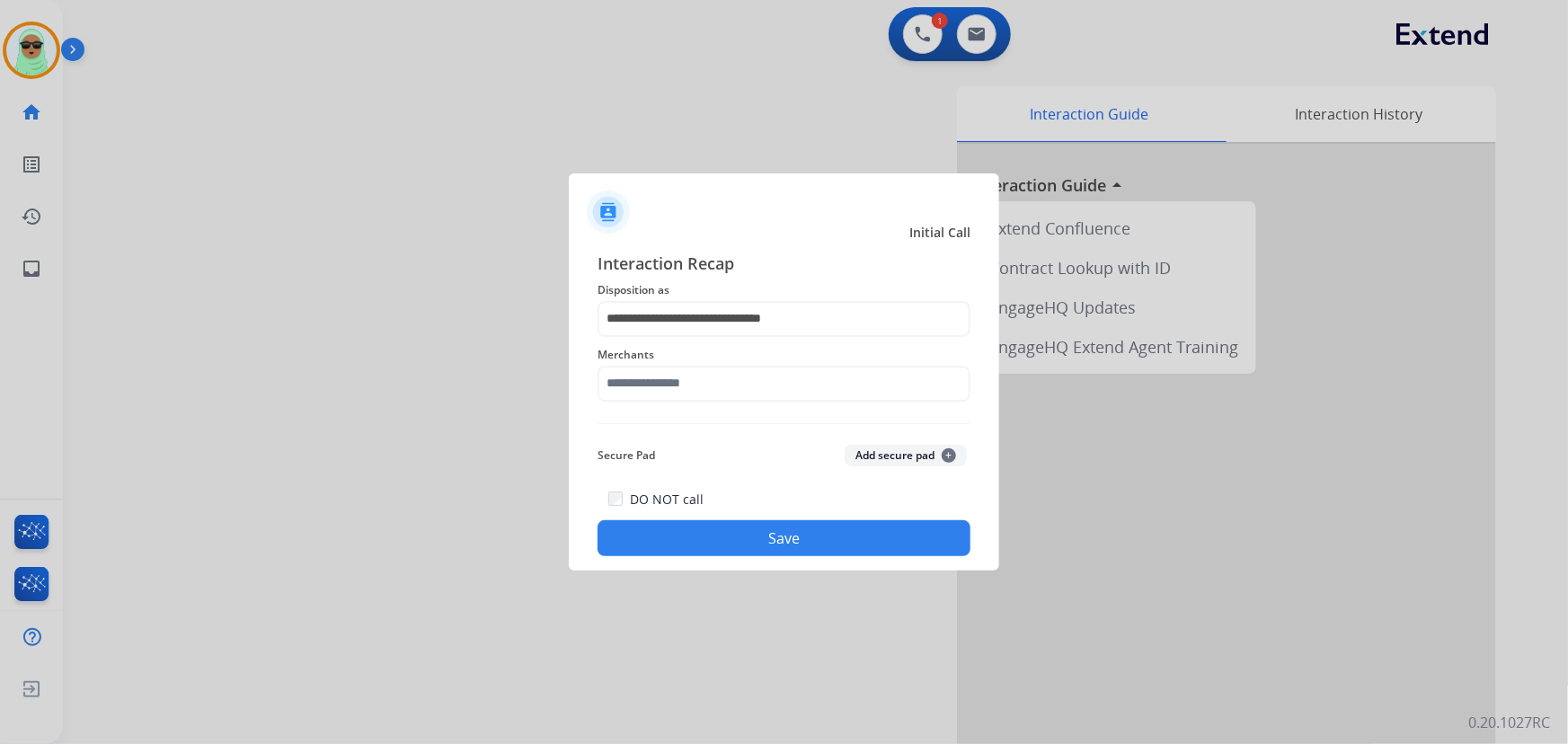
click at [717, 350] on span "Merchants" at bounding box center [784, 355] width 373 height 22
click at [708, 361] on span "Merchants" at bounding box center [784, 355] width 373 height 22
click at [708, 384] on input "text" at bounding box center [784, 384] width 373 height 36
click at [711, 443] on li "Enthusiast enterprises, inc." at bounding box center [789, 435] width 342 height 34
type input "**********"
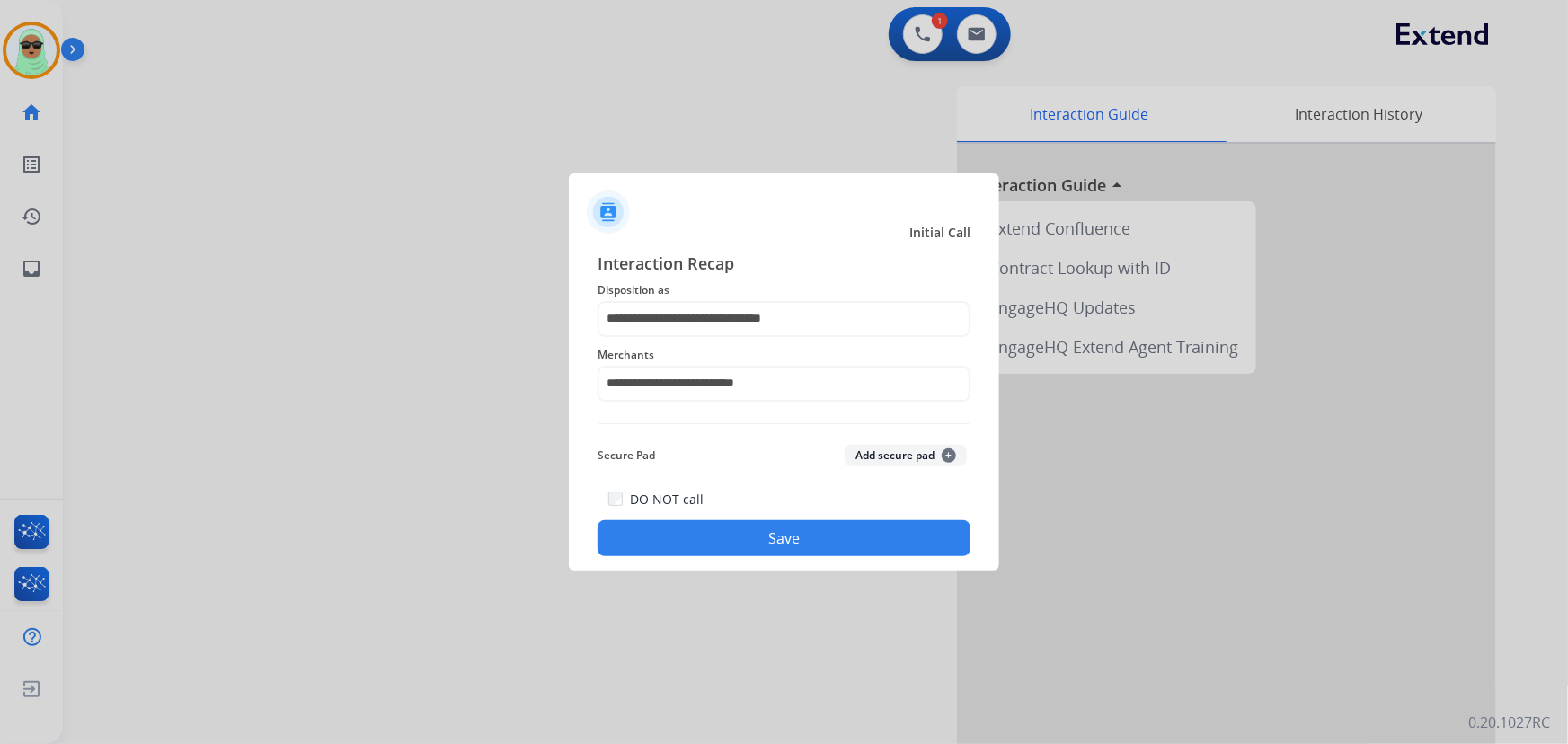
click at [810, 553] on button "Save" at bounding box center [784, 538] width 373 height 36
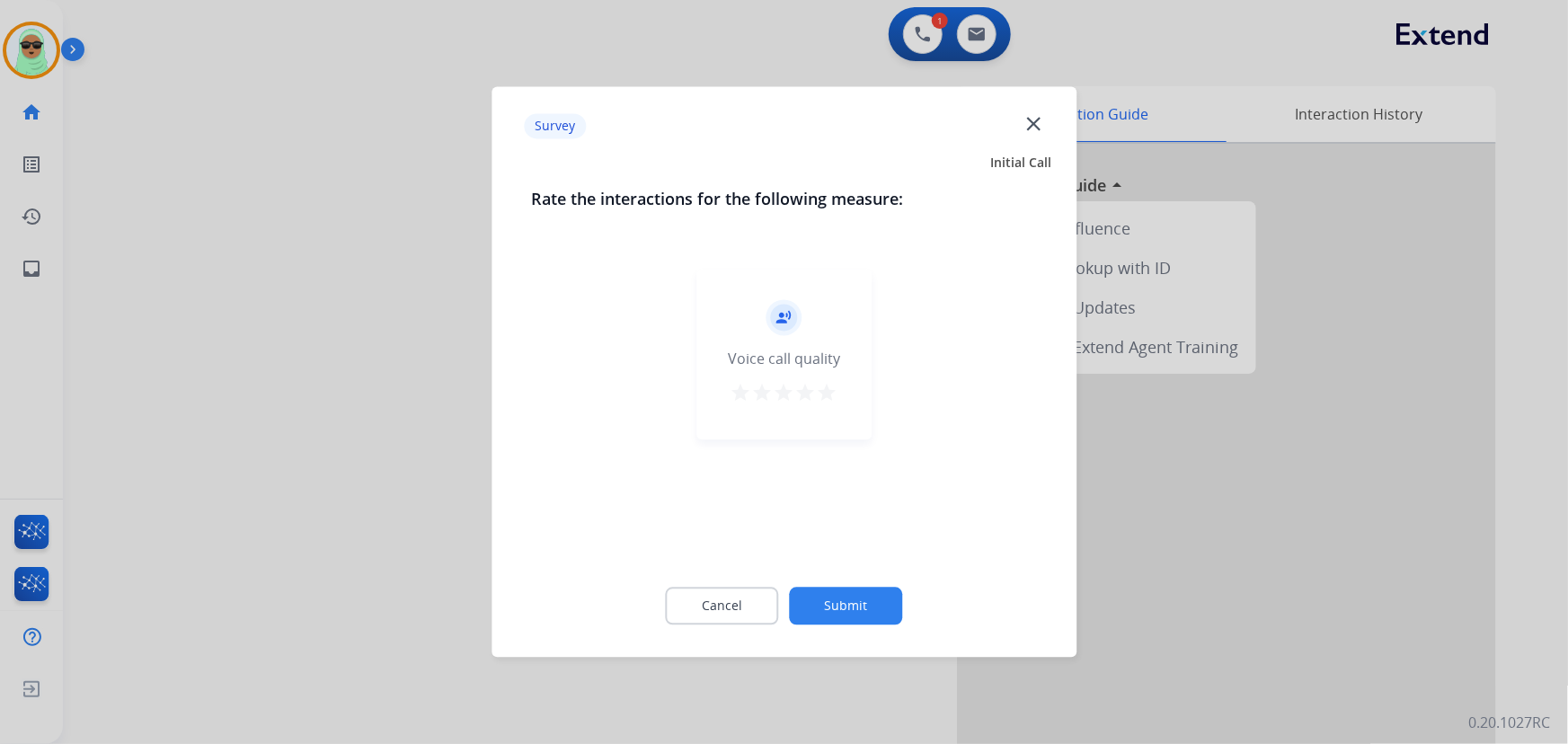
click at [869, 601] on button "Submit" at bounding box center [846, 606] width 113 height 38
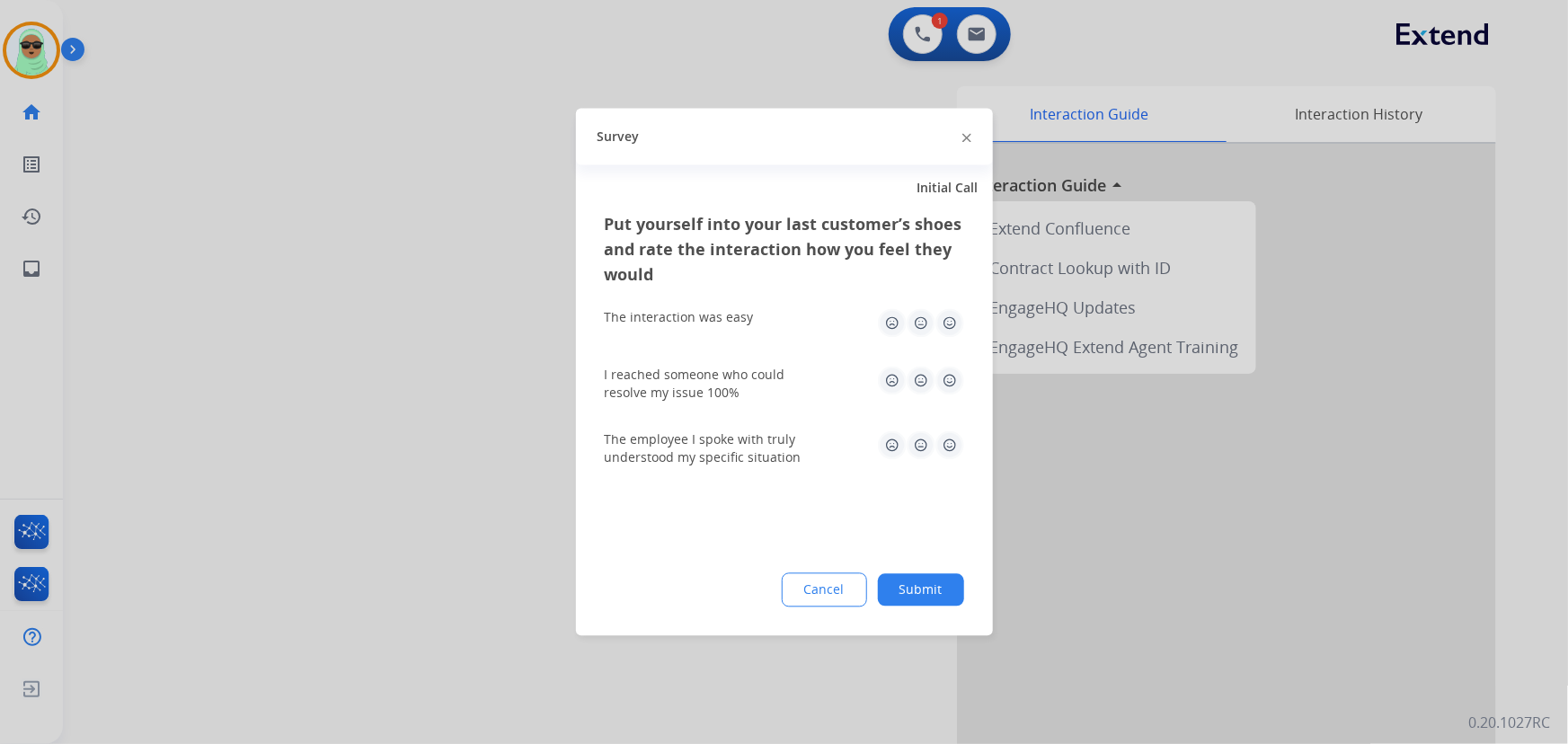
click at [912, 580] on button "Submit" at bounding box center [920, 590] width 86 height 32
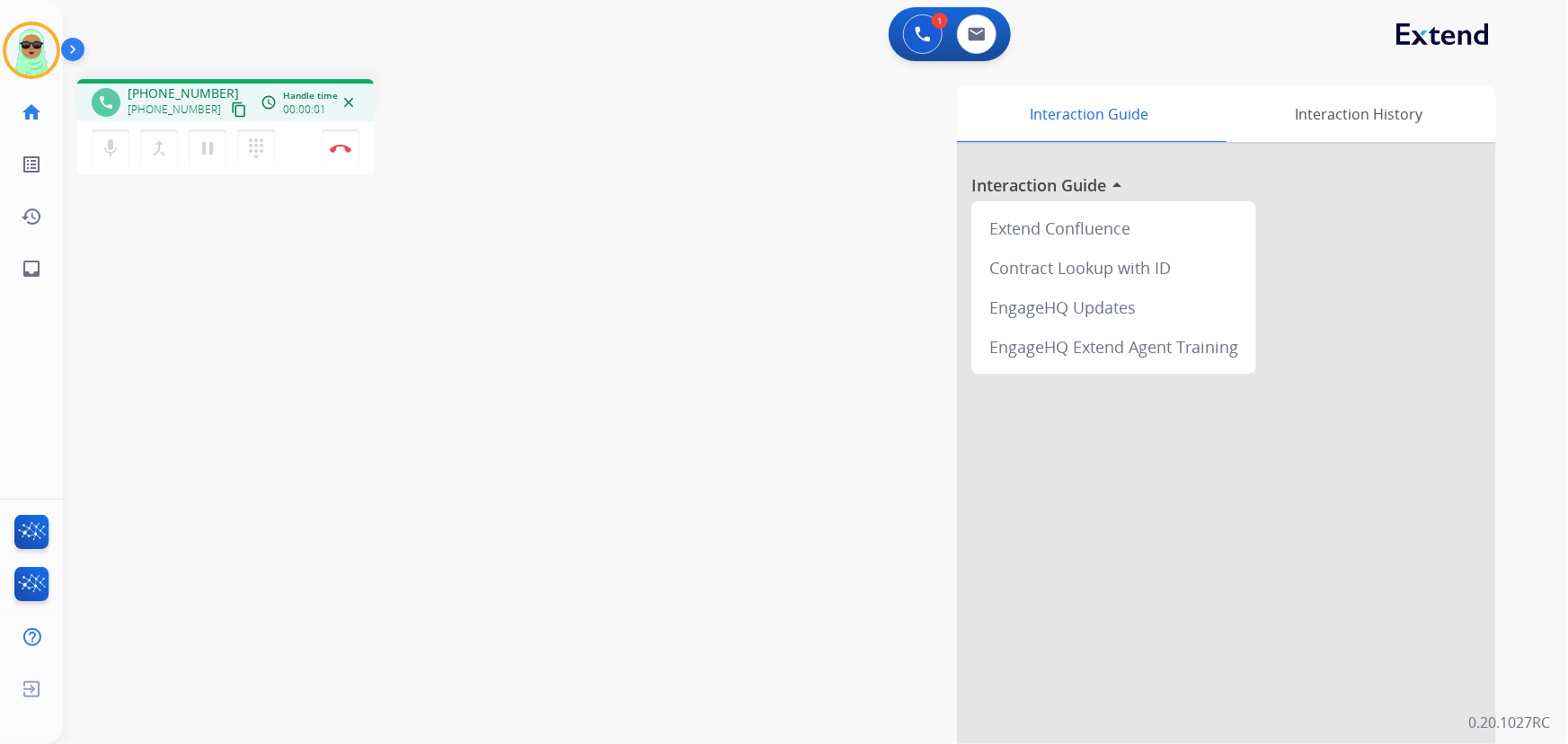
click at [691, 166] on div "Interaction Guide Interaction History Interaction Guide arrow_drop_up Extend Co…" at bounding box center [1037, 449] width 919 height 727
click at [231, 107] on mat-icon "content_copy" at bounding box center [238, 109] width 16 height 16
click at [343, 151] on img at bounding box center [340, 147] width 22 height 9
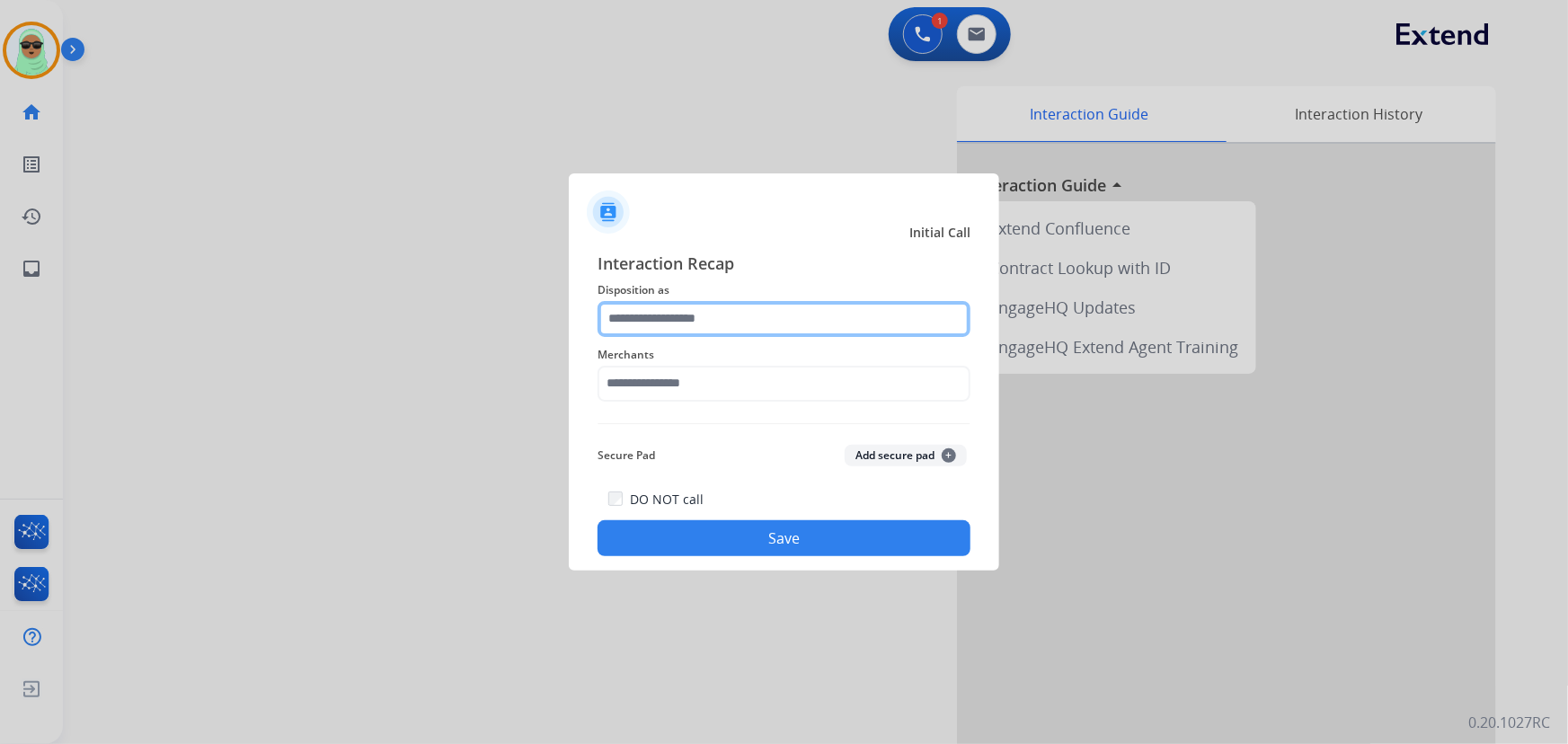
click at [726, 321] on input "text" at bounding box center [784, 319] width 373 height 36
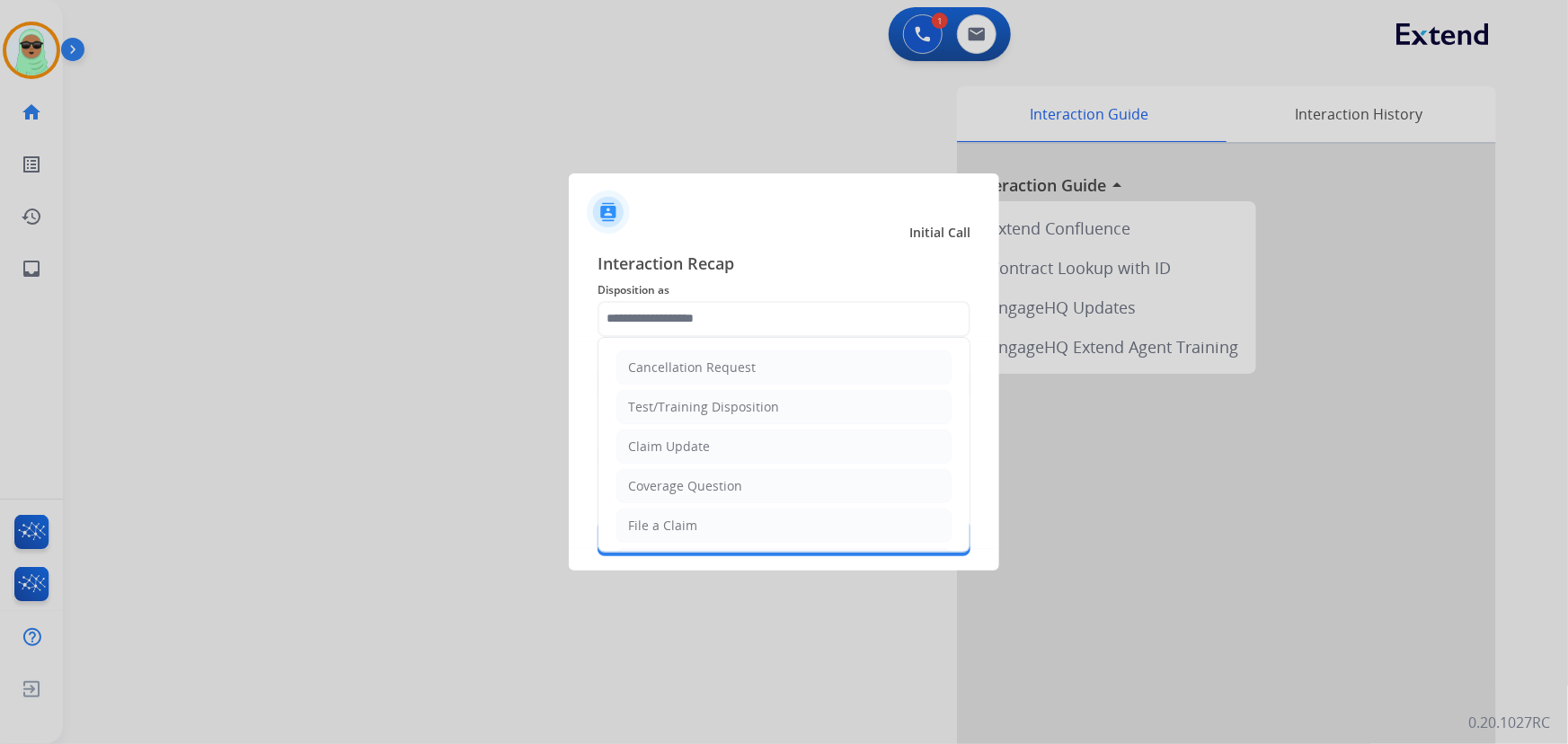
drag, startPoint x: 745, startPoint y: 445, endPoint x: 722, endPoint y: 356, distance: 91.9
click at [744, 441] on li "Claim Update" at bounding box center [784, 446] width 335 height 34
type input "**********"
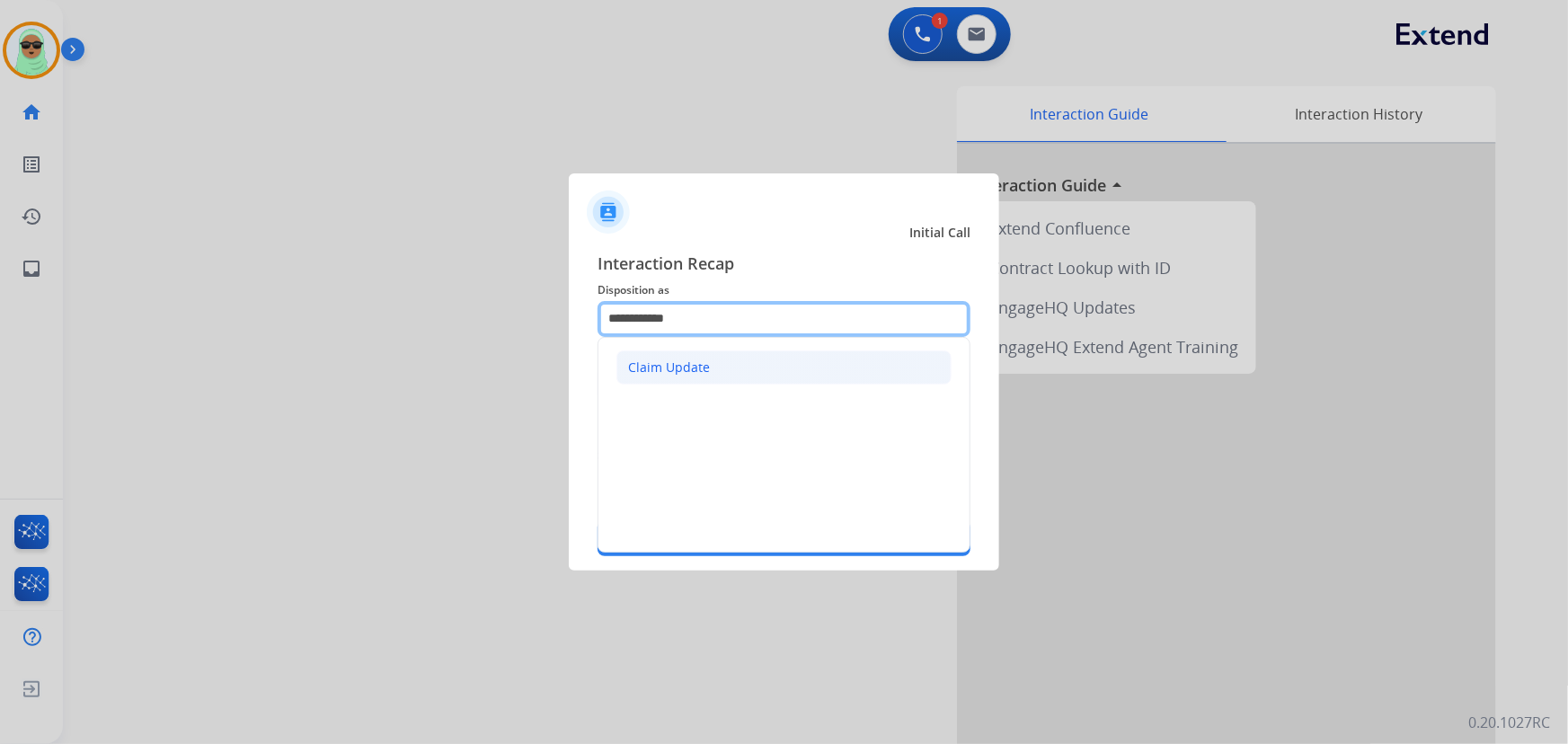
drag, startPoint x: 713, startPoint y: 335, endPoint x: 709, endPoint y: 382, distance: 47.2
click at [712, 337] on div "**********" at bounding box center [784, 319] width 373 height 36
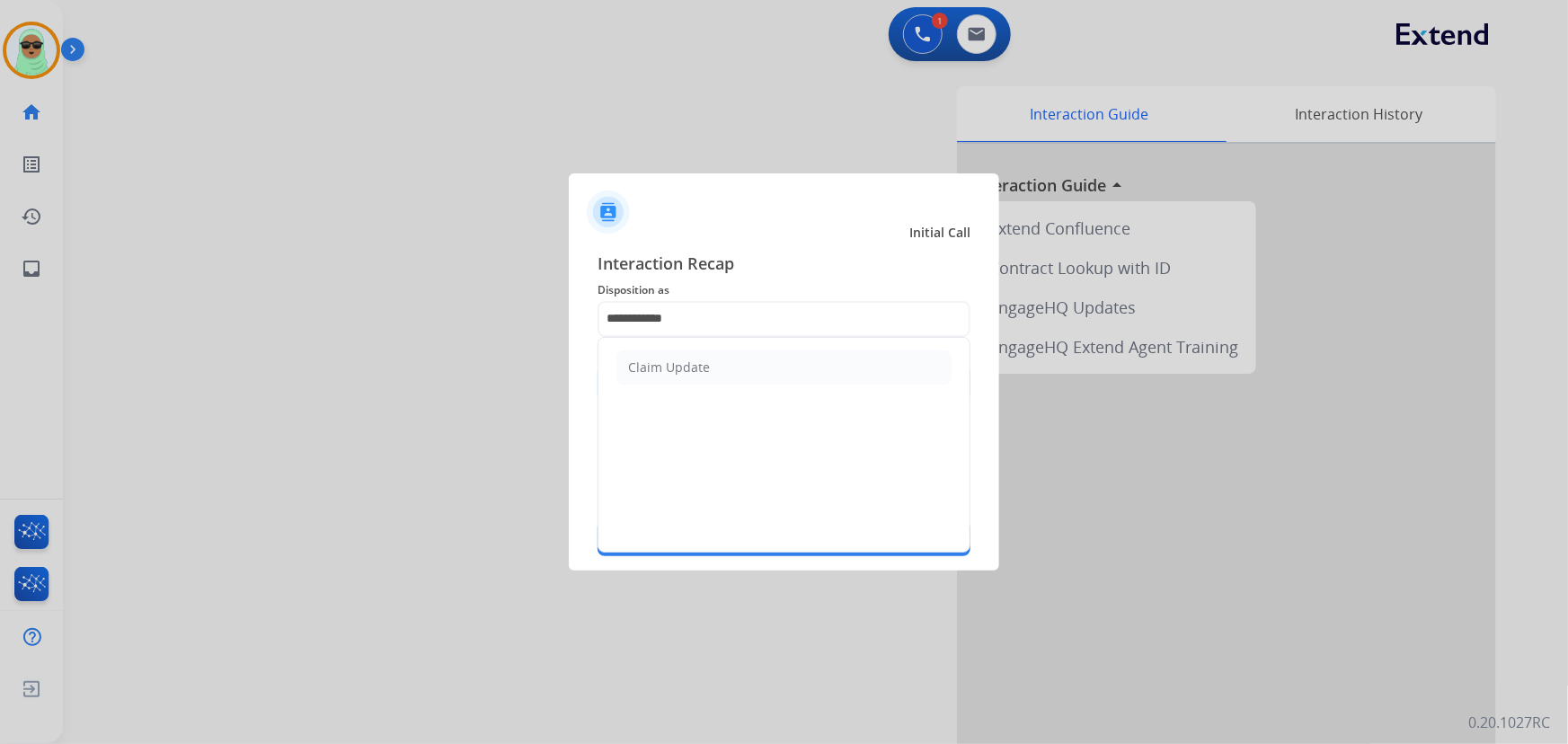
click at [709, 377] on input "text" at bounding box center [784, 384] width 373 height 36
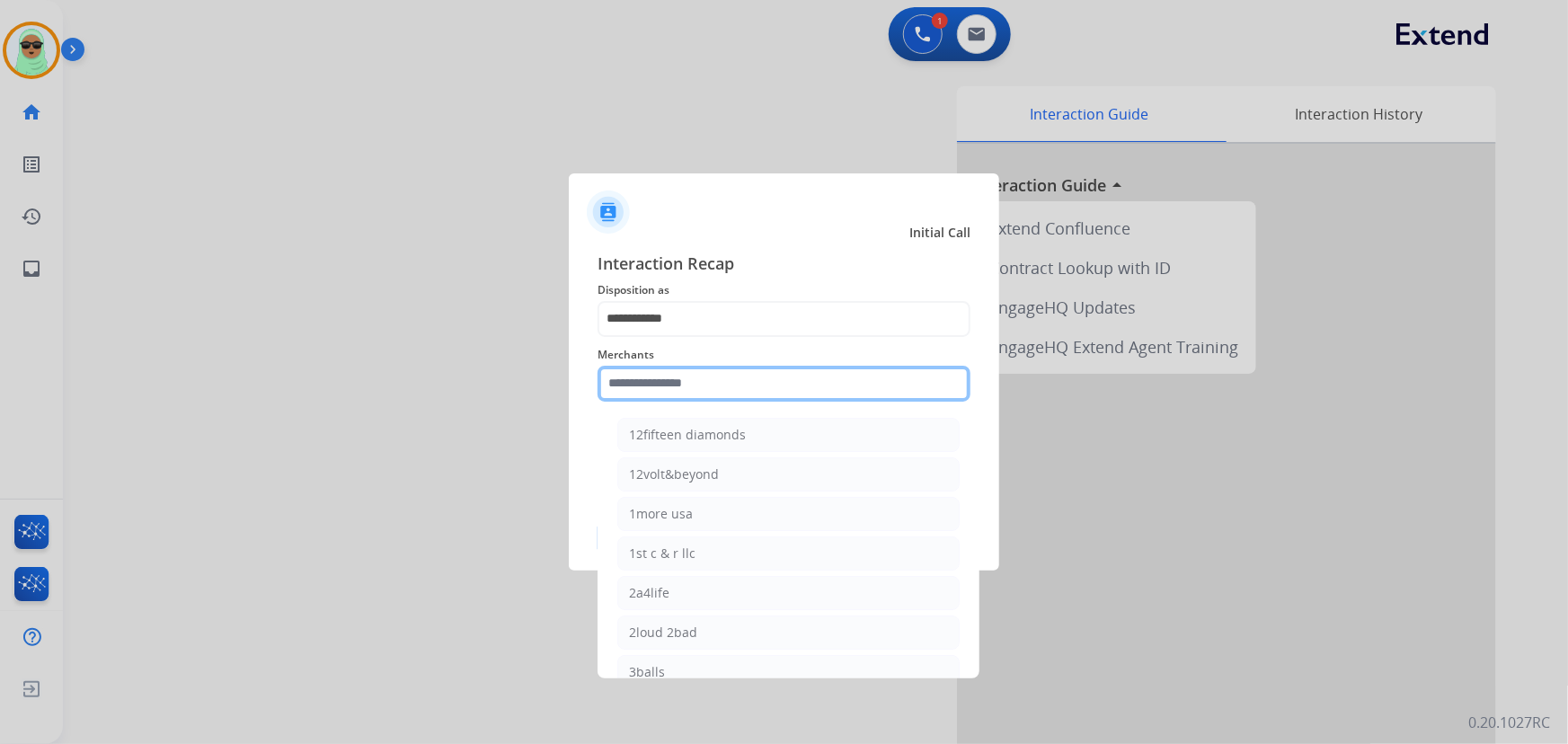
click at [709, 369] on input "text" at bounding box center [784, 384] width 373 height 36
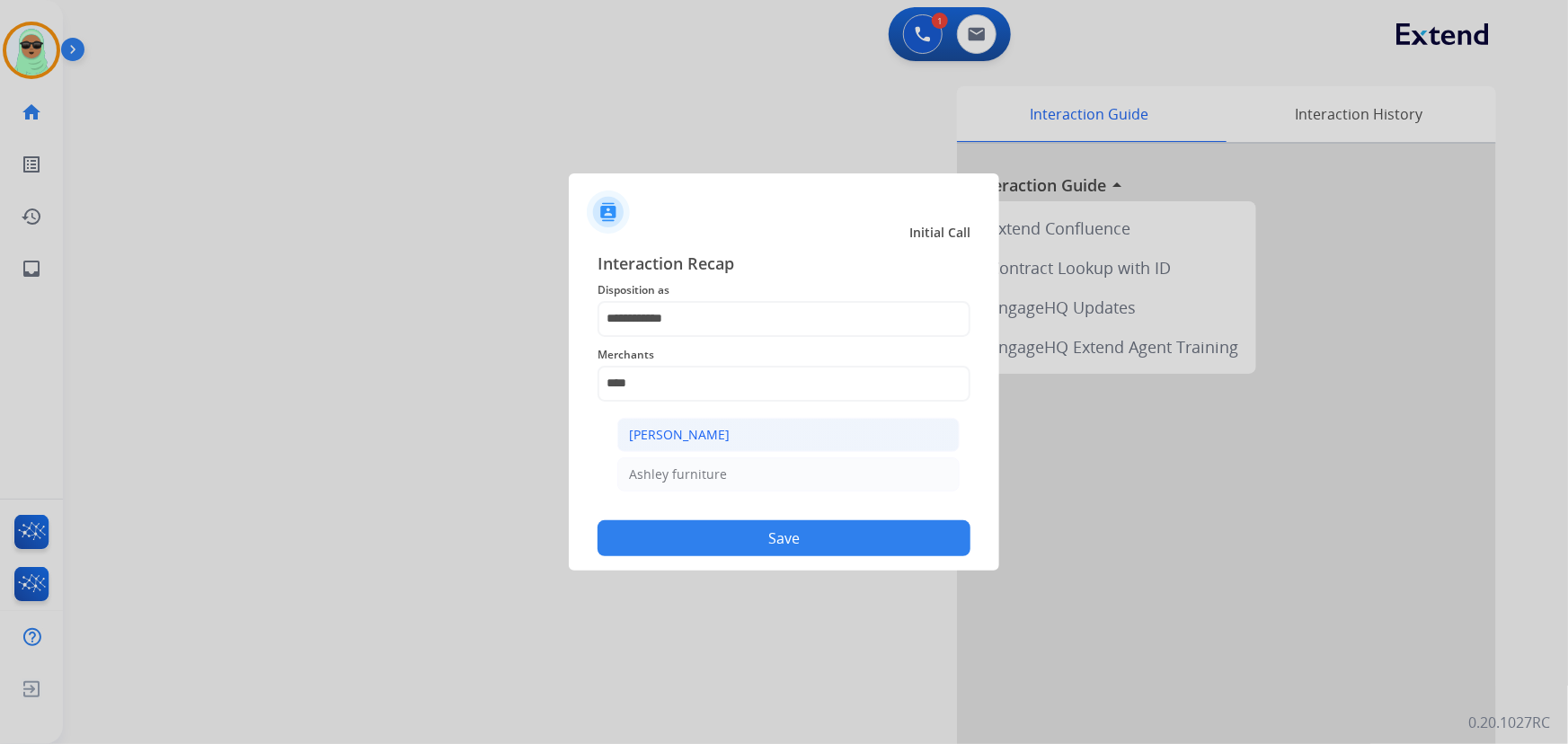
click at [731, 420] on li "[PERSON_NAME]" at bounding box center [789, 435] width 342 height 34
type input "**********"
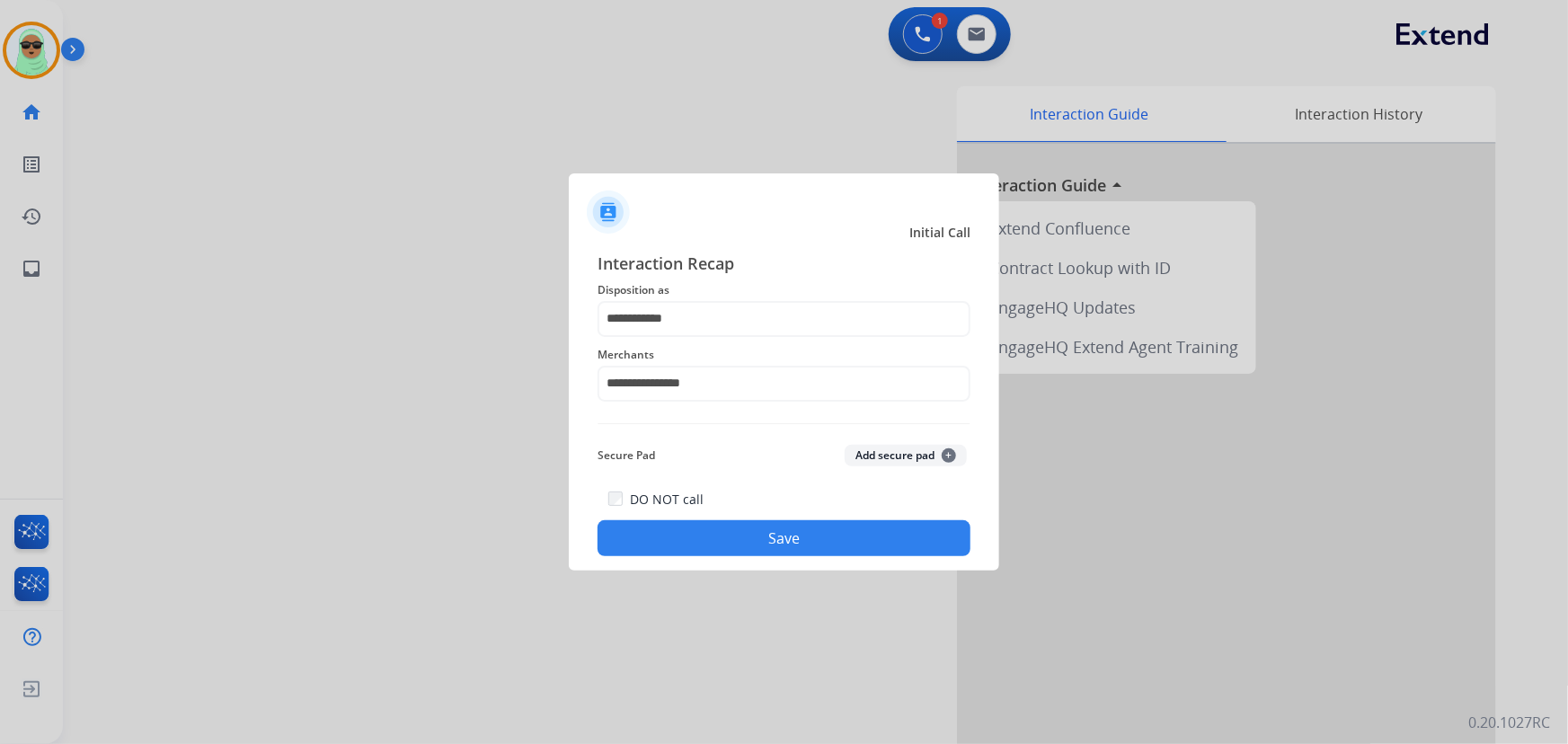
click at [774, 523] on button "Save" at bounding box center [784, 538] width 373 height 36
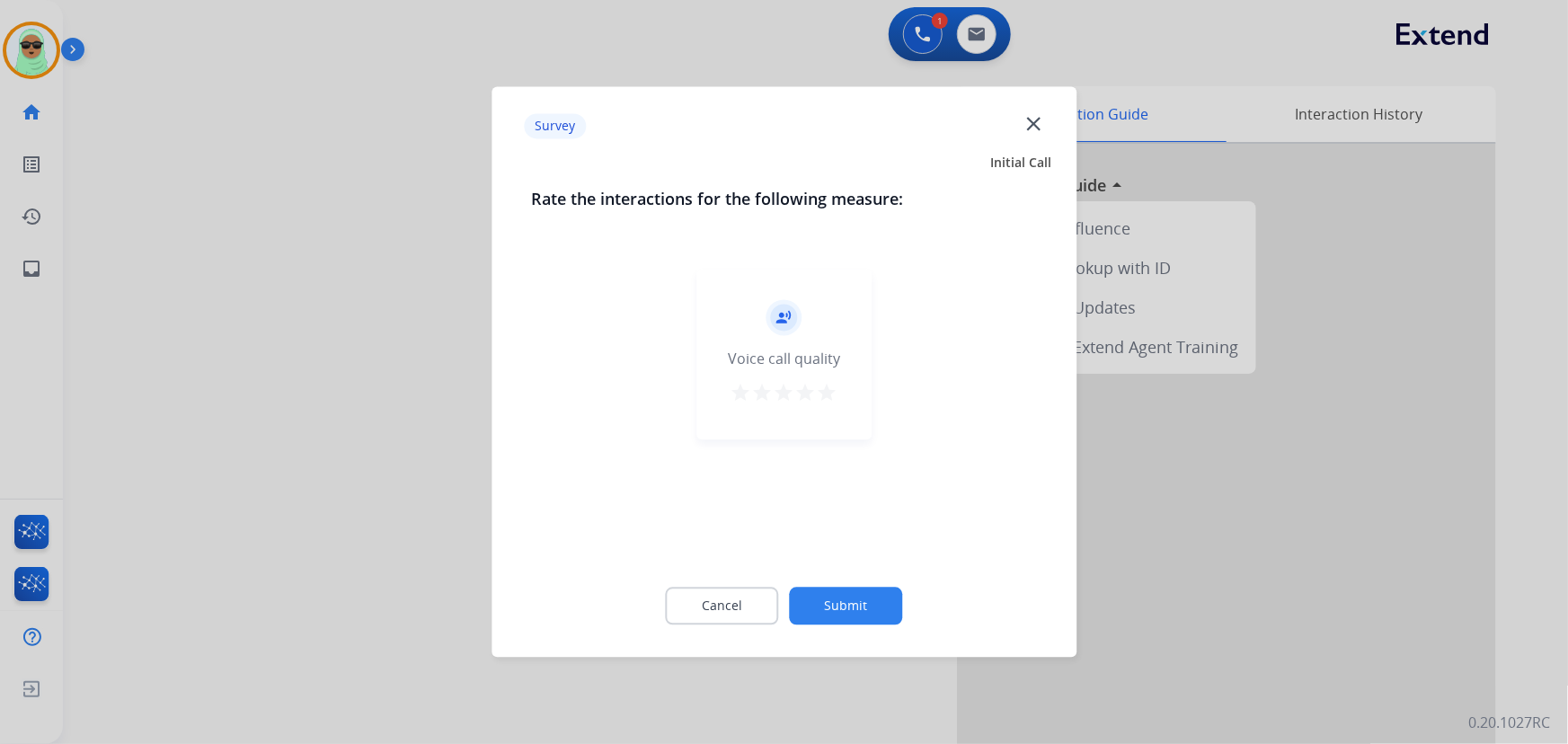
click at [823, 557] on div "record_voice_over Voice call quality star star star star star" at bounding box center [783, 410] width 506 height 311
click at [871, 596] on button "Submit" at bounding box center [846, 606] width 113 height 38
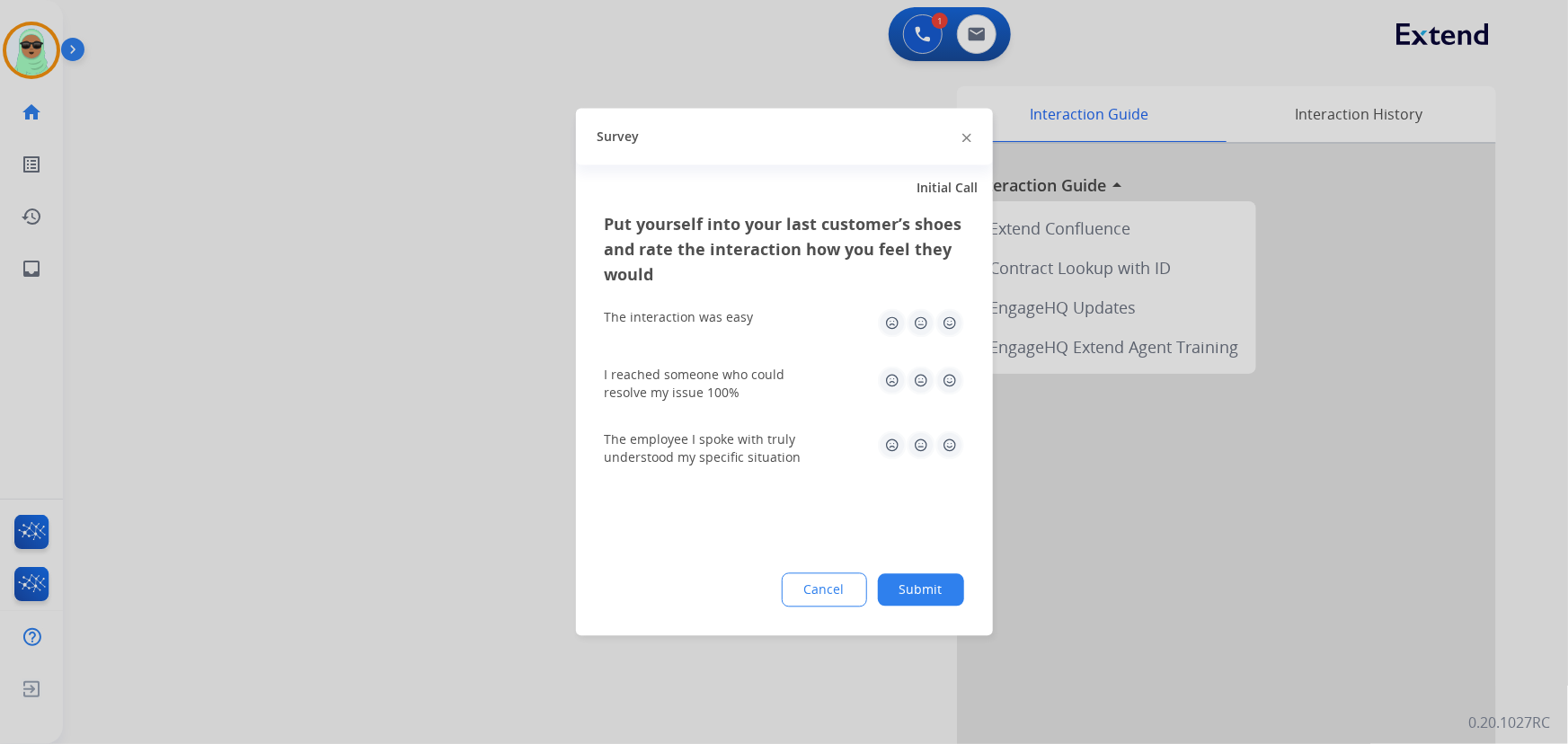
drag, startPoint x: 871, startPoint y: 596, endPoint x: 885, endPoint y: 600, distance: 14.6
click at [872, 597] on div "Cancel Submit" at bounding box center [784, 590] width 359 height 34
click at [893, 597] on button "Submit" at bounding box center [920, 590] width 86 height 32
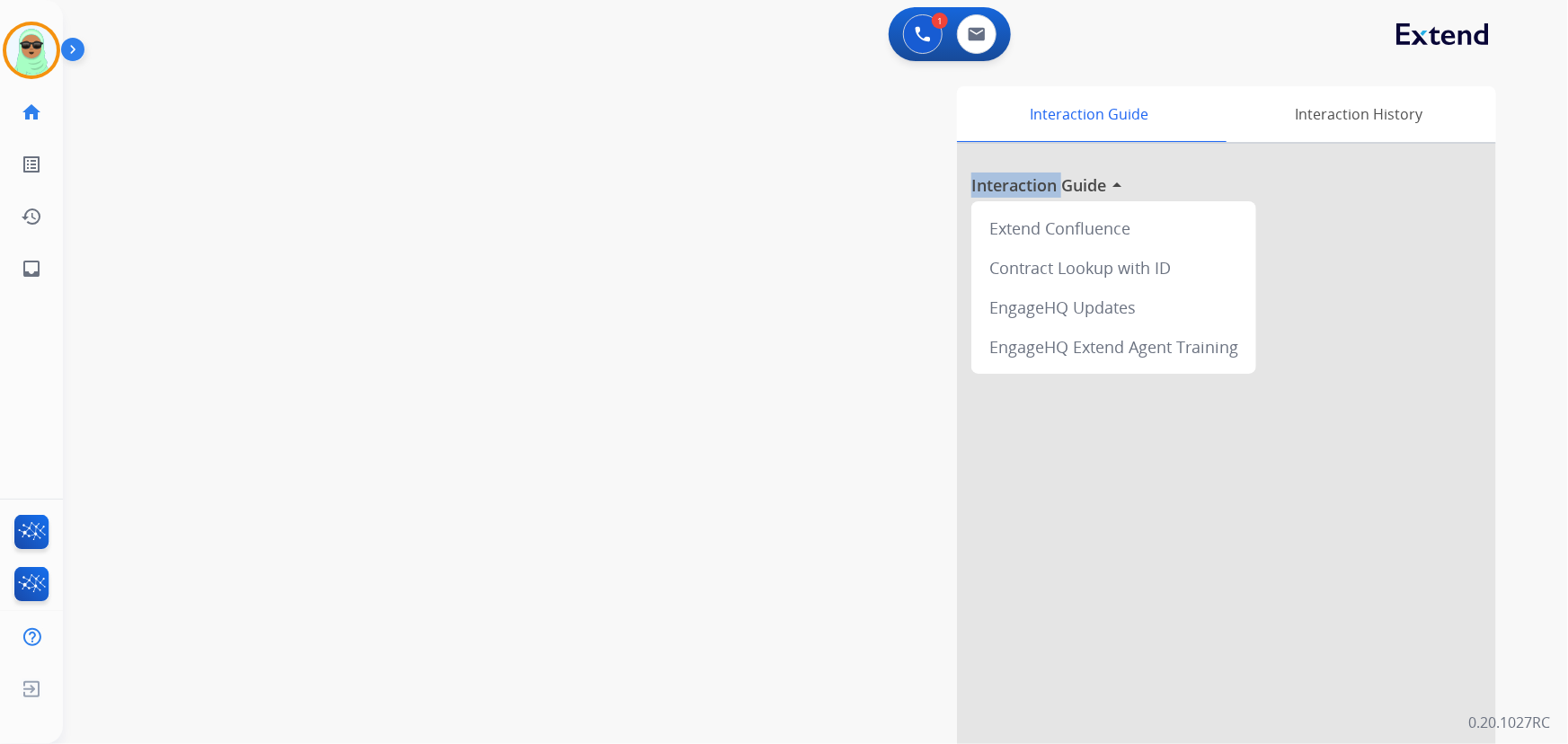
click at [893, 597] on div "Interaction Guide Interaction History Interaction Guide arrow_drop_up Extend Co…" at bounding box center [1037, 449] width 919 height 727
click at [20, 44] on img at bounding box center [31, 50] width 50 height 50
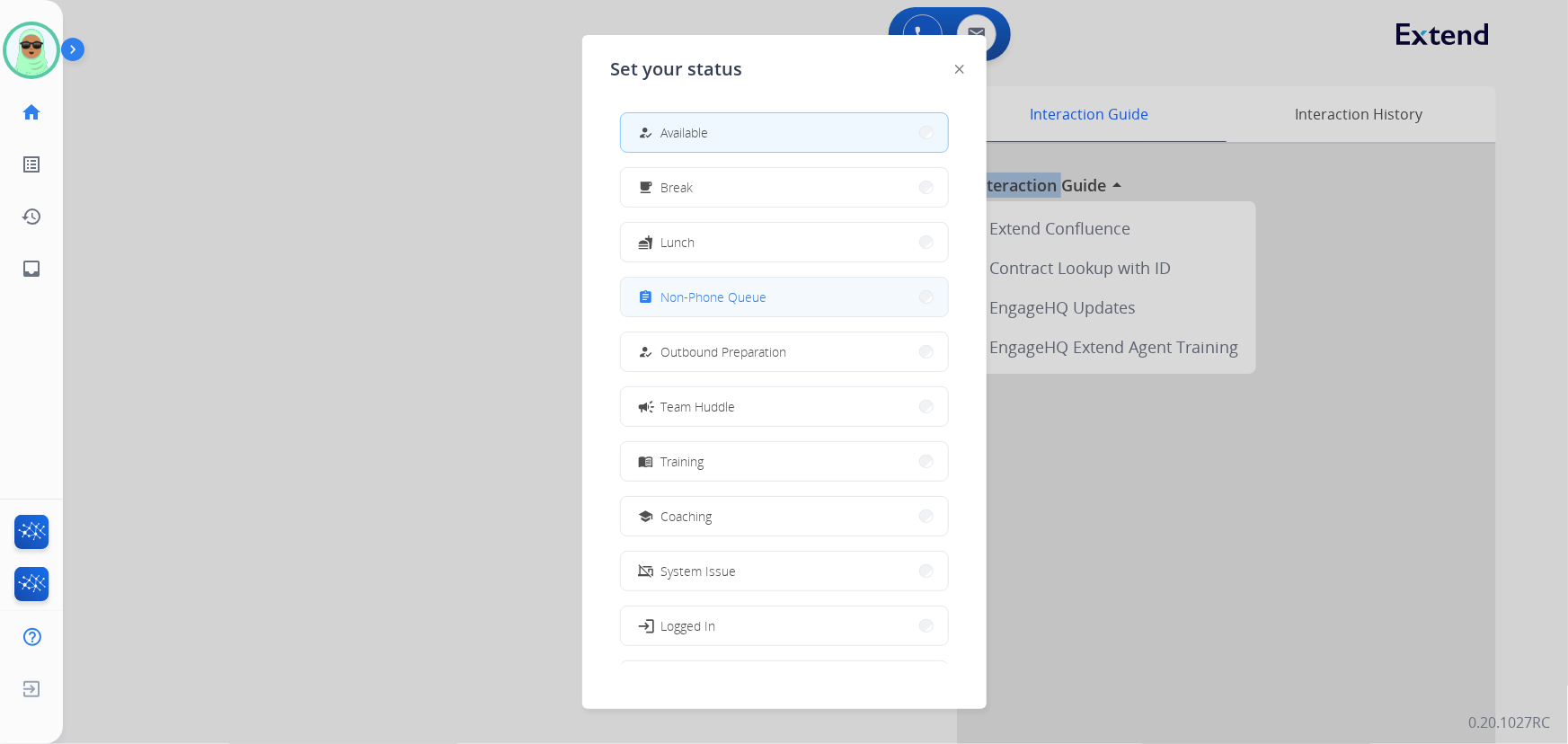
click at [779, 314] on button "assignment Non-Phone Queue" at bounding box center [784, 297] width 327 height 39
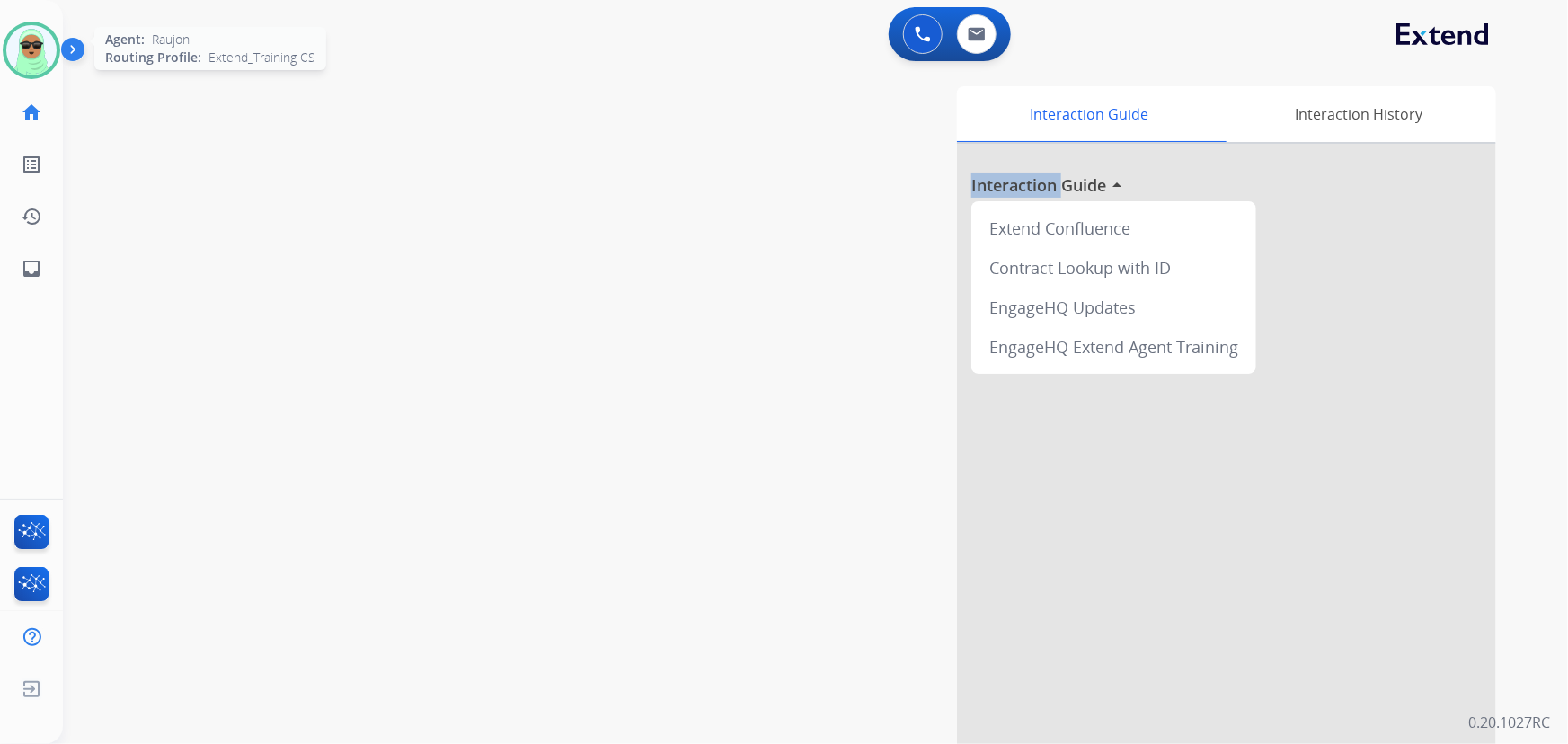
click at [16, 38] on img at bounding box center [31, 50] width 50 height 50
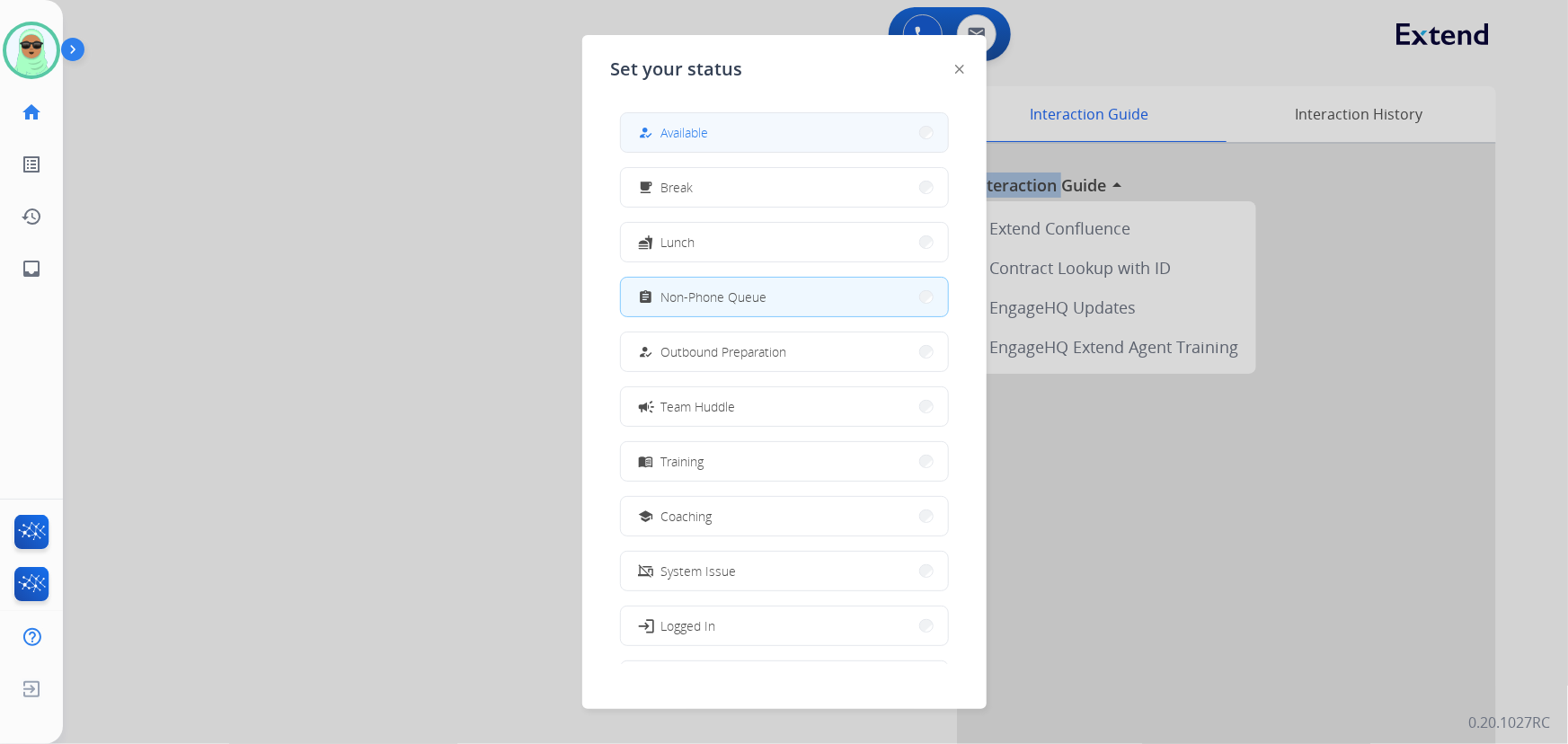
click at [690, 124] on span "Available" at bounding box center [685, 132] width 47 height 19
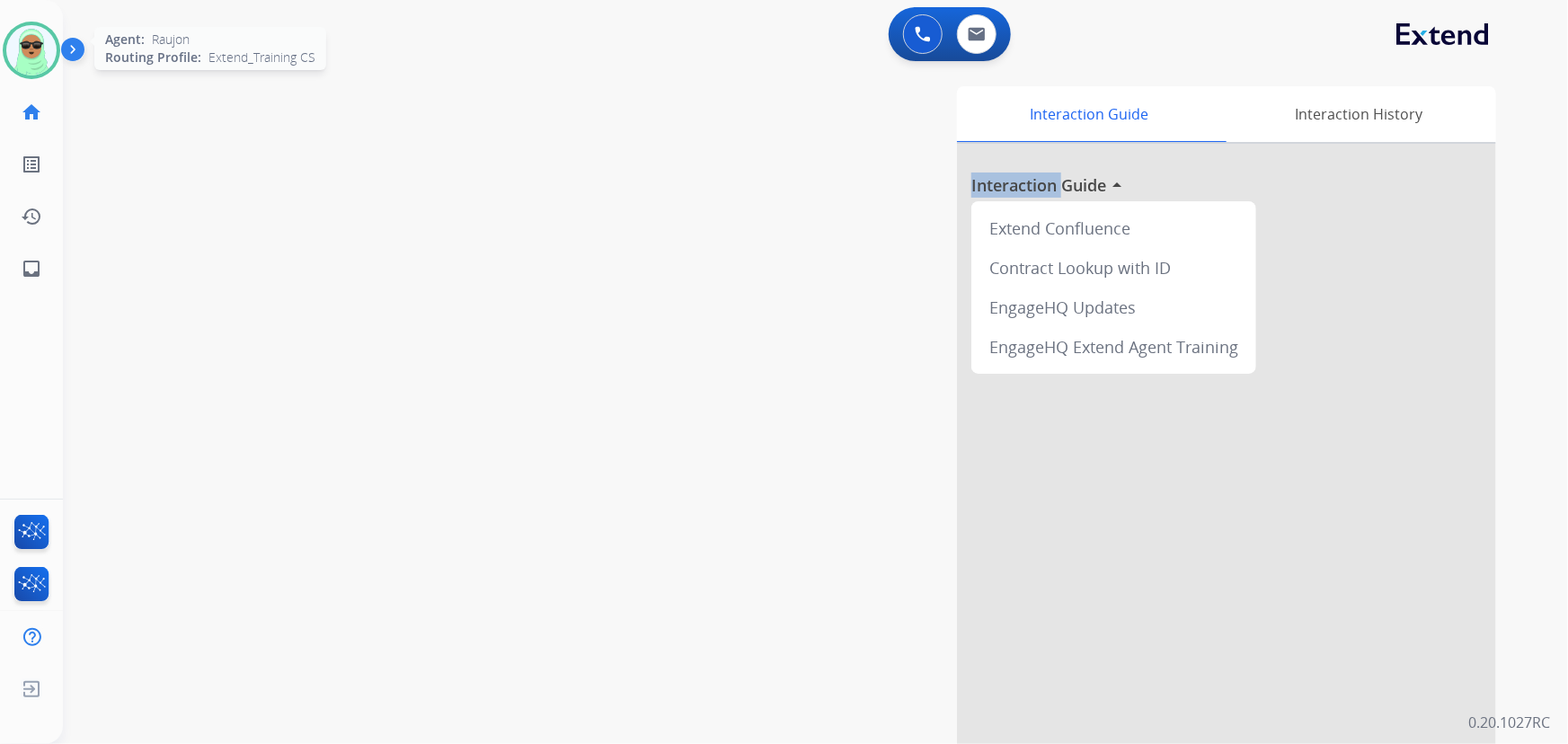
click at [24, 47] on img at bounding box center [31, 50] width 50 height 50
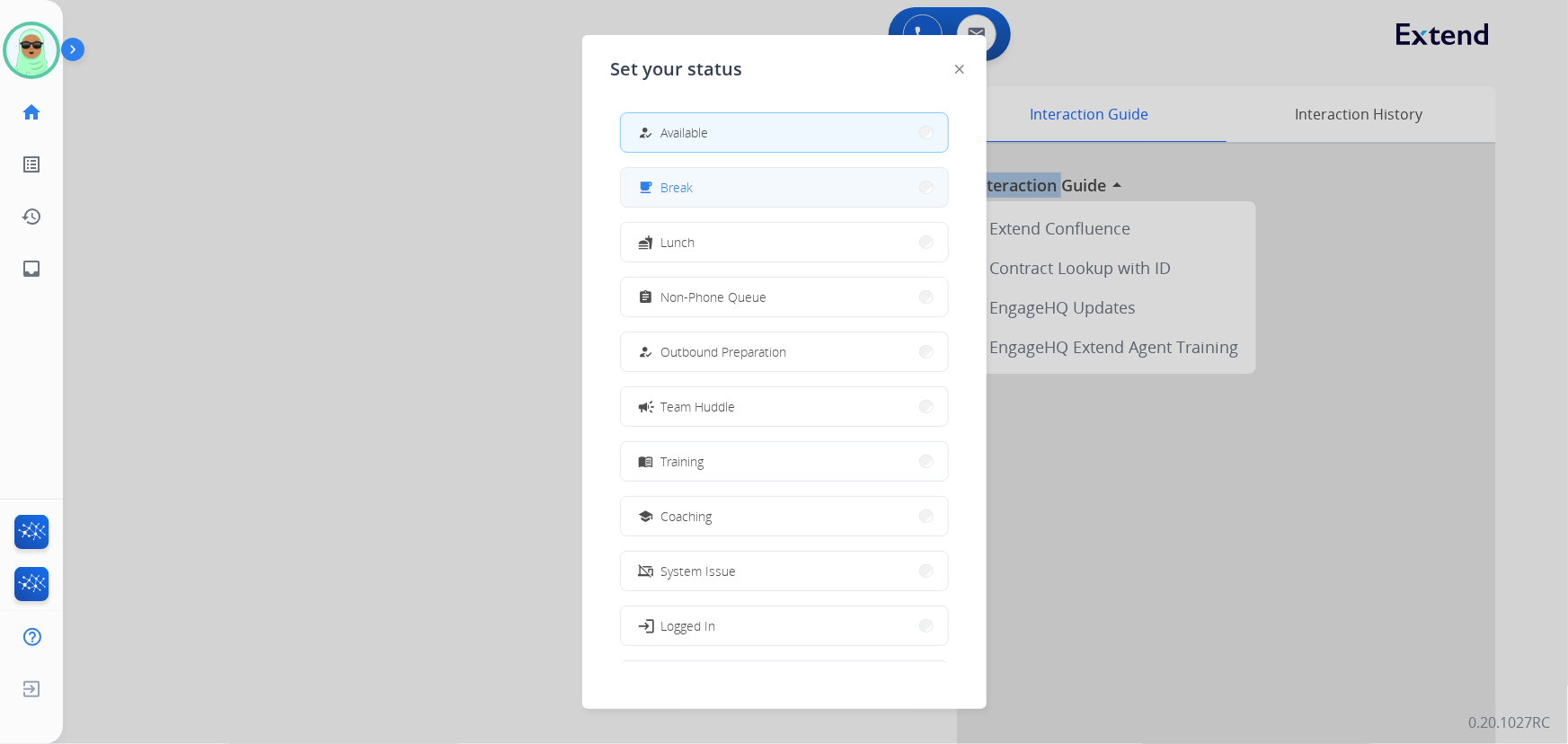
click at [654, 183] on div "free_breakfast" at bounding box center [649, 187] width 26 height 22
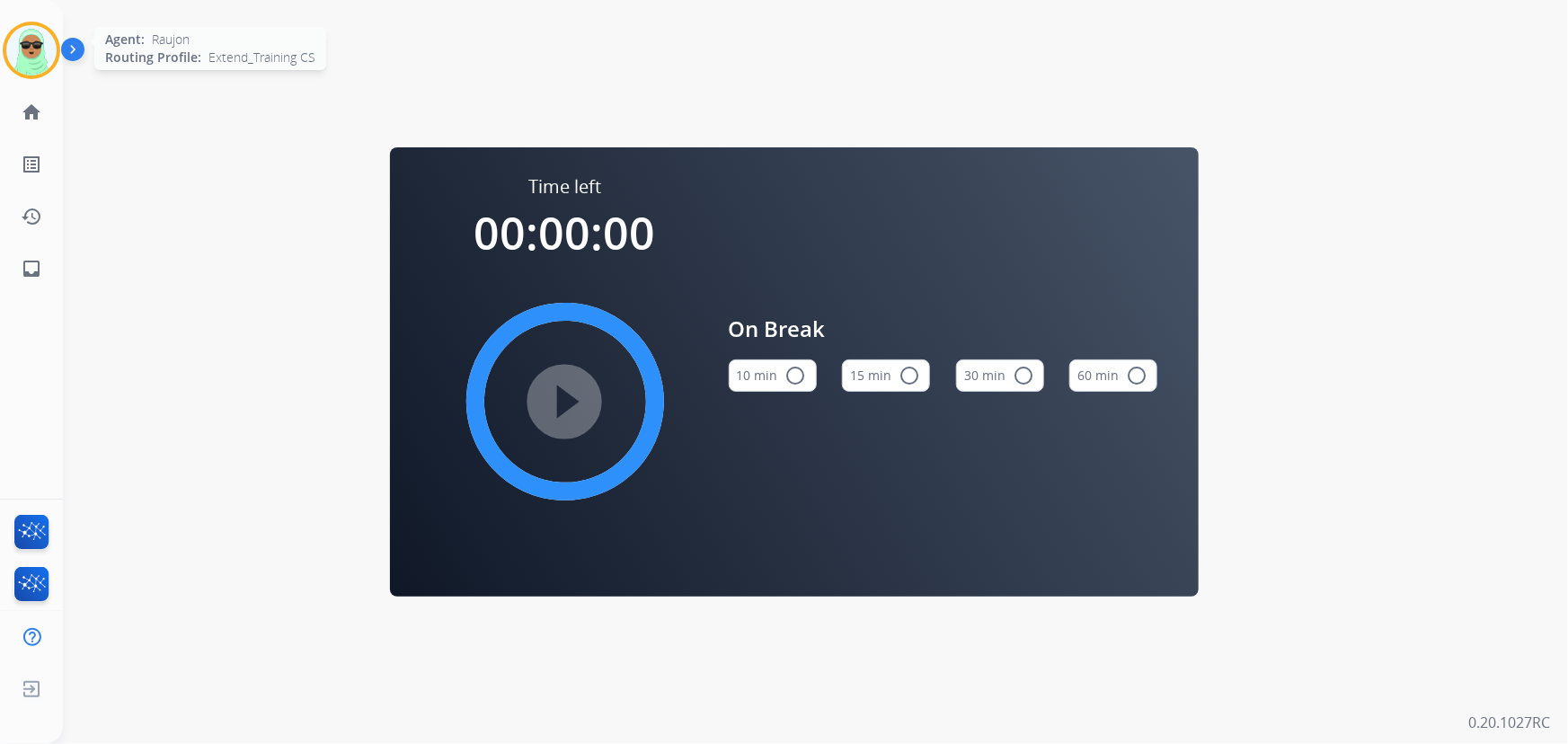
click at [39, 43] on img at bounding box center [31, 50] width 50 height 50
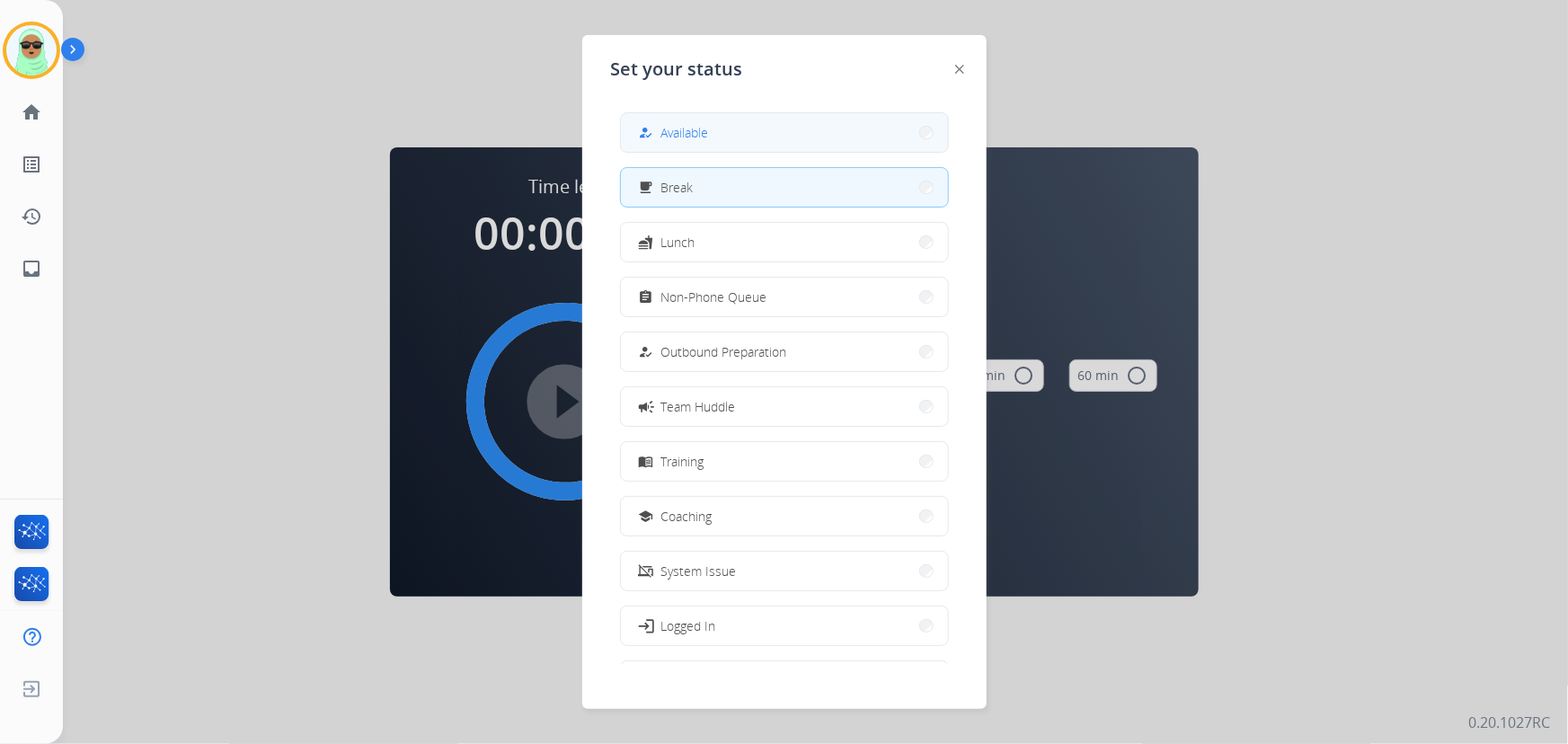
click at [801, 143] on button "how_to_reg Available" at bounding box center [784, 132] width 327 height 39
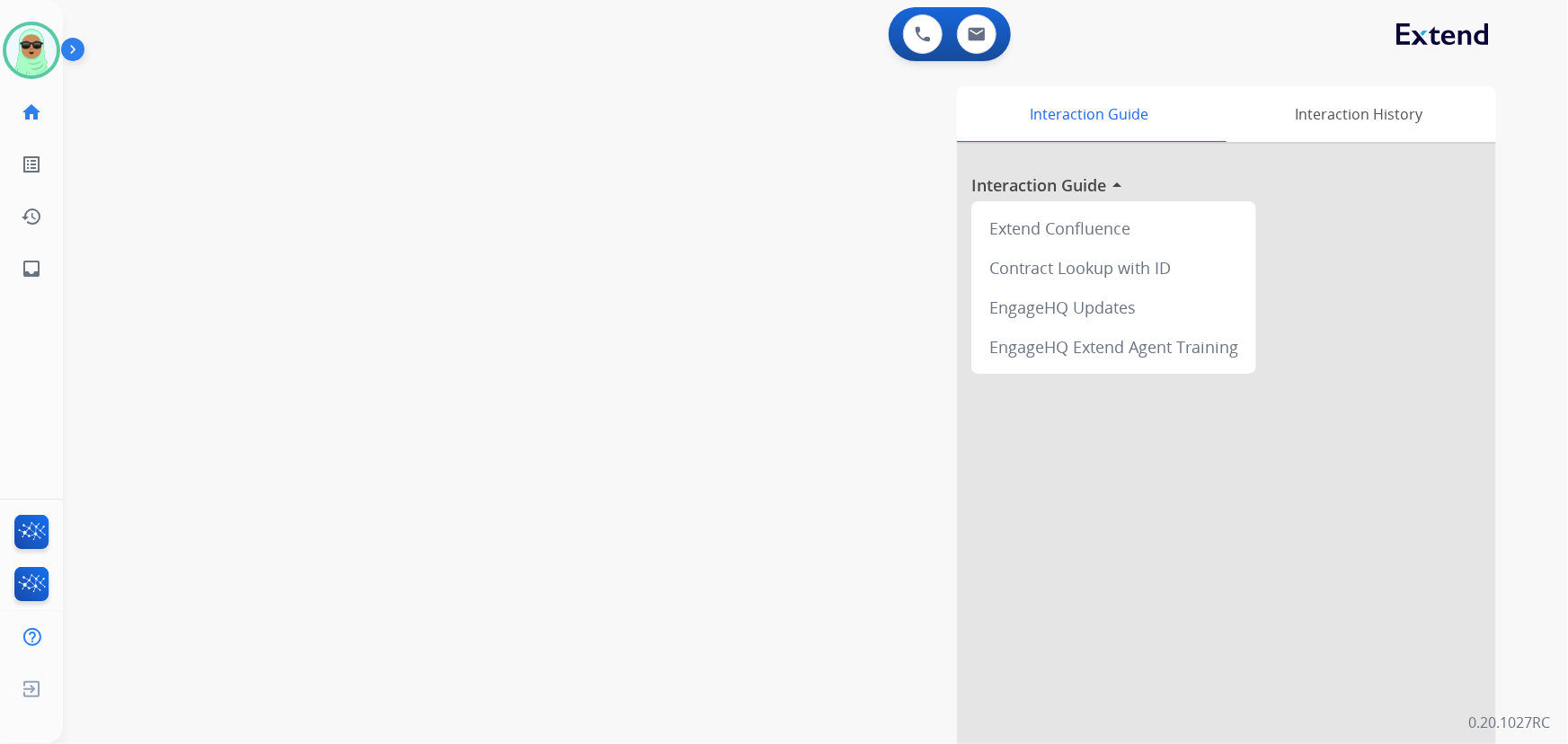
click at [187, 233] on div "swap_horiz Break voice bridge close_fullscreen Connect 3-Way Call merge_type Se…" at bounding box center [793, 439] width 1461 height 749
click at [296, 597] on div at bounding box center [784, 372] width 1568 height 744
click at [970, 241] on div "Queue General Customer Support timer 00:01" at bounding box center [783, 232] width 387 height 37
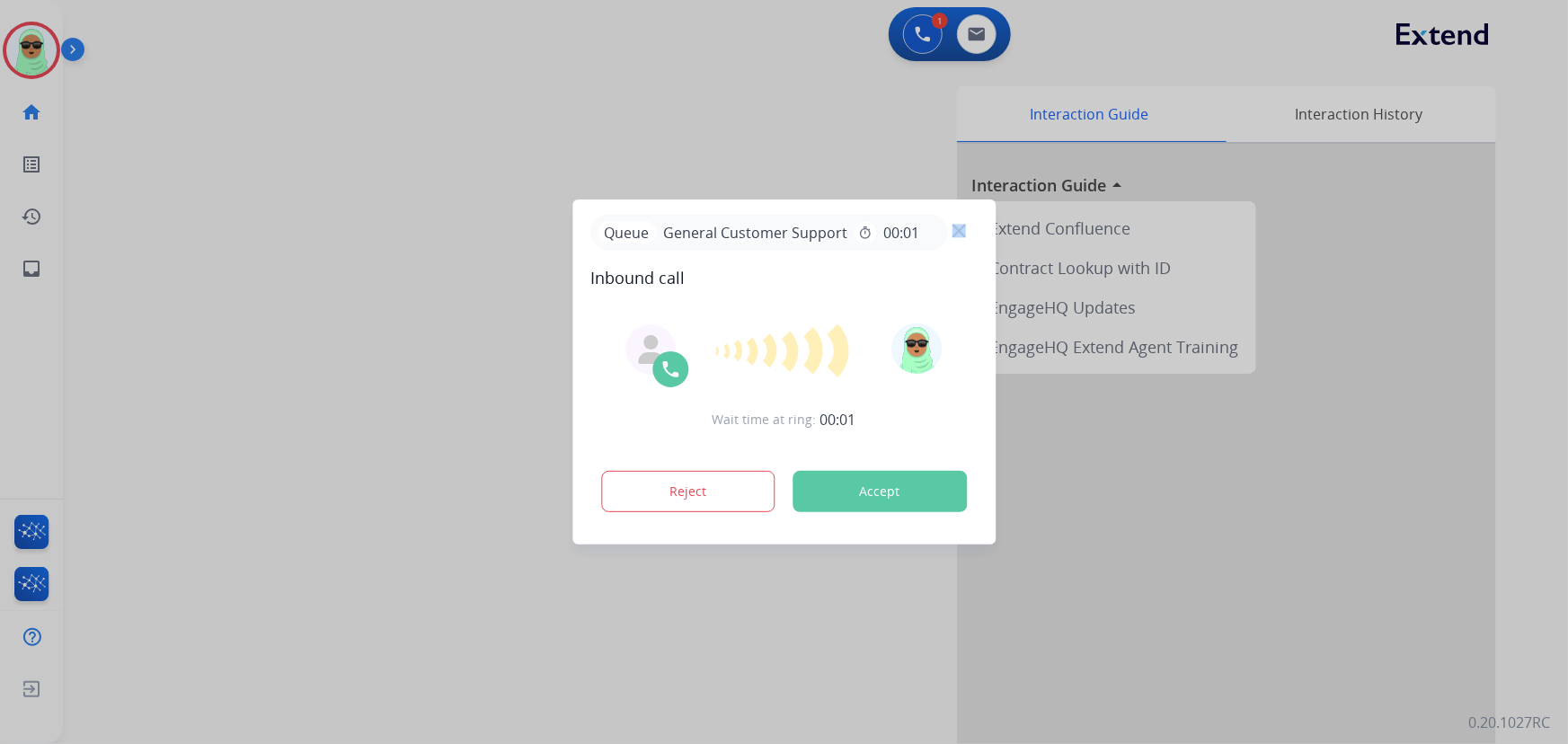
click at [970, 241] on div "Queue General Customer Support timer 00:01" at bounding box center [783, 232] width 387 height 37
click at [969, 235] on div "Queue General Customer Support timer 00:01" at bounding box center [783, 232] width 387 height 37
drag, startPoint x: 959, startPoint y: 216, endPoint x: 943, endPoint y: 200, distance: 22.6
click at [954, 210] on div "Queue General Customer Support timer 00:01 Inbound call Wait time at ring: 00:0…" at bounding box center [783, 372] width 423 height 345
click at [932, 194] on div at bounding box center [784, 372] width 1568 height 744
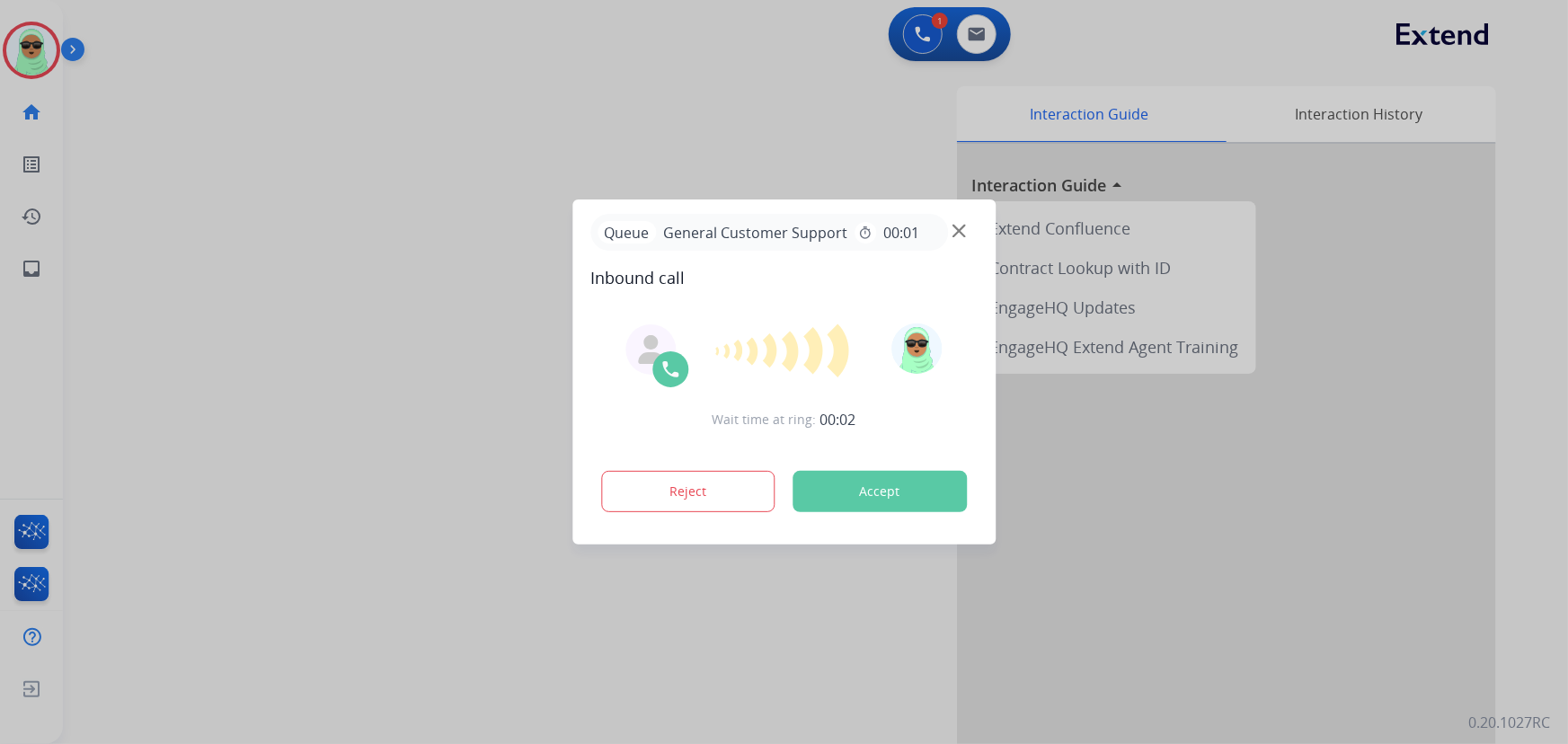
drag, startPoint x: 953, startPoint y: 253, endPoint x: 945, endPoint y: 220, distance: 34.0
click at [947, 224] on div "Queue General Customer Support timer 00:01 Inbound call" at bounding box center [783, 251] width 387 height 77
click at [946, 215] on div "Queue General Customer Support timer 00:01" at bounding box center [783, 232] width 387 height 37
click at [652, 26] on div at bounding box center [784, 372] width 1568 height 744
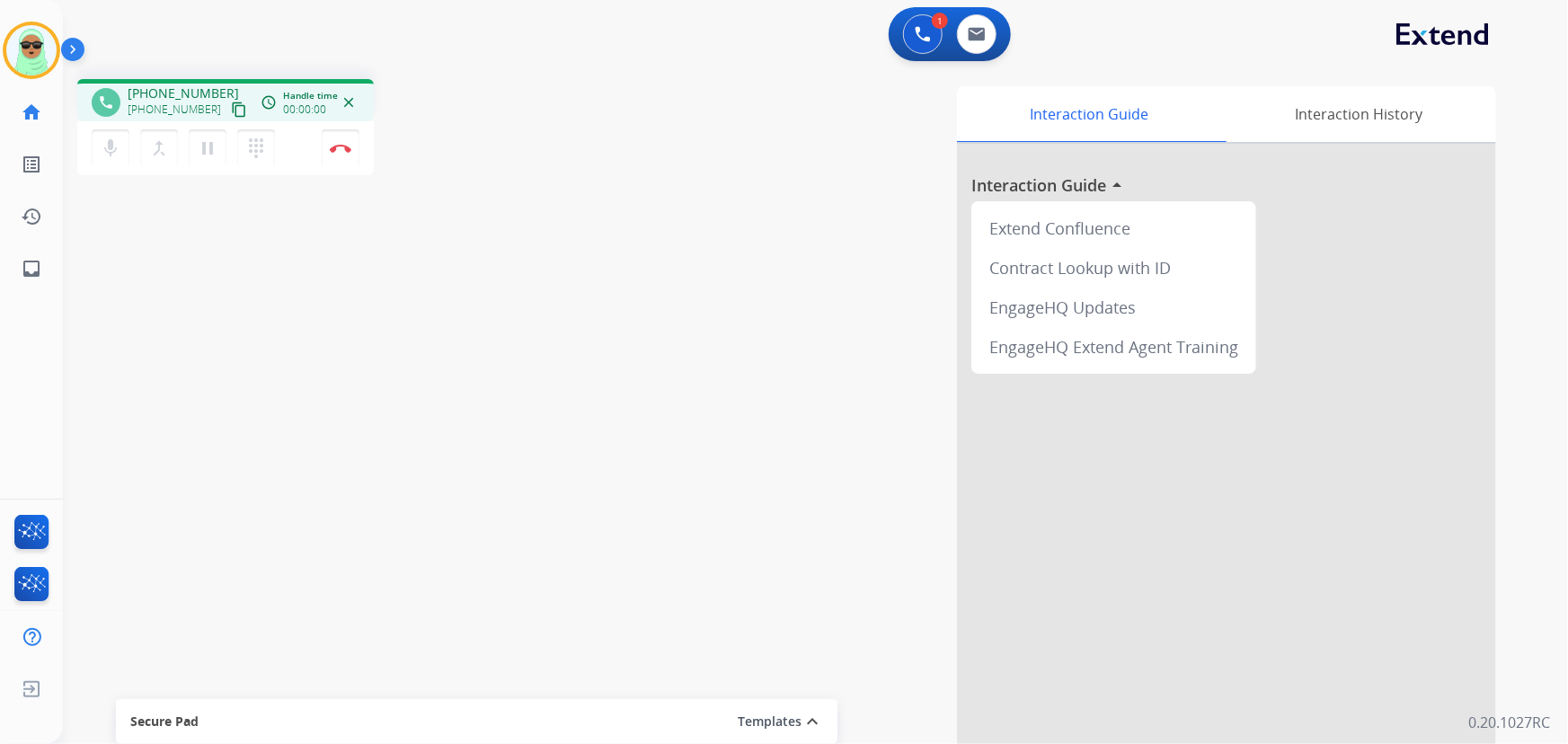
click at [231, 108] on mat-icon "content_copy" at bounding box center [238, 109] width 16 height 16
click at [262, 277] on div "phone [PHONE_NUMBER] [PHONE_NUMBER] content_copy access_time Call metrics Queue…" at bounding box center [793, 439] width 1461 height 749
click at [780, 666] on div "Interaction Guide Interaction History Interaction Guide arrow_drop_up Extend Co…" at bounding box center [1037, 449] width 919 height 727
click at [353, 148] on button "Disconnect" at bounding box center [340, 148] width 38 height 38
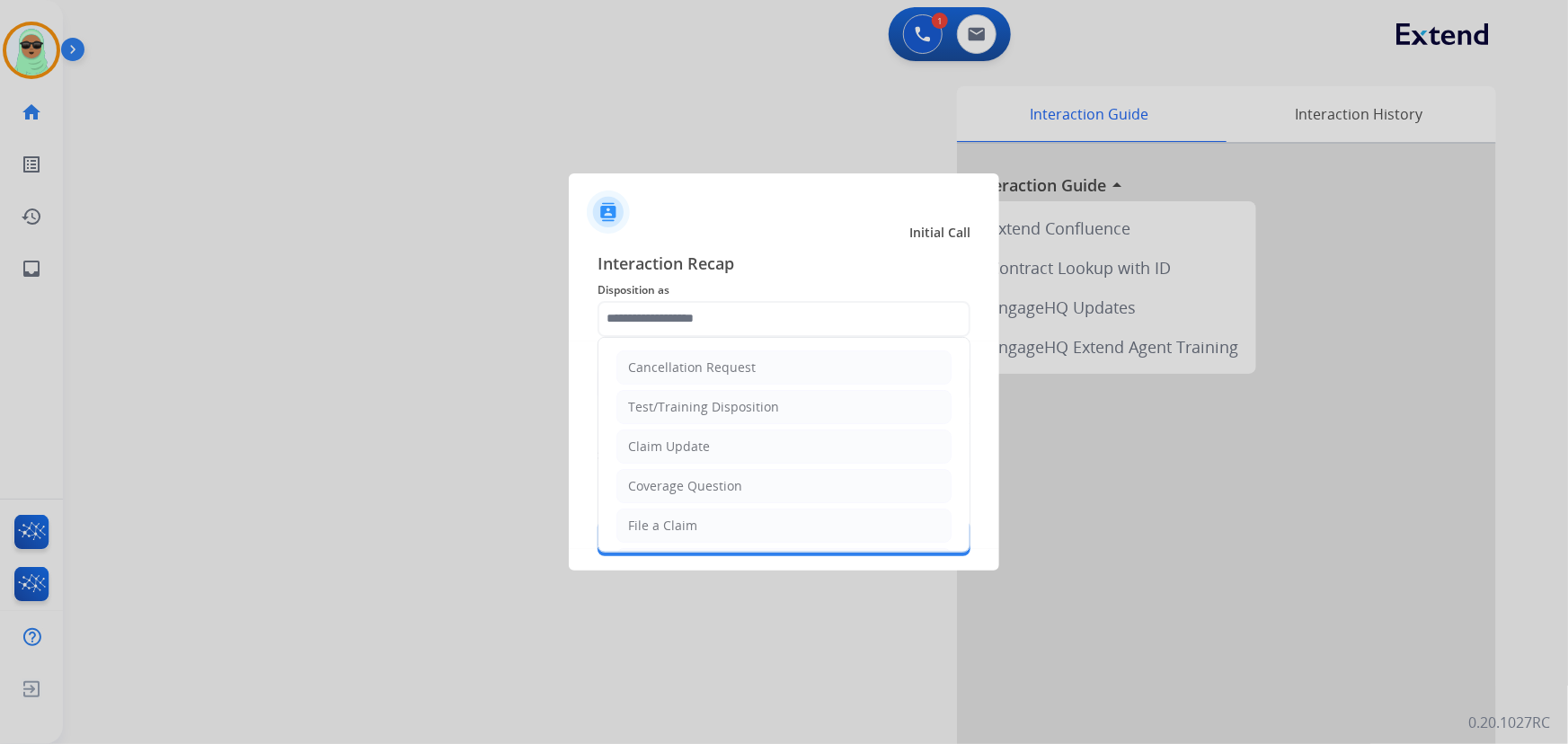
click at [905, 330] on input "text" at bounding box center [784, 319] width 373 height 36
click at [724, 449] on li "Claim Update" at bounding box center [784, 446] width 335 height 34
type input "**********"
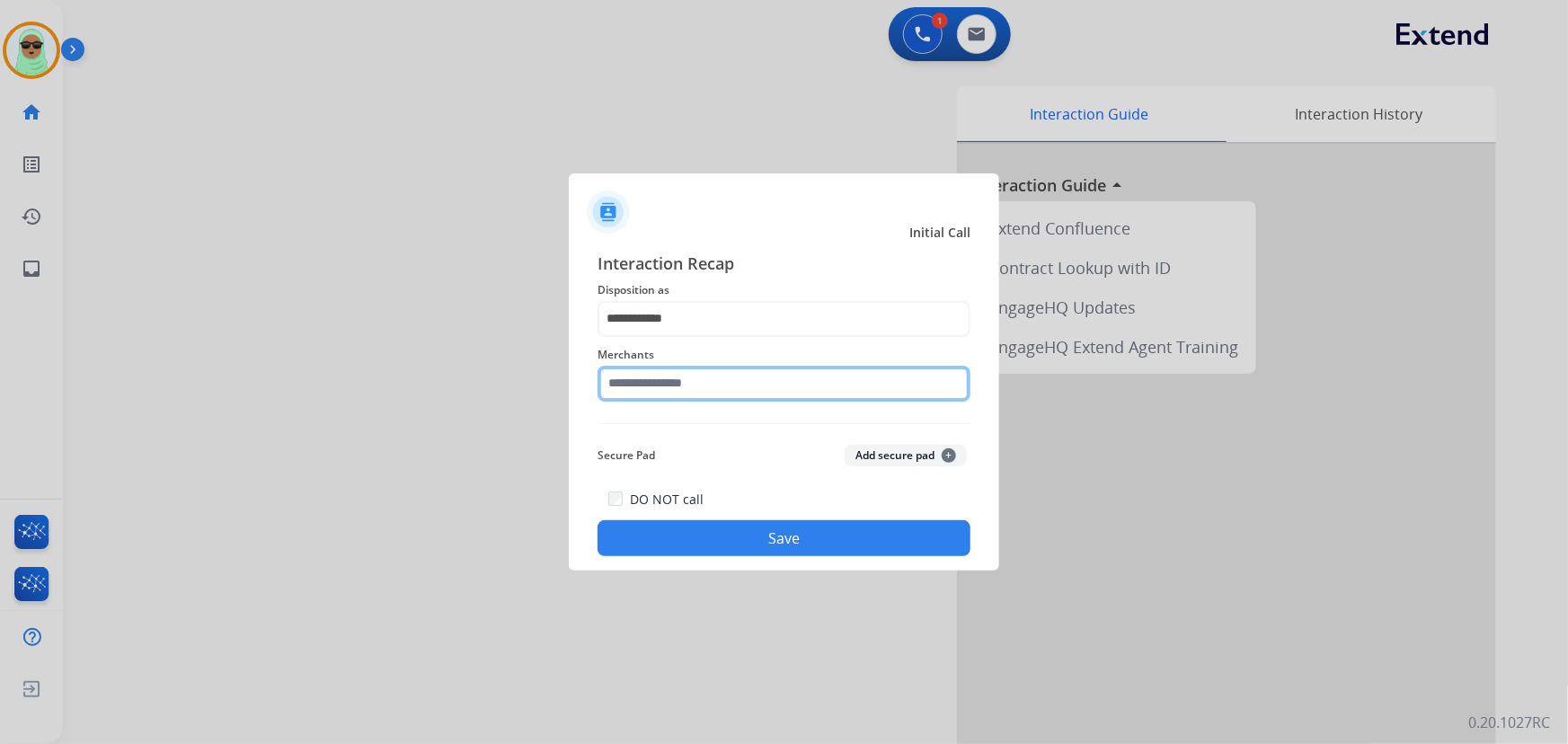
click at [709, 384] on input "text" at bounding box center [784, 384] width 373 height 36
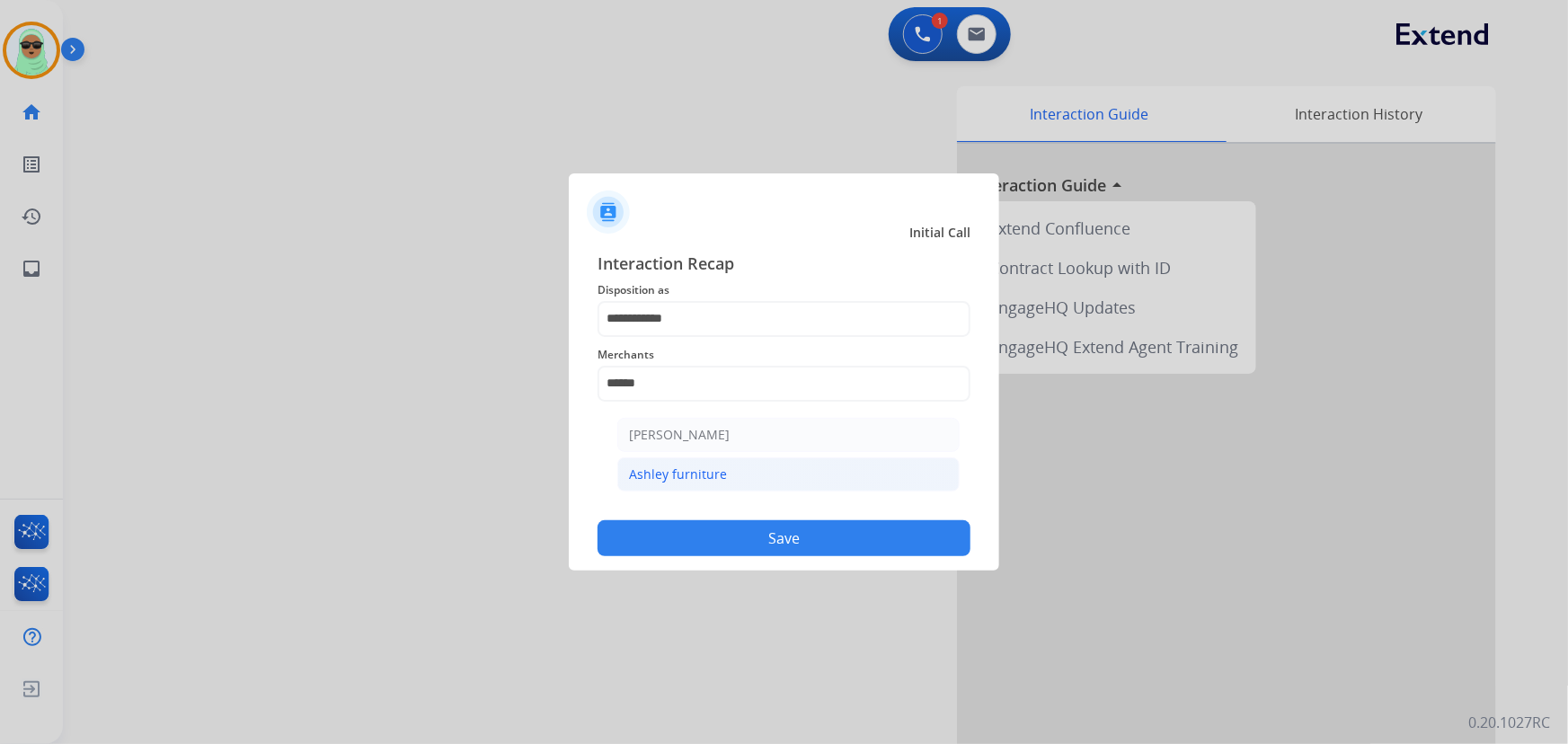
click at [688, 465] on div "Ashley furniture" at bounding box center [678, 474] width 98 height 18
type input "**********"
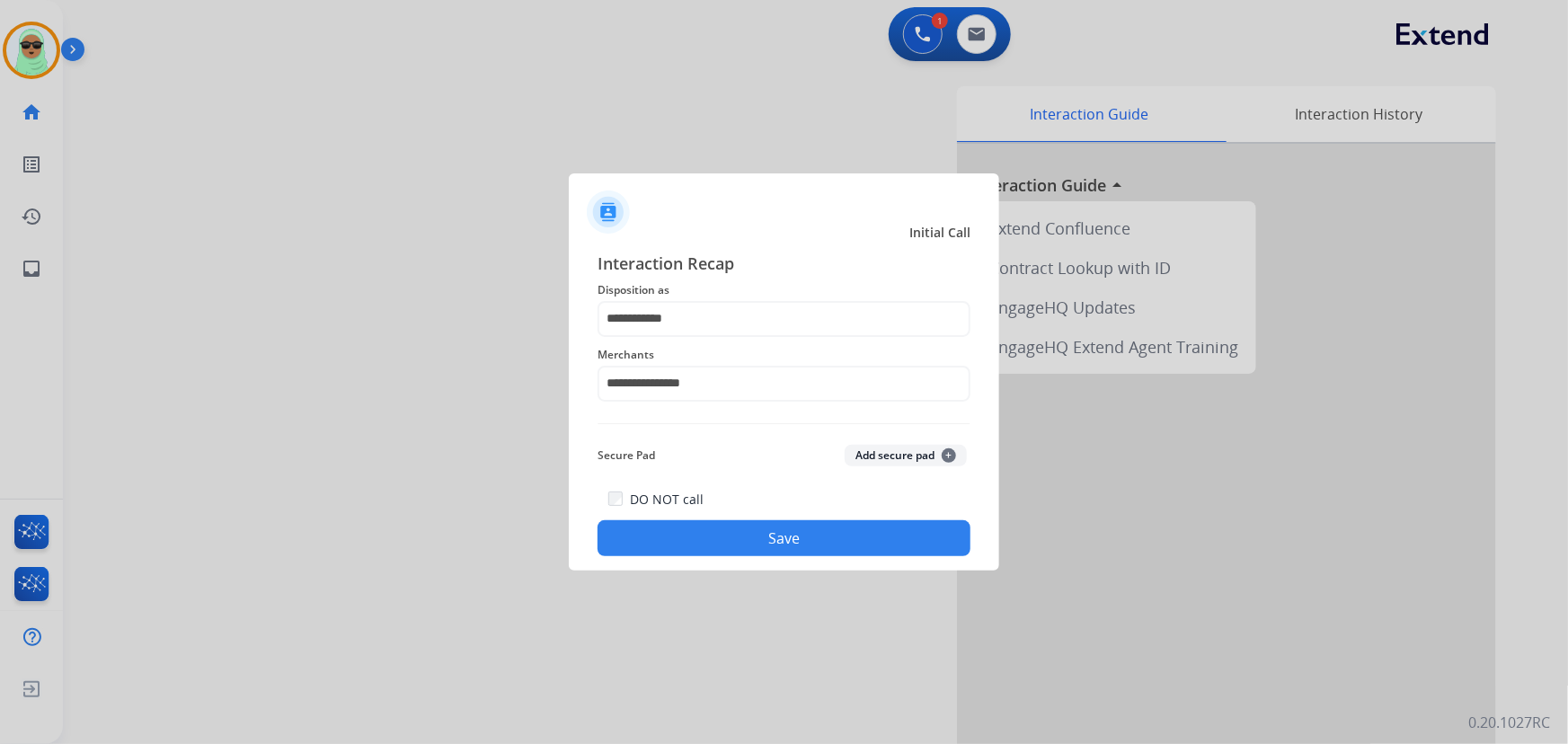
click at [776, 527] on button "Save" at bounding box center [784, 538] width 373 height 36
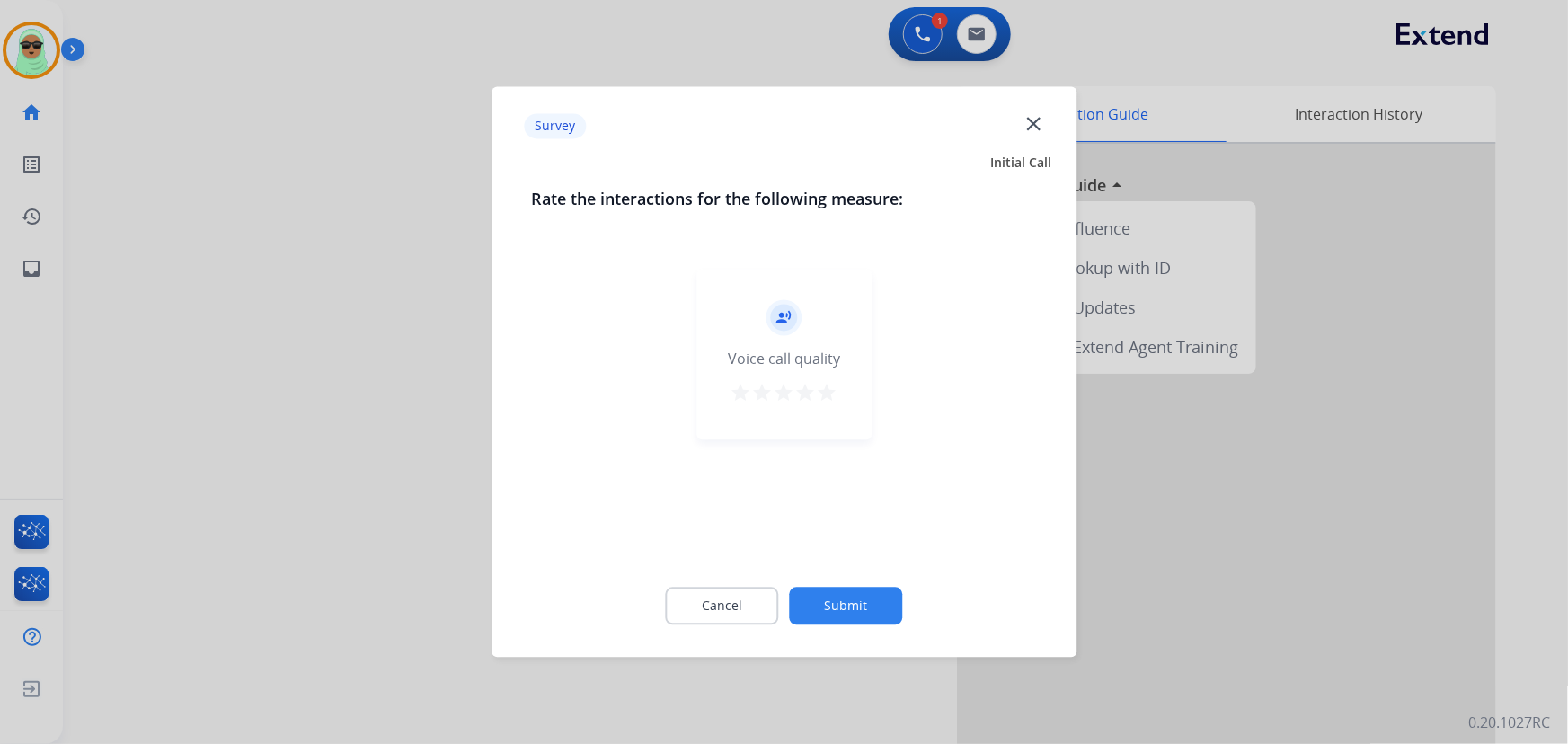
click at [855, 579] on div "Cancel Submit" at bounding box center [783, 605] width 506 height 80
click at [862, 593] on button "Submit" at bounding box center [846, 606] width 113 height 38
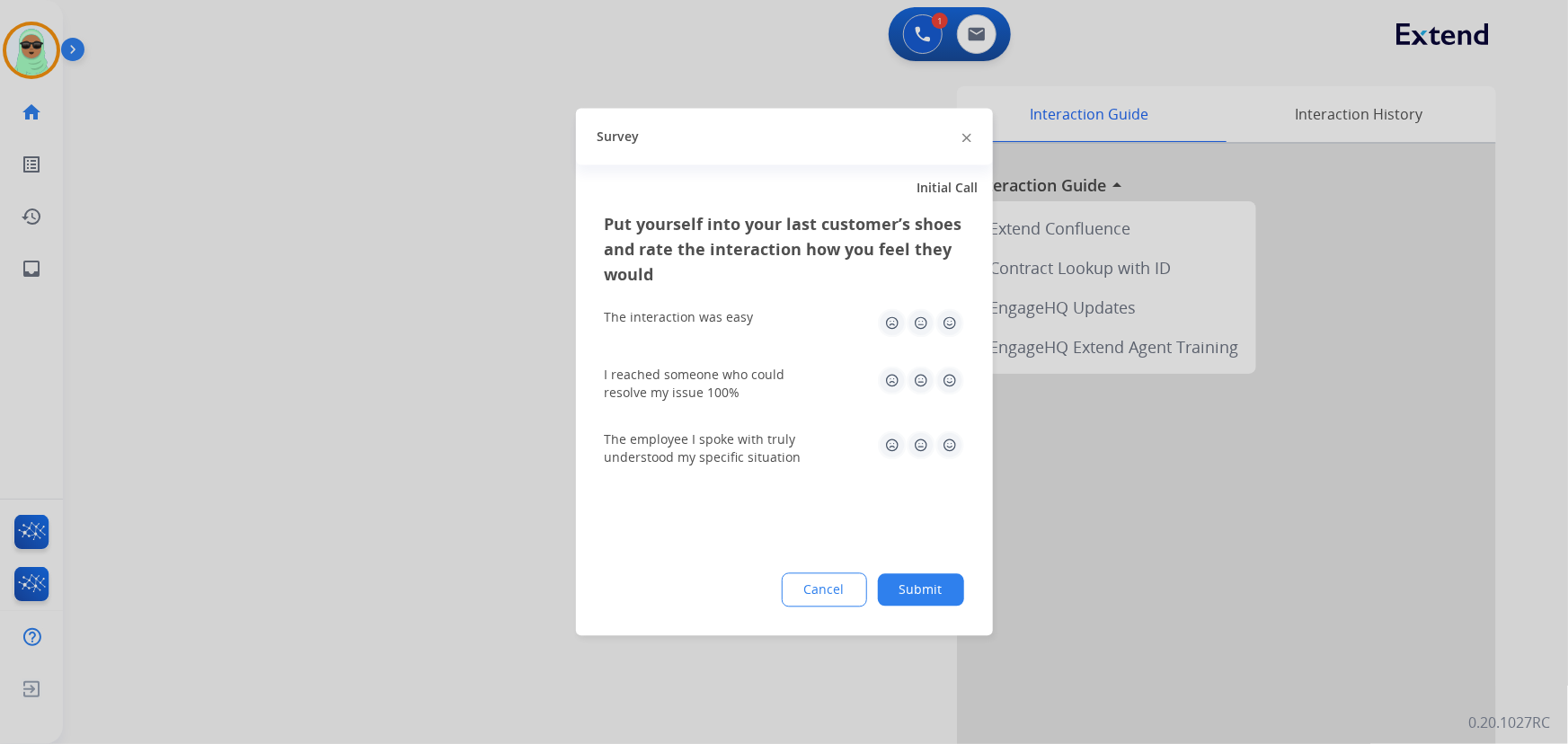
click at [962, 597] on div "Cancel Submit" at bounding box center [784, 590] width 359 height 34
click at [934, 600] on button "Submit" at bounding box center [920, 590] width 86 height 32
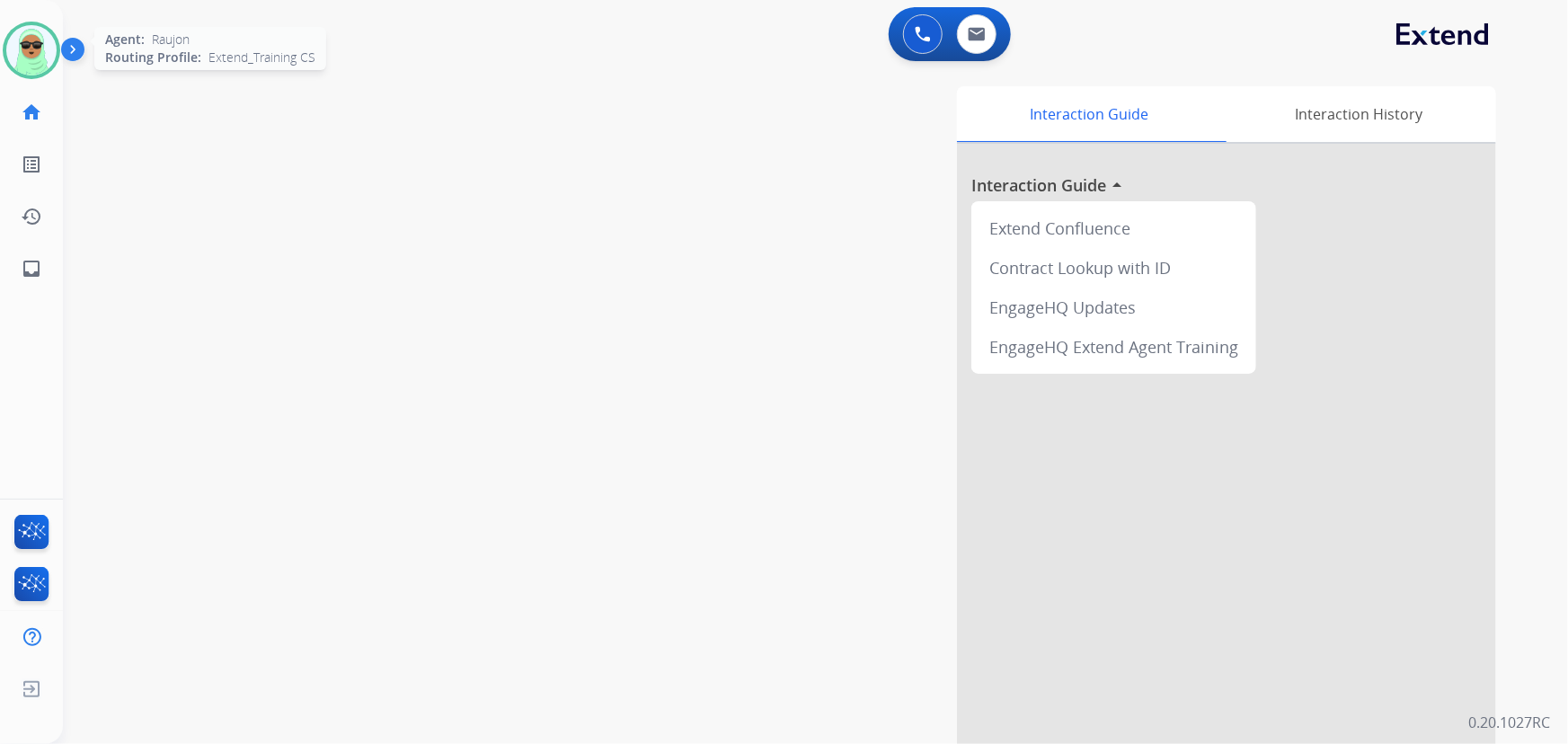
drag, startPoint x: 102, startPoint y: 52, endPoint x: 44, endPoint y: 53, distance: 58.0
click at [102, 52] on div "0 Voice Interactions 0 Email Interactions" at bounding box center [804, 36] width 1440 height 58
click at [26, 54] on img at bounding box center [31, 50] width 50 height 50
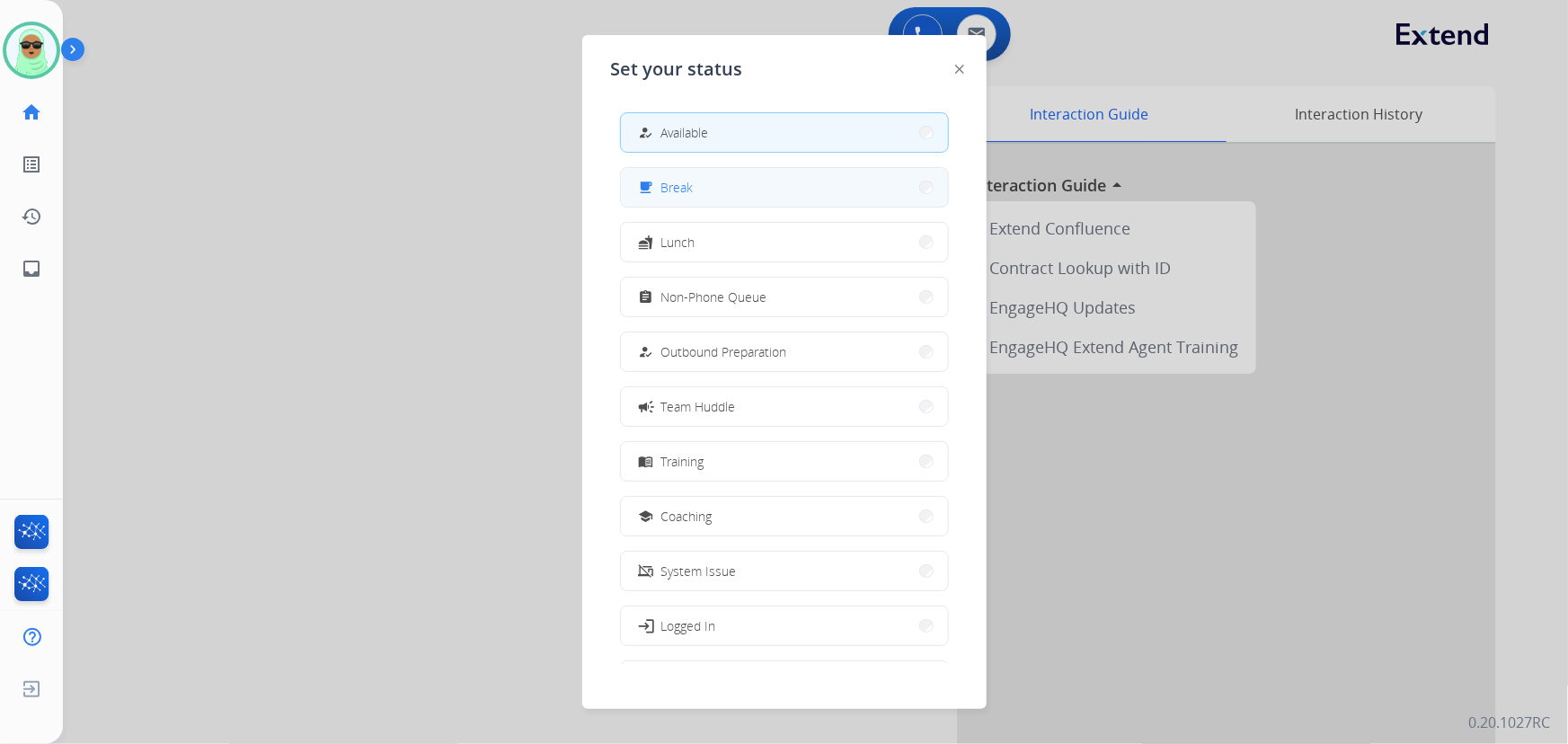
click at [774, 188] on button "free_breakfast Break" at bounding box center [784, 187] width 327 height 39
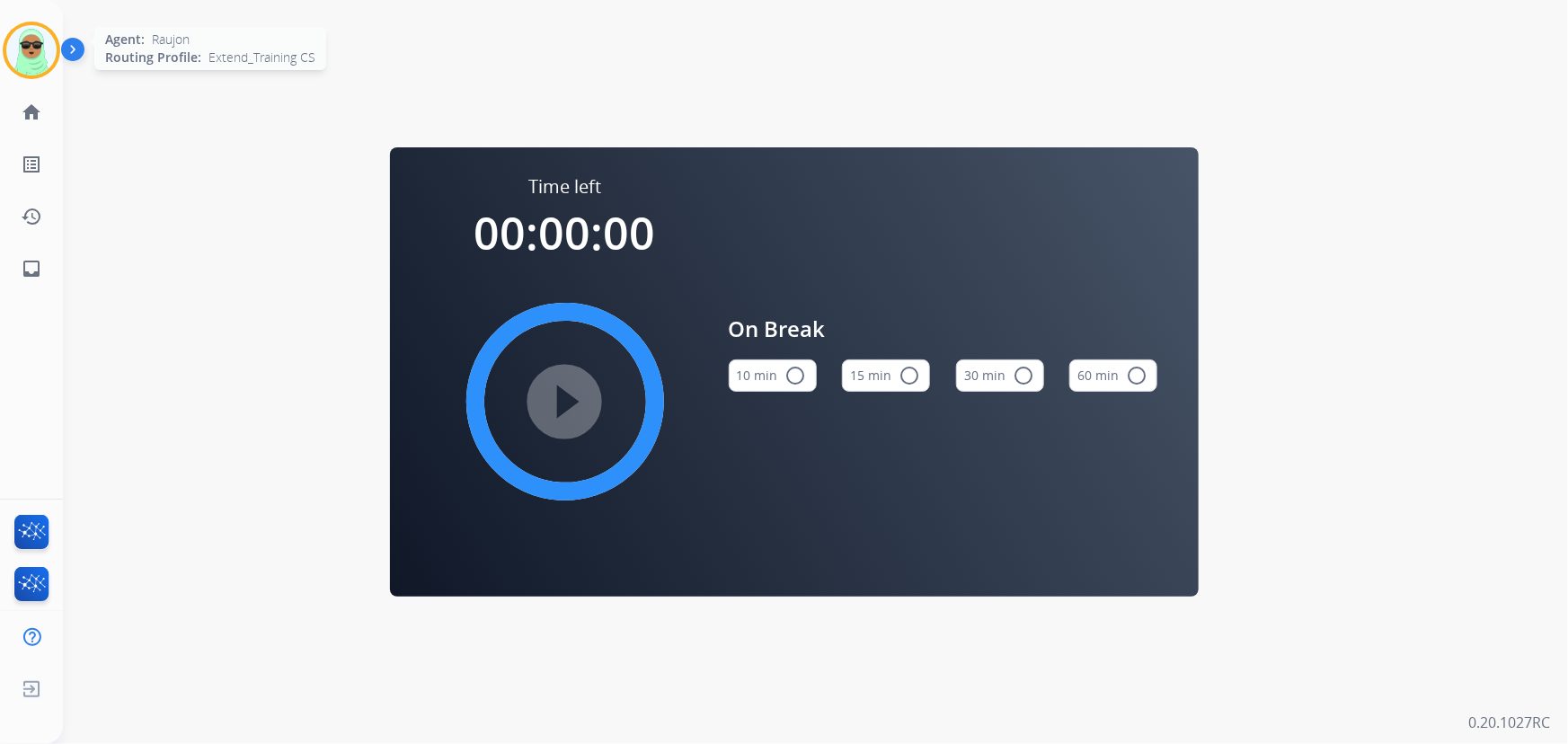
click at [43, 36] on img at bounding box center [31, 50] width 50 height 50
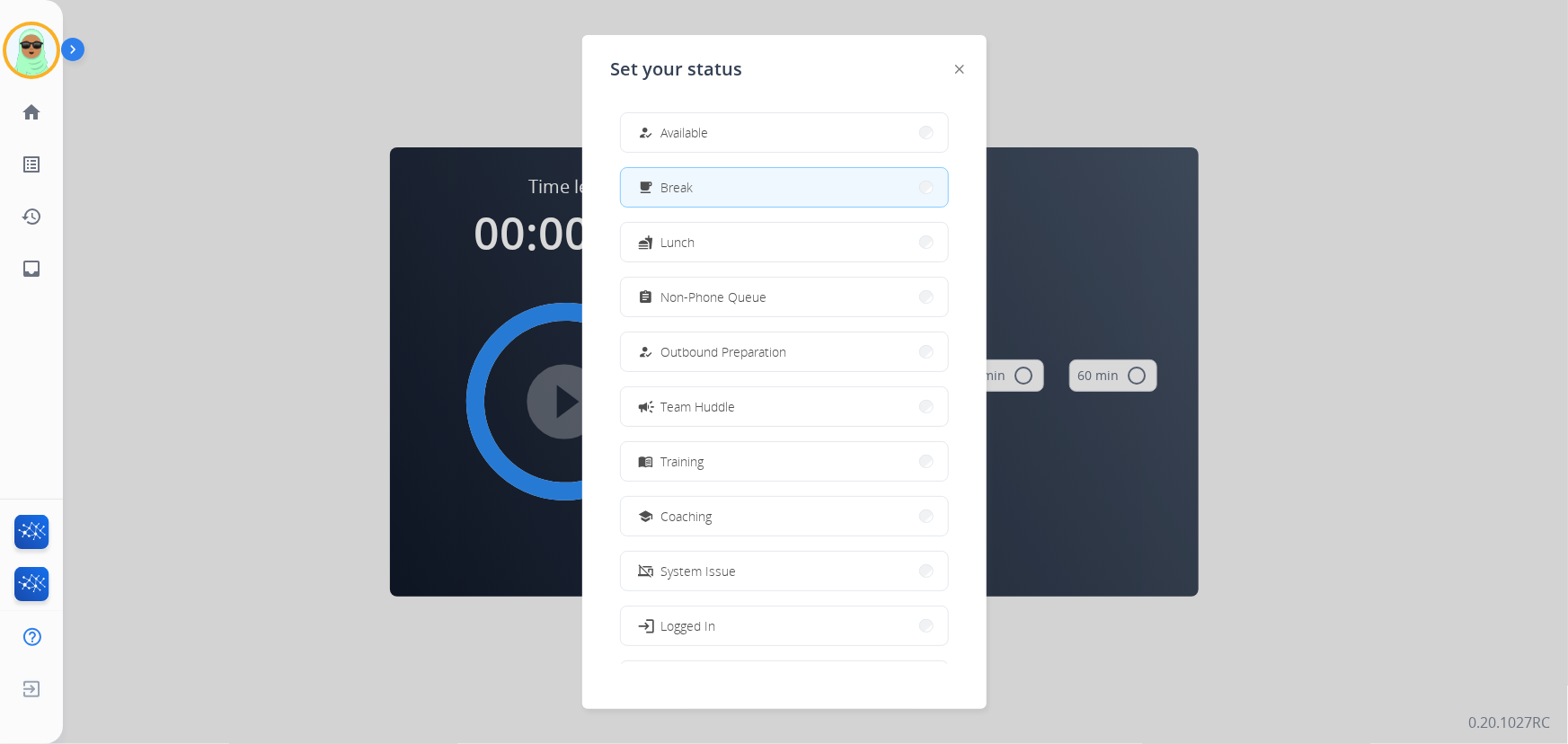
click at [710, 152] on div "how_to_reg Available free_breakfast Break fastfood Lunch assignment Non-Phone Q…" at bounding box center [784, 381] width 347 height 565
click at [721, 132] on button "how_to_reg Available" at bounding box center [784, 132] width 327 height 39
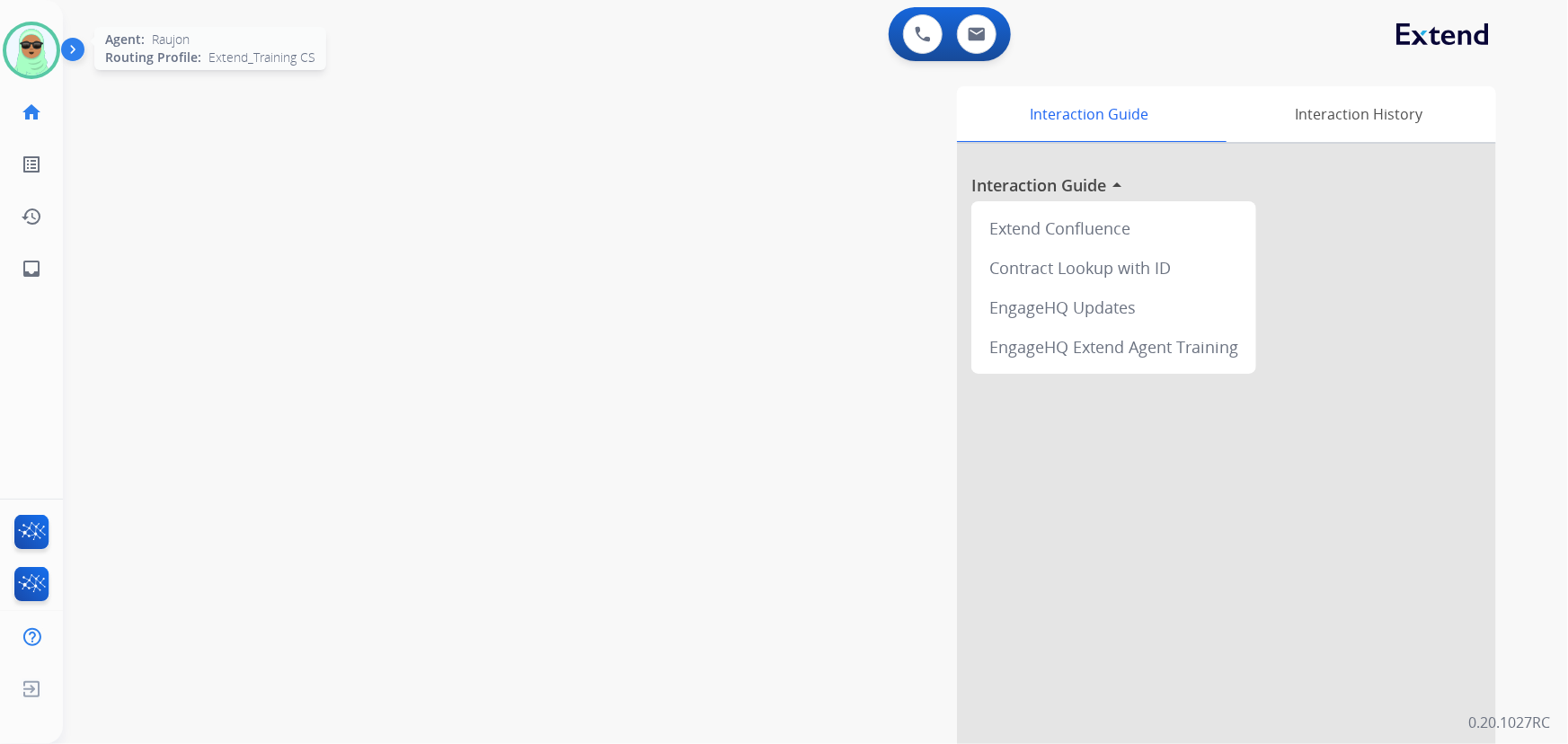
click at [38, 60] on img at bounding box center [31, 50] width 50 height 50
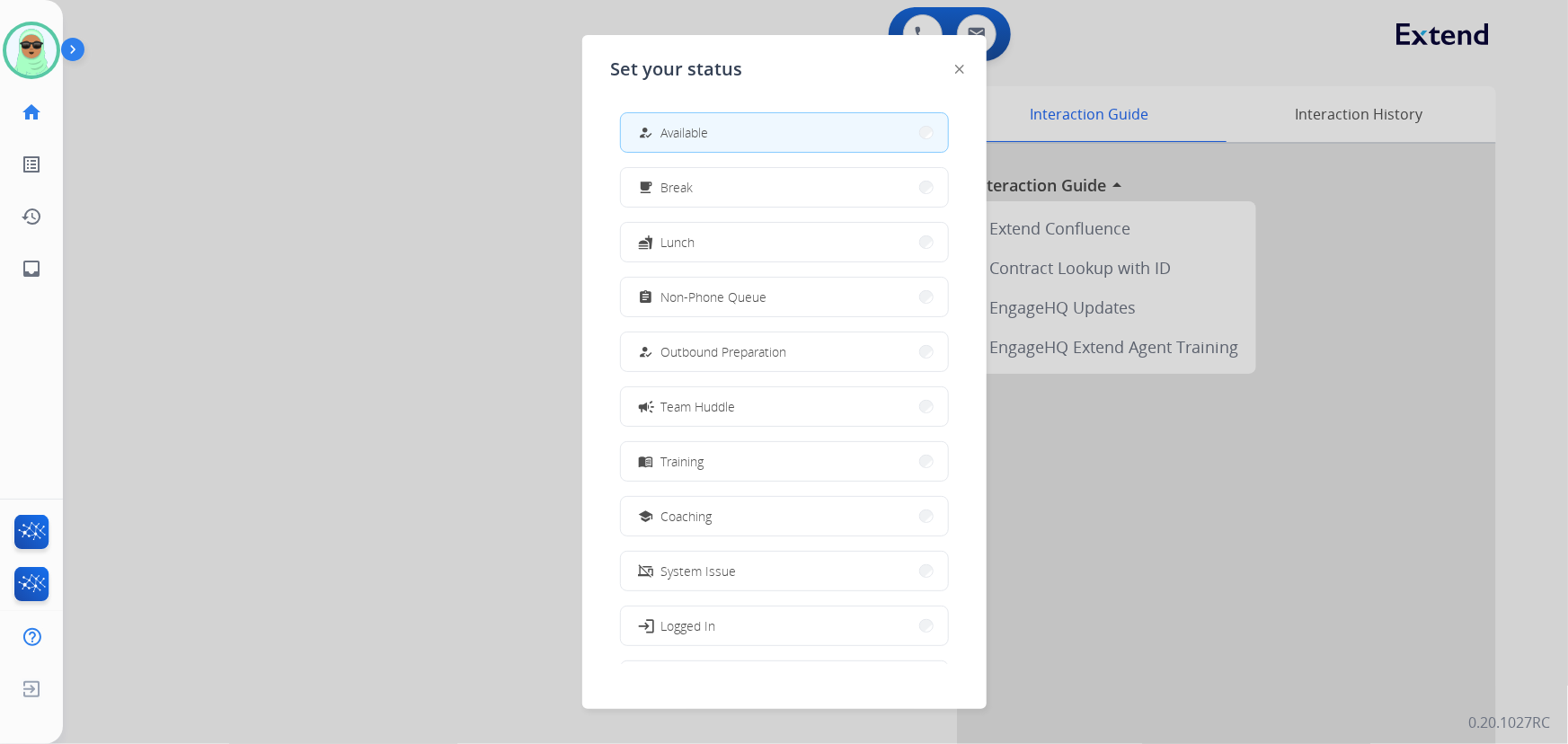
click at [688, 129] on span "Available" at bounding box center [685, 132] width 47 height 19
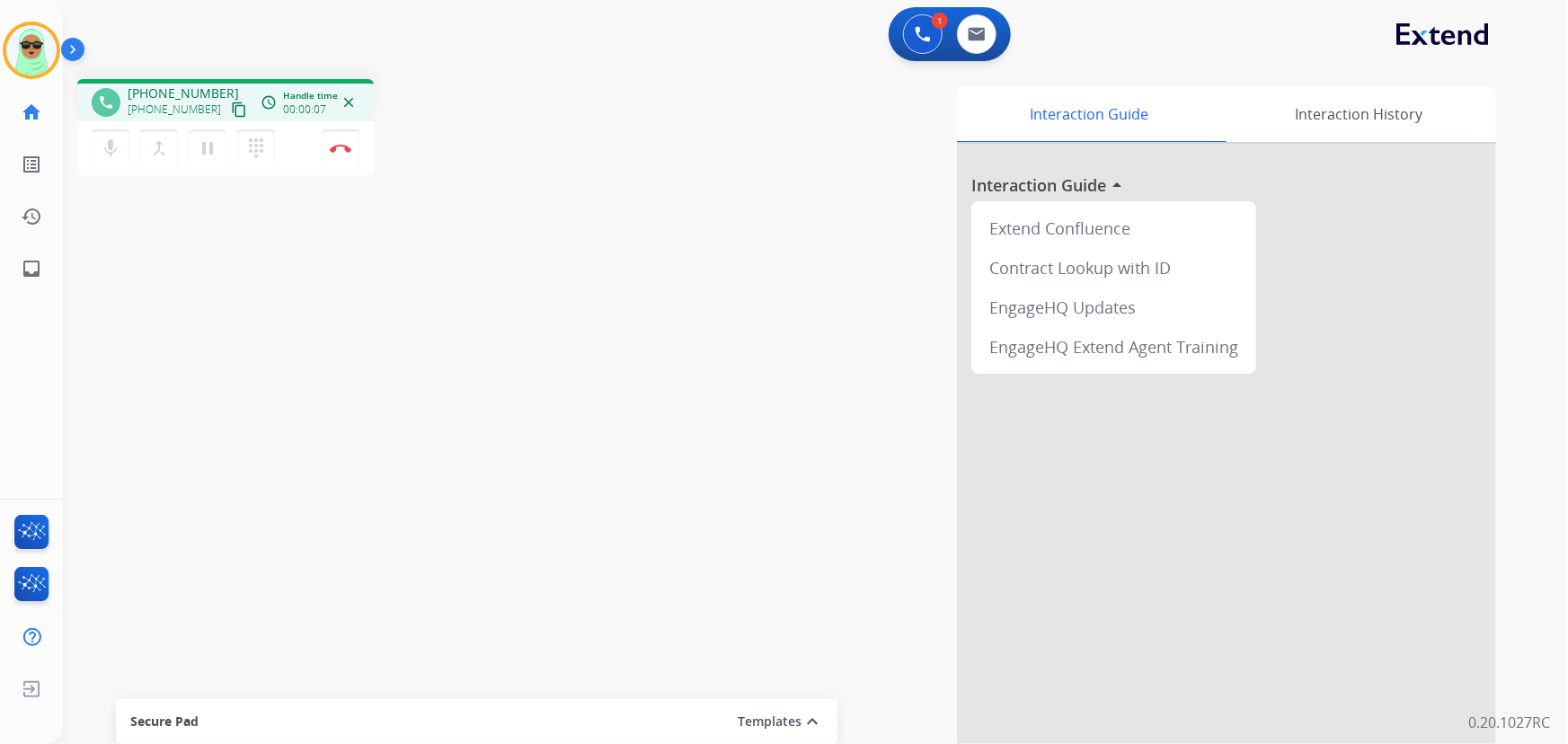
click at [231, 110] on mat-icon "content_copy" at bounding box center [238, 109] width 16 height 16
click at [231, 114] on mat-icon "content_copy" at bounding box center [238, 109] width 16 height 16
click at [231, 105] on mat-icon "content_copy" at bounding box center [238, 109] width 16 height 16
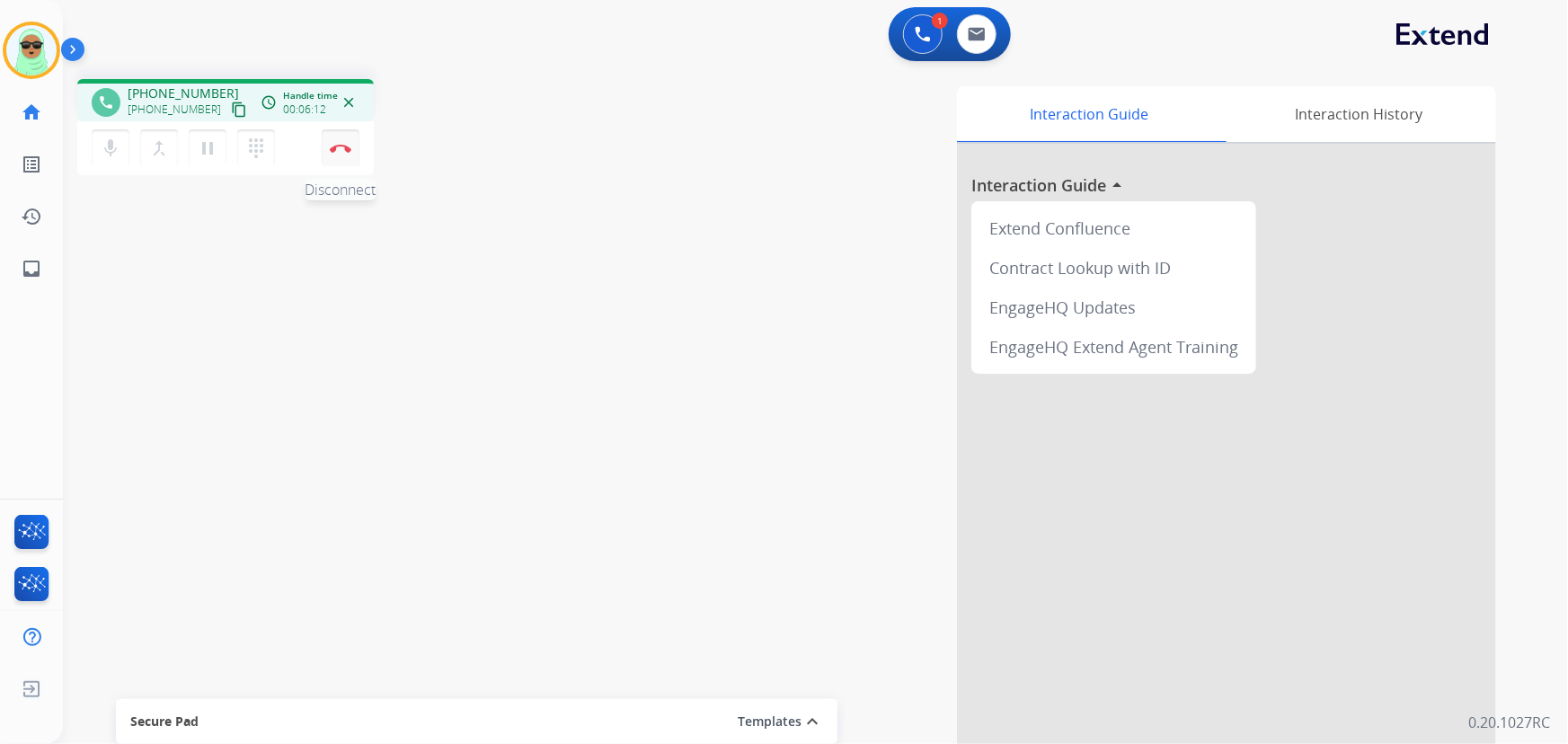
click at [345, 141] on button "Disconnect" at bounding box center [340, 148] width 38 height 38
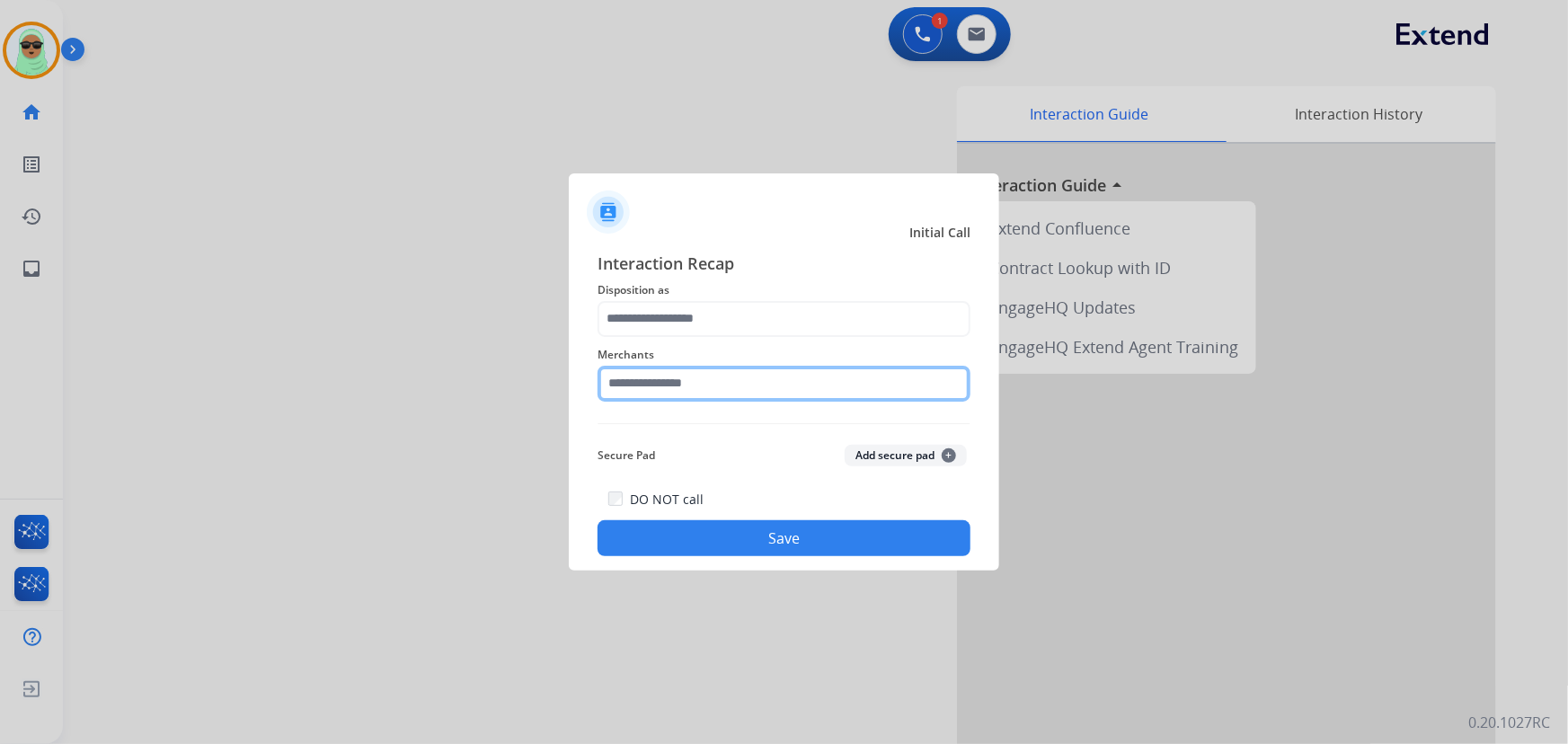
click at [636, 379] on input "text" at bounding box center [784, 384] width 373 height 36
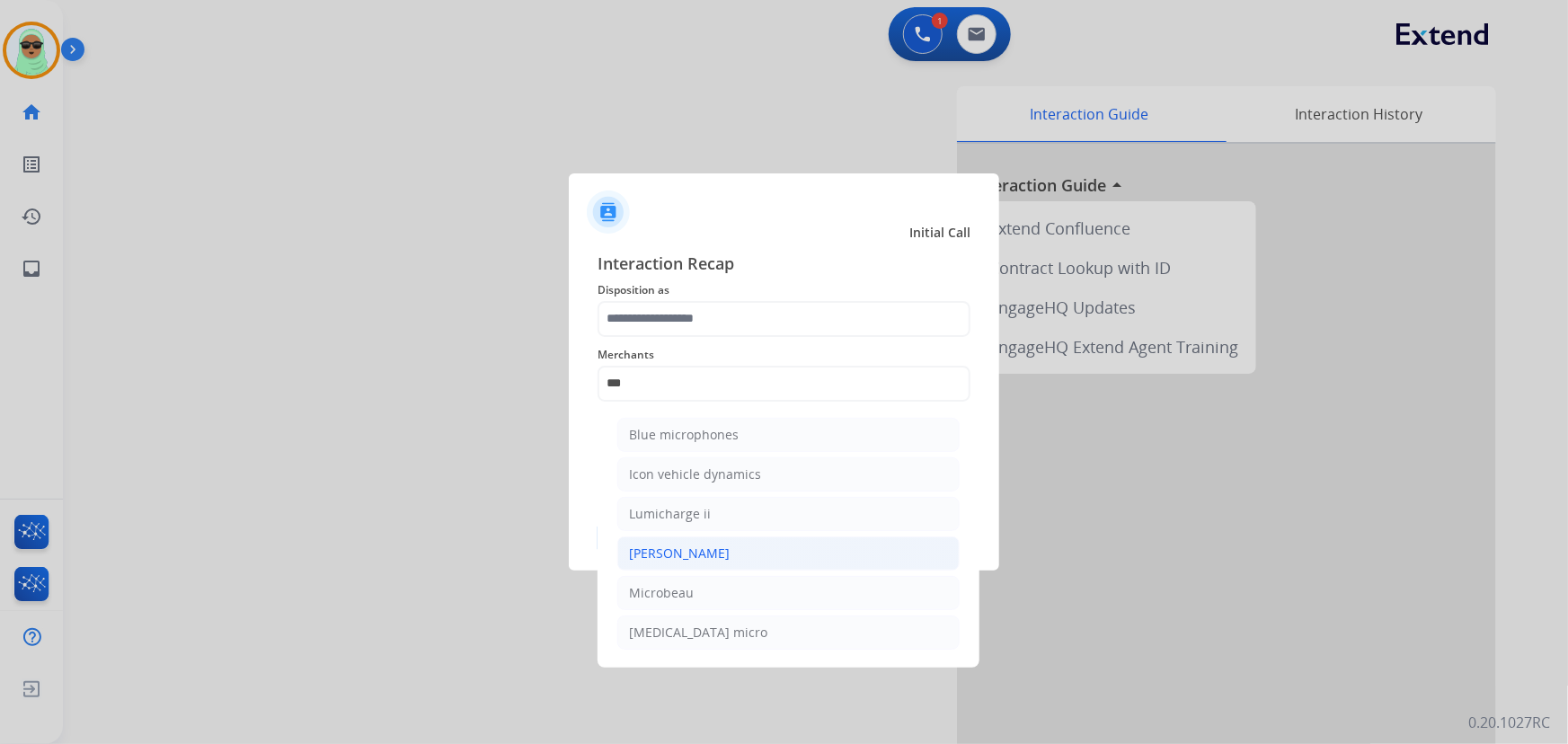
click at [720, 545] on li "[PERSON_NAME]" at bounding box center [789, 553] width 342 height 34
type input "********"
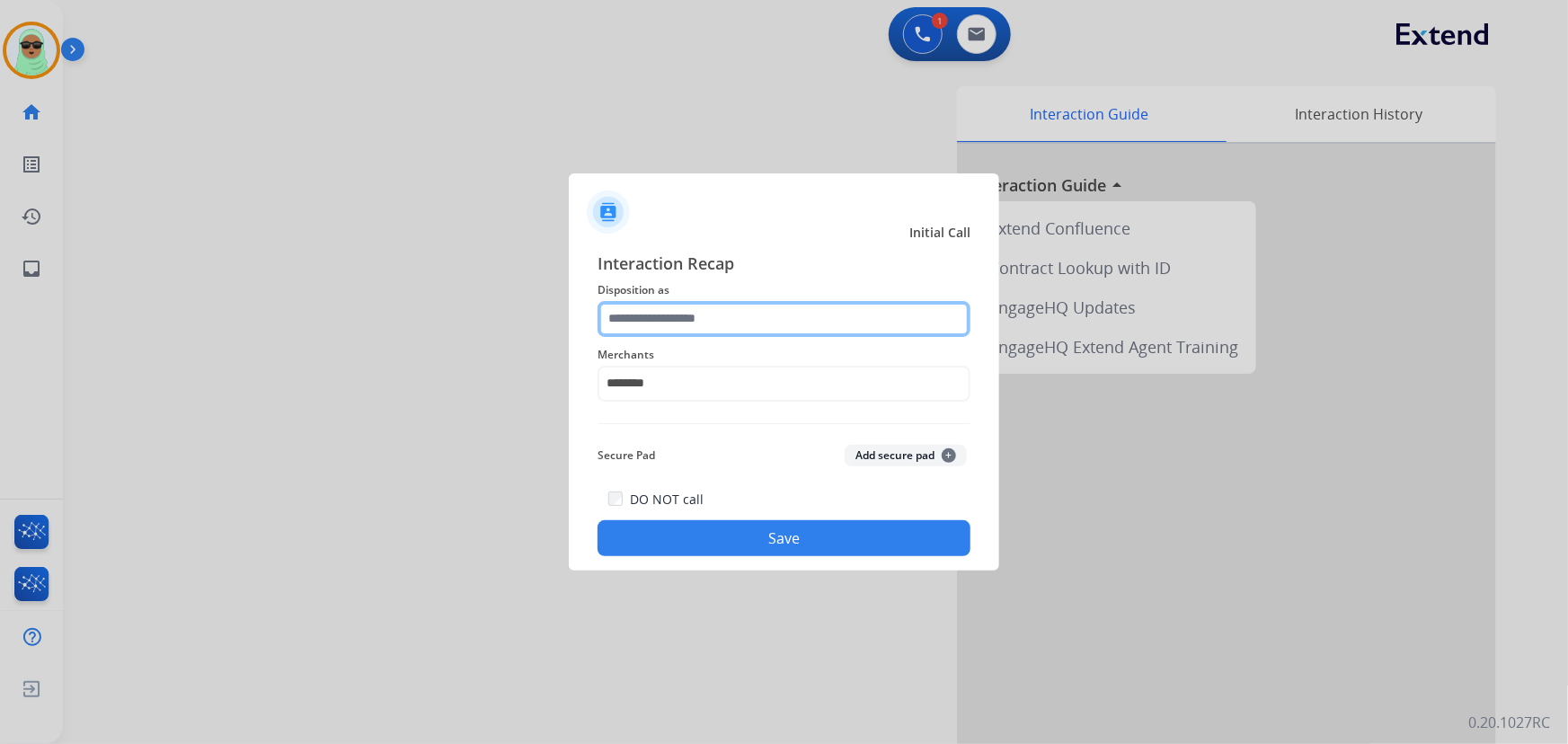
click at [701, 309] on input "text" at bounding box center [784, 319] width 373 height 36
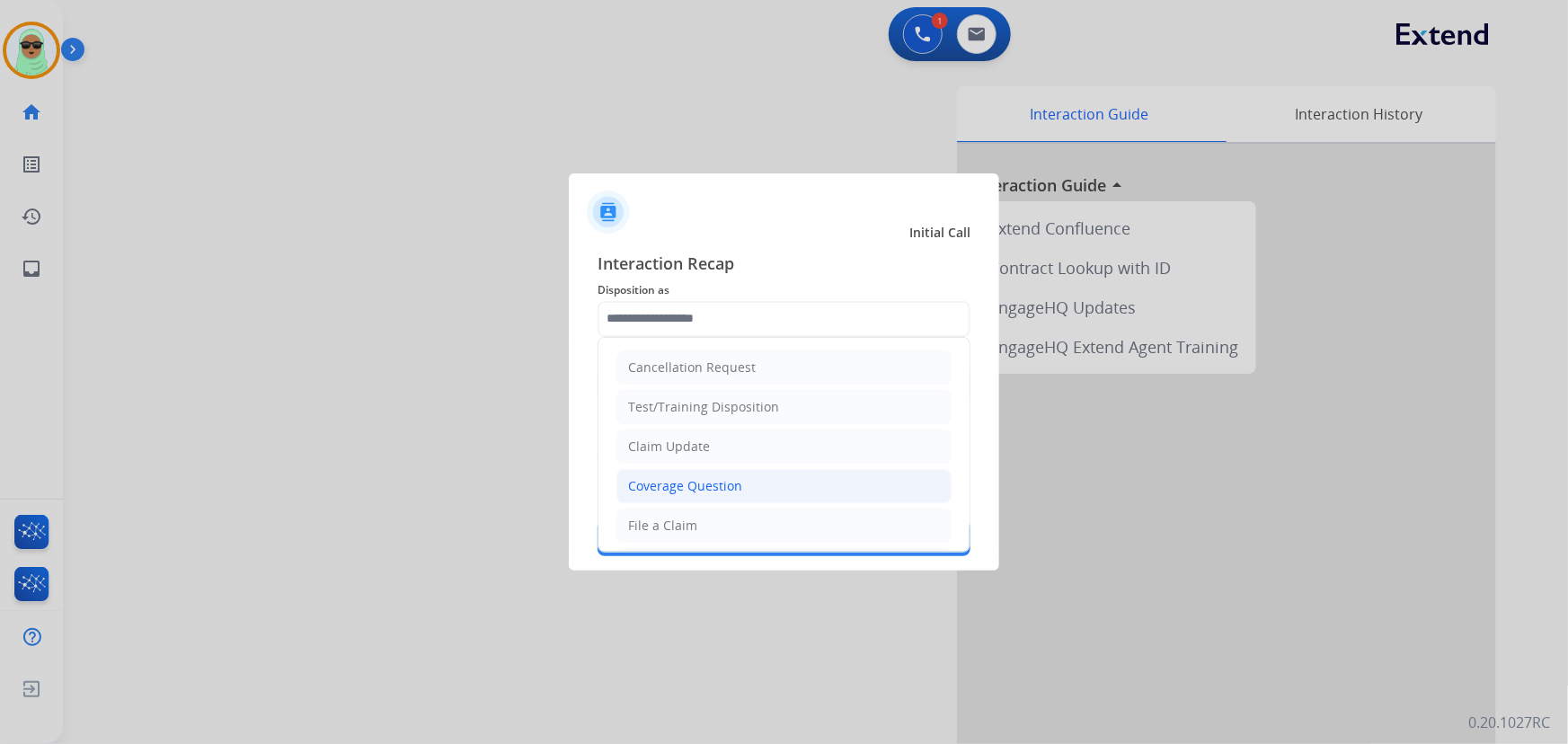
click at [725, 478] on div "Coverage Question" at bounding box center [685, 485] width 114 height 18
type input "**********"
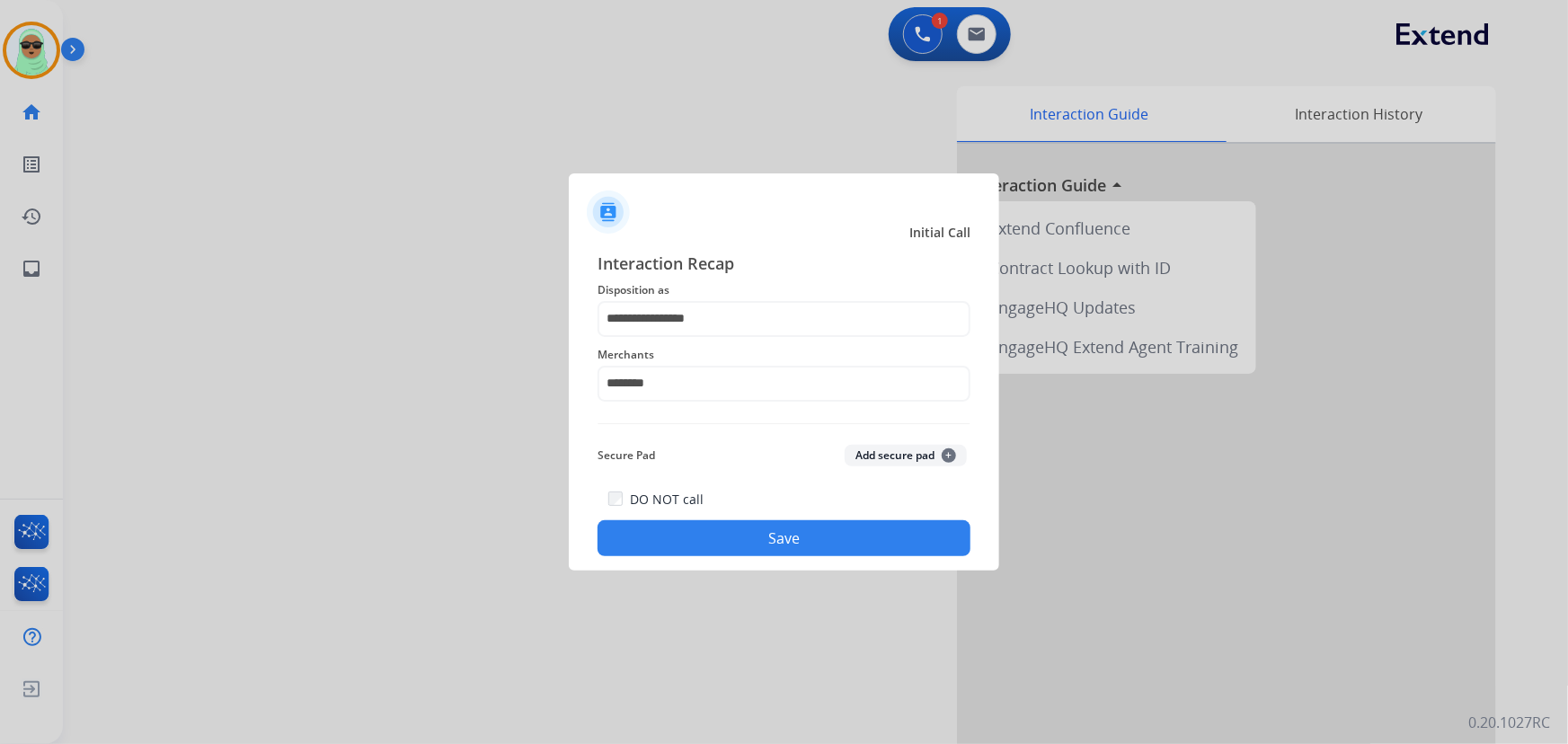
click at [938, 553] on button "Save" at bounding box center [784, 538] width 373 height 36
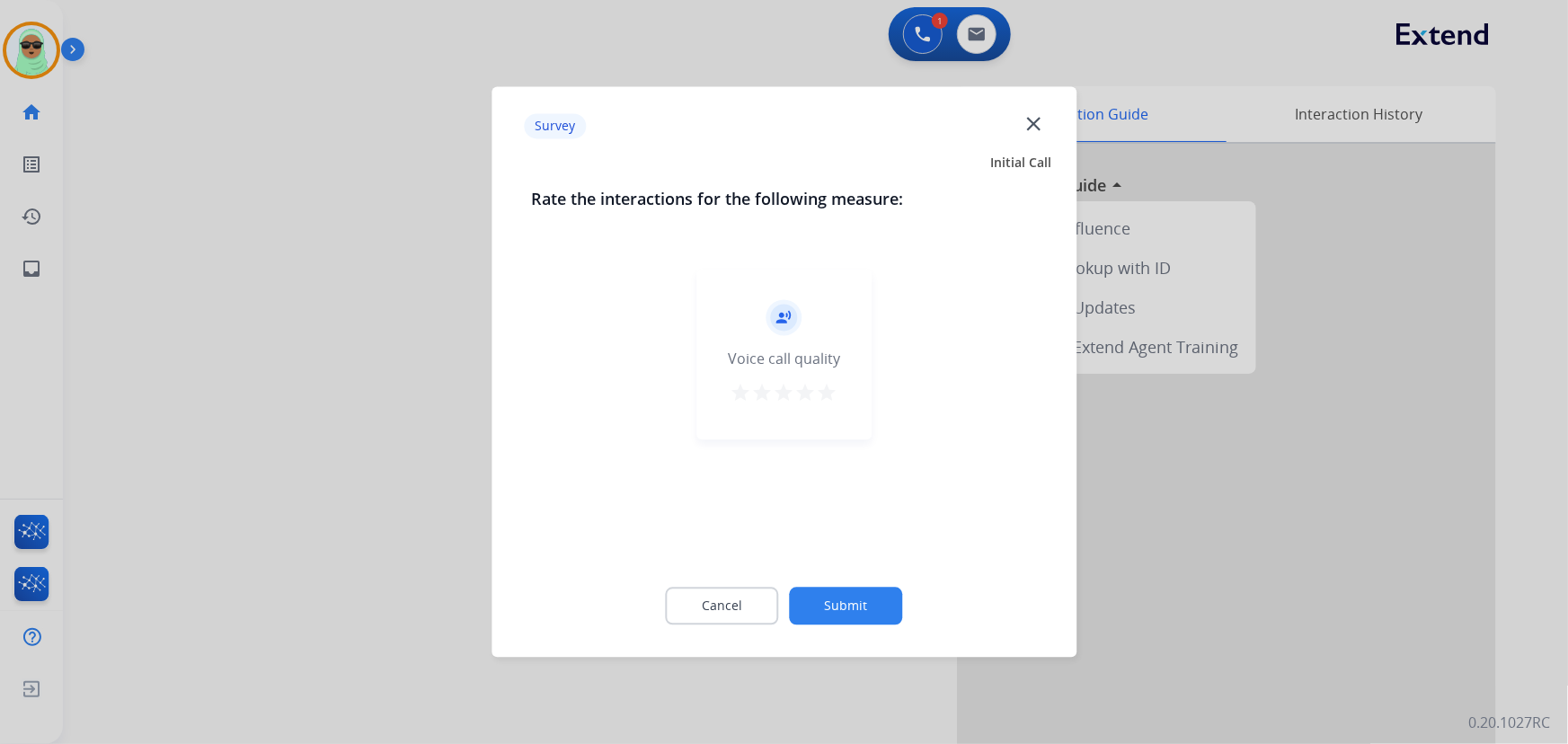
click at [893, 575] on div "Cancel Submit" at bounding box center [783, 605] width 506 height 80
click at [883, 594] on button "Submit" at bounding box center [846, 606] width 113 height 38
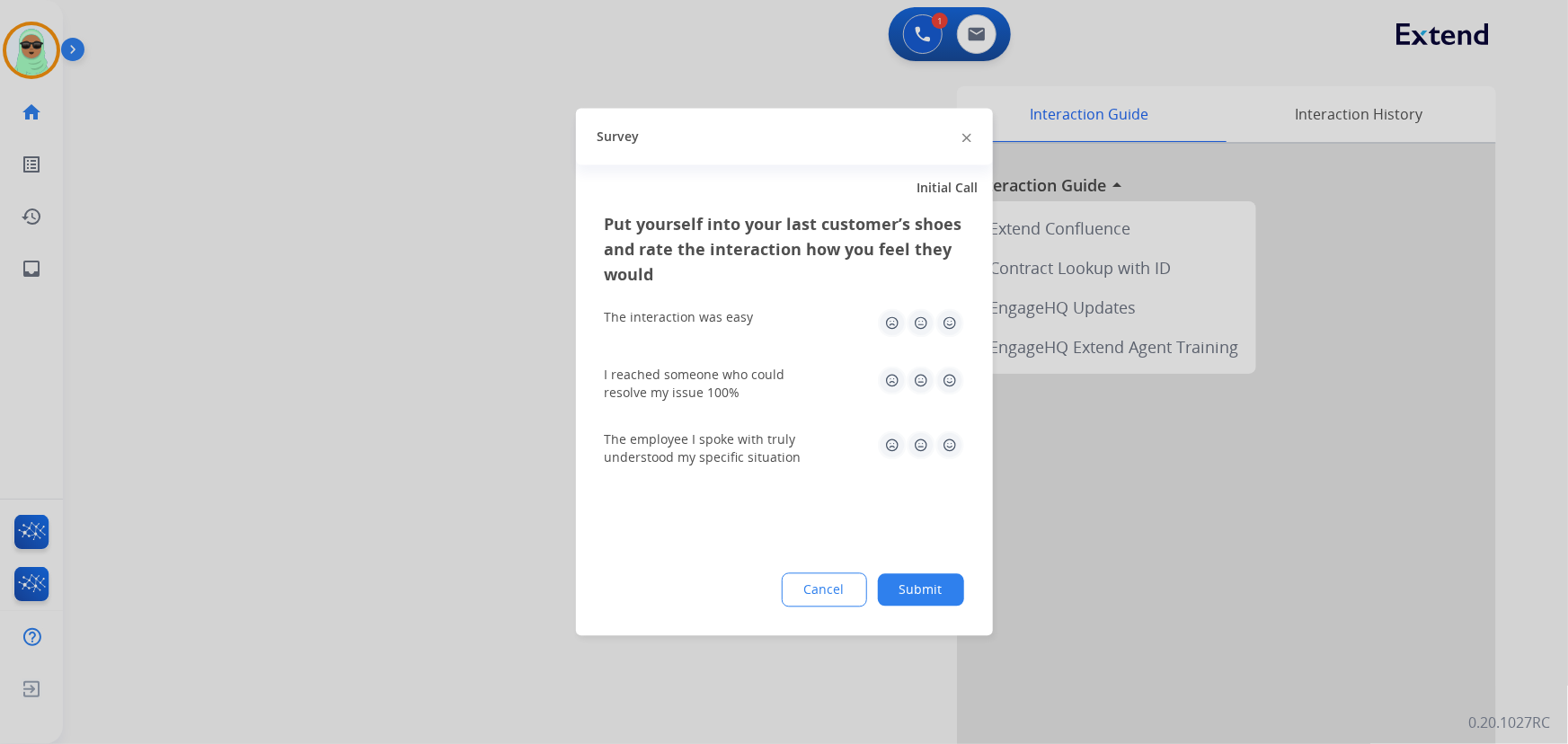
click at [912, 584] on button "Submit" at bounding box center [920, 590] width 86 height 32
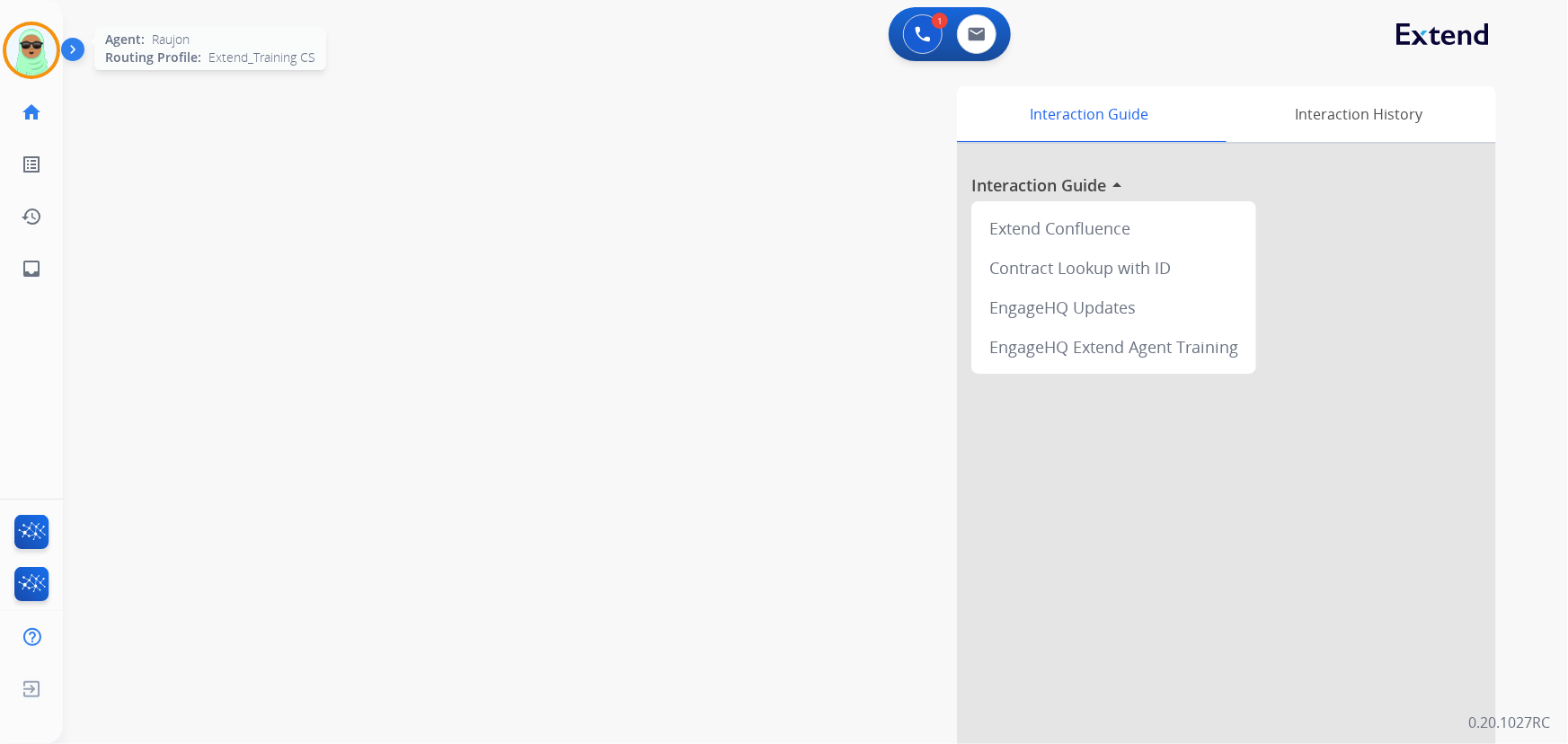
drag, startPoint x: 6, startPoint y: 22, endPoint x: 36, endPoint y: 44, distance: 37.2
click at [6, 22] on div "Agent: Raujon Routing Profile: Extend_Training CS" at bounding box center [31, 50] width 58 height 58
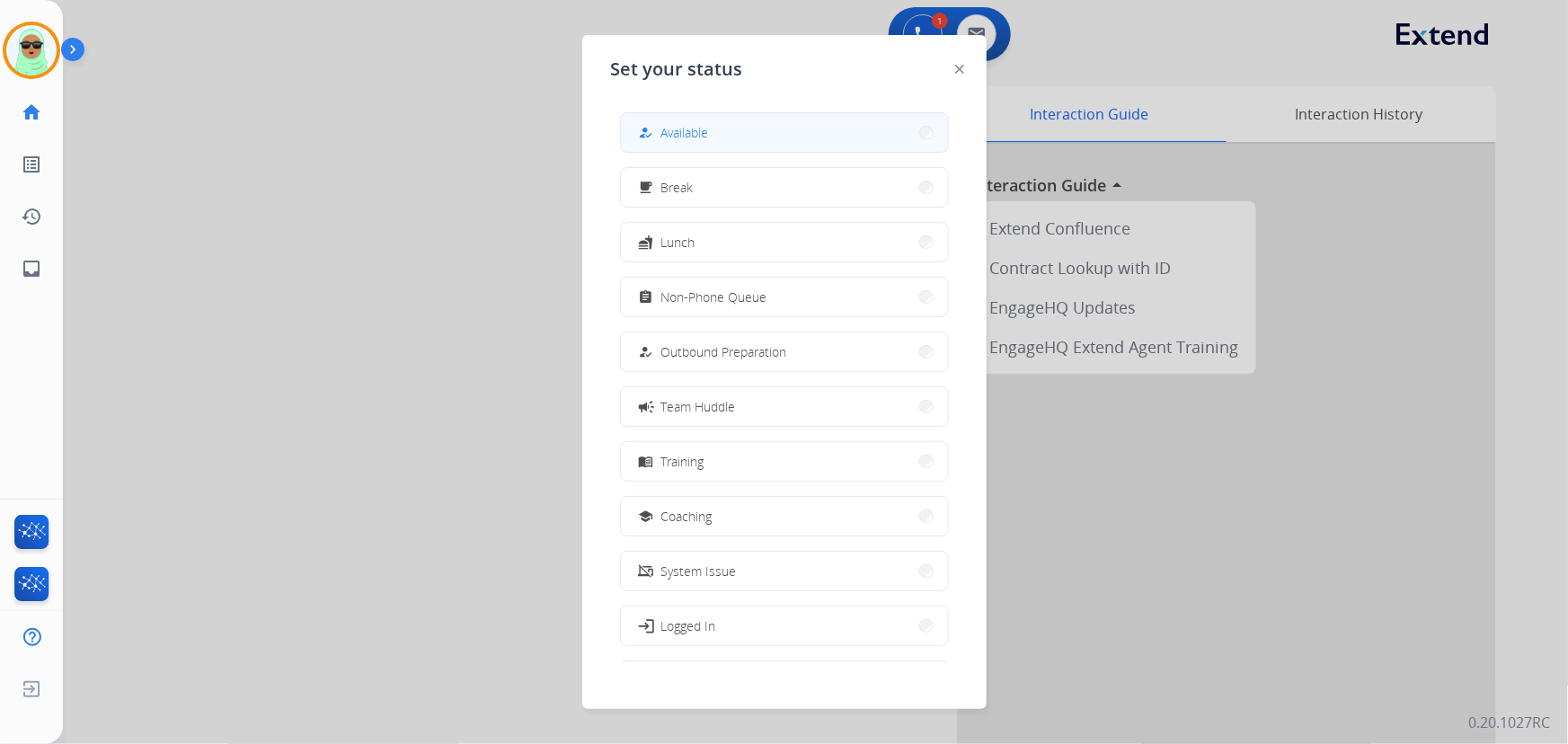
click at [686, 117] on button "how_to_reg Available" at bounding box center [784, 132] width 327 height 39
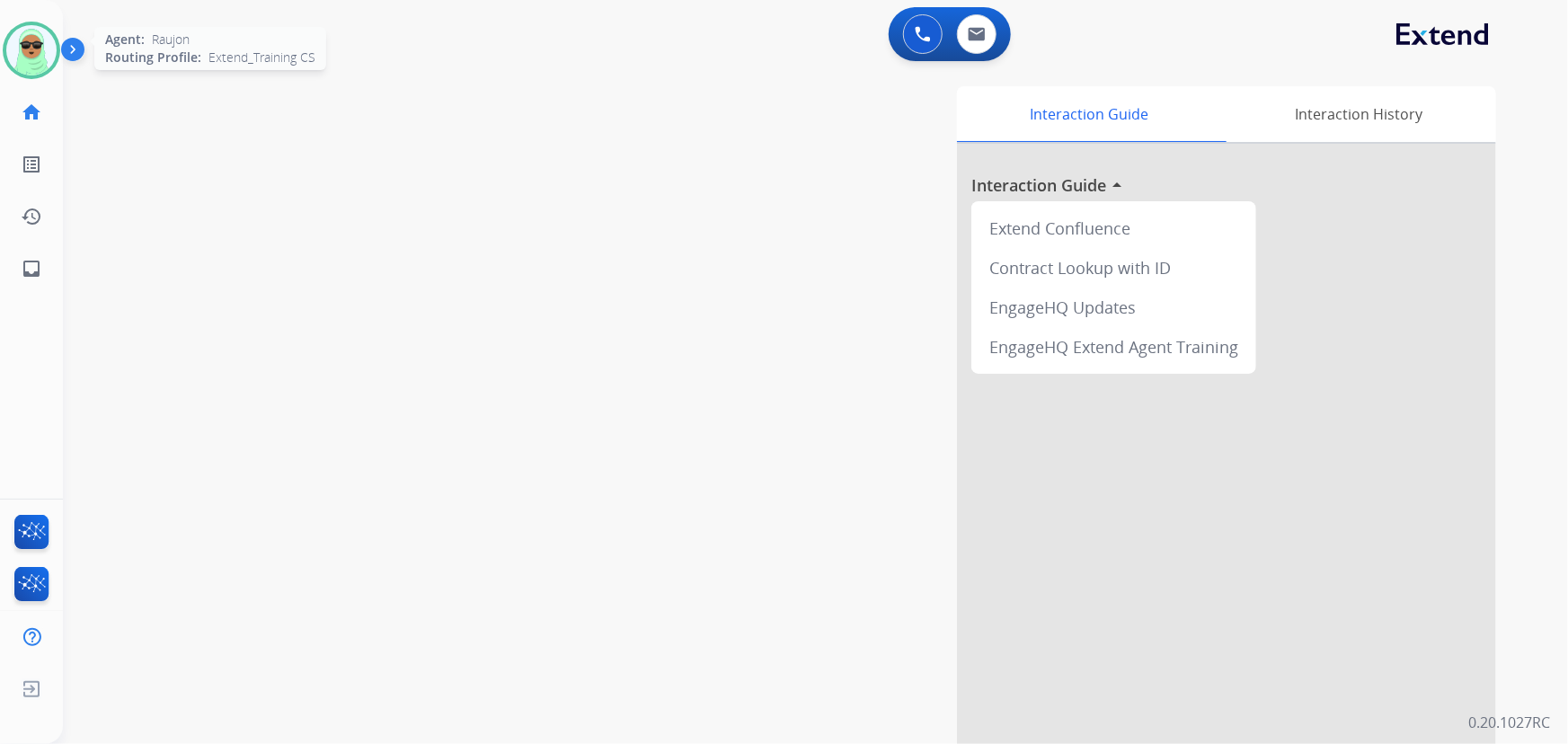
drag, startPoint x: 58, startPoint y: 47, endPoint x: 4, endPoint y: 61, distance: 55.8
click at [44, 53] on div at bounding box center [31, 50] width 58 height 58
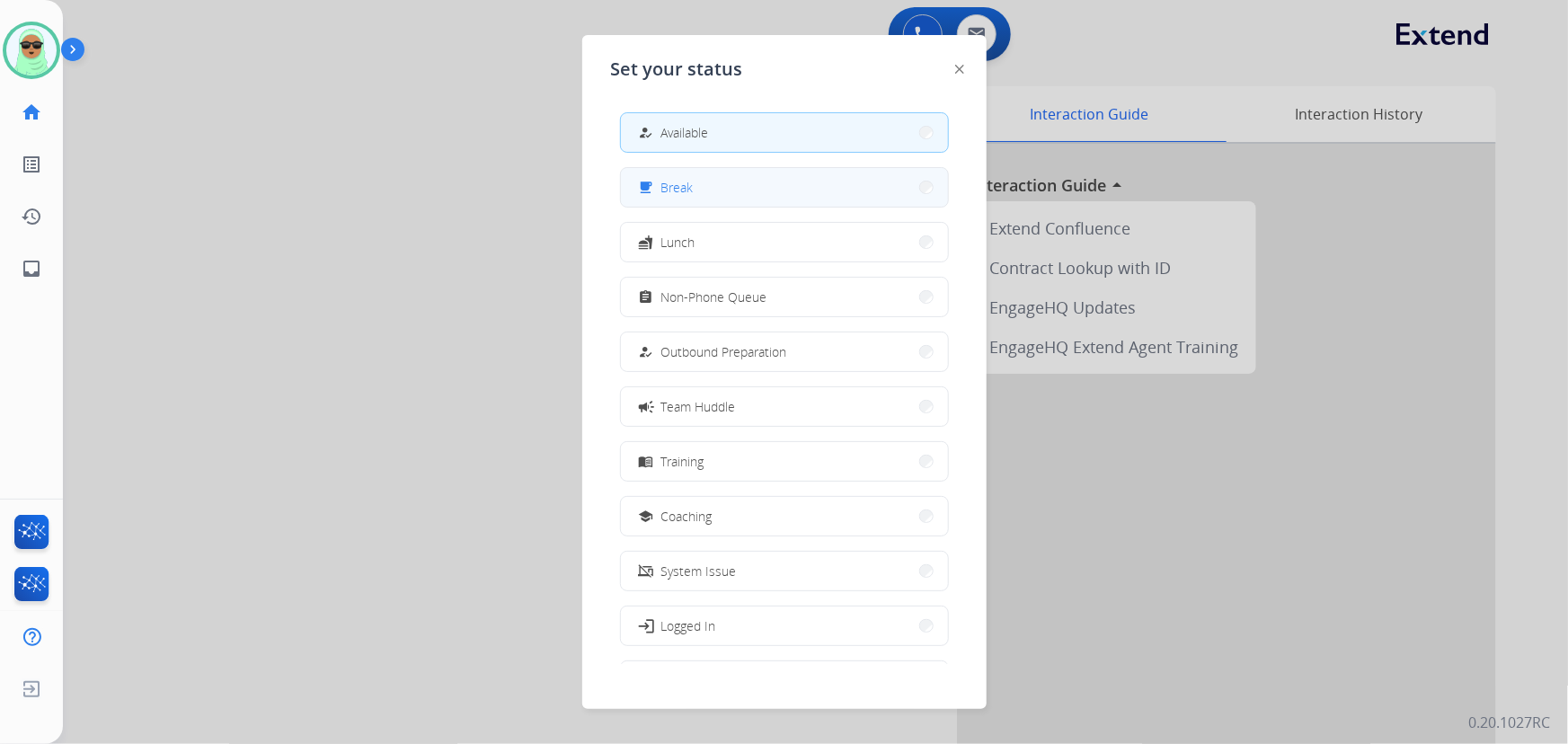
click at [753, 190] on button "free_breakfast Break" at bounding box center [784, 187] width 327 height 39
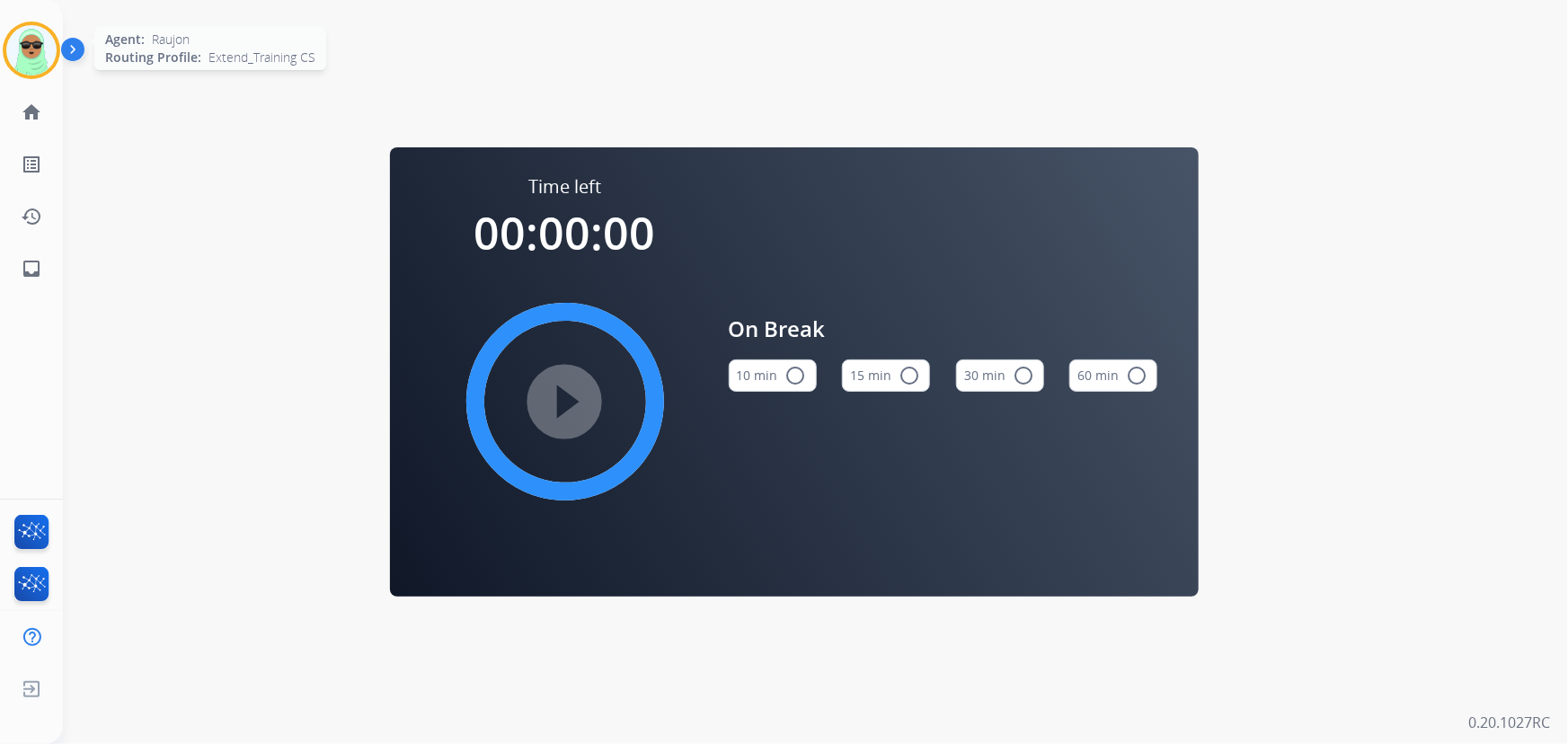
click at [48, 44] on img at bounding box center [31, 50] width 50 height 50
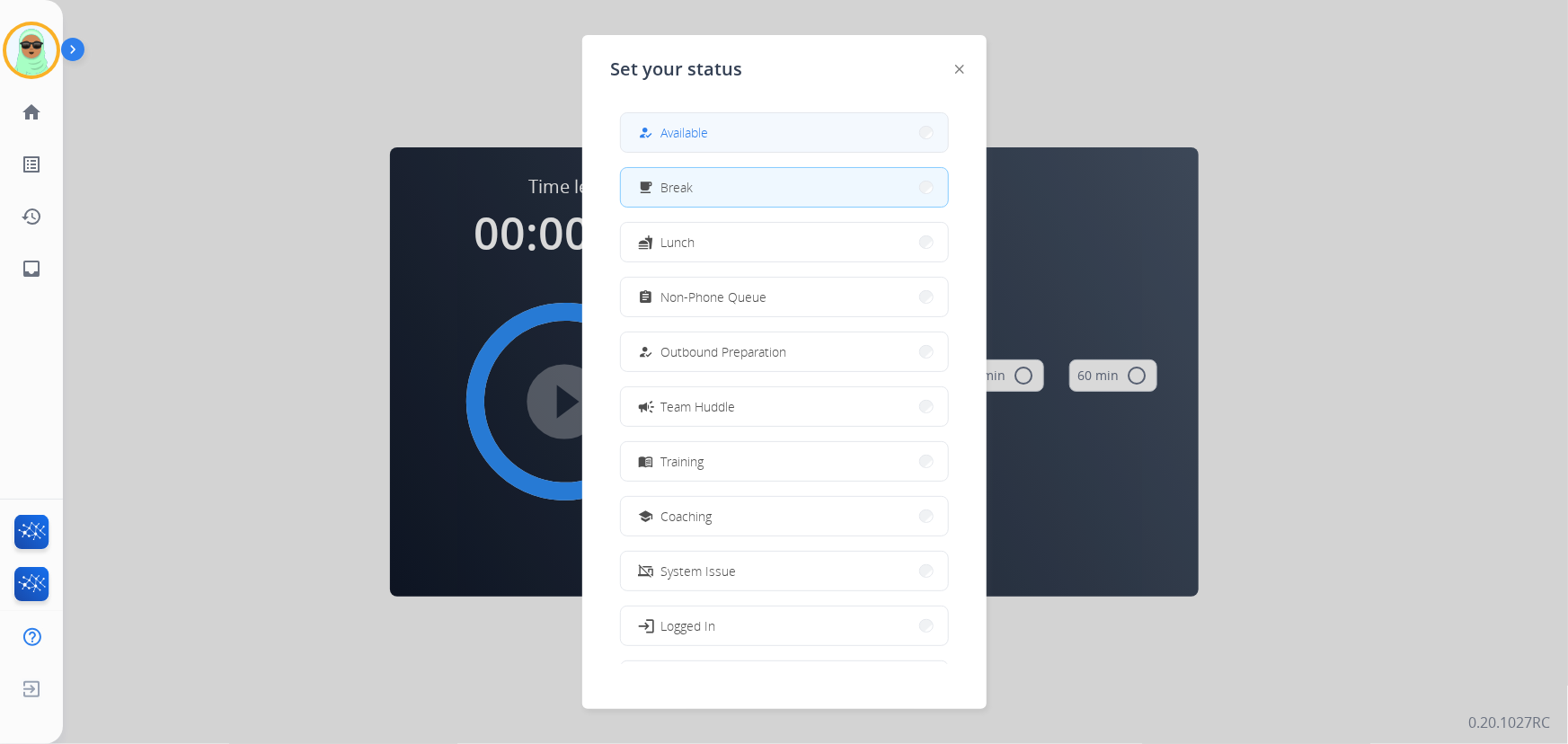
click at [825, 134] on button "how_to_reg Available" at bounding box center [784, 132] width 327 height 39
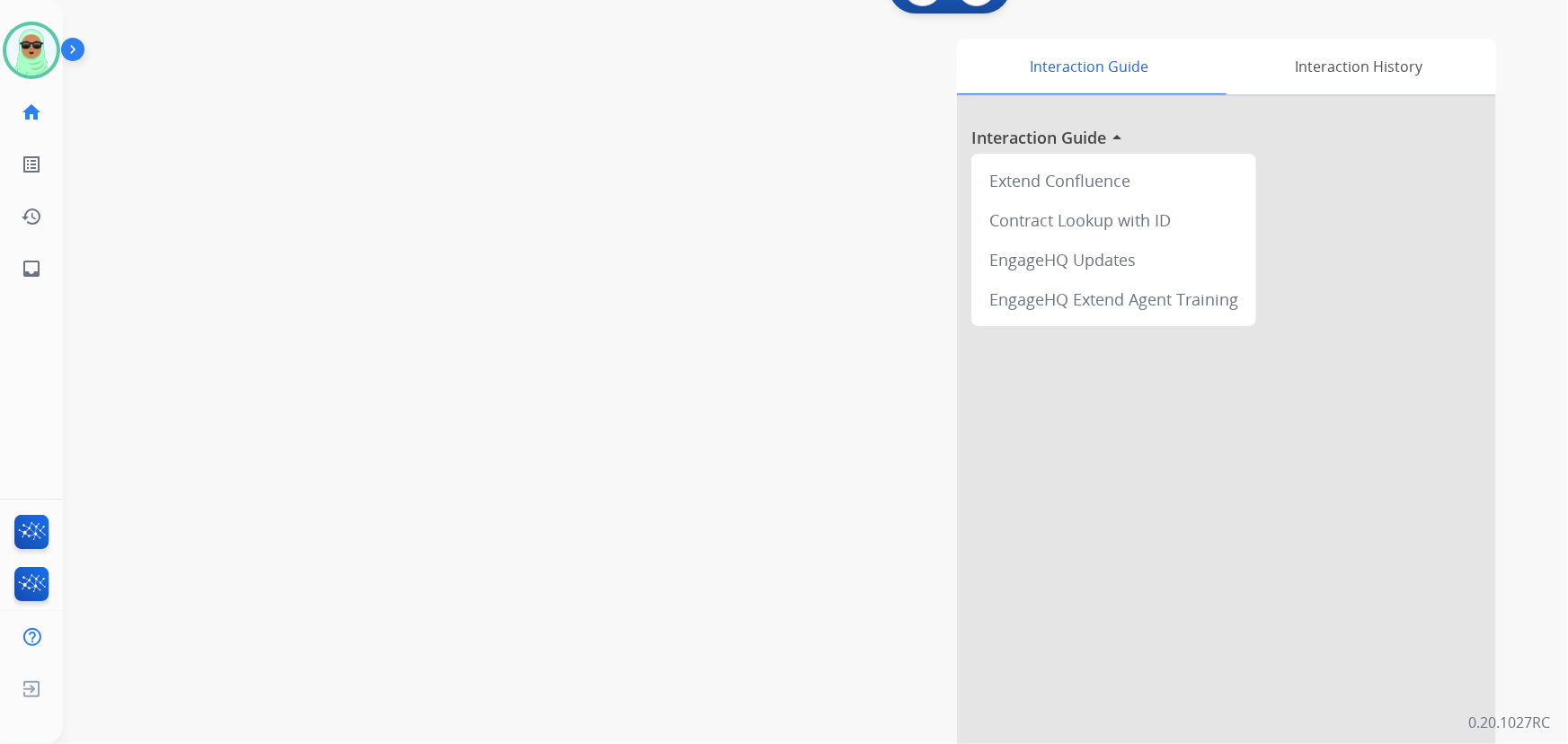
scroll to position [70, 0]
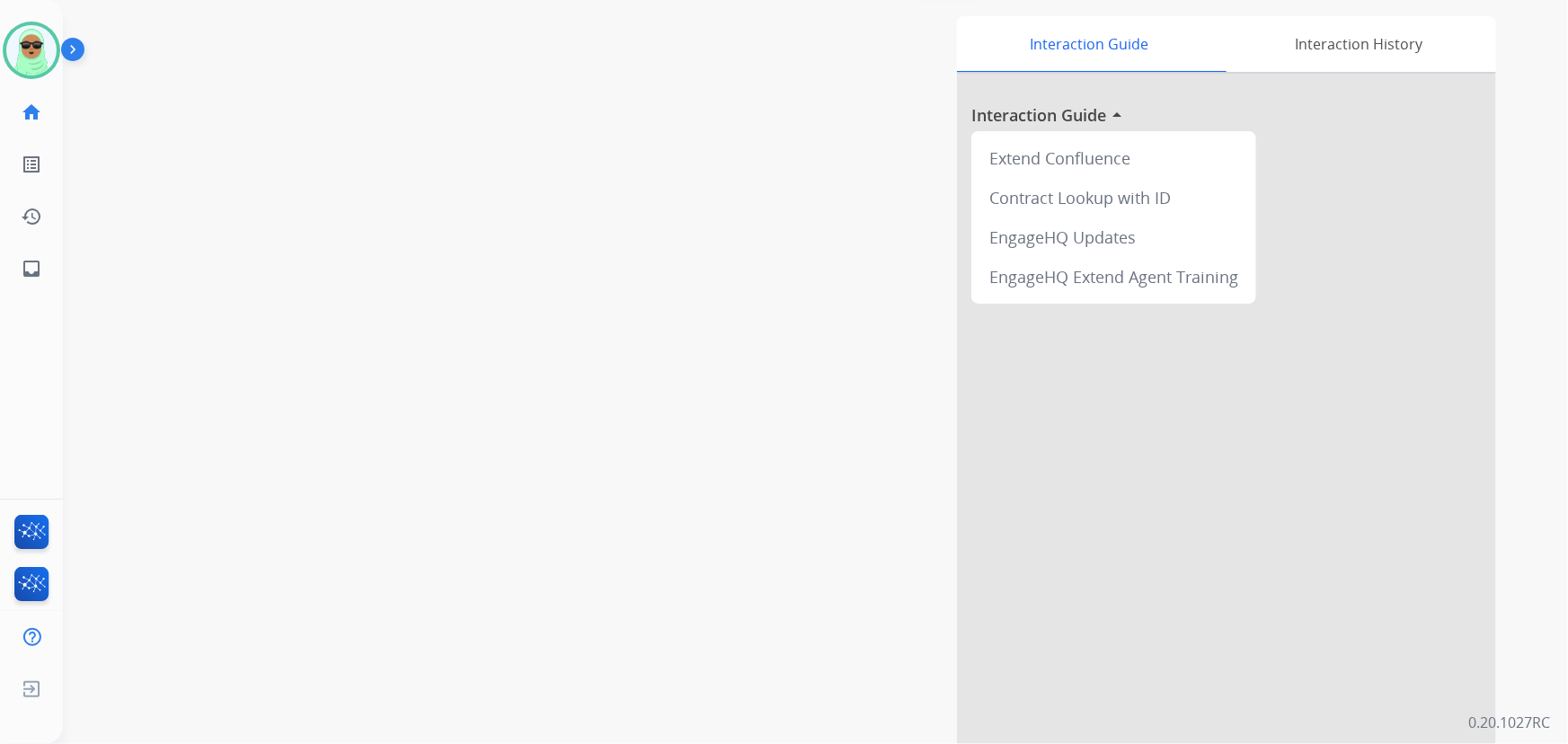
click at [512, 709] on div "swap_horiz Break voice bridge close_fullscreen Connect 3-Way Call merge_type Se…" at bounding box center [793, 369] width 1461 height 749
click at [834, 562] on div "Interaction Guide Interaction History Interaction Guide arrow_drop_up Extend Co…" at bounding box center [1037, 379] width 919 height 727
click at [7, 43] on div at bounding box center [31, 50] width 58 height 58
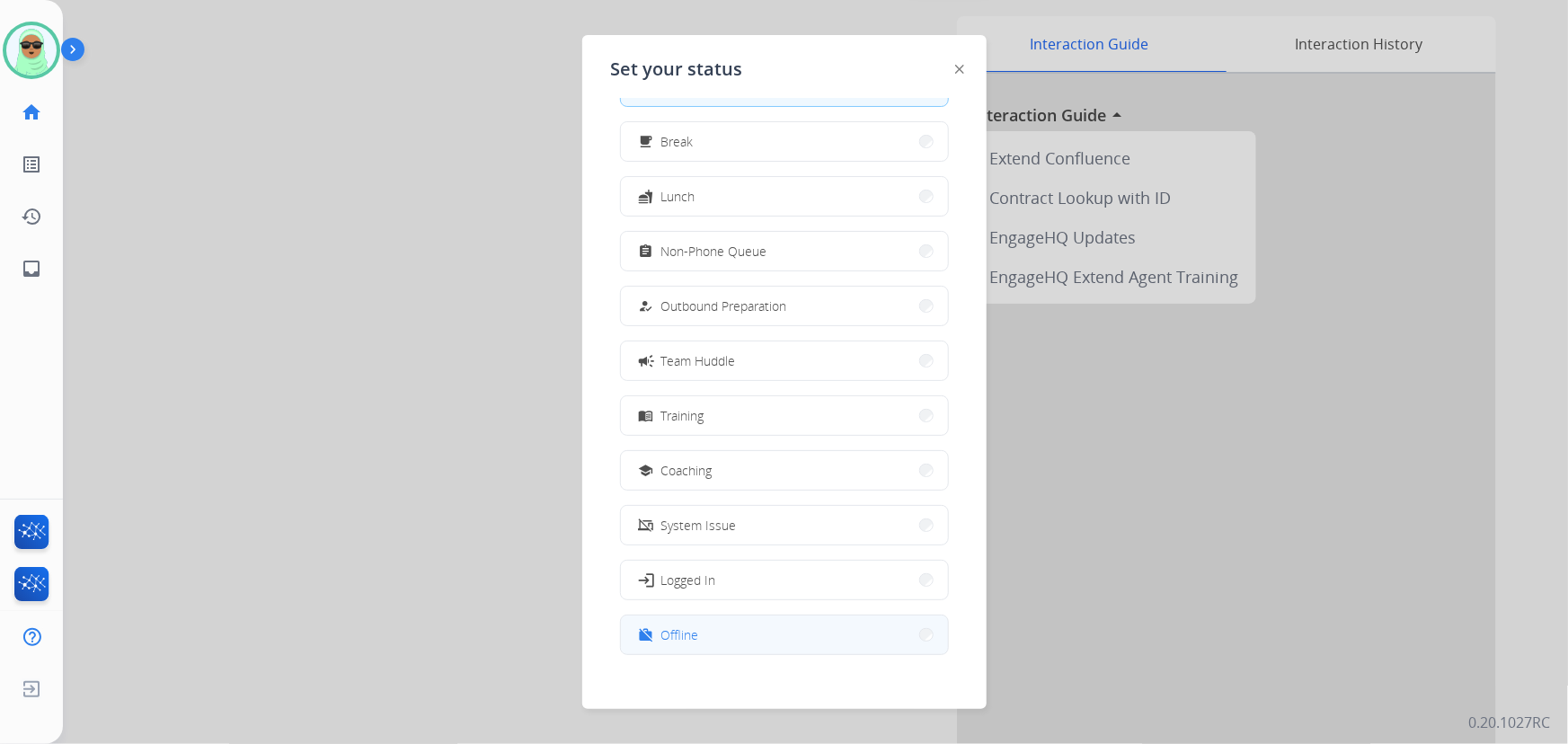
scroll to position [60, 0]
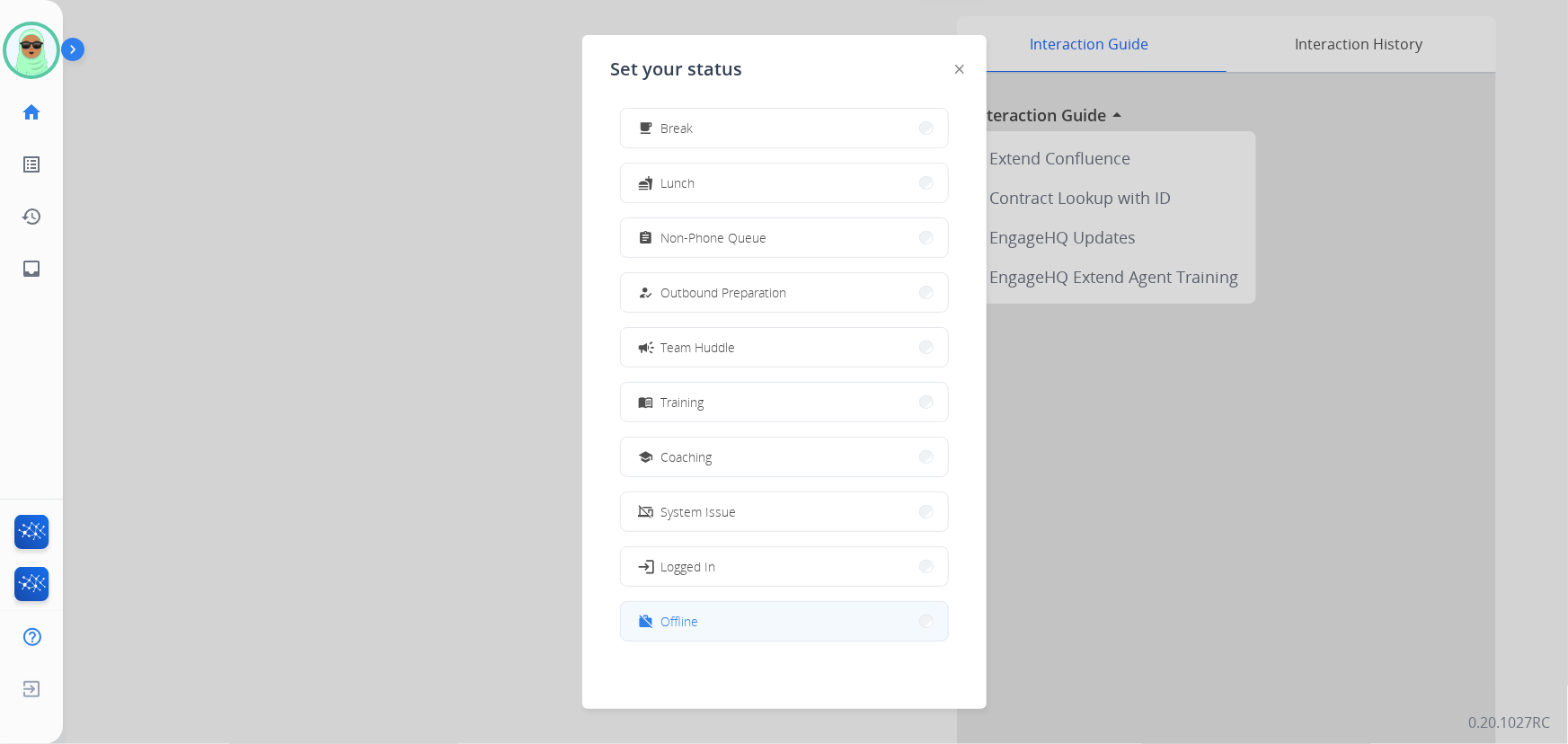
click at [739, 625] on button "work_off Offline" at bounding box center [784, 620] width 327 height 39
